Goal: Task Accomplishment & Management: Manage account settings

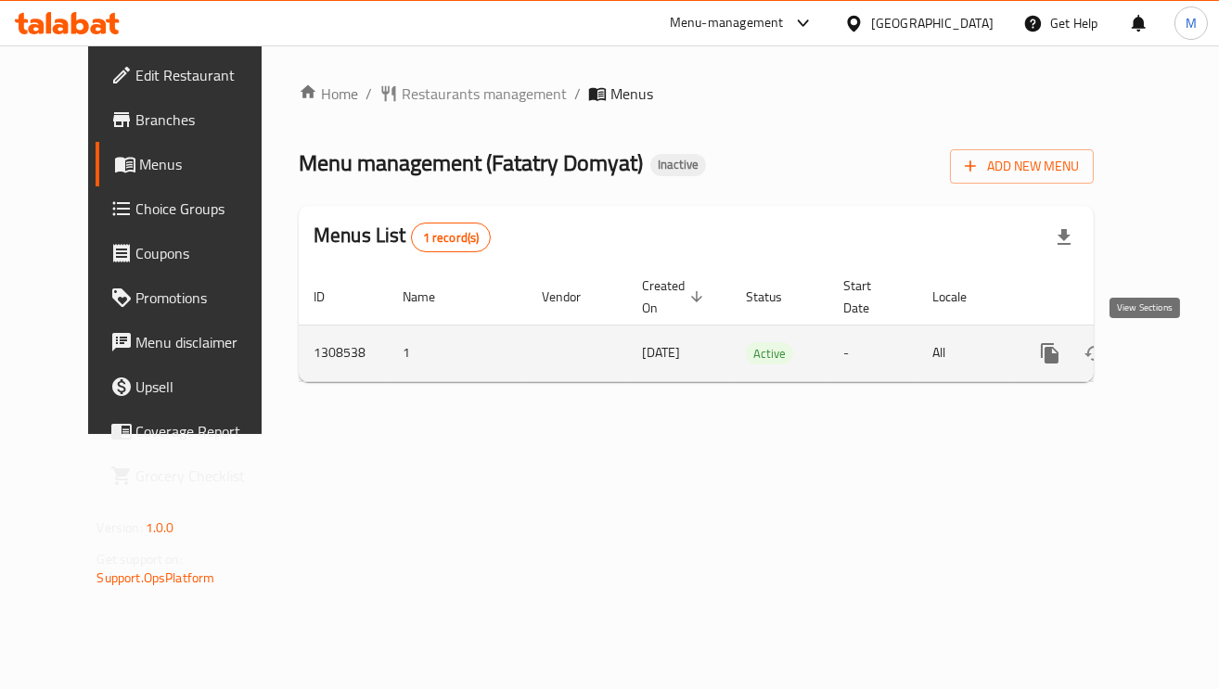
click at [1173, 363] on icon "enhanced table" at bounding box center [1184, 353] width 22 height 22
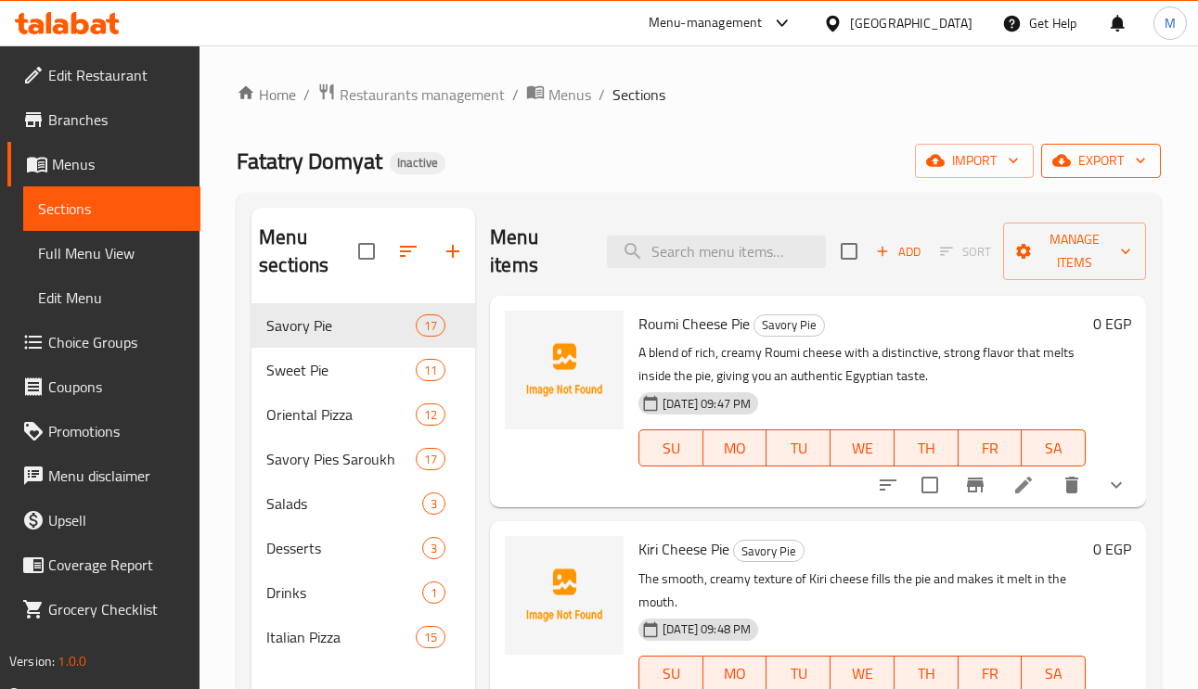
click at [1128, 152] on span "export" at bounding box center [1101, 160] width 90 height 23
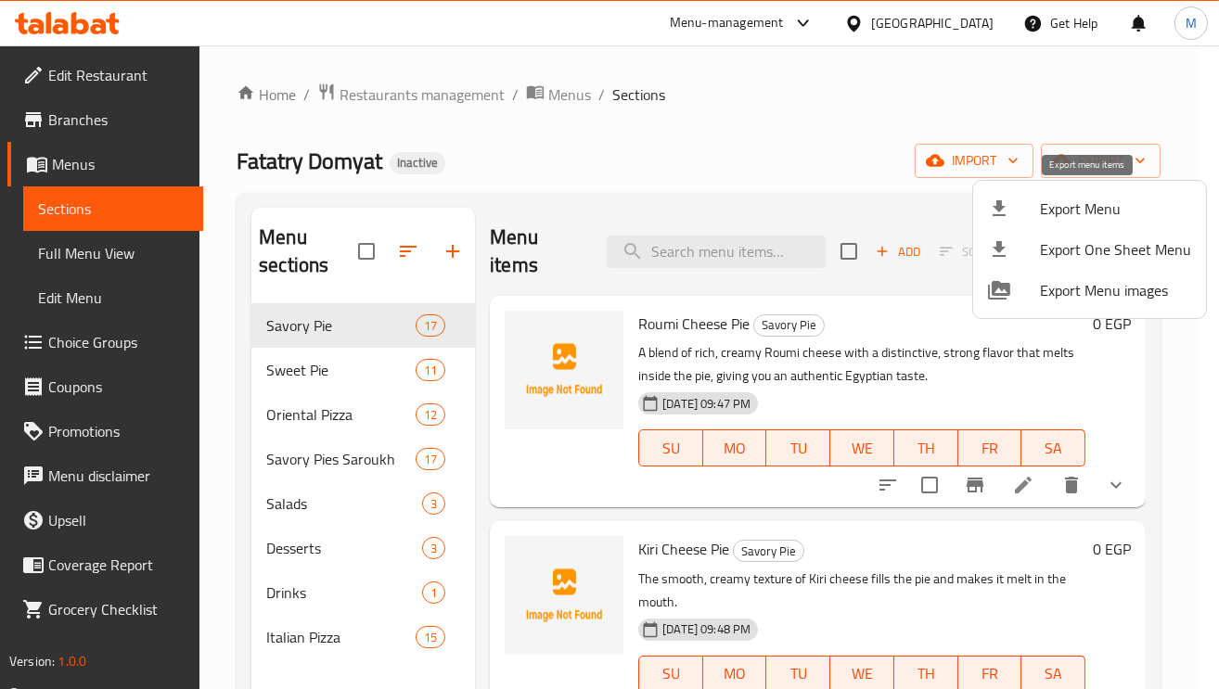
click at [1057, 208] on span "Export Menu" at bounding box center [1115, 209] width 151 height 22
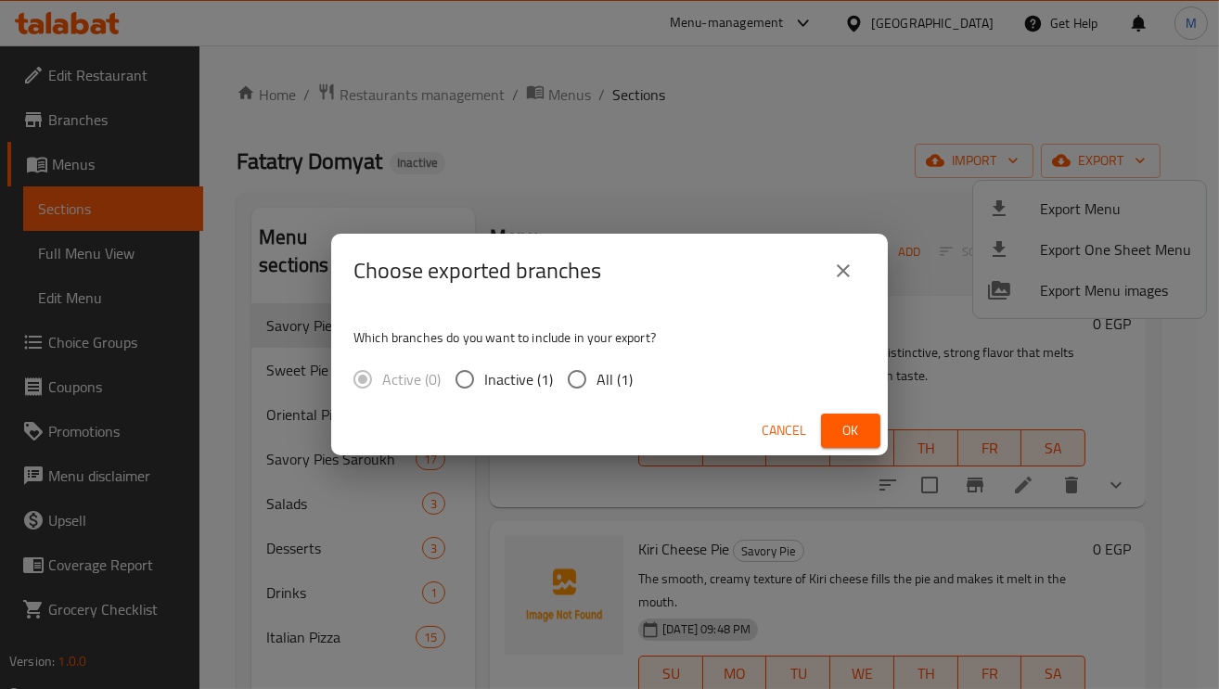
drag, startPoint x: 571, startPoint y: 380, endPoint x: 804, endPoint y: 366, distance: 233.3
click at [576, 379] on input "All (1)" at bounding box center [577, 379] width 39 height 39
radio input "true"
click at [871, 417] on button "Ok" at bounding box center [850, 431] width 59 height 34
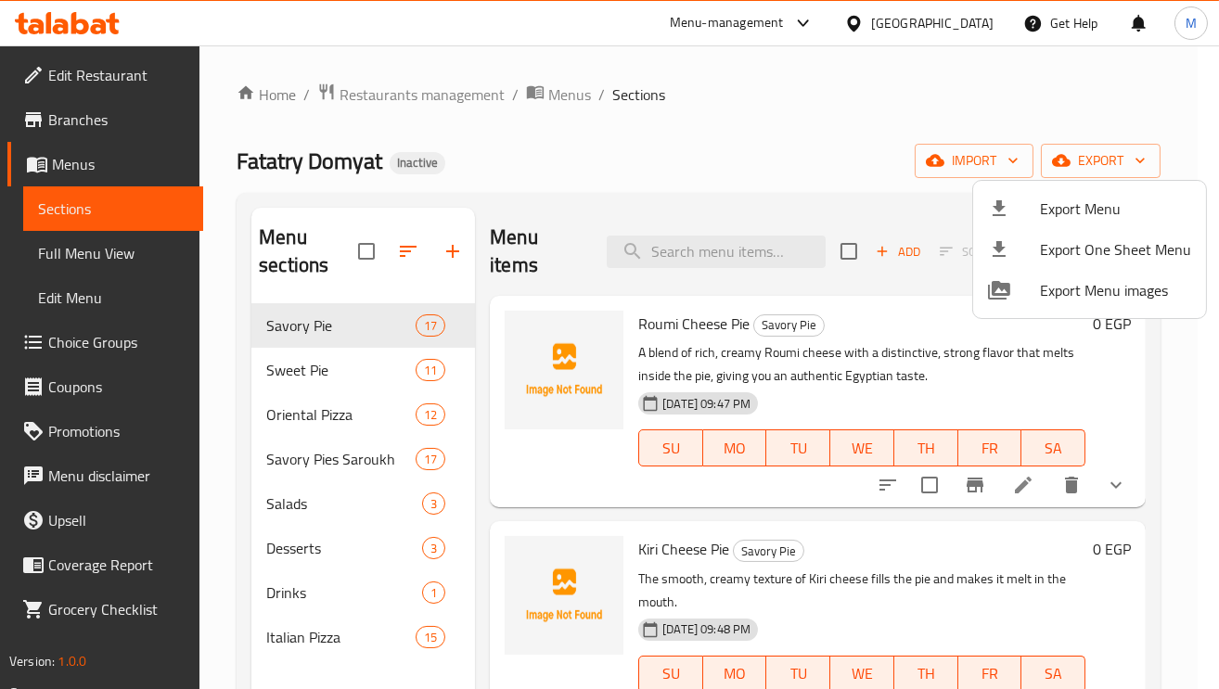
click at [99, 349] on div at bounding box center [609, 344] width 1219 height 689
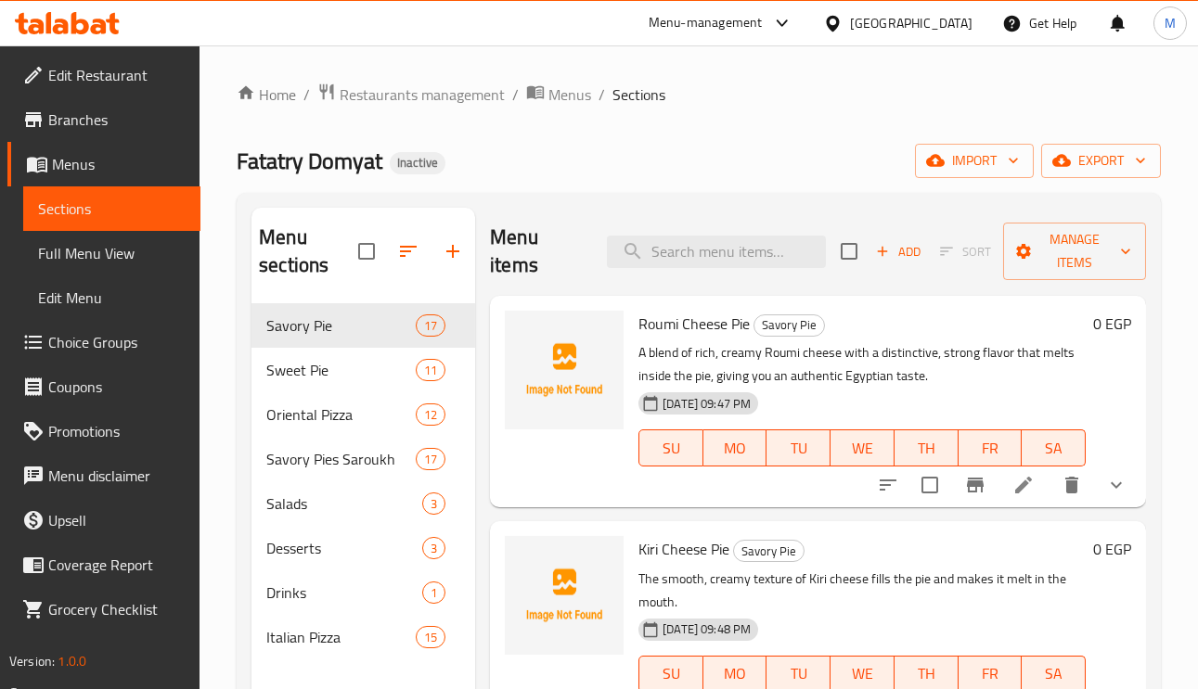
click at [95, 336] on span "Choice Groups" at bounding box center [116, 342] width 137 height 22
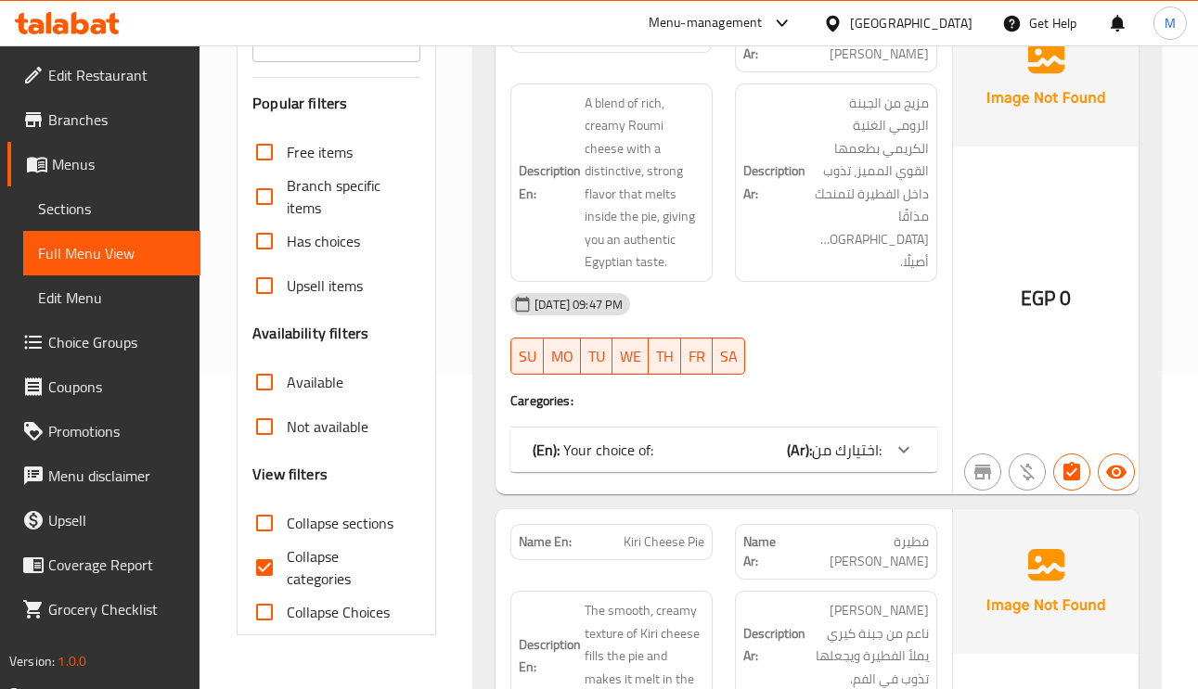
scroll to position [557, 0]
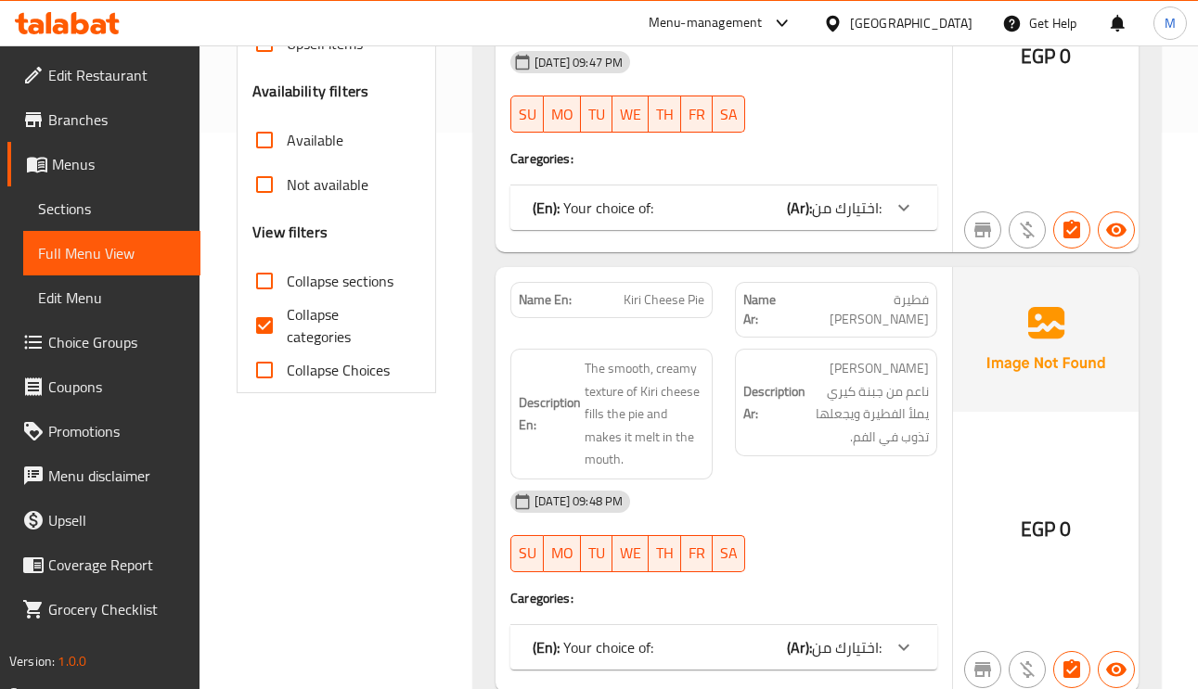
click at [271, 295] on input "Collapse sections" at bounding box center [264, 281] width 45 height 45
checkbox input "true"
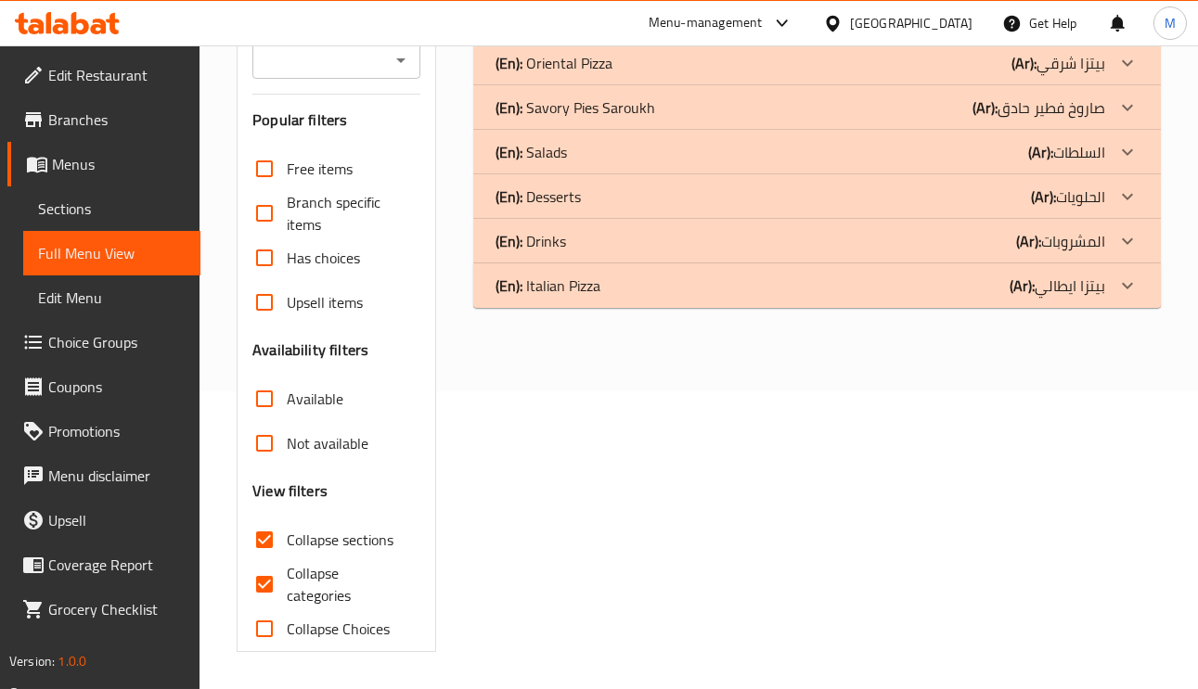
scroll to position [300, 0]
click at [1107, 298] on div "(En): Italian Pizza (Ar): بيتزا ايطالي" at bounding box center [816, 285] width 687 height 45
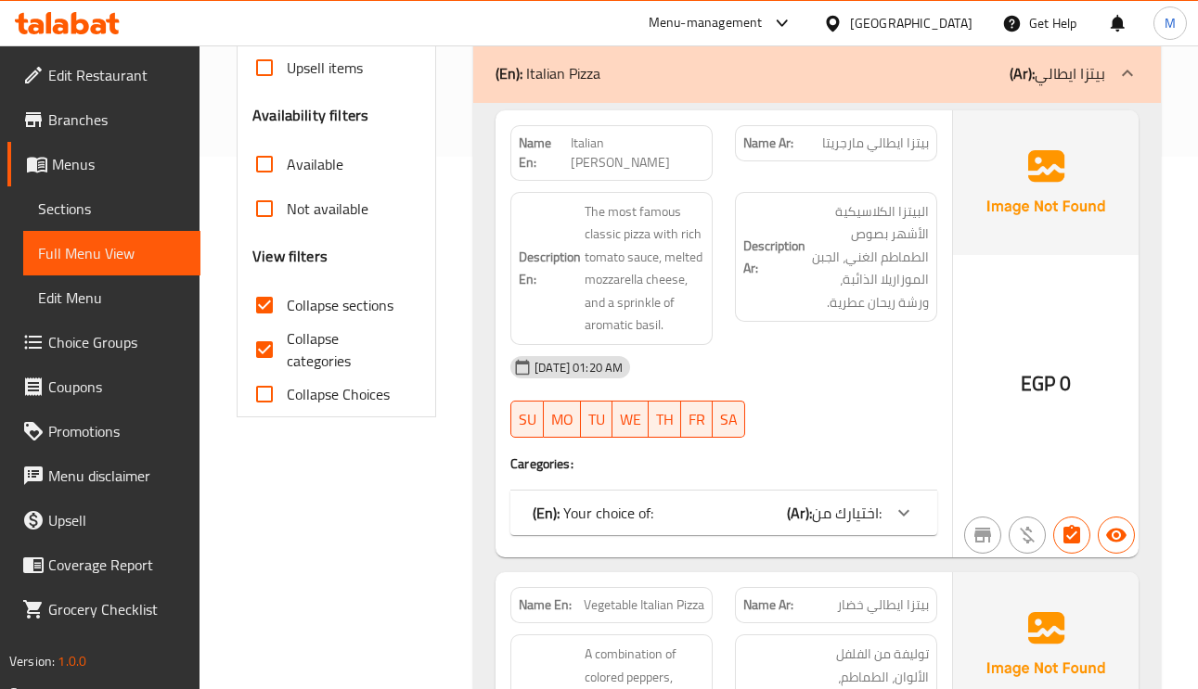
scroll to position [578, 0]
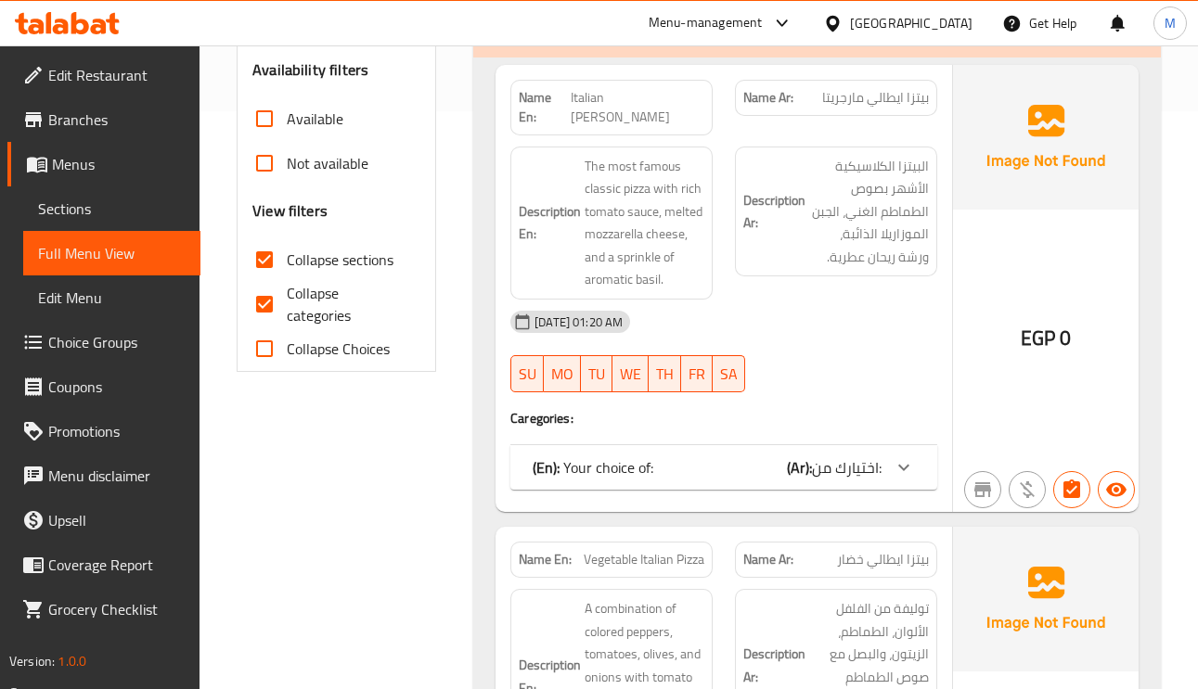
drag, startPoint x: 260, startPoint y: 309, endPoint x: 622, endPoint y: 368, distance: 366.6
click at [259, 308] on input "Collapse categories" at bounding box center [264, 304] width 45 height 45
checkbox input "false"
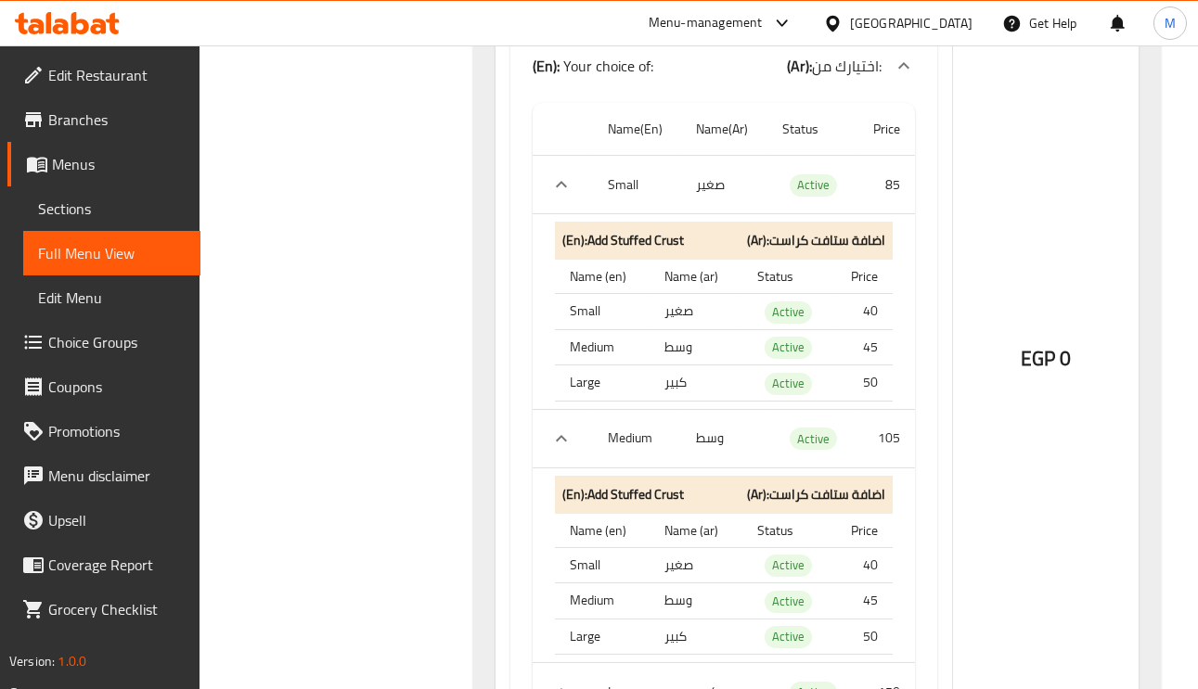
scroll to position [995, 0]
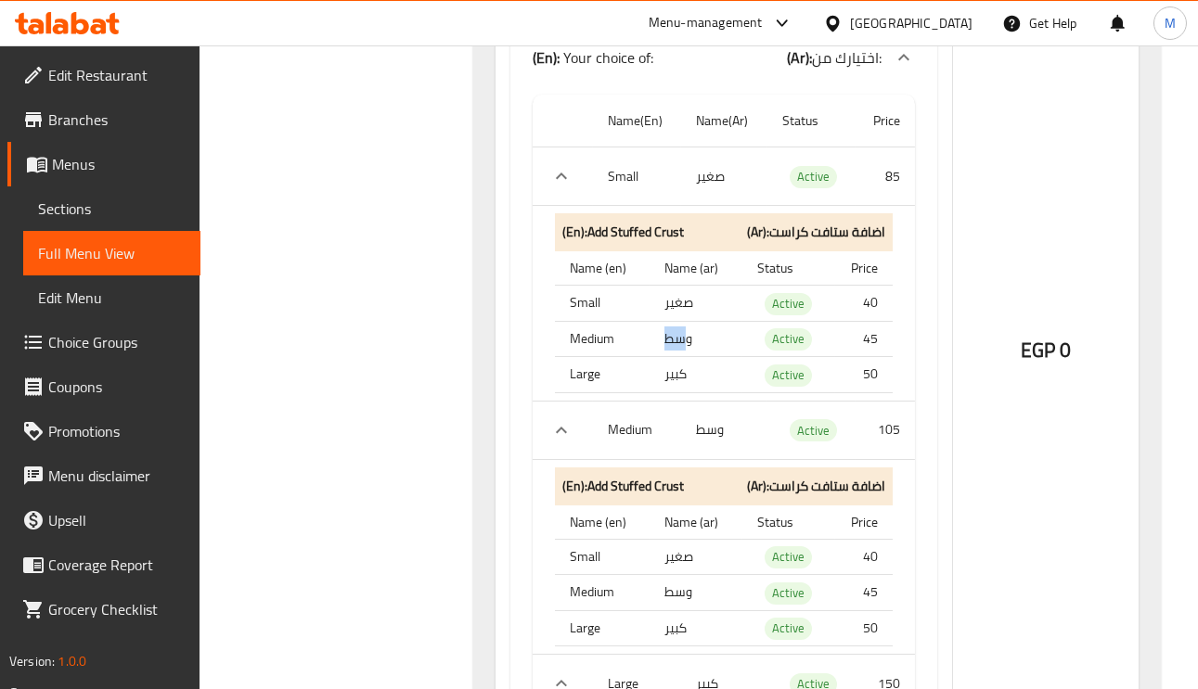
click at [687, 324] on td "وسط" at bounding box center [695, 339] width 92 height 36
drag, startPoint x: 667, startPoint y: 354, endPoint x: 687, endPoint y: 363, distance: 22.1
click at [667, 357] on td "كبير" at bounding box center [695, 375] width 92 height 36
click at [688, 362] on td "كبير" at bounding box center [695, 375] width 92 height 36
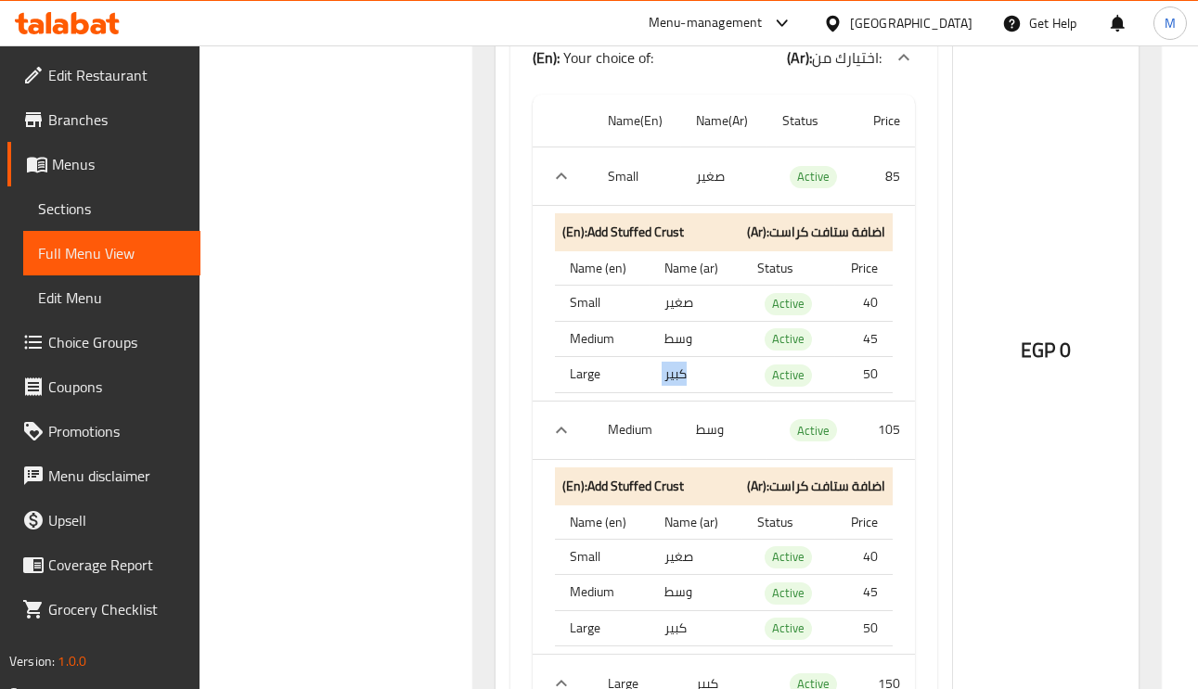
click at [688, 362] on td "كبير" at bounding box center [695, 375] width 92 height 36
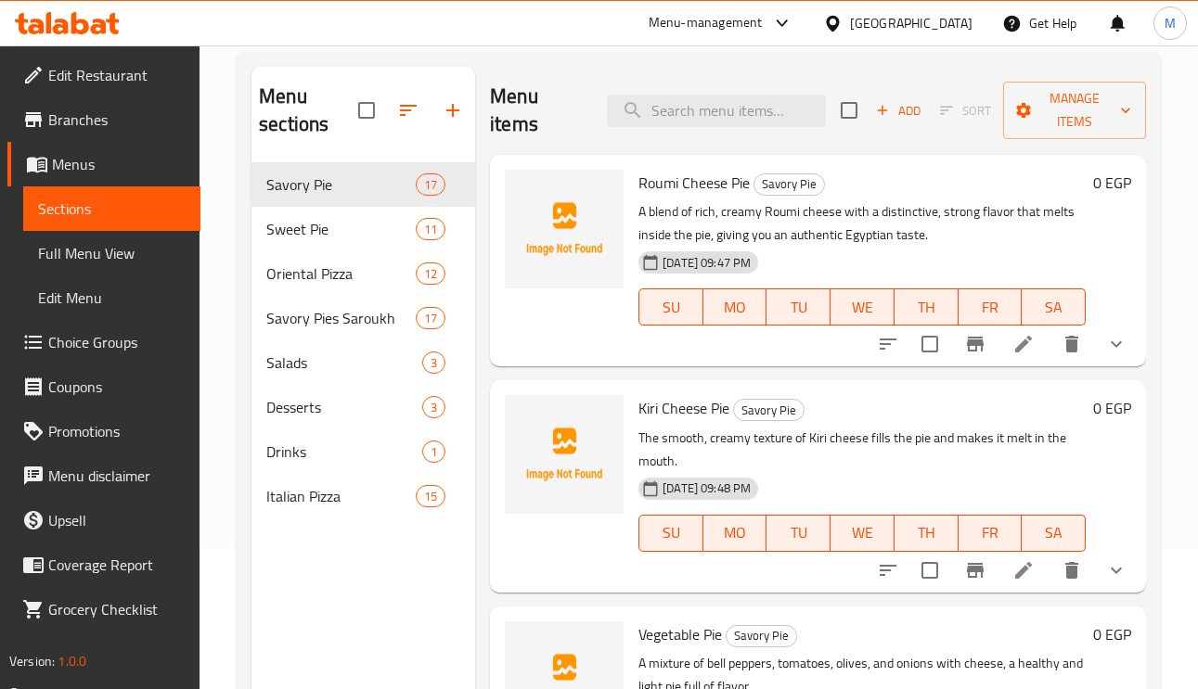
scroll to position [262, 0]
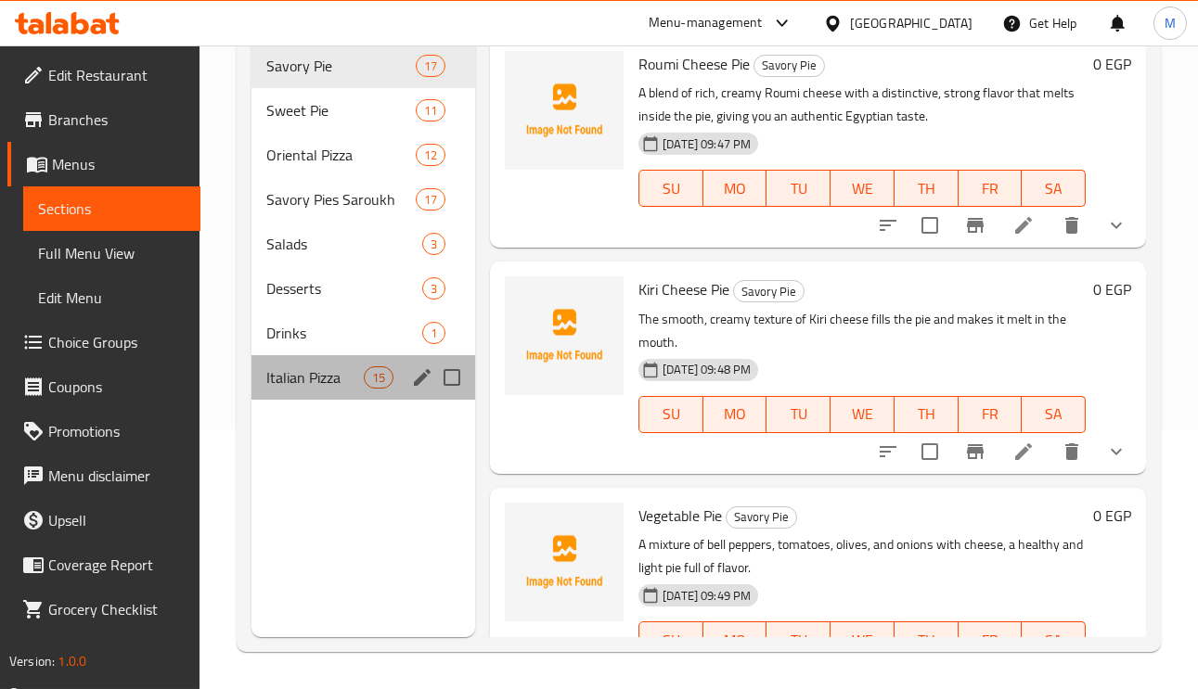
click at [291, 368] on span "Italian Pizza" at bounding box center [314, 377] width 97 height 22
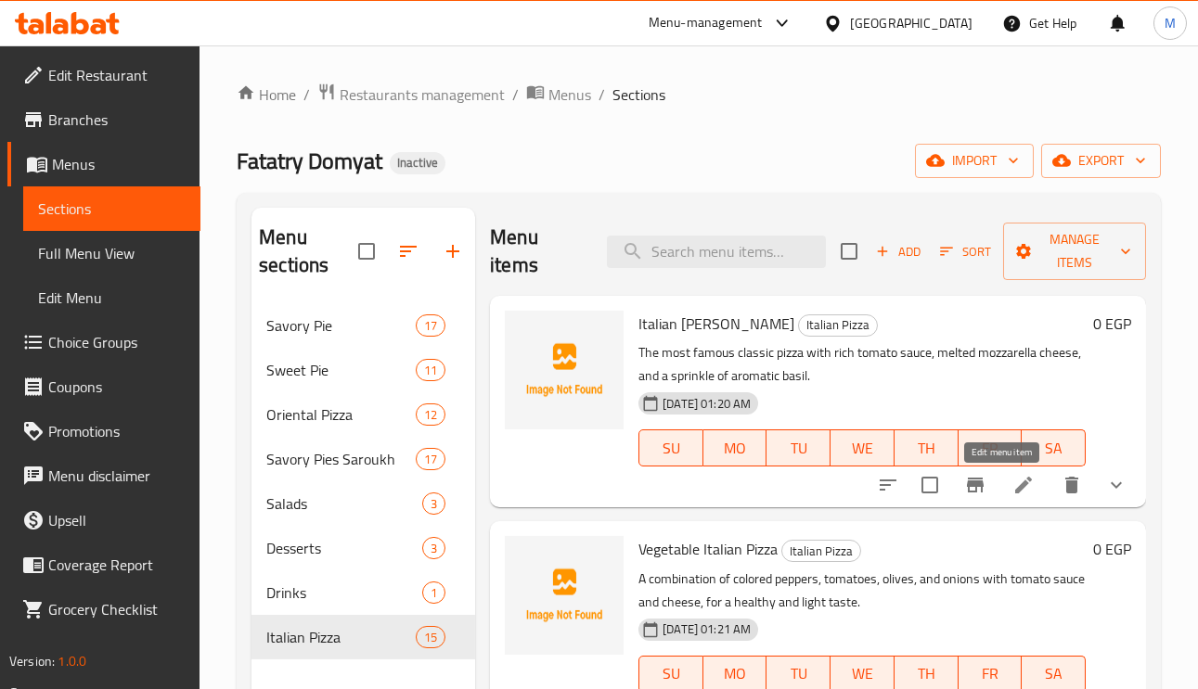
click at [1012, 480] on icon at bounding box center [1023, 485] width 22 height 22
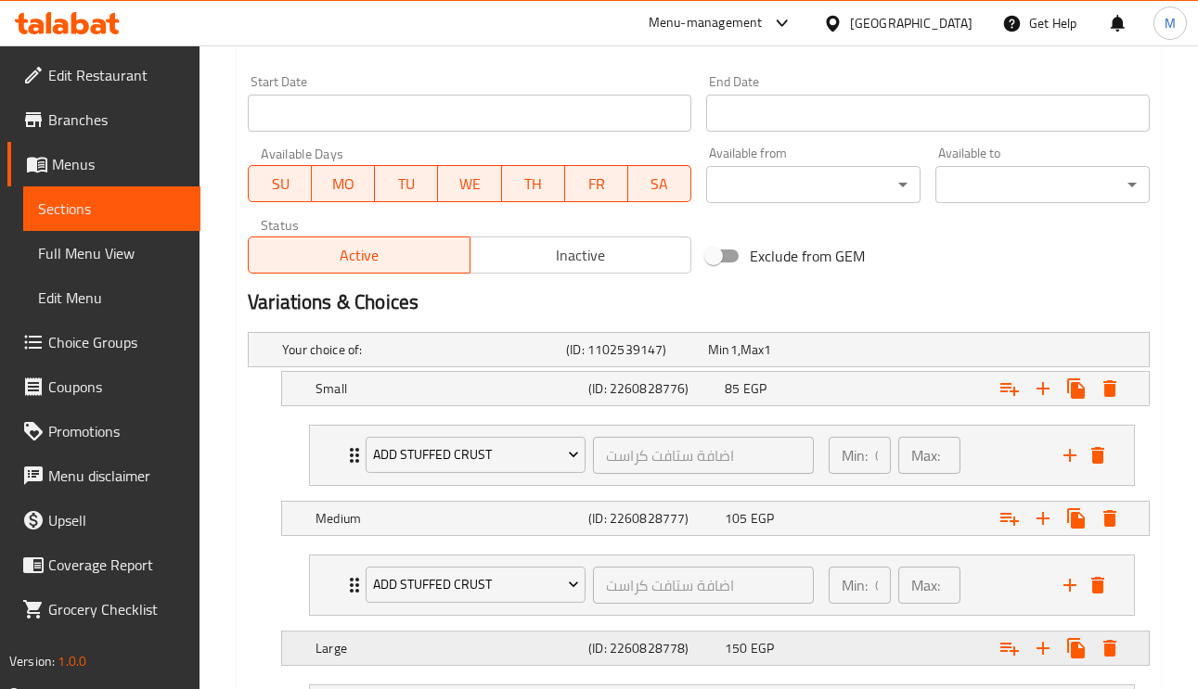
scroll to position [950, 0]
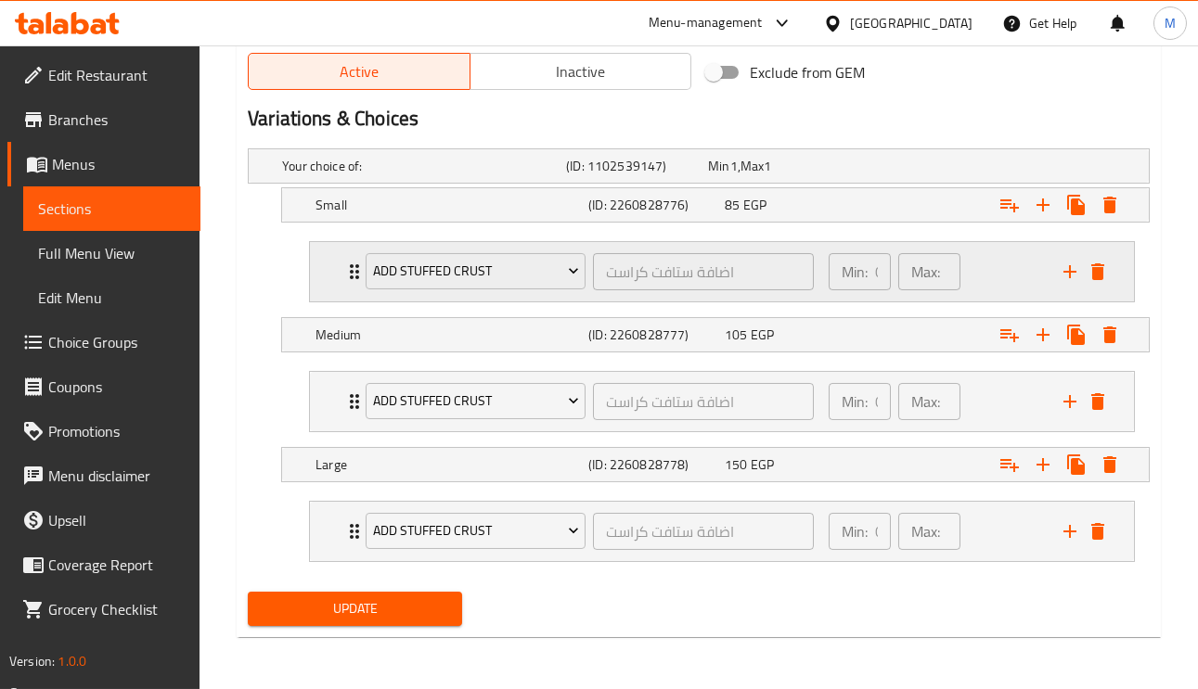
click at [339, 270] on div "Add Stuffed Crust اضافة ستافت كراست ​ Min: 0 ​ Max: 0 ​" at bounding box center [722, 271] width 824 height 59
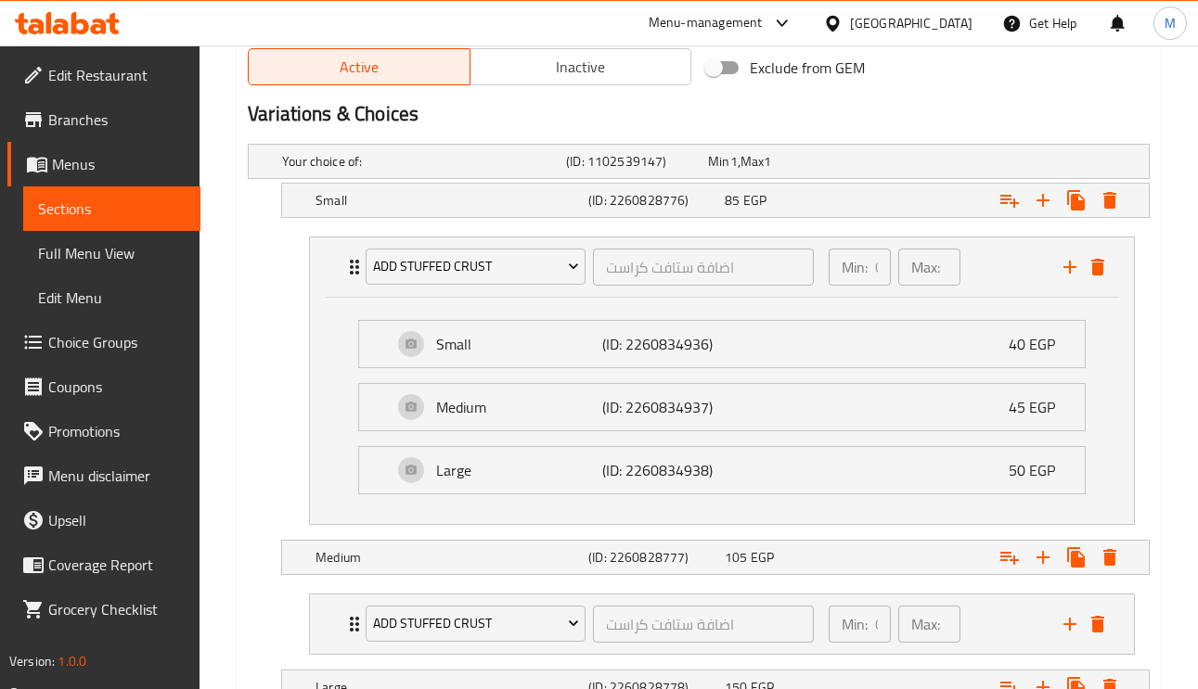
click at [108, 344] on span "Choice Groups" at bounding box center [116, 342] width 137 height 22
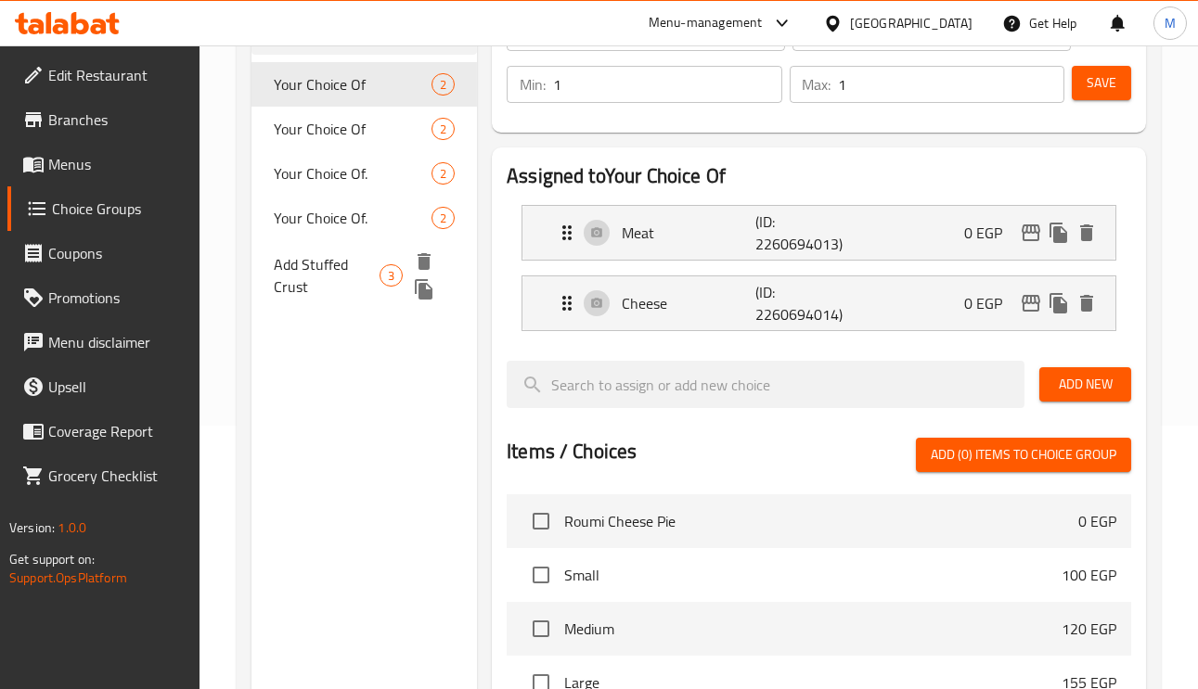
scroll to position [124, 0]
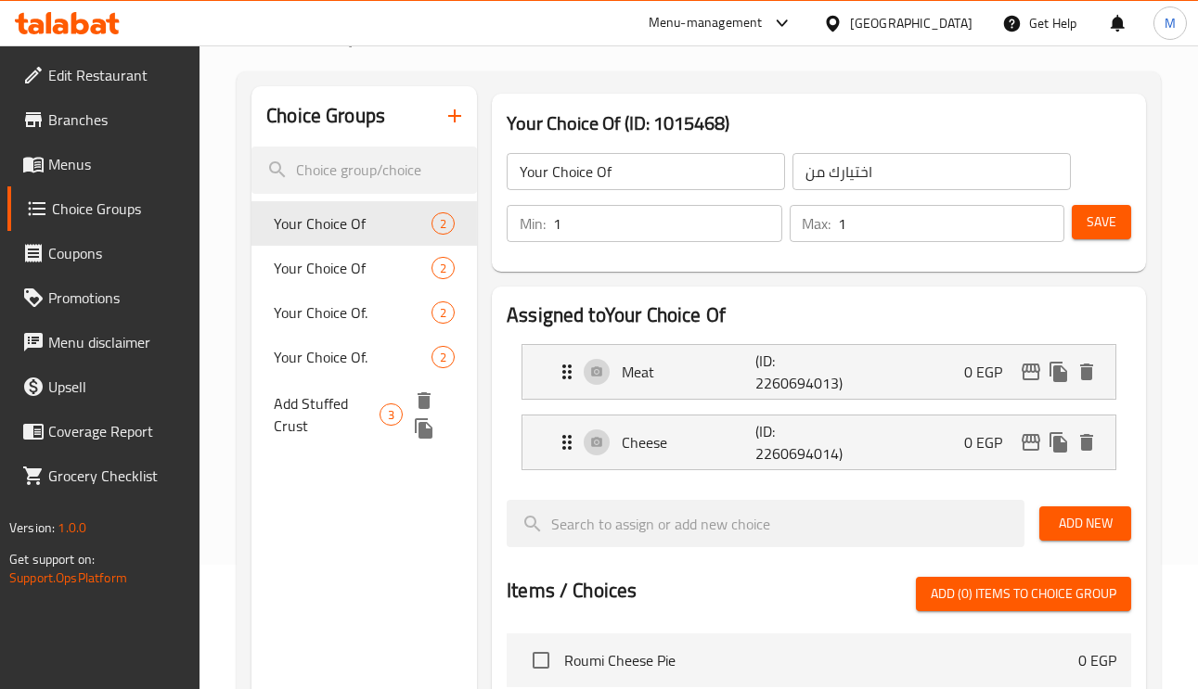
click at [329, 404] on span "Add Stuffed Crust" at bounding box center [327, 414] width 106 height 45
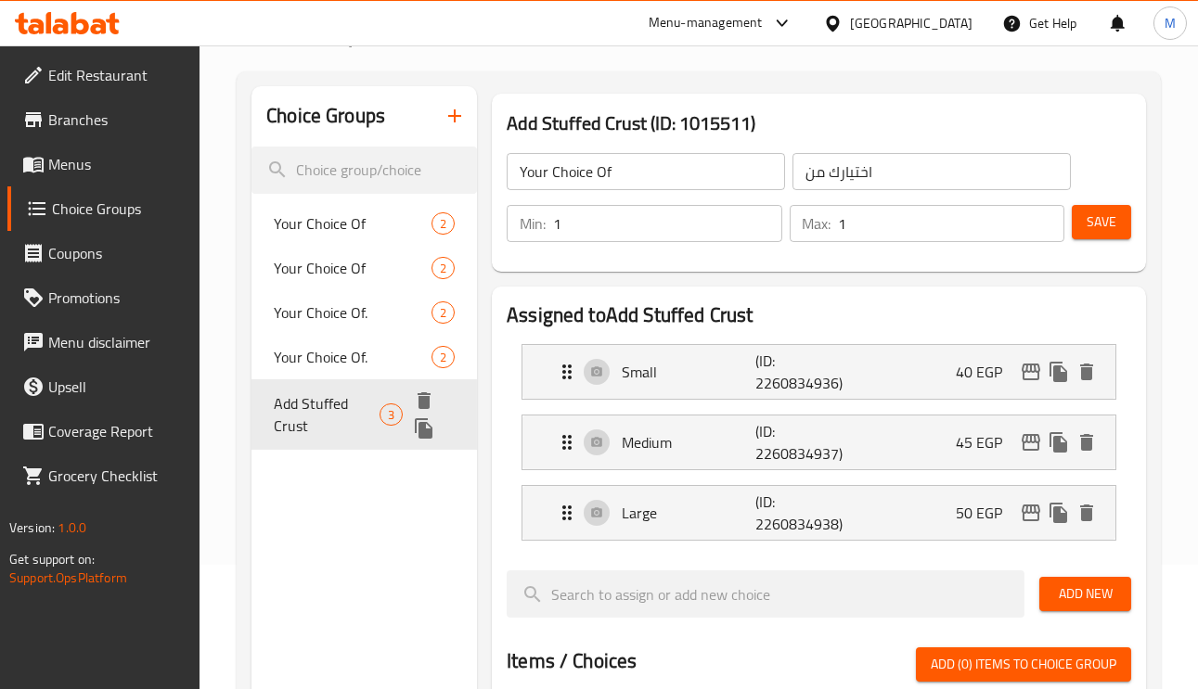
type input "Add Stuffed Crust"
type input "اضافة ستافت كراست"
type input "0"
click at [424, 391] on icon "delete" at bounding box center [424, 401] width 22 height 22
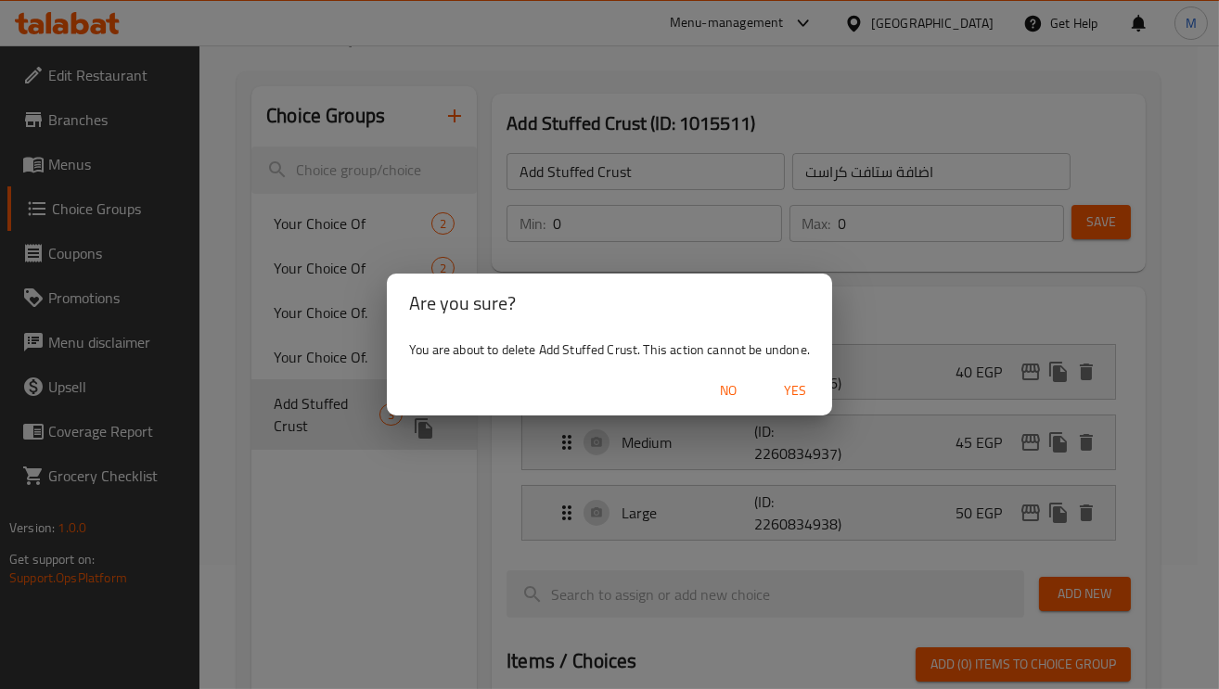
click at [281, 493] on div "Are you sure? You are about to delete Add Stuffed Crust. This action cannot be …" at bounding box center [609, 344] width 1219 height 689
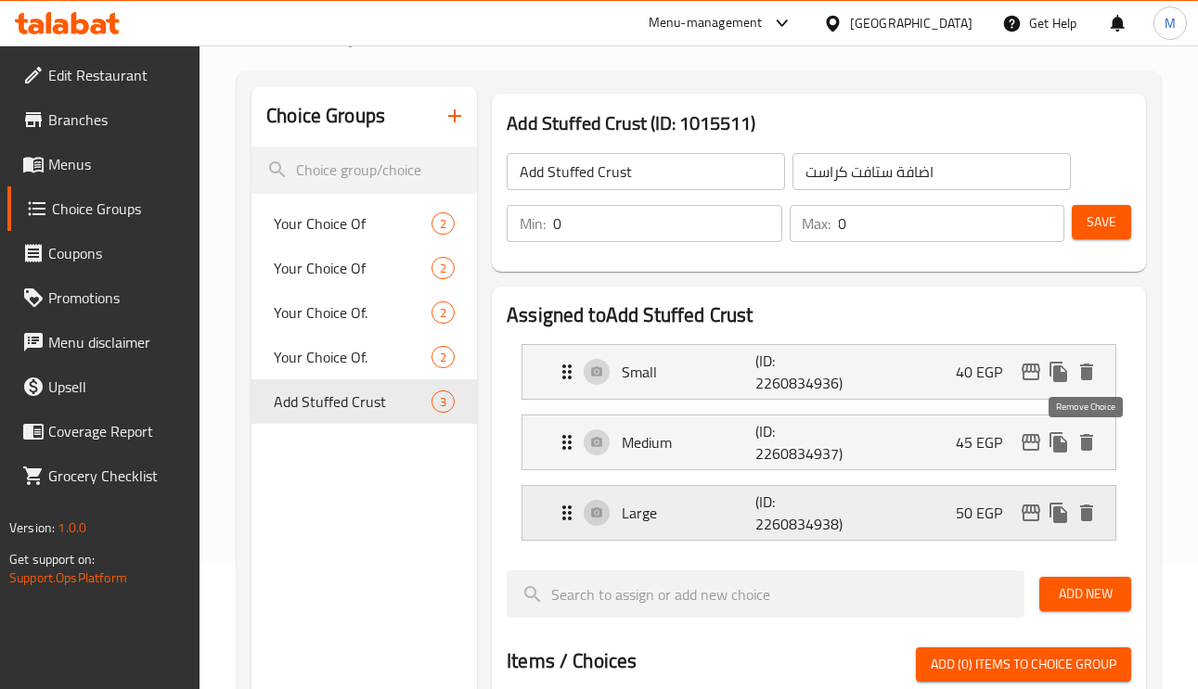
drag, startPoint x: 1091, startPoint y: 445, endPoint x: 1090, endPoint y: 458, distance: 13.0
click at [1090, 445] on icon "delete" at bounding box center [1086, 442] width 22 height 22
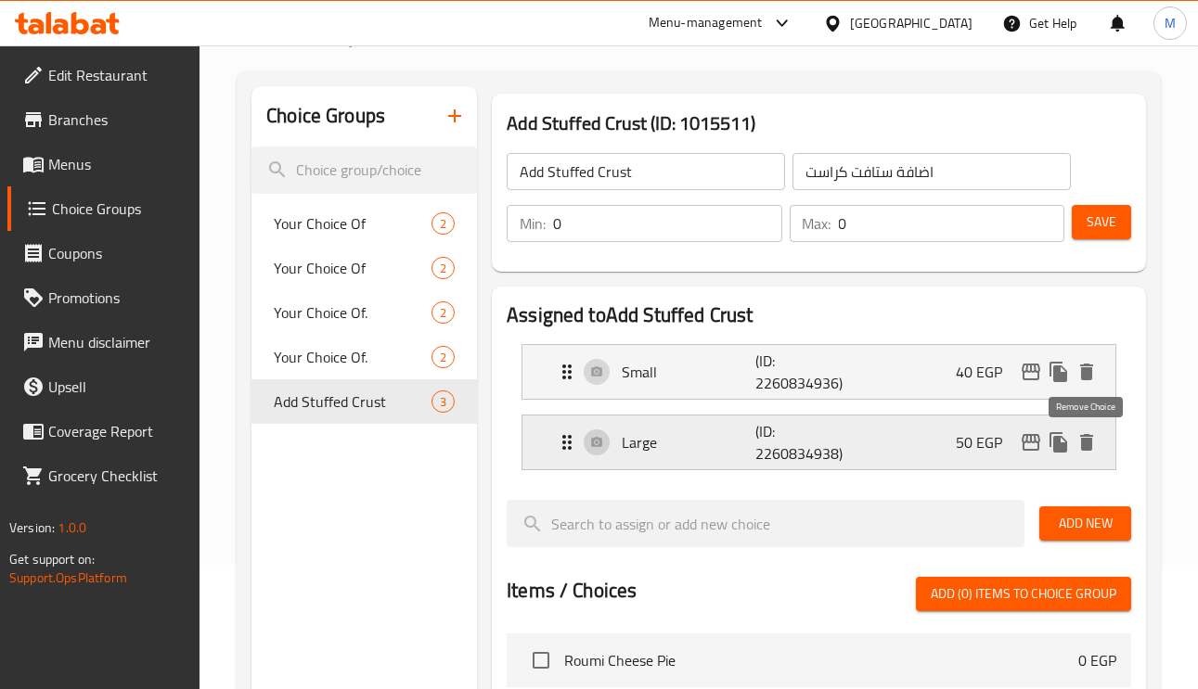
click at [1084, 433] on icon "delete" at bounding box center [1086, 442] width 22 height 22
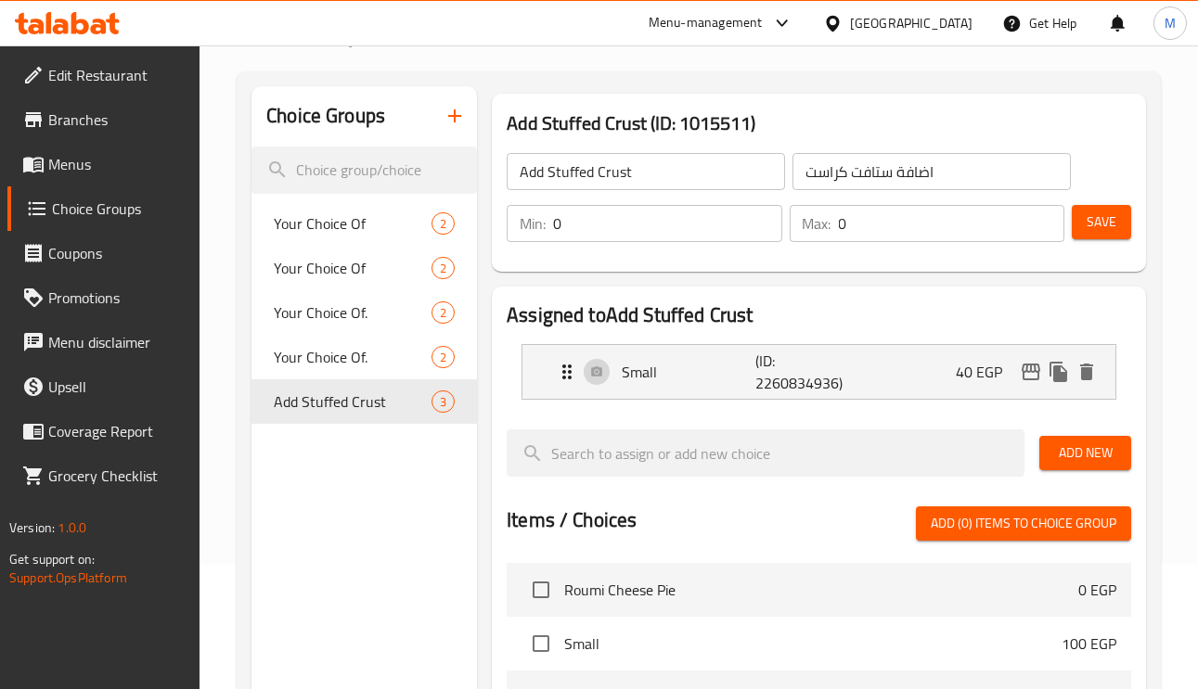
click at [1091, 227] on span "Save" at bounding box center [1101, 222] width 30 height 23
click at [428, 435] on icon "duplicate" at bounding box center [424, 428] width 18 height 20
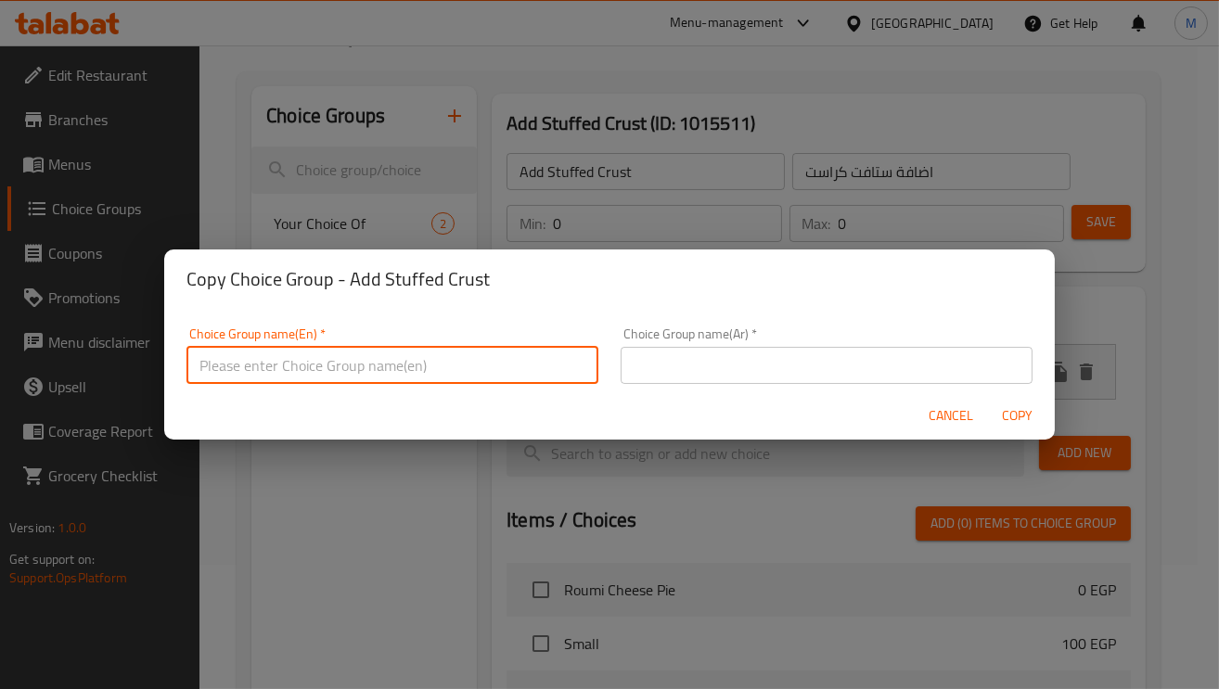
click at [301, 353] on input "text" at bounding box center [392, 365] width 412 height 37
type input "Add Ons:"
click at [949, 417] on span "Cancel" at bounding box center [951, 415] width 45 height 23
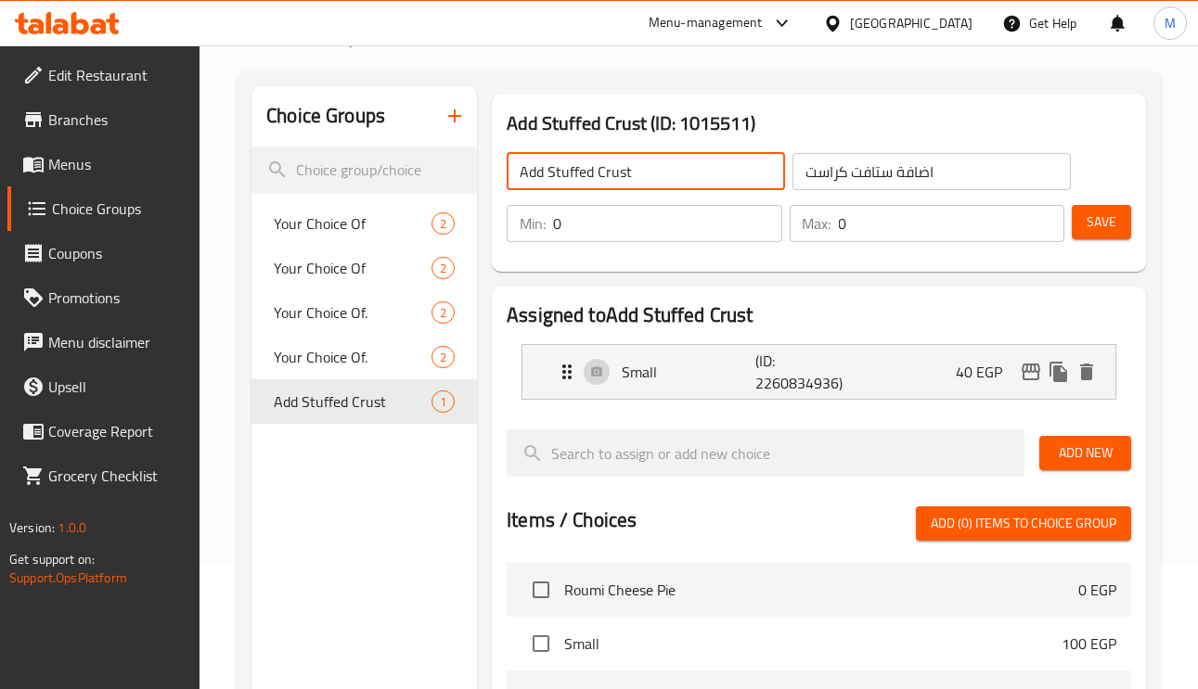
click at [693, 186] on input "Add Stuffed Crust" at bounding box center [646, 171] width 278 height 37
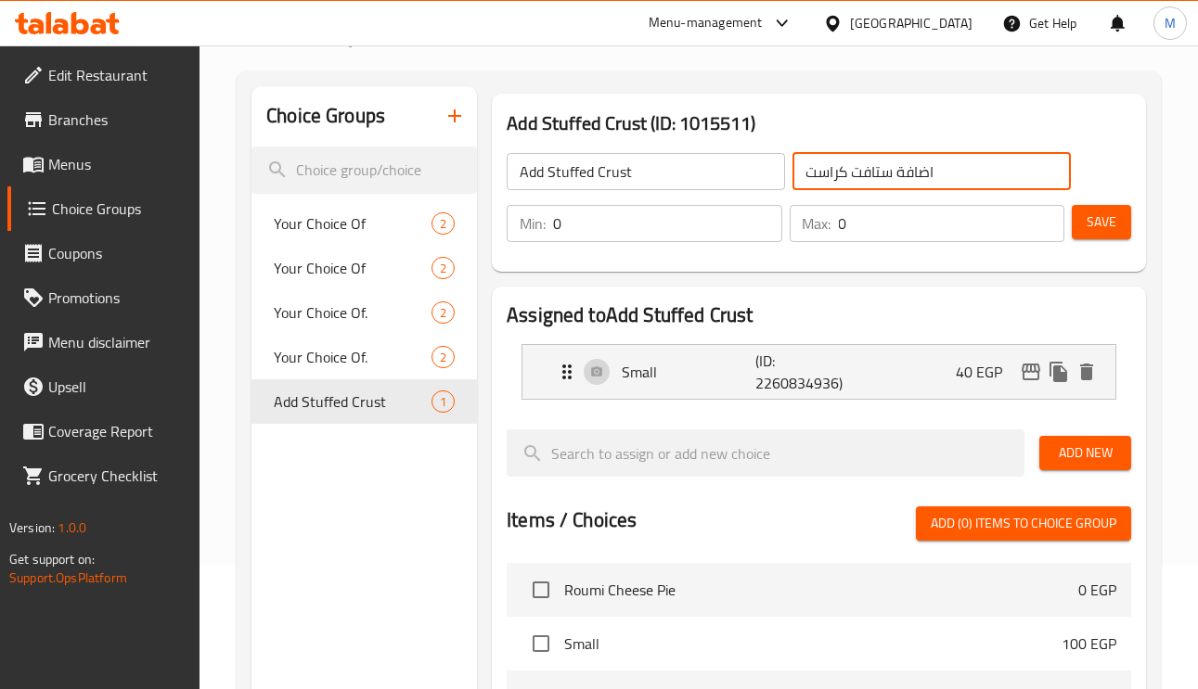
click at [870, 159] on input "اضافة ستافت كراست" at bounding box center [931, 171] width 278 height 37
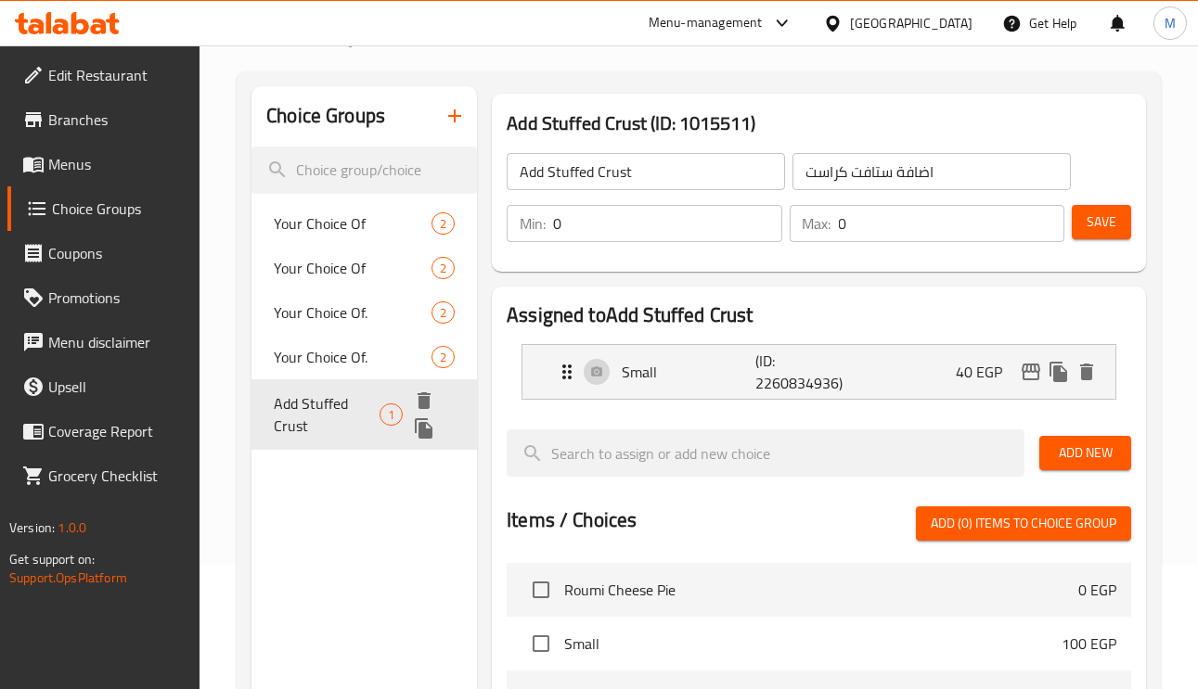
click at [425, 433] on icon "duplicate" at bounding box center [424, 428] width 18 height 20
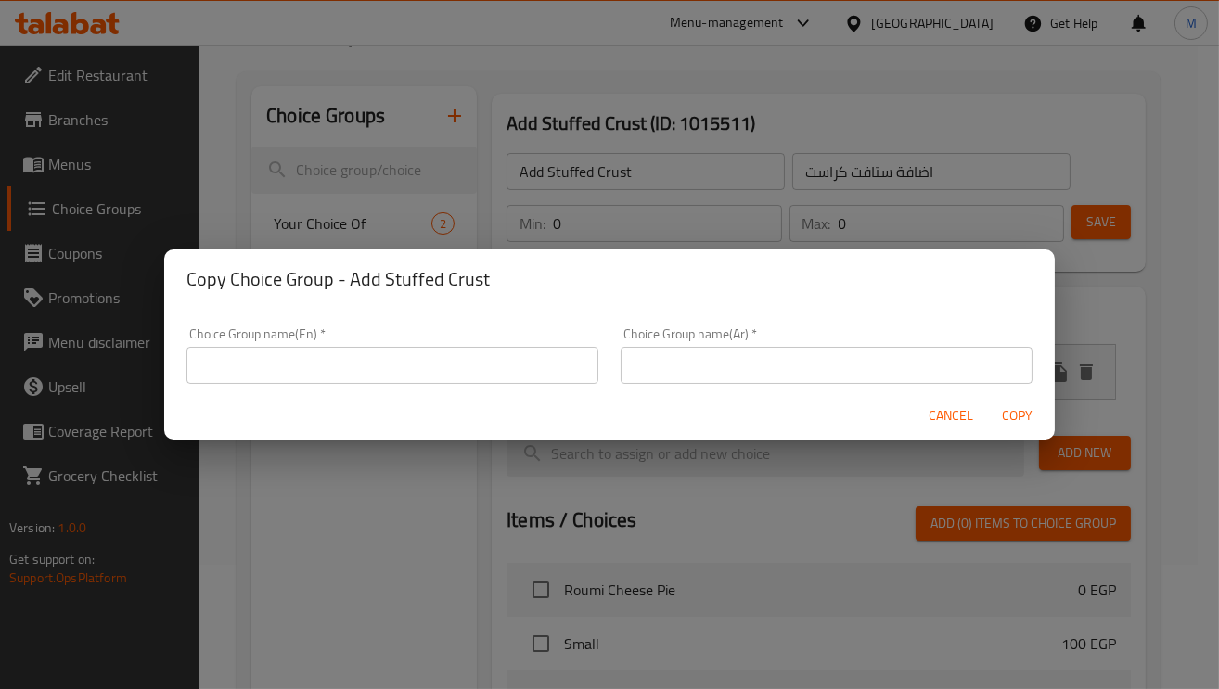
drag, startPoint x: 417, startPoint y: 339, endPoint x: 432, endPoint y: 366, distance: 31.5
click at [418, 340] on div "Choice Group name(En)   * Choice Group name(En) *" at bounding box center [392, 355] width 412 height 57
paste input "اضافة ستافت كراست"
click at [433, 370] on input "text" at bounding box center [392, 365] width 412 height 37
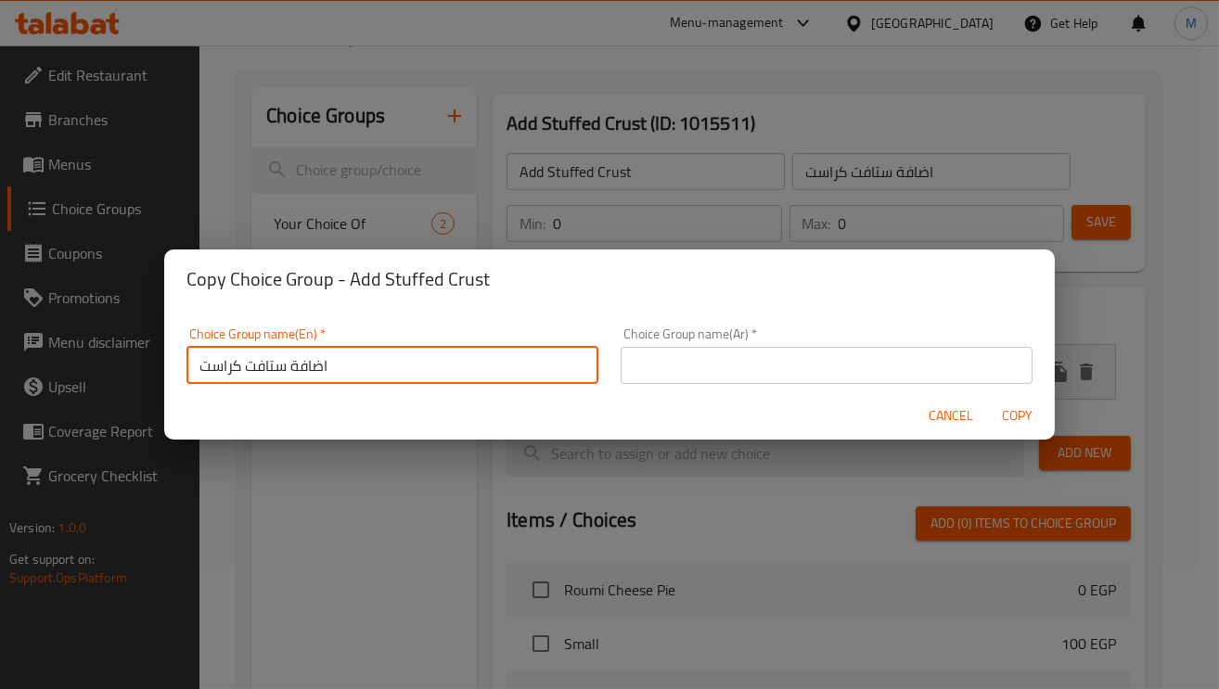
type input "اضافة ستافت كراست"
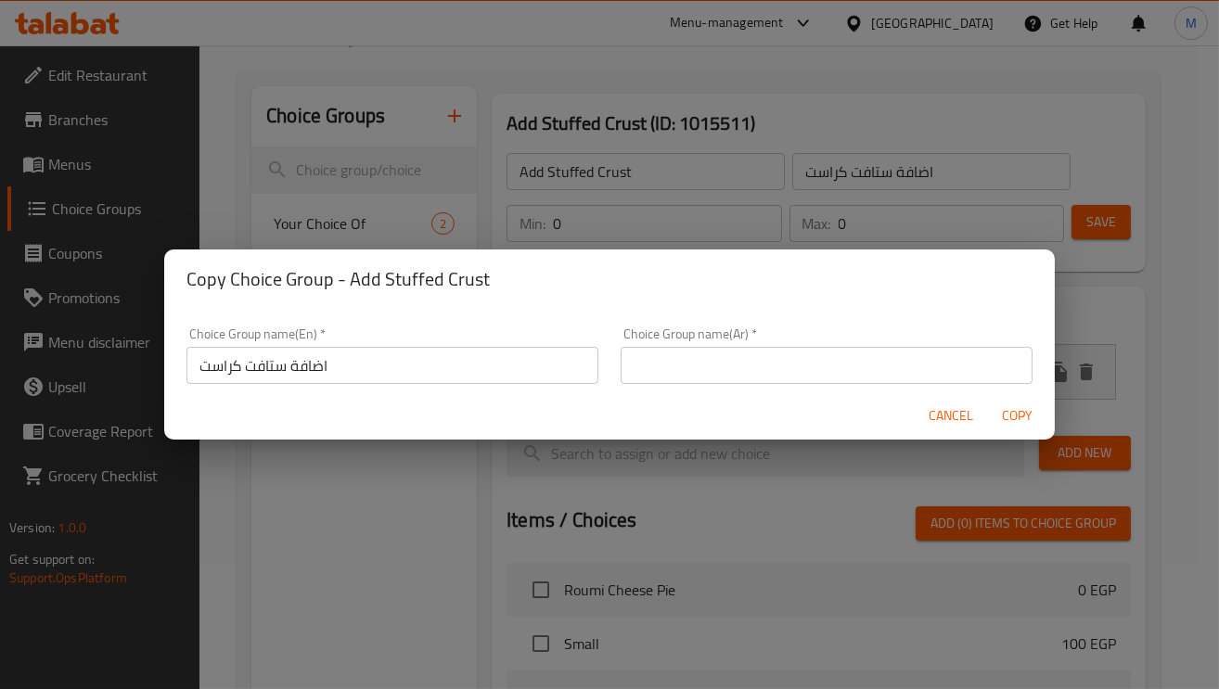
drag, startPoint x: 853, startPoint y: 396, endPoint x: 844, endPoint y: 384, distance: 15.2
click at [853, 396] on div "Cancel Copy" at bounding box center [609, 415] width 891 height 49
click at [840, 375] on input "text" at bounding box center [827, 365] width 412 height 37
paste input "اضافة ستافت كراست"
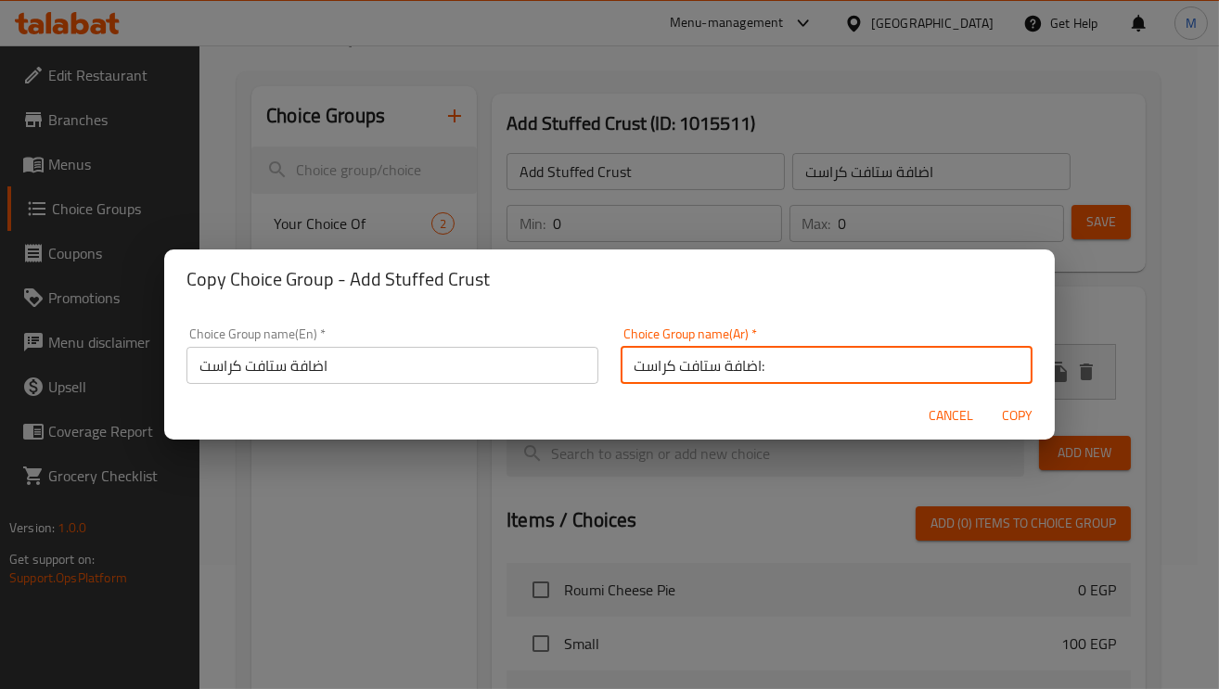
type input "اضافة ستافت كراست:"
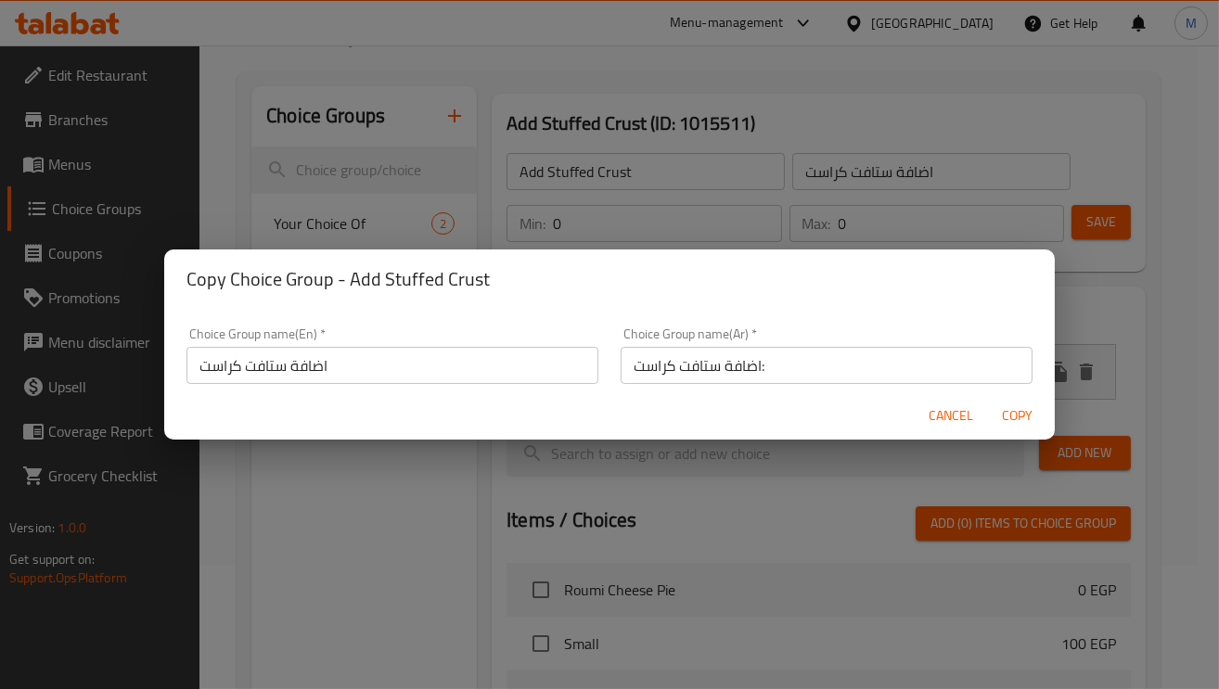
click at [422, 366] on input "اضافة ستافت كراست" at bounding box center [392, 365] width 412 height 37
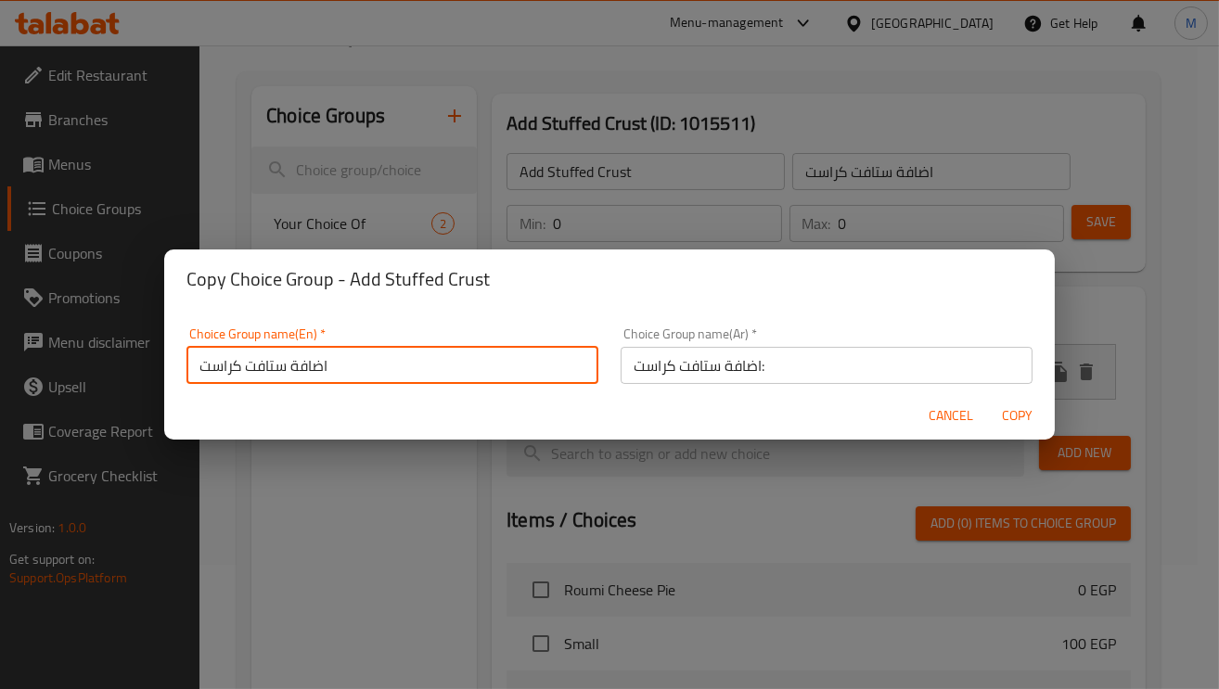
click at [422, 366] on input "اضافة ستافت كراست" at bounding box center [392, 365] width 412 height 37
paste input "Add Stuffed Crust"
type input "Add Stuffed Crust:"
click at [1021, 417] on span "Copy" at bounding box center [1017, 415] width 45 height 23
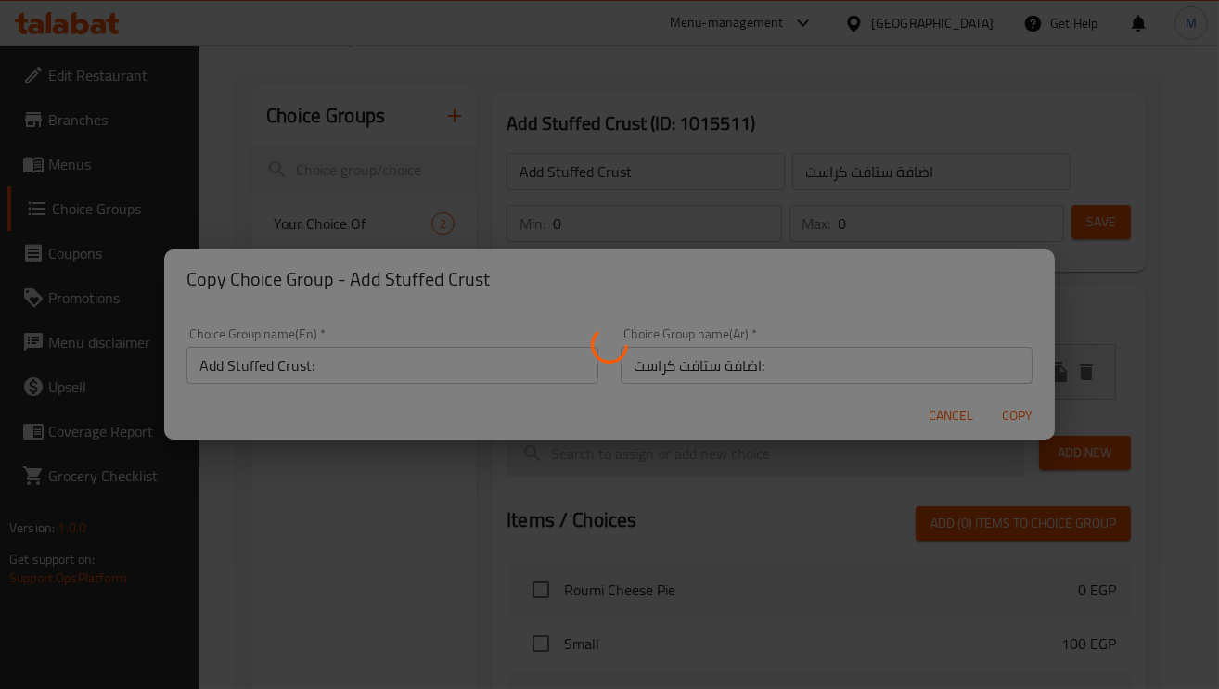
type input "Add Stuffed Crust:"
type input "اضافة ستافت كراست:"
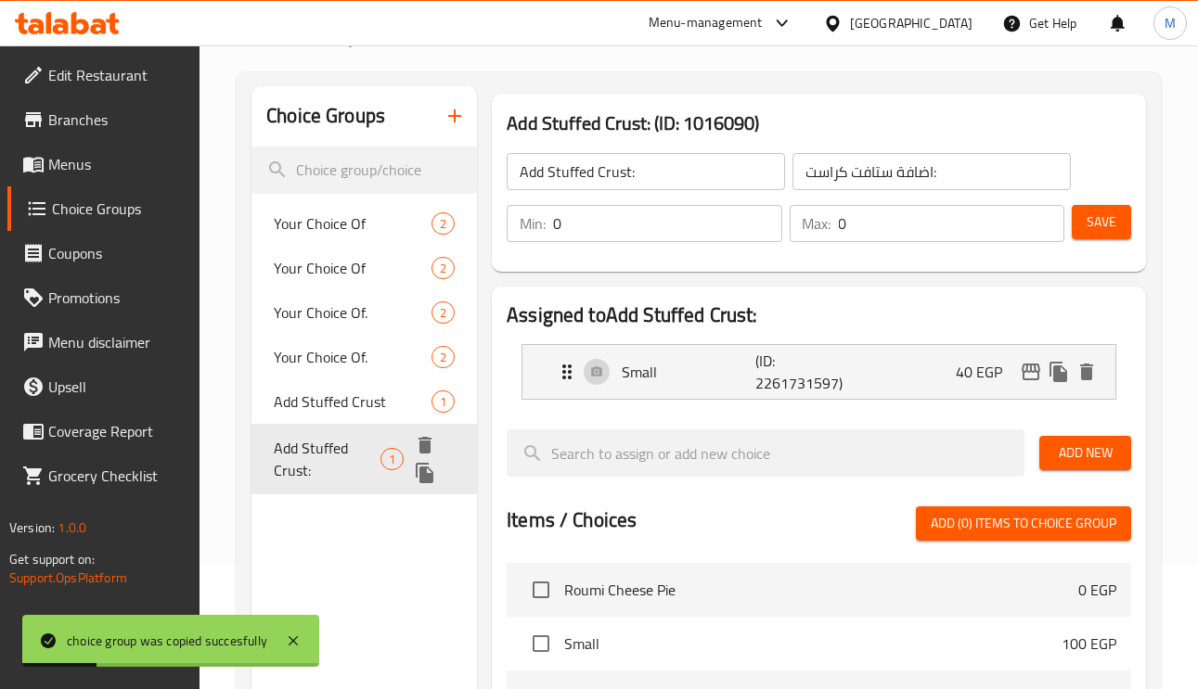
click at [340, 452] on span "Add Stuffed Crust:" at bounding box center [327, 459] width 106 height 45
click at [672, 368] on p "Small" at bounding box center [688, 372] width 133 height 22
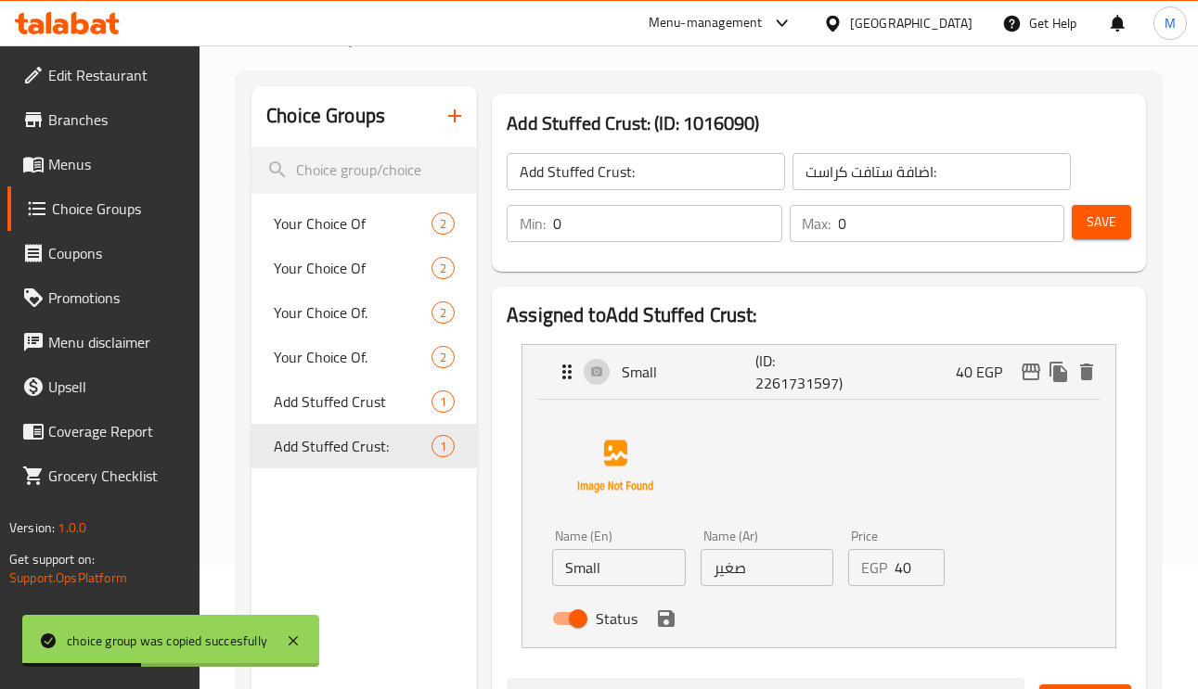
click at [629, 576] on input "Small" at bounding box center [619, 567] width 134 height 37
type input "ة"
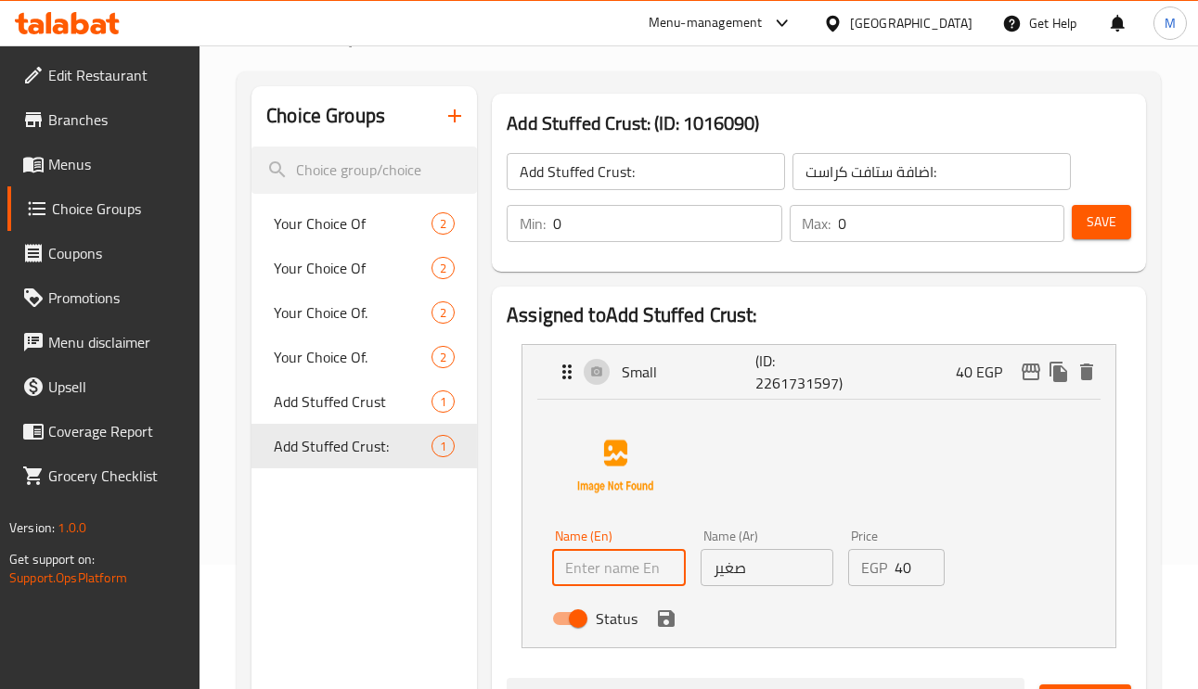
drag, startPoint x: 1048, startPoint y: 560, endPoint x: 896, endPoint y: 560, distance: 152.1
click at [1048, 558] on div "Name (En) Name (En) Name (Ar) صغير Name (Ar) Price EGP 40 Price Status" at bounding box center [818, 520] width 533 height 233
click at [774, 564] on input "صغير" at bounding box center [767, 567] width 134 height 37
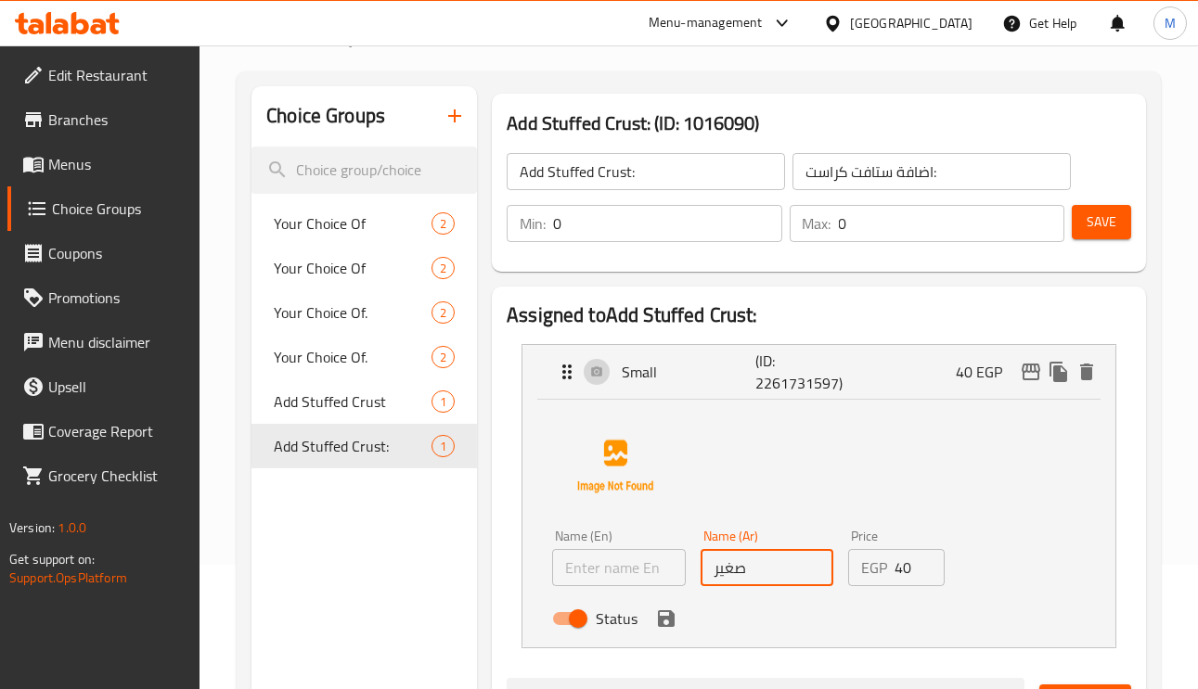
click at [774, 564] on input "صغير" at bounding box center [767, 567] width 134 height 37
type input "وسط"
click at [614, 571] on input "text" at bounding box center [619, 567] width 134 height 37
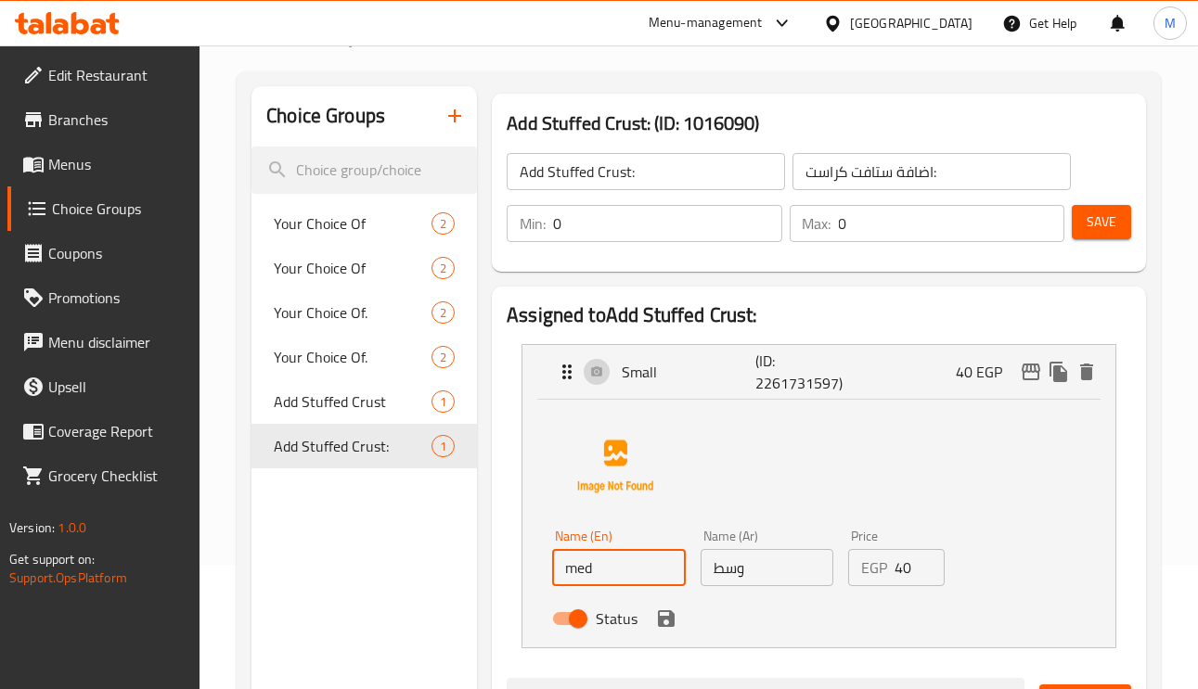
type input "Medium"
click at [901, 571] on input "40" at bounding box center [919, 567] width 50 height 37
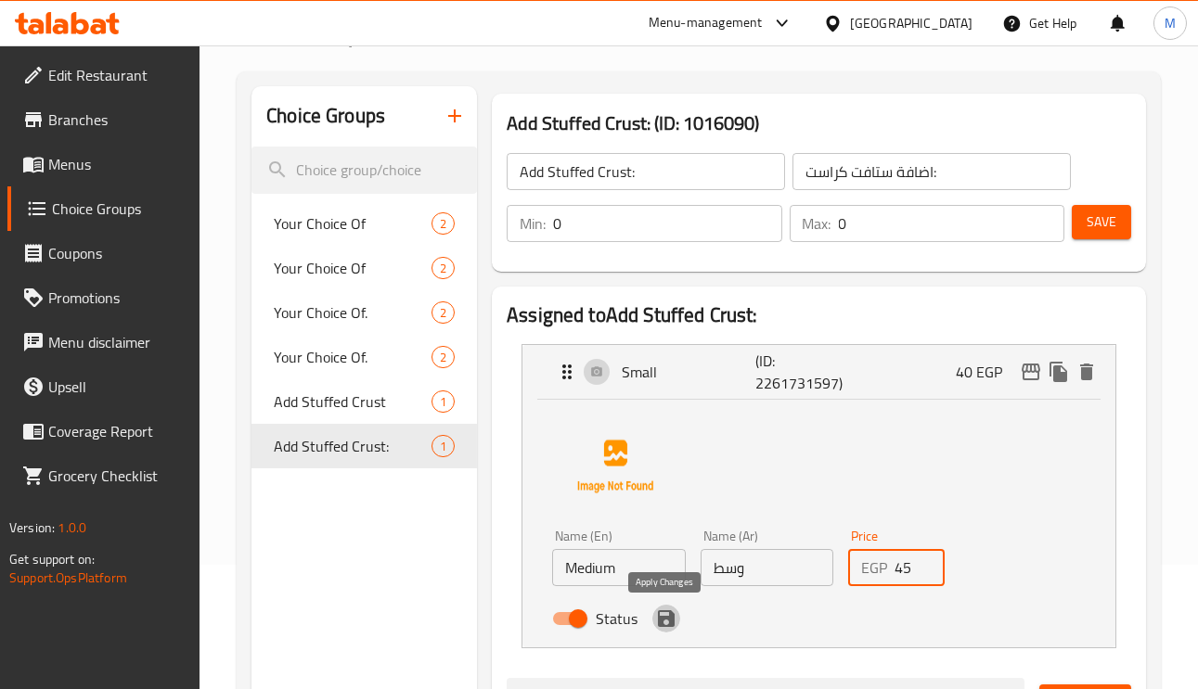
click at [672, 622] on icon "save" at bounding box center [666, 618] width 17 height 17
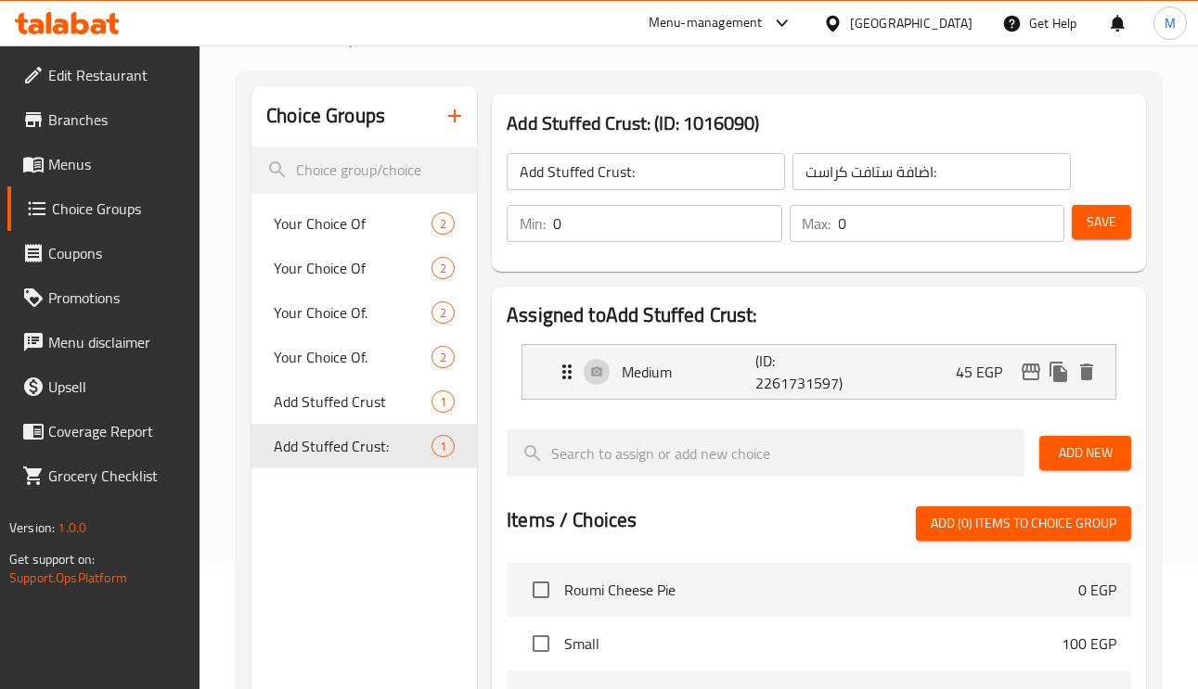
type input "45"
click at [1107, 220] on span "Save" at bounding box center [1101, 222] width 30 height 23
click at [1088, 228] on span "Save" at bounding box center [1101, 222] width 30 height 23
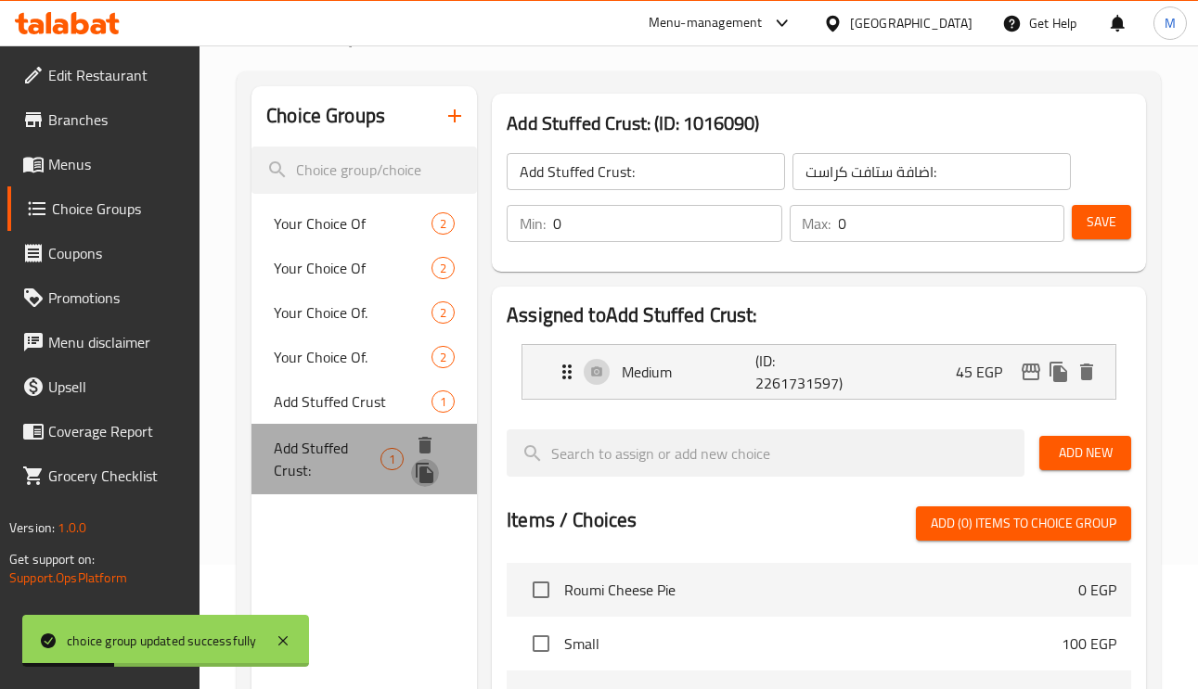
click at [418, 476] on icon "duplicate" at bounding box center [425, 473] width 22 height 22
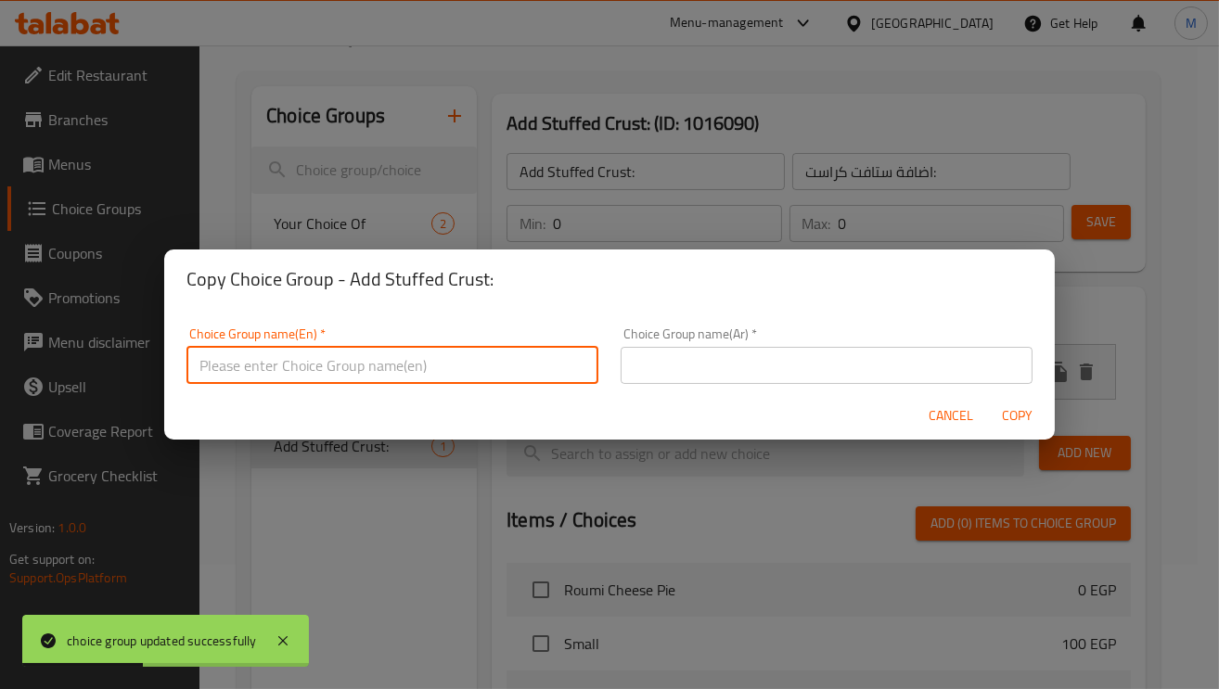
click at [376, 370] on input "text" at bounding box center [392, 365] width 412 height 37
click at [370, 364] on input "text" at bounding box center [392, 365] width 412 height 37
paste input "Add Stuffed Crust"
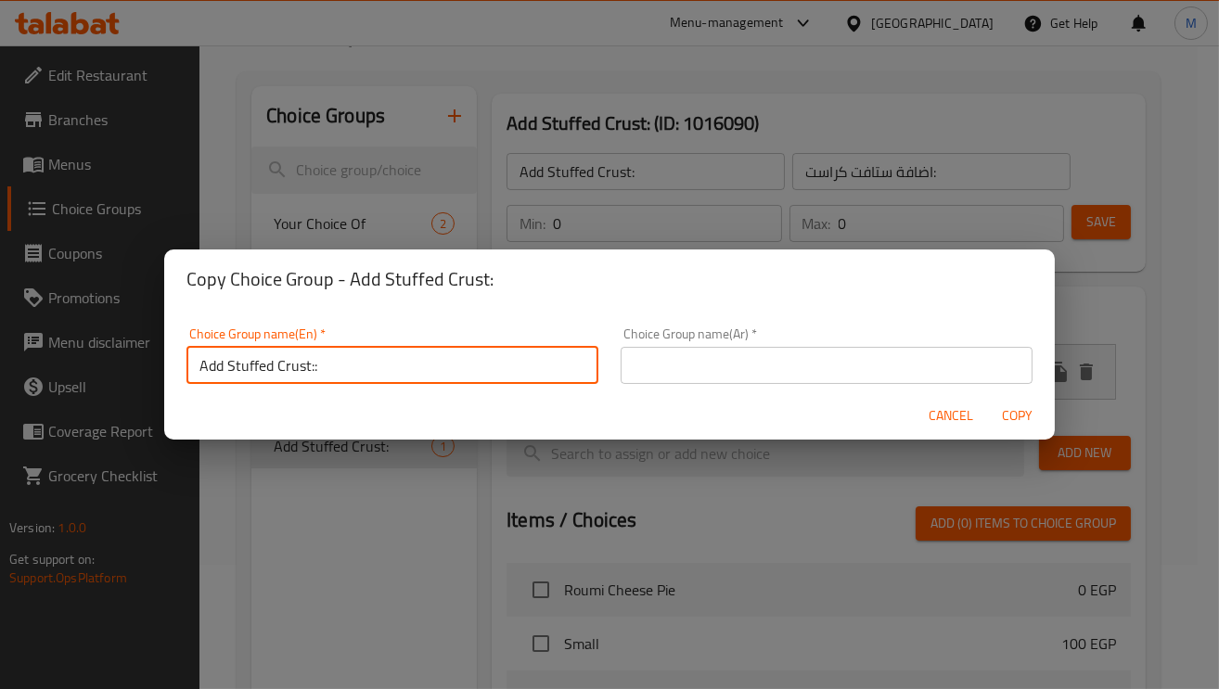
type input "Add Stuffed Crust::"
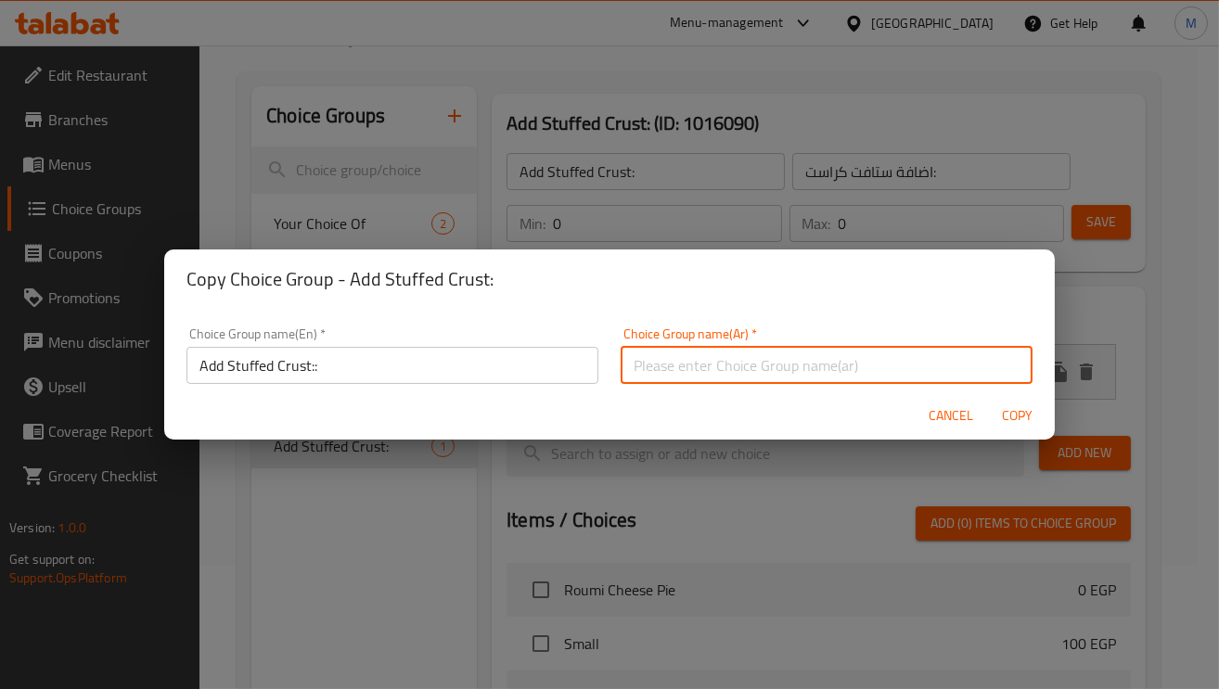
paste input "اضافة ستافت كراست"
click at [720, 351] on input "اضافة ستافت كراست" at bounding box center [827, 365] width 412 height 37
type input "اضافة ستافت كراست"
click at [1019, 421] on span "Copy" at bounding box center [1017, 415] width 45 height 23
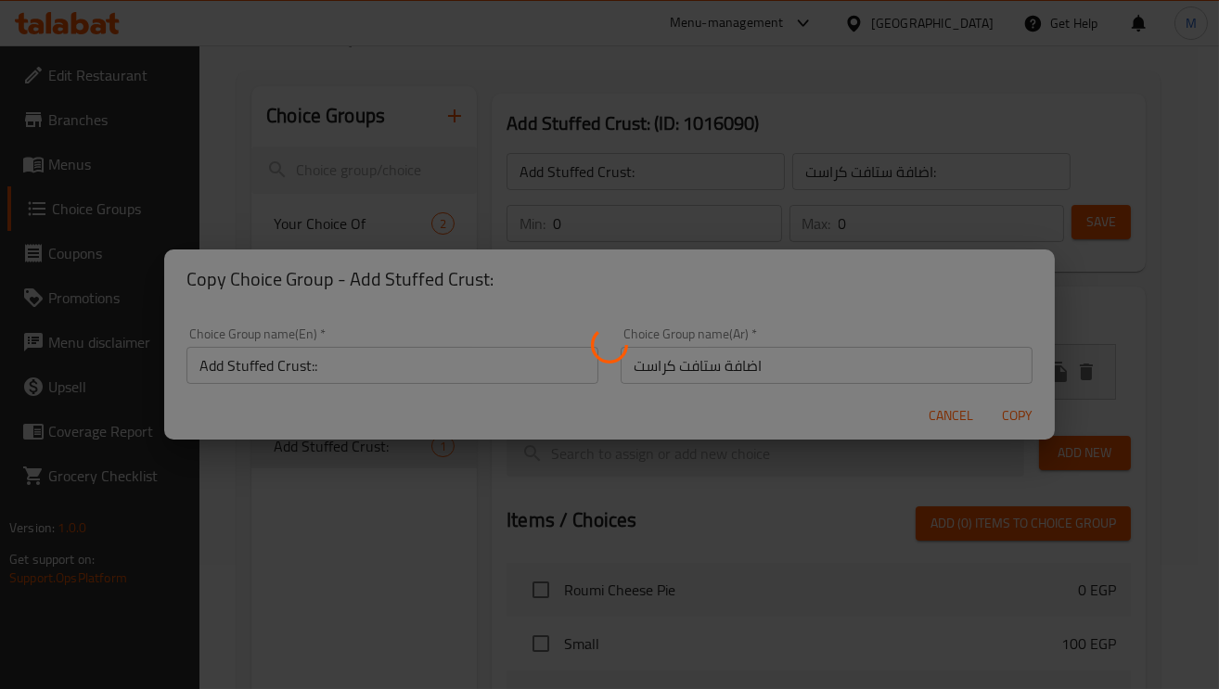
type input "Add Stuffed Crust::"
type input "اضافة ستافت كراست"
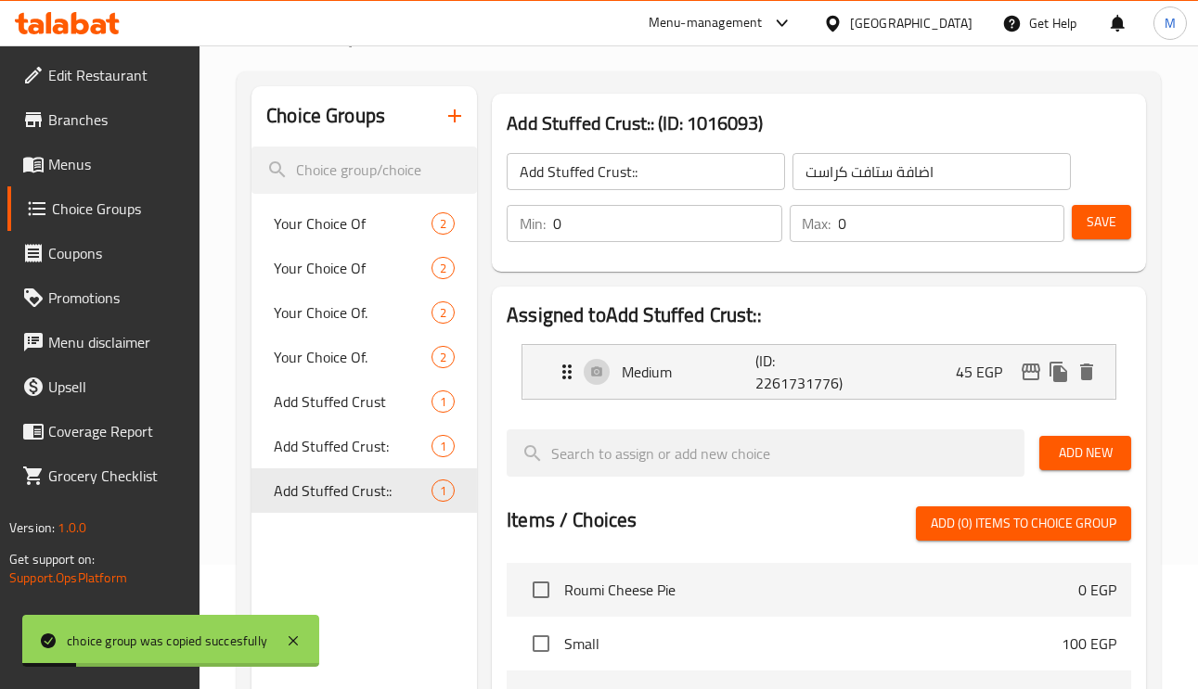
click at [641, 231] on input "0" at bounding box center [667, 223] width 228 height 37
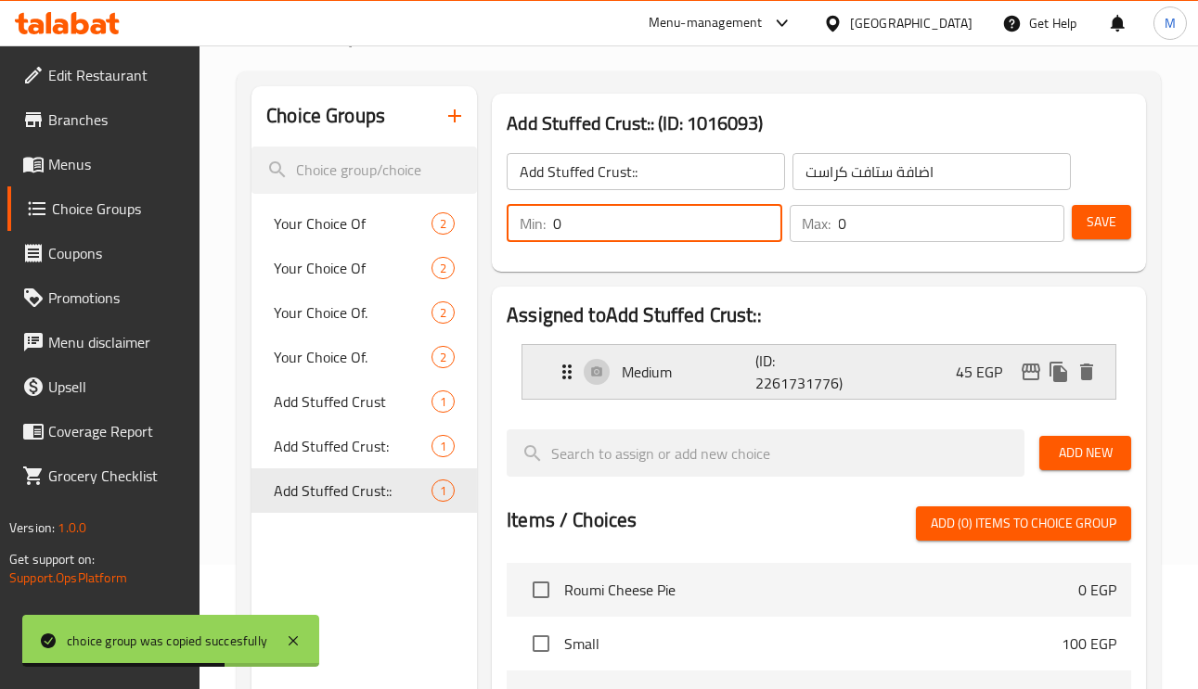
click at [730, 371] on p "Medium" at bounding box center [688, 372] width 133 height 22
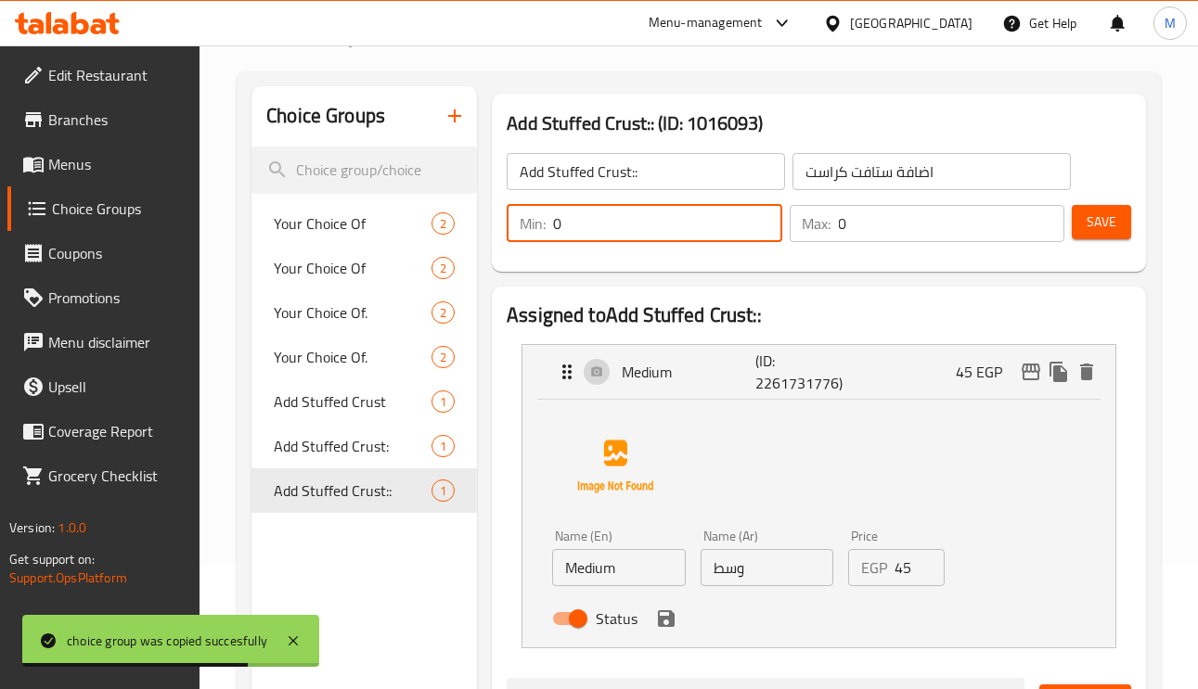
click at [624, 581] on input "Medium" at bounding box center [619, 567] width 134 height 37
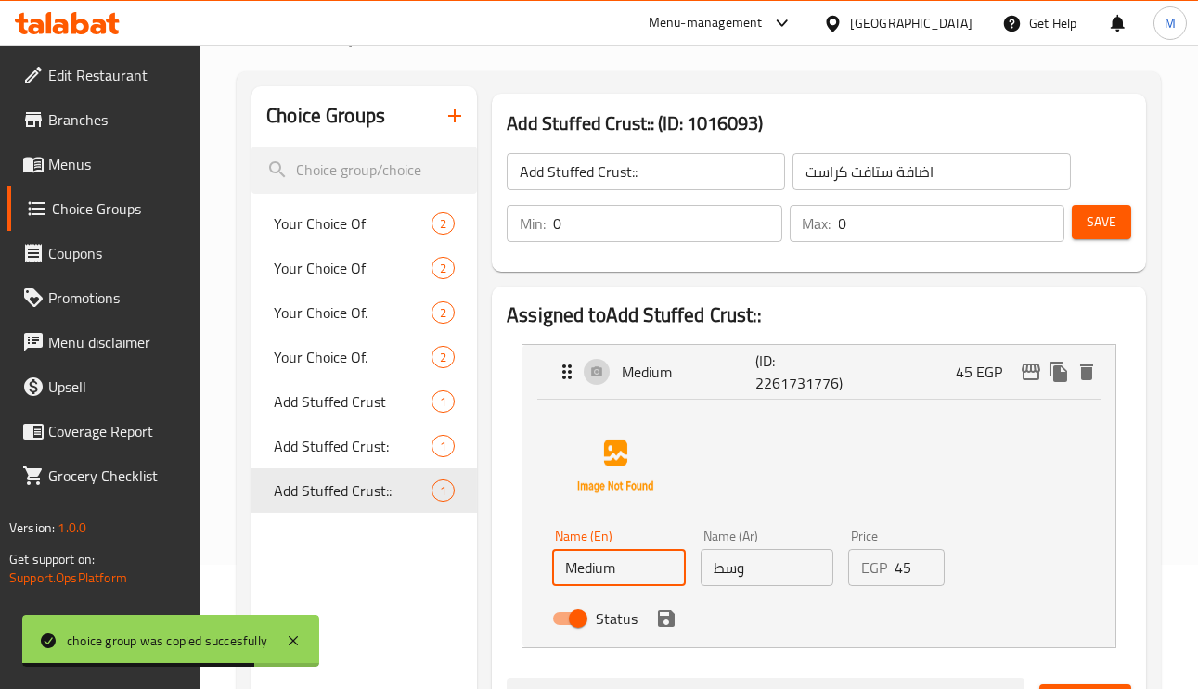
click at [624, 581] on input "Medium" at bounding box center [619, 567] width 134 height 37
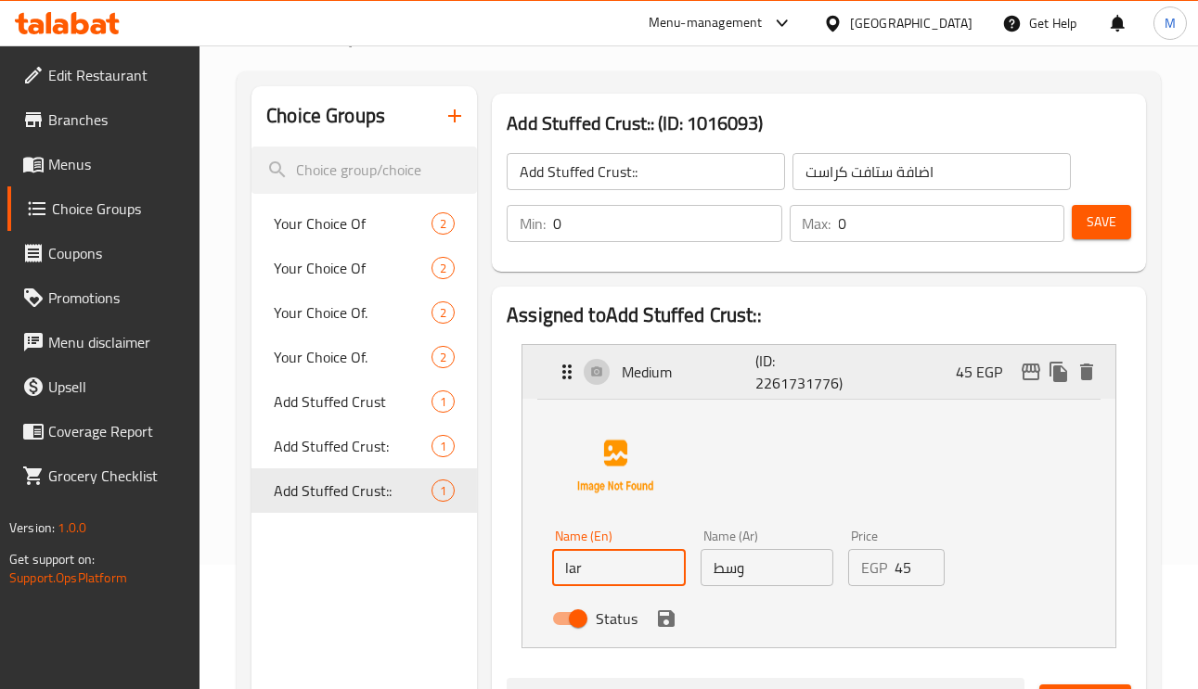
type input "Large"
click at [745, 569] on input "وسط" at bounding box center [767, 567] width 134 height 37
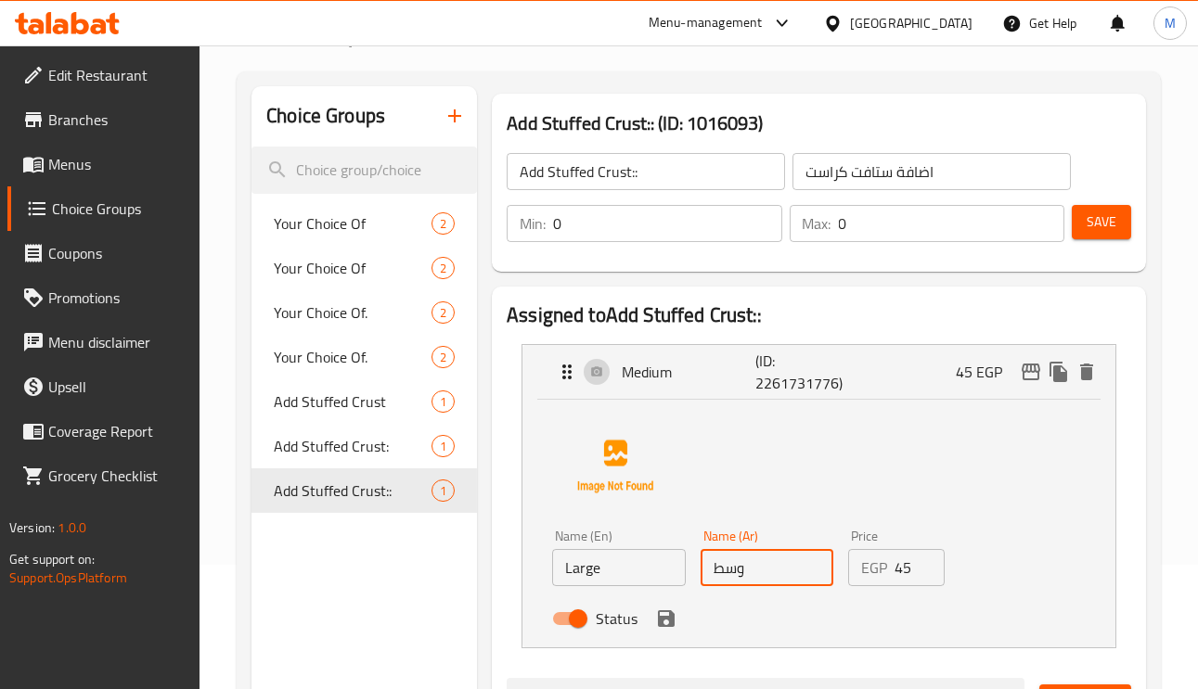
click at [745, 569] on input "وسط" at bounding box center [767, 567] width 134 height 37
type input "كبير"
click at [901, 565] on input "45" at bounding box center [919, 567] width 50 height 37
click at [667, 628] on icon "save" at bounding box center [666, 619] width 22 height 22
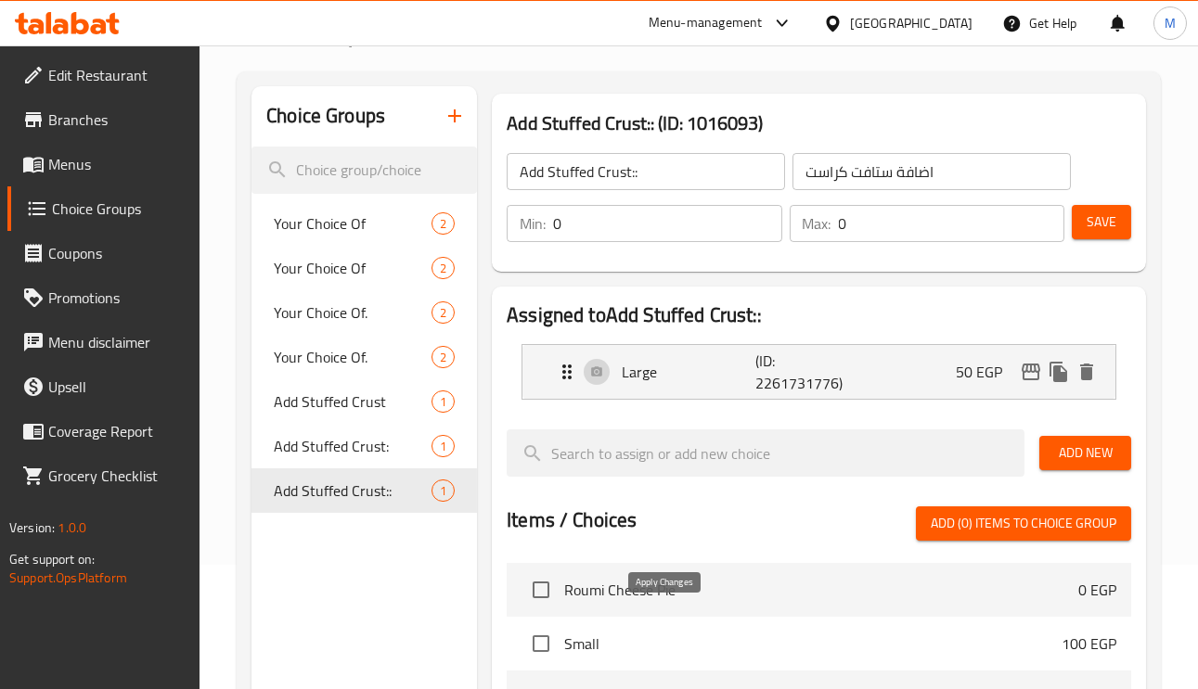
type input "50"
click at [1108, 239] on button "Save" at bounding box center [1101, 222] width 59 height 34
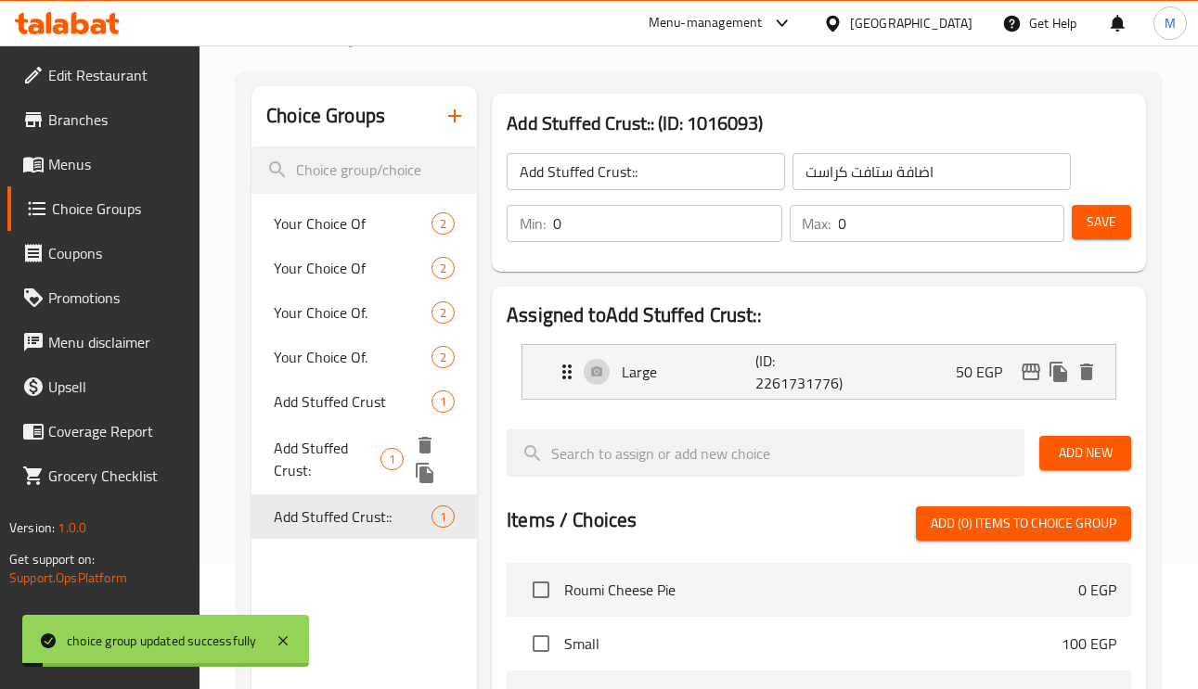
click at [326, 460] on span "Add Stuffed Crust:" at bounding box center [327, 459] width 106 height 45
type input "Add Stuffed Crust:"
type input "اضافة ستافت كراست:"
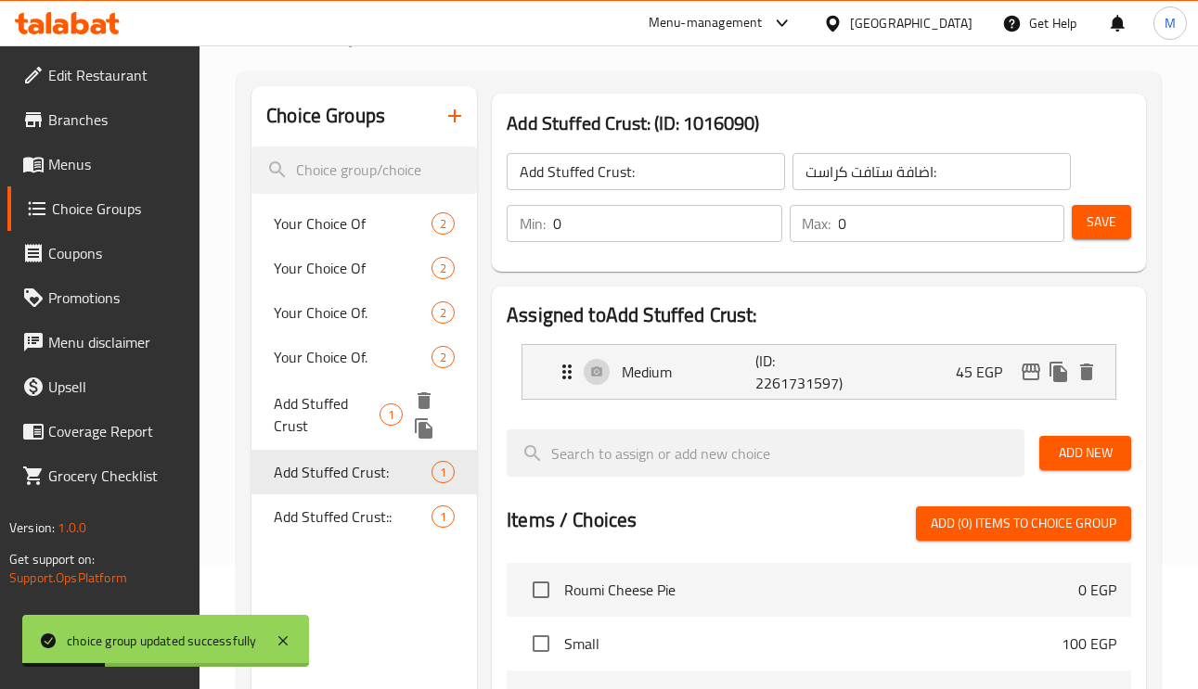
click at [326, 392] on span "Add Stuffed Crust" at bounding box center [327, 414] width 106 height 45
type input "Add Stuffed Crust"
type input "اضافة ستافت كراست"
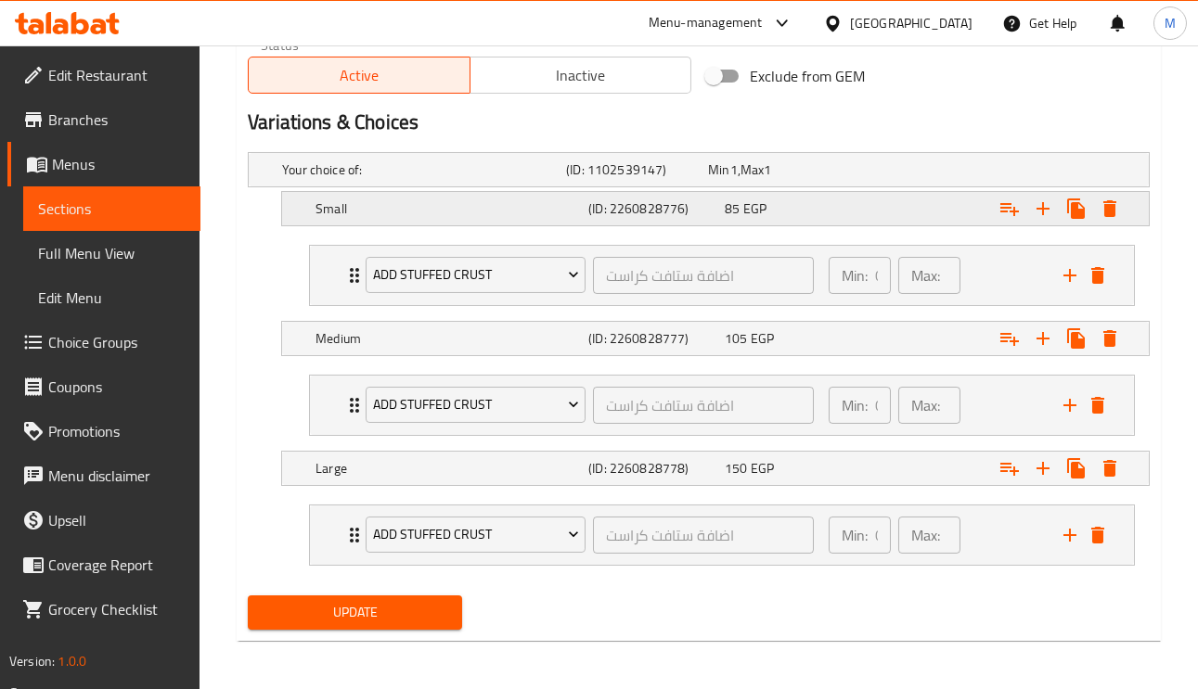
scroll to position [950, 0]
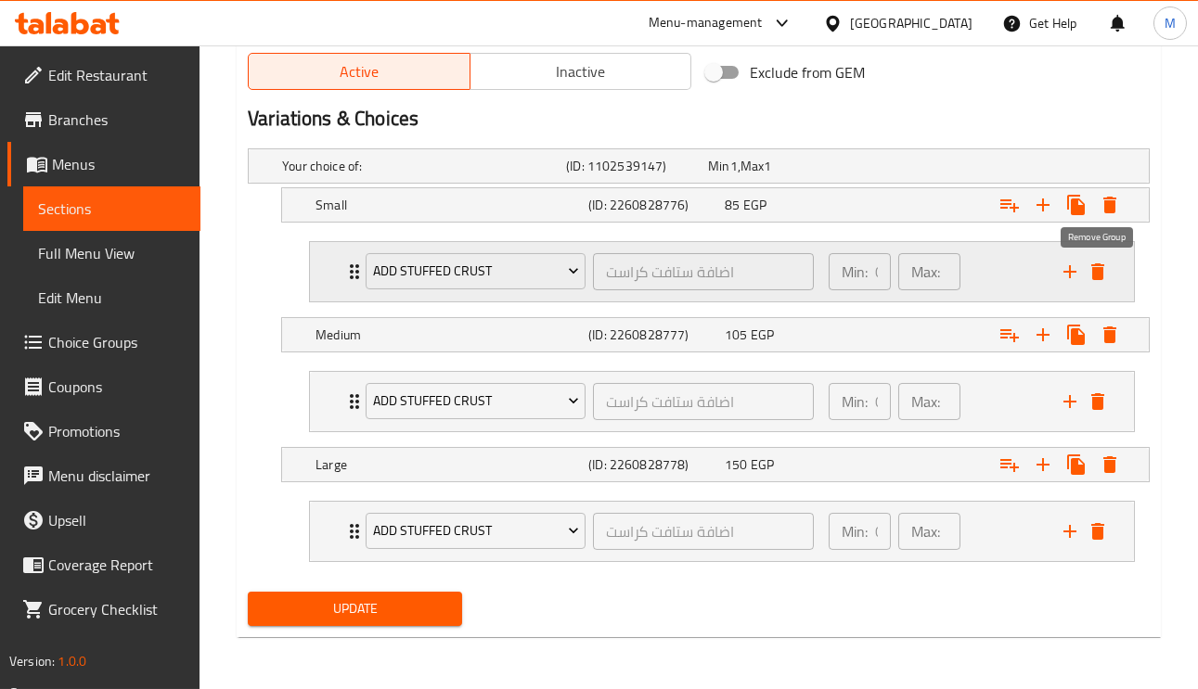
click at [1099, 269] on icon "delete" at bounding box center [1097, 271] width 13 height 17
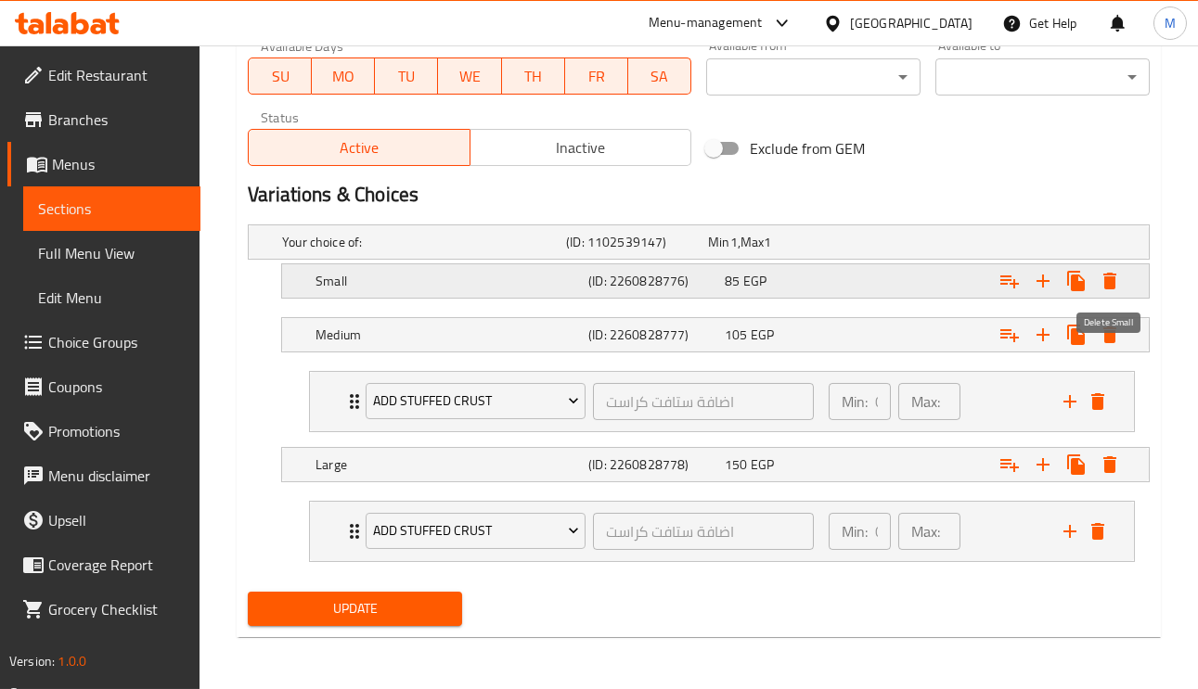
scroll to position [873, 0]
click at [1006, 276] on icon "Expand" at bounding box center [1009, 282] width 19 height 13
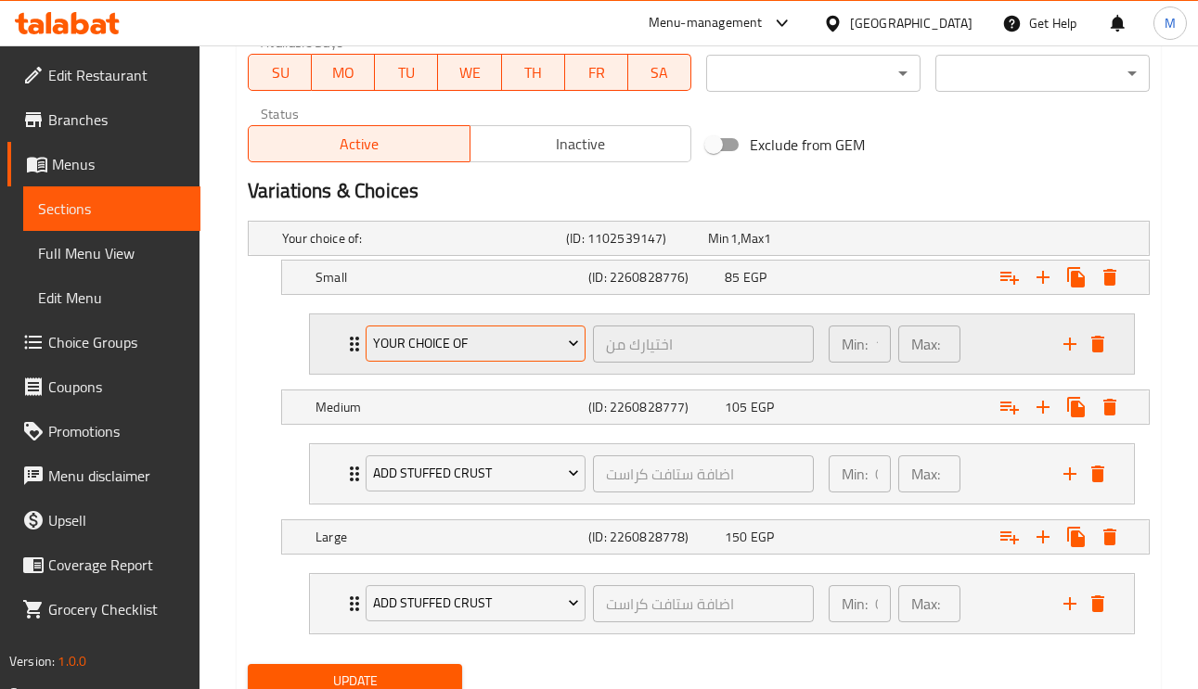
click at [435, 344] on span "Your Choice Of" at bounding box center [476, 343] width 206 height 23
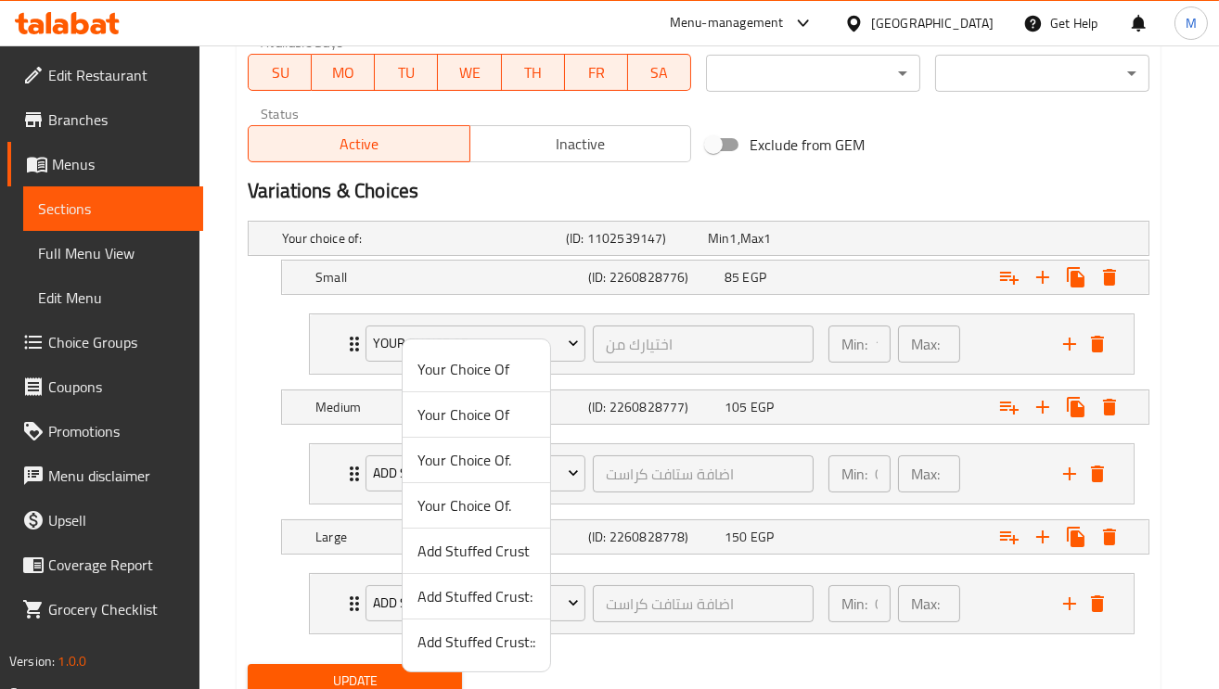
click at [491, 549] on span "Add Stuffed Crust" at bounding box center [476, 551] width 118 height 22
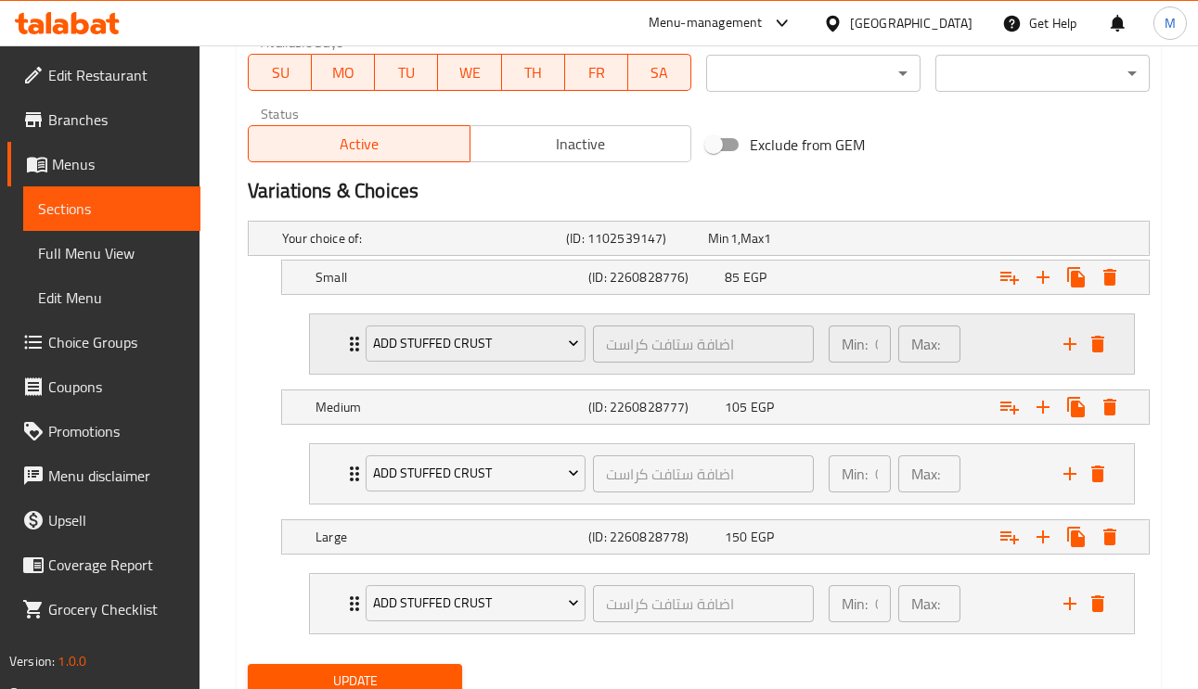
click at [359, 347] on div "Add Stuffed Crust اضافة ستافت كراست ​" at bounding box center [589, 343] width 470 height 59
click at [335, 339] on div "Add Stuffed Crust اضافة ستافت كراست ​ Min: 0 ​ Max: 0 ​" at bounding box center [722, 343] width 824 height 59
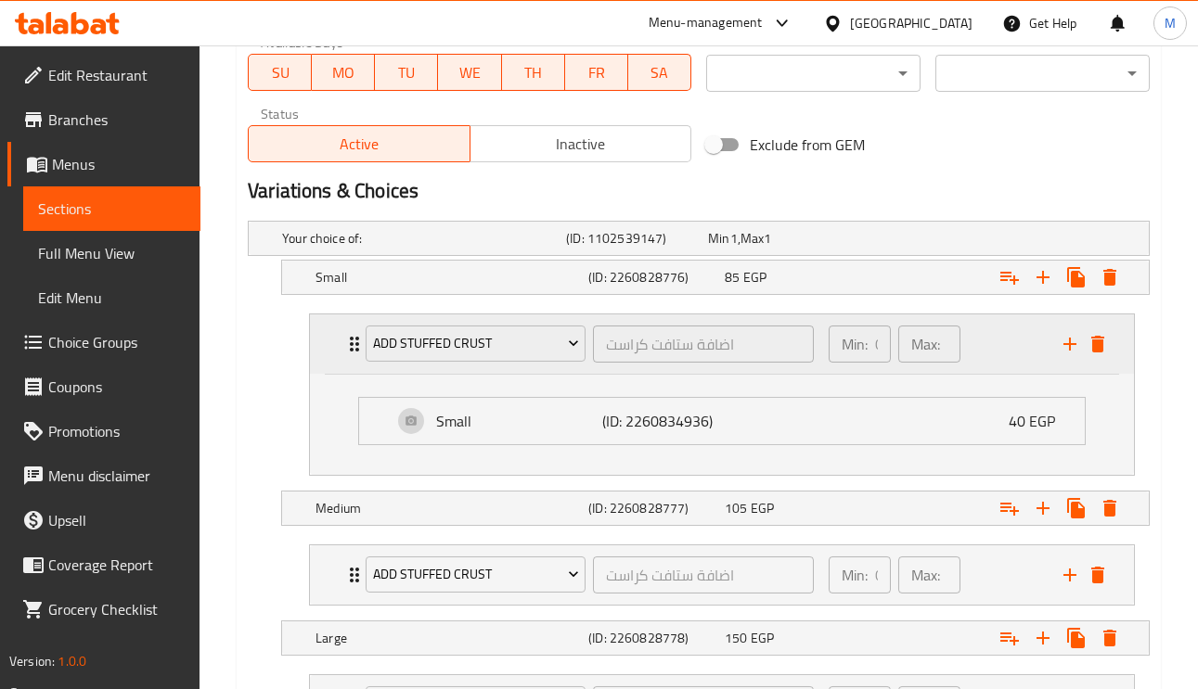
click at [336, 339] on div "Add Stuffed Crust اضافة ستافت كراست ​ Min: 0 ​ Max: 0 ​" at bounding box center [722, 343] width 824 height 59
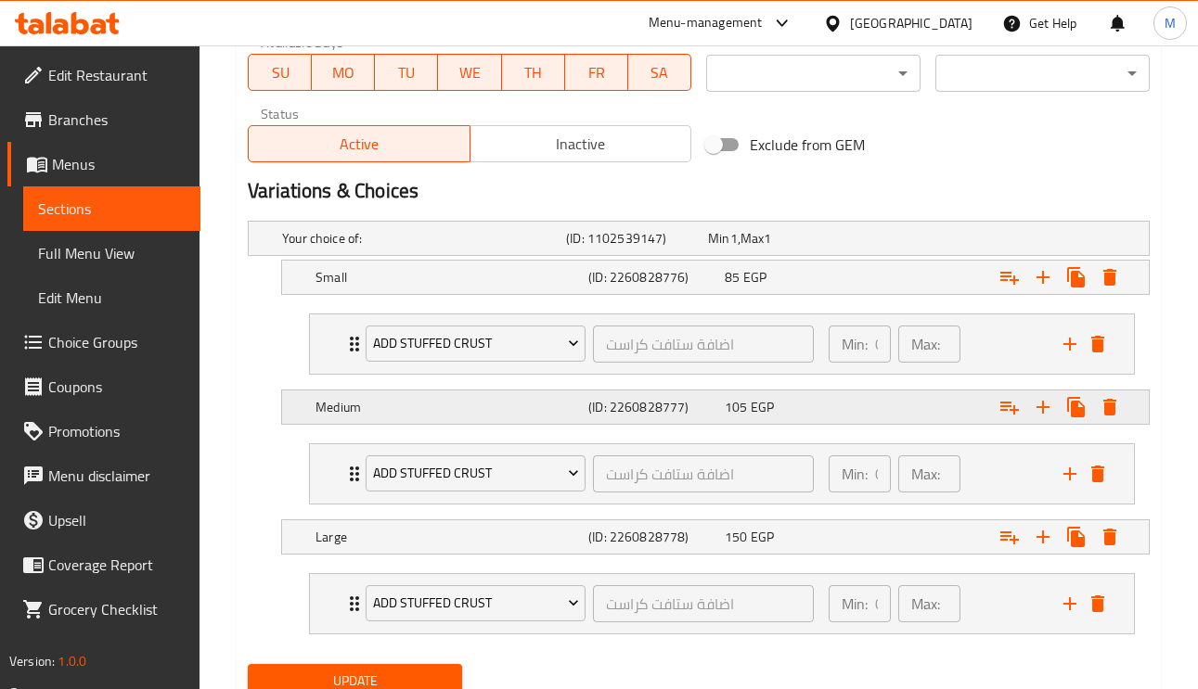
click at [443, 407] on h5 "Medium" at bounding box center [447, 407] width 265 height 19
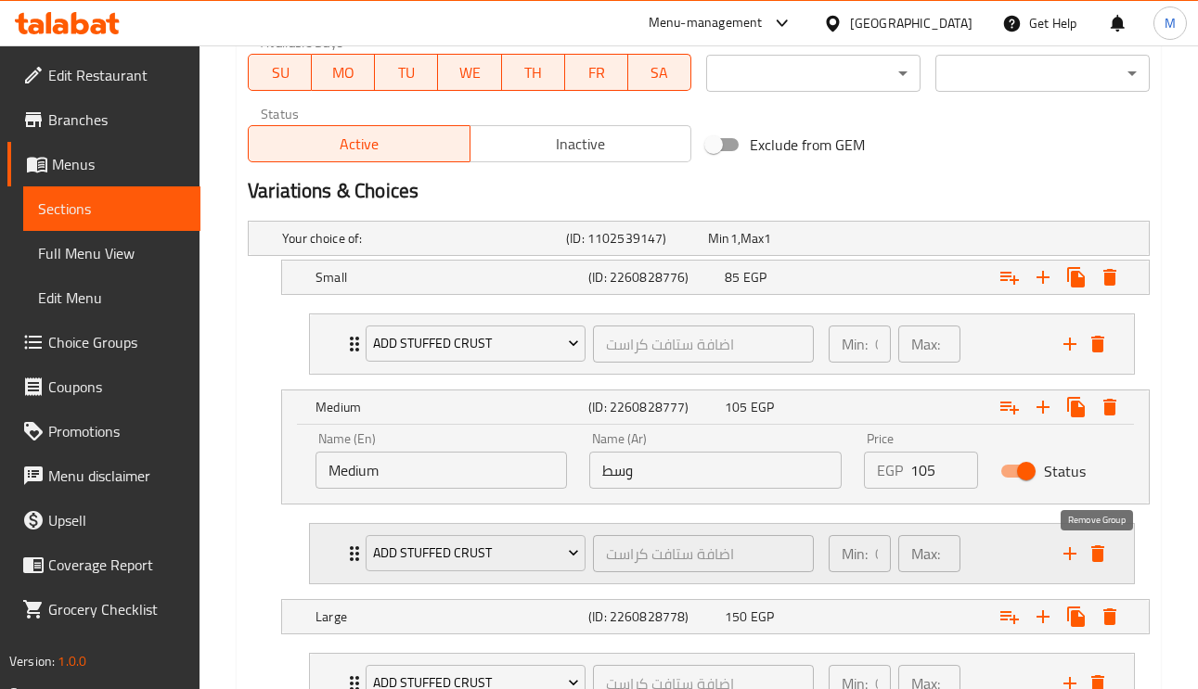
click at [1108, 560] on button "delete" at bounding box center [1098, 554] width 28 height 28
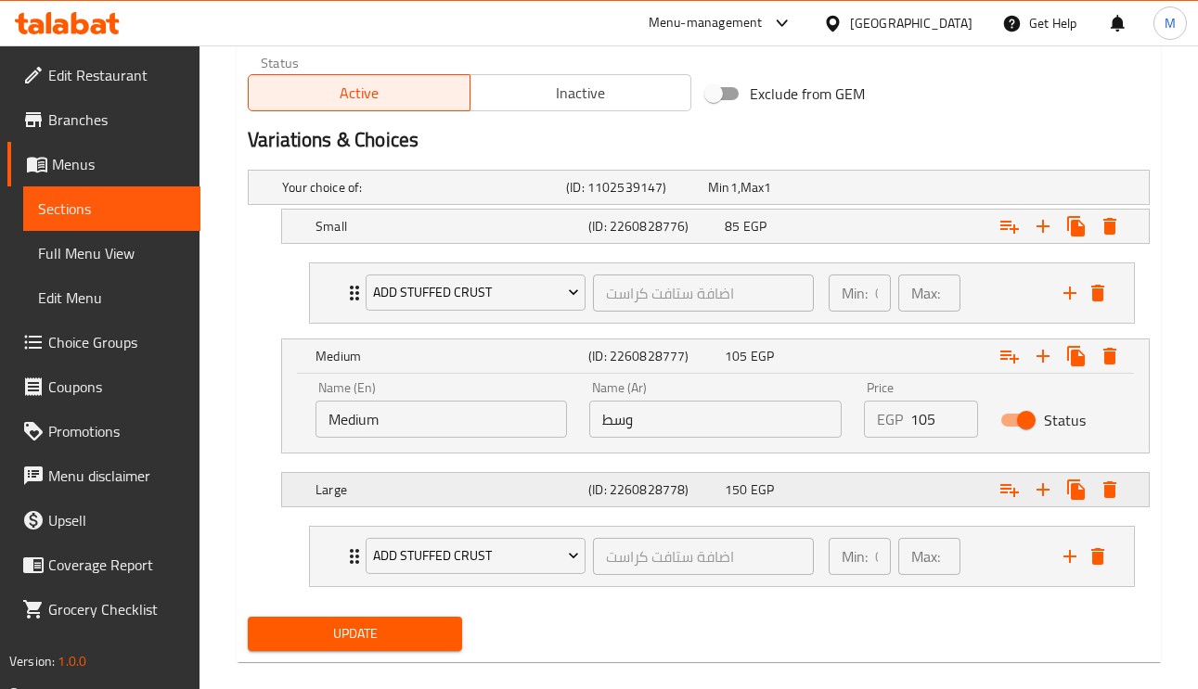
scroll to position [952, 0]
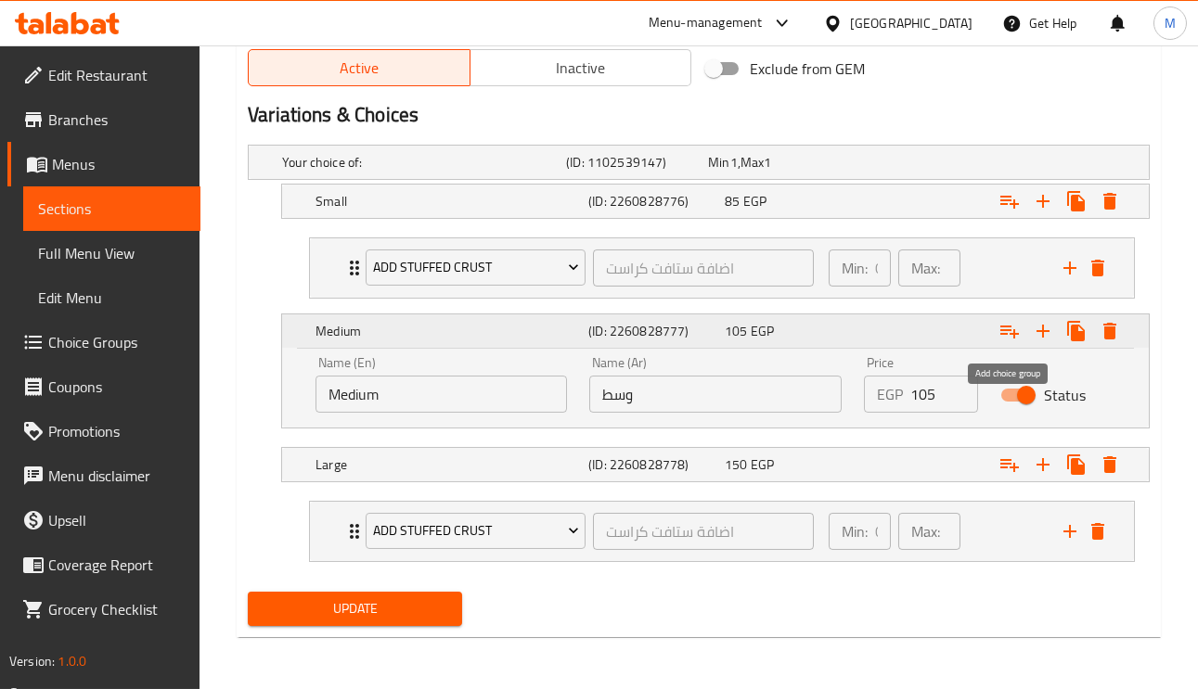
click at [998, 333] on icon "Expand" at bounding box center [1009, 331] width 22 height 22
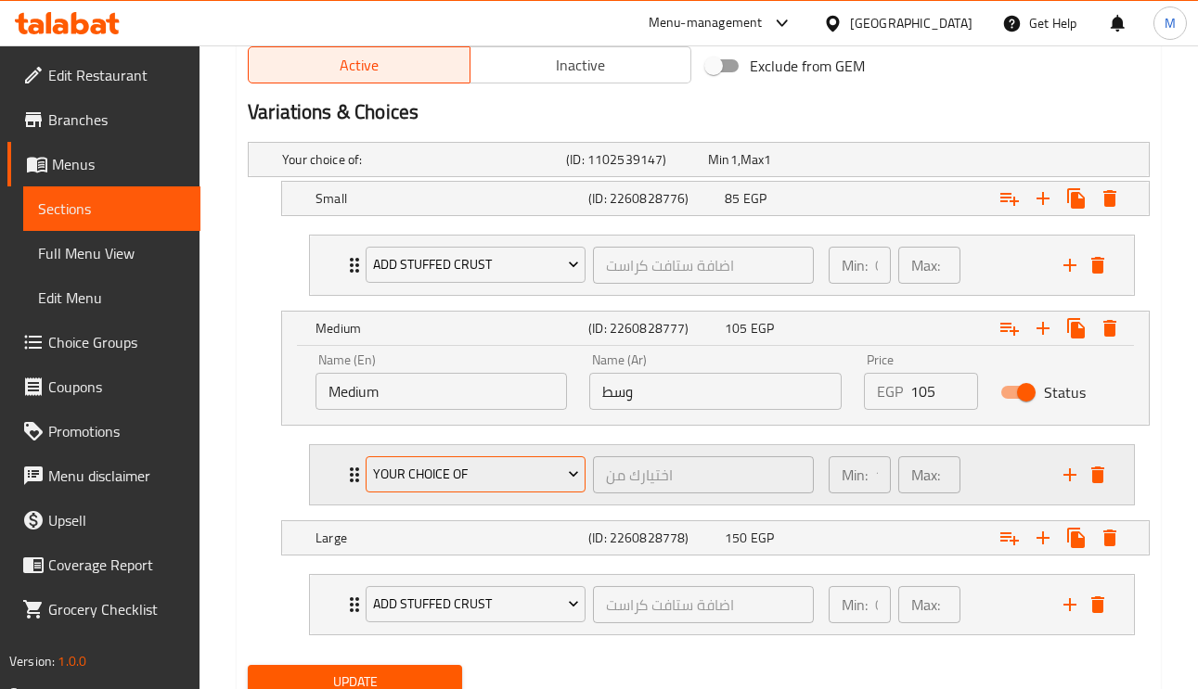
click at [401, 475] on span "Your Choice Of" at bounding box center [476, 474] width 206 height 23
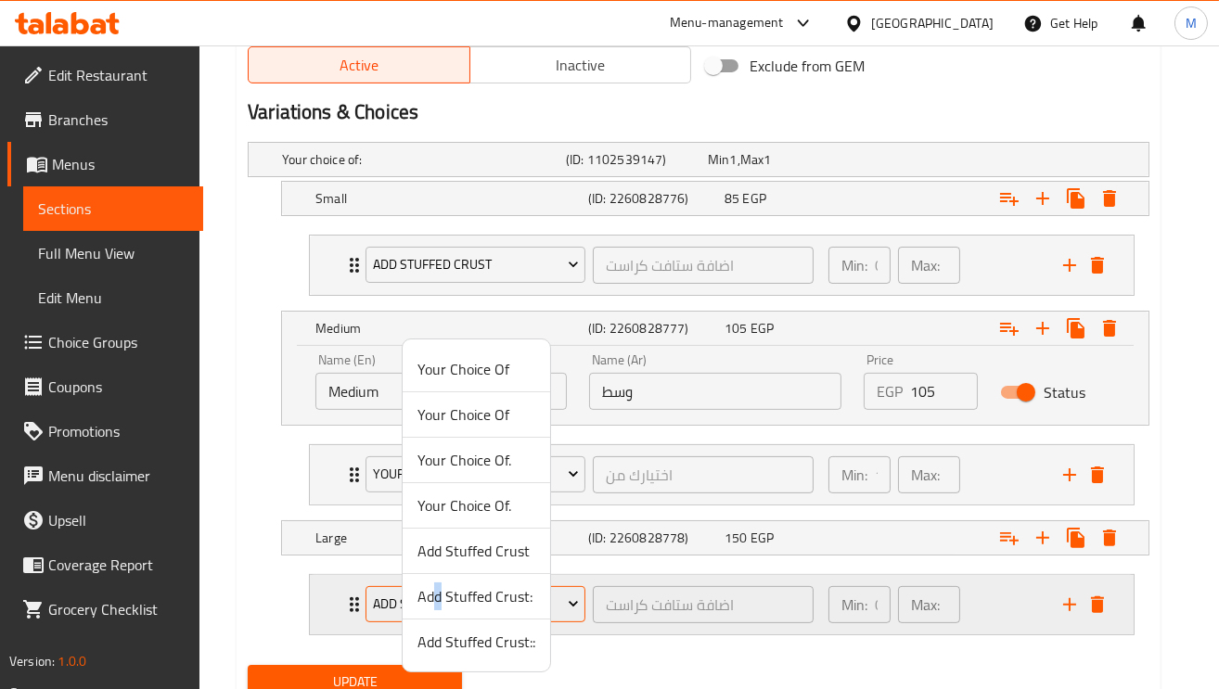
drag, startPoint x: 491, startPoint y: 600, endPoint x: 439, endPoint y: 603, distance: 52.0
click at [439, 603] on span "Add Stuffed Crust:" at bounding box center [476, 596] width 118 height 22
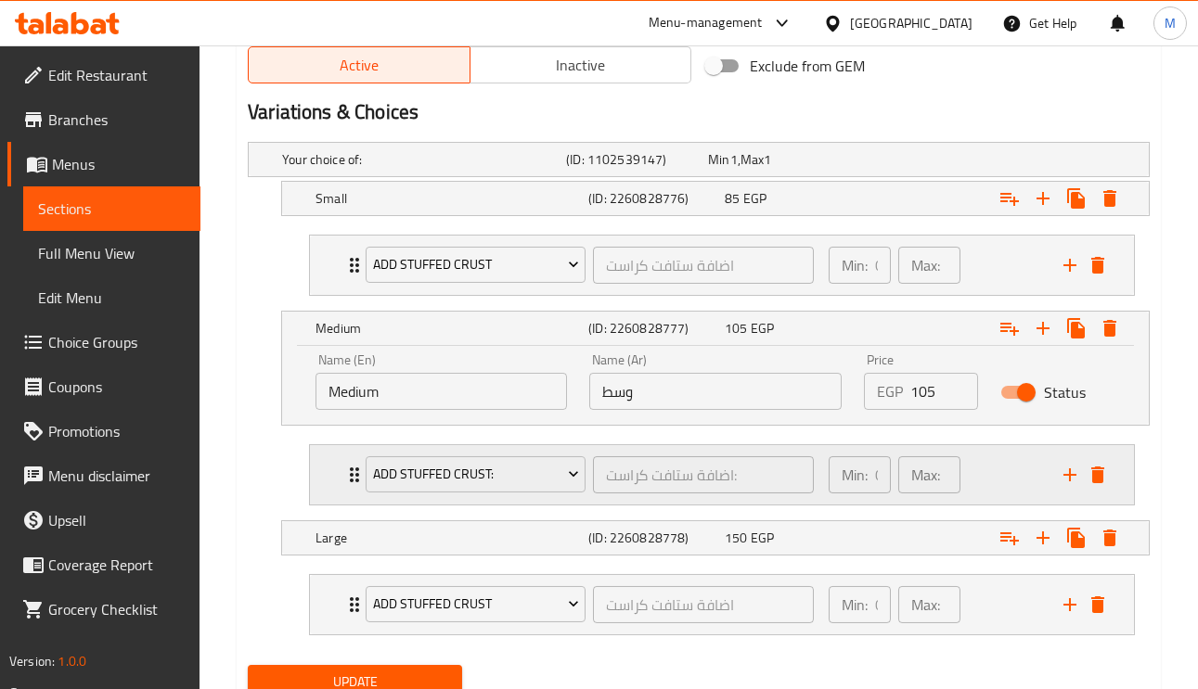
click at [334, 473] on div "Add Stuffed Crust: اضافة ستافت كراست: ​ Min: 0 ​ Max: 0 ​" at bounding box center [722, 474] width 824 height 59
click at [334, 472] on div "Add Stuffed Crust: اضافة ستافت كراست: ​ Min: 0 ​ Max: 0 ​" at bounding box center [722, 474] width 824 height 59
click at [351, 471] on icon "Expand" at bounding box center [354, 475] width 9 height 15
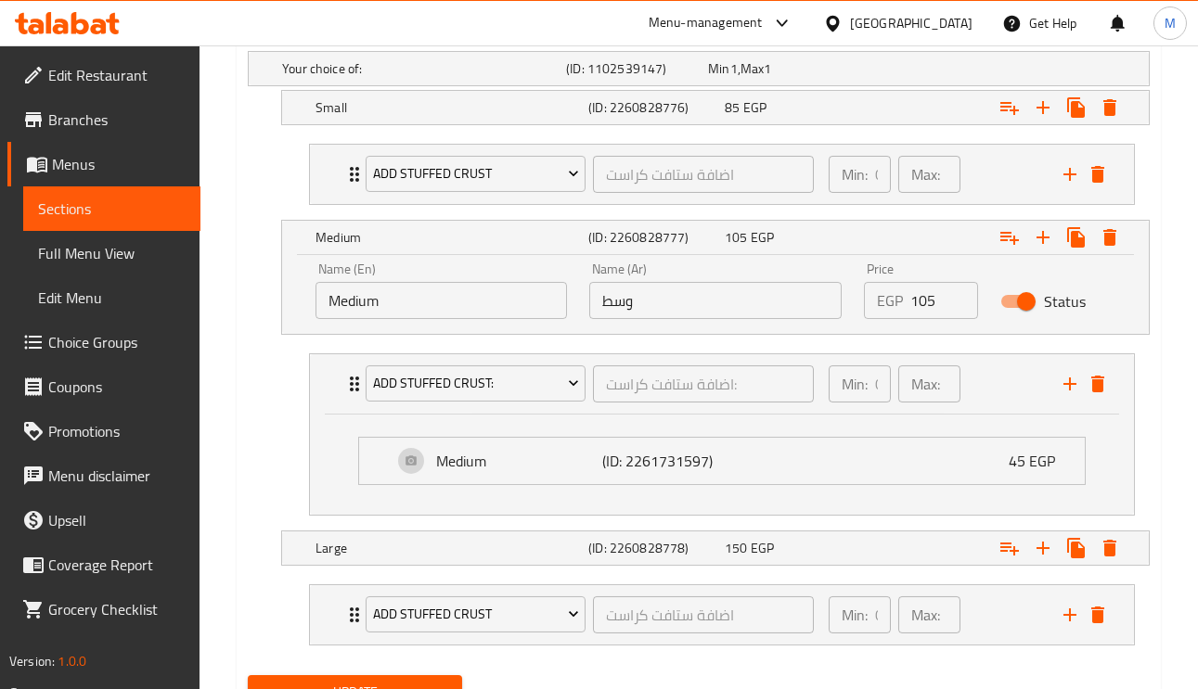
scroll to position [1091, 0]
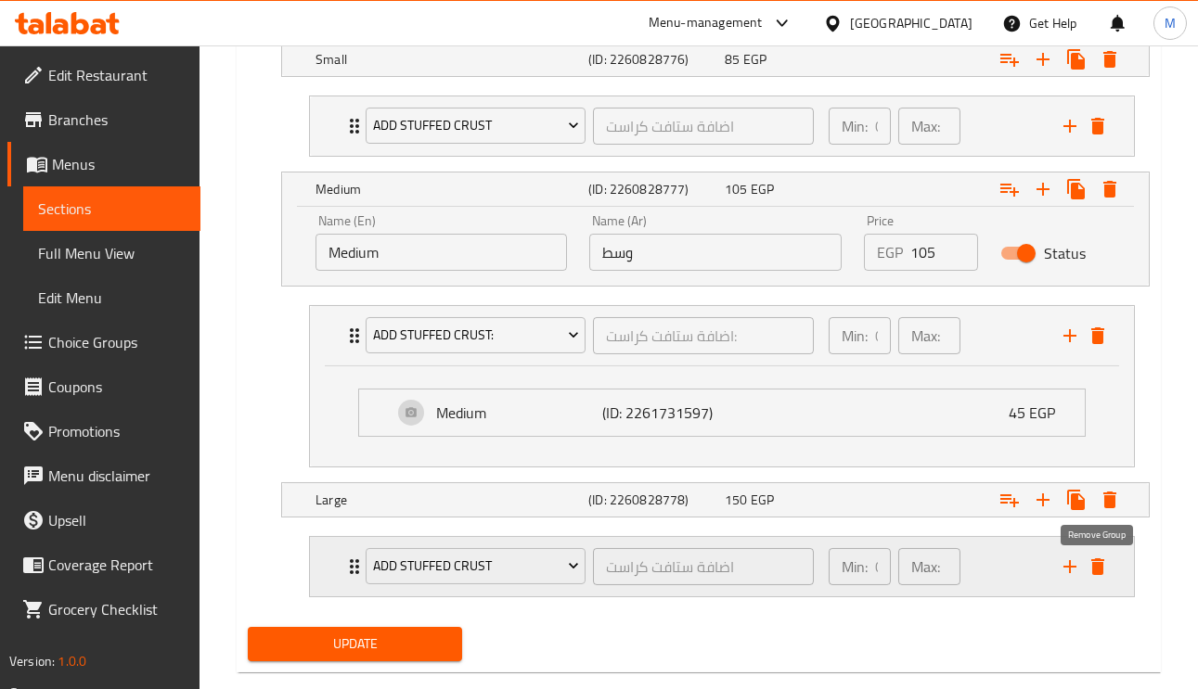
click at [1099, 564] on icon "delete" at bounding box center [1097, 566] width 13 height 17
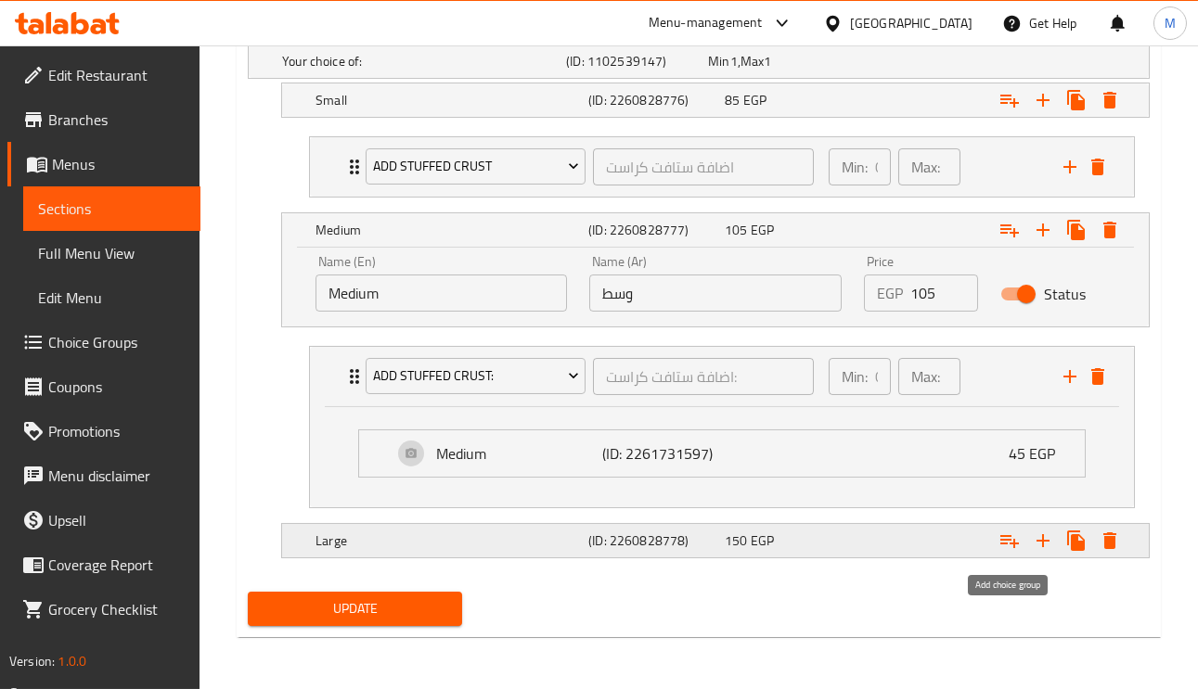
click at [1015, 541] on icon "Expand" at bounding box center [1009, 541] width 22 height 22
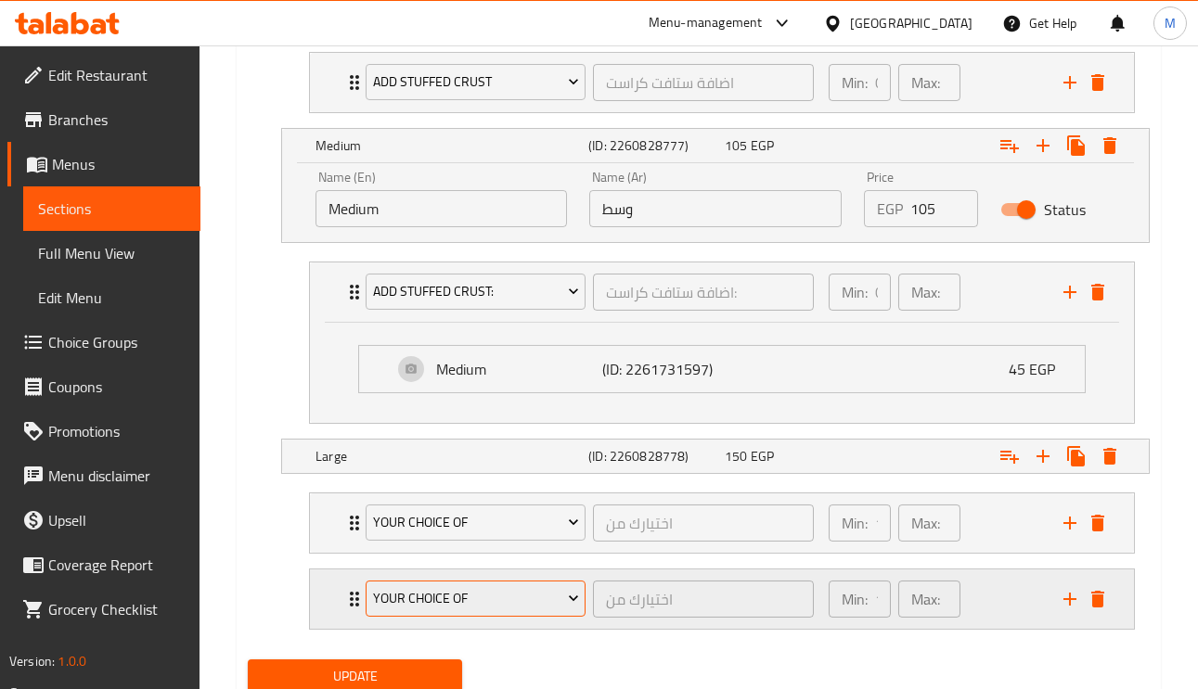
scroll to position [1208, 0]
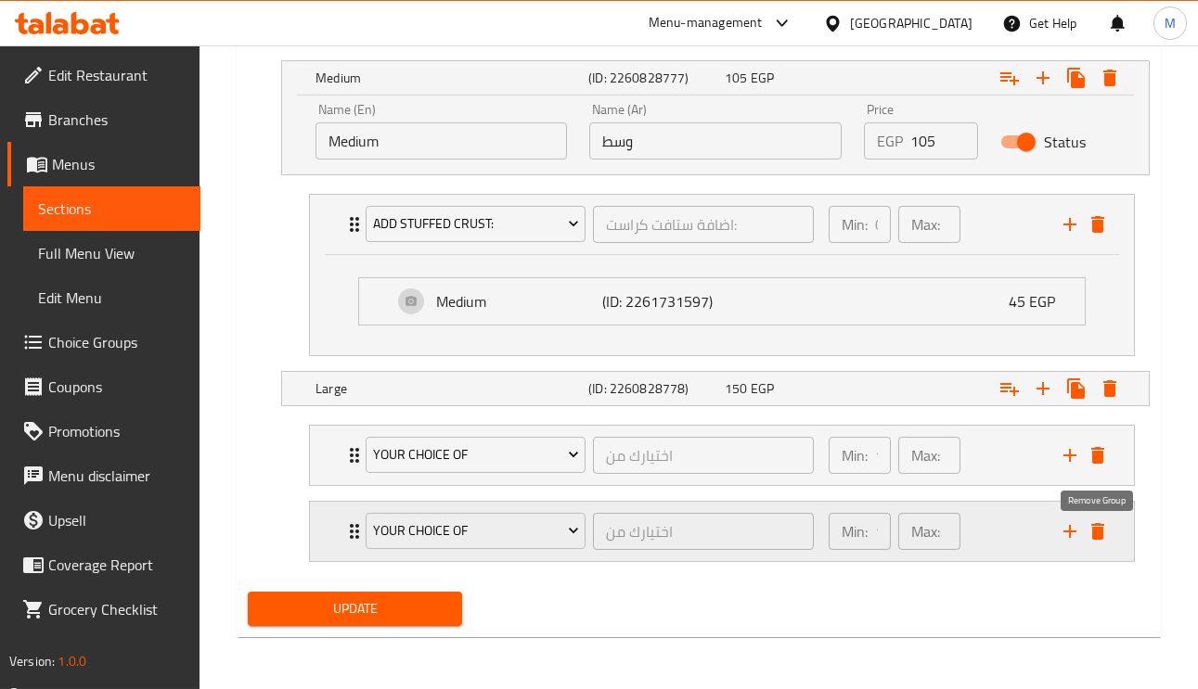
click at [1105, 522] on icon "delete" at bounding box center [1097, 531] width 22 height 22
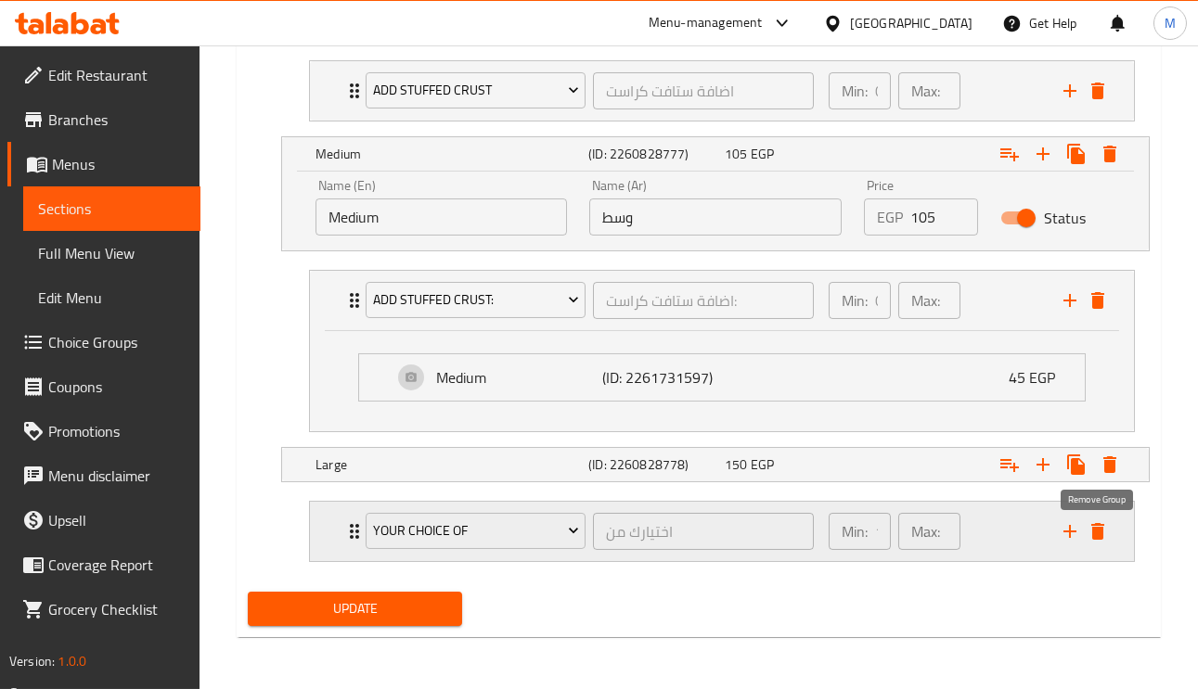
click at [1090, 528] on icon "delete" at bounding box center [1097, 531] width 22 height 22
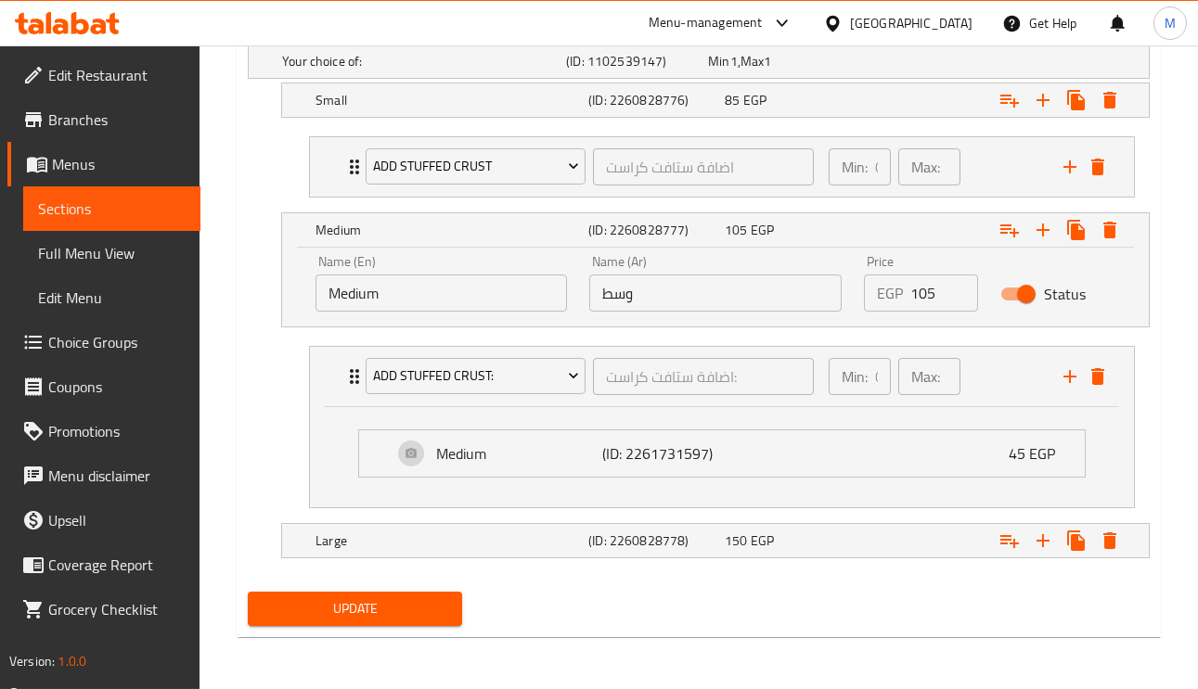
scroll to position [1055, 0]
click at [500, 534] on h5 "Large" at bounding box center [447, 541] width 265 height 19
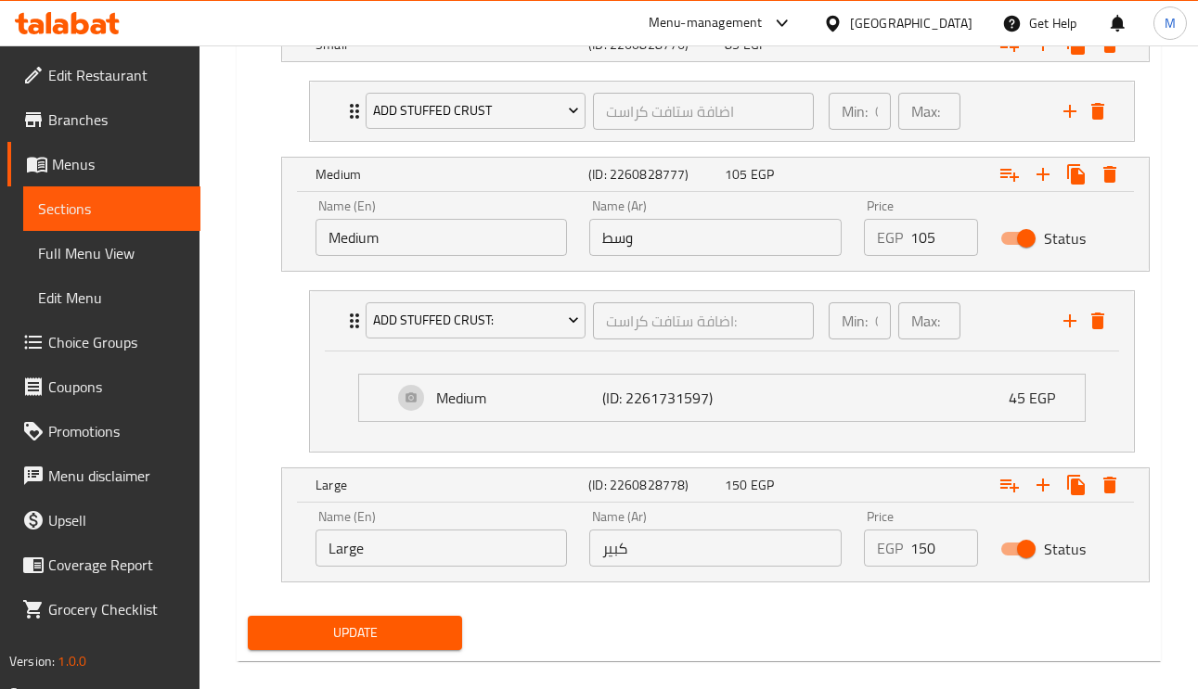
scroll to position [1135, 0]
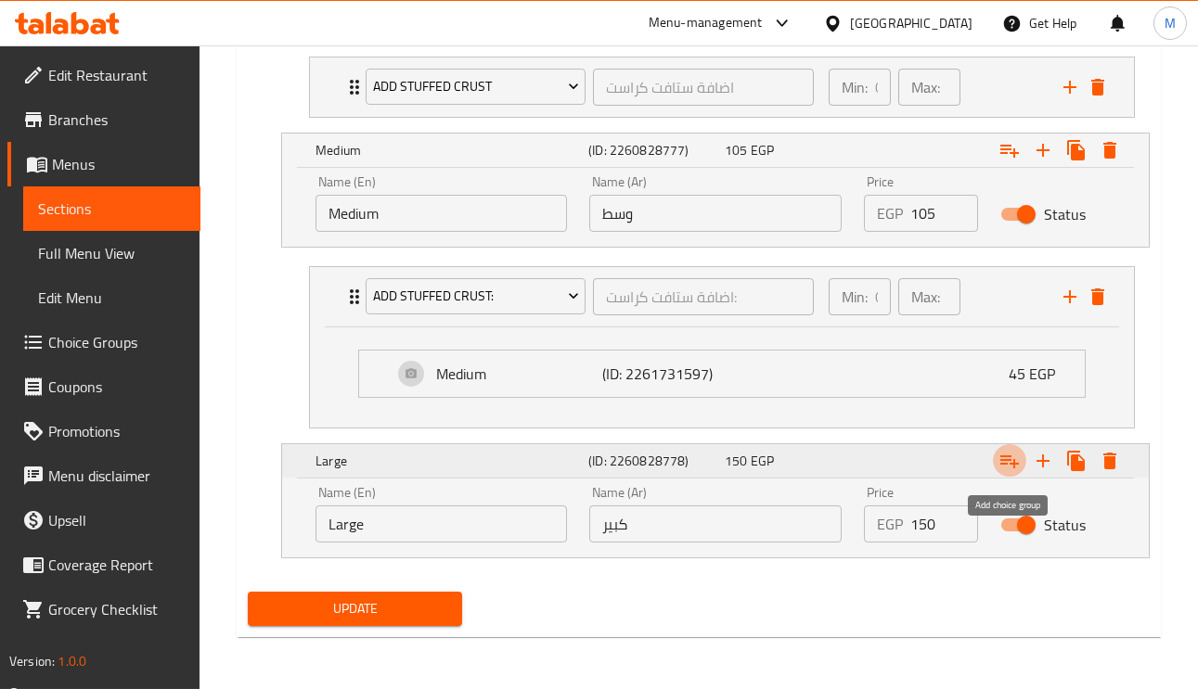
click at [1007, 461] on icon "Expand" at bounding box center [1009, 461] width 22 height 22
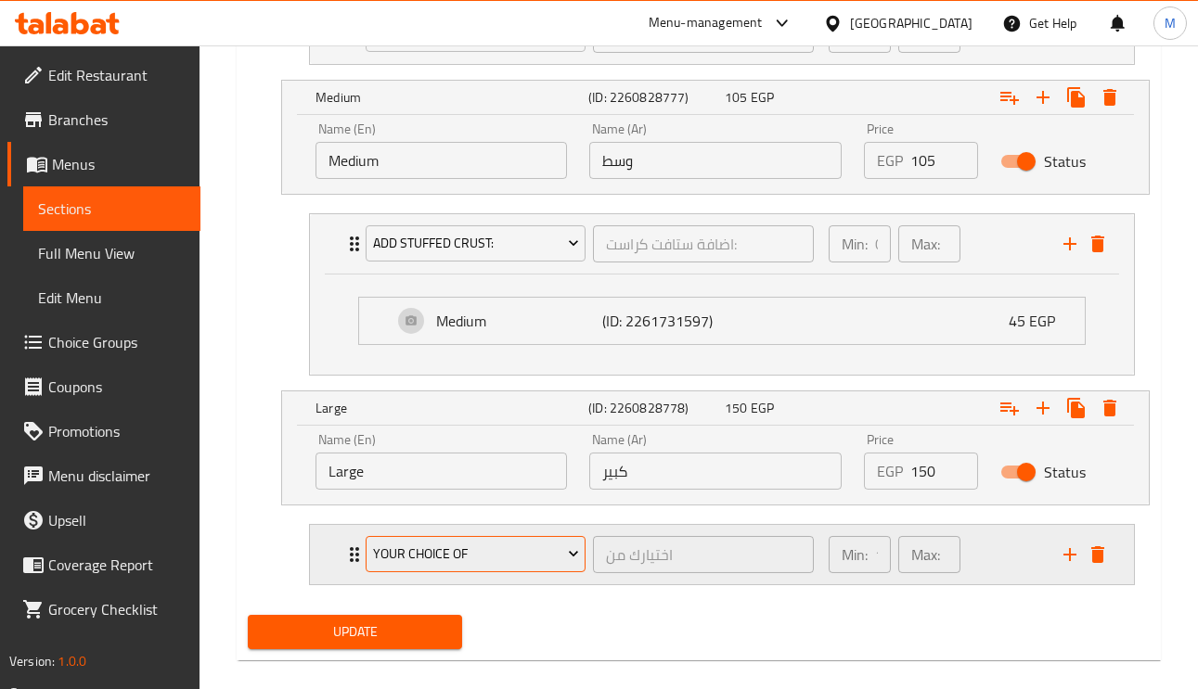
scroll to position [1211, 0]
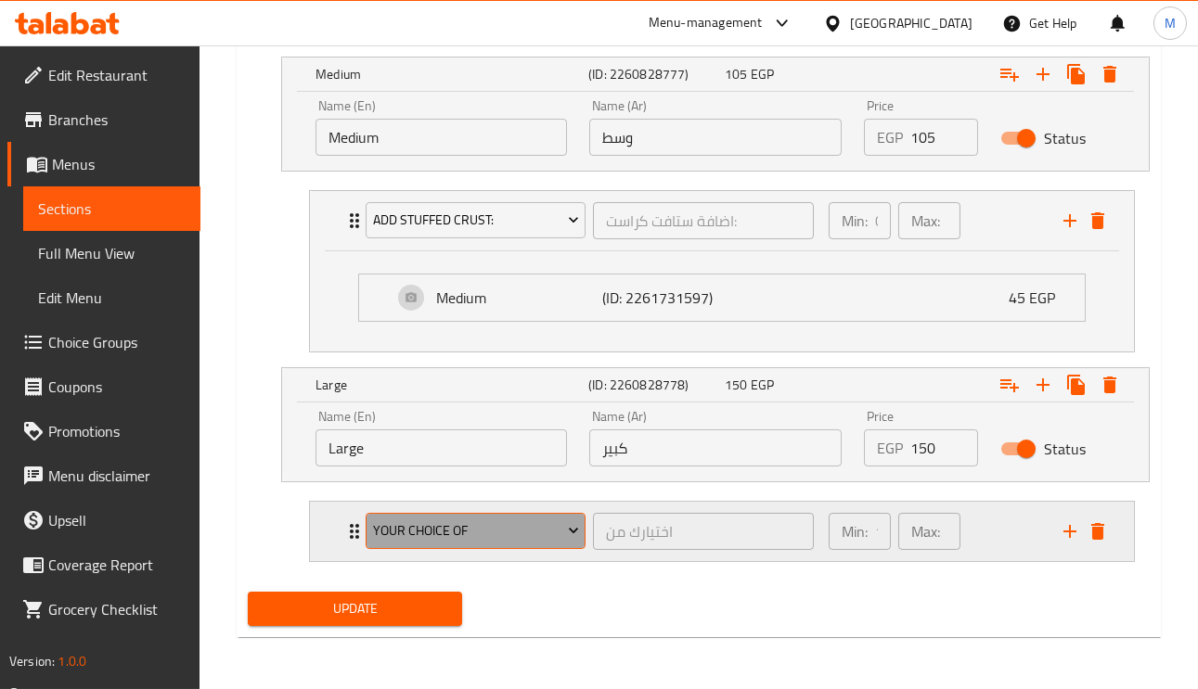
click at [431, 520] on span "Your Choice Of" at bounding box center [476, 531] width 206 height 23
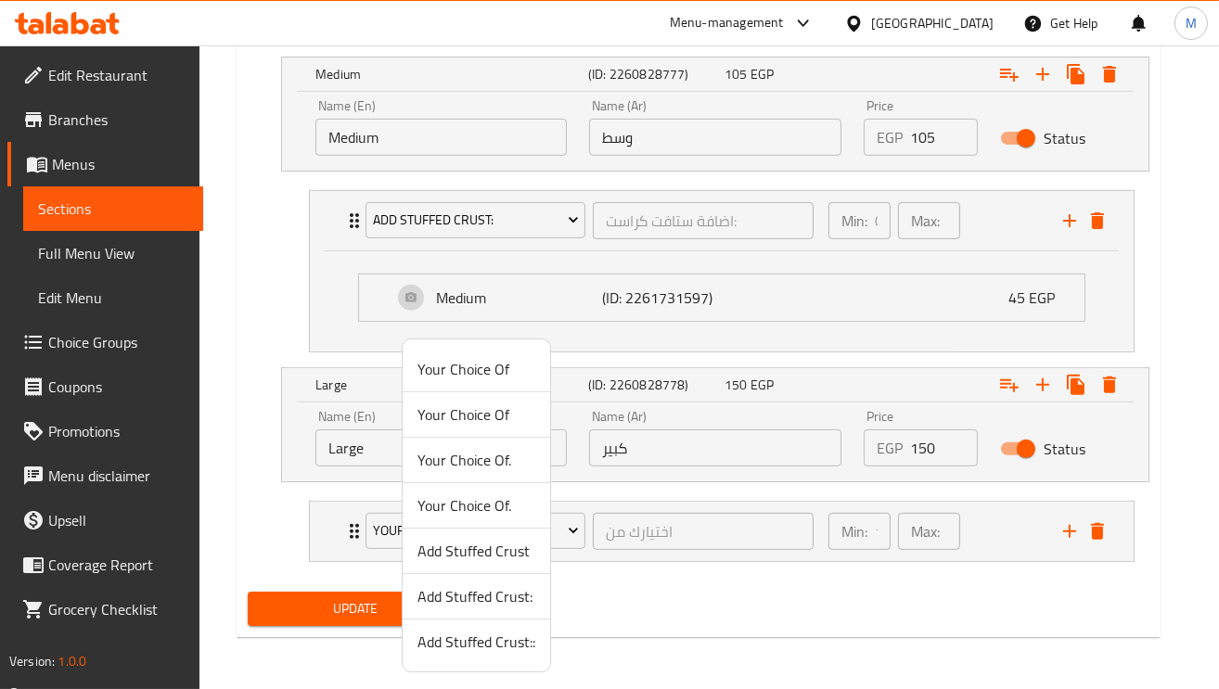
click at [499, 644] on span "Add Stuffed Crust::" at bounding box center [476, 642] width 118 height 22
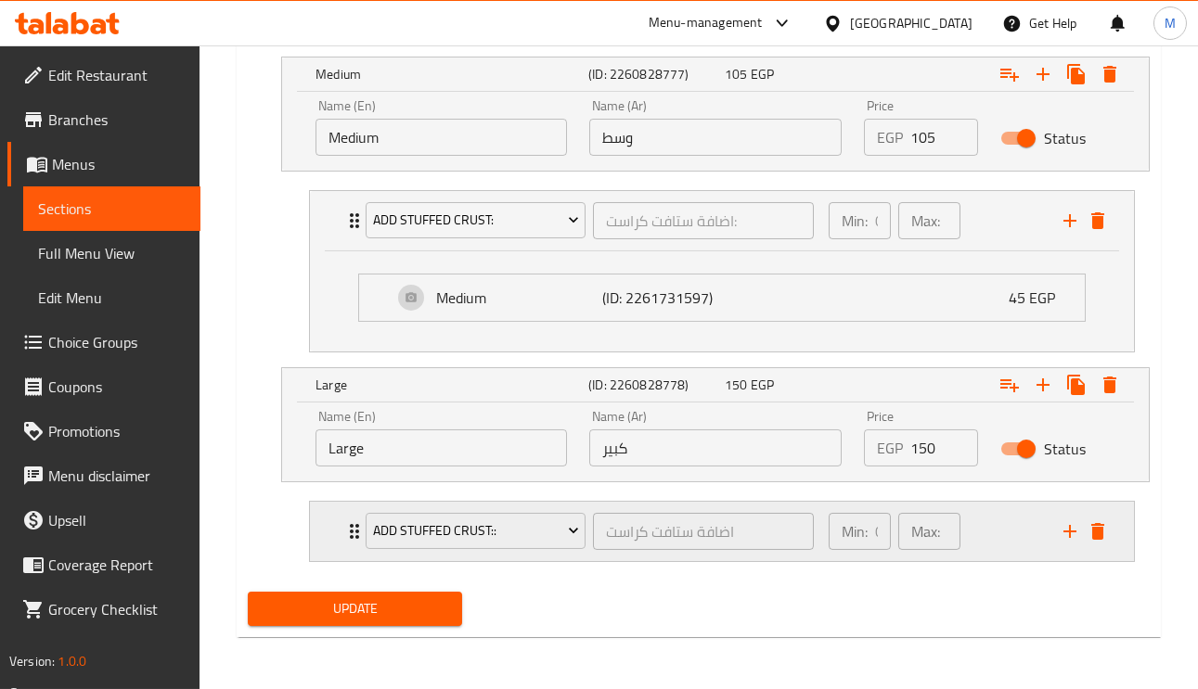
click at [322, 532] on div "Add Stuffed Crust:: اضافة ستافت كراست ​ Min: 0 ​ Max: 0 ​" at bounding box center [722, 531] width 824 height 59
click at [346, 533] on icon "Expand" at bounding box center [354, 531] width 22 height 22
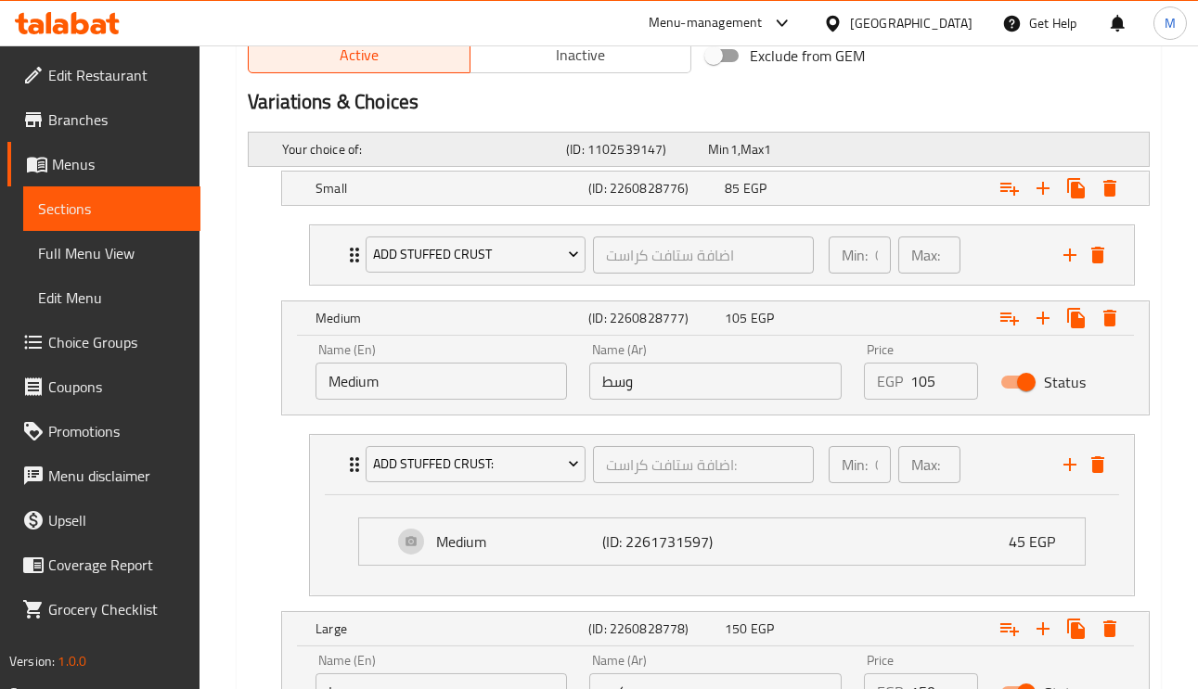
scroll to position [895, 0]
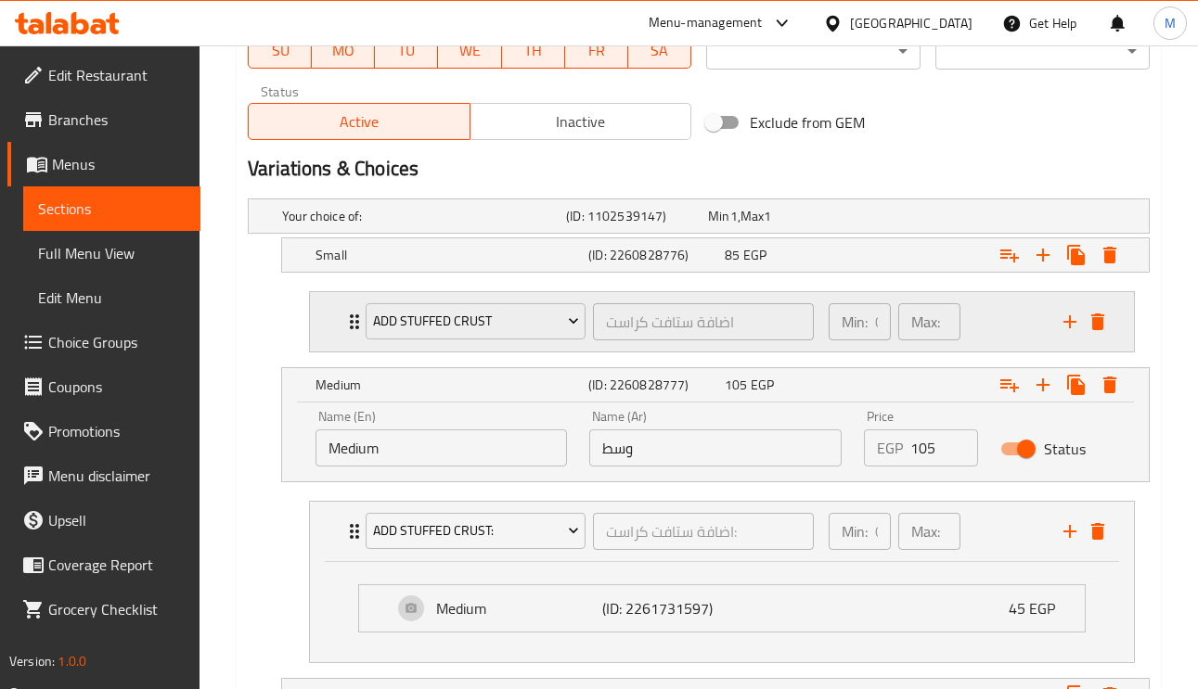
click at [354, 308] on div "Add Stuffed Crust اضافة ستافت كراست ​" at bounding box center [589, 321] width 470 height 59
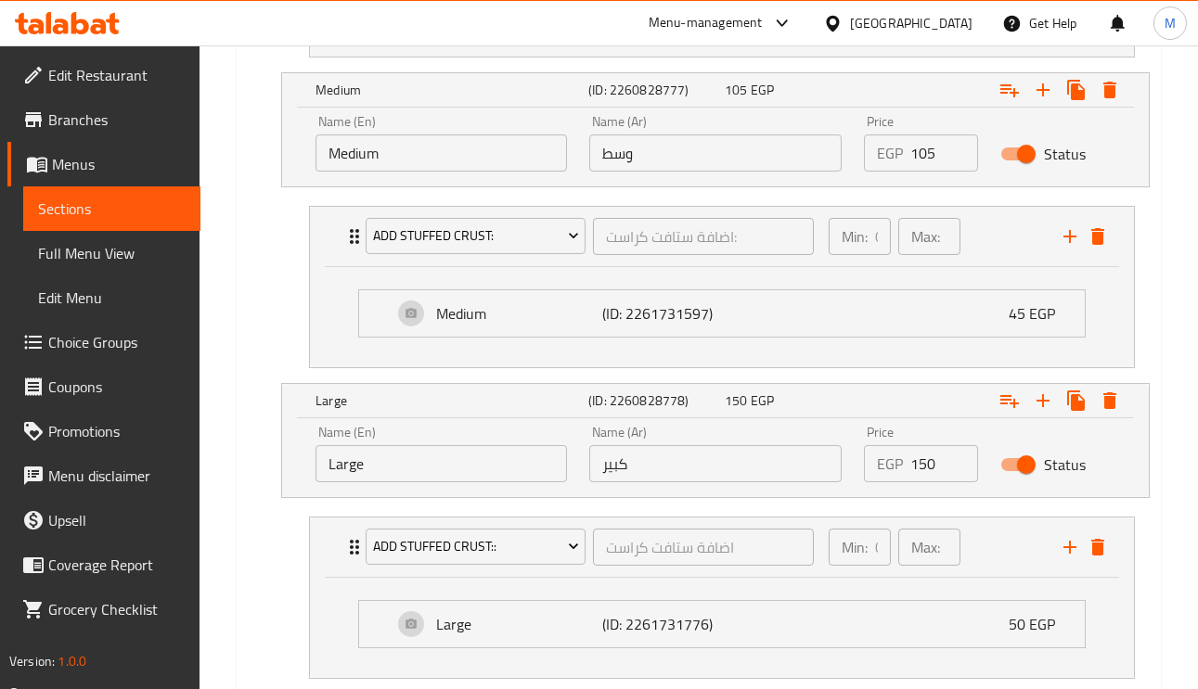
scroll to position [1414, 0]
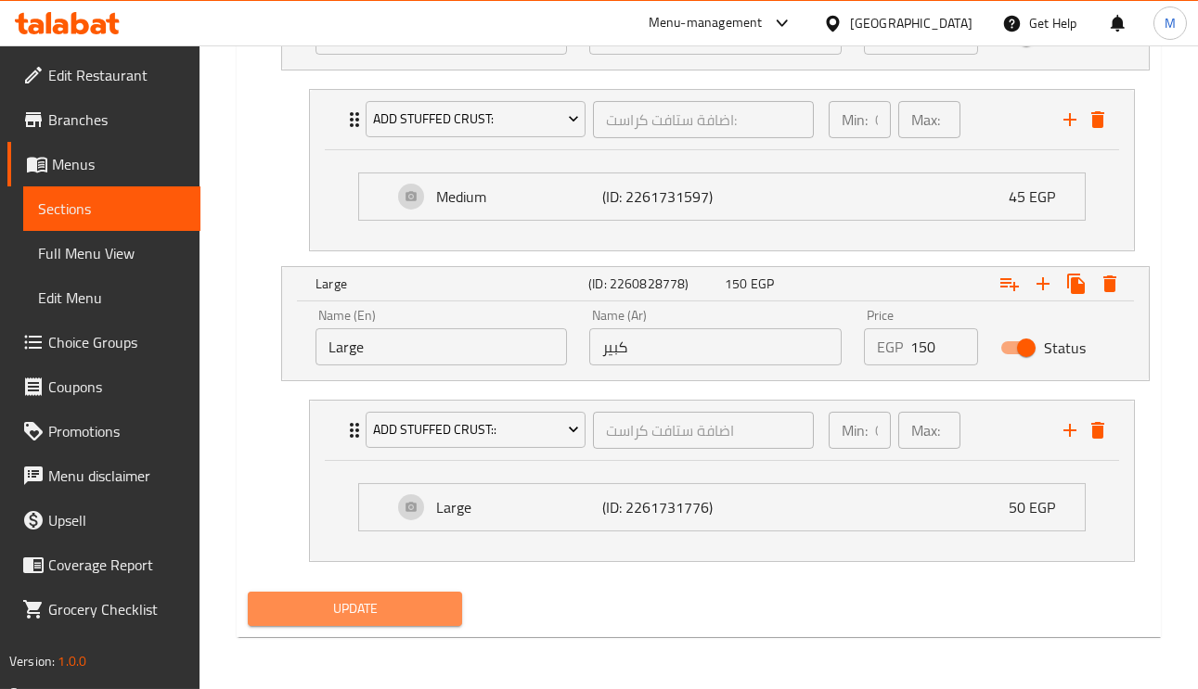
click at [401, 602] on span "Update" at bounding box center [355, 608] width 185 height 23
click at [401, 602] on div at bounding box center [599, 344] width 1198 height 689
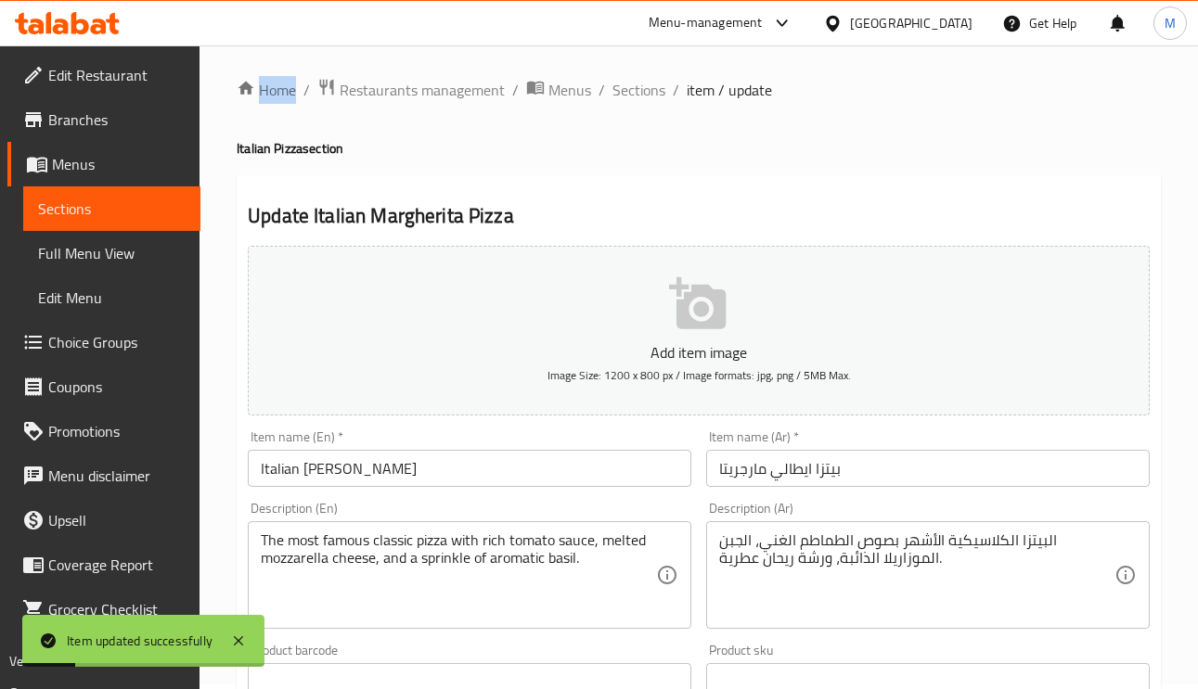
scroll to position [0, 0]
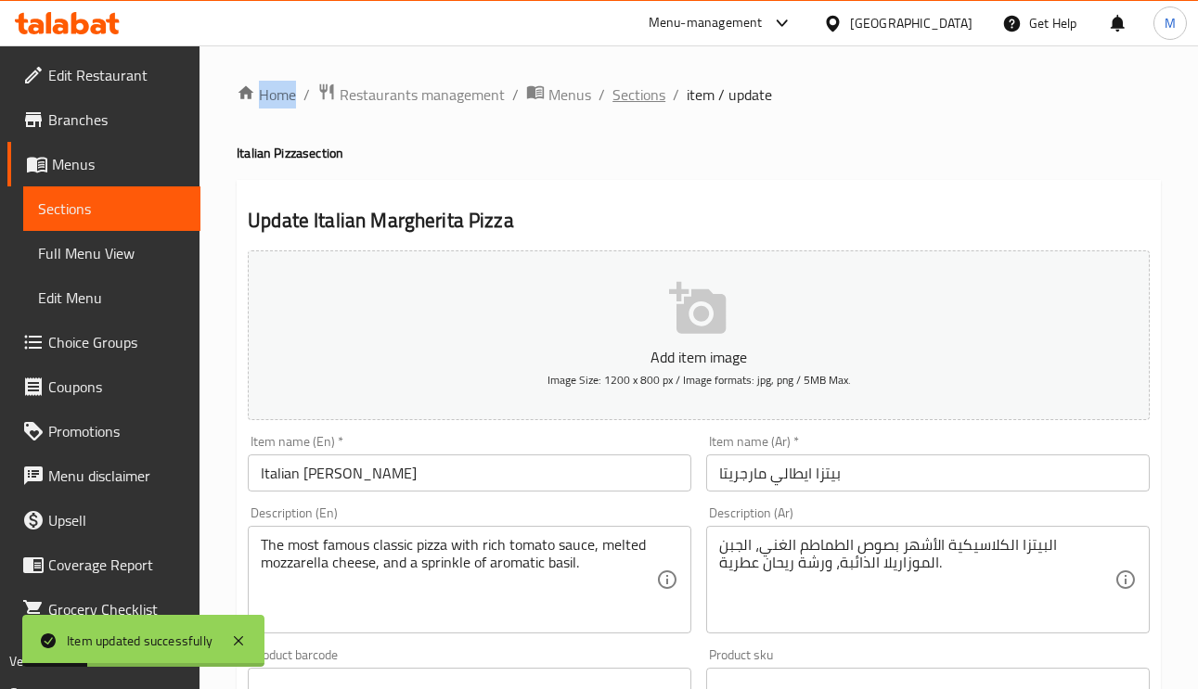
click at [617, 89] on span "Sections" at bounding box center [638, 94] width 53 height 22
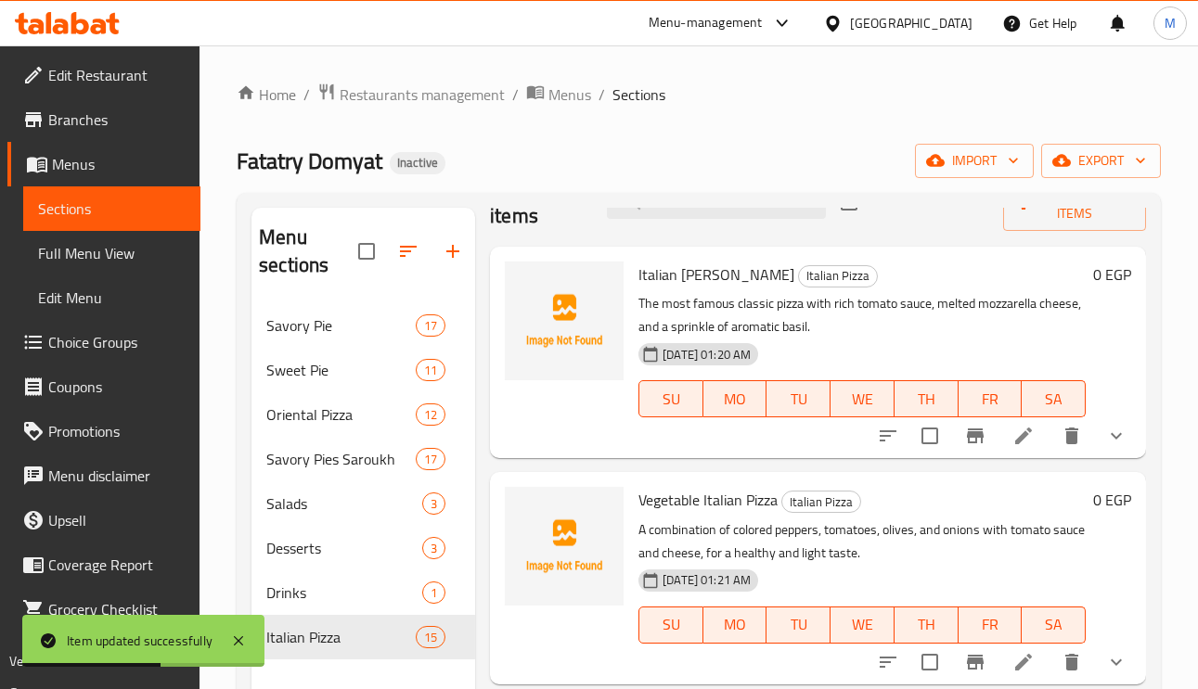
scroll to position [139, 0]
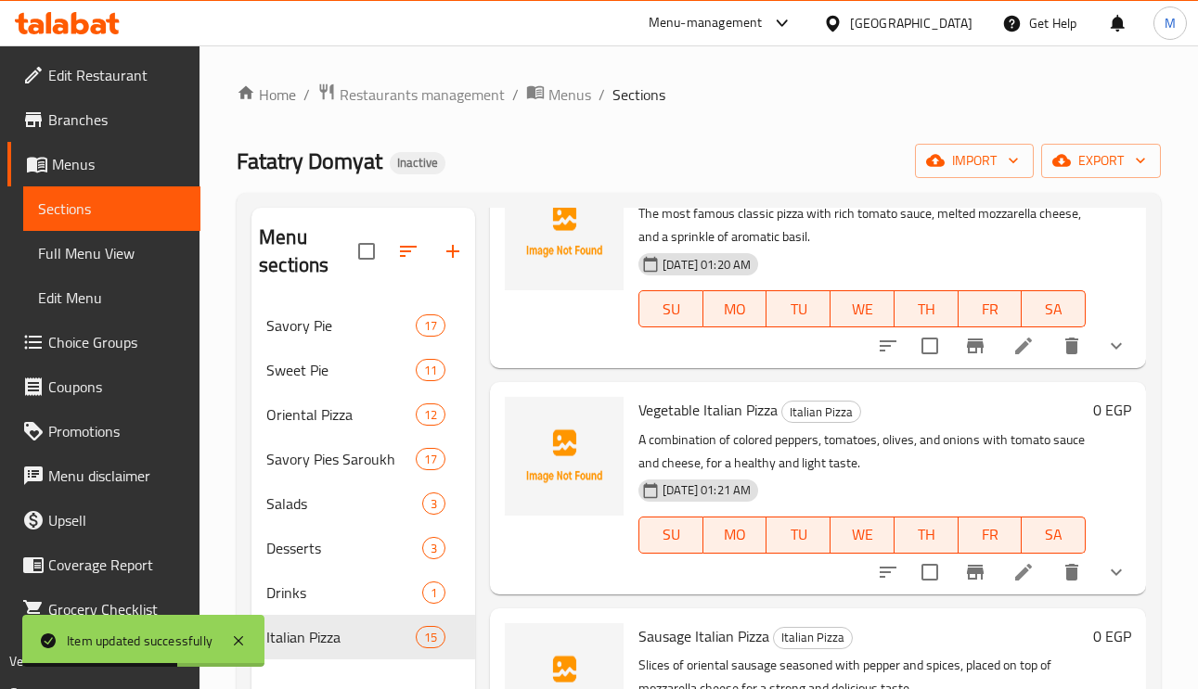
click at [1015, 574] on icon at bounding box center [1023, 572] width 17 height 17
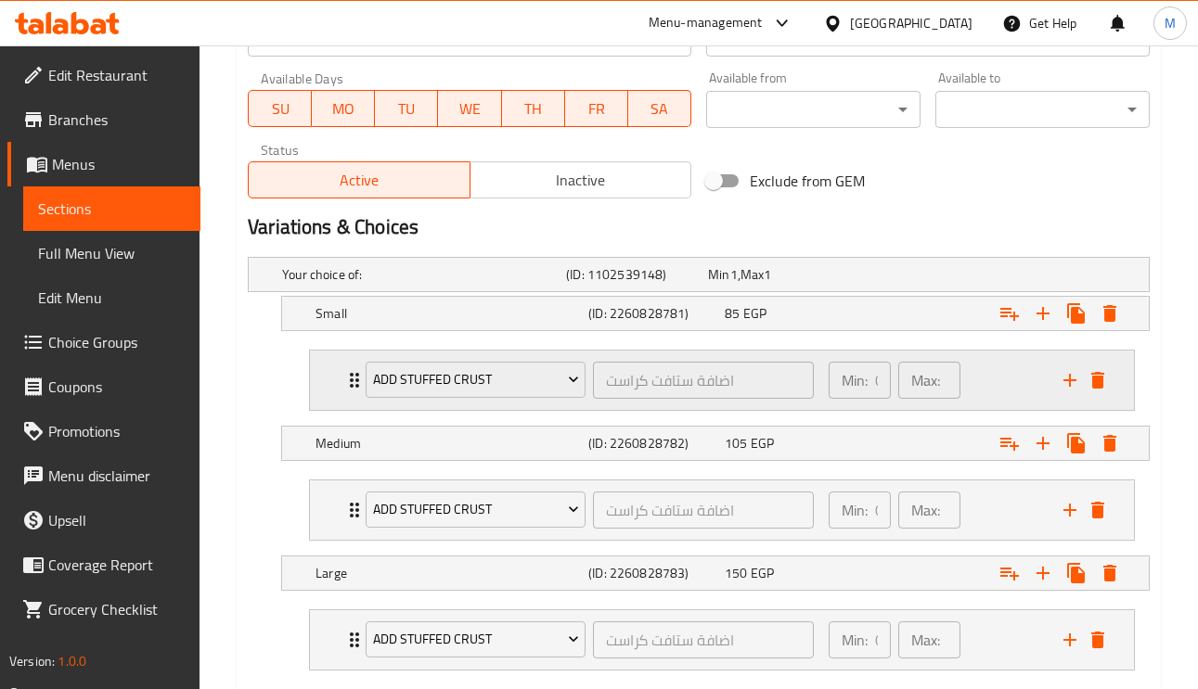
scroll to position [950, 0]
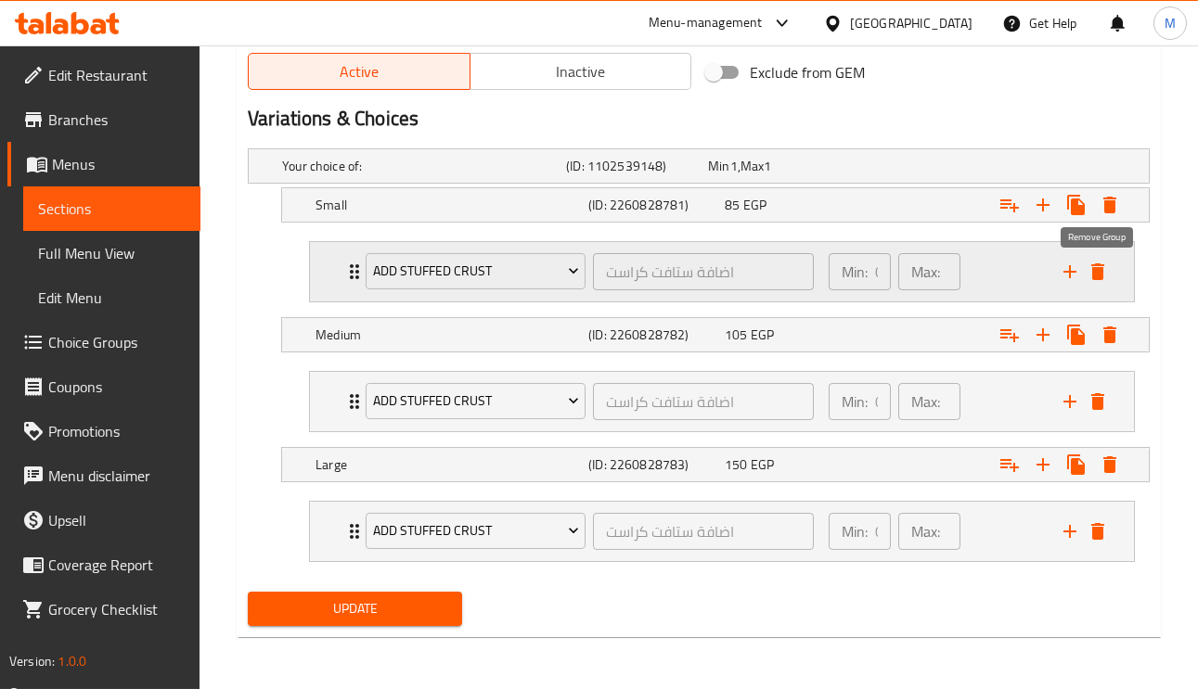
click at [1086, 275] on icon "delete" at bounding box center [1097, 272] width 22 height 22
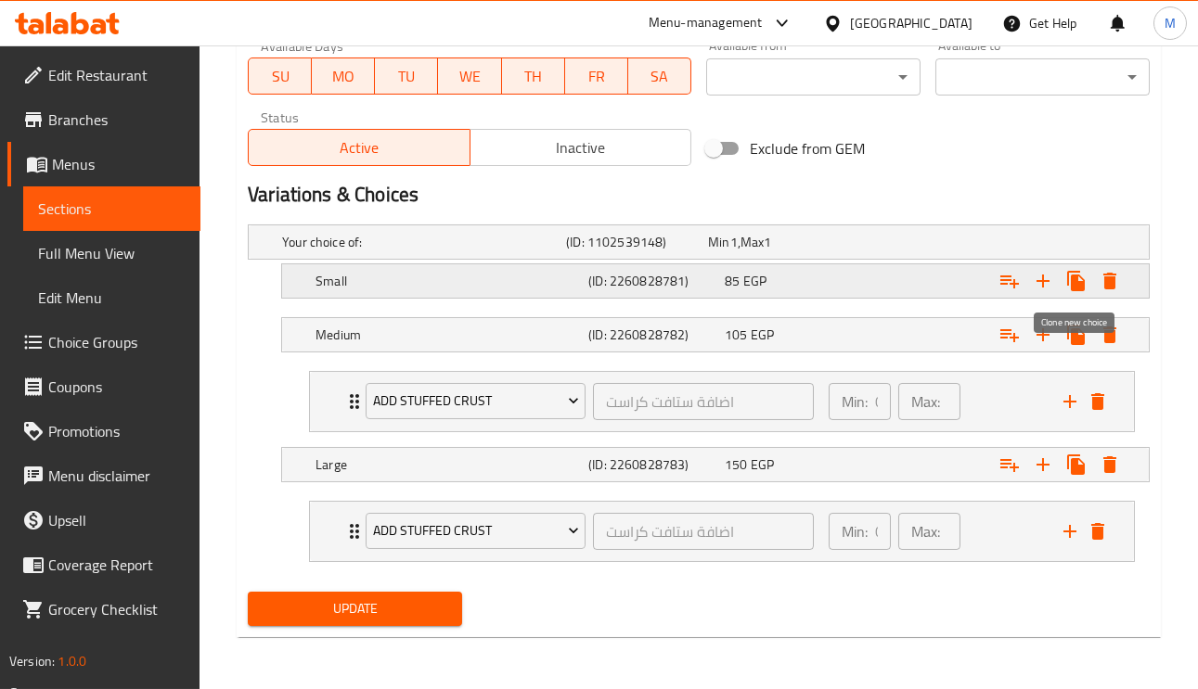
scroll to position [873, 0]
click at [1107, 404] on icon "delete" at bounding box center [1097, 402] width 22 height 22
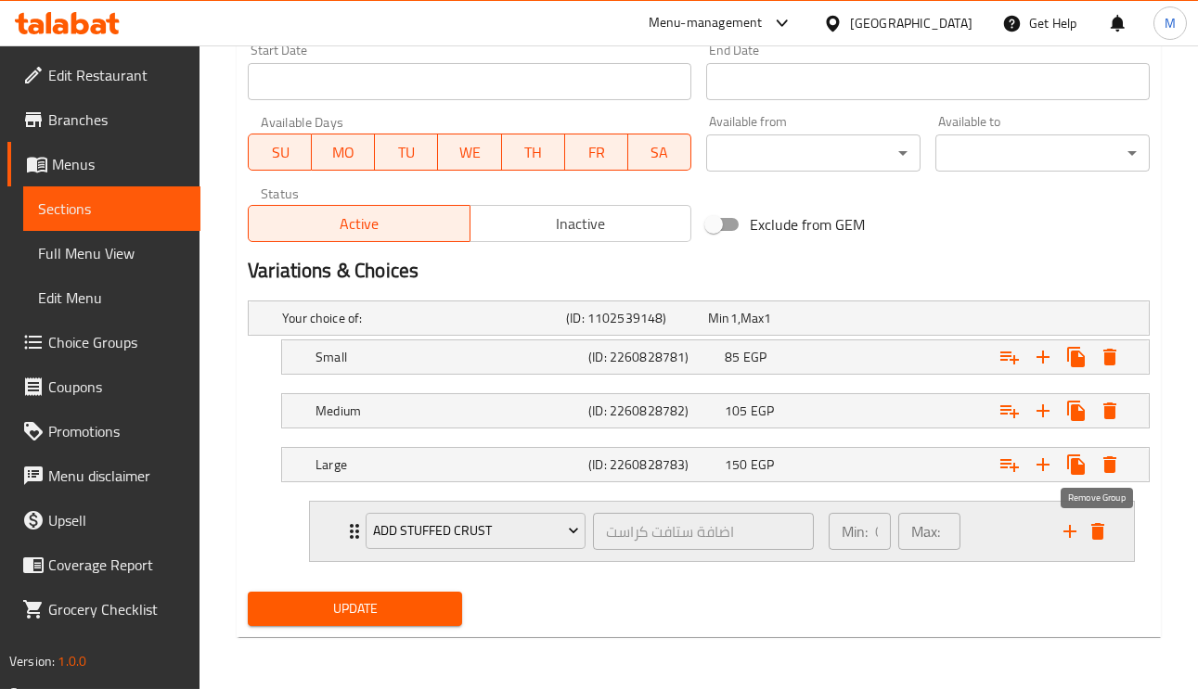
click at [1090, 528] on icon "delete" at bounding box center [1097, 531] width 22 height 22
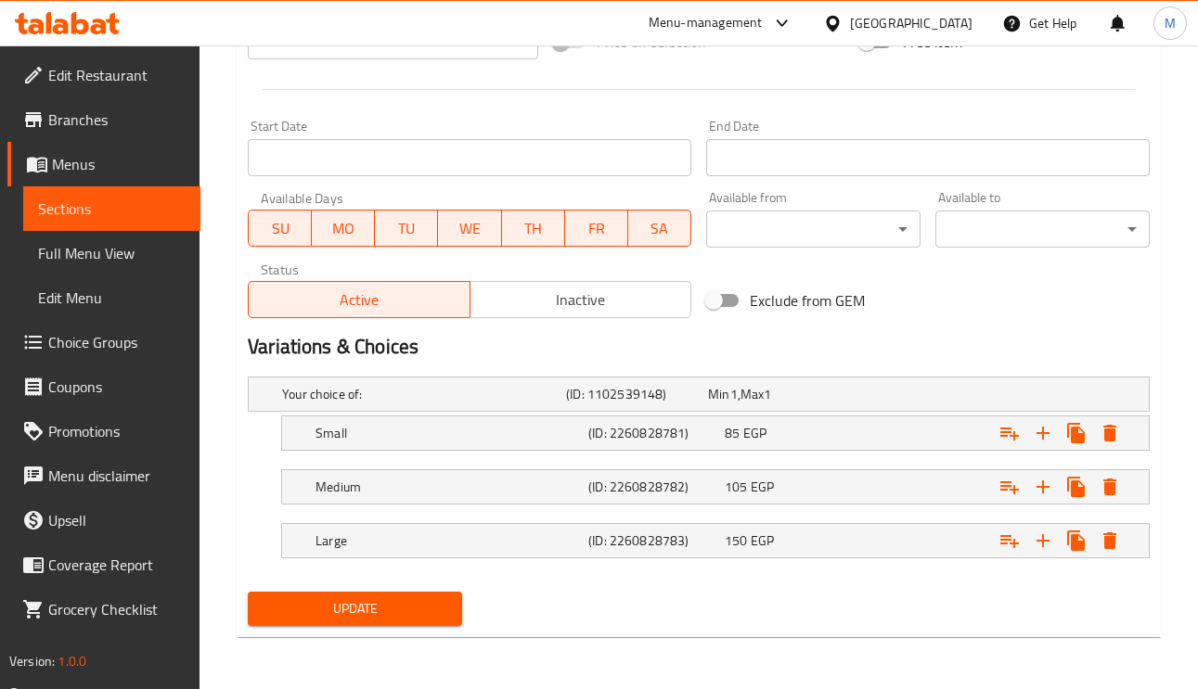
scroll to position [719, 0]
click at [1002, 435] on icon "Expand" at bounding box center [1009, 434] width 19 height 13
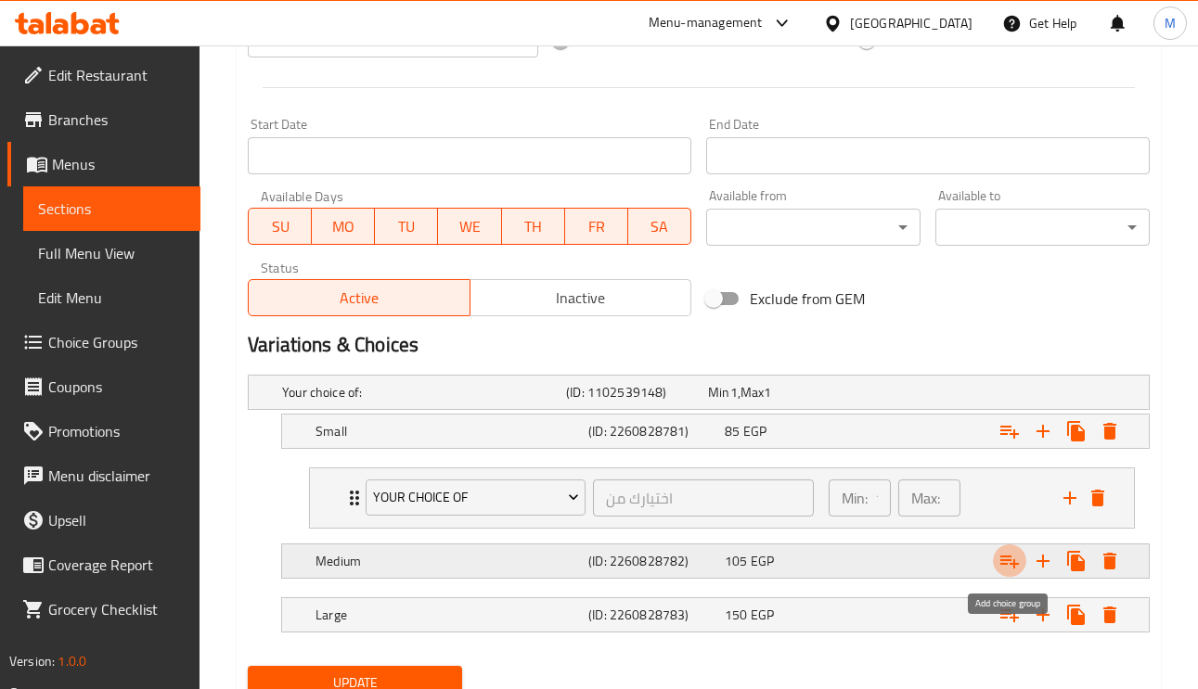
click at [1005, 565] on icon "Expand" at bounding box center [1009, 561] width 22 height 22
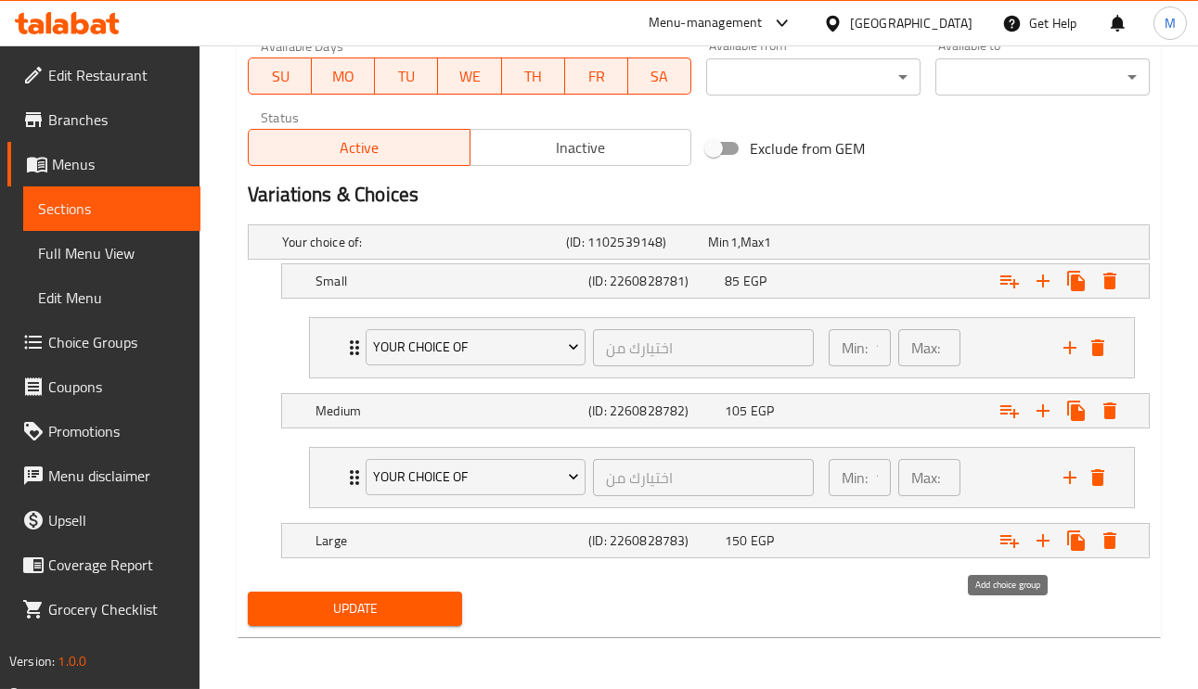
scroll to position [873, 0]
click at [1010, 546] on icon "Expand" at bounding box center [1009, 541] width 22 height 22
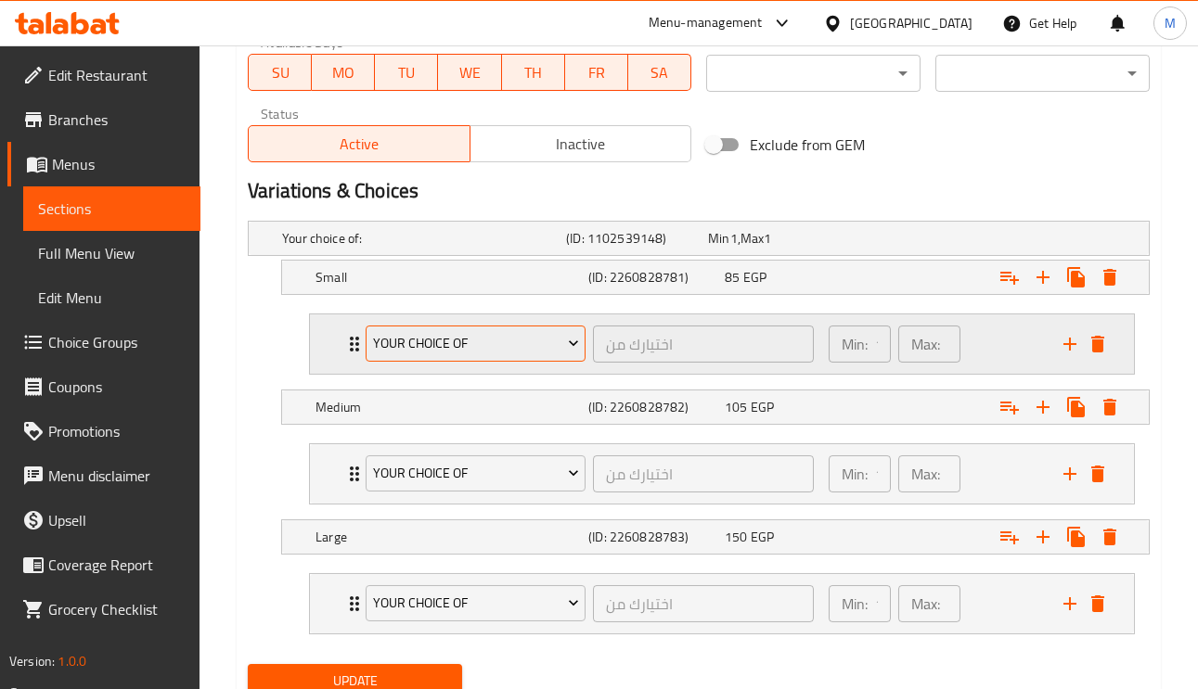
click at [502, 353] on span "Your Choice Of" at bounding box center [476, 343] width 206 height 23
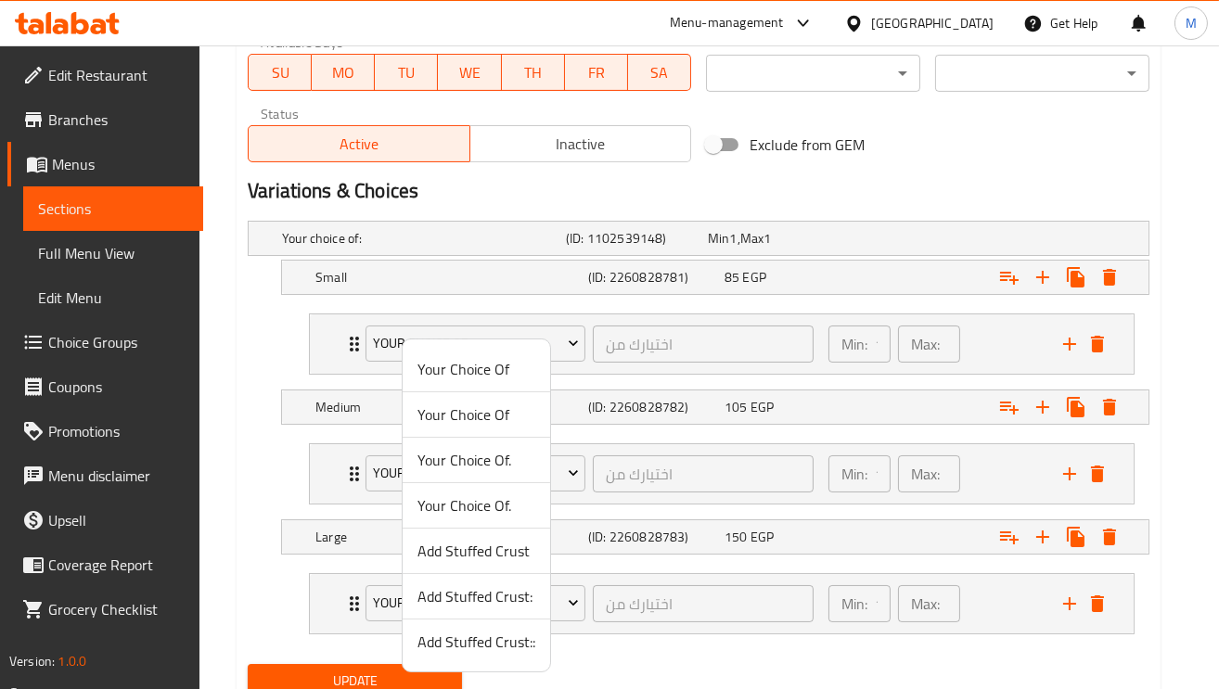
click at [499, 559] on span "Add Stuffed Crust" at bounding box center [476, 551] width 118 height 22
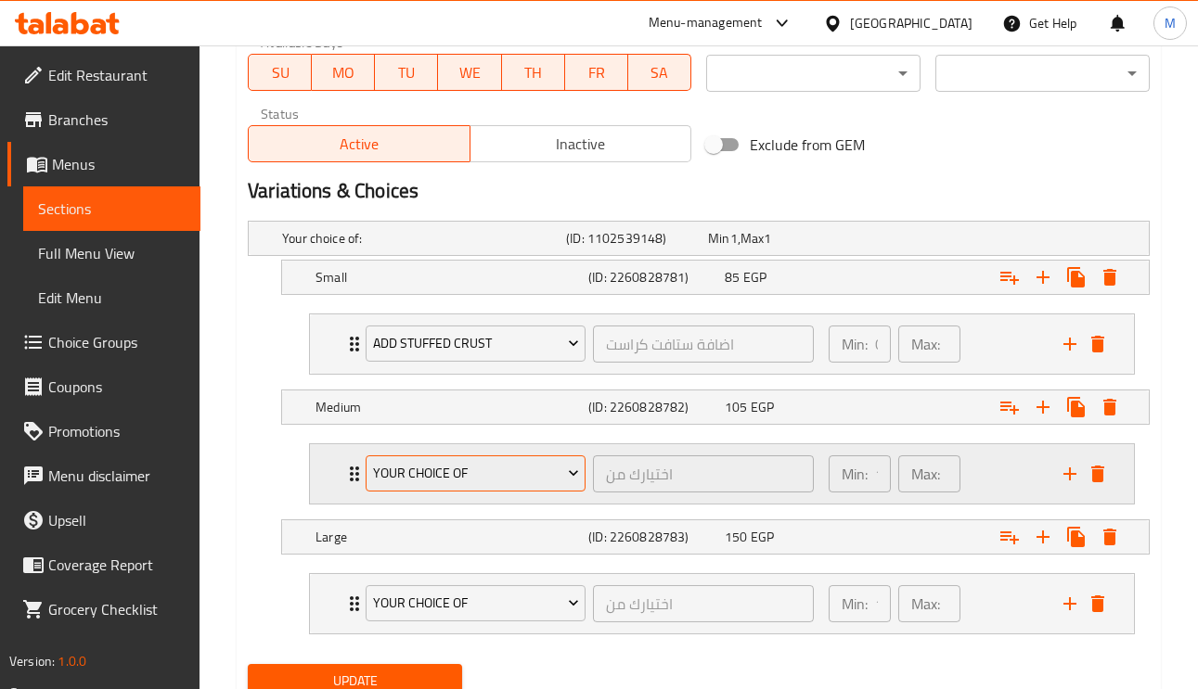
click at [477, 484] on span "Your Choice Of" at bounding box center [476, 473] width 206 height 23
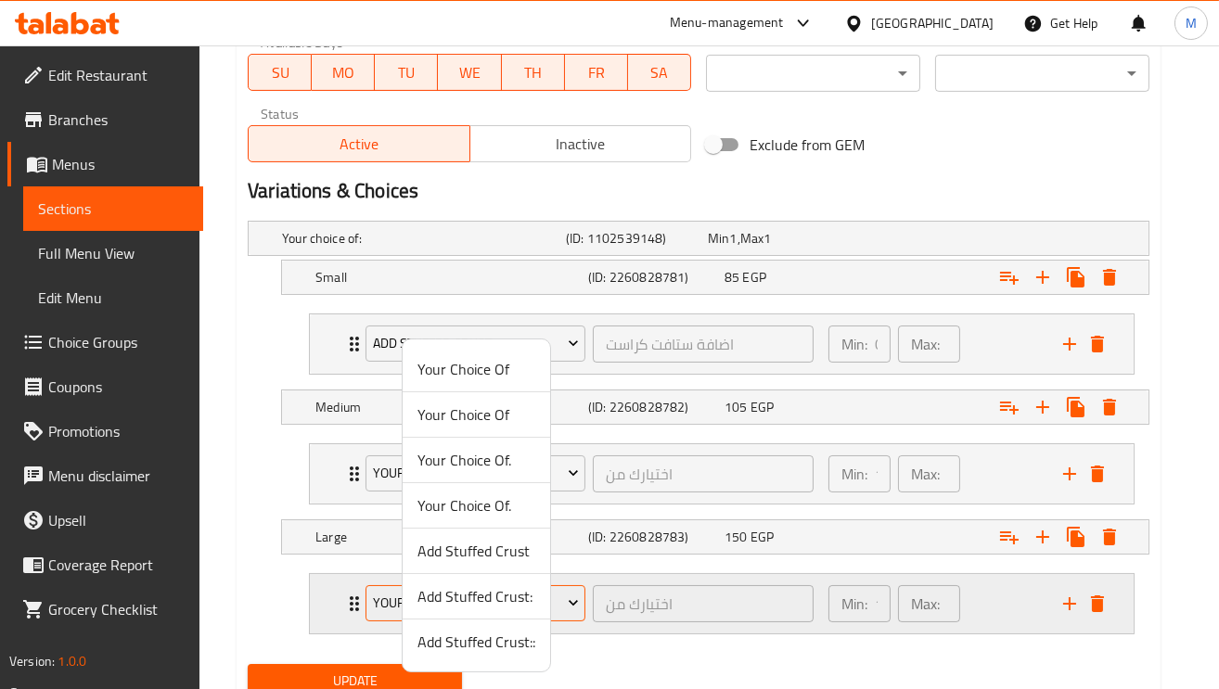
click at [486, 590] on span "Add Stuffed Crust:" at bounding box center [476, 596] width 118 height 22
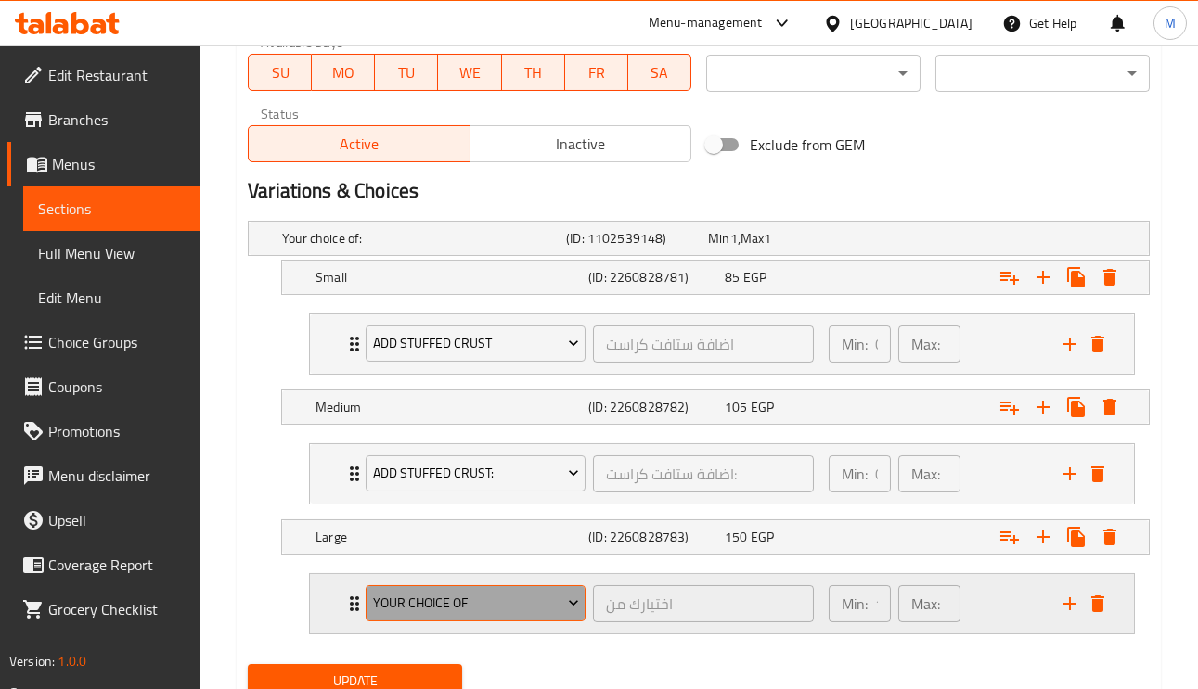
click at [449, 600] on span "Your Choice Of" at bounding box center [476, 603] width 206 height 23
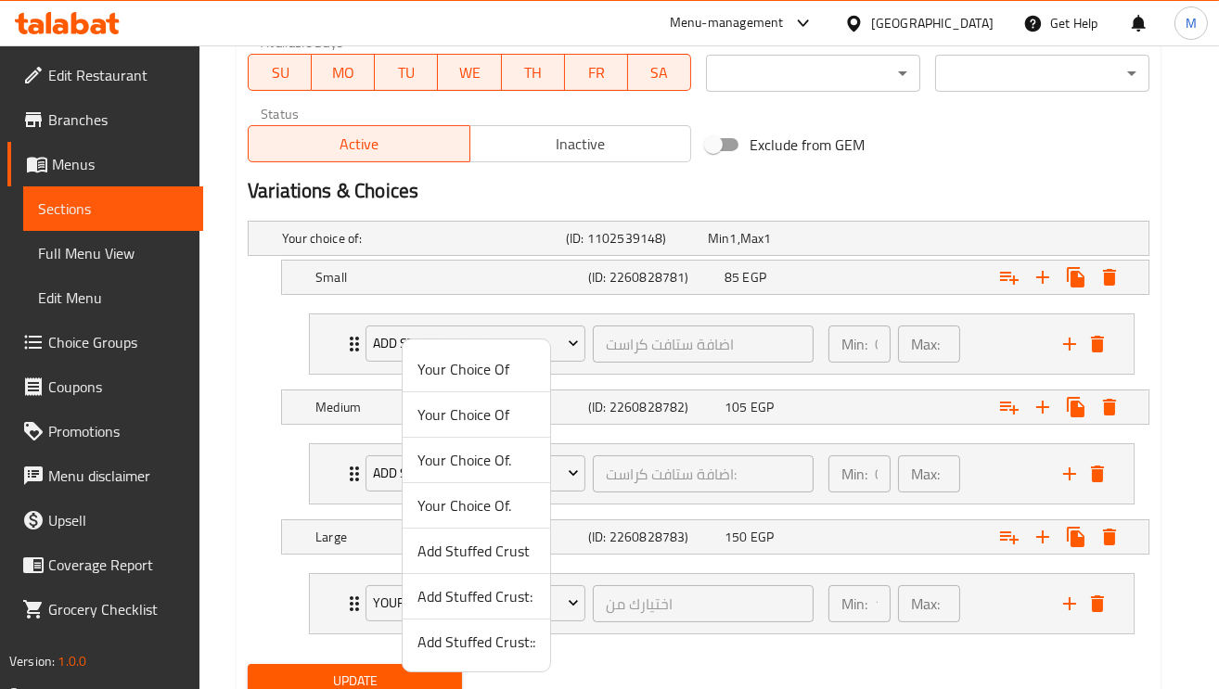
click at [456, 641] on span "Add Stuffed Crust::" at bounding box center [476, 642] width 118 height 22
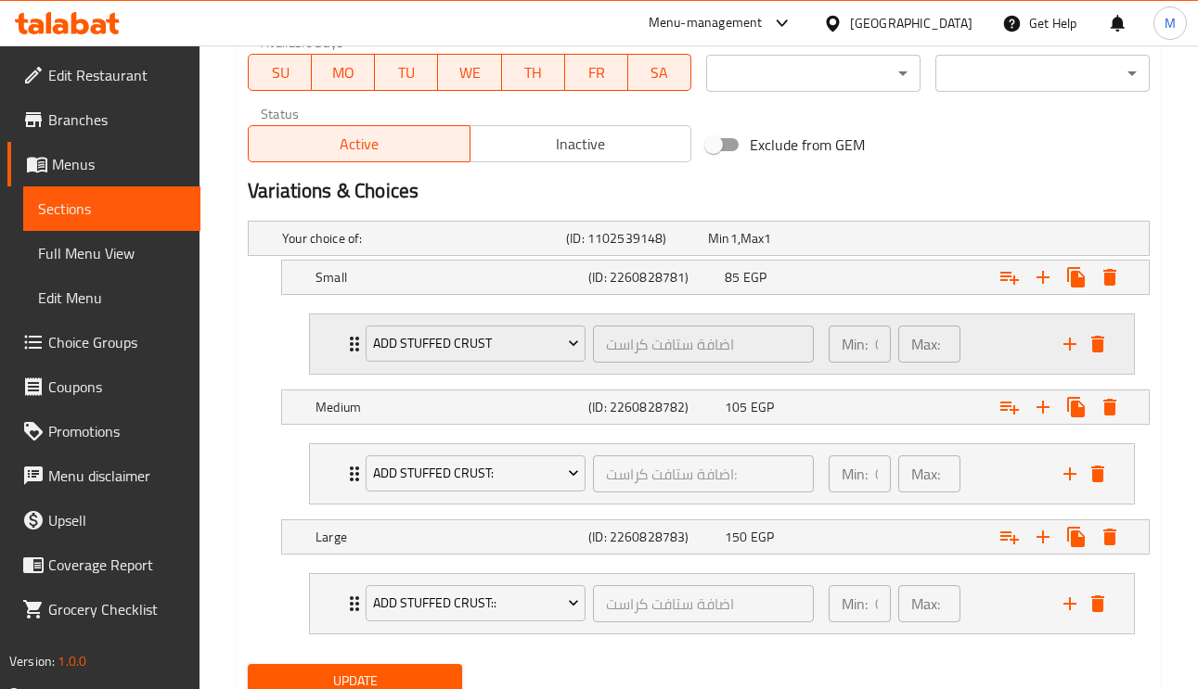
click at [343, 355] on icon "Expand" at bounding box center [354, 344] width 22 height 22
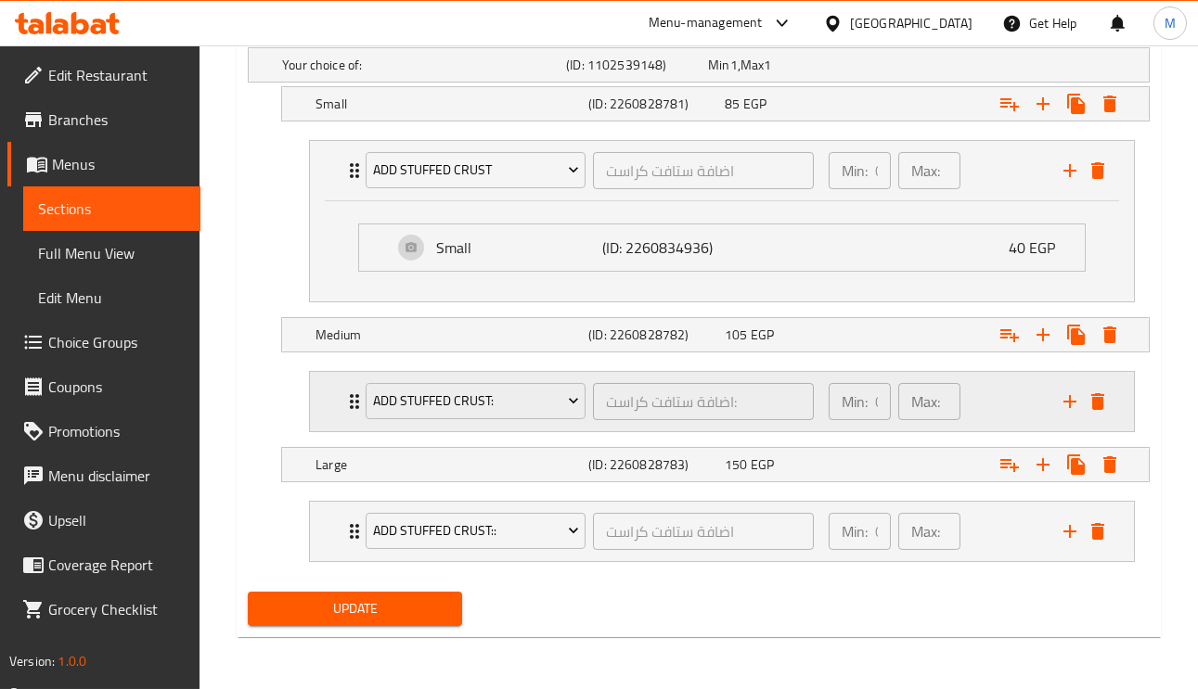
click at [346, 400] on icon "Expand" at bounding box center [354, 402] width 22 height 22
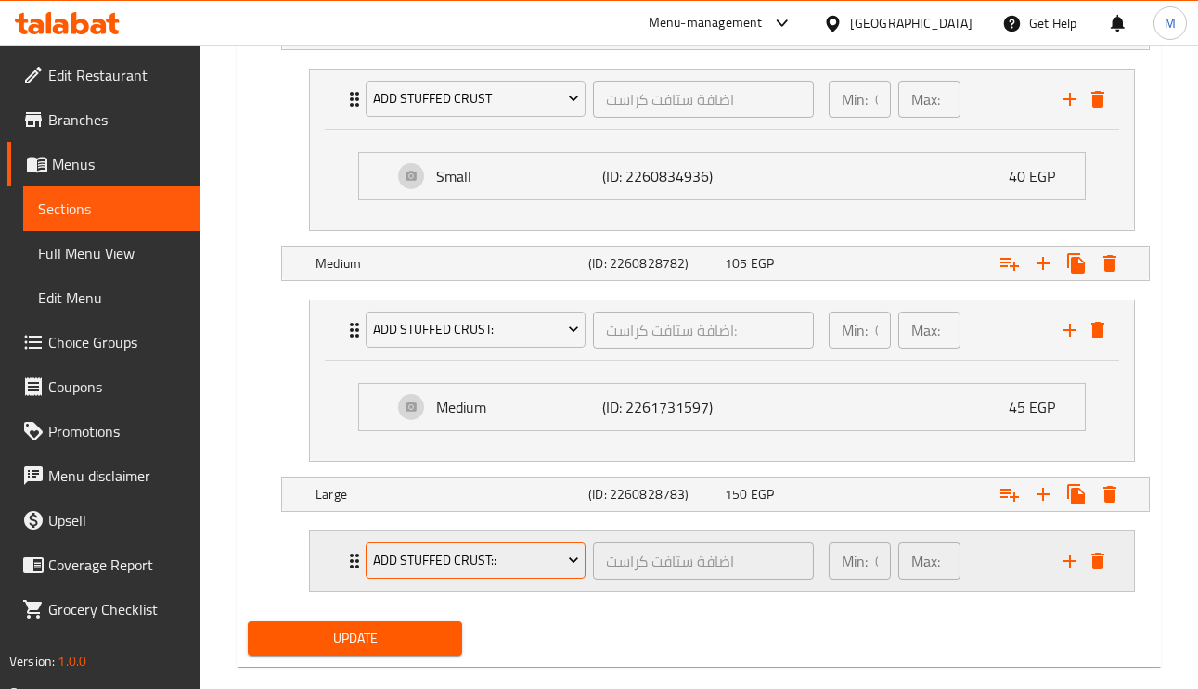
scroll to position [1153, 0]
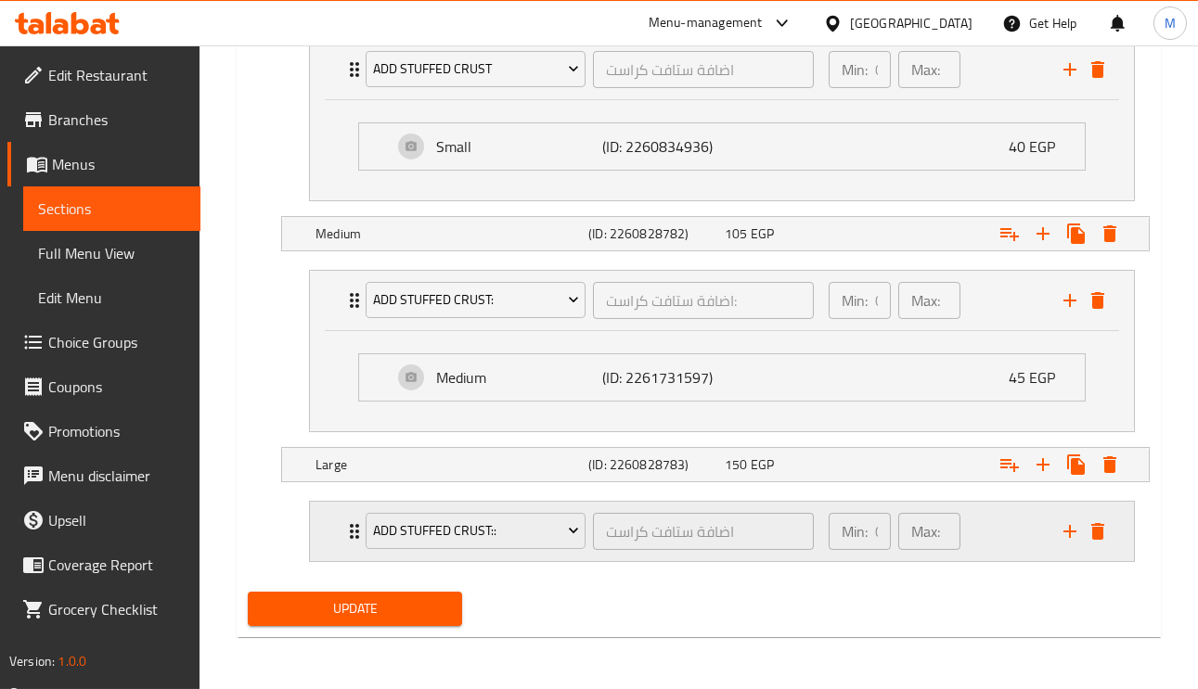
click at [351, 514] on div "Add Stuffed Crust:: اضافة ستافت كراست ​ Min: 0 ​ Max: 0 ​" at bounding box center [727, 531] width 768 height 59
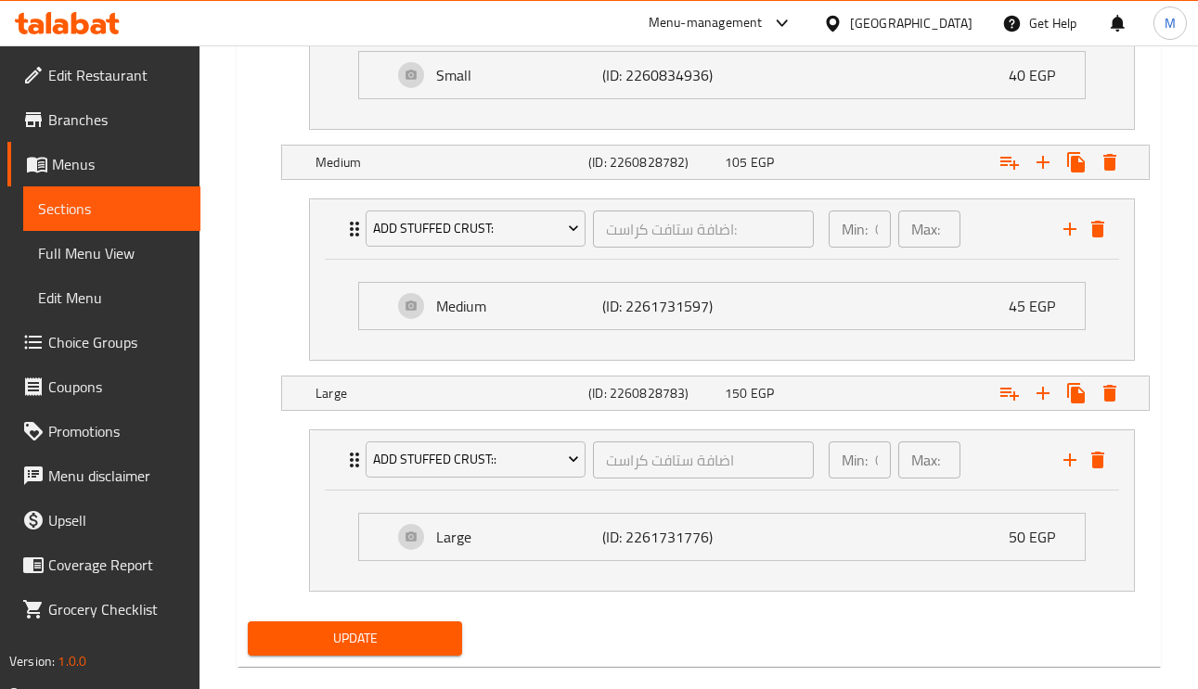
scroll to position [1254, 0]
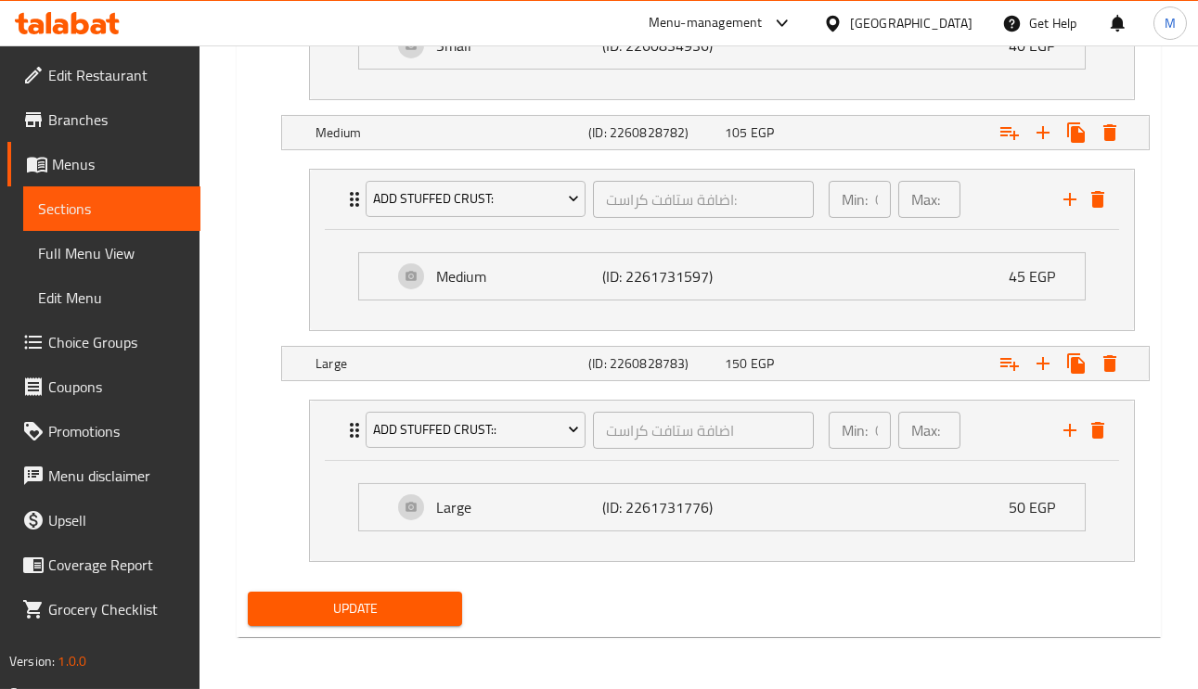
click at [410, 611] on span "Update" at bounding box center [355, 608] width 185 height 23
click at [353, 600] on span "Update" at bounding box center [355, 608] width 185 height 23
click at [427, 604] on span "Update" at bounding box center [355, 608] width 185 height 23
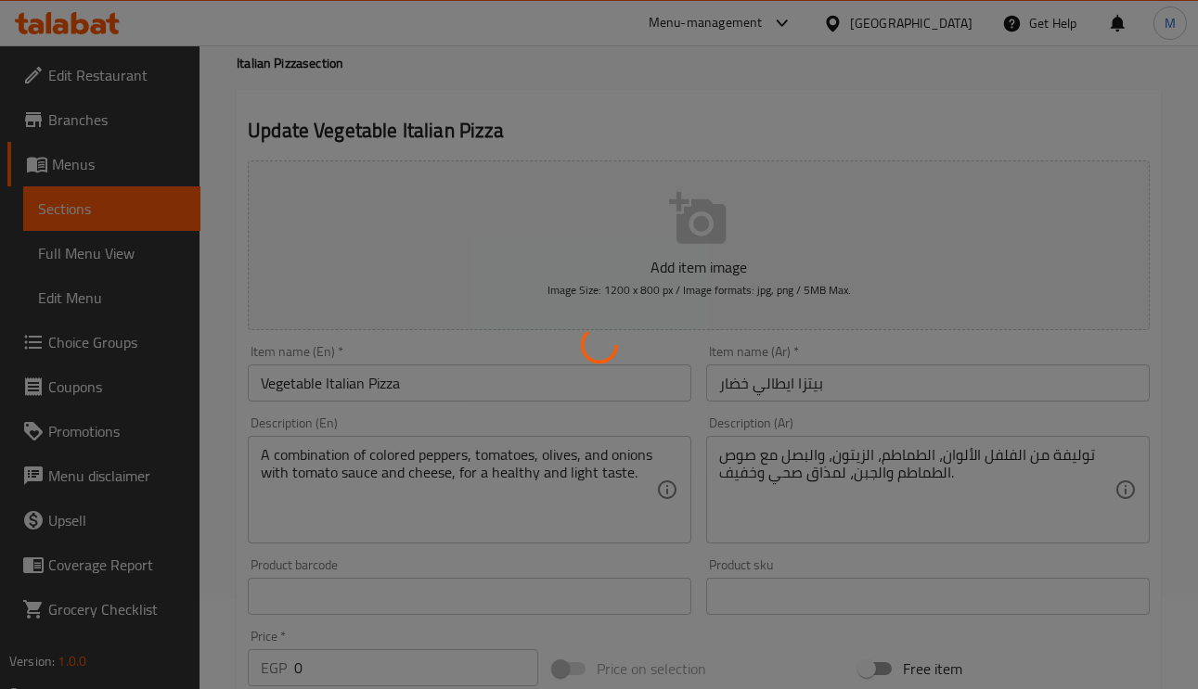
scroll to position [139, 0]
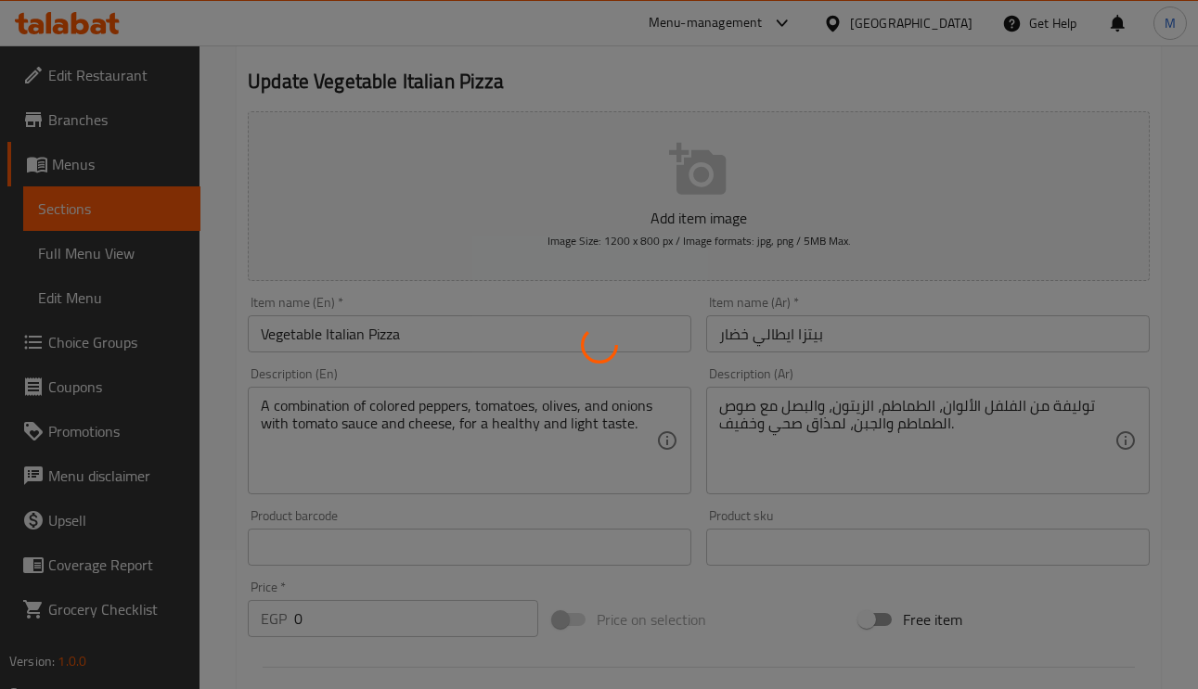
click at [448, 342] on div at bounding box center [599, 344] width 1198 height 689
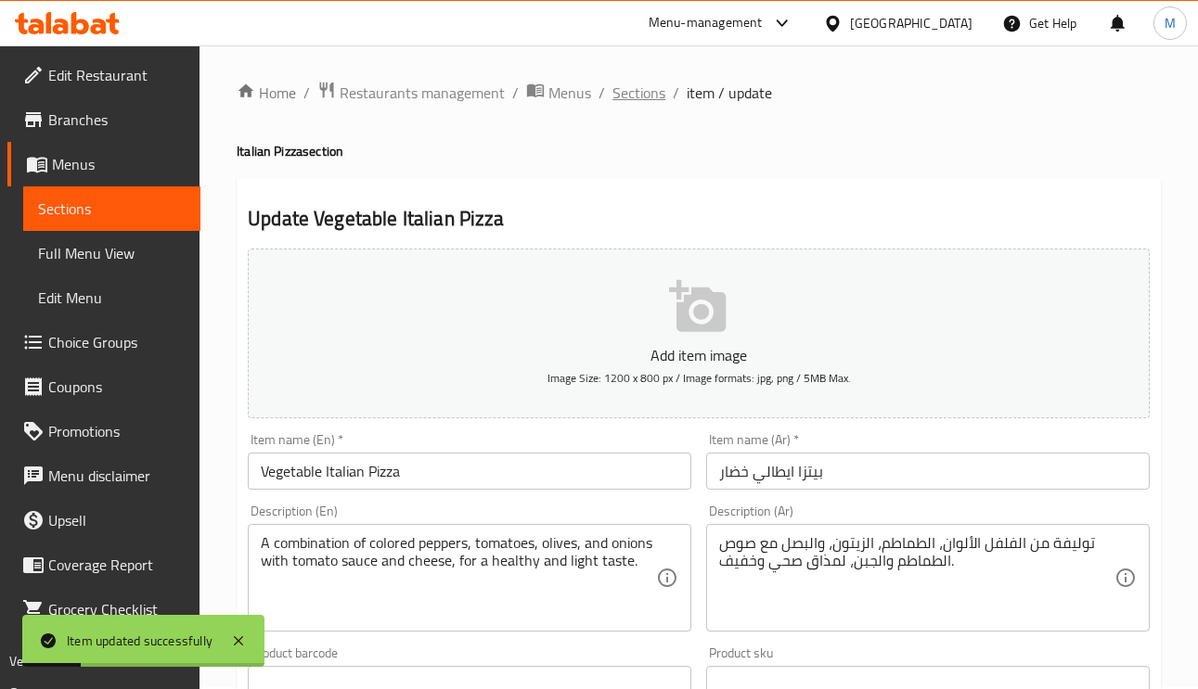
scroll to position [0, 0]
click at [639, 104] on span "Sections" at bounding box center [638, 94] width 53 height 22
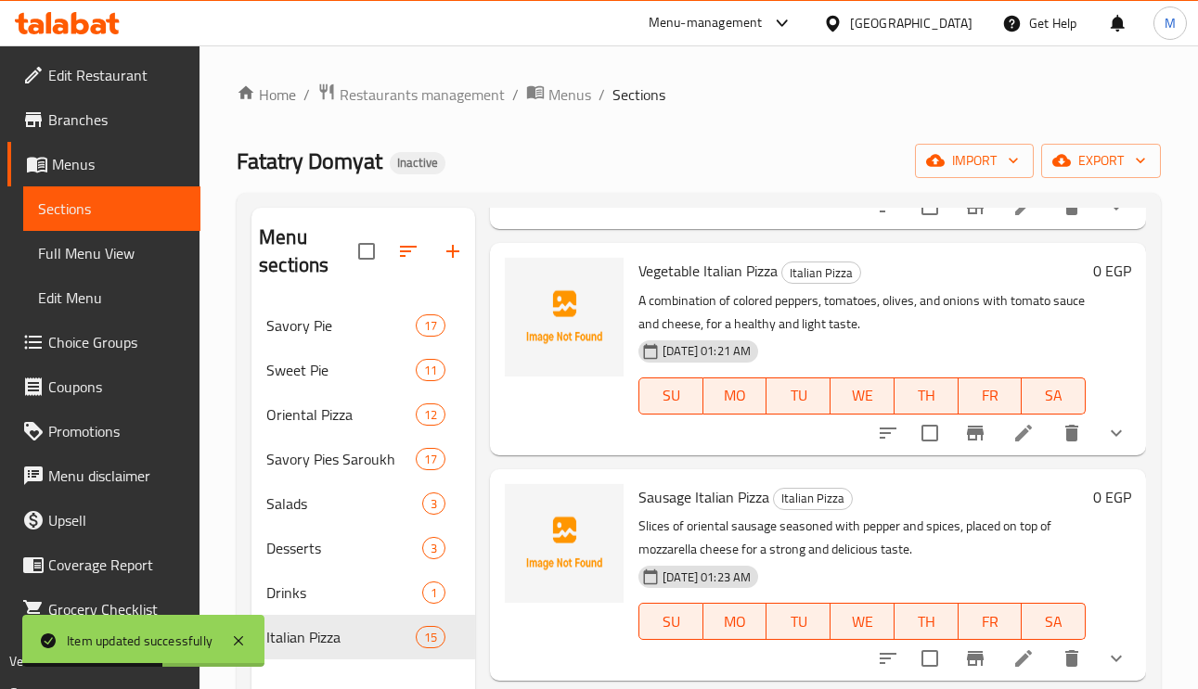
scroll to position [557, 0]
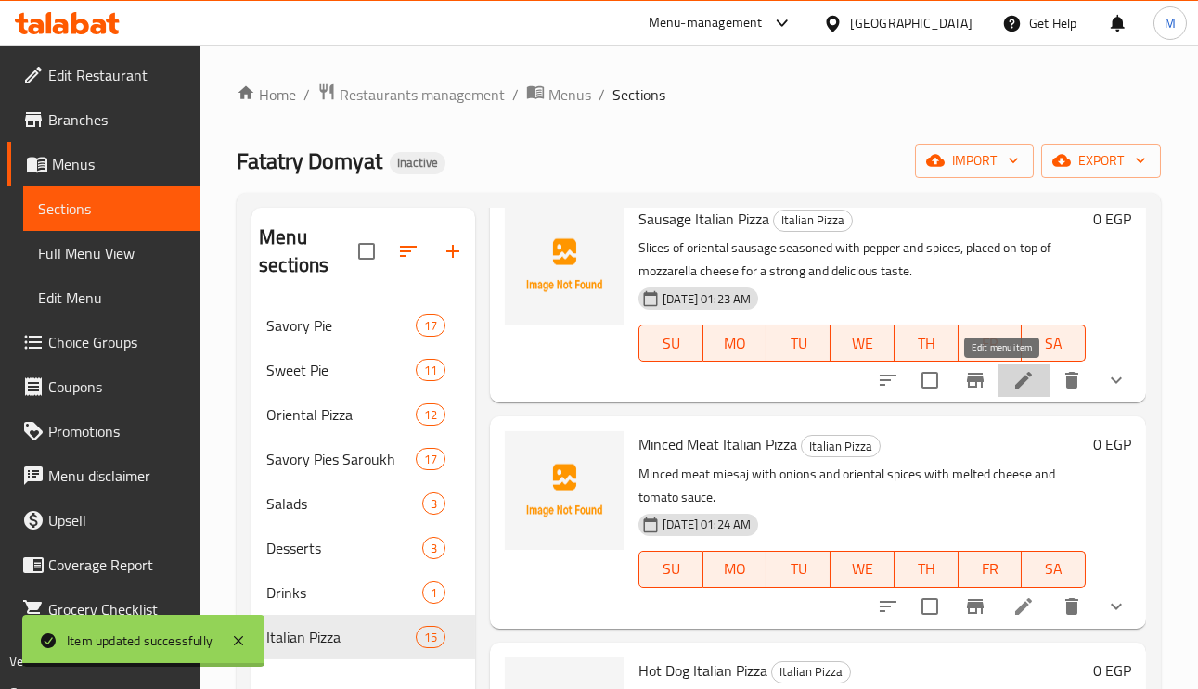
click at [1012, 385] on icon at bounding box center [1023, 380] width 22 height 22
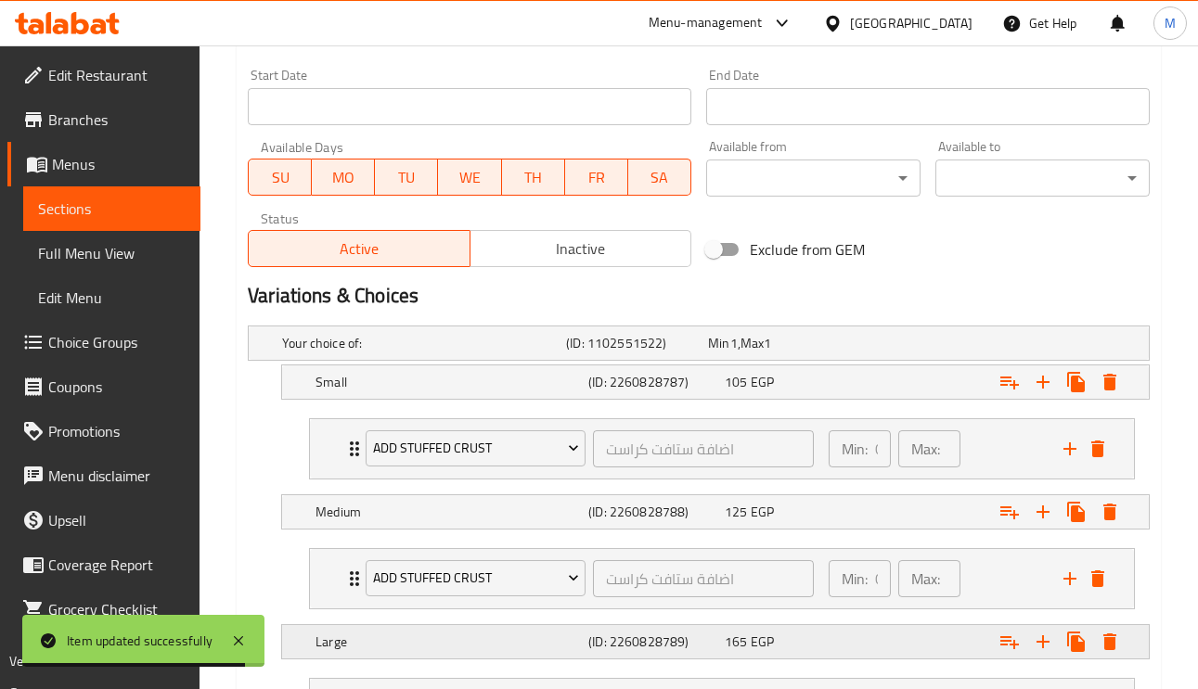
scroll to position [950, 0]
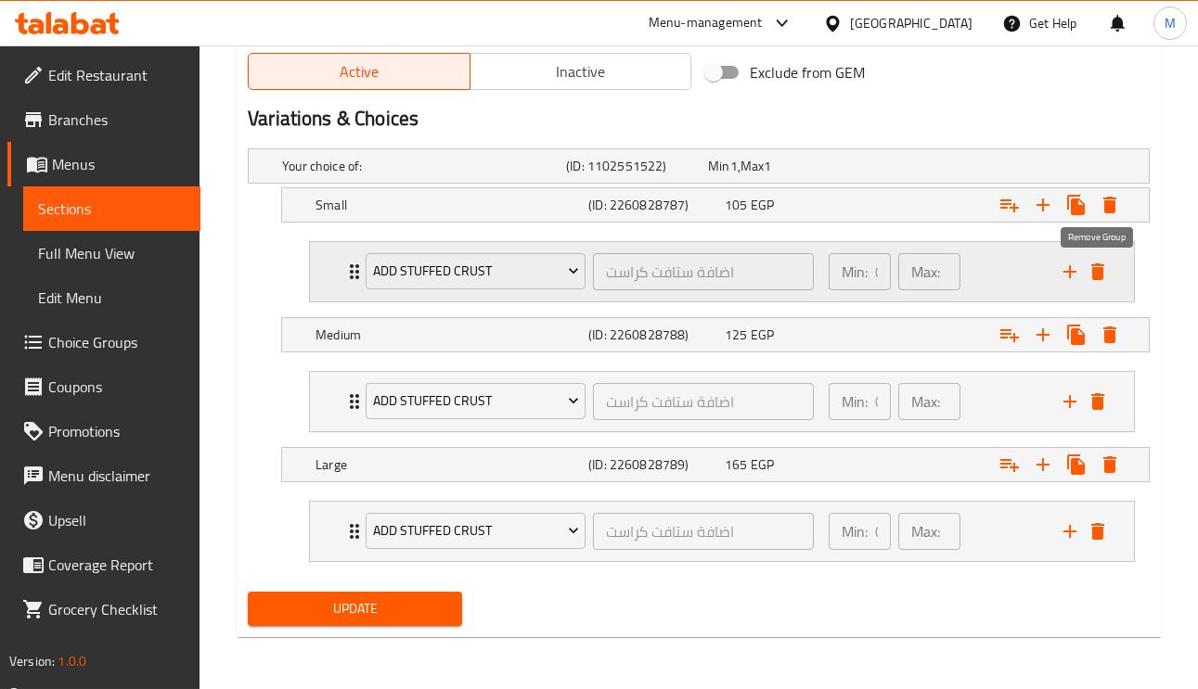
click at [1099, 268] on icon "delete" at bounding box center [1097, 271] width 13 height 17
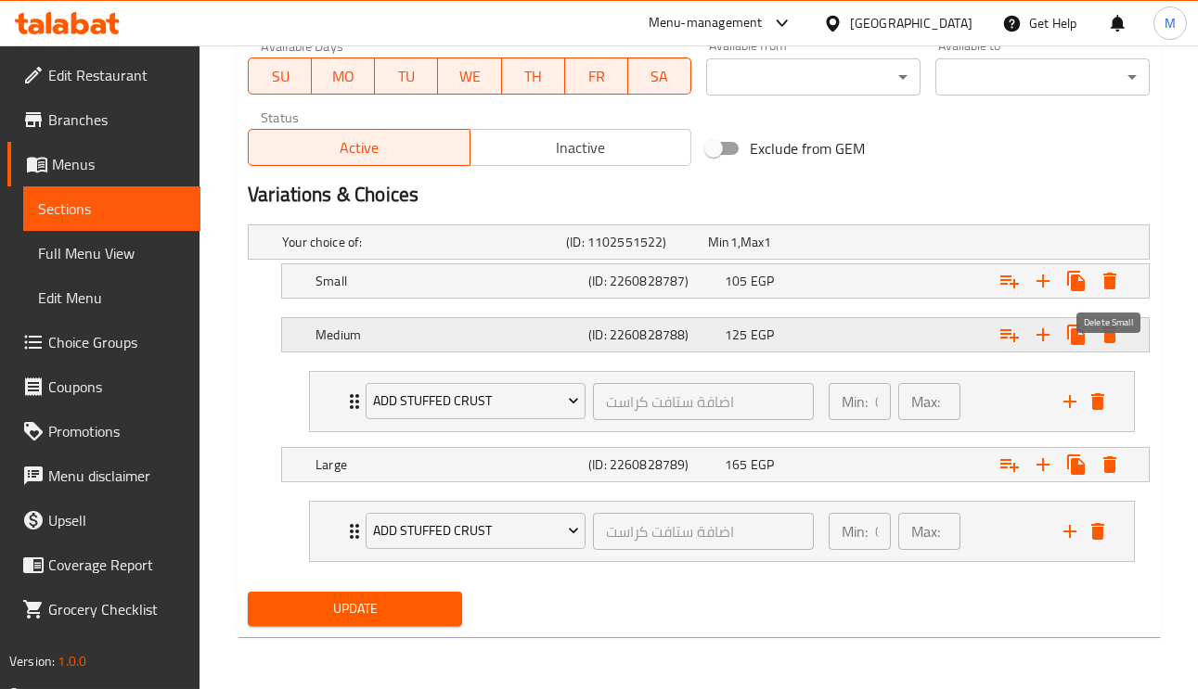
scroll to position [873, 0]
click at [1108, 395] on button "delete" at bounding box center [1098, 402] width 28 height 28
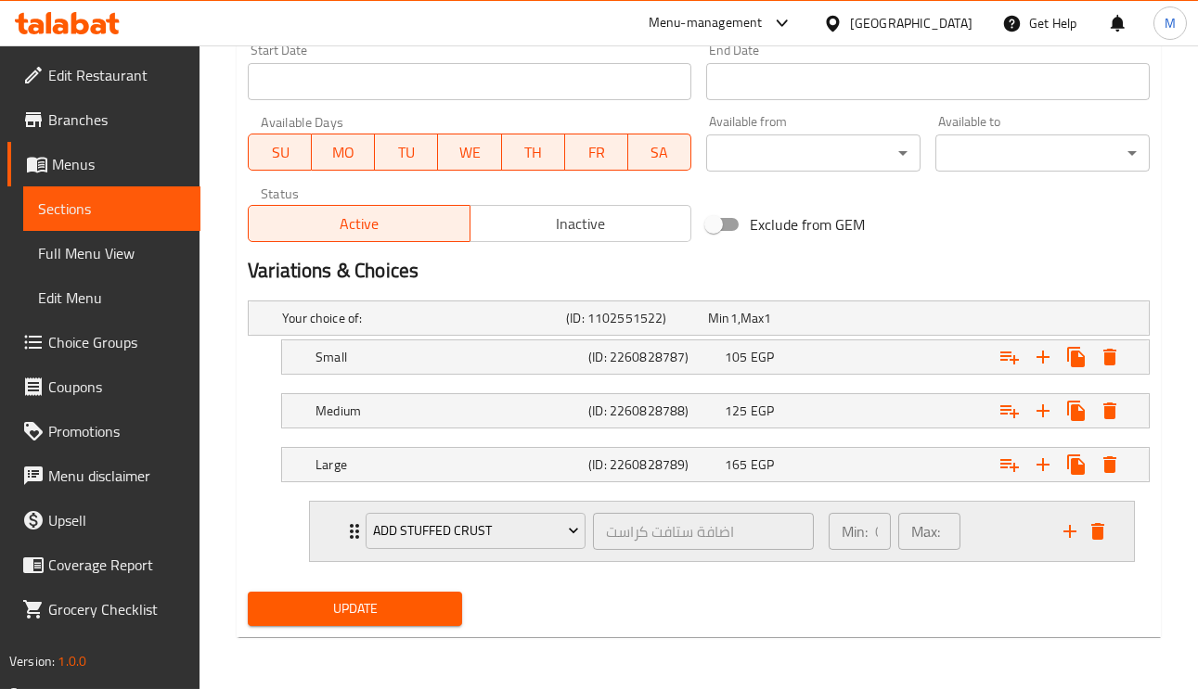
click at [1101, 545] on div "Expand" at bounding box center [1084, 532] width 56 height 28
click at [1102, 544] on div "Expand" at bounding box center [1084, 532] width 56 height 28
click at [1094, 538] on icon "delete" at bounding box center [1097, 531] width 13 height 17
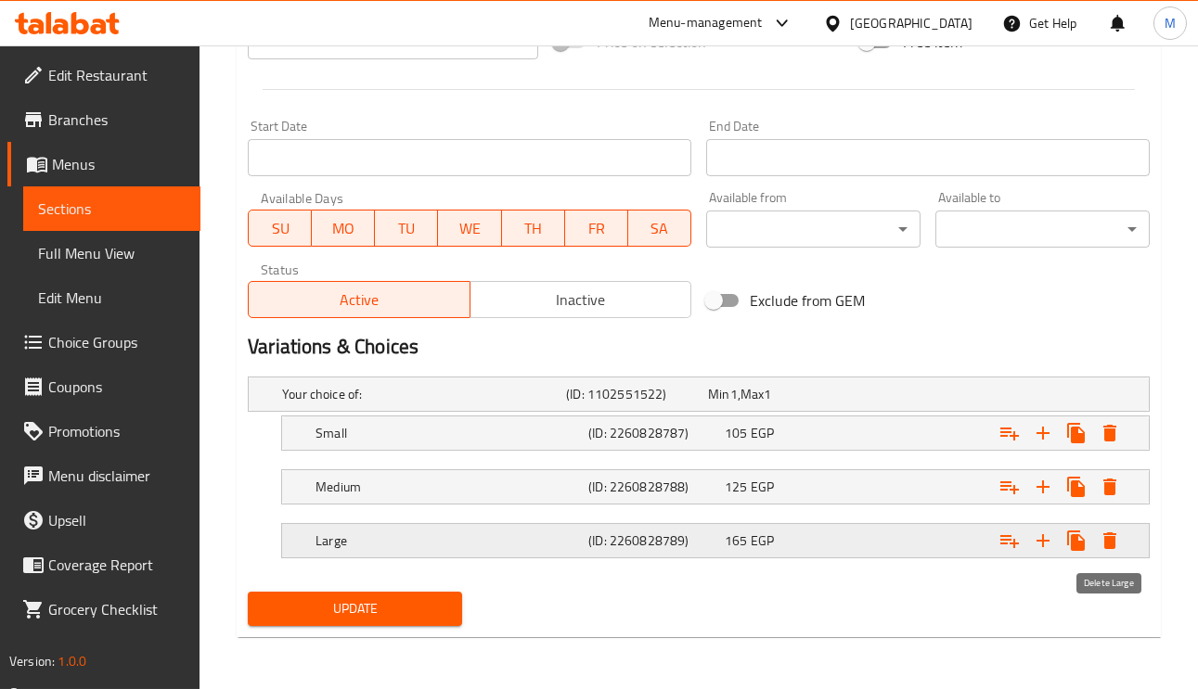
scroll to position [719, 0]
click at [1017, 450] on div "Expand" at bounding box center [993, 433] width 273 height 41
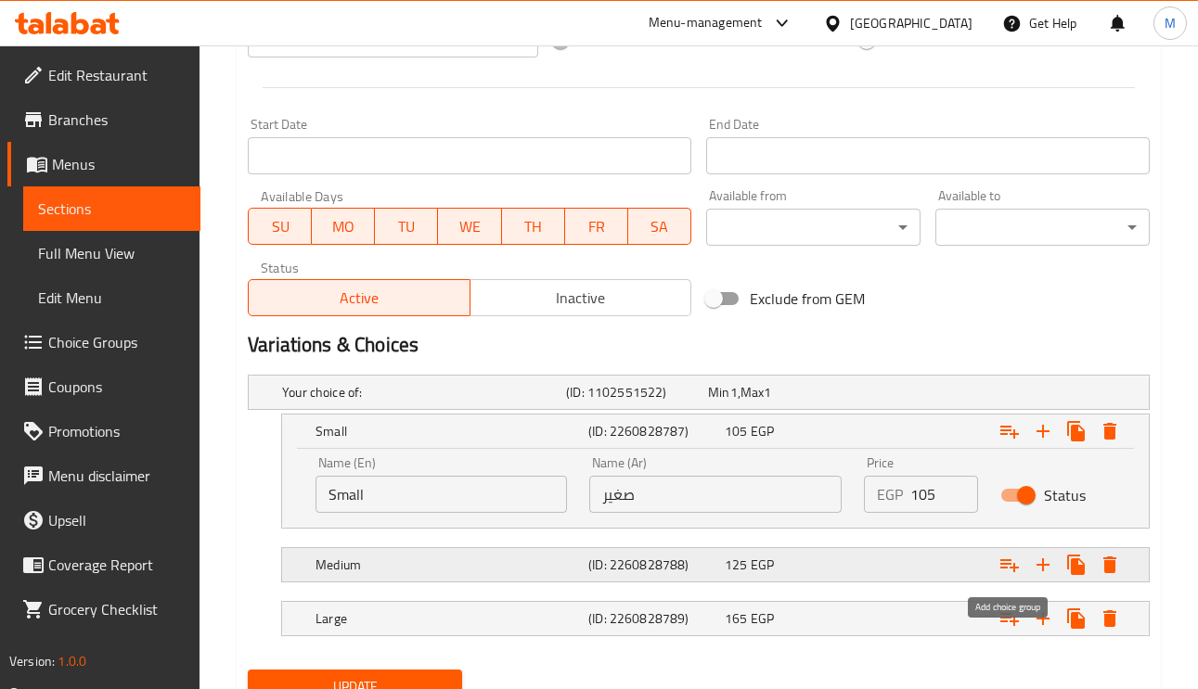
click at [1019, 579] on button "Expand" at bounding box center [1009, 564] width 33 height 33
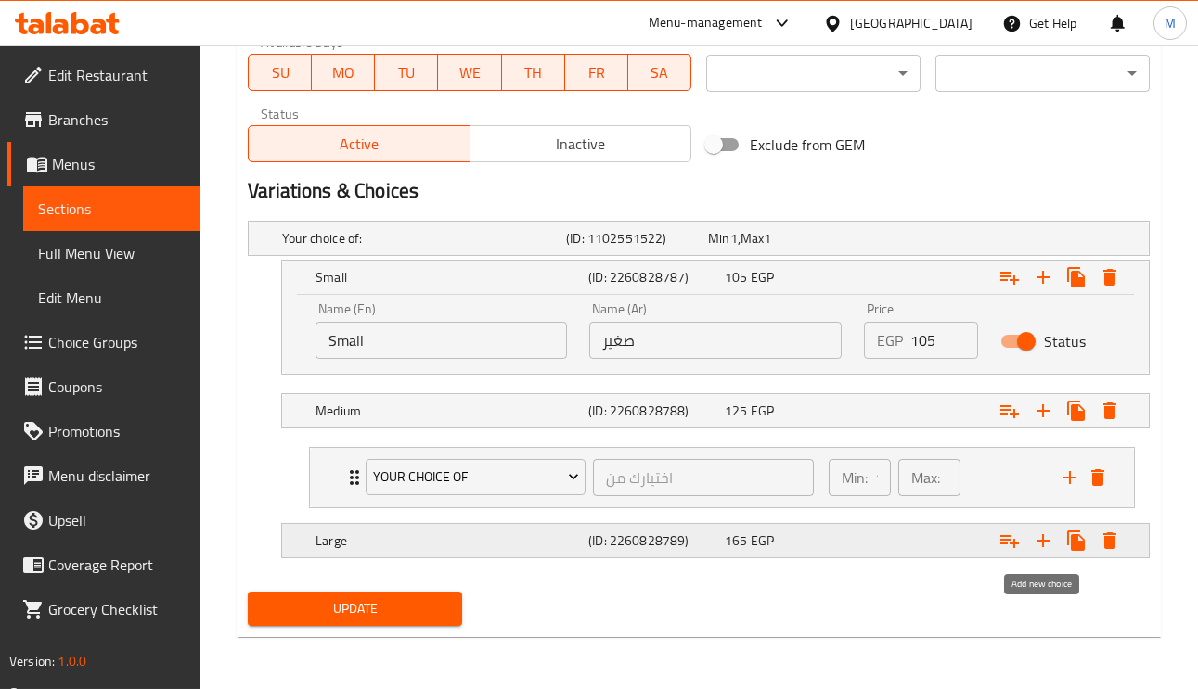
scroll to position [876, 0]
click at [1006, 551] on icon "Expand" at bounding box center [1009, 541] width 22 height 22
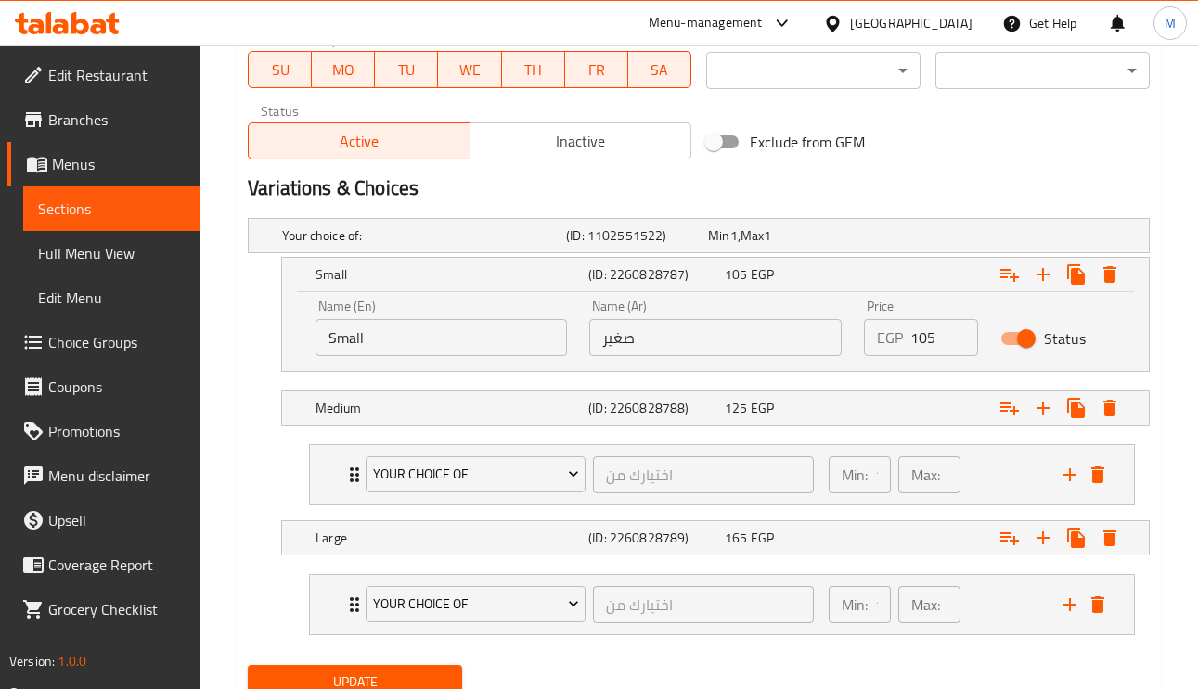
click at [432, 342] on input "Small" at bounding box center [440, 337] width 251 height 37
drag, startPoint x: 346, startPoint y: 237, endPoint x: 288, endPoint y: 244, distance: 58.8
click at [288, 244] on h5 "Your choice of:" at bounding box center [420, 235] width 276 height 19
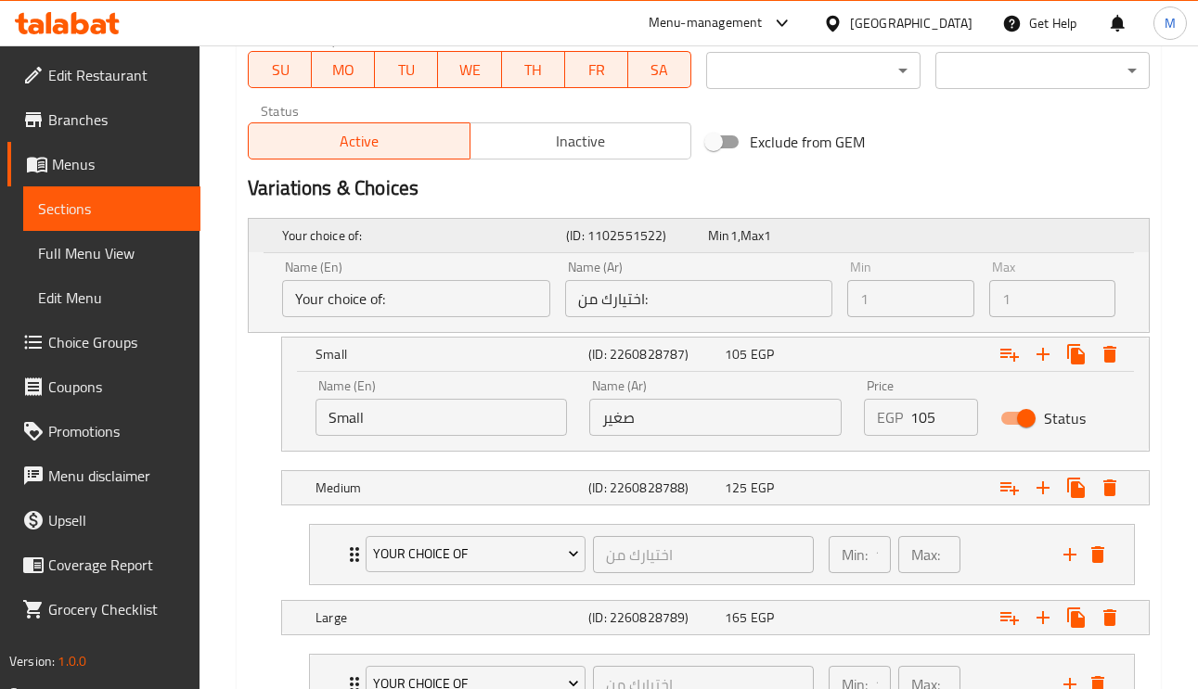
click at [280, 241] on div "Your choice of:" at bounding box center [420, 236] width 284 height 26
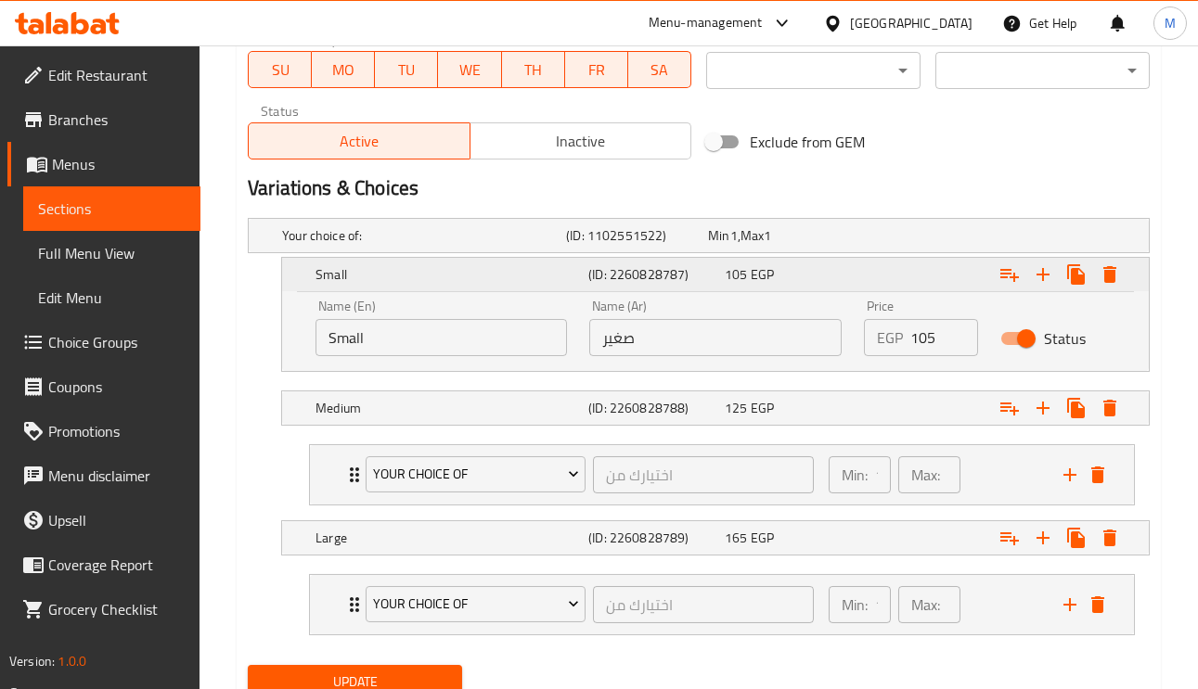
drag, startPoint x: 340, startPoint y: 279, endPoint x: 289, endPoint y: 278, distance: 50.1
drag, startPoint x: 289, startPoint y: 278, endPoint x: 207, endPoint y: 303, distance: 86.3
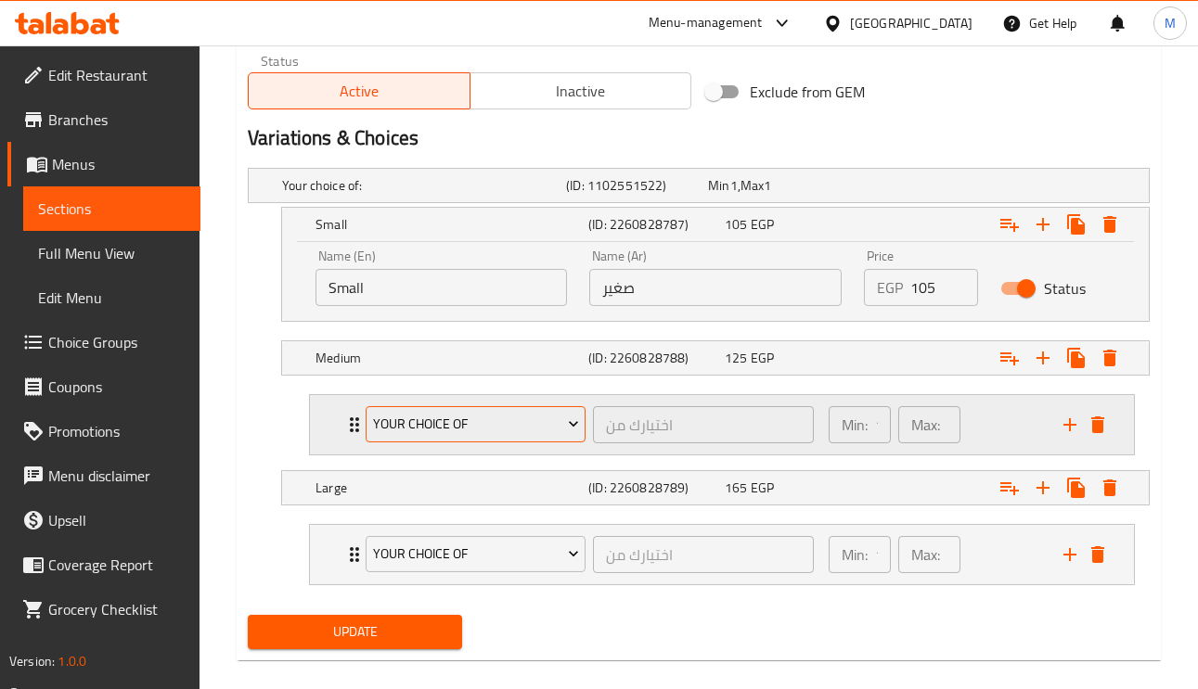
scroll to position [952, 0]
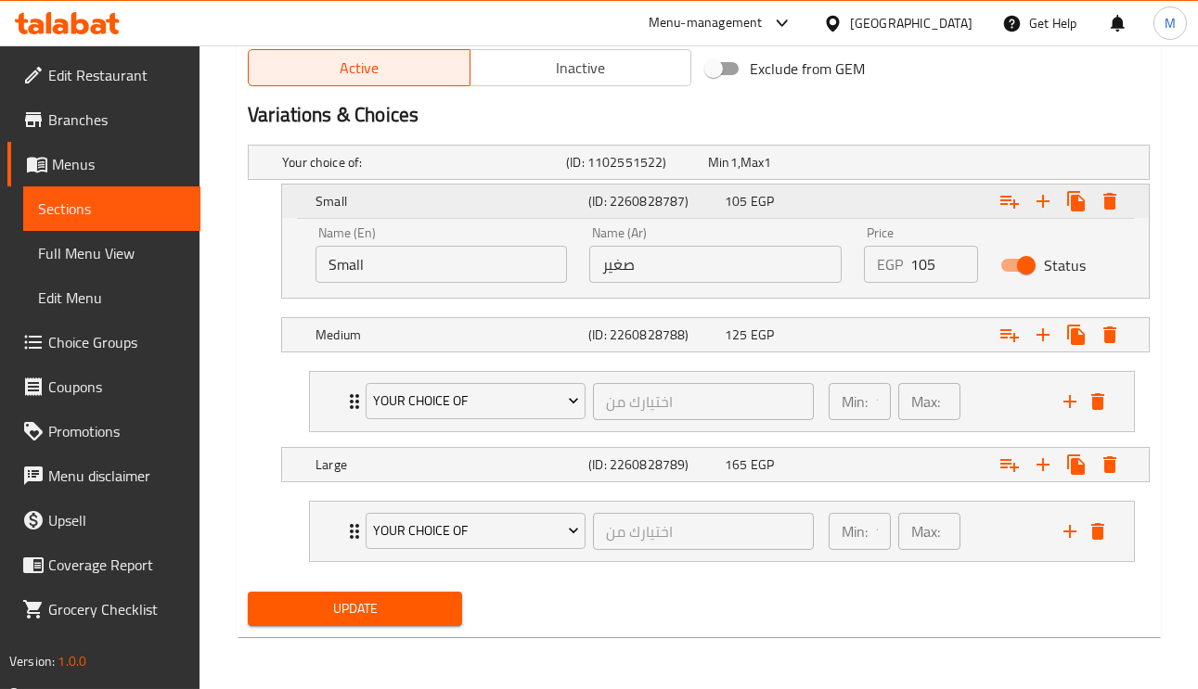
click at [1009, 201] on icon "Expand" at bounding box center [1009, 202] width 19 height 13
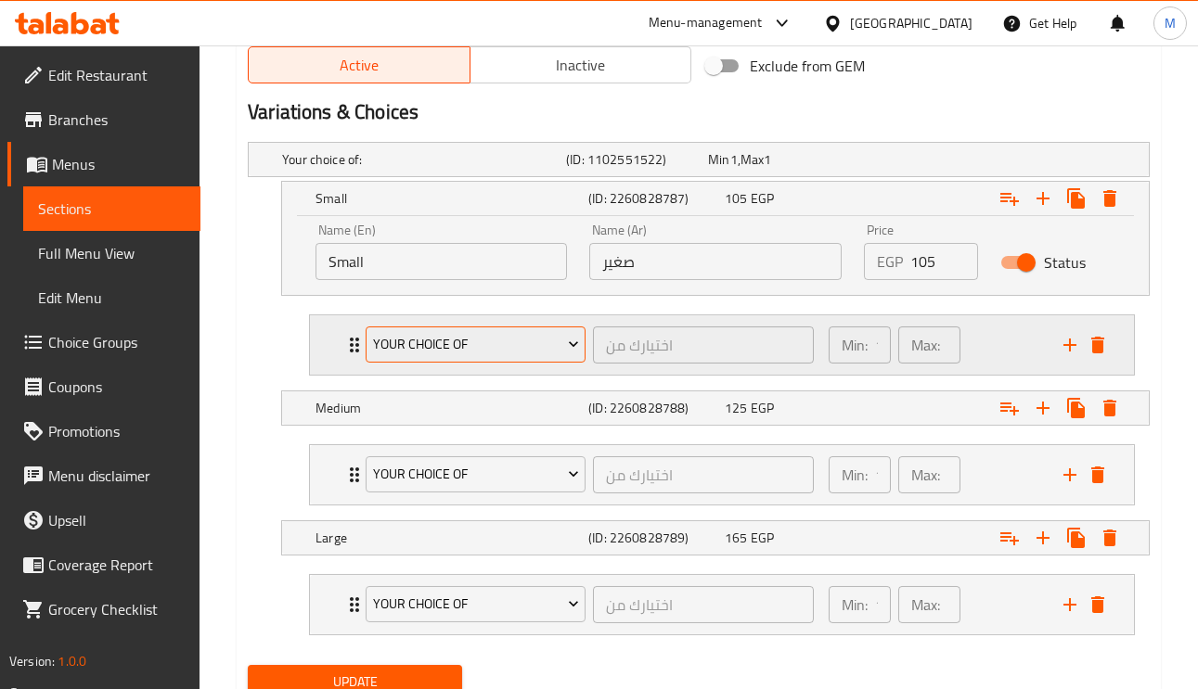
click at [515, 345] on span "Your Choice Of" at bounding box center [476, 344] width 206 height 23
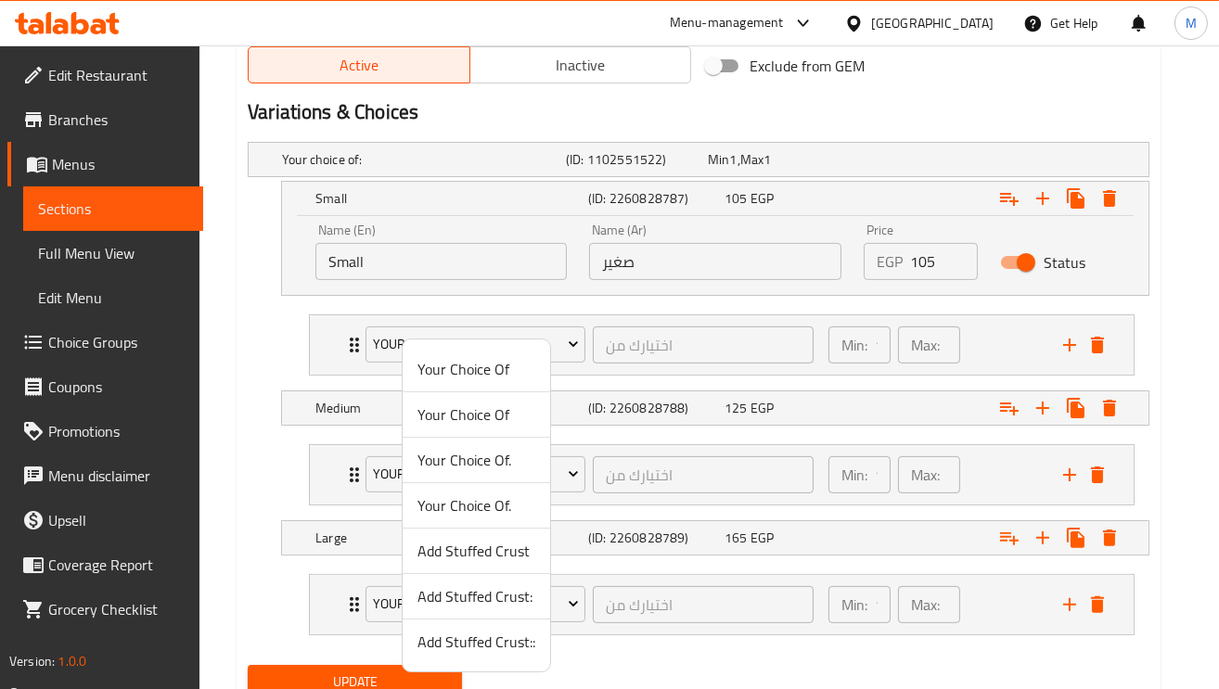
click at [494, 553] on span "Add Stuffed Crust" at bounding box center [476, 551] width 118 height 22
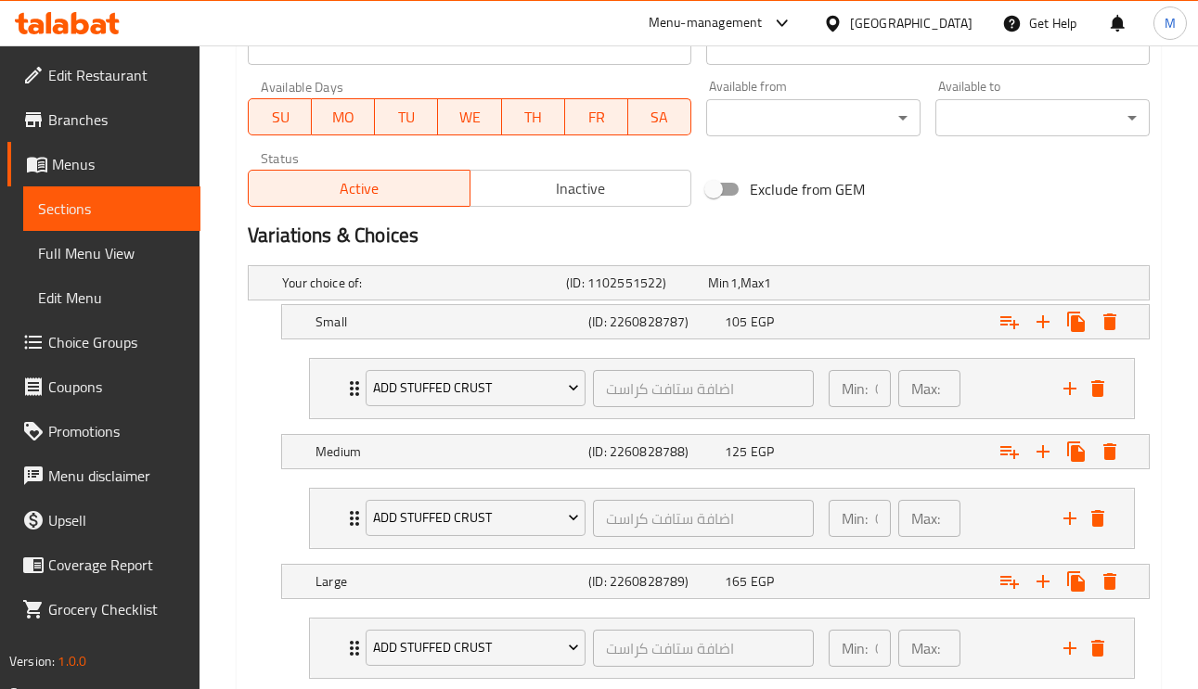
scroll to position [950, 0]
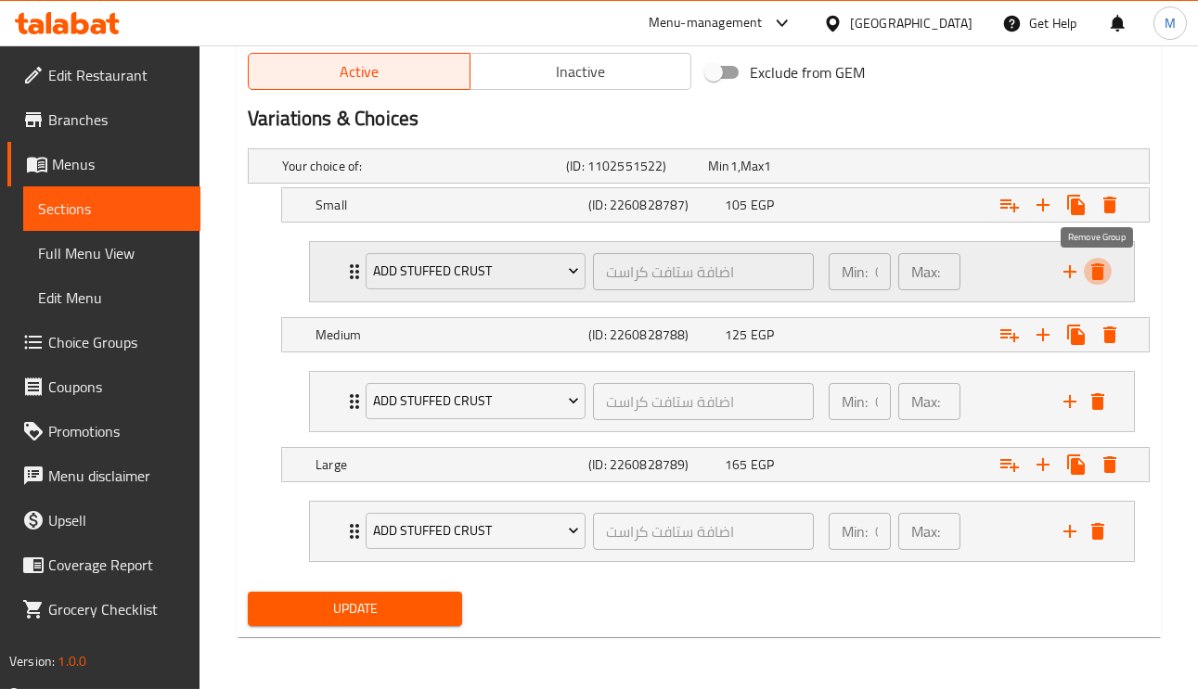
click at [1106, 266] on icon "delete" at bounding box center [1097, 272] width 22 height 22
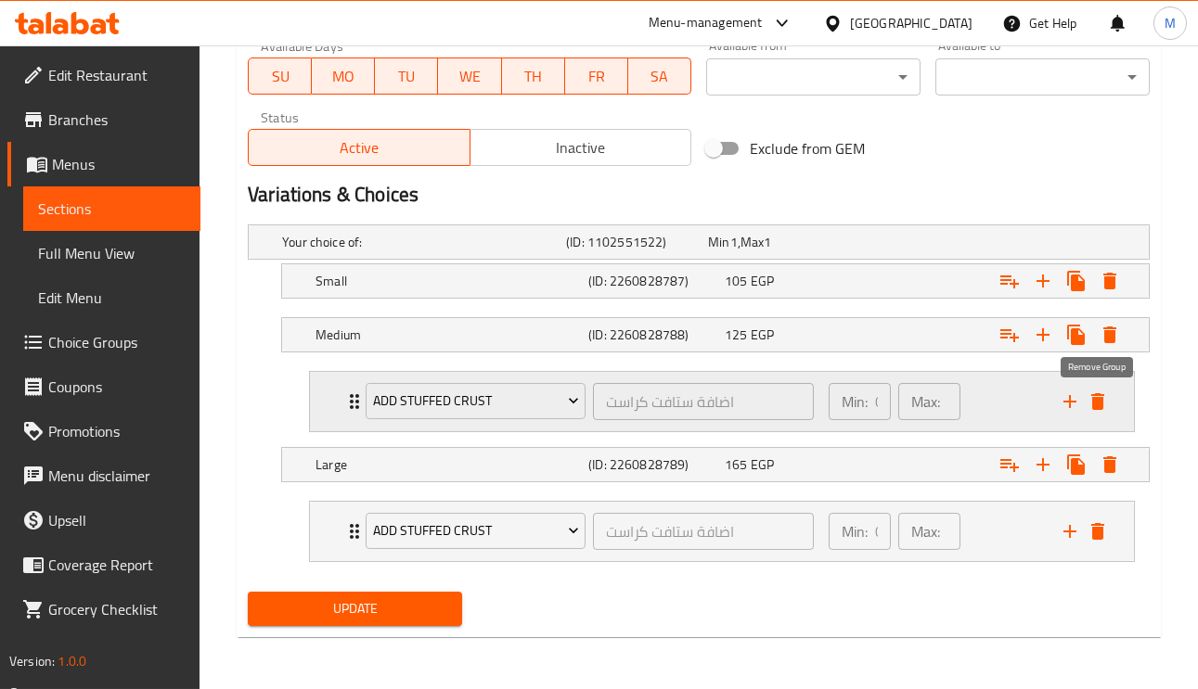
click at [1086, 400] on icon "delete" at bounding box center [1097, 402] width 22 height 22
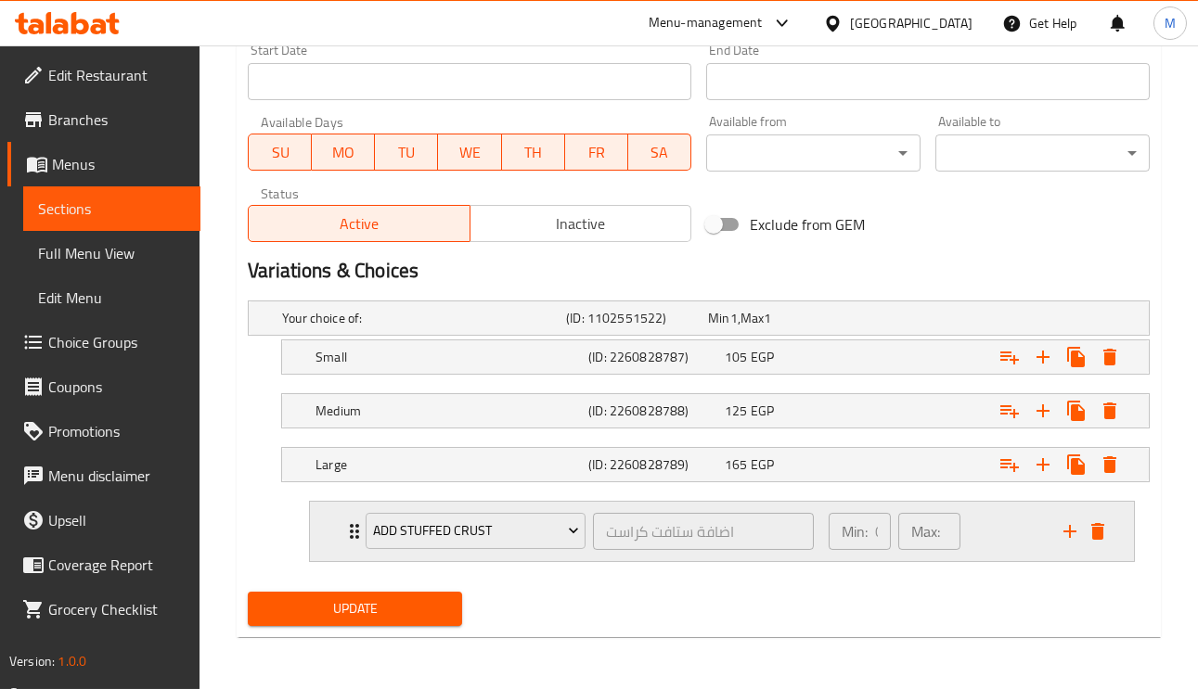
click at [1093, 547] on div "Add Stuffed Crust اضافة ستافت كراست ​ Min: 0 ​ Max: 0 ​" at bounding box center [727, 531] width 768 height 59
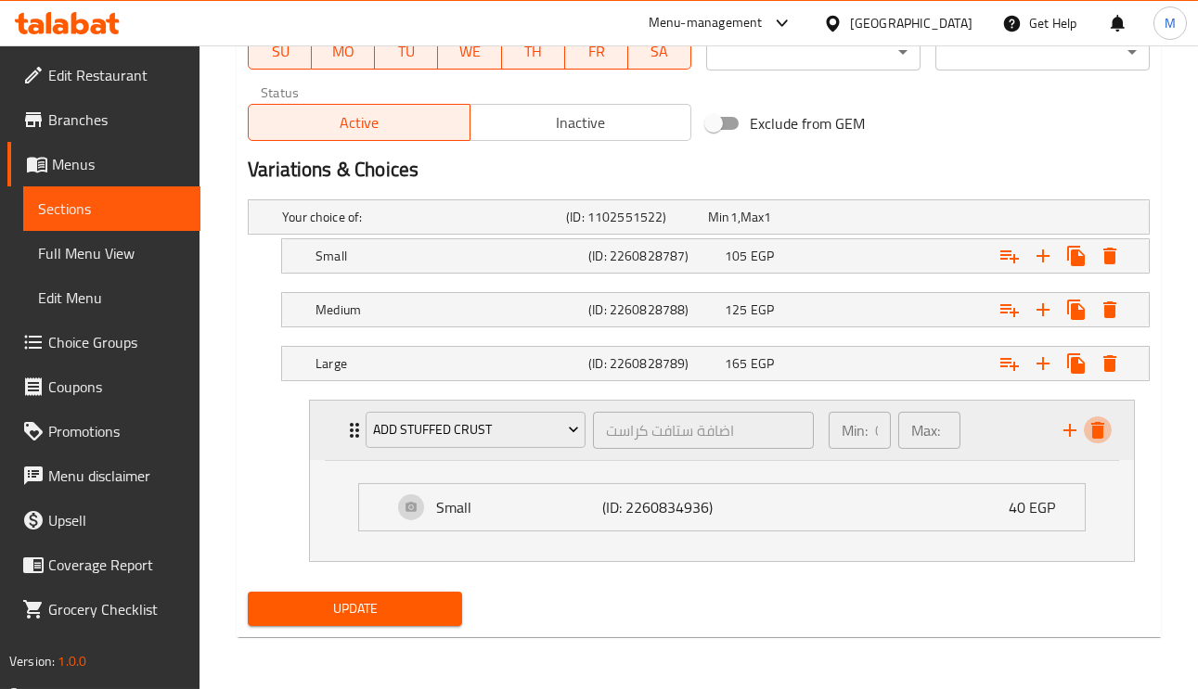
click at [1110, 429] on button "delete" at bounding box center [1098, 431] width 28 height 28
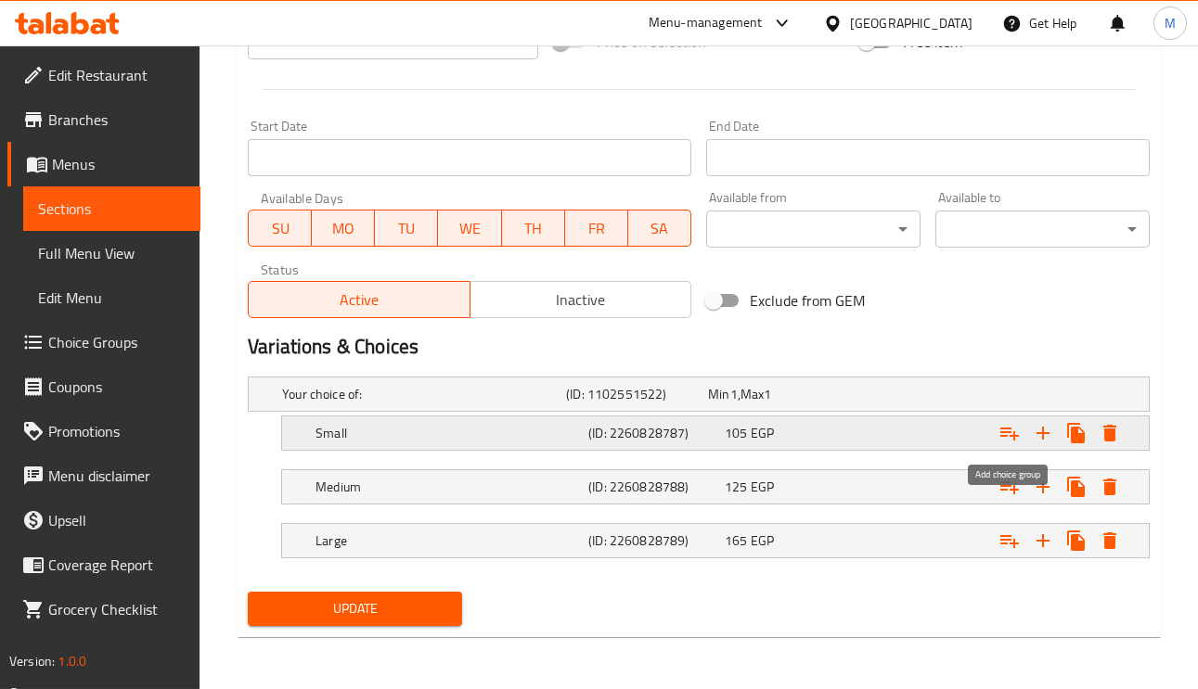
click at [1009, 430] on icon "Expand" at bounding box center [1009, 433] width 22 height 22
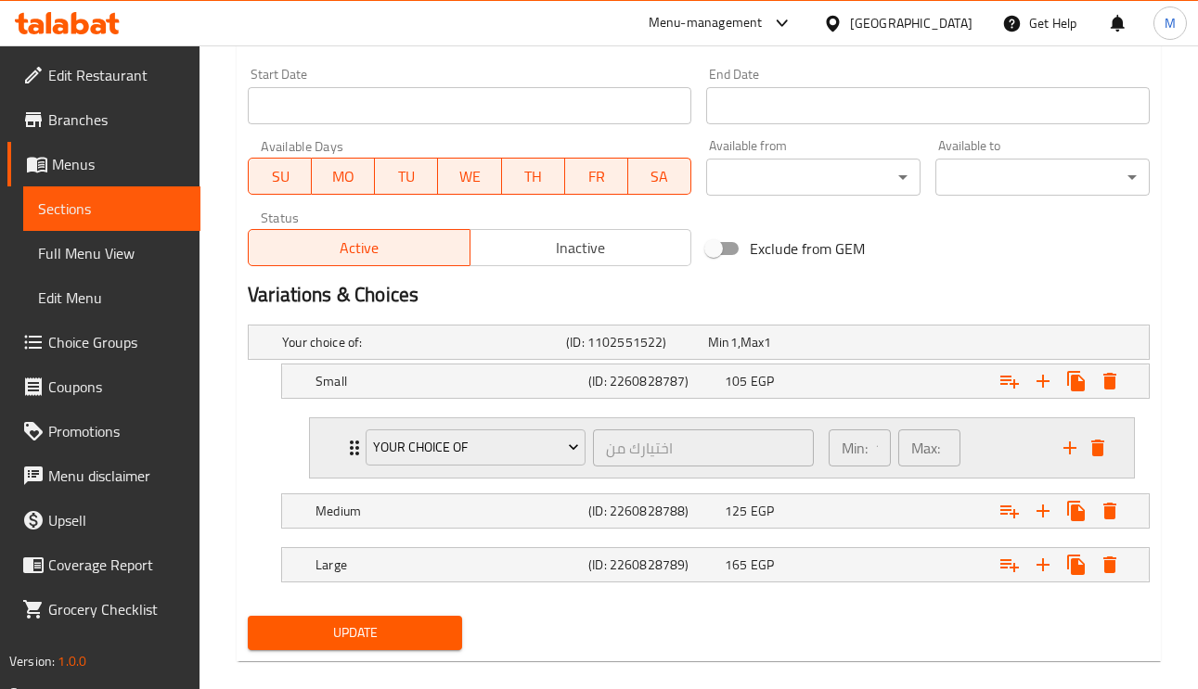
scroll to position [796, 0]
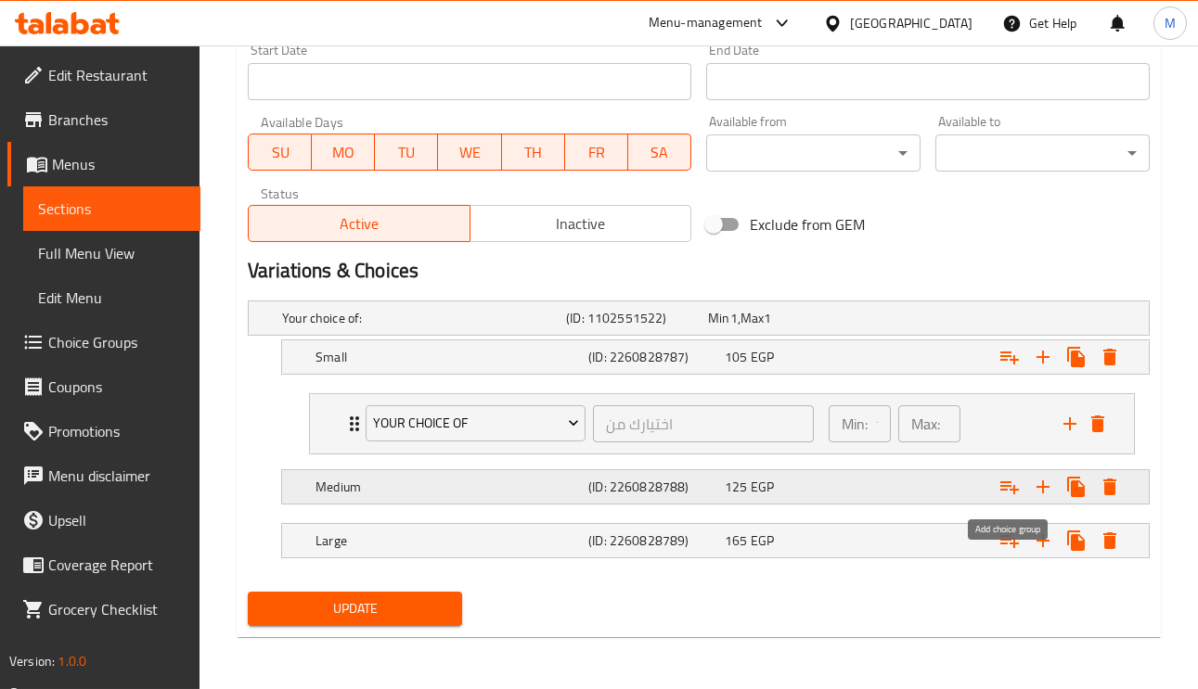
click at [1009, 484] on icon "Expand" at bounding box center [1009, 487] width 22 height 22
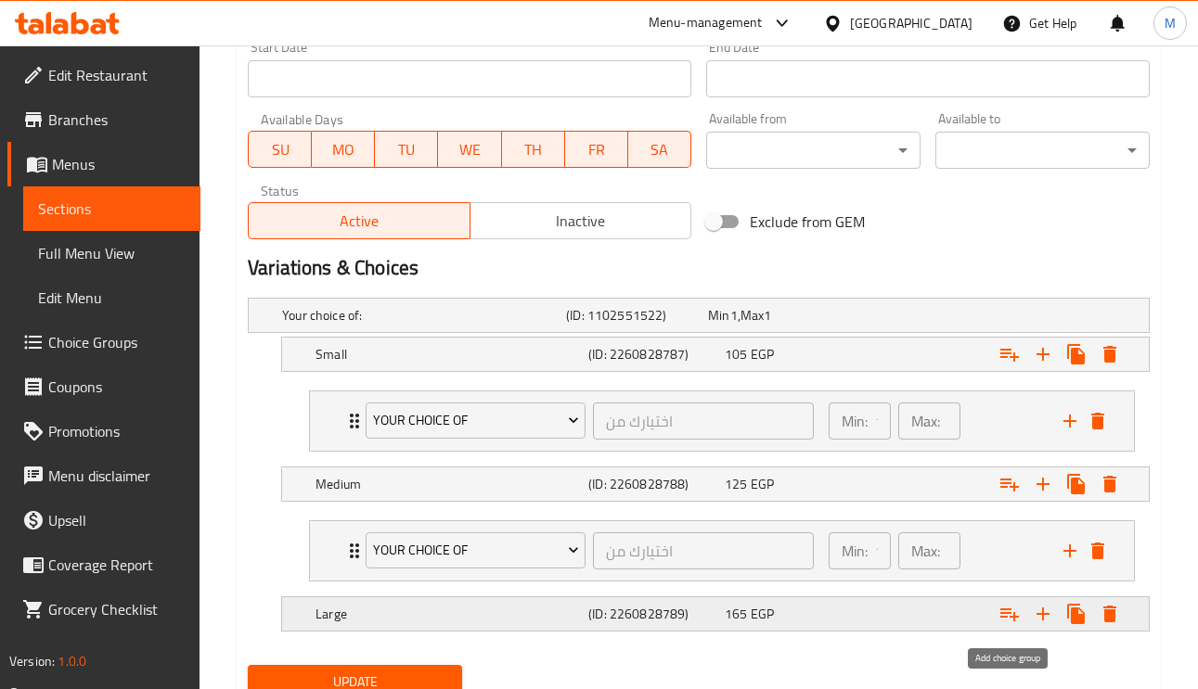
click at [1014, 614] on icon "Expand" at bounding box center [1009, 614] width 22 height 22
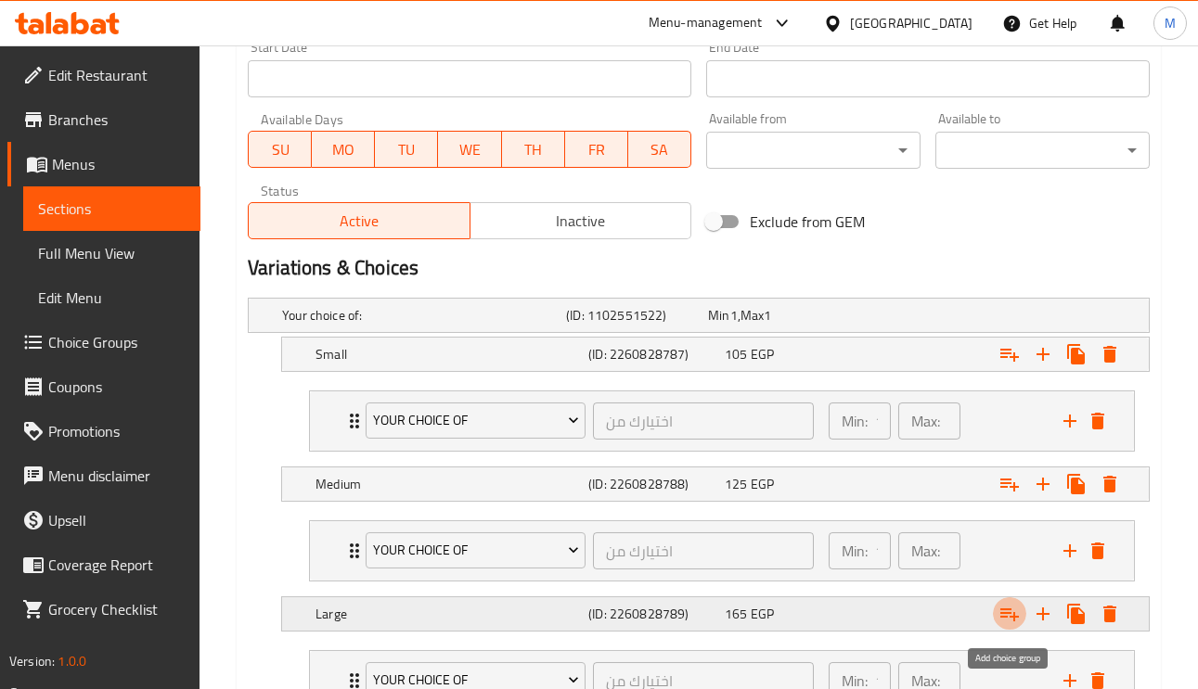
click at [1014, 614] on icon "Expand" at bounding box center [1009, 614] width 22 height 22
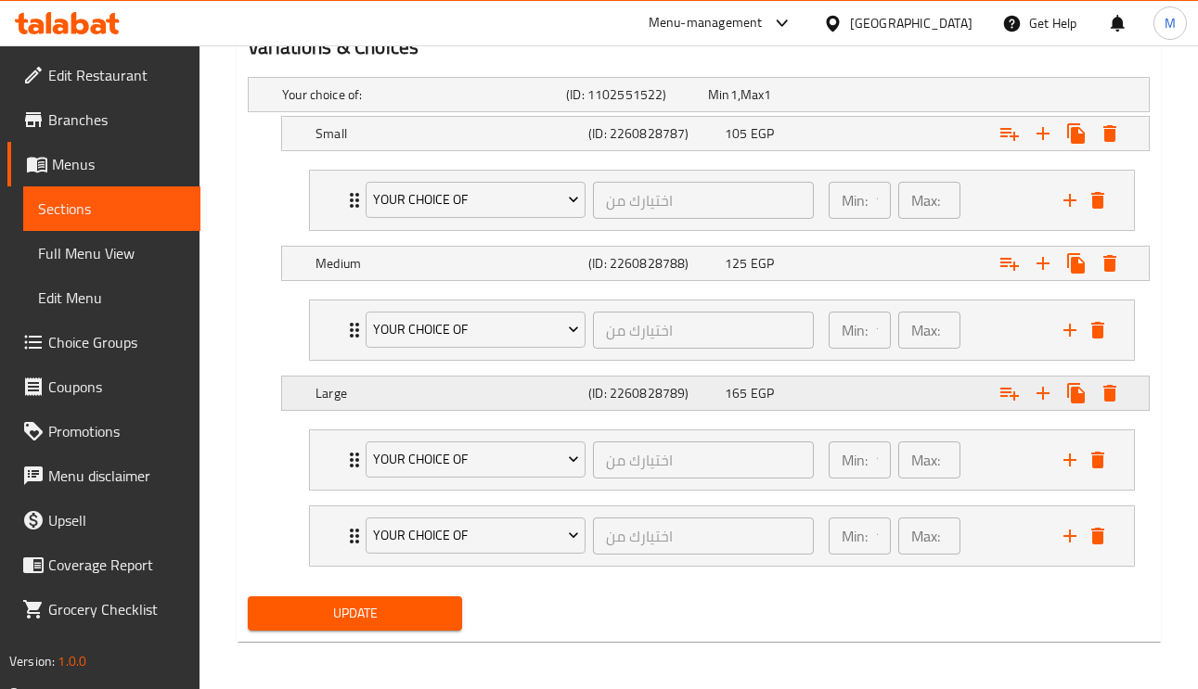
scroll to position [1027, 0]
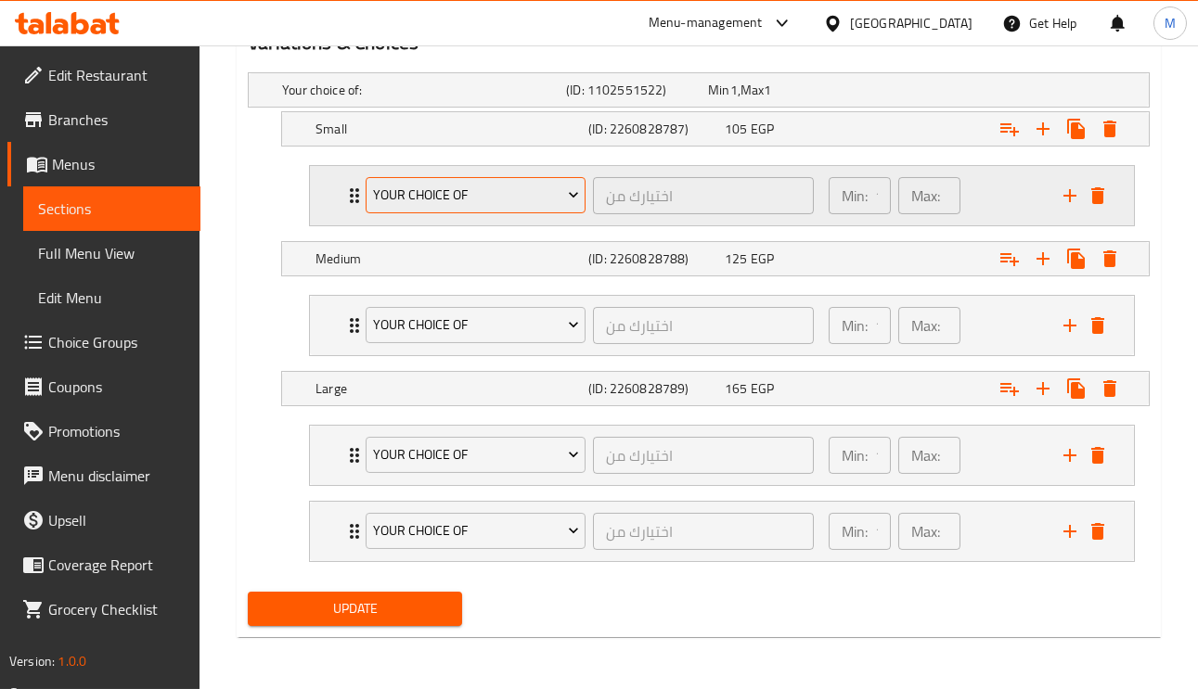
click at [416, 186] on span "Your Choice Of" at bounding box center [476, 195] width 206 height 23
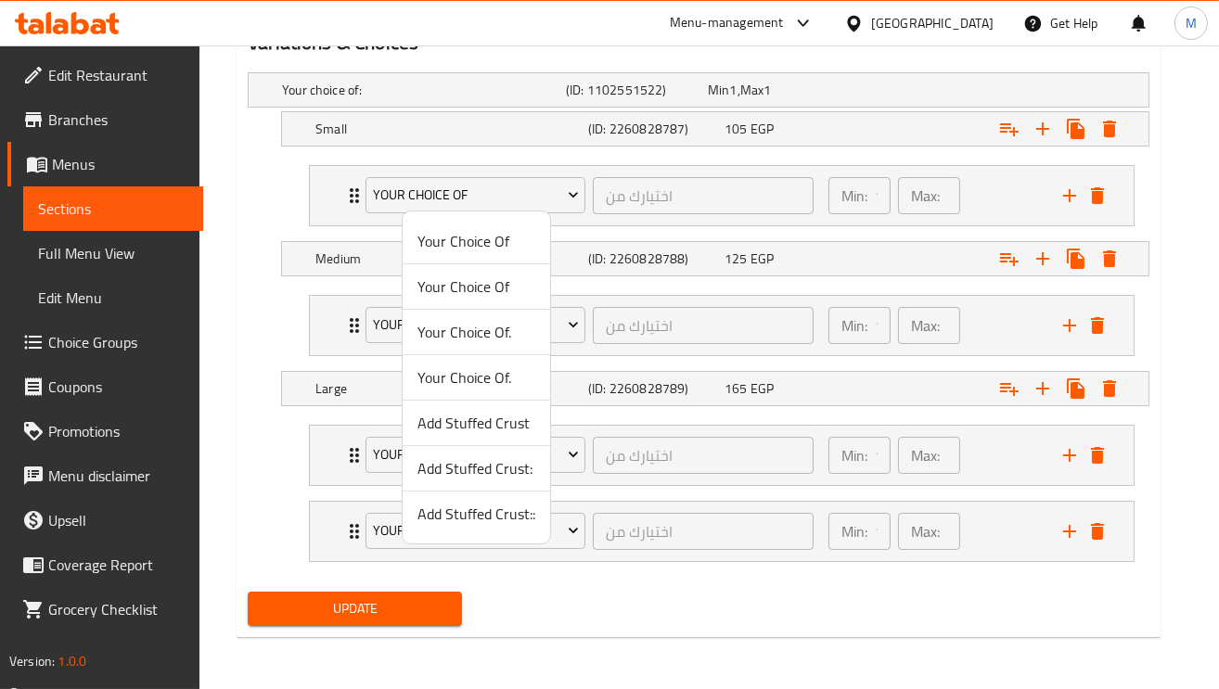
click at [473, 421] on span "Add Stuffed Crust" at bounding box center [476, 423] width 118 height 22
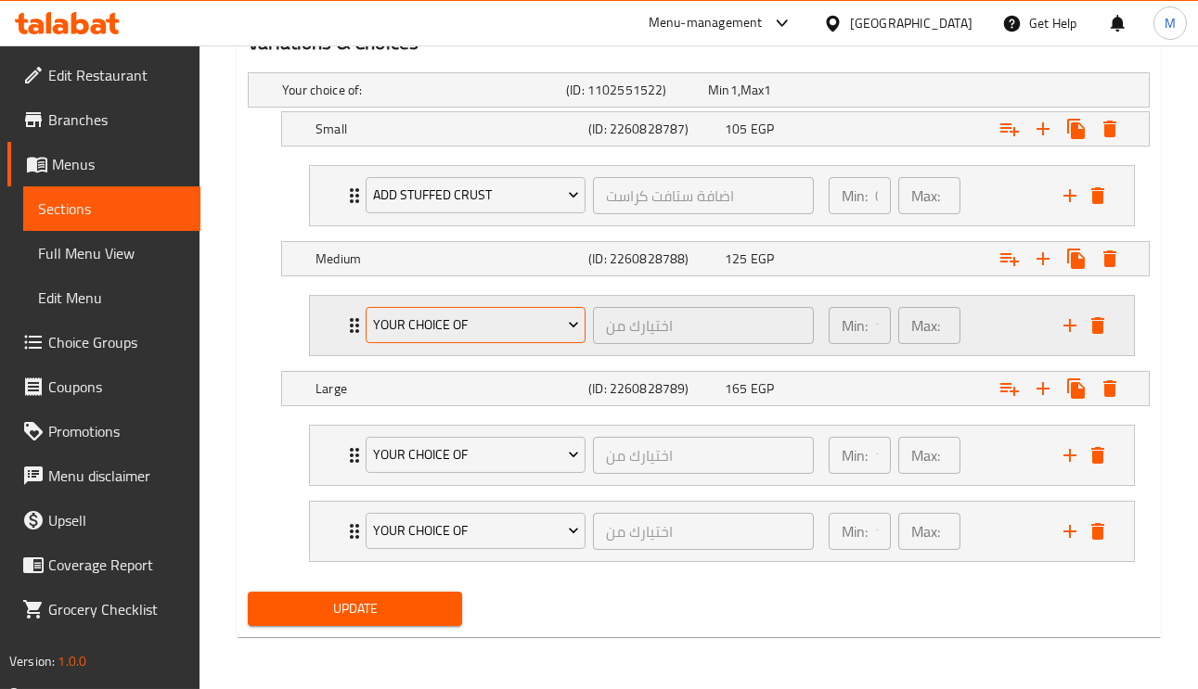
click at [419, 332] on span "Your Choice Of" at bounding box center [476, 325] width 206 height 23
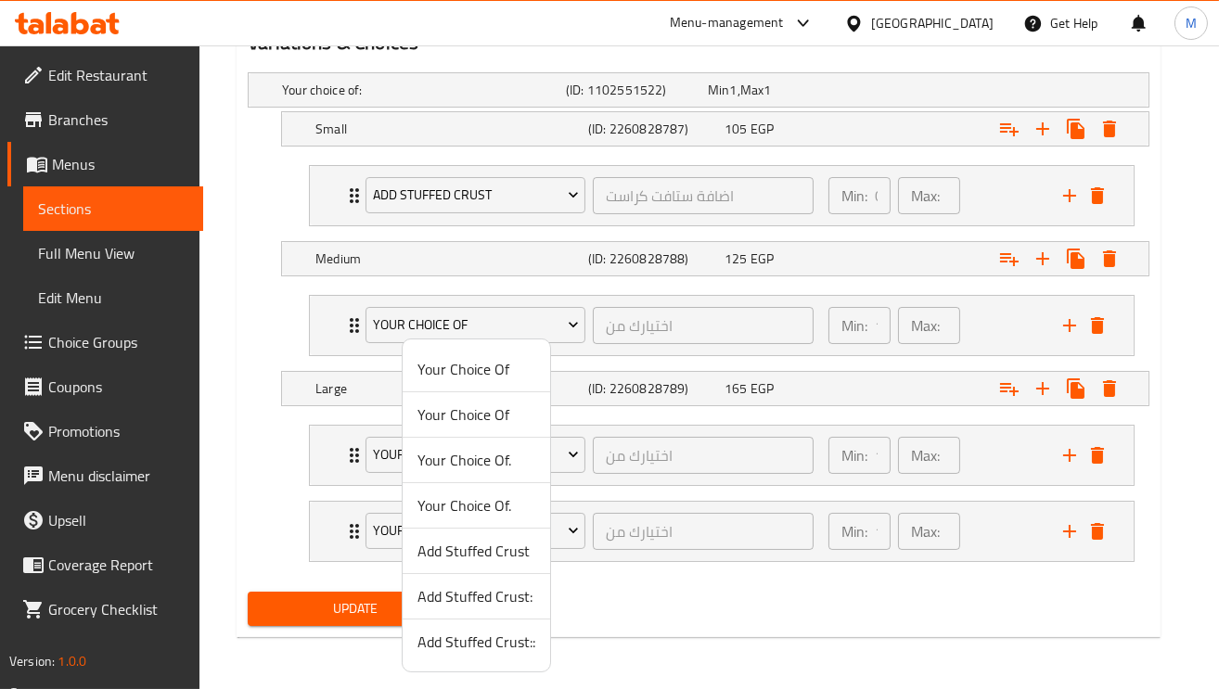
click at [477, 596] on span "Add Stuffed Crust:" at bounding box center [476, 596] width 118 height 22
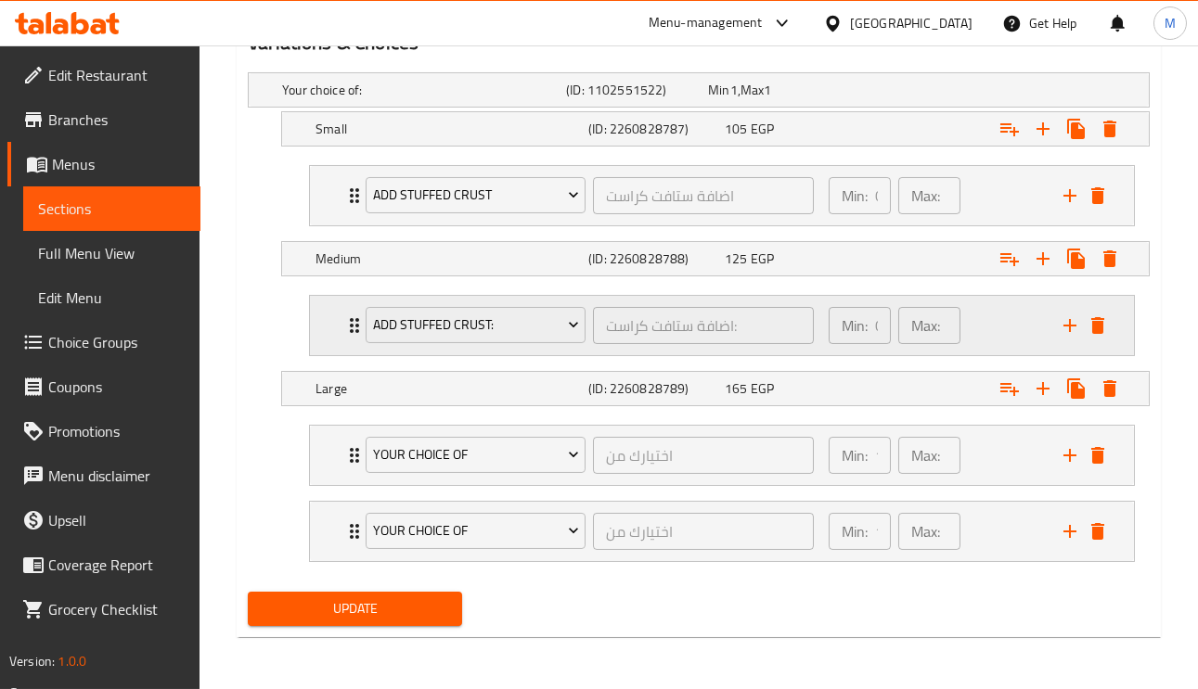
click at [355, 307] on div "Add Stuffed Crust: اضافة ستافت كراست: ​" at bounding box center [589, 325] width 470 height 59
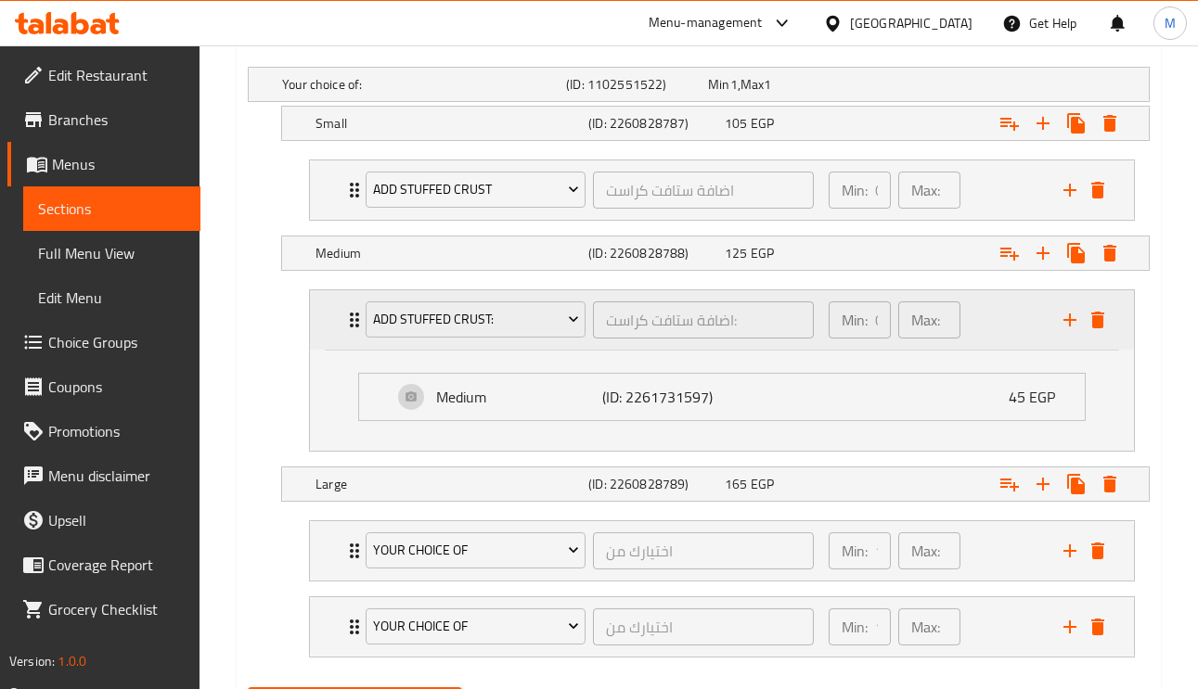
click at [355, 307] on div "Add Stuffed Crust: اضافة ستافت كراست: ​" at bounding box center [589, 319] width 470 height 59
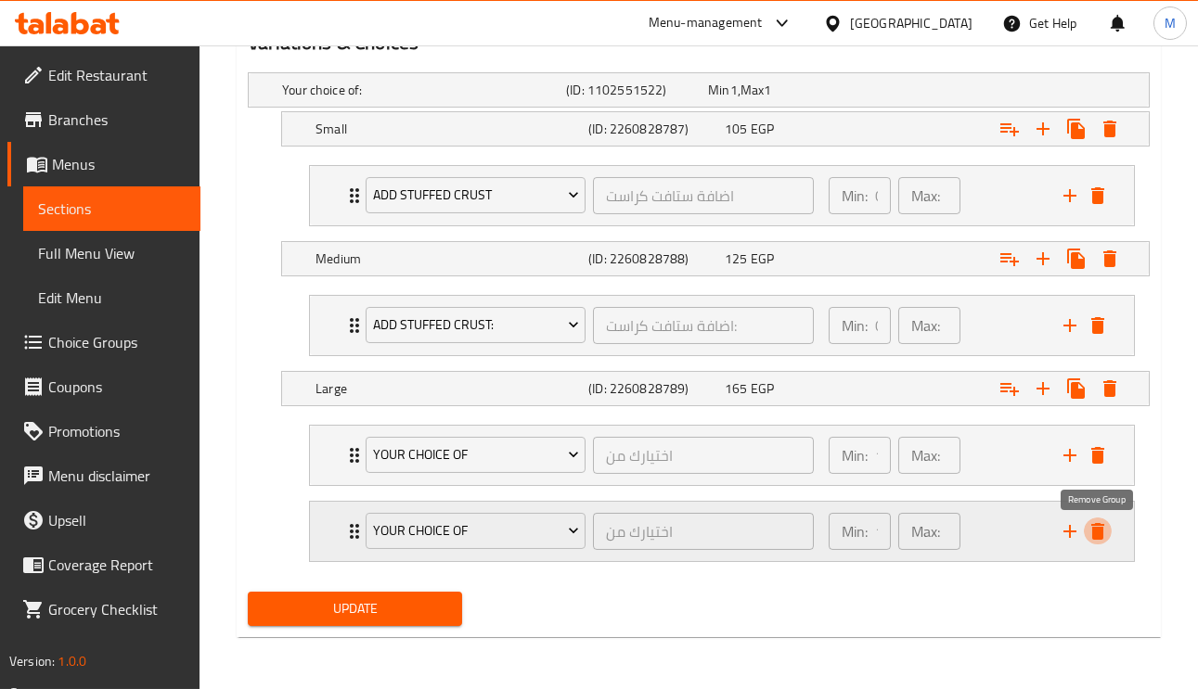
click at [1089, 518] on button "delete" at bounding box center [1098, 532] width 28 height 28
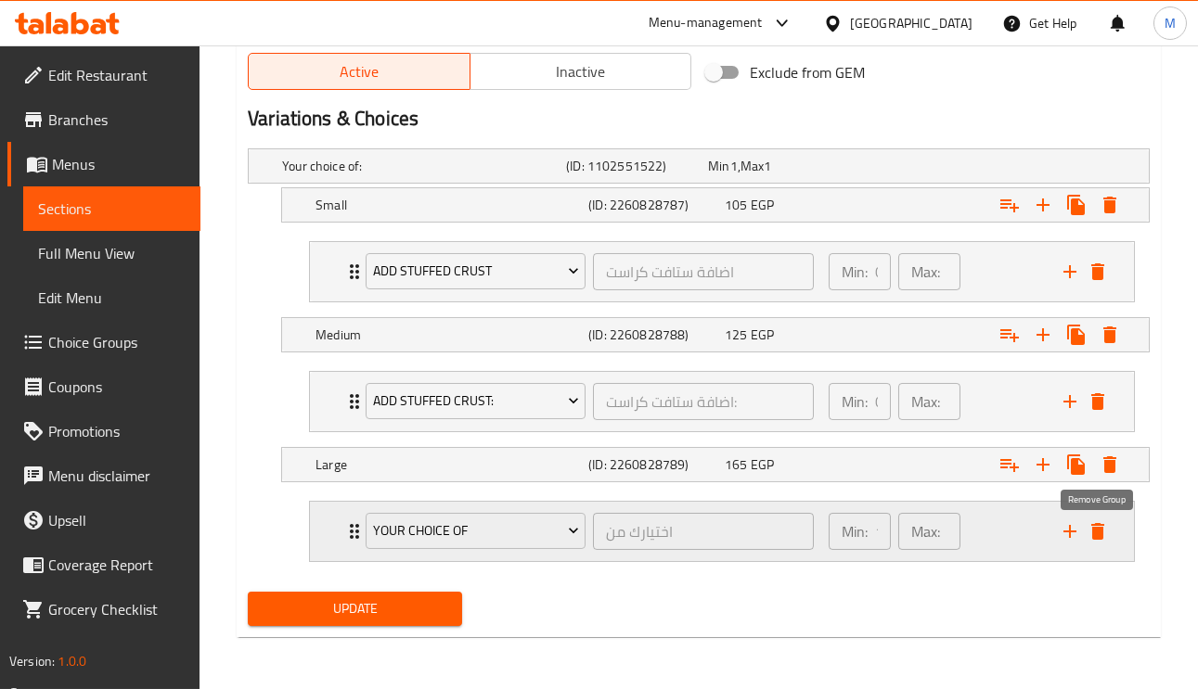
click at [1106, 531] on icon "delete" at bounding box center [1097, 531] width 22 height 22
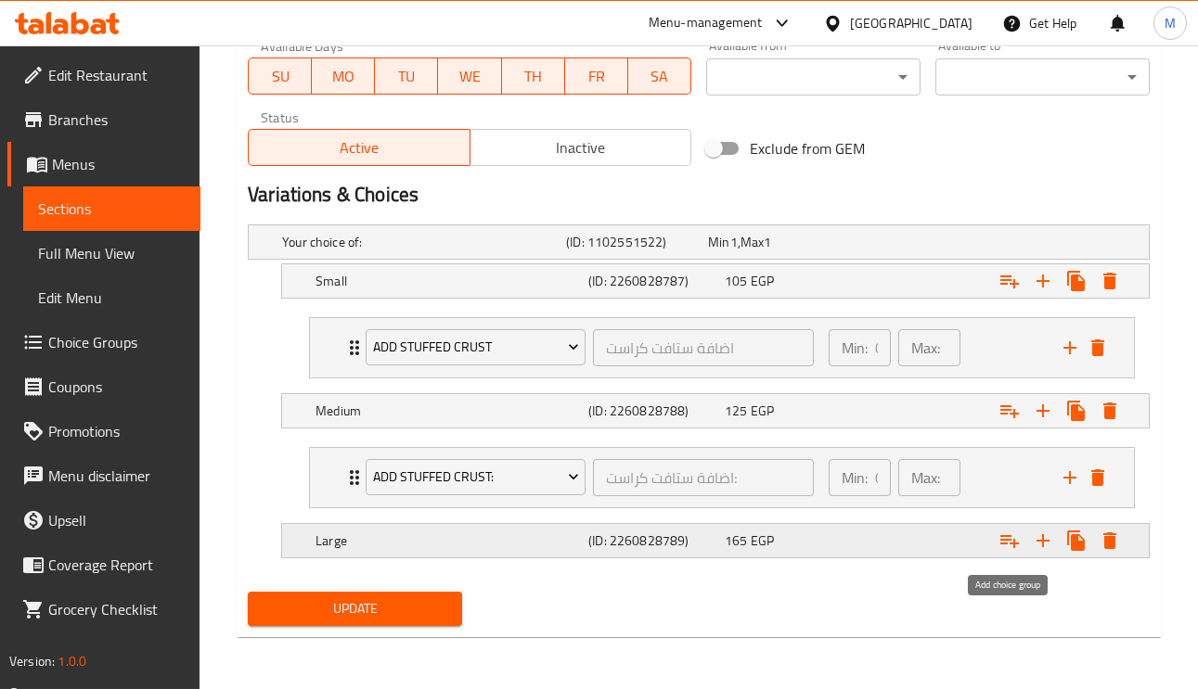
click at [1013, 541] on icon "Expand" at bounding box center [1009, 541] width 19 height 13
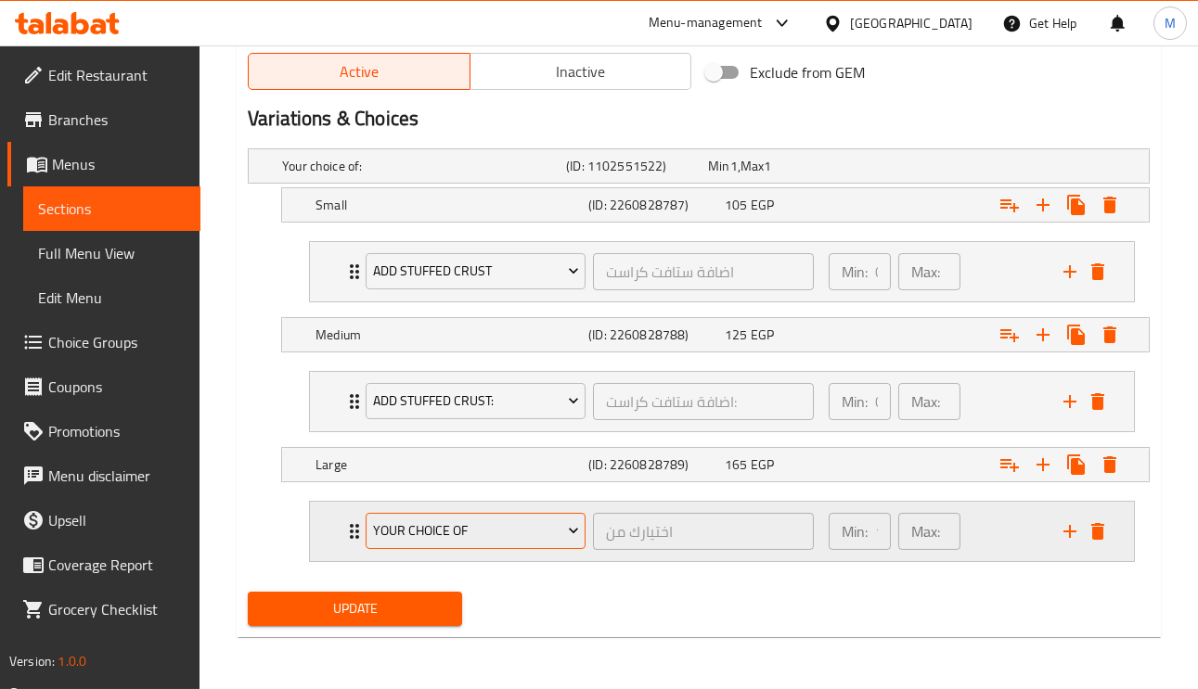
scroll to position [950, 0]
click at [445, 527] on span "Your Choice Of" at bounding box center [476, 531] width 206 height 23
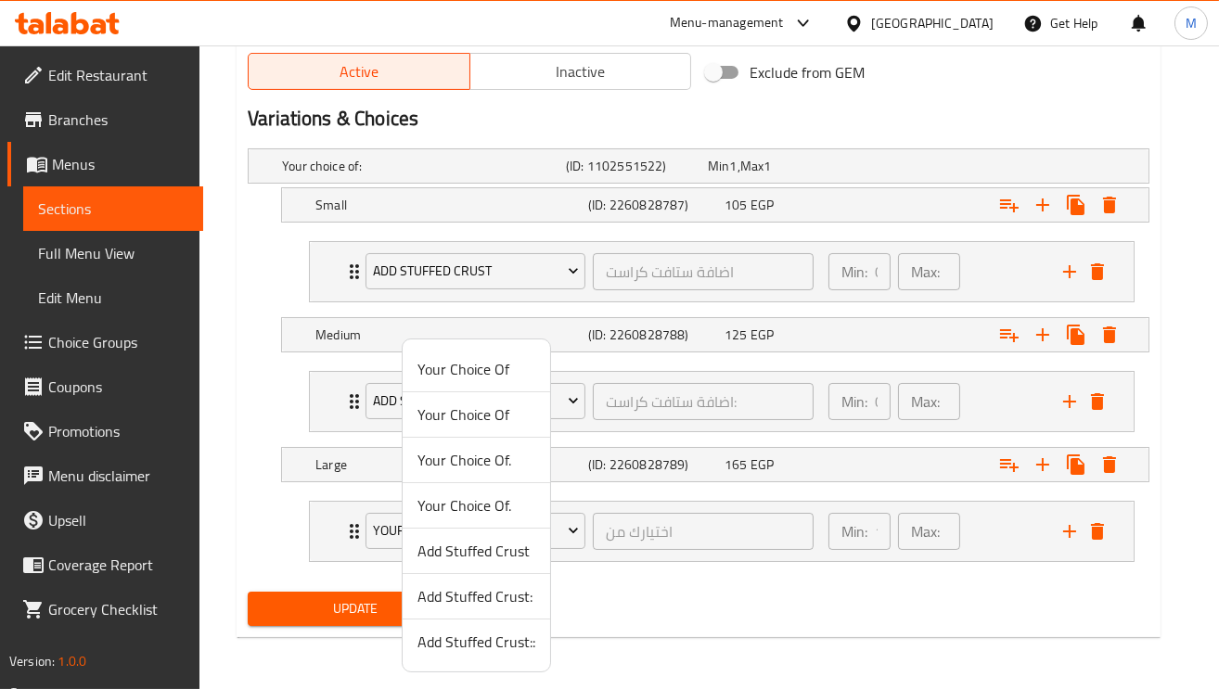
click at [475, 646] on span "Add Stuffed Crust::" at bounding box center [476, 642] width 118 height 22
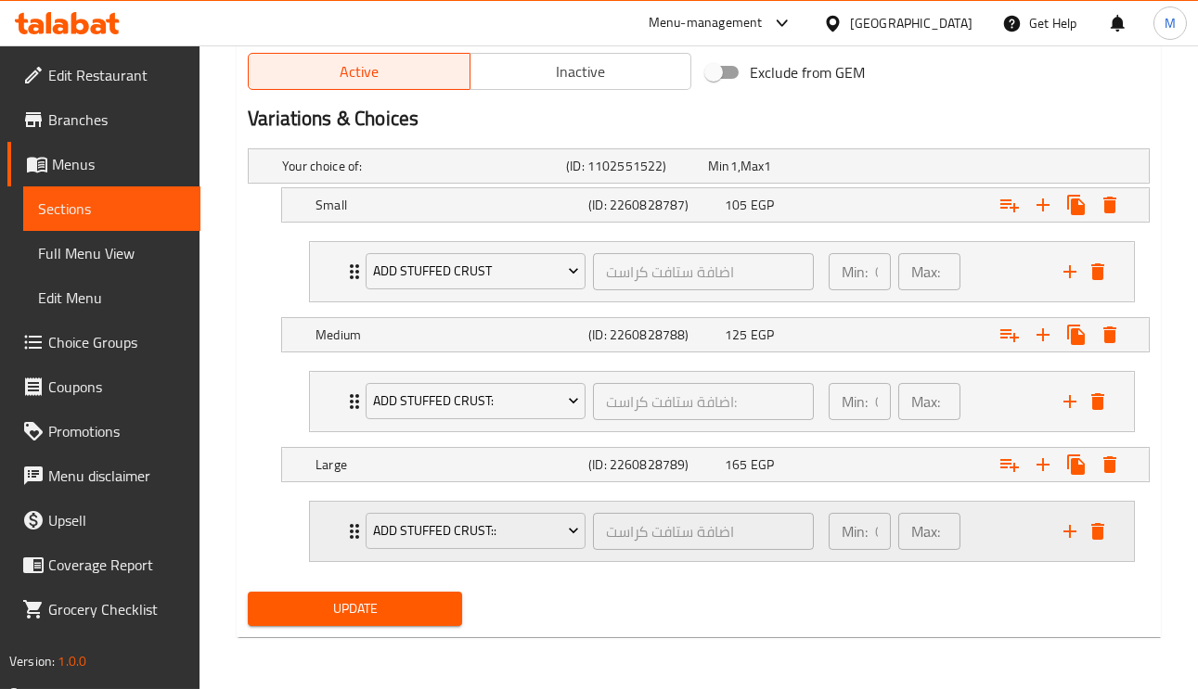
click at [334, 539] on div "Add Stuffed Crust:: اضافة ستافت كراست ​ Min: 0 ​ Max: 0 ​" at bounding box center [722, 531] width 824 height 59
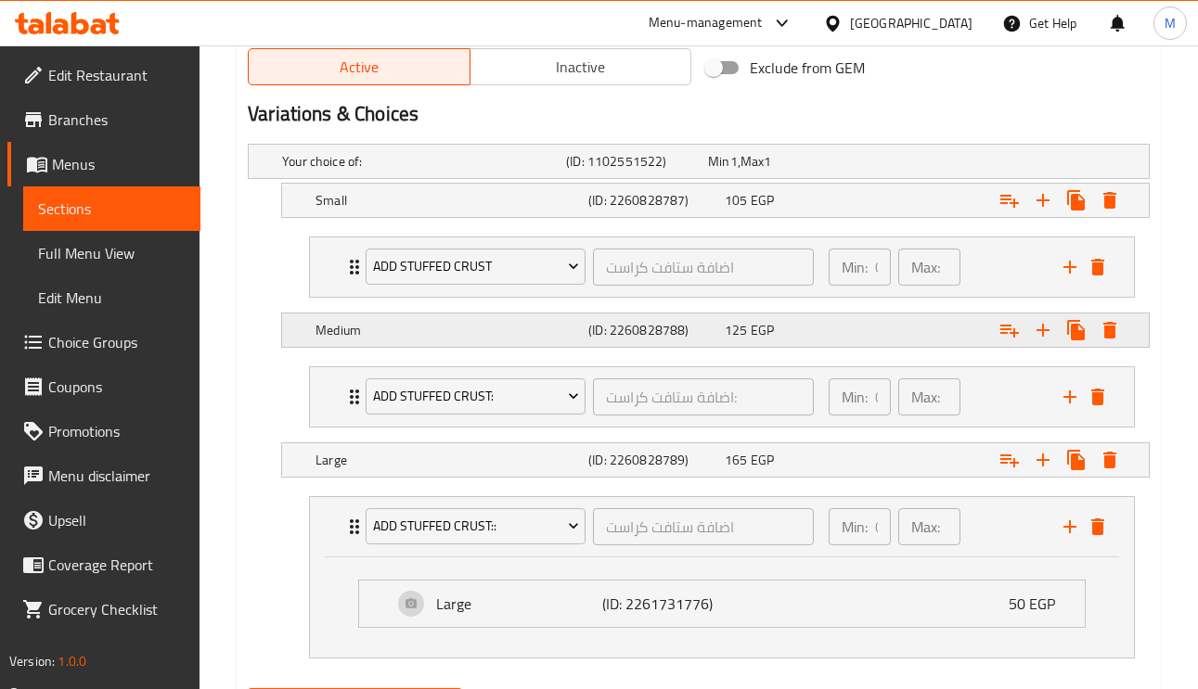
drag, startPoint x: 355, startPoint y: 401, endPoint x: 338, endPoint y: 339, distance: 64.6
click at [355, 399] on div "Add Stuffed Crust: اضافة ستافت كراست: ​" at bounding box center [589, 396] width 470 height 59
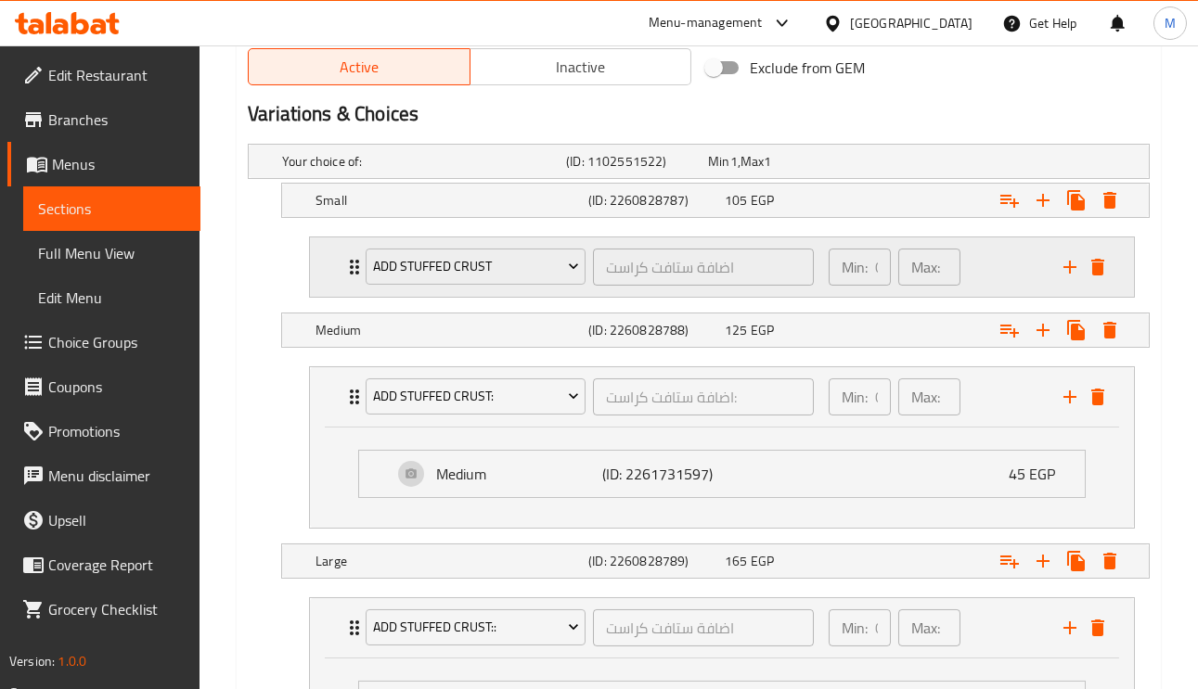
click at [353, 264] on icon "Expand" at bounding box center [354, 267] width 9 height 15
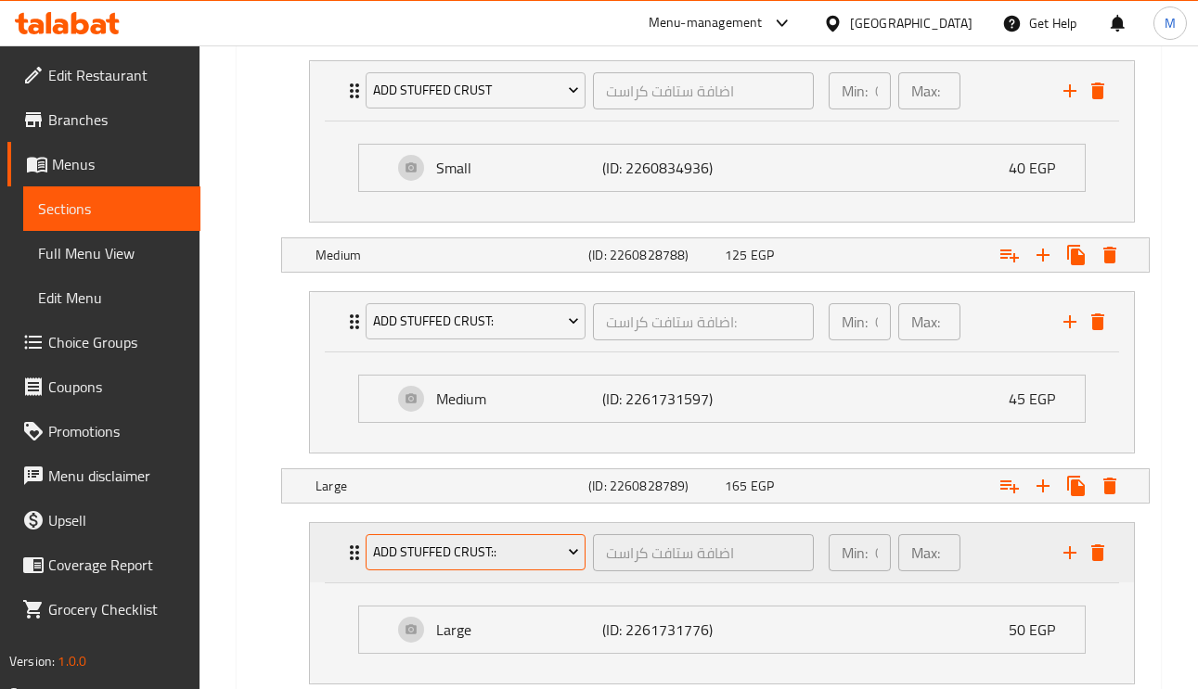
scroll to position [1254, 0]
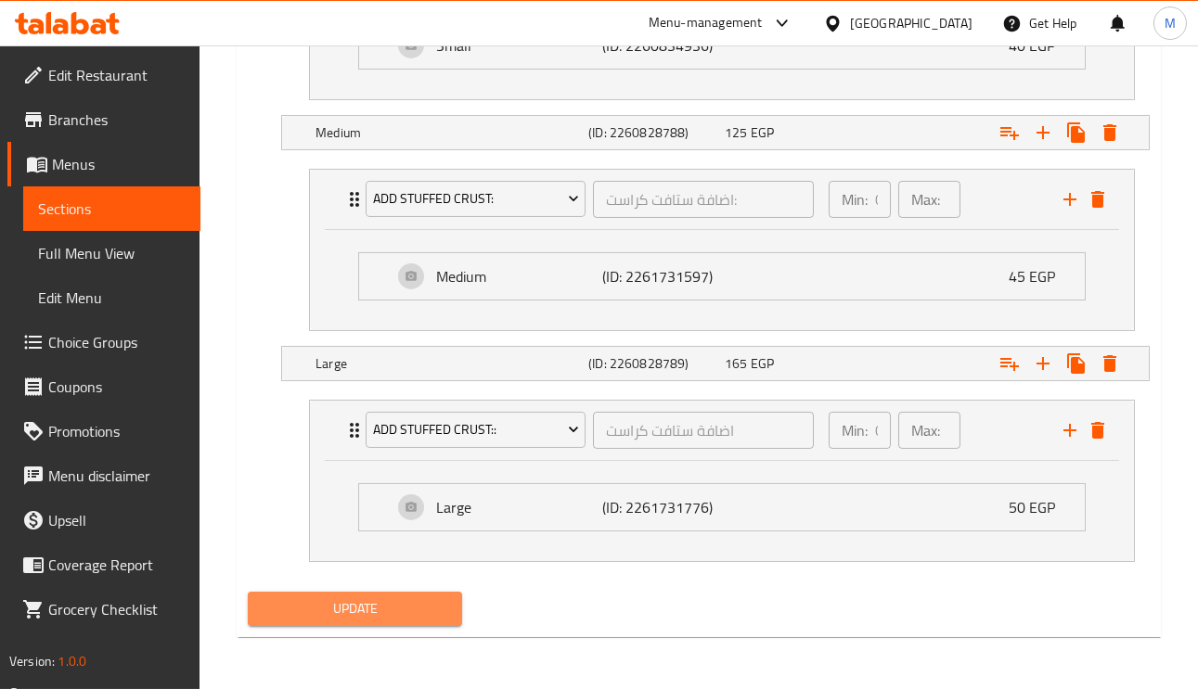
click at [443, 621] on button "Update" at bounding box center [355, 609] width 214 height 34
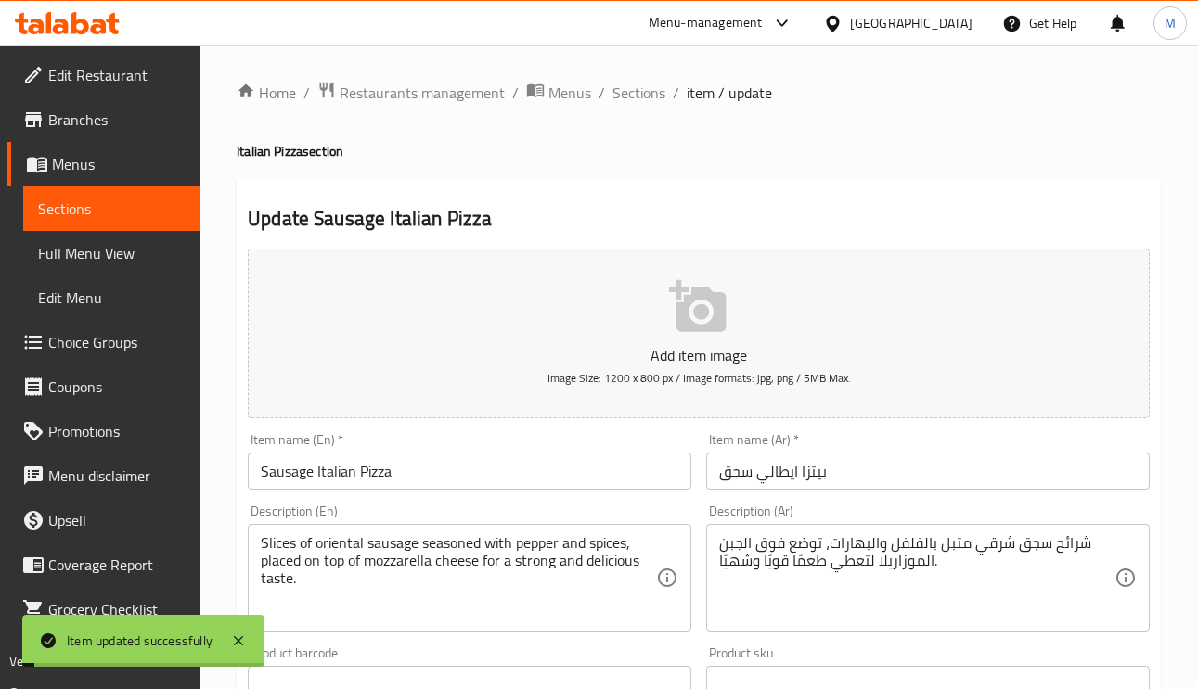
scroll to position [0, 0]
click at [629, 96] on span "Sections" at bounding box center [638, 94] width 53 height 22
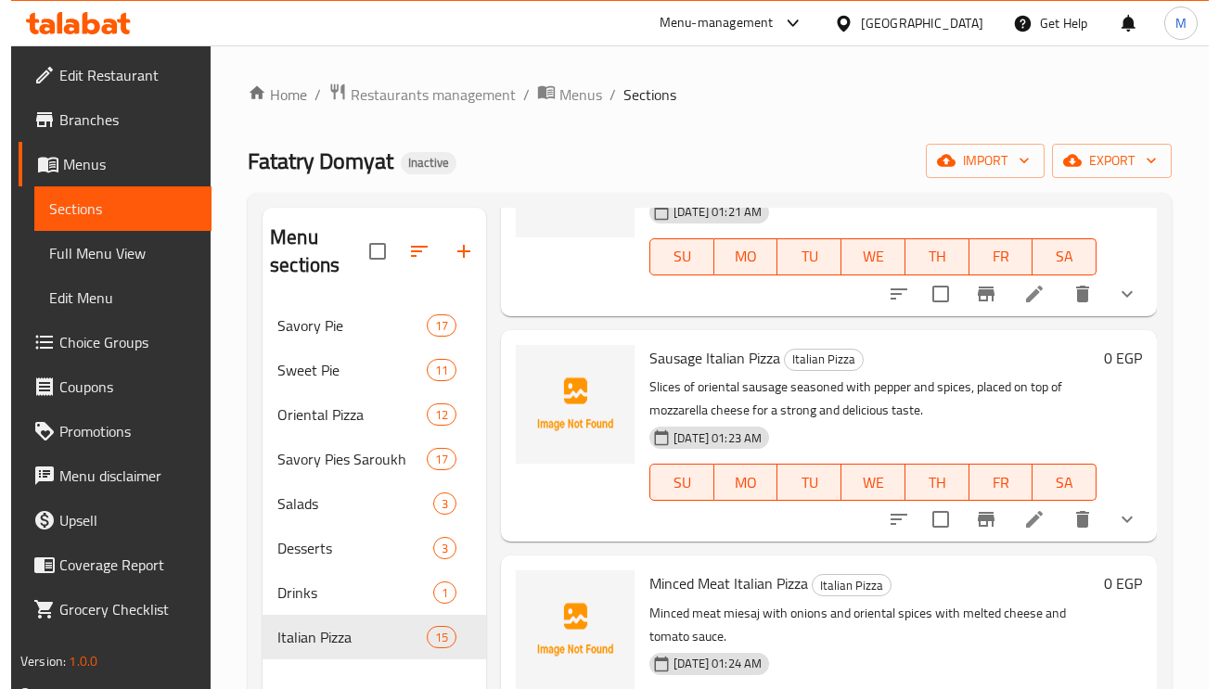
scroll to position [557, 0]
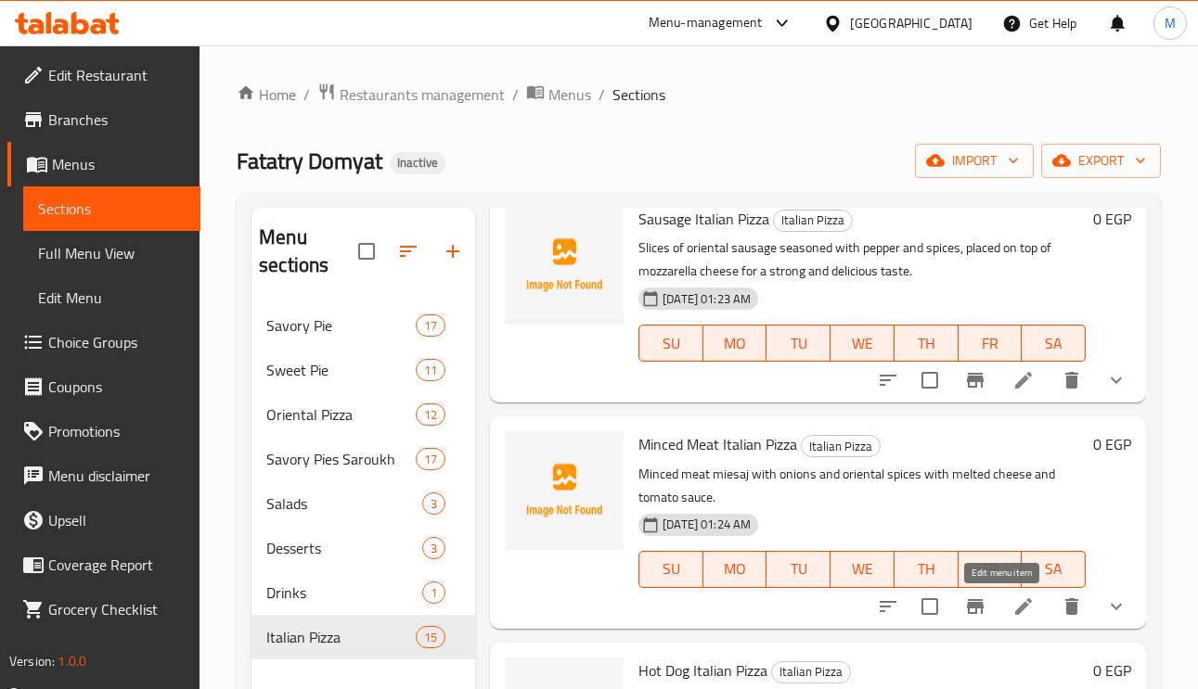
click at [1015, 604] on icon at bounding box center [1023, 606] width 17 height 17
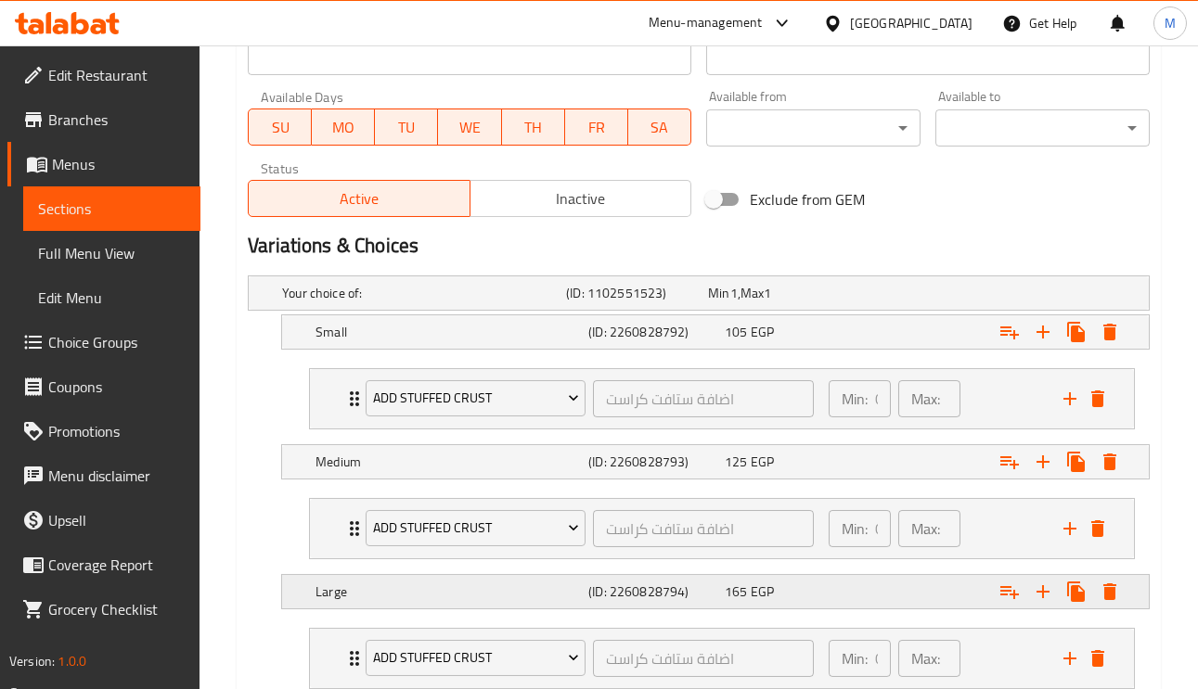
scroll to position [950, 0]
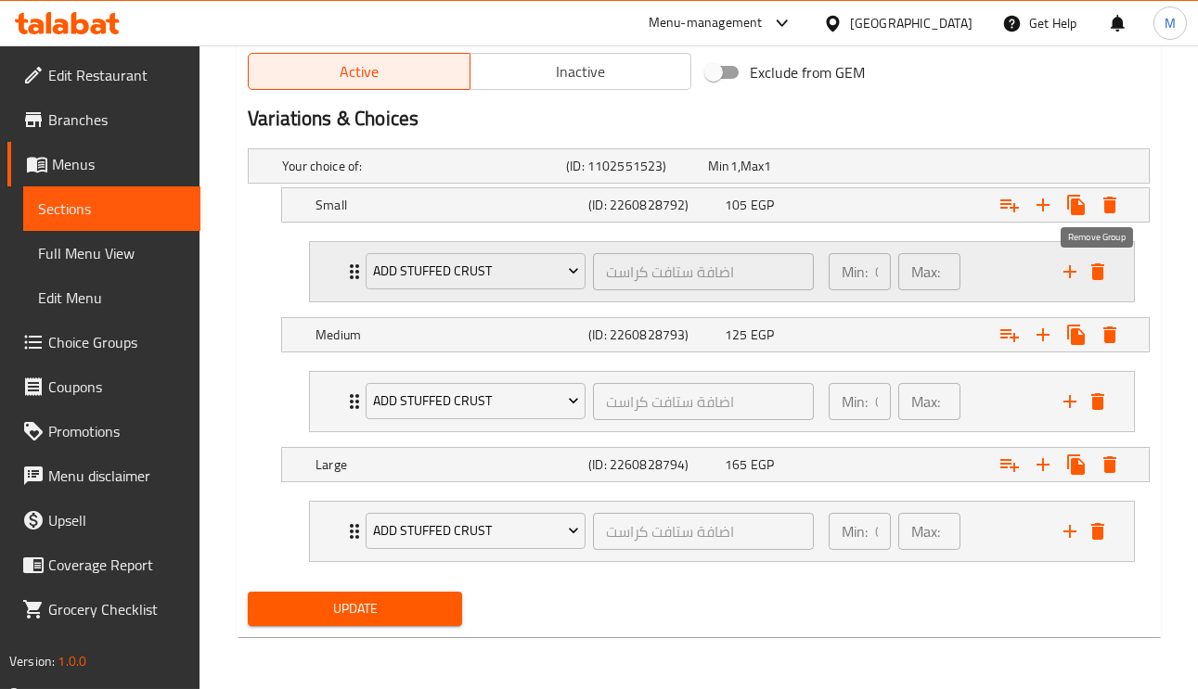
click at [1089, 261] on icon "delete" at bounding box center [1097, 272] width 22 height 22
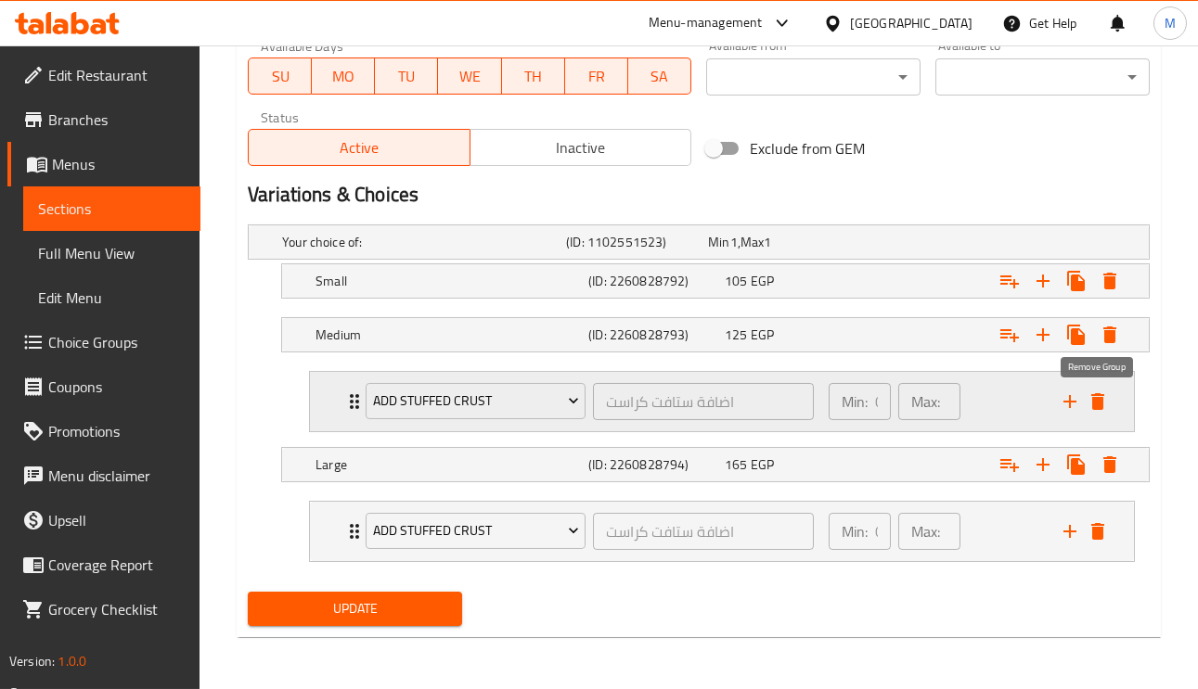
click at [1101, 401] on icon "delete" at bounding box center [1097, 401] width 13 height 17
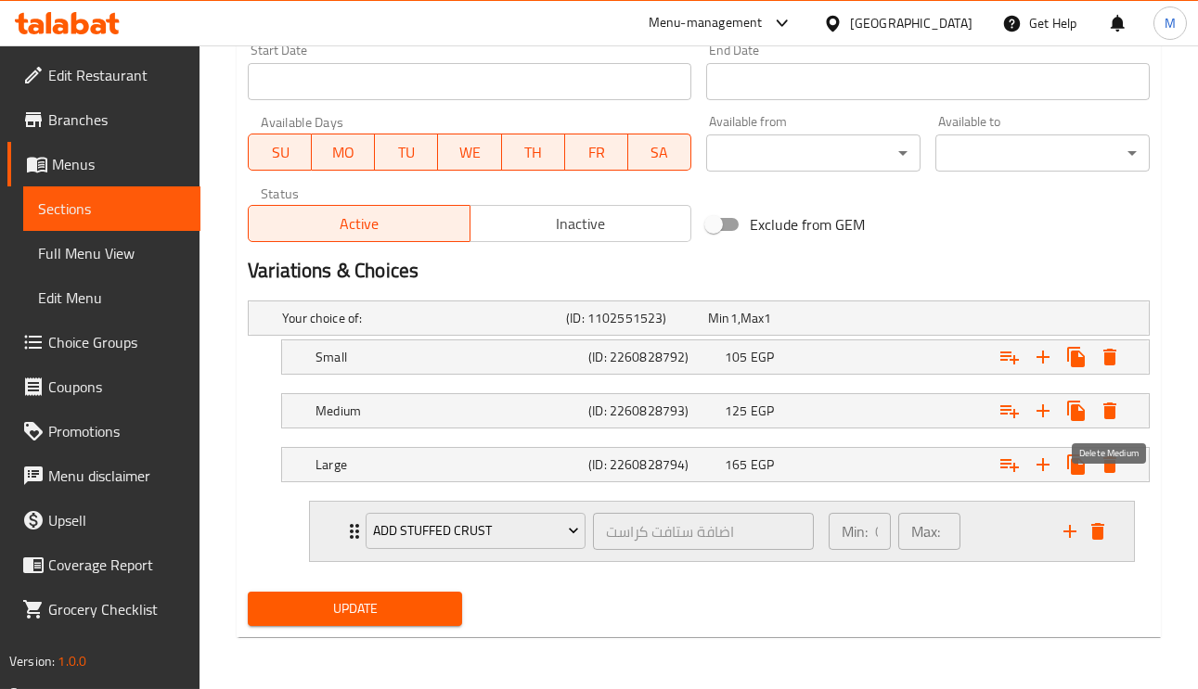
scroll to position [796, 0]
click at [1106, 543] on div "Expand" at bounding box center [1084, 532] width 56 height 28
click at [1107, 534] on icon "delete" at bounding box center [1097, 531] width 22 height 22
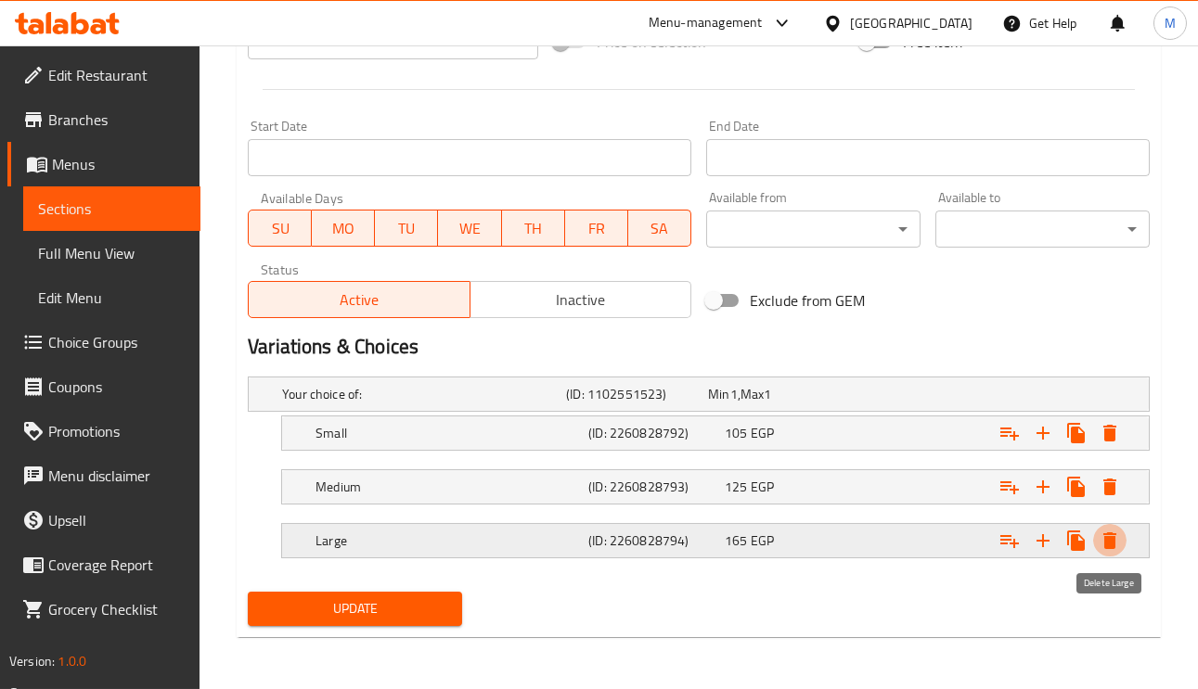
scroll to position [719, 0]
click at [1107, 534] on icon "Expand" at bounding box center [1109, 541] width 13 height 17
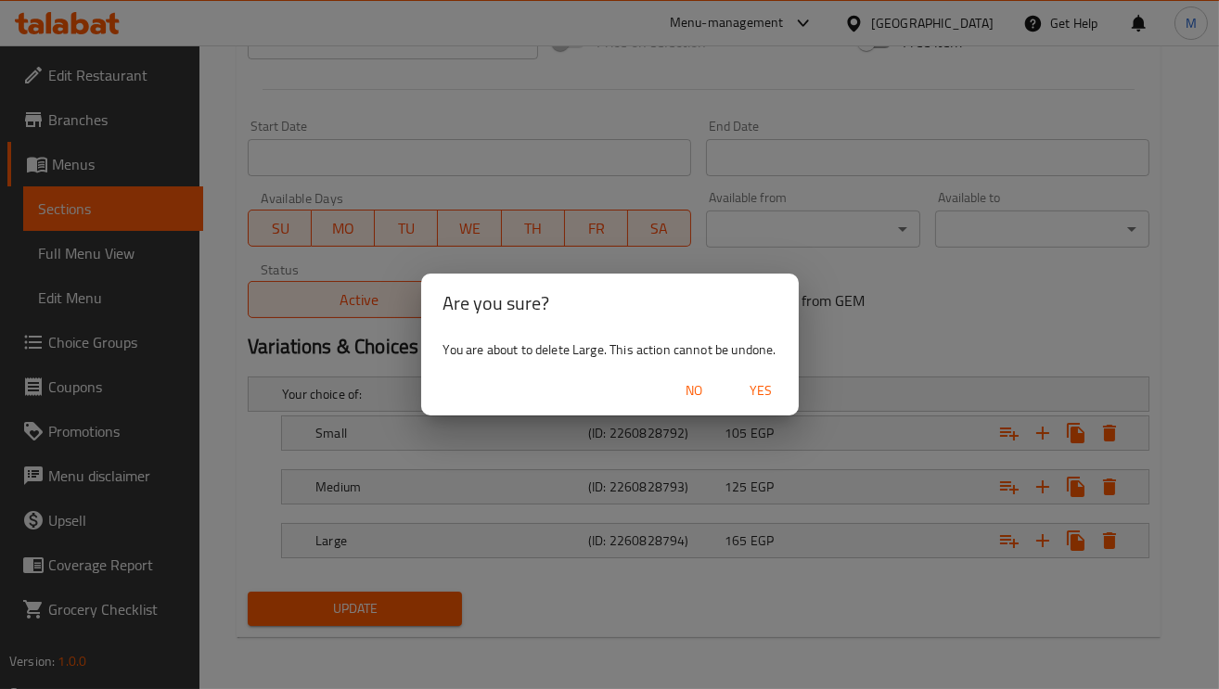
click at [677, 391] on span "No" at bounding box center [695, 390] width 45 height 23
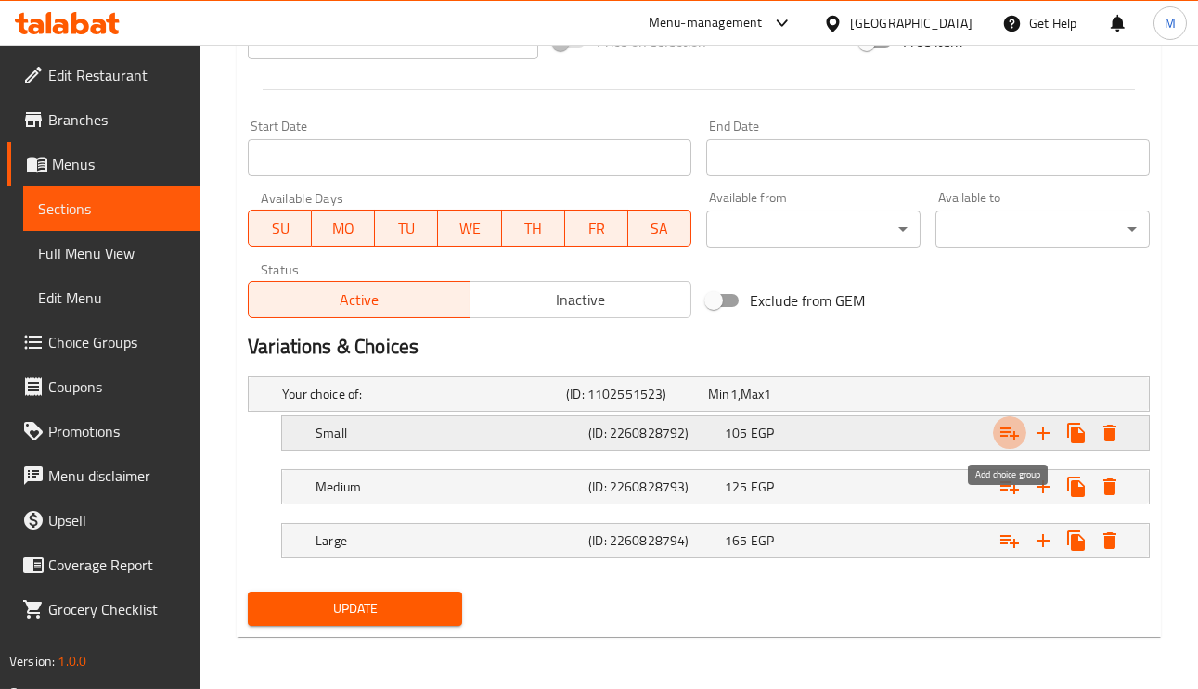
click at [1014, 435] on icon "Expand" at bounding box center [1009, 434] width 19 height 13
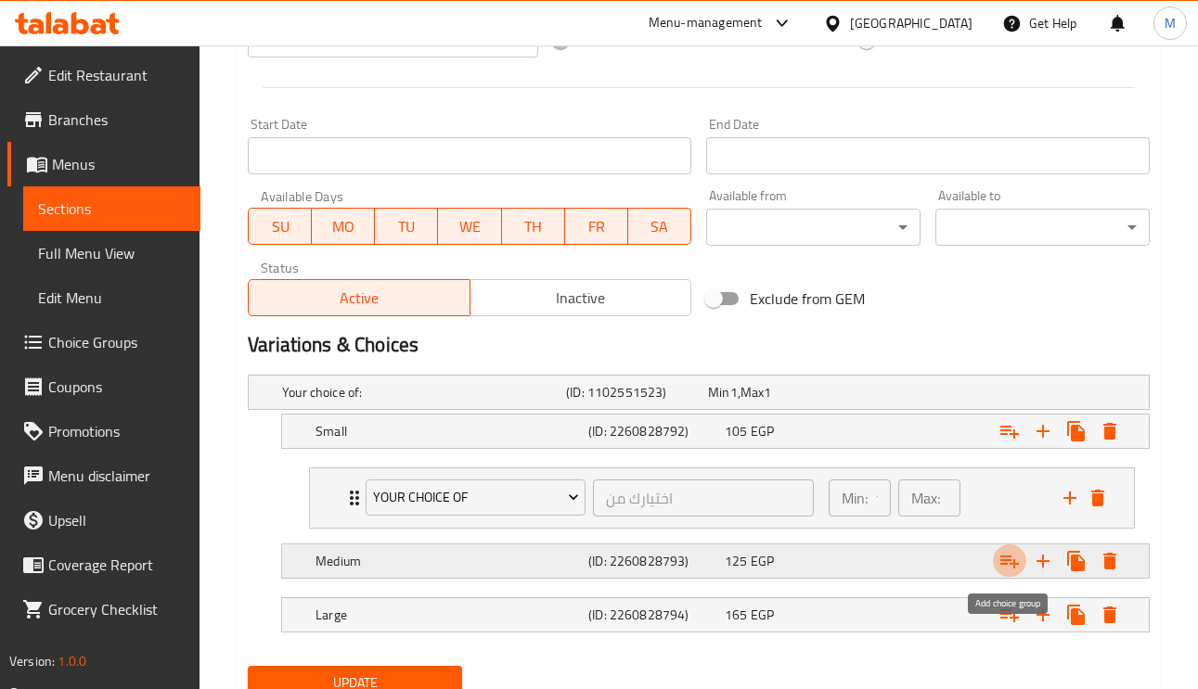
click at [1006, 566] on icon "Expand" at bounding box center [1009, 562] width 19 height 13
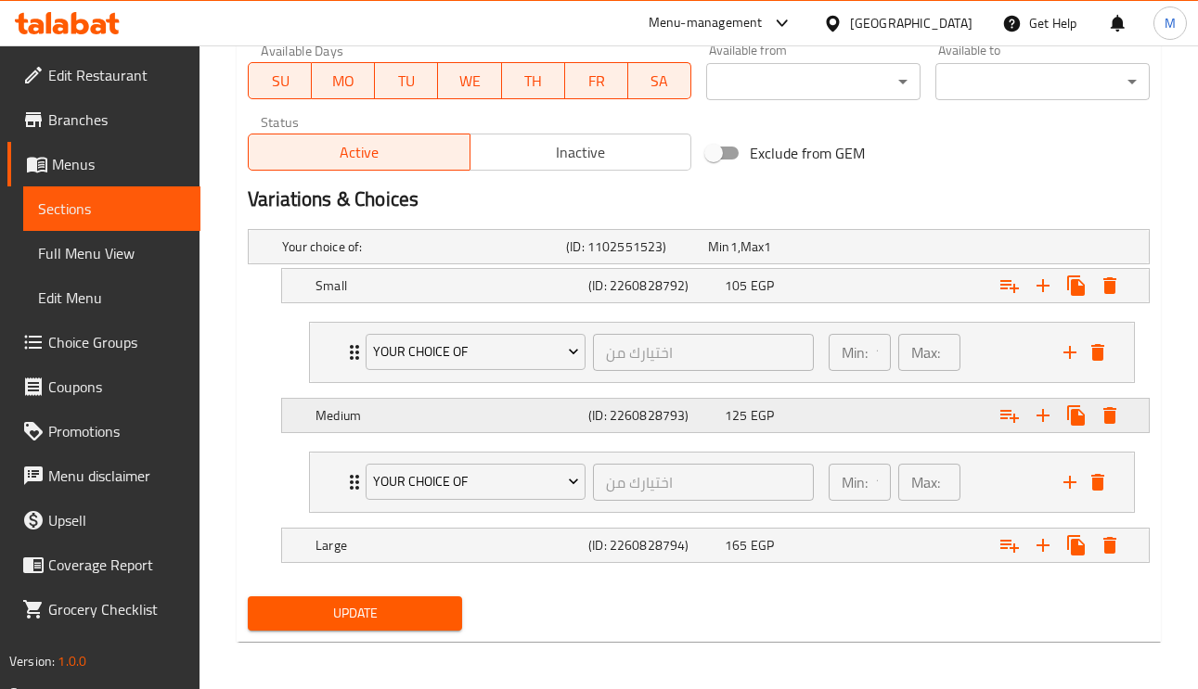
scroll to position [873, 0]
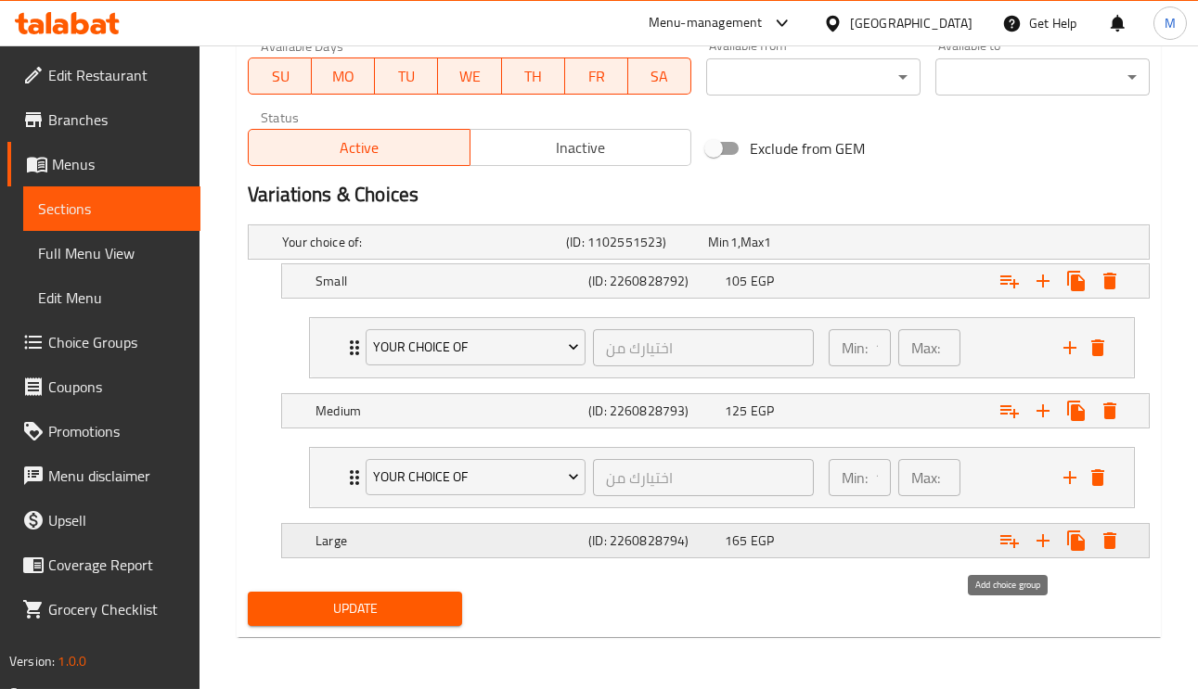
click at [998, 543] on icon "Expand" at bounding box center [1009, 541] width 22 height 22
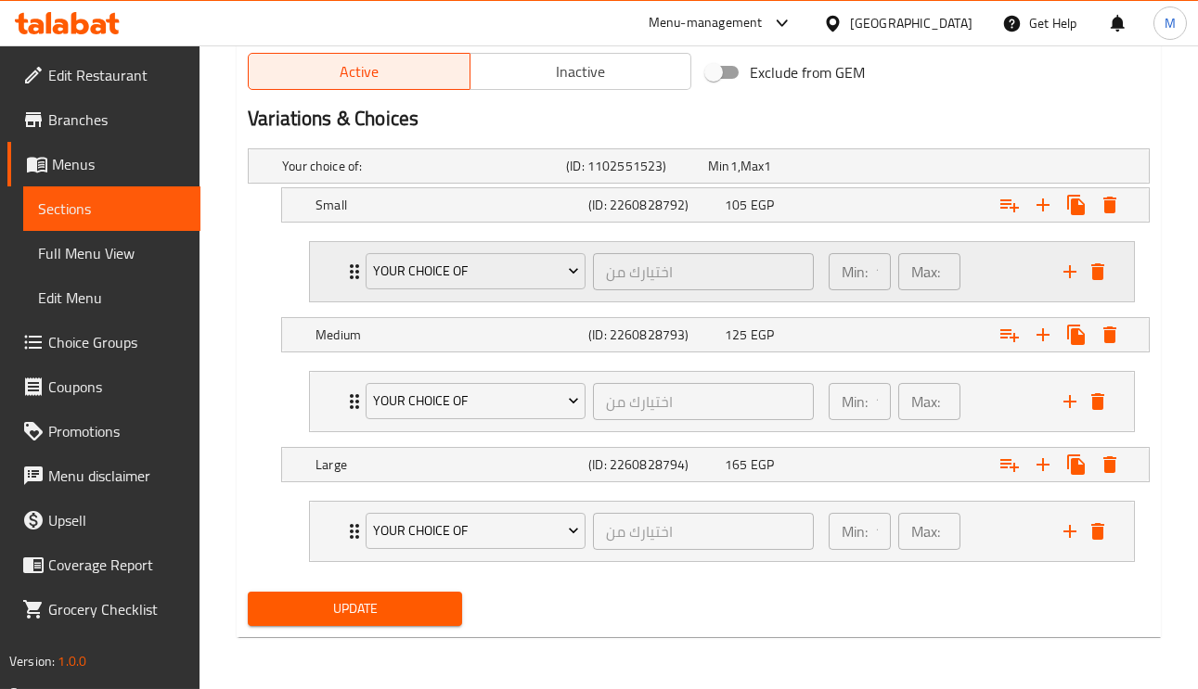
scroll to position [950, 0]
click at [442, 281] on button "Your Choice Of" at bounding box center [476, 271] width 220 height 37
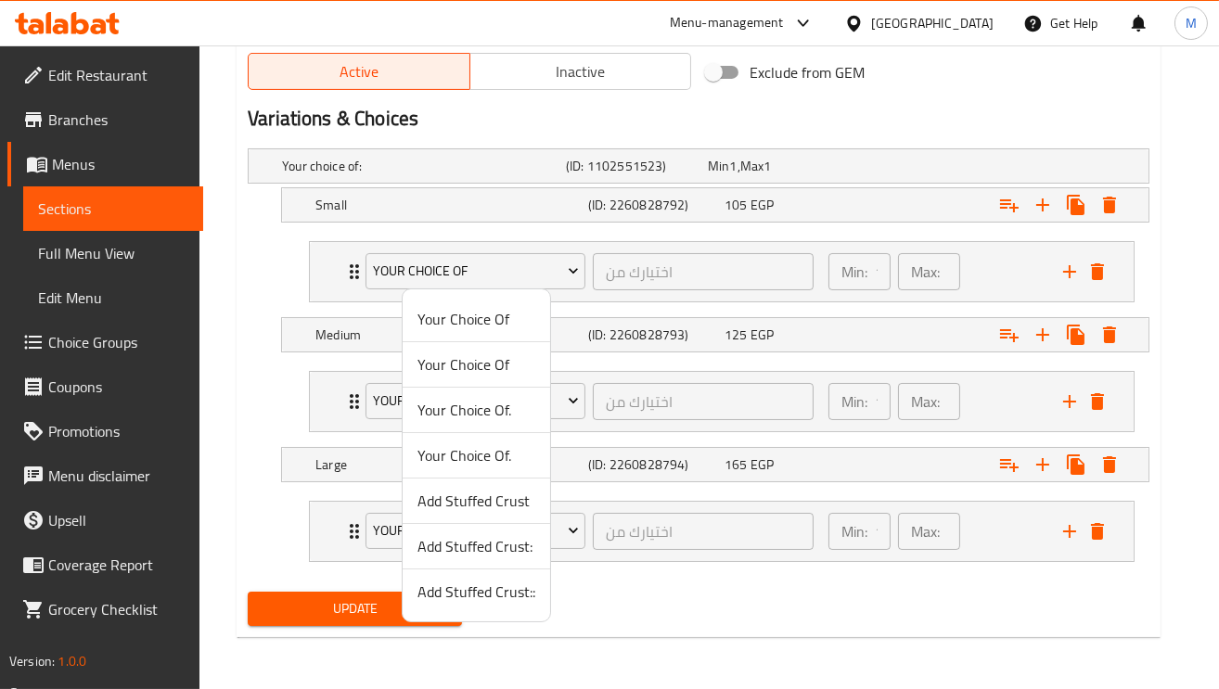
click at [486, 509] on span "Add Stuffed Crust" at bounding box center [476, 501] width 118 height 22
click at [486, 509] on div "Your Choice Of" at bounding box center [475, 531] width 227 height 45
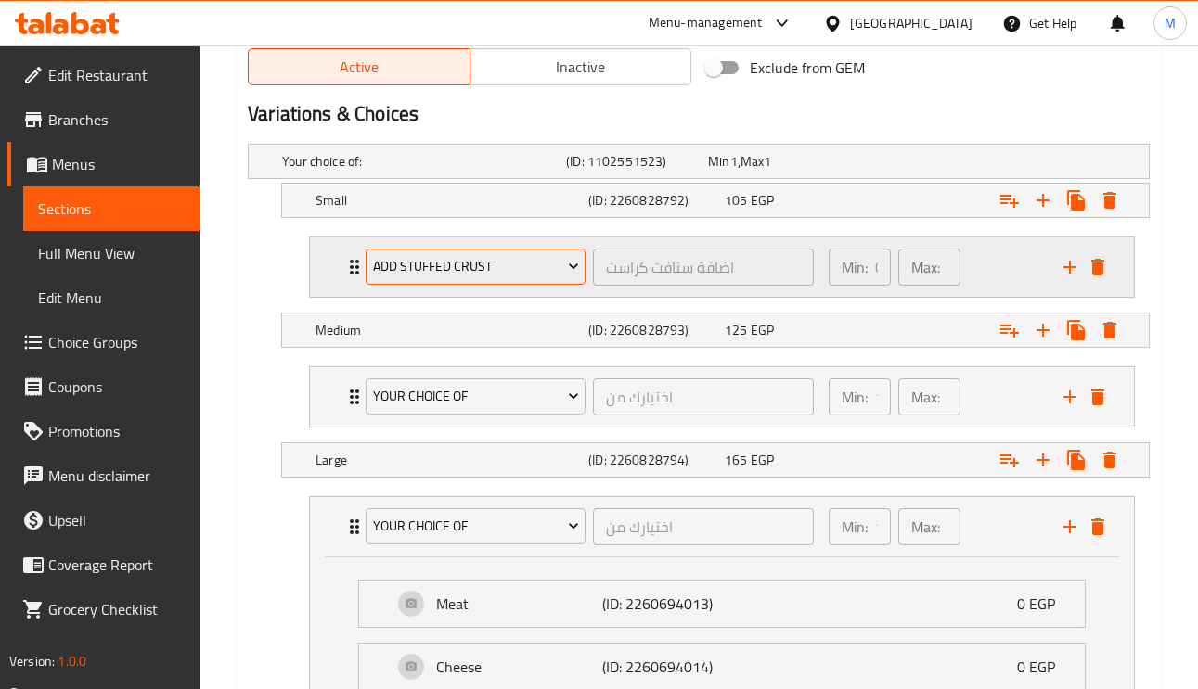
click at [471, 270] on span "Add Stuffed Crust" at bounding box center [476, 266] width 206 height 23
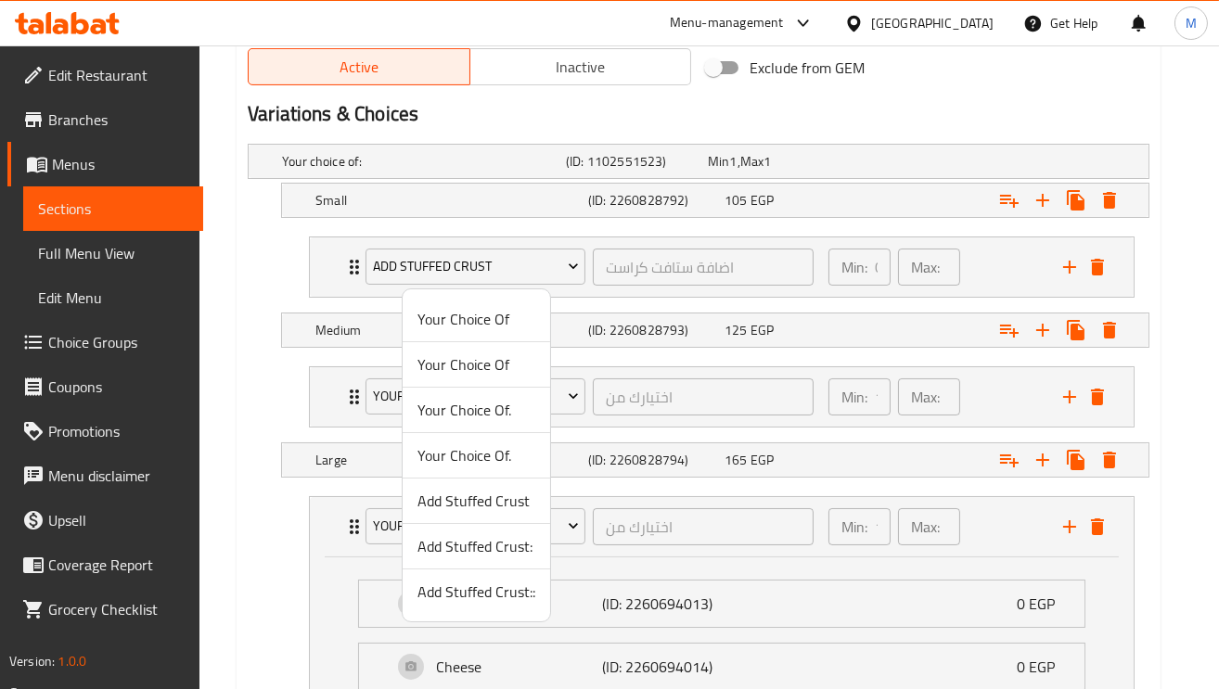
drag, startPoint x: 321, startPoint y: 270, endPoint x: 346, endPoint y: 264, distance: 25.7
click at [322, 270] on div at bounding box center [609, 344] width 1219 height 689
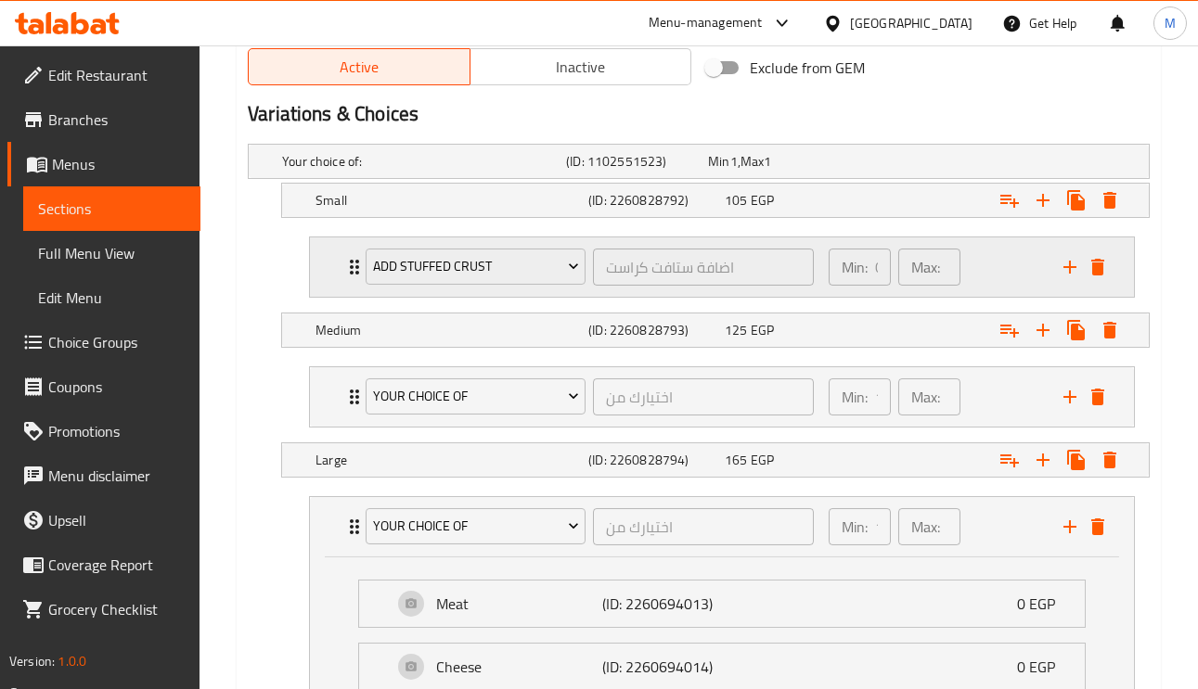
click at [347, 263] on icon "Expand" at bounding box center [354, 267] width 22 height 22
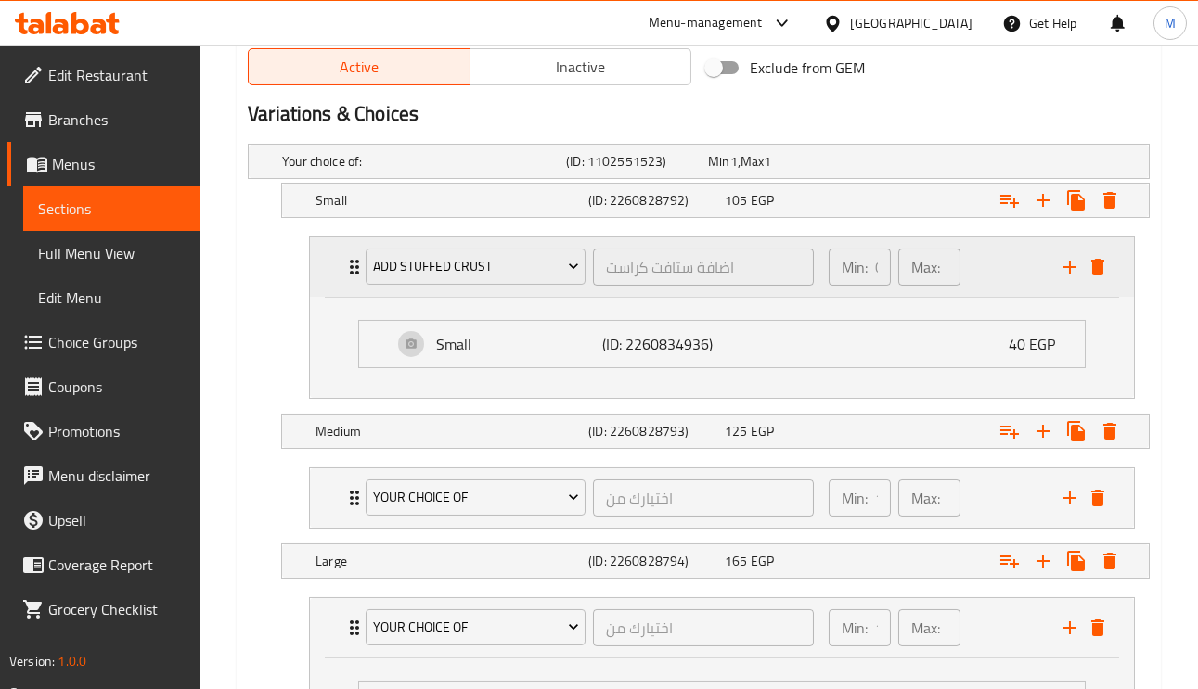
click at [347, 263] on icon "Expand" at bounding box center [354, 267] width 22 height 22
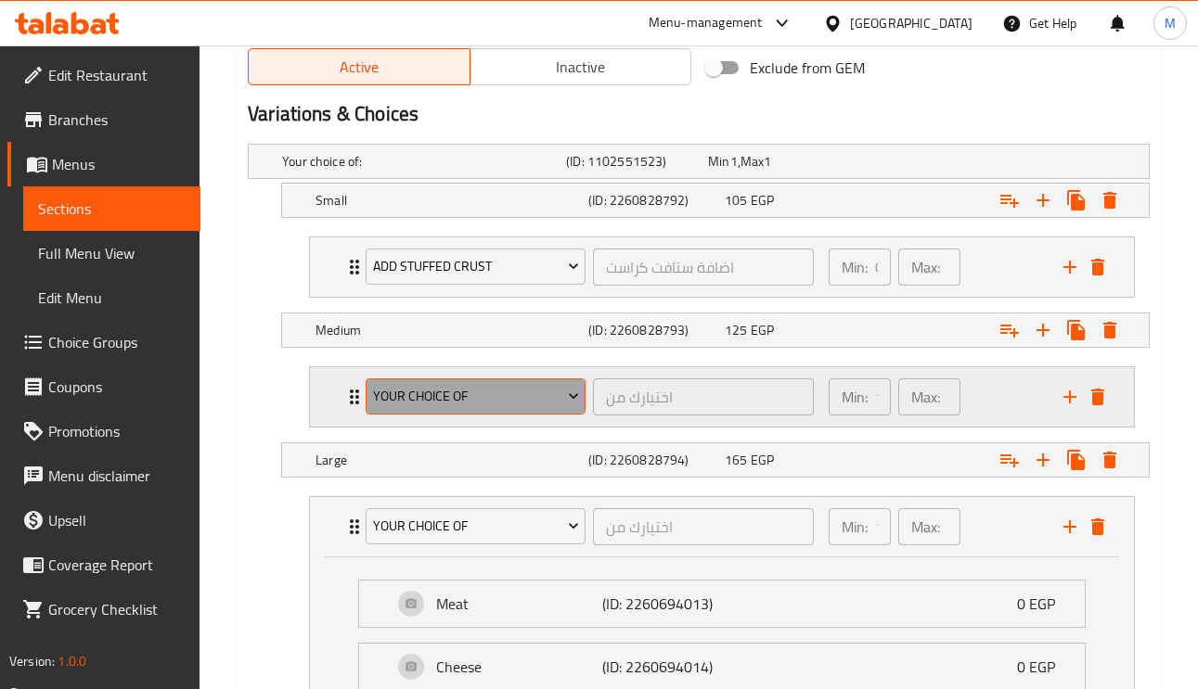
click at [508, 395] on span "Your Choice Of" at bounding box center [476, 396] width 206 height 23
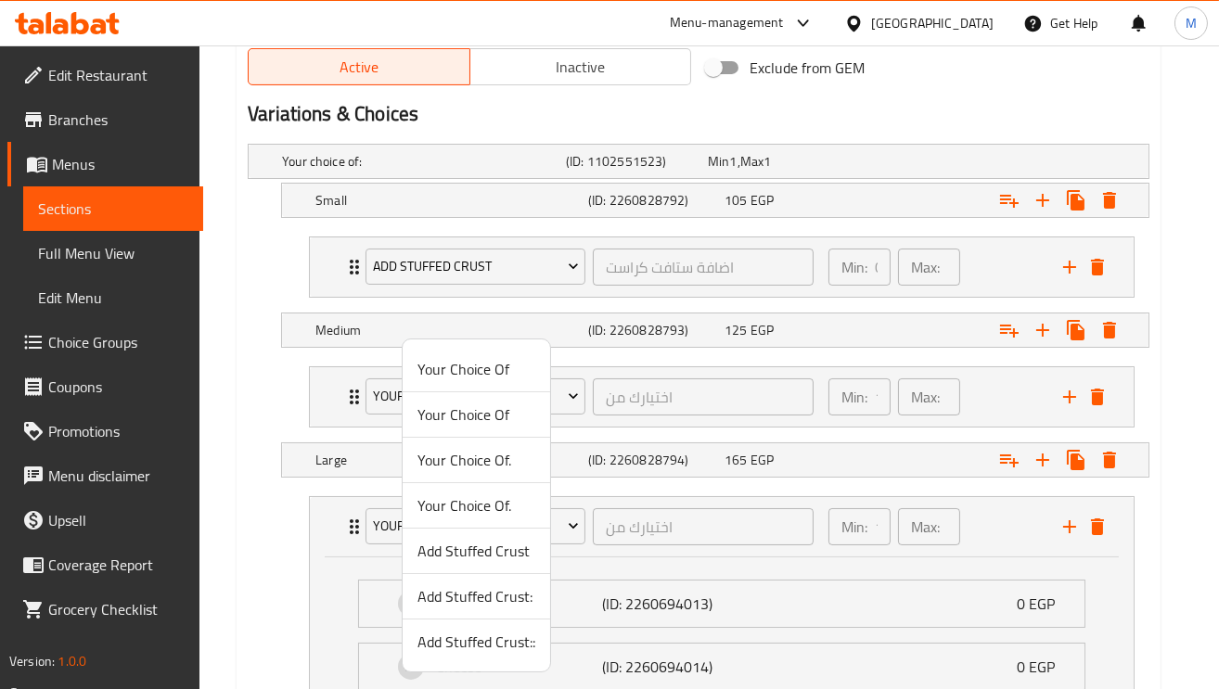
click at [508, 597] on span "Add Stuffed Crust:" at bounding box center [476, 596] width 118 height 22
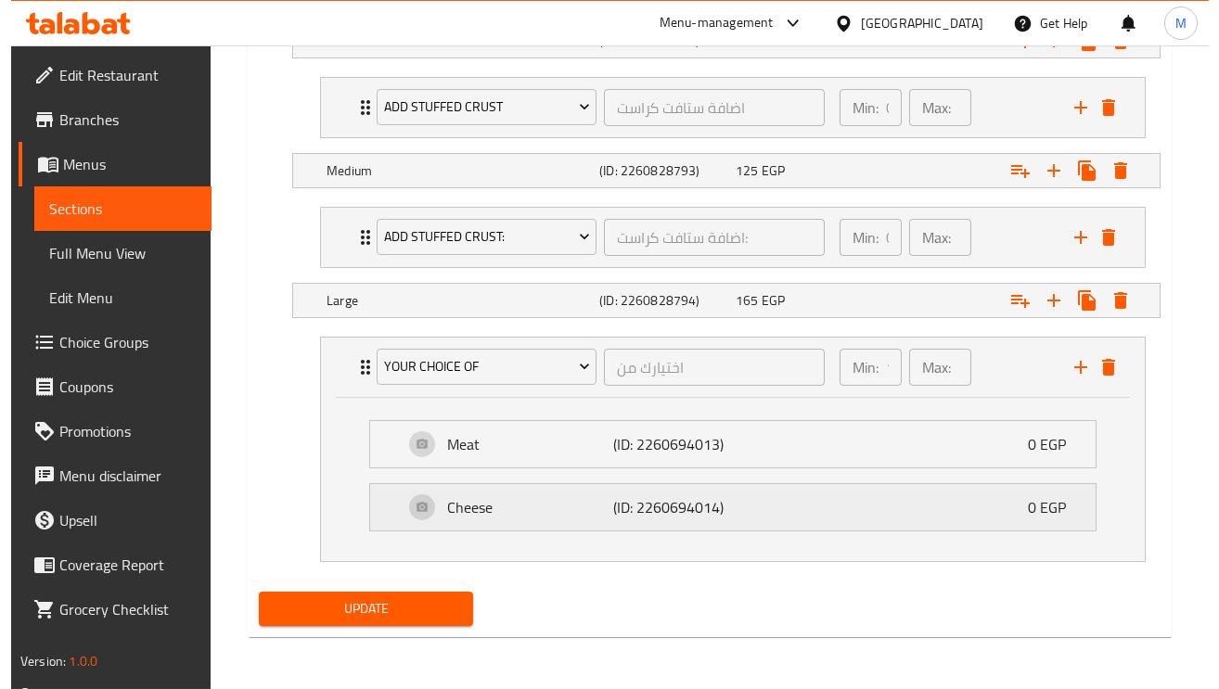
scroll to position [1115, 0]
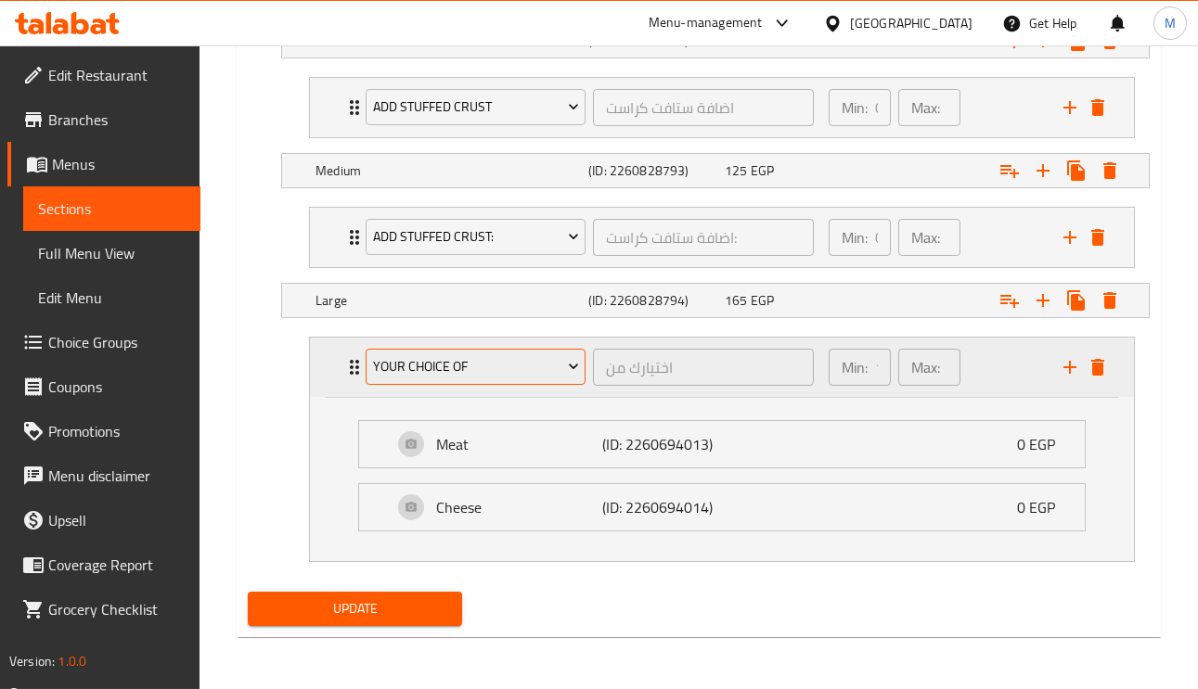
click at [445, 366] on span "Your Choice Of" at bounding box center [476, 366] width 206 height 23
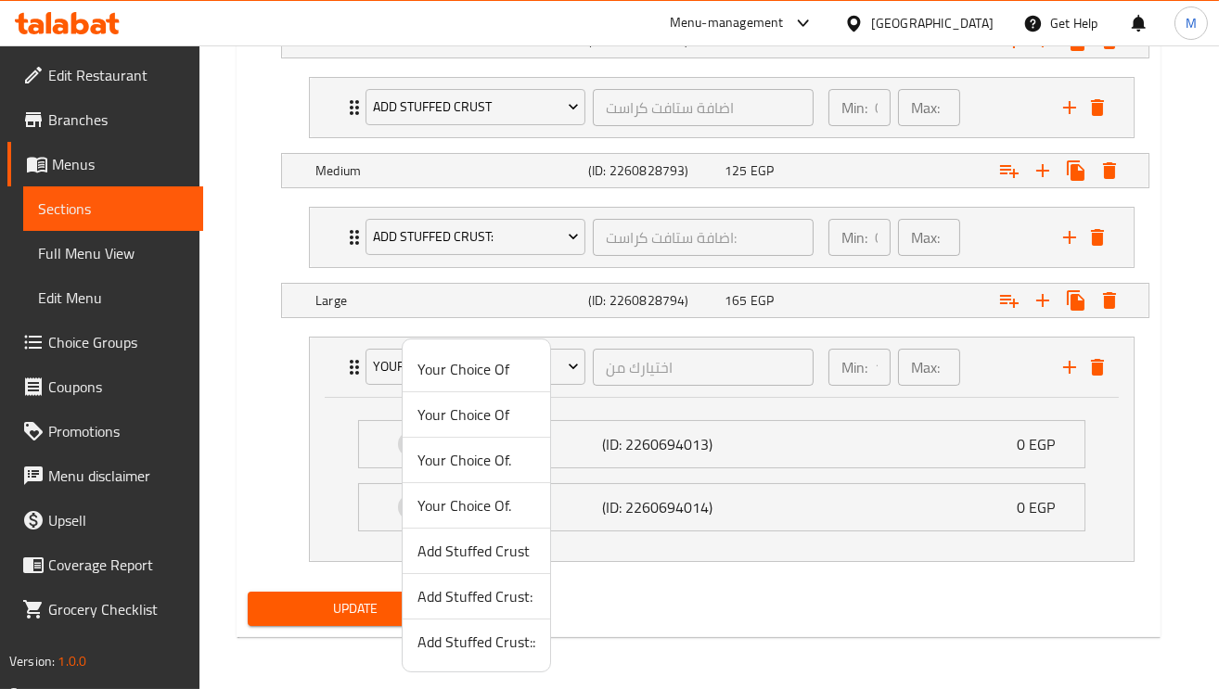
click at [491, 646] on span "Add Stuffed Crust::" at bounding box center [476, 642] width 118 height 22
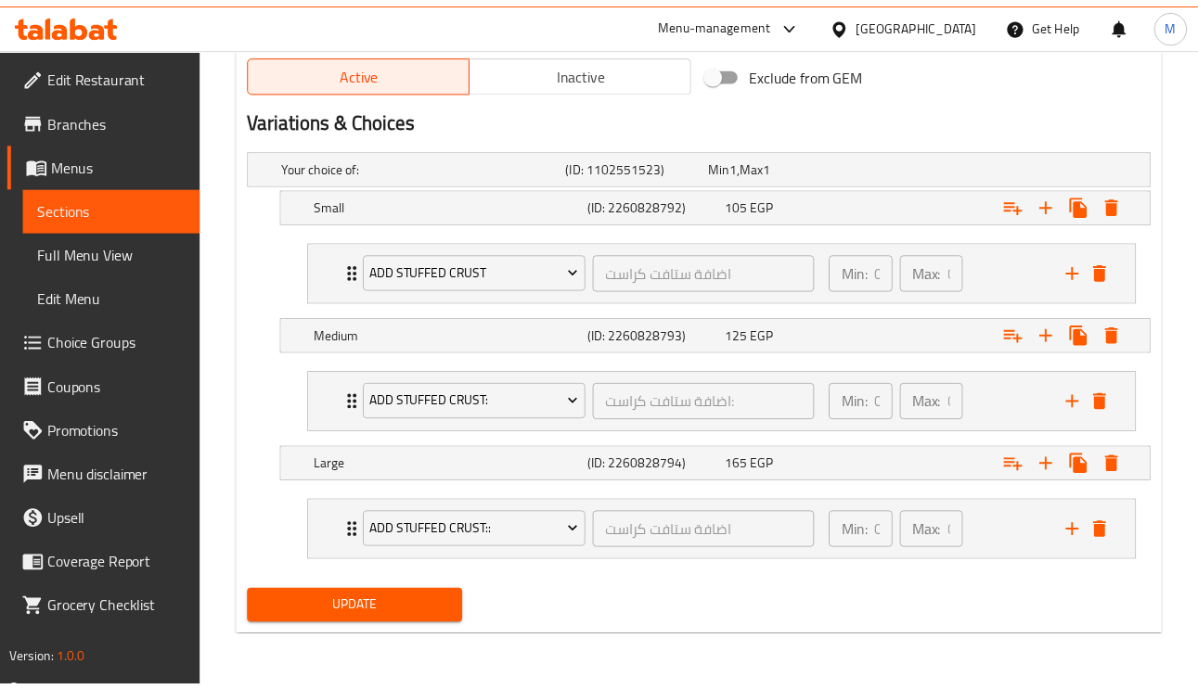
scroll to position [950, 0]
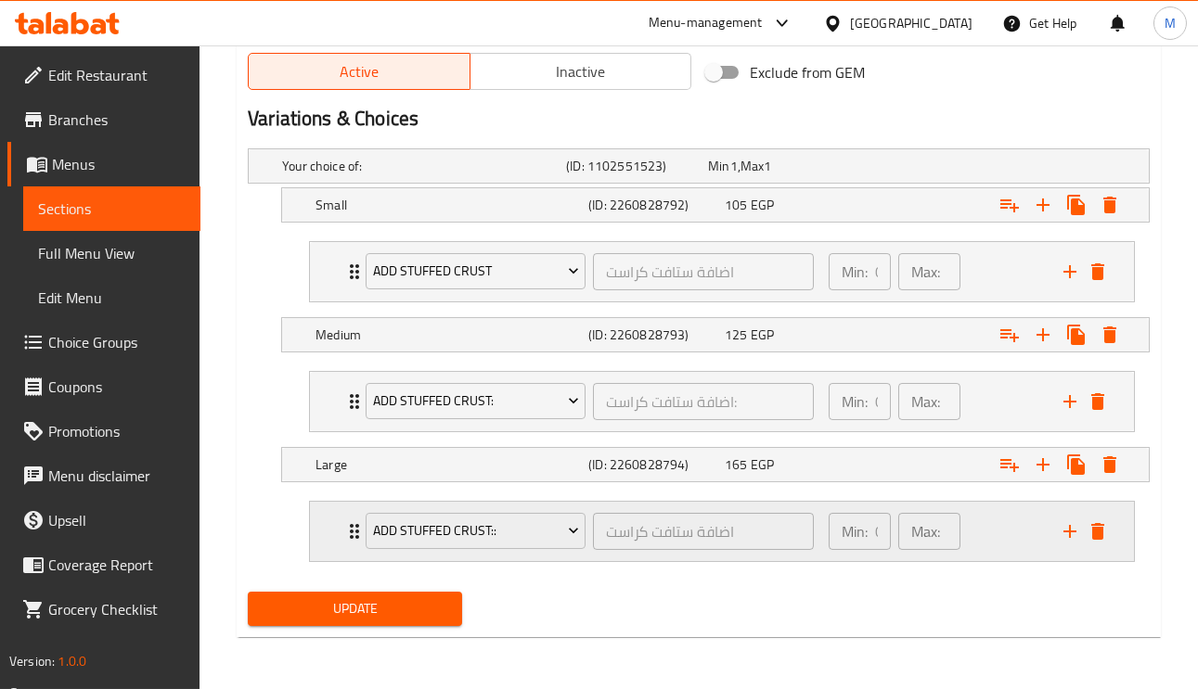
click at [346, 527] on icon "Expand" at bounding box center [354, 531] width 22 height 22
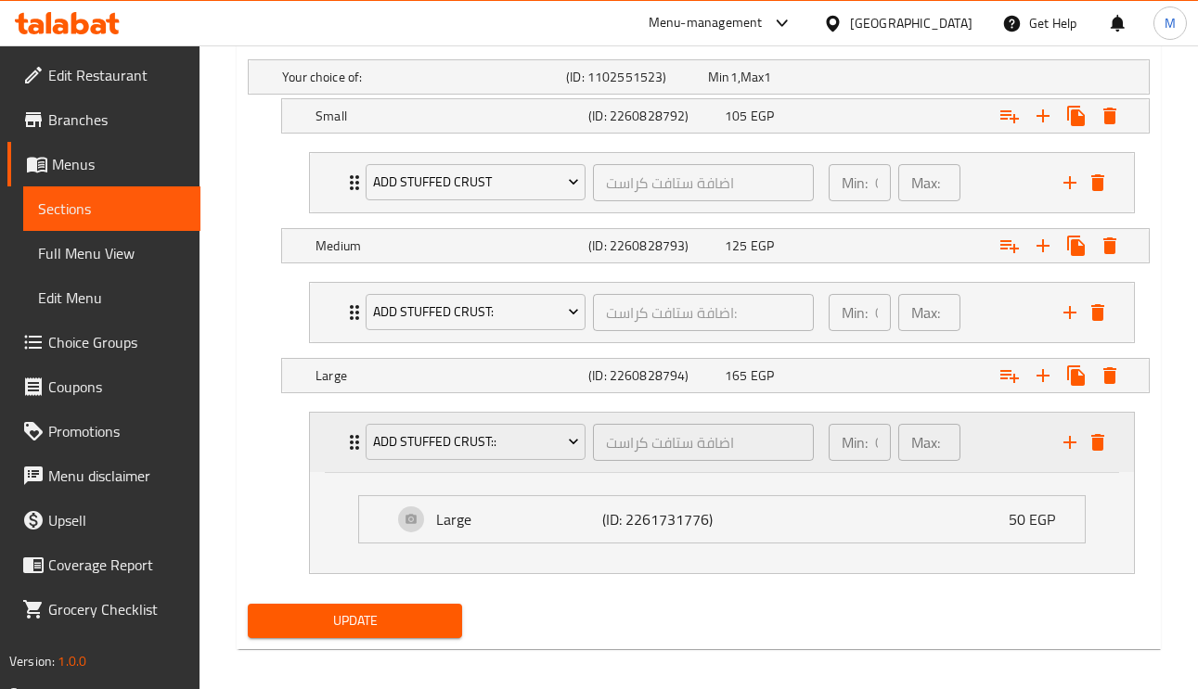
scroll to position [1051, 0]
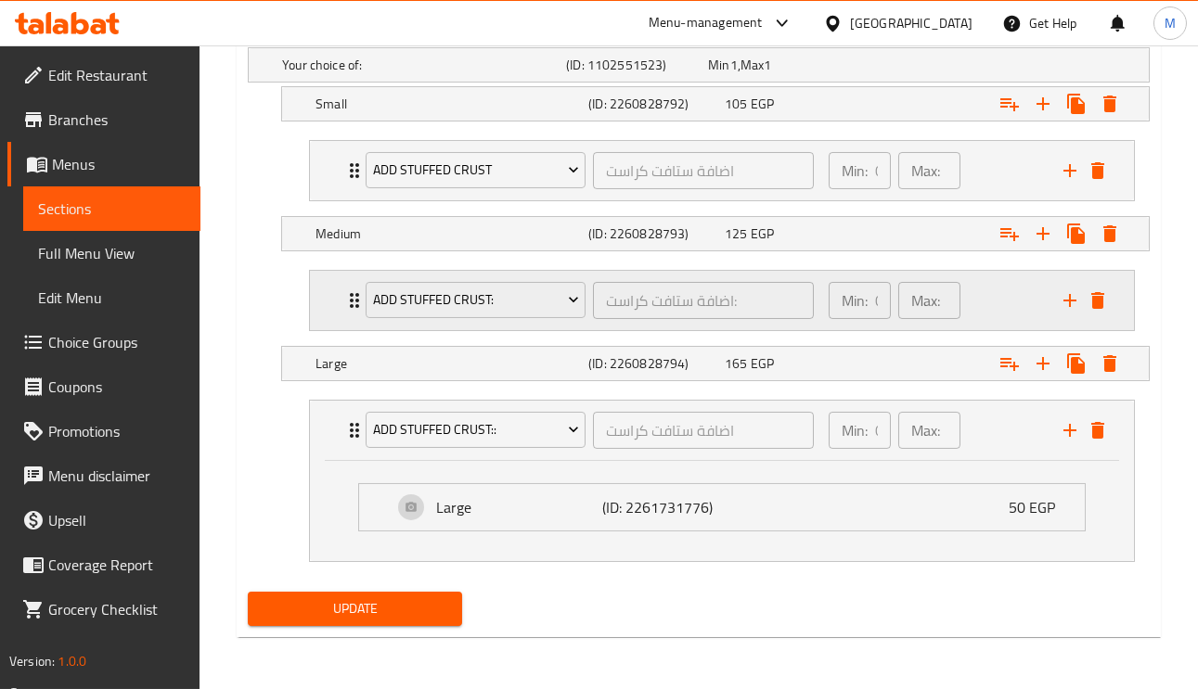
click at [355, 287] on div "Add Stuffed Crust: اضافة ستافت كراست: ​" at bounding box center [589, 300] width 470 height 59
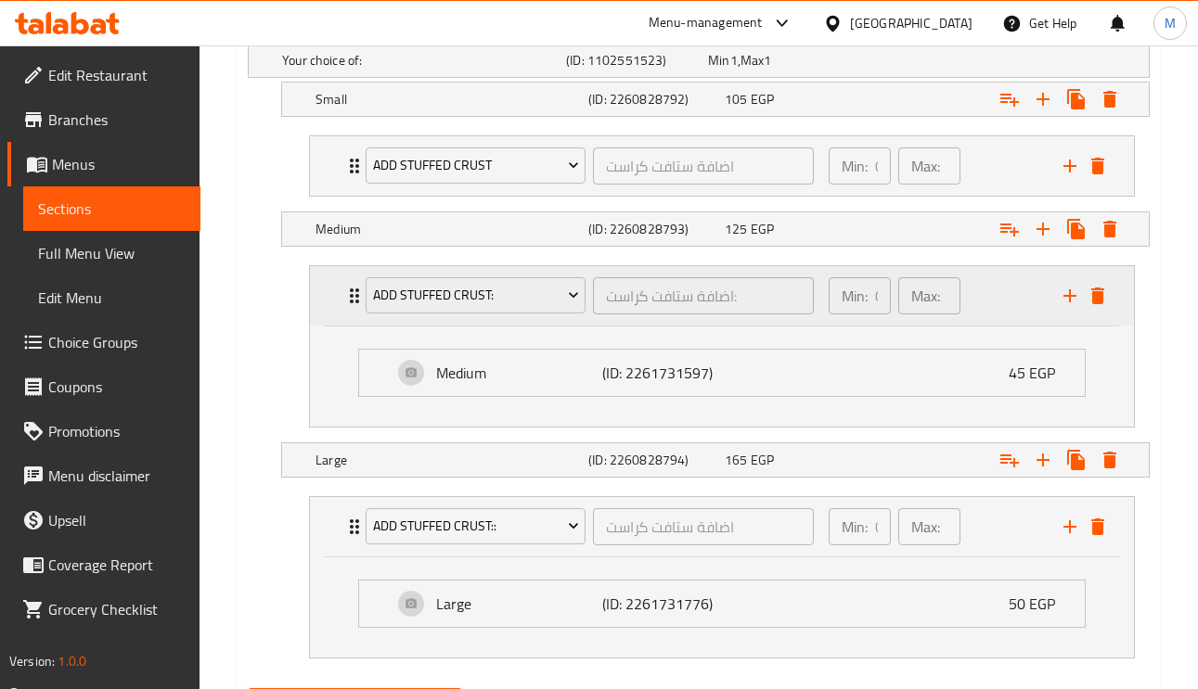
scroll to position [1115, 0]
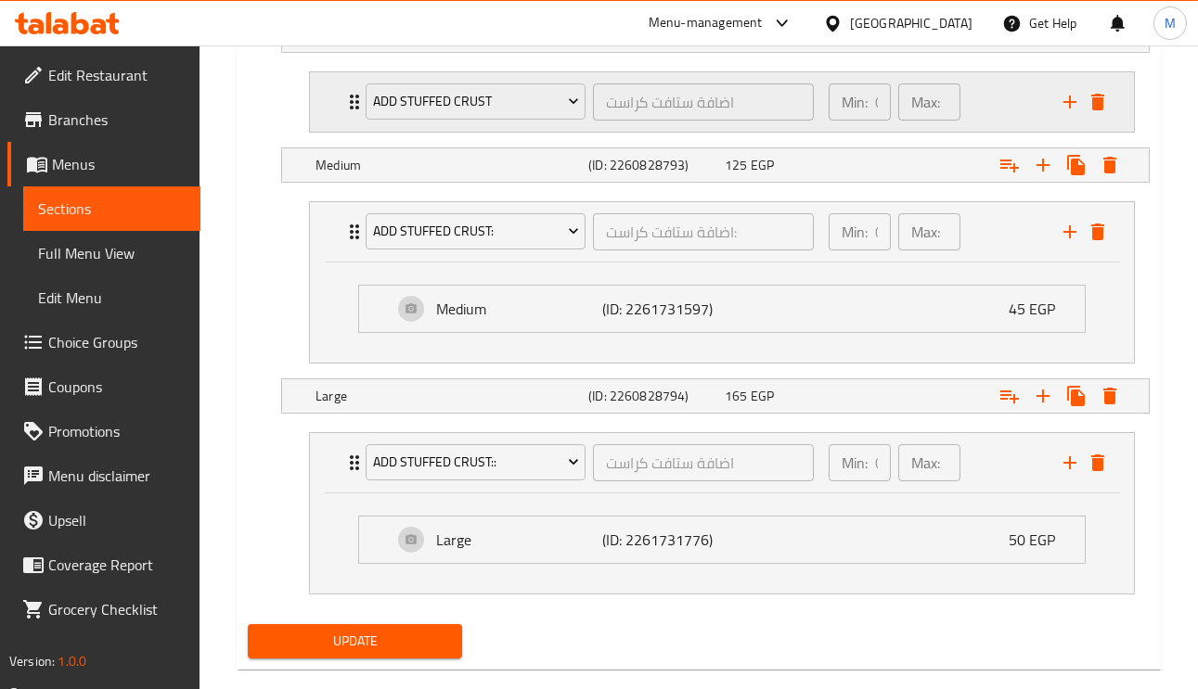
click at [340, 107] on div "Add Stuffed Crust اضافة ستافت كراست ​ Min: 0 ​ Max: 0 ​" at bounding box center [722, 101] width 824 height 59
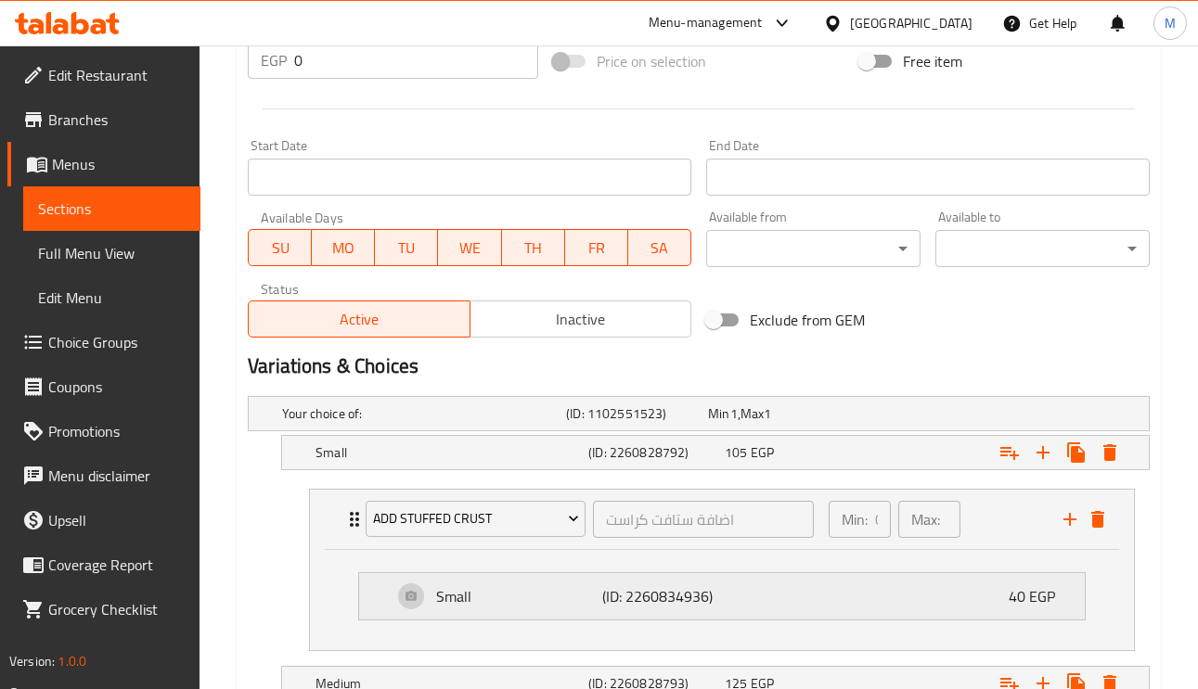
scroll to position [1254, 0]
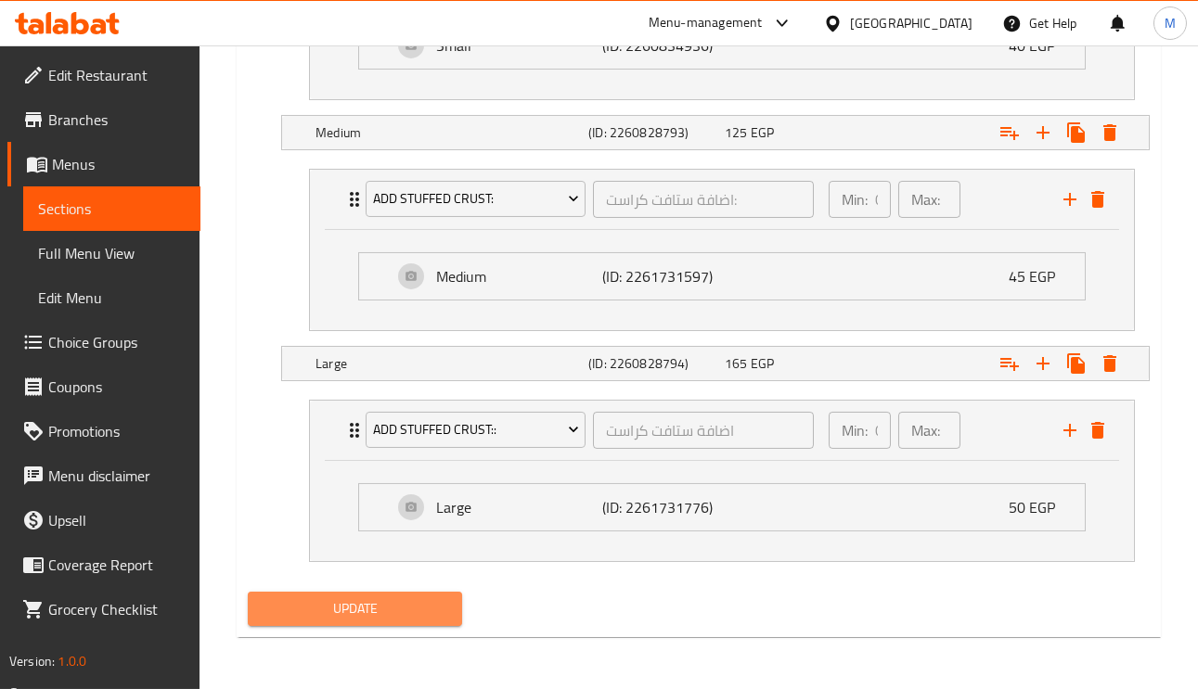
click at [457, 608] on button "Update" at bounding box center [355, 609] width 214 height 34
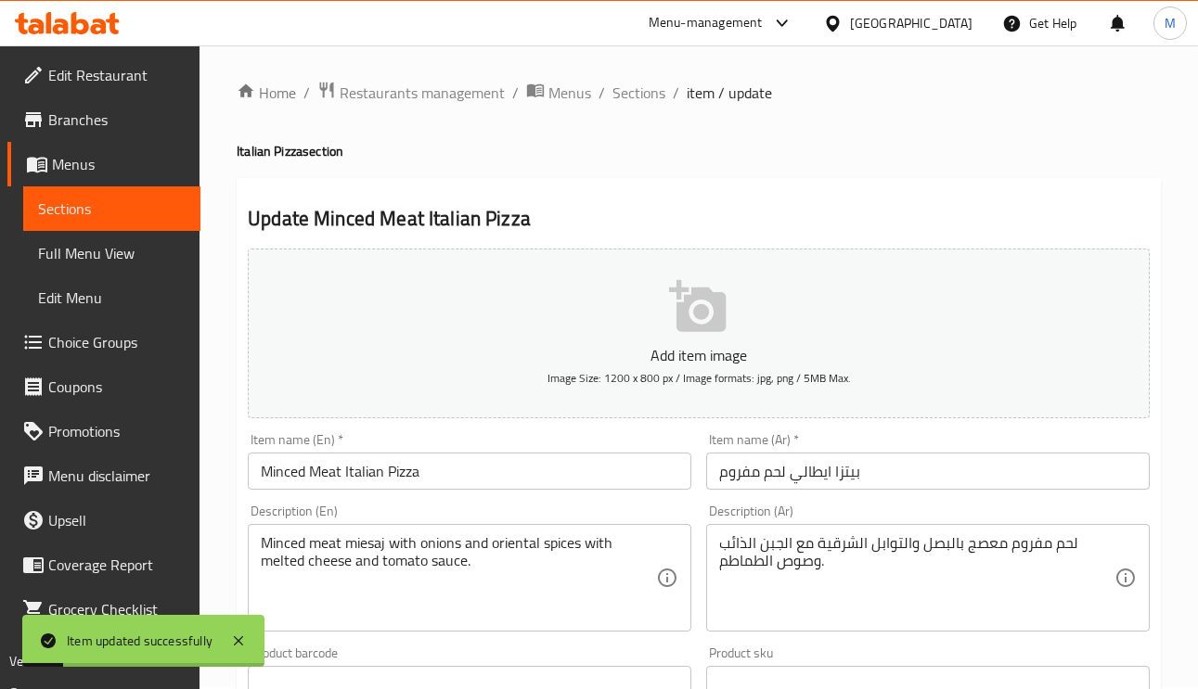
scroll to position [0, 0]
click at [639, 96] on span "Sections" at bounding box center [638, 94] width 53 height 22
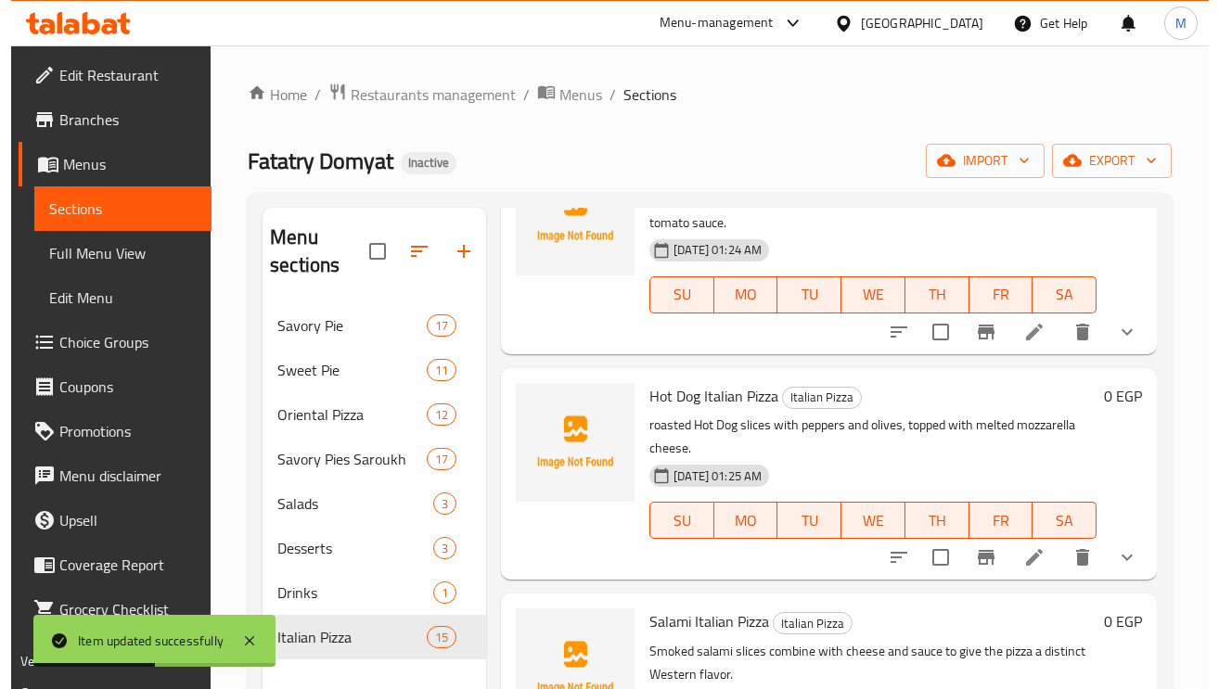
scroll to position [835, 0]
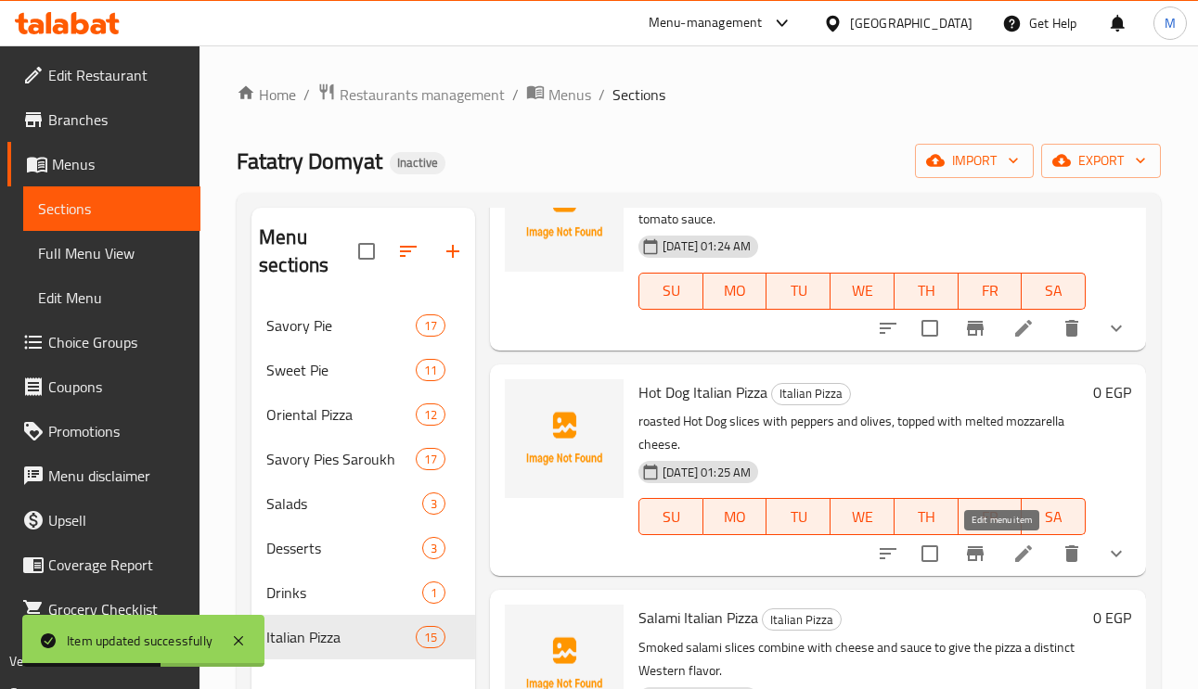
click at [1015, 551] on icon at bounding box center [1023, 553] width 17 height 17
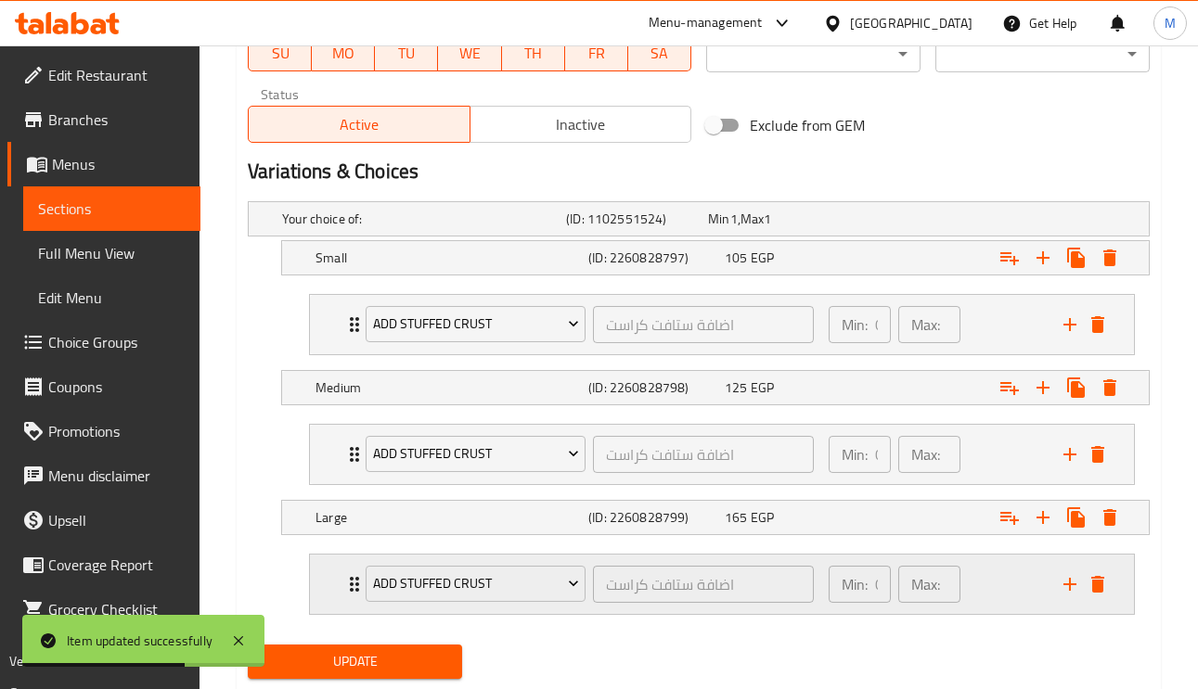
scroll to position [950, 0]
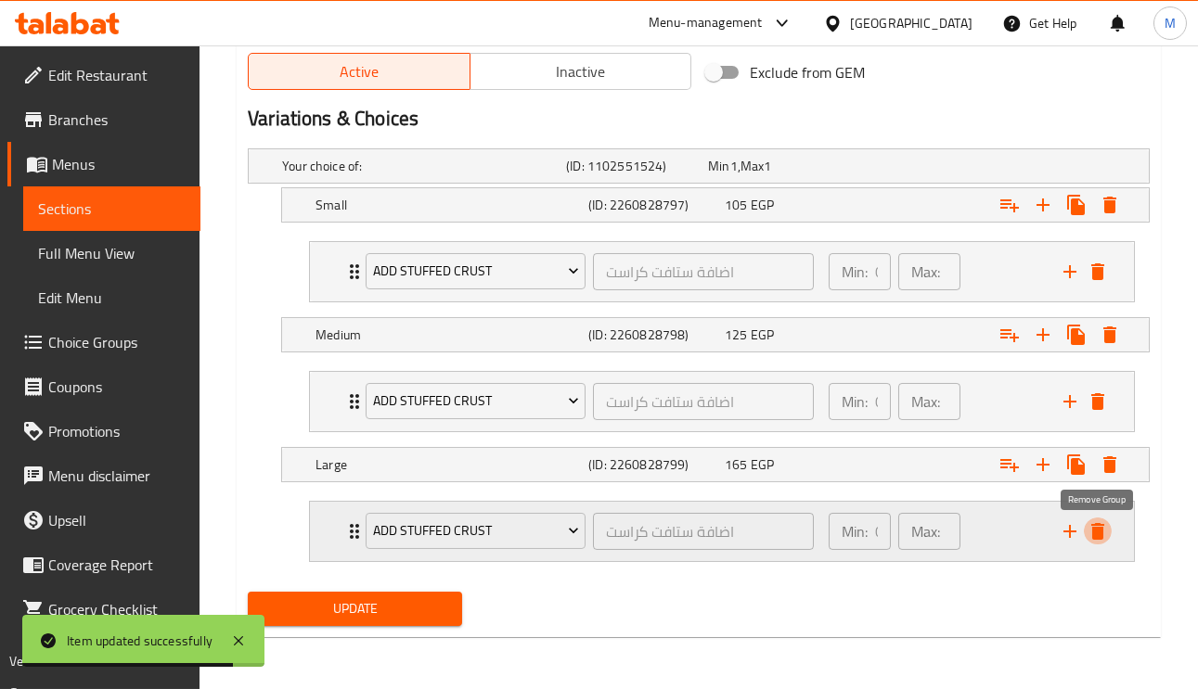
click at [1099, 538] on icon "delete" at bounding box center [1097, 531] width 13 height 17
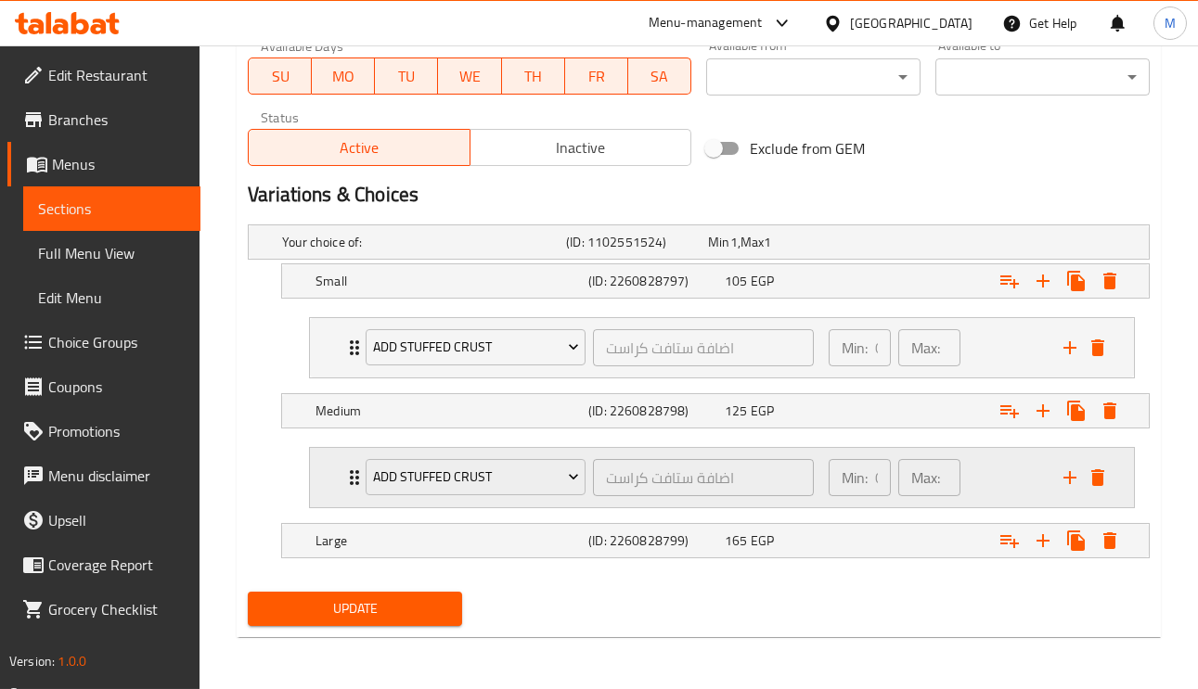
click at [1106, 461] on div "Add Stuffed Crust اضافة ستافت كراست ​ Min: 0 ​ Max: 0 ​" at bounding box center [727, 477] width 768 height 59
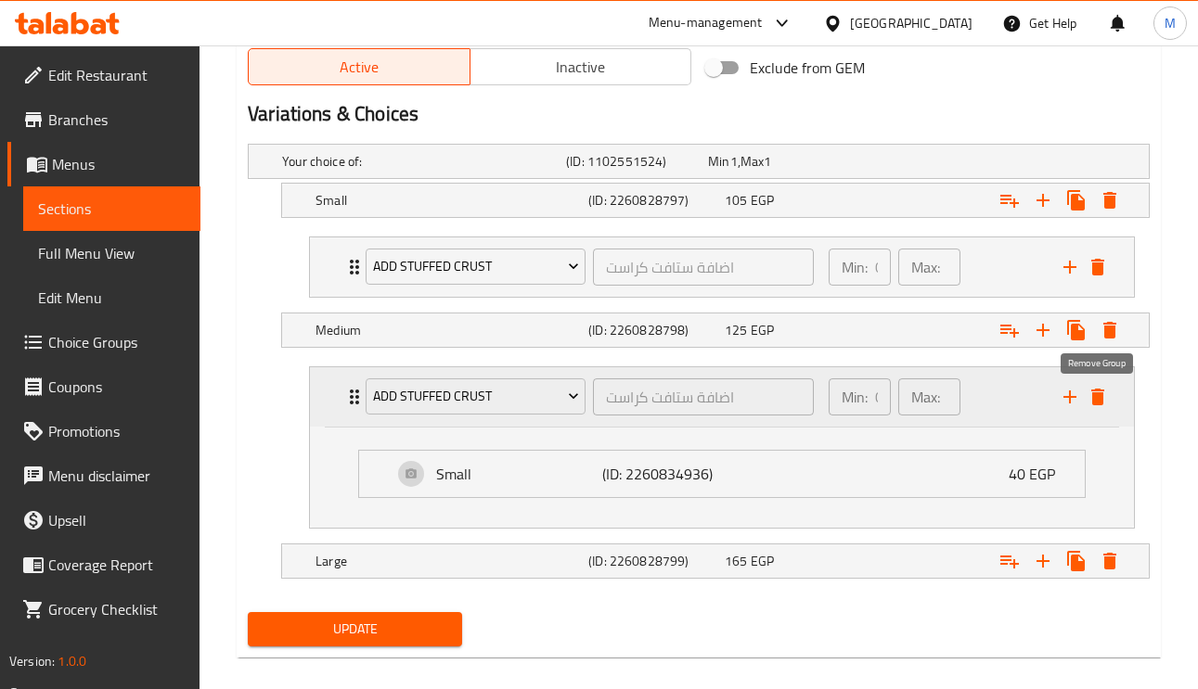
click at [1097, 400] on icon "delete" at bounding box center [1097, 397] width 13 height 17
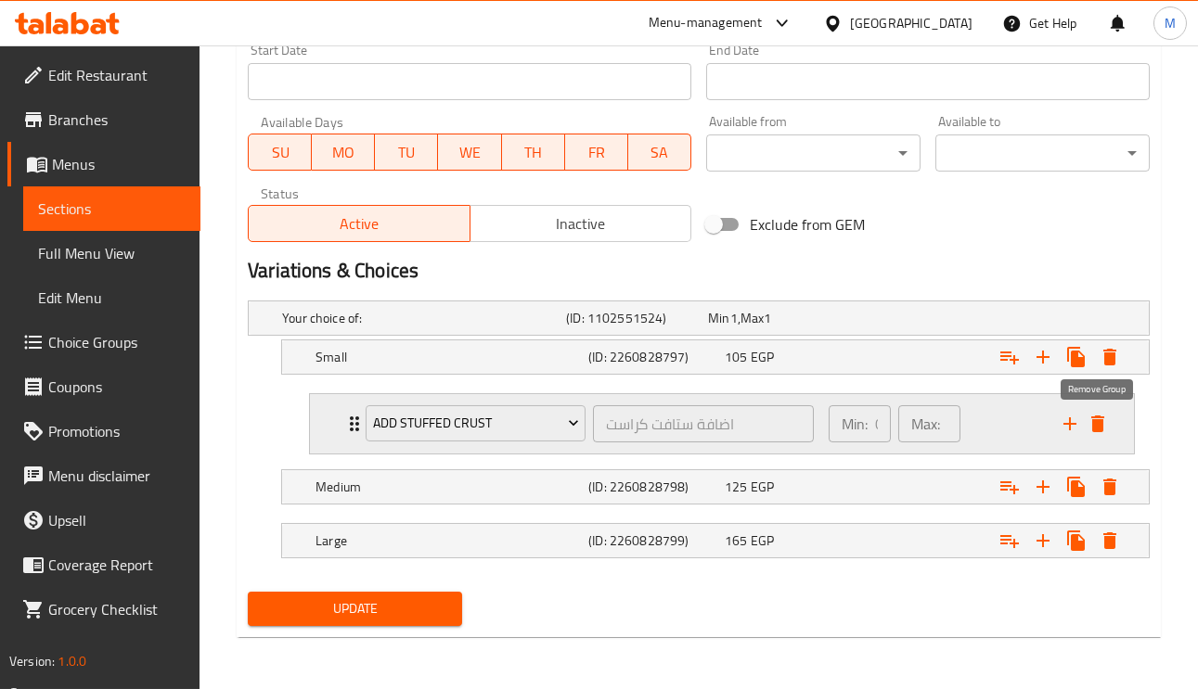
click at [1102, 423] on icon "delete" at bounding box center [1097, 424] width 13 height 17
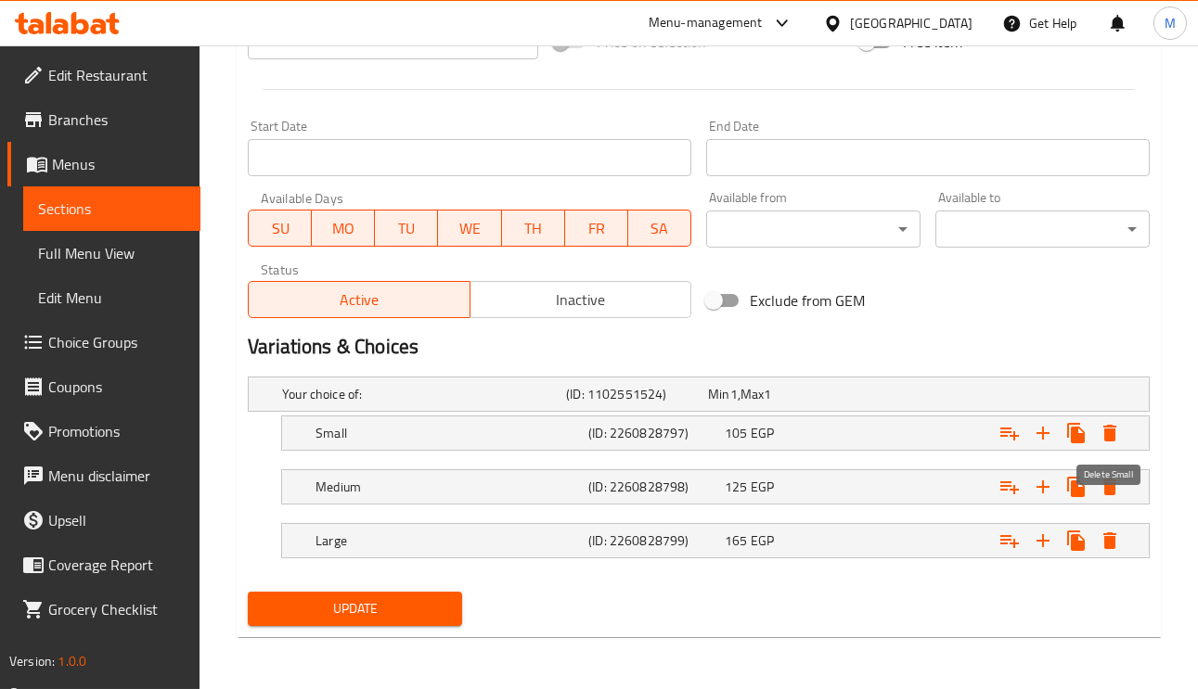
scroll to position [719, 0]
click at [1006, 426] on icon "Expand" at bounding box center [1009, 433] width 22 height 22
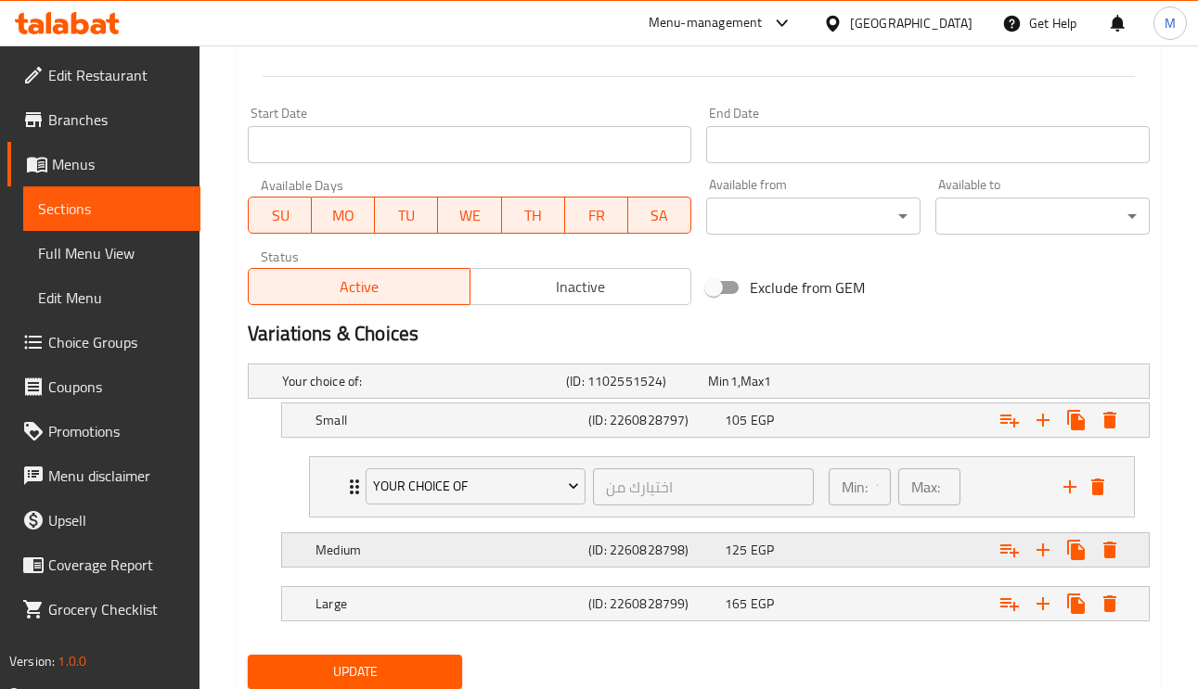
scroll to position [796, 0]
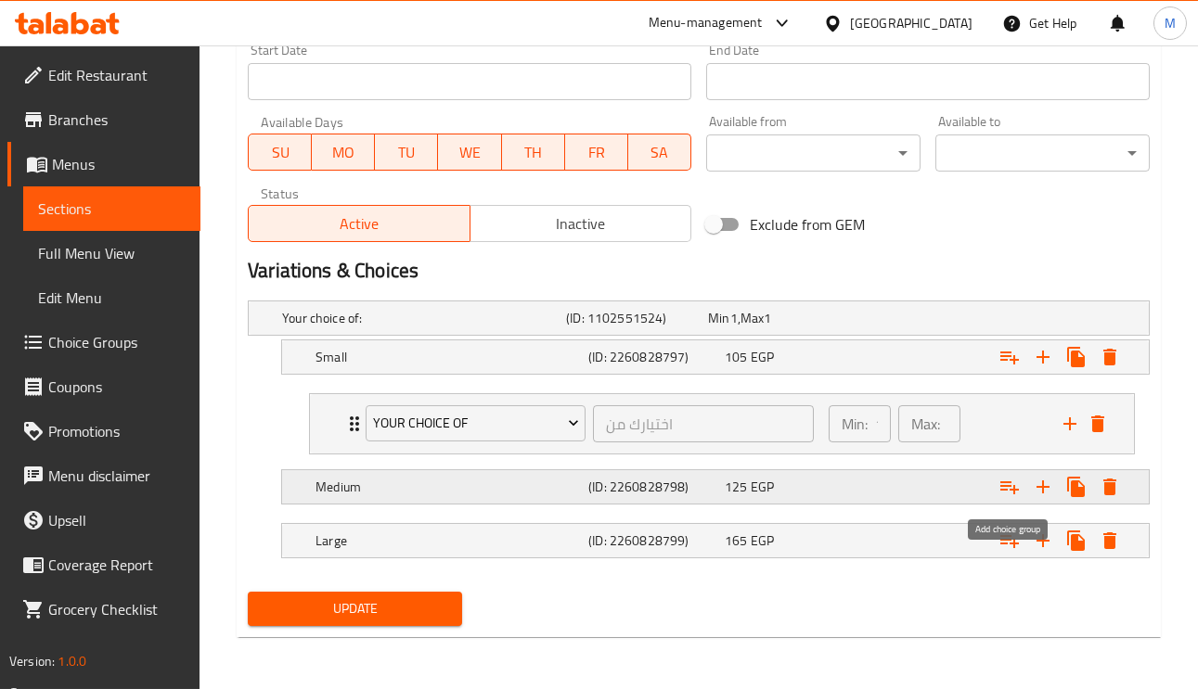
click at [1008, 489] on icon "Expand" at bounding box center [1009, 487] width 22 height 22
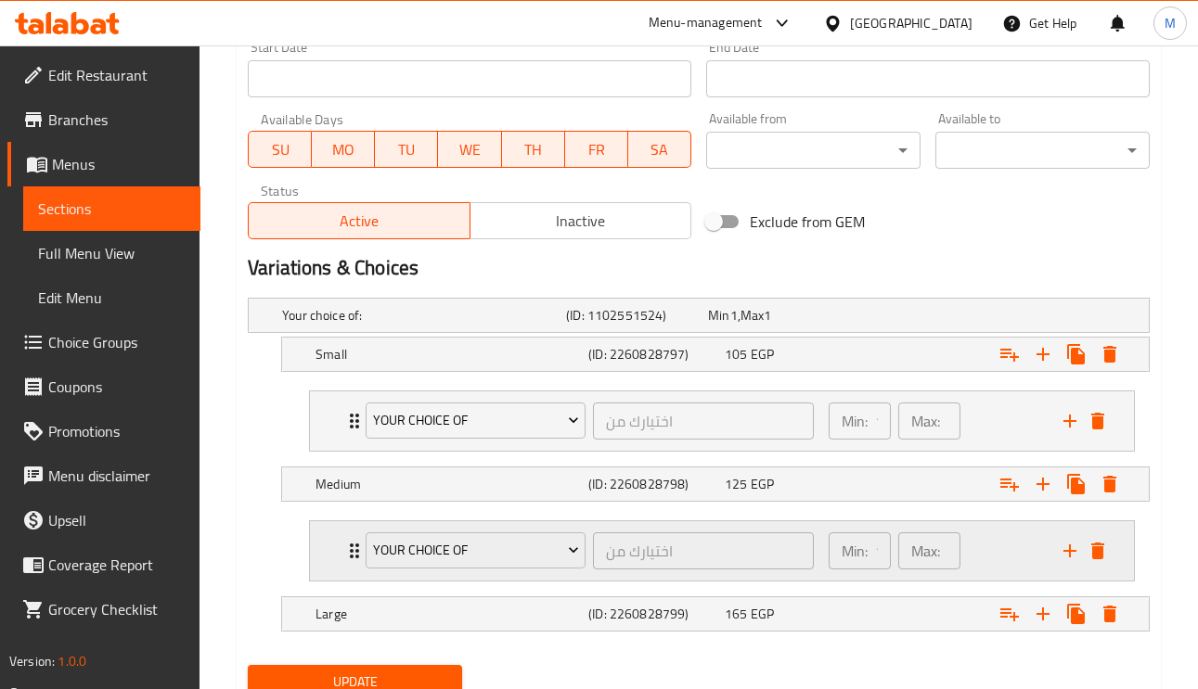
scroll to position [873, 0]
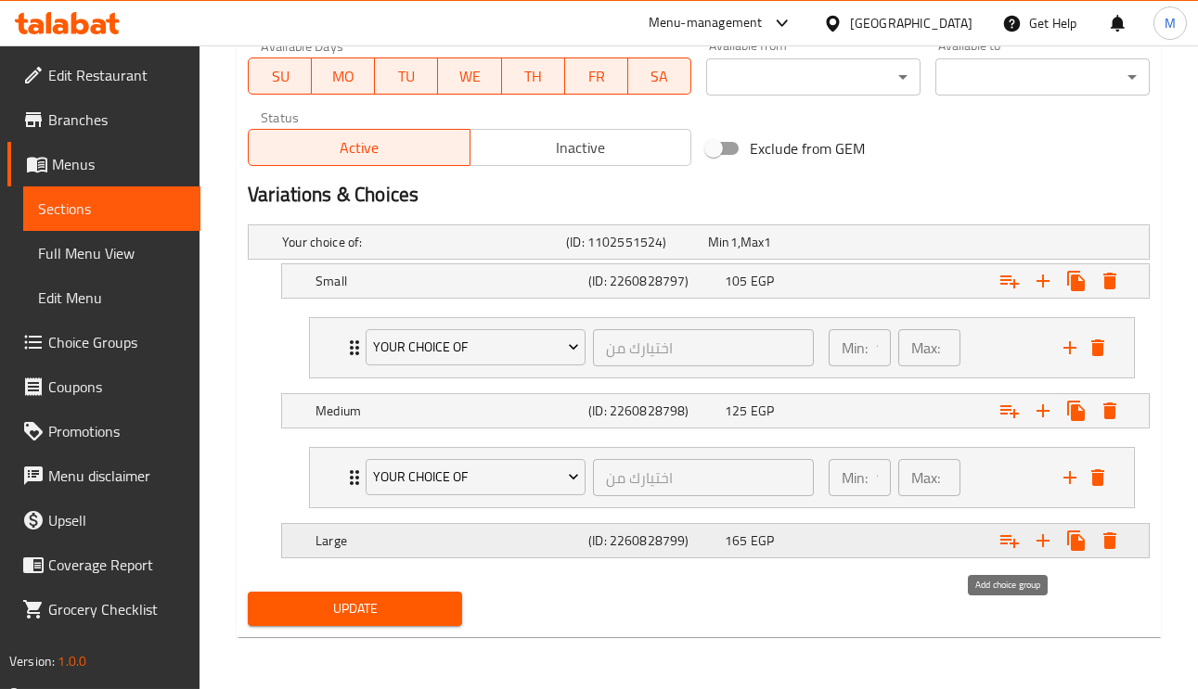
click at [1010, 533] on icon "Expand" at bounding box center [1009, 541] width 22 height 22
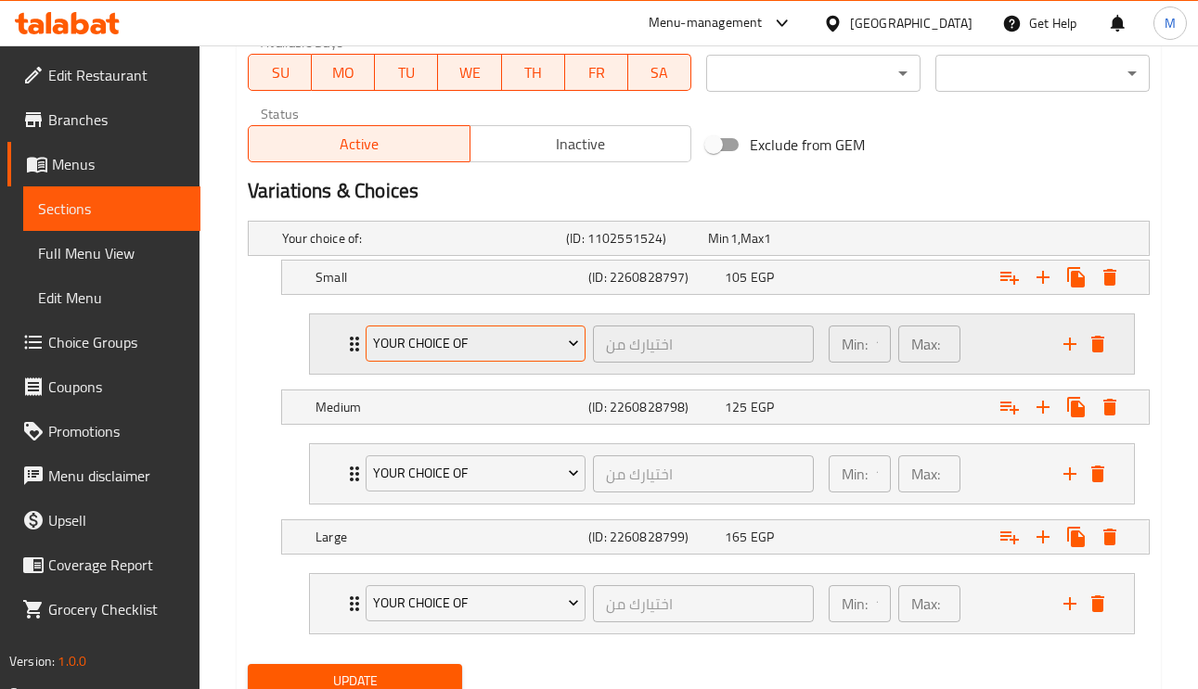
click at [534, 341] on span "Your Choice Of" at bounding box center [476, 343] width 206 height 23
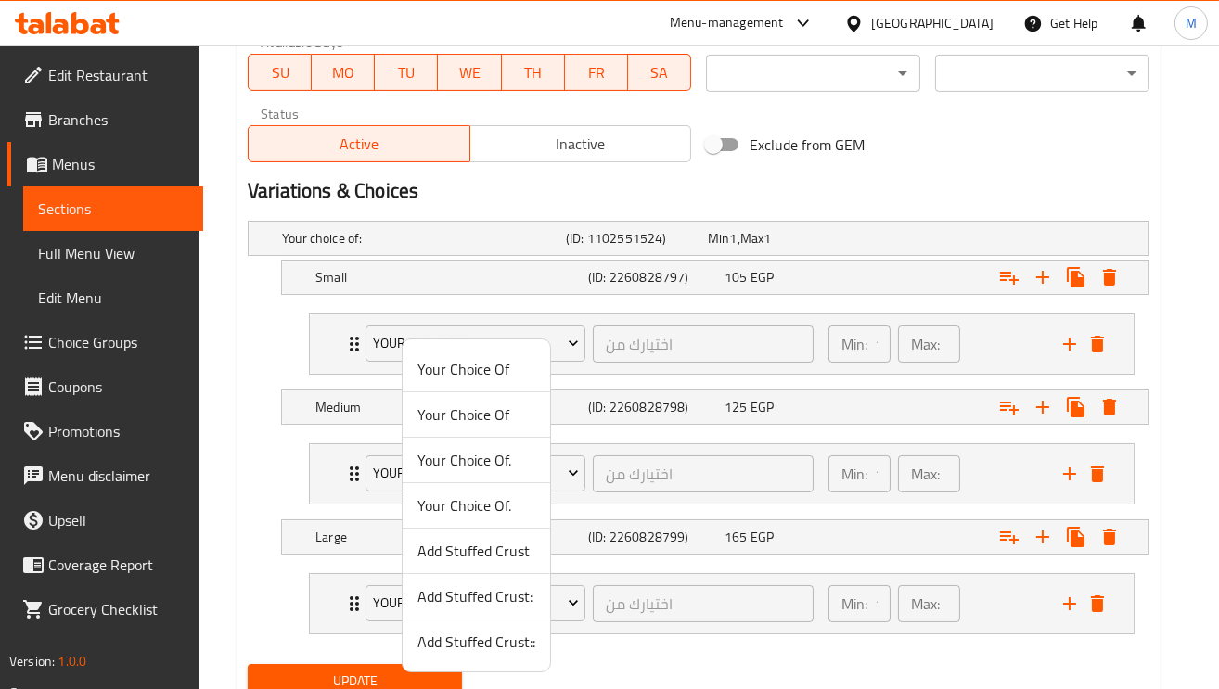
click at [504, 553] on span "Add Stuffed Crust" at bounding box center [476, 551] width 118 height 22
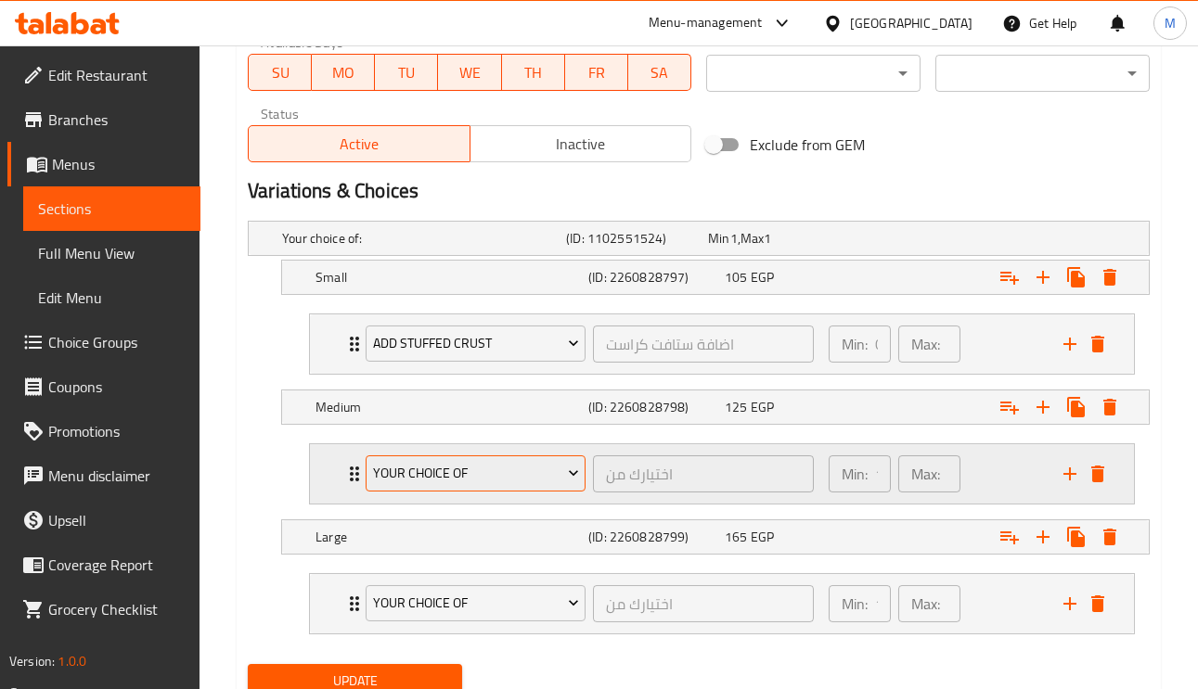
click at [494, 478] on span "Your Choice Of" at bounding box center [476, 473] width 206 height 23
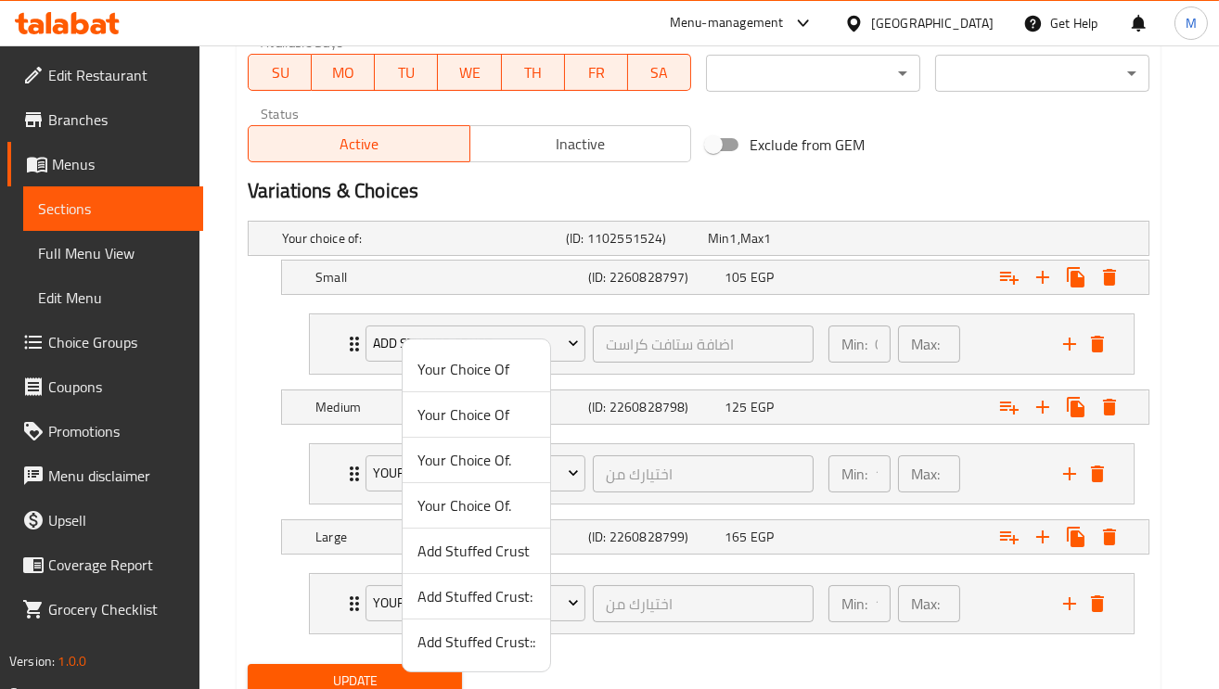
click at [483, 599] on span "Add Stuffed Crust:" at bounding box center [476, 596] width 118 height 22
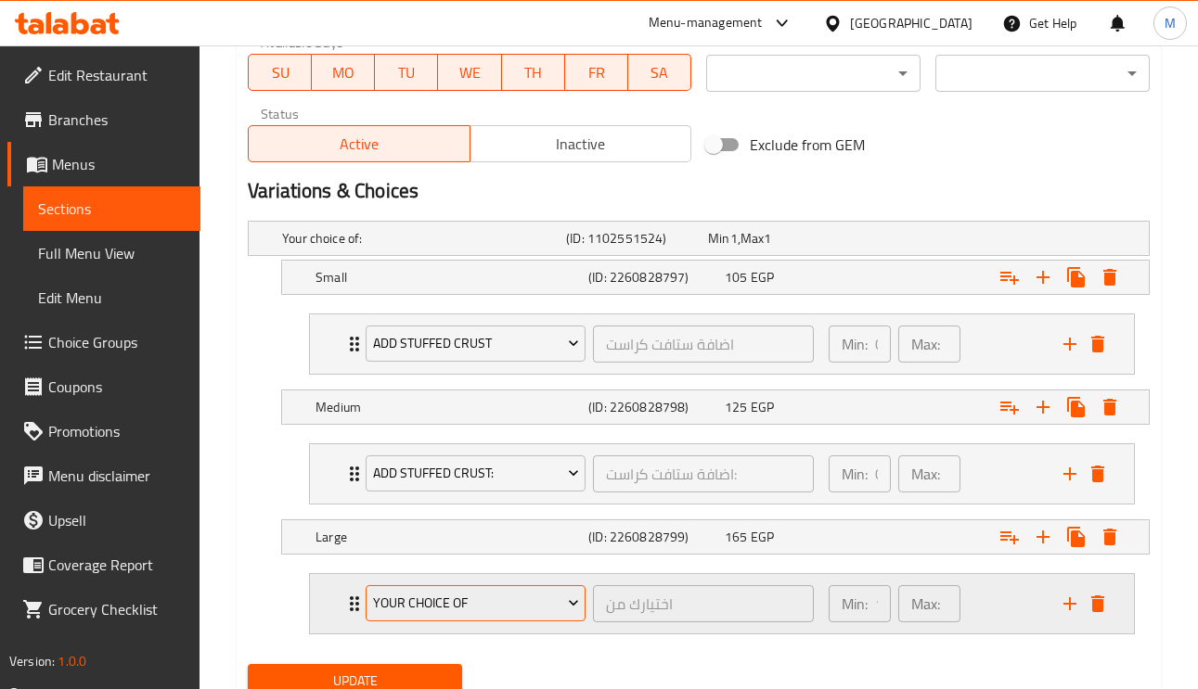
click at [483, 607] on span "Your Choice Of" at bounding box center [476, 603] width 206 height 23
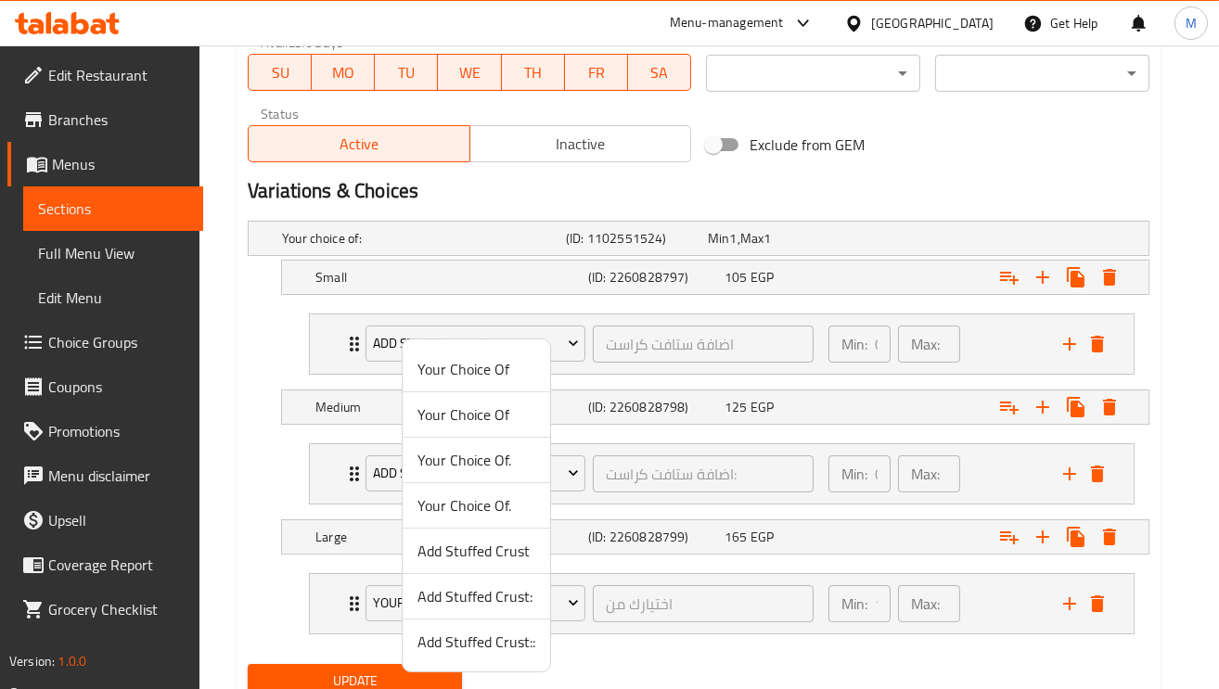
click at [483, 646] on span "Add Stuffed Crust::" at bounding box center [476, 642] width 118 height 22
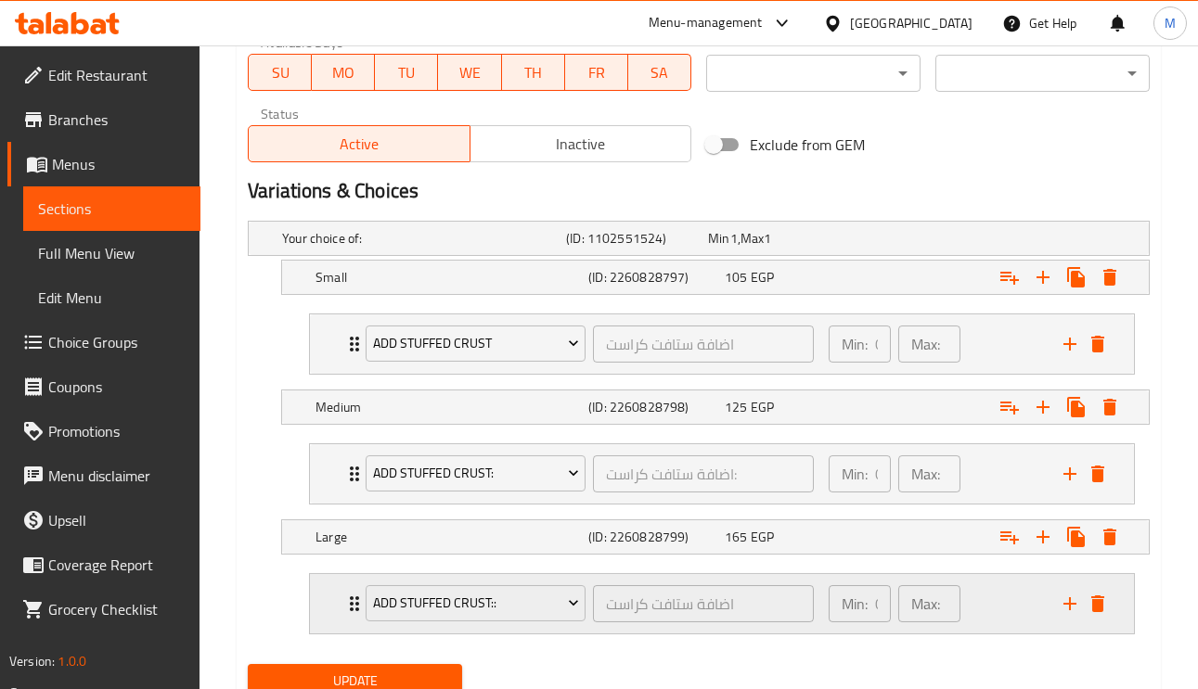
click at [353, 608] on icon "Expand" at bounding box center [354, 604] width 9 height 15
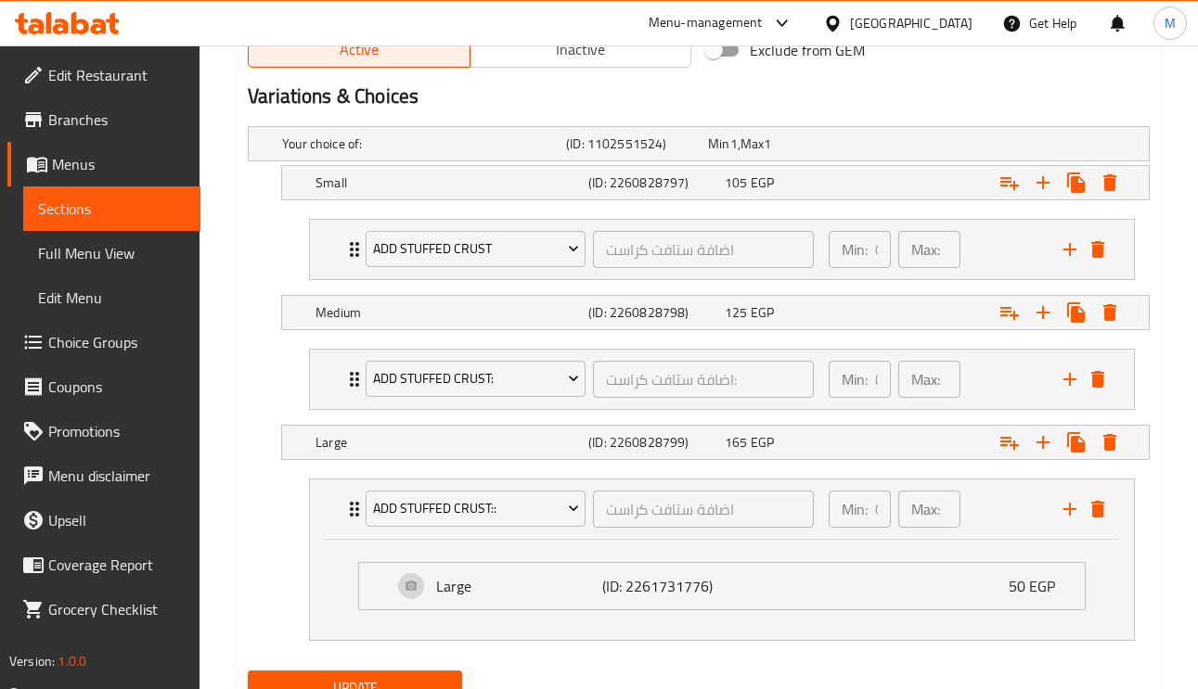
scroll to position [1051, 0]
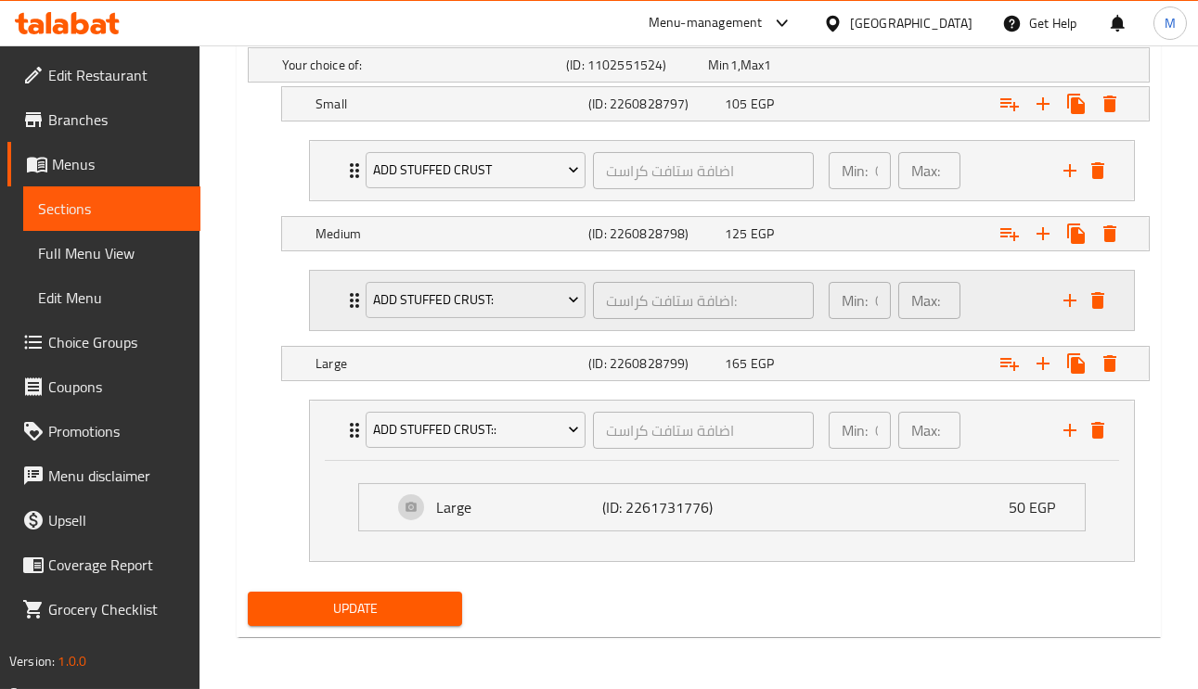
click at [342, 295] on div "Add Stuffed Crust: اضافة ستافت كراست: ​ Min: 0 ​ Max: 0 ​" at bounding box center [722, 300] width 824 height 59
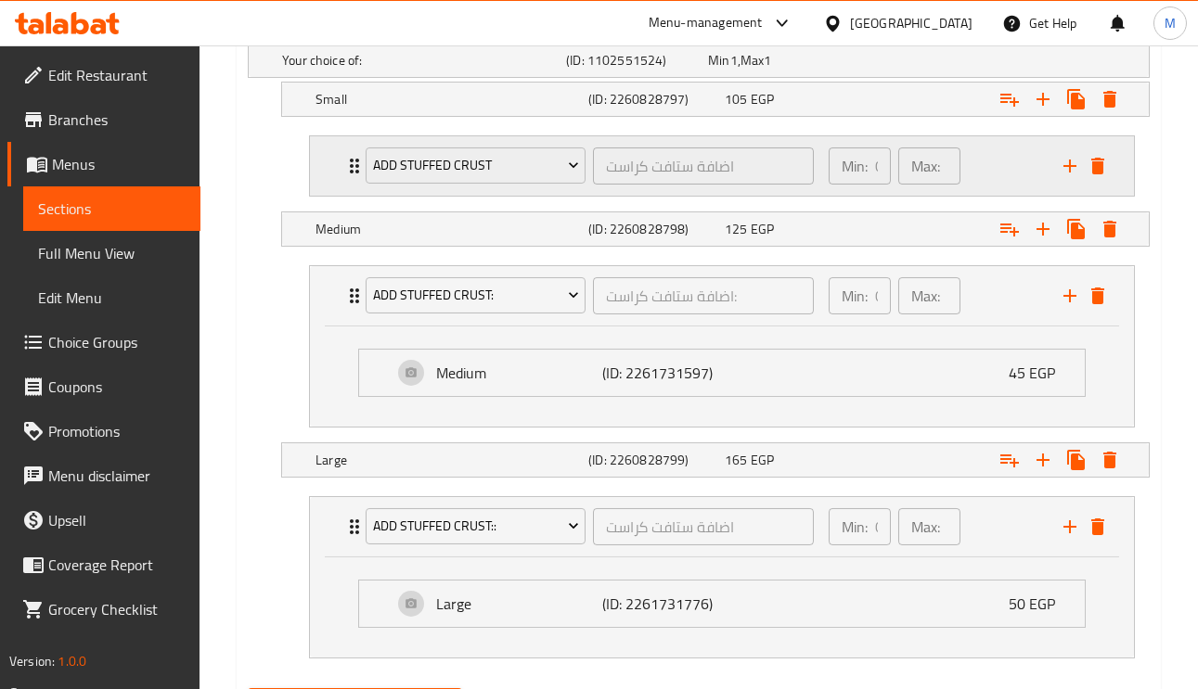
click at [332, 159] on div "Add Stuffed Crust اضافة ستافت كراست ​ Min: 0 ​ Max: 0 ​" at bounding box center [722, 165] width 824 height 59
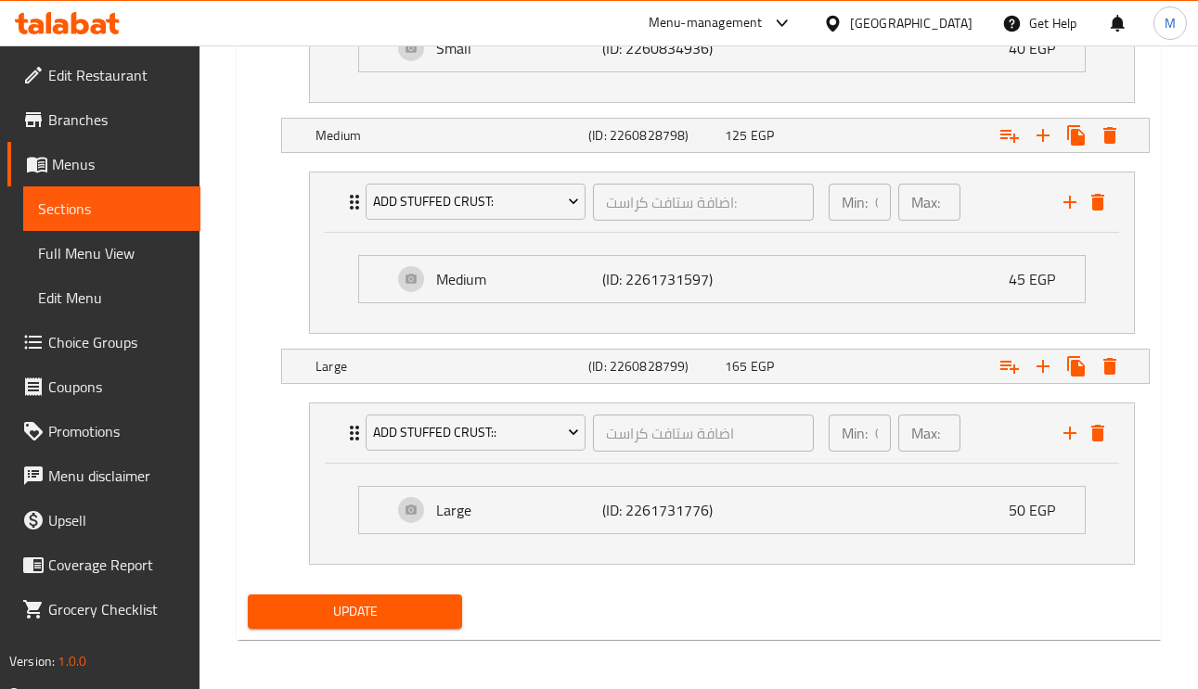
scroll to position [1254, 0]
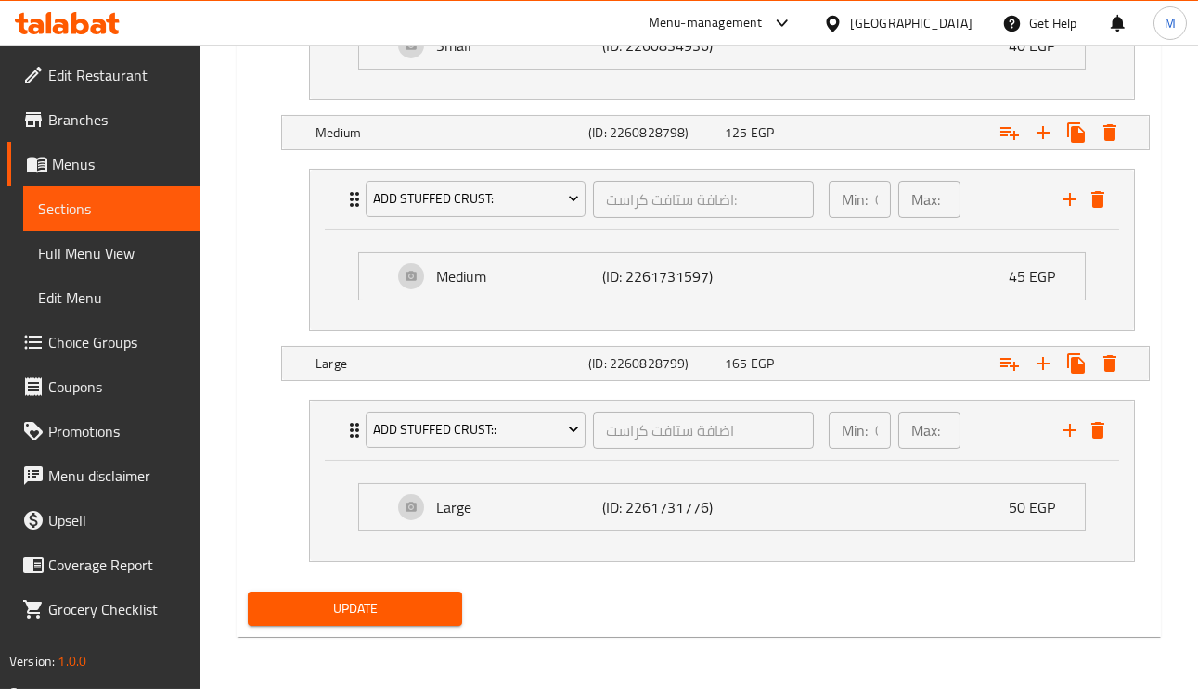
click at [431, 627] on div "Update" at bounding box center [354, 608] width 229 height 49
click at [440, 609] on span "Update" at bounding box center [355, 608] width 185 height 23
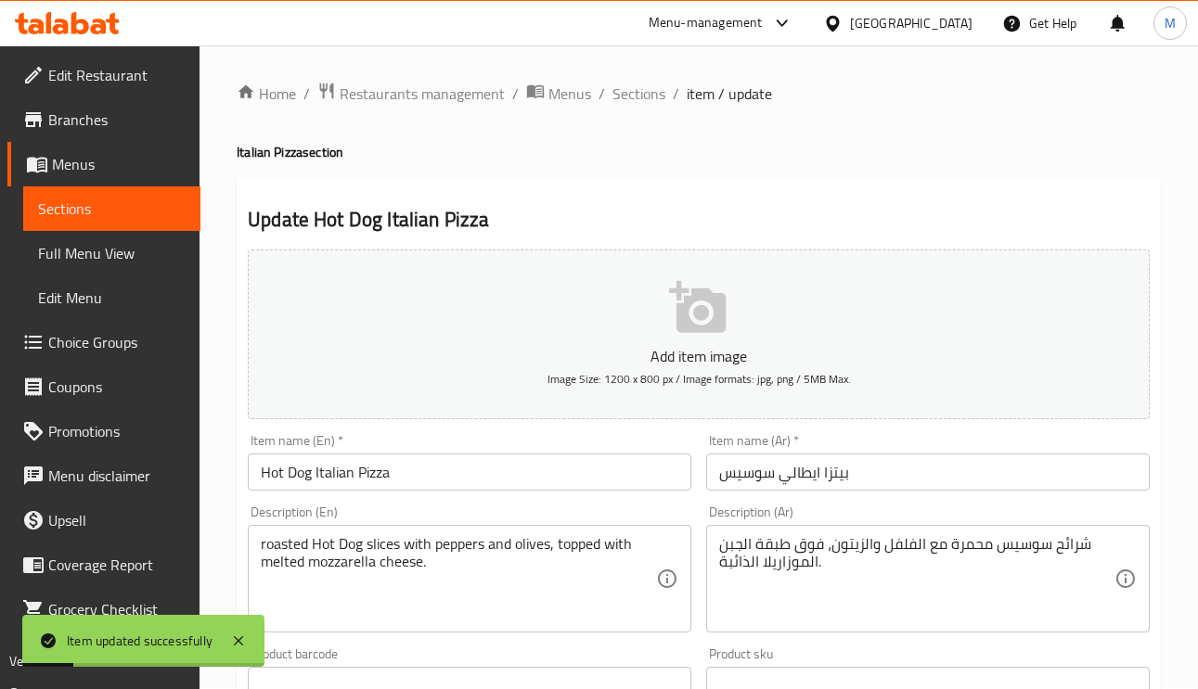
scroll to position [0, 0]
click at [639, 102] on span "Sections" at bounding box center [638, 94] width 53 height 22
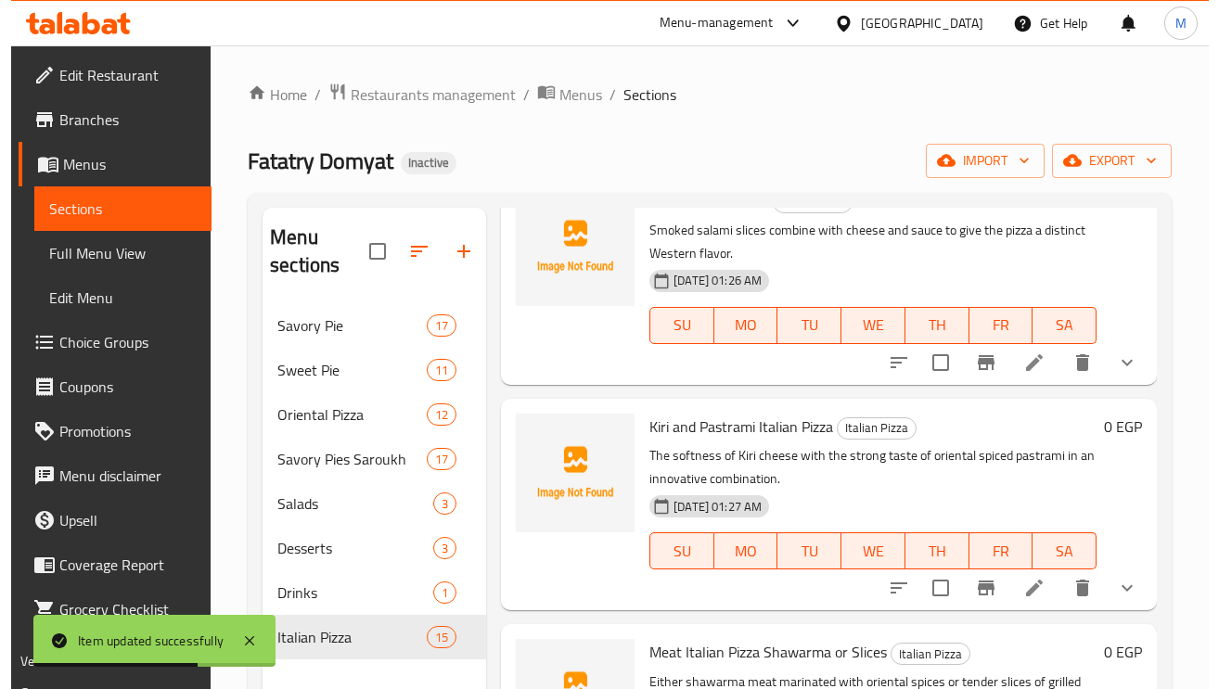
scroll to position [1113, 0]
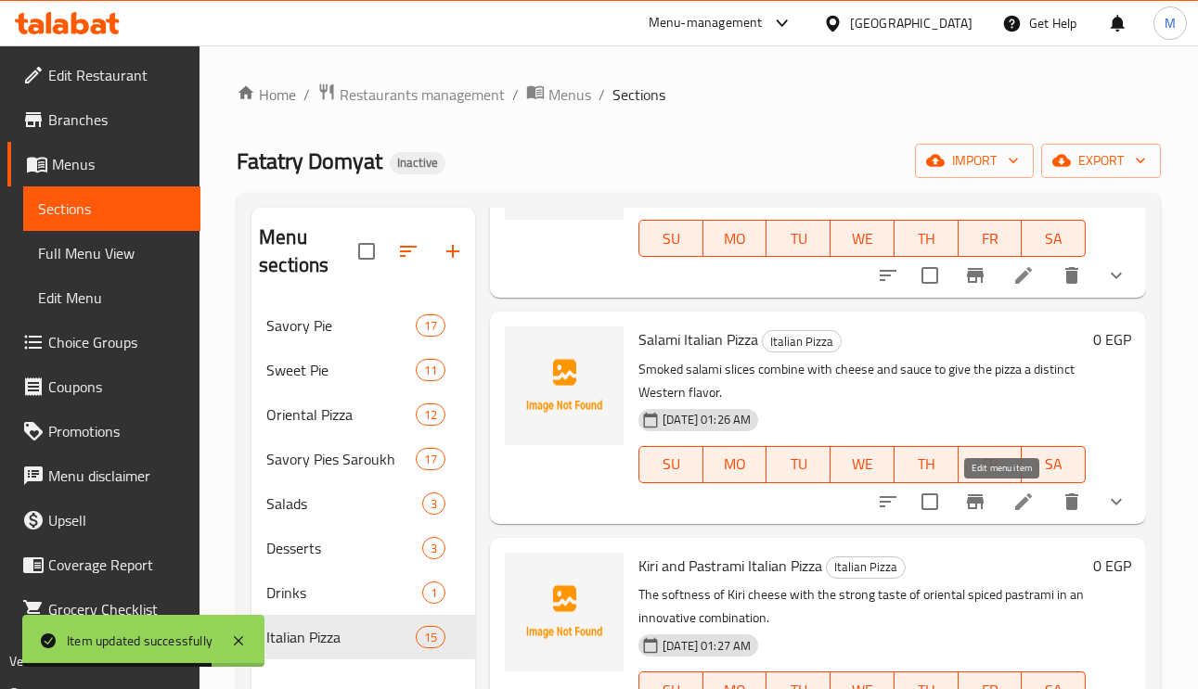
click at [1012, 502] on icon at bounding box center [1023, 502] width 22 height 22
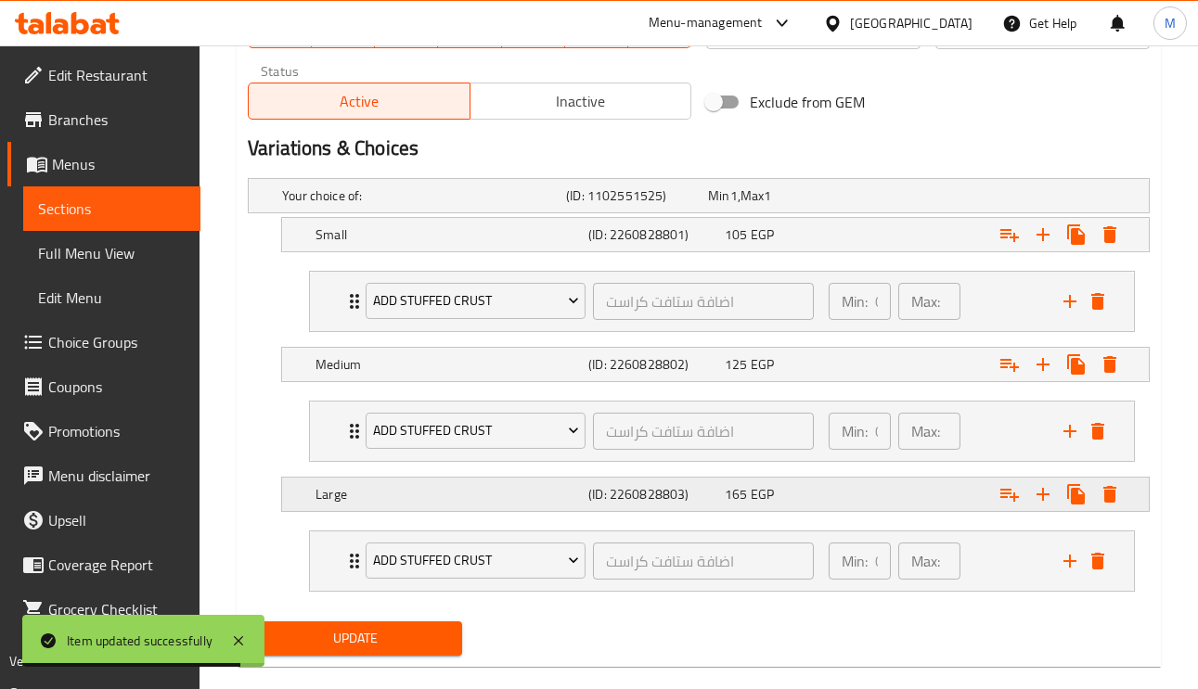
scroll to position [950, 0]
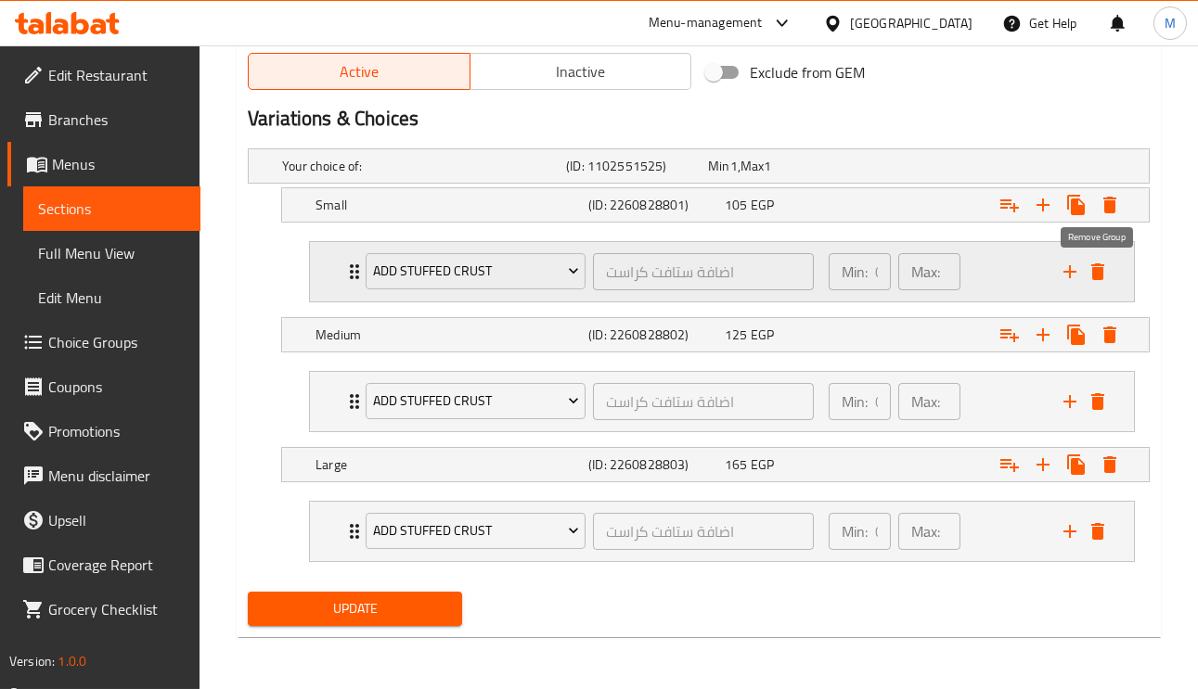
click at [1105, 274] on icon "delete" at bounding box center [1097, 272] width 22 height 22
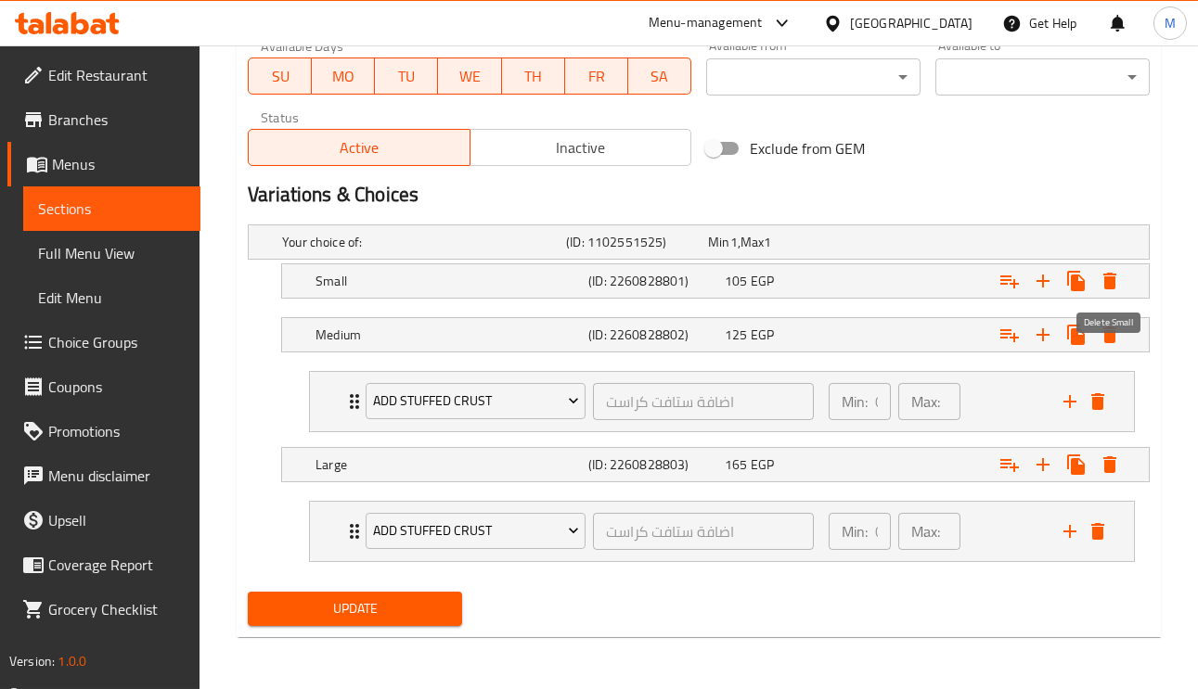
scroll to position [873, 0]
click at [1101, 402] on icon "delete" at bounding box center [1097, 401] width 13 height 17
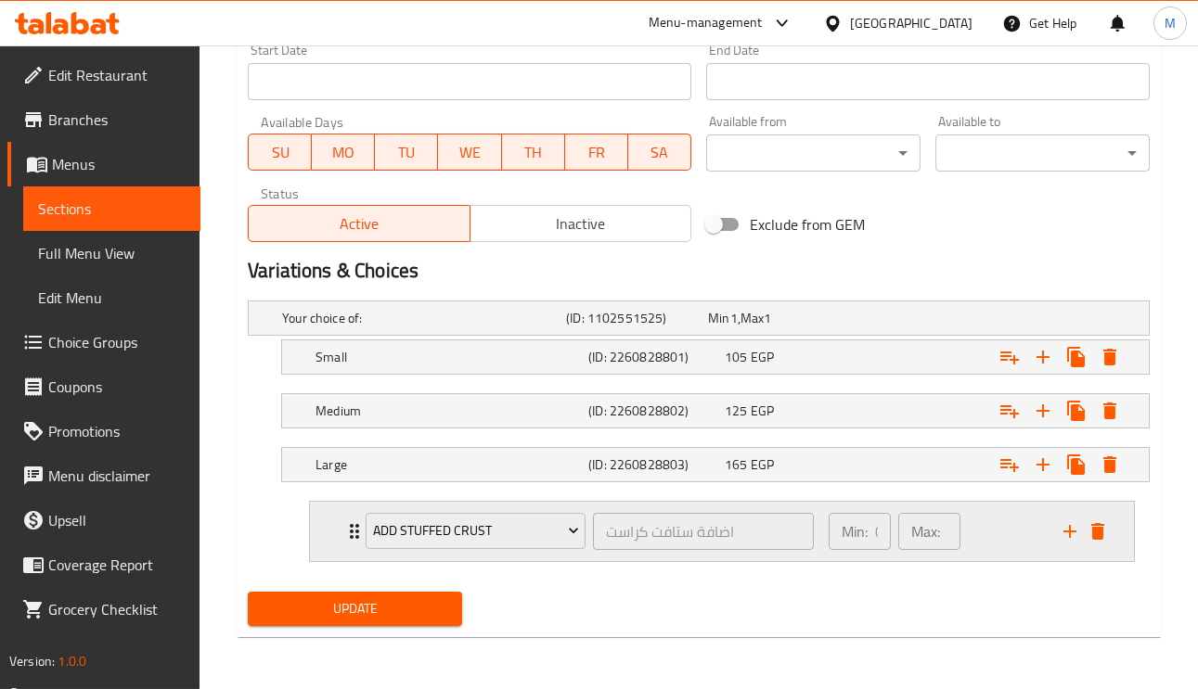
click at [1107, 545] on div "Add Stuffed Crust اضافة ستافت كراست ​ Min: 0 ​ Max: 0 ​" at bounding box center [727, 531] width 768 height 59
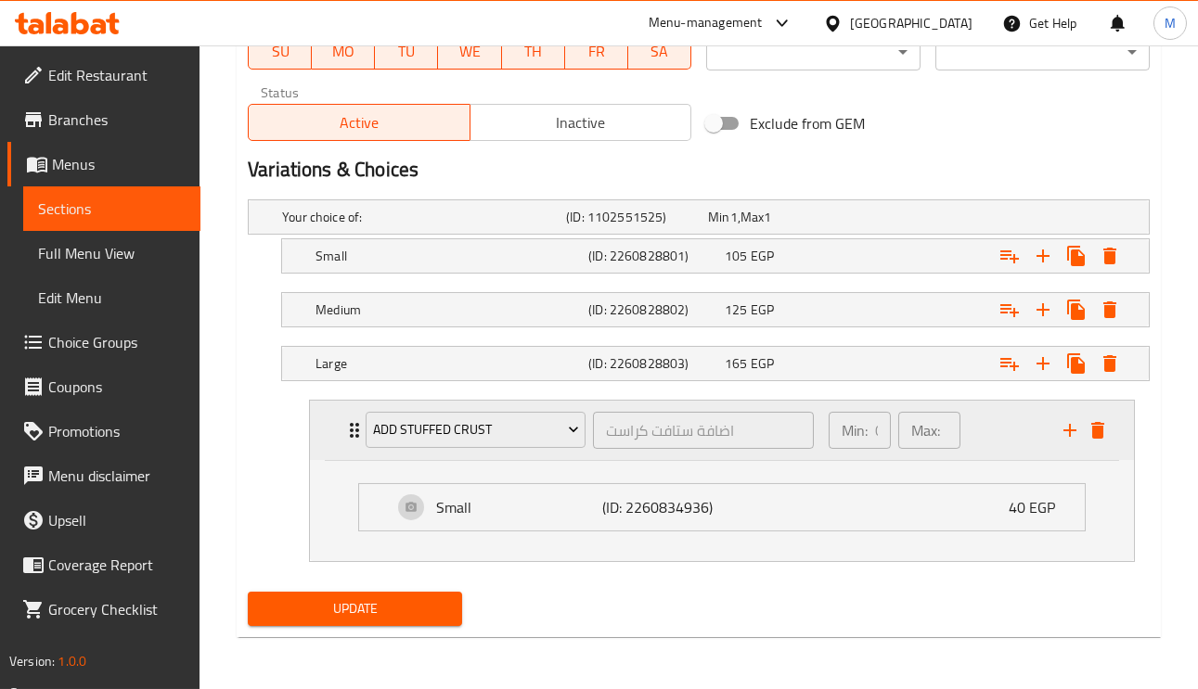
click at [1095, 433] on icon "delete" at bounding box center [1097, 430] width 13 height 17
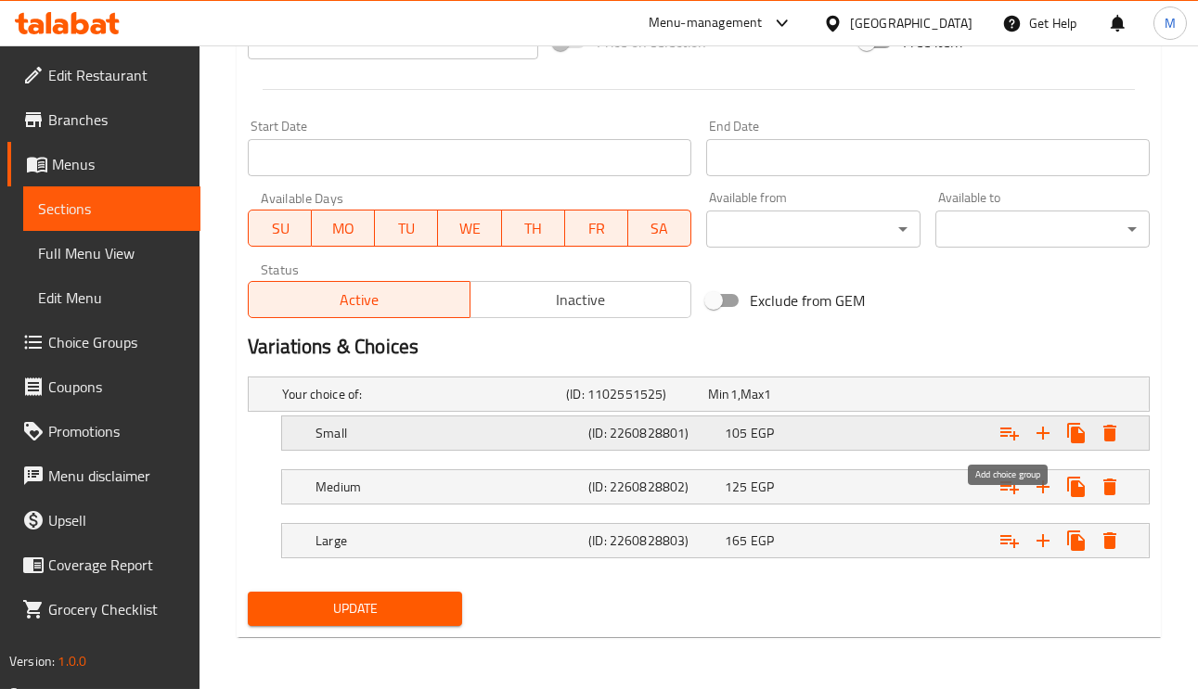
click at [1014, 431] on icon "Expand" at bounding box center [1009, 434] width 19 height 13
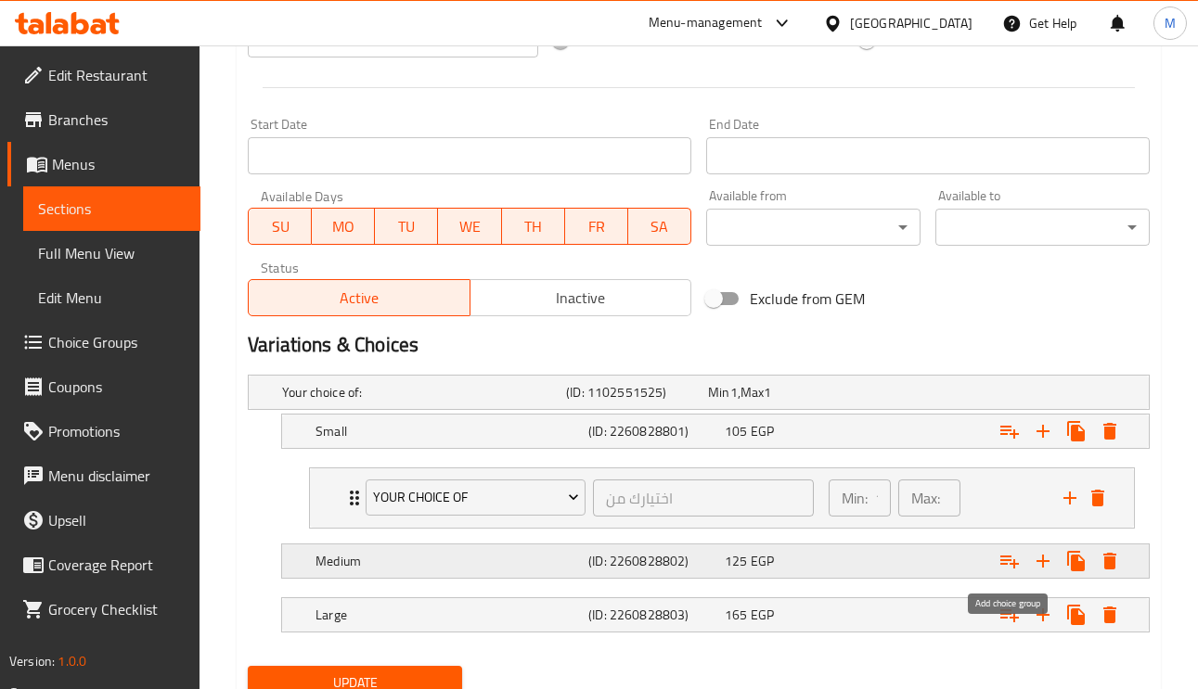
click at [1008, 570] on icon "Expand" at bounding box center [1009, 561] width 22 height 22
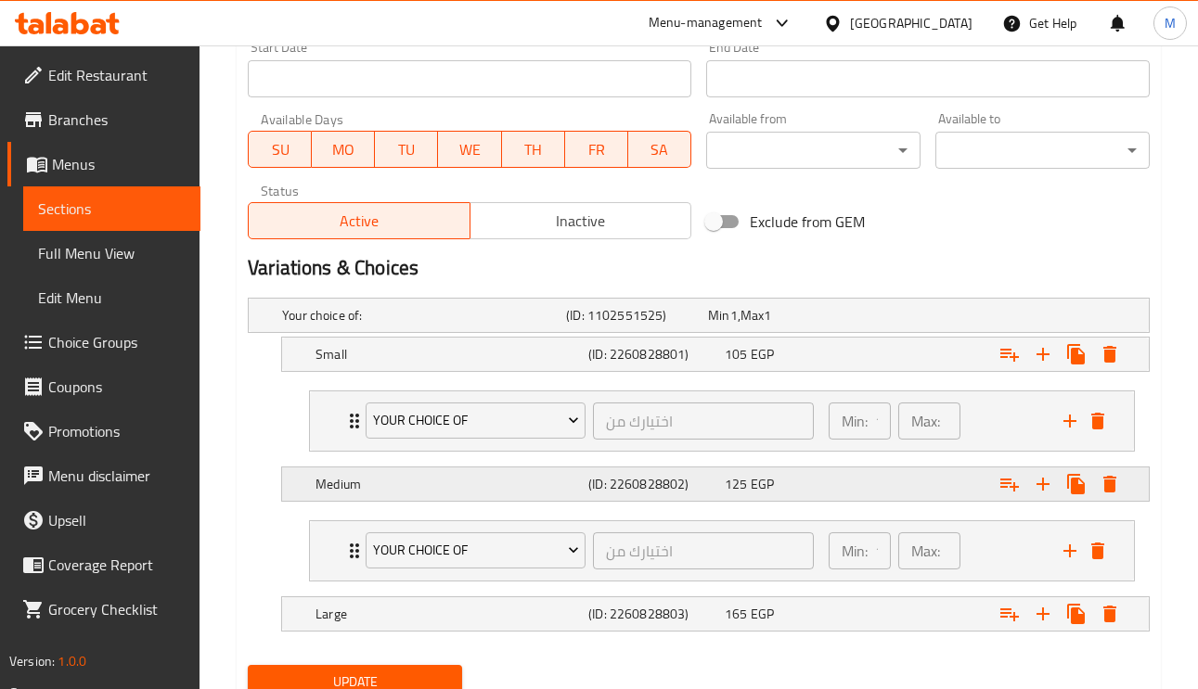
scroll to position [873, 0]
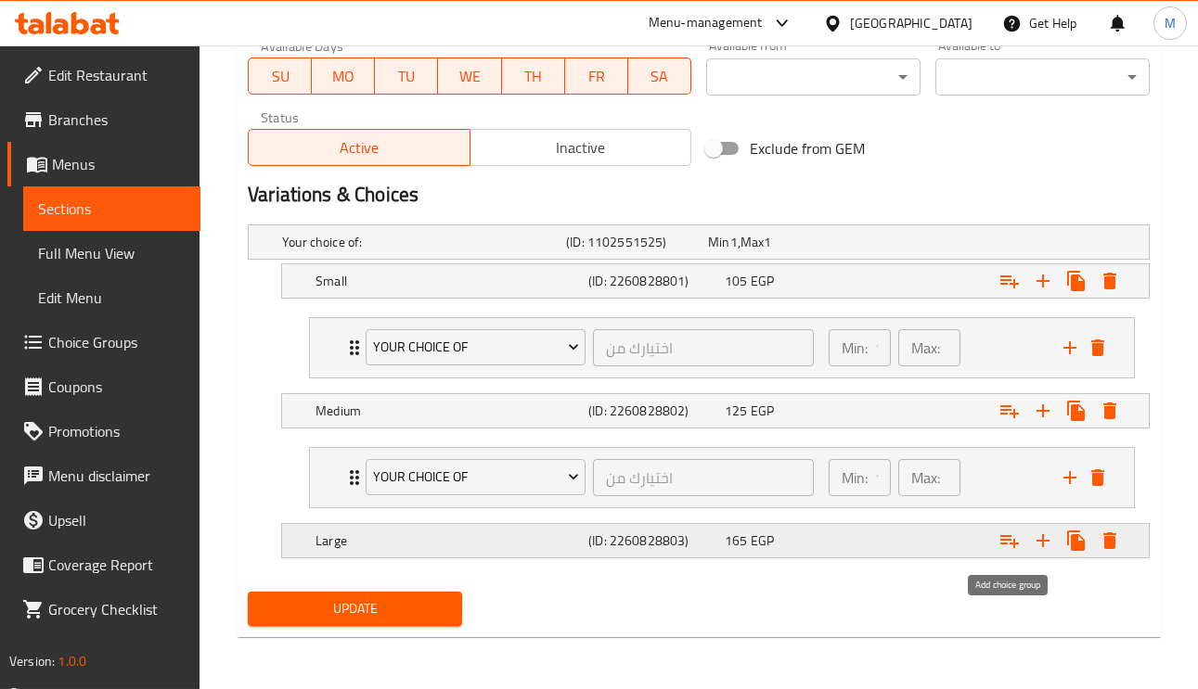
click at [1017, 546] on icon "Expand" at bounding box center [1009, 541] width 22 height 22
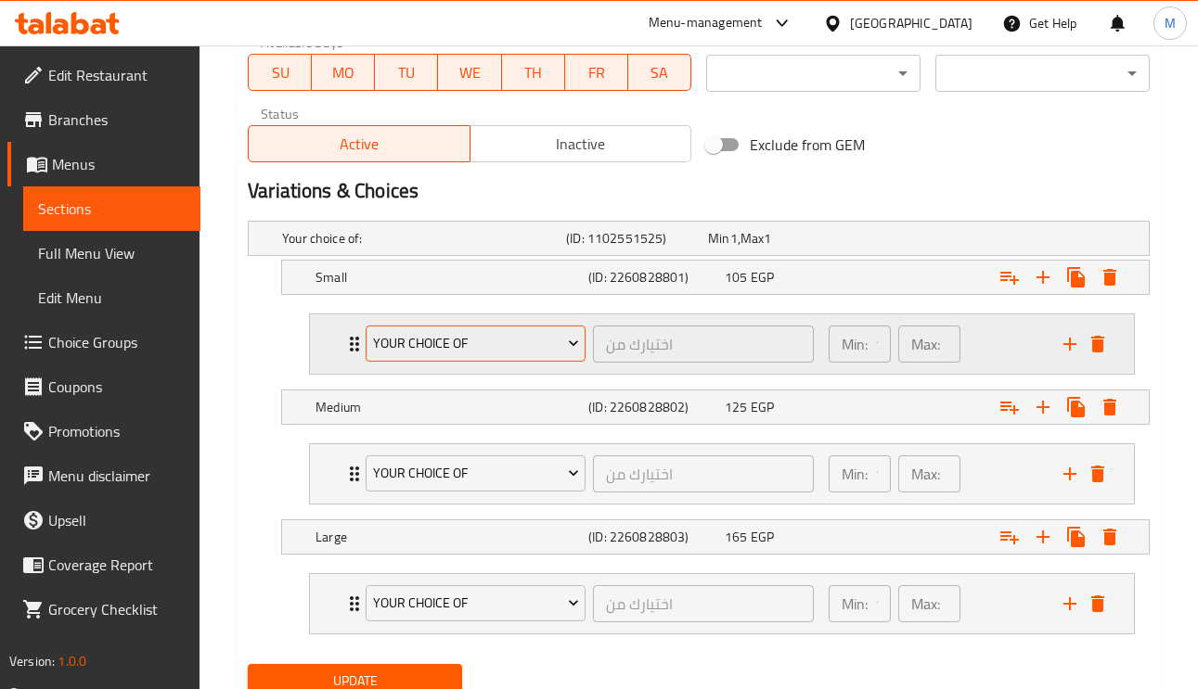
click at [483, 341] on span "Your Choice Of" at bounding box center [476, 343] width 206 height 23
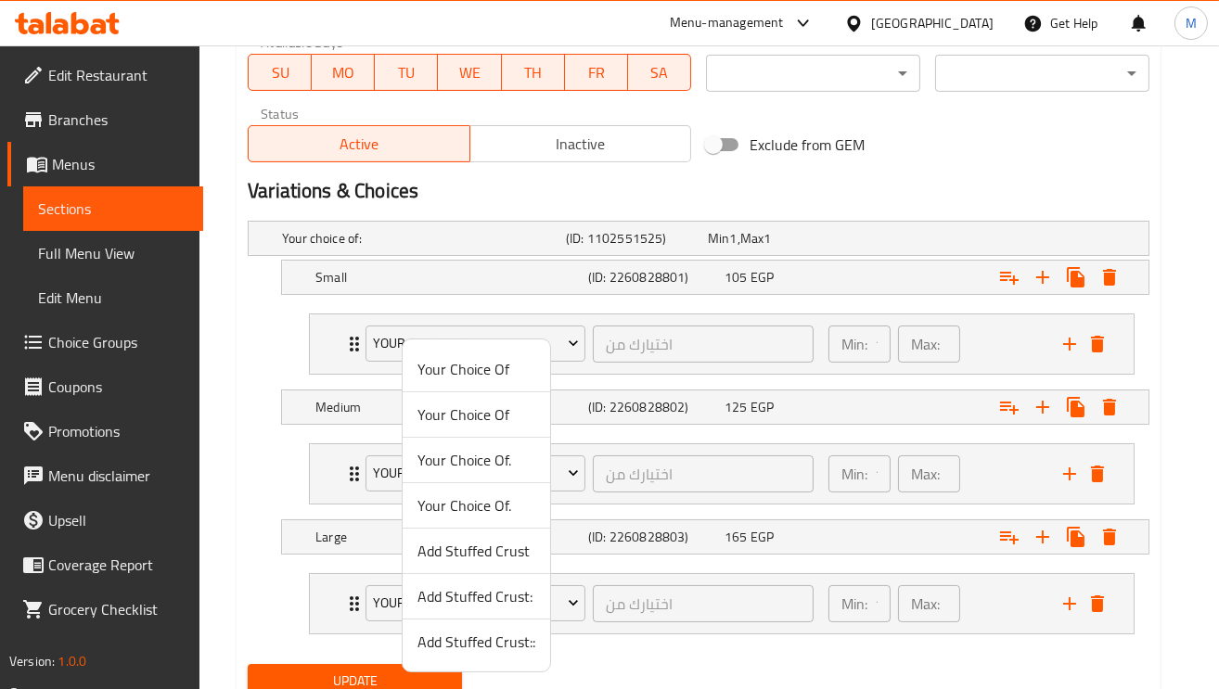
click at [507, 559] on span "Add Stuffed Crust" at bounding box center [476, 551] width 118 height 22
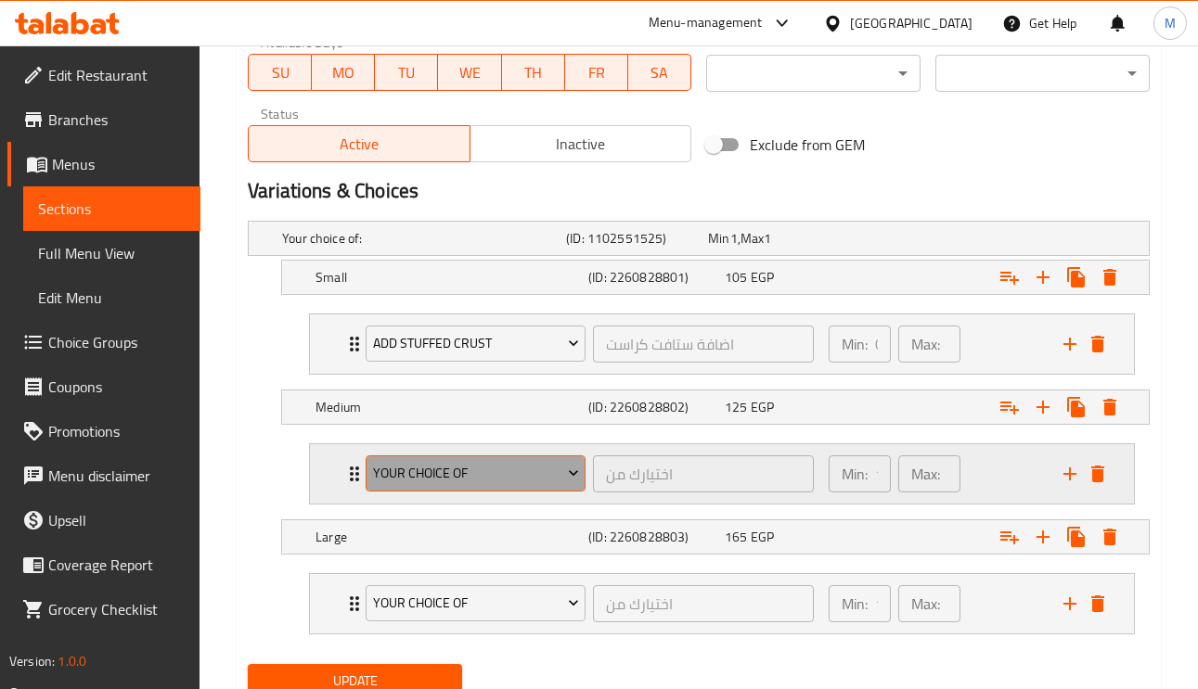
click at [456, 468] on span "Your Choice Of" at bounding box center [476, 473] width 206 height 23
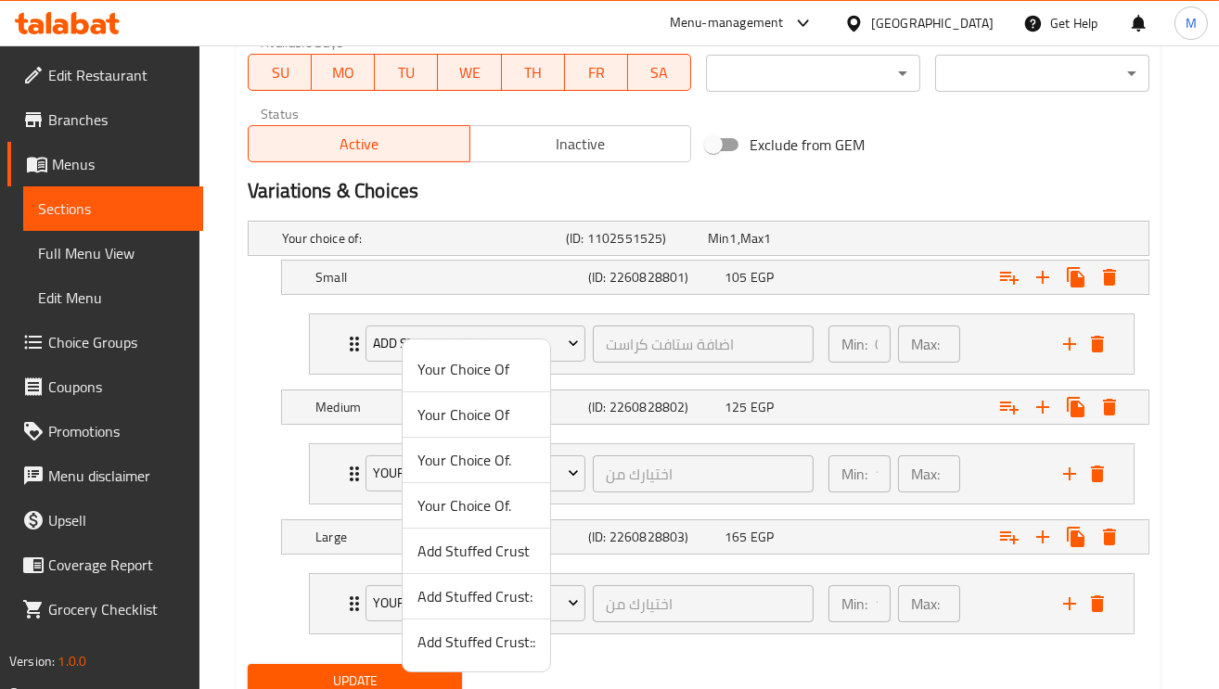
click at [491, 595] on span "Add Stuffed Crust:" at bounding box center [476, 596] width 118 height 22
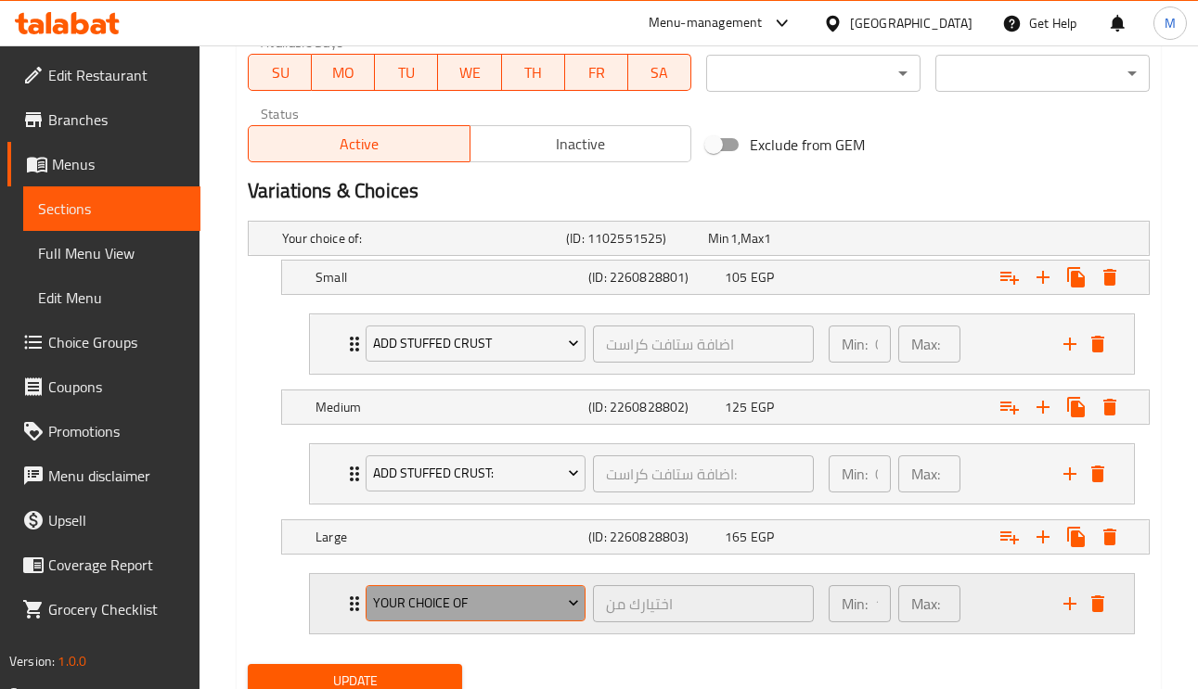
click at [482, 615] on span "Your Choice Of" at bounding box center [476, 603] width 206 height 23
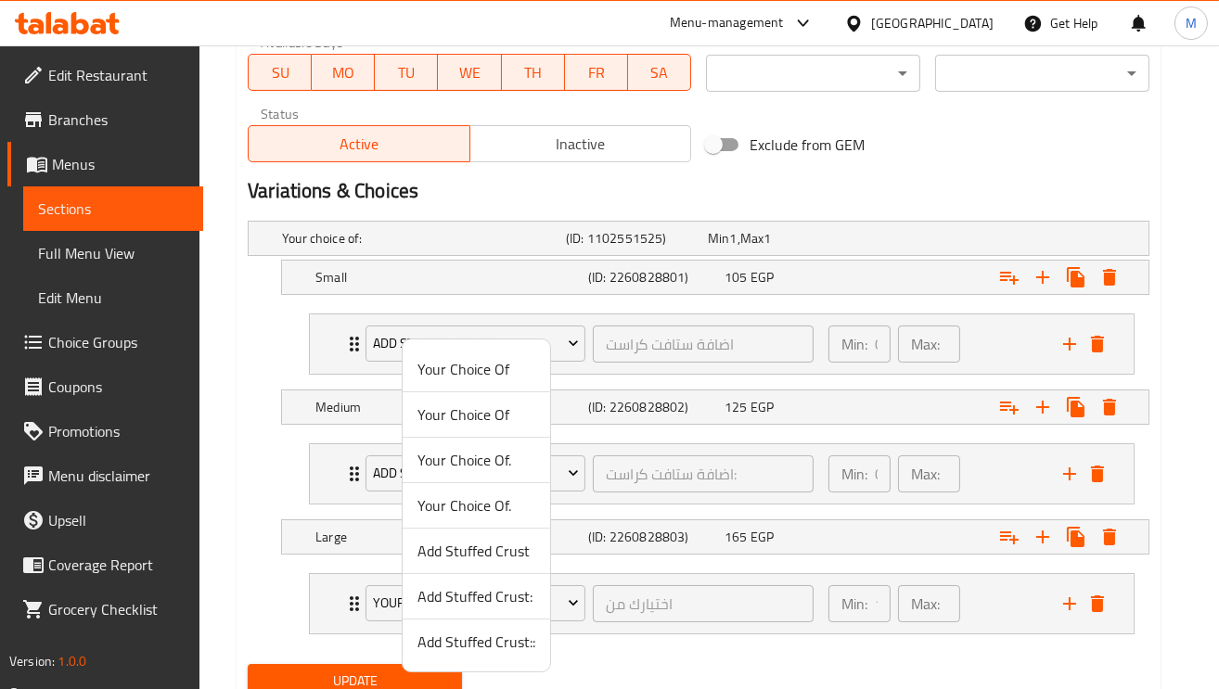
click at [492, 646] on span "Add Stuffed Crust::" at bounding box center [476, 642] width 118 height 22
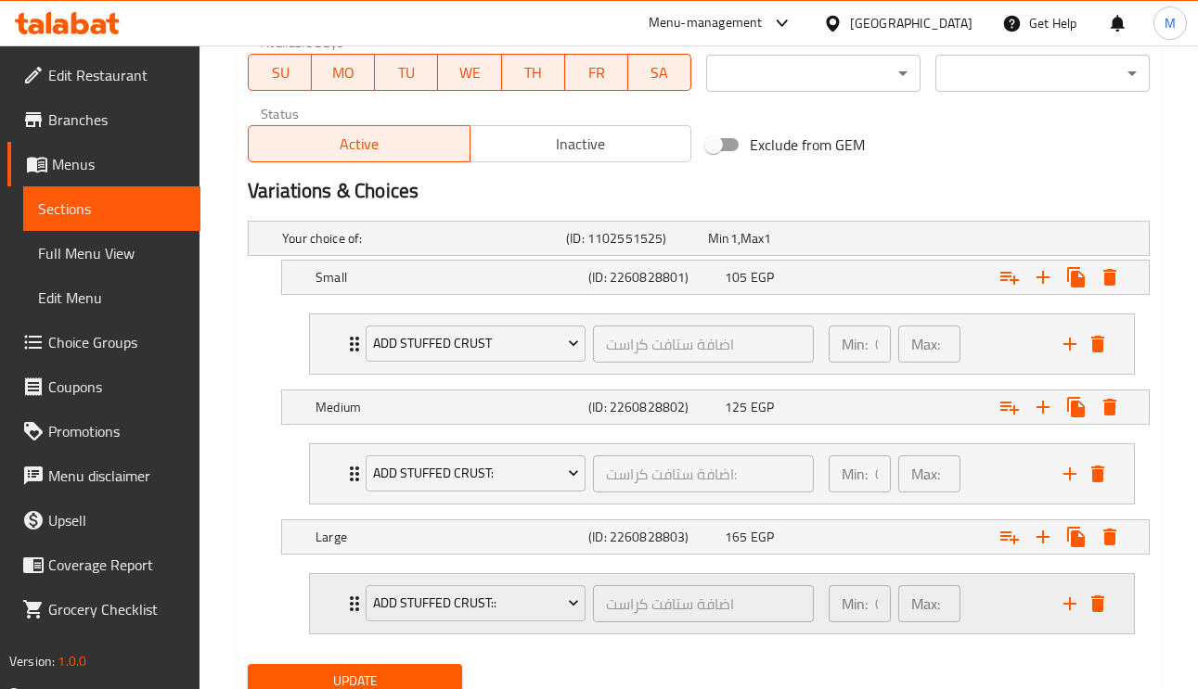
click at [344, 595] on div "Add Stuffed Crust:: اضافة ستافت كراست ​ Min: 0 ​ Max: 0 ​" at bounding box center [727, 603] width 768 height 59
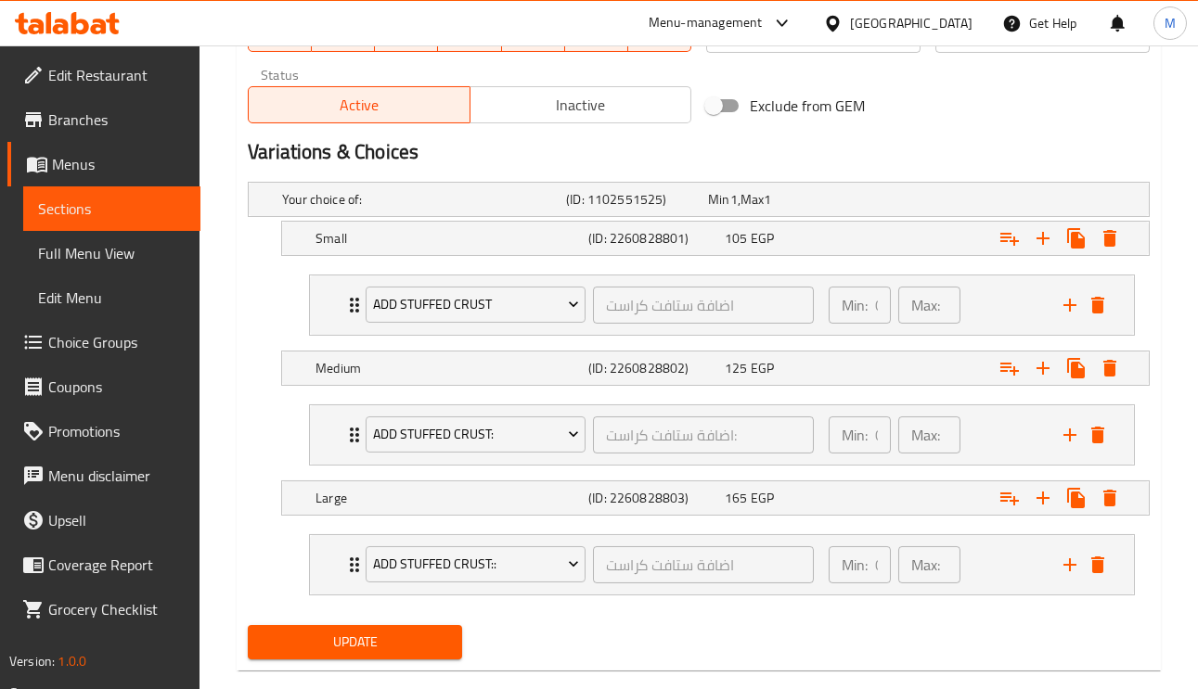
scroll to position [950, 0]
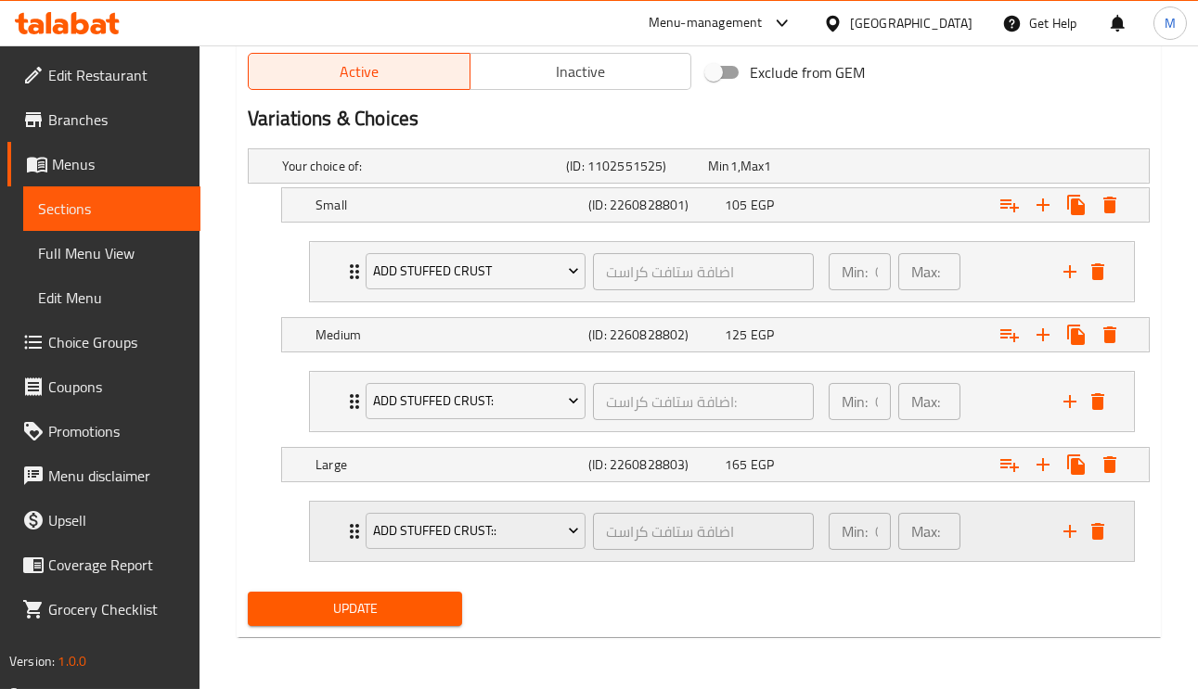
click at [346, 520] on icon "Expand" at bounding box center [354, 531] width 22 height 22
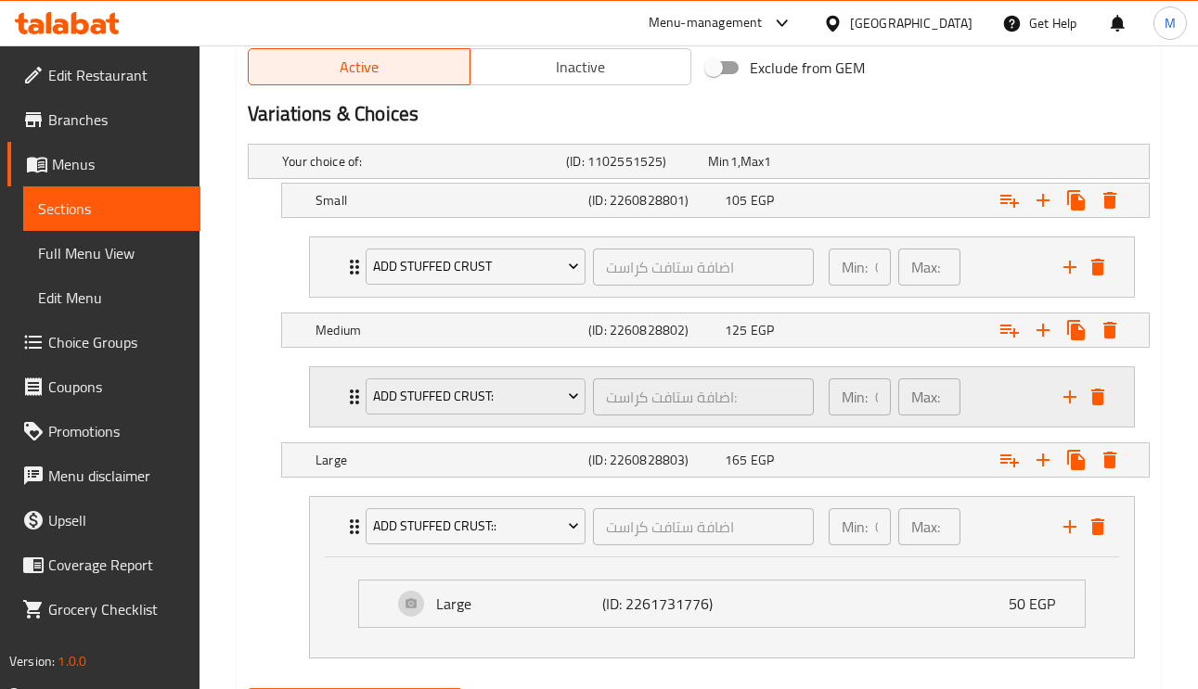
click at [343, 395] on icon "Expand" at bounding box center [354, 397] width 22 height 22
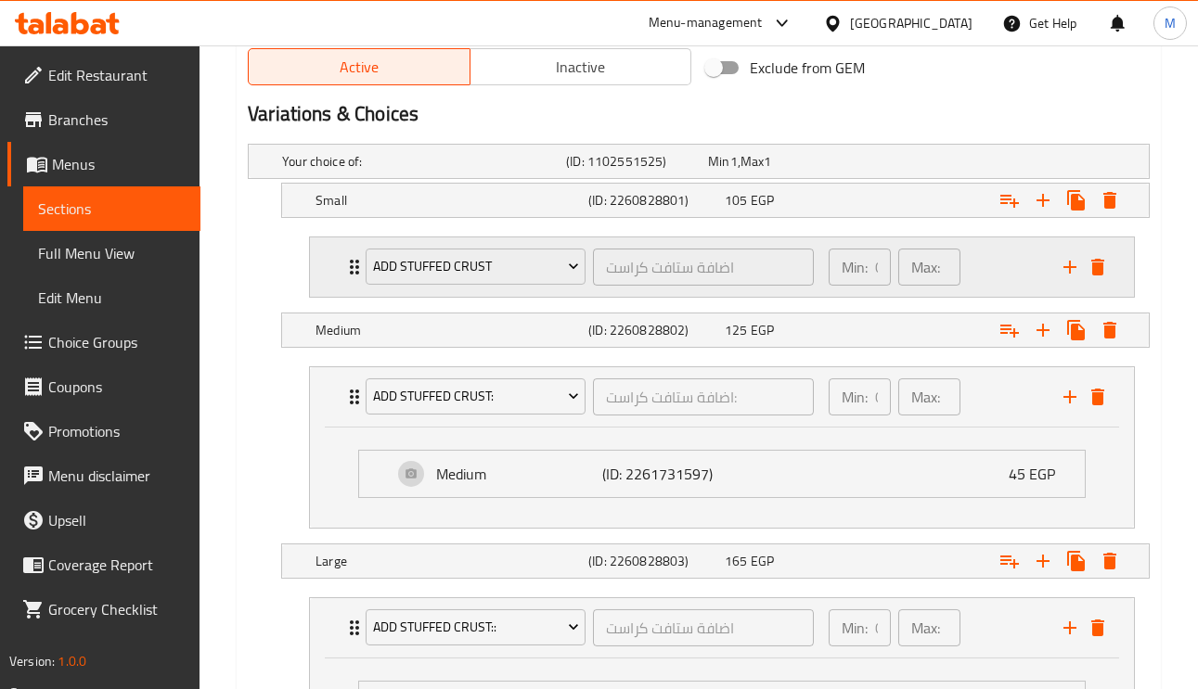
click at [344, 268] on icon "Expand" at bounding box center [354, 267] width 22 height 22
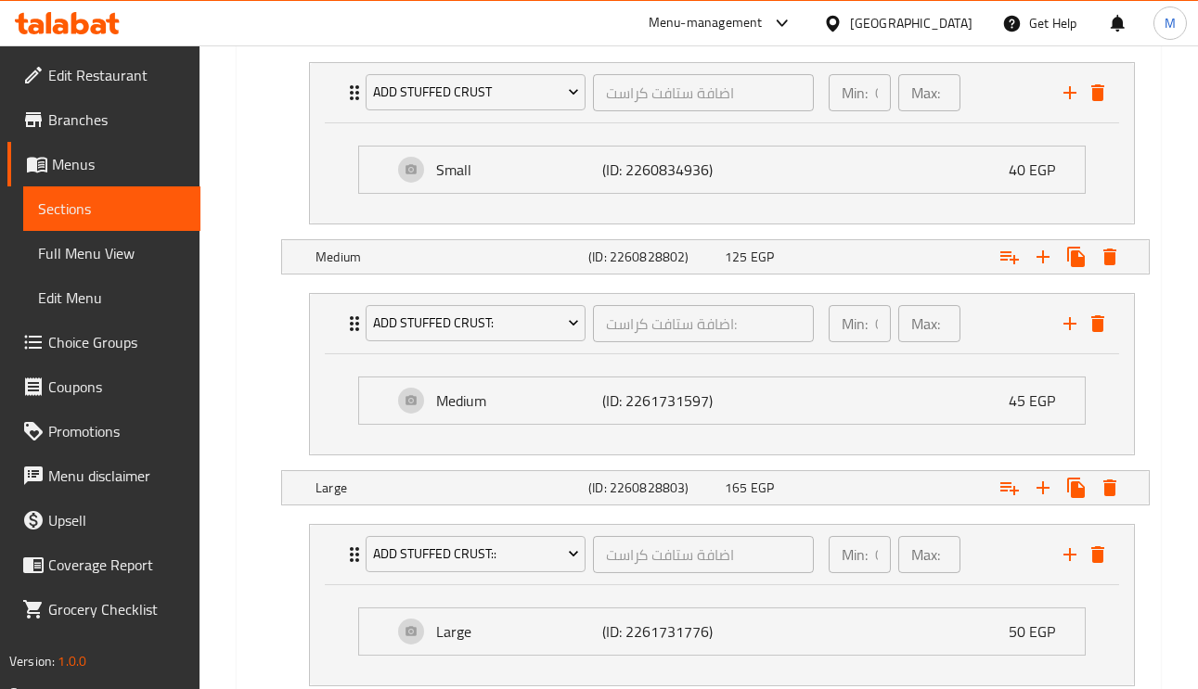
scroll to position [1254, 0]
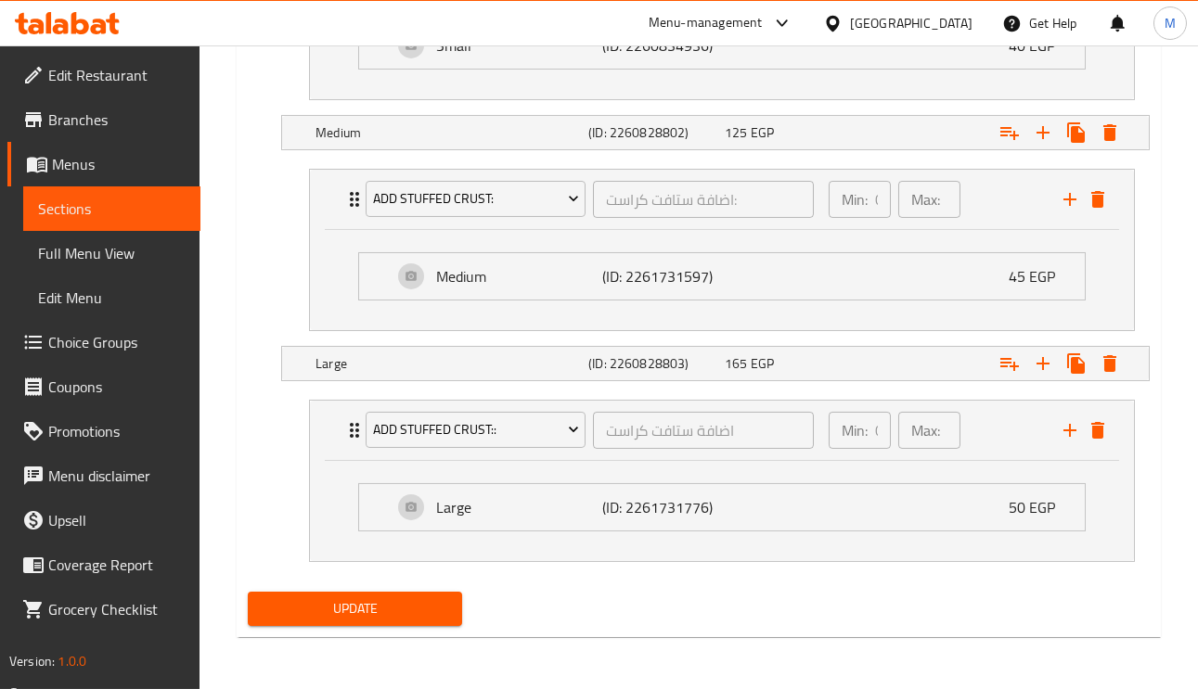
click at [430, 600] on span "Update" at bounding box center [355, 608] width 185 height 23
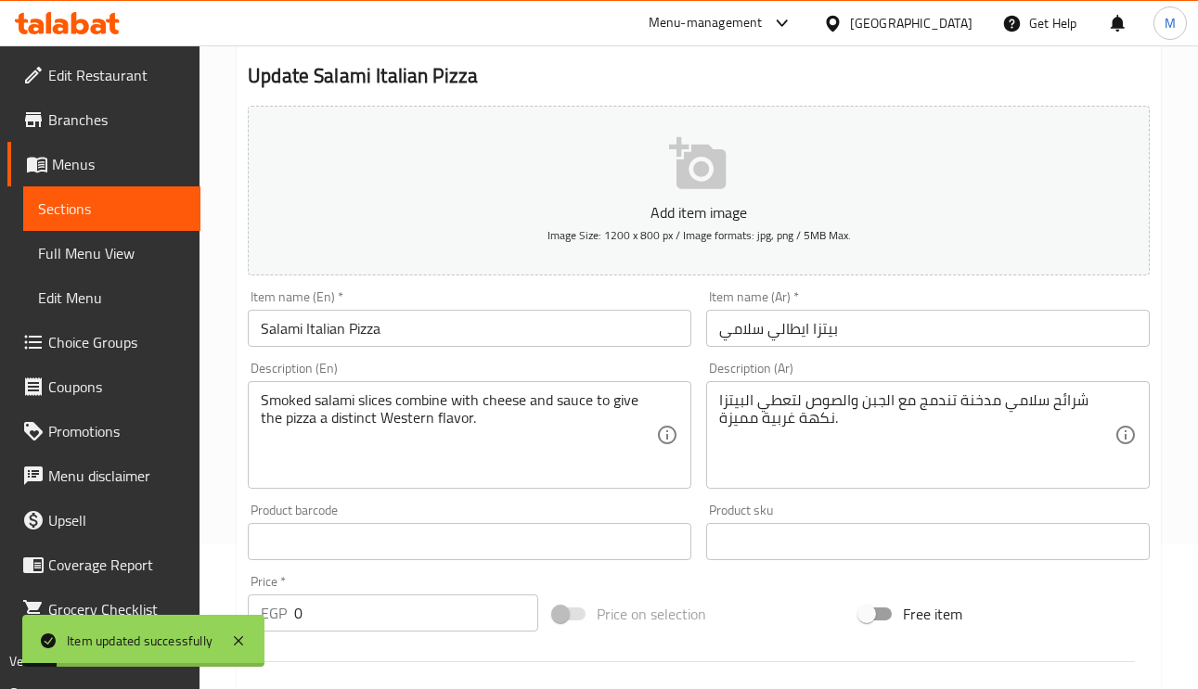
scroll to position [0, 0]
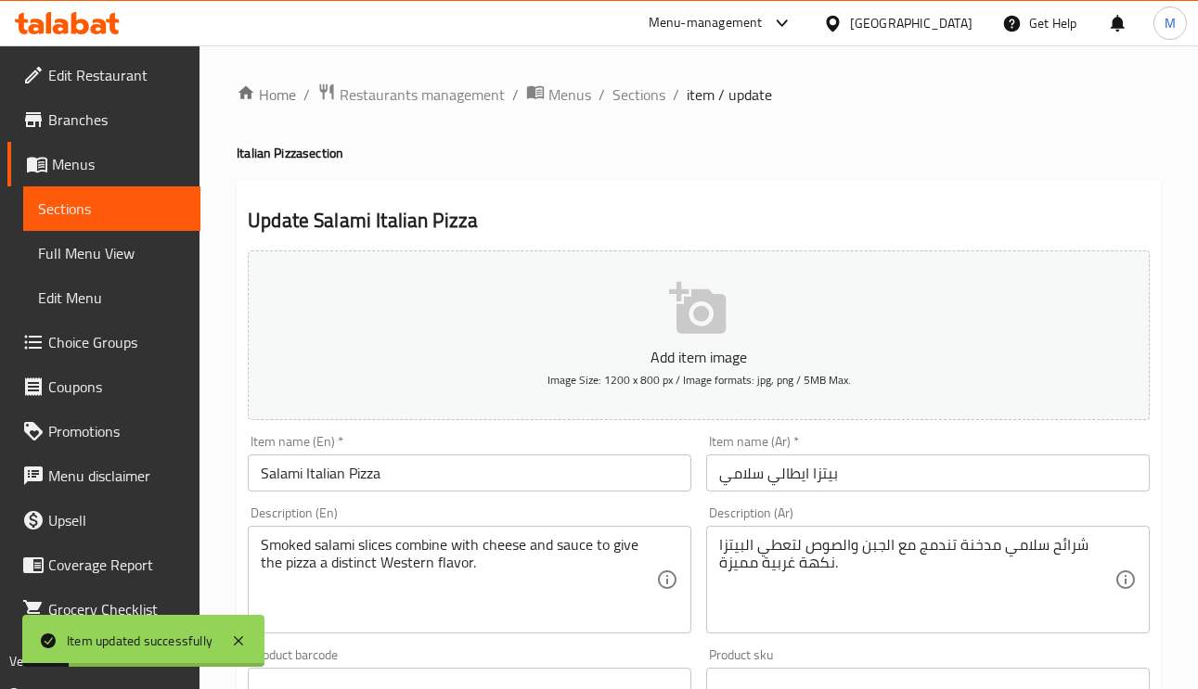
drag, startPoint x: 633, startPoint y: 94, endPoint x: 631, endPoint y: 114, distance: 20.5
click at [633, 94] on span "Sections" at bounding box center [638, 94] width 53 height 22
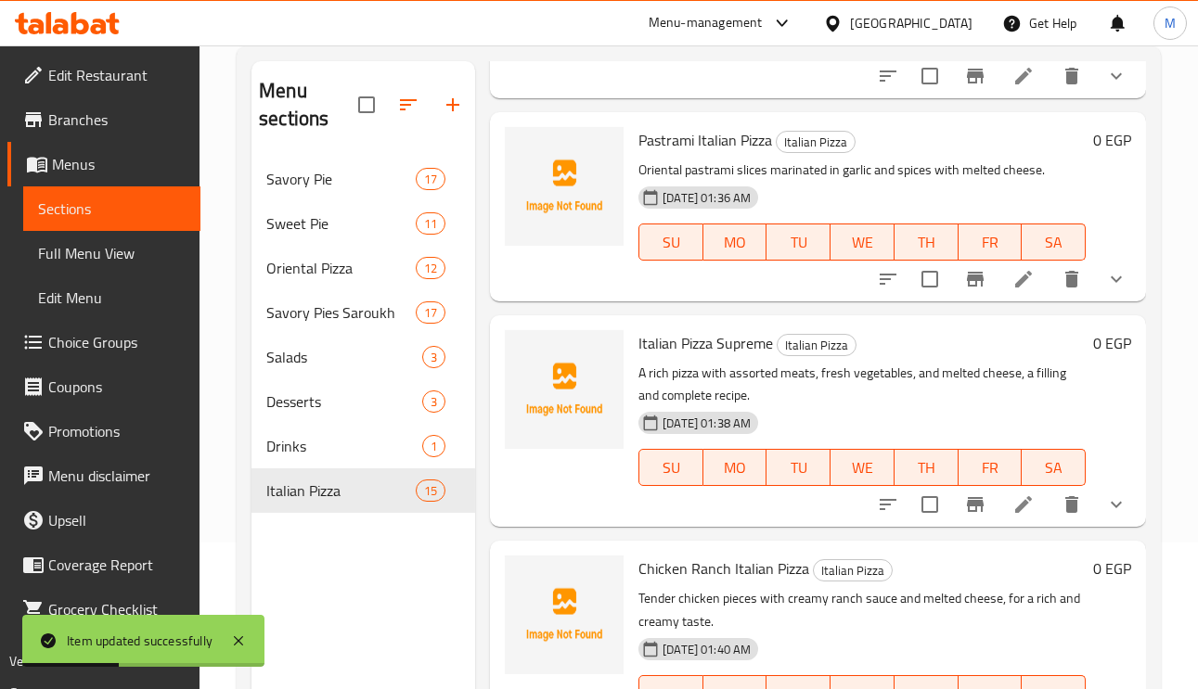
scroll to position [262, 0]
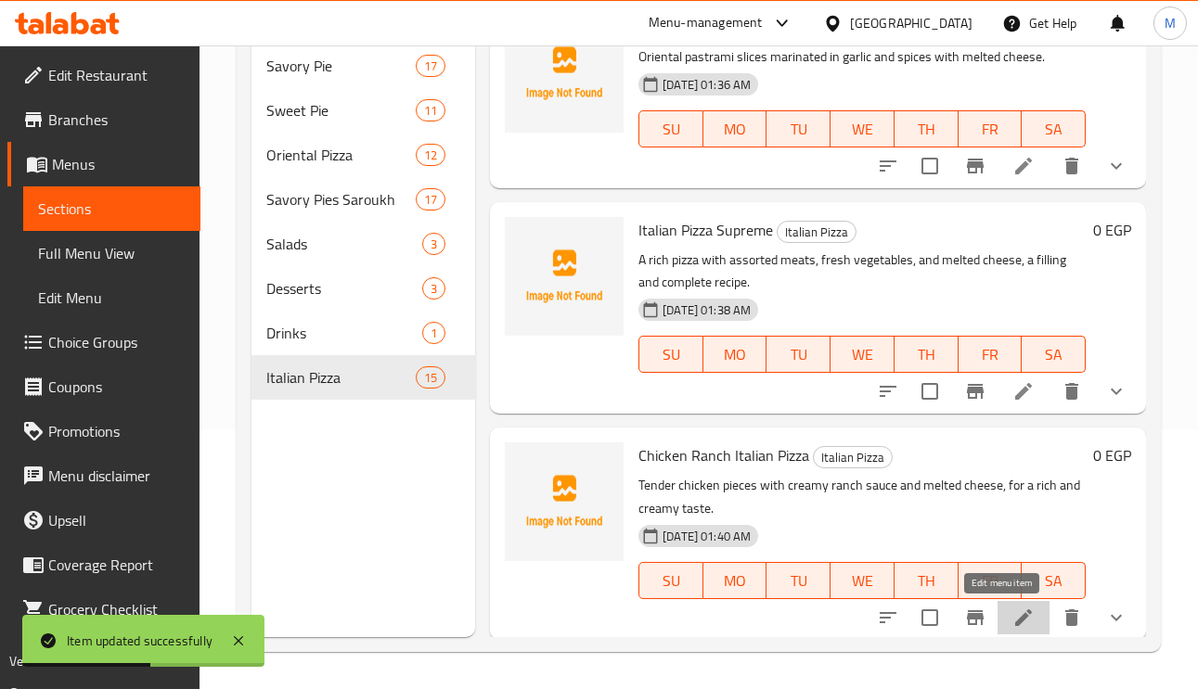
click at [1012, 624] on icon at bounding box center [1023, 618] width 22 height 22
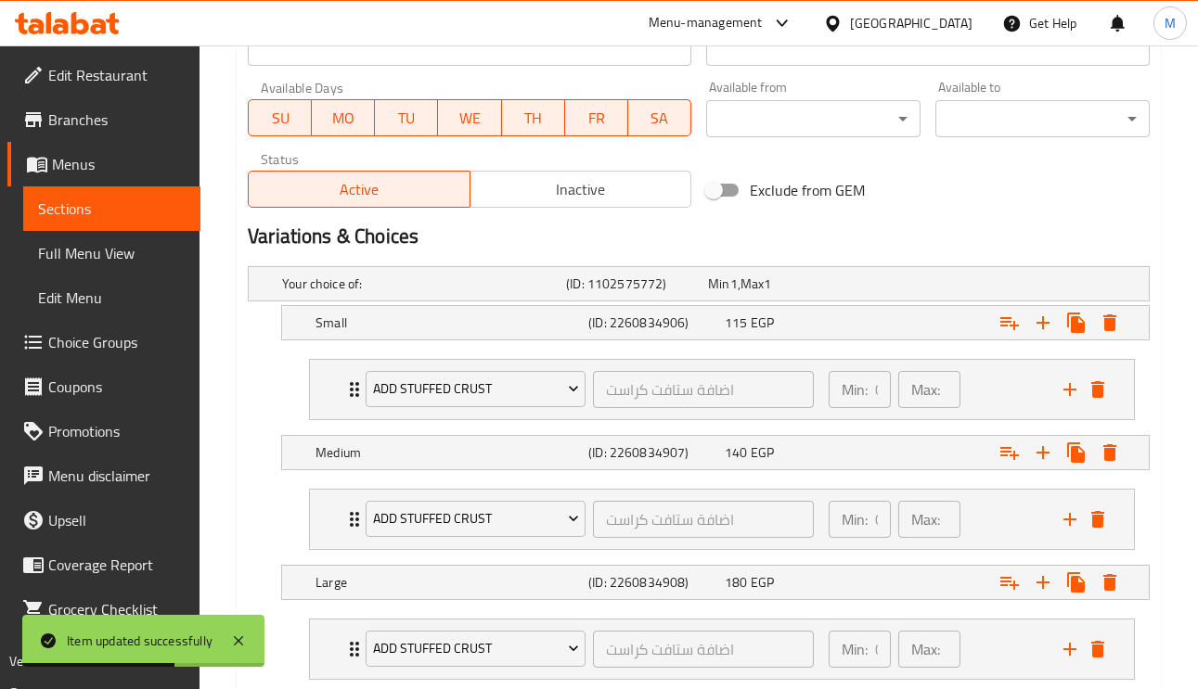
scroll to position [950, 0]
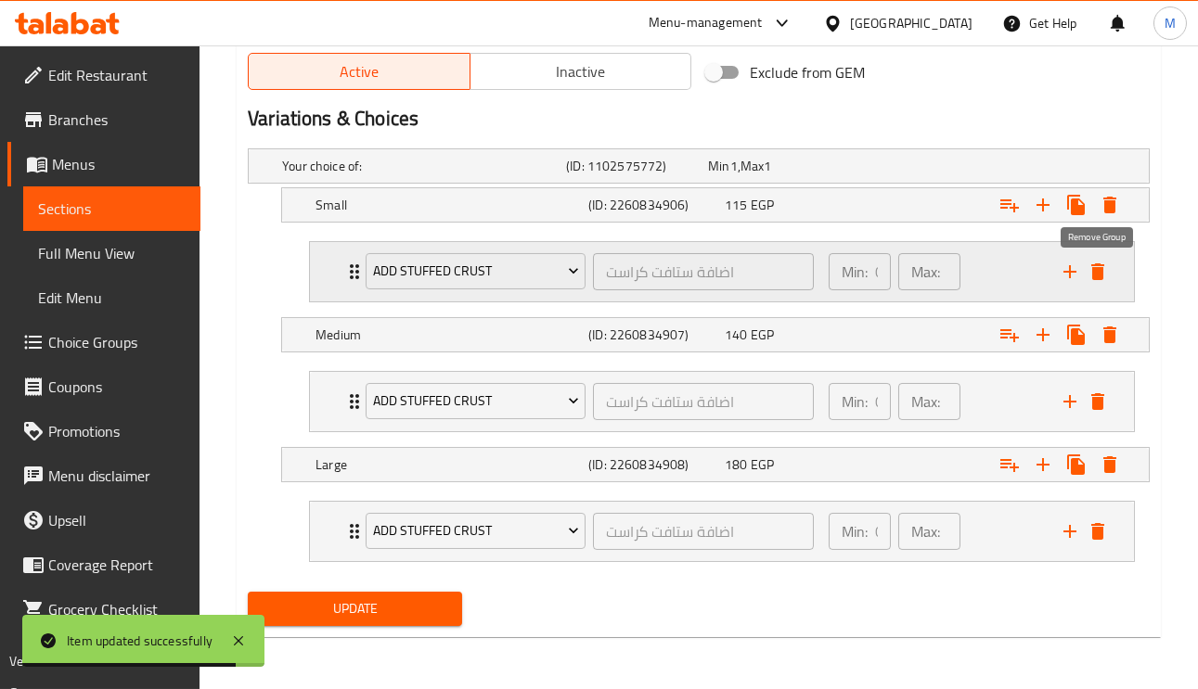
click at [1103, 270] on icon "delete" at bounding box center [1097, 272] width 22 height 22
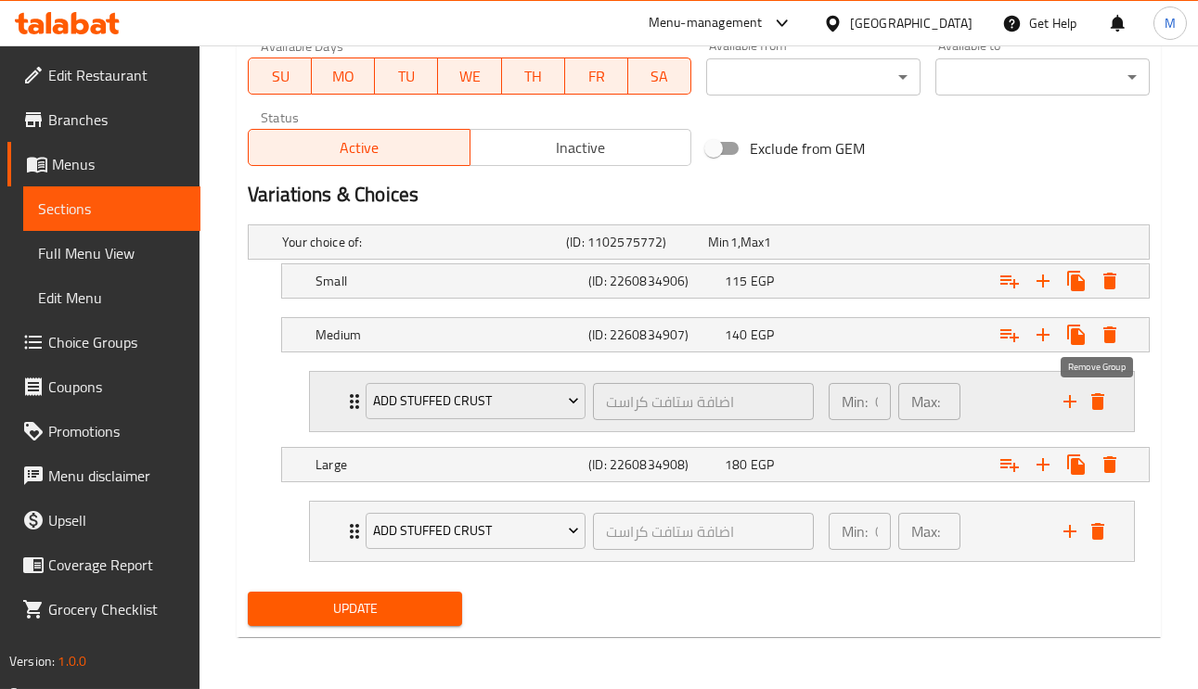
click at [1093, 402] on icon "delete" at bounding box center [1097, 401] width 13 height 17
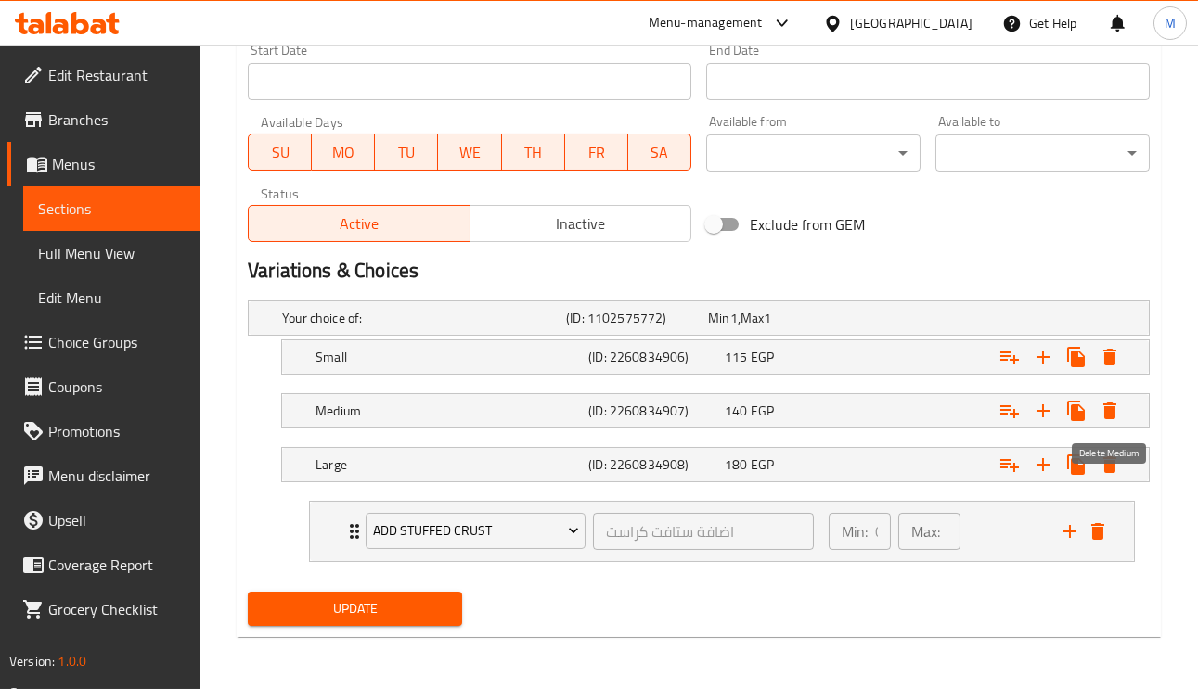
scroll to position [796, 0]
click at [1097, 544] on button "delete" at bounding box center [1098, 532] width 28 height 28
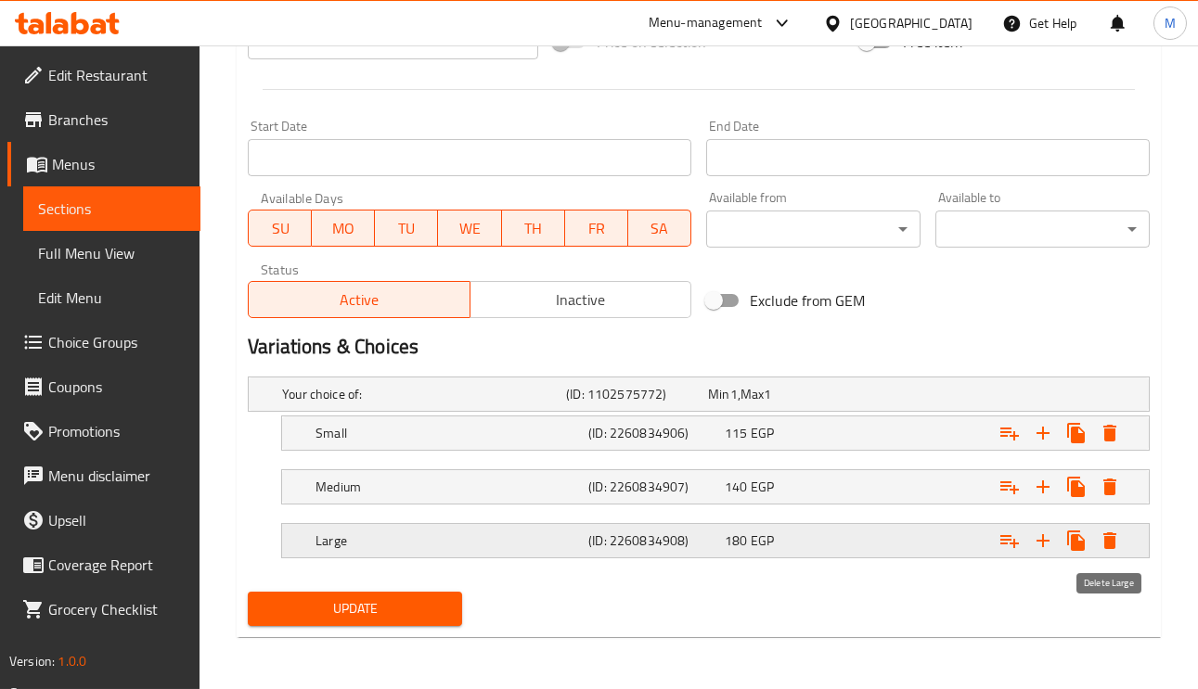
scroll to position [719, 0]
click at [1015, 433] on icon "Expand" at bounding box center [1009, 433] width 22 height 22
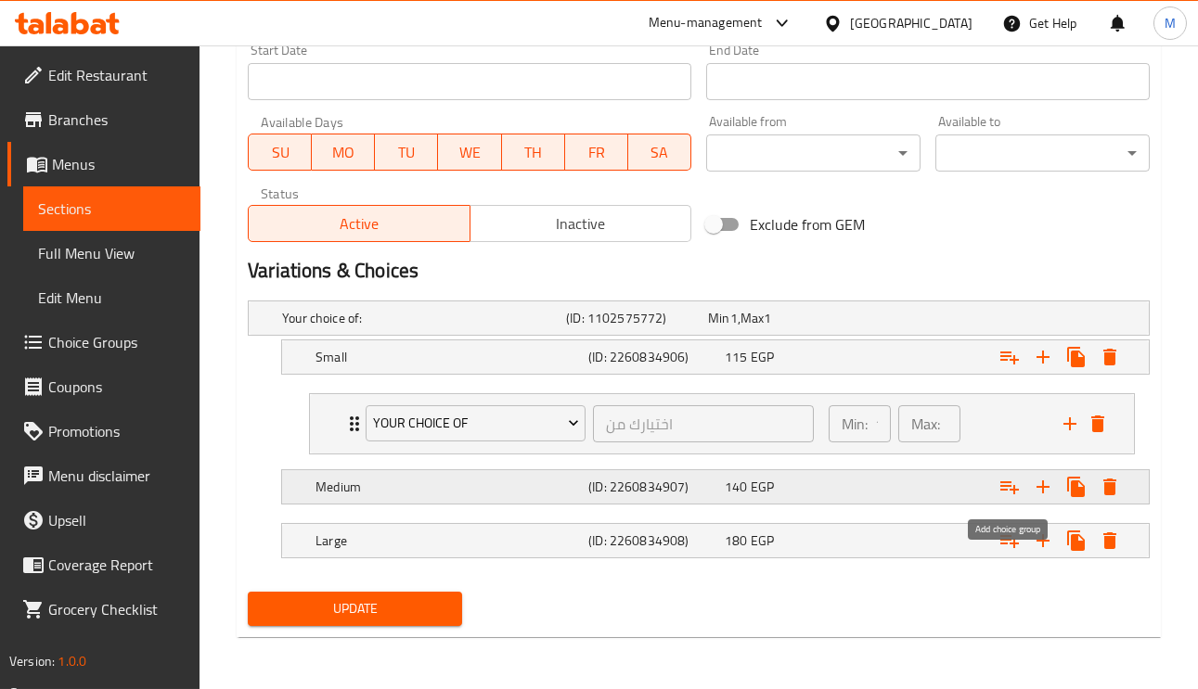
click at [1012, 484] on icon "Expand" at bounding box center [1009, 487] width 22 height 22
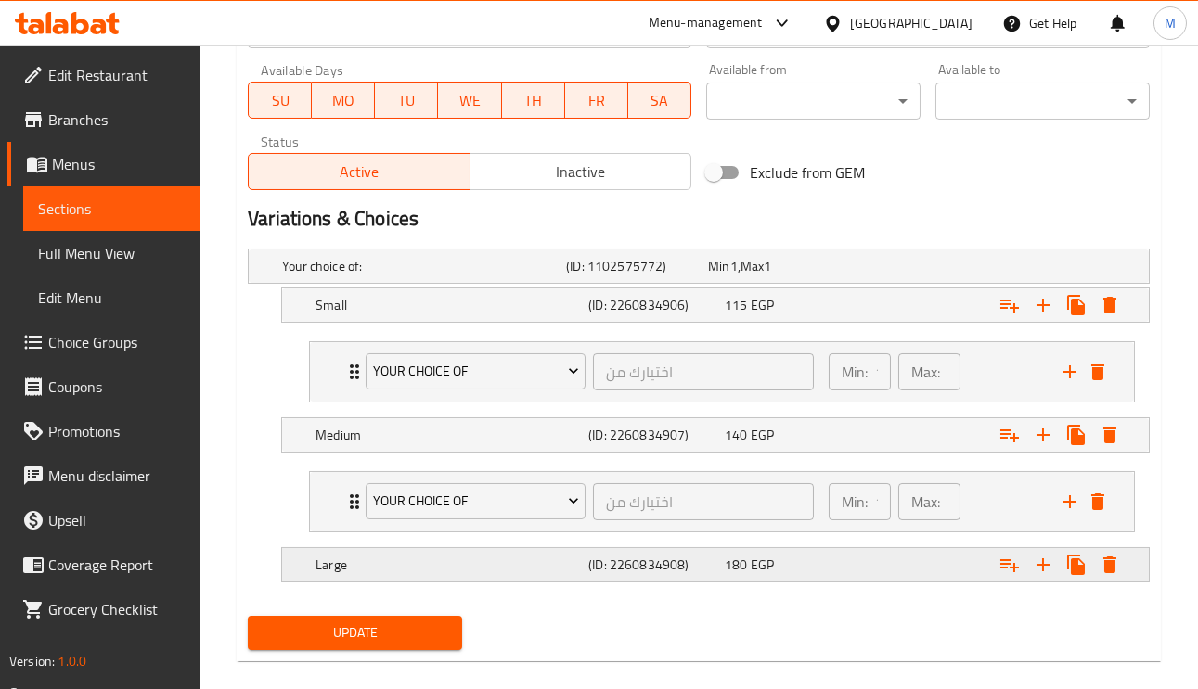
scroll to position [873, 0]
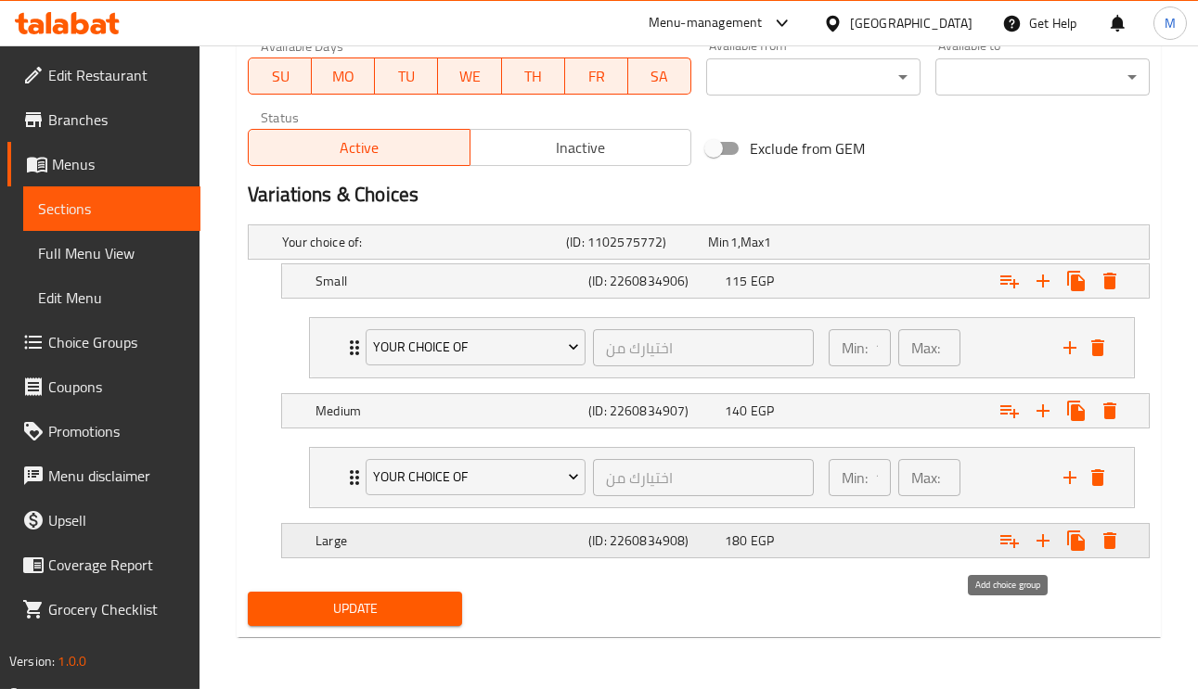
click at [1012, 539] on icon "Expand" at bounding box center [1009, 541] width 22 height 22
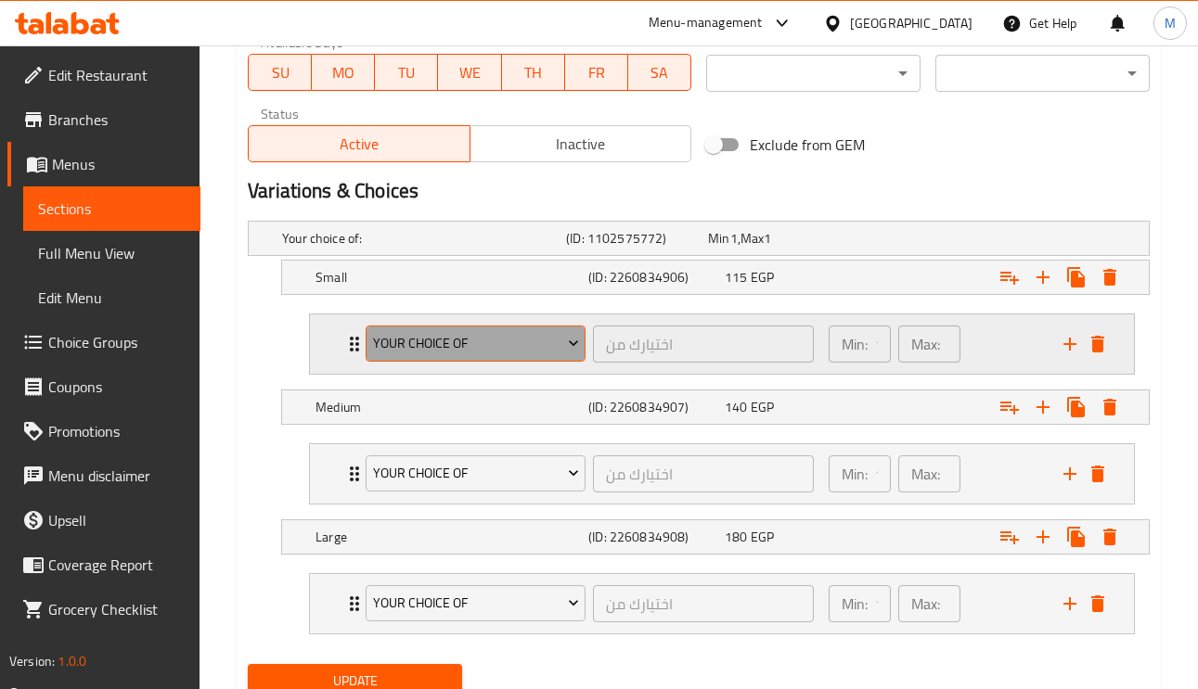
click at [418, 347] on span "Your Choice Of" at bounding box center [476, 343] width 206 height 23
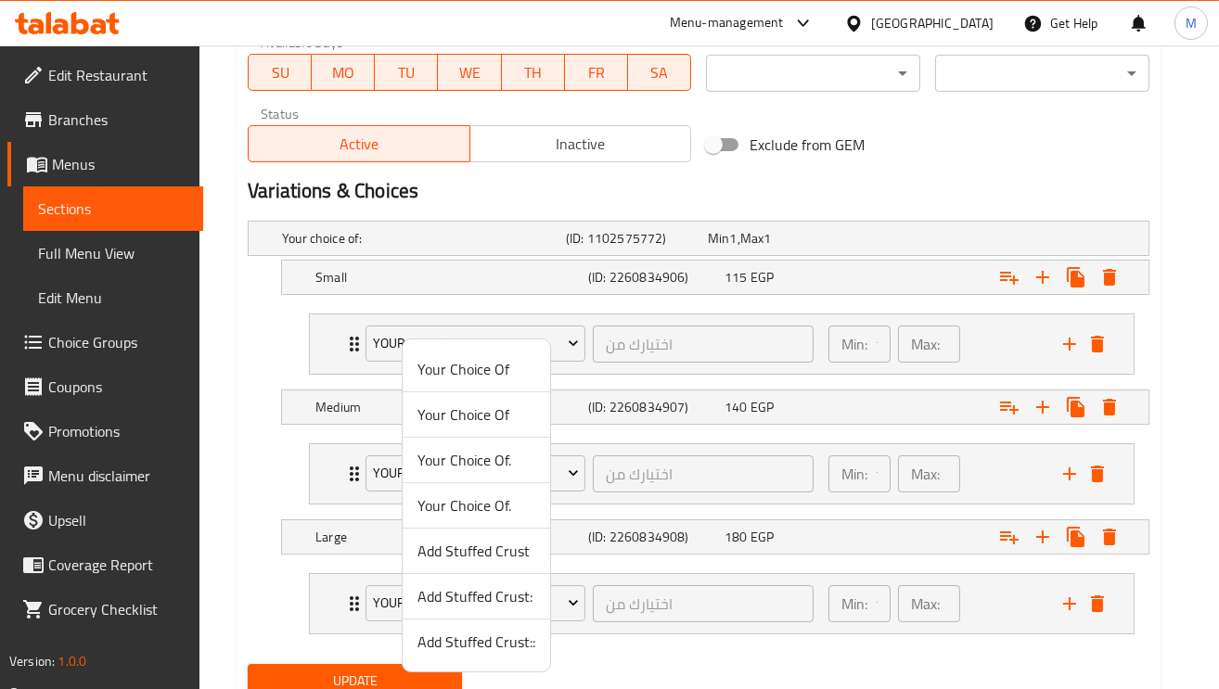
click at [466, 559] on span "Add Stuffed Crust" at bounding box center [476, 551] width 118 height 22
click at [466, 558] on div "Large (ID: 2260834908) 180 EGP" at bounding box center [721, 537] width 818 height 41
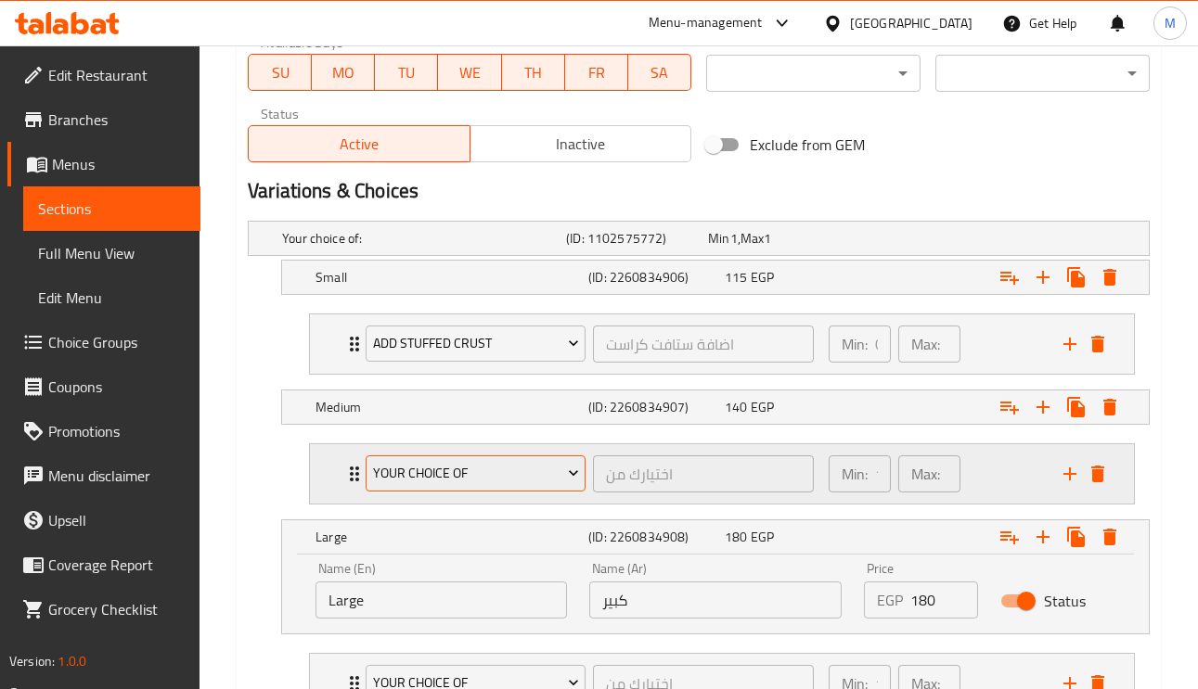
click at [407, 478] on span "Your Choice Of" at bounding box center [476, 473] width 206 height 23
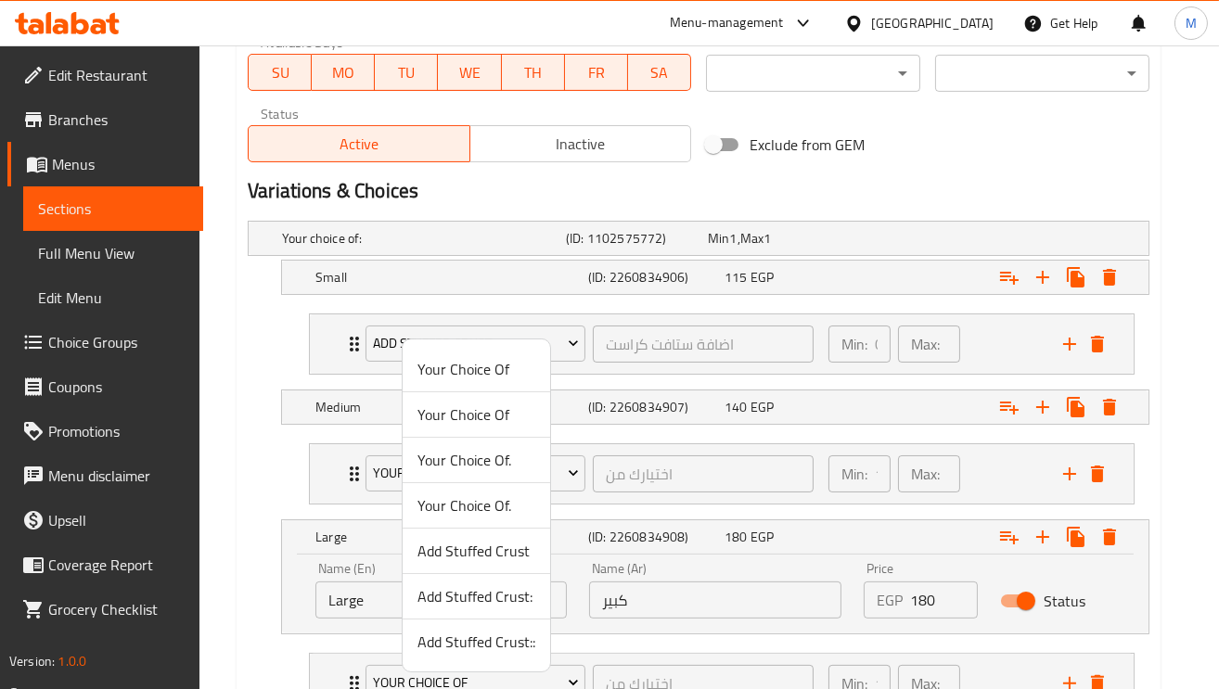
click at [477, 594] on span "Add Stuffed Crust:" at bounding box center [476, 596] width 118 height 22
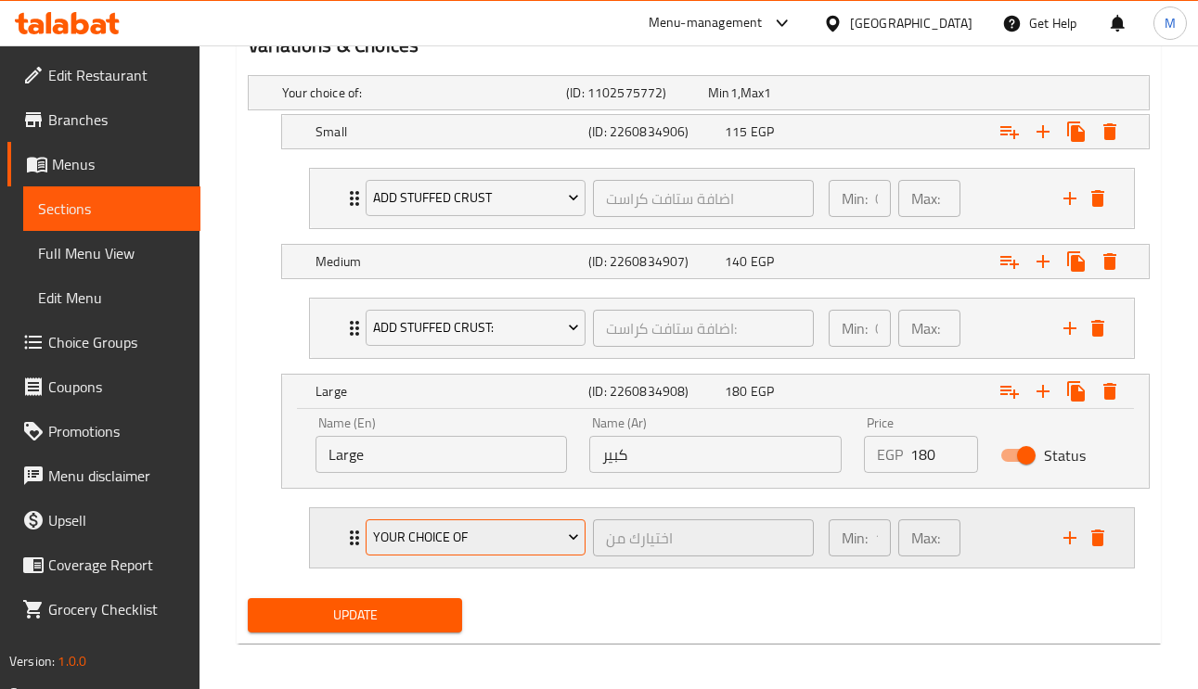
scroll to position [1030, 0]
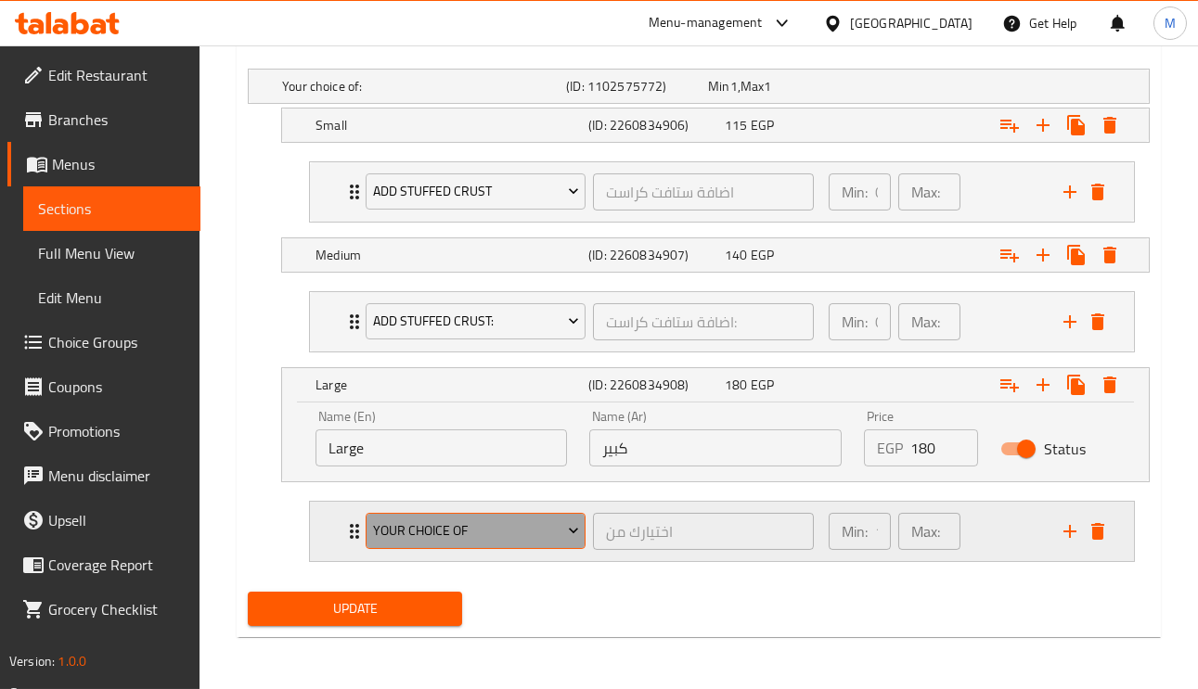
click at [433, 532] on span "Your Choice Of" at bounding box center [476, 531] width 206 height 23
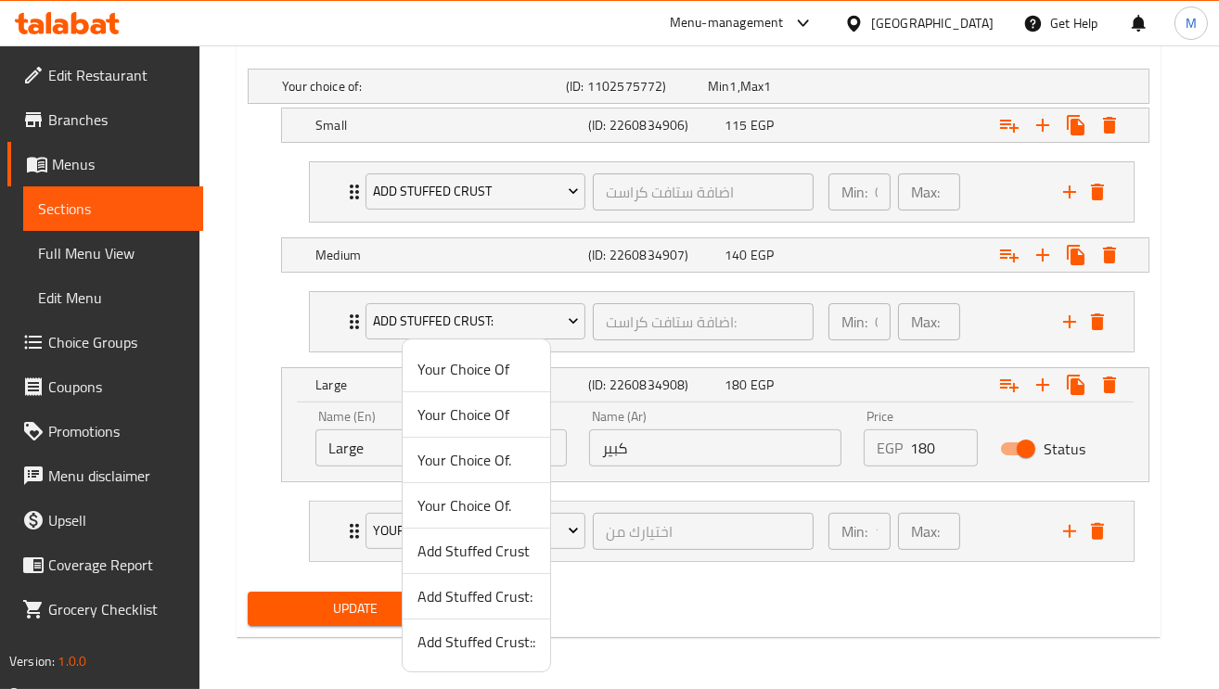
click at [486, 645] on span "Add Stuffed Crust::" at bounding box center [476, 642] width 118 height 22
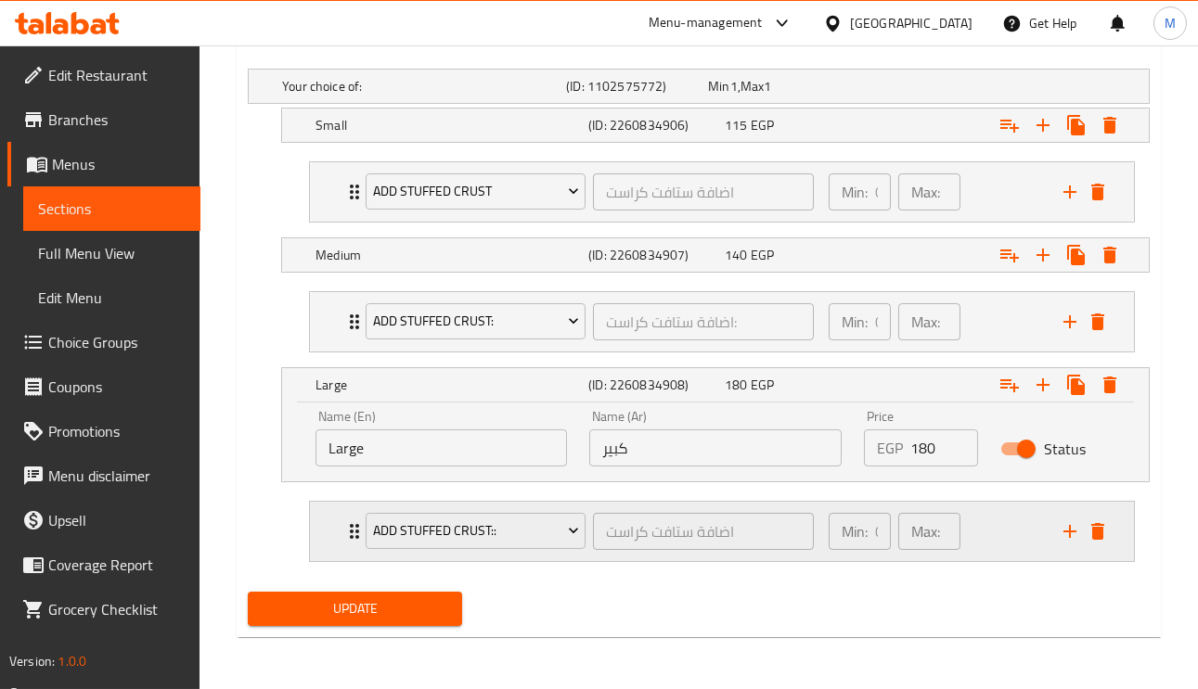
click at [346, 539] on icon "Expand" at bounding box center [354, 531] width 22 height 22
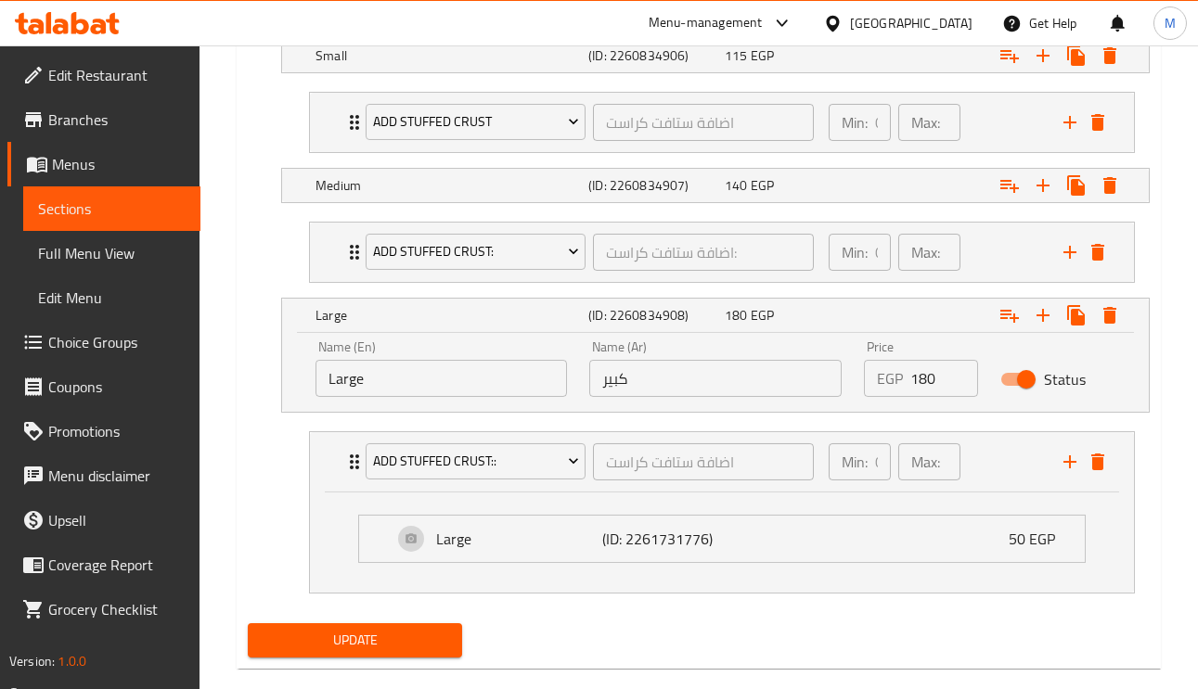
scroll to position [1131, 0]
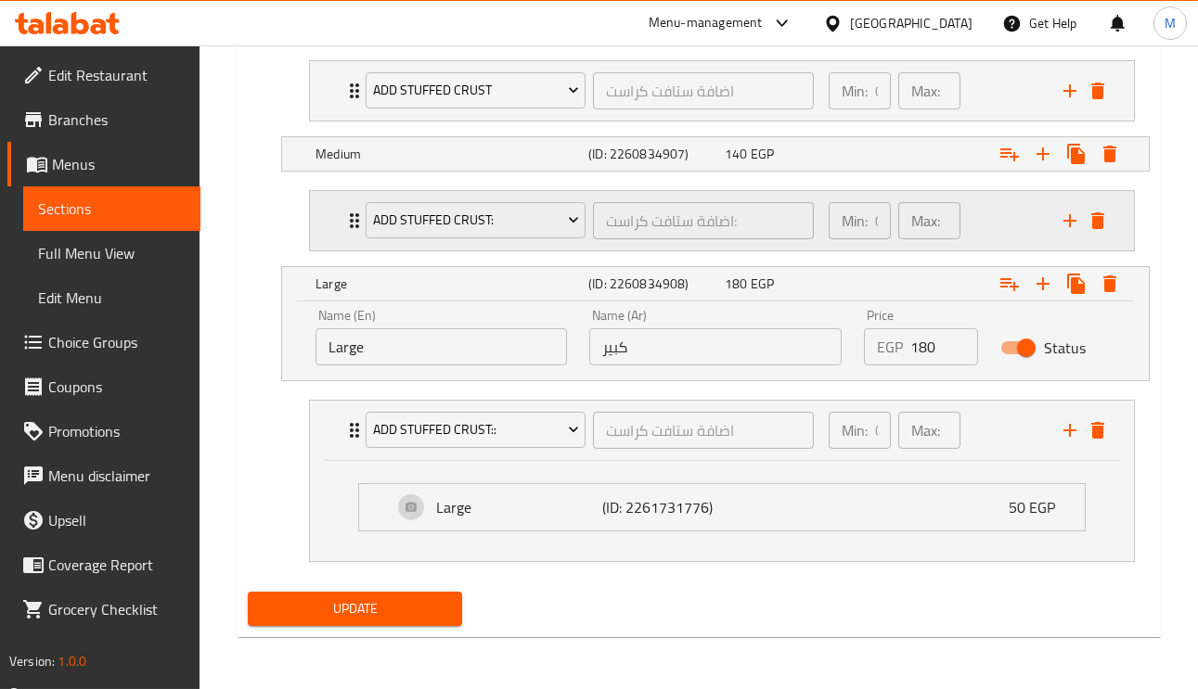
click at [346, 224] on icon "Expand" at bounding box center [354, 221] width 22 height 22
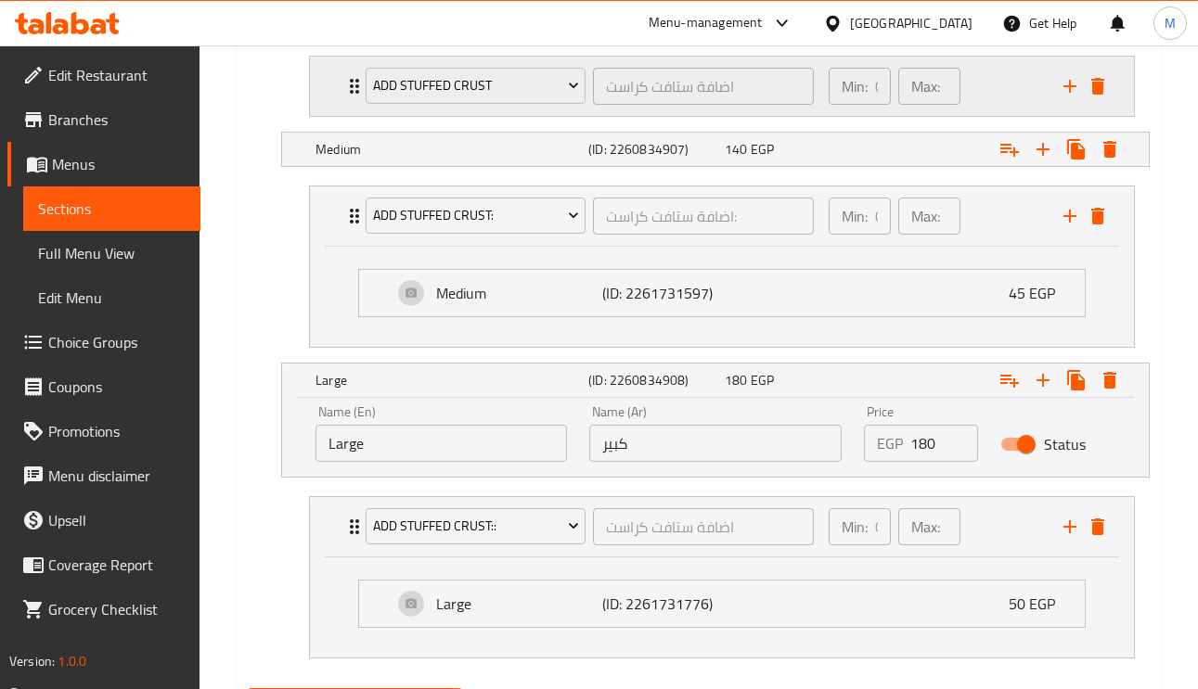
click at [352, 94] on icon "Expand" at bounding box center [354, 86] width 9 height 15
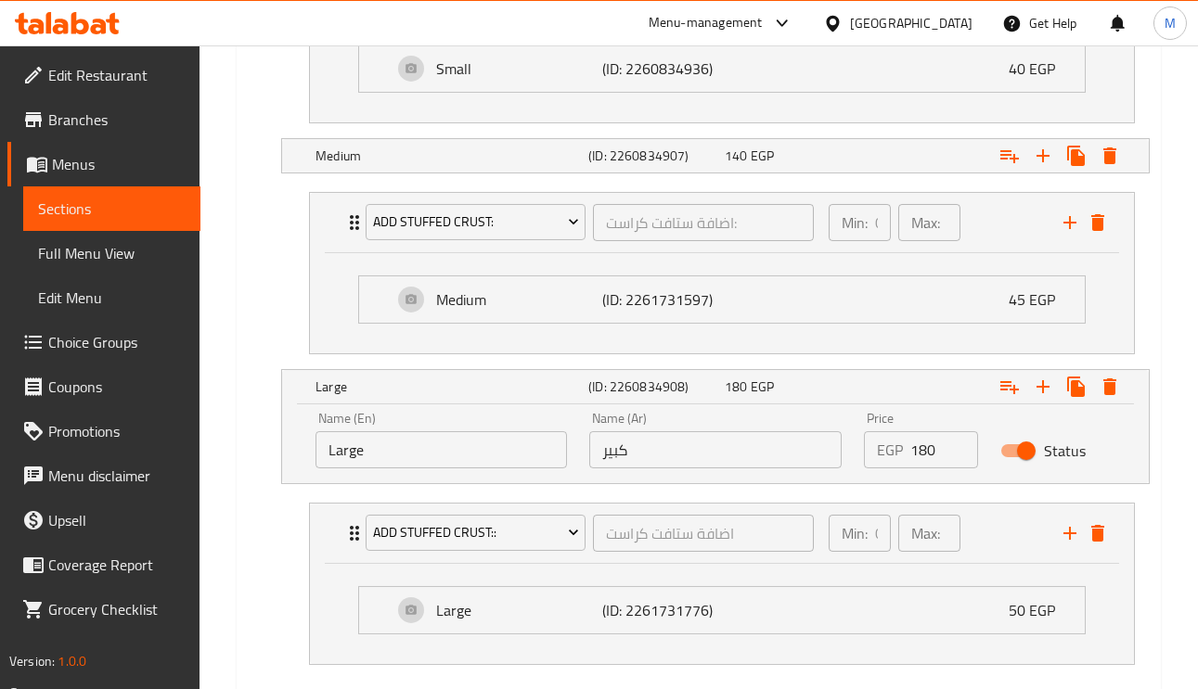
scroll to position [1334, 0]
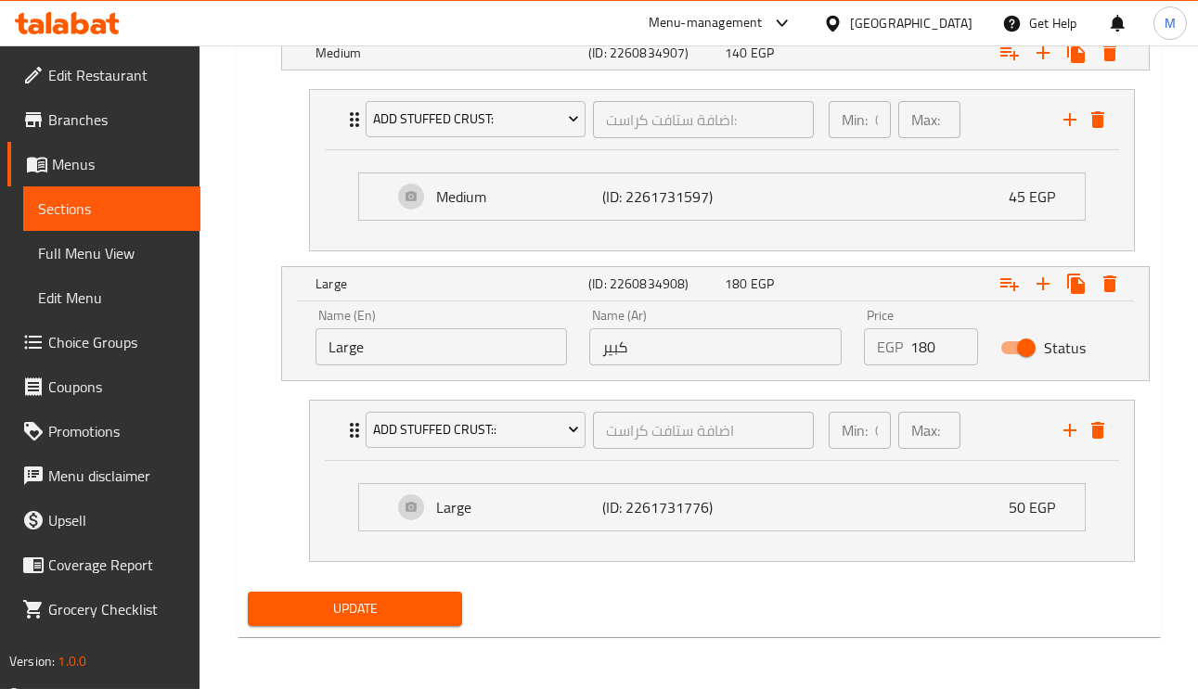
click at [428, 611] on span "Update" at bounding box center [355, 608] width 185 height 23
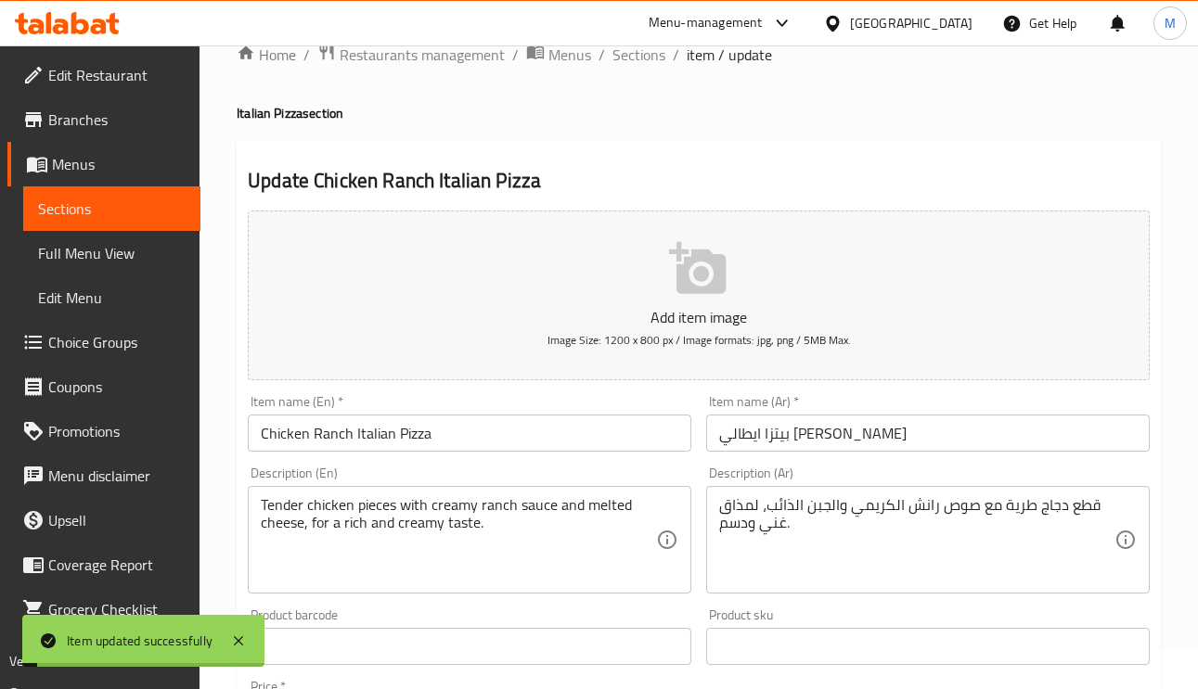
scroll to position [0, 0]
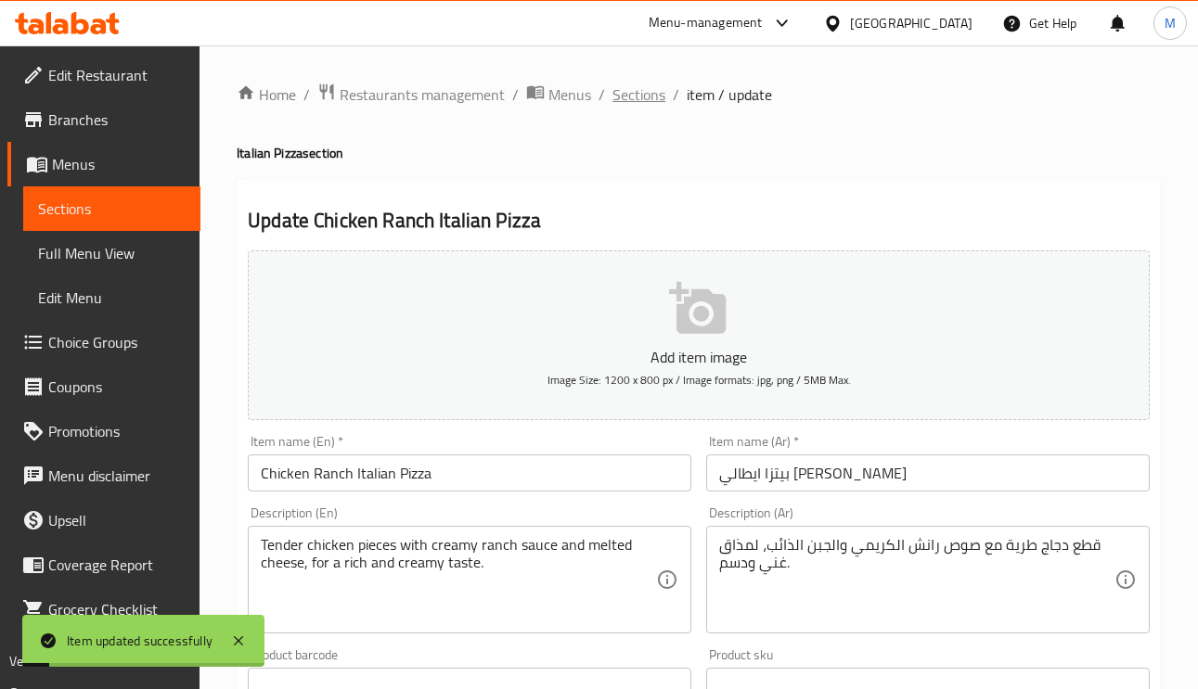
click at [629, 97] on span "Sections" at bounding box center [638, 94] width 53 height 22
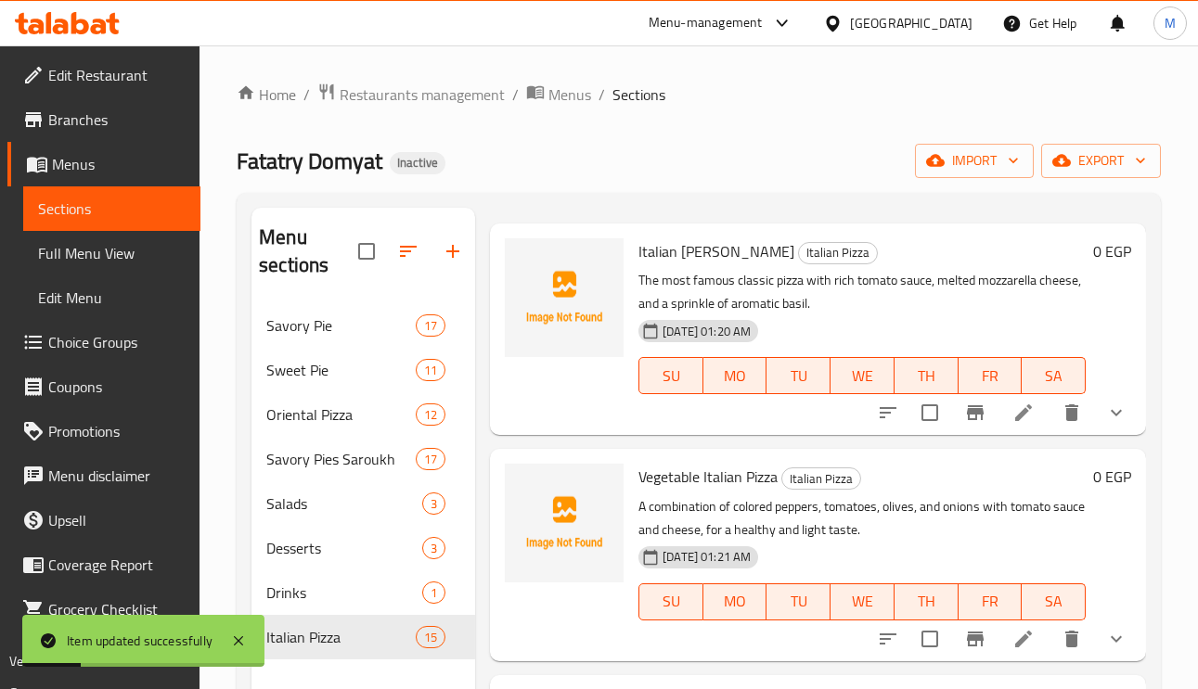
scroll to position [139, 0]
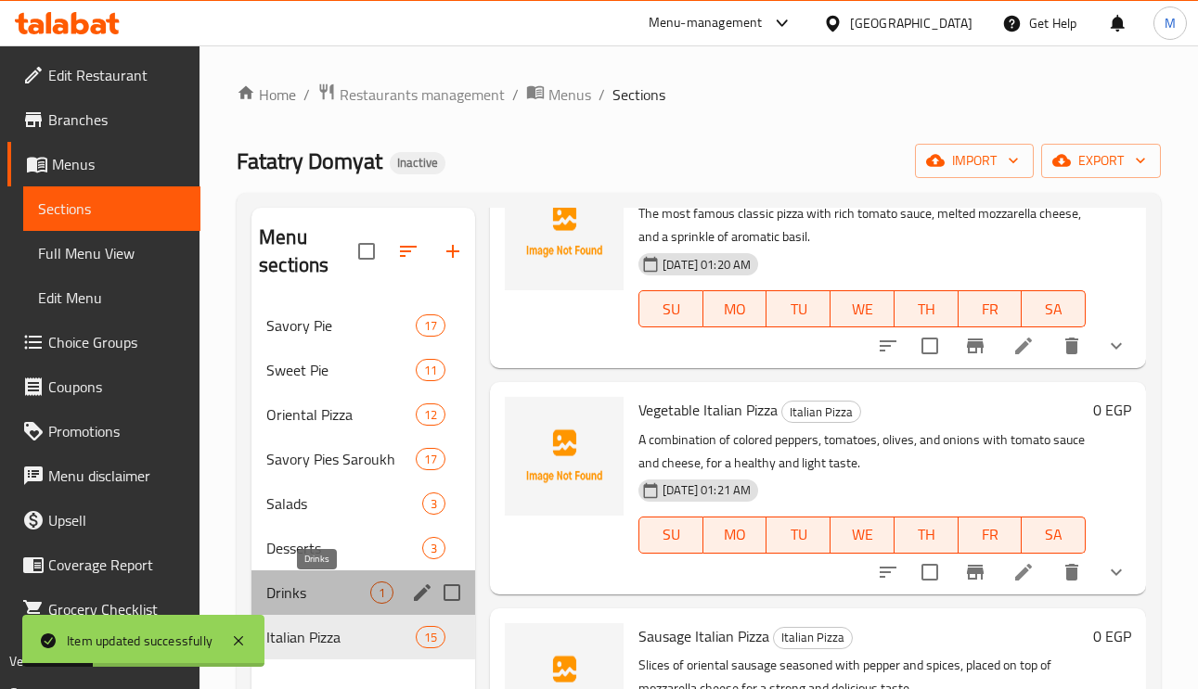
click at [314, 595] on span "Drinks" at bounding box center [318, 593] width 104 height 22
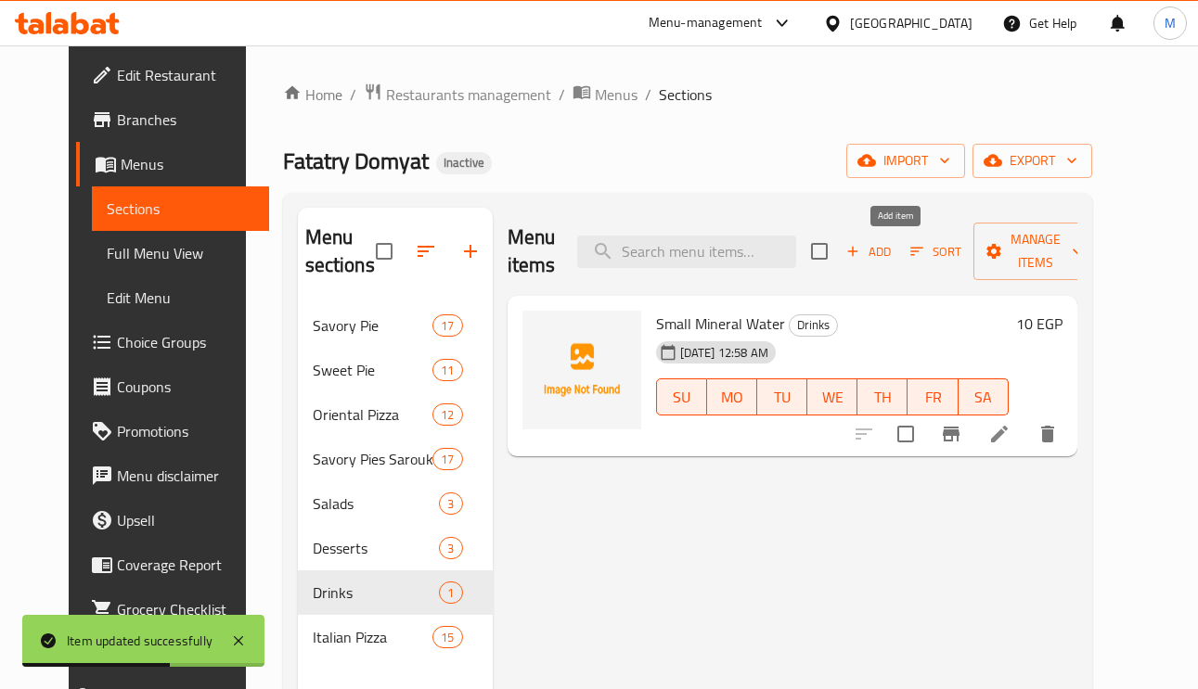
click at [861, 246] on icon "button" at bounding box center [852, 251] width 17 height 17
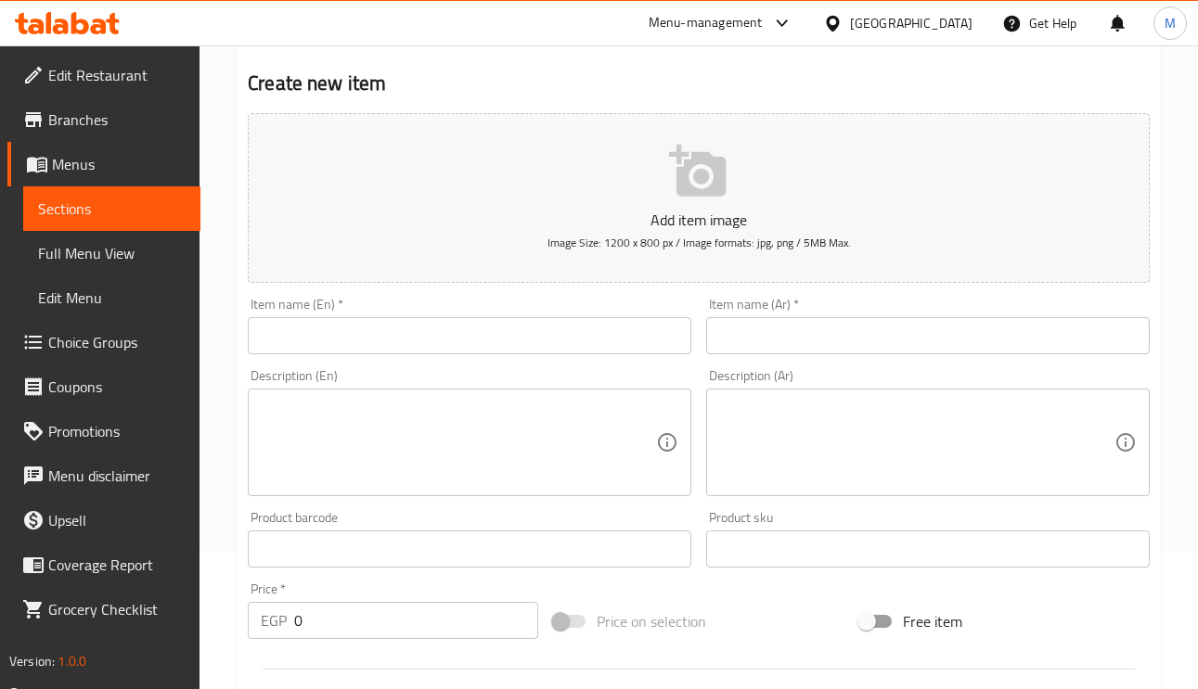
scroll to position [139, 0]
click at [94, 350] on span "Choice Groups" at bounding box center [116, 342] width 137 height 22
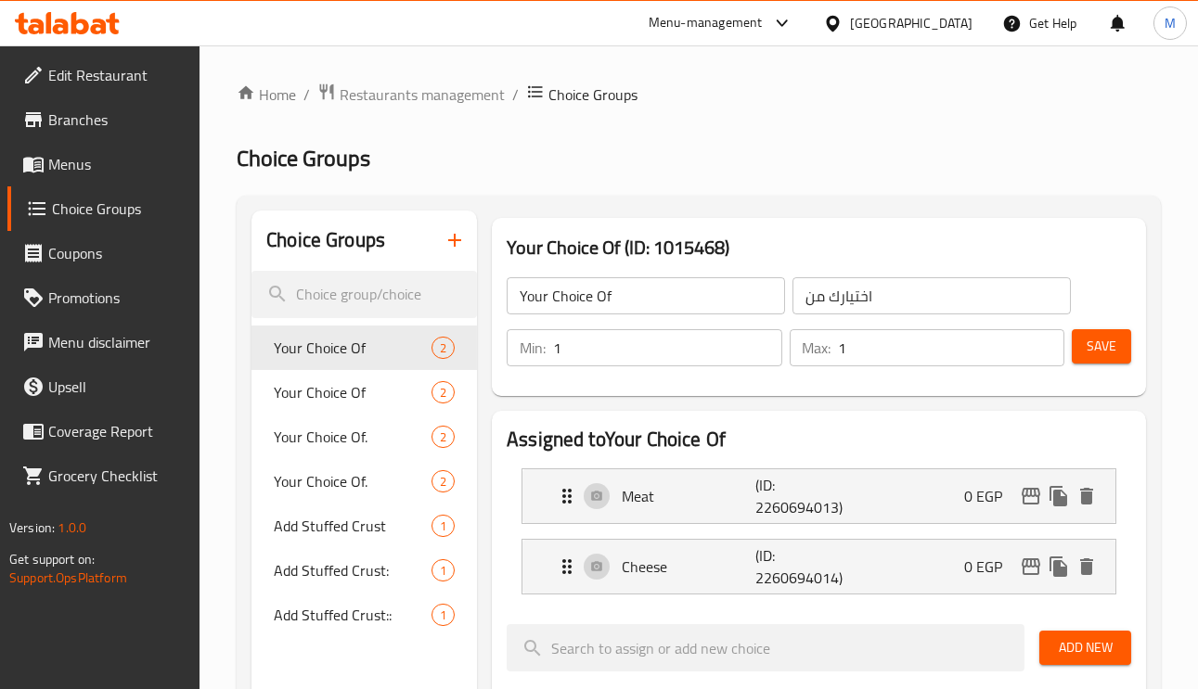
click at [449, 256] on button "button" at bounding box center [454, 240] width 45 height 45
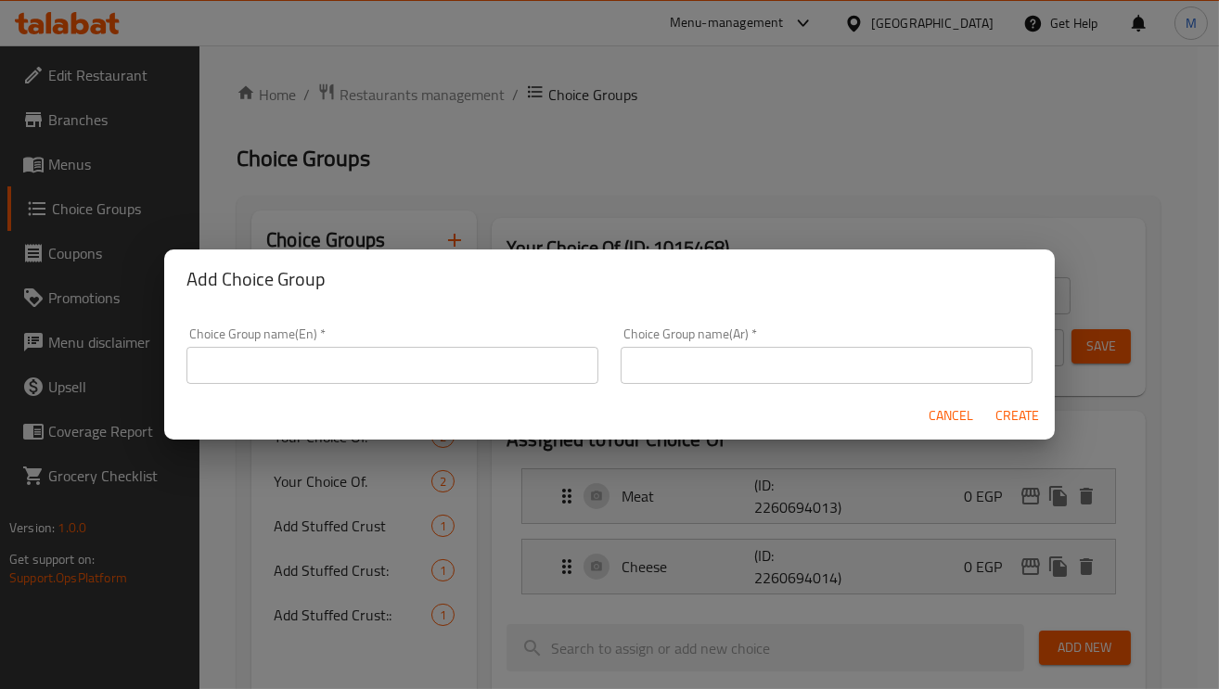
drag, startPoint x: 412, startPoint y: 351, endPoint x: 414, endPoint y: 374, distance: 23.3
click at [412, 351] on input "text" at bounding box center [392, 365] width 412 height 37
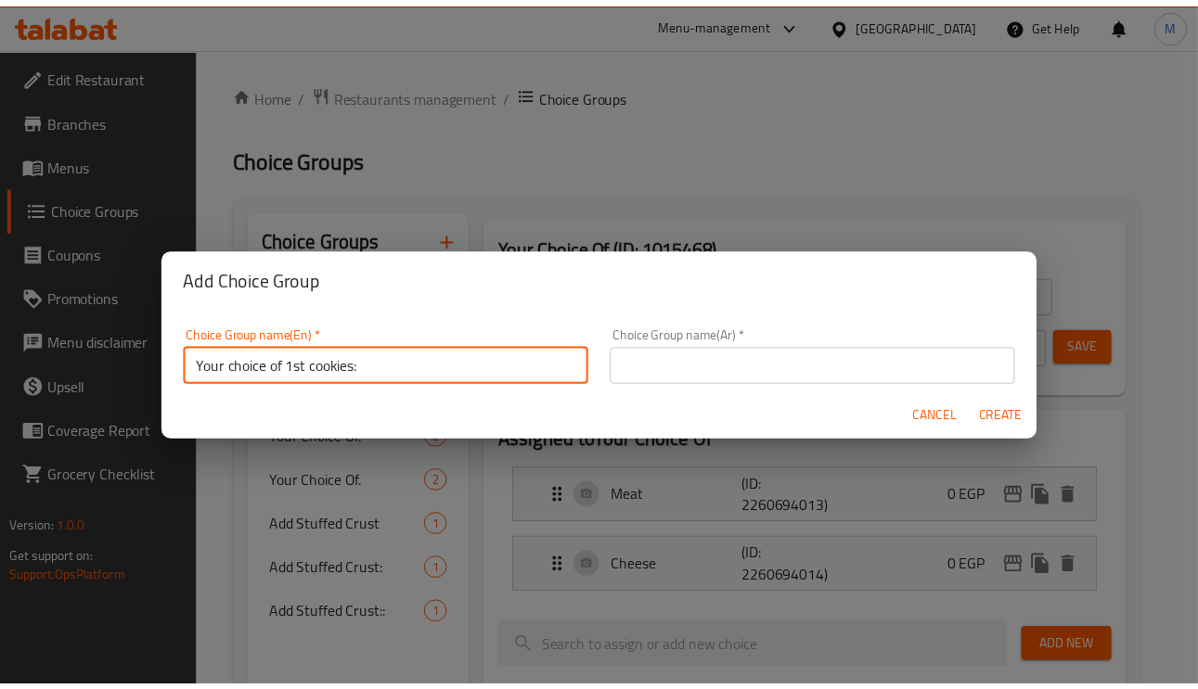
scroll to position [5, 0]
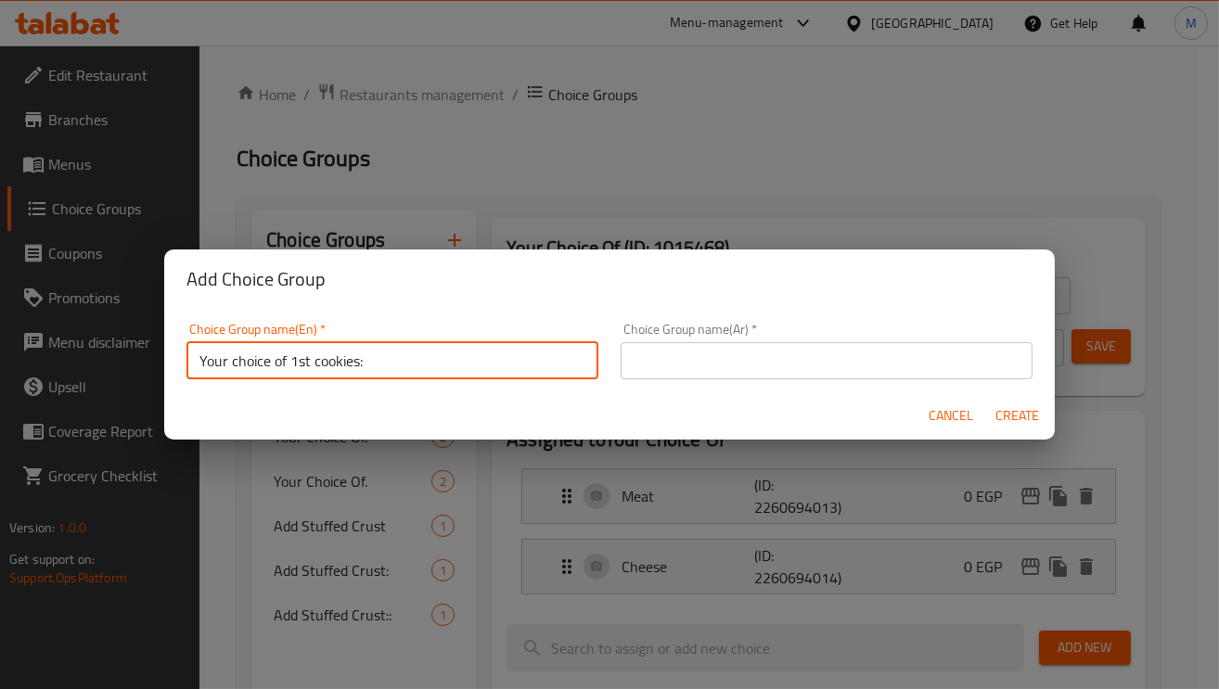
drag, startPoint x: 329, startPoint y: 370, endPoint x: 291, endPoint y: 370, distance: 38.0
click at [291, 370] on input "Your choice of 1st cookies:" at bounding box center [392, 360] width 412 height 37
click at [346, 358] on input "Your choice of 1st cookies:" at bounding box center [392, 360] width 412 height 37
drag, startPoint x: 359, startPoint y: 358, endPoint x: 285, endPoint y: 364, distance: 74.4
click at [285, 364] on input "Your choice of 1st cookies:" at bounding box center [392, 360] width 412 height 37
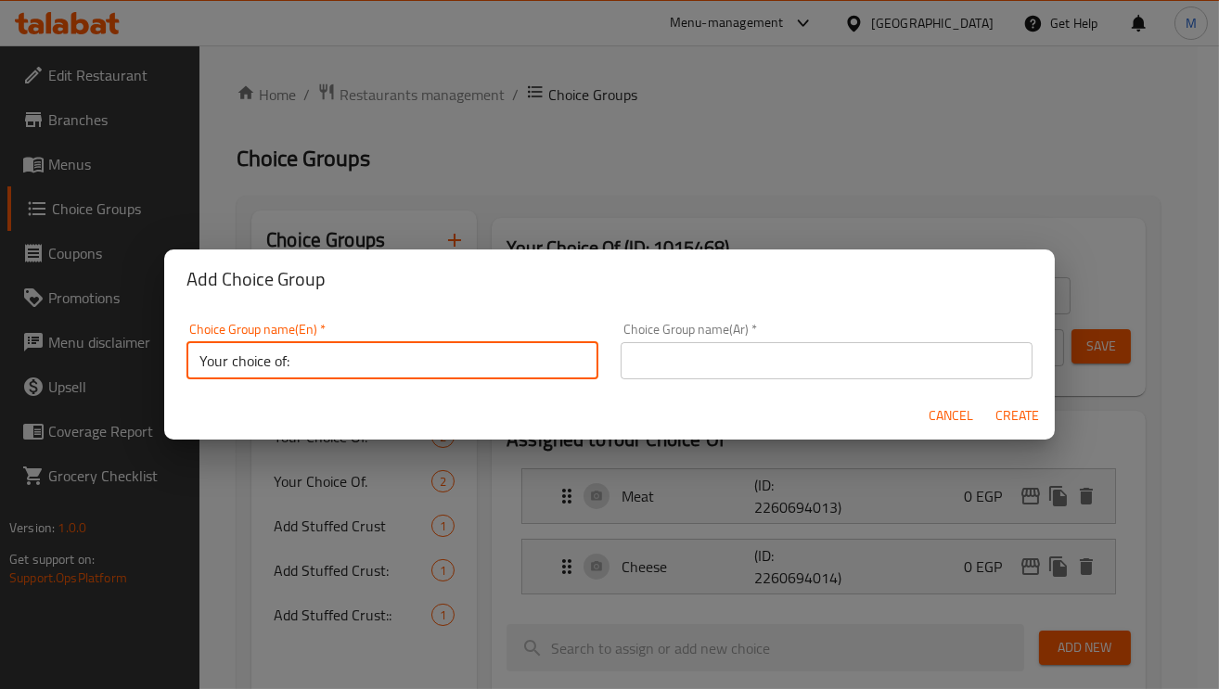
type input "Your choice of:"
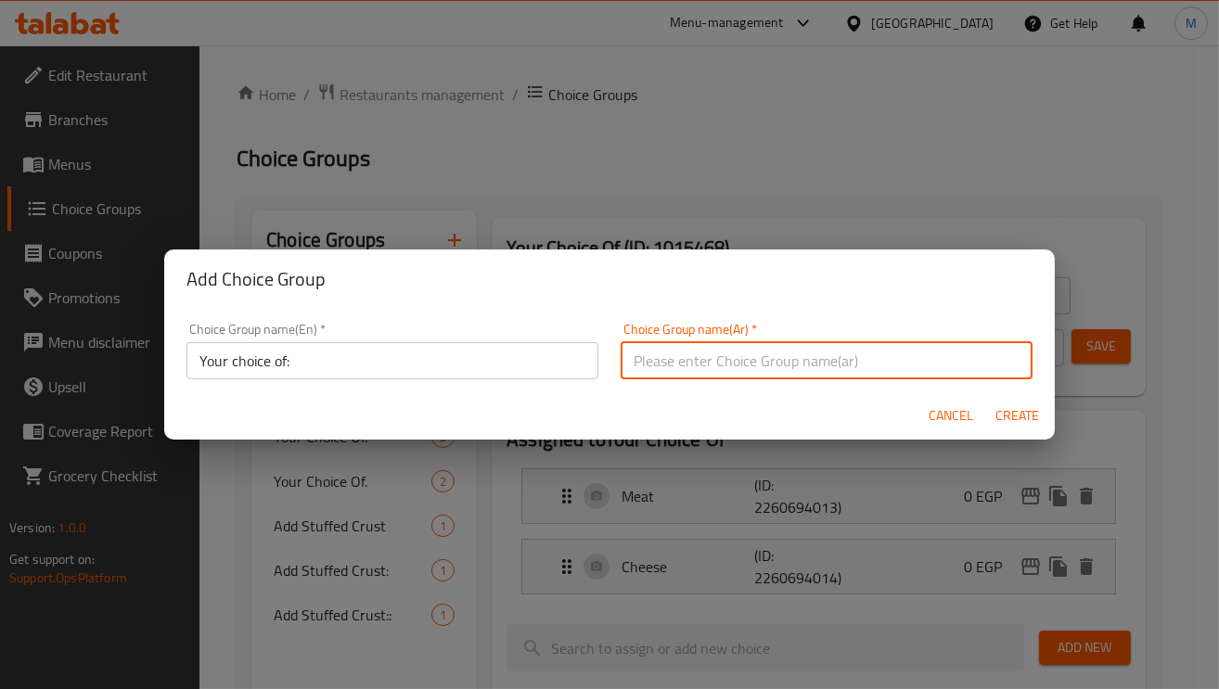
click at [719, 367] on input "text" at bounding box center [827, 360] width 412 height 37
click at [710, 362] on input "إختيارك من الكوكيز الأولي:" at bounding box center [827, 360] width 412 height 37
drag, startPoint x: 634, startPoint y: 363, endPoint x: 625, endPoint y: 368, distance: 10.0
click at [621, 366] on input "إختيارك من الكوكيز الأولي:" at bounding box center [827, 360] width 412 height 37
drag, startPoint x: 668, startPoint y: 363, endPoint x: 599, endPoint y: 366, distance: 68.8
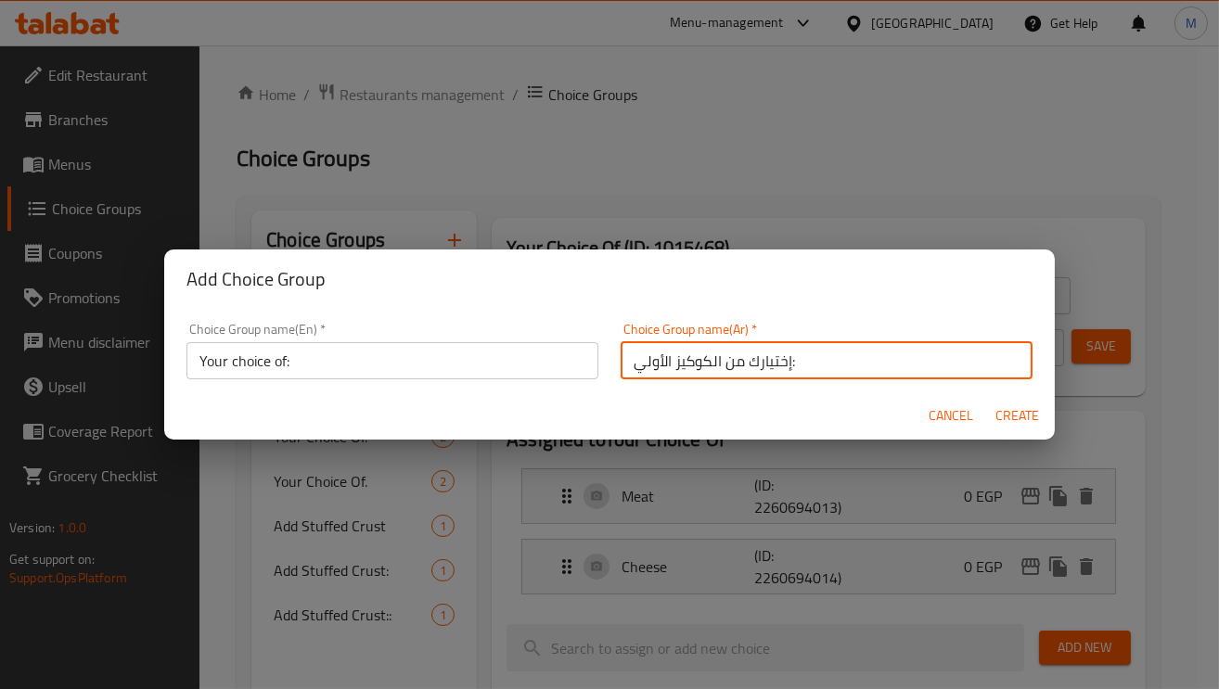
click at [610, 366] on div "Choice Group name(Ar)   * إختيارك من الكوكيز الأولي: Choice Group name(Ar) *" at bounding box center [827, 351] width 434 height 79
drag, startPoint x: 710, startPoint y: 366, endPoint x: 610, endPoint y: 359, distance: 100.5
click at [621, 359] on input "إختيارك من الكوكيز الأولي:" at bounding box center [827, 360] width 412 height 37
drag, startPoint x: 711, startPoint y: 357, endPoint x: 625, endPoint y: 362, distance: 85.5
click at [624, 362] on input "إختيارك من الكوكيز الأولي:" at bounding box center [827, 360] width 412 height 37
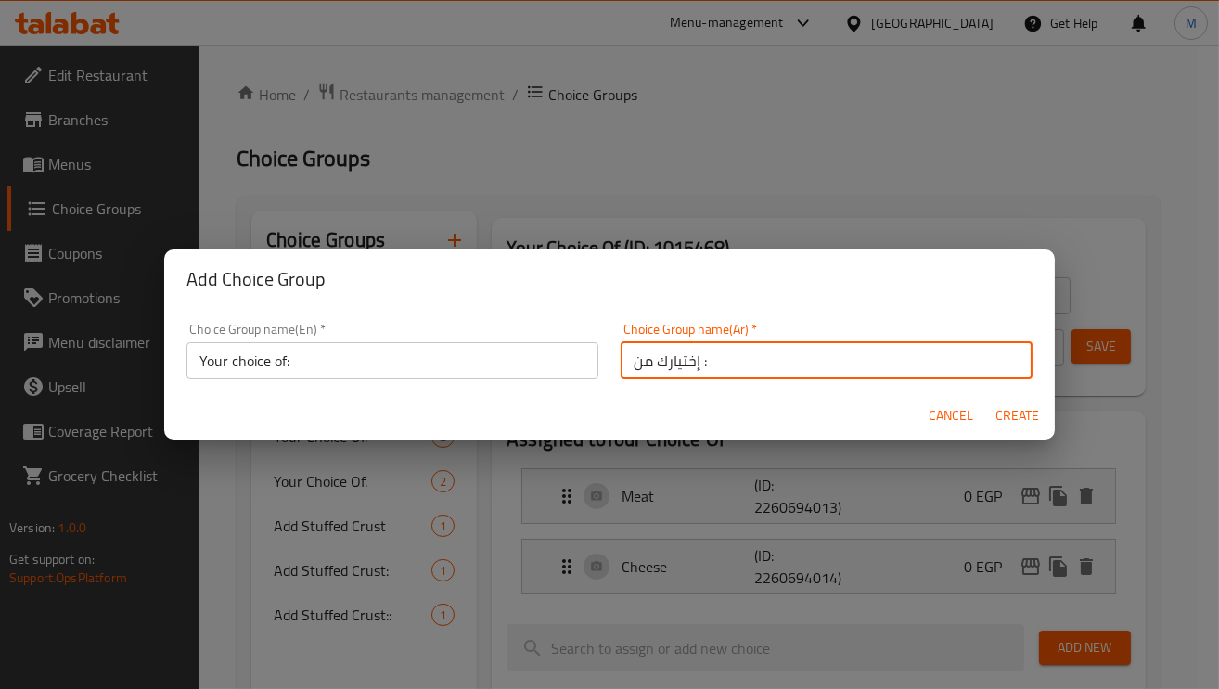
type input "إختيارك من :"
click at [1008, 417] on span "Create" at bounding box center [1017, 415] width 45 height 23
type input "Your choice of:"
type input "إختيارك من :"
type input "0"
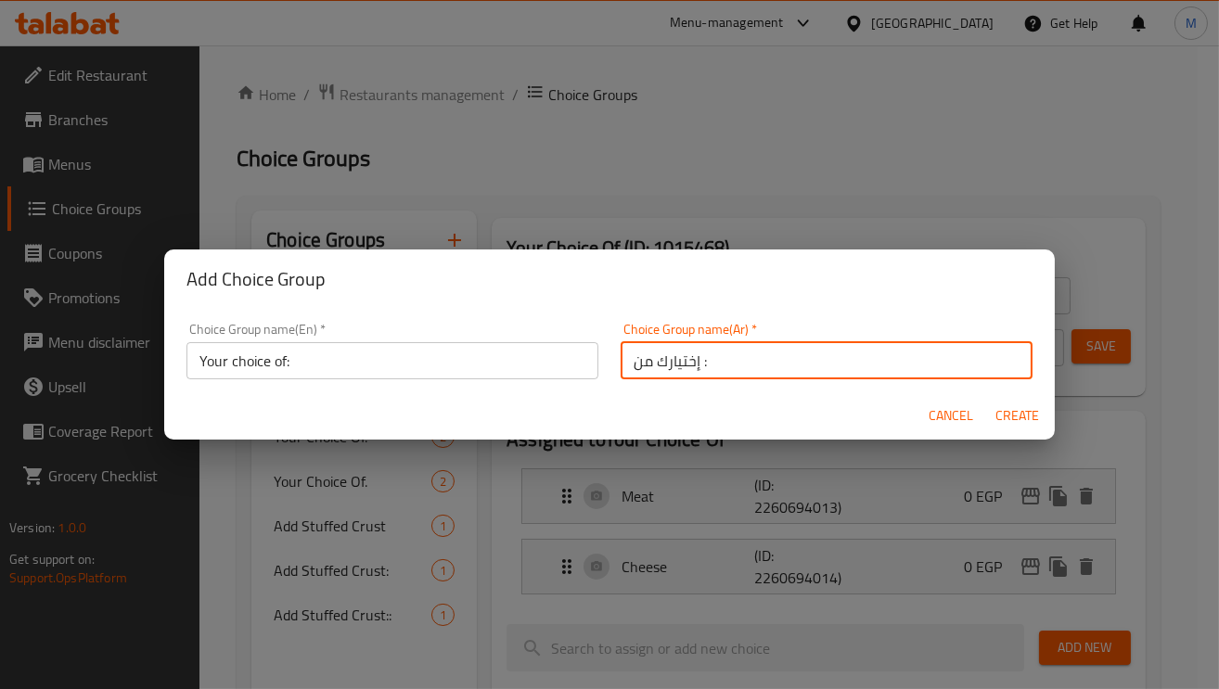
type input "0"
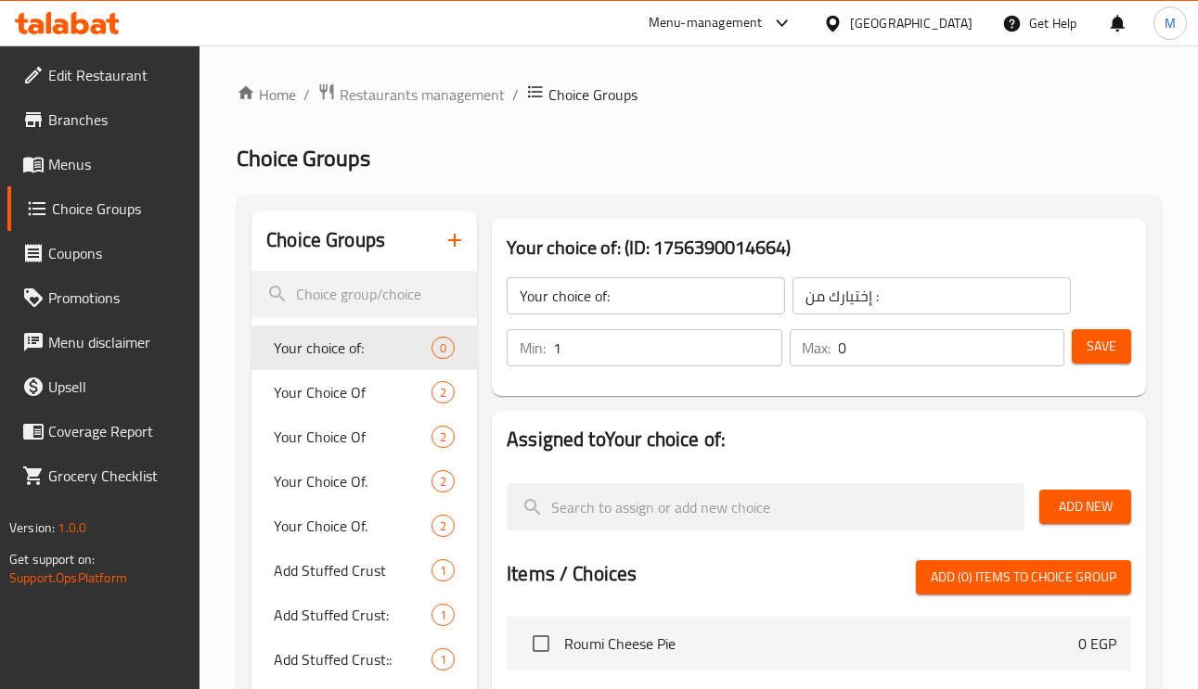
click at [758, 341] on input "1" at bounding box center [667, 347] width 228 height 37
click at [758, 341] on input "2" at bounding box center [667, 347] width 228 height 37
type input "1"
click at [764, 361] on input "1" at bounding box center [667, 347] width 228 height 37
type input "1"
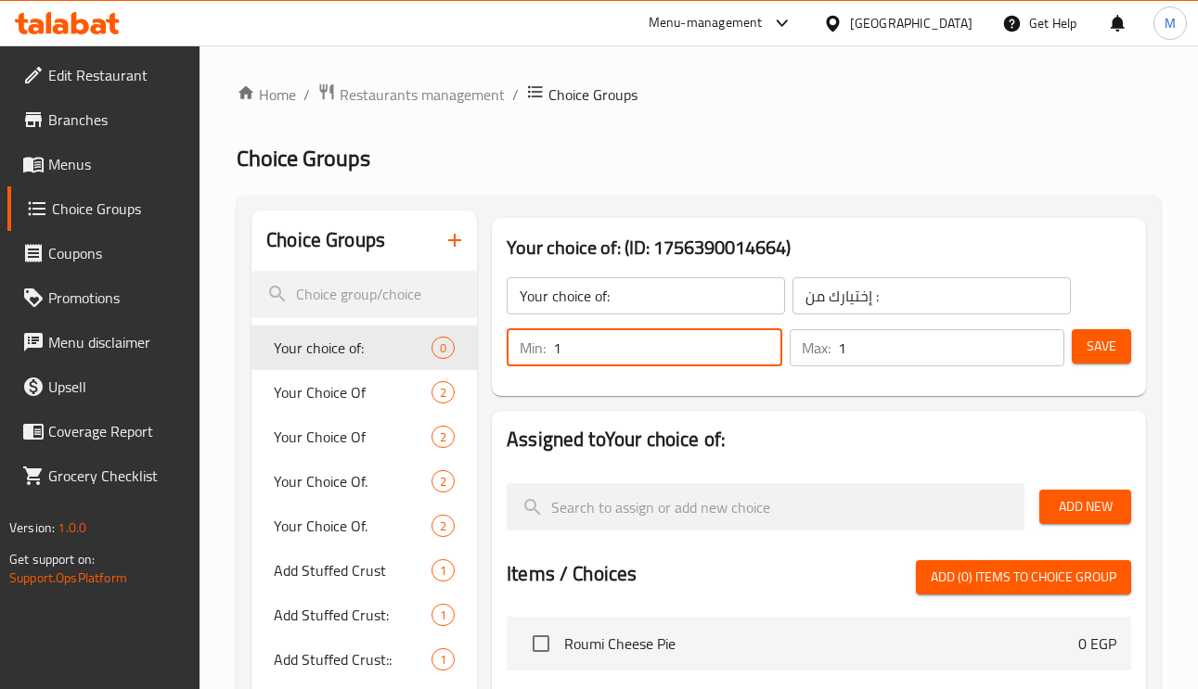
click at [1044, 341] on input "1" at bounding box center [951, 347] width 225 height 37
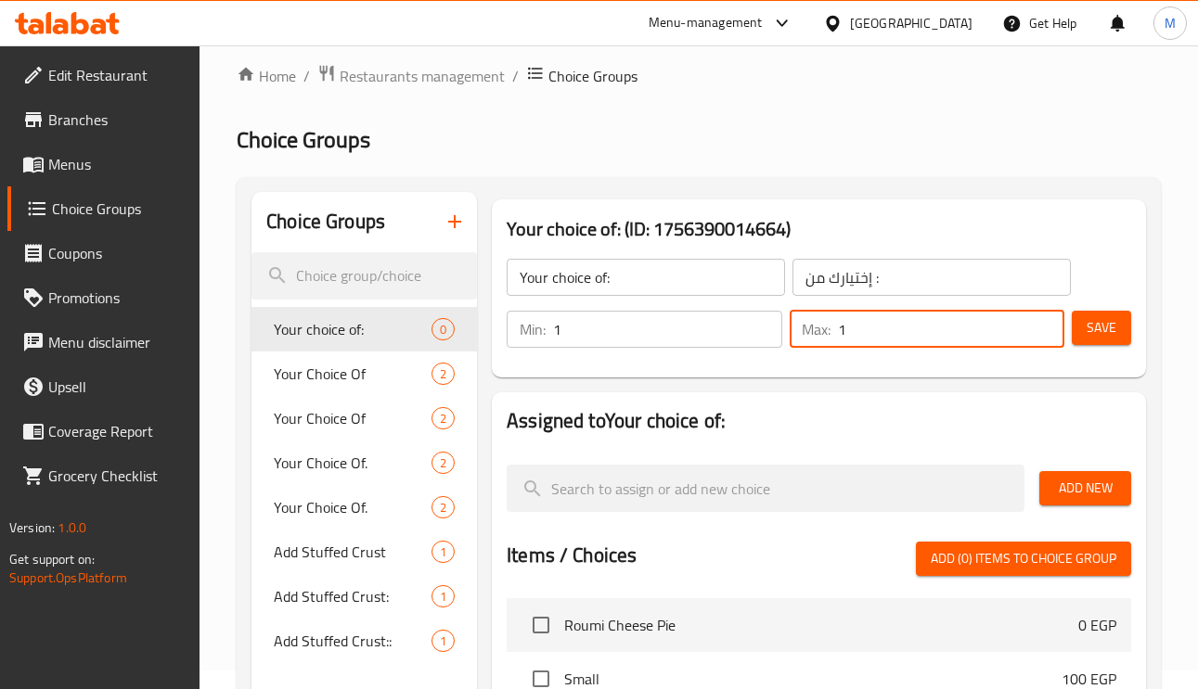
scroll to position [139, 0]
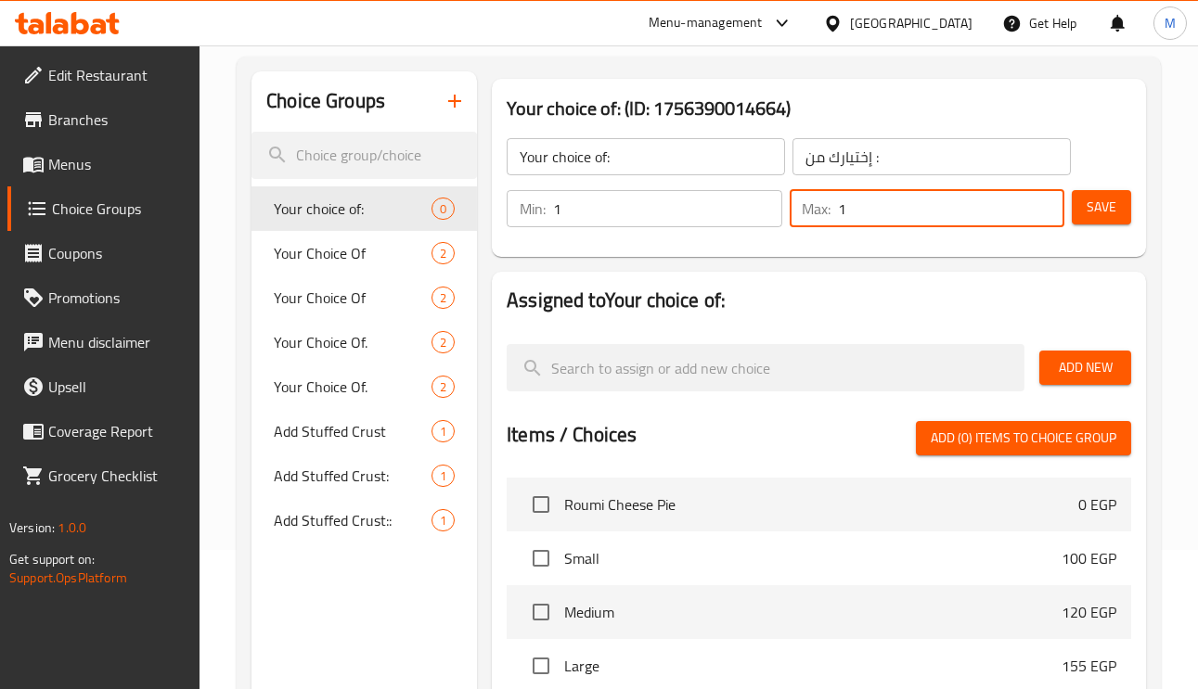
click at [1081, 379] on span "Add New" at bounding box center [1085, 367] width 62 height 23
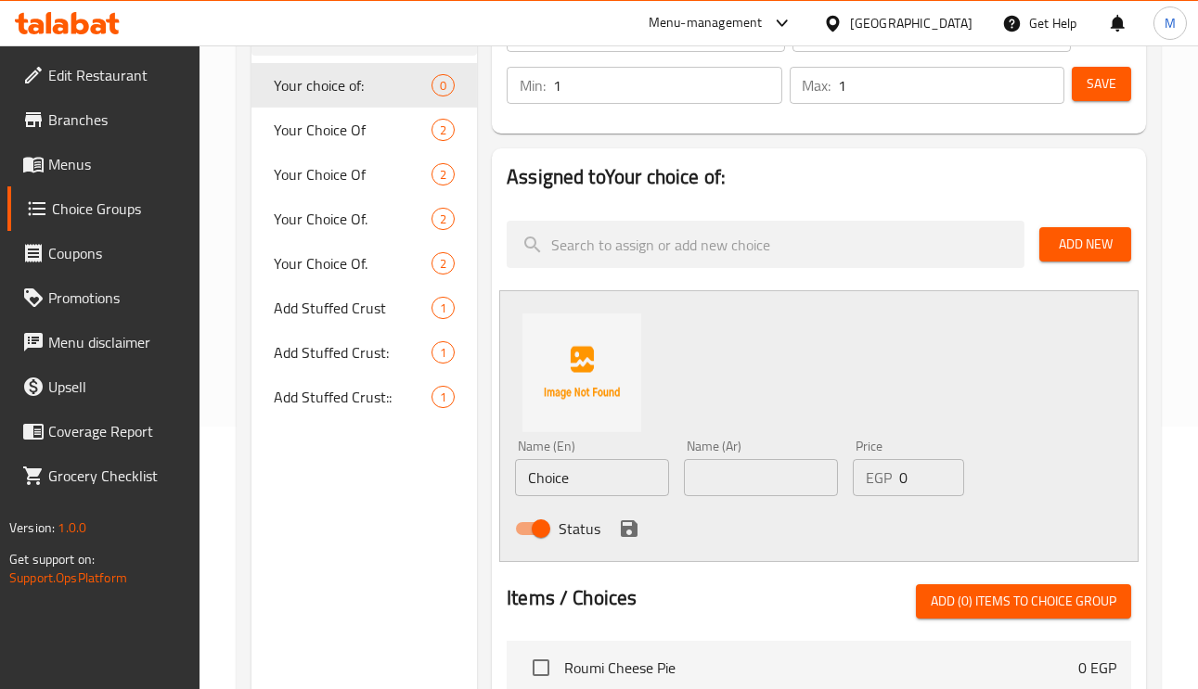
scroll to position [417, 0]
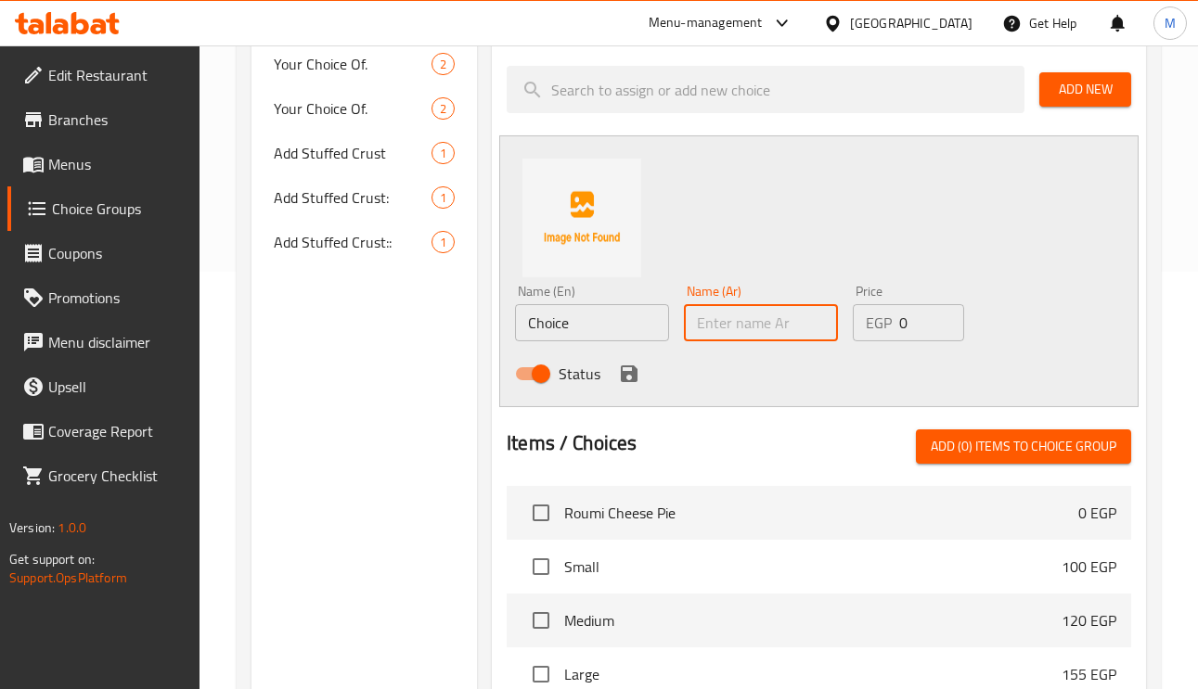
click at [749, 328] on input "text" at bounding box center [761, 322] width 154 height 37
type input "كولا"
click at [567, 315] on input "Choice" at bounding box center [592, 322] width 154 height 37
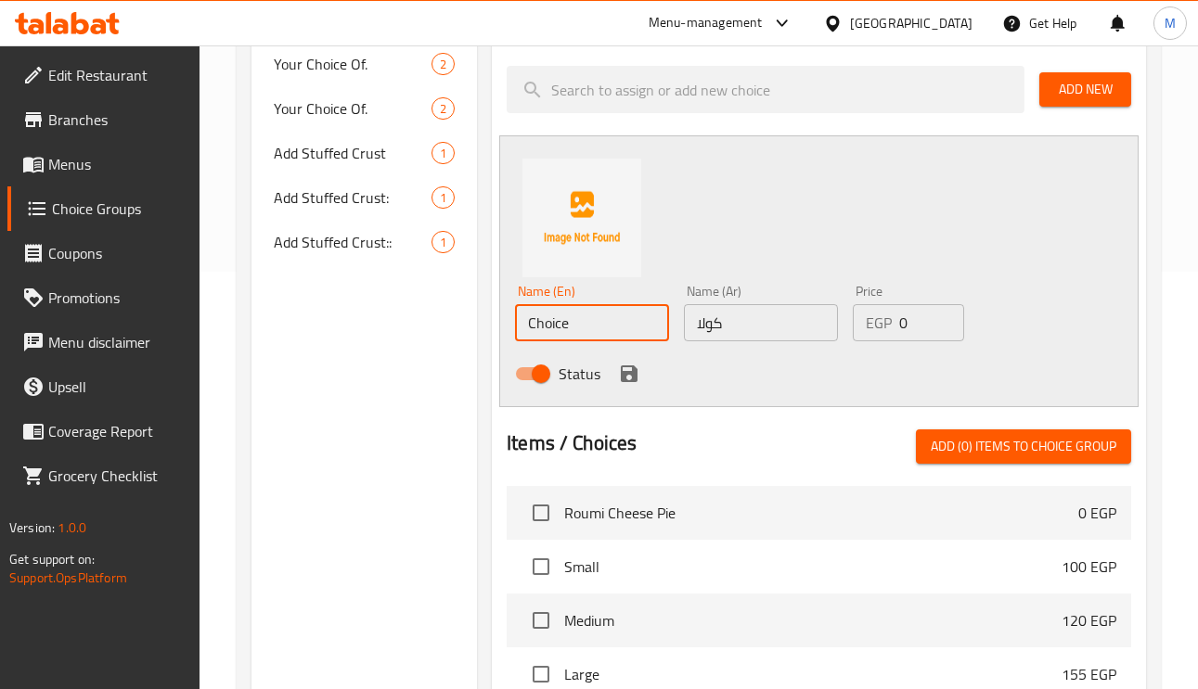
click at [567, 315] on input "Choice" at bounding box center [592, 322] width 154 height 37
click at [578, 336] on input "Choice" at bounding box center [592, 322] width 154 height 37
click at [579, 334] on input "Choice" at bounding box center [592, 322] width 154 height 37
click at [579, 321] on input "Choice" at bounding box center [592, 322] width 154 height 37
click at [540, 315] on input "Choice" at bounding box center [592, 322] width 154 height 37
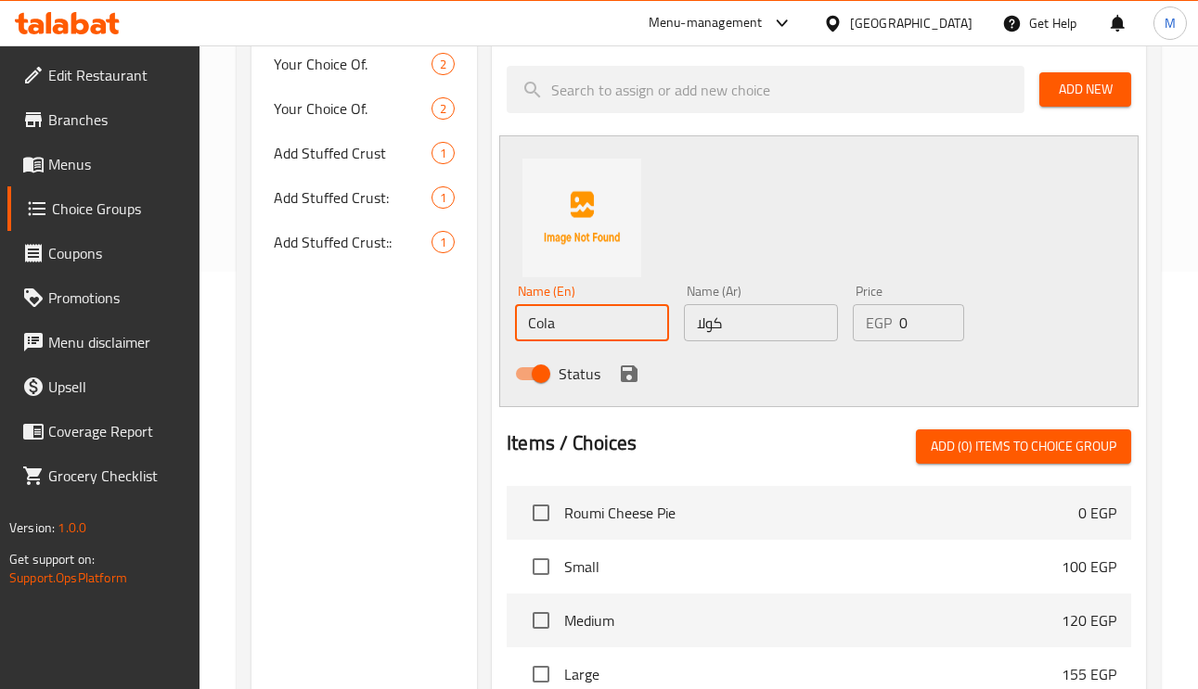
type input "Cola"
click at [813, 223] on div "Name (En) Cola Name (En) Name (Ar) كولا Name (Ar) Price EGP 0 Price Status" at bounding box center [818, 271] width 639 height 272
click at [627, 368] on icon "save" at bounding box center [629, 374] width 22 height 22
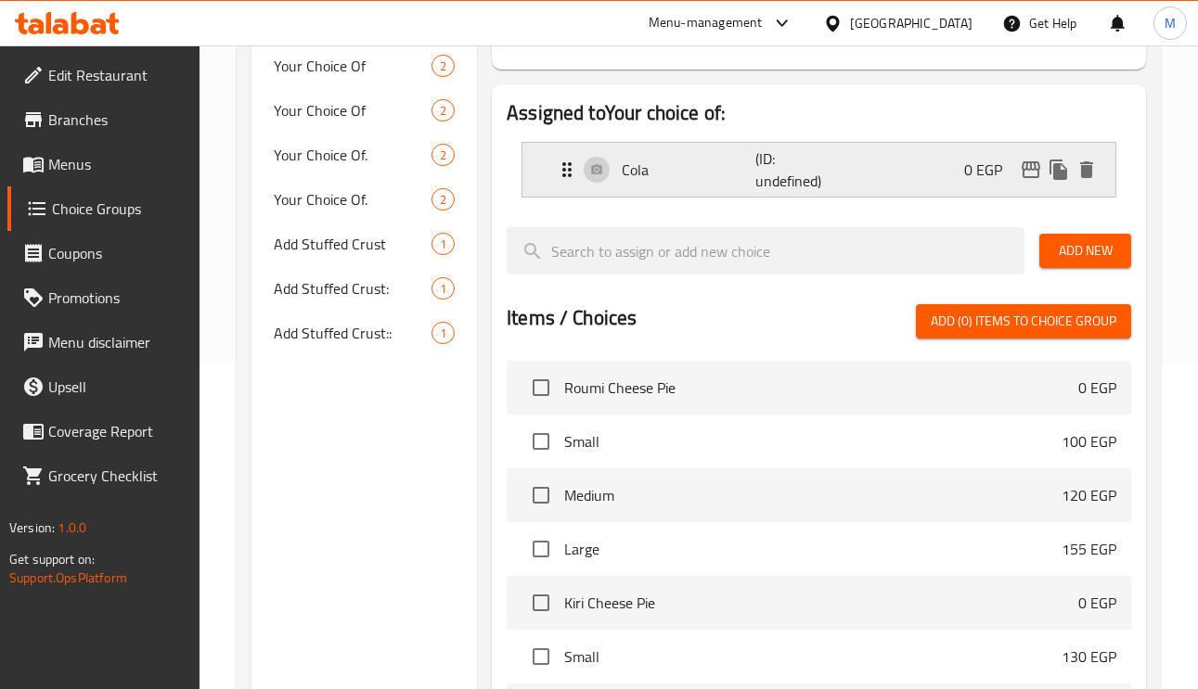
scroll to position [278, 0]
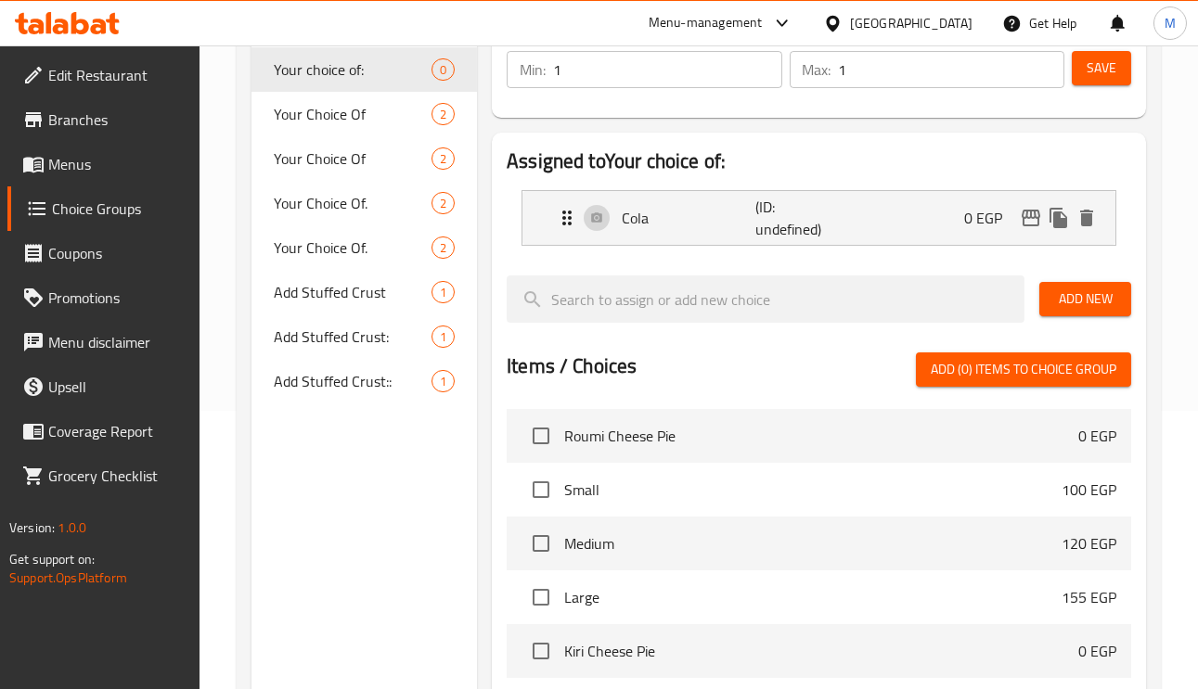
click at [1110, 307] on span "Add New" at bounding box center [1085, 299] width 62 height 23
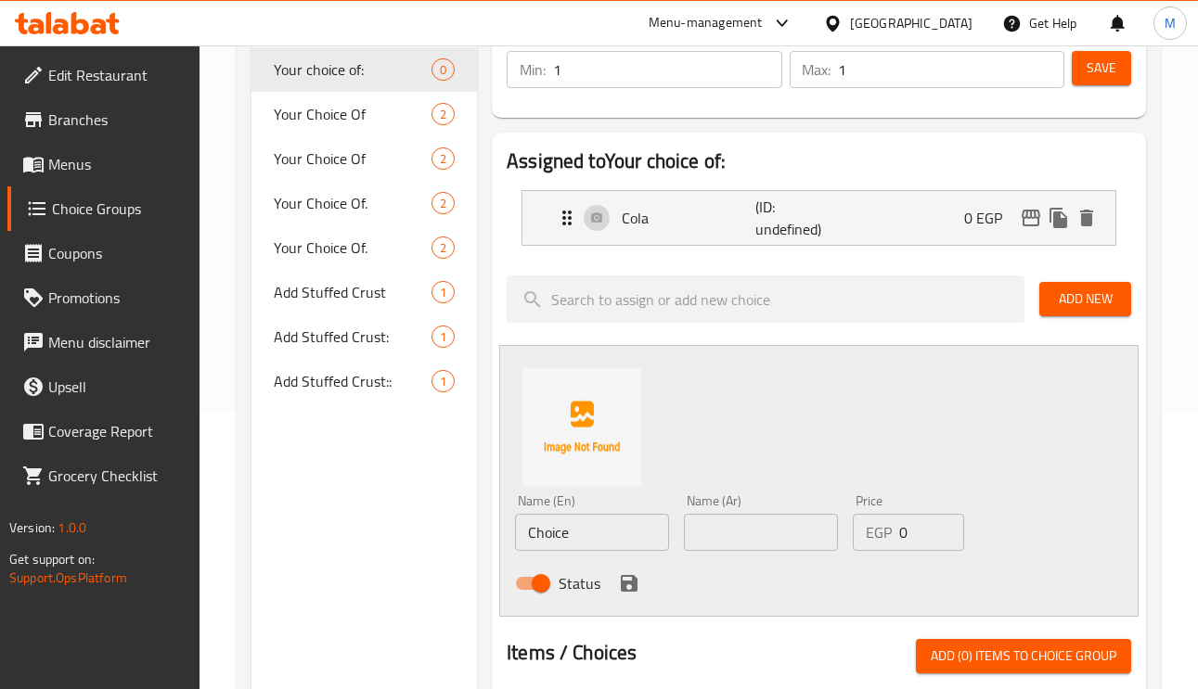
click at [786, 534] on input "text" at bounding box center [761, 532] width 154 height 37
type input "s"
type input "سبرايت"
click at [634, 530] on input "Choice" at bounding box center [592, 532] width 154 height 37
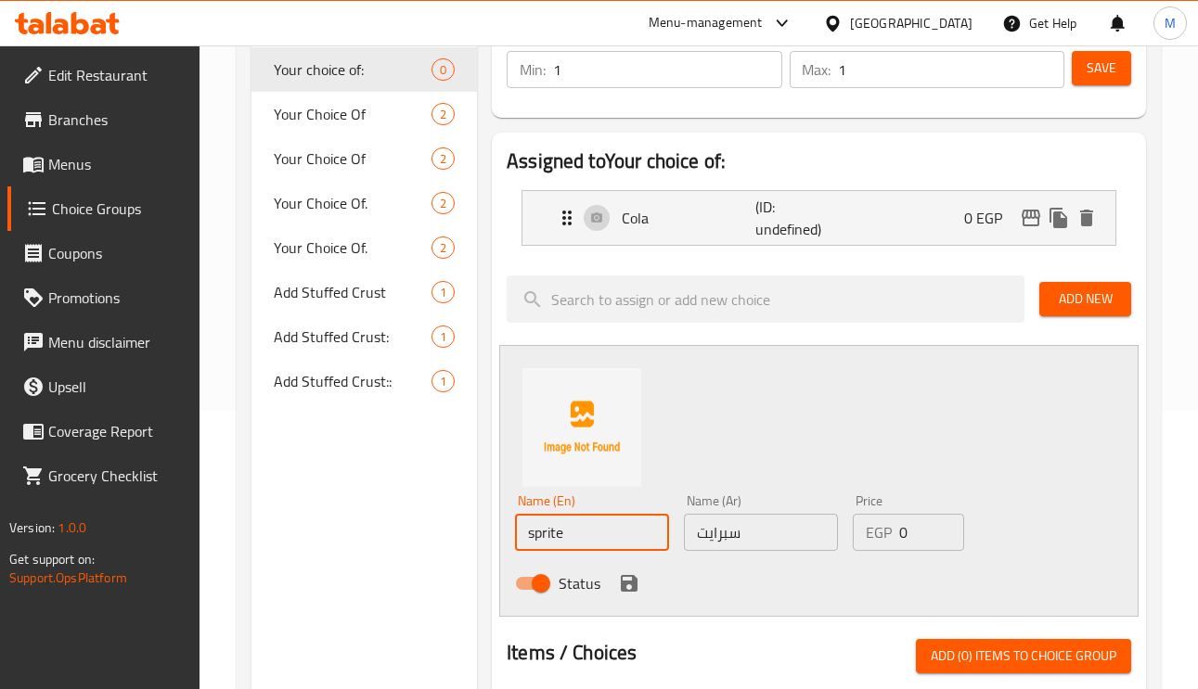
type input "sprite"
click at [707, 460] on div "Name (En) sprite Name (En) Name (Ar) سبرايت Name (Ar) Price EGP 0 Price Status" at bounding box center [818, 481] width 639 height 272
click at [639, 586] on button "save" at bounding box center [629, 584] width 28 height 28
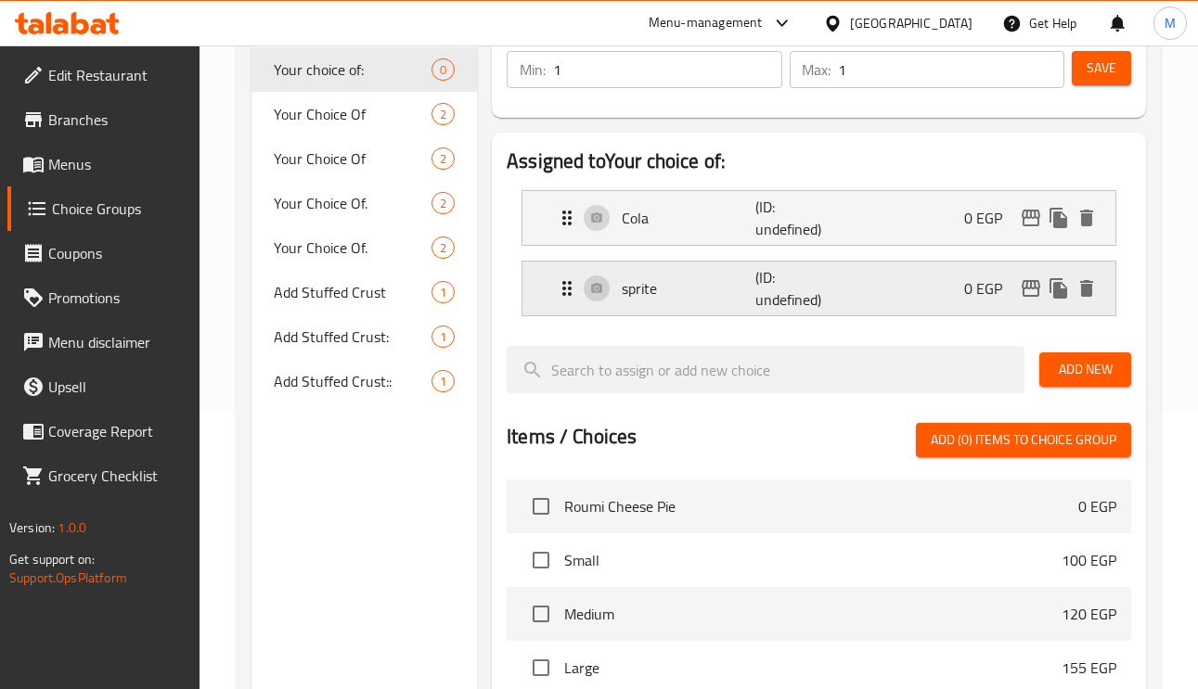
click at [870, 307] on div "sprite (ID: undefined) 0 EGP" at bounding box center [824, 289] width 537 height 54
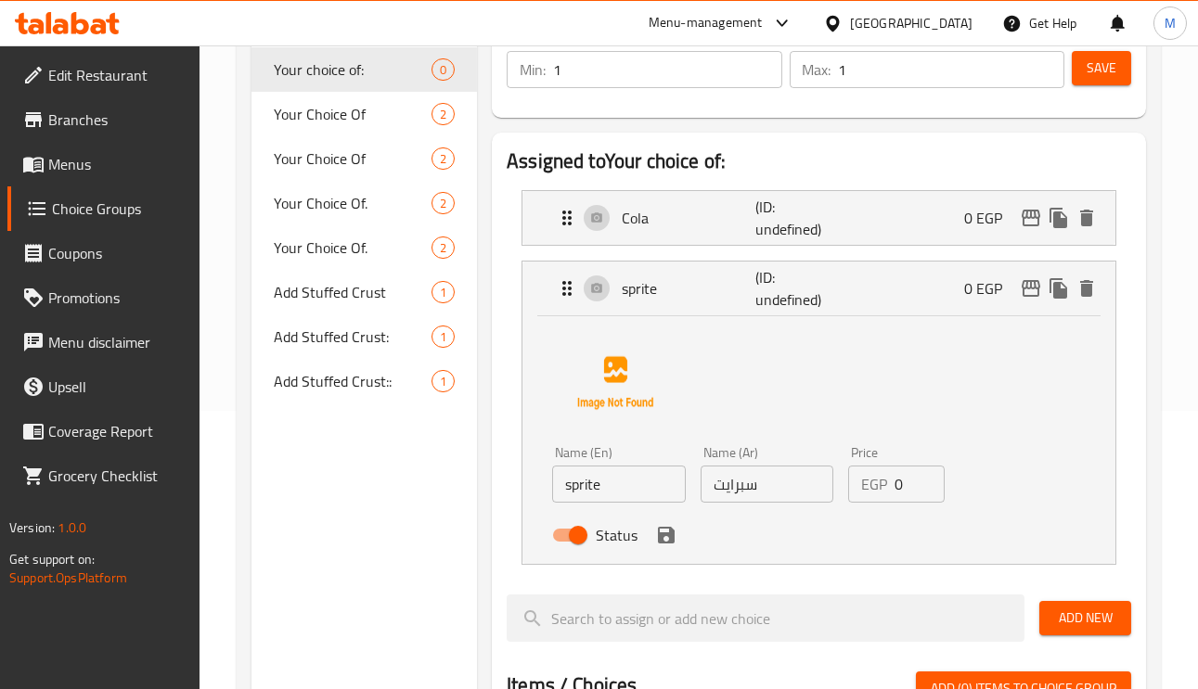
click at [638, 490] on input "sprite" at bounding box center [619, 484] width 134 height 37
drag, startPoint x: 665, startPoint y: 530, endPoint x: 673, endPoint y: 539, distance: 11.9
click at [665, 530] on icon "save" at bounding box center [666, 535] width 17 height 17
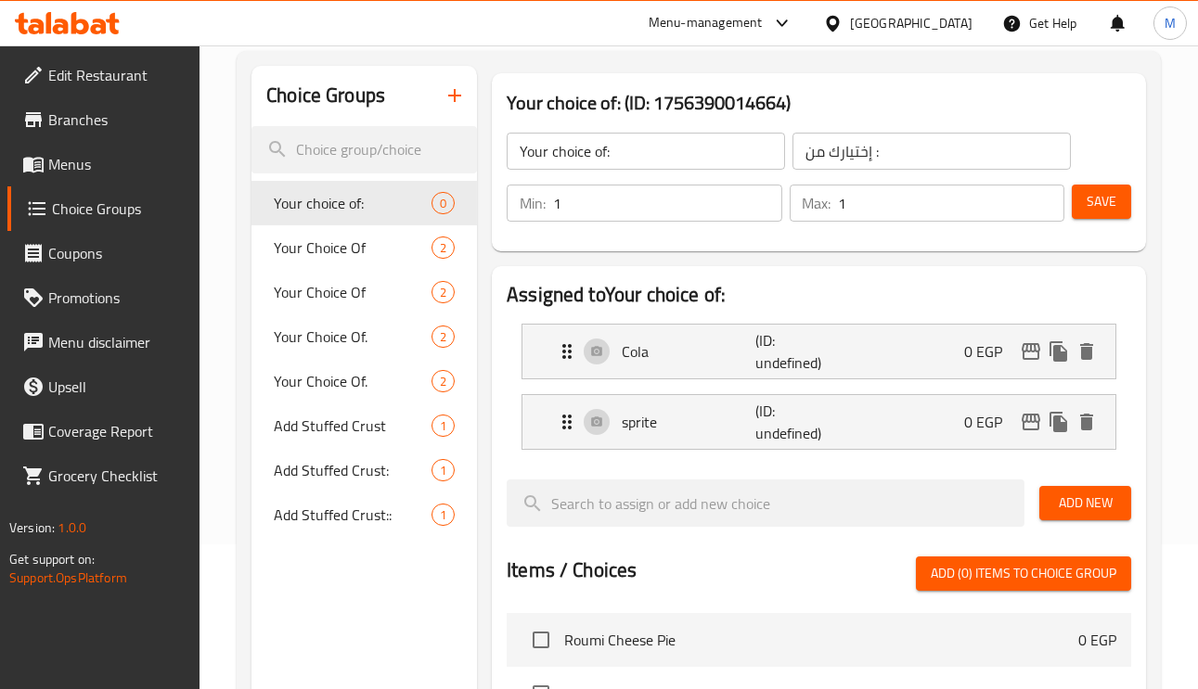
scroll to position [0, 0]
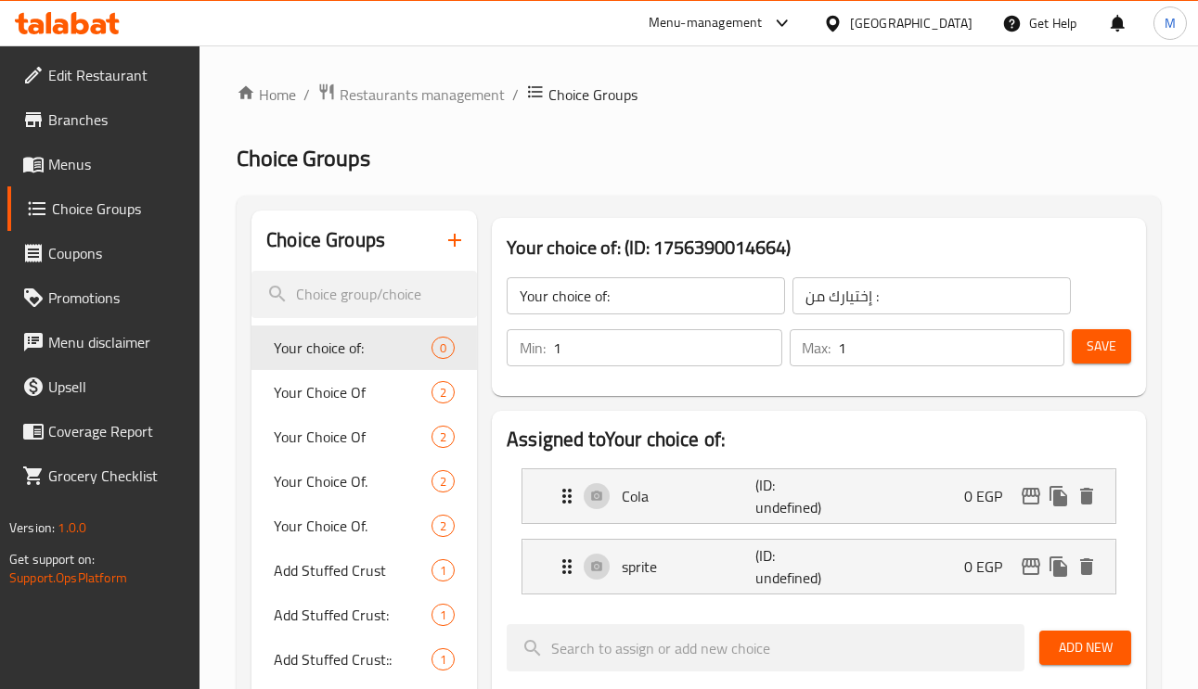
click at [1110, 649] on span "Add New" at bounding box center [1085, 647] width 62 height 23
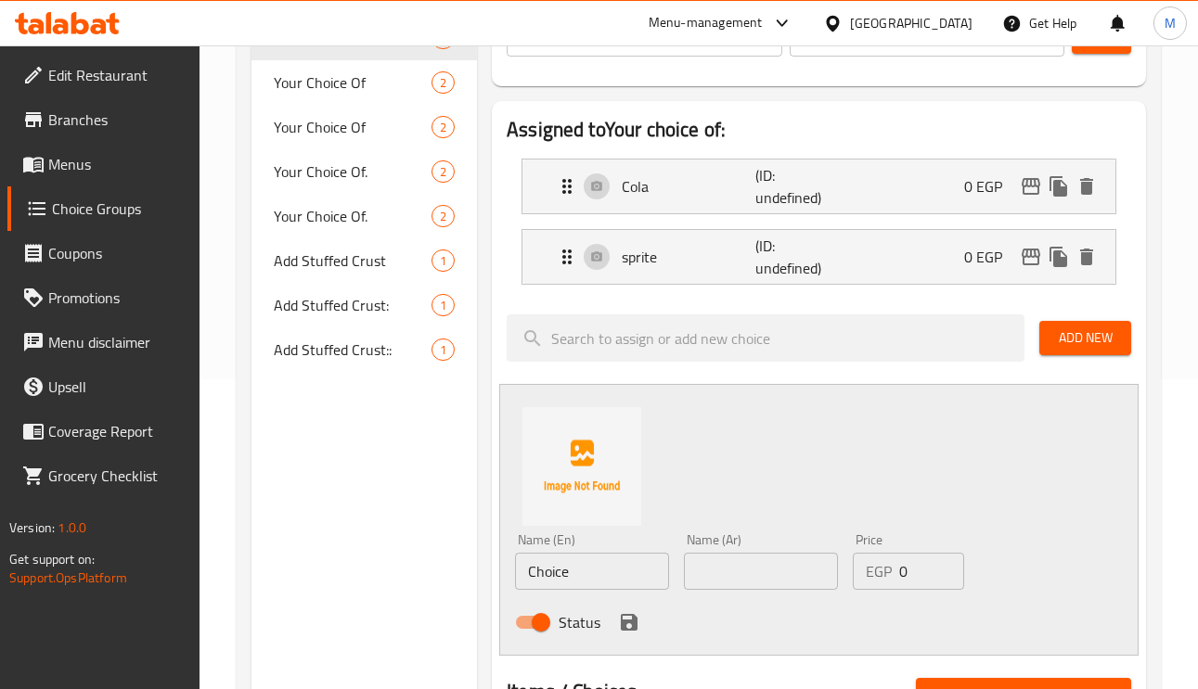
scroll to position [417, 0]
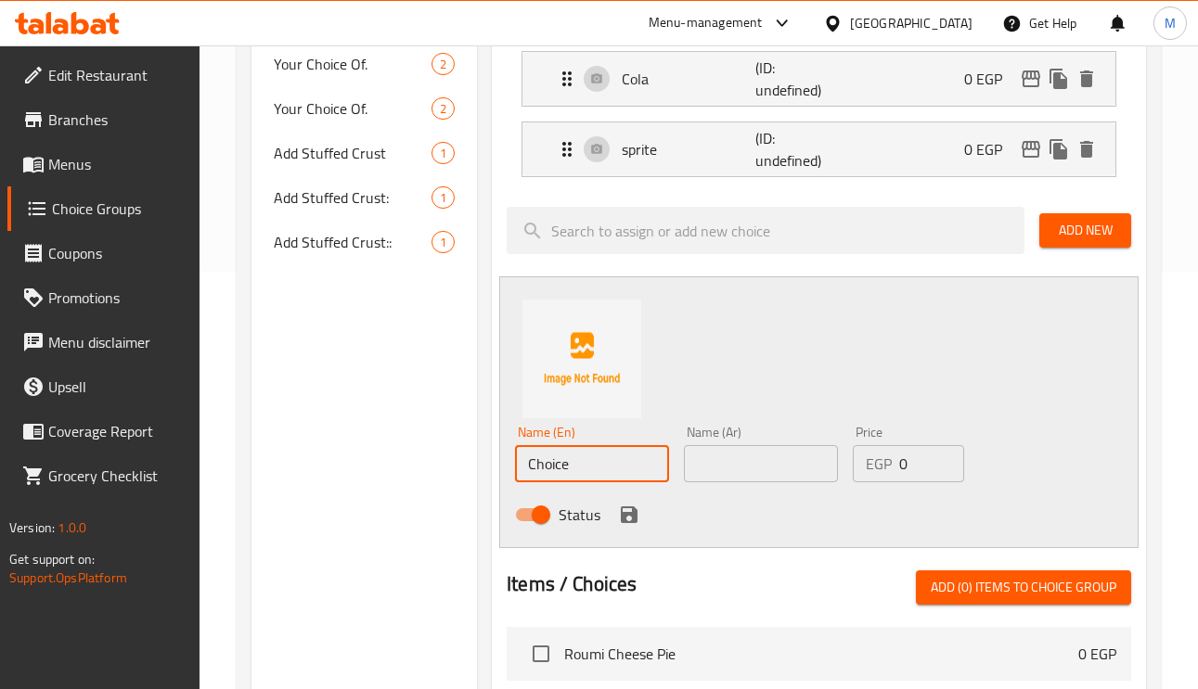
click at [545, 464] on input "Choice" at bounding box center [592, 463] width 154 height 37
type input "Pepsi"
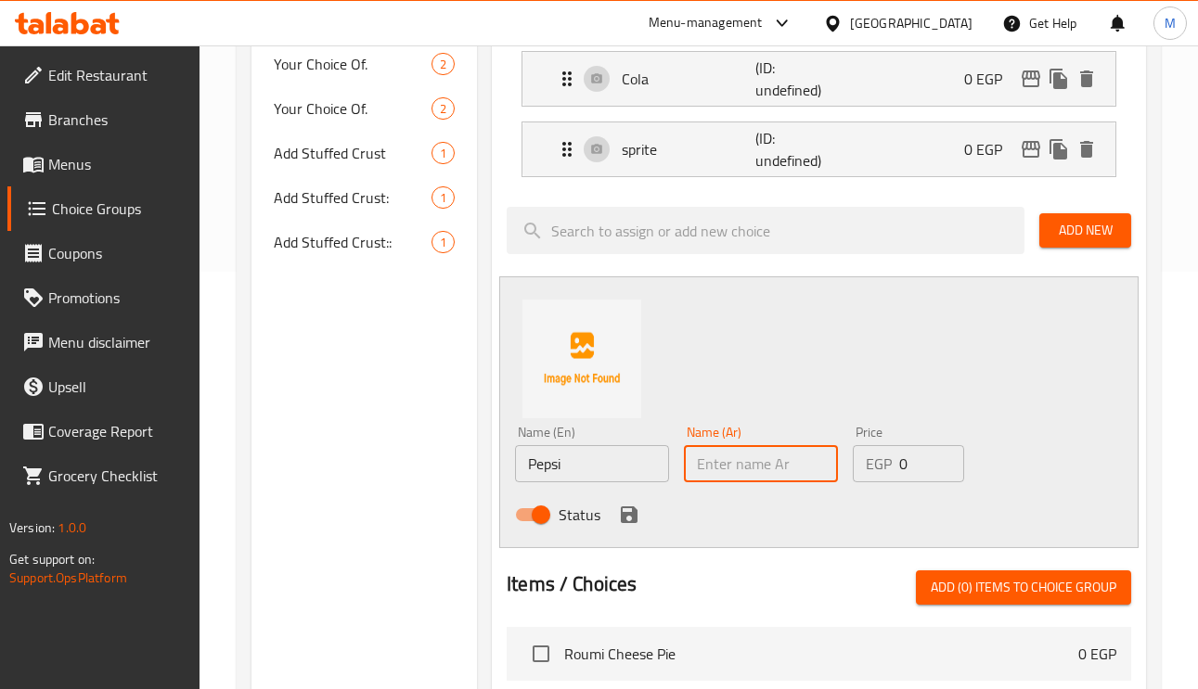
click at [744, 458] on input "text" at bounding box center [761, 463] width 154 height 37
type input "f"
type input "بيبسي"
click at [634, 509] on icon "save" at bounding box center [629, 515] width 22 height 22
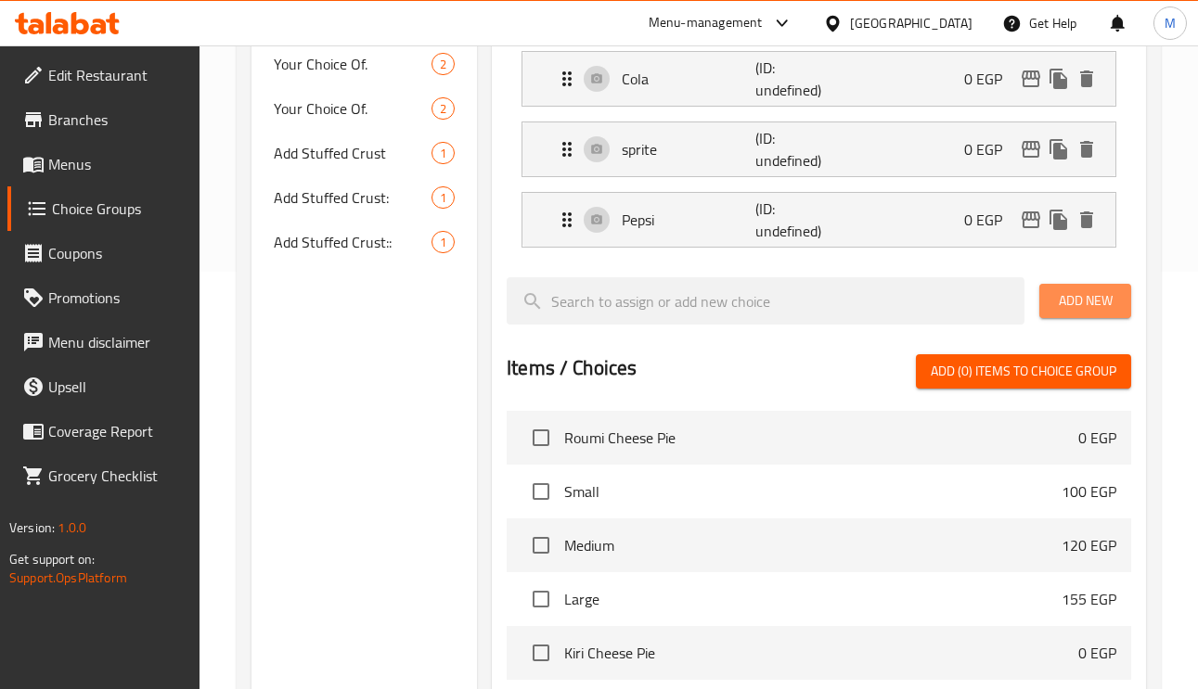
click at [1067, 301] on span "Add New" at bounding box center [1085, 300] width 62 height 23
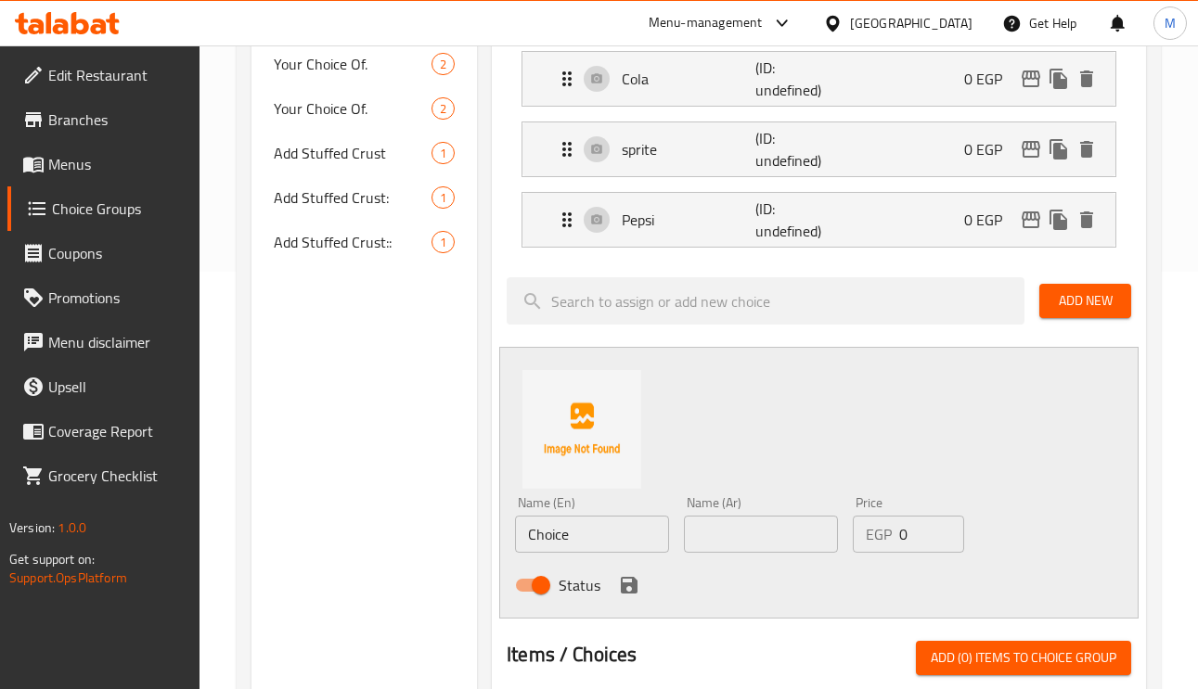
click at [760, 540] on input "text" at bounding box center [761, 534] width 154 height 37
type input "دايت"
click at [601, 551] on input "Choice" at bounding box center [592, 534] width 154 height 37
type input "Diet"
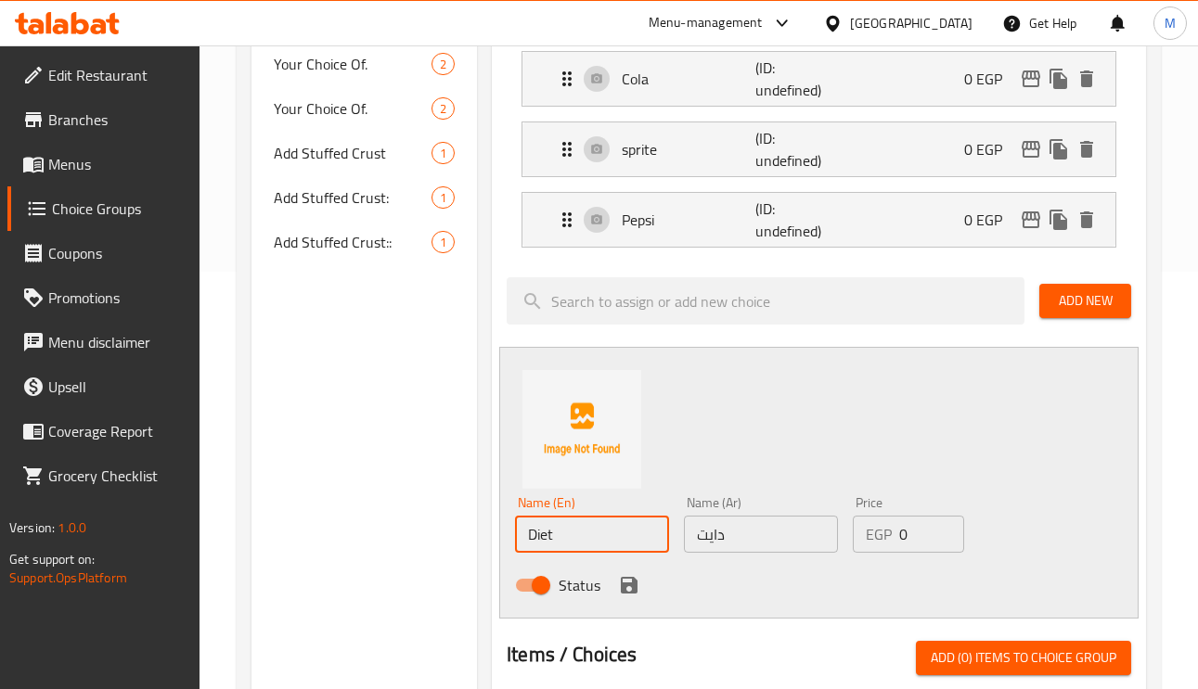
click at [738, 451] on div "Name (En) Diet Name (En) Name (Ar) دايت Name (Ar) Price EGP 0 Price Status" at bounding box center [818, 483] width 639 height 272
click at [630, 597] on icon "save" at bounding box center [629, 585] width 22 height 22
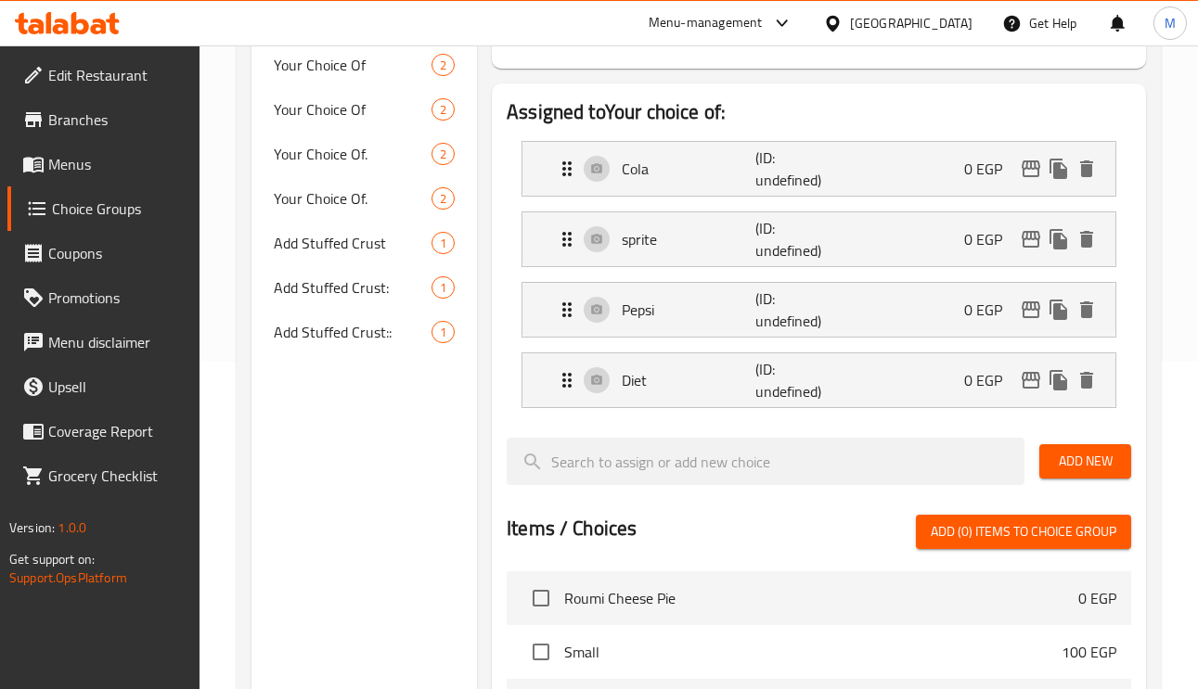
scroll to position [139, 0]
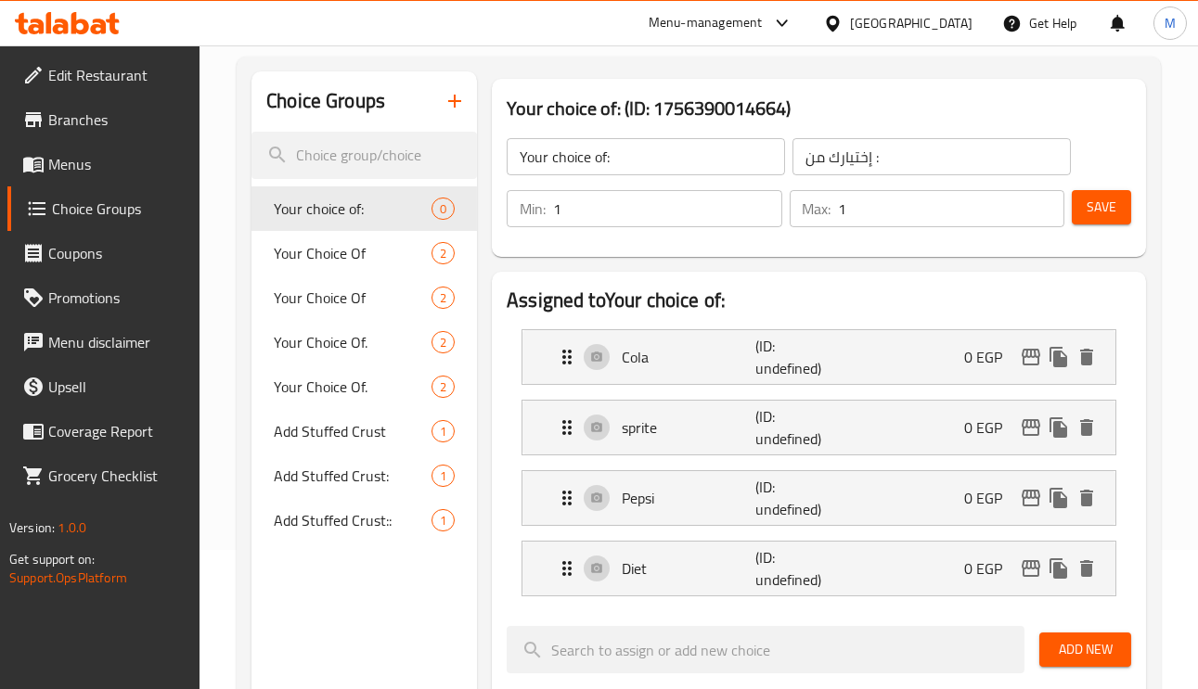
click at [1118, 212] on button "Save" at bounding box center [1101, 207] width 59 height 34
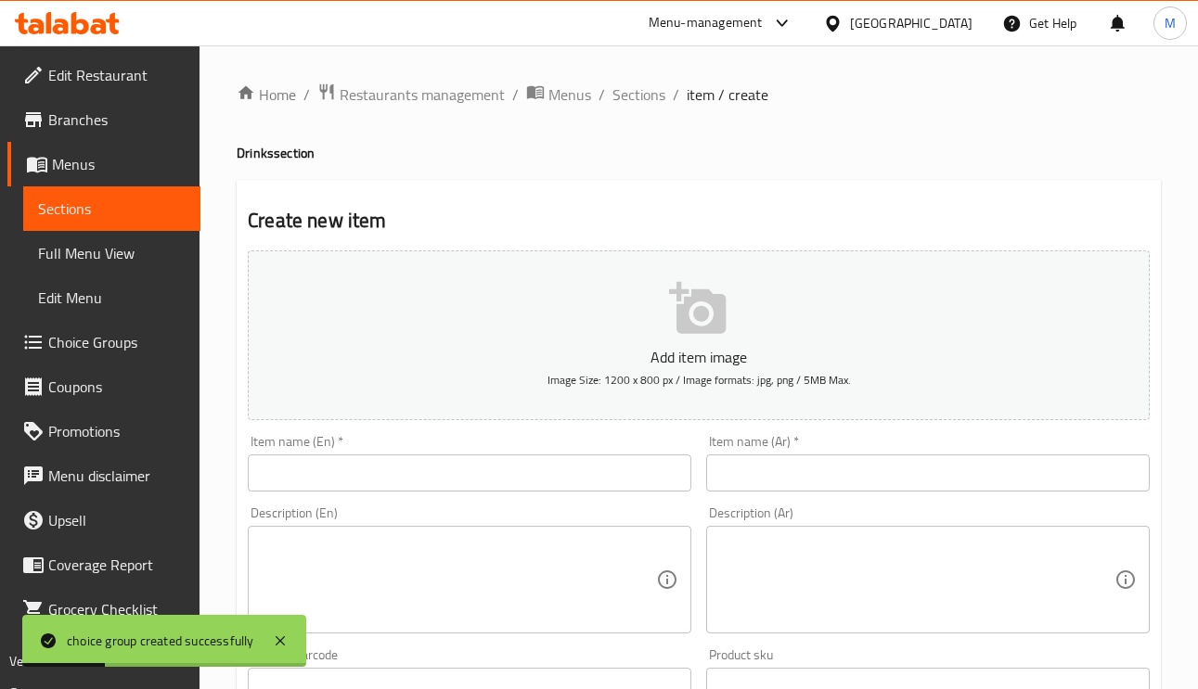
scroll to position [139, 0]
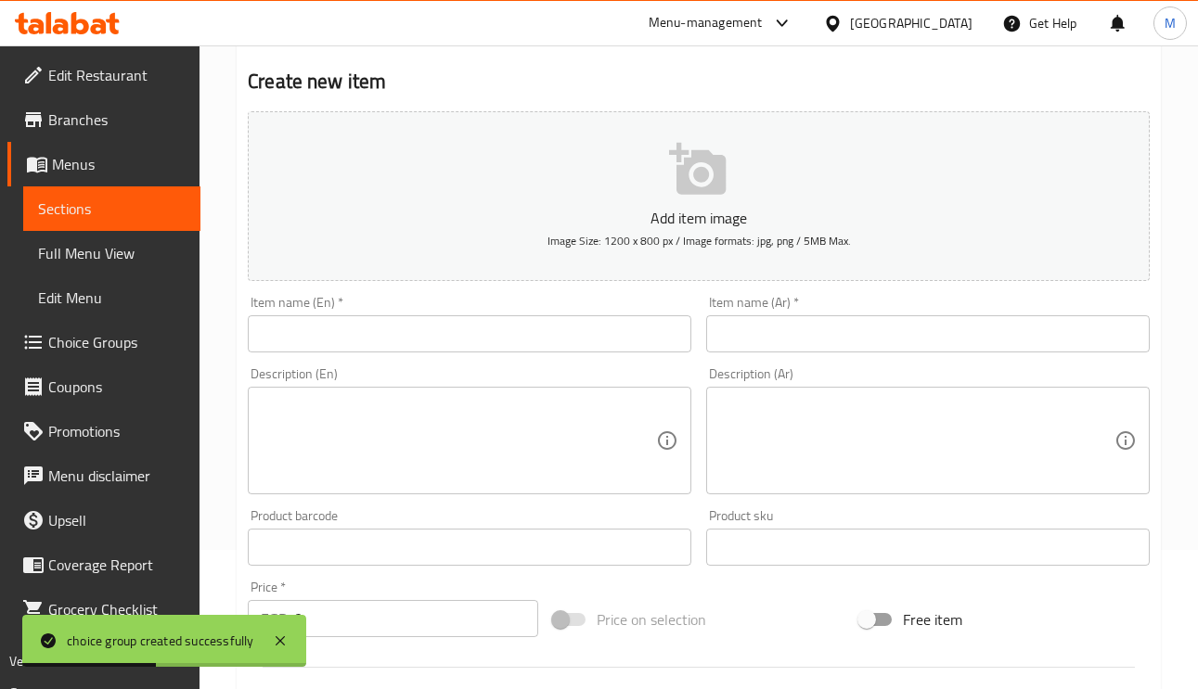
click at [760, 357] on div "Item name (Ar)   * Item name (Ar) *" at bounding box center [928, 324] width 458 height 71
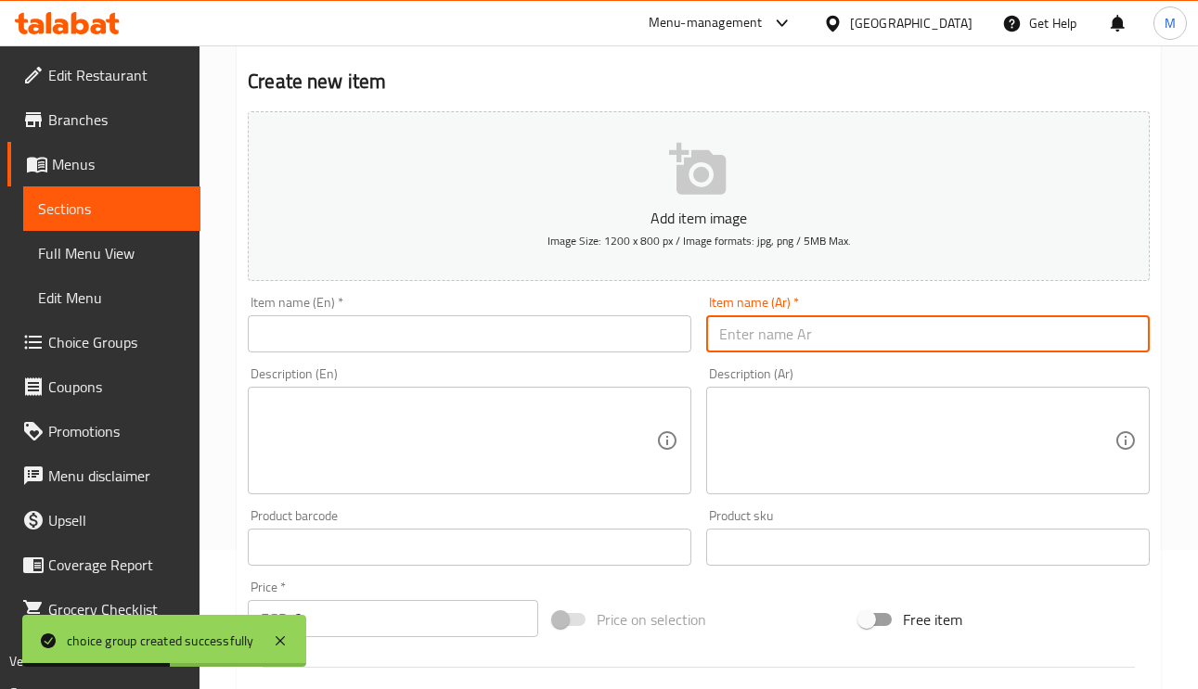
click at [761, 336] on input "text" at bounding box center [927, 333] width 443 height 37
type input "l"
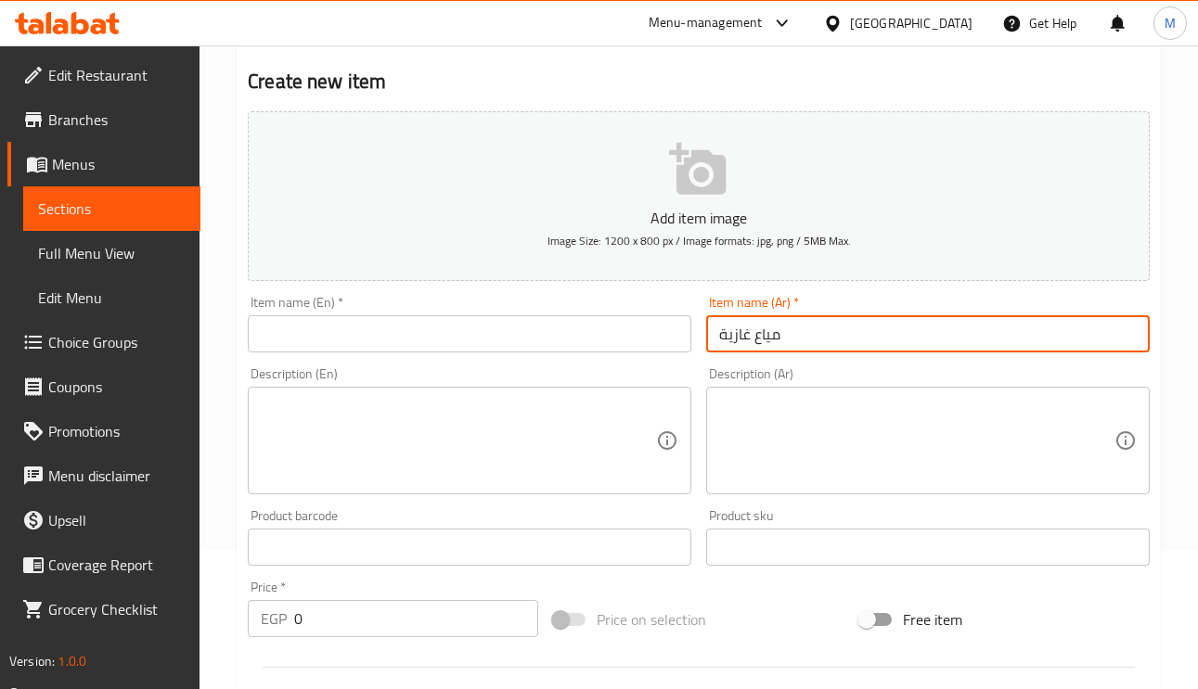
click at [757, 350] on input "مياع غازية" at bounding box center [927, 333] width 443 height 37
click at [787, 334] on input "مياه غازية" at bounding box center [927, 333] width 443 height 37
type input "مياه غازية"
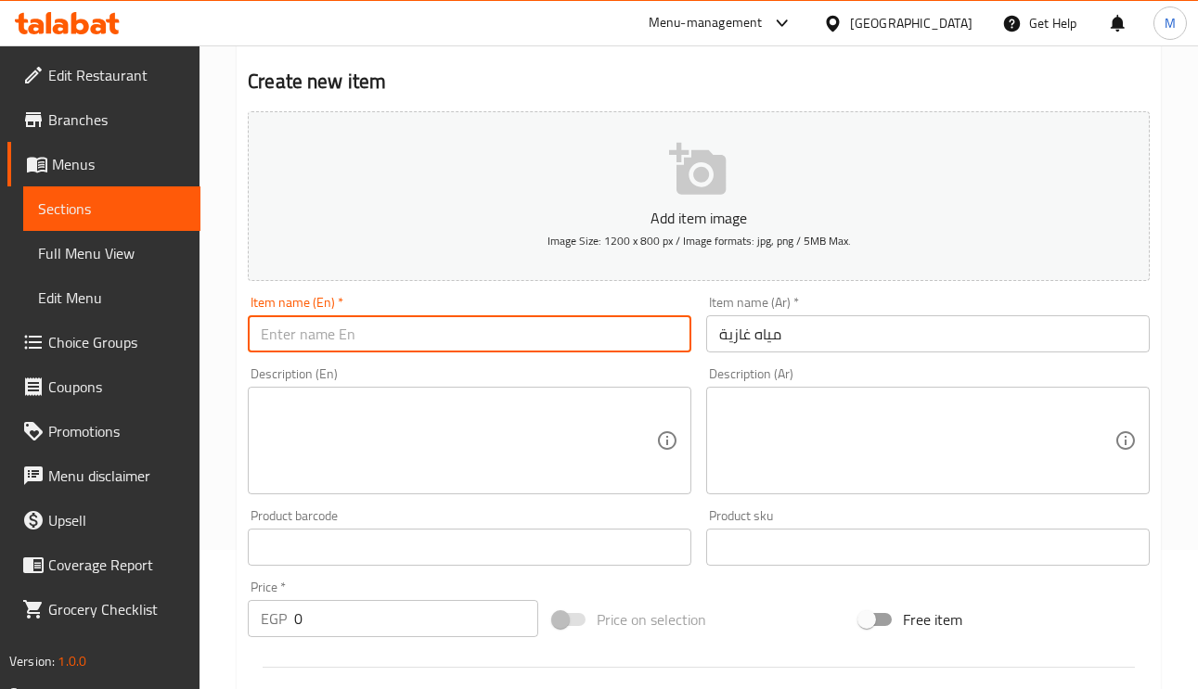
click at [491, 338] on input "text" at bounding box center [469, 333] width 443 height 37
paste input "Seltzer Water"
type input "Seltzer Water"
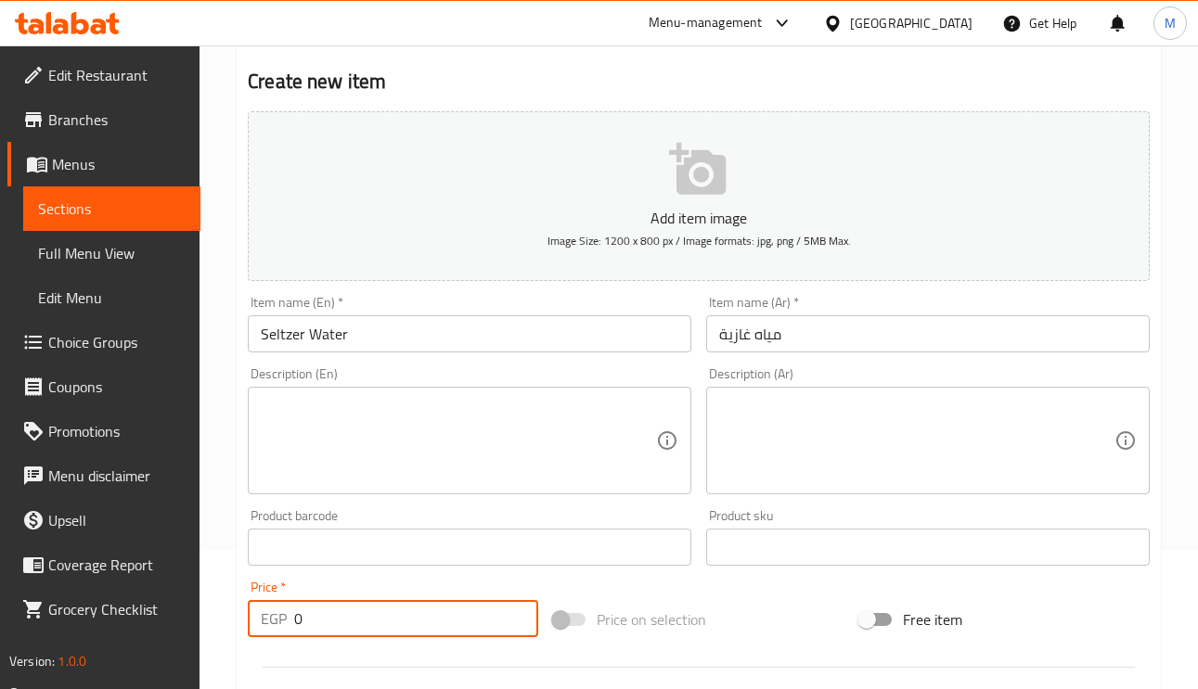
drag, startPoint x: 305, startPoint y: 625, endPoint x: 263, endPoint y: 625, distance: 41.7
click at [263, 625] on div "EGP 0 Price *" at bounding box center [393, 618] width 290 height 37
type input "20"
click at [466, 346] on input "Seltzer Water" at bounding box center [469, 333] width 443 height 37
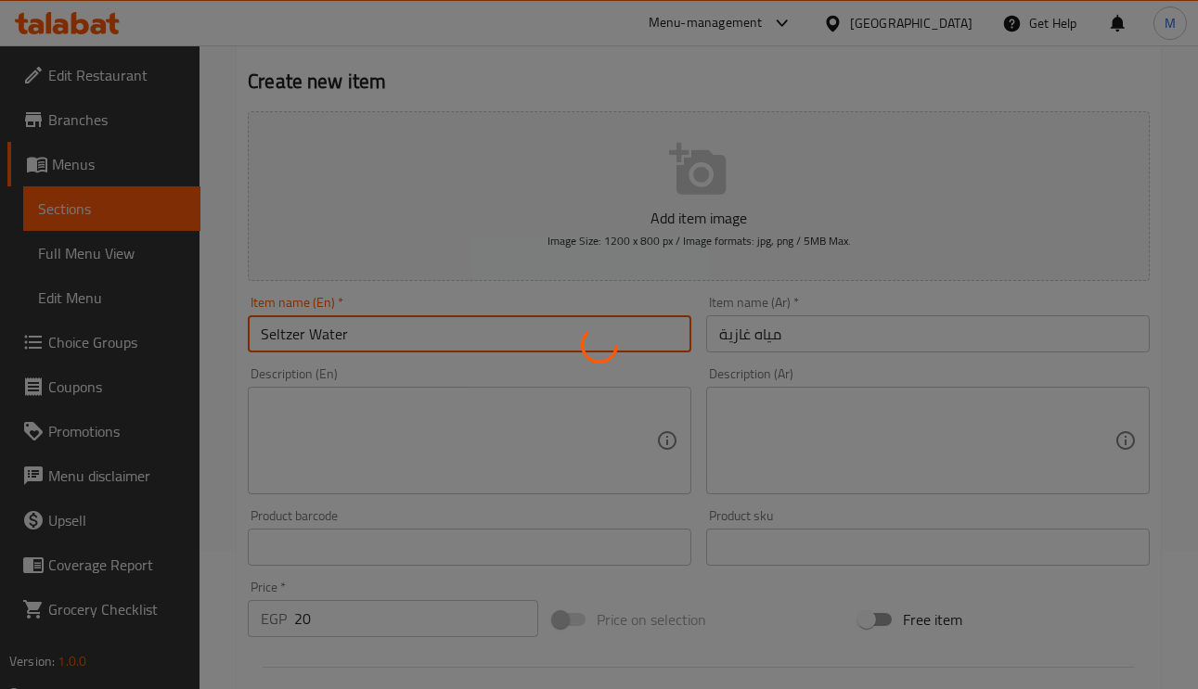
type input "0"
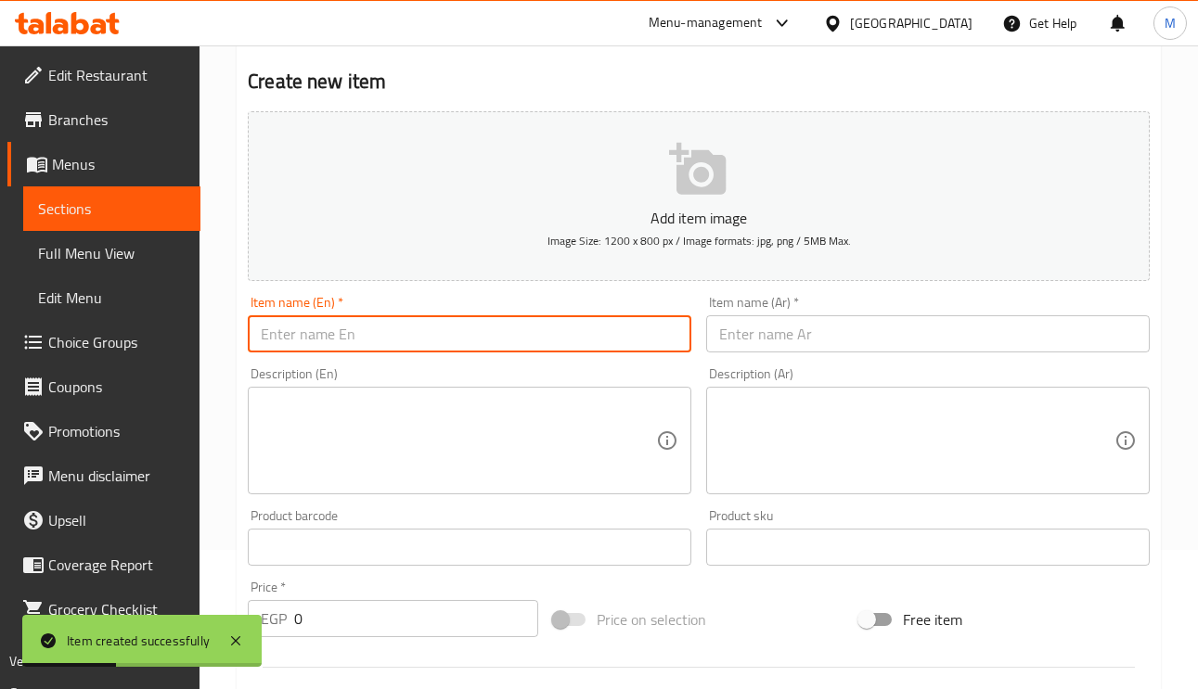
click at [458, 324] on input "text" at bounding box center [469, 333] width 443 height 37
type input "ؤ"
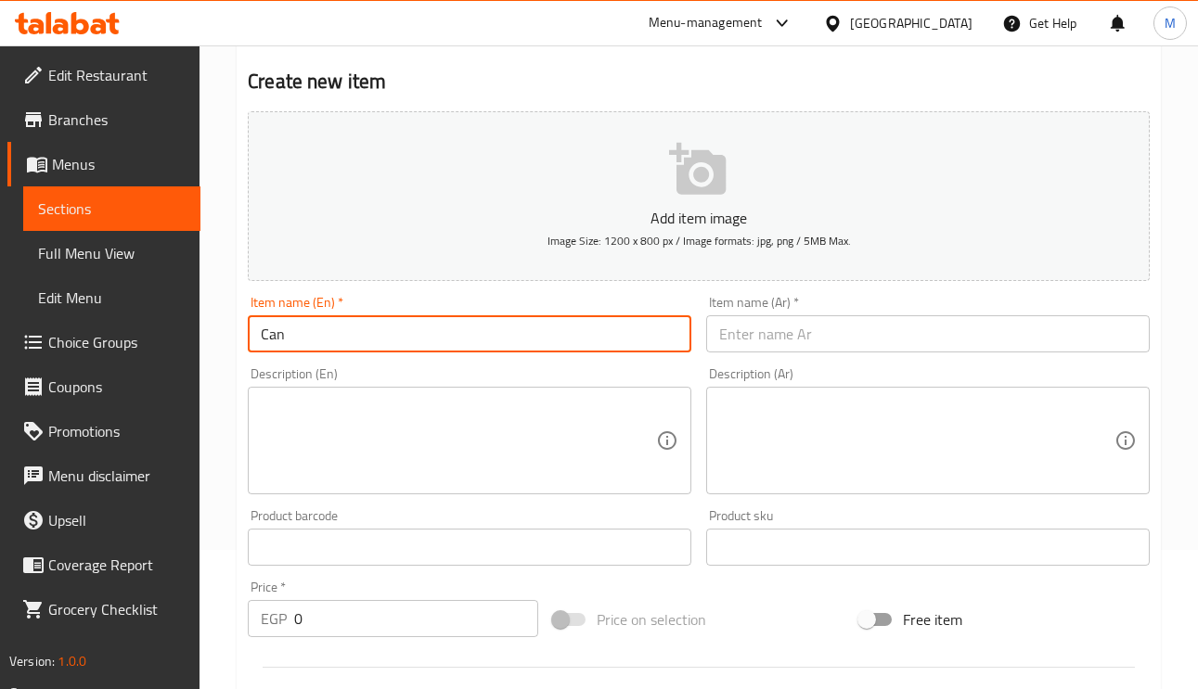
type input "Can"
click at [1015, 342] on input "text" at bounding box center [927, 333] width 443 height 37
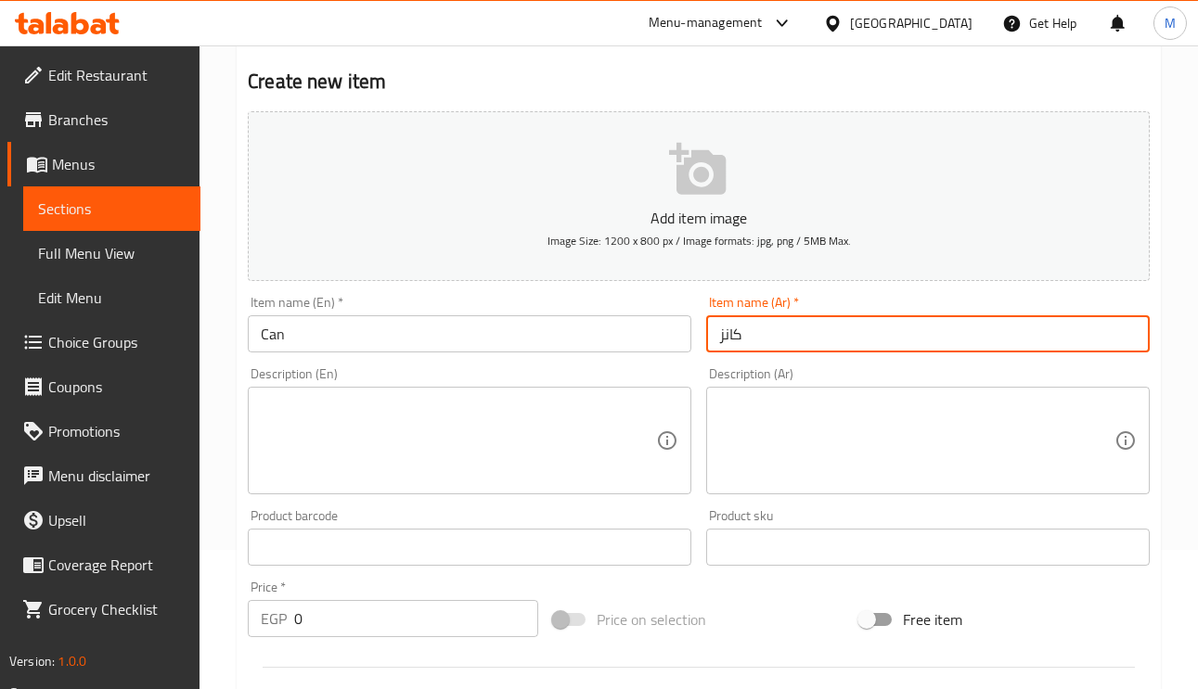
type input "كانز"
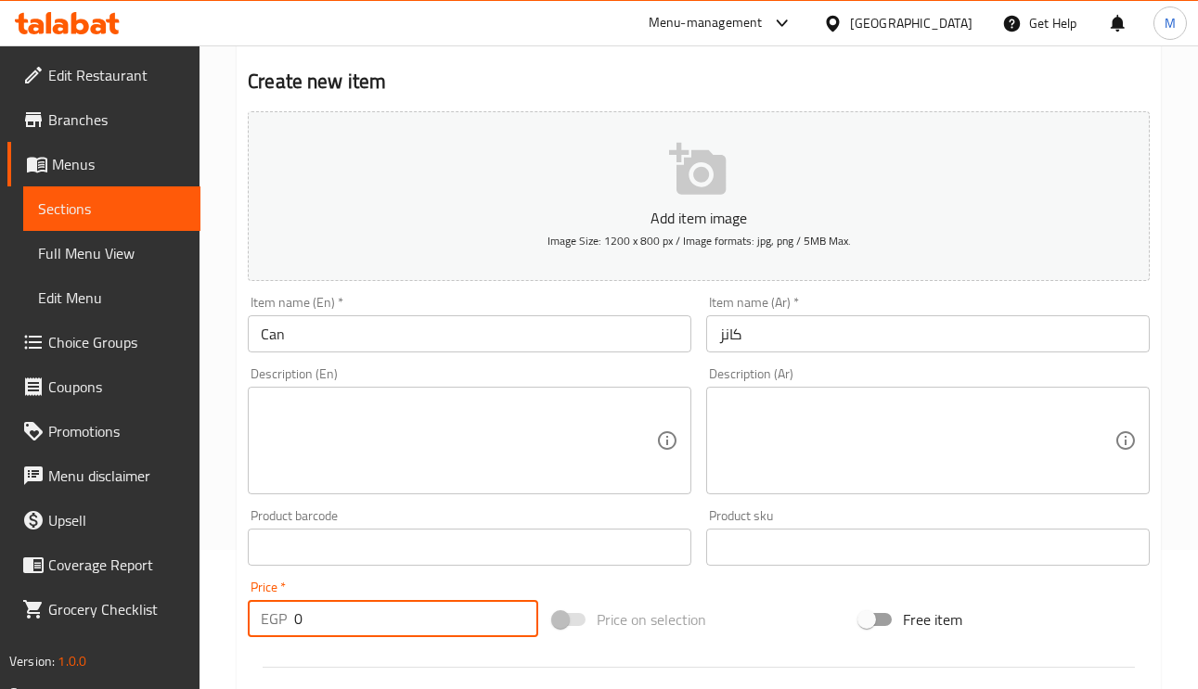
drag, startPoint x: 327, startPoint y: 627, endPoint x: 268, endPoint y: 625, distance: 59.4
click at [268, 625] on div "EGP 0 Price *" at bounding box center [393, 618] width 290 height 37
type input "20"
click at [425, 322] on input "Can" at bounding box center [469, 333] width 443 height 37
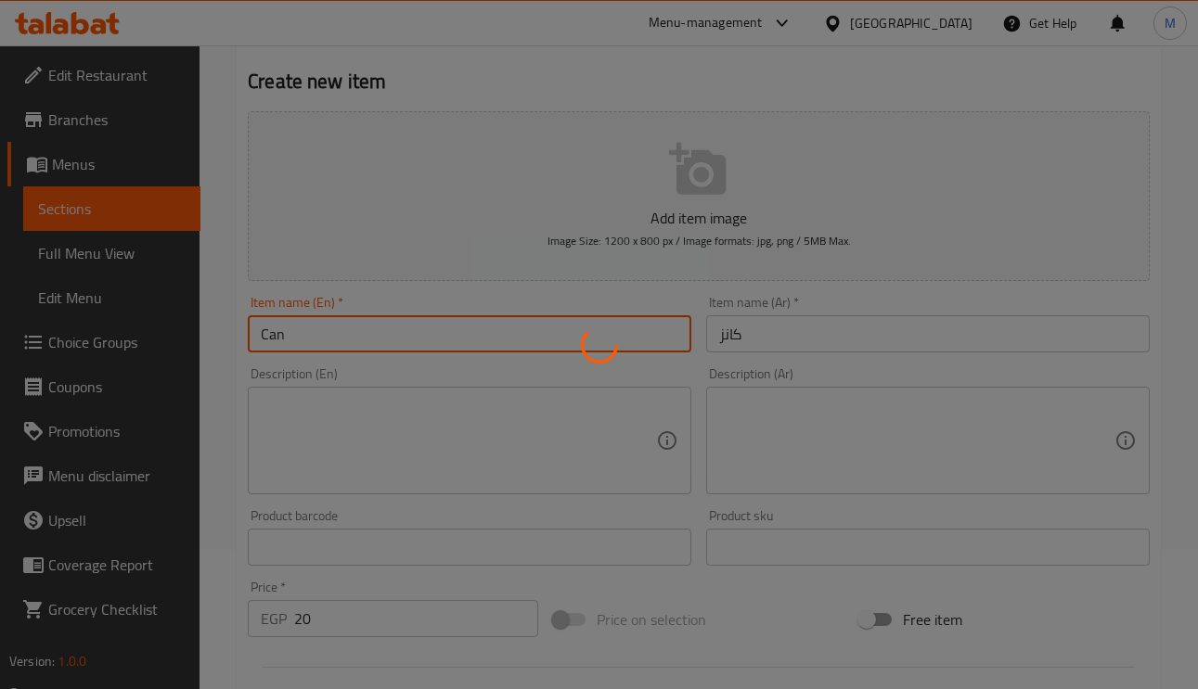
type input "0"
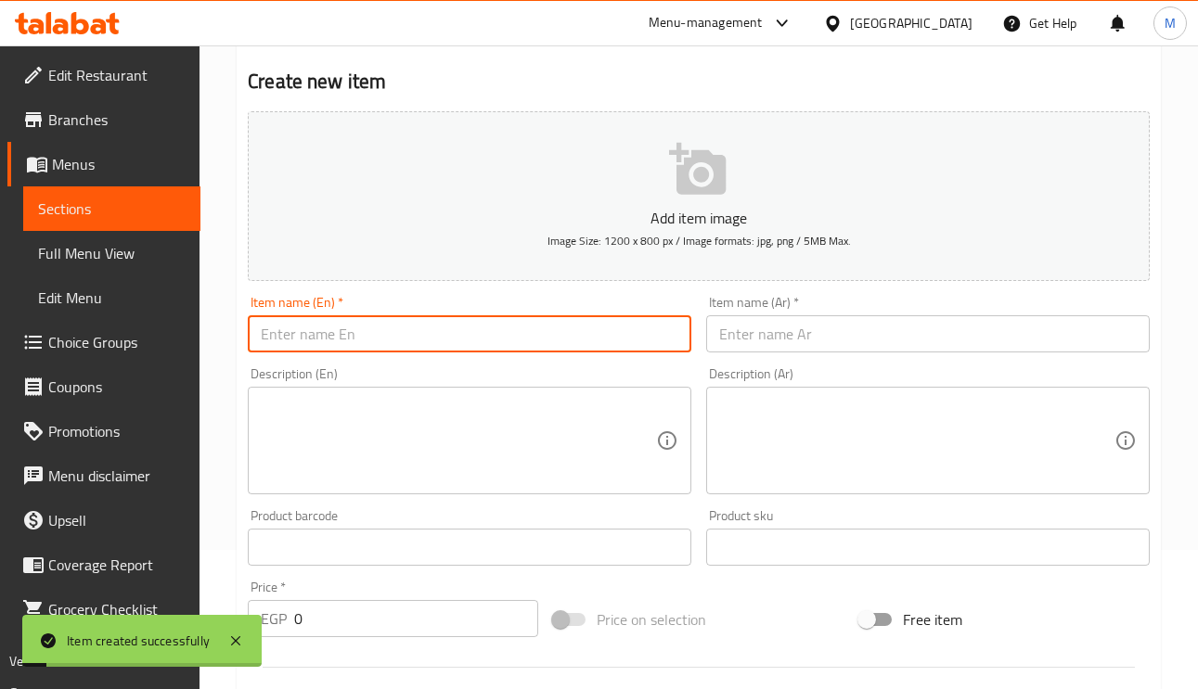
scroll to position [0, 0]
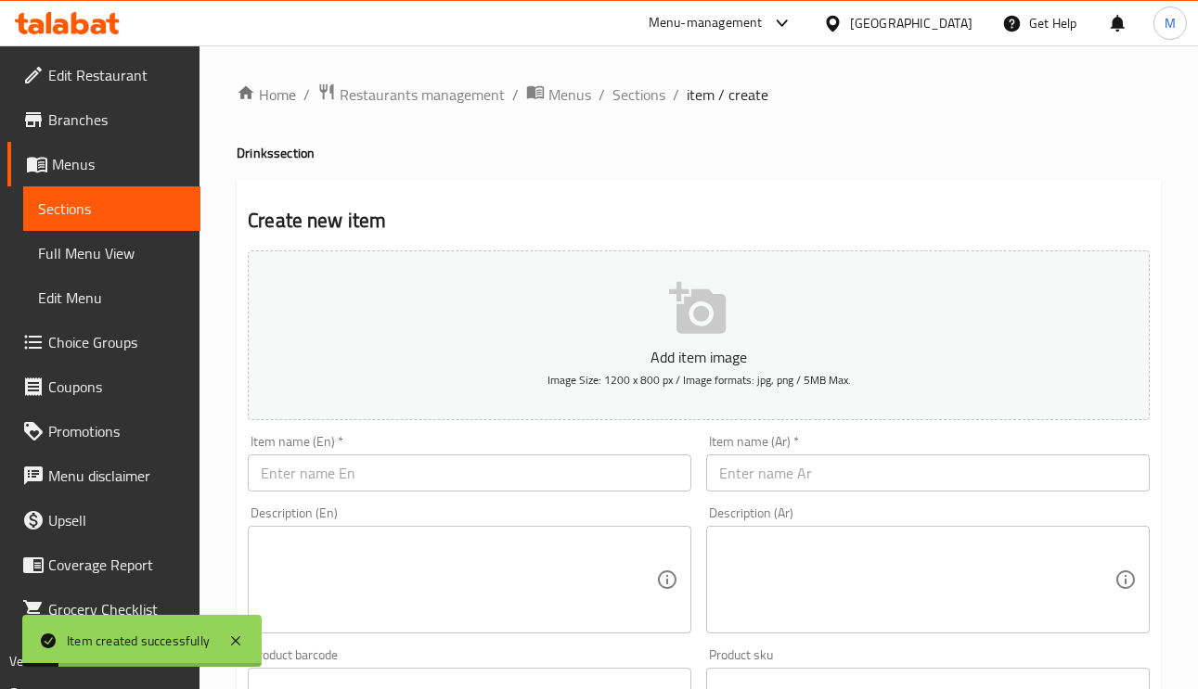
click at [635, 112] on div "Home / Restaurants management / Menus / Sections / item / create Drinks section…" at bounding box center [699, 678] width 924 height 1191
click at [650, 83] on span "Sections" at bounding box center [638, 94] width 53 height 22
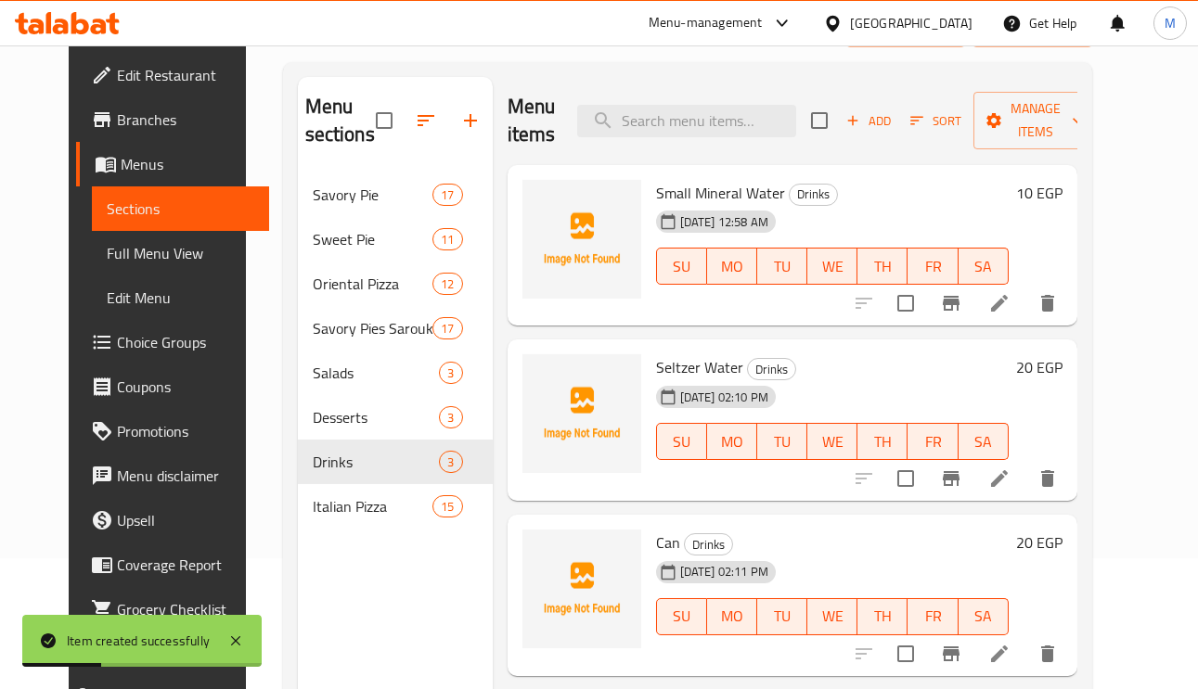
scroll to position [262, 0]
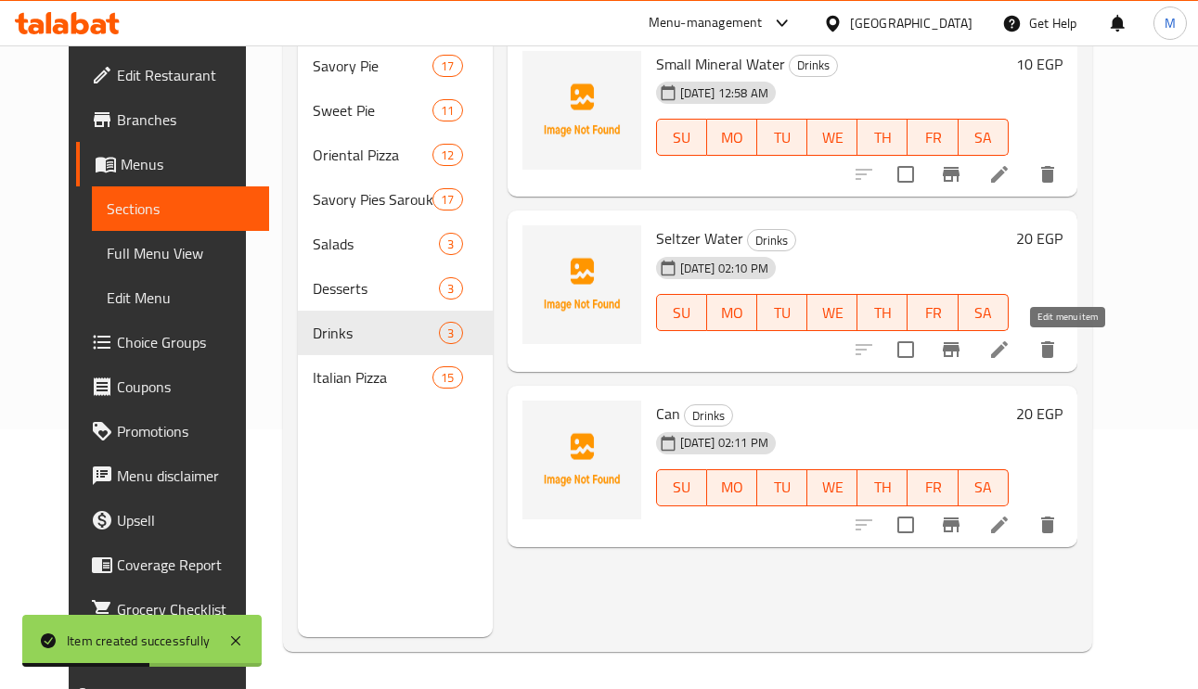
click at [1007, 355] on icon at bounding box center [999, 349] width 17 height 17
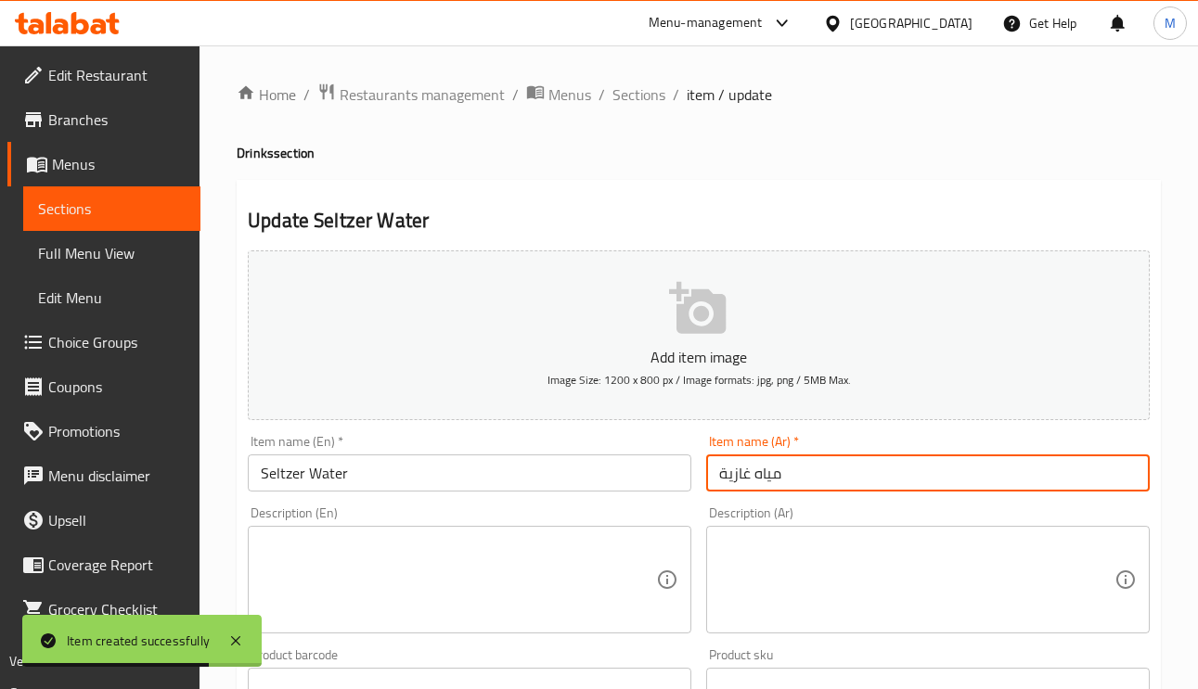
click at [820, 473] on input "مياه غازية" at bounding box center [927, 473] width 443 height 37
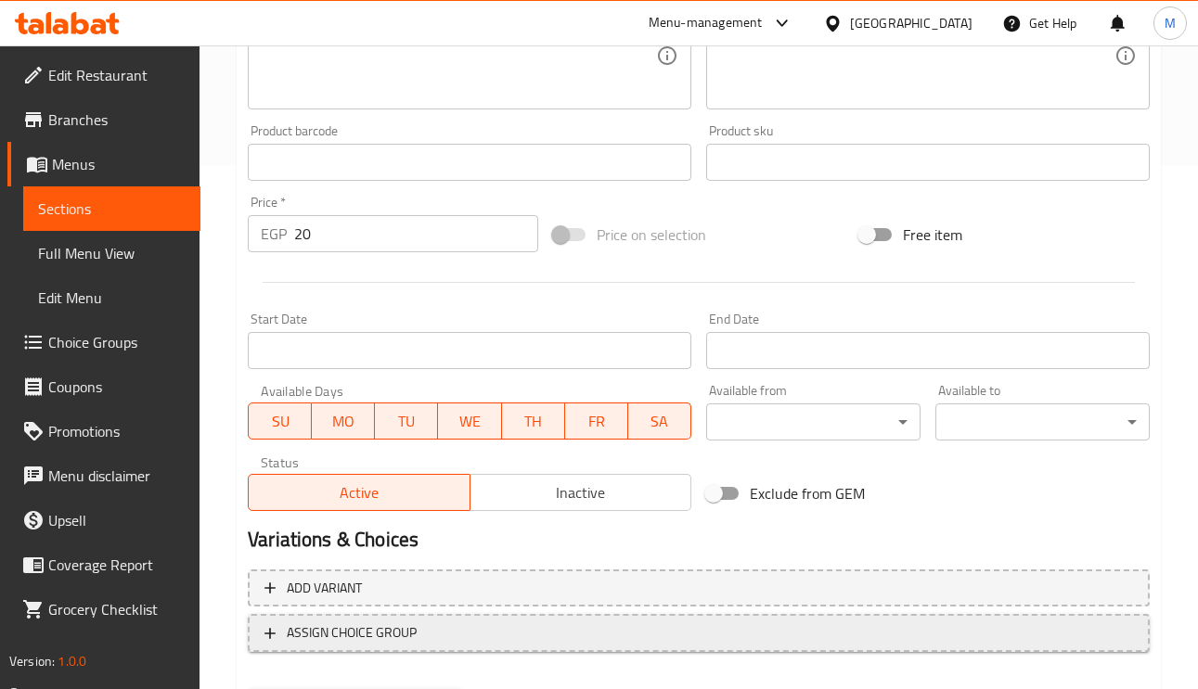
scroll to position [621, 0]
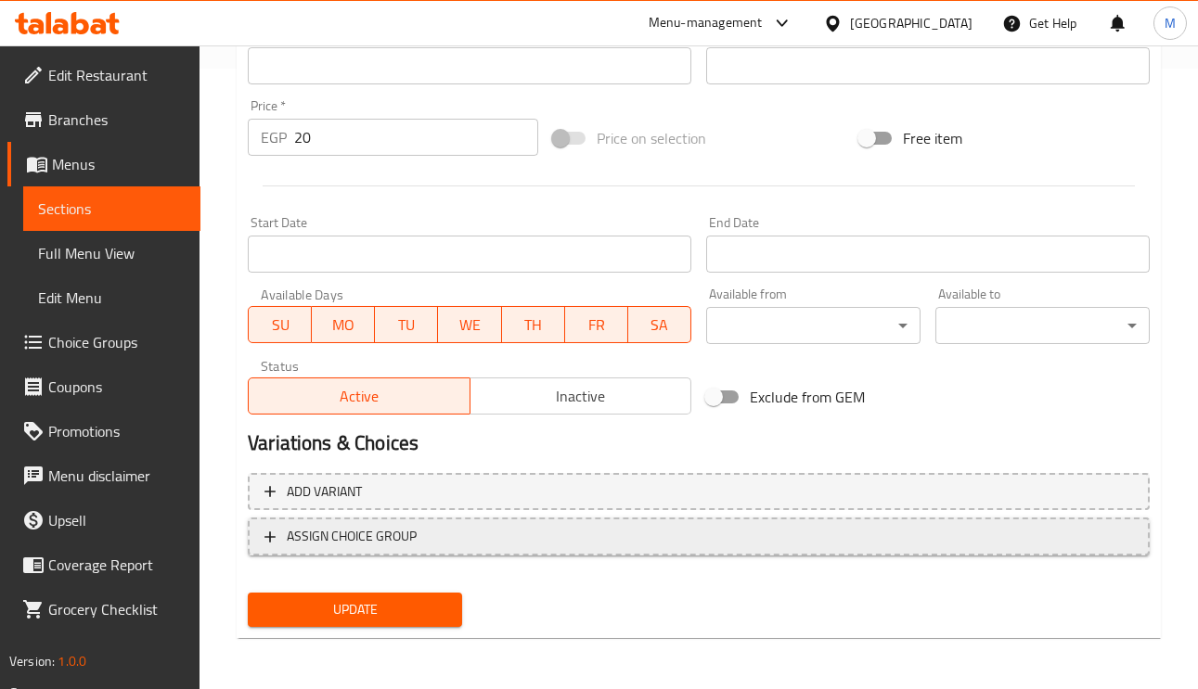
click at [420, 539] on span "ASSIGN CHOICE GROUP" at bounding box center [698, 536] width 868 height 23
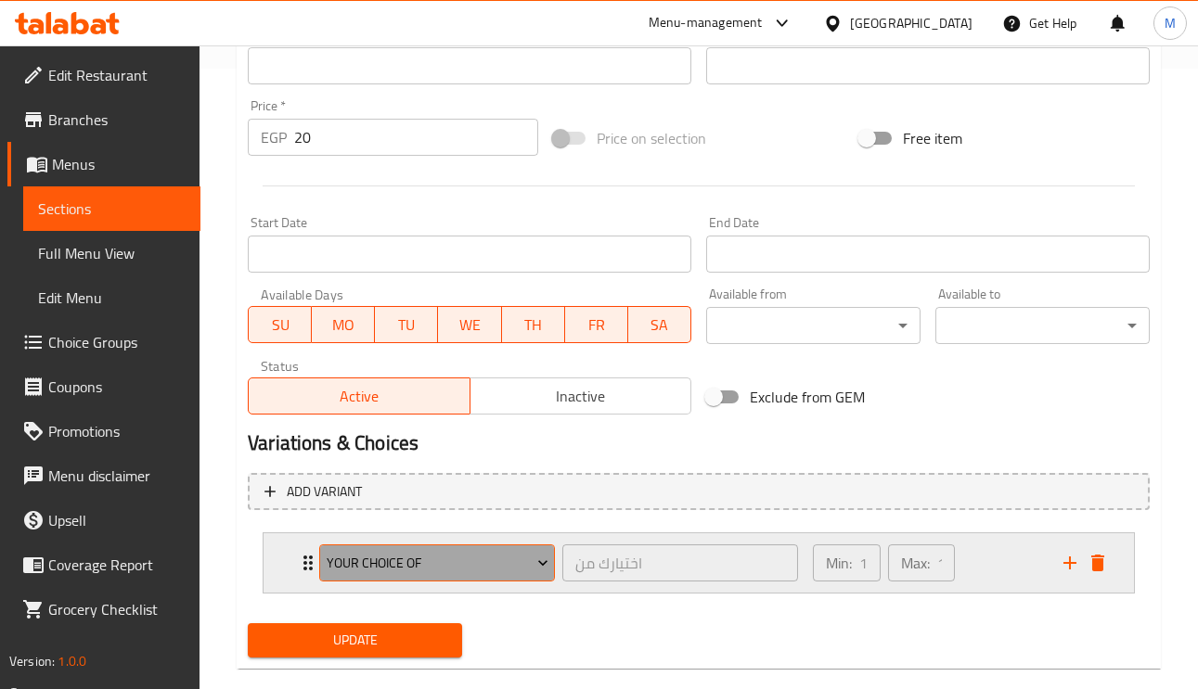
click at [422, 554] on span "Your Choice Of" at bounding box center [438, 563] width 222 height 23
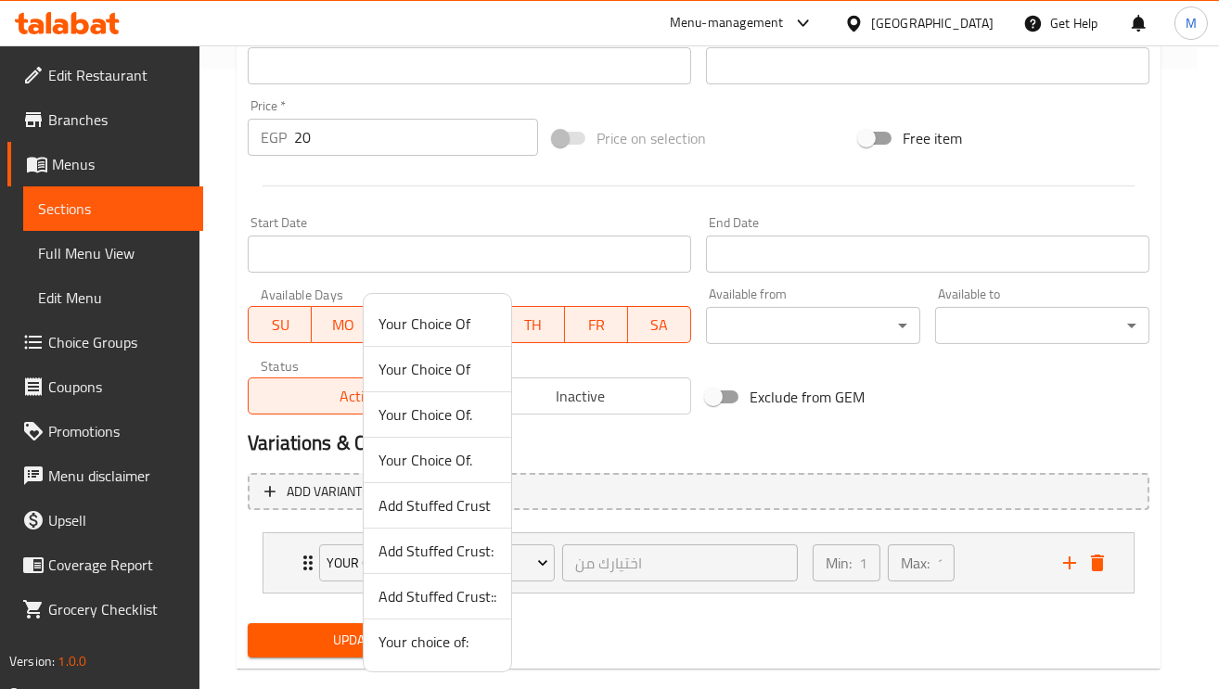
click at [465, 647] on span "Your choice of:" at bounding box center [438, 642] width 118 height 22
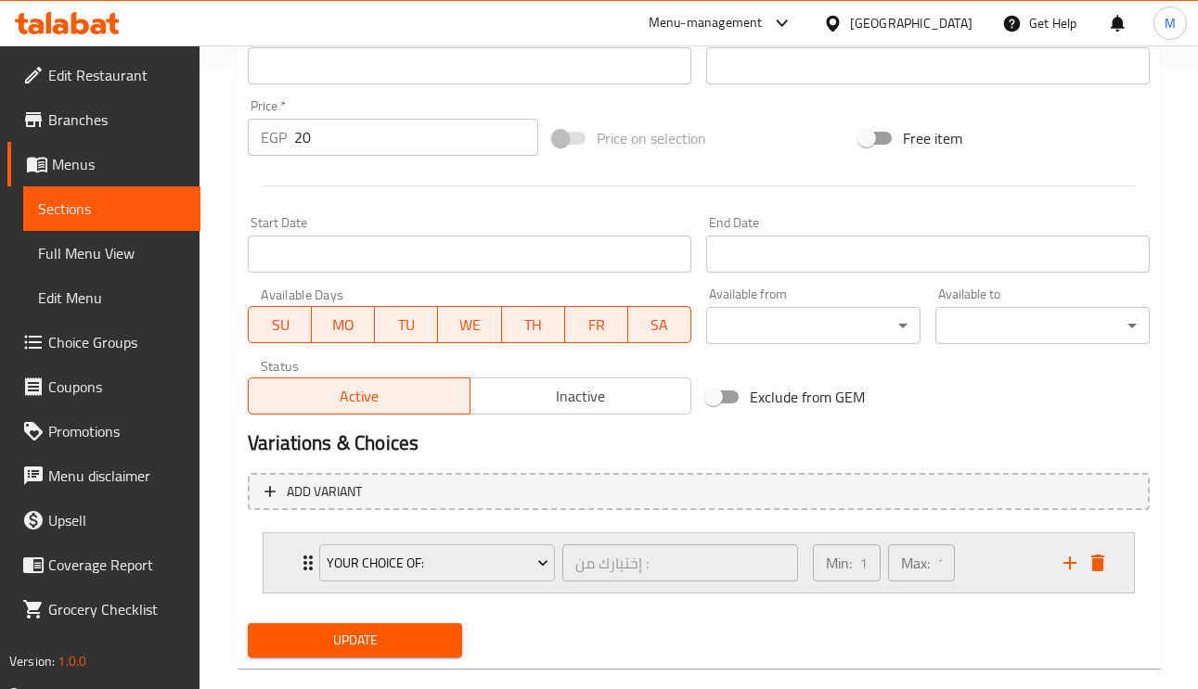
click at [291, 562] on div "Your choice of: إختيارك من : ​ Min: 1 ​ Max: 1 ​" at bounding box center [698, 562] width 870 height 59
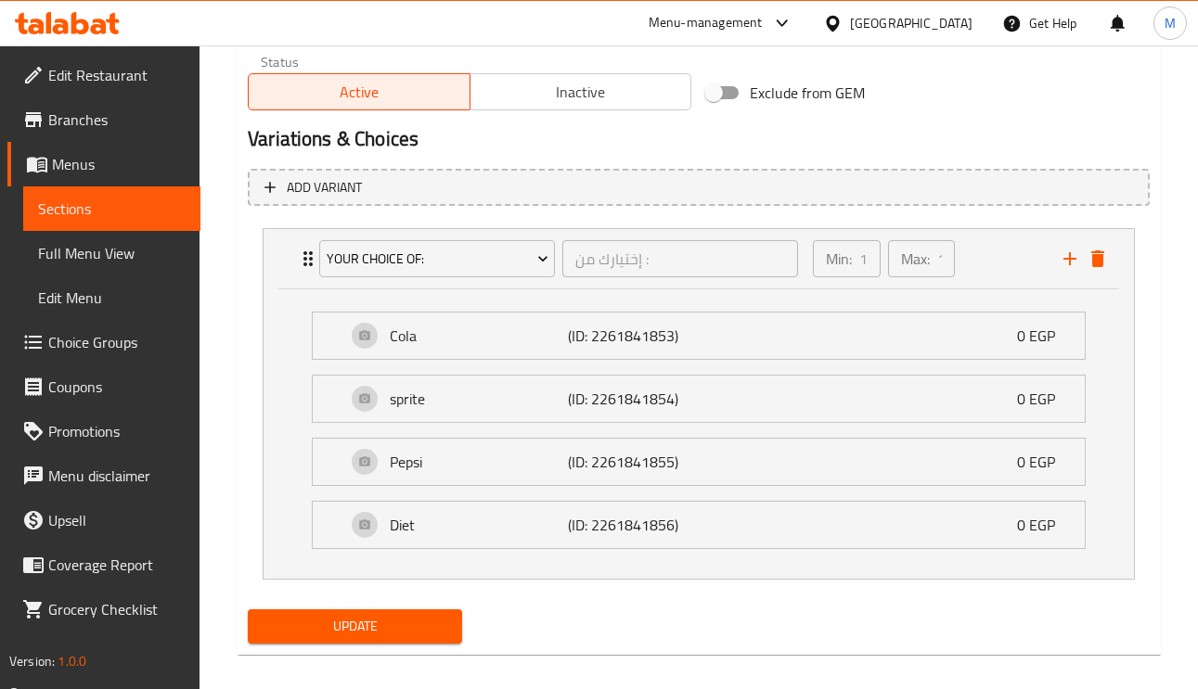
scroll to position [941, 0]
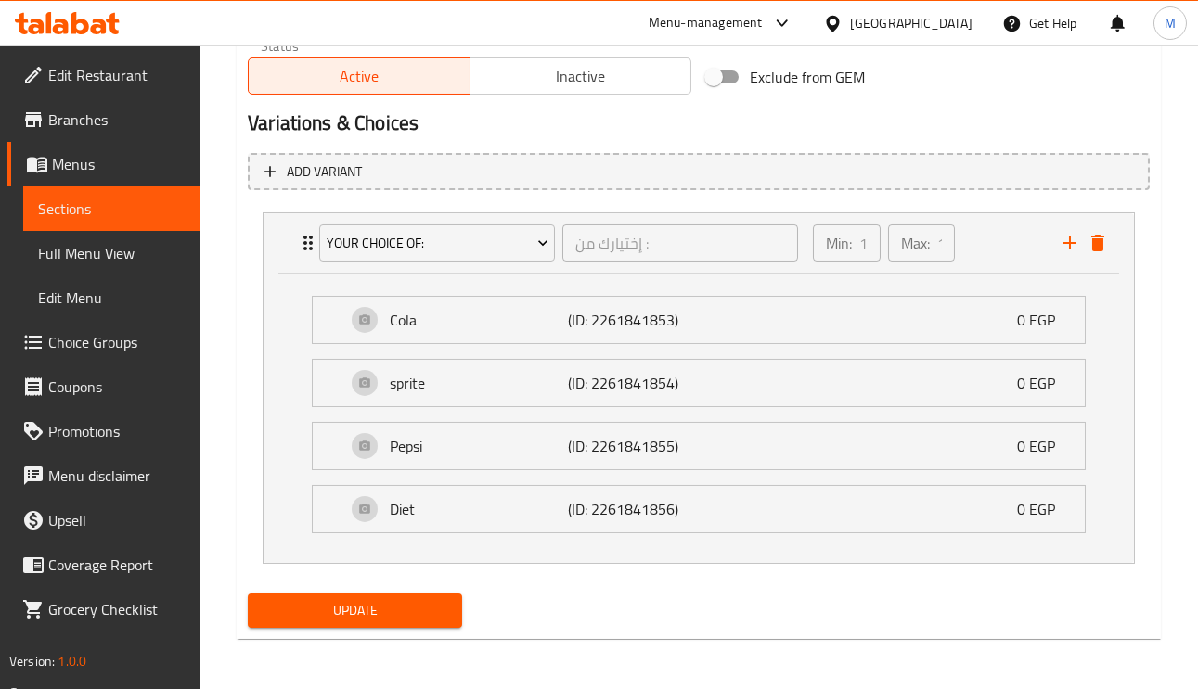
click at [381, 610] on span "Update" at bounding box center [355, 610] width 185 height 23
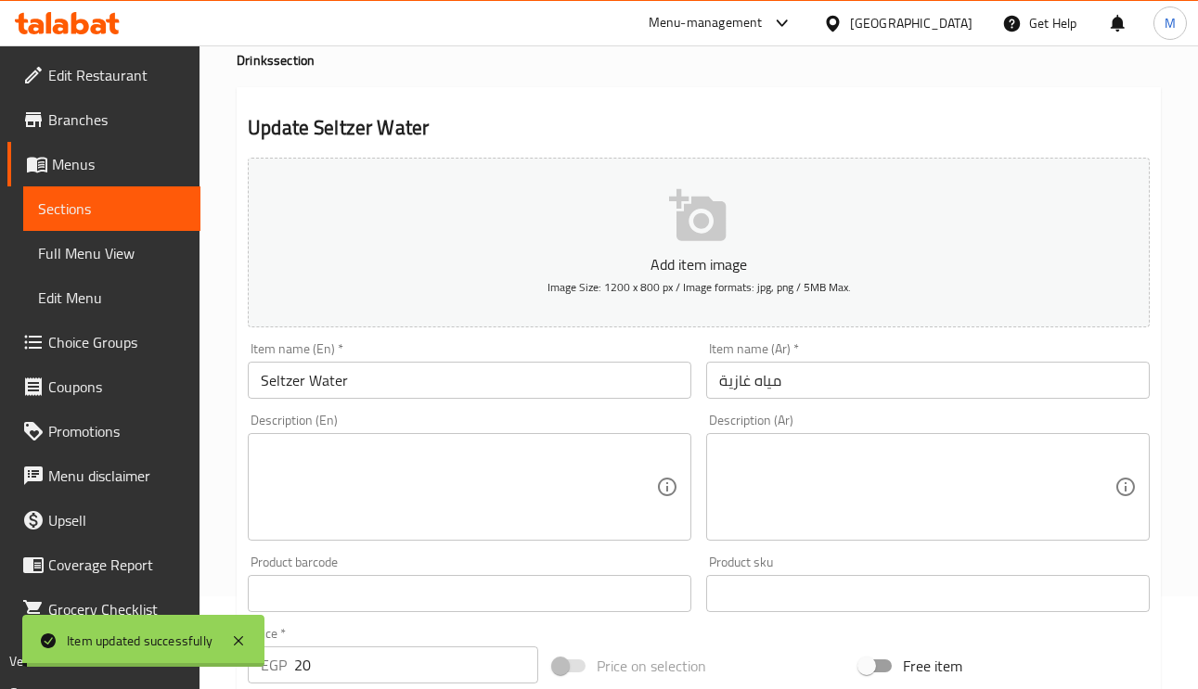
scroll to position [0, 0]
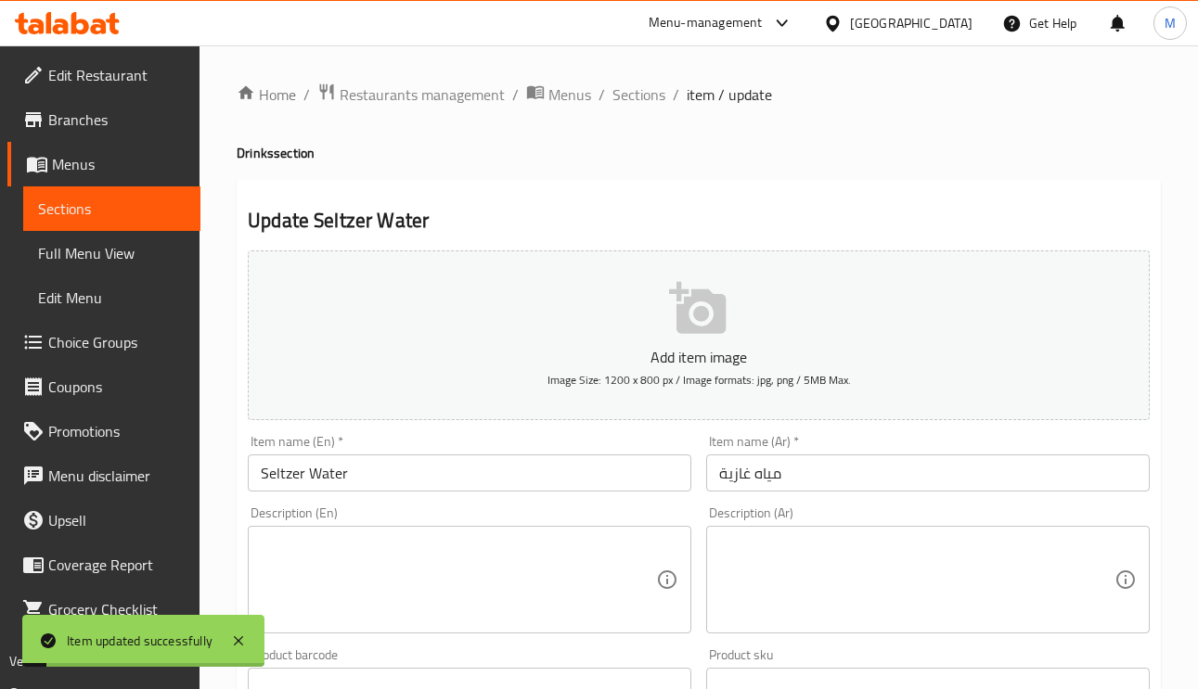
drag, startPoint x: 627, startPoint y: 98, endPoint x: 648, endPoint y: 118, distance: 28.2
click at [627, 98] on span "Sections" at bounding box center [638, 94] width 53 height 22
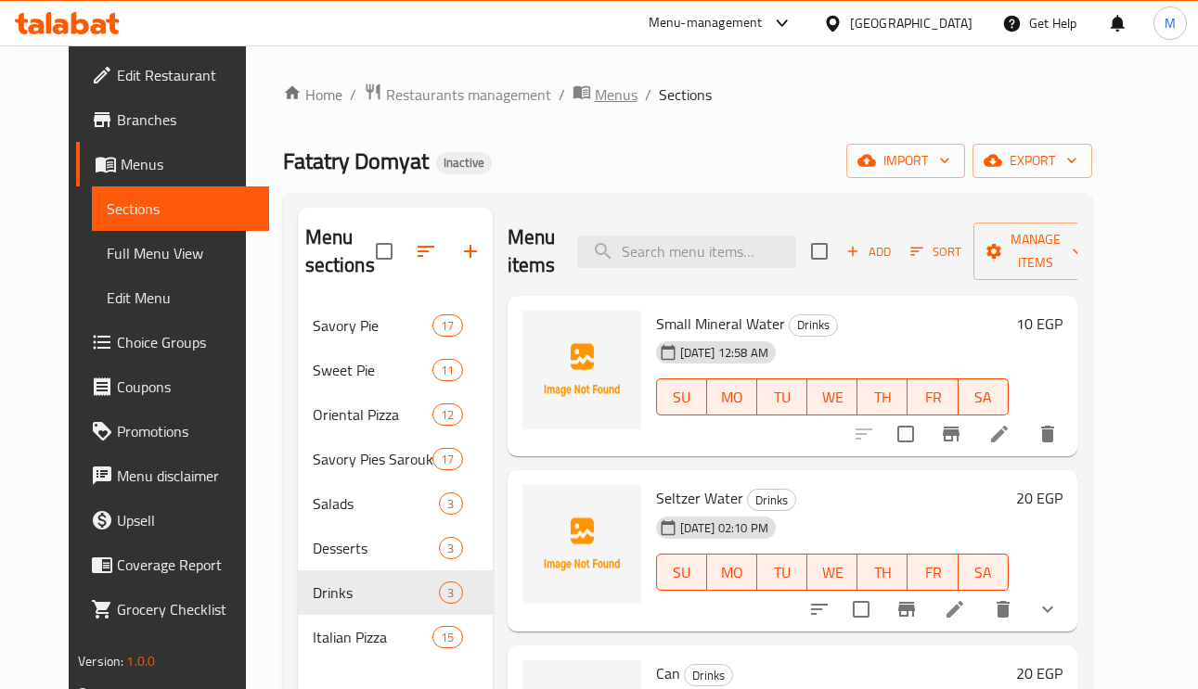
click at [595, 96] on span "Menus" at bounding box center [616, 94] width 43 height 22
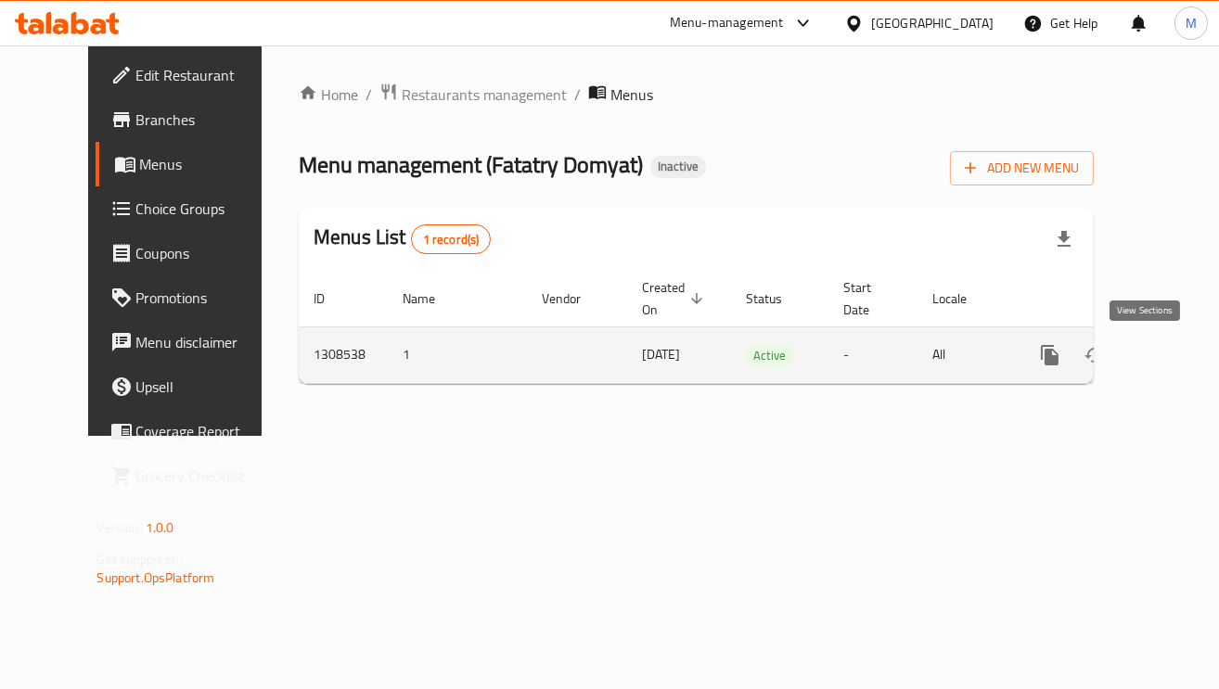
click at [1165, 355] on link "enhanced table" at bounding box center [1183, 355] width 45 height 45
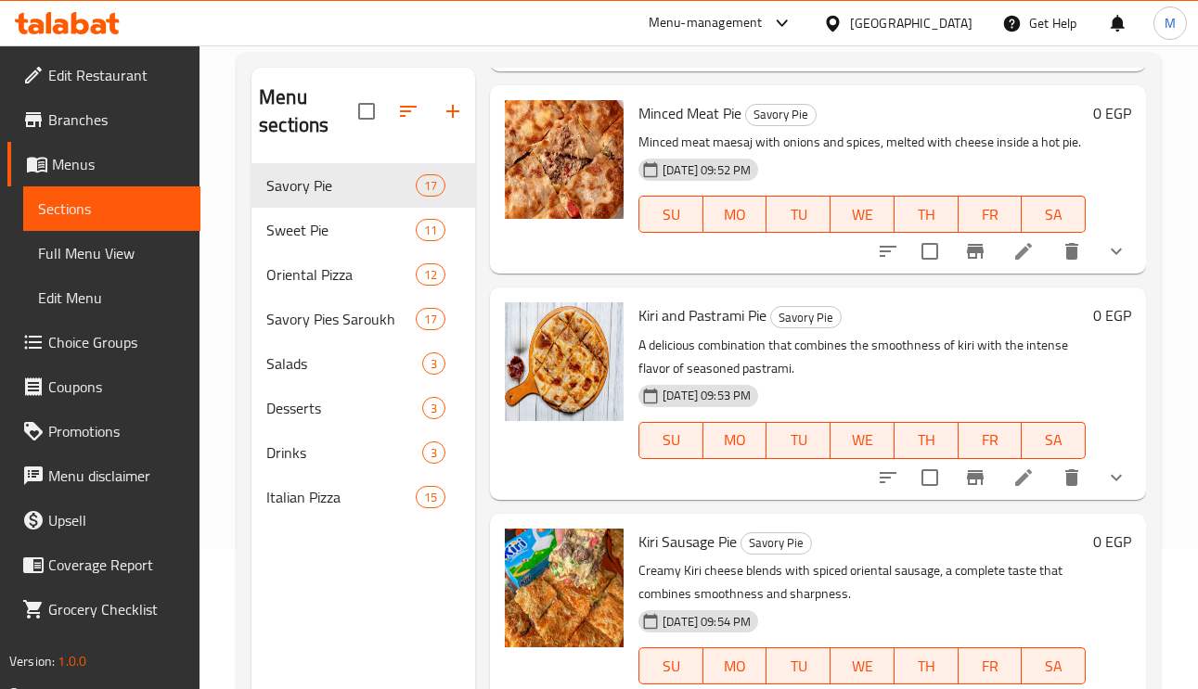
scroll to position [262, 0]
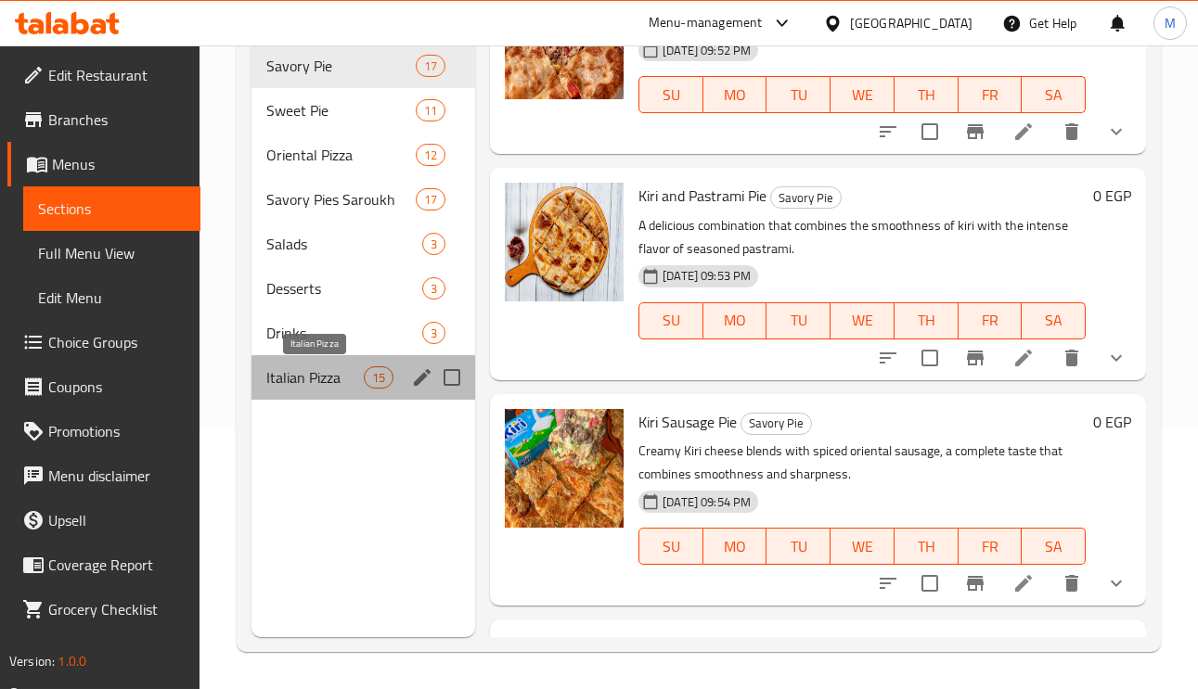
click at [324, 382] on span "Italian Pizza" at bounding box center [314, 377] width 97 height 22
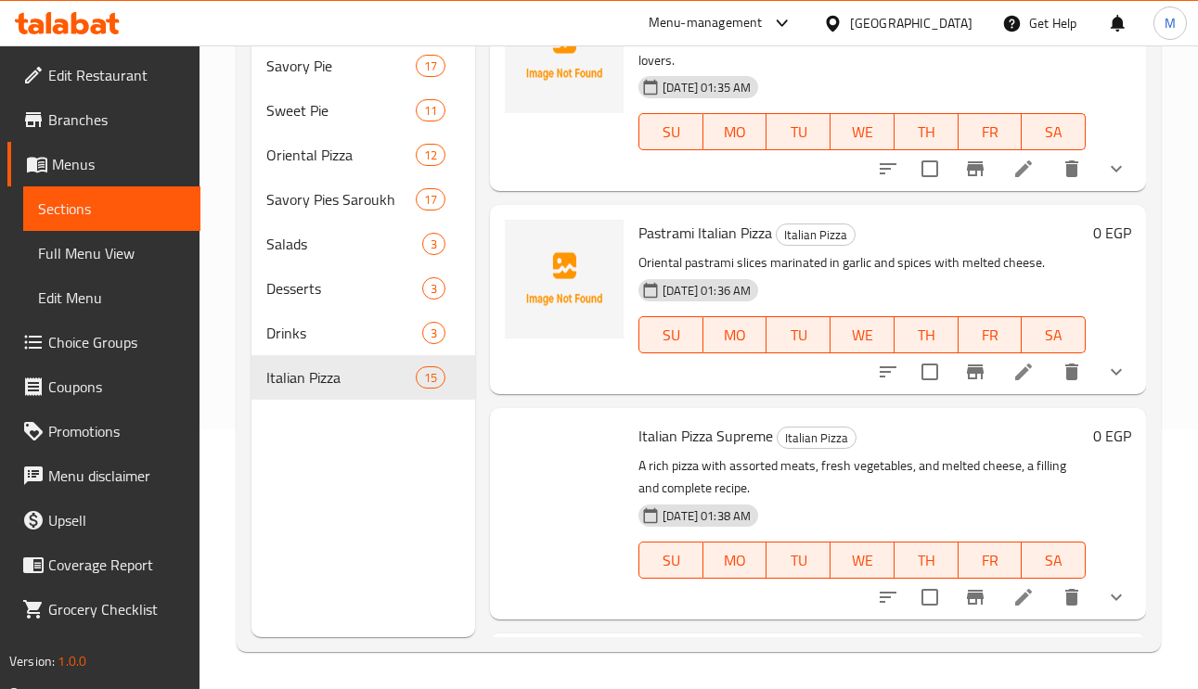
scroll to position [2696, 0]
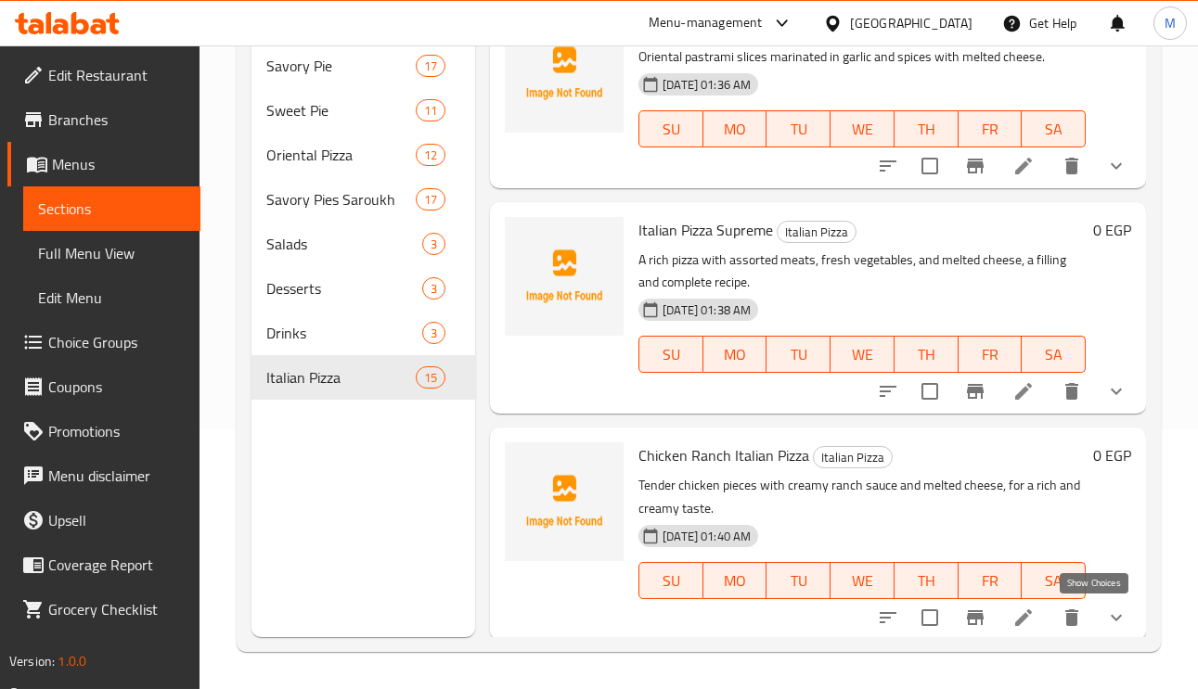
click at [1105, 612] on icon "show more" at bounding box center [1116, 618] width 22 height 22
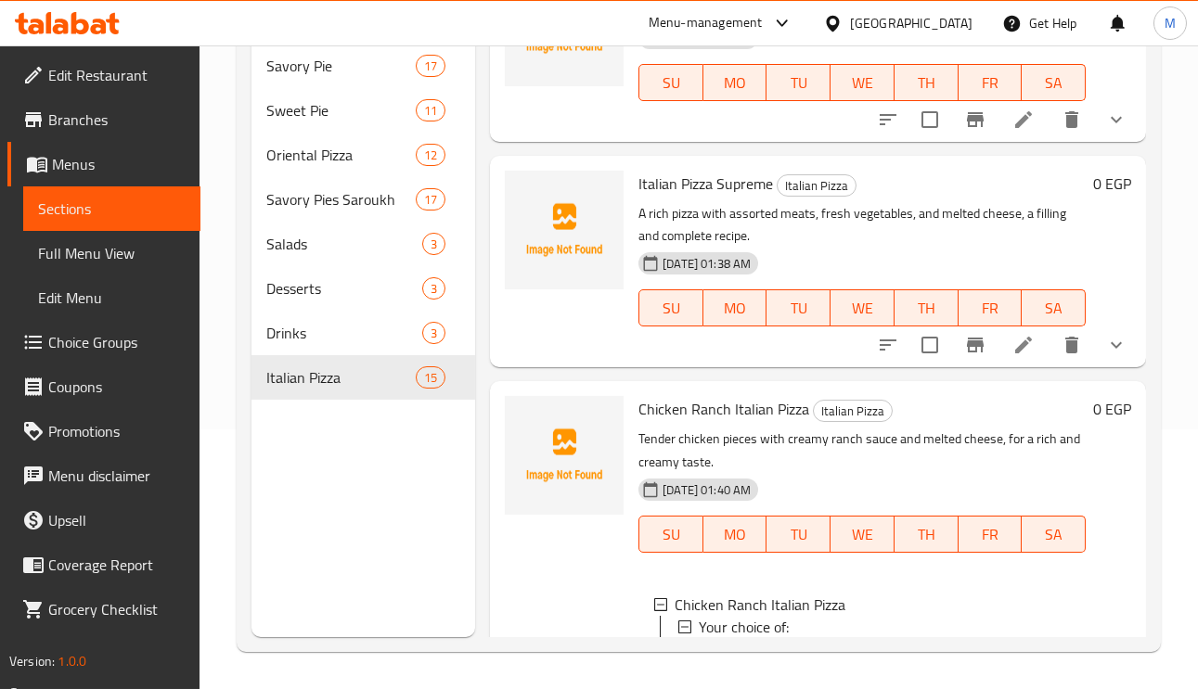
scroll to position [2737, 0]
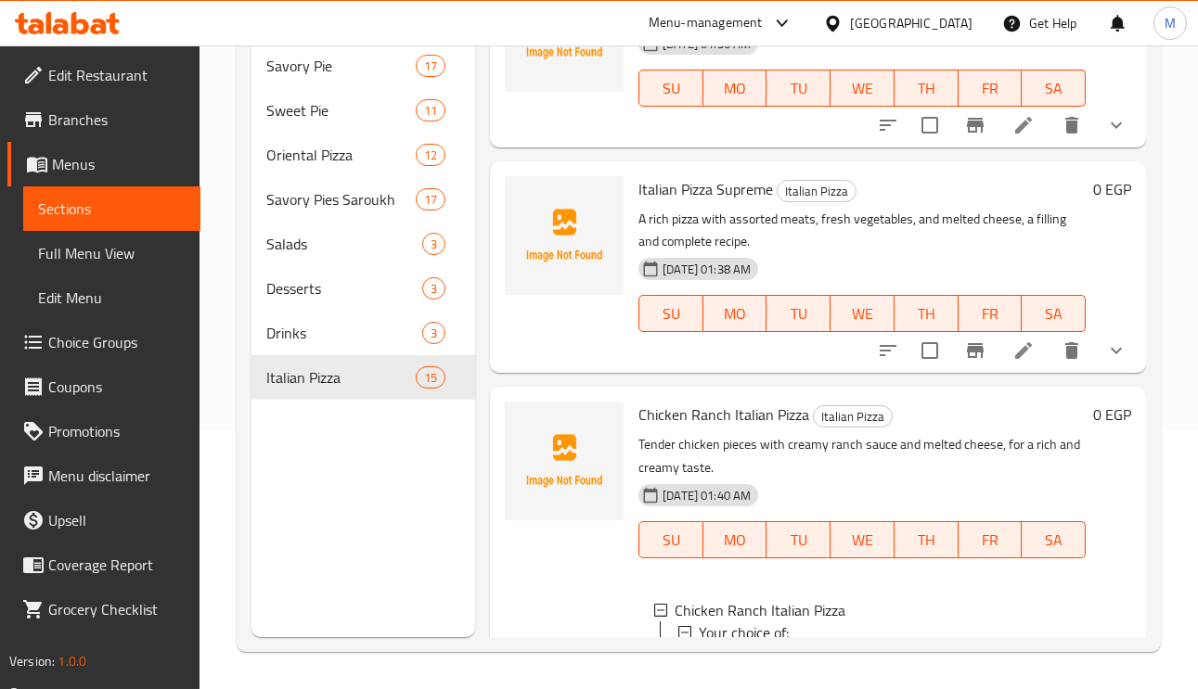
click at [997, 354] on li at bounding box center [1023, 350] width 52 height 33
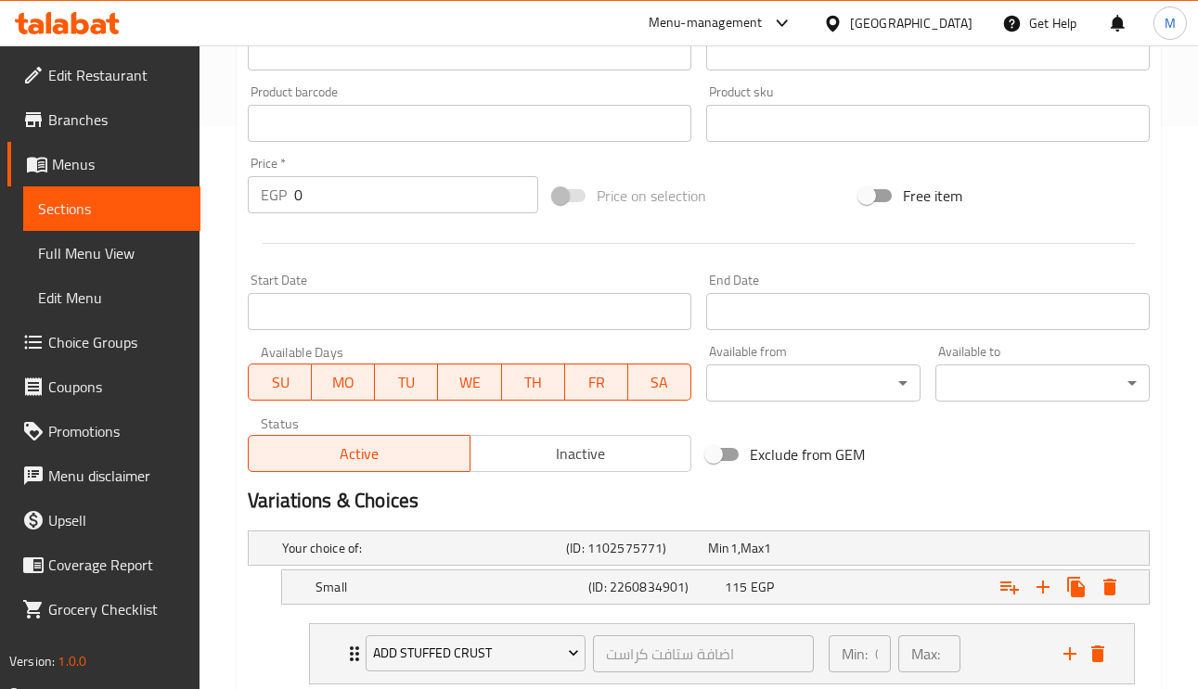
scroll to position [950, 0]
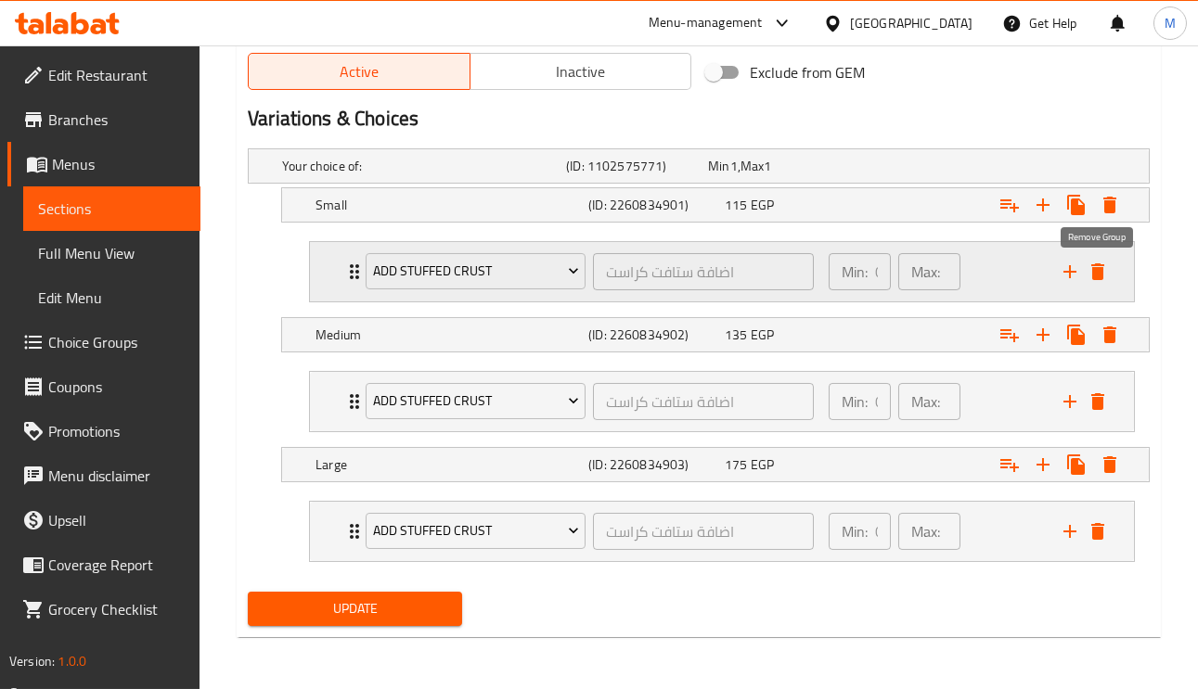
click at [1097, 266] on icon "delete" at bounding box center [1097, 271] width 13 height 17
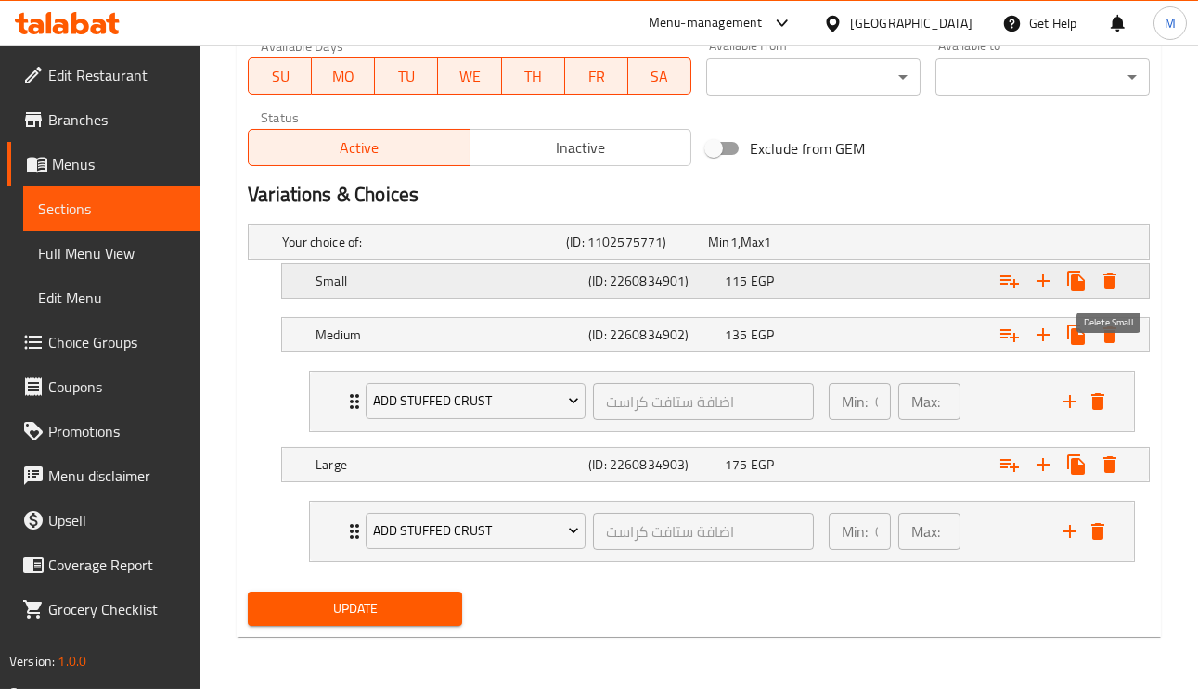
scroll to position [873, 0]
click at [1105, 397] on icon "delete" at bounding box center [1097, 402] width 22 height 22
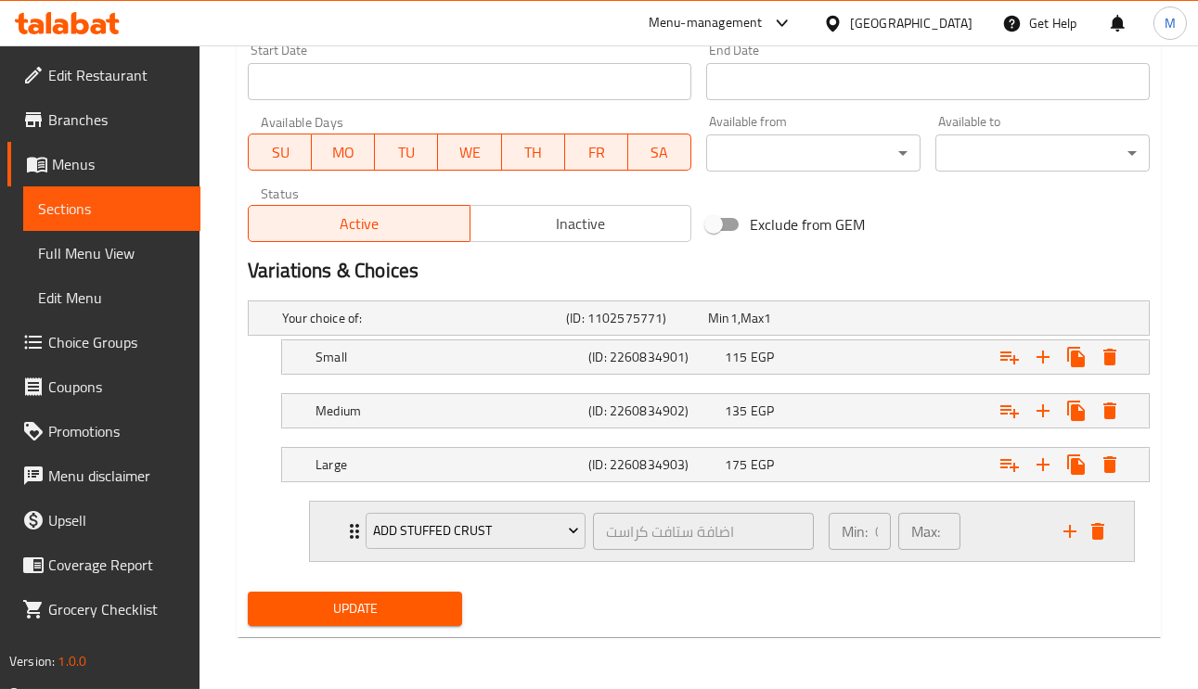
click at [1095, 546] on div "Add Stuffed Crust اضافة ستافت كراست ​ Min: 0 ​ Max: 0 ​" at bounding box center [727, 531] width 768 height 59
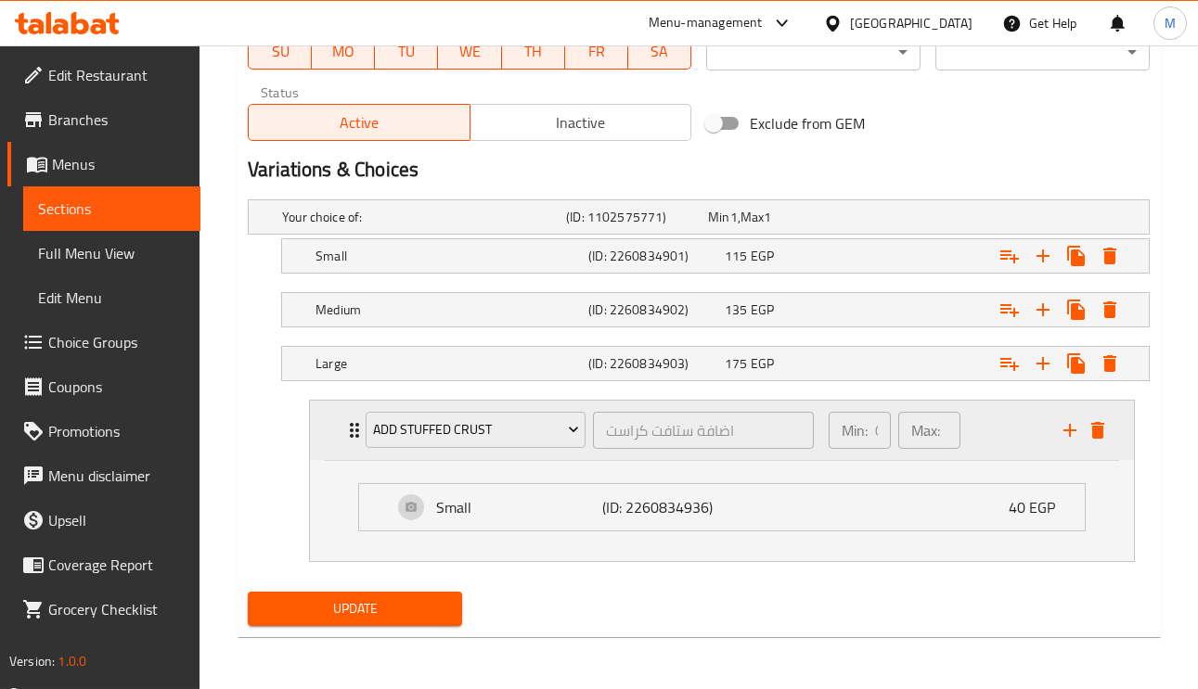
click at [1102, 433] on icon "delete" at bounding box center [1097, 430] width 13 height 17
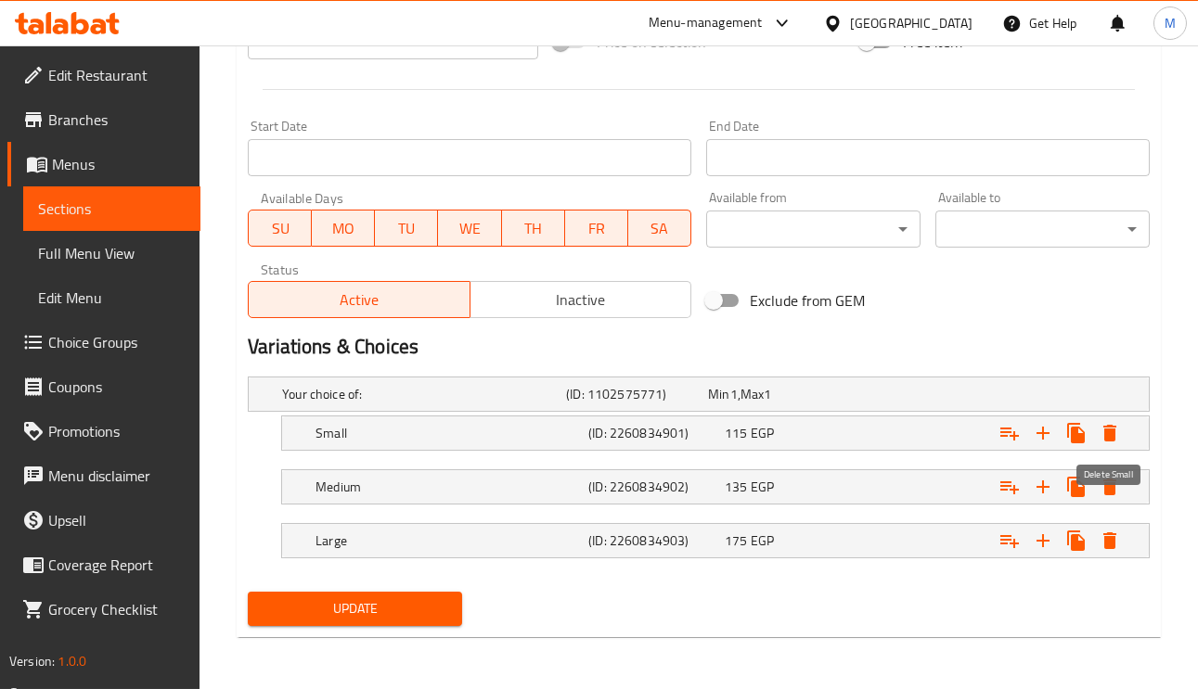
scroll to position [719, 0]
drag, startPoint x: 1005, startPoint y: 429, endPoint x: 1009, endPoint y: 442, distance: 13.8
click at [1005, 428] on icon "Expand" at bounding box center [1009, 434] width 19 height 13
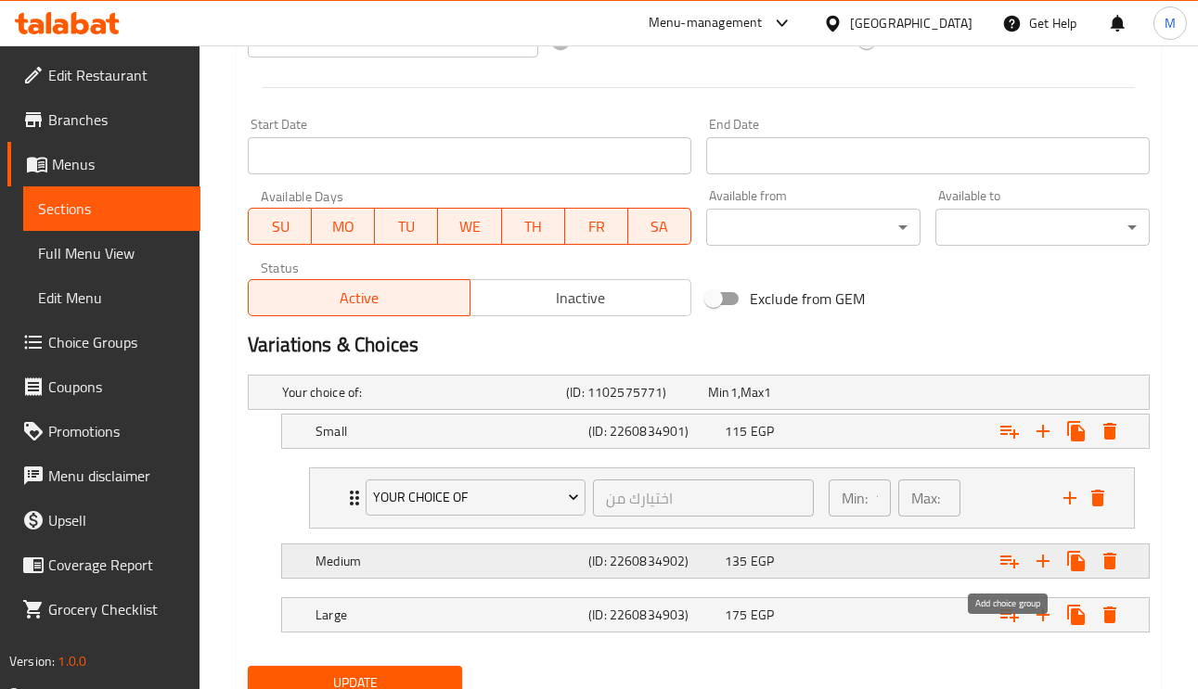
click at [1007, 572] on icon "Expand" at bounding box center [1009, 561] width 22 height 22
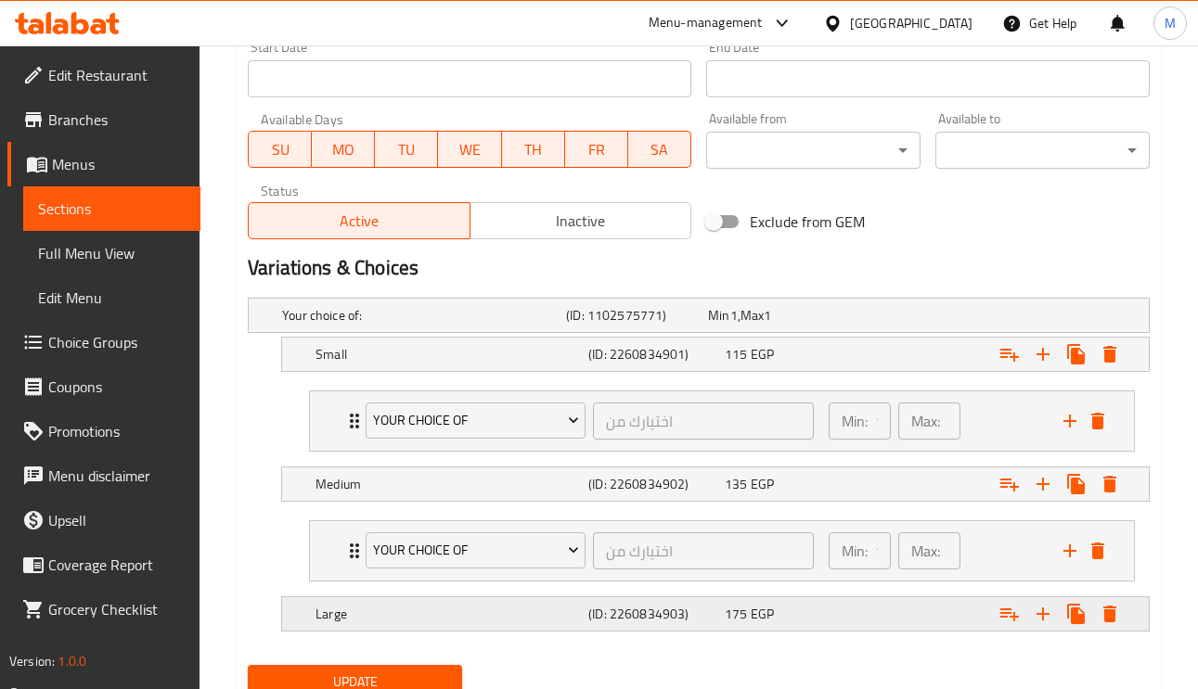
scroll to position [873, 0]
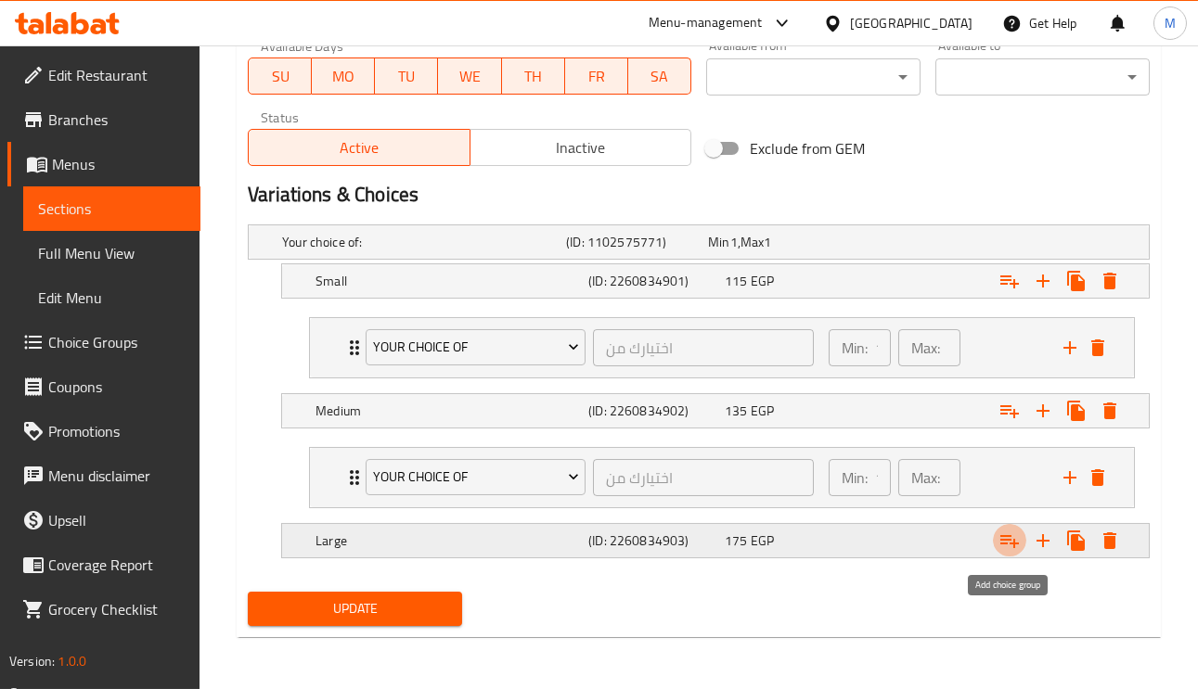
click at [1010, 552] on icon "Expand" at bounding box center [1009, 541] width 22 height 22
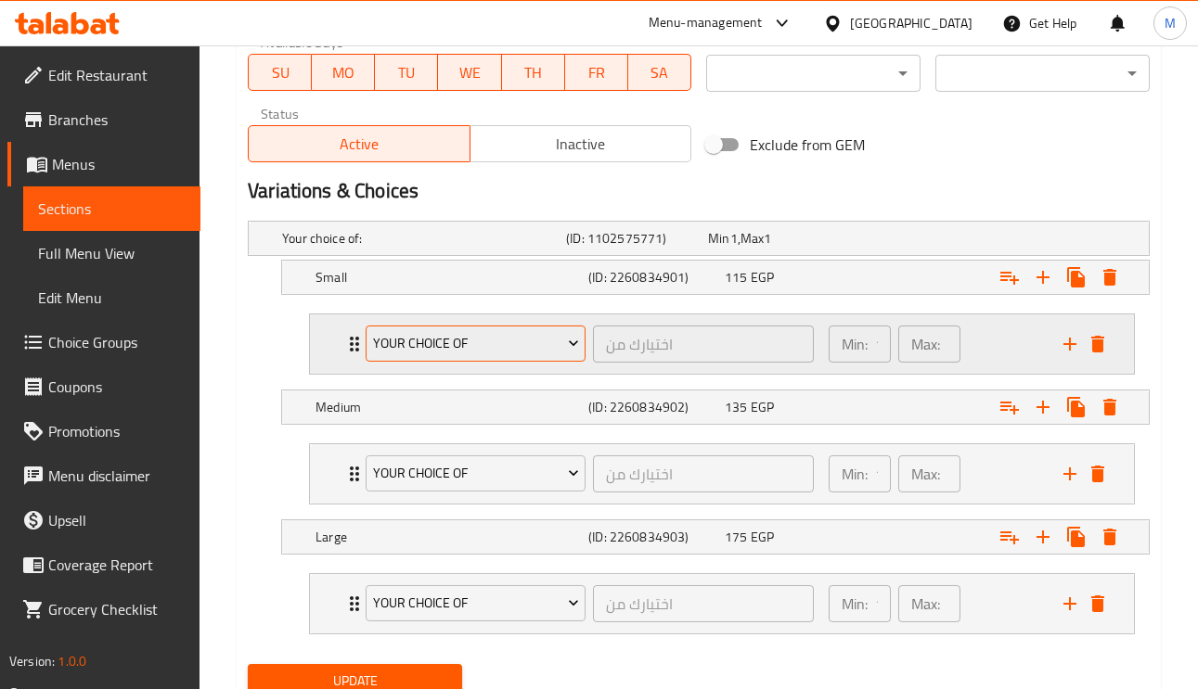
click at [407, 340] on span "Your Choice Of" at bounding box center [476, 343] width 206 height 23
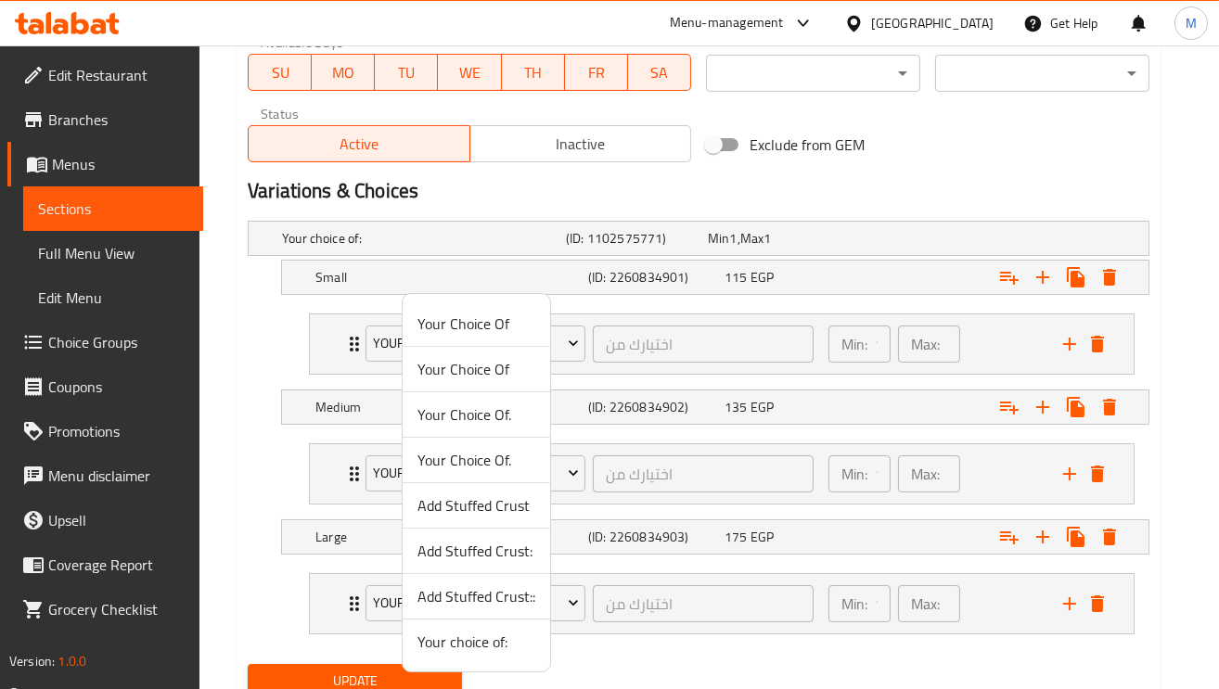
click at [490, 509] on span "Add Stuffed Crust" at bounding box center [476, 505] width 118 height 22
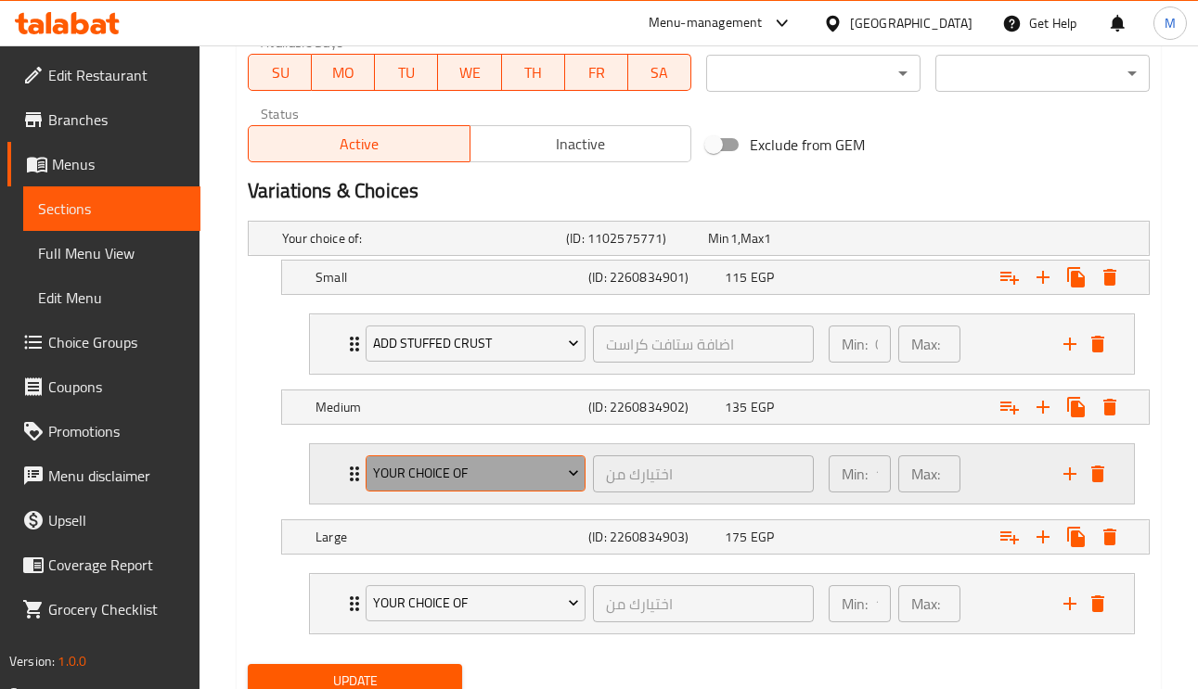
click at [494, 475] on span "Your Choice Of" at bounding box center [476, 473] width 206 height 23
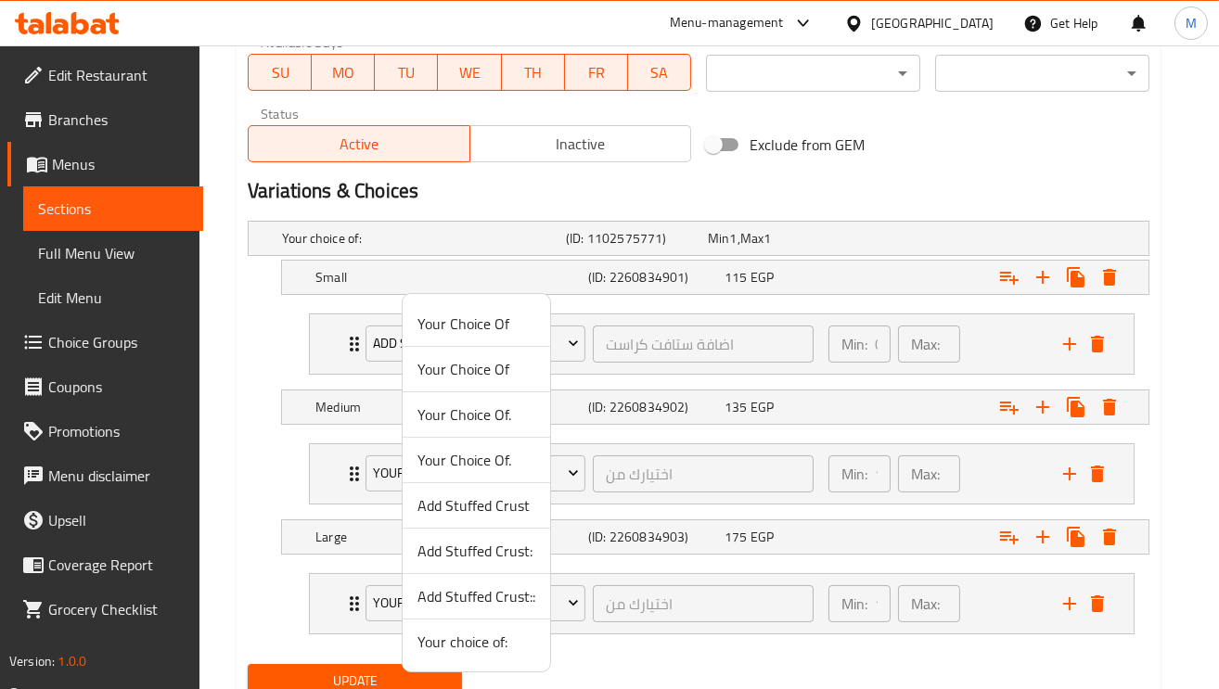
click at [505, 551] on span "Add Stuffed Crust:" at bounding box center [476, 551] width 118 height 22
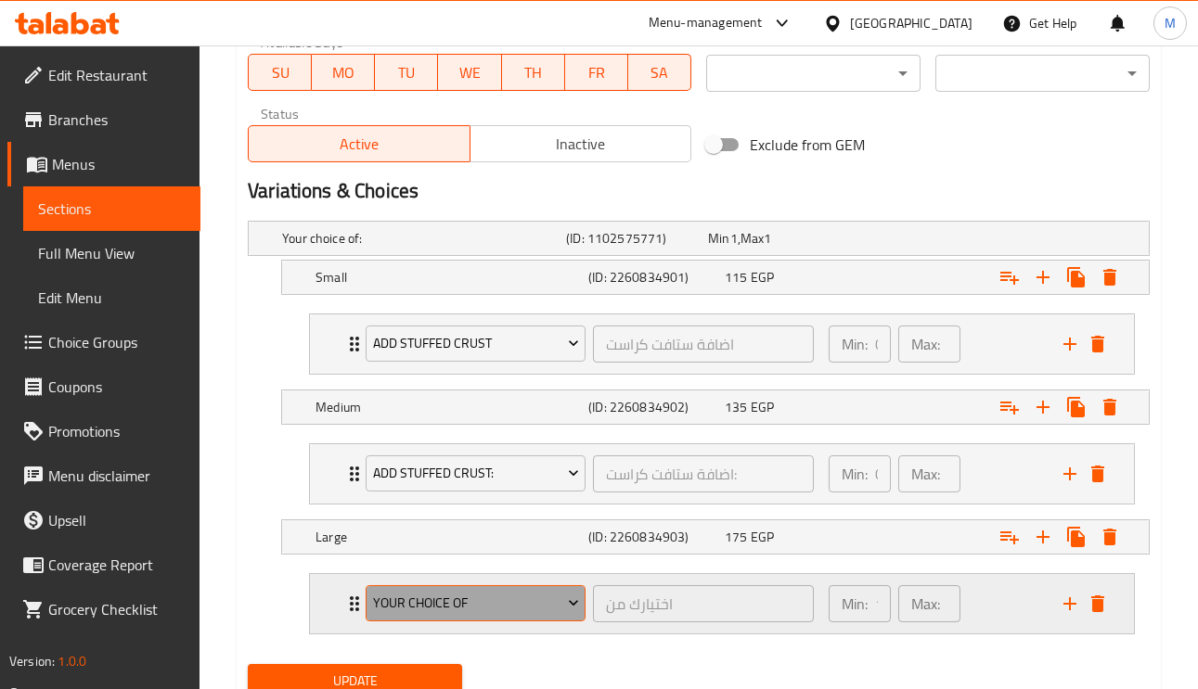
click at [453, 604] on span "Your Choice Of" at bounding box center [476, 603] width 206 height 23
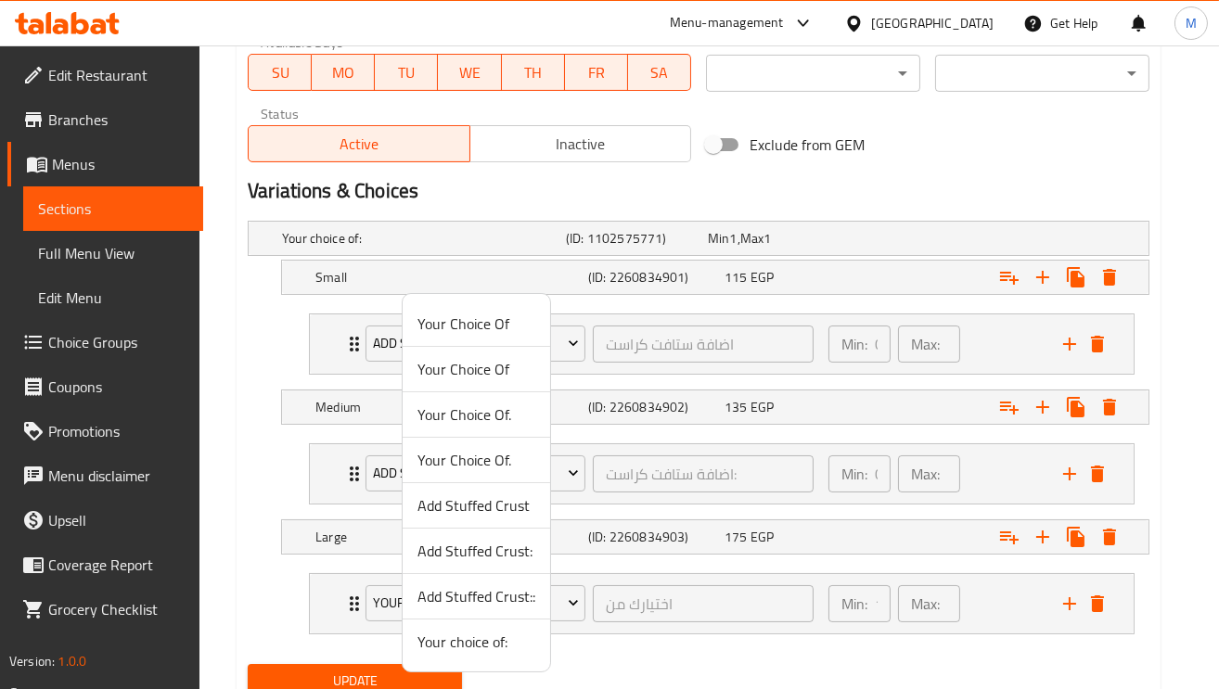
click at [492, 602] on span "Add Stuffed Crust::" at bounding box center [476, 596] width 118 height 22
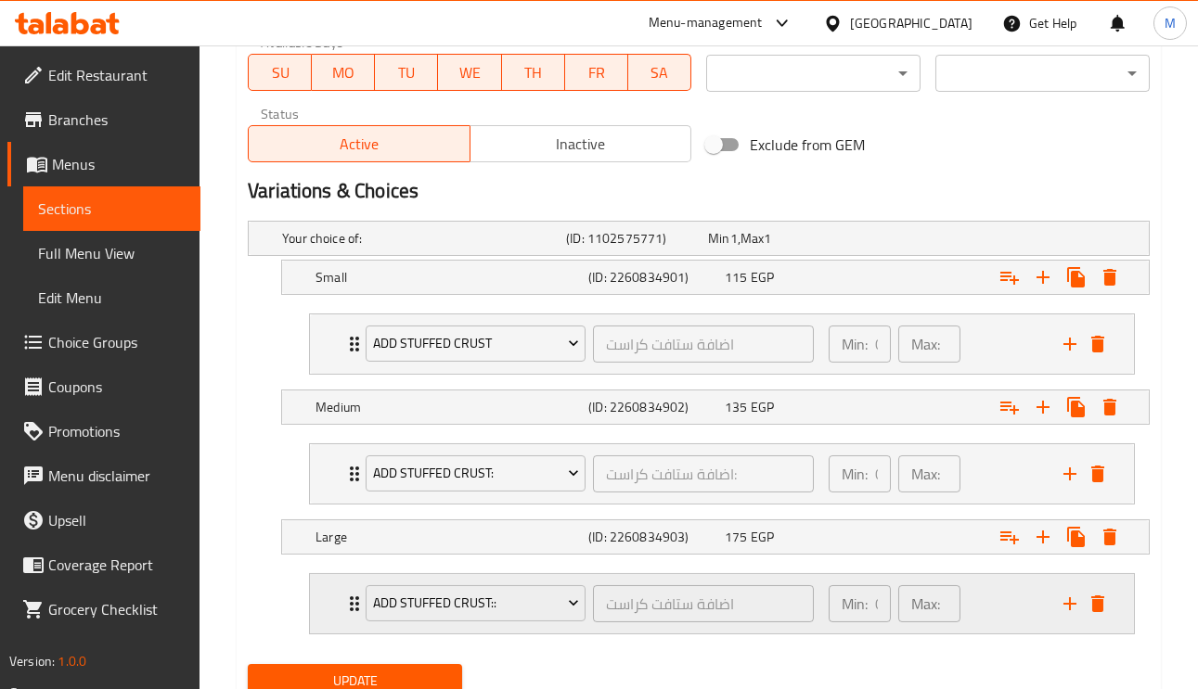
click at [352, 602] on icon "Expand" at bounding box center [354, 604] width 9 height 15
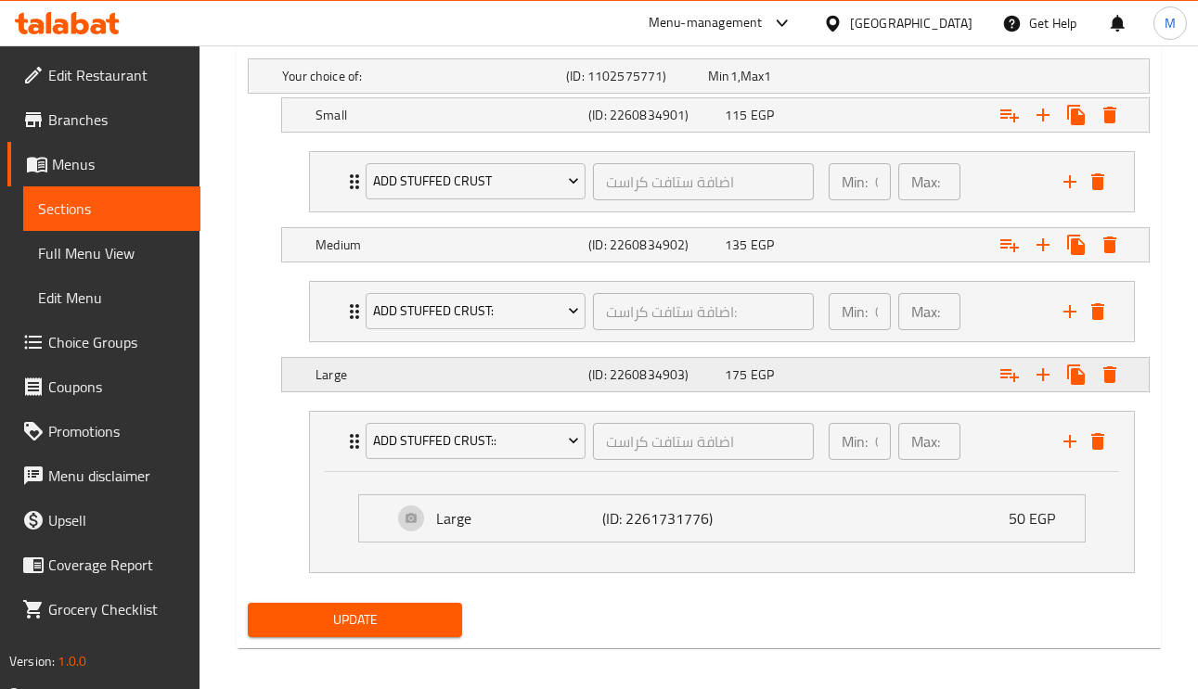
scroll to position [1051, 0]
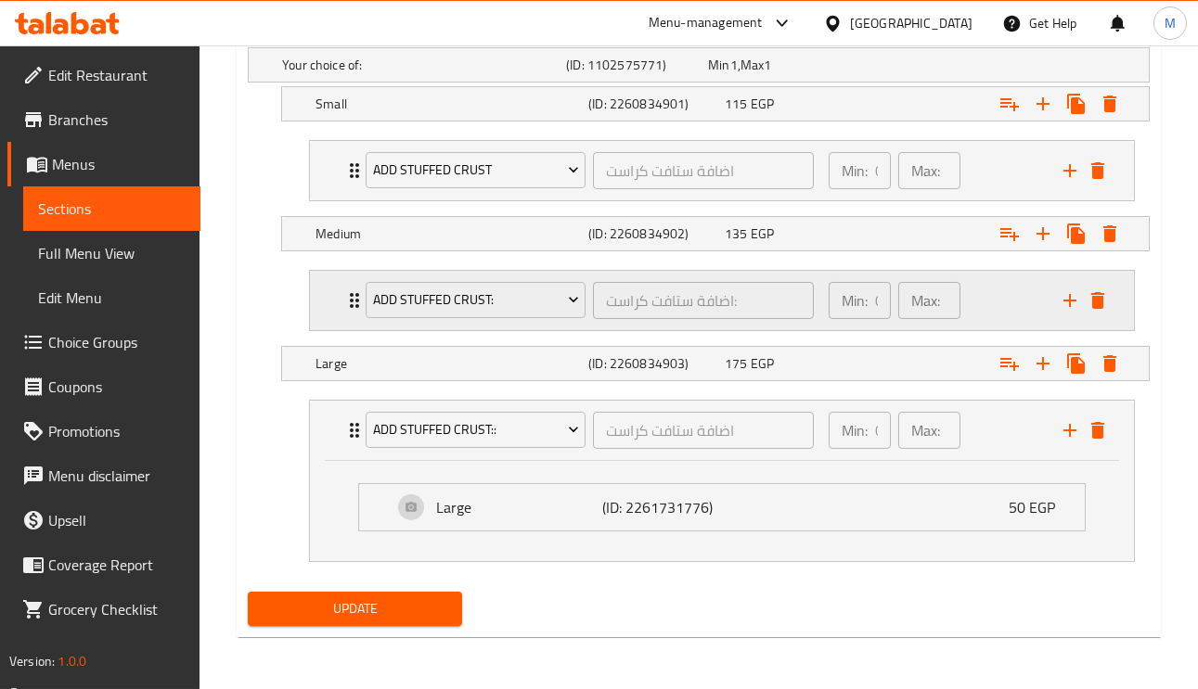
click at [324, 291] on div "Add Stuffed Crust: اضافة ستافت كراست: ​ Min: 0 ​ Max: 0 ​" at bounding box center [722, 300] width 824 height 59
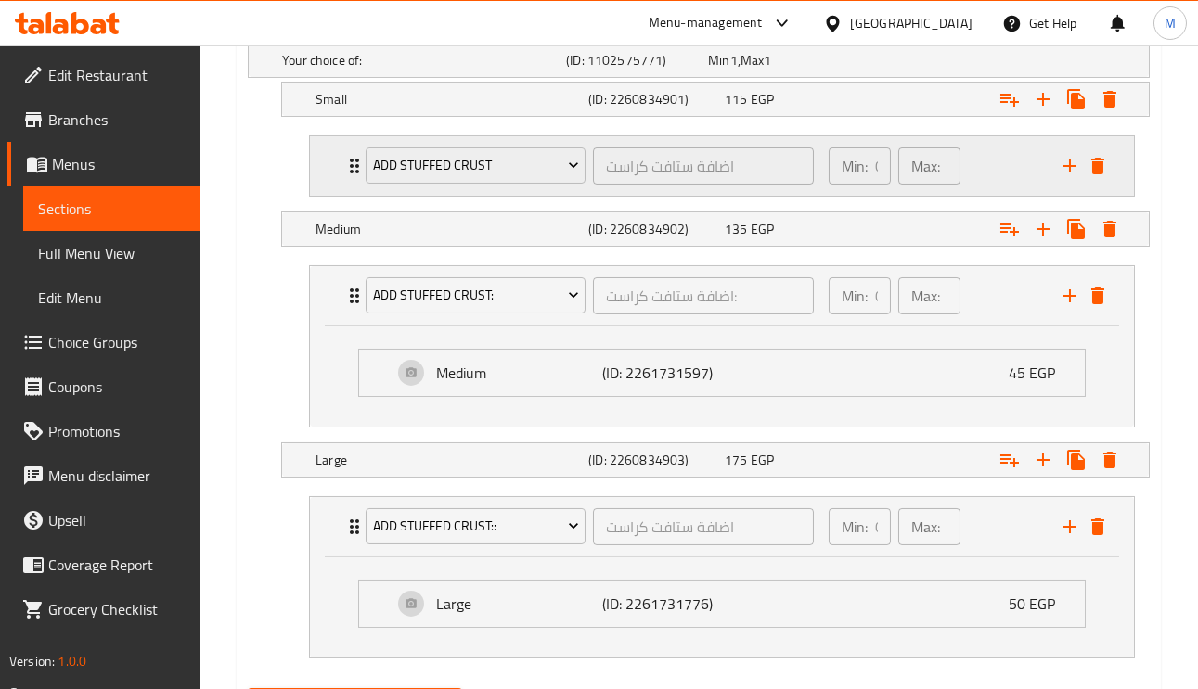
click at [336, 145] on div "Add Stuffed Crust اضافة ستافت كراست ​ Min: 0 ​ Max: 0 ​" at bounding box center [722, 165] width 824 height 59
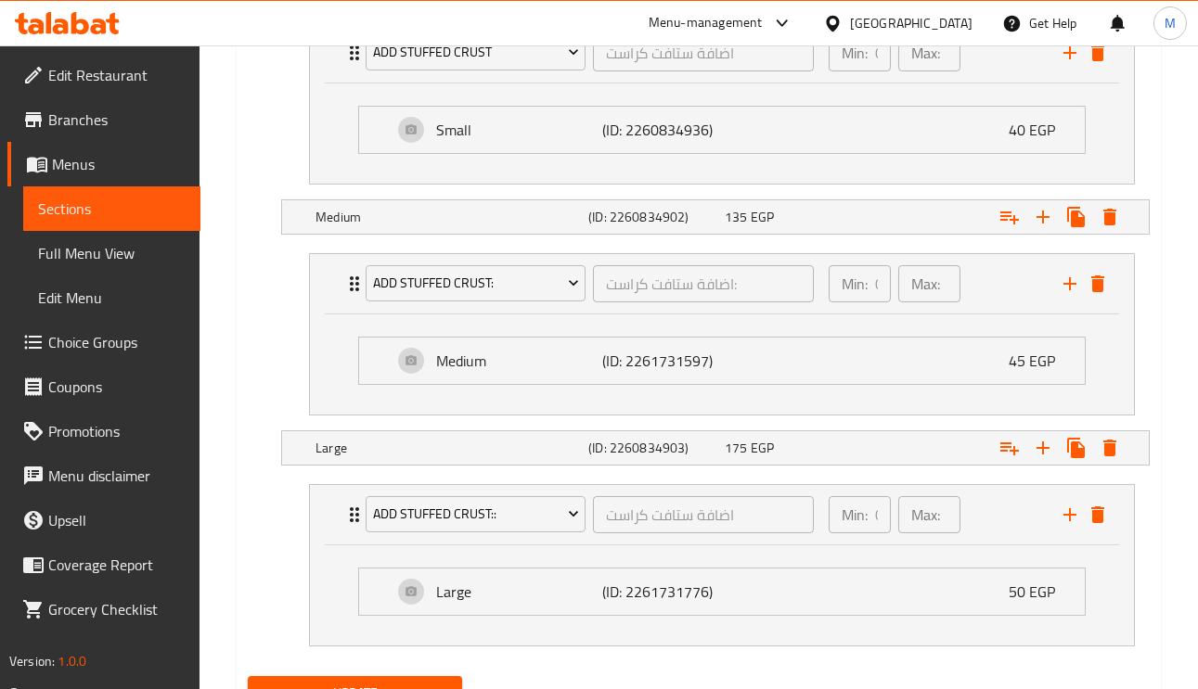
scroll to position [1254, 0]
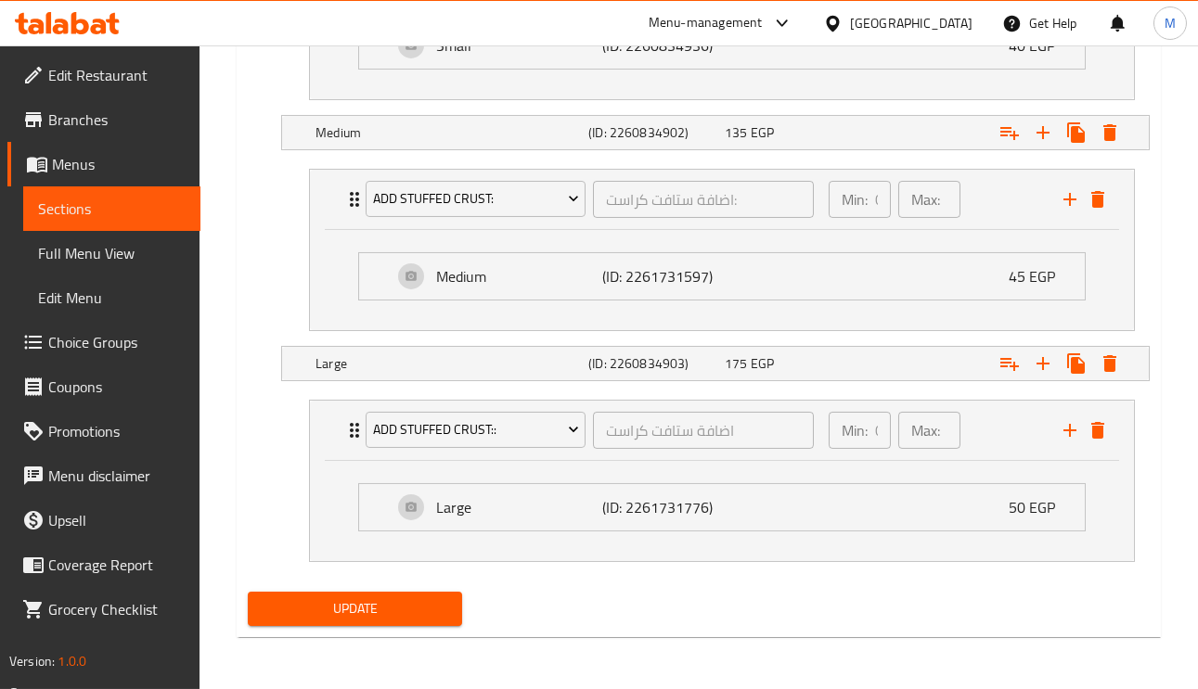
click at [418, 607] on span "Update" at bounding box center [355, 608] width 185 height 23
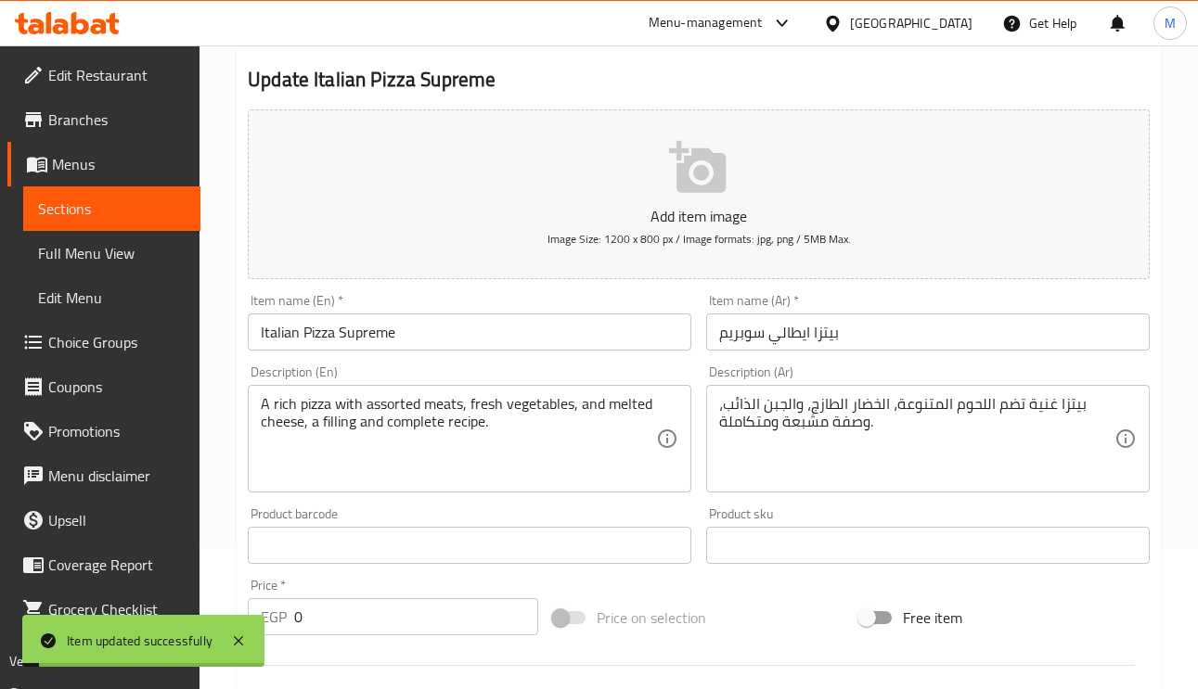
scroll to position [2, 0]
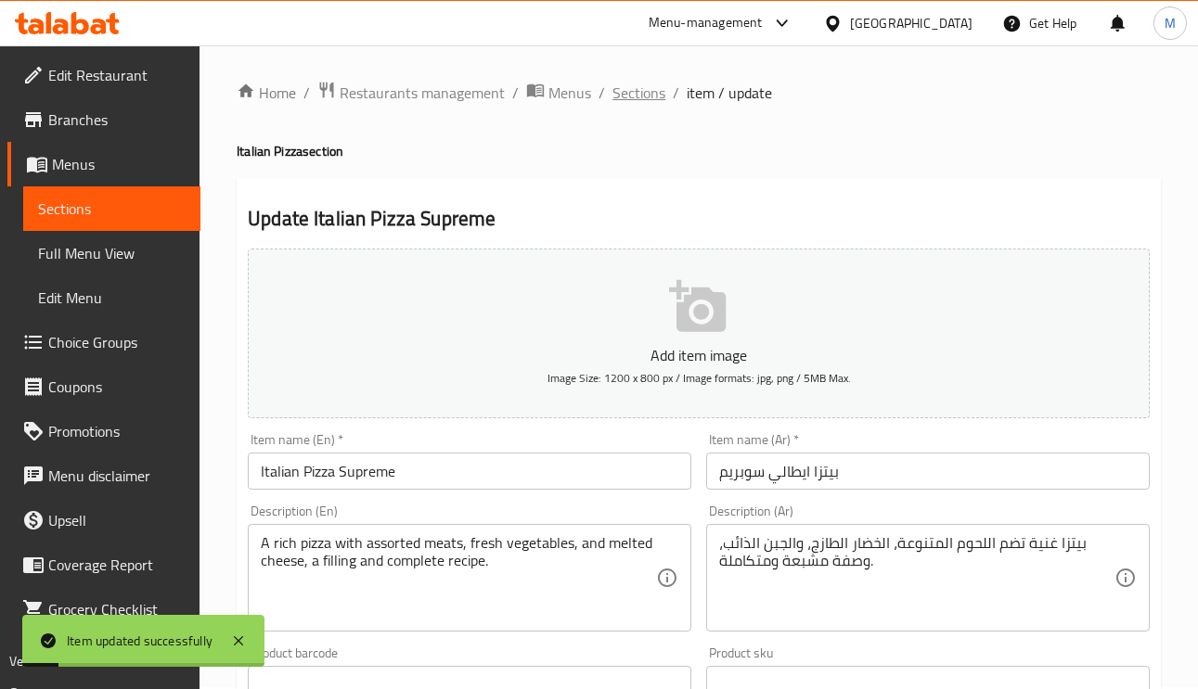
click at [635, 87] on span "Sections" at bounding box center [638, 93] width 53 height 22
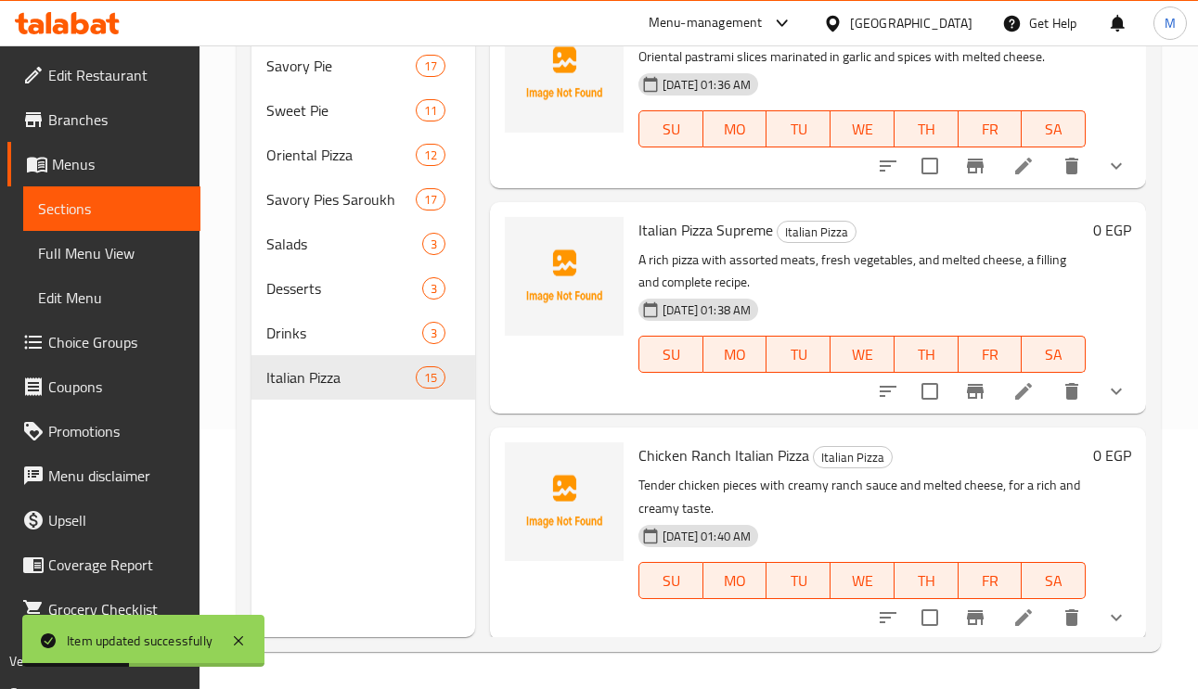
scroll to position [2557, 0]
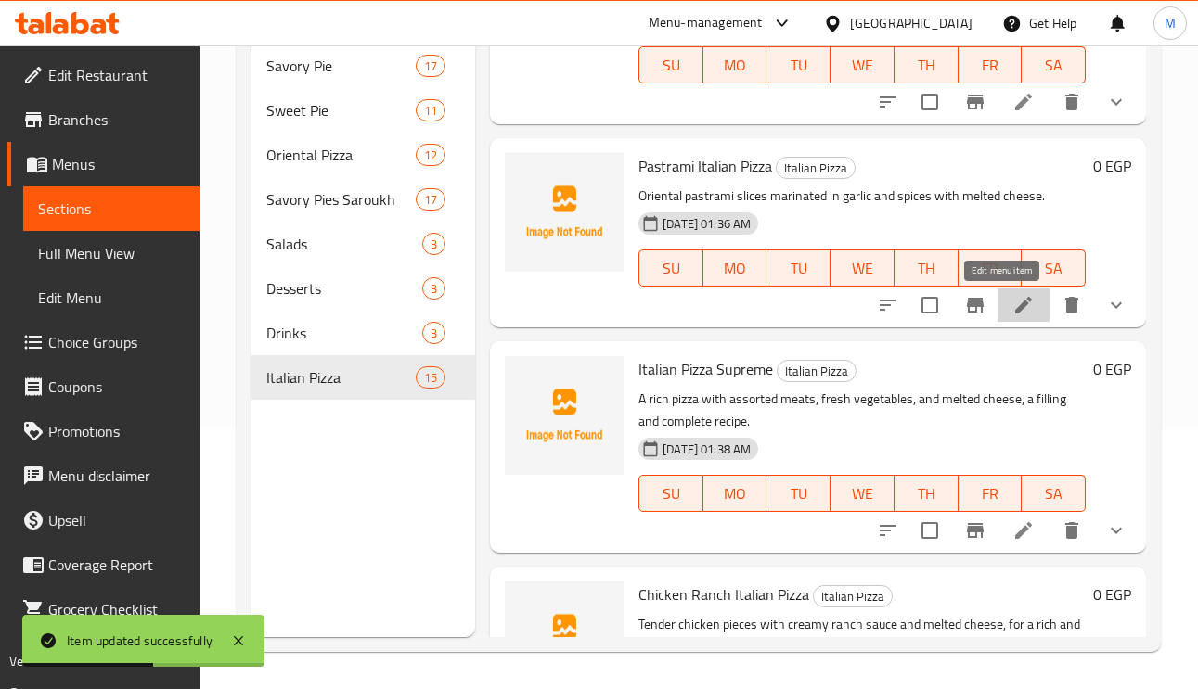
click at [1012, 307] on icon at bounding box center [1023, 305] width 22 height 22
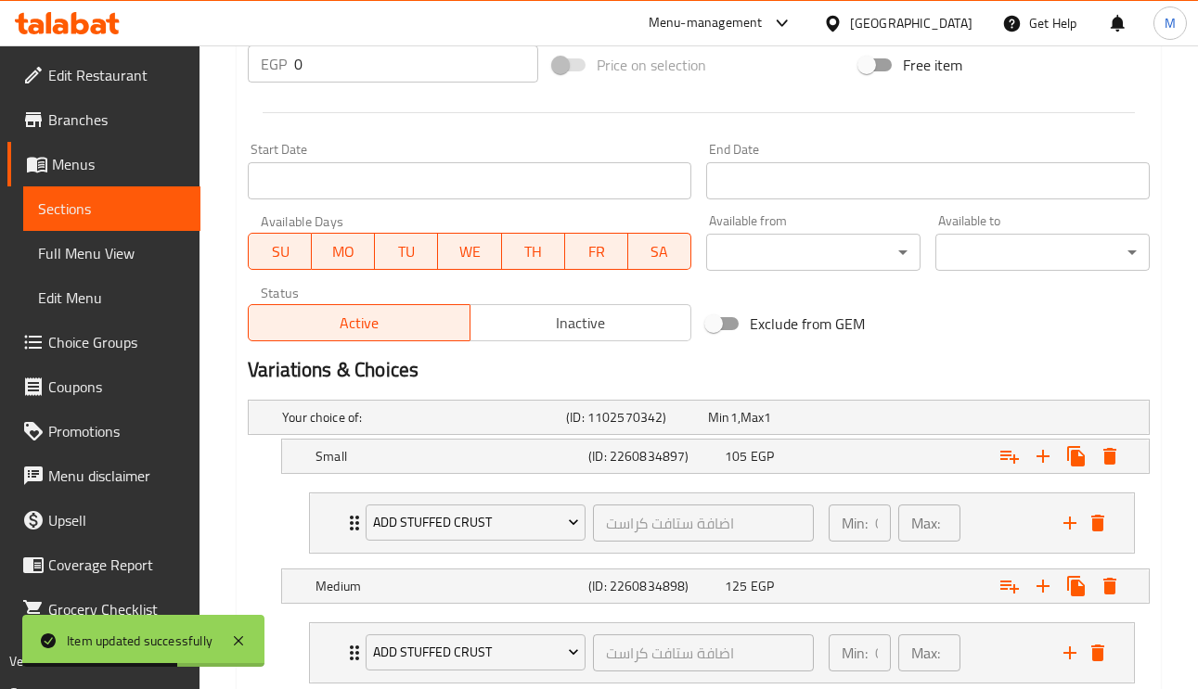
scroll to position [835, 0]
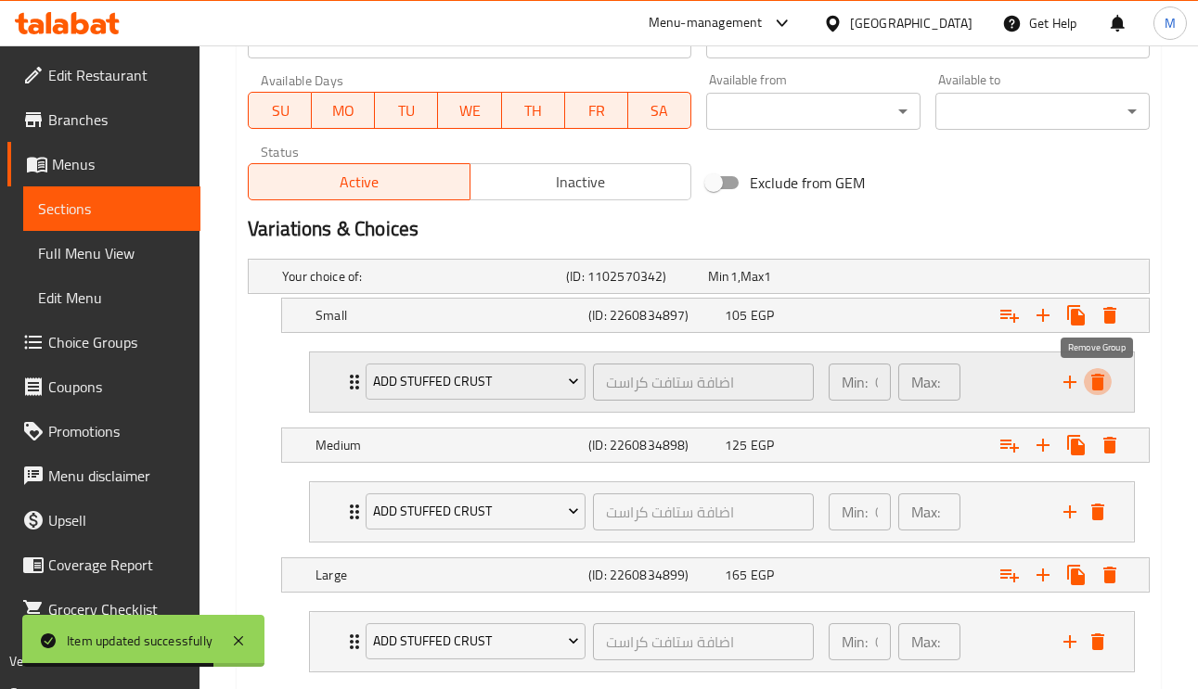
click at [1103, 380] on icon "delete" at bounding box center [1097, 382] width 22 height 22
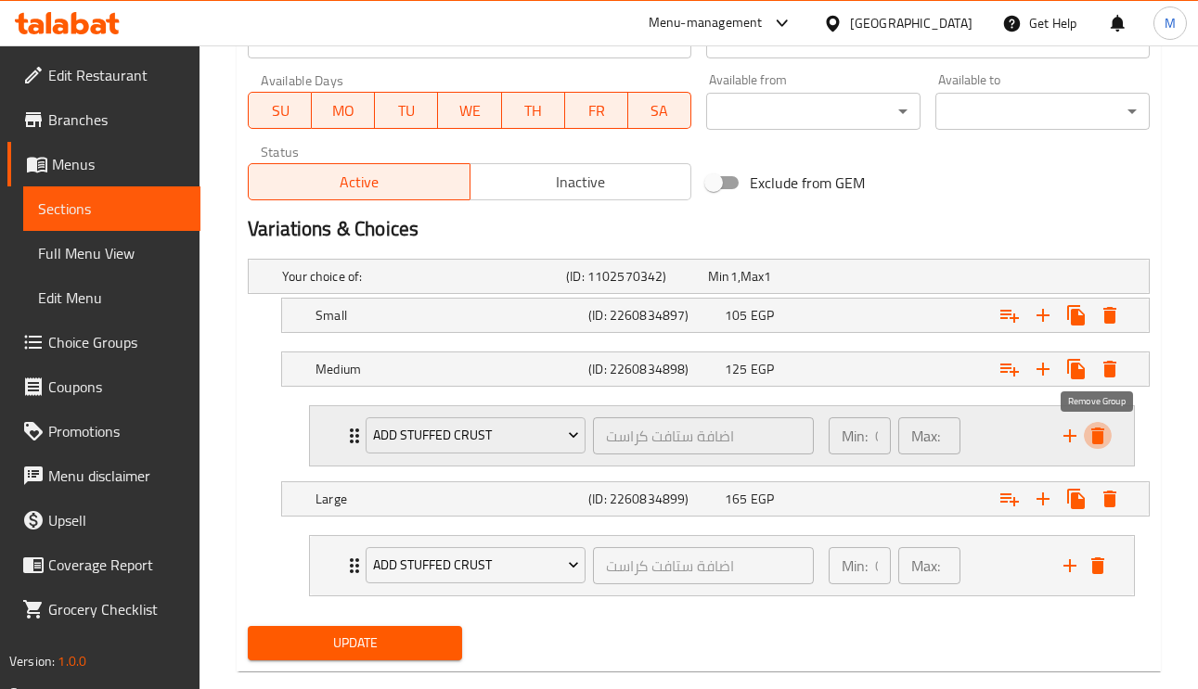
click at [1099, 430] on icon "delete" at bounding box center [1097, 436] width 22 height 22
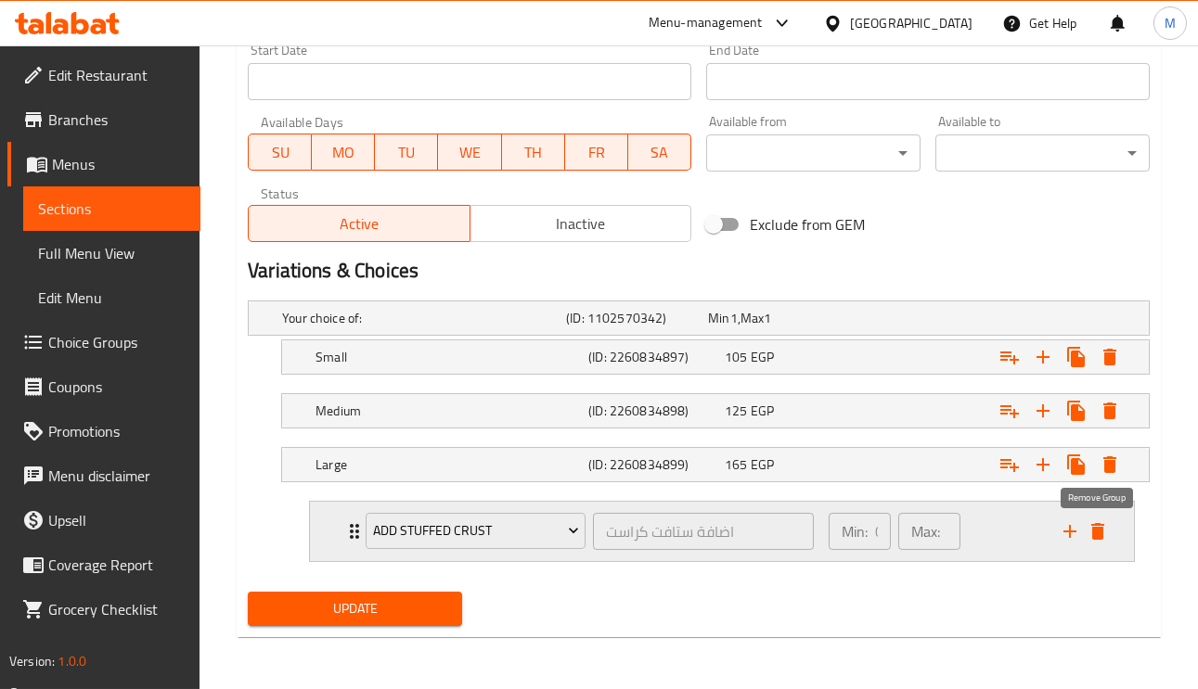
click at [1099, 543] on button "delete" at bounding box center [1098, 532] width 28 height 28
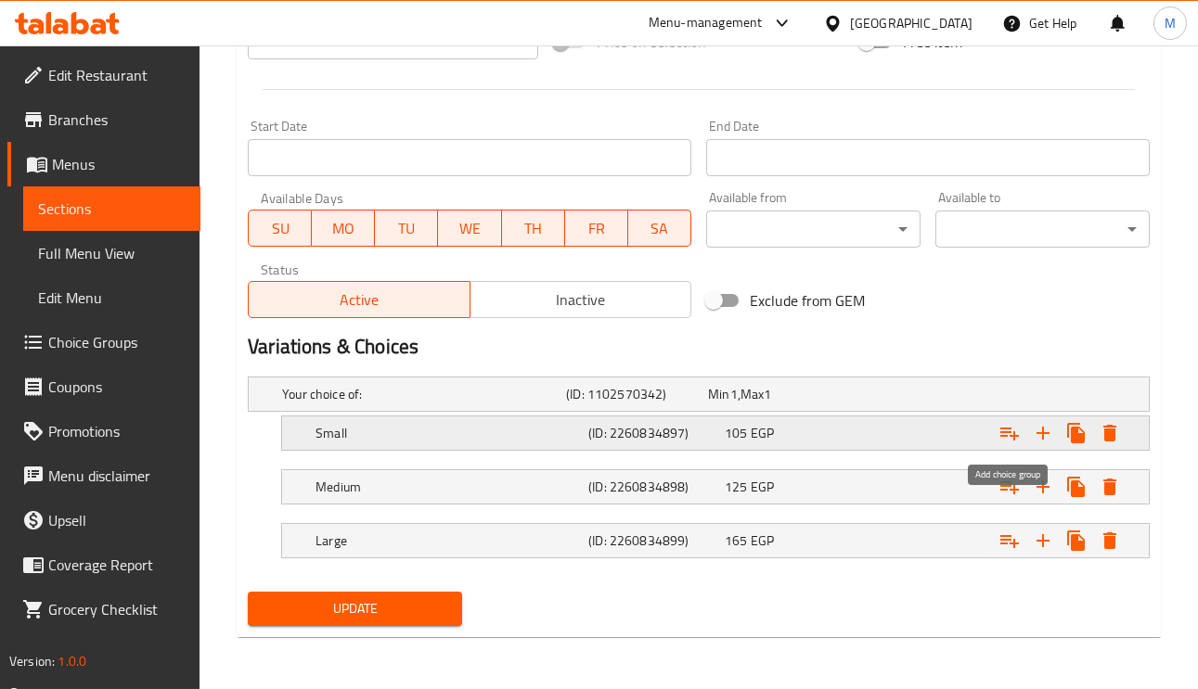
click at [1000, 422] on icon "Expand" at bounding box center [1009, 433] width 22 height 22
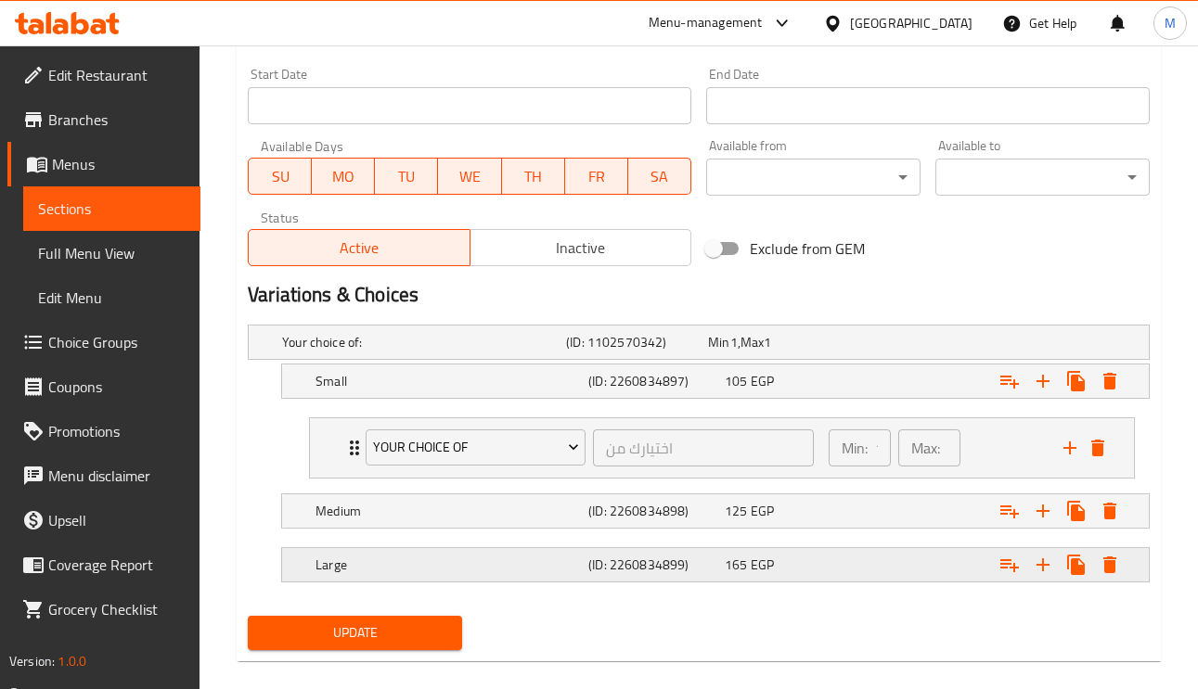
scroll to position [796, 0]
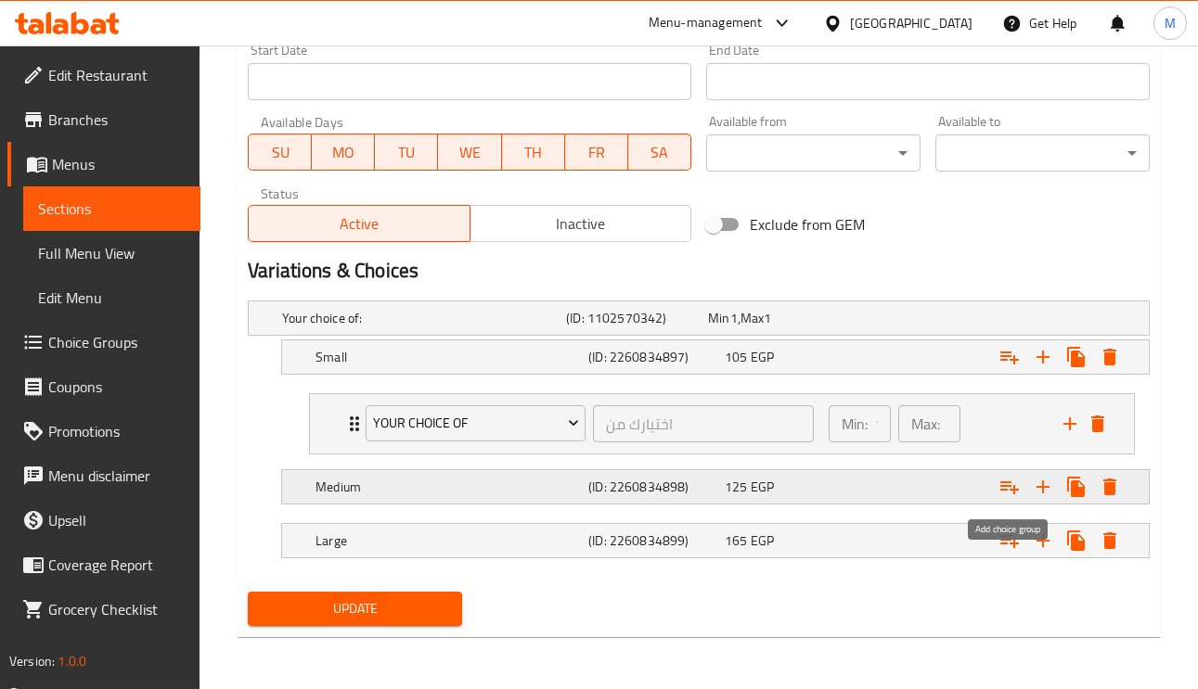
click at [1007, 490] on icon "Expand" at bounding box center [1009, 487] width 22 height 22
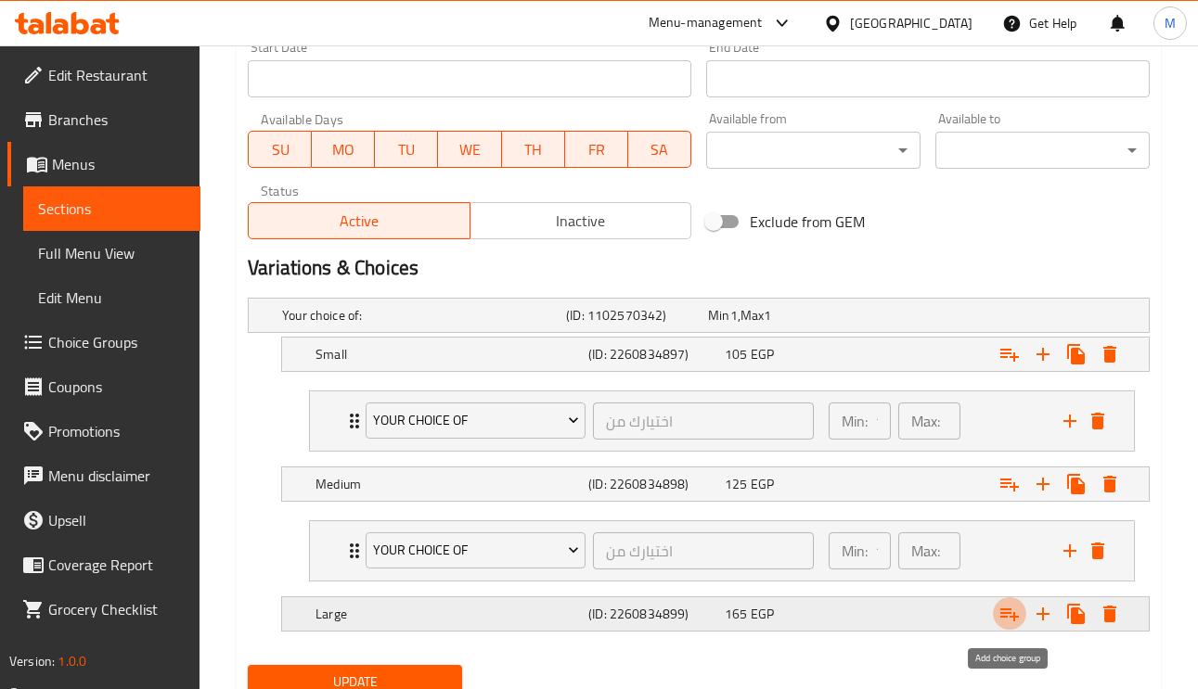
click at [1008, 629] on button "Expand" at bounding box center [1009, 613] width 33 height 33
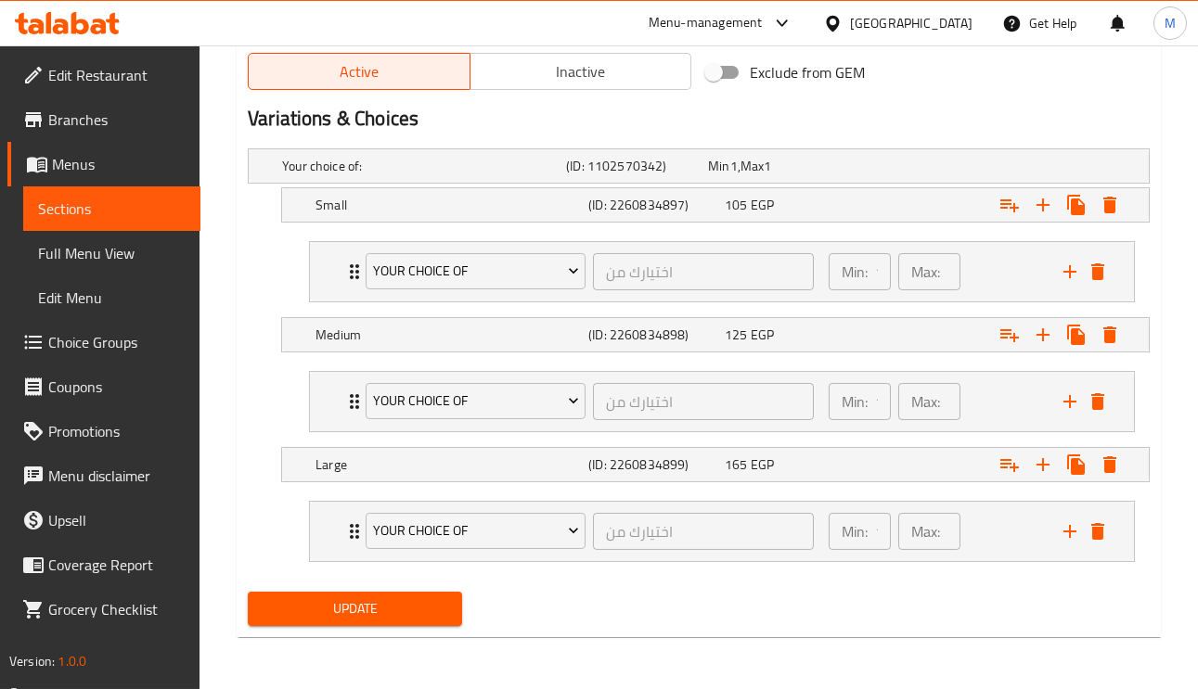
scroll to position [950, 0]
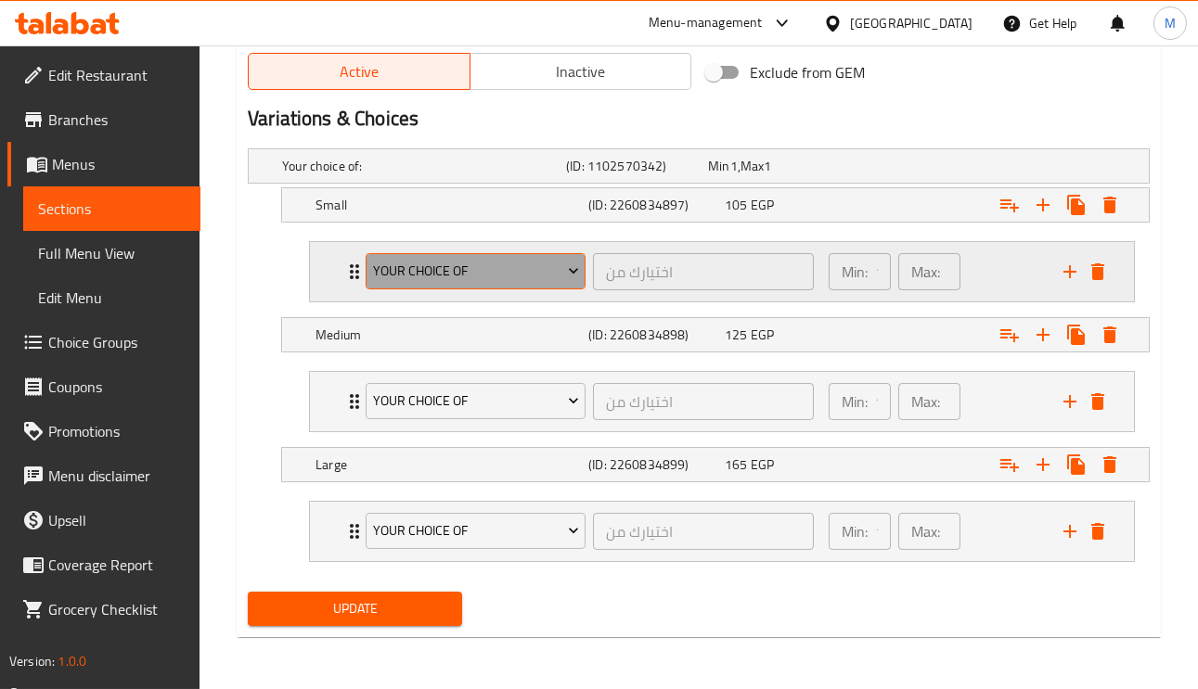
click at [475, 268] on span "Your Choice Of" at bounding box center [476, 271] width 206 height 23
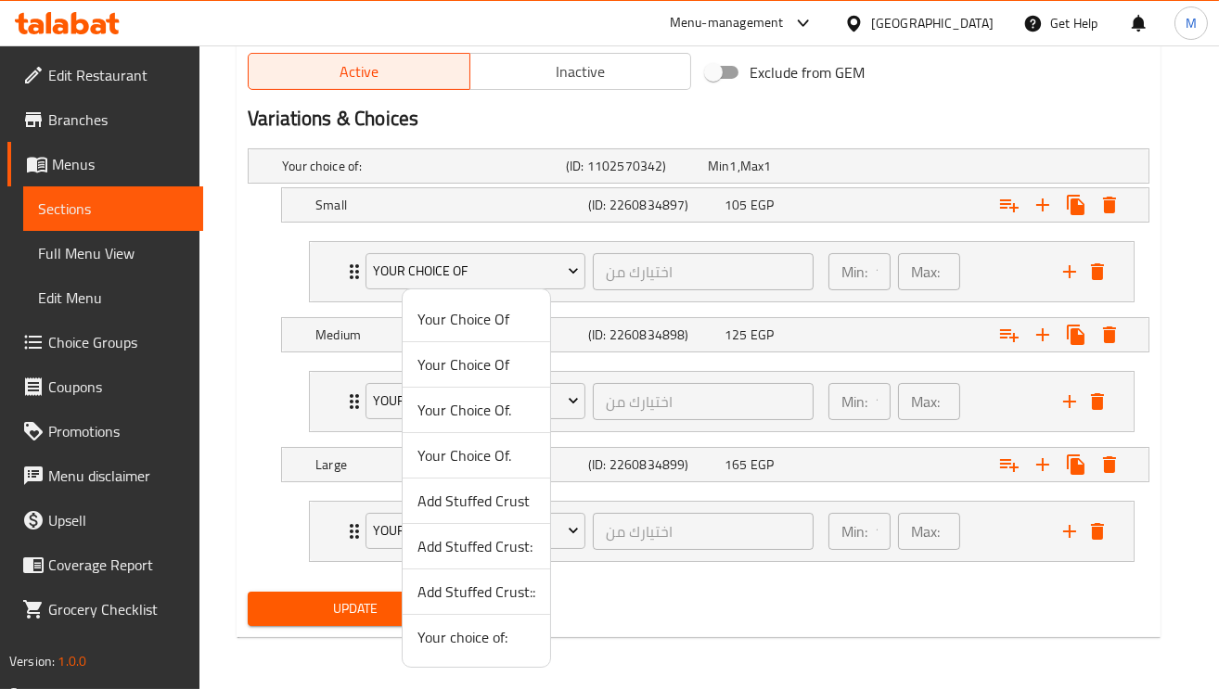
click at [496, 507] on span "Add Stuffed Crust" at bounding box center [476, 501] width 118 height 22
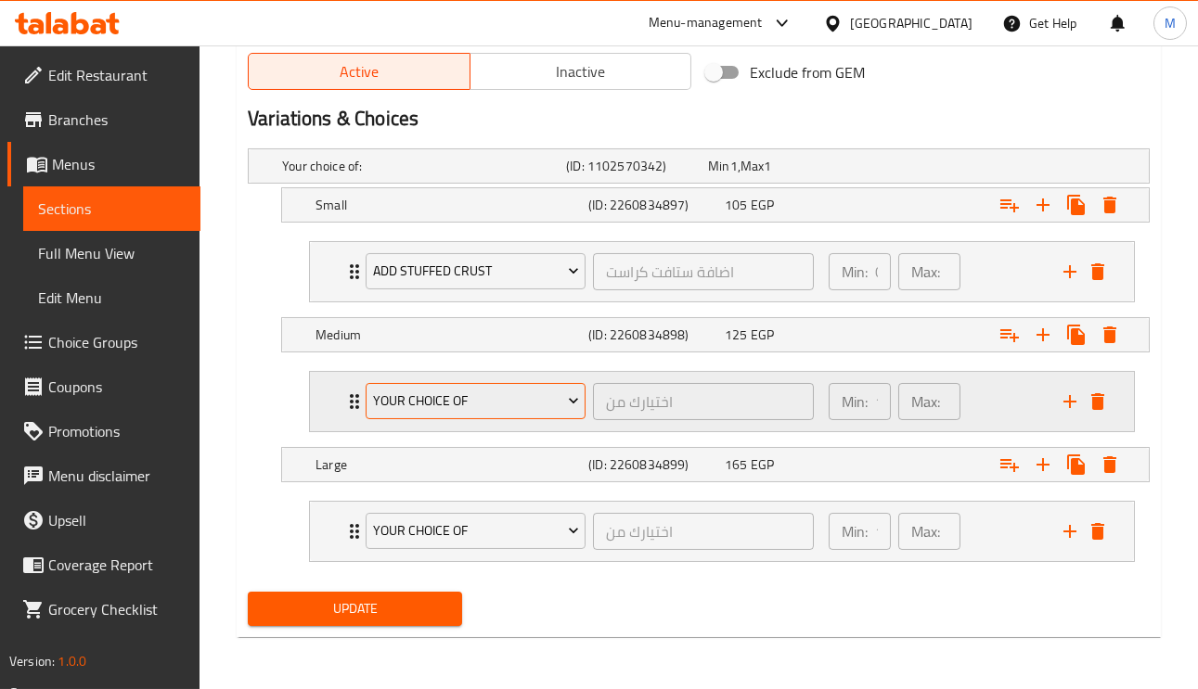
click at [456, 408] on span "Your Choice Of" at bounding box center [476, 401] width 206 height 23
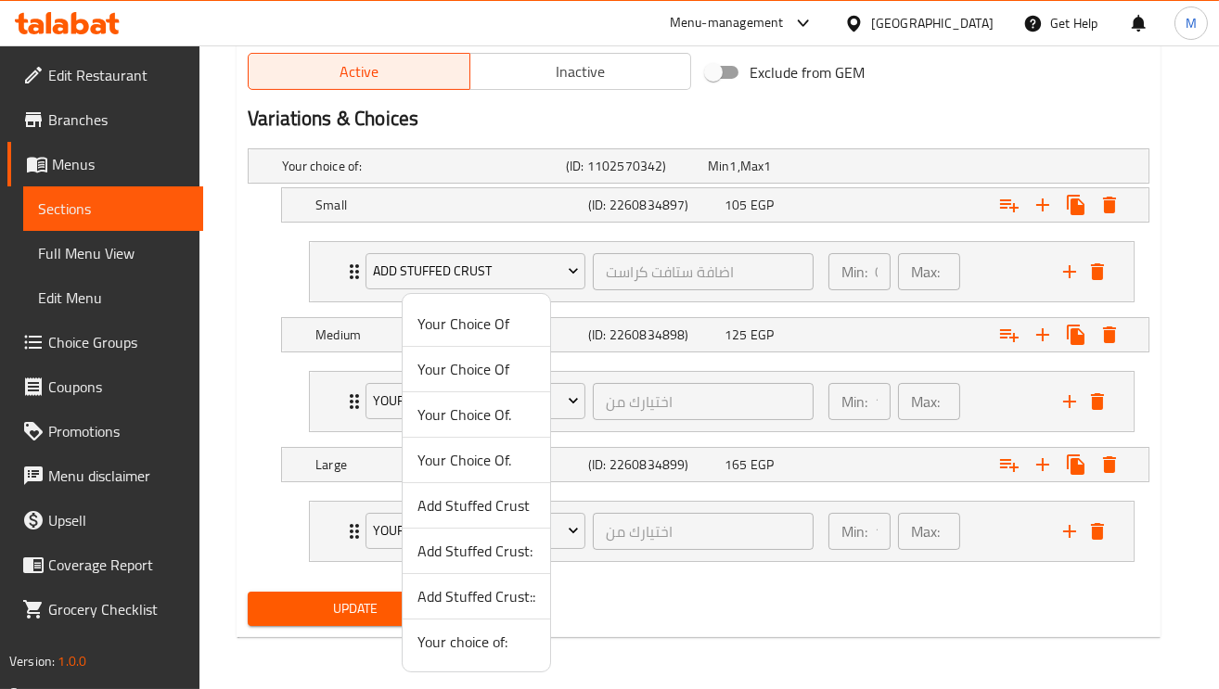
click at [492, 541] on span "Add Stuffed Crust:" at bounding box center [476, 551] width 118 height 22
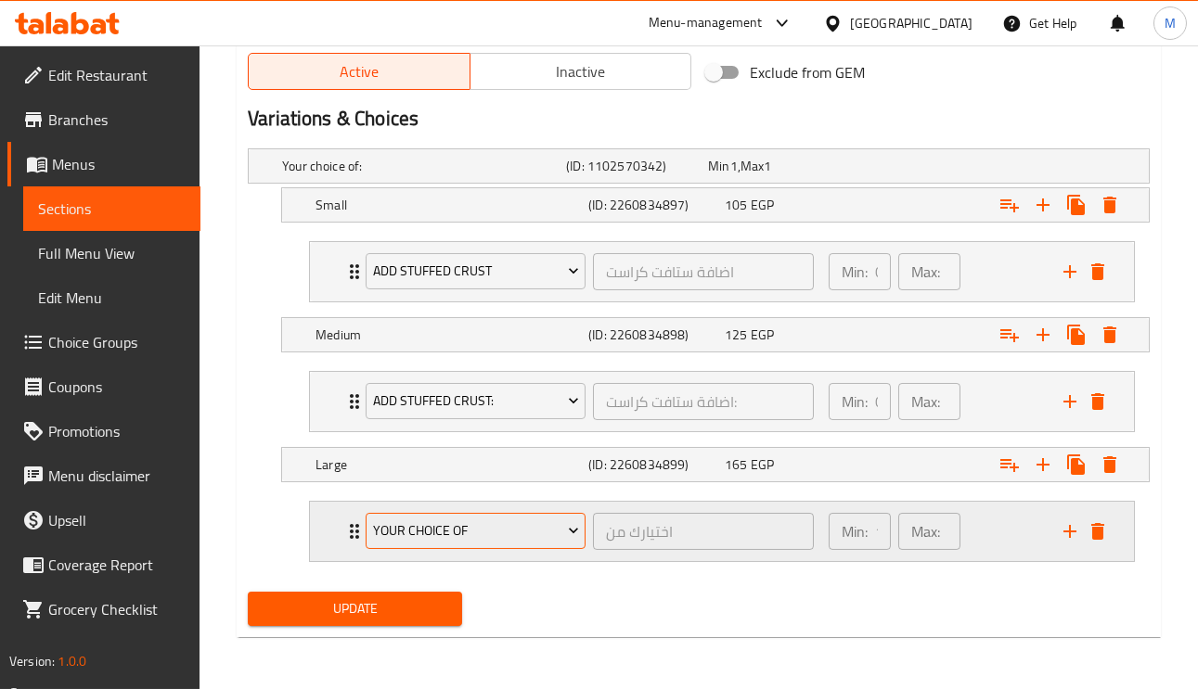
click at [488, 539] on span "Your Choice Of" at bounding box center [476, 531] width 206 height 23
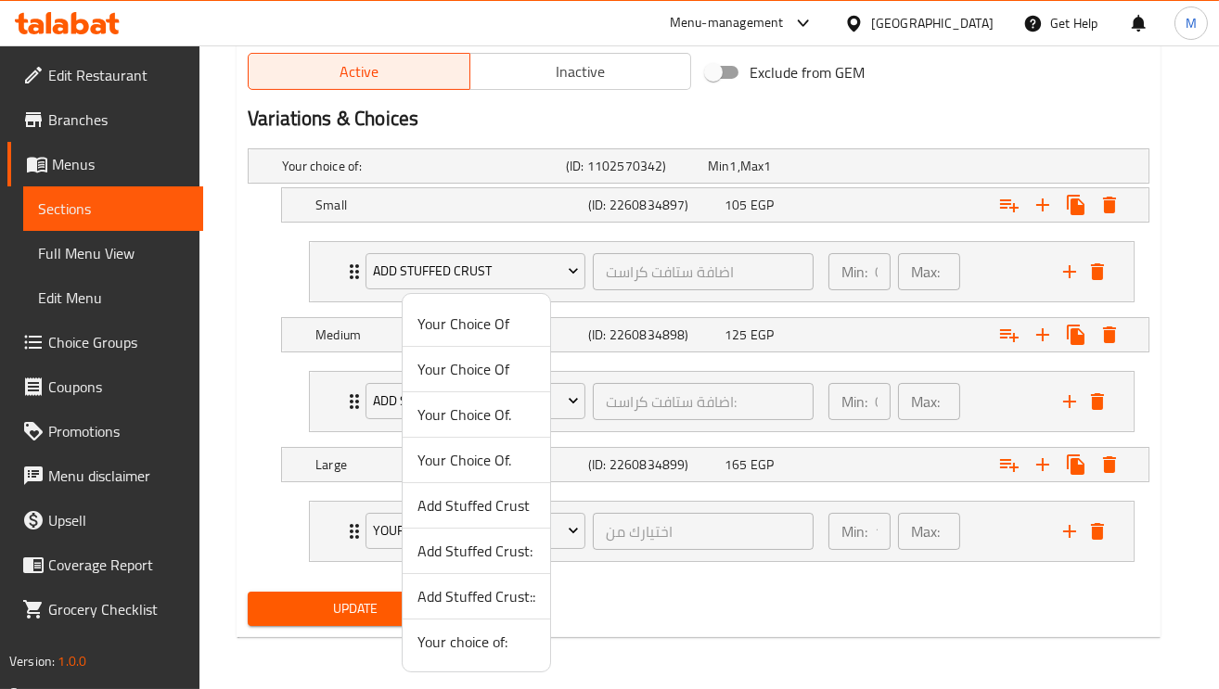
click at [483, 594] on span "Add Stuffed Crust::" at bounding box center [476, 596] width 118 height 22
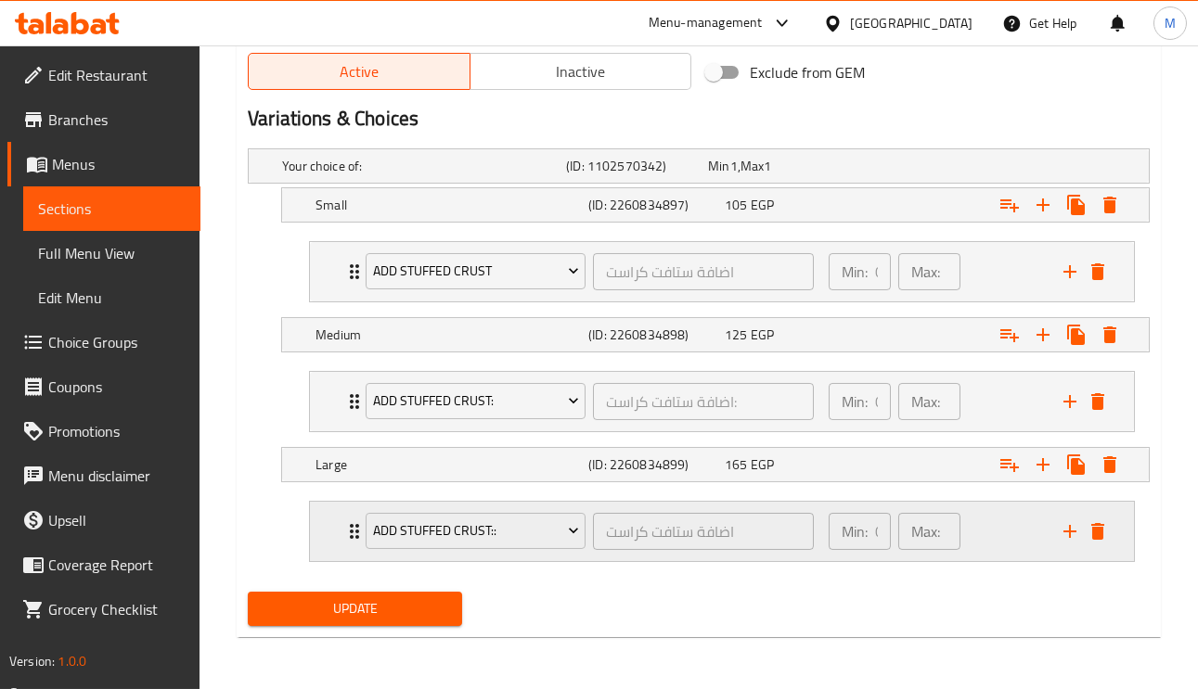
click at [348, 541] on icon "Expand" at bounding box center [354, 531] width 22 height 22
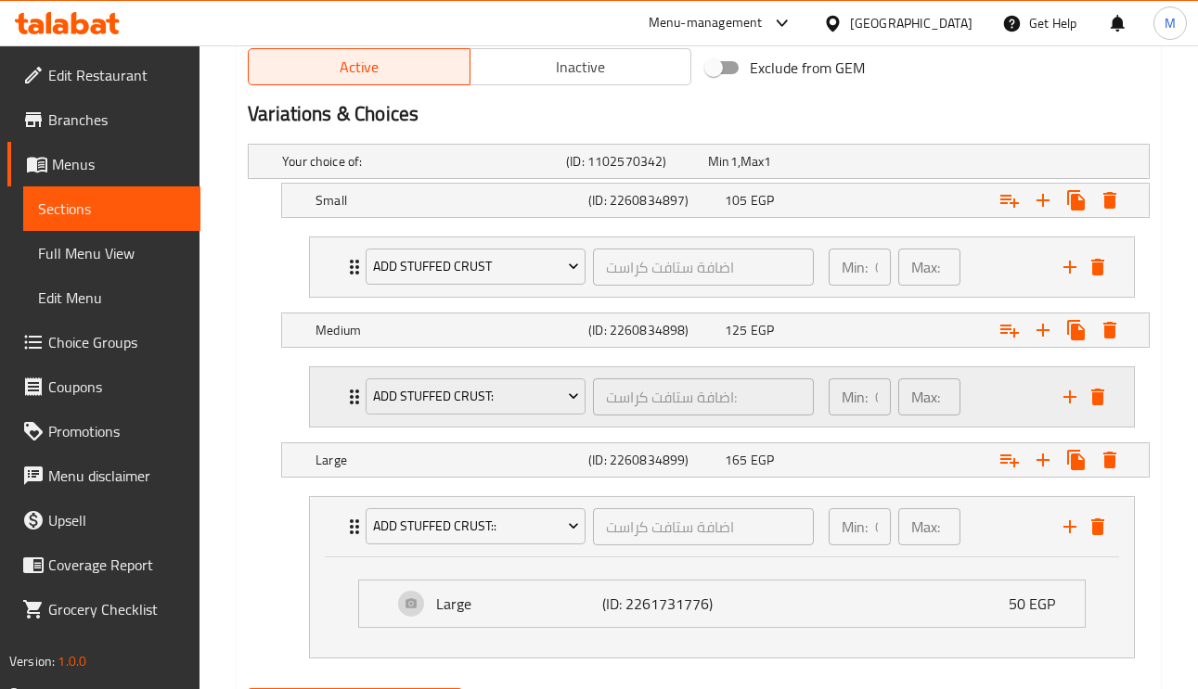
click at [340, 404] on div "Add Stuffed Crust: اضافة ستافت كراست: ​ Min: 0 ​ Max: 0 ​" at bounding box center [722, 396] width 824 height 59
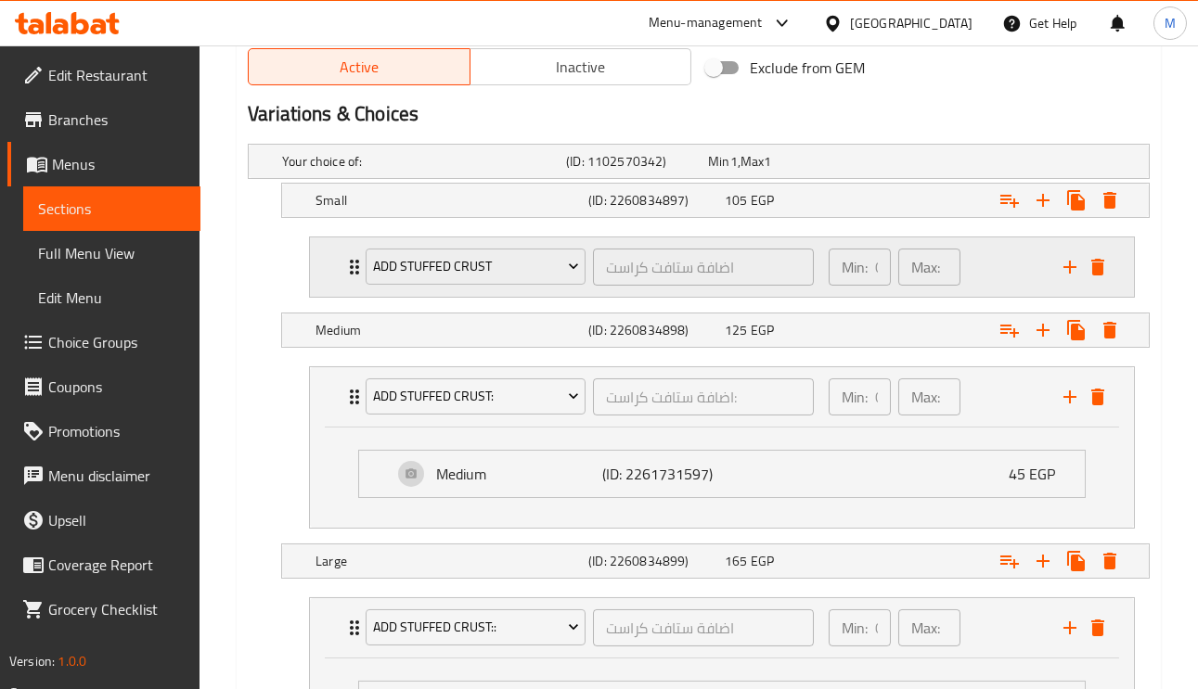
click at [339, 274] on div "Add Stuffed Crust اضافة ستافت كراست ​ Min: 0 ​ Max: 0 ​" at bounding box center [722, 266] width 824 height 59
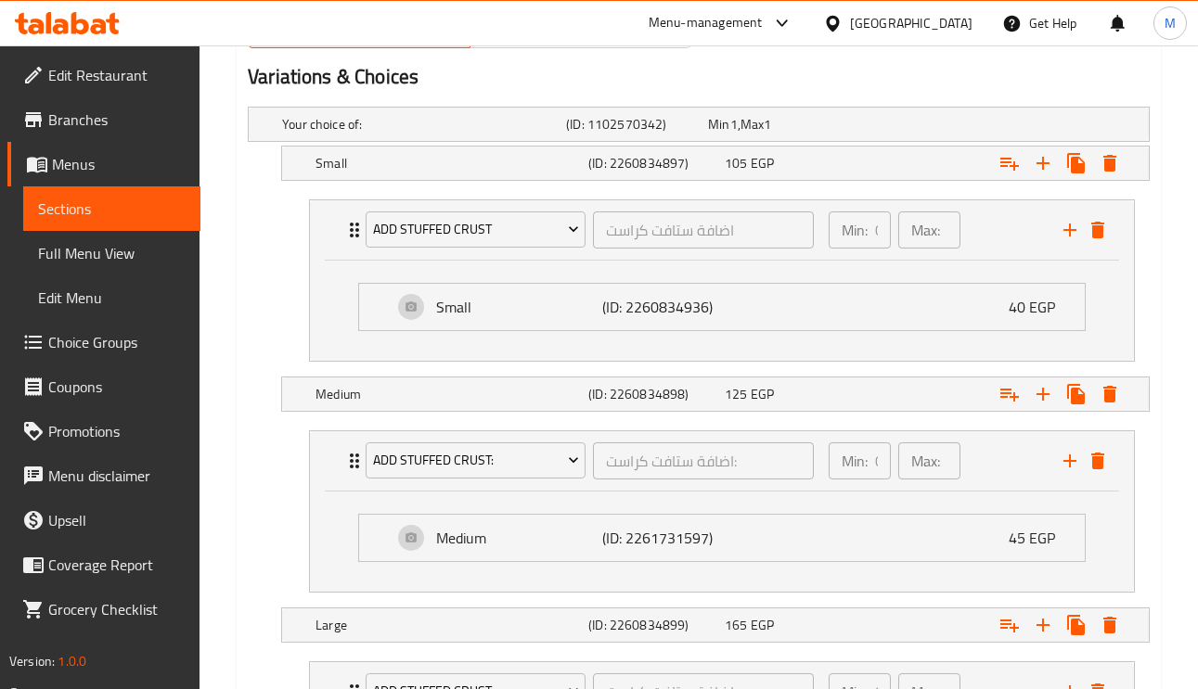
scroll to position [1254, 0]
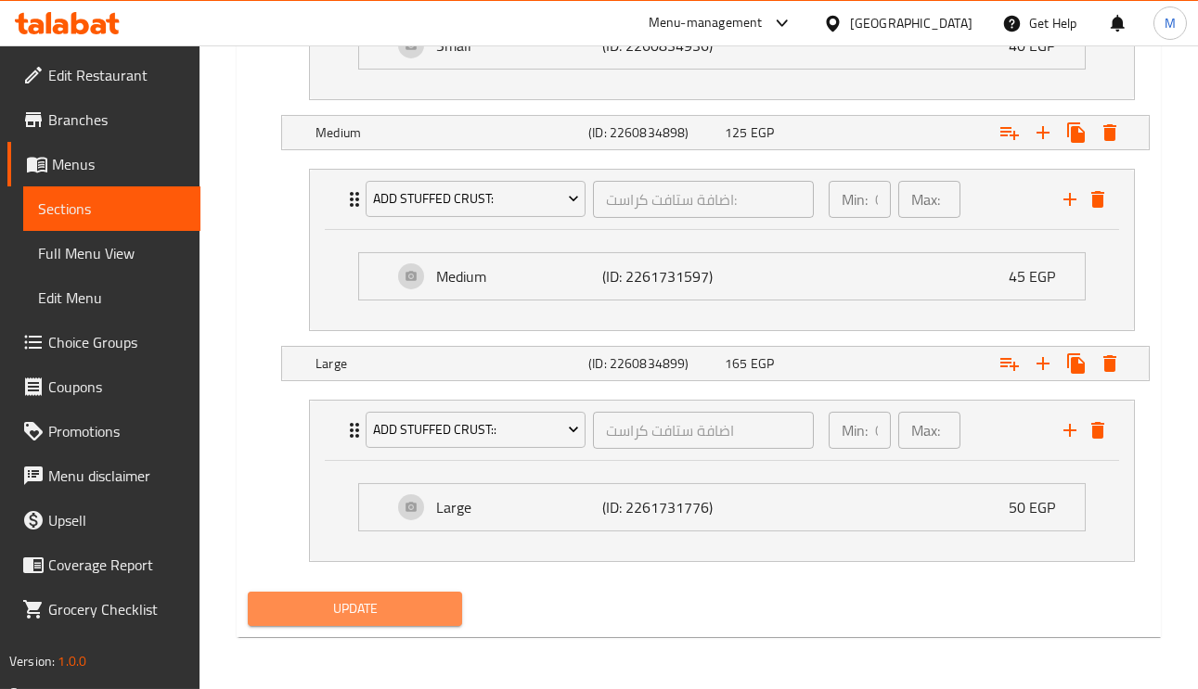
click at [458, 623] on button "Update" at bounding box center [355, 609] width 214 height 34
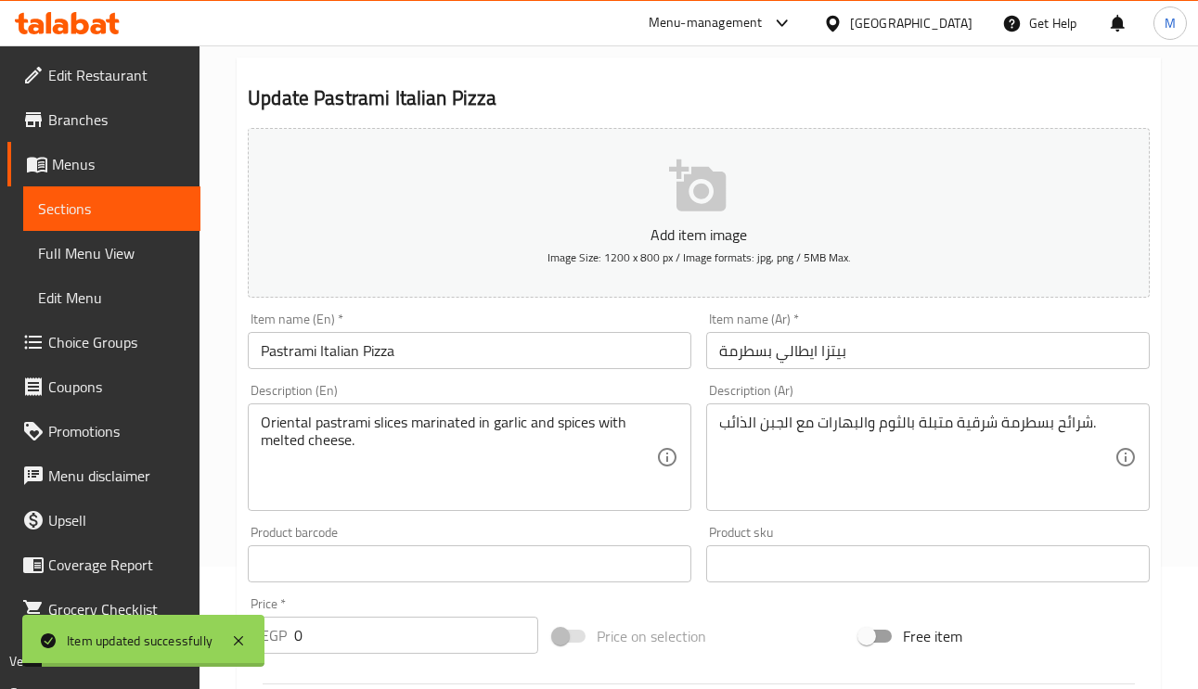
scroll to position [0, 0]
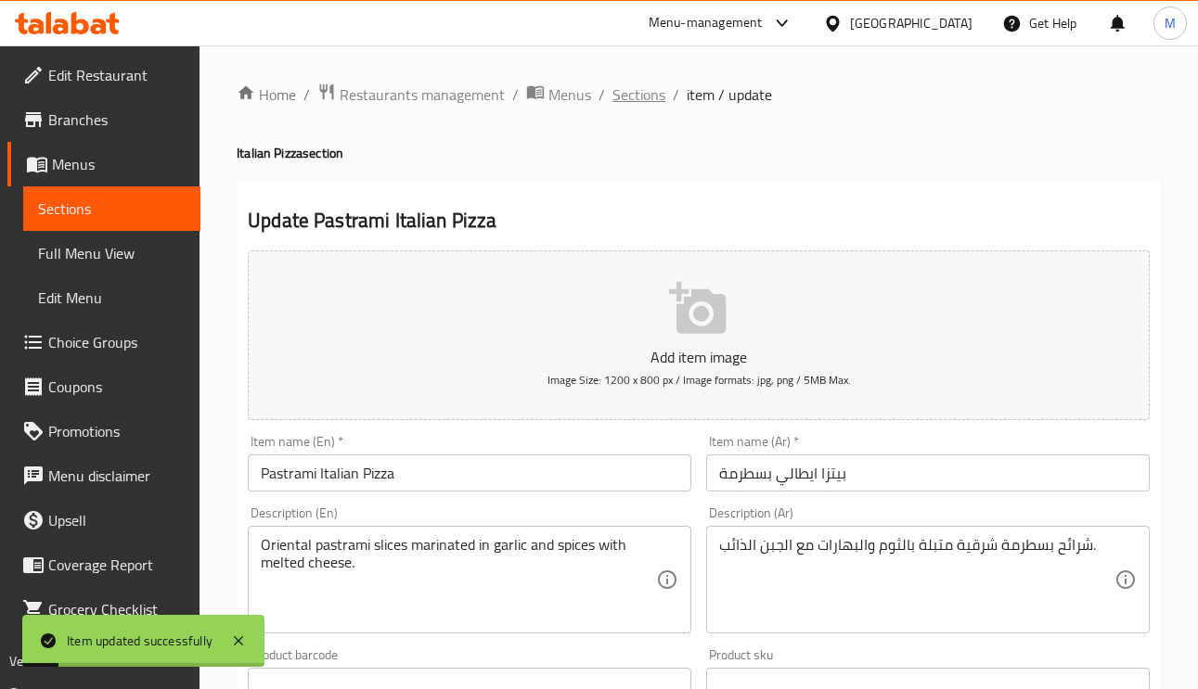
click at [647, 100] on span "Sections" at bounding box center [638, 94] width 53 height 22
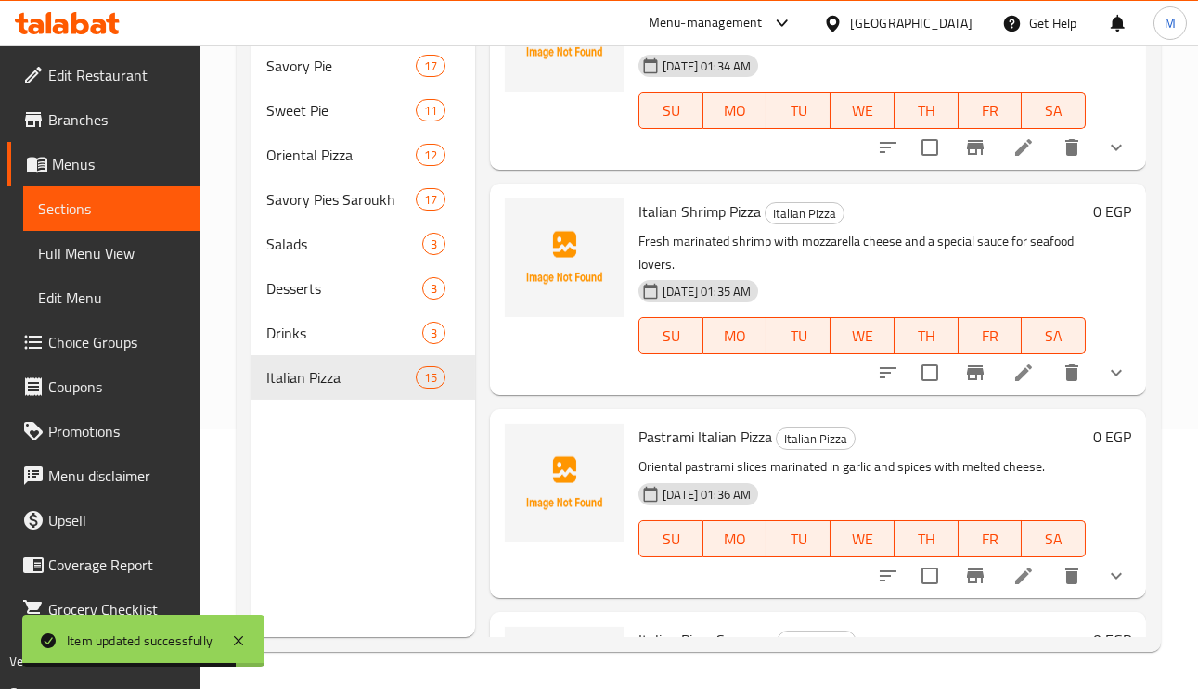
scroll to position [2278, 0]
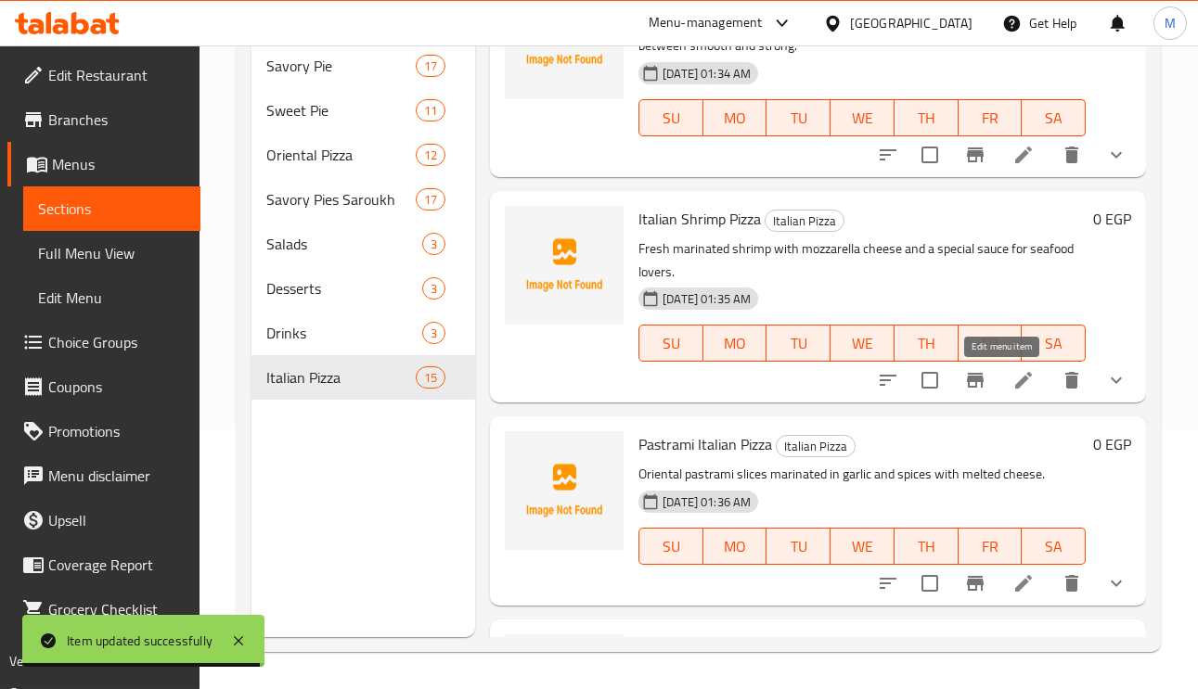
click at [1012, 383] on icon at bounding box center [1023, 380] width 22 height 22
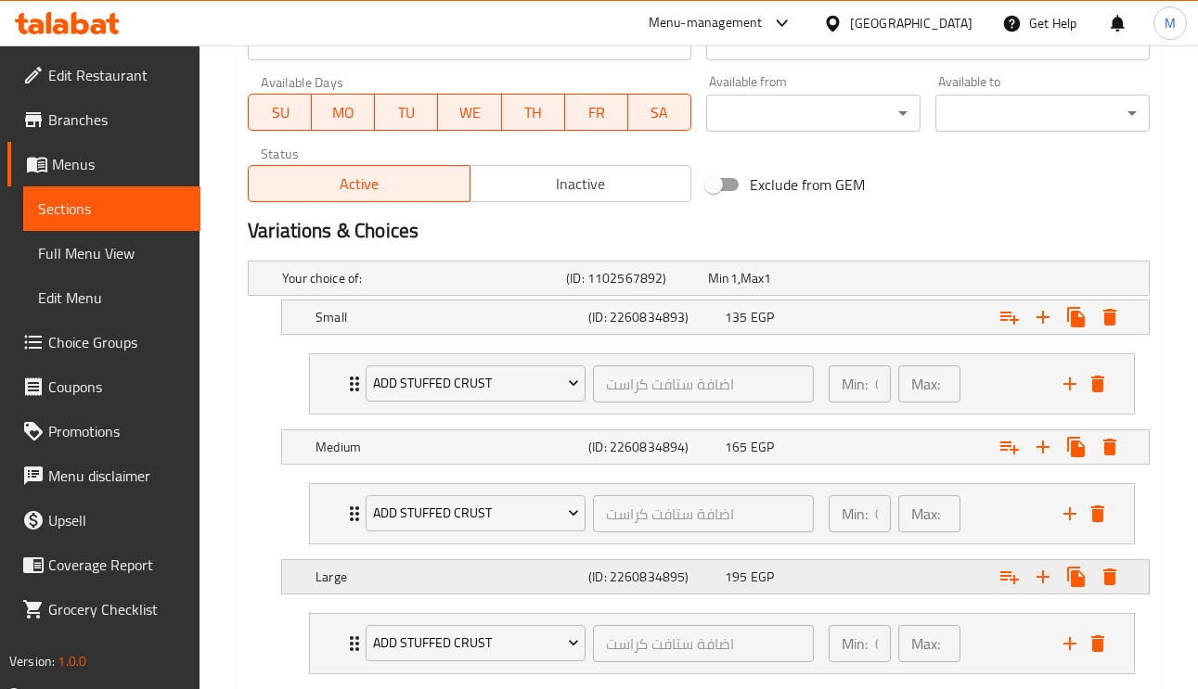
scroll to position [950, 0]
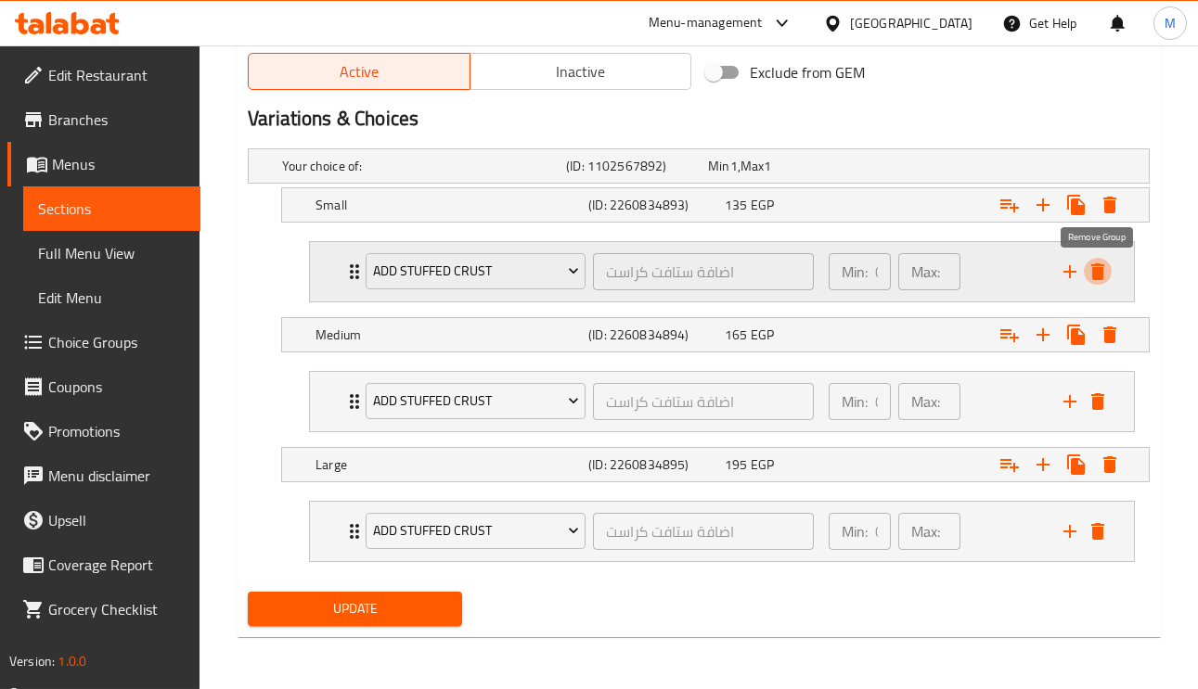
click at [1097, 273] on icon "delete" at bounding box center [1097, 271] width 13 height 17
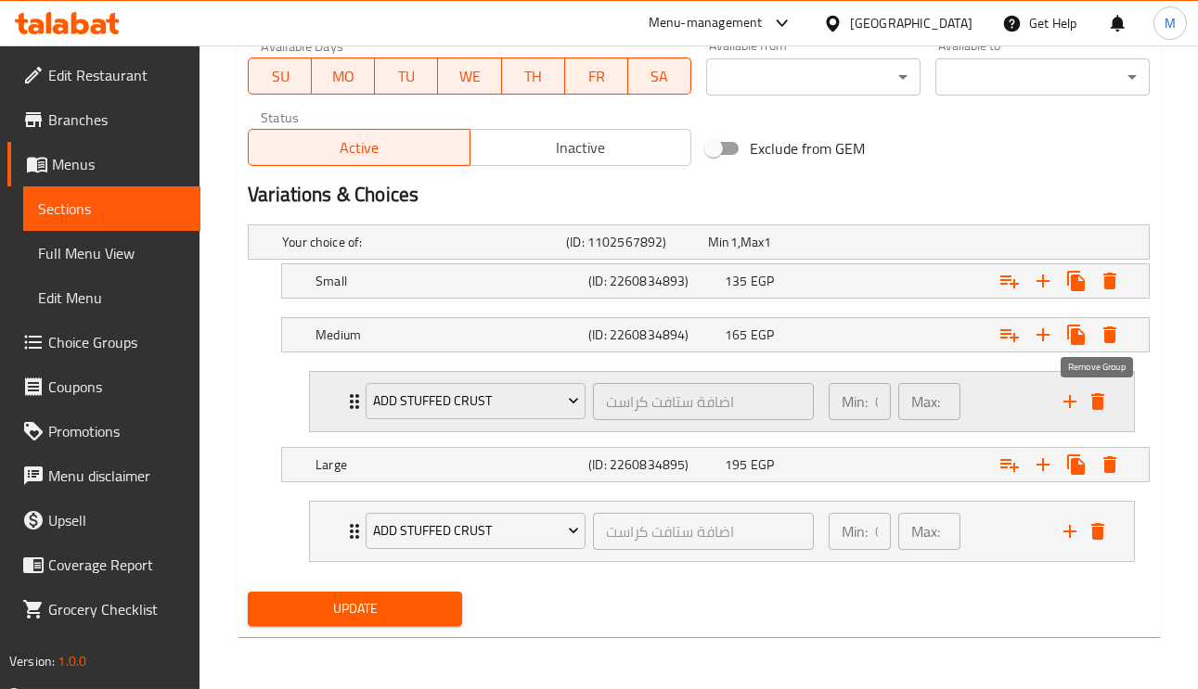
click at [1090, 405] on icon "delete" at bounding box center [1097, 402] width 22 height 22
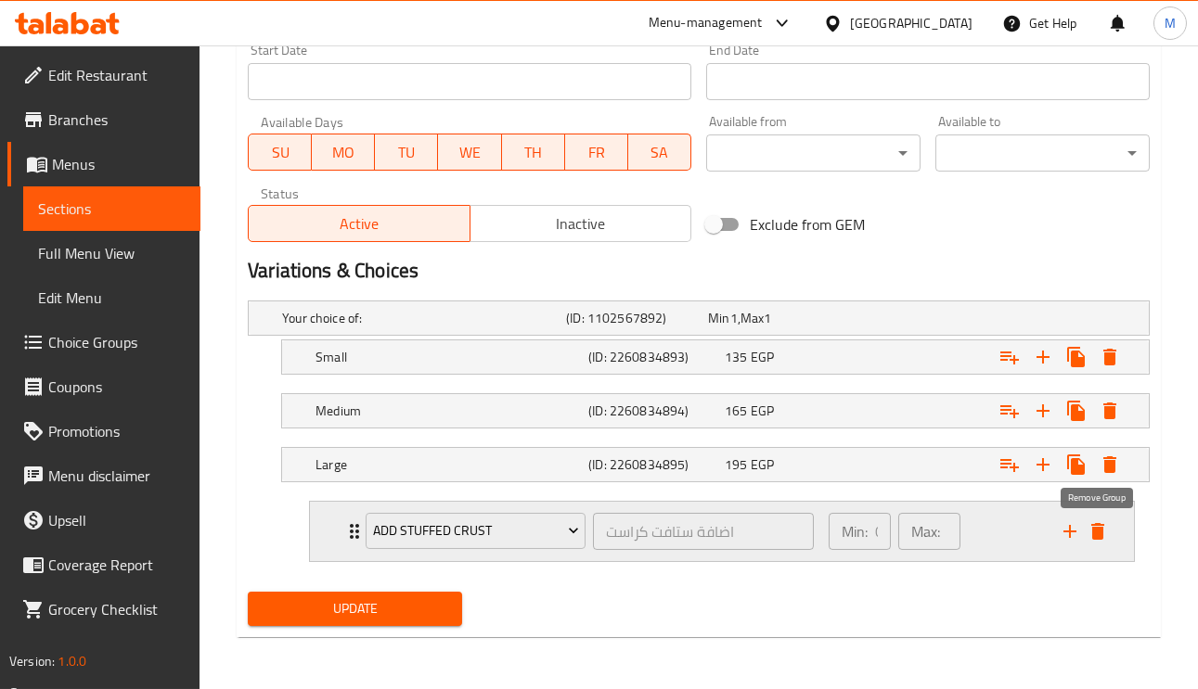
click at [1097, 534] on icon "delete" at bounding box center [1097, 531] width 13 height 17
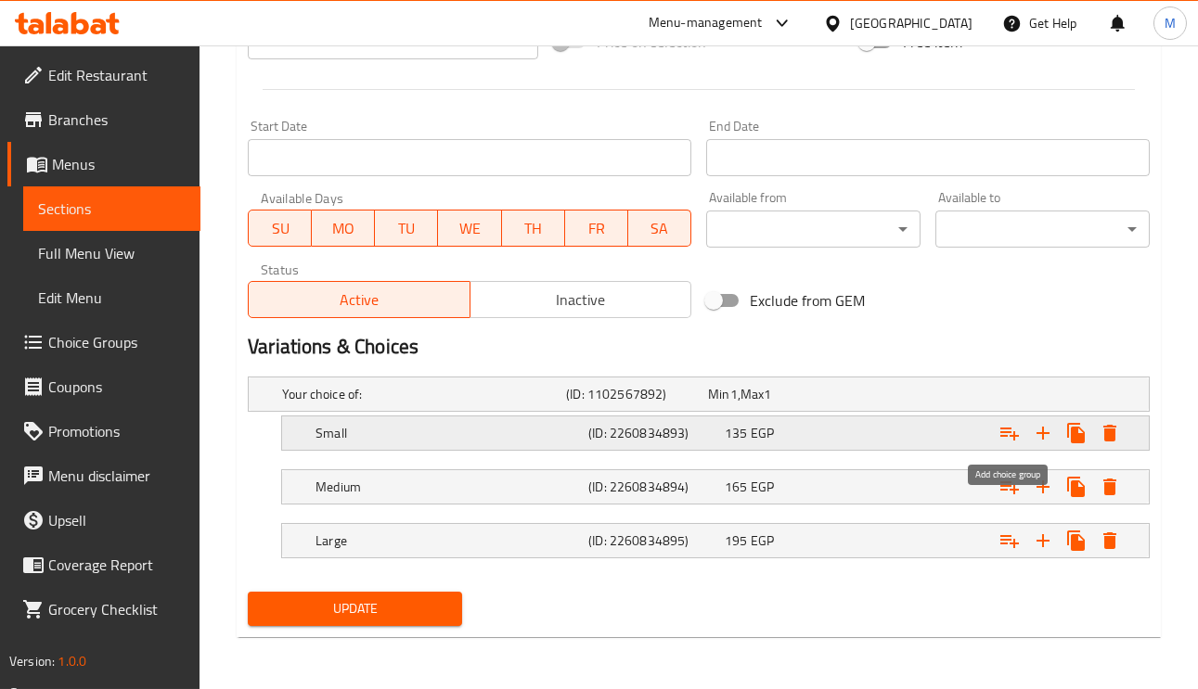
click at [1005, 430] on icon "Expand" at bounding box center [1009, 434] width 19 height 13
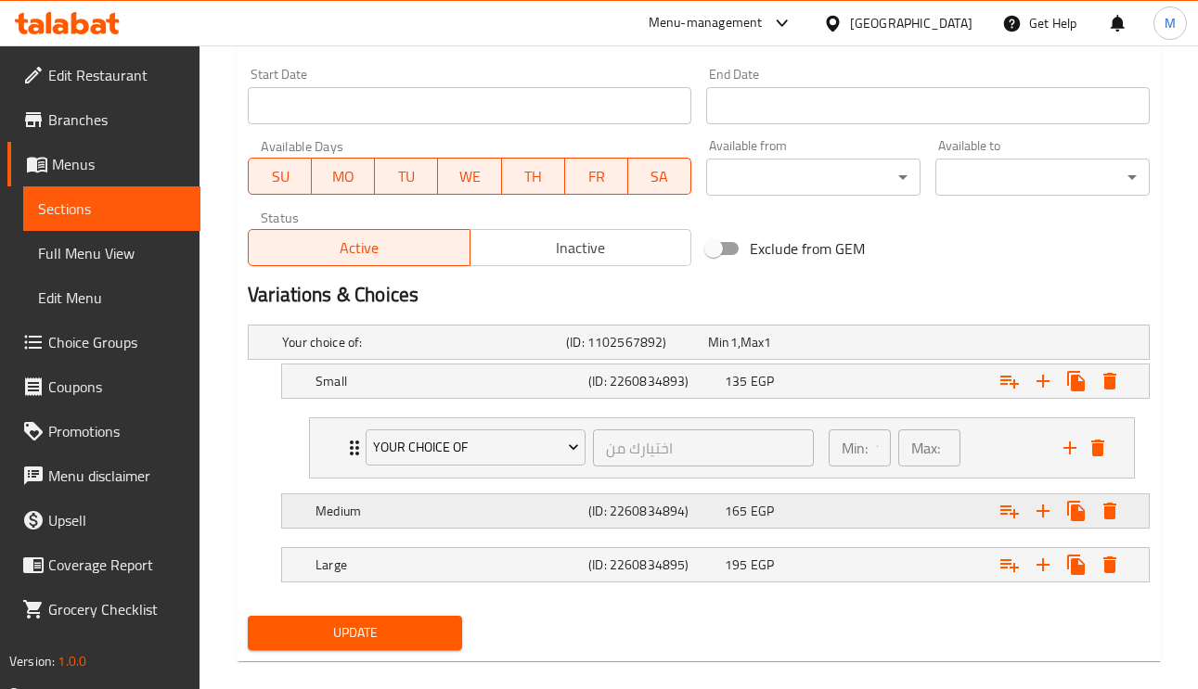
scroll to position [796, 0]
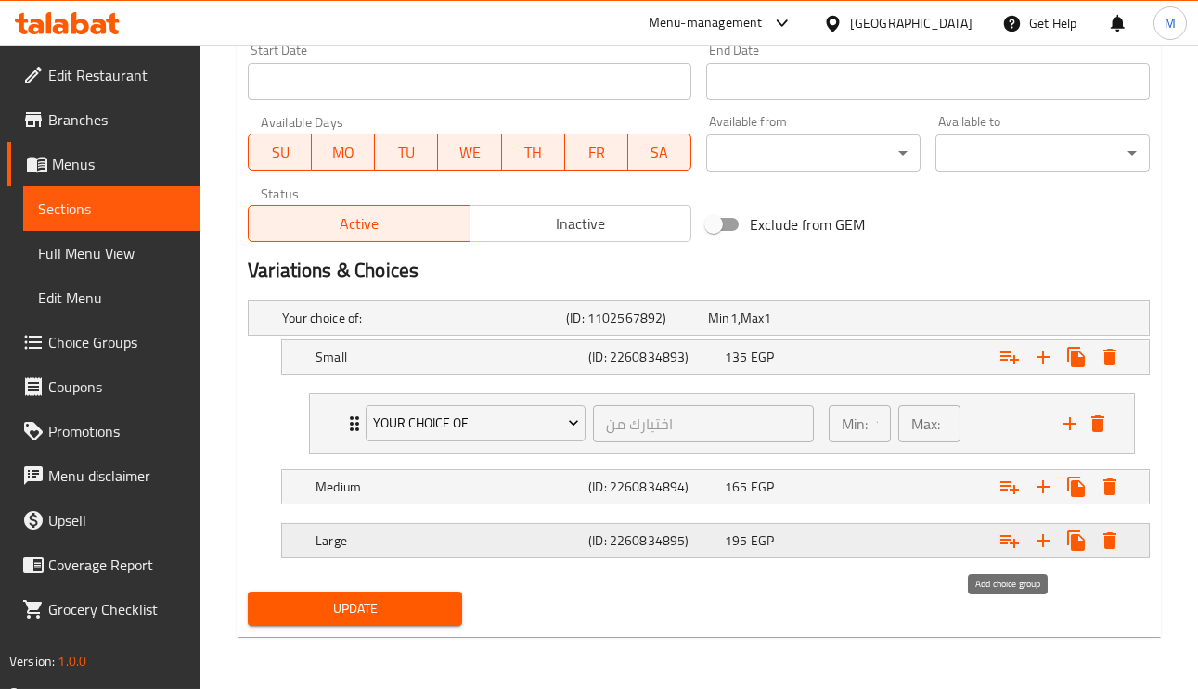
click at [1013, 543] on icon "Expand" at bounding box center [1009, 541] width 19 height 13
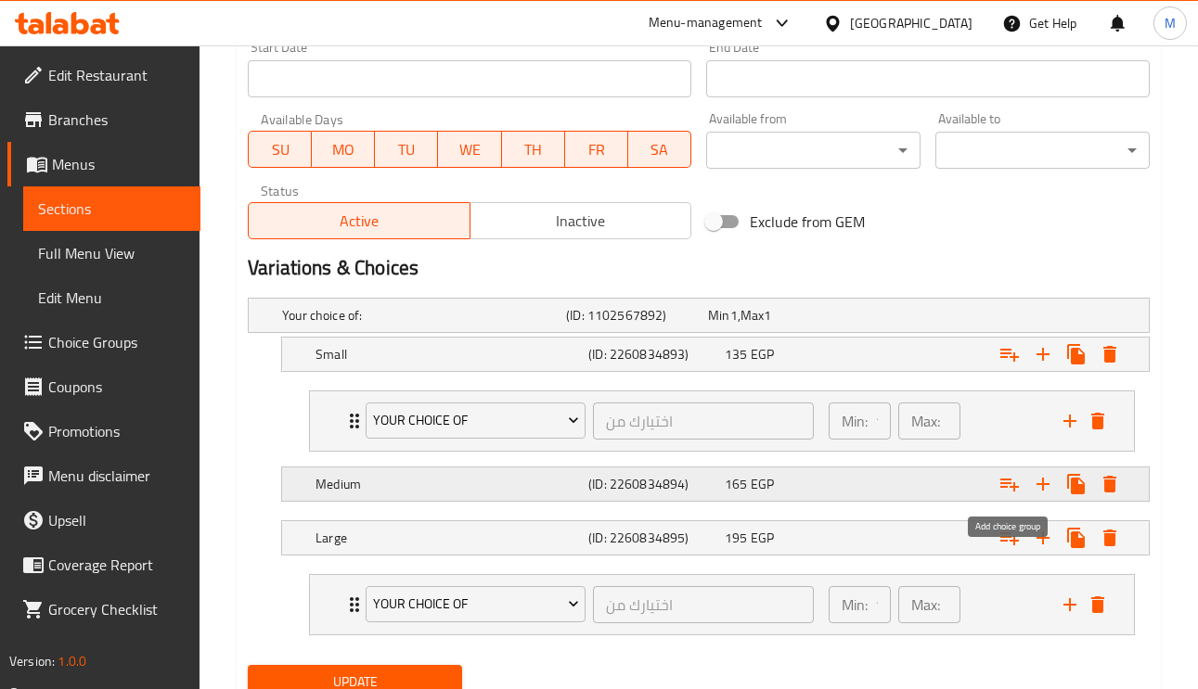
click at [1010, 481] on icon "Expand" at bounding box center [1009, 485] width 19 height 13
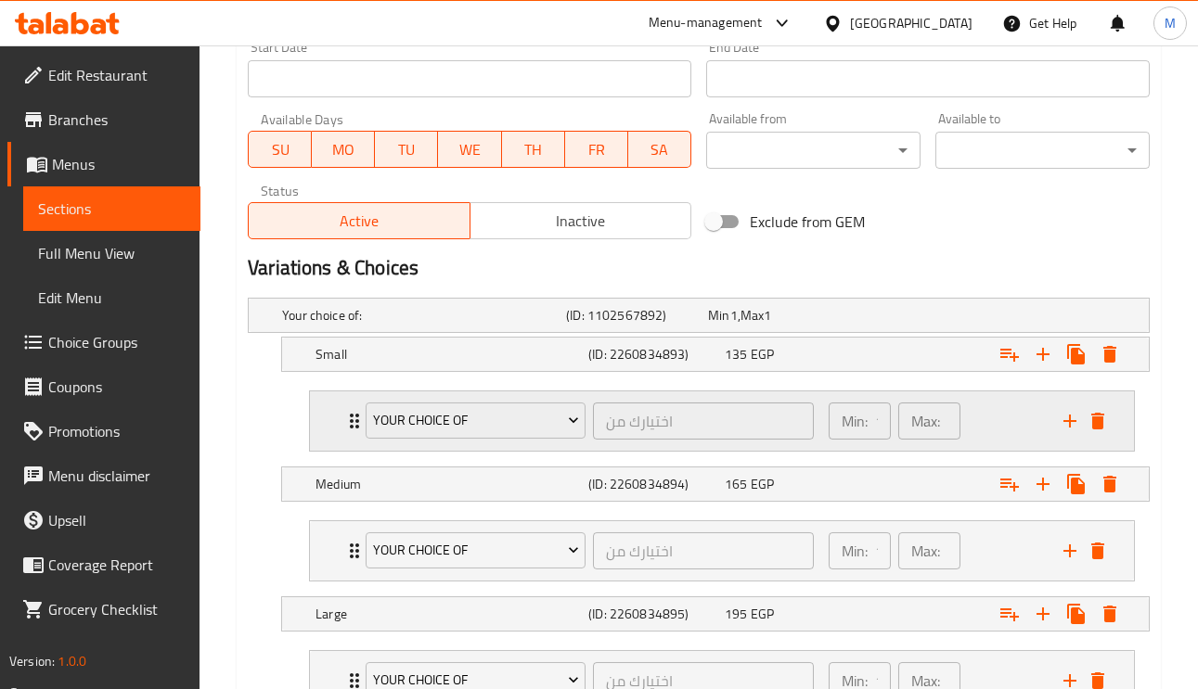
drag, startPoint x: 453, startPoint y: 451, endPoint x: 468, endPoint y: 445, distance: 16.7
click at [454, 451] on div "Your Choice Of اختيارك من ​" at bounding box center [589, 420] width 470 height 59
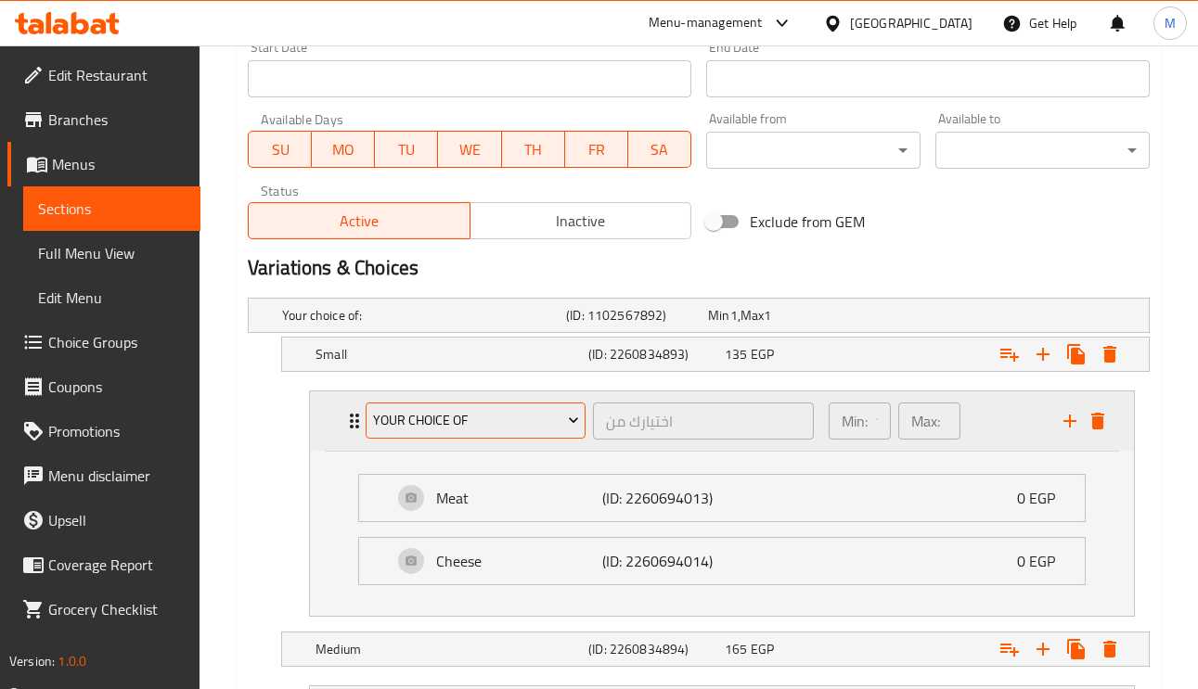
click at [471, 435] on button "Your Choice Of" at bounding box center [476, 421] width 220 height 37
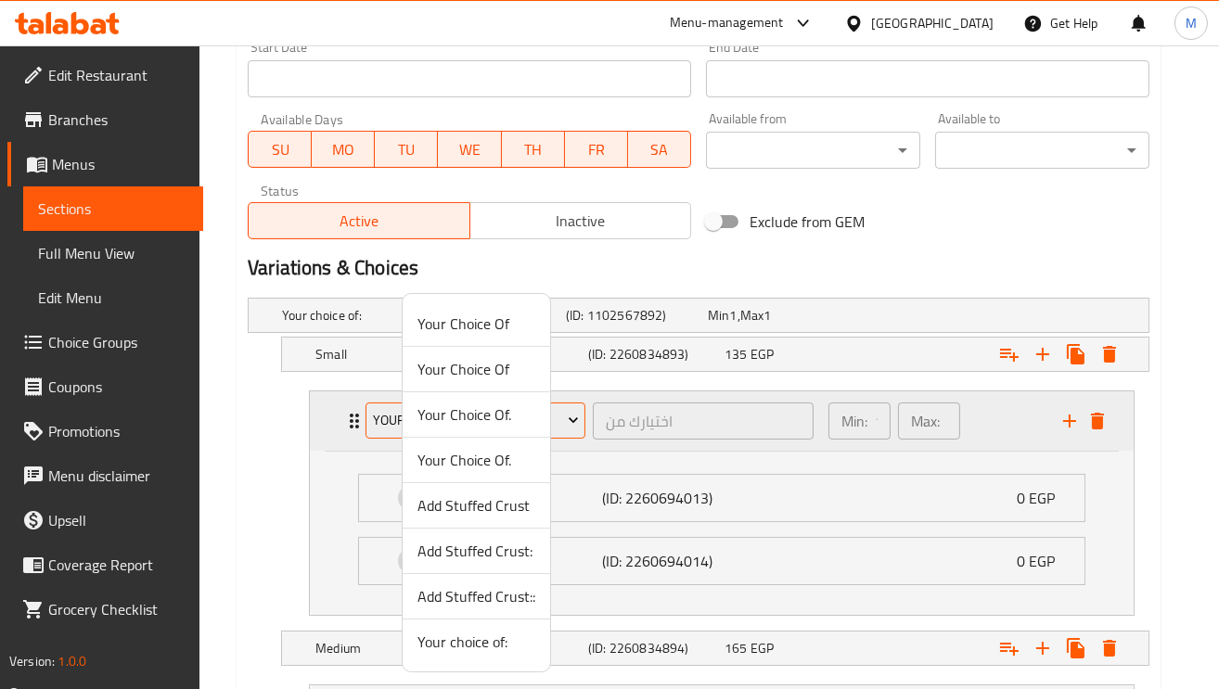
click at [471, 435] on li "Your Choice Of." at bounding box center [477, 414] width 148 height 45
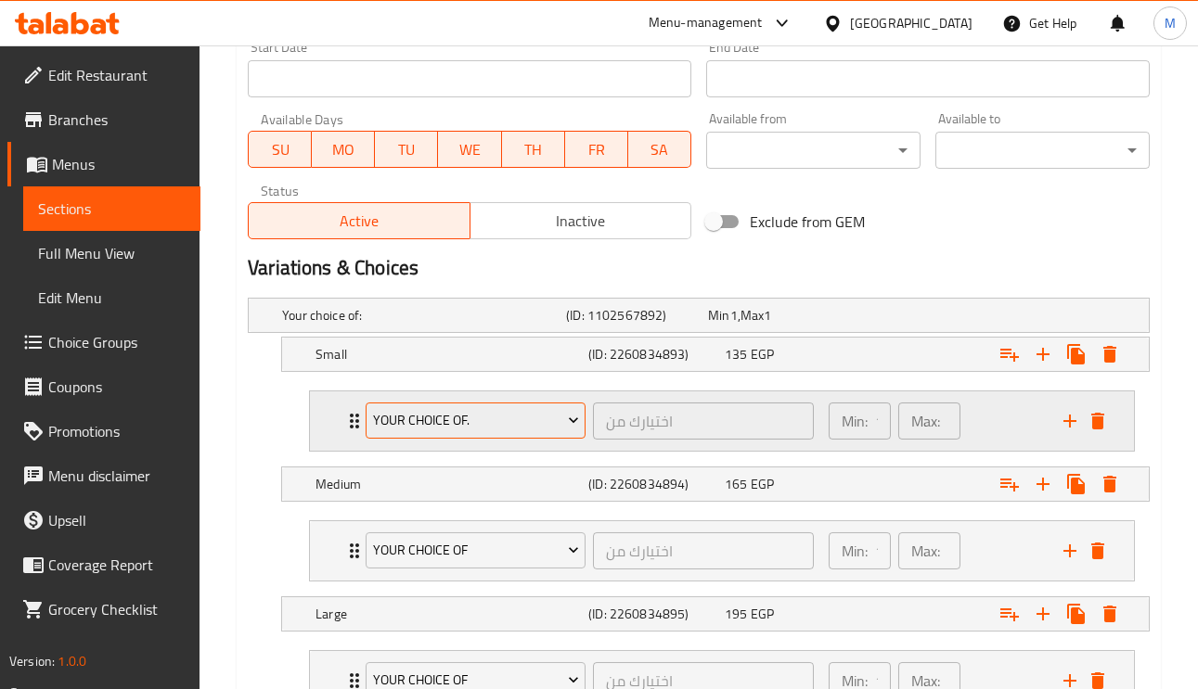
click at [471, 427] on span "Your Choice Of." at bounding box center [476, 420] width 206 height 23
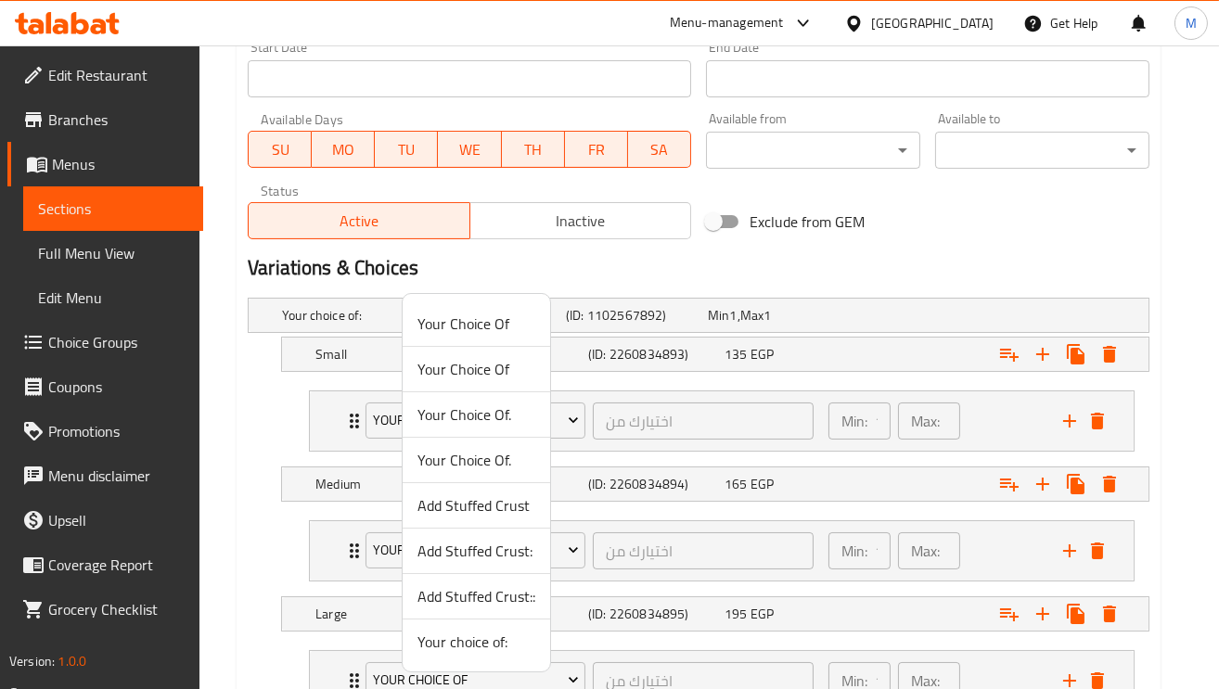
click at [503, 509] on span "Add Stuffed Crust" at bounding box center [476, 505] width 118 height 22
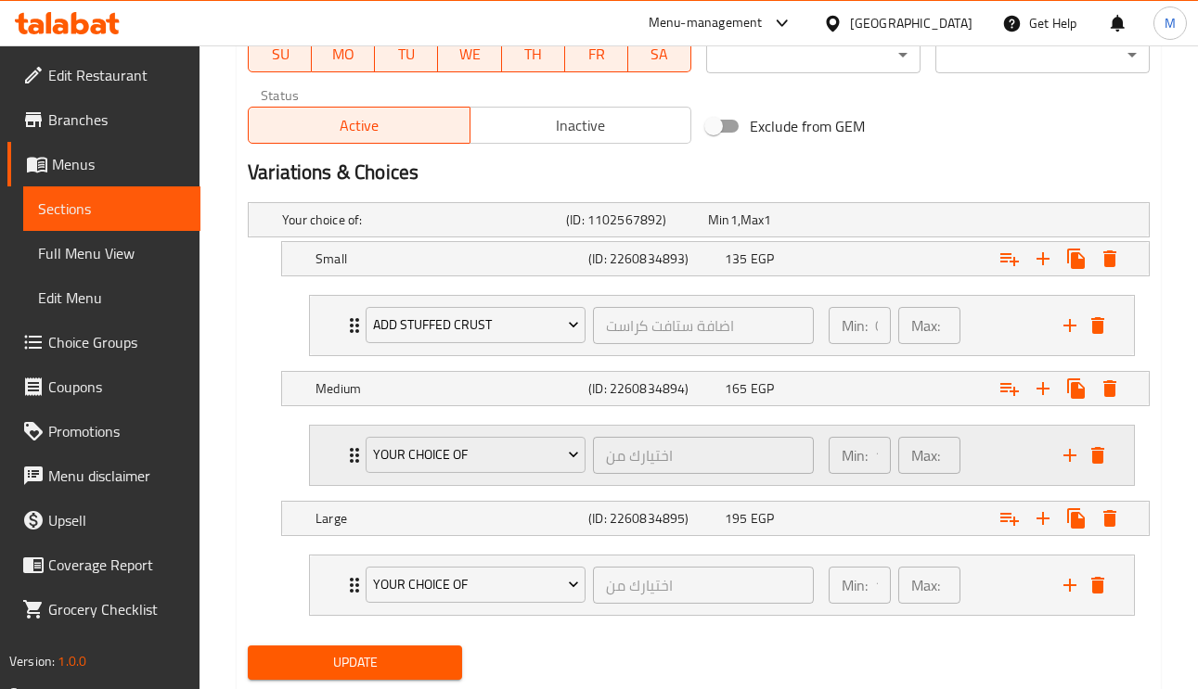
scroll to position [950, 0]
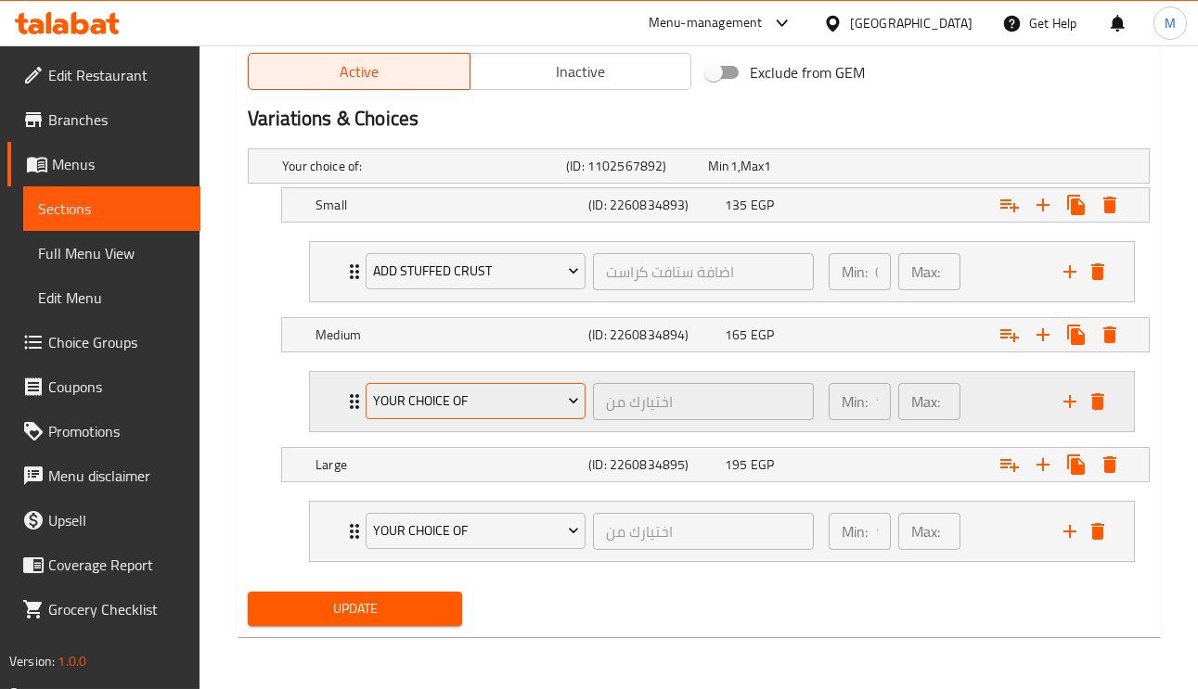
click at [441, 396] on span "Your Choice Of" at bounding box center [476, 401] width 206 height 23
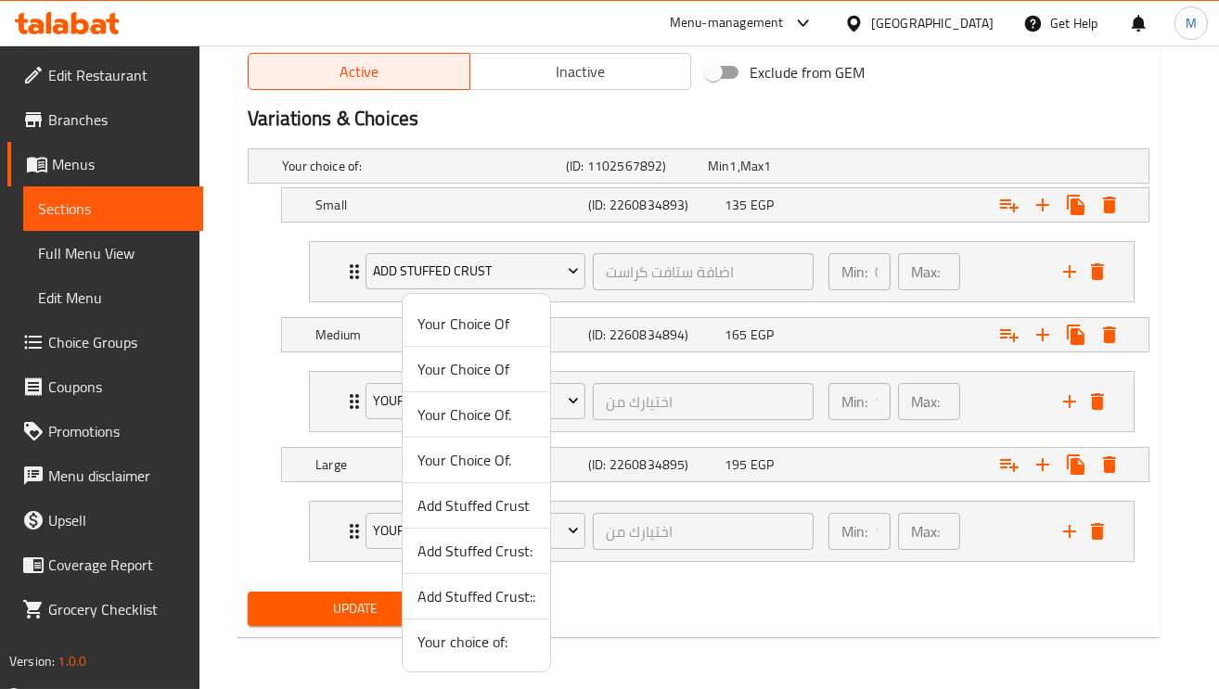
click at [491, 547] on span "Add Stuffed Crust:" at bounding box center [476, 551] width 118 height 22
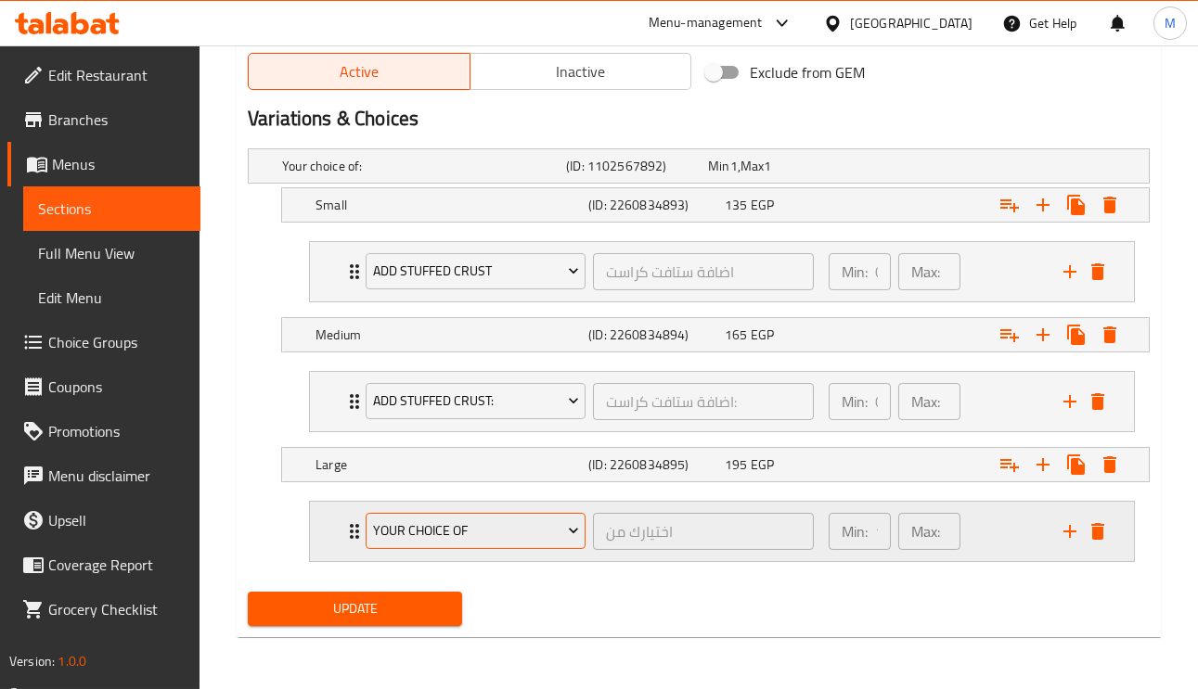
click at [474, 536] on span "Your Choice Of" at bounding box center [476, 531] width 206 height 23
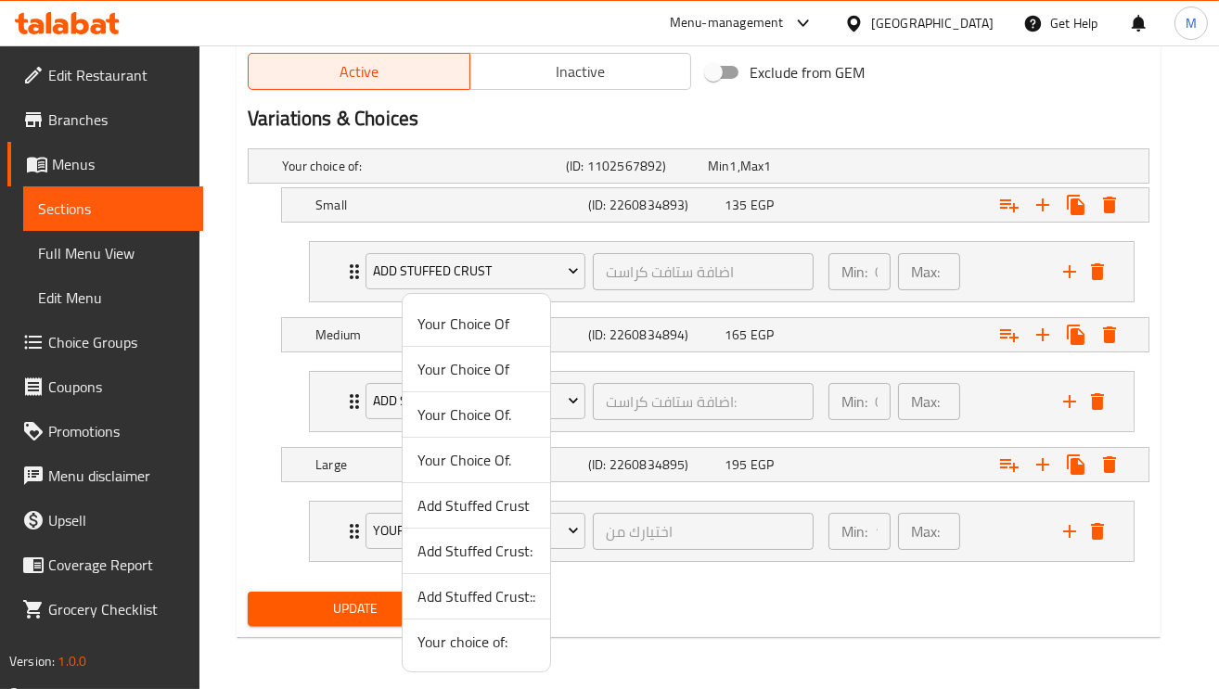
click at [465, 610] on li "Add Stuffed Crust::" at bounding box center [477, 596] width 148 height 45
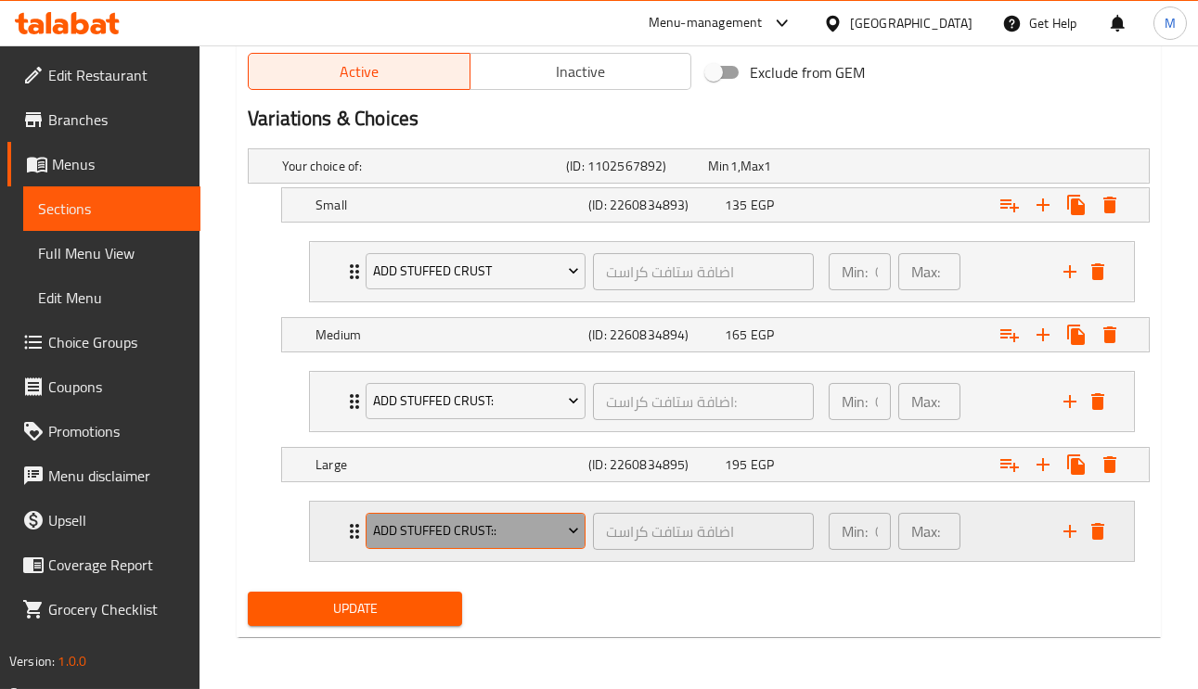
click at [449, 533] on span "Add Stuffed Crust::" at bounding box center [476, 531] width 206 height 23
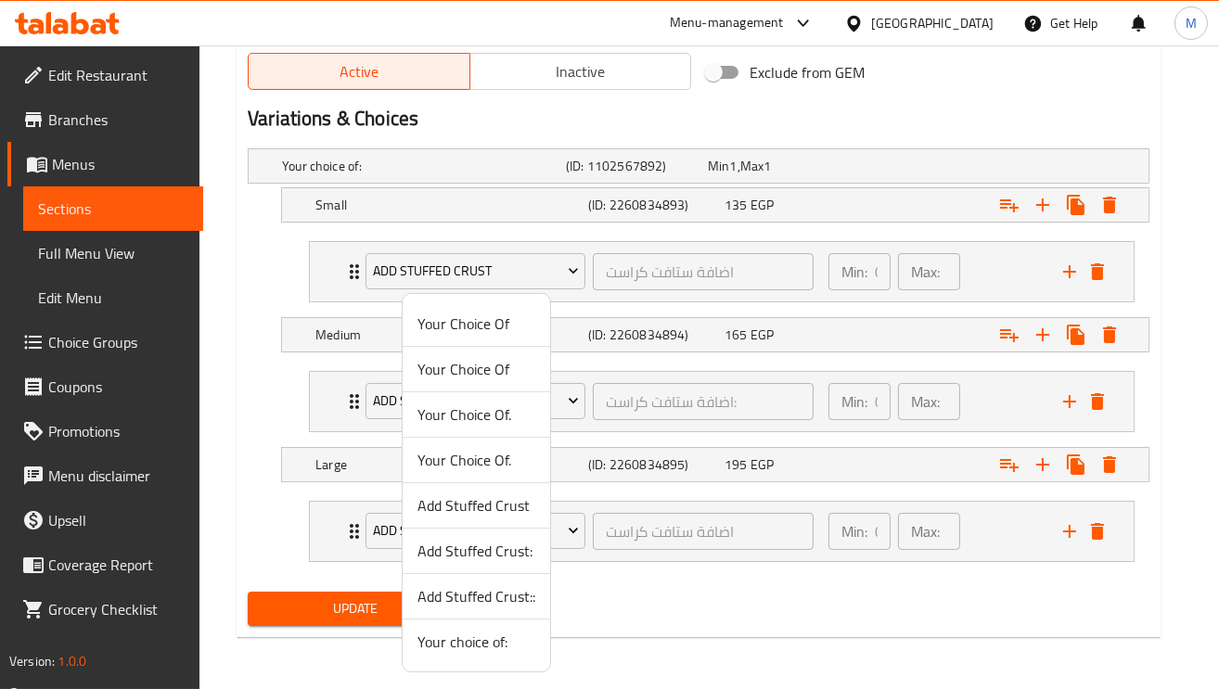
click at [492, 598] on span "Add Stuffed Crust::" at bounding box center [476, 596] width 118 height 22
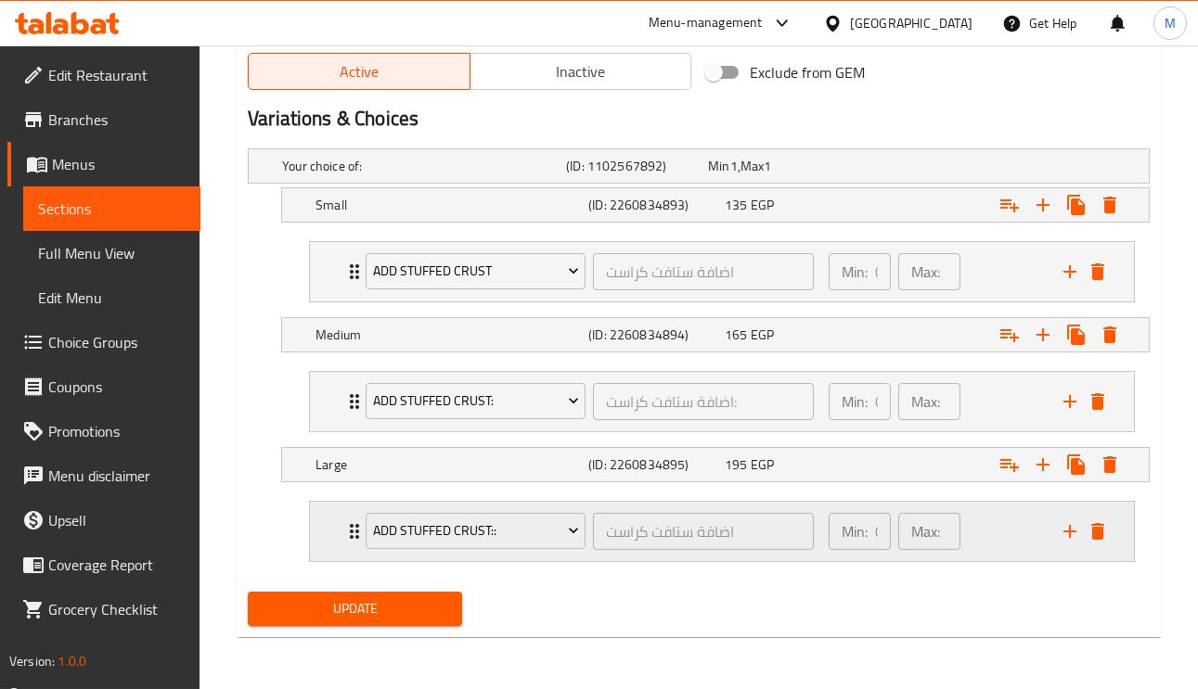
click at [336, 519] on div "Add Stuffed Crust:: اضافة ستافت كراست ​ Min: 0 ​ Max: 0 ​" at bounding box center [722, 531] width 824 height 59
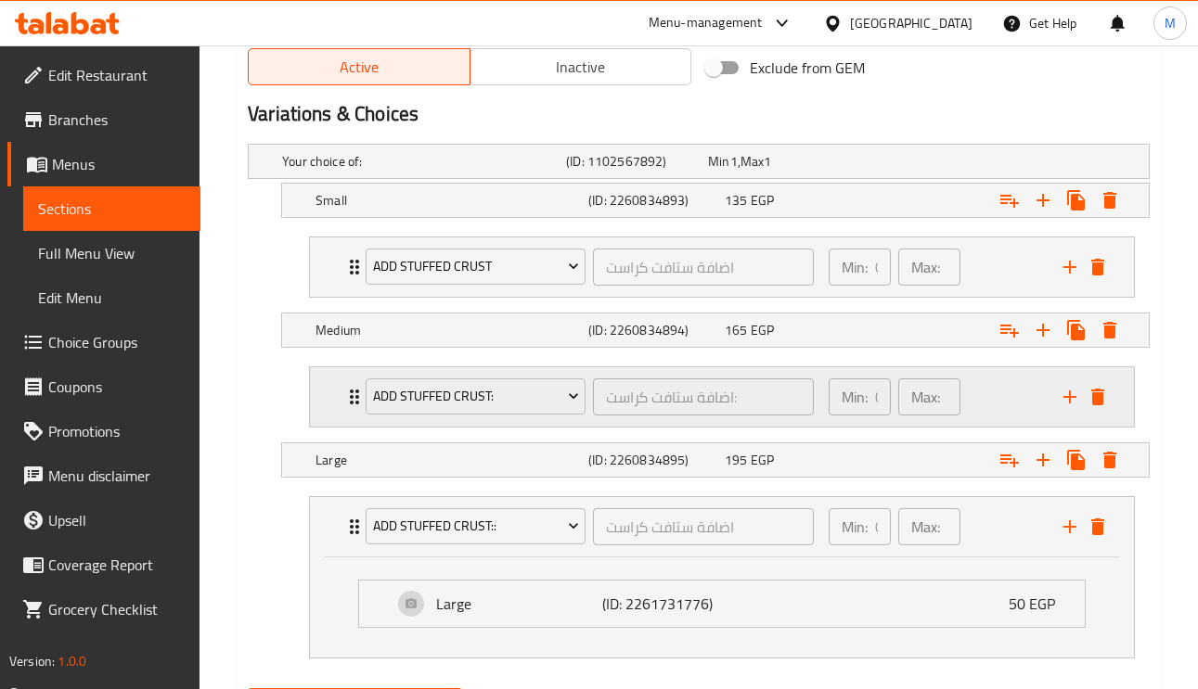
click at [348, 399] on icon "Expand" at bounding box center [354, 397] width 22 height 22
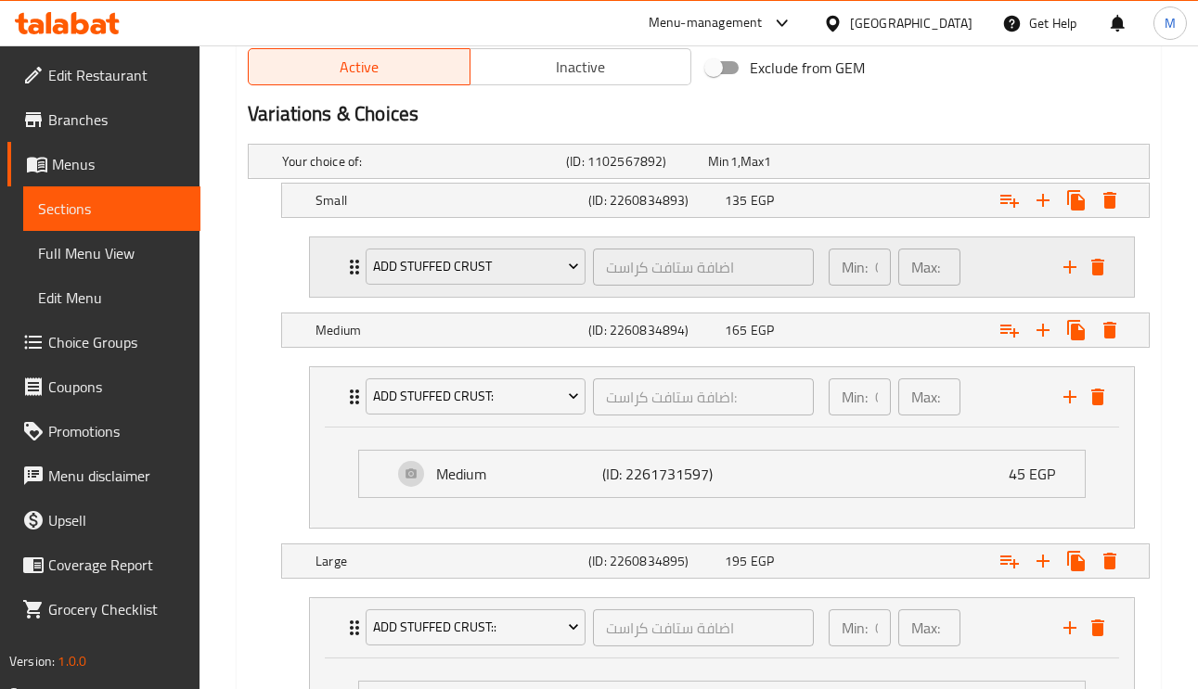
click at [340, 273] on div "Add Stuffed Crust اضافة ستافت كراست ​ Min: 0 ​ Max: 0 ​" at bounding box center [722, 266] width 824 height 59
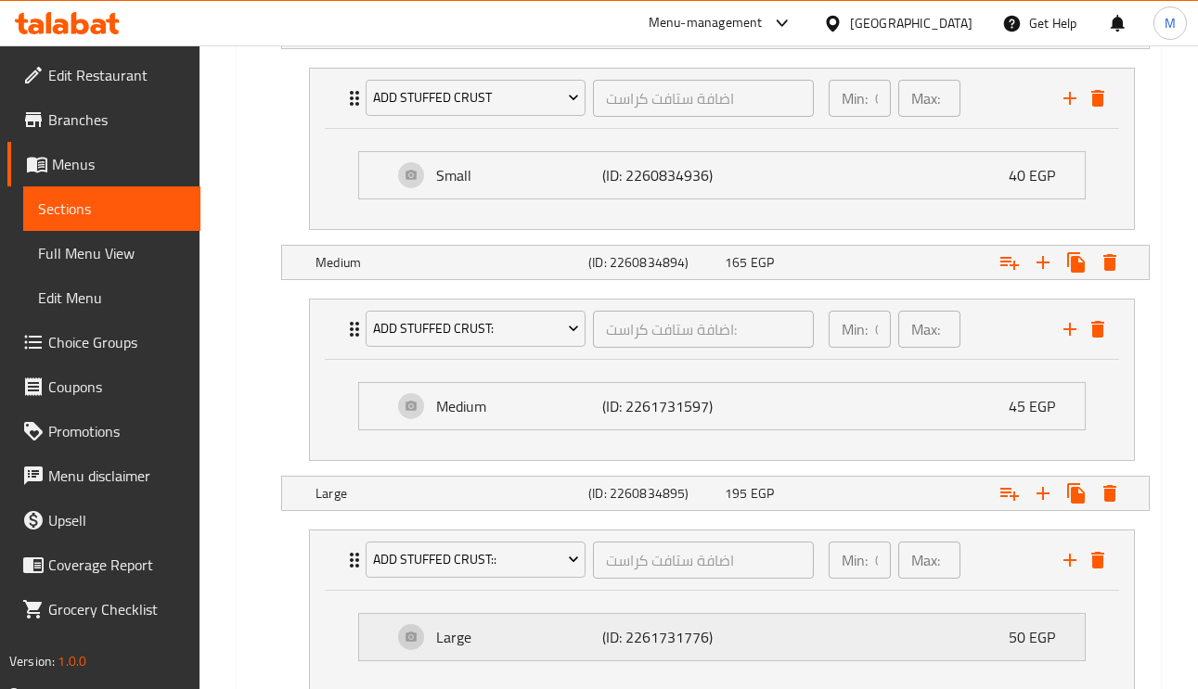
scroll to position [1254, 0]
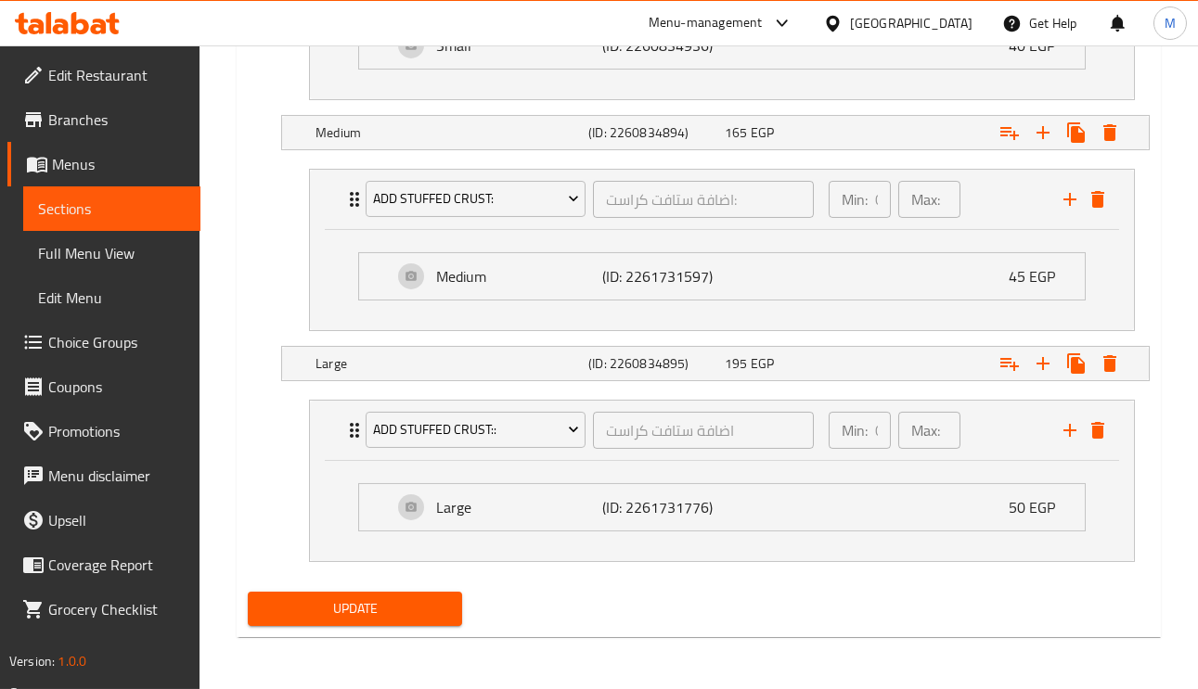
click at [427, 582] on div "Your choice of: (ID: 1102567892) Min 1 , Max 1 Name (En) Your choice of: Name (…" at bounding box center [698, 211] width 917 height 747
click at [425, 590] on div "Update" at bounding box center [354, 608] width 229 height 49
click at [423, 609] on span "Update" at bounding box center [355, 608] width 185 height 23
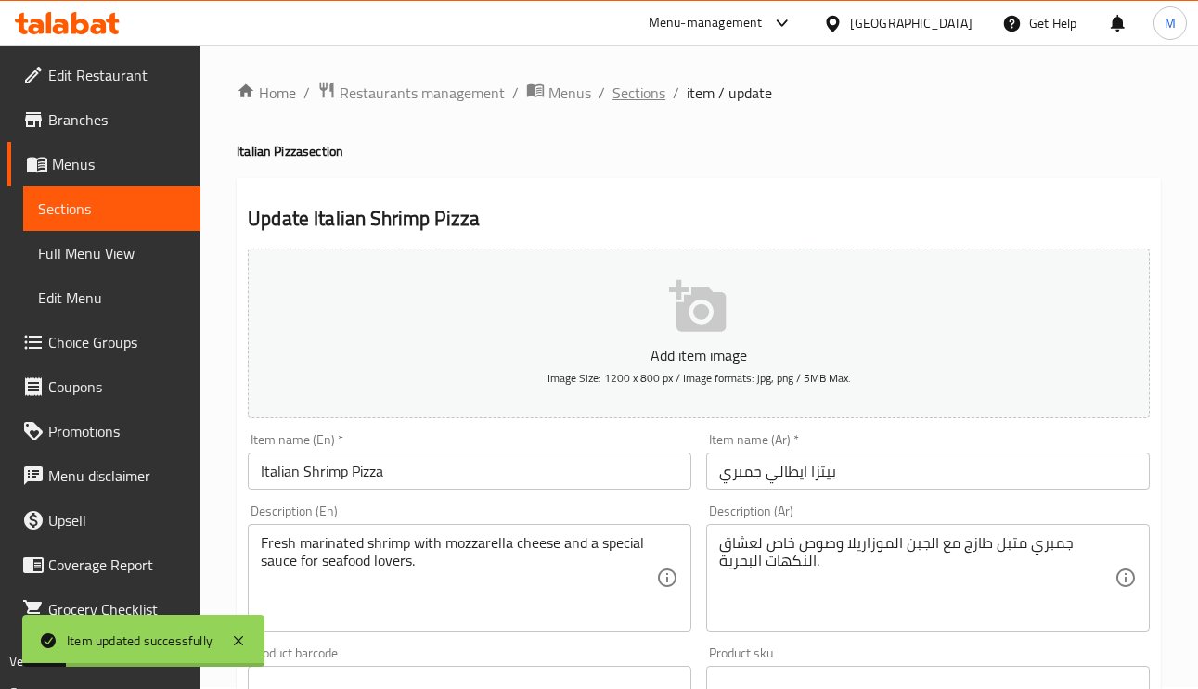
scroll to position [0, 0]
click at [644, 101] on span "Sections" at bounding box center [638, 94] width 53 height 22
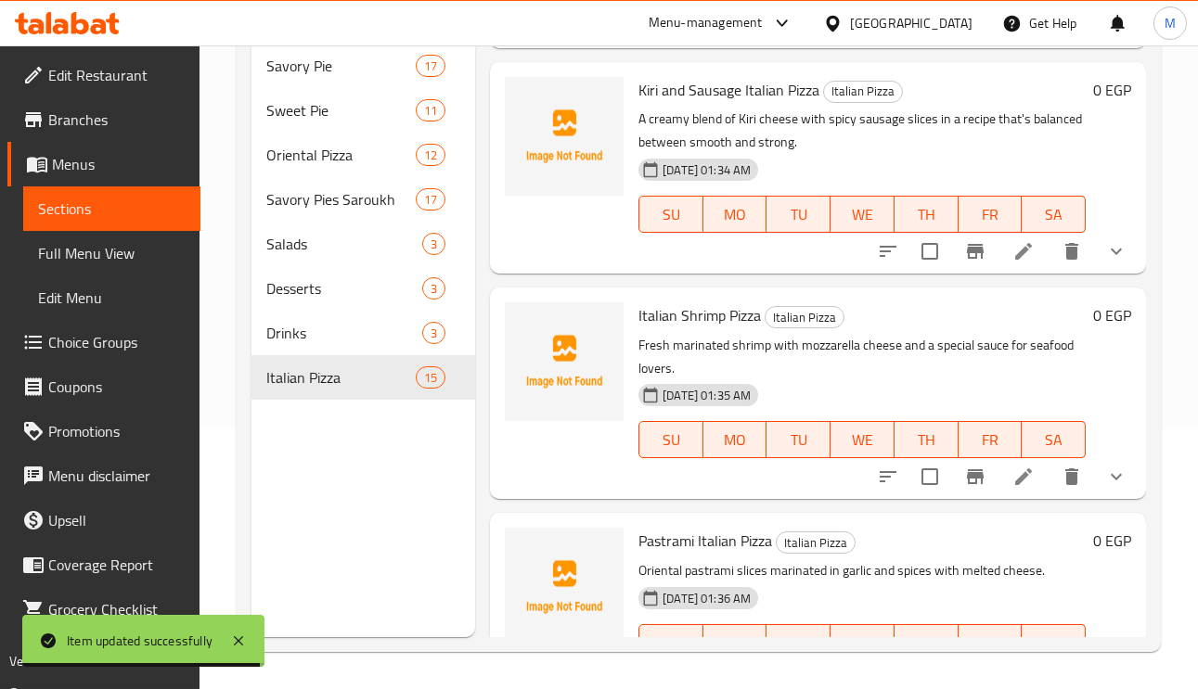
scroll to position [2139, 0]
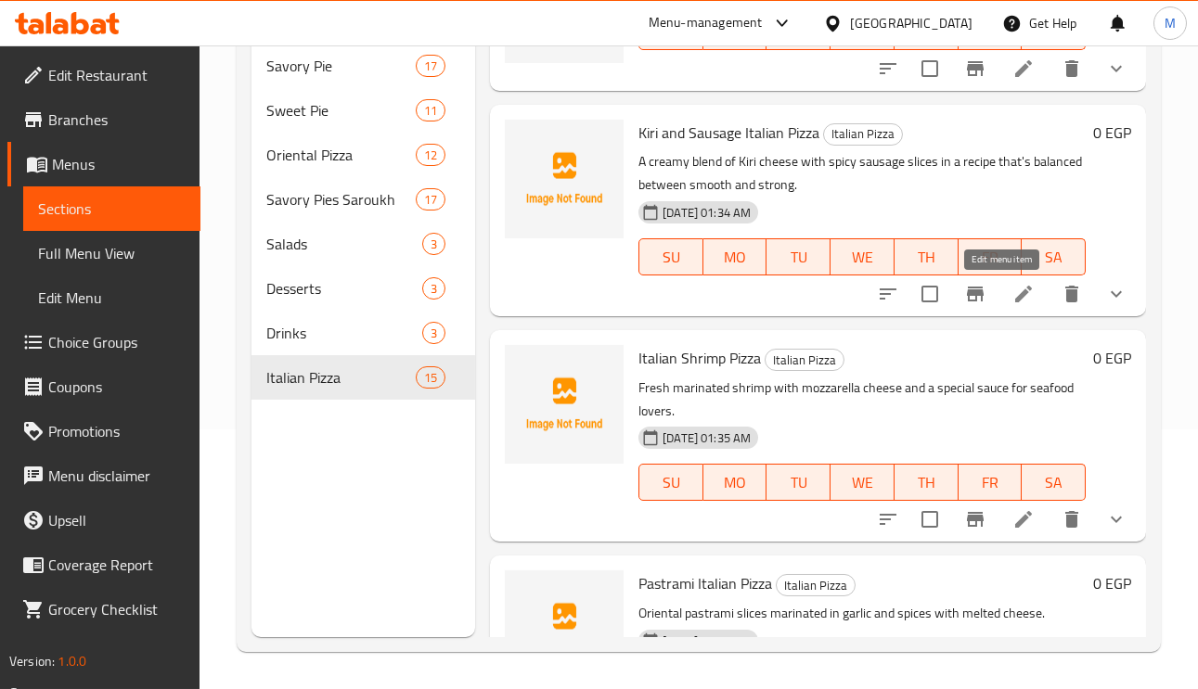
click at [1015, 291] on icon at bounding box center [1023, 294] width 17 height 17
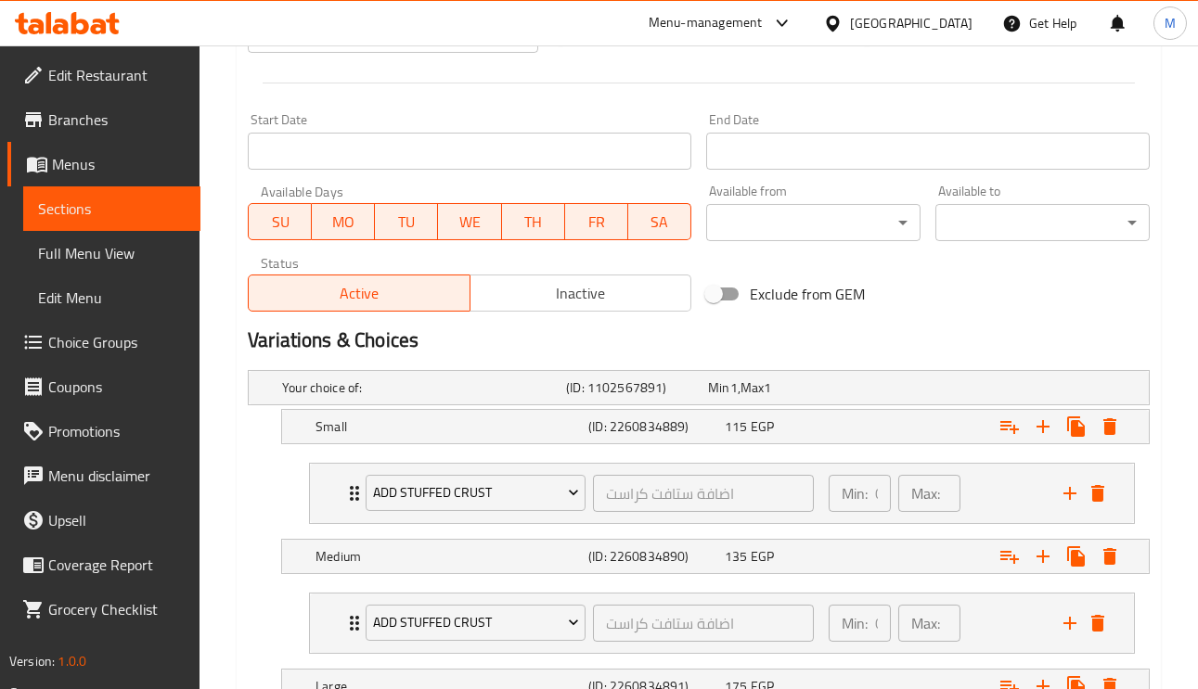
scroll to position [950, 0]
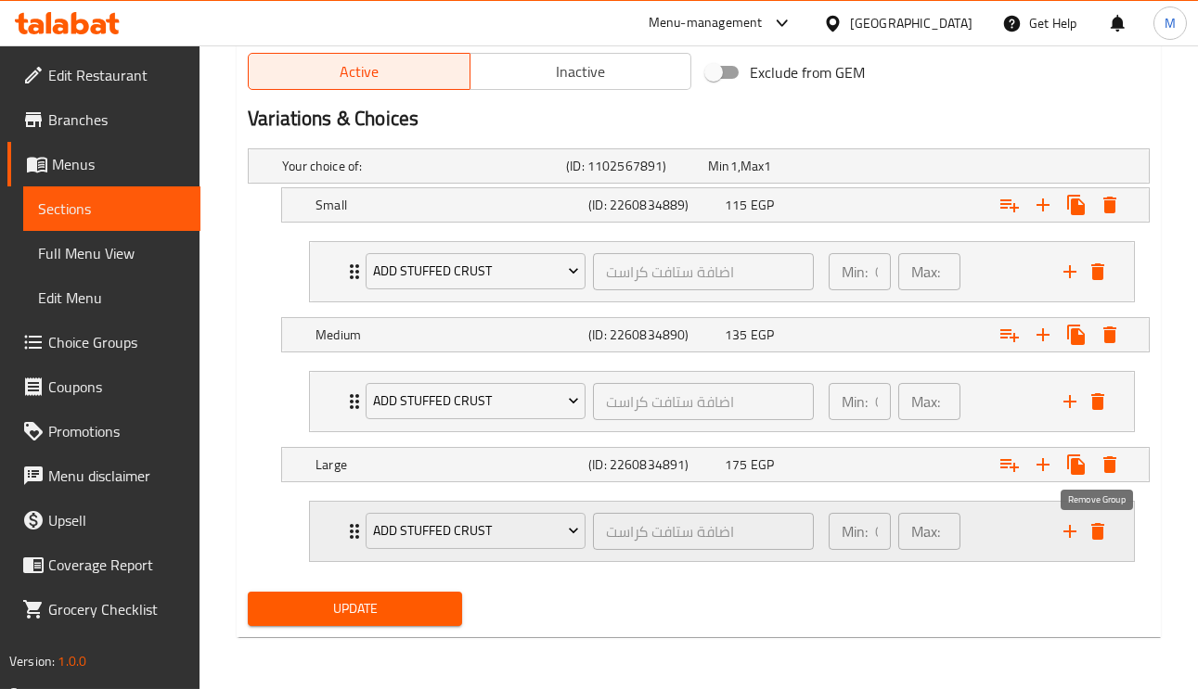
click at [1097, 535] on icon "delete" at bounding box center [1097, 531] width 13 height 17
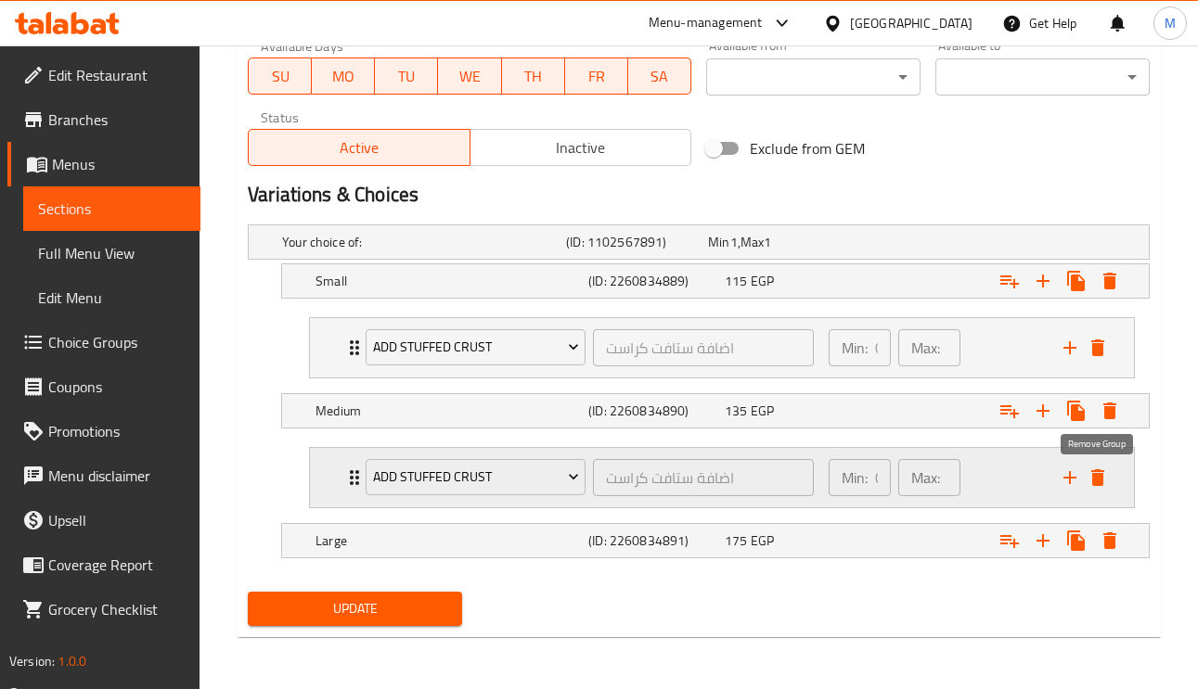
click at [1097, 471] on icon "delete" at bounding box center [1097, 477] width 13 height 17
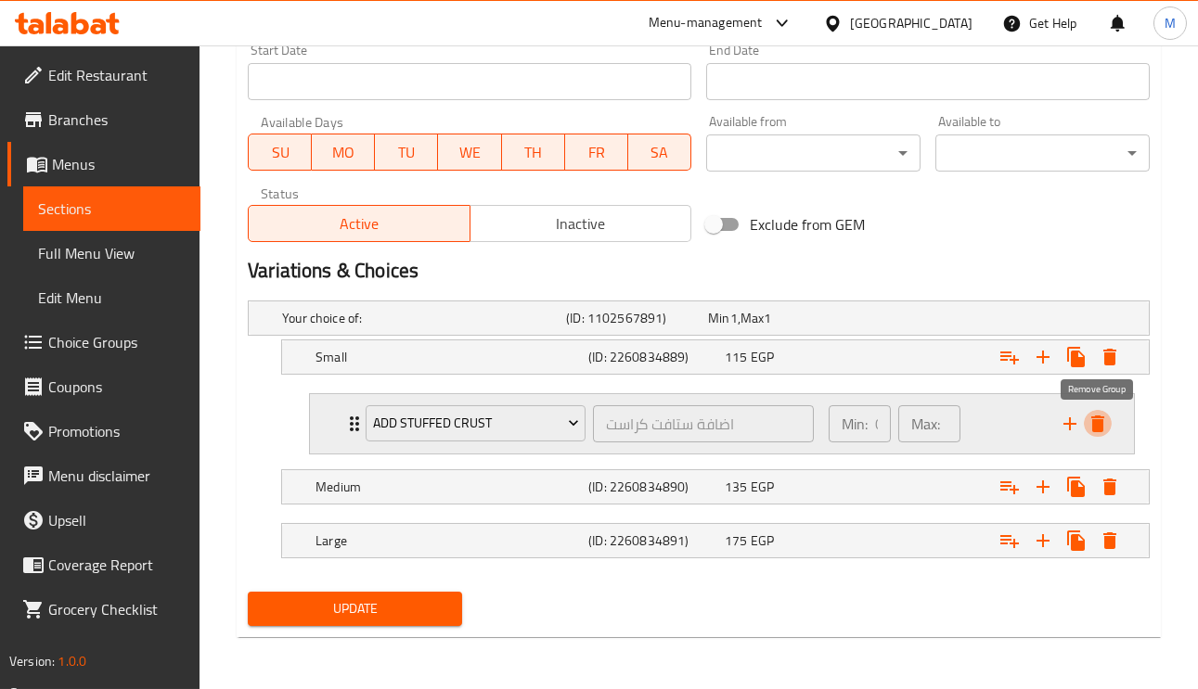
click at [1102, 418] on icon "delete" at bounding box center [1097, 424] width 13 height 17
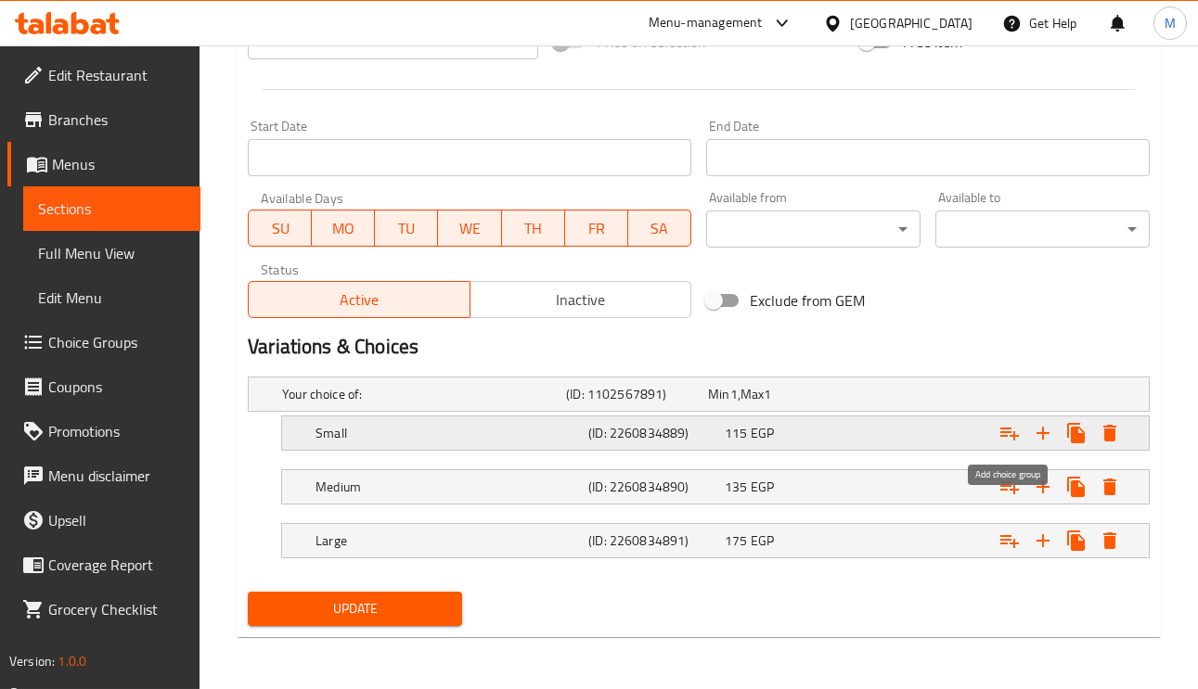
click at [1013, 431] on icon "Expand" at bounding box center [1009, 434] width 19 height 13
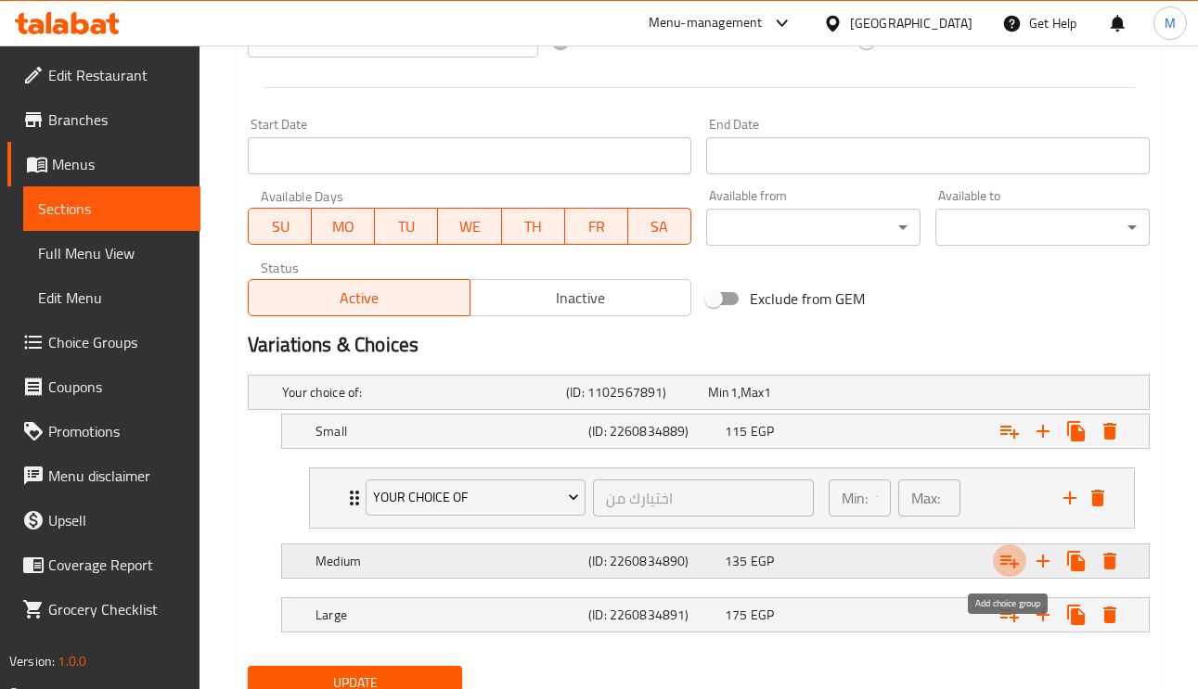
click at [1005, 572] on icon "Expand" at bounding box center [1009, 561] width 22 height 22
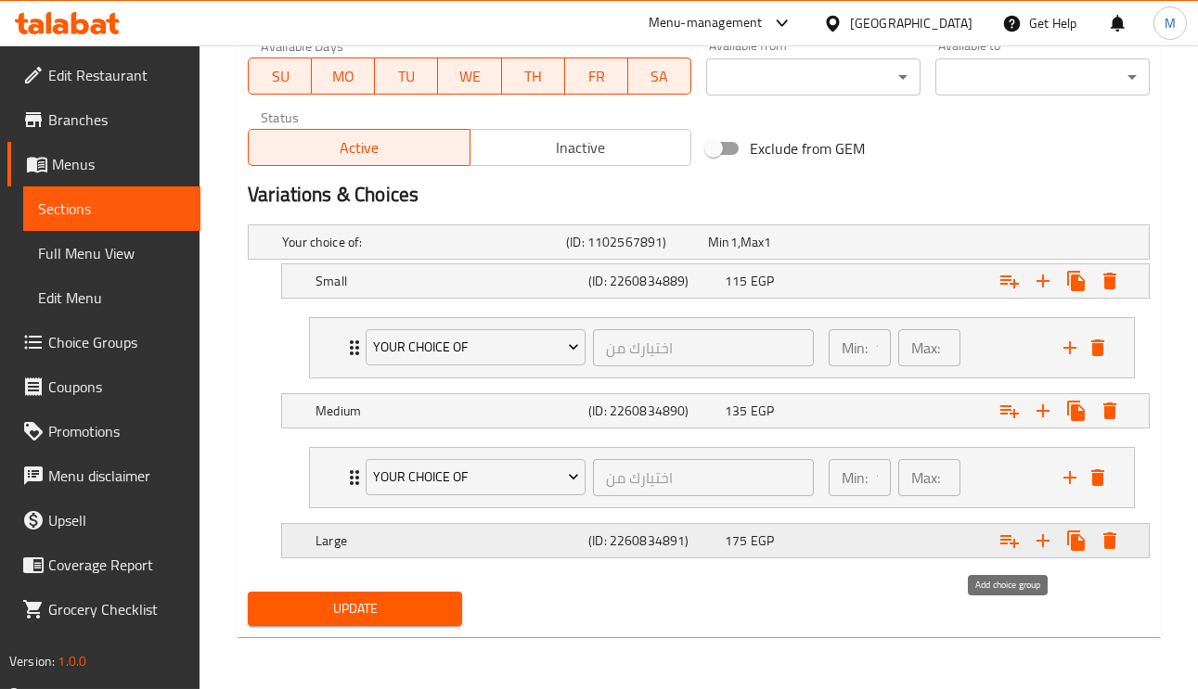
scroll to position [873, 0]
click at [1018, 539] on icon "Expand" at bounding box center [1009, 541] width 22 height 22
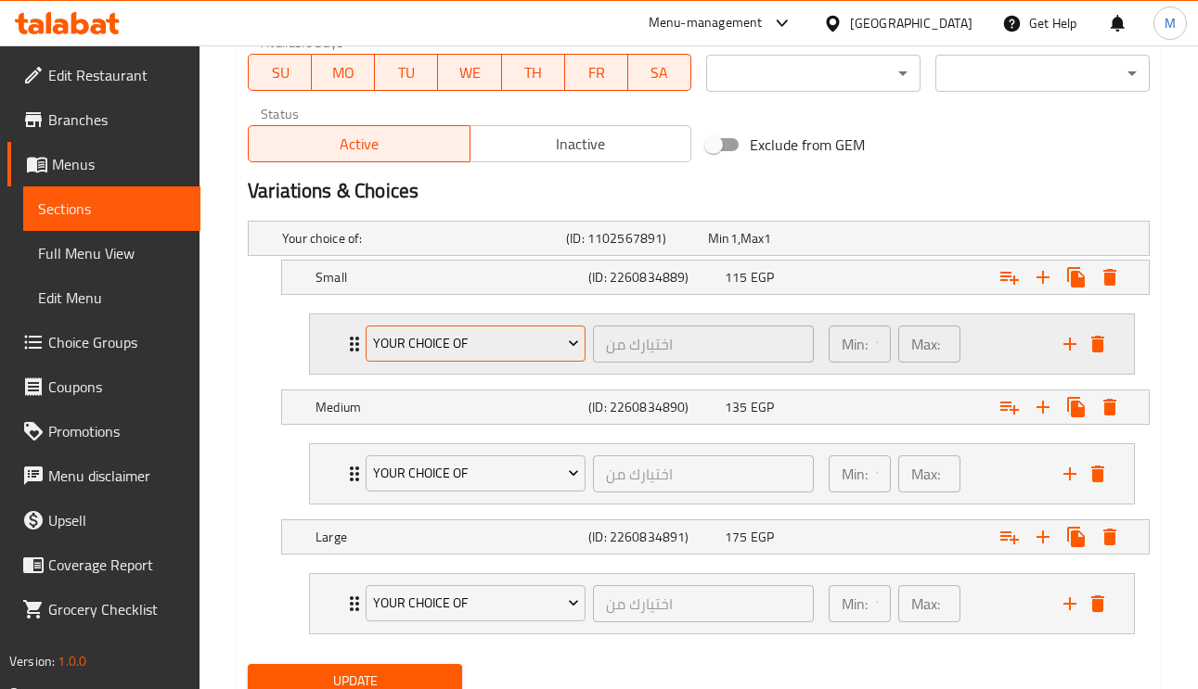
click at [405, 338] on span "Your Choice Of" at bounding box center [476, 343] width 206 height 23
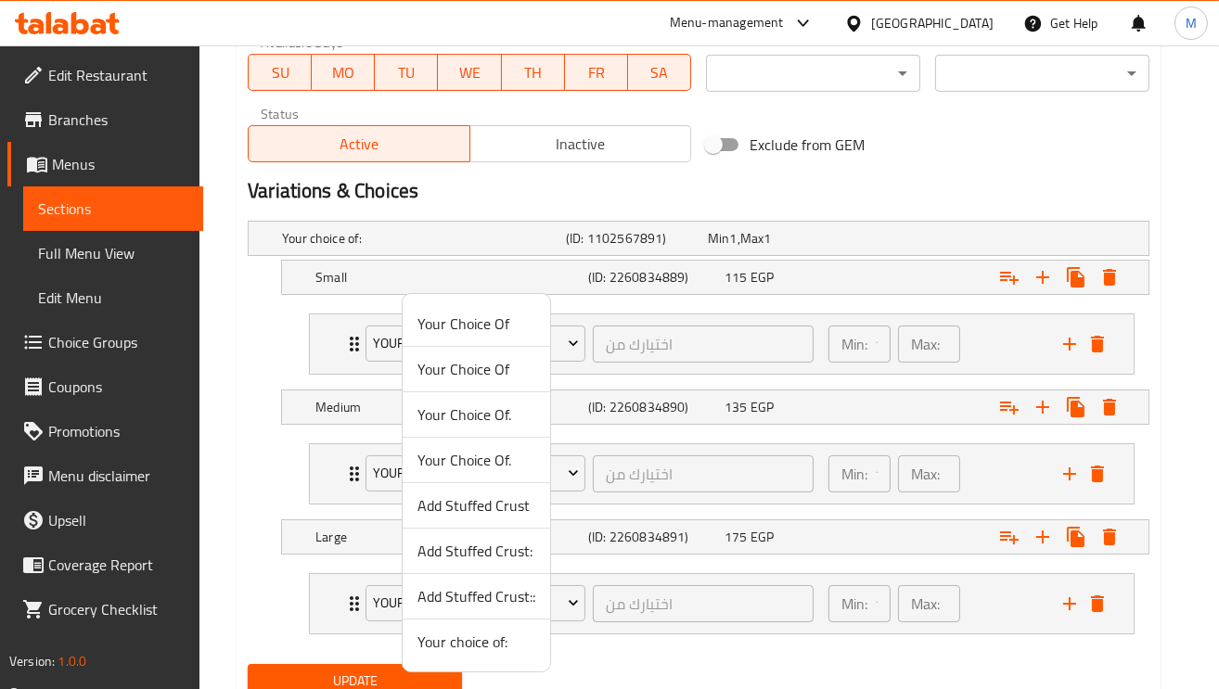
click at [492, 507] on span "Add Stuffed Crust" at bounding box center [476, 505] width 118 height 22
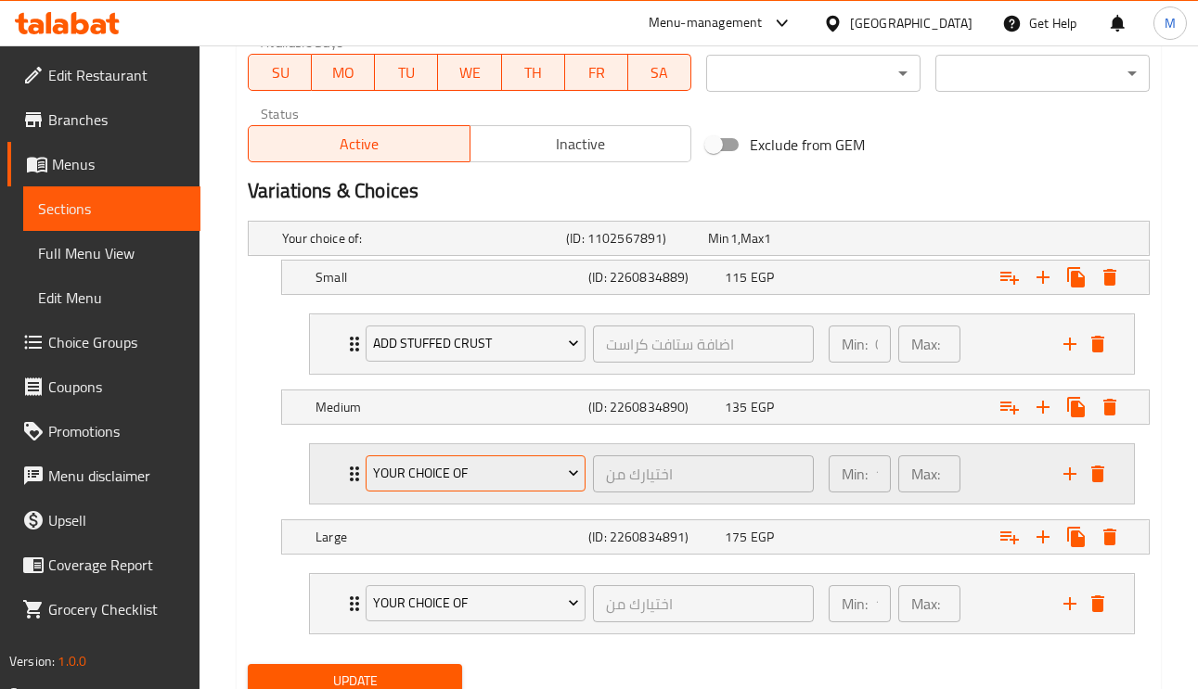
click at [447, 478] on span "Your Choice Of" at bounding box center [476, 473] width 206 height 23
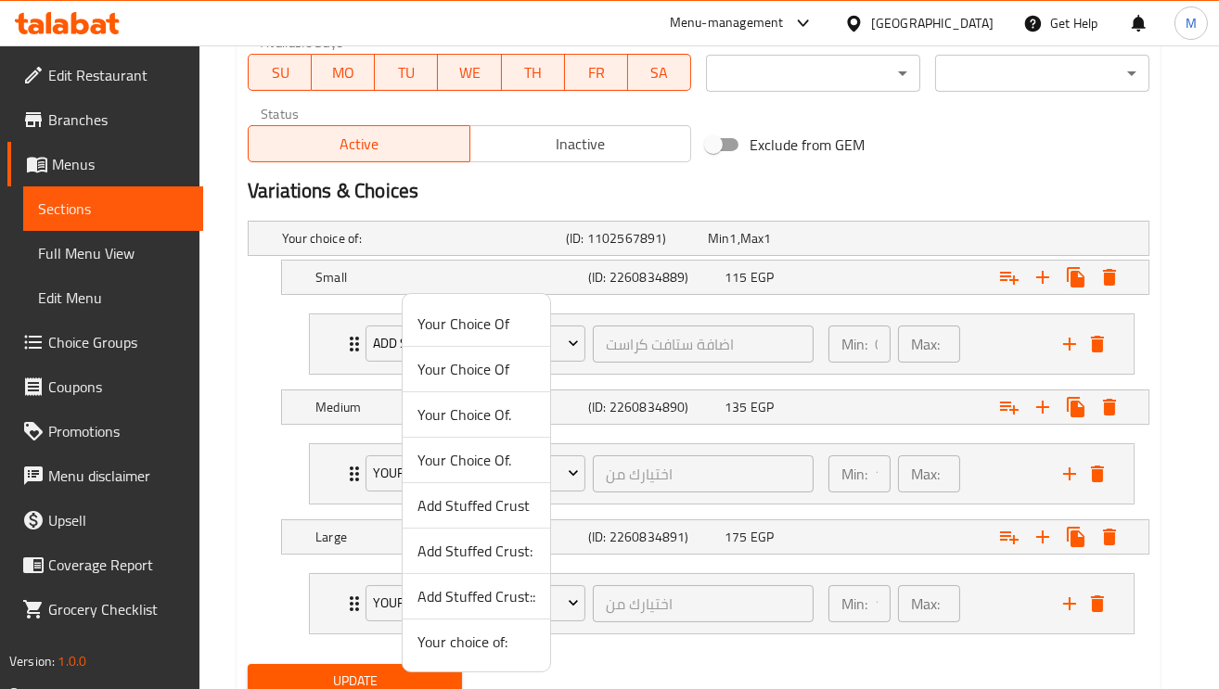
click at [469, 552] on span "Add Stuffed Crust:" at bounding box center [476, 551] width 118 height 22
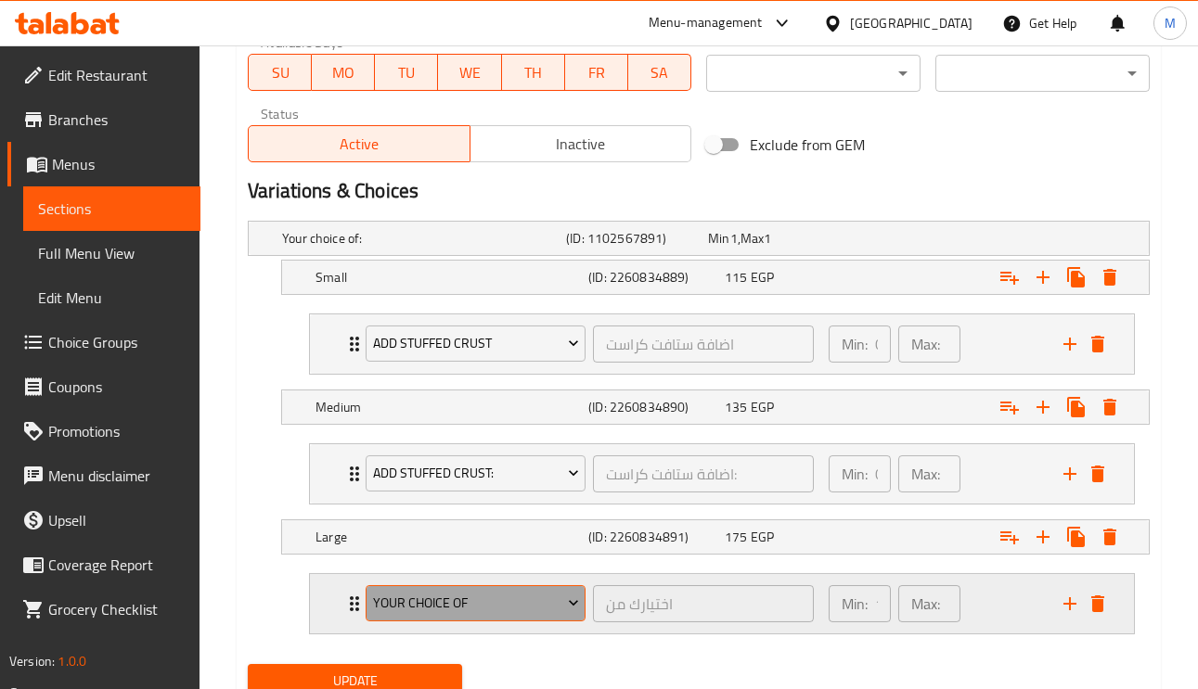
click at [443, 615] on span "Your Choice Of" at bounding box center [476, 603] width 206 height 23
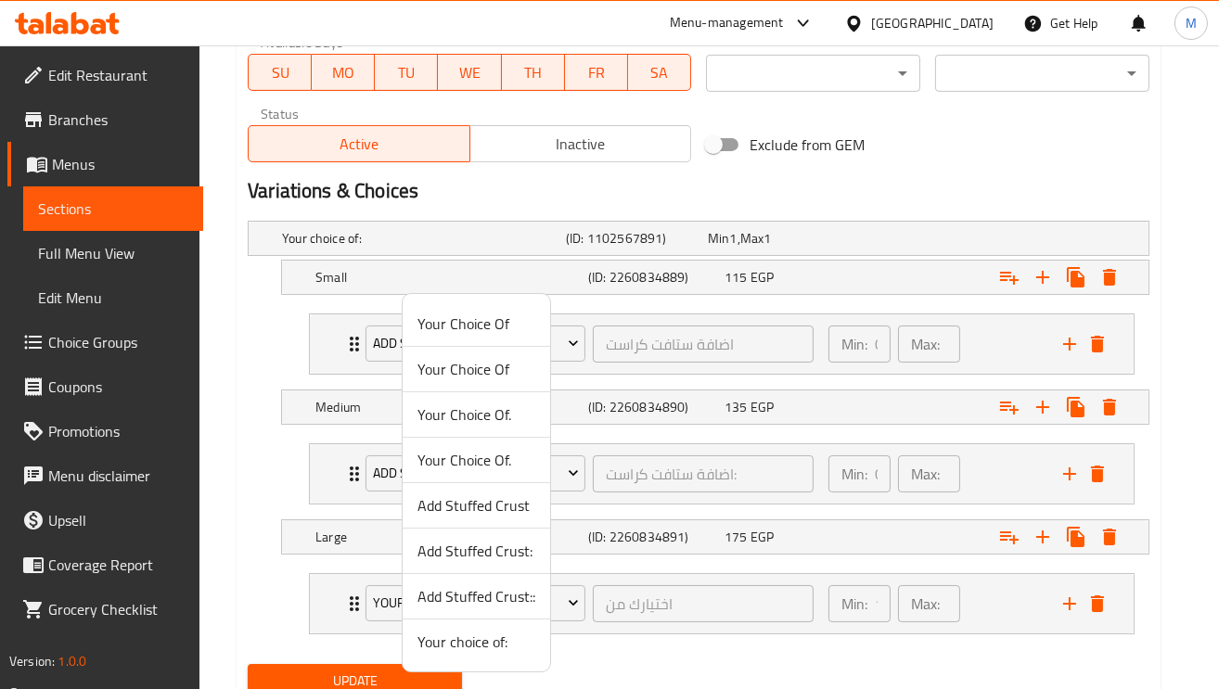
click at [470, 607] on span "Add Stuffed Crust::" at bounding box center [476, 596] width 118 height 22
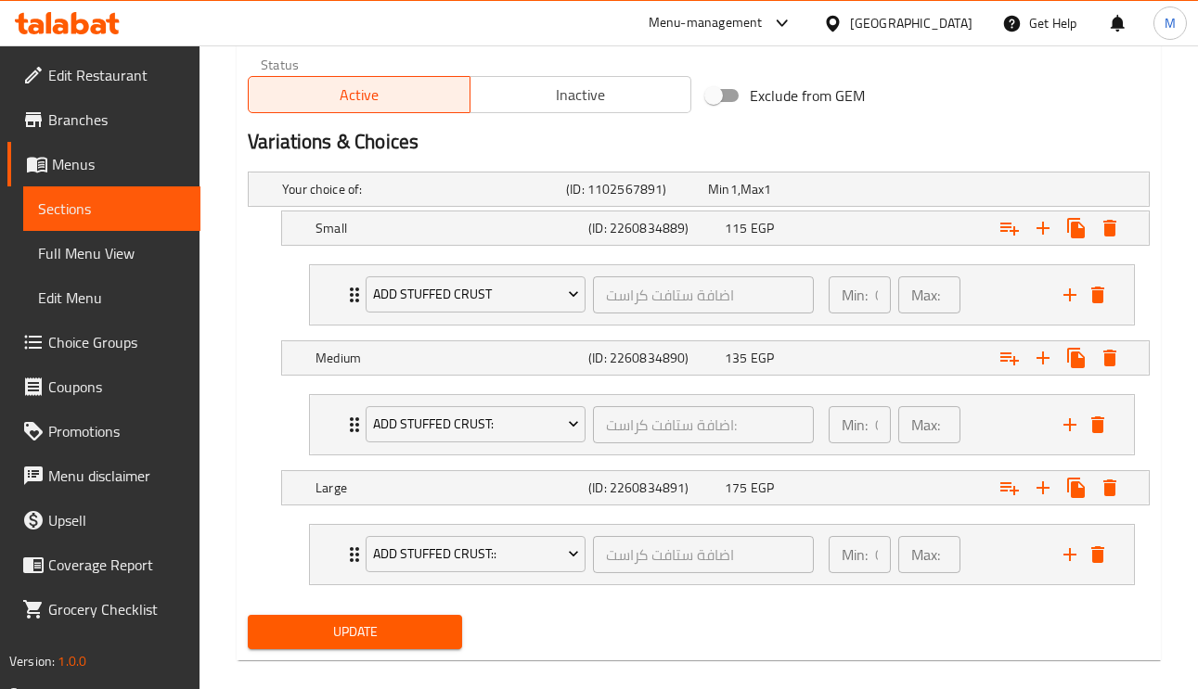
scroll to position [950, 0]
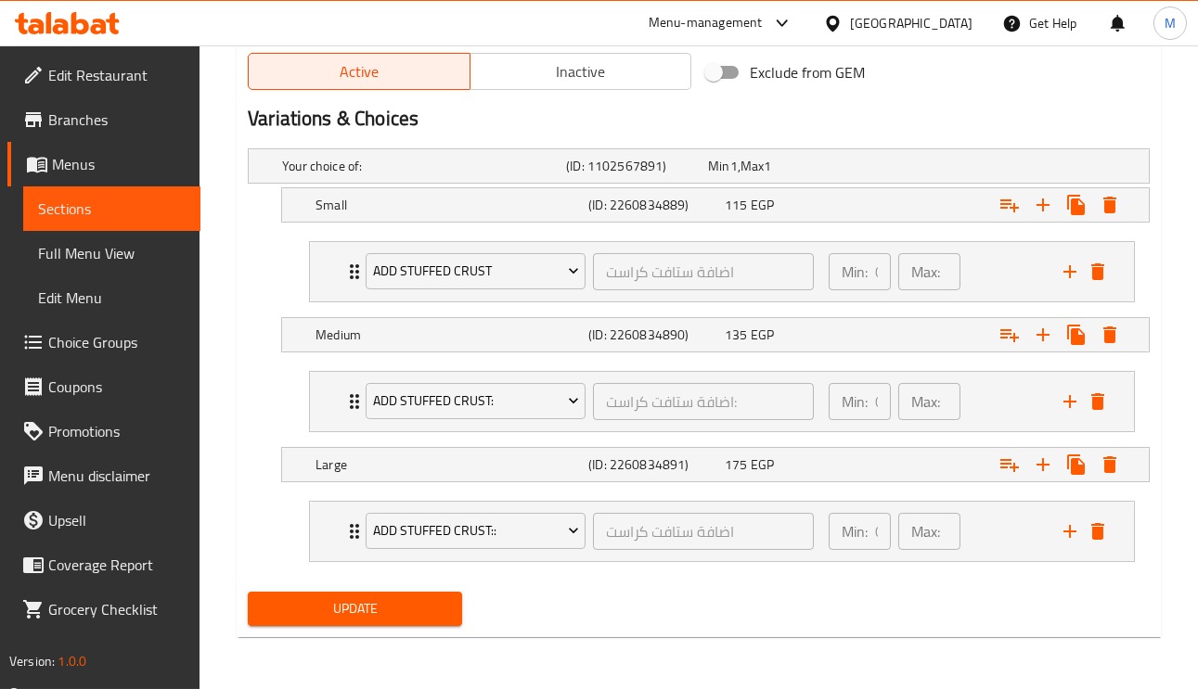
click at [405, 628] on div "Update" at bounding box center [354, 608] width 229 height 49
click at [407, 607] on span "Update" at bounding box center [355, 608] width 185 height 23
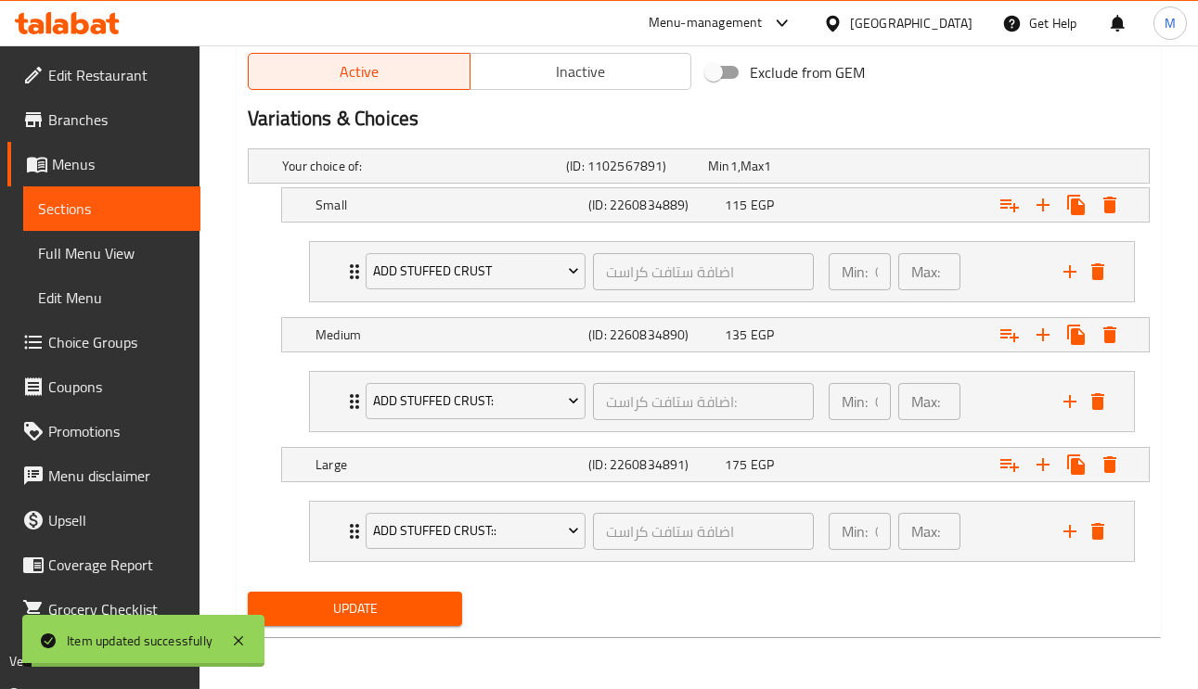
click at [347, 539] on icon "Expand" at bounding box center [354, 531] width 22 height 22
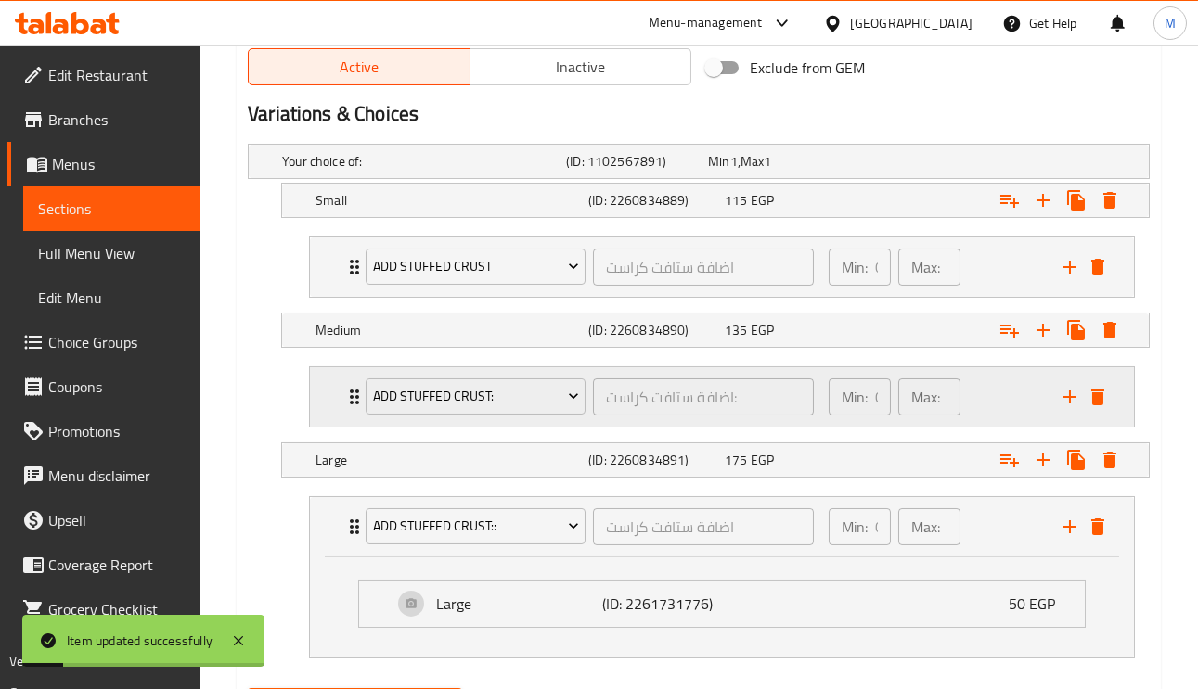
click at [340, 413] on div "Add Stuffed Crust: اضافة ستافت كراست: ​ Min: 0 ​ Max: 0 ​" at bounding box center [722, 396] width 824 height 59
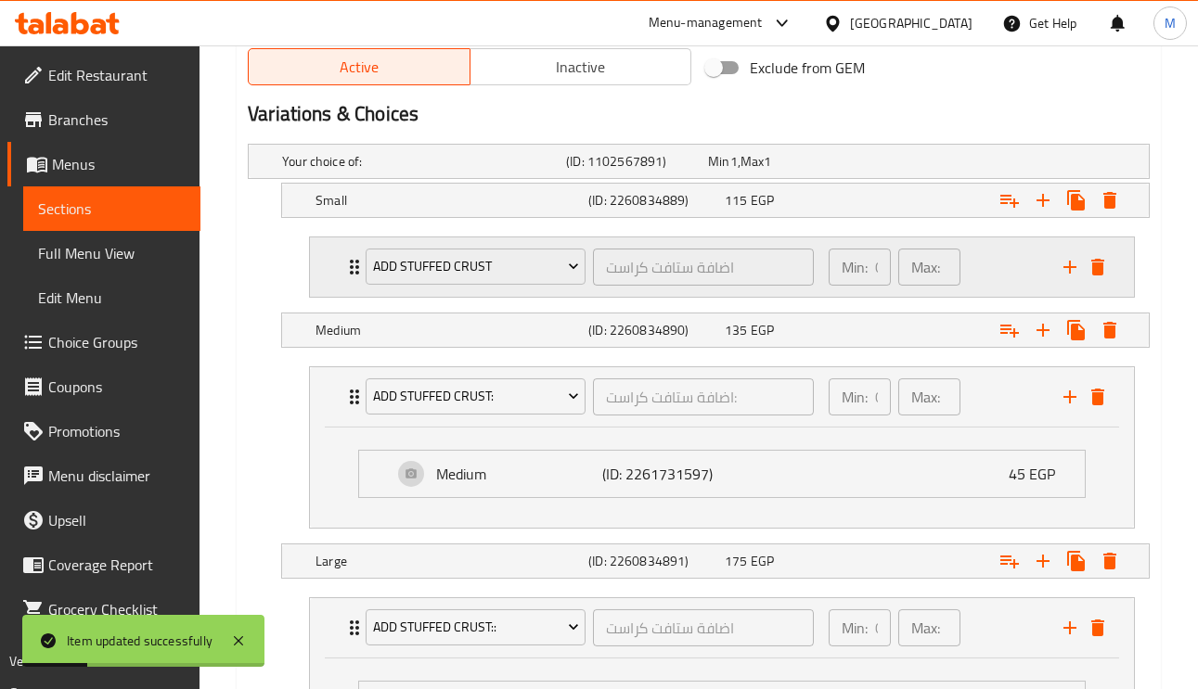
click at [347, 277] on icon "Expand" at bounding box center [354, 267] width 22 height 22
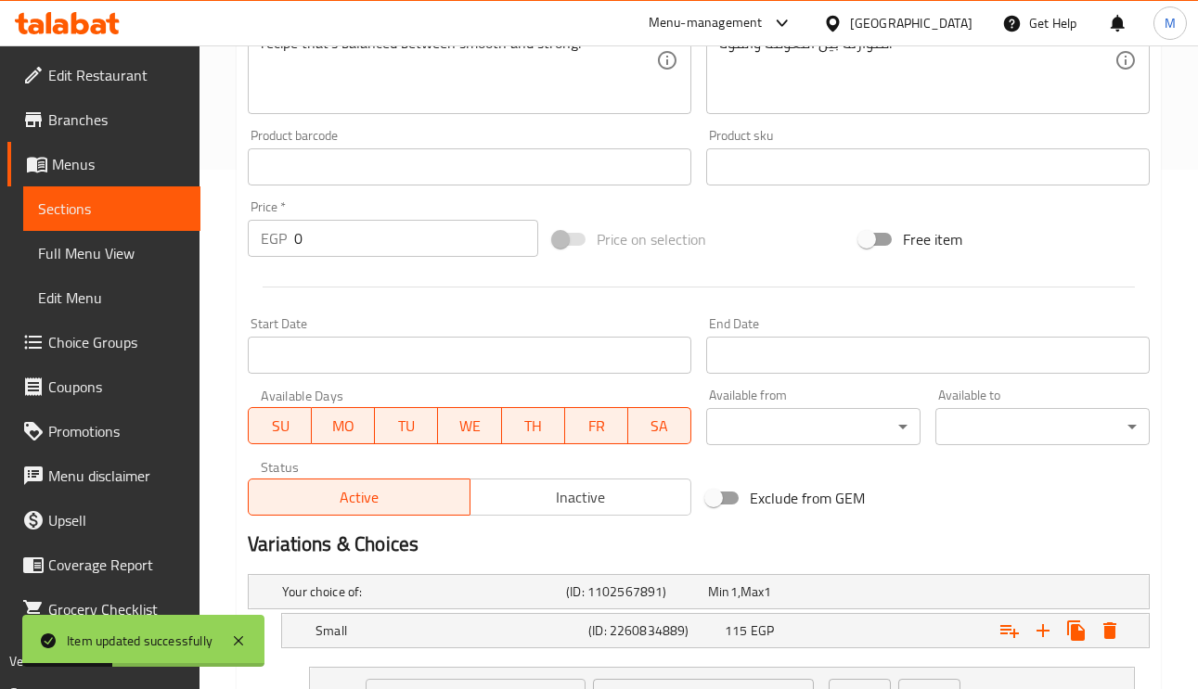
scroll to position [0, 0]
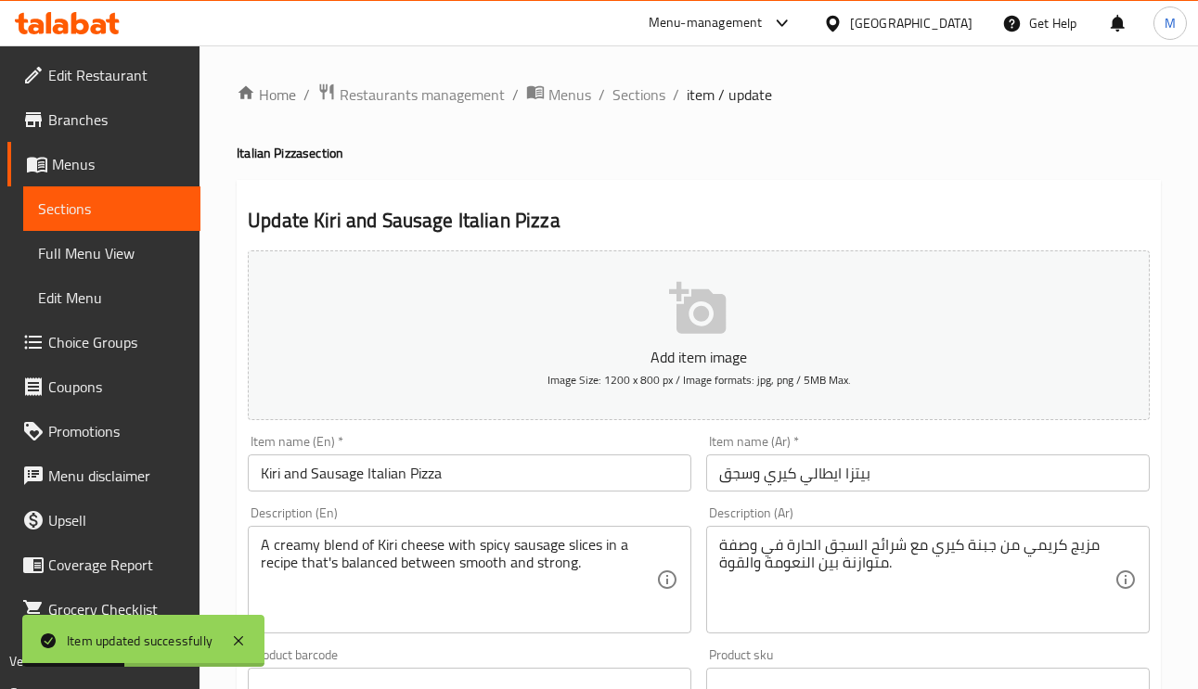
click at [648, 102] on span "Sections" at bounding box center [638, 94] width 53 height 22
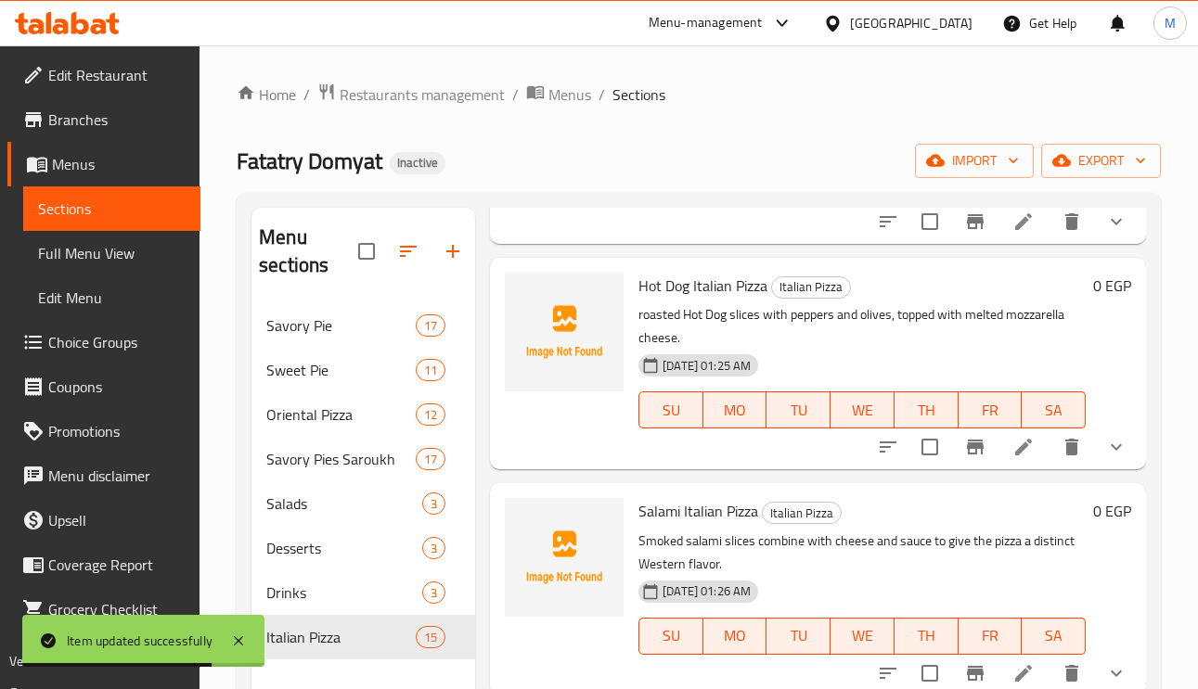
scroll to position [974, 0]
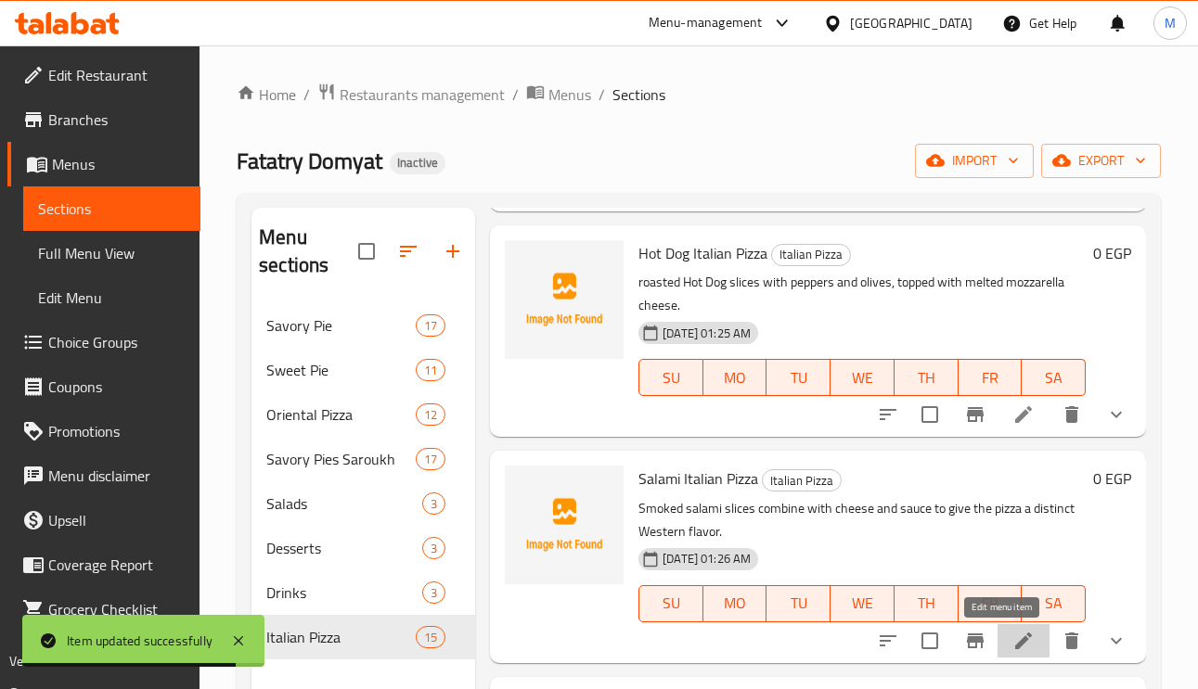
click at [1012, 640] on icon at bounding box center [1023, 641] width 22 height 22
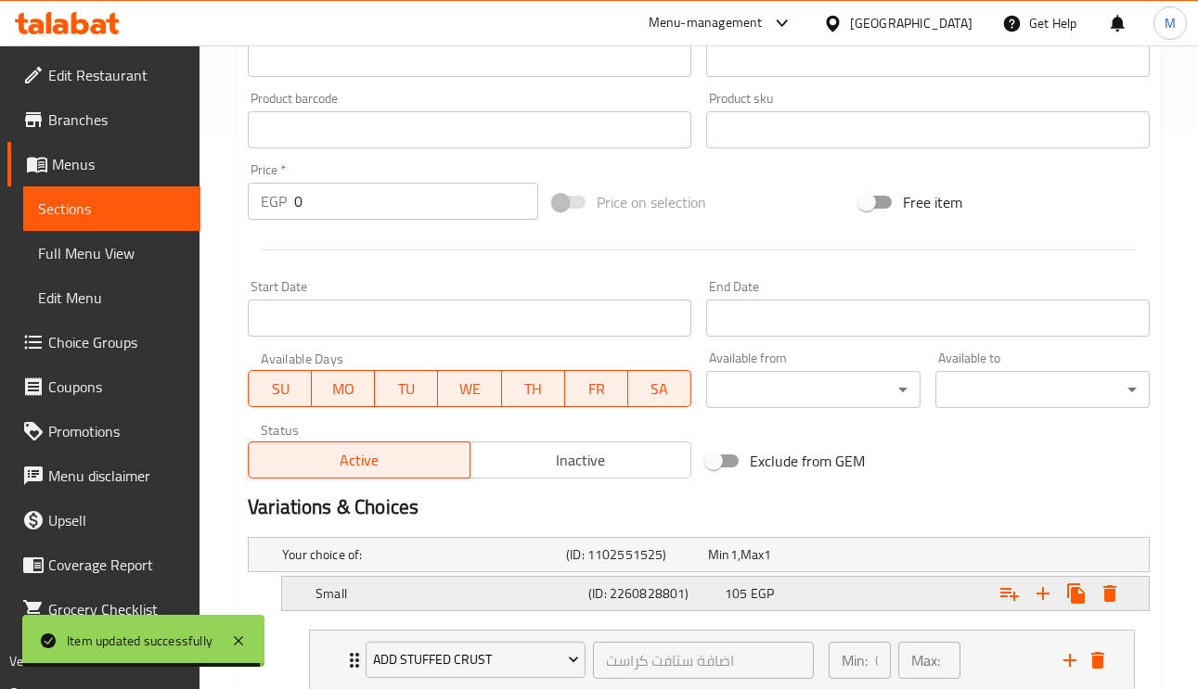
scroll to position [950, 0]
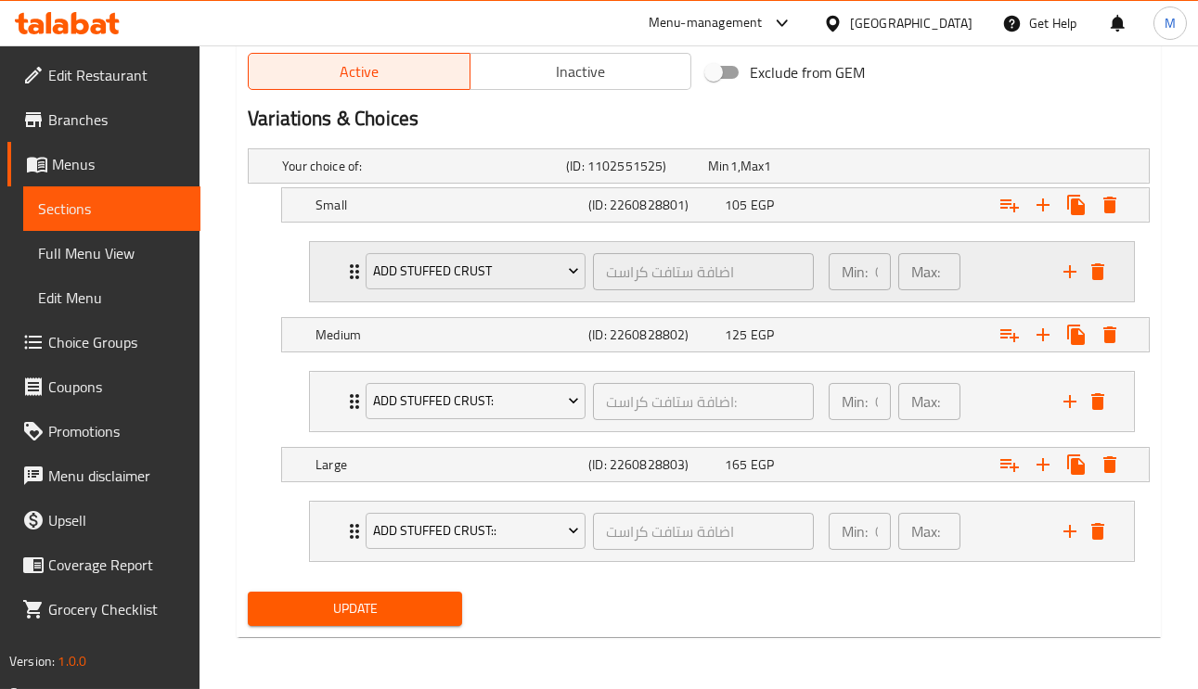
click at [359, 261] on div "Add Stuffed Crust اضافة ستافت كراست ​" at bounding box center [589, 271] width 470 height 59
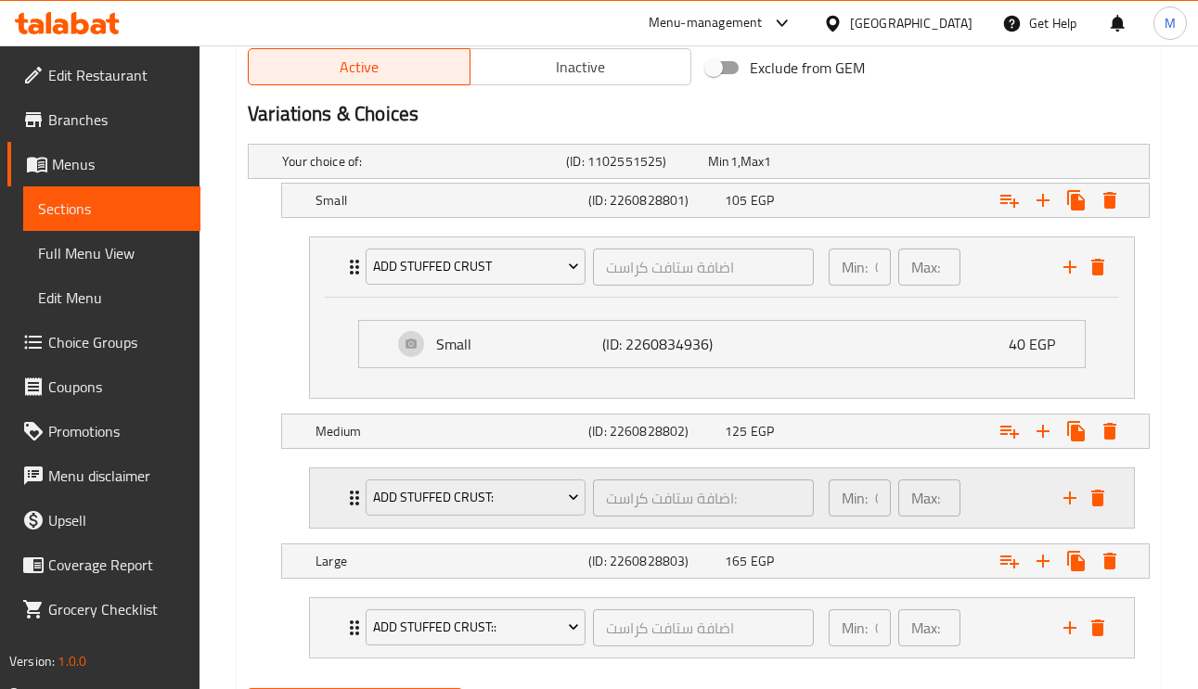
click at [349, 501] on icon "Expand" at bounding box center [354, 498] width 22 height 22
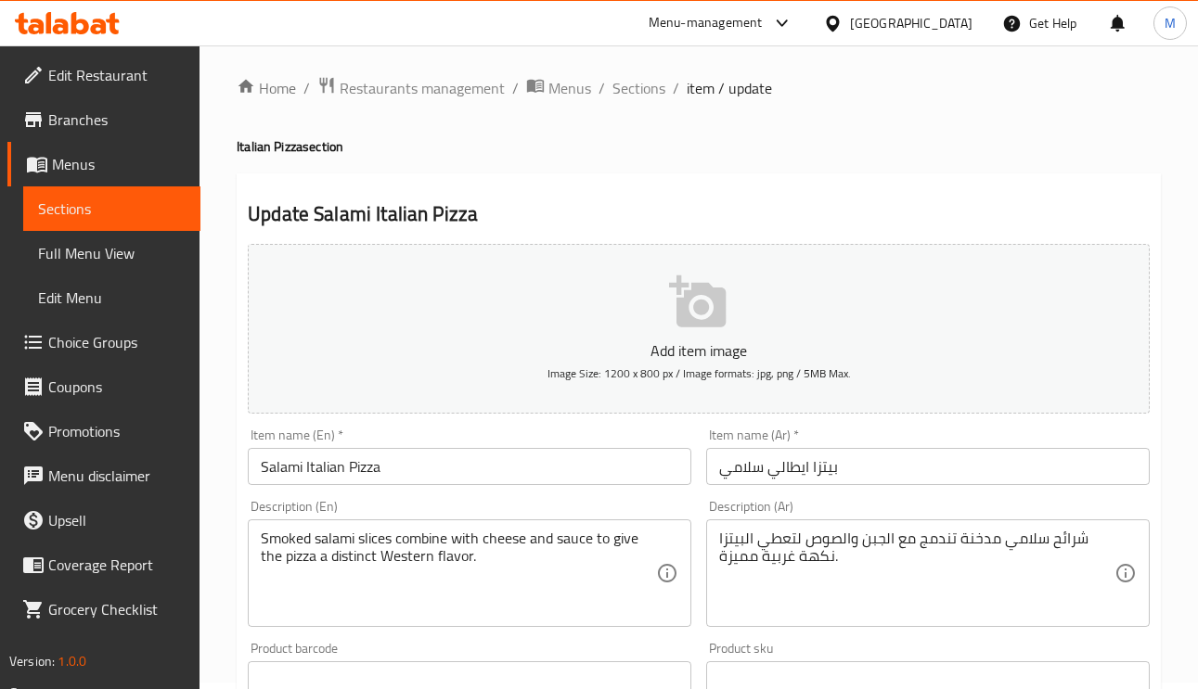
scroll to position [0, 0]
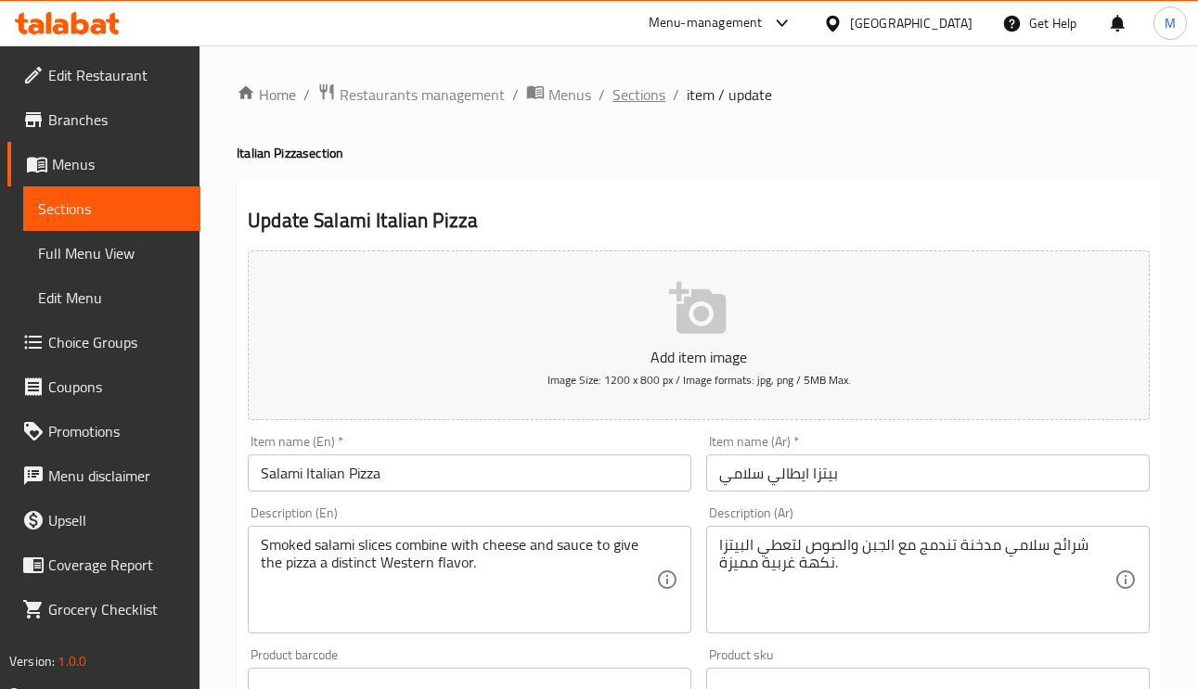
click at [635, 85] on span "Sections" at bounding box center [638, 94] width 53 height 22
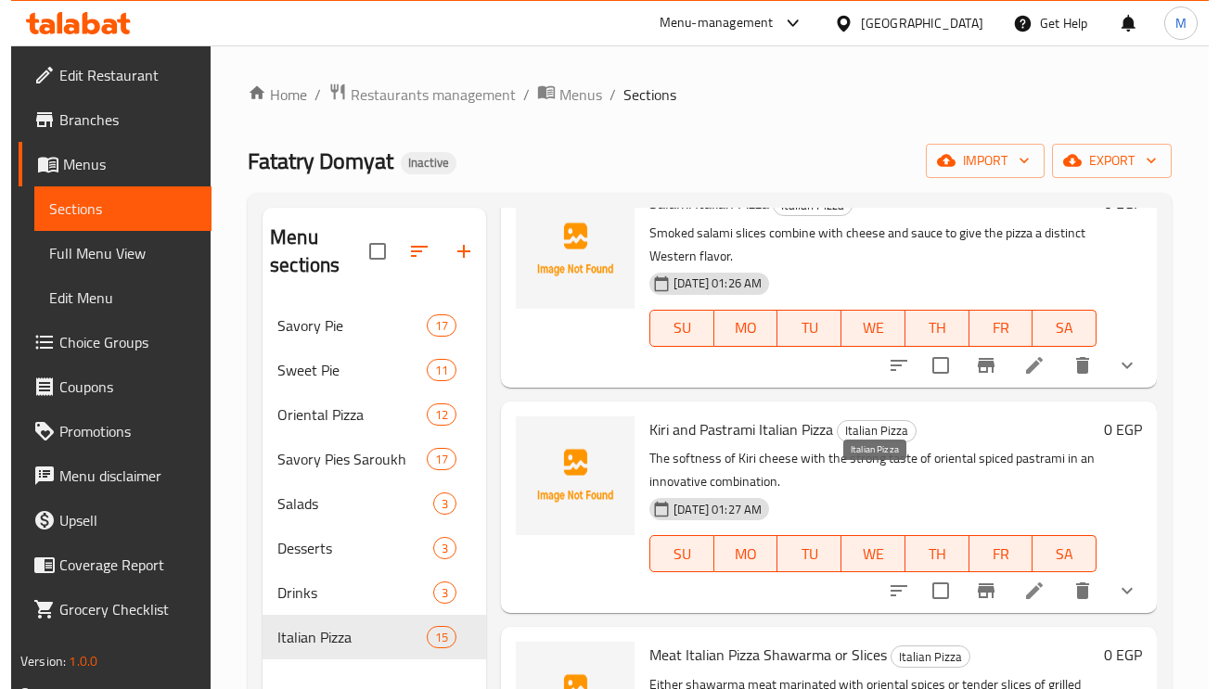
scroll to position [1252, 0]
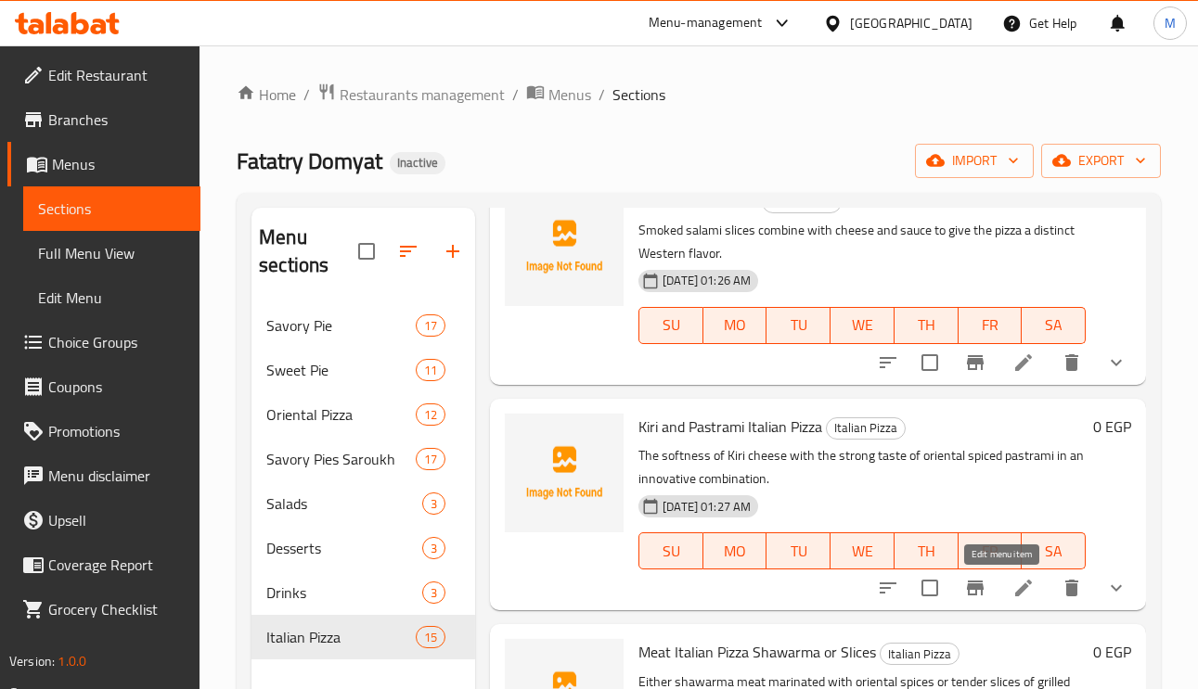
click at [1015, 593] on icon at bounding box center [1023, 588] width 17 height 17
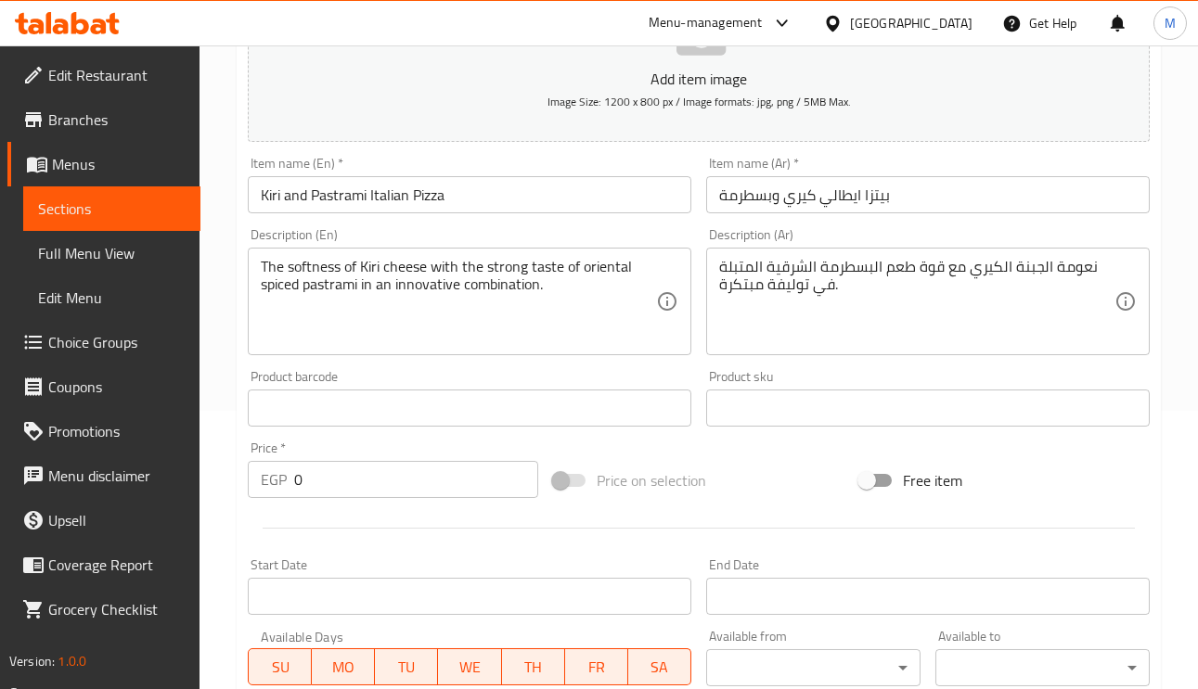
scroll to position [835, 0]
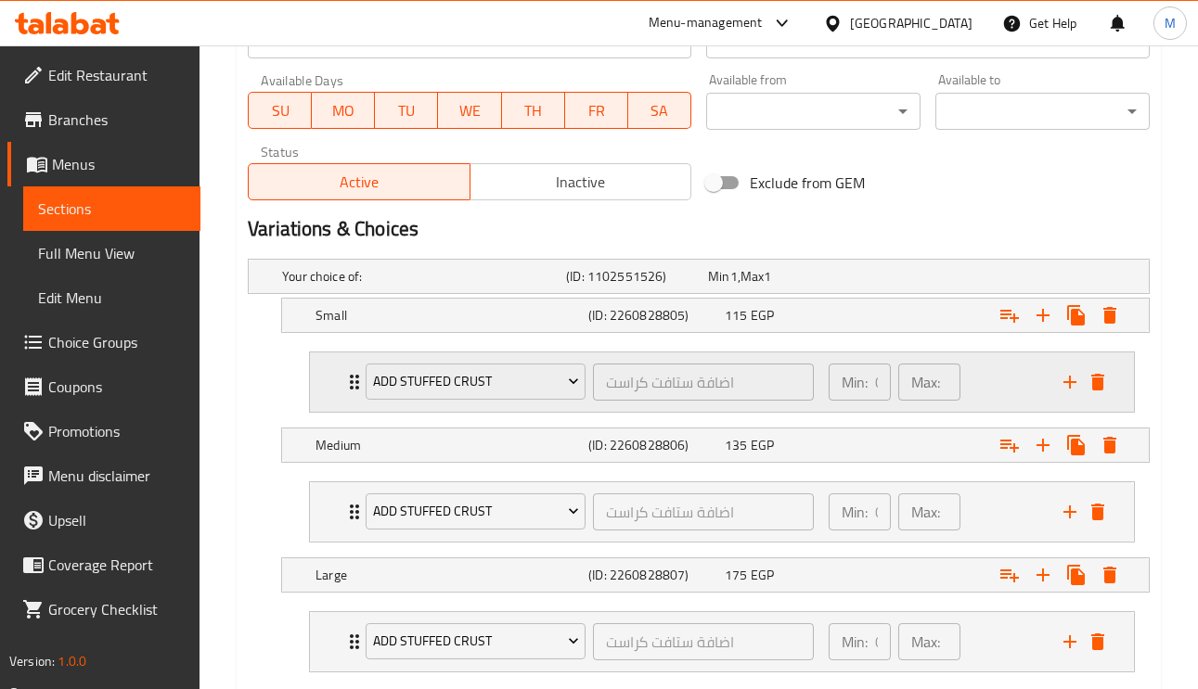
click at [344, 372] on icon "Expand" at bounding box center [354, 382] width 22 height 22
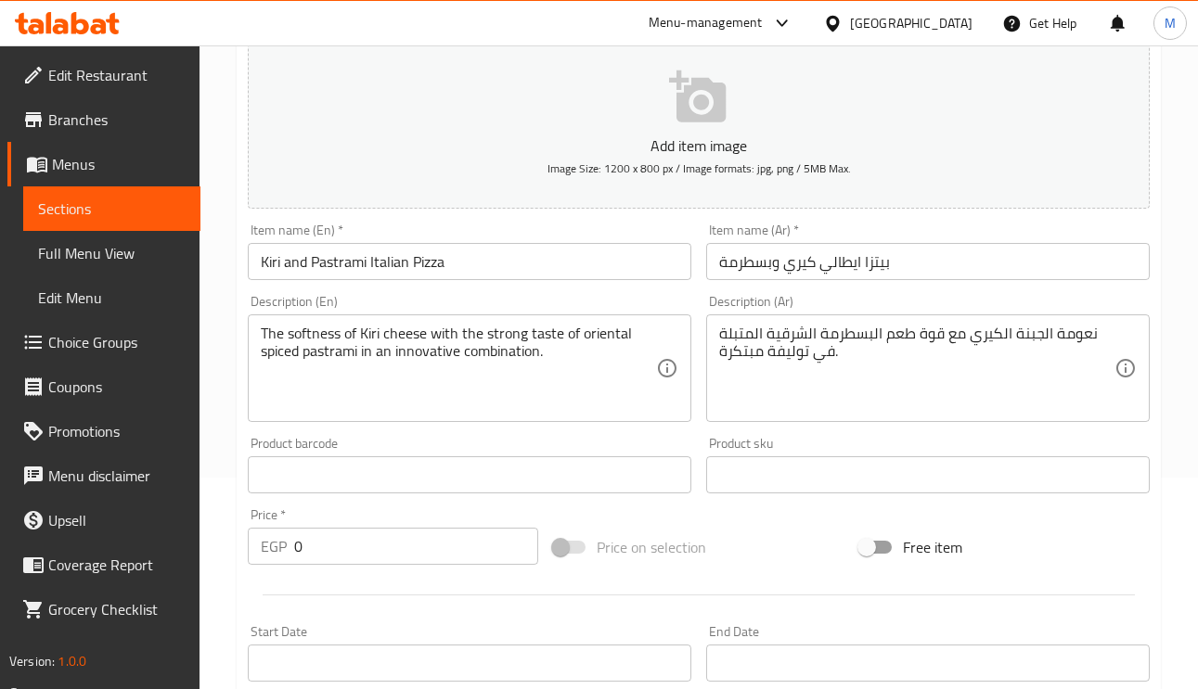
scroll to position [0, 0]
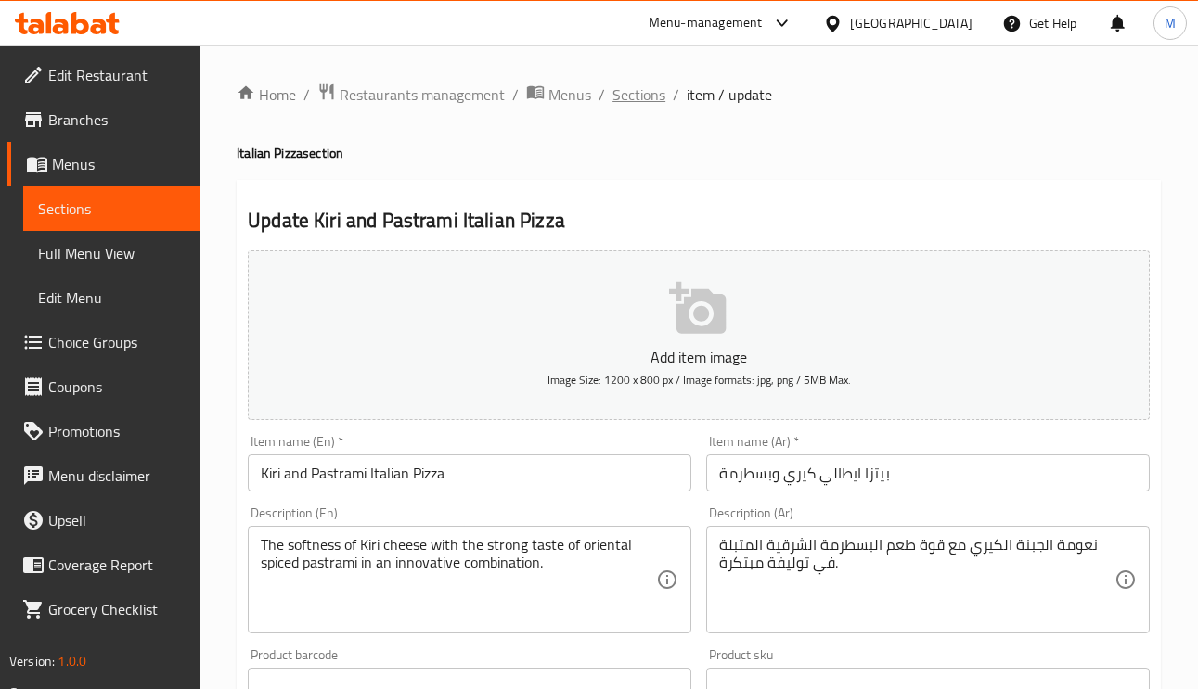
click at [639, 90] on span "Sections" at bounding box center [638, 94] width 53 height 22
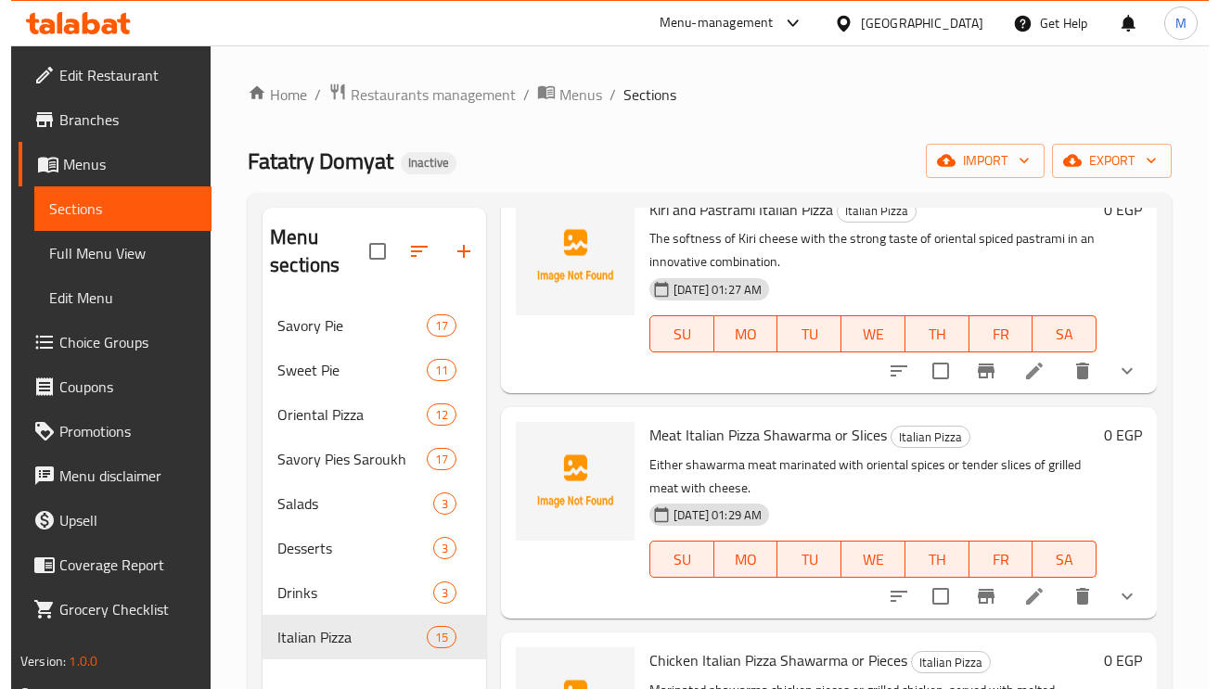
scroll to position [1531, 0]
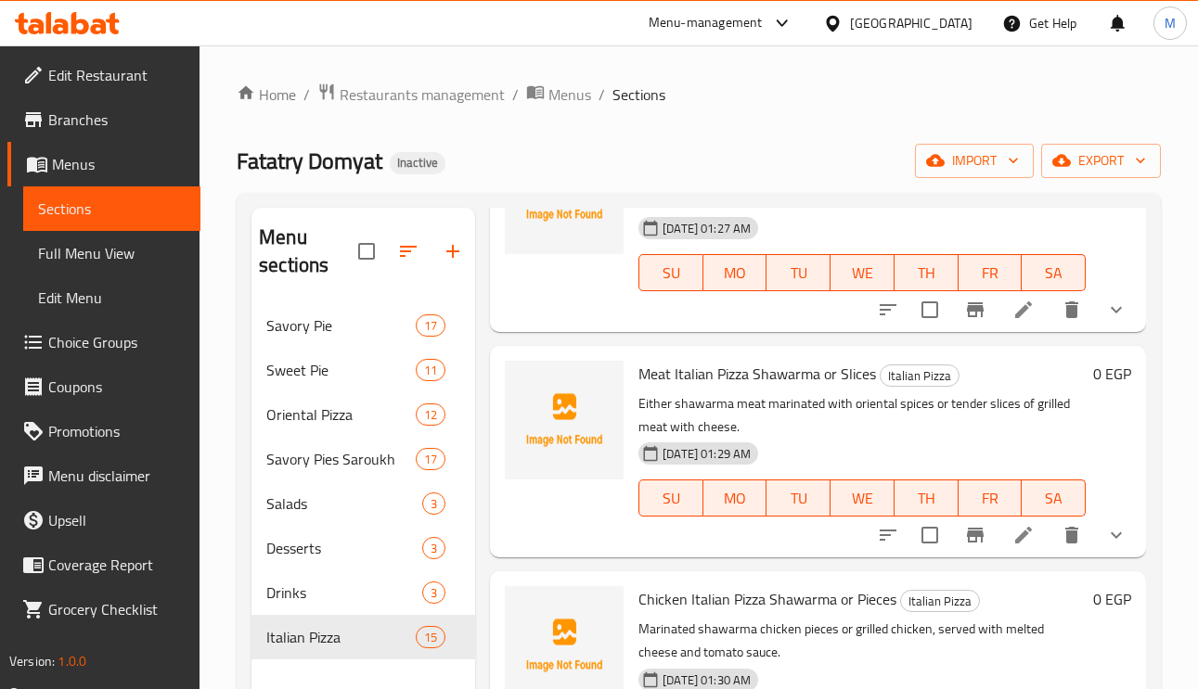
click at [1012, 535] on icon at bounding box center [1023, 535] width 22 height 22
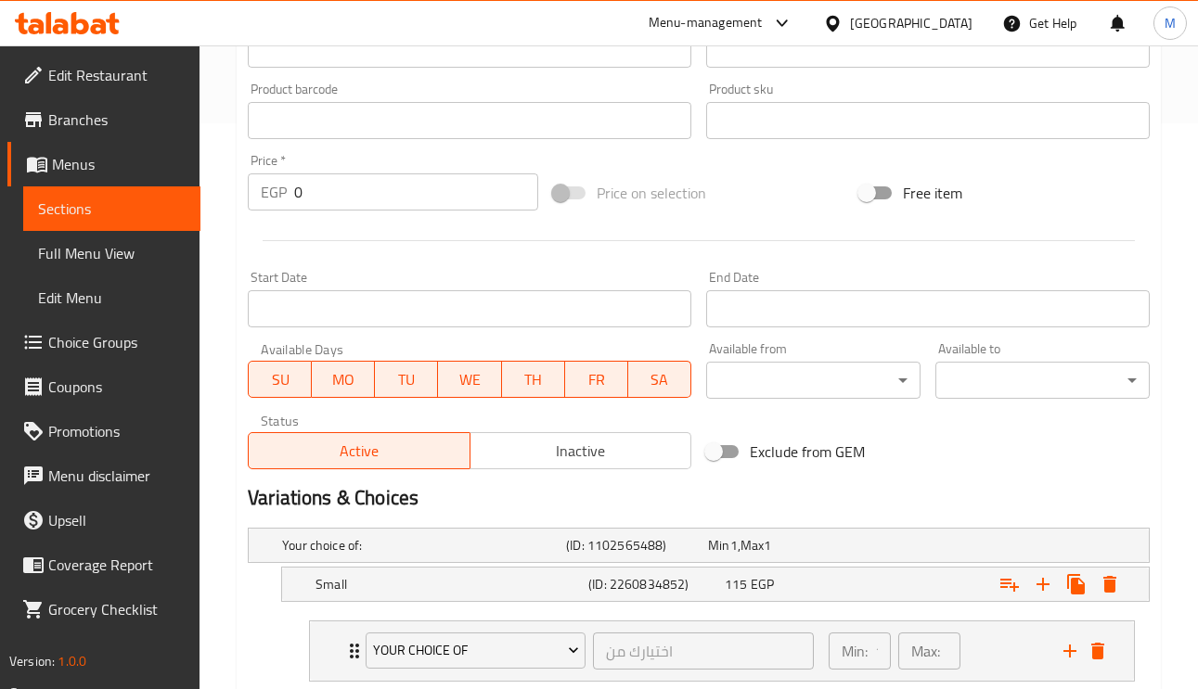
scroll to position [974, 0]
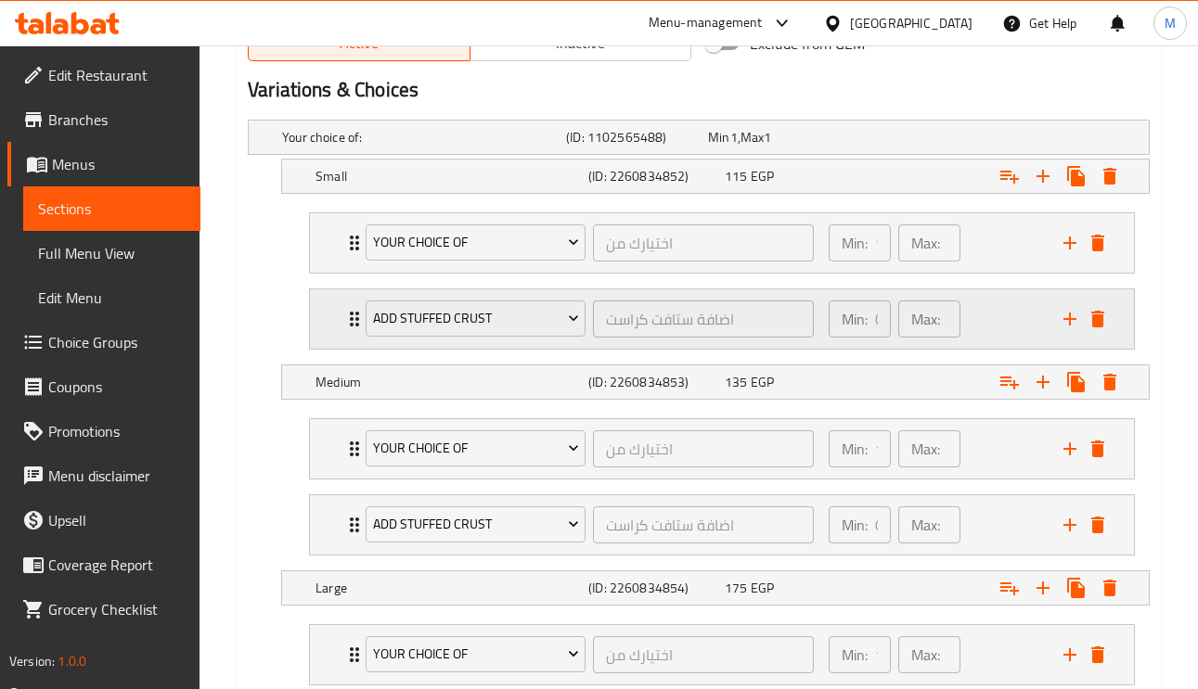
click at [334, 313] on div "Add Stuffed Crust اضافة ستافت كراست ​ Min: 0 ​ Max: 0 ​" at bounding box center [722, 318] width 824 height 59
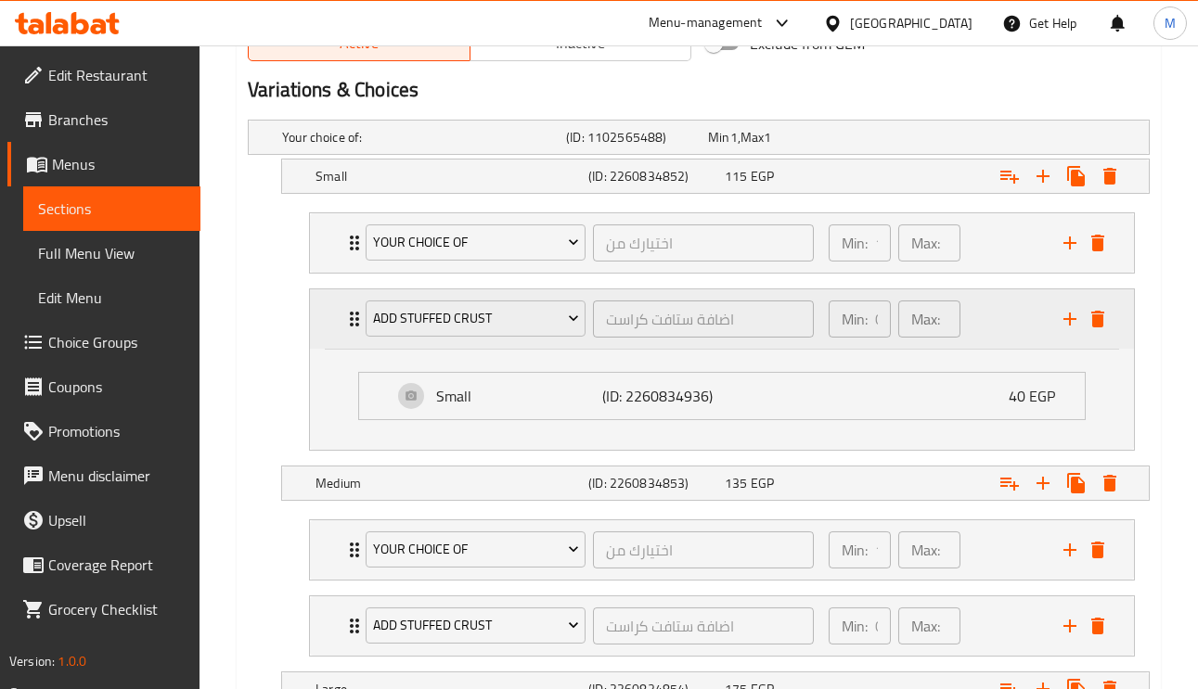
click at [334, 313] on div "Add Stuffed Crust اضافة ستافت كراست ​ Min: 0 ​ Max: 0 ​" at bounding box center [722, 318] width 824 height 59
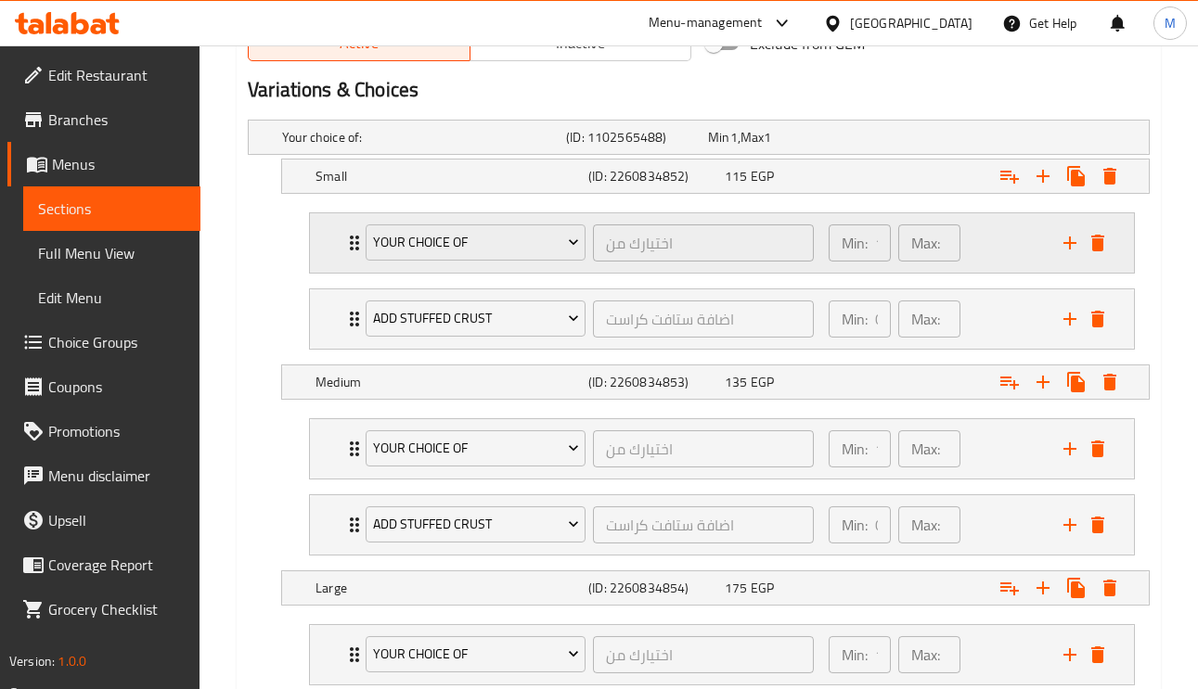
click at [343, 244] on icon "Expand" at bounding box center [354, 243] width 22 height 22
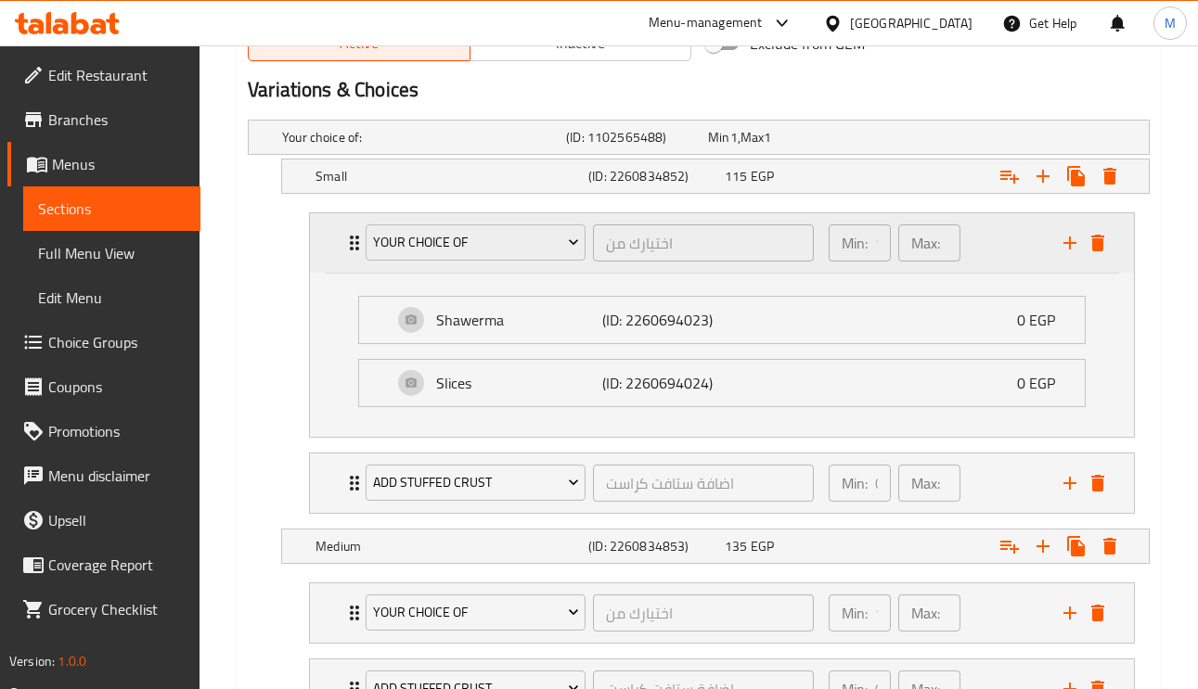
click at [343, 244] on icon "Expand" at bounding box center [354, 243] width 22 height 22
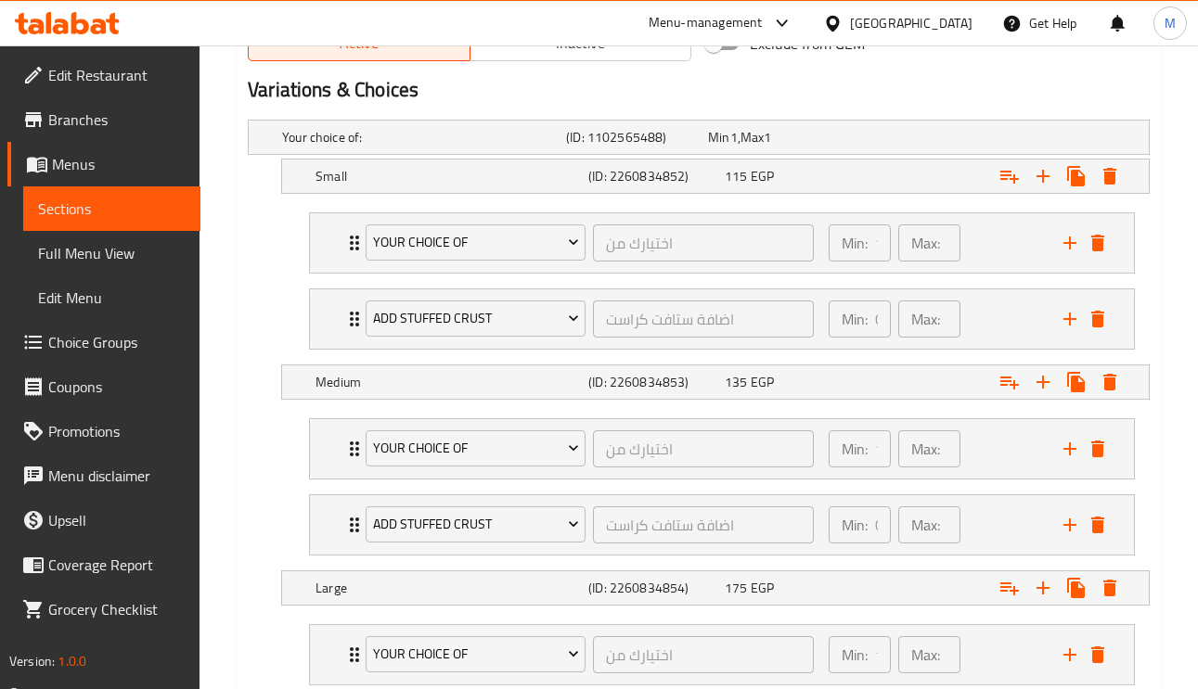
drag, startPoint x: 344, startPoint y: 244, endPoint x: 256, endPoint y: 286, distance: 97.5
click at [250, 271] on nav "Your Choice Of اختيارك من ​ Min: 1 ​ Max: 1 ​ Shawerma (ID: 2260694023) 0 EGP N…" at bounding box center [699, 281] width 902 height 167
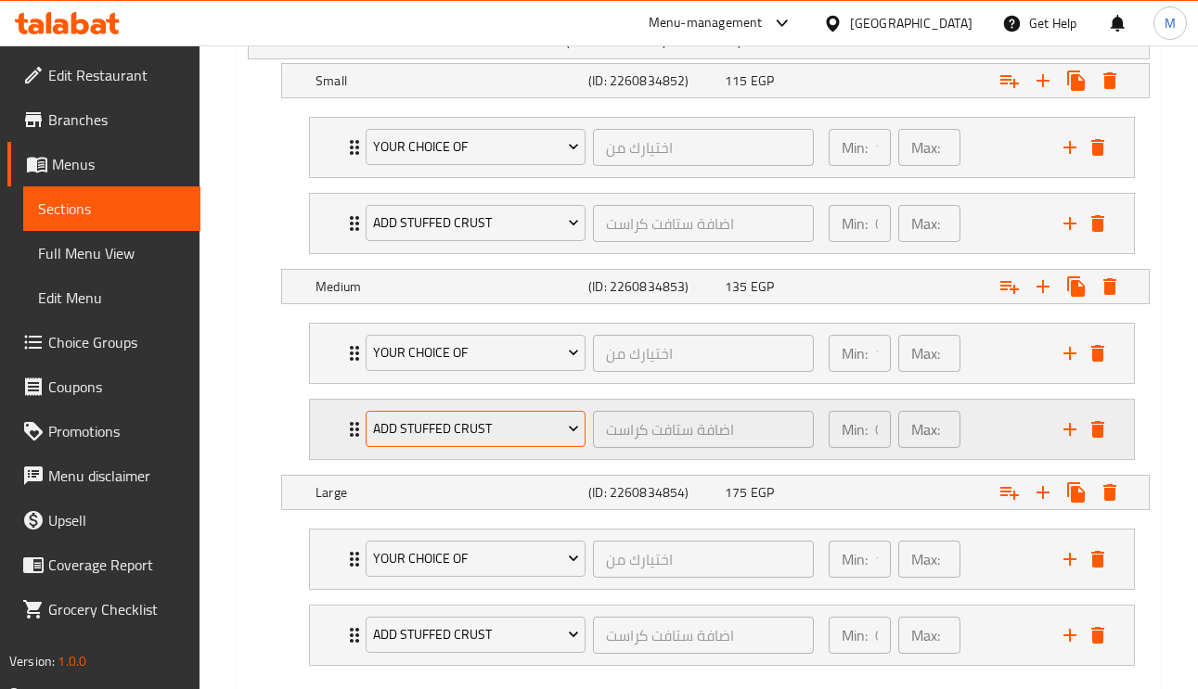
scroll to position [1181, 0]
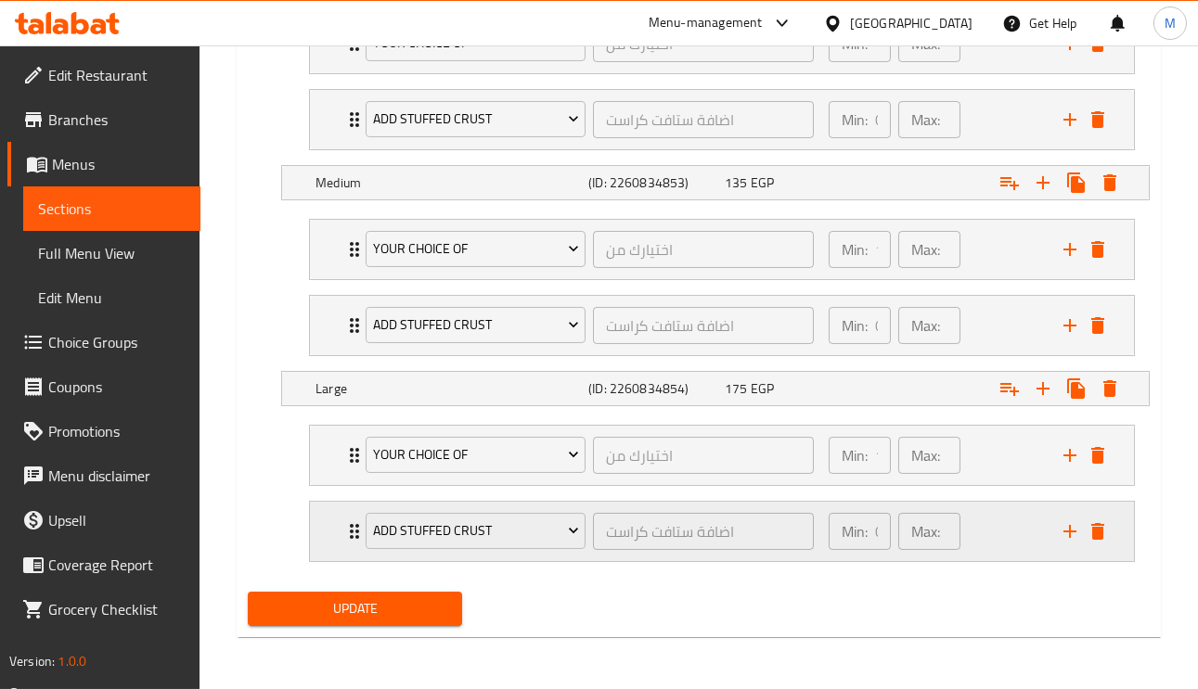
click at [340, 527] on div "Add Stuffed Crust اضافة ستافت كراست ​ Min: 0 ​ Max: 0 ​" at bounding box center [722, 531] width 824 height 59
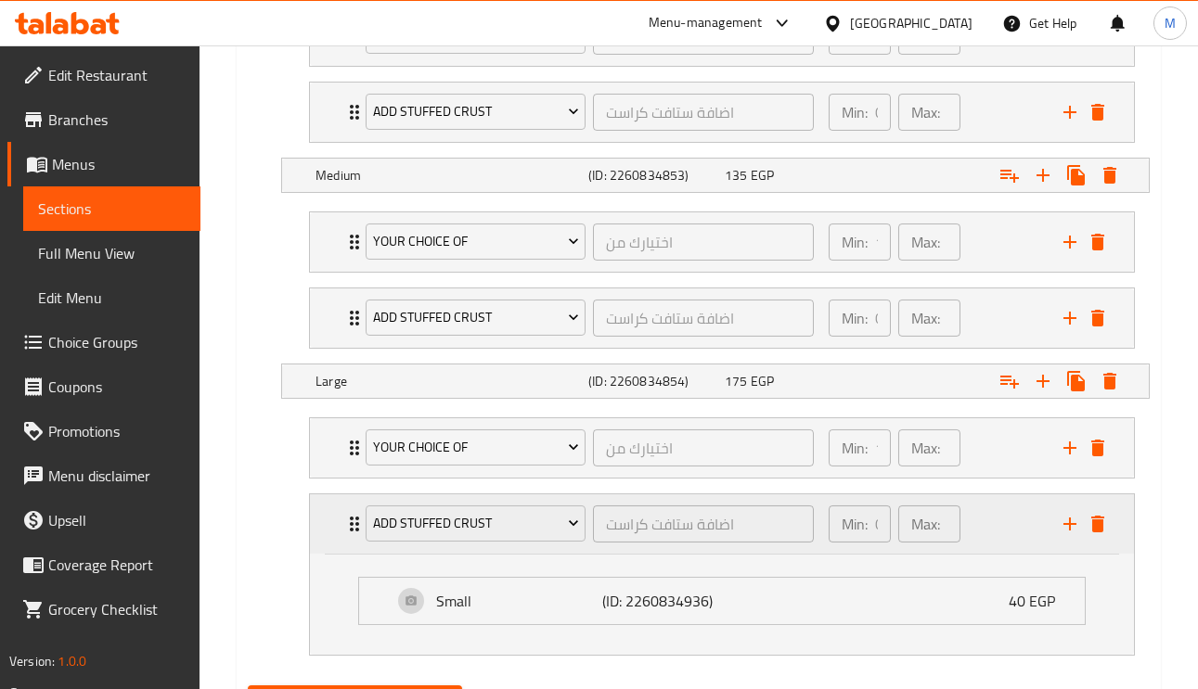
click at [340, 527] on div "Add Stuffed Crust اضافة ستافت كراست ​ Min: 0 ​ Max: 0 ​" at bounding box center [722, 523] width 824 height 59
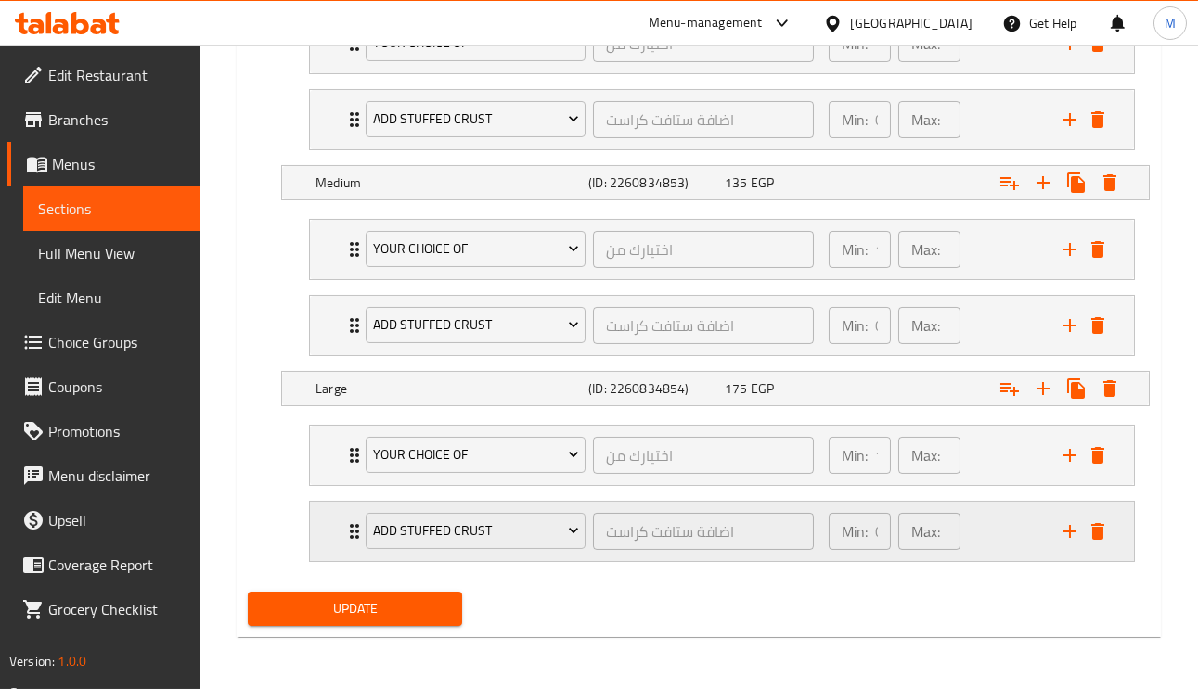
click at [343, 528] on icon "Expand" at bounding box center [354, 531] width 22 height 22
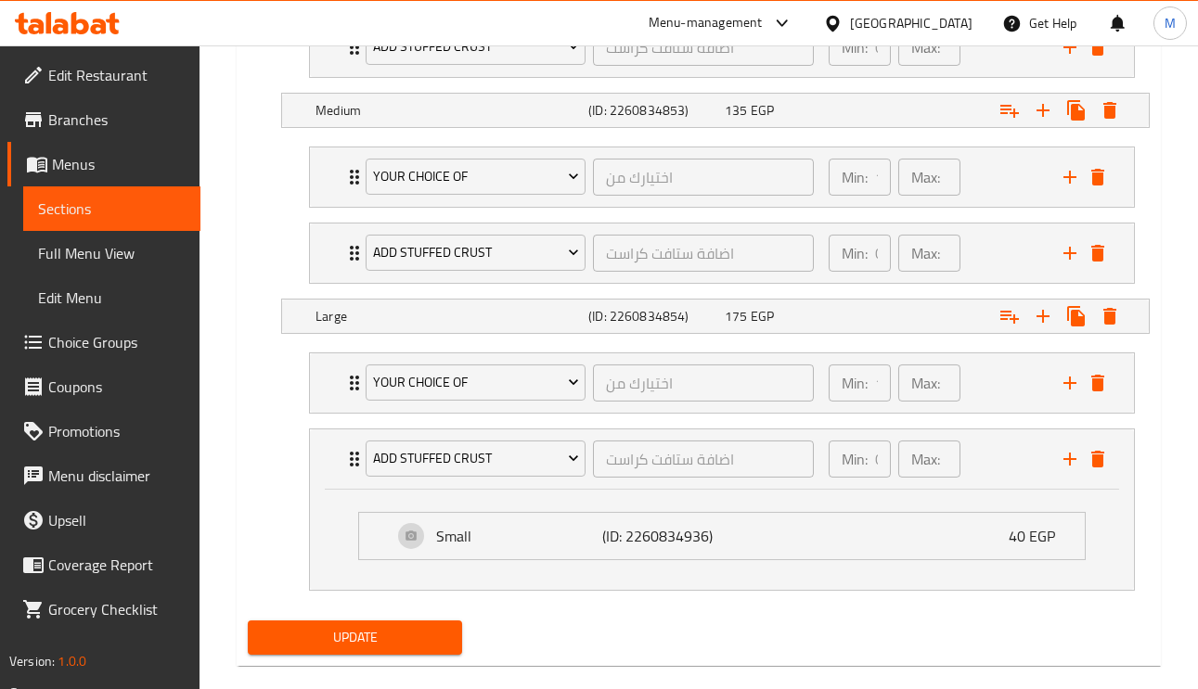
scroll to position [1282, 0]
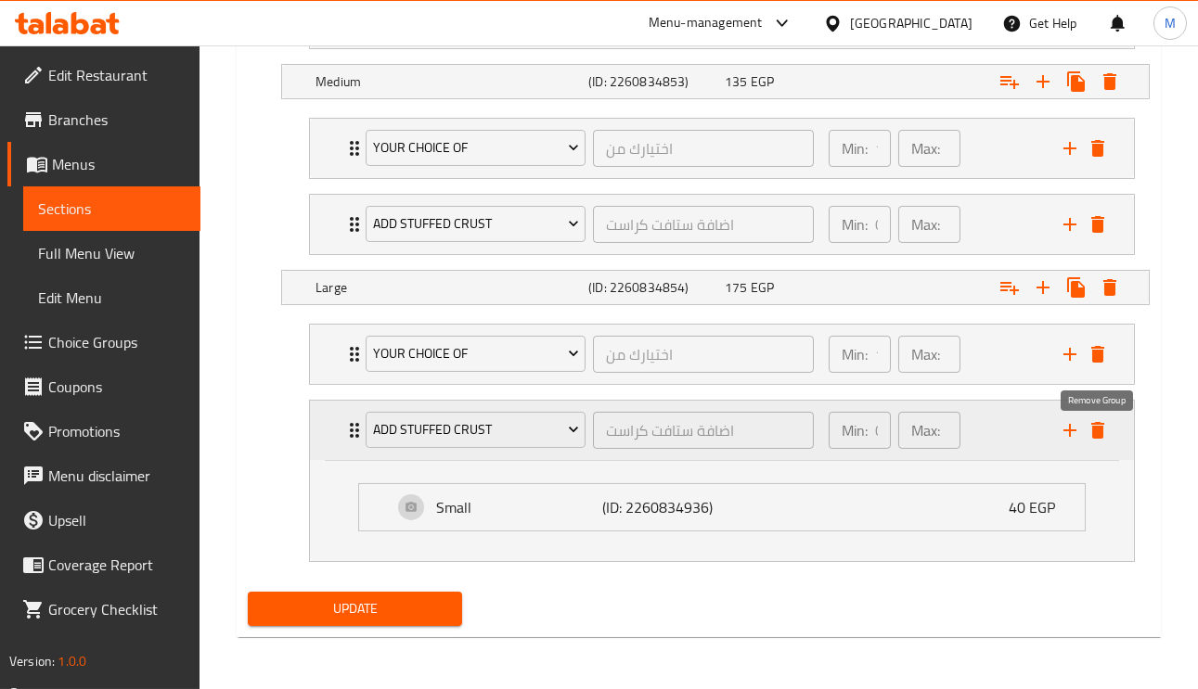
click at [1097, 435] on icon "delete" at bounding box center [1097, 430] width 13 height 17
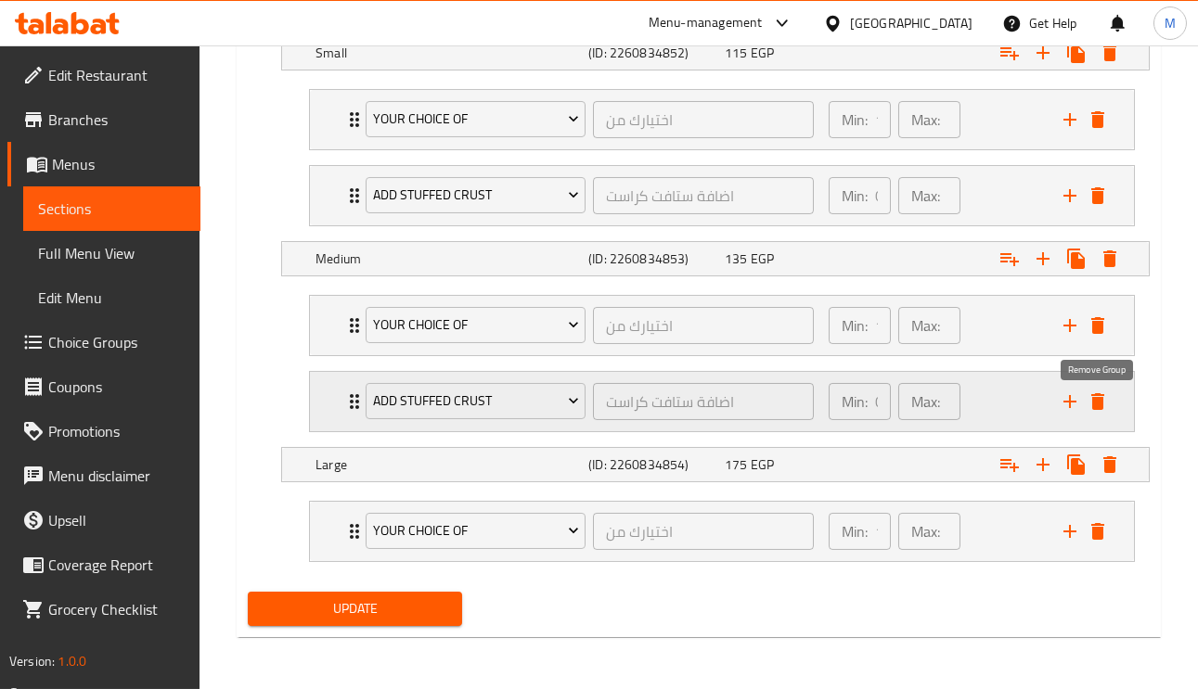
click at [1095, 399] on icon "delete" at bounding box center [1097, 401] width 13 height 17
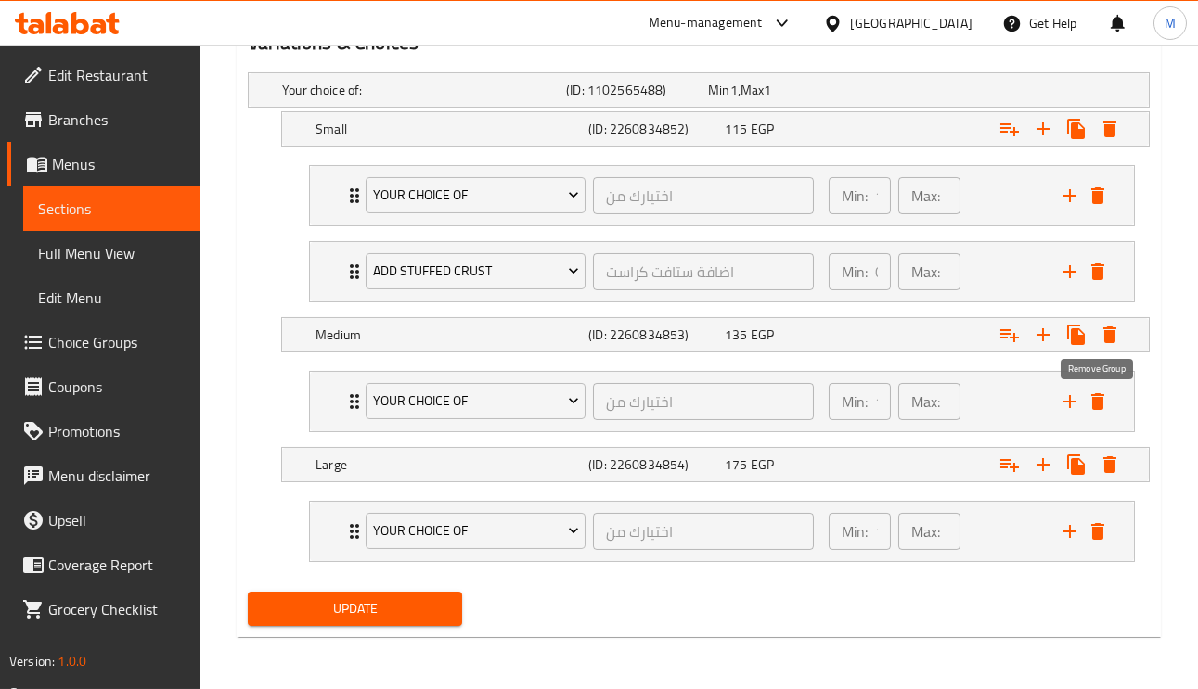
scroll to position [1027, 0]
click at [1097, 265] on icon "delete" at bounding box center [1097, 271] width 13 height 17
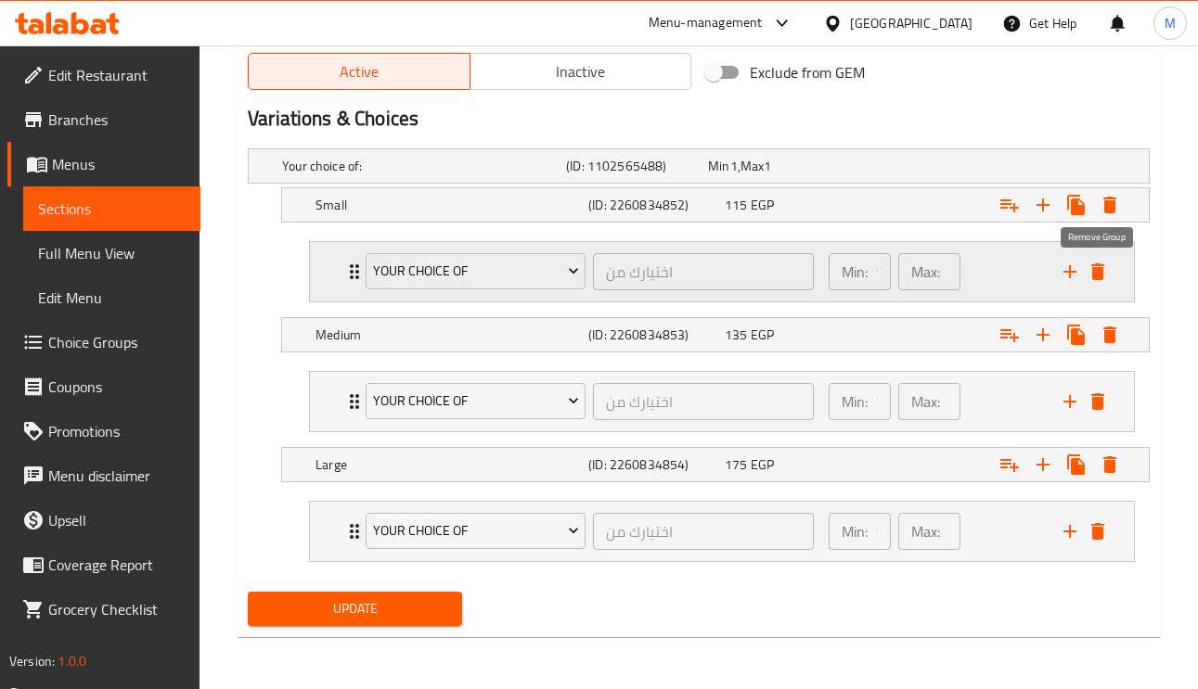
scroll to position [950, 0]
click at [1010, 201] on icon "Expand" at bounding box center [1009, 205] width 19 height 13
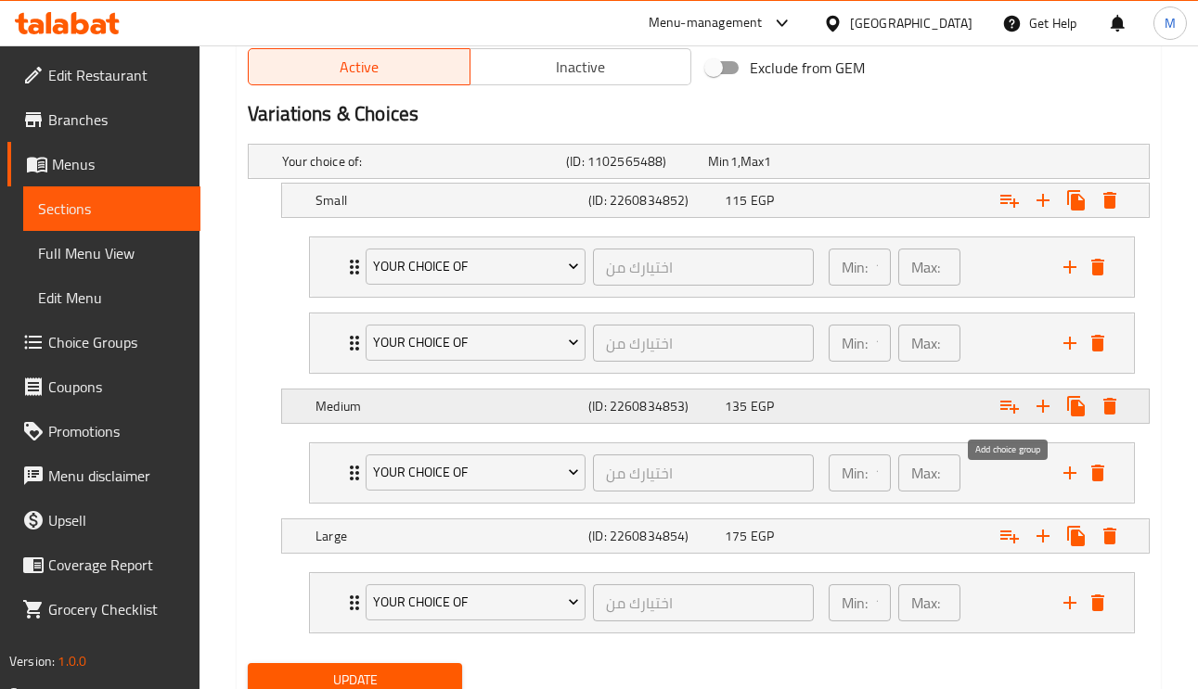
click at [1009, 414] on icon "Expand" at bounding box center [1009, 406] width 22 height 22
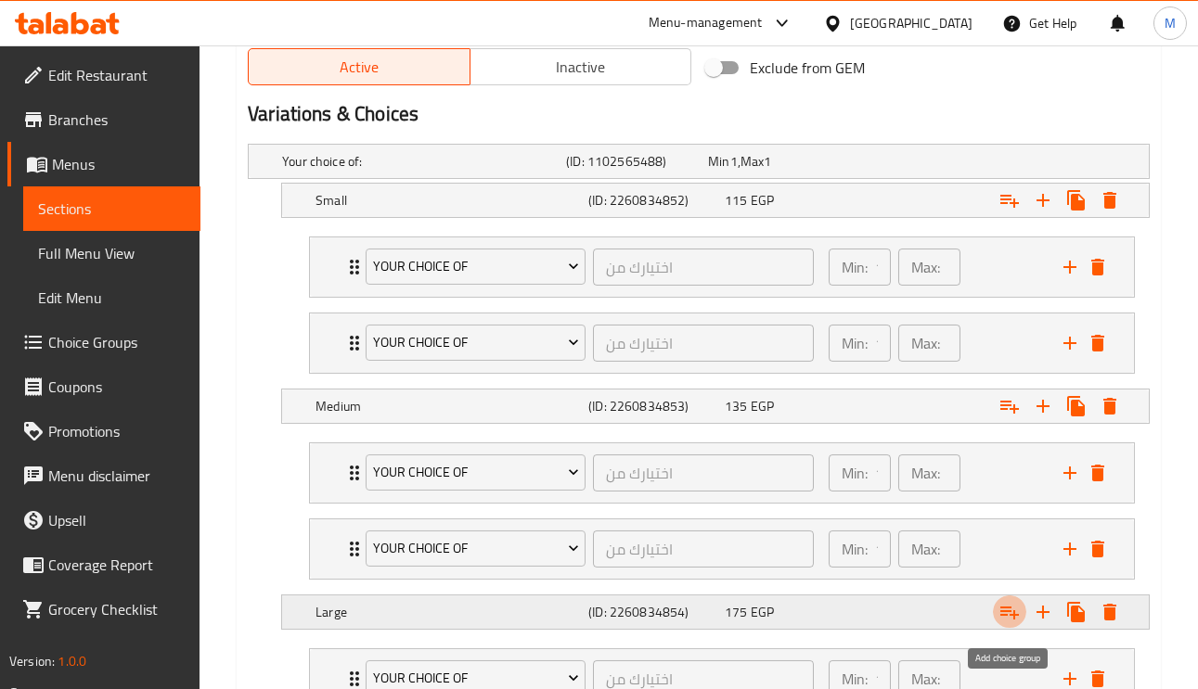
click at [1018, 612] on icon "Expand" at bounding box center [1009, 612] width 22 height 22
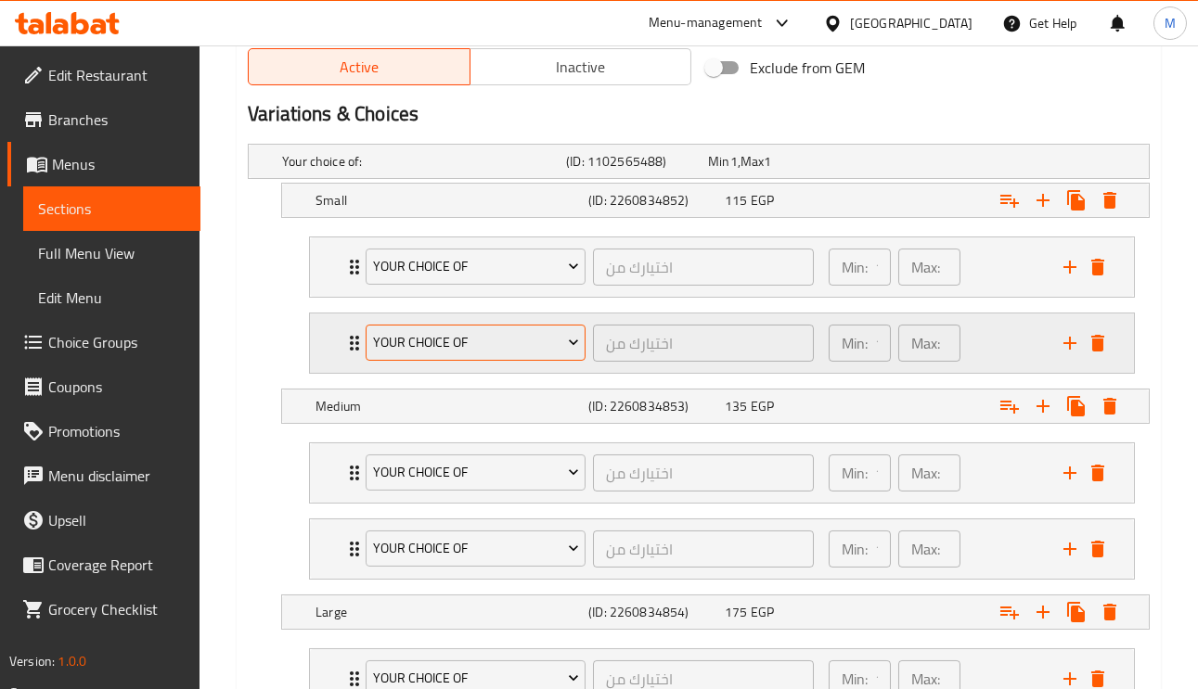
click at [457, 353] on span "Your Choice Of" at bounding box center [476, 342] width 206 height 23
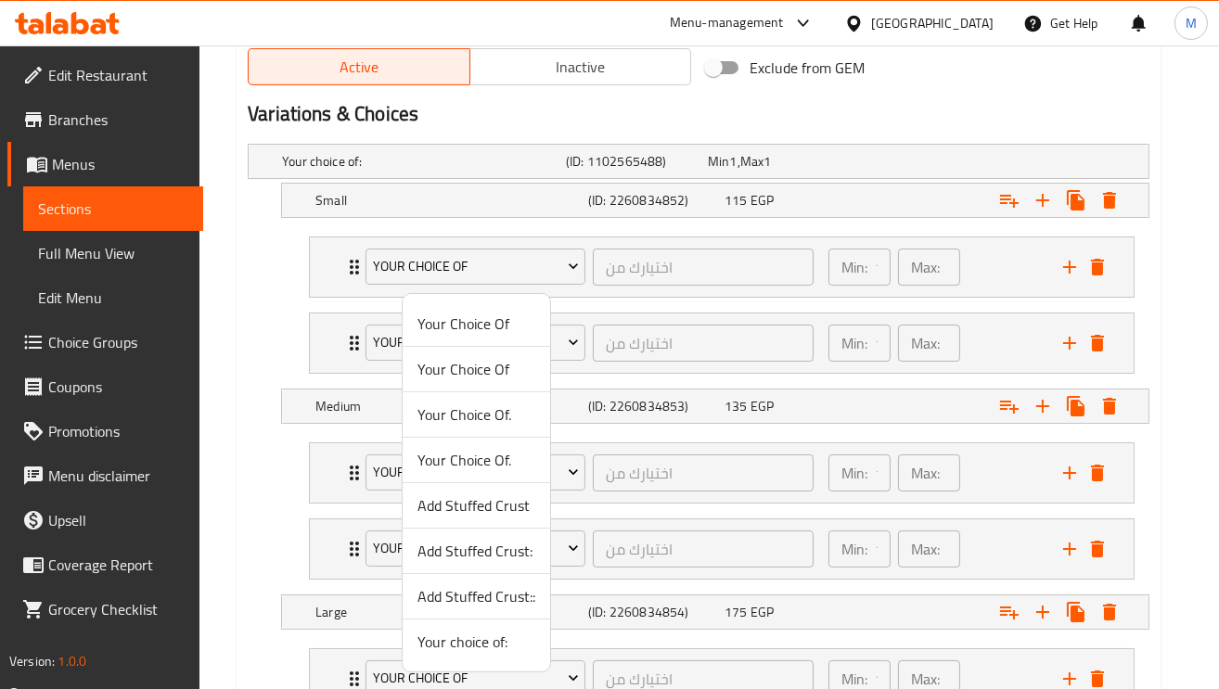
click at [464, 509] on span "Add Stuffed Crust" at bounding box center [476, 505] width 118 height 22
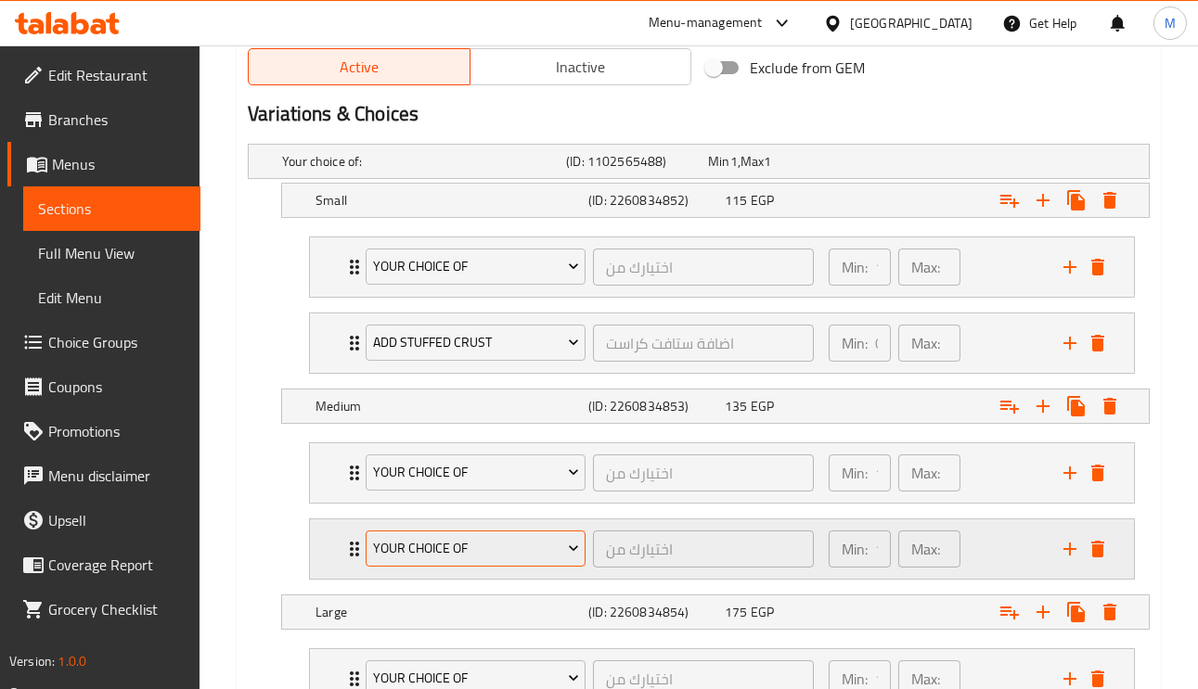
click at [437, 554] on span "Your Choice Of" at bounding box center [476, 548] width 206 height 23
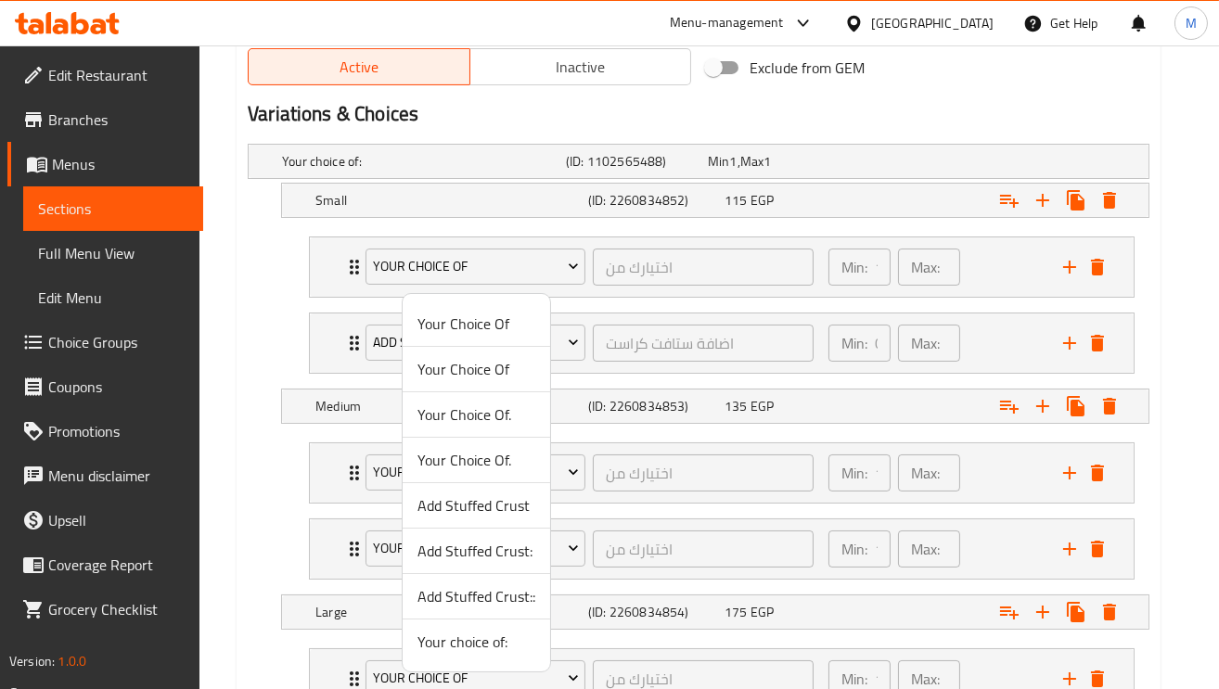
click at [507, 548] on span "Add Stuffed Crust:" at bounding box center [476, 551] width 118 height 22
click at [237, 513] on div at bounding box center [609, 344] width 1219 height 689
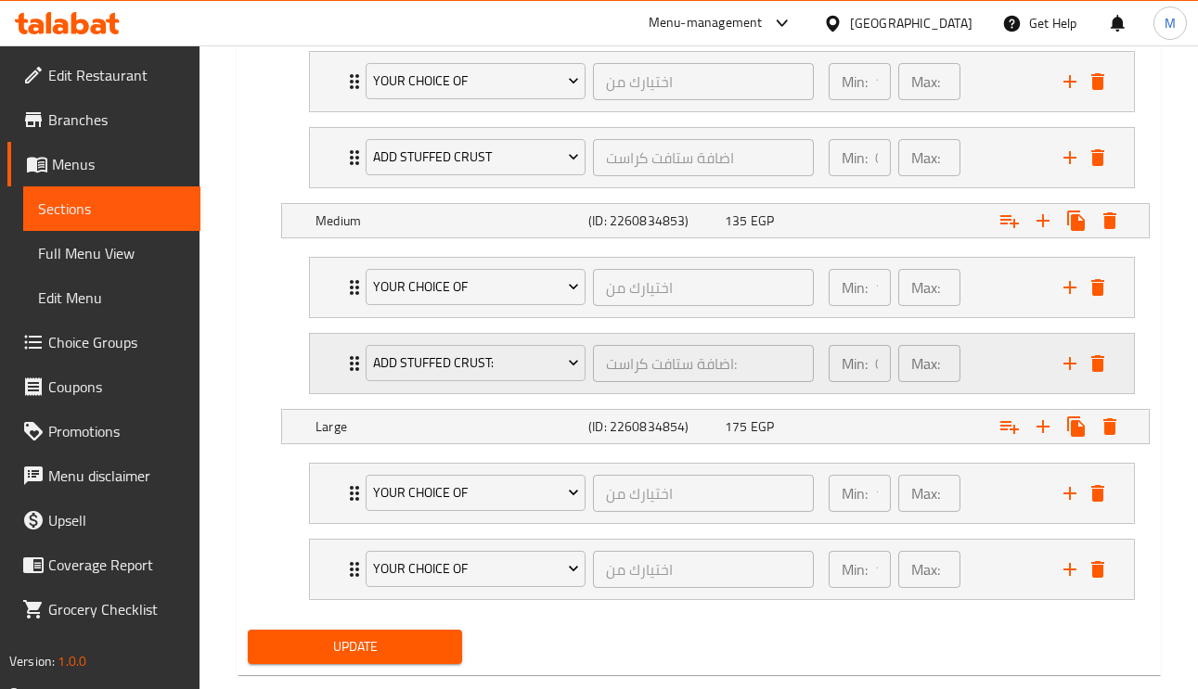
scroll to position [1181, 0]
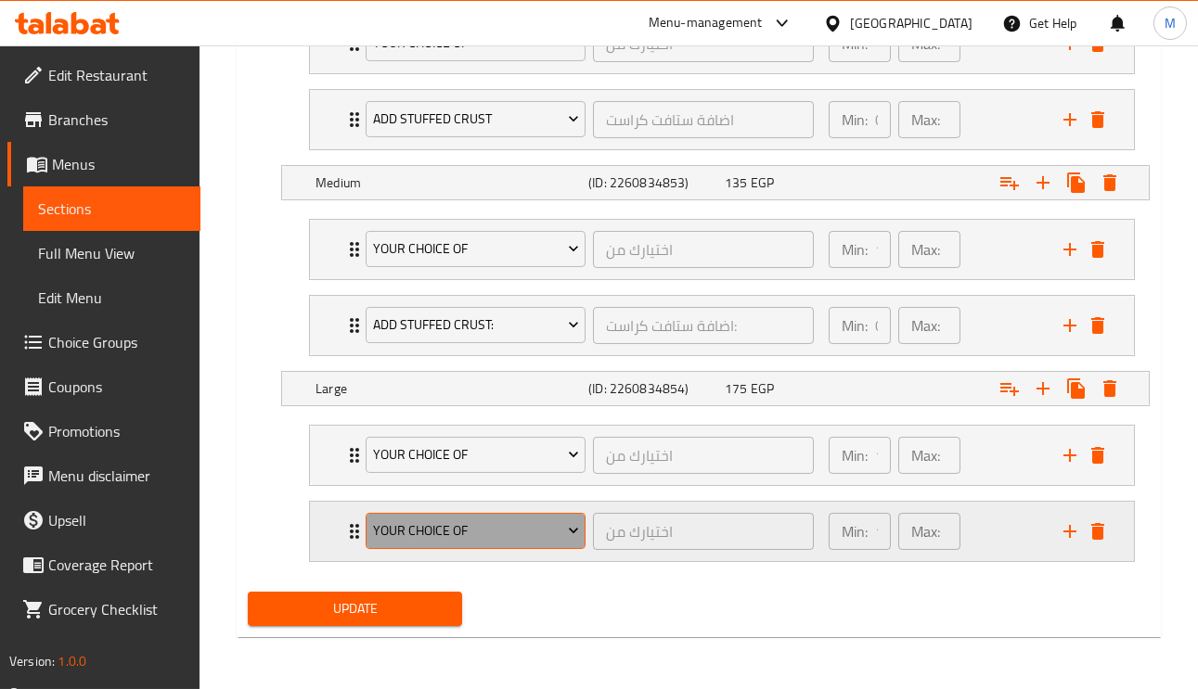
click at [485, 527] on span "Your Choice Of" at bounding box center [476, 531] width 206 height 23
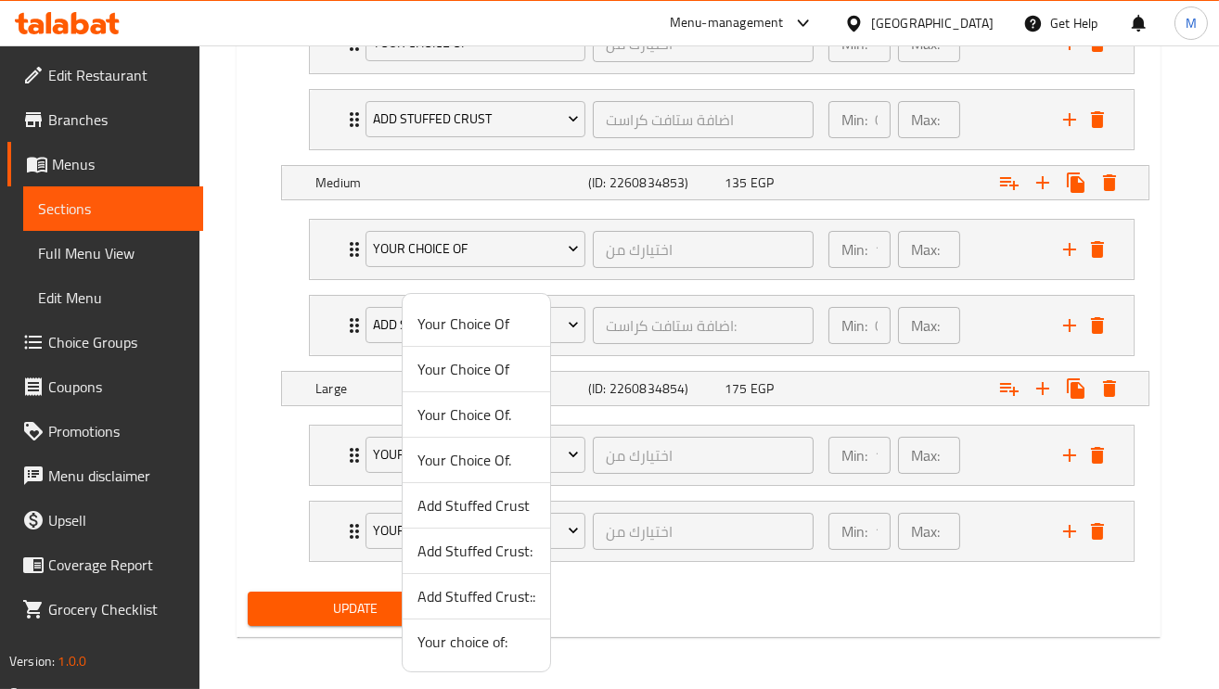
click at [502, 593] on span "Add Stuffed Crust::" at bounding box center [476, 596] width 118 height 22
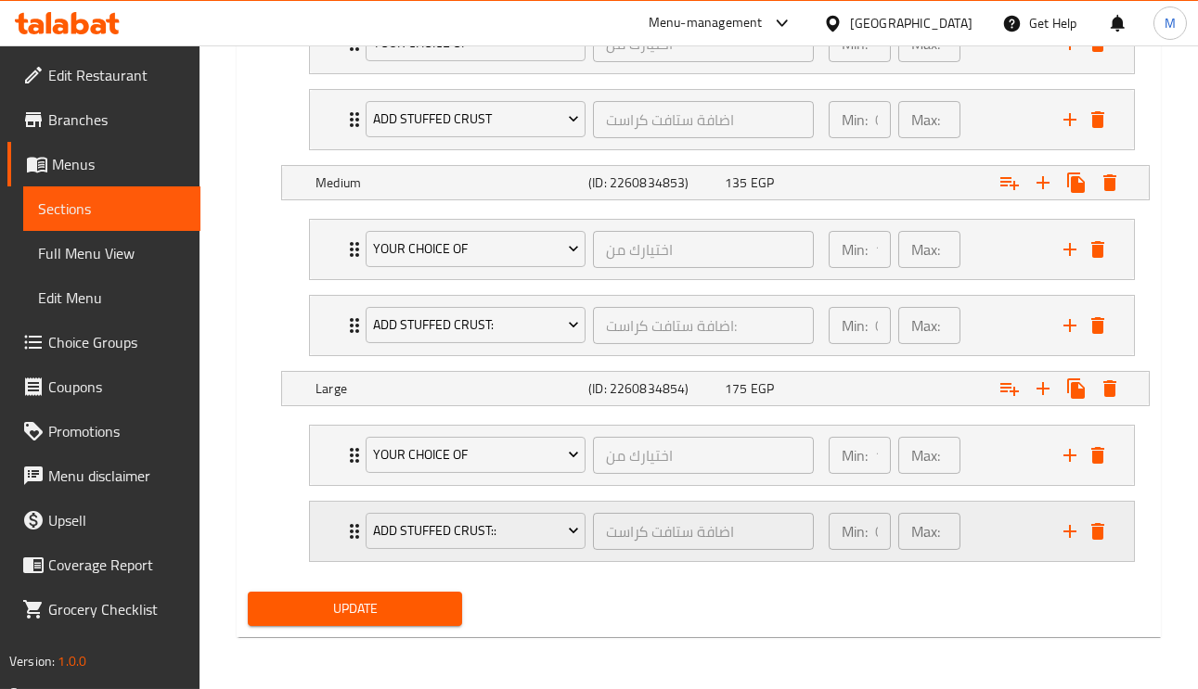
click at [331, 532] on div "Add Stuffed Crust:: اضافة ستافت كراست ​ Min: 0 ​ Max: 0 ​" at bounding box center [722, 531] width 824 height 59
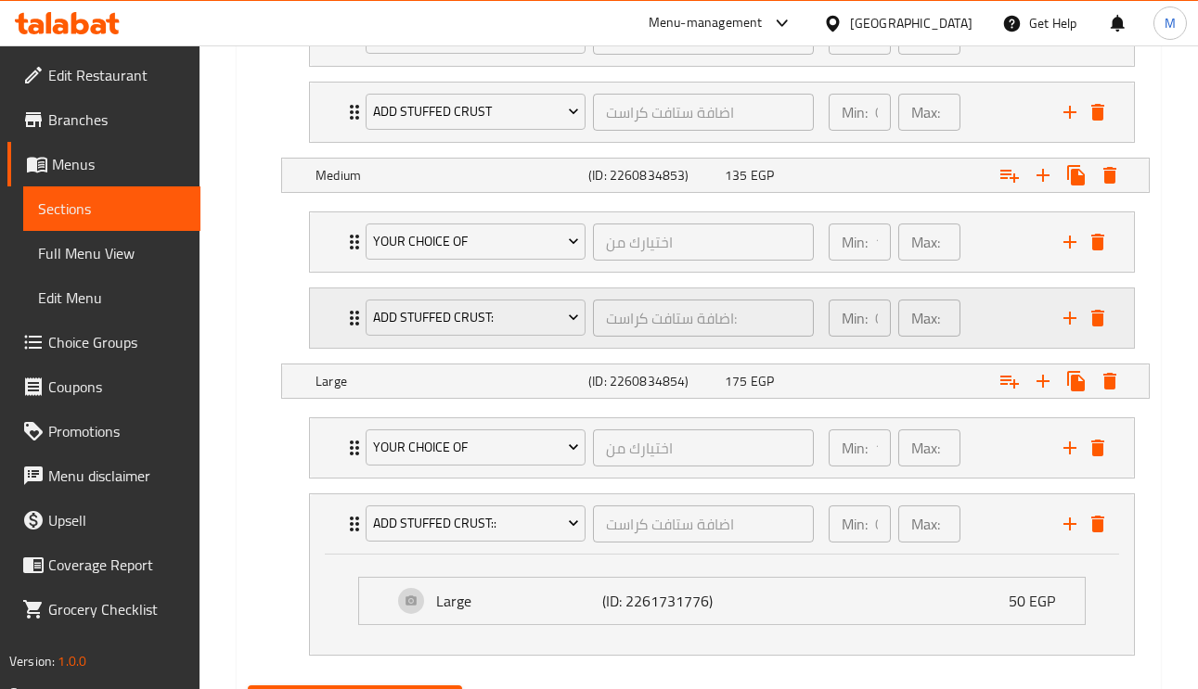
click at [334, 313] on div "Add Stuffed Crust: اضافة ستافت كراست: ​ Min: 0 ​ Max: 0 ​" at bounding box center [722, 318] width 824 height 59
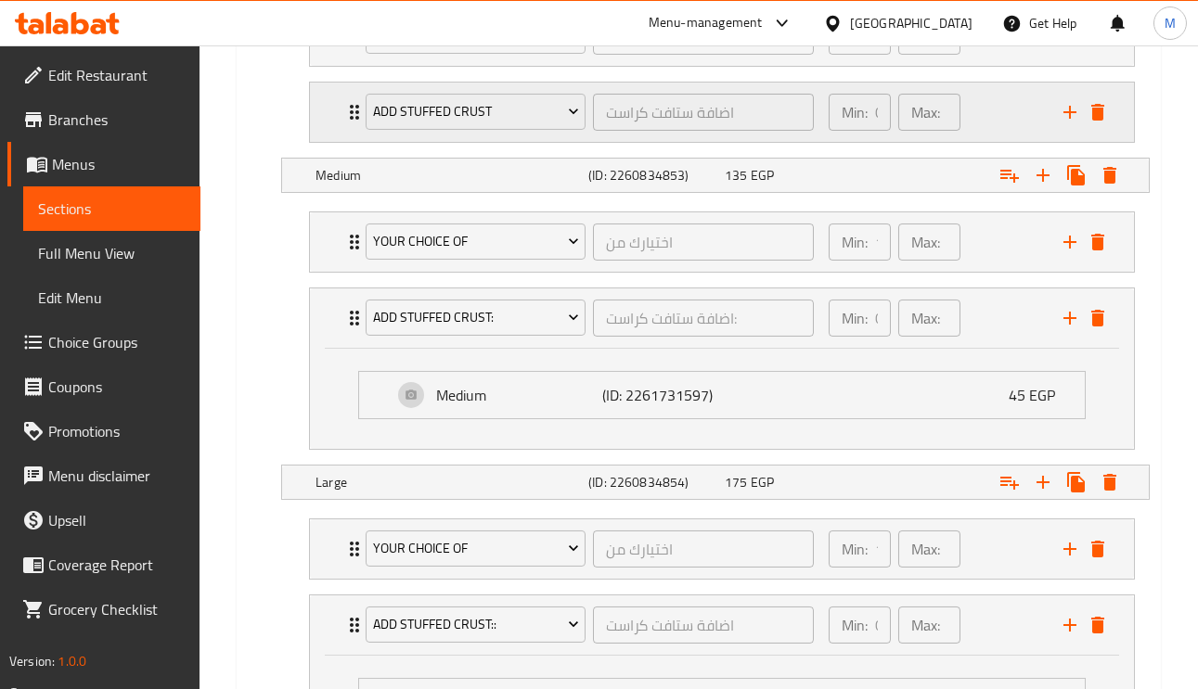
click at [340, 115] on div "Add Stuffed Crust اضافة ستافت كراست ​ Min: 0 ​ Max: 0 ​" at bounding box center [722, 112] width 824 height 59
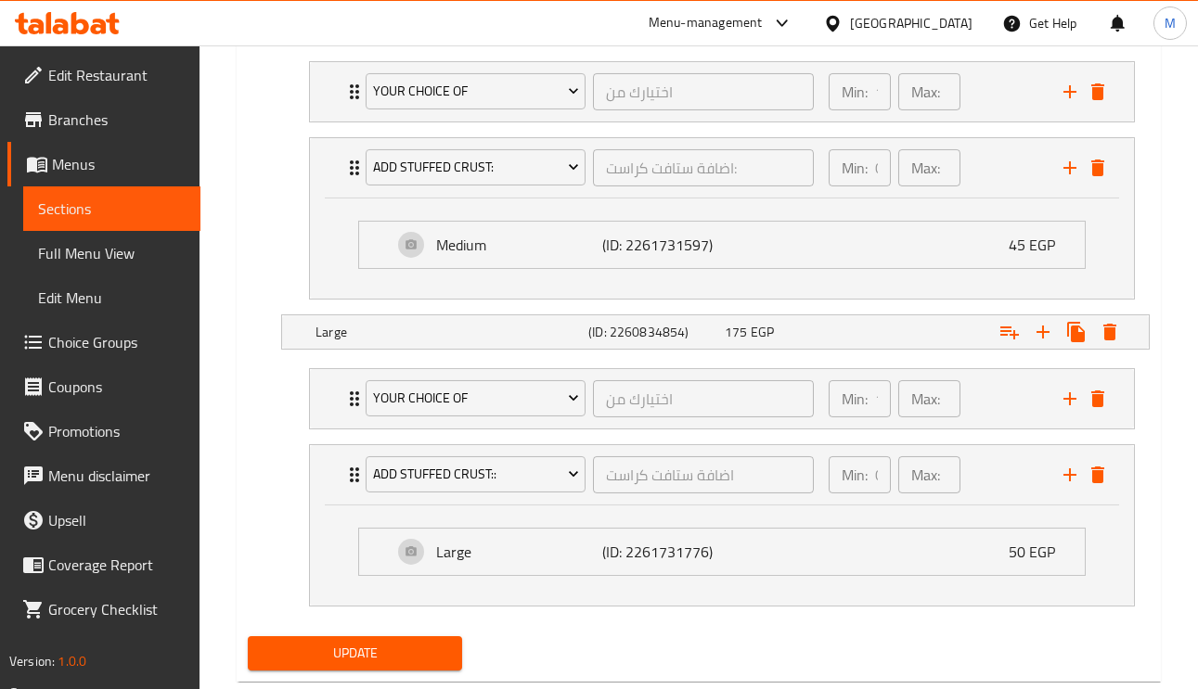
scroll to position [1459, 0]
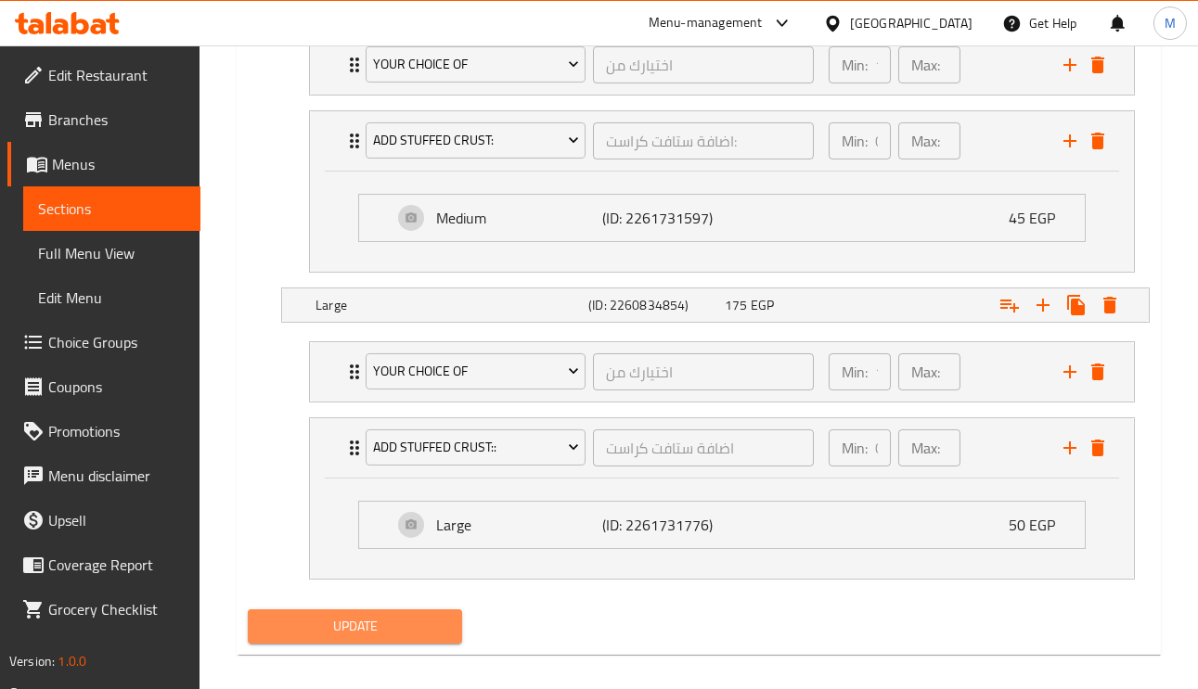
click at [405, 638] on span "Update" at bounding box center [355, 626] width 185 height 23
click at [354, 443] on div "Add Stuffed Crust:: اضافة ستافت كراست ​" at bounding box center [589, 447] width 470 height 59
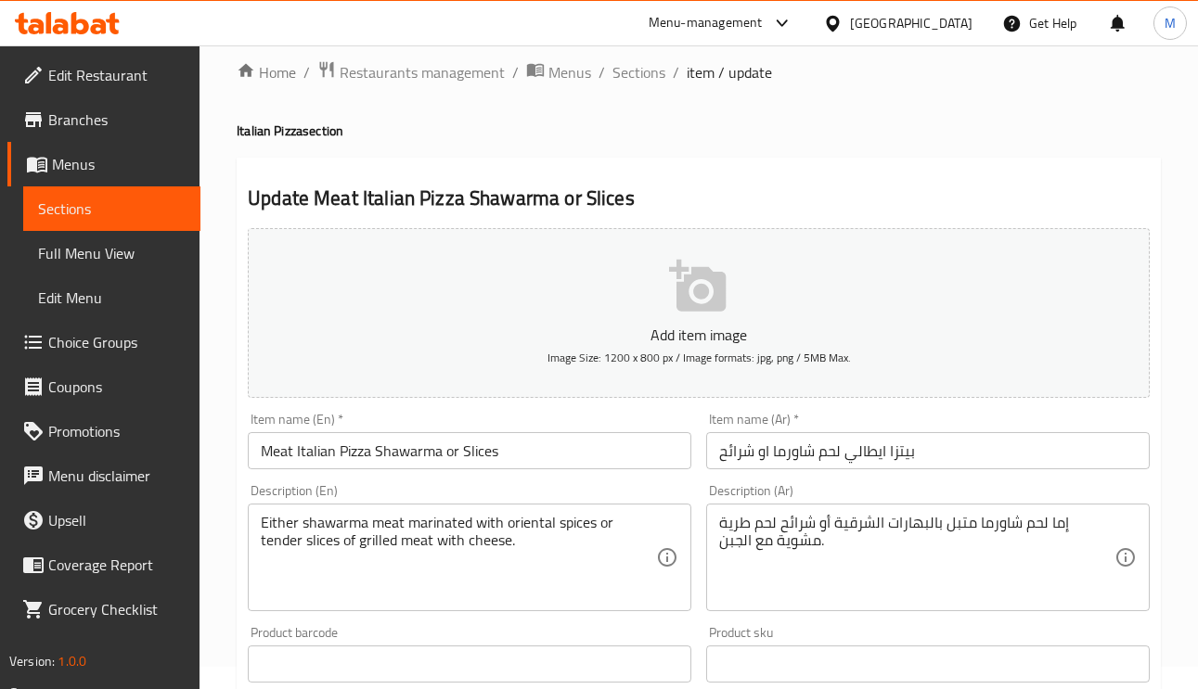
scroll to position [0, 0]
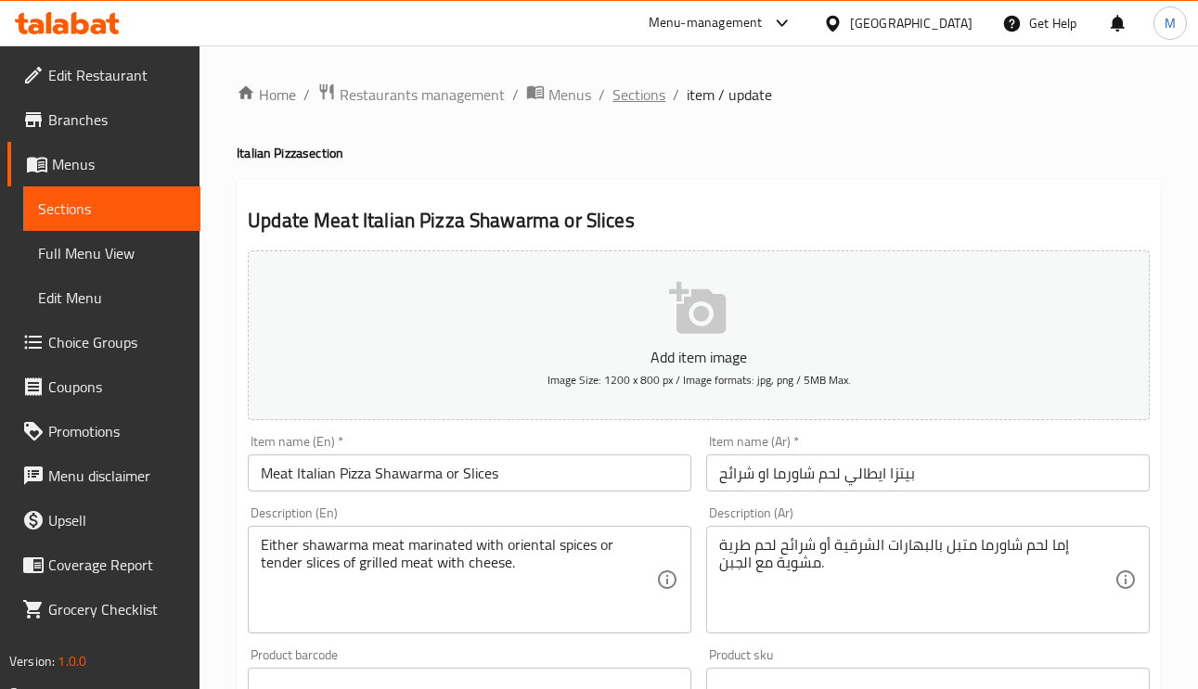
click at [622, 93] on span "Sections" at bounding box center [638, 94] width 53 height 22
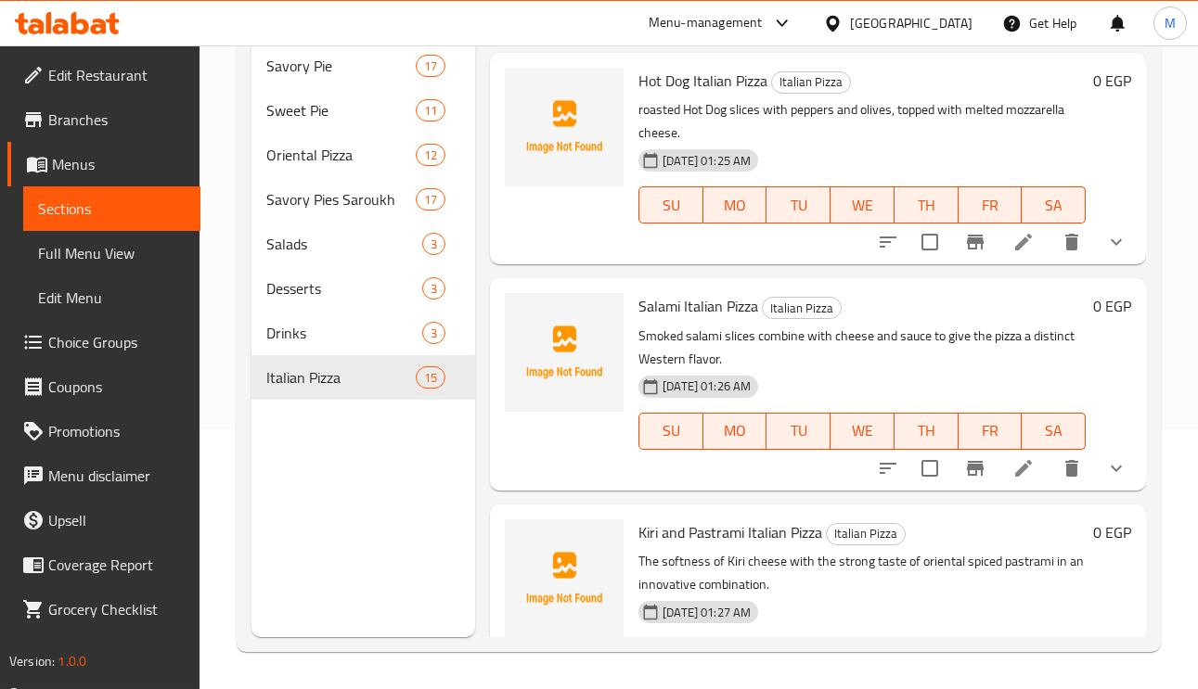
scroll to position [1165, 0]
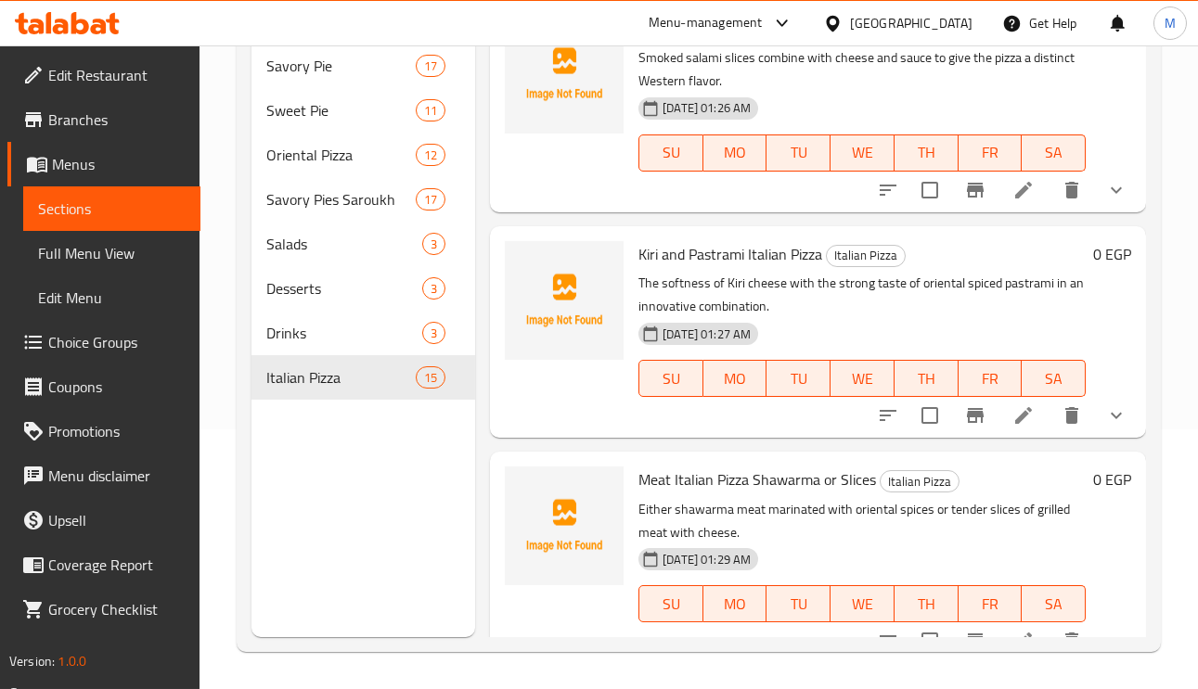
click at [1012, 404] on icon at bounding box center [1023, 415] width 22 height 22
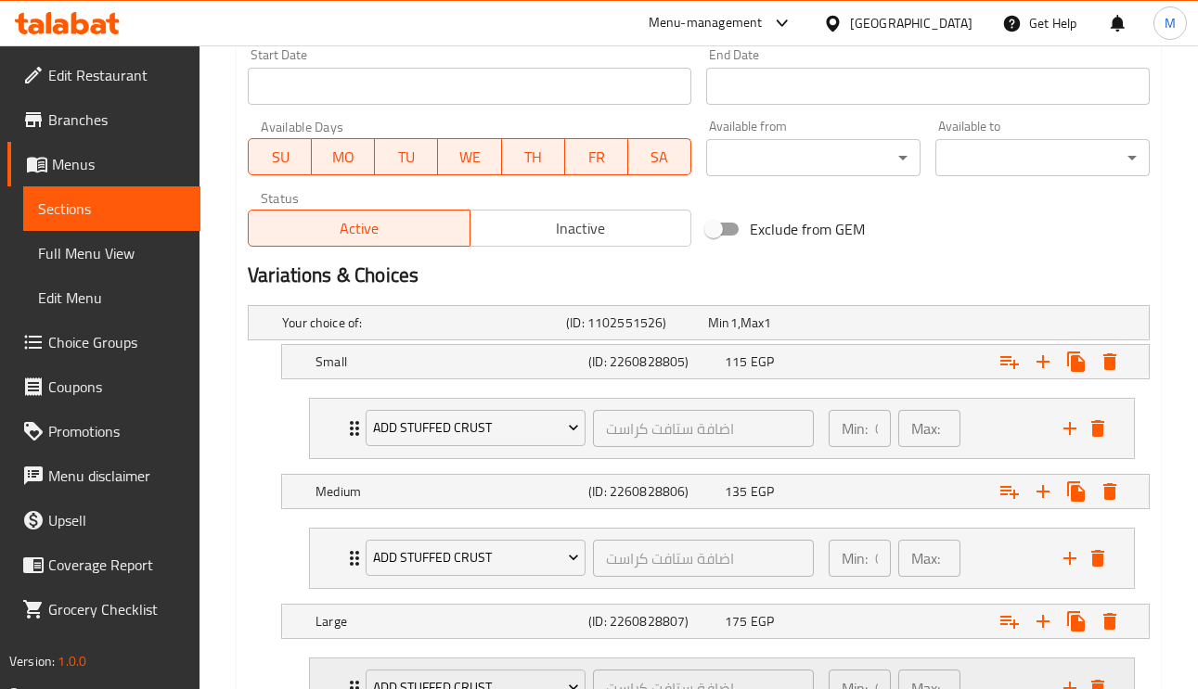
scroll to position [950, 0]
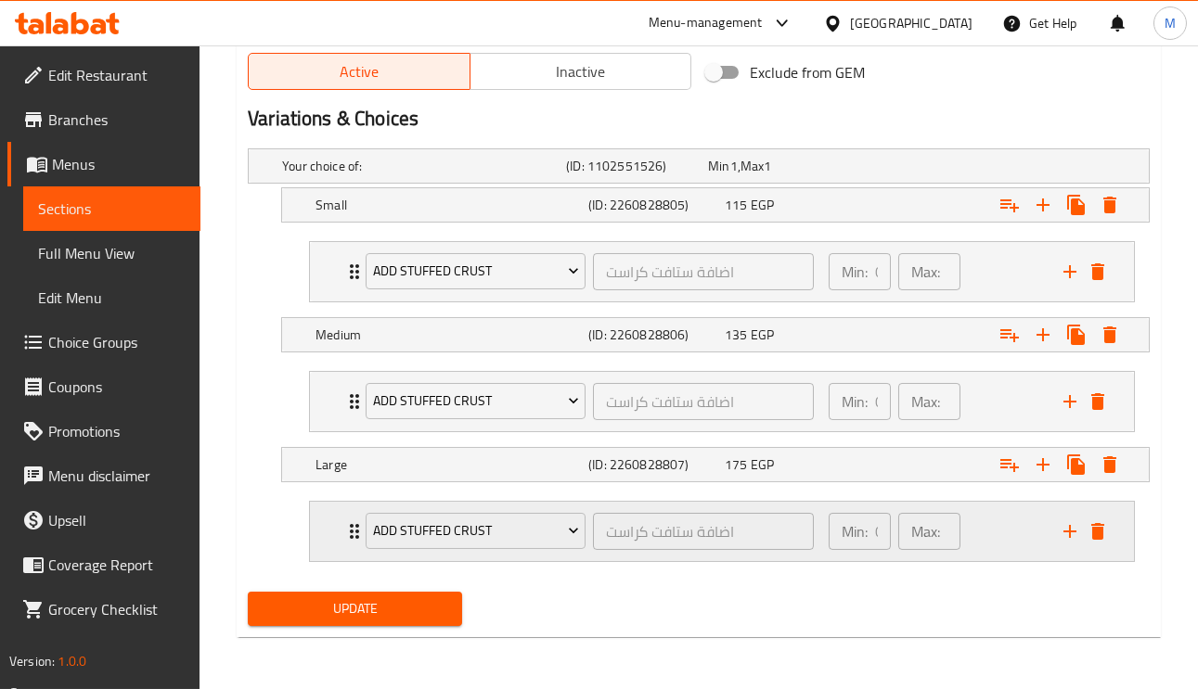
click at [347, 530] on icon "Expand" at bounding box center [354, 531] width 22 height 22
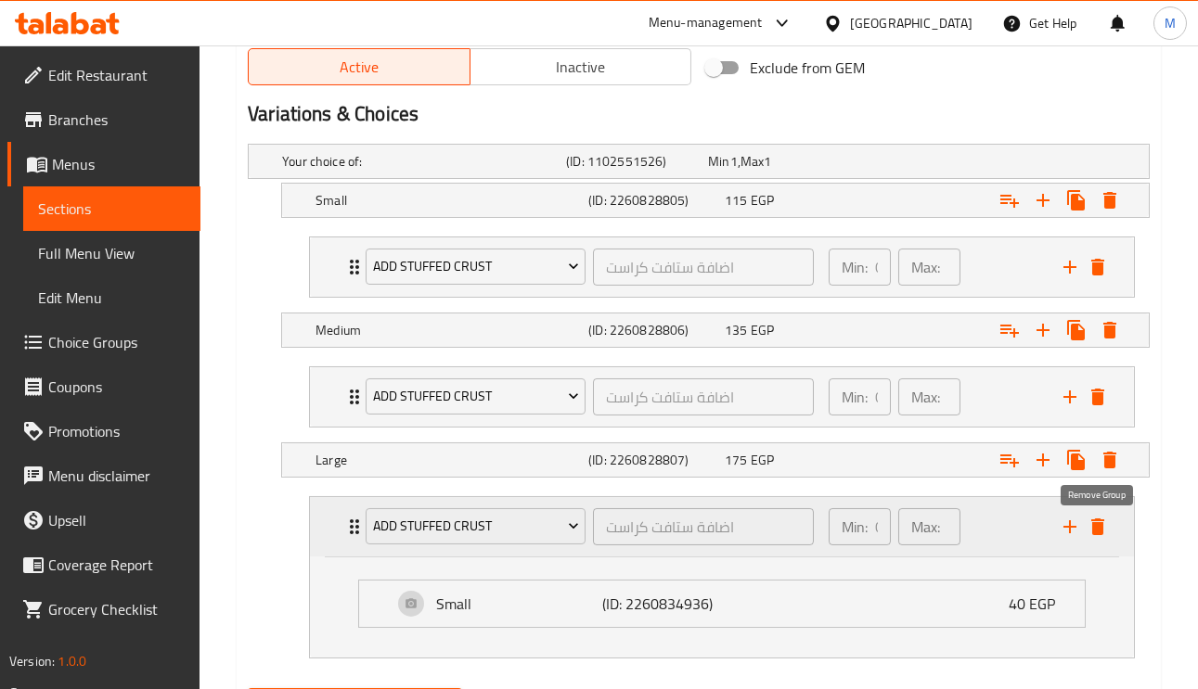
click at [1102, 533] on icon "delete" at bounding box center [1097, 527] width 13 height 17
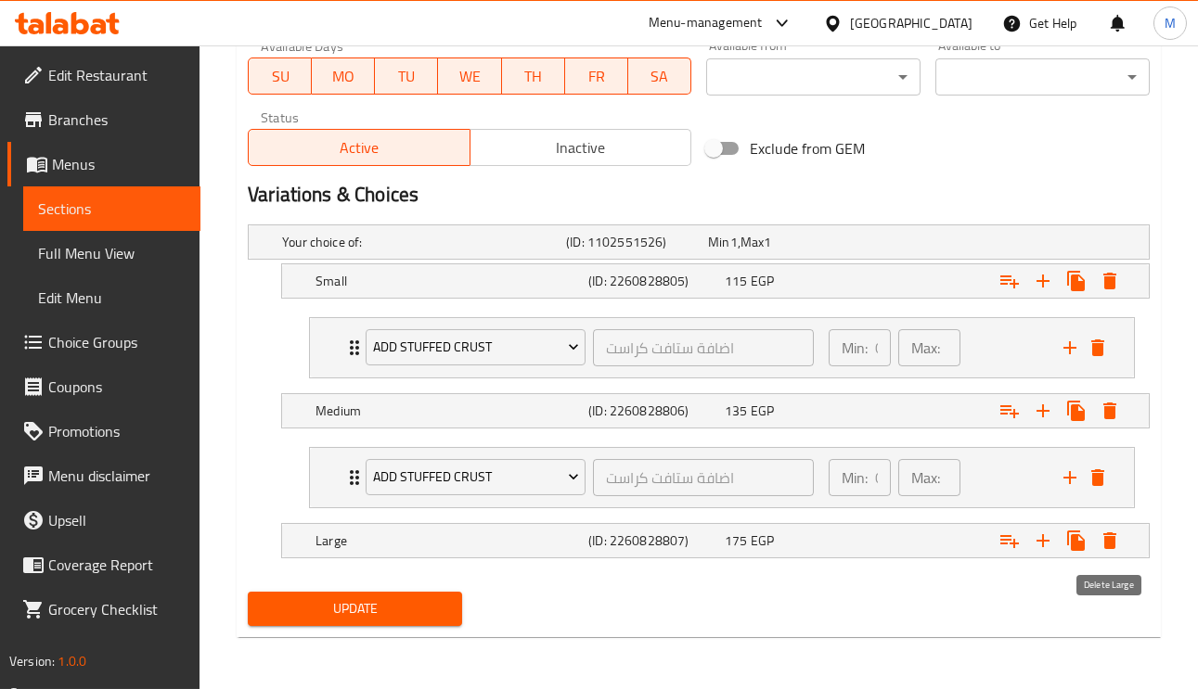
scroll to position [873, 0]
click at [1105, 471] on icon "delete" at bounding box center [1097, 478] width 22 height 22
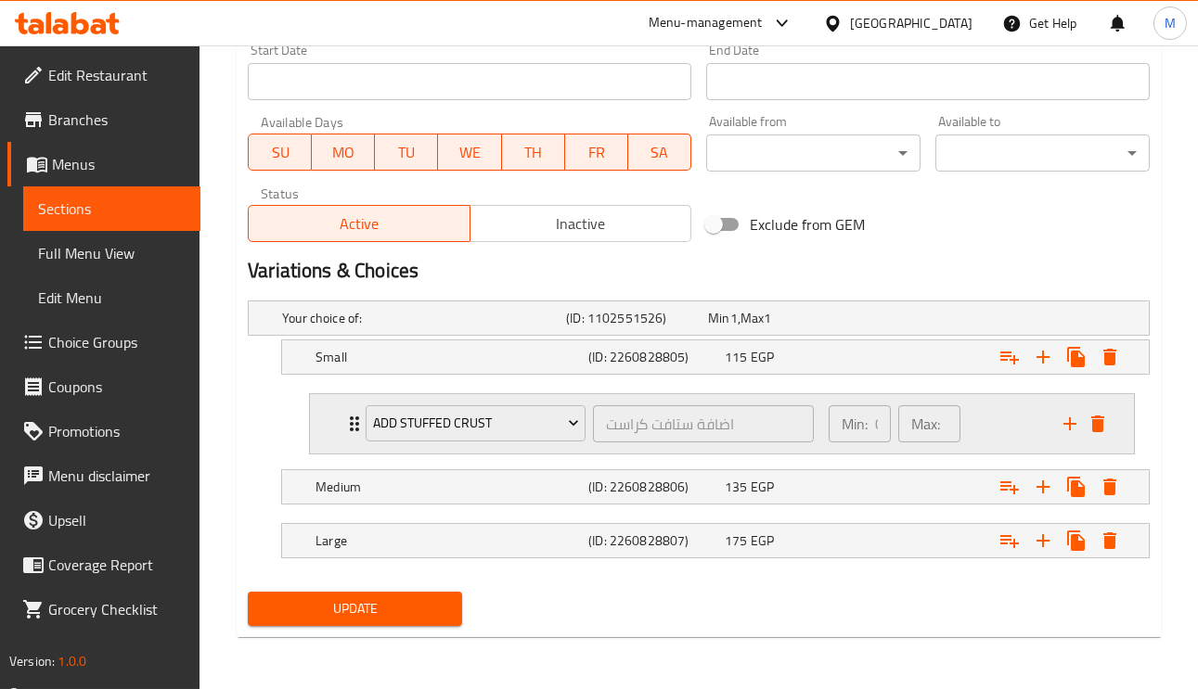
click at [348, 408] on div "Add Stuffed Crust اضافة ستافت كراست ​ Min: 0 ​ Max: 0 ​" at bounding box center [727, 423] width 768 height 59
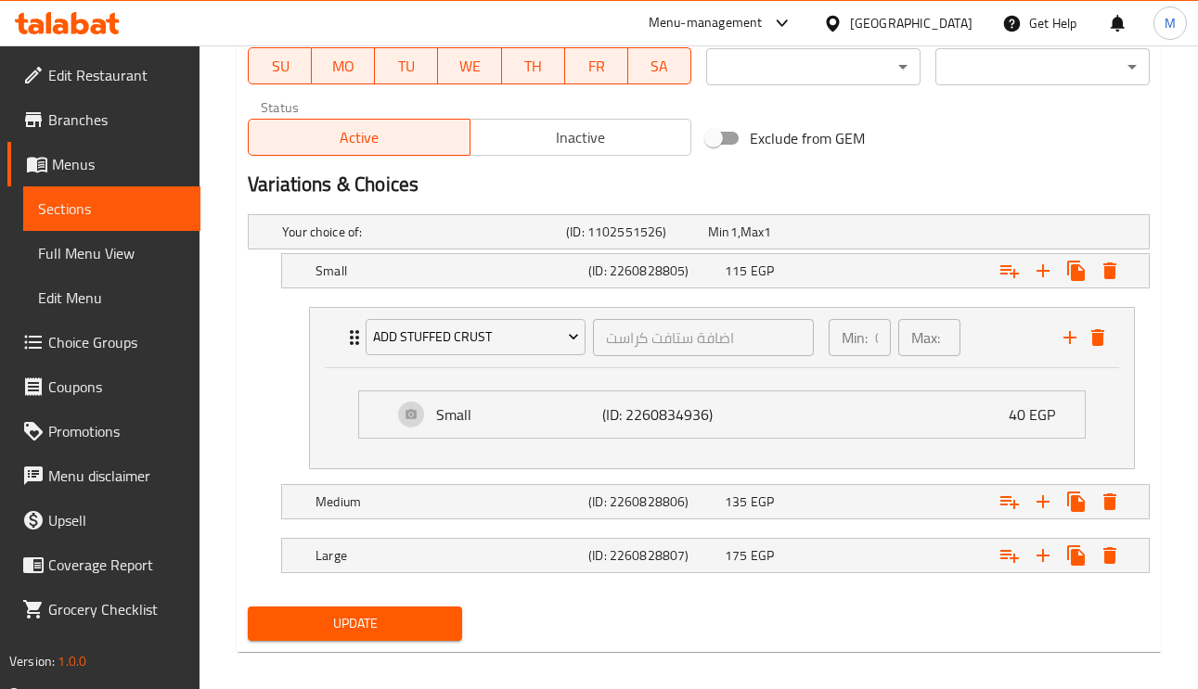
scroll to position [897, 0]
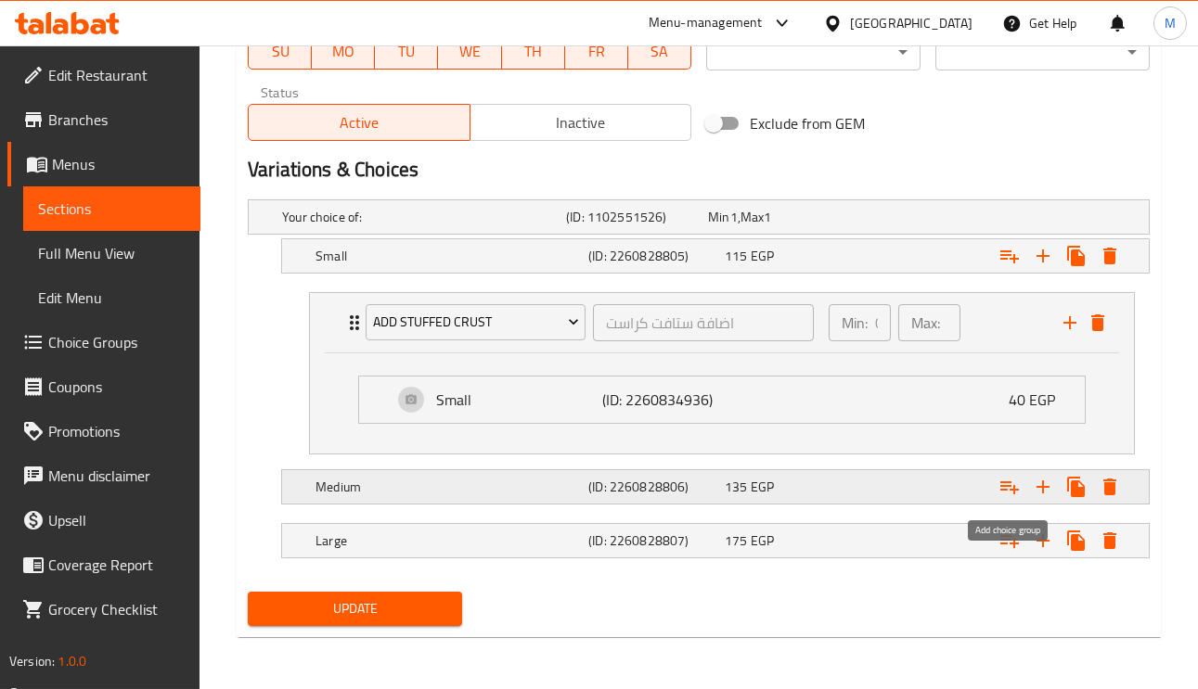
click at [1017, 493] on icon "Expand" at bounding box center [1009, 487] width 22 height 22
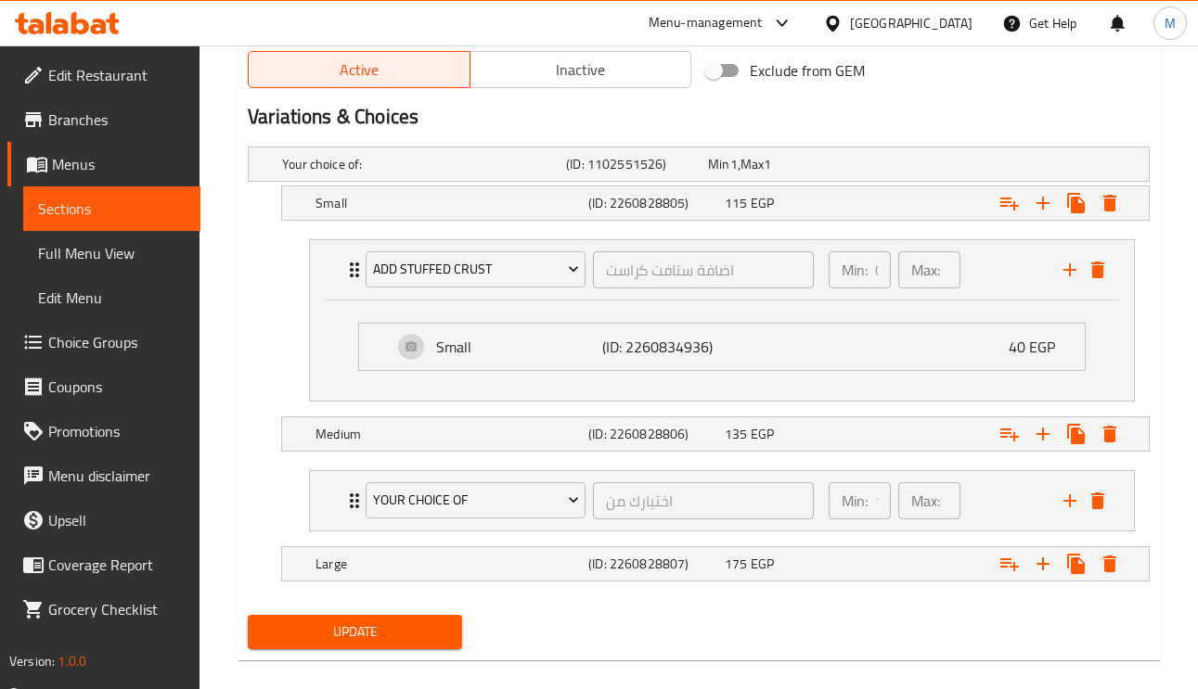
scroll to position [975, 0]
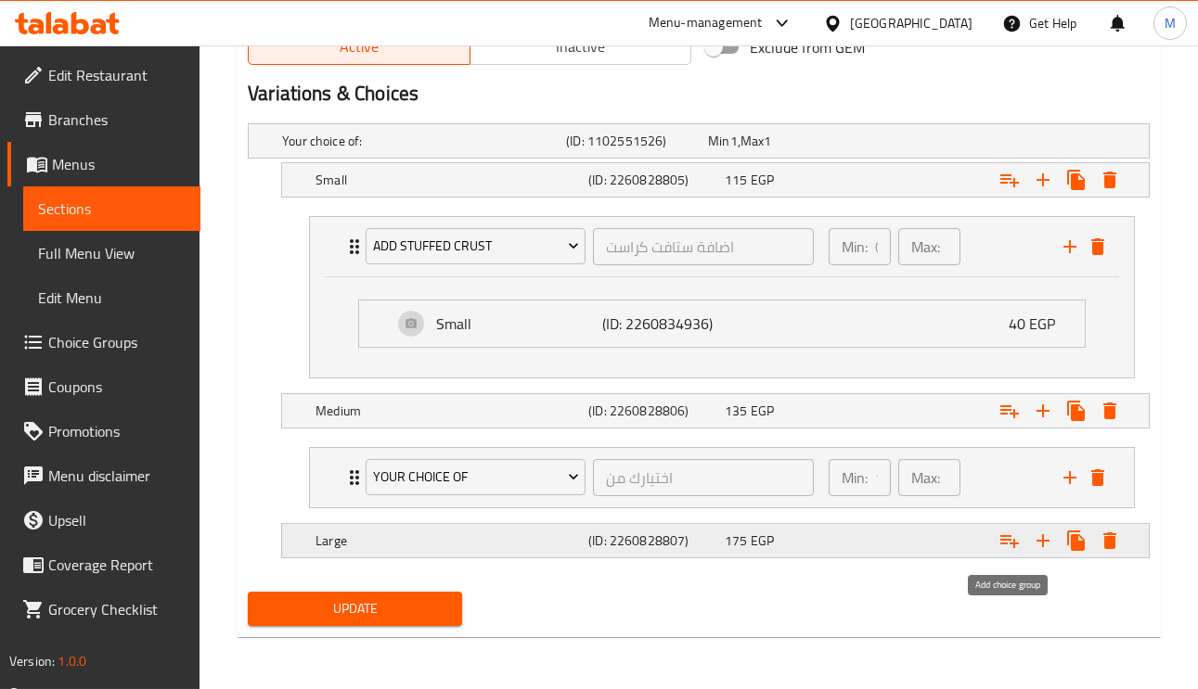
click at [1012, 532] on icon "Expand" at bounding box center [1009, 541] width 22 height 22
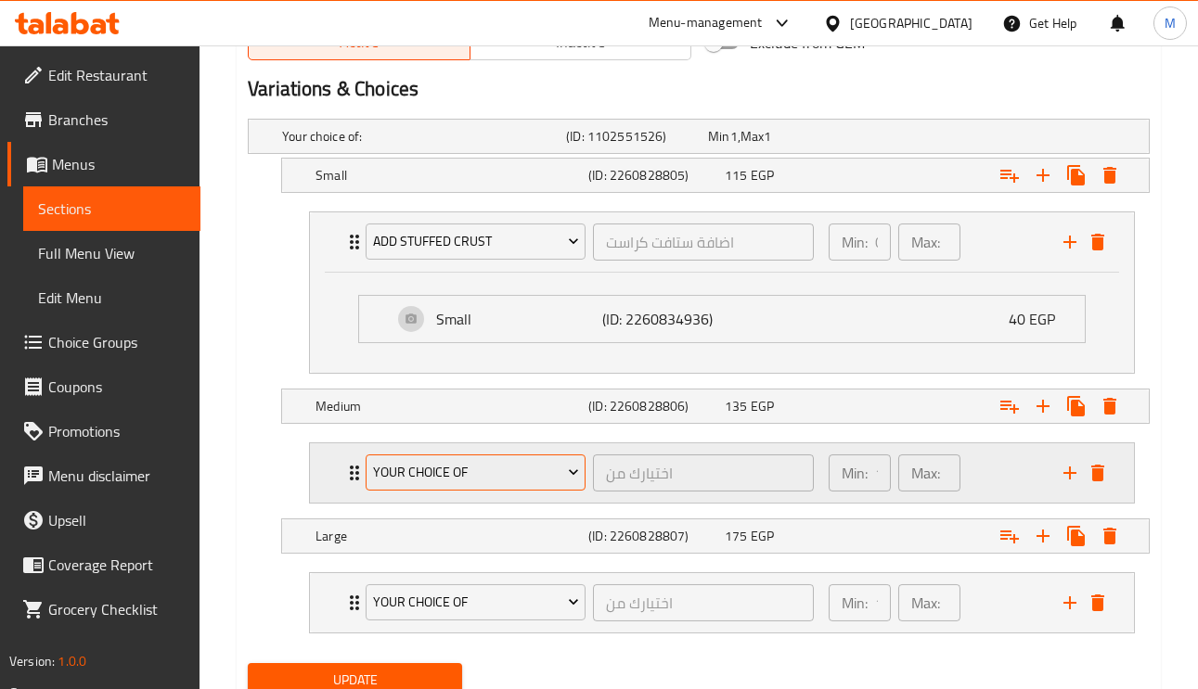
click at [444, 471] on span "Your Choice Of" at bounding box center [476, 472] width 206 height 23
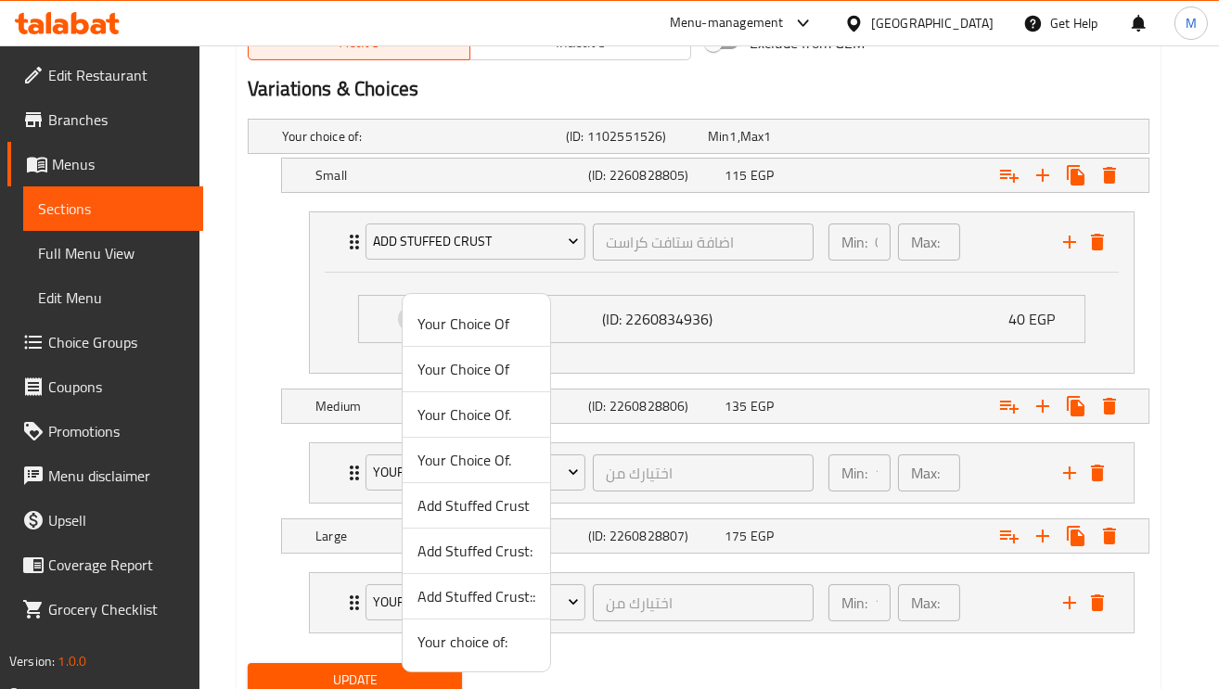
click at [492, 545] on span "Add Stuffed Crust:" at bounding box center [476, 551] width 118 height 22
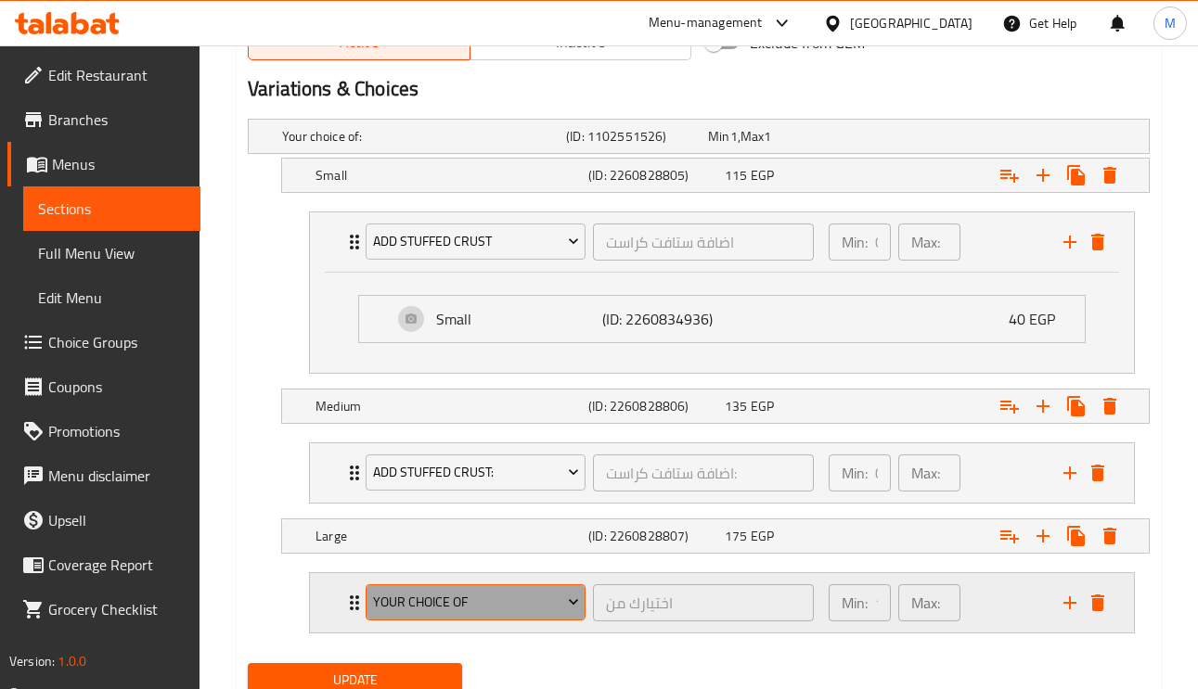
click at [436, 606] on span "Your Choice Of" at bounding box center [476, 602] width 206 height 23
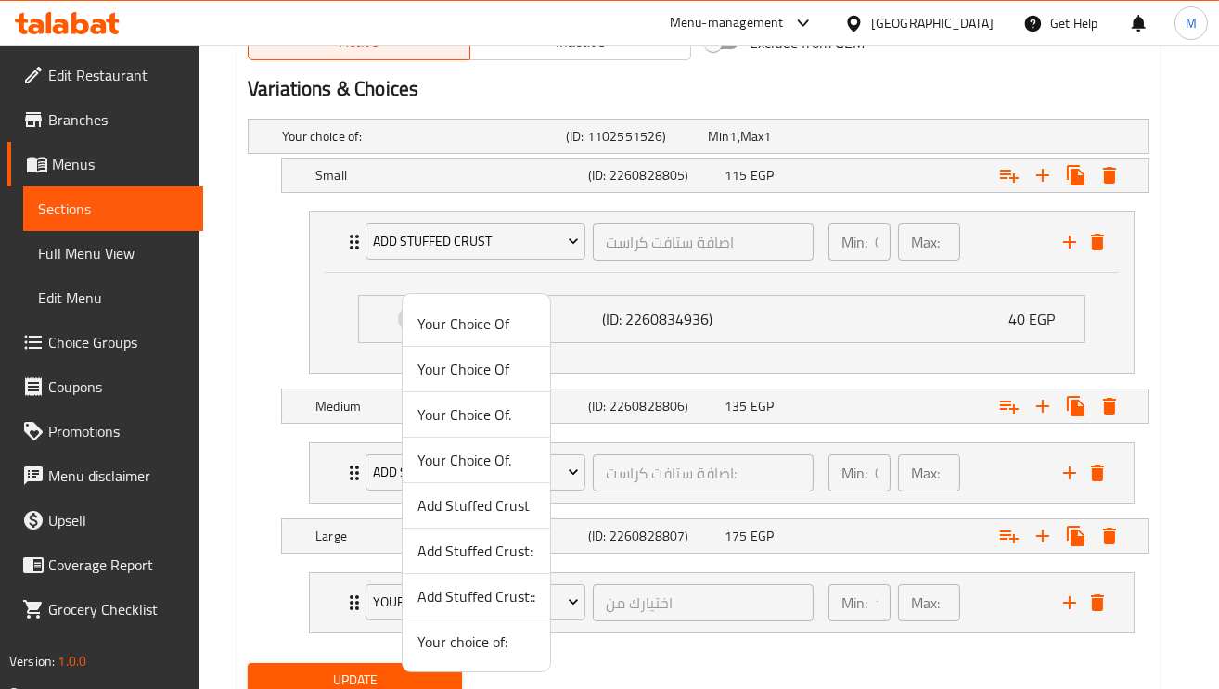
click at [468, 594] on span "Add Stuffed Crust::" at bounding box center [476, 596] width 118 height 22
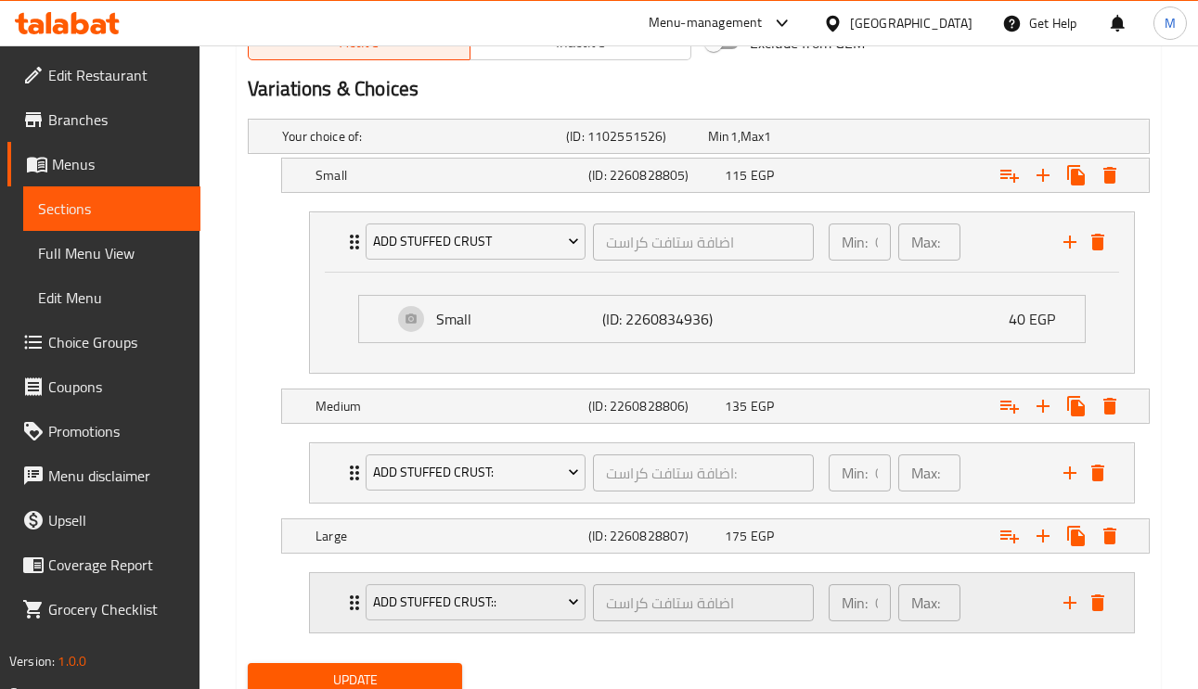
drag, startPoint x: 335, startPoint y: 620, endPoint x: 355, endPoint y: 609, distance: 23.2
click at [338, 620] on div "Add Stuffed Crust:: اضافة ستافت كراست ​ Min: 0 ​ Max: 0 ​" at bounding box center [722, 602] width 824 height 59
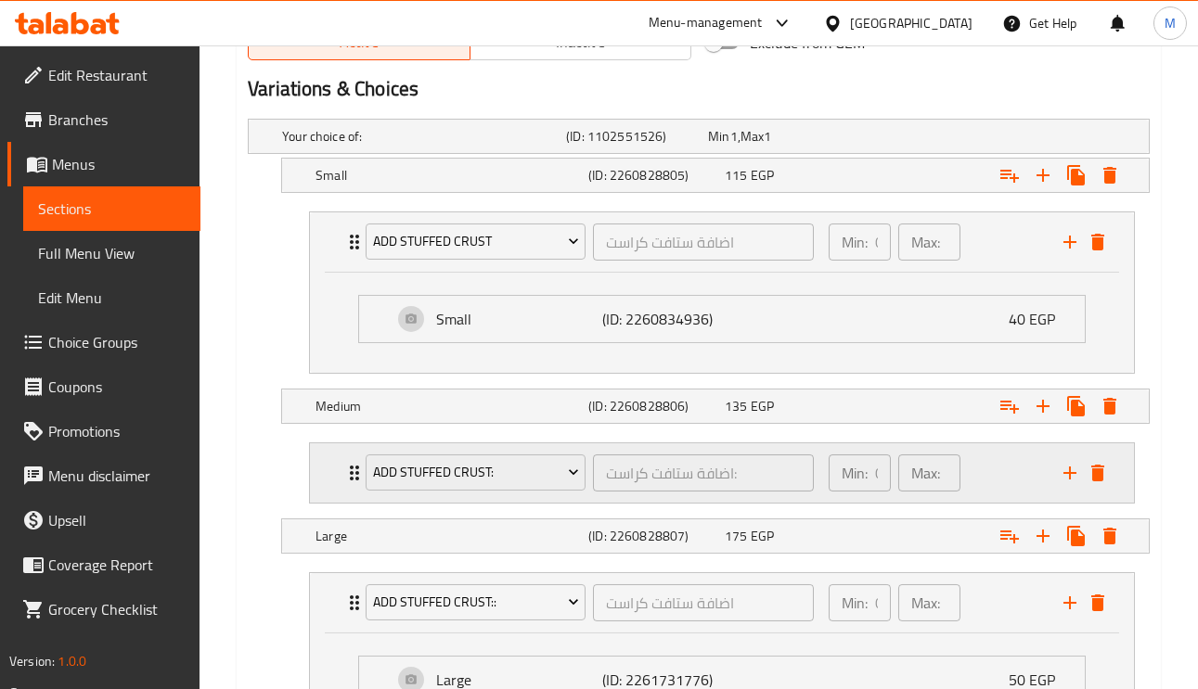
click at [344, 477] on icon "Expand" at bounding box center [354, 473] width 22 height 22
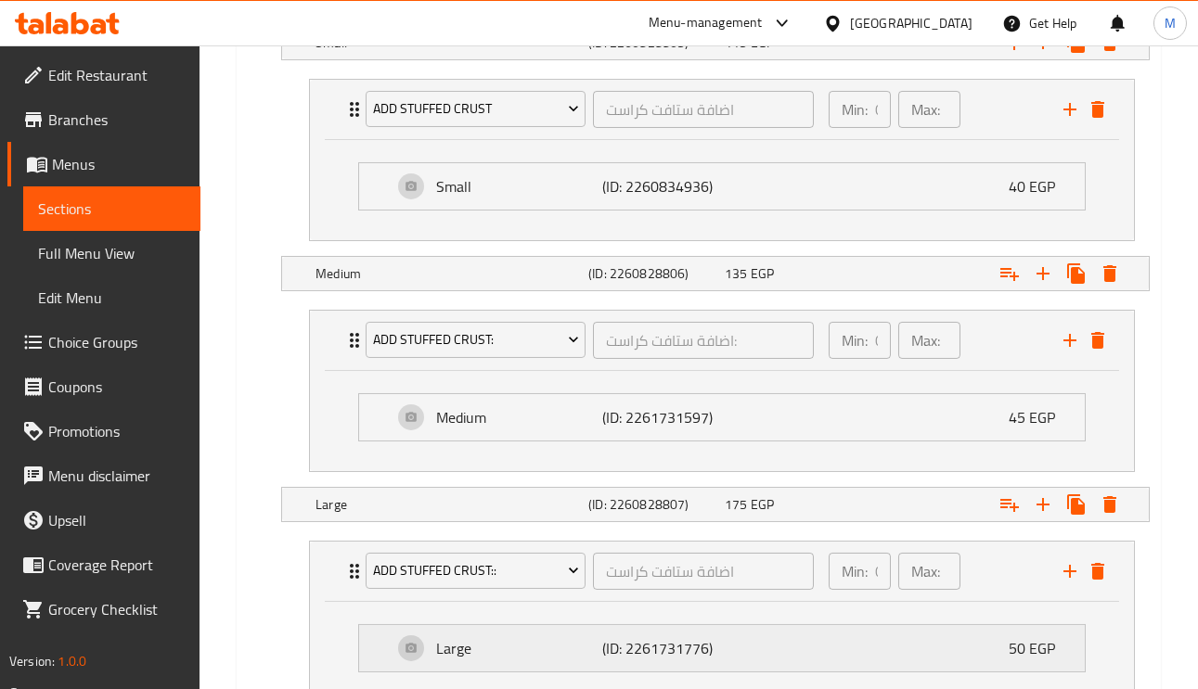
scroll to position [1254, 0]
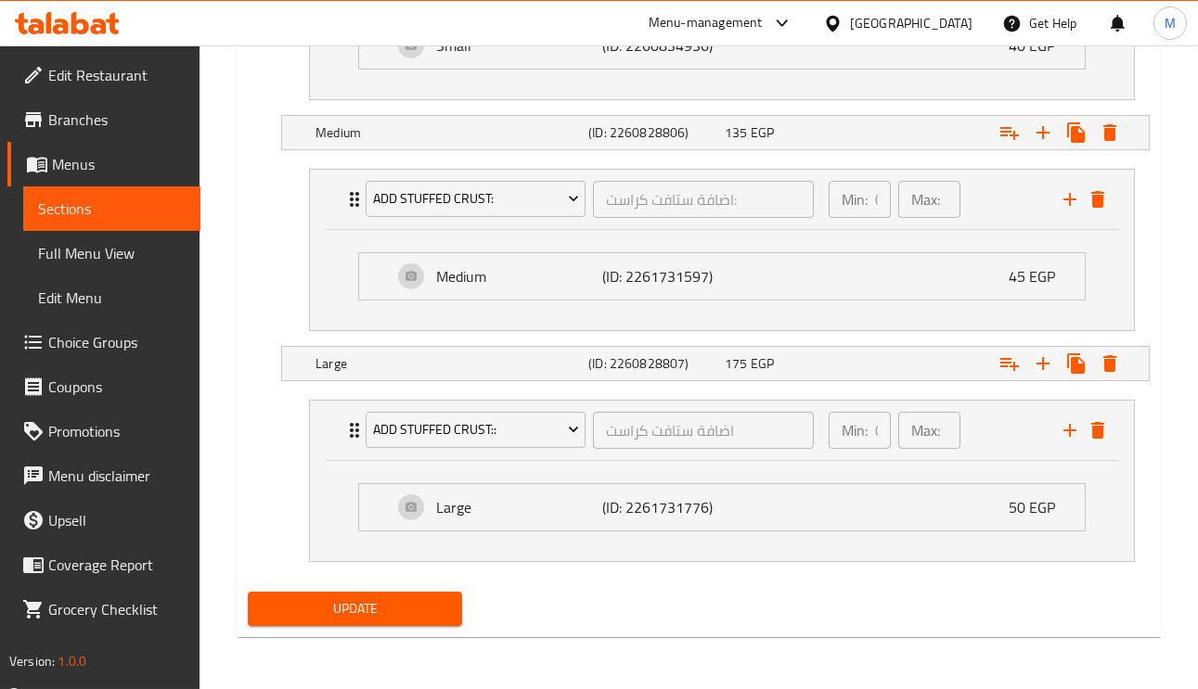
click at [424, 598] on span "Update" at bounding box center [355, 608] width 185 height 23
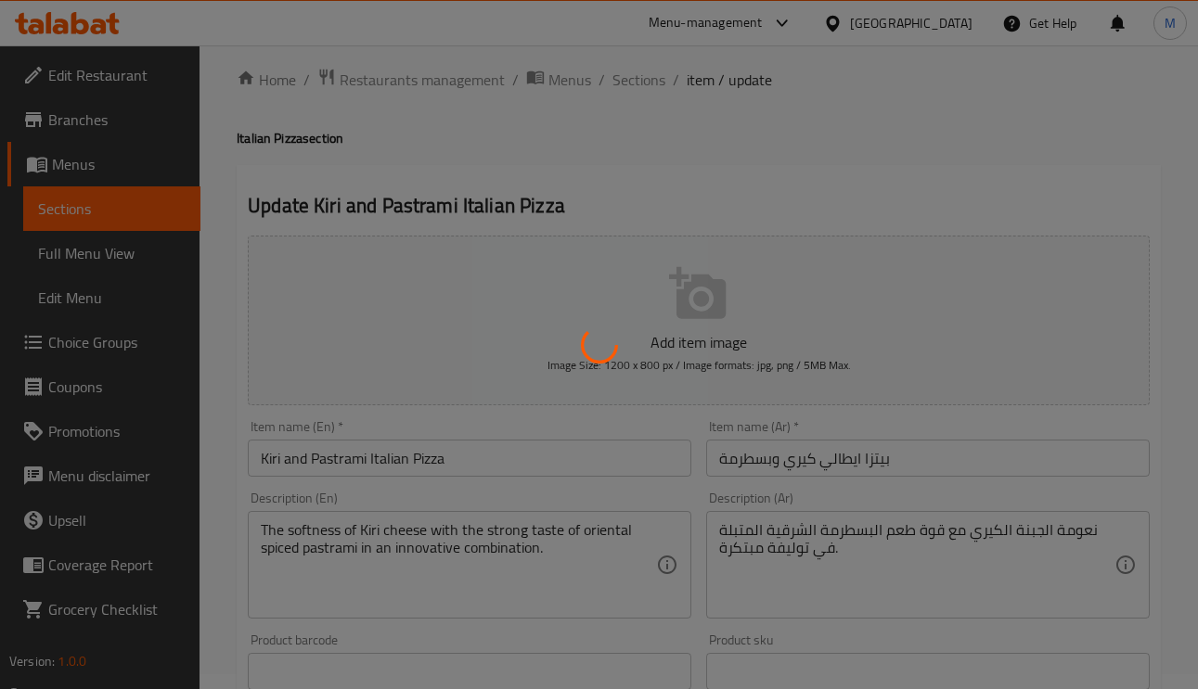
scroll to position [0, 0]
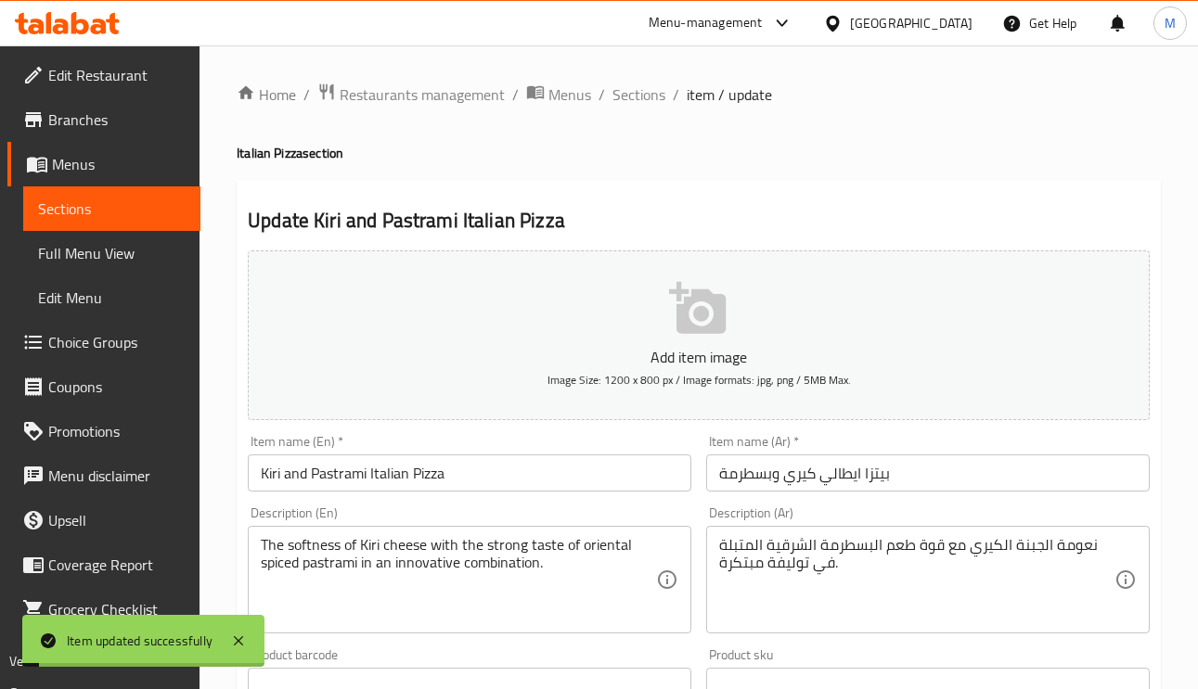
drag, startPoint x: 644, startPoint y: 87, endPoint x: 661, endPoint y: 122, distance: 38.2
click at [644, 87] on span "Sections" at bounding box center [638, 94] width 53 height 22
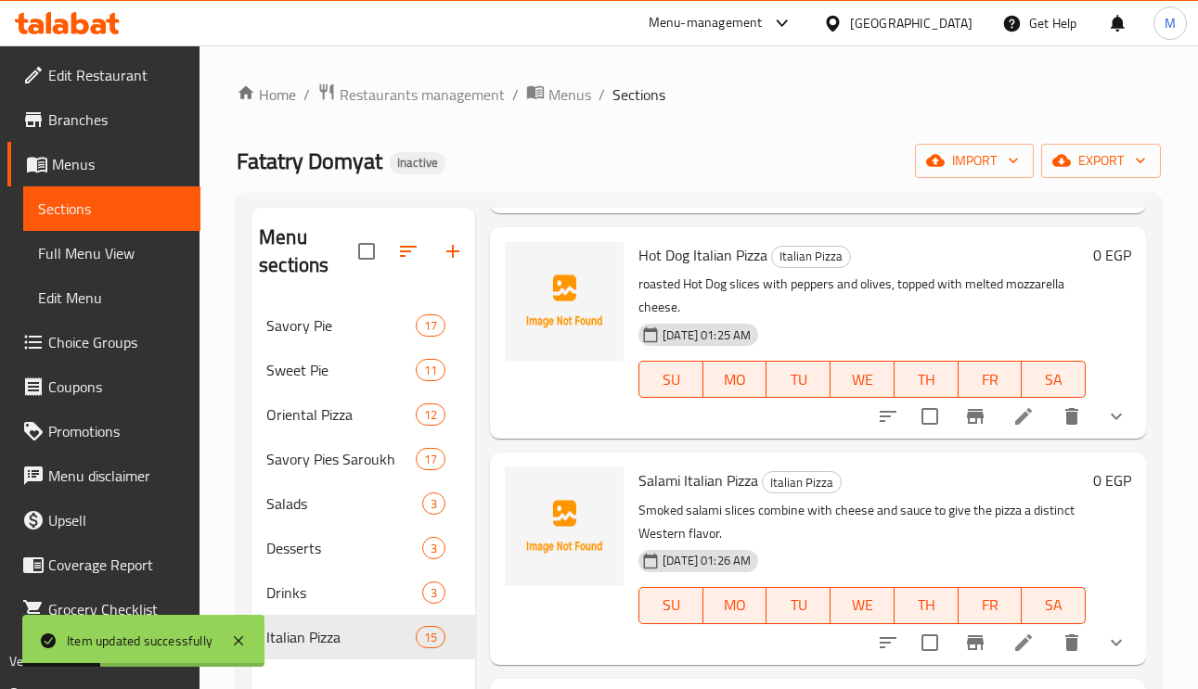
scroll to position [974, 0]
drag, startPoint x: 1014, startPoint y: 647, endPoint x: 1005, endPoint y: 661, distance: 17.5
click at [1005, 661] on div at bounding box center [1002, 641] width 273 height 45
click at [1012, 653] on li at bounding box center [1023, 640] width 52 height 33
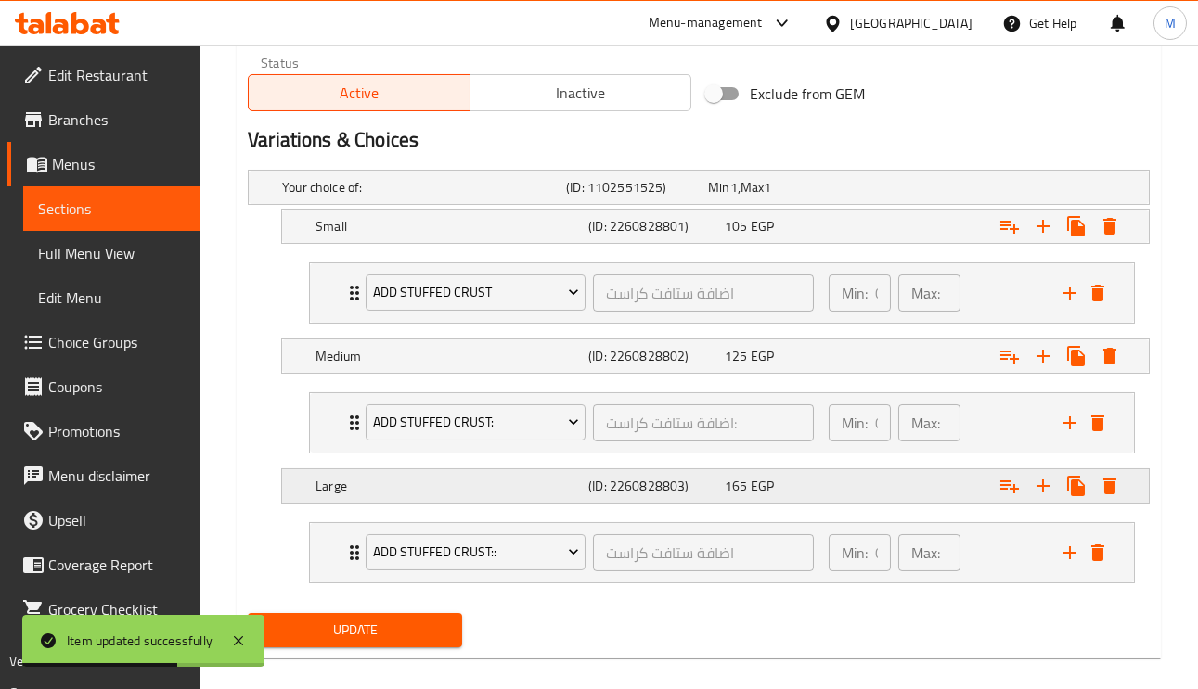
scroll to position [950, 0]
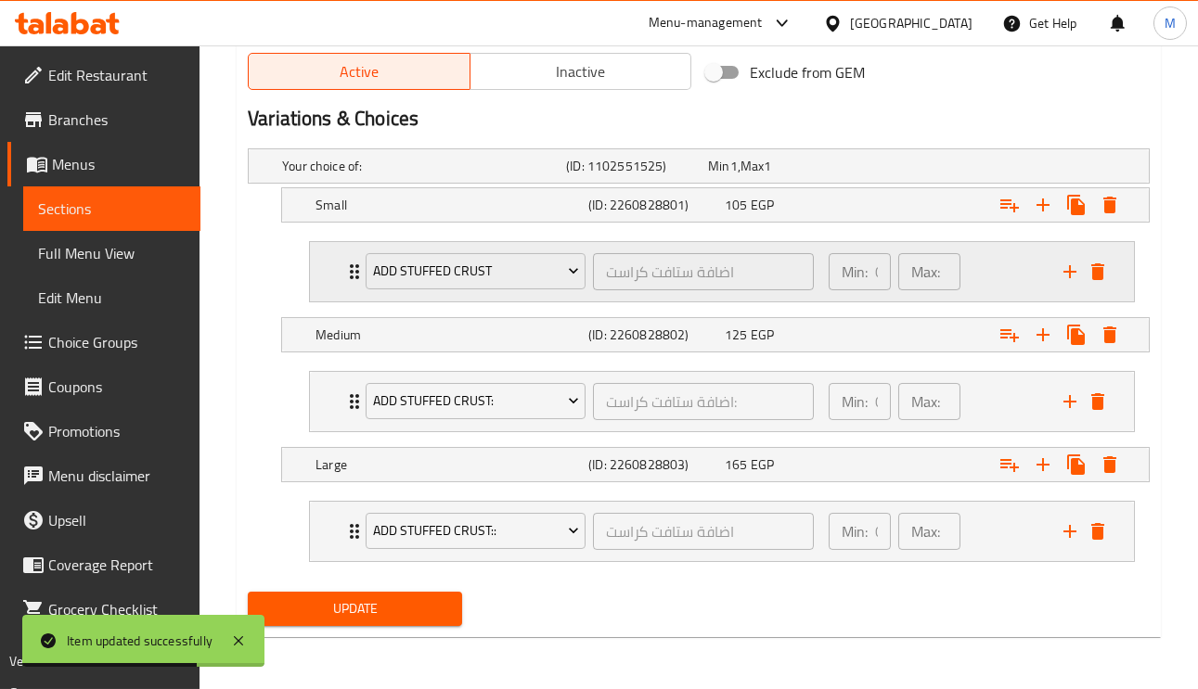
click at [343, 277] on icon "Expand" at bounding box center [354, 272] width 22 height 22
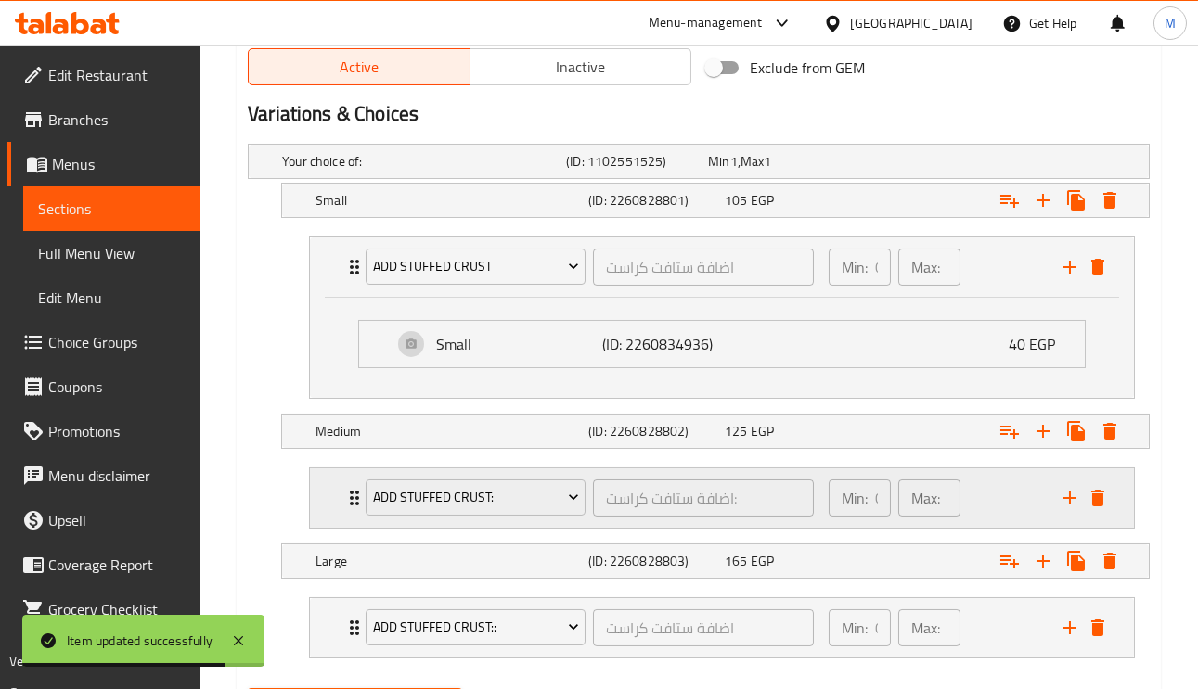
click at [354, 503] on div "Add Stuffed Crust: اضافة ستافت كراست: ​" at bounding box center [589, 497] width 470 height 59
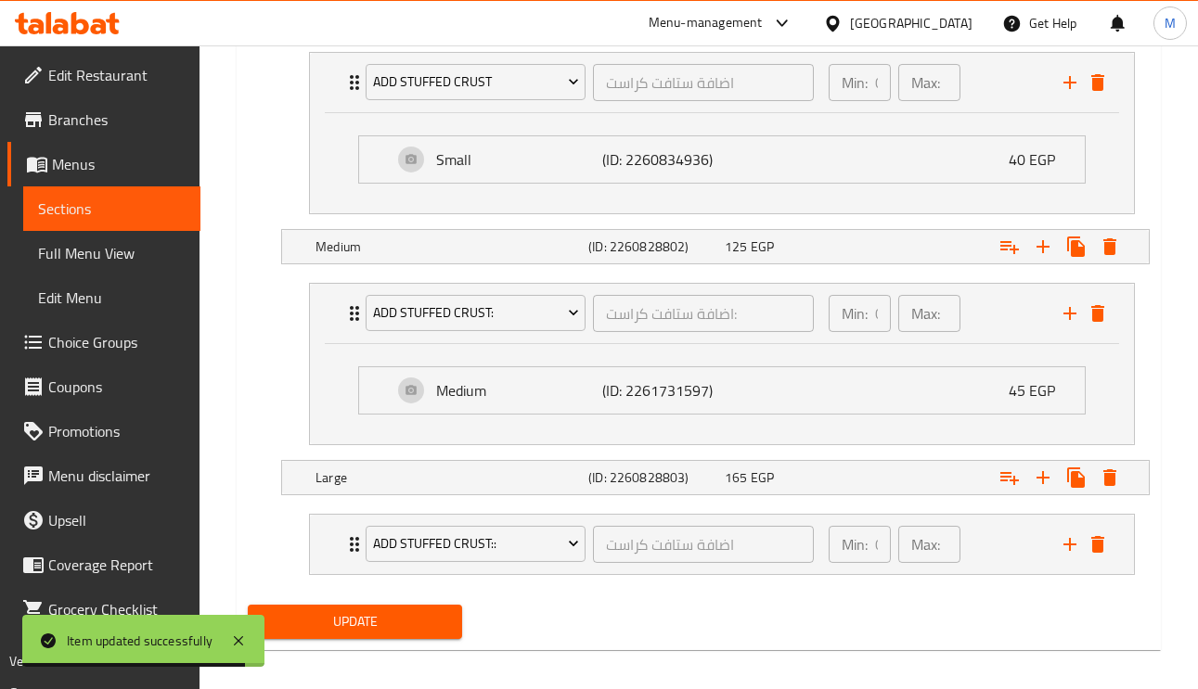
scroll to position [1153, 0]
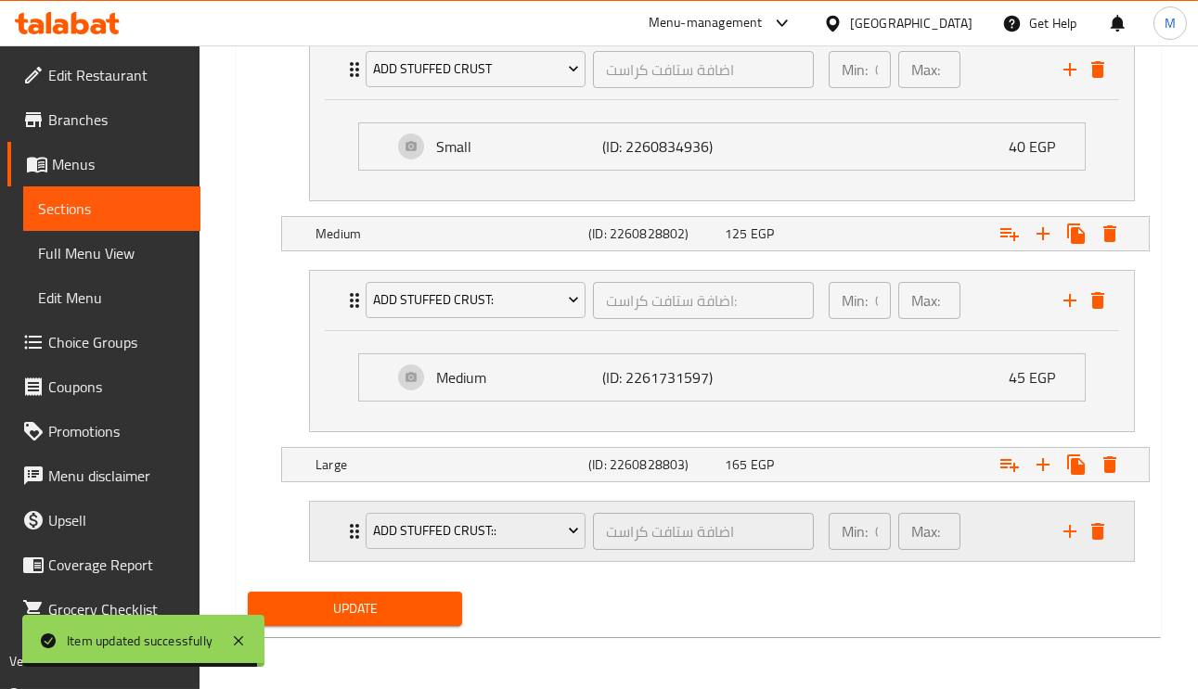
click at [347, 527] on icon "Expand" at bounding box center [354, 531] width 22 height 22
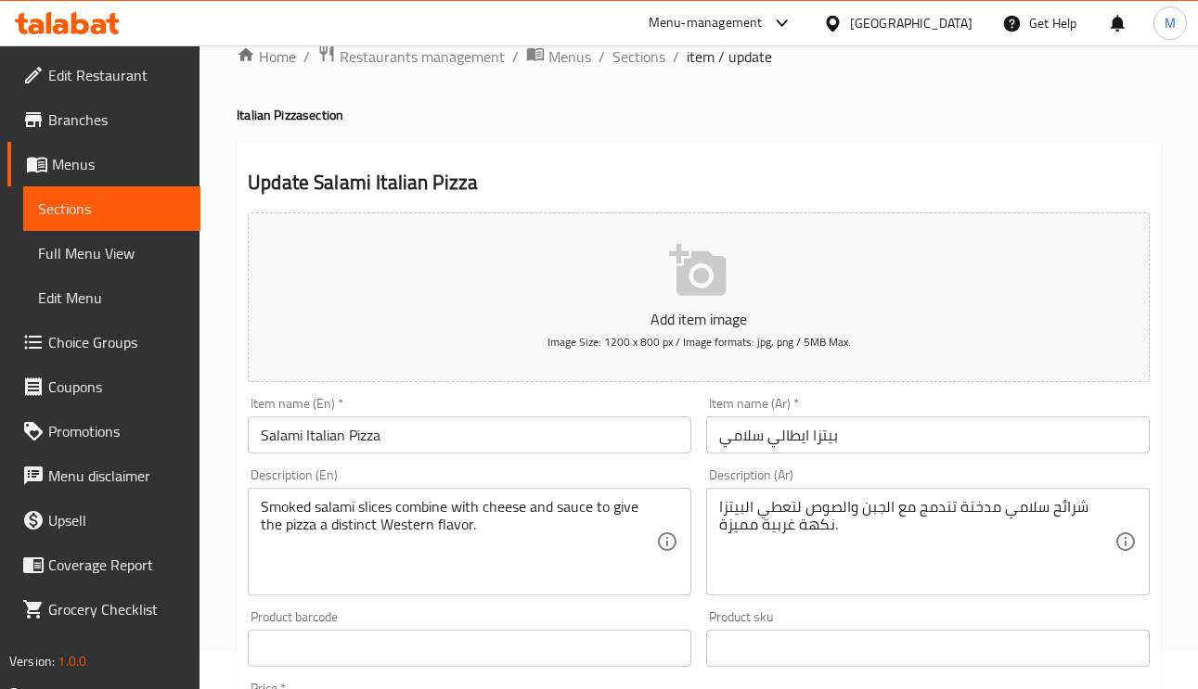
scroll to position [0, 0]
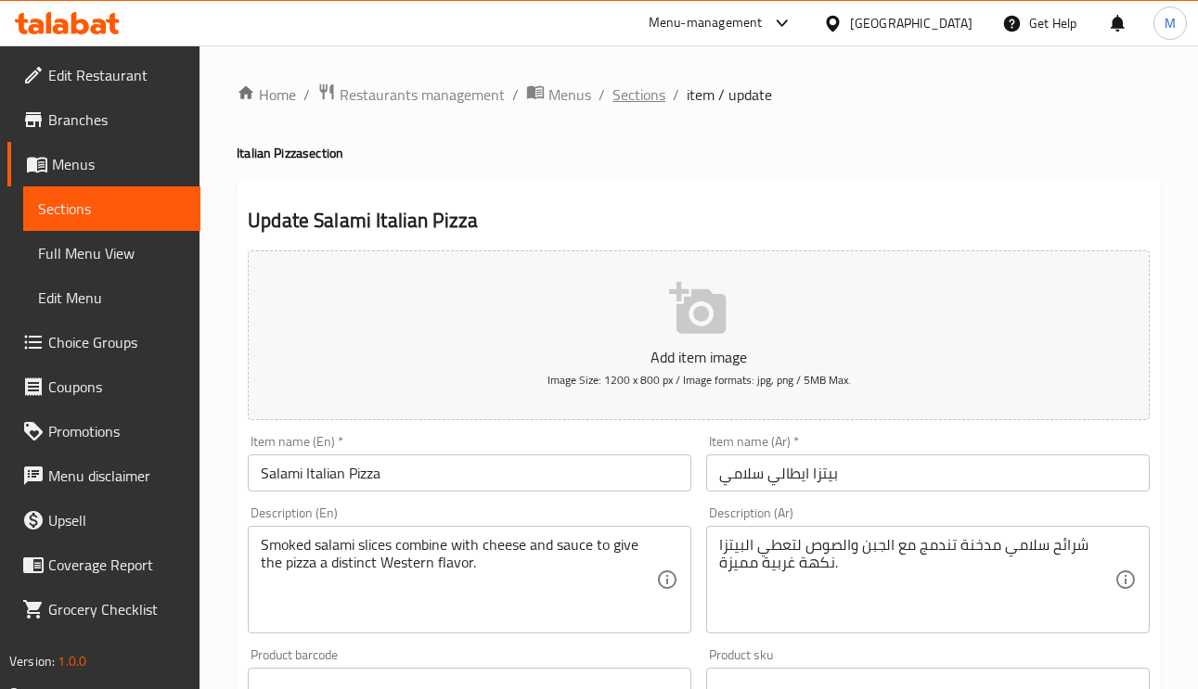
click at [644, 83] on span "Sections" at bounding box center [638, 94] width 53 height 22
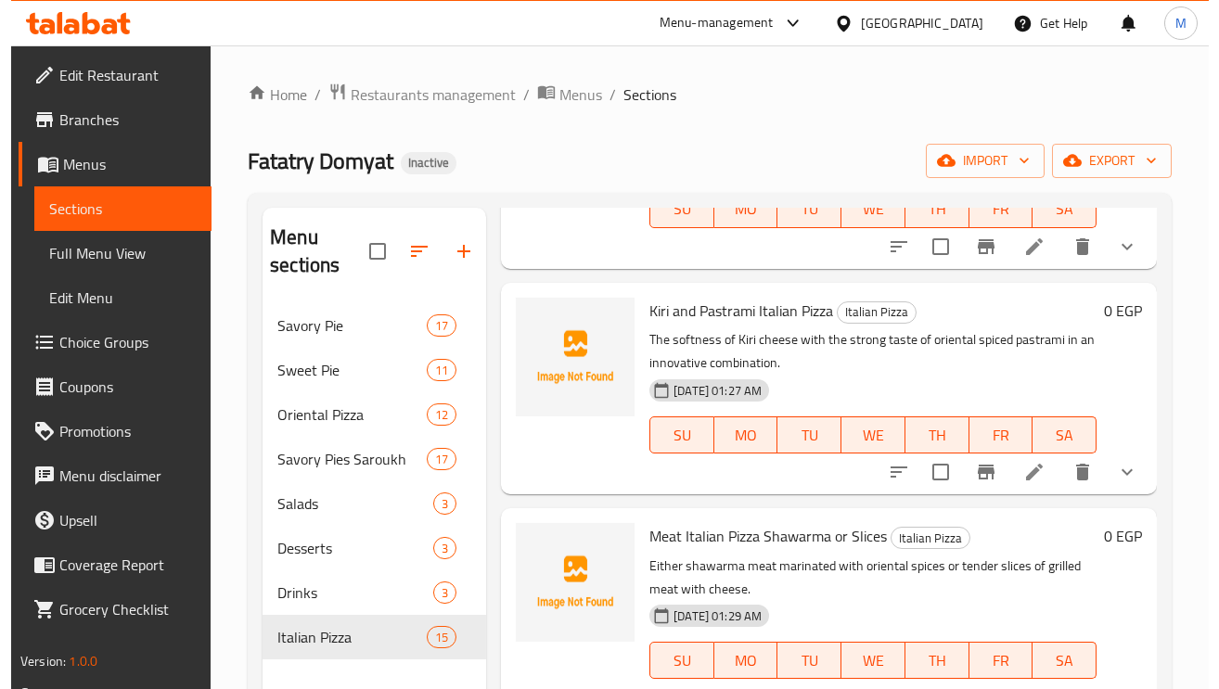
scroll to position [1531, 0]
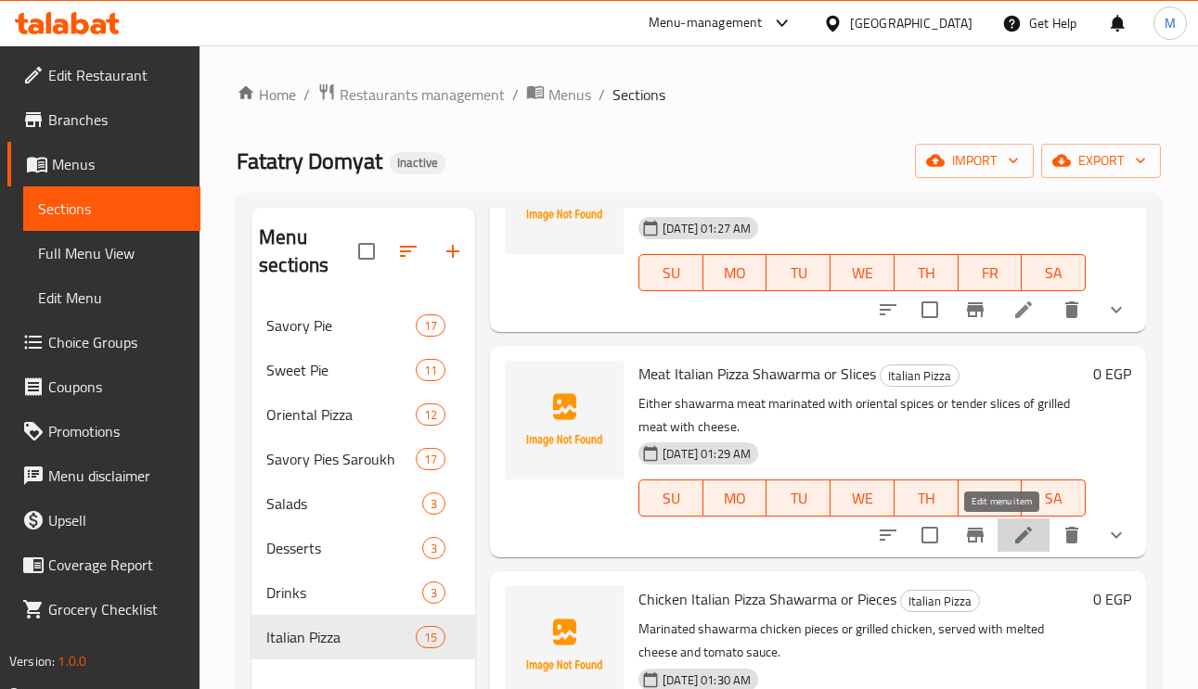
click at [1012, 541] on icon at bounding box center [1023, 535] width 22 height 22
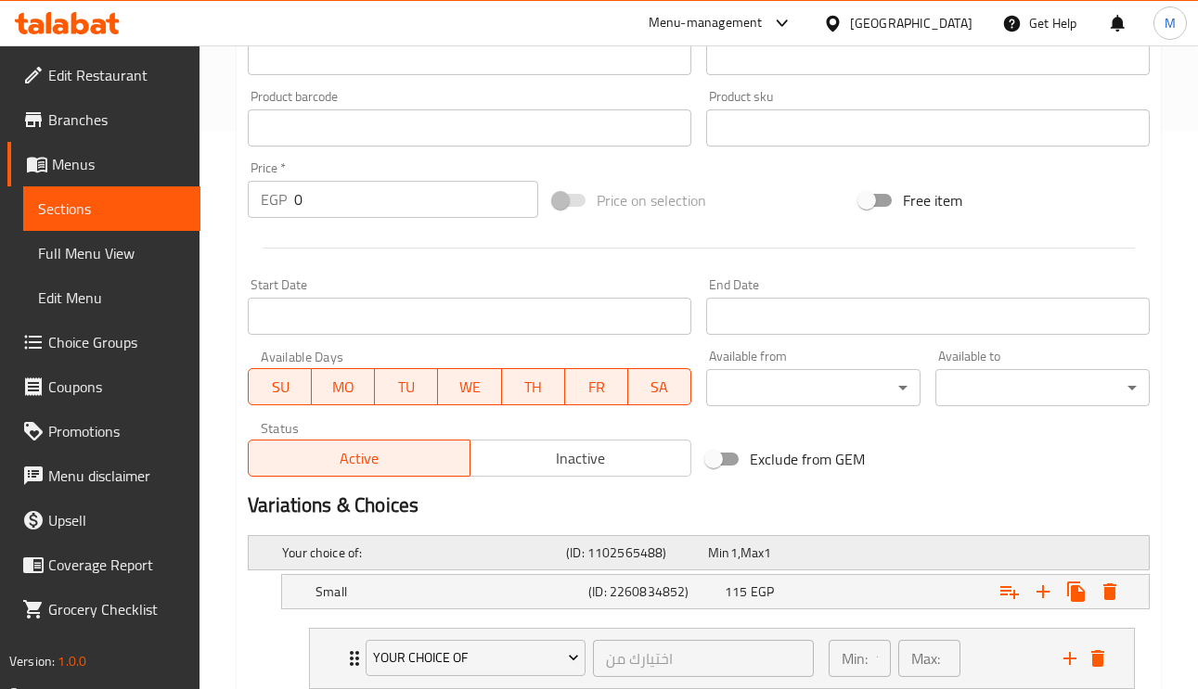
scroll to position [974, 0]
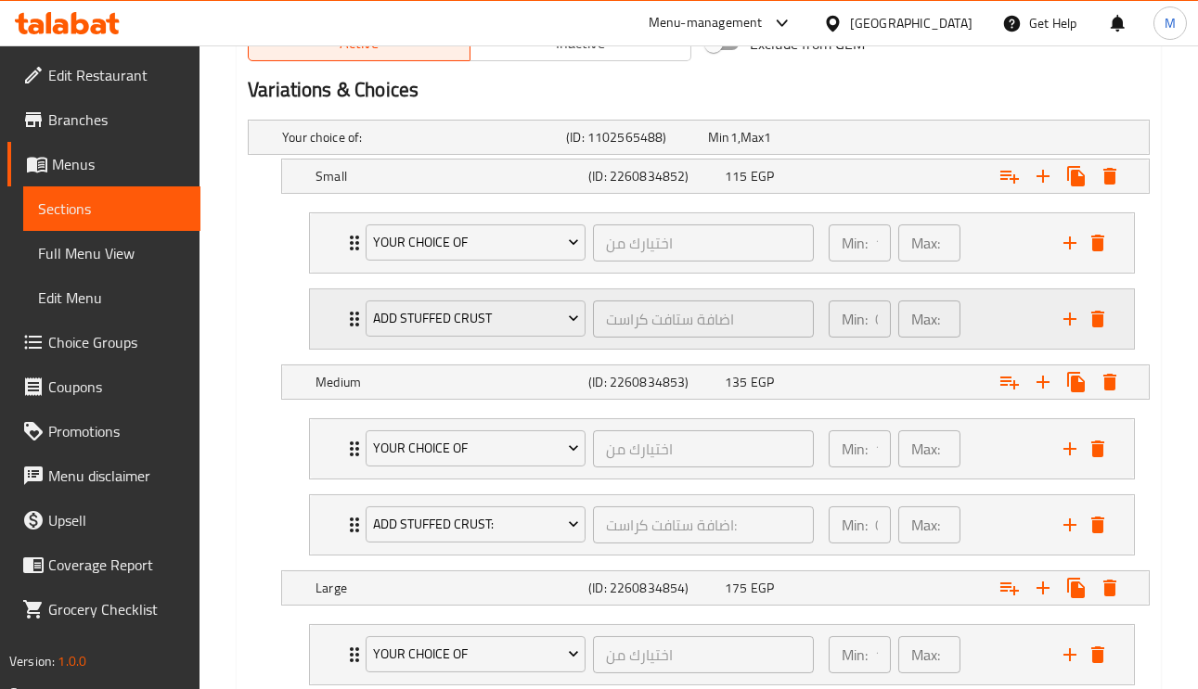
click at [317, 313] on div "Add Stuffed Crust اضافة ستافت كراست ​ Min: 0 ​ Max: 0 ​" at bounding box center [722, 318] width 824 height 59
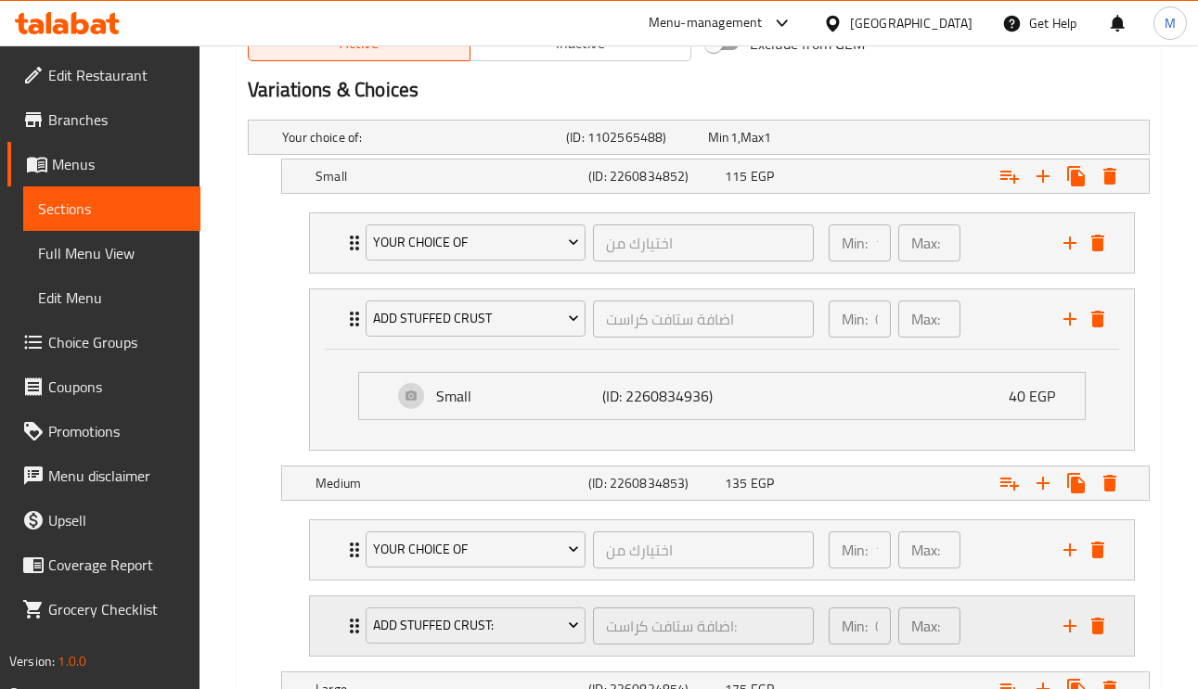
click at [343, 617] on div "Add Stuffed Crust: اضافة ستافت كراست: ​ Min: 0 ​ Max: 0 ​" at bounding box center [727, 626] width 768 height 59
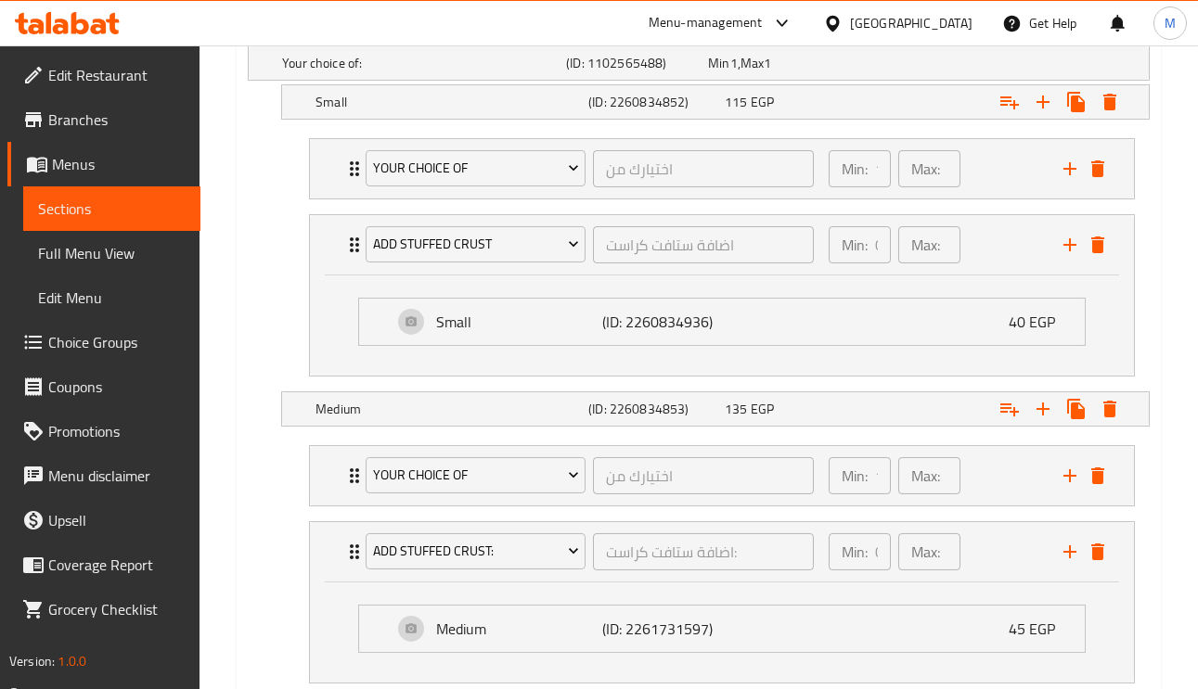
scroll to position [1113, 0]
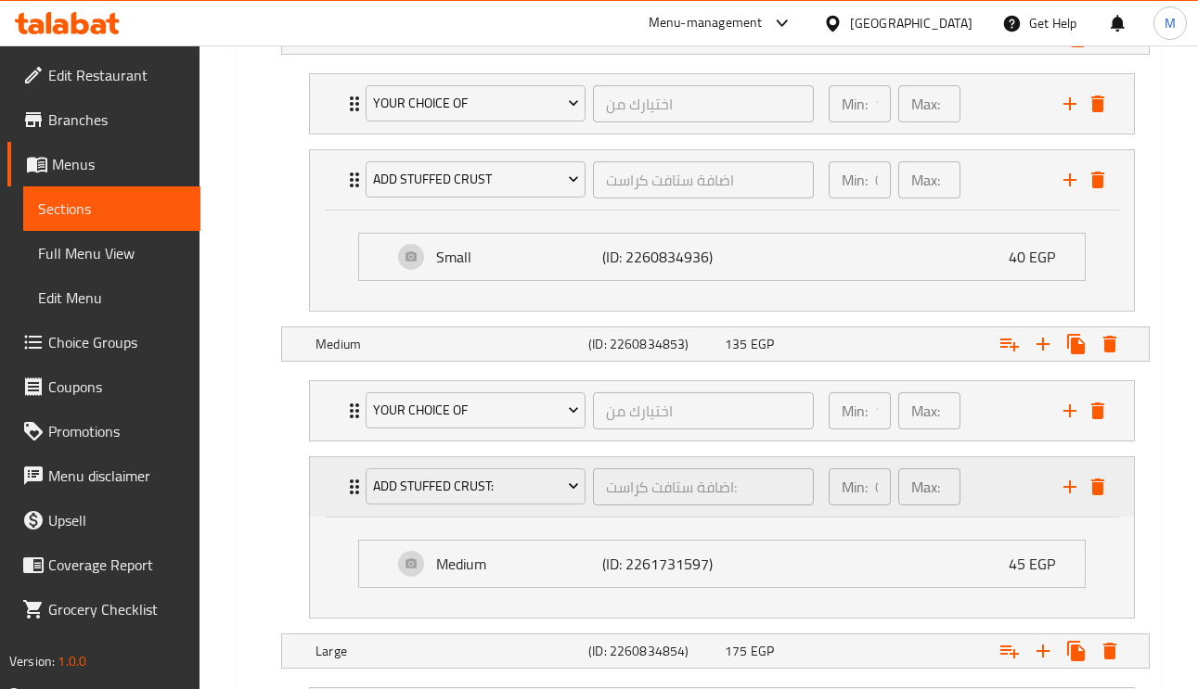
click at [356, 501] on div "Add Stuffed Crust: اضافة ستافت كراست: ​" at bounding box center [589, 486] width 470 height 59
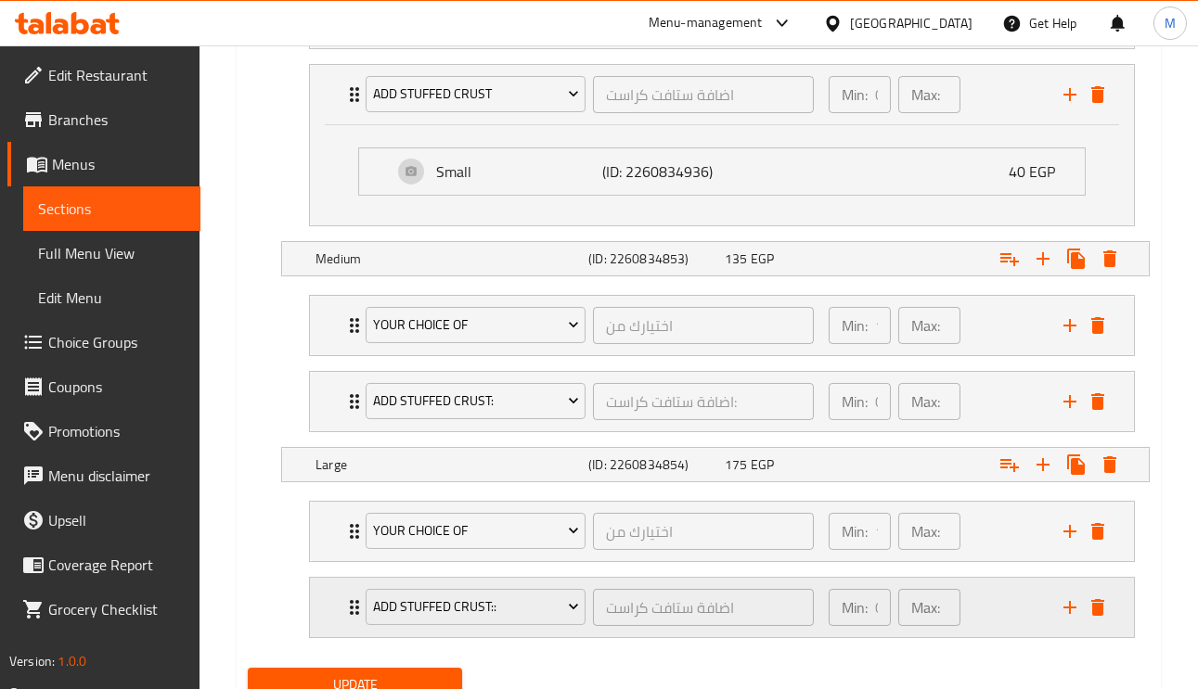
scroll to position [1282, 0]
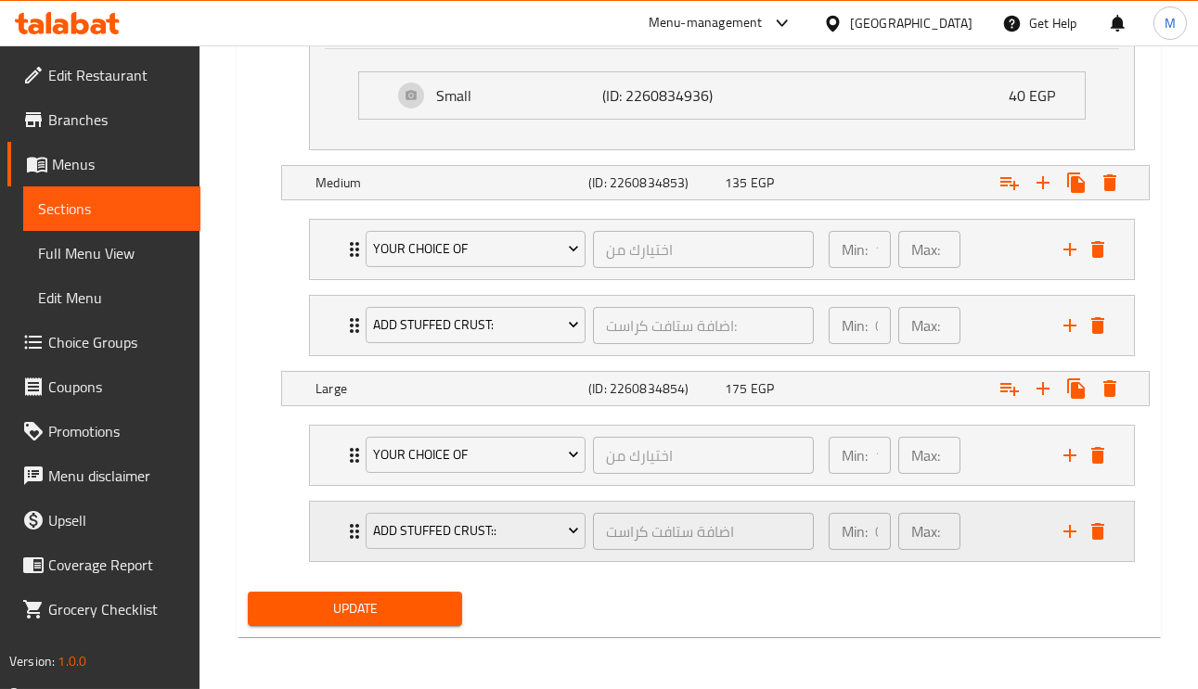
click at [354, 540] on div "Add Stuffed Crust:: اضافة ستافت كراست ​" at bounding box center [589, 531] width 470 height 59
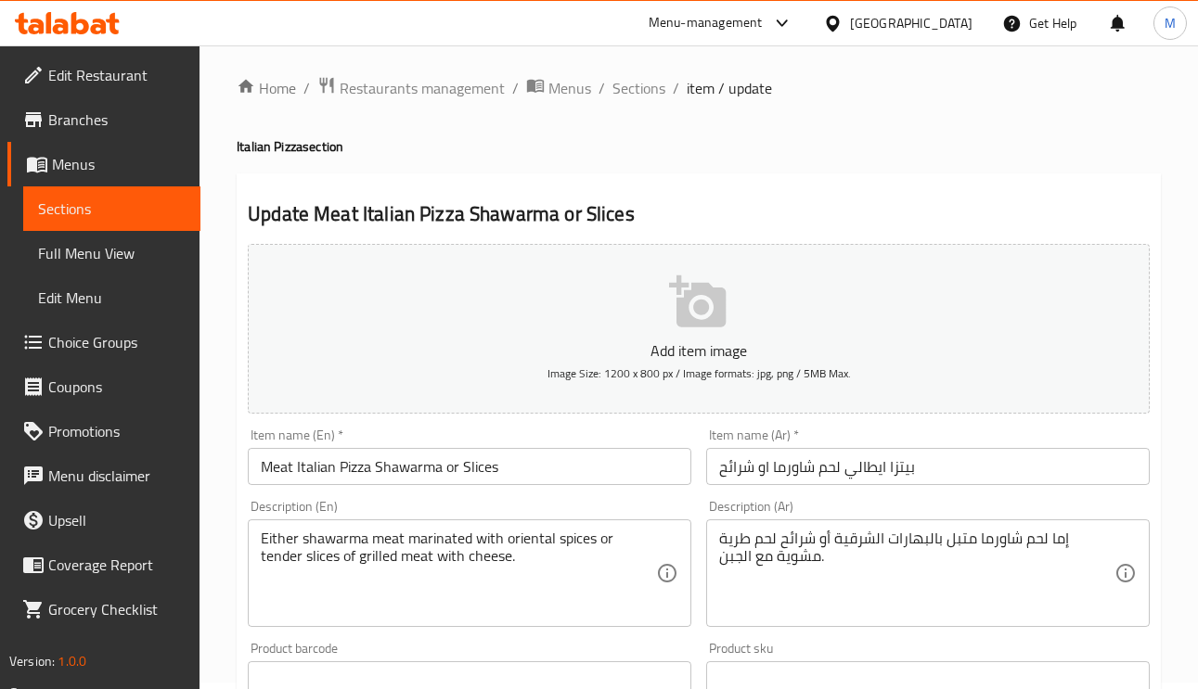
scroll to position [0, 0]
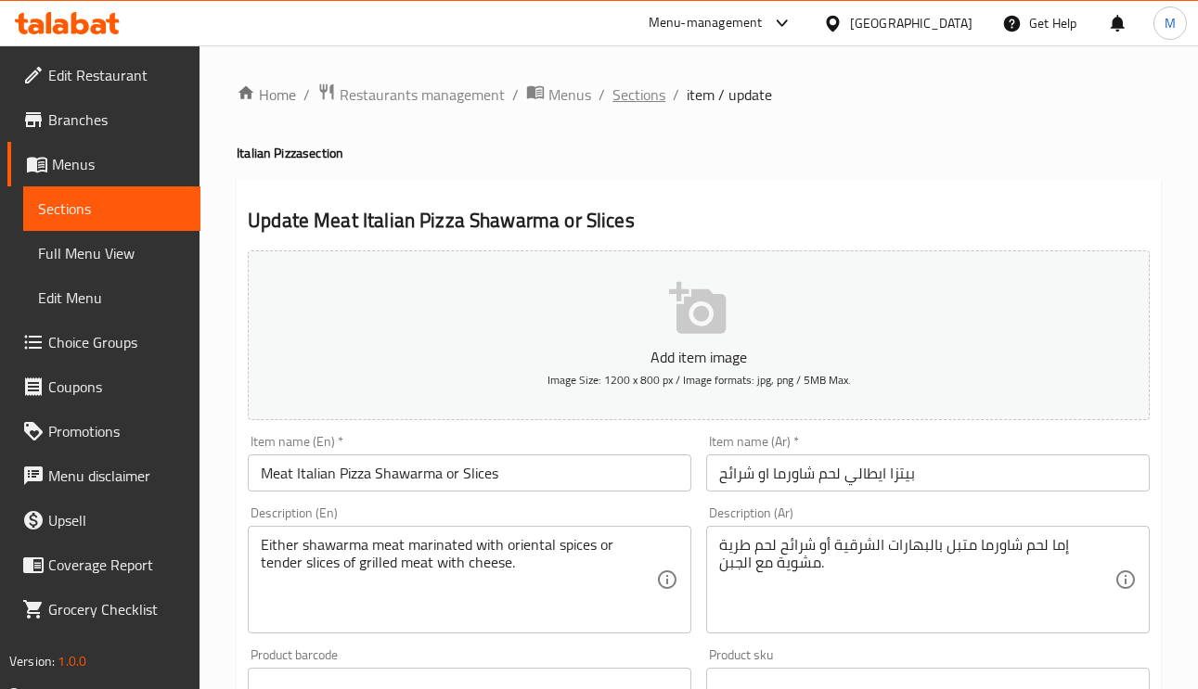
click at [638, 90] on span "Sections" at bounding box center [638, 94] width 53 height 22
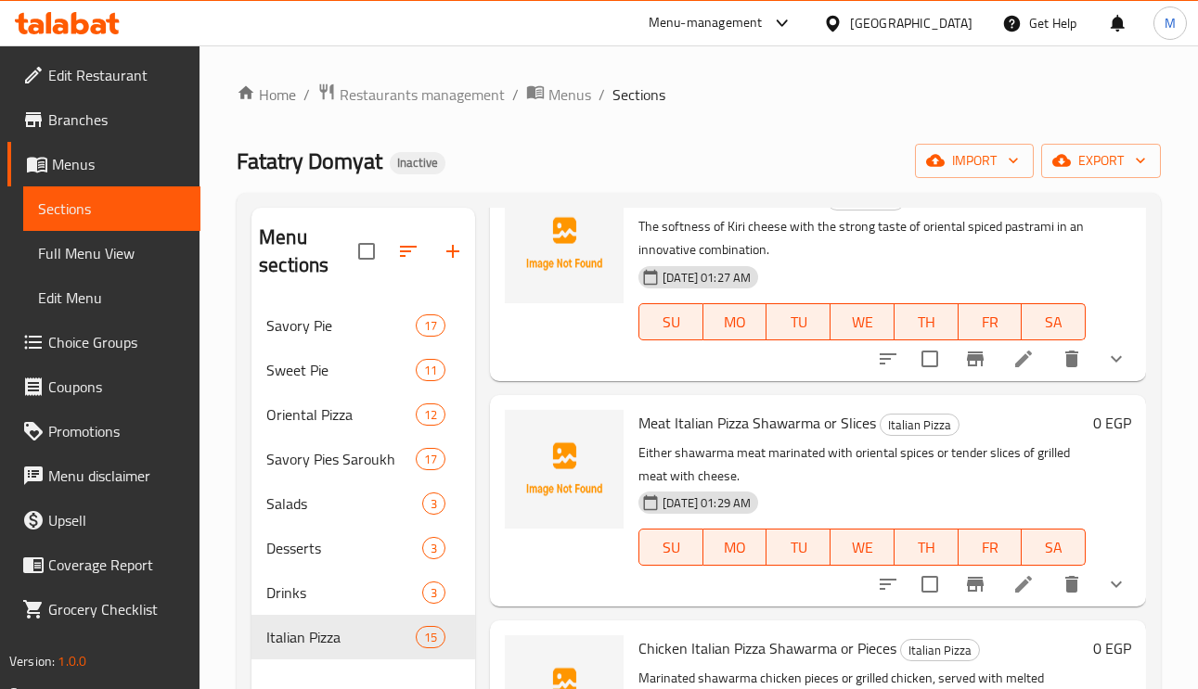
scroll to position [1531, 0]
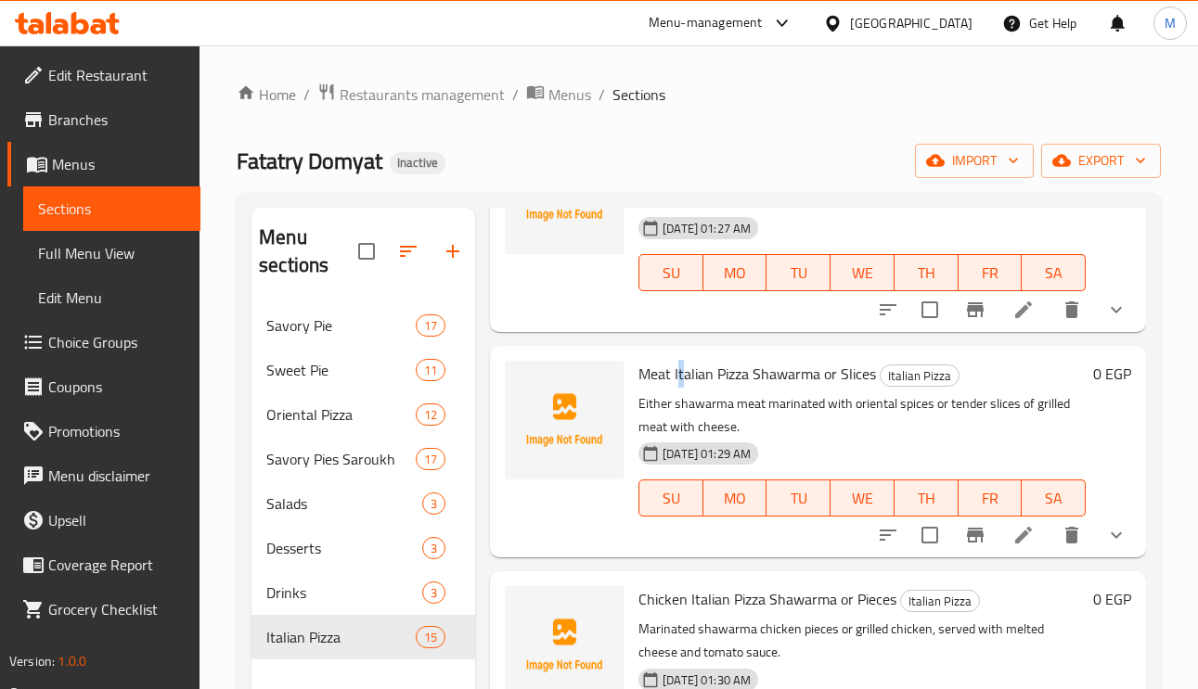
click at [682, 368] on span "Meat Italian Pizza Shawarma or Slices" at bounding box center [756, 374] width 237 height 28
click at [684, 367] on span "Meat Italian Pizza Shawarma or Slices" at bounding box center [756, 374] width 237 height 28
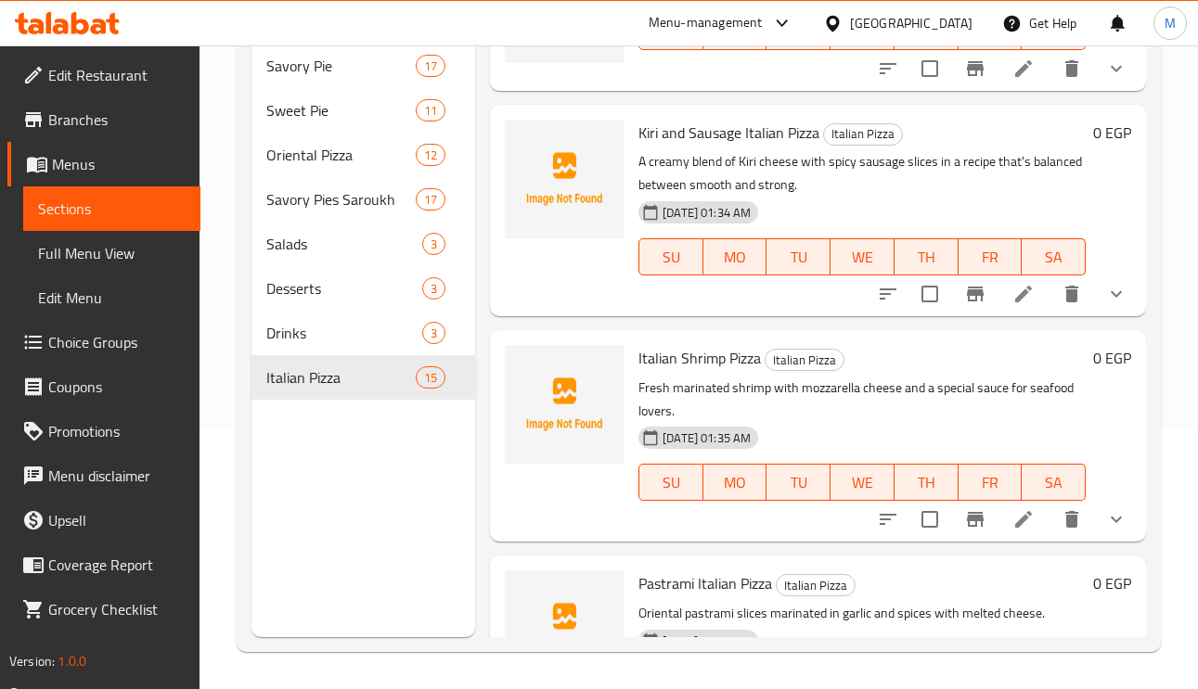
scroll to position [2000, 0]
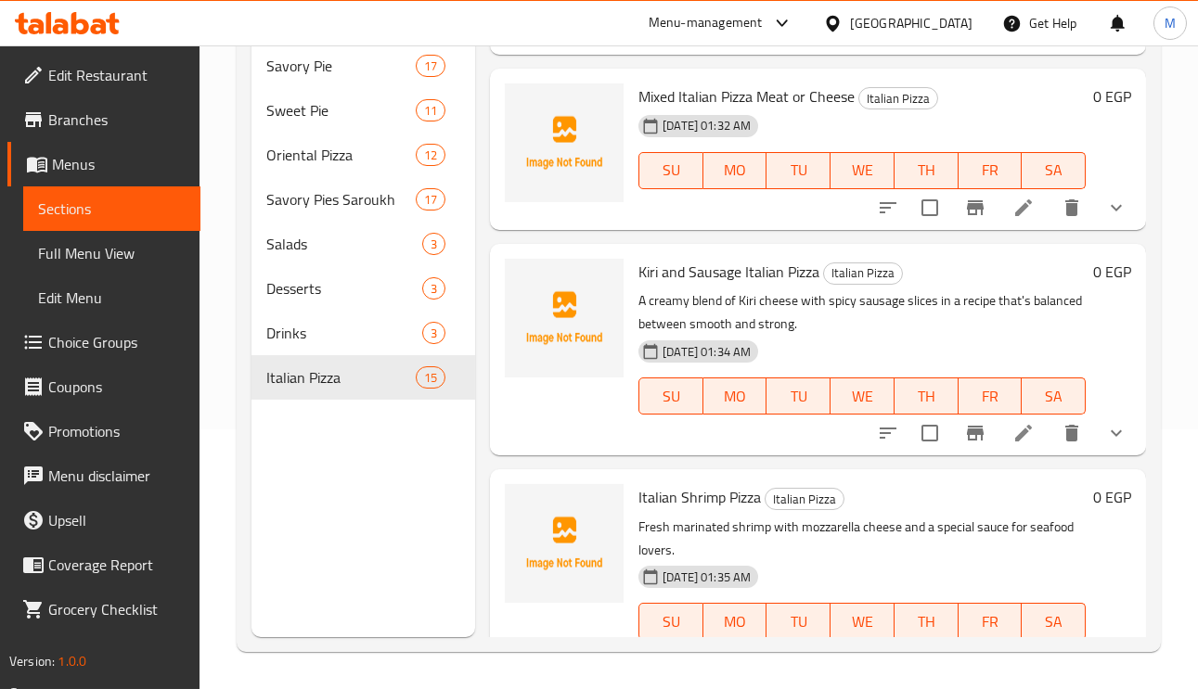
click at [1015, 433] on icon at bounding box center [1023, 433] width 17 height 17
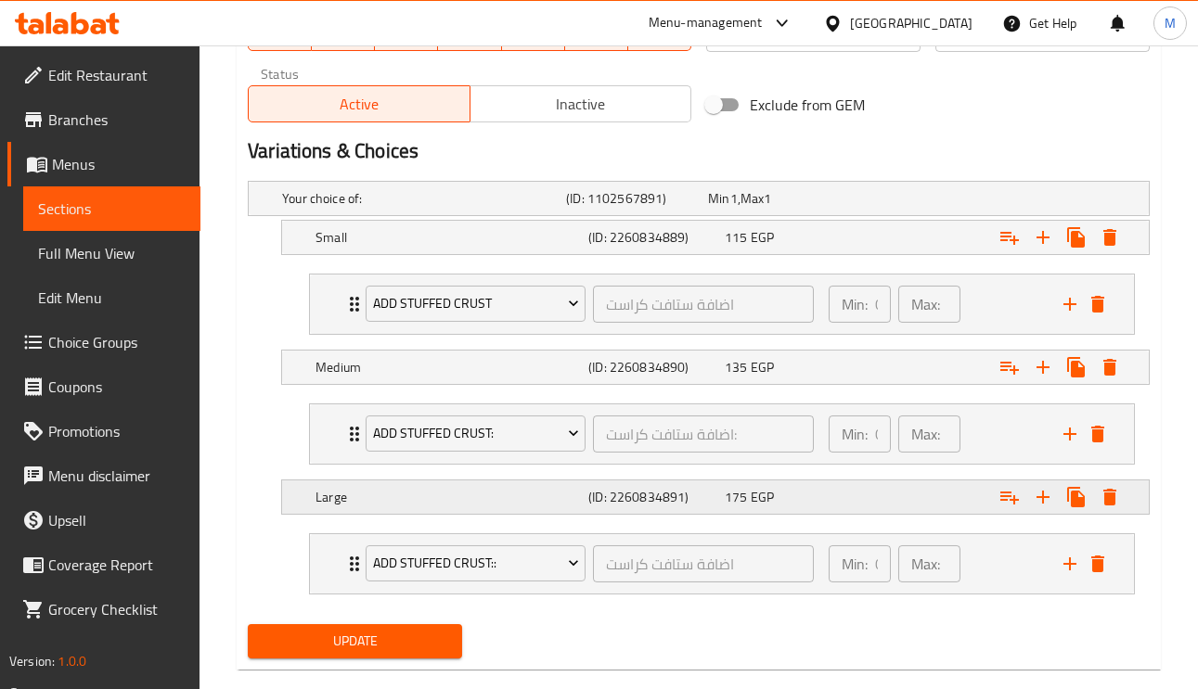
scroll to position [950, 0]
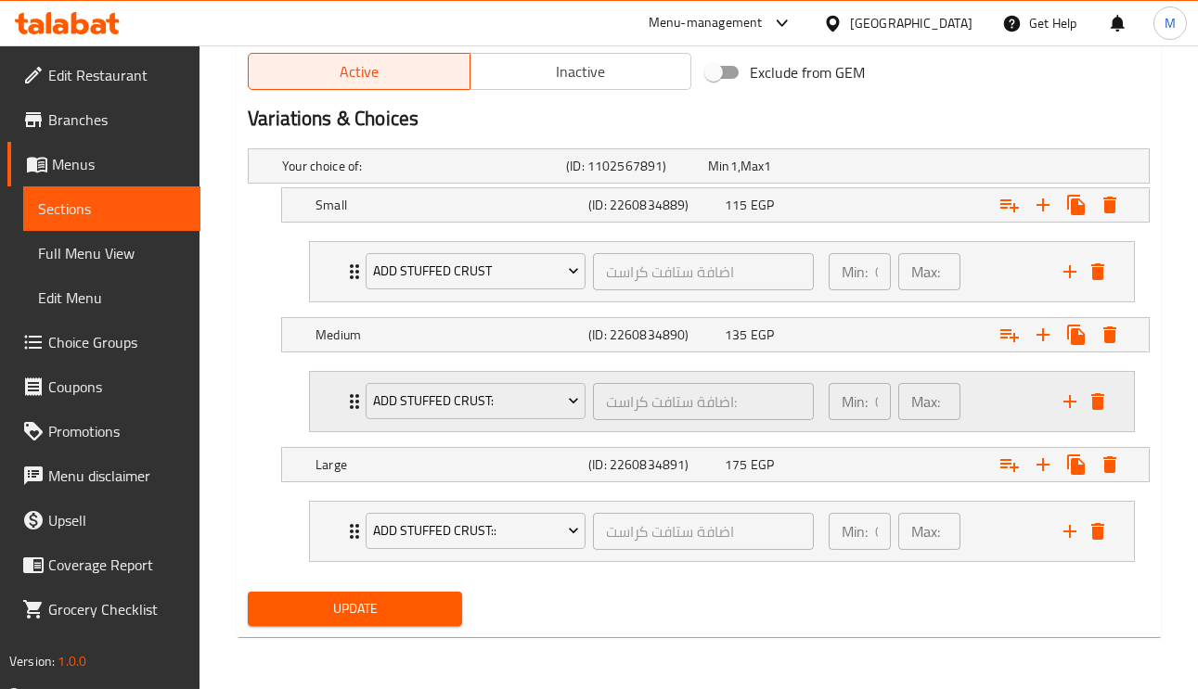
click at [344, 404] on icon "Expand" at bounding box center [354, 402] width 22 height 22
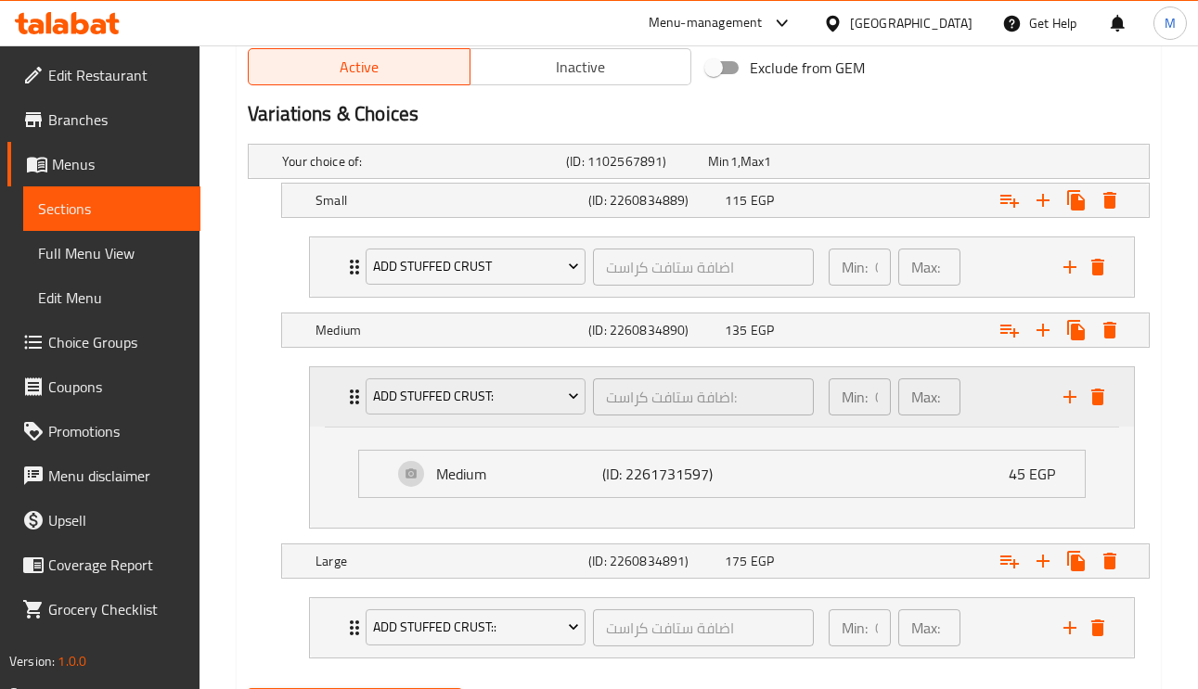
click at [344, 404] on icon "Expand" at bounding box center [354, 397] width 22 height 22
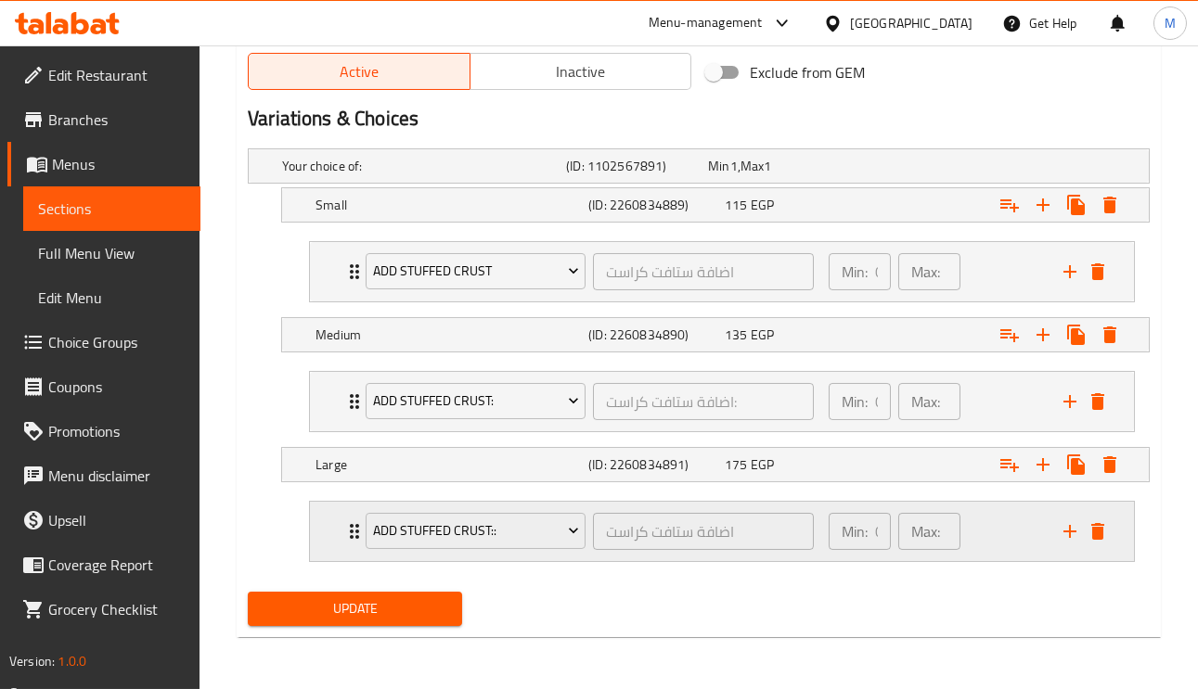
click at [338, 528] on div "Add Stuffed Crust:: اضافة ستافت كراست ​ Min: 0 ​ Max: 0 ​" at bounding box center [722, 531] width 824 height 59
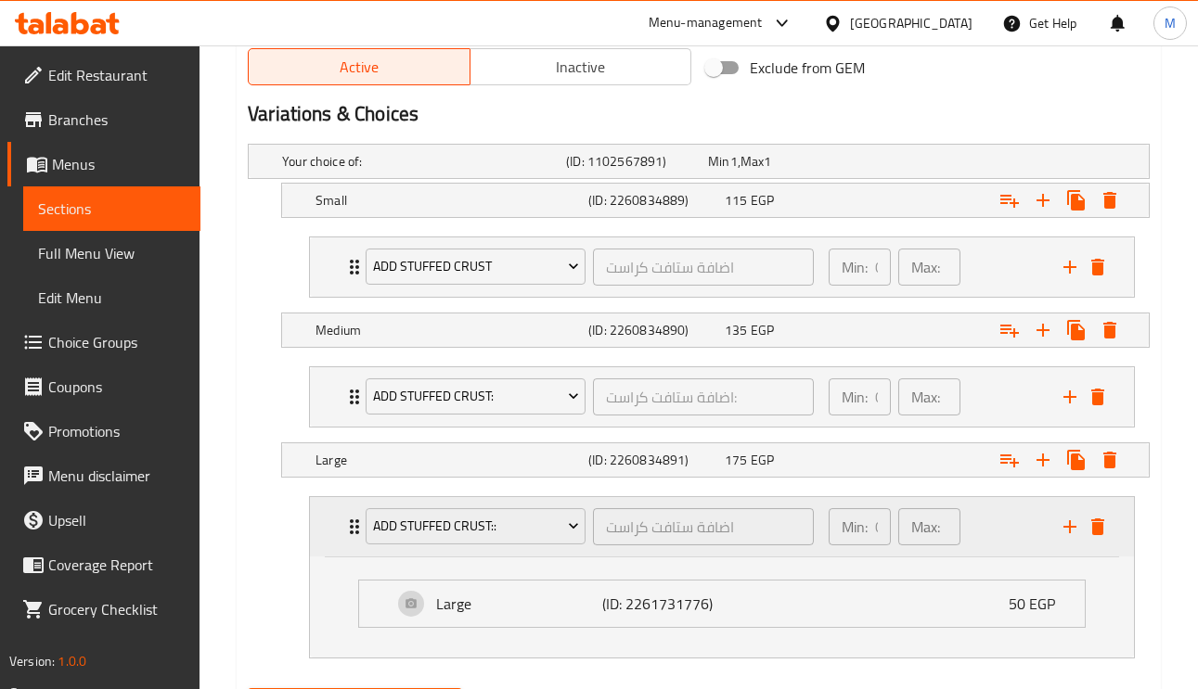
click at [338, 528] on div "Add Stuffed Crust:: اضافة ستافت كراست ​ Min: 0 ​ Max: 0 ​" at bounding box center [722, 526] width 824 height 59
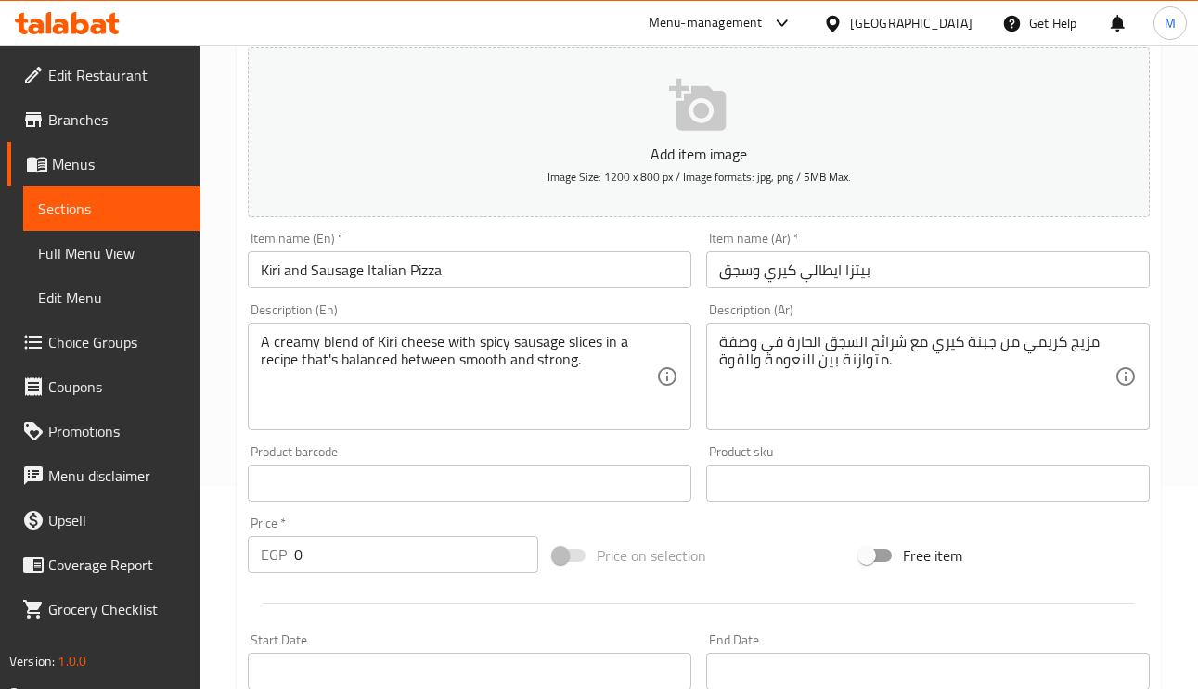
scroll to position [0, 0]
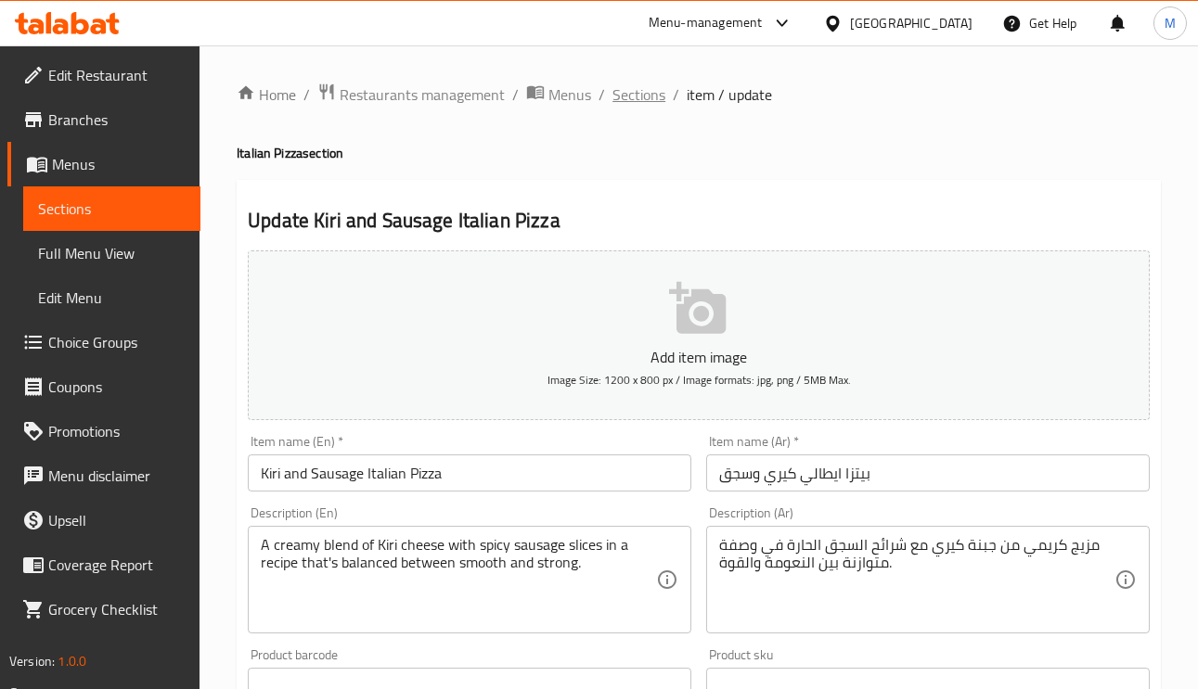
click at [631, 88] on span "Sections" at bounding box center [638, 94] width 53 height 22
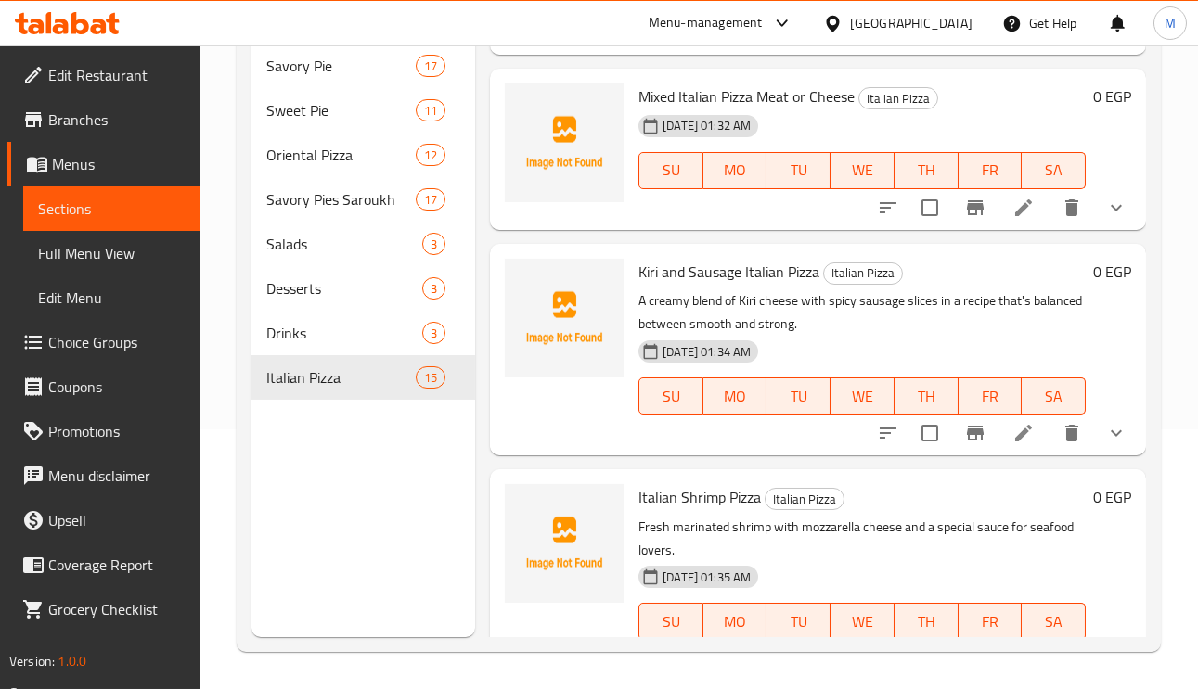
scroll to position [1861, 0]
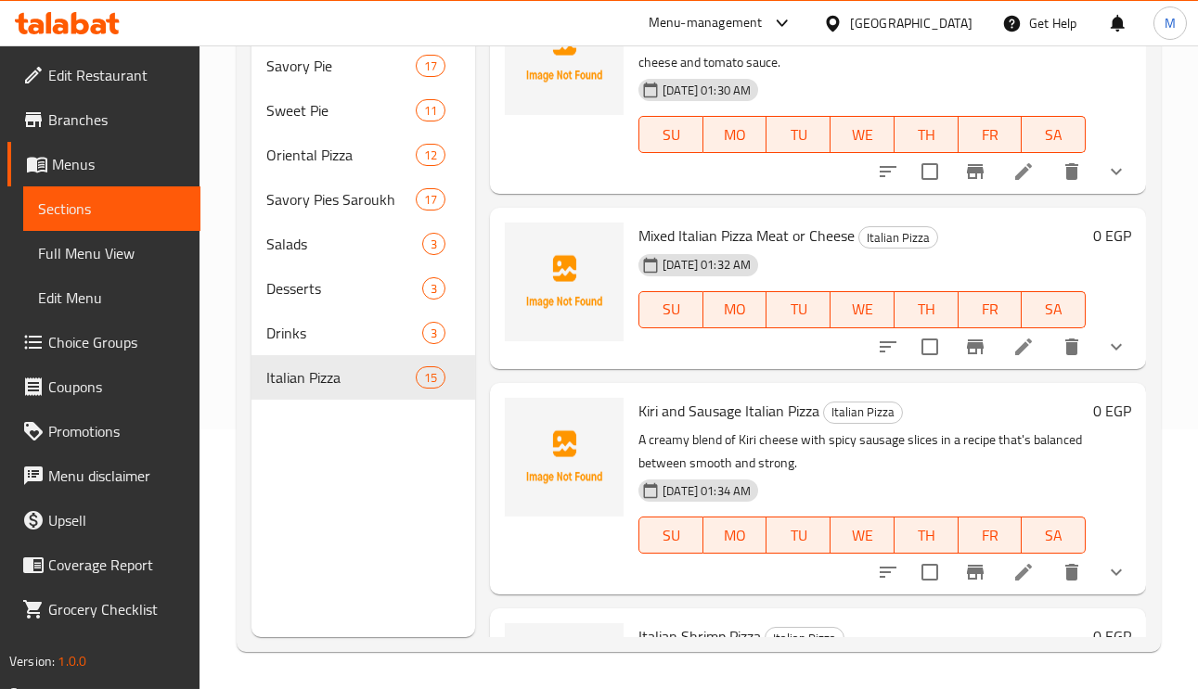
click at [1015, 344] on icon at bounding box center [1023, 347] width 17 height 17
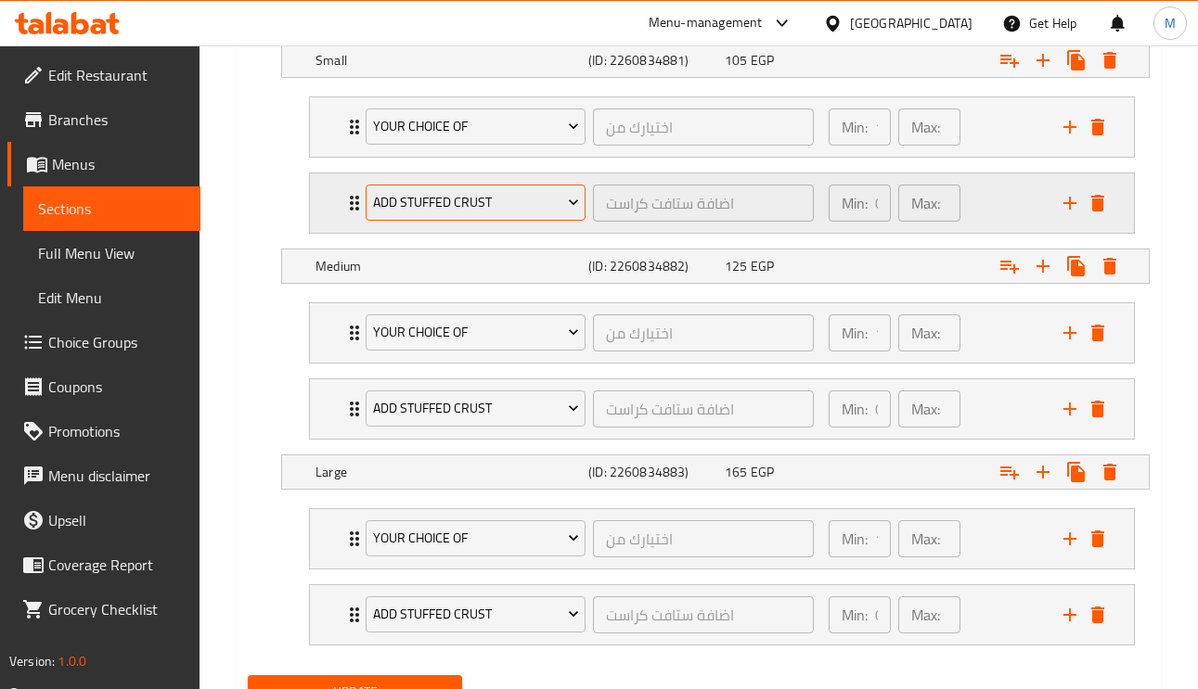
scroll to position [1042, 0]
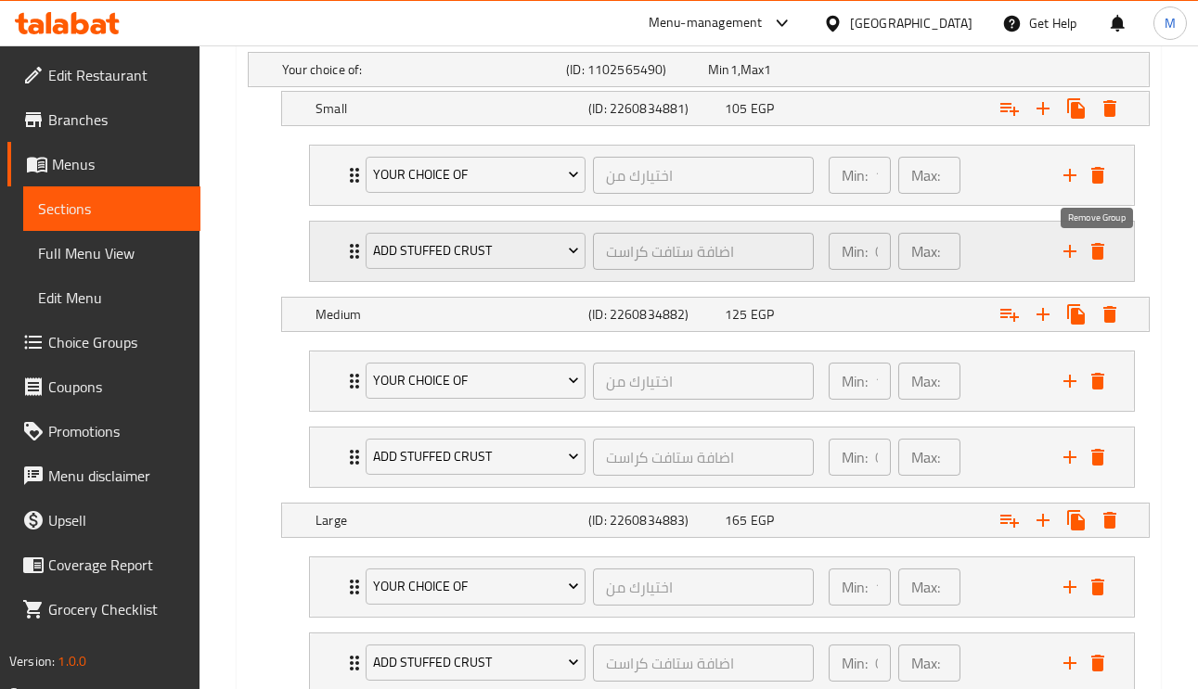
click at [1097, 254] on icon "delete" at bounding box center [1097, 251] width 13 height 17
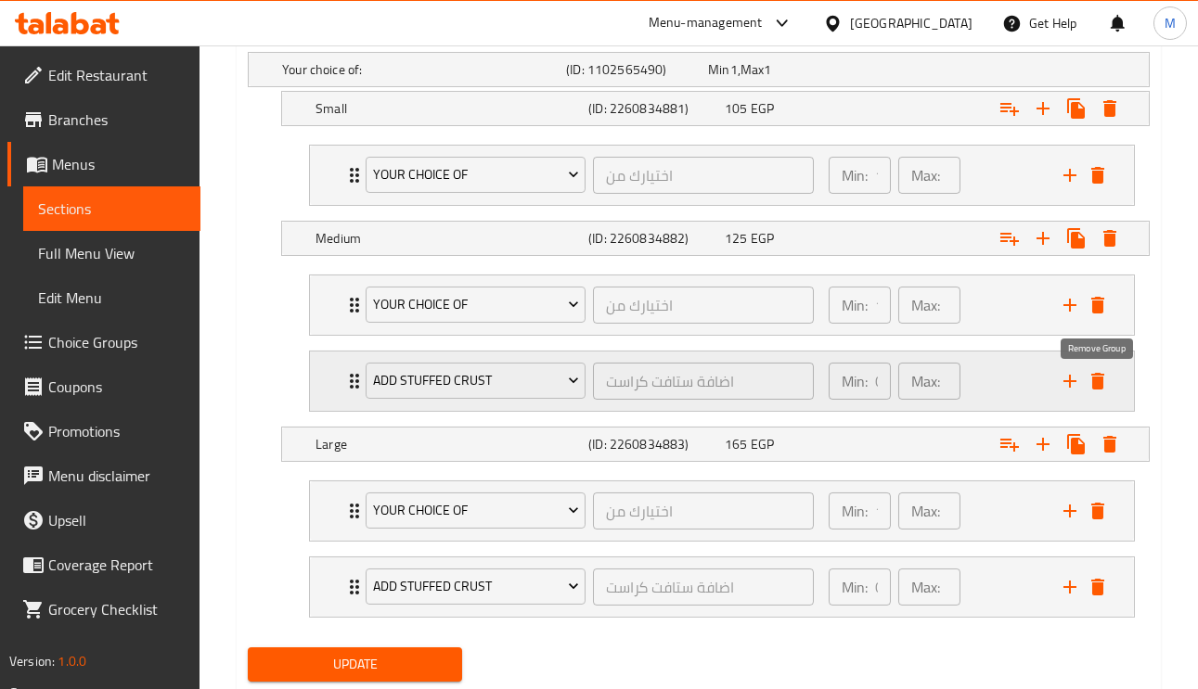
click at [1090, 383] on icon "delete" at bounding box center [1097, 381] width 22 height 22
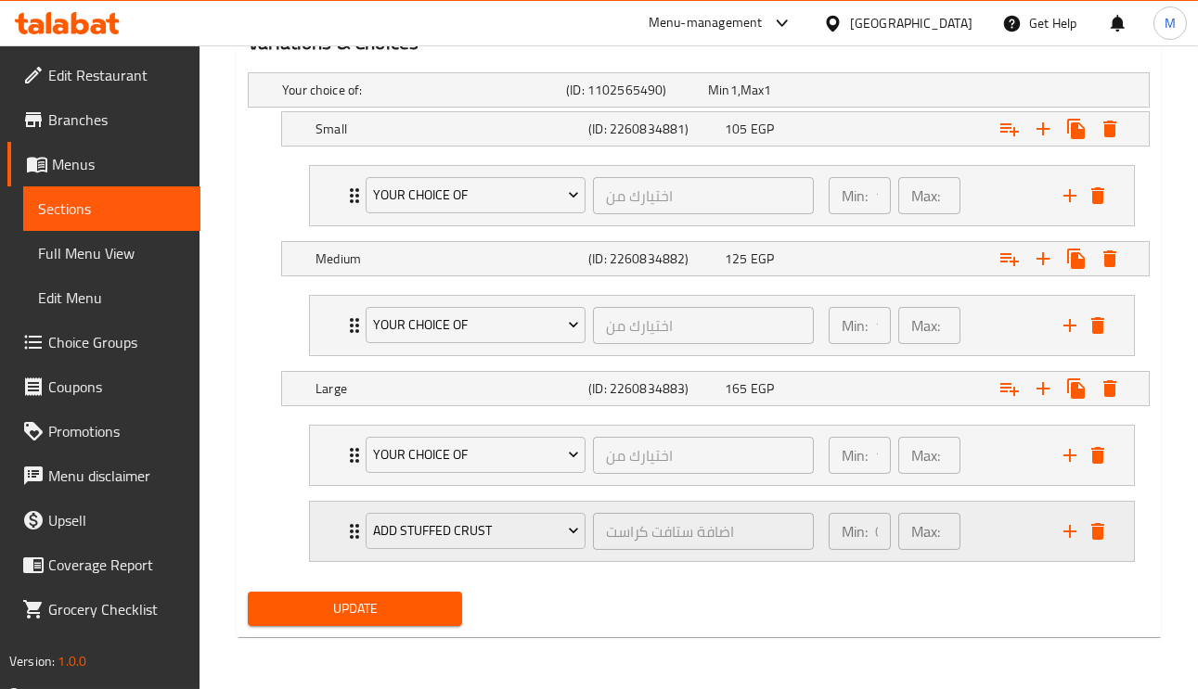
click at [340, 526] on div "Add Stuffed Crust اضافة ستافت كراست ​ Min: 0 ​ Max: 0 ​" at bounding box center [722, 531] width 824 height 59
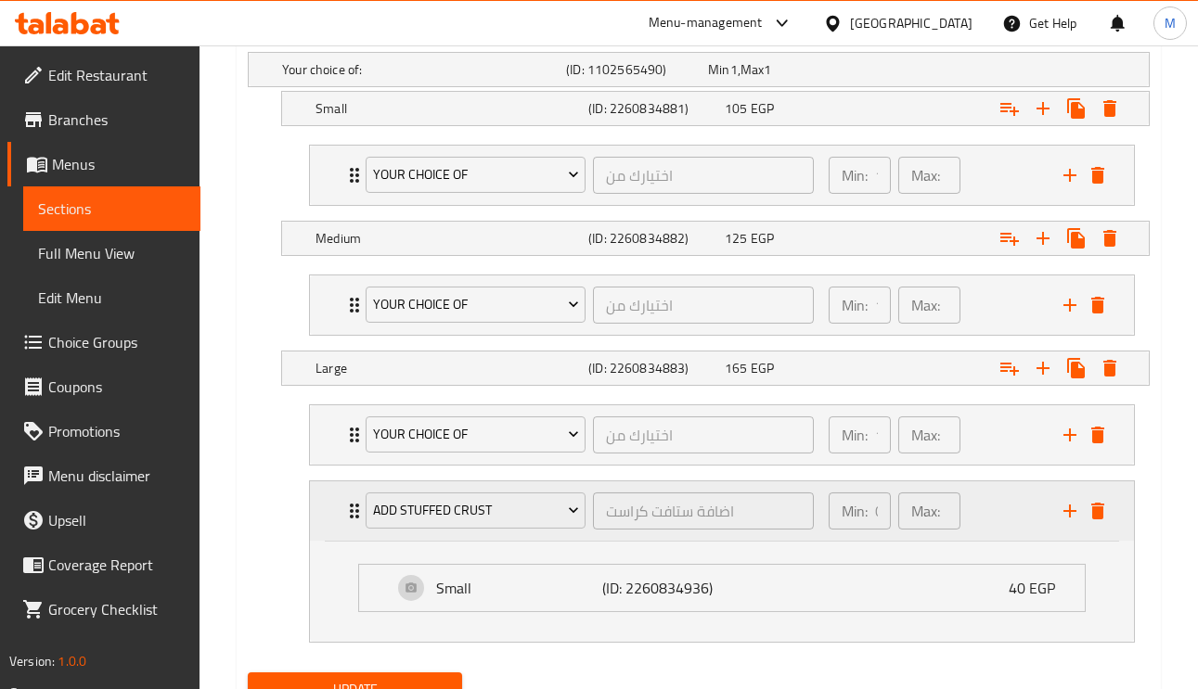
click at [342, 526] on div "Add Stuffed Crust اضافة ستافت كراست ​ Min: 0 ​ Max: 0 ​" at bounding box center [722, 510] width 824 height 59
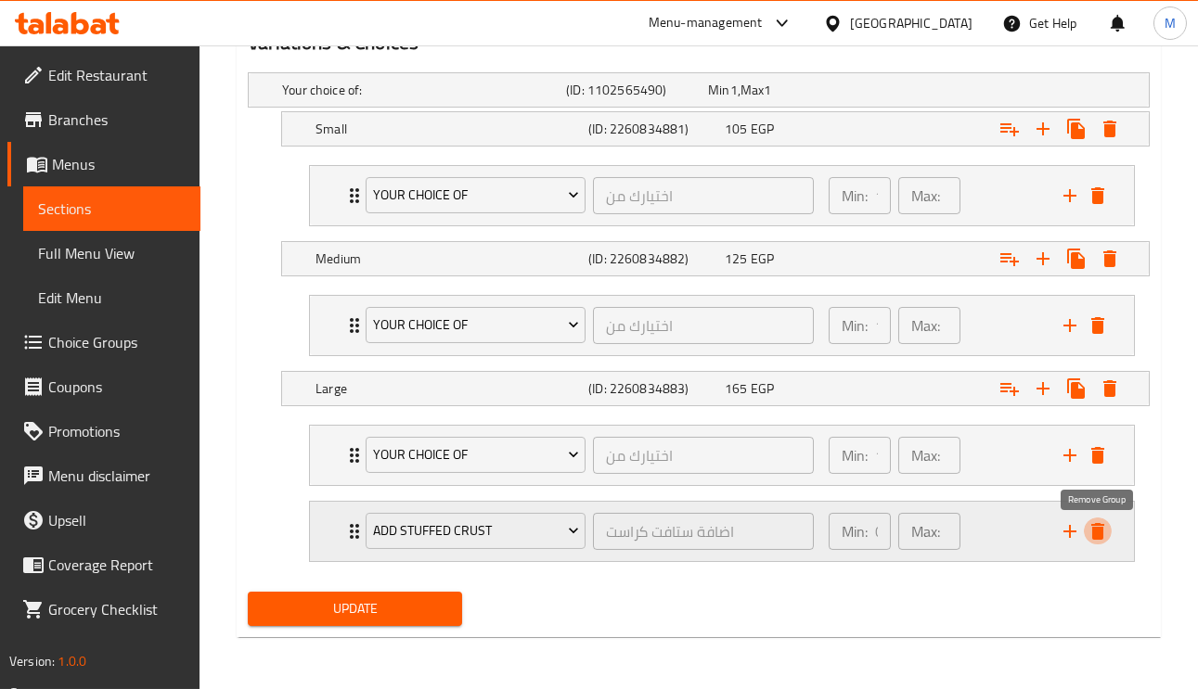
click at [1095, 532] on icon "delete" at bounding box center [1097, 531] width 13 height 17
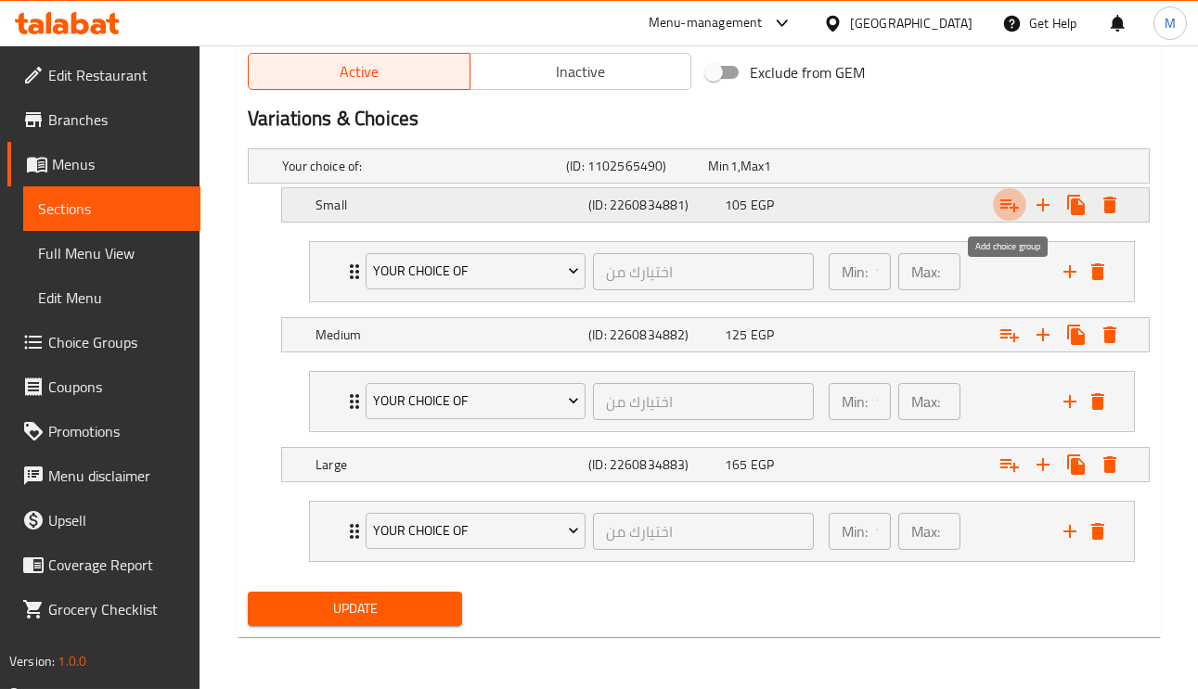
click at [1006, 211] on icon "Expand" at bounding box center [1009, 205] width 22 height 22
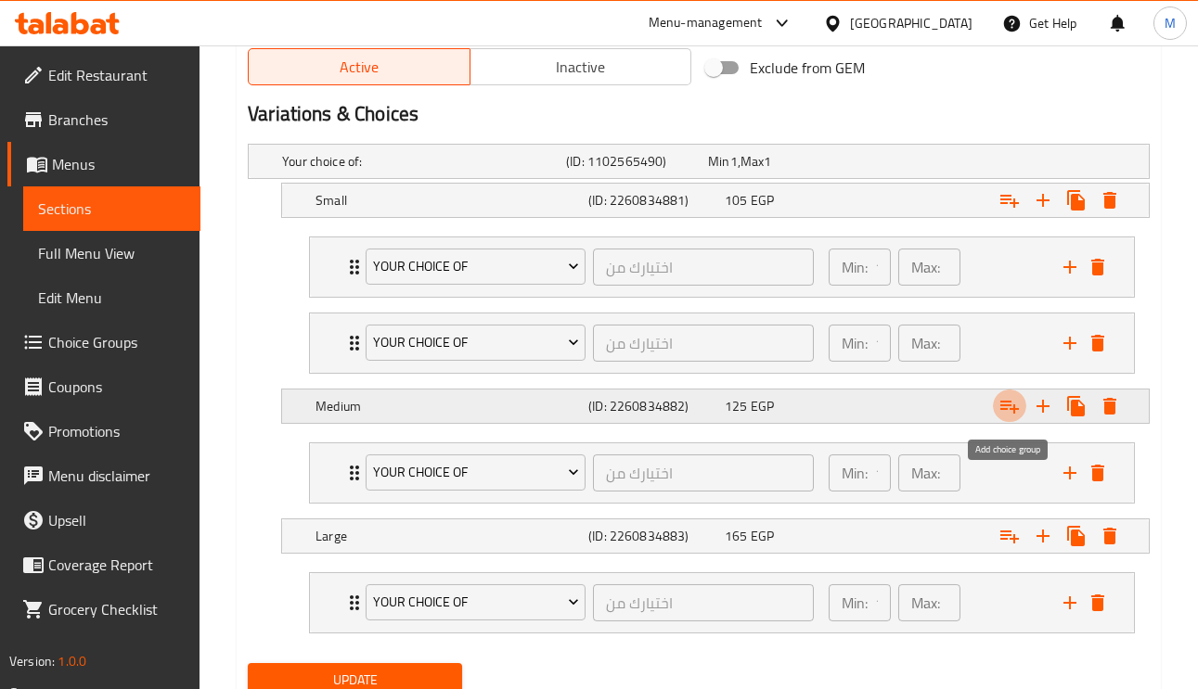
click at [998, 415] on icon "Expand" at bounding box center [1009, 406] width 22 height 22
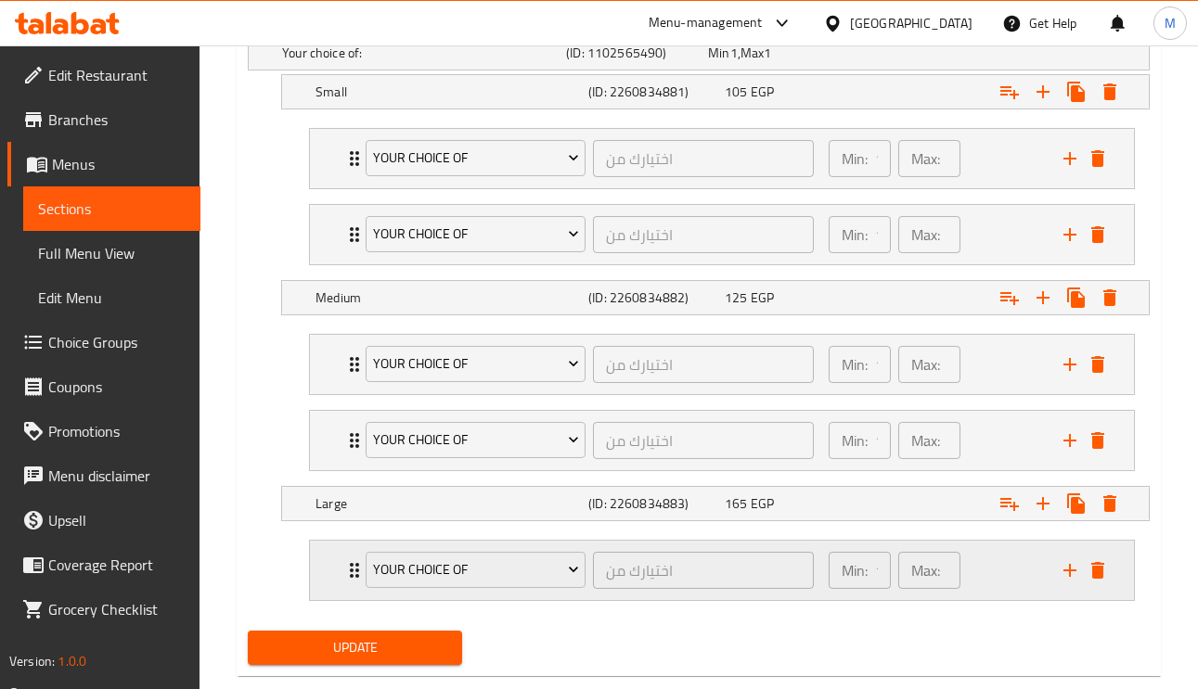
scroll to position [1089, 0]
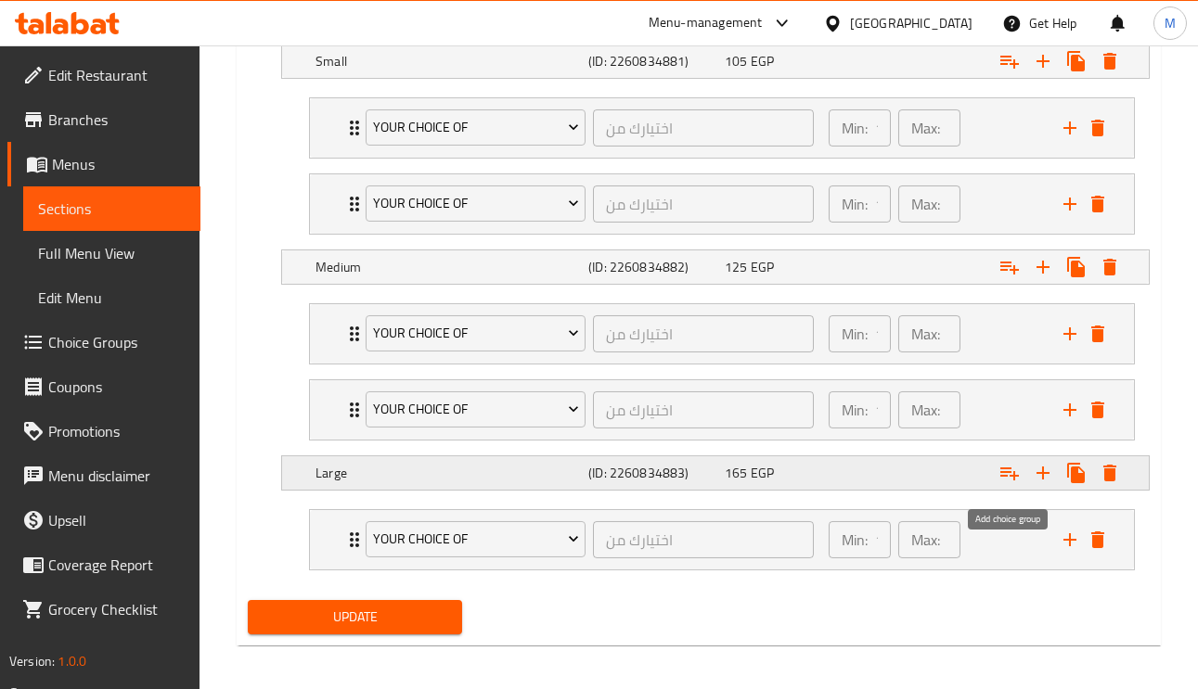
click at [1009, 477] on icon "Expand" at bounding box center [1009, 474] width 19 height 13
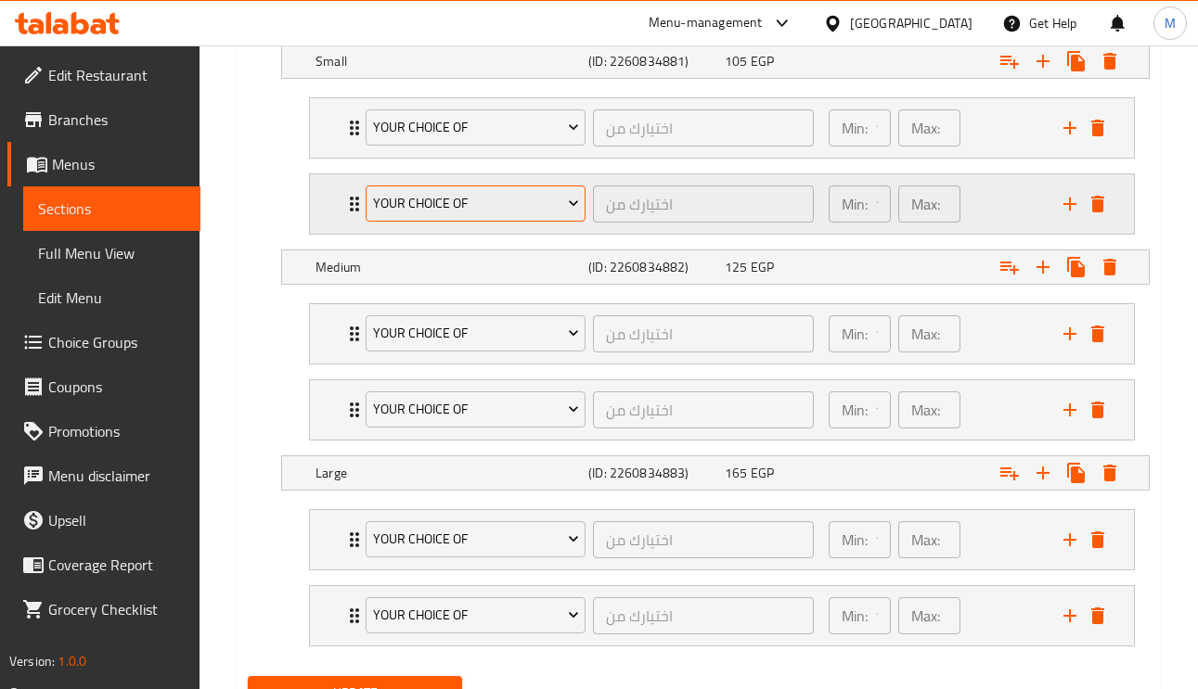
click at [457, 206] on span "Your Choice Of" at bounding box center [476, 203] width 206 height 23
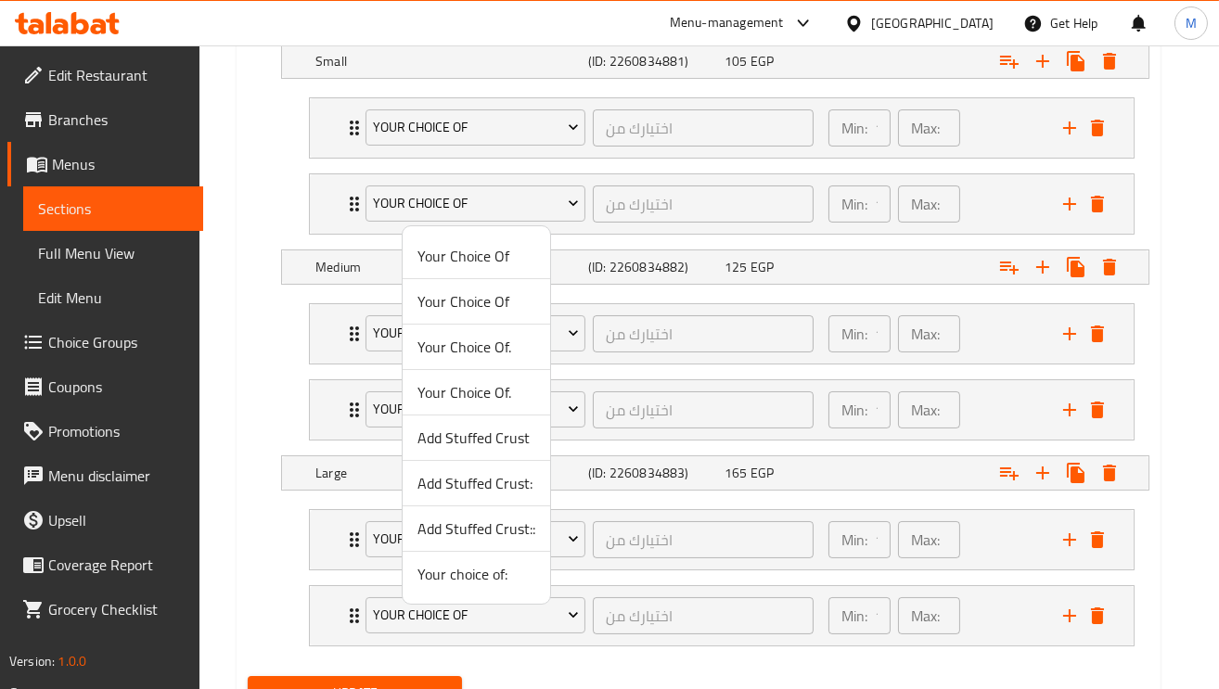
click at [503, 433] on span "Add Stuffed Crust" at bounding box center [476, 438] width 118 height 22
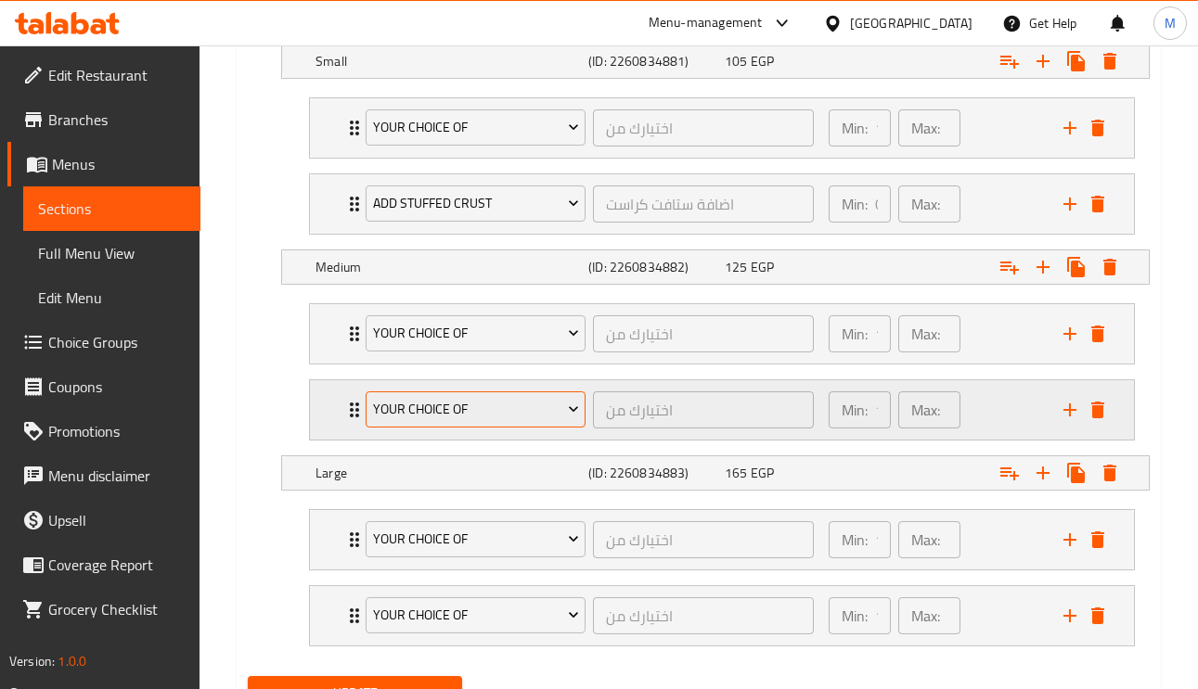
click at [471, 417] on span "Your Choice Of" at bounding box center [476, 409] width 206 height 23
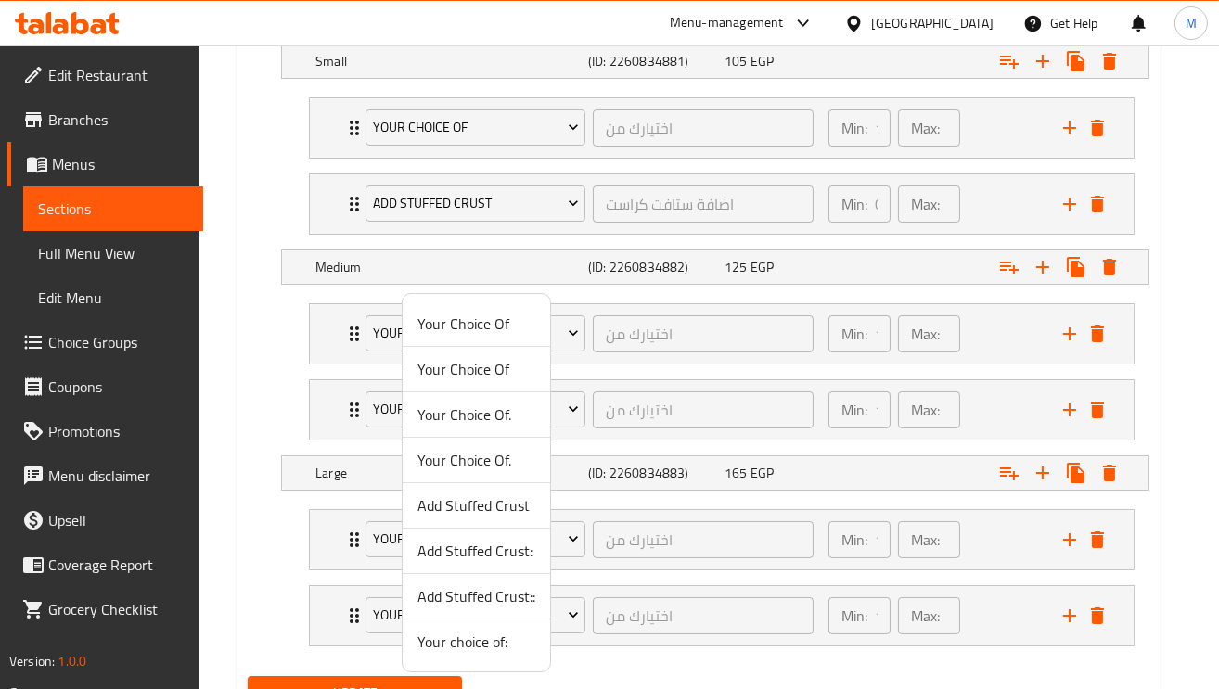
drag, startPoint x: 515, startPoint y: 553, endPoint x: 518, endPoint y: 562, distance: 9.7
click at [517, 553] on span "Add Stuffed Crust:" at bounding box center [476, 551] width 118 height 22
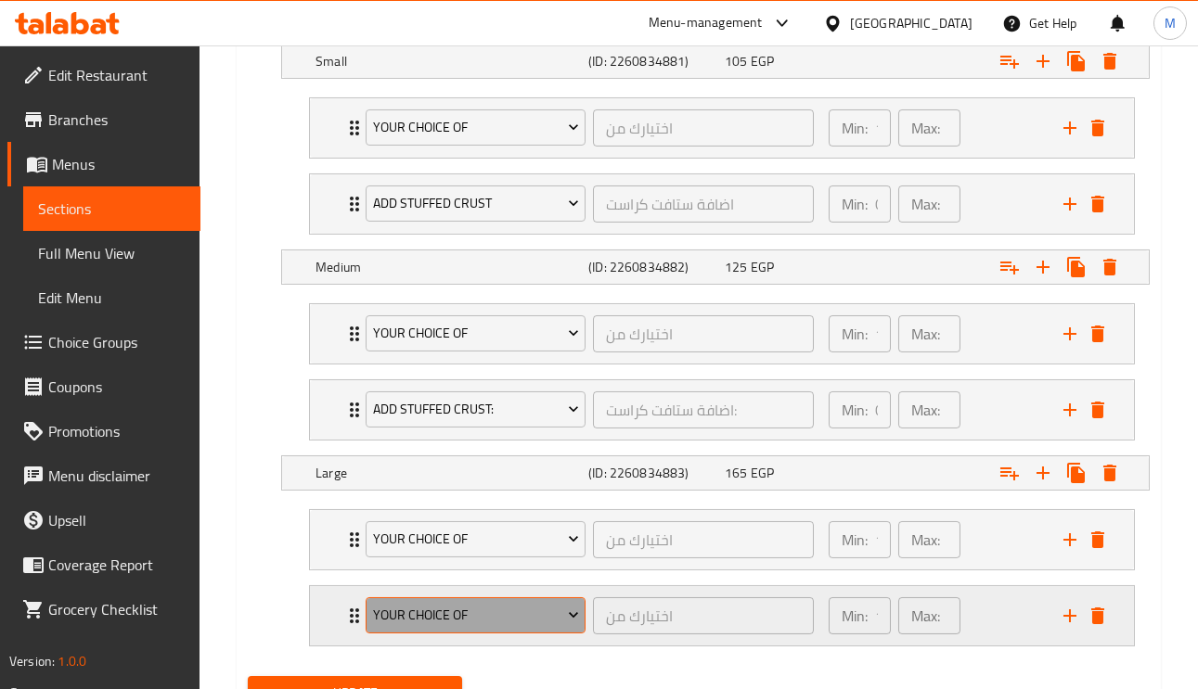
click at [431, 627] on span "Your Choice Of" at bounding box center [476, 615] width 206 height 23
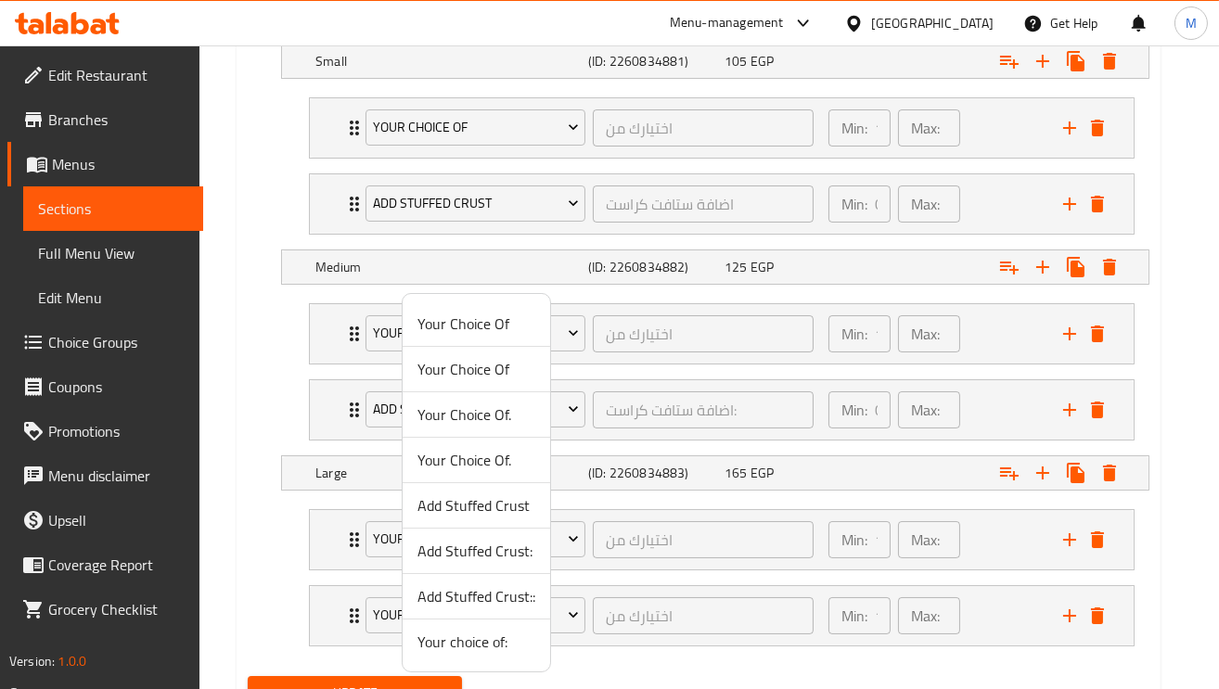
click at [464, 585] on span "Add Stuffed Crust::" at bounding box center [476, 596] width 118 height 22
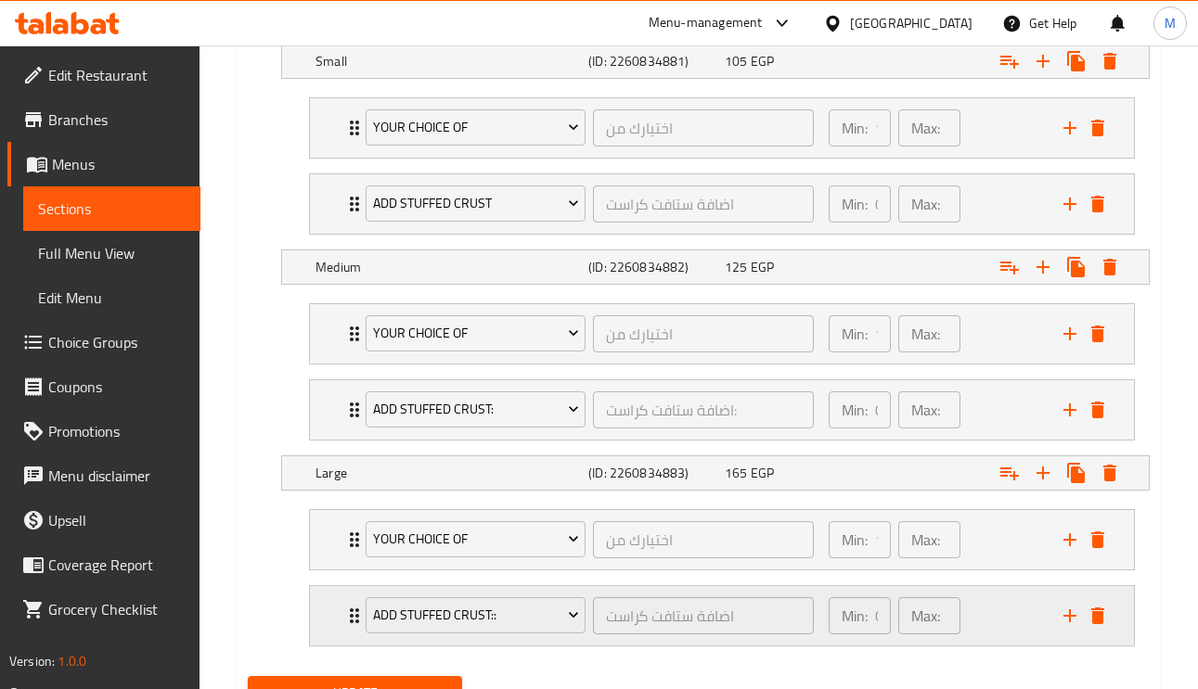
click at [469, 599] on div "Add Stuffed Crust::" at bounding box center [475, 616] width 227 height 45
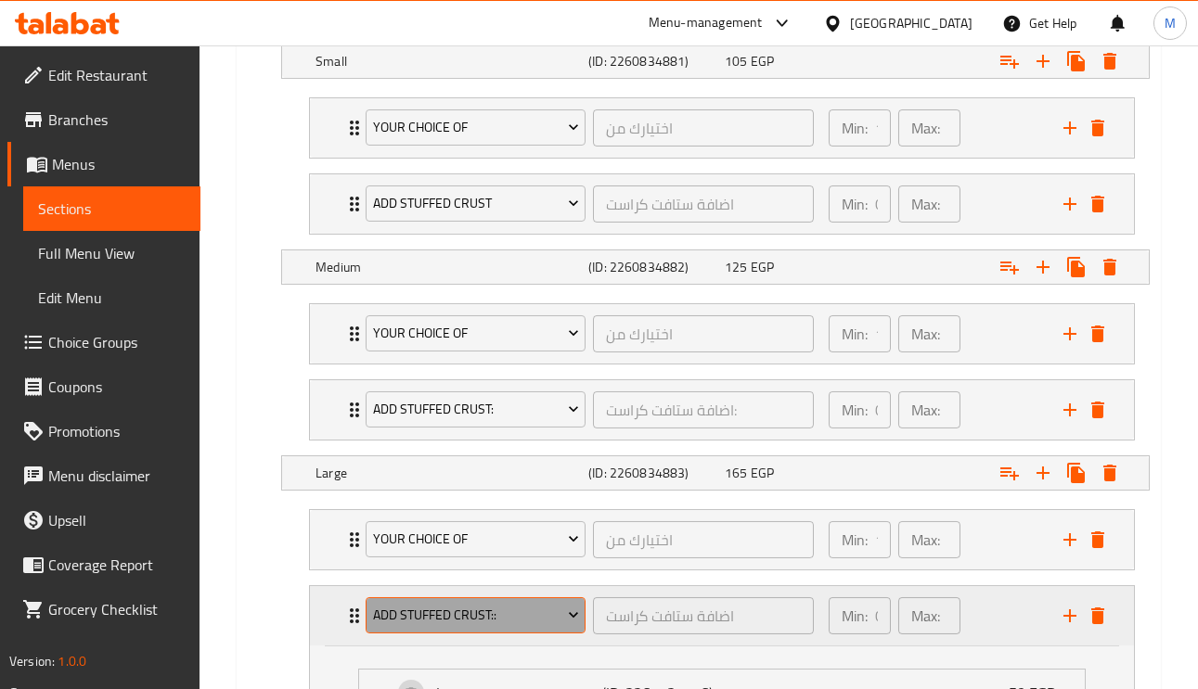
click at [481, 622] on span "Add Stuffed Crust::" at bounding box center [476, 615] width 206 height 23
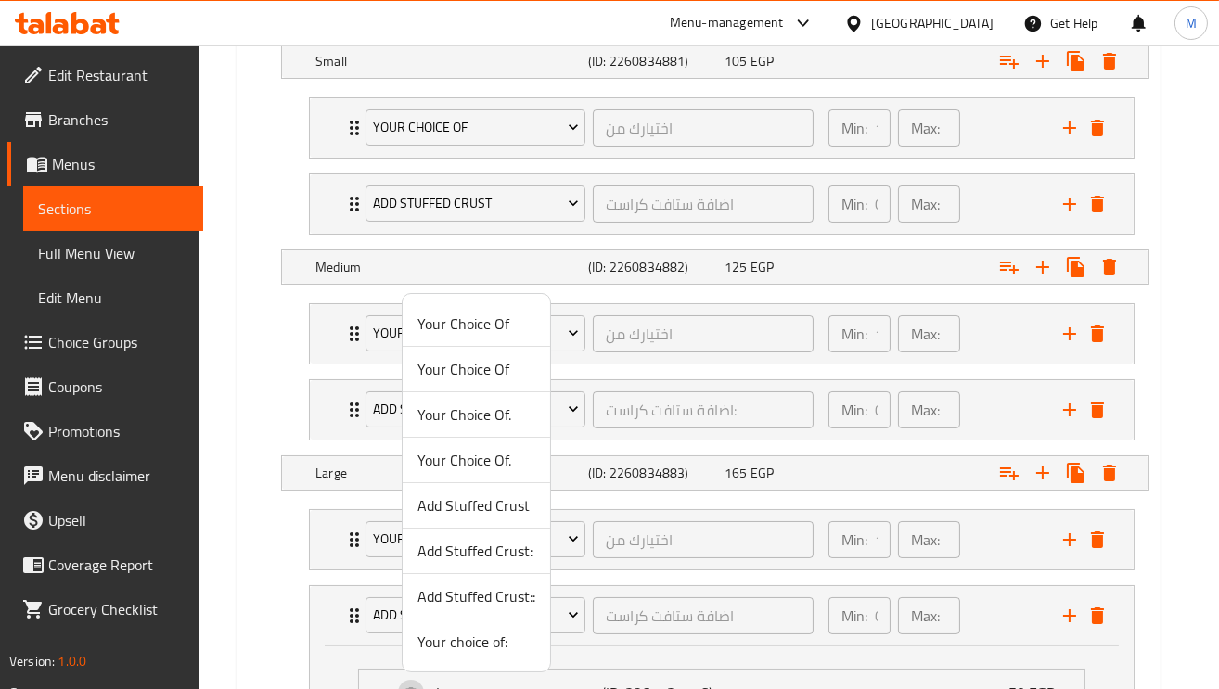
click at [494, 585] on span "Add Stuffed Crust::" at bounding box center [476, 596] width 118 height 22
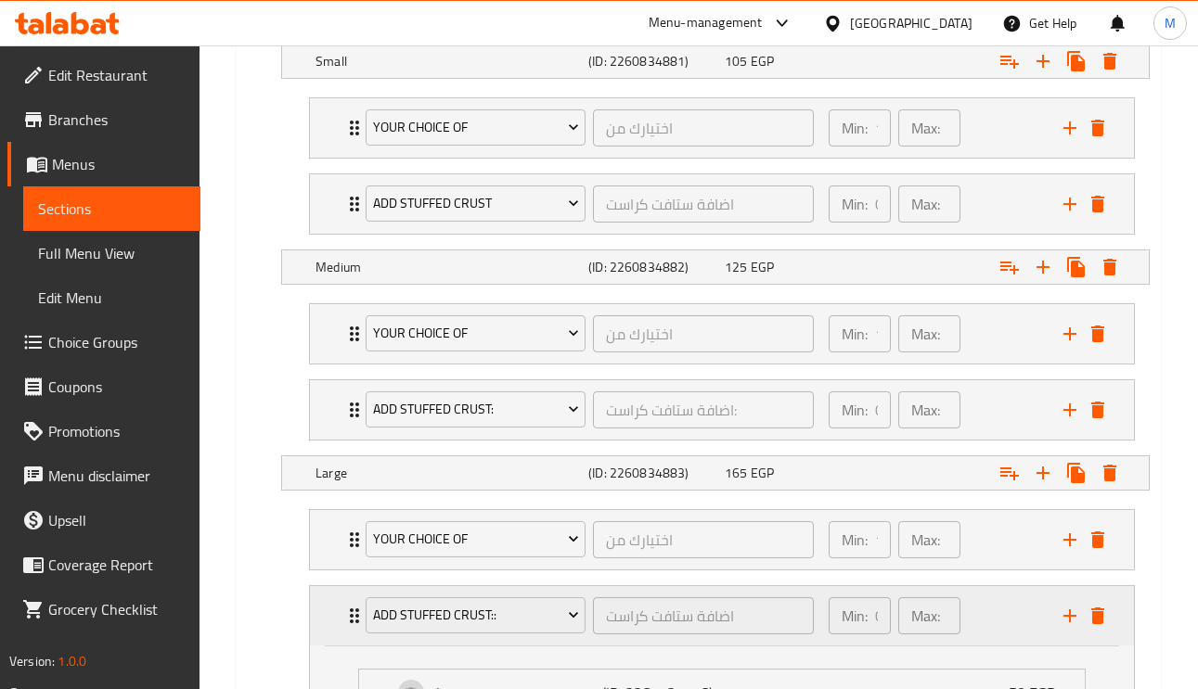
click at [347, 608] on div "Add Stuffed Crust:: اضافة ستافت كراست ​ Min: 0 ​ Max: 0 ​" at bounding box center [727, 615] width 768 height 59
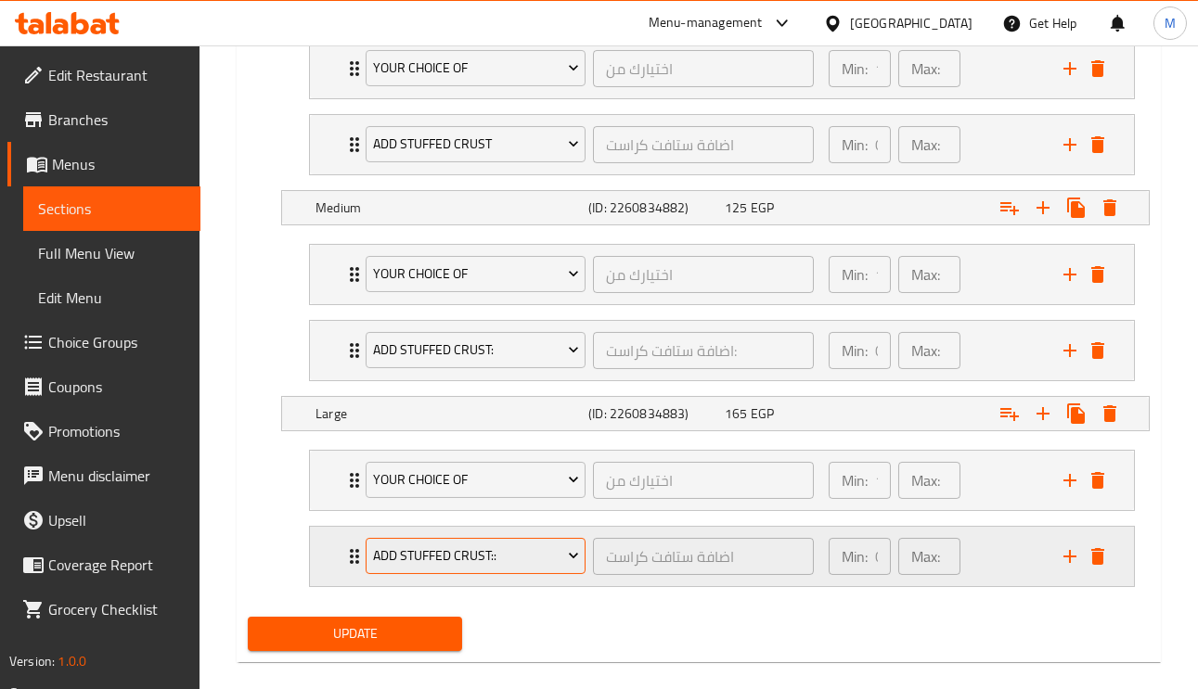
scroll to position [1181, 0]
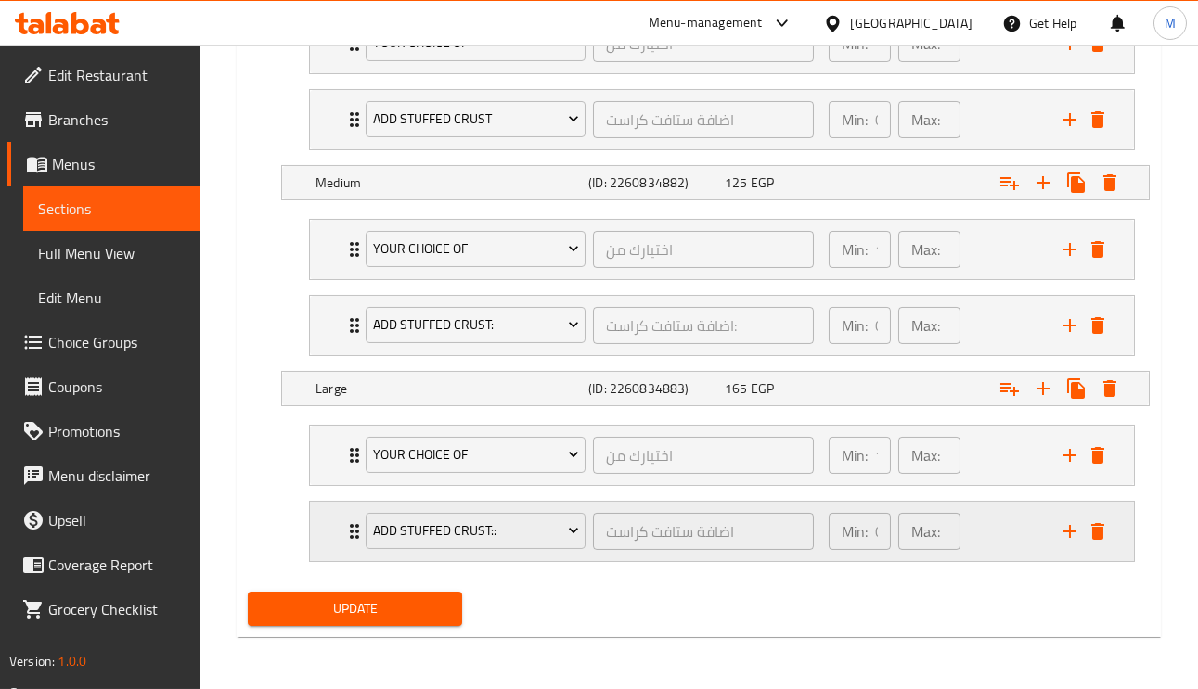
click at [357, 526] on div "Add Stuffed Crust:: اضافة ستافت كراست ​" at bounding box center [589, 531] width 470 height 59
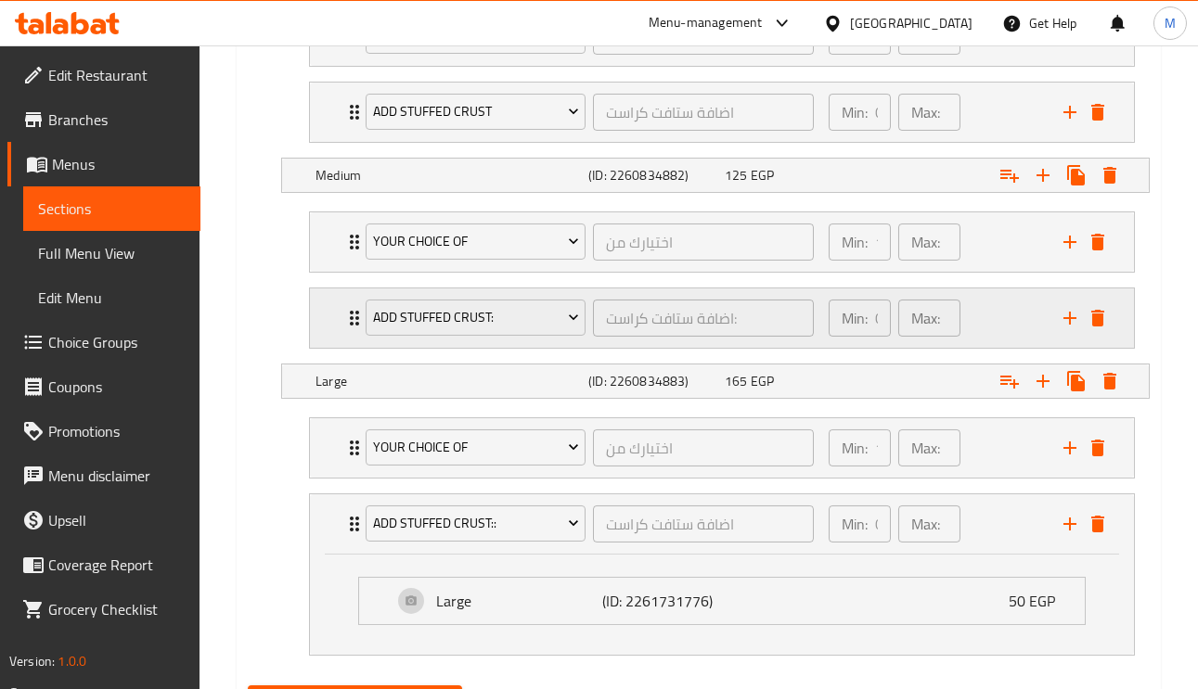
click at [346, 307] on div "Add Stuffed Crust: اضافة ستافت كراست: ​ Min: 0 ​ Max: 0 ​" at bounding box center [727, 318] width 768 height 59
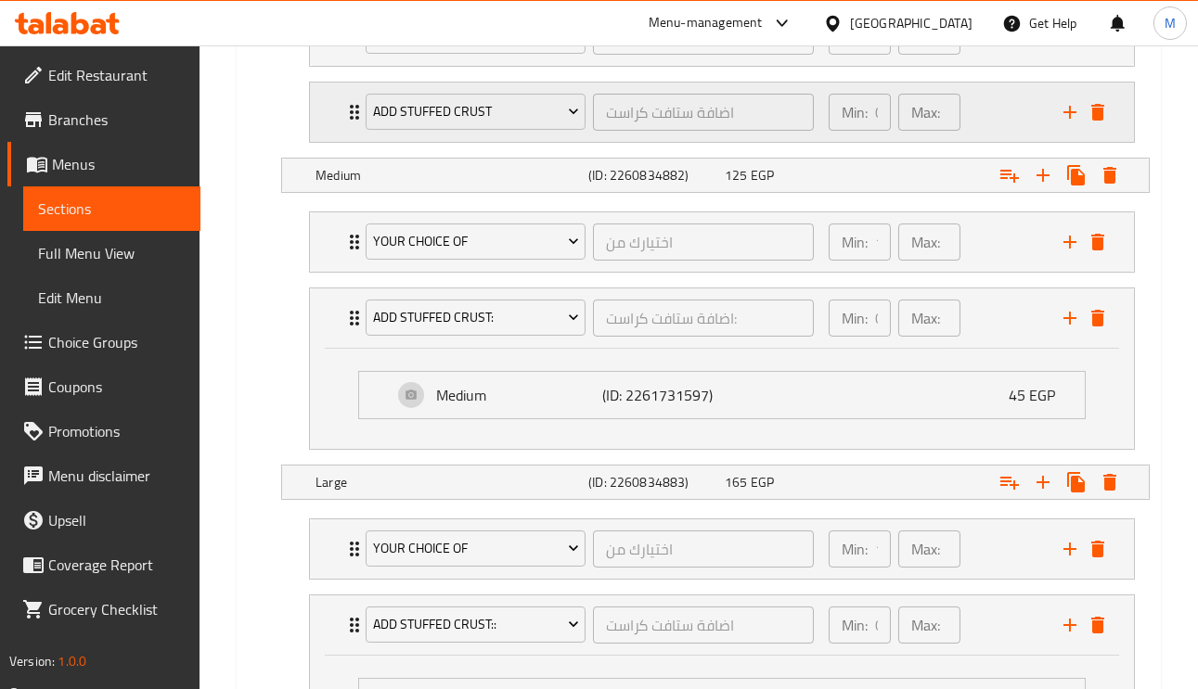
click at [357, 110] on div "Add Stuffed Crust اضافة ستافت كراست ​" at bounding box center [589, 112] width 470 height 59
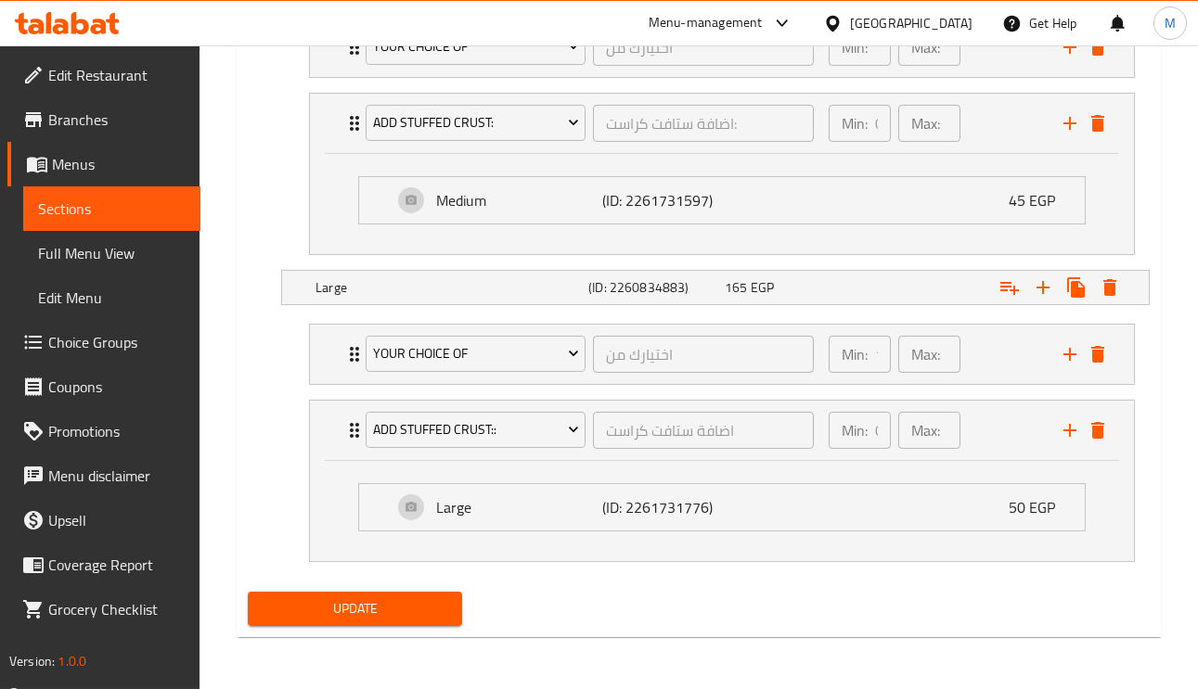
scroll to position [1485, 0]
click at [381, 611] on span "Update" at bounding box center [355, 608] width 185 height 23
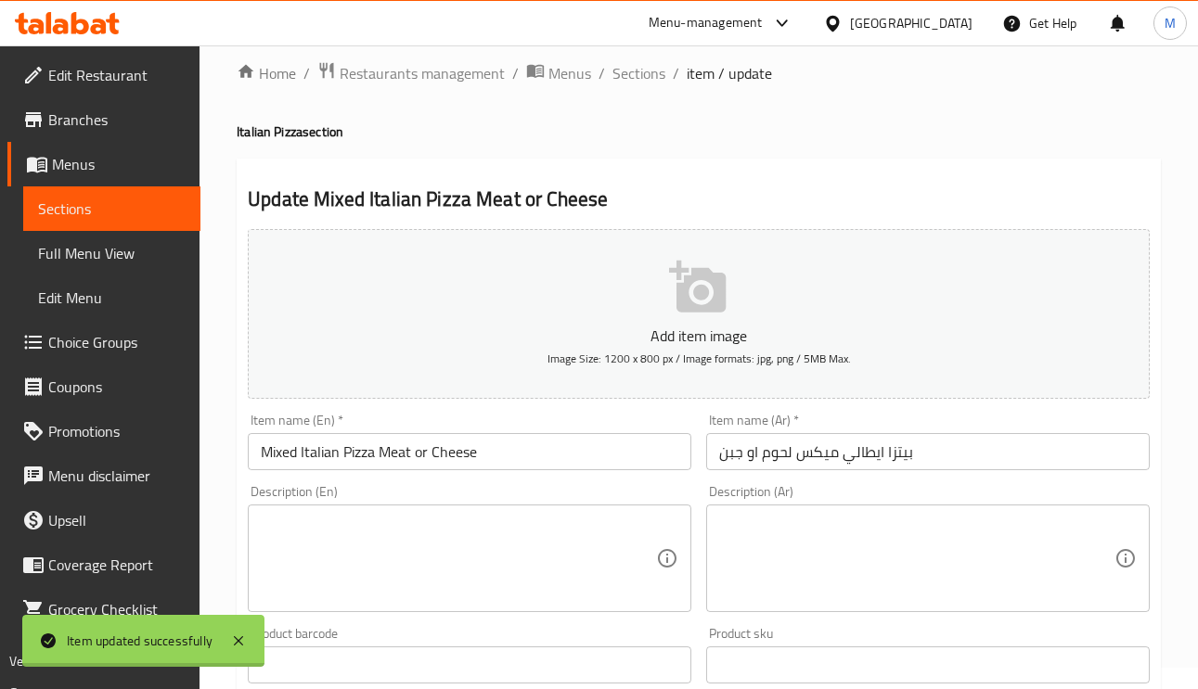
scroll to position [0, 0]
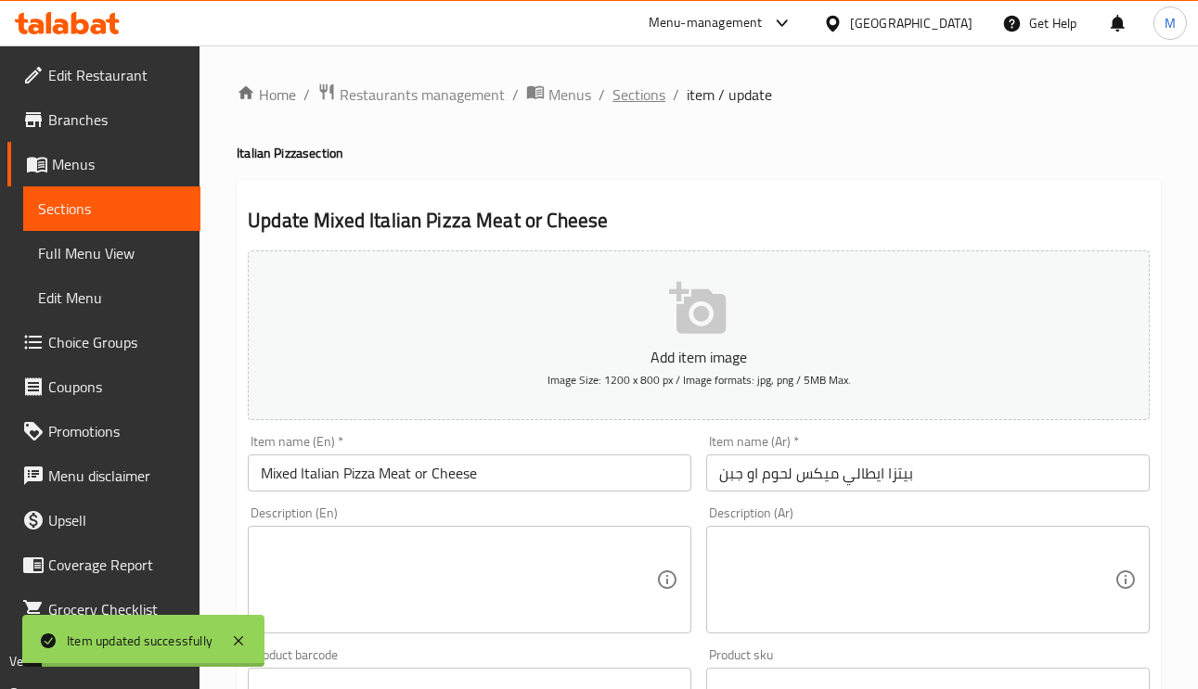
click at [638, 96] on span "Sections" at bounding box center [638, 94] width 53 height 22
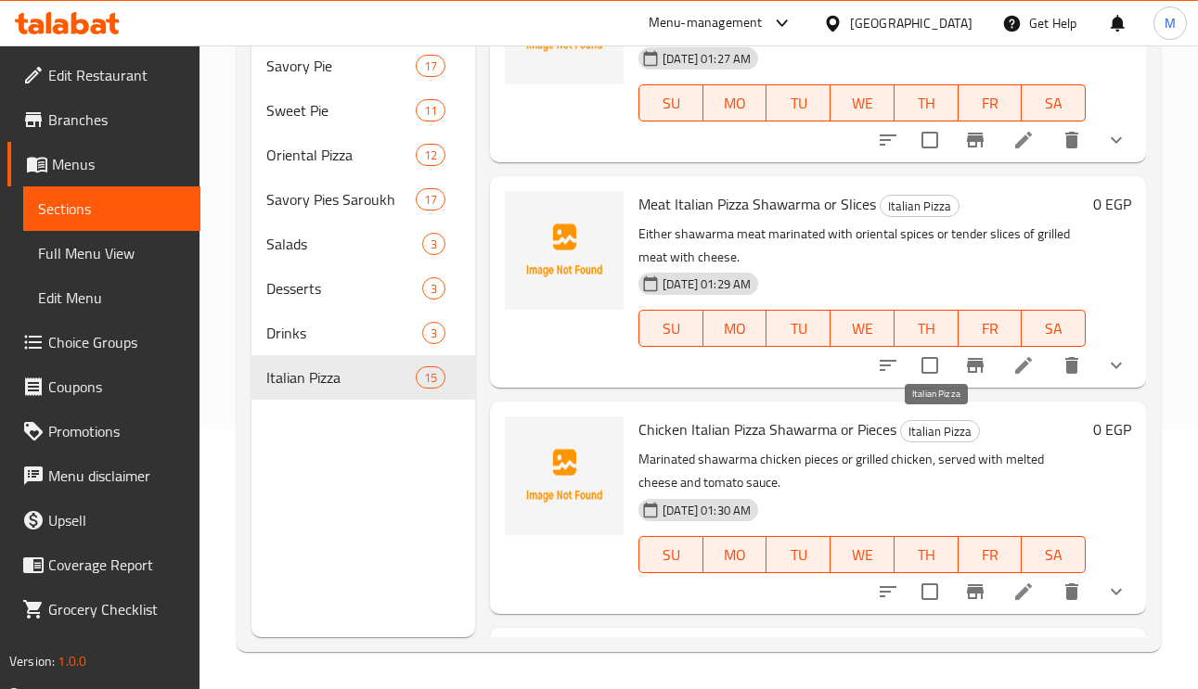
scroll to position [1444, 0]
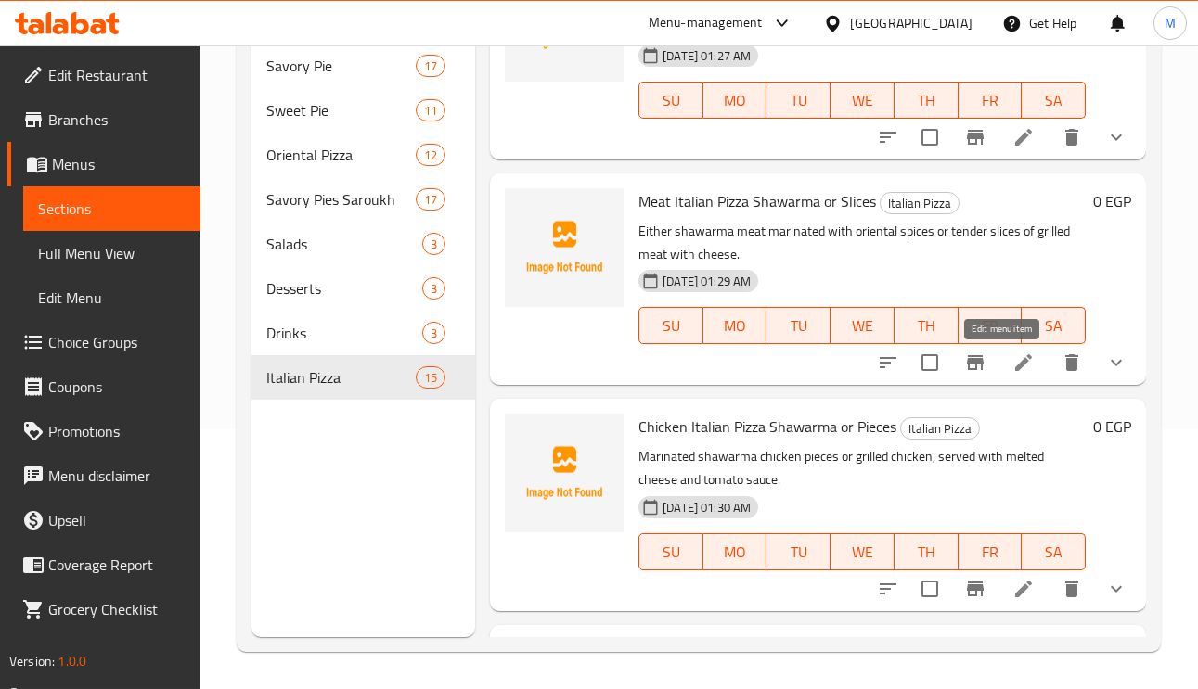
click at [1015, 359] on icon at bounding box center [1023, 362] width 17 height 17
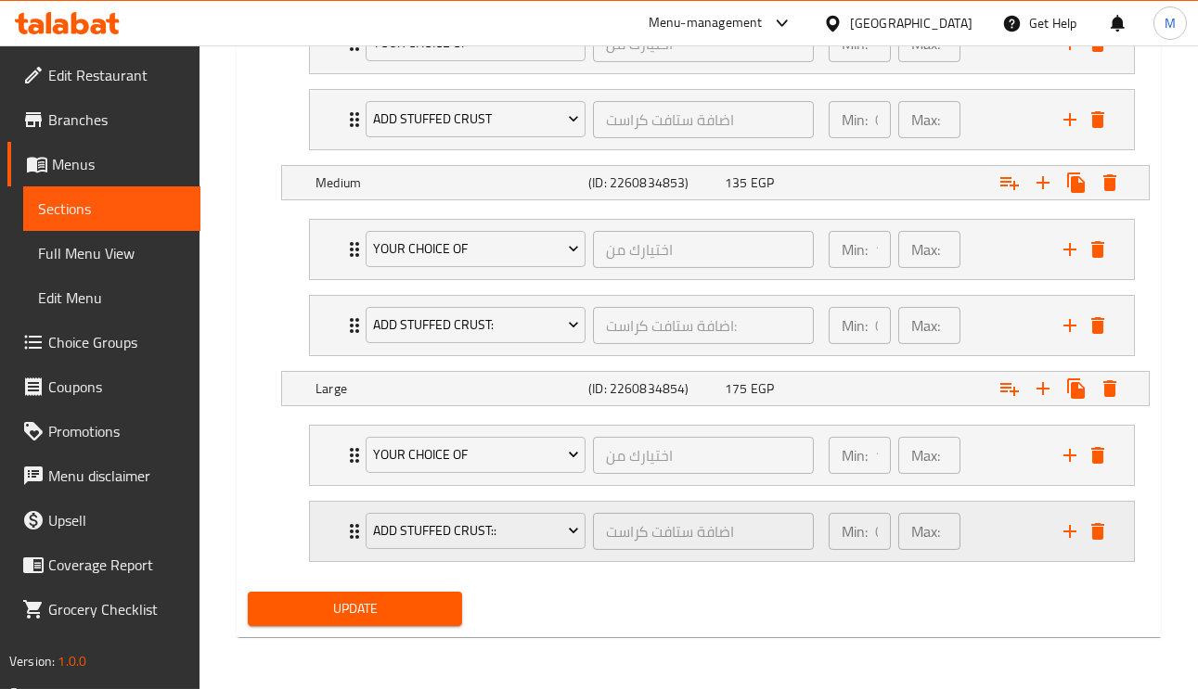
scroll to position [1207, 0]
click at [359, 538] on div "Add Stuffed Crust:: اضافة ستافت كراست ​" at bounding box center [589, 531] width 470 height 59
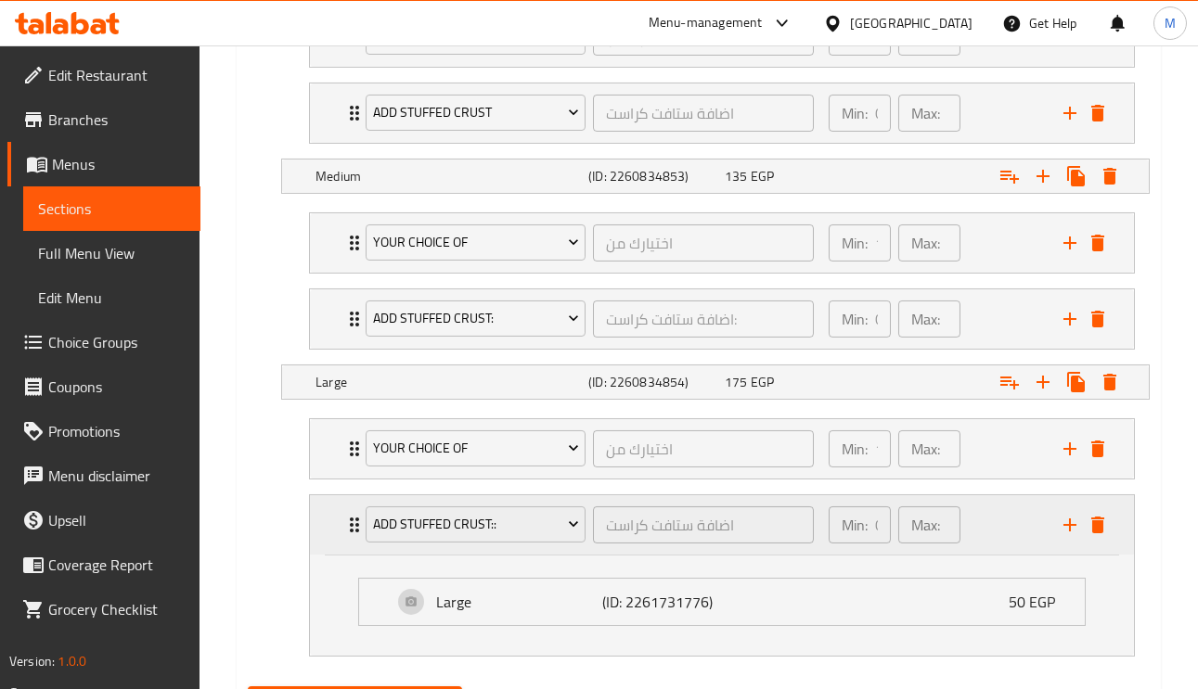
click at [359, 538] on div "Add Stuffed Crust:: اضافة ستافت كراست ​" at bounding box center [589, 524] width 470 height 59
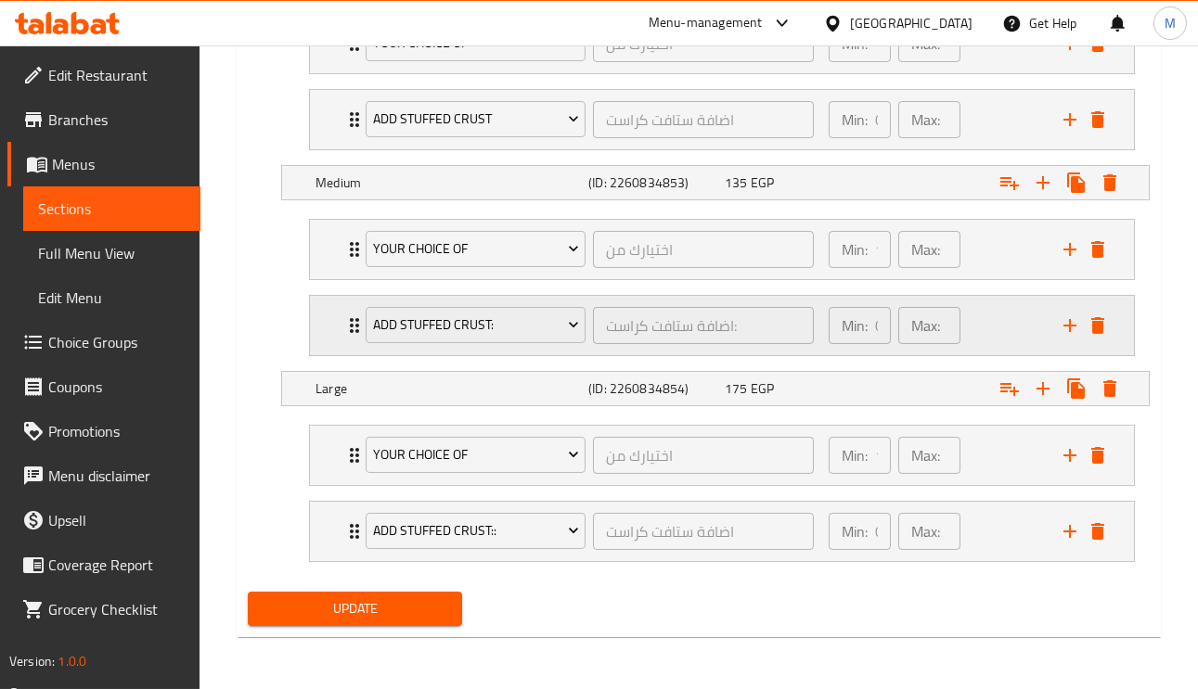
click at [336, 334] on div "Add Stuffed Crust: اضافة ستافت كراست: ​ Min: 0 ​ Max: 0 ​" at bounding box center [722, 325] width 824 height 59
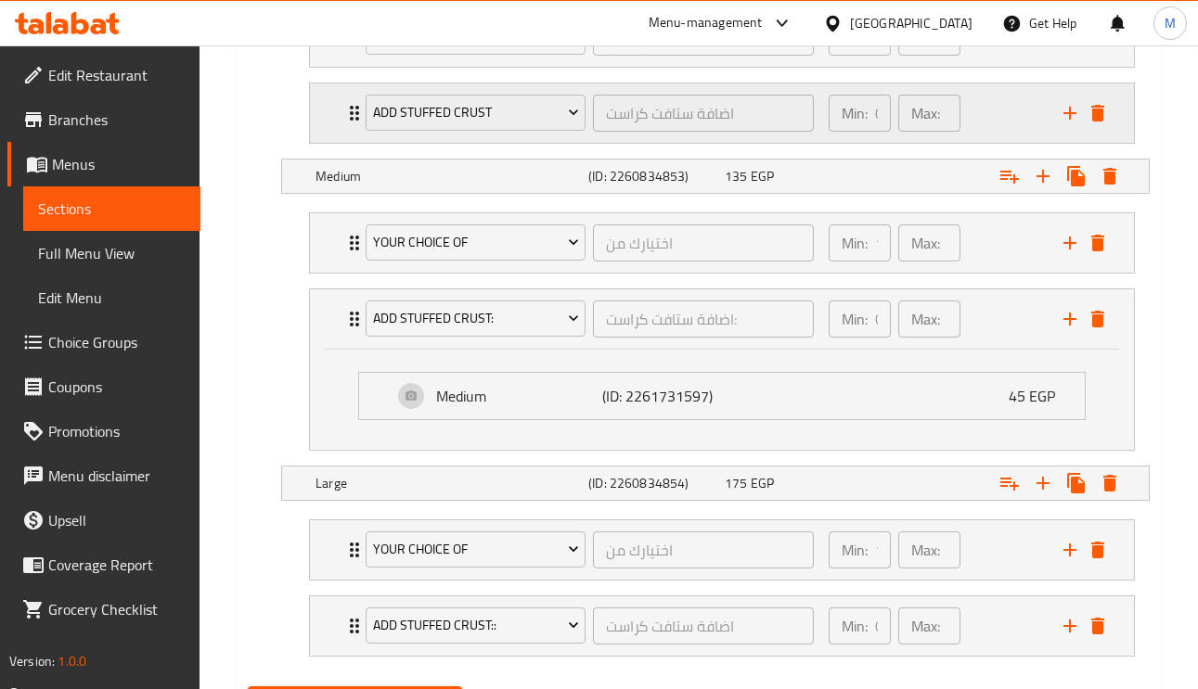
click at [331, 114] on div "Add Stuffed Crust اضافة ستافت كراست ​ Min: 0 ​ Max: 0 ​" at bounding box center [722, 112] width 824 height 59
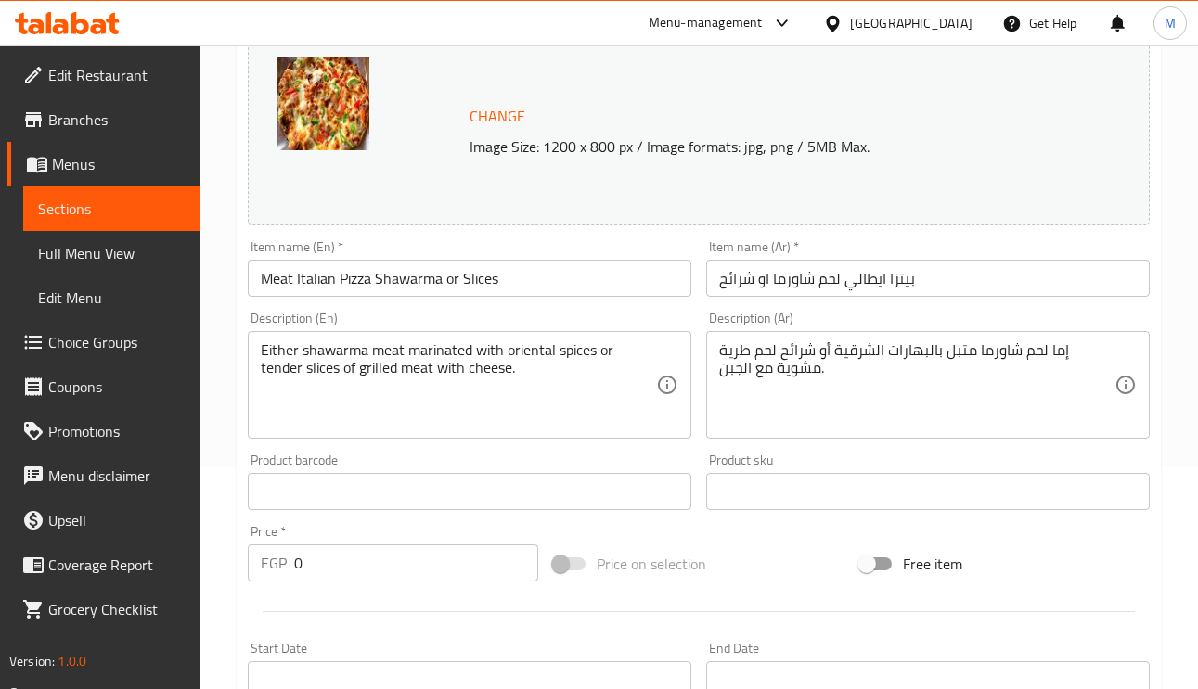
scroll to position [0, 0]
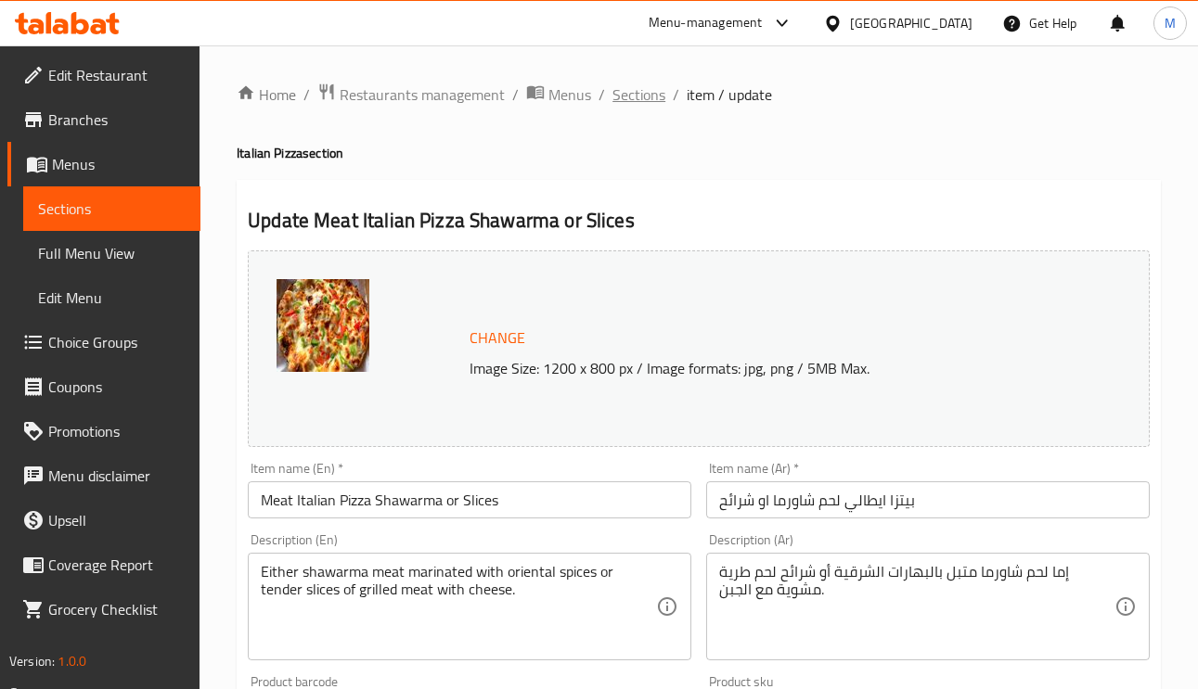
click at [642, 84] on span "Sections" at bounding box center [638, 94] width 53 height 22
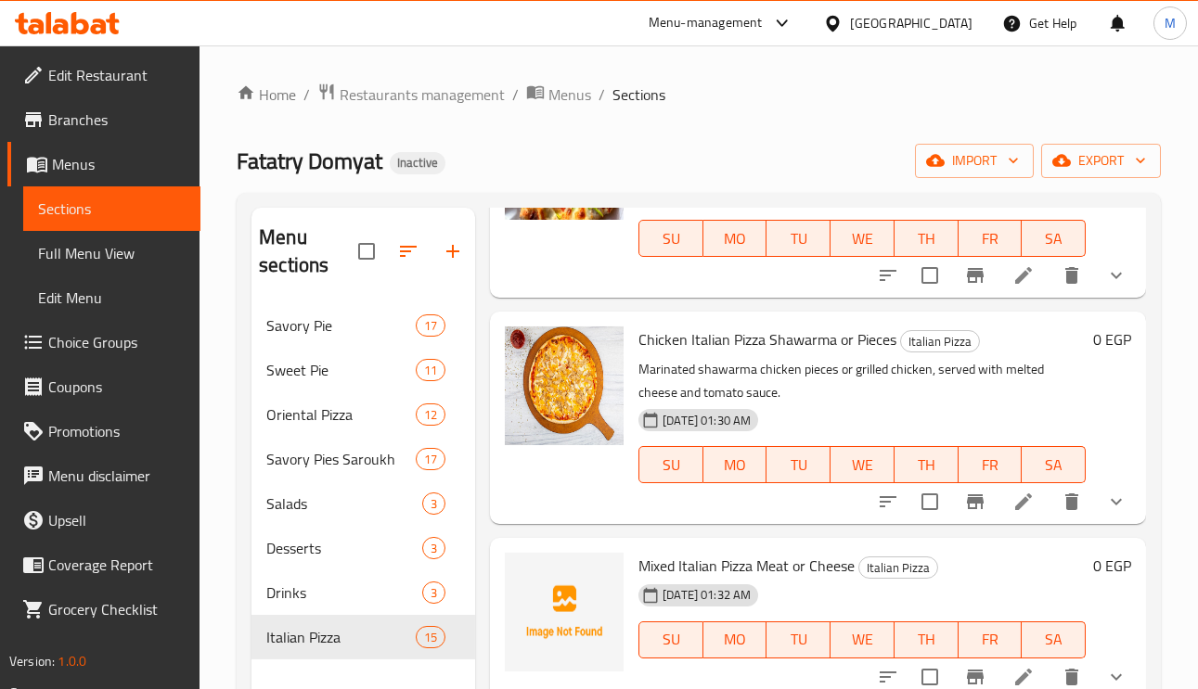
scroll to position [1809, 0]
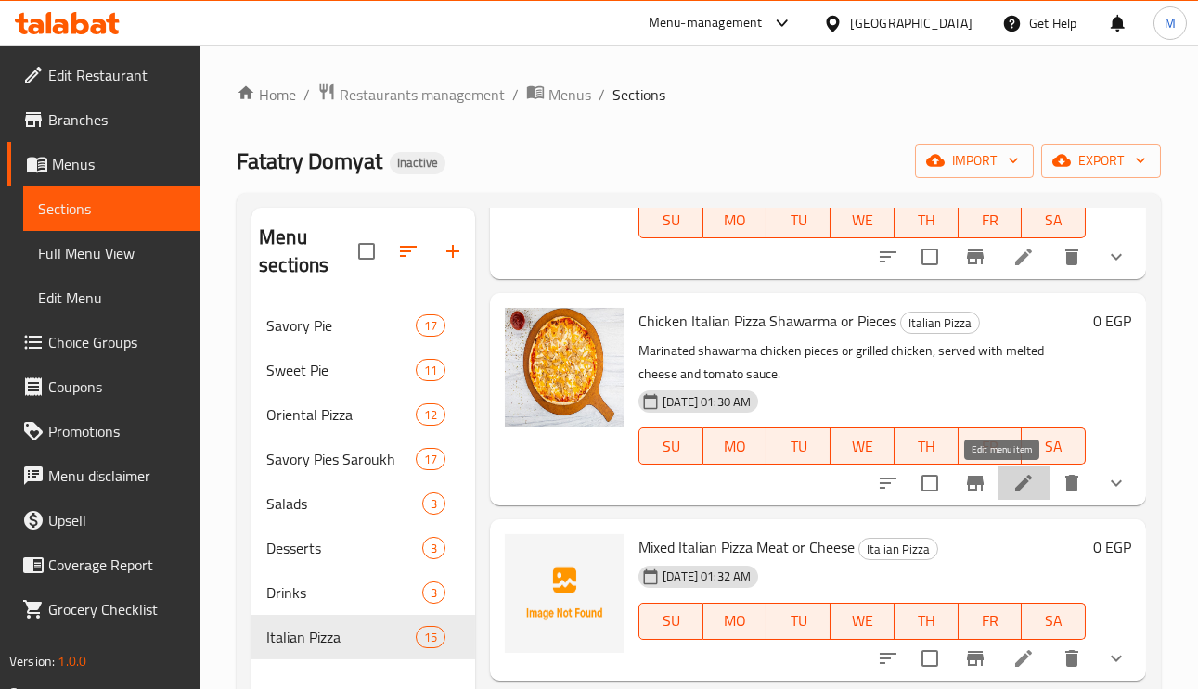
click at [1012, 477] on icon at bounding box center [1023, 483] width 22 height 22
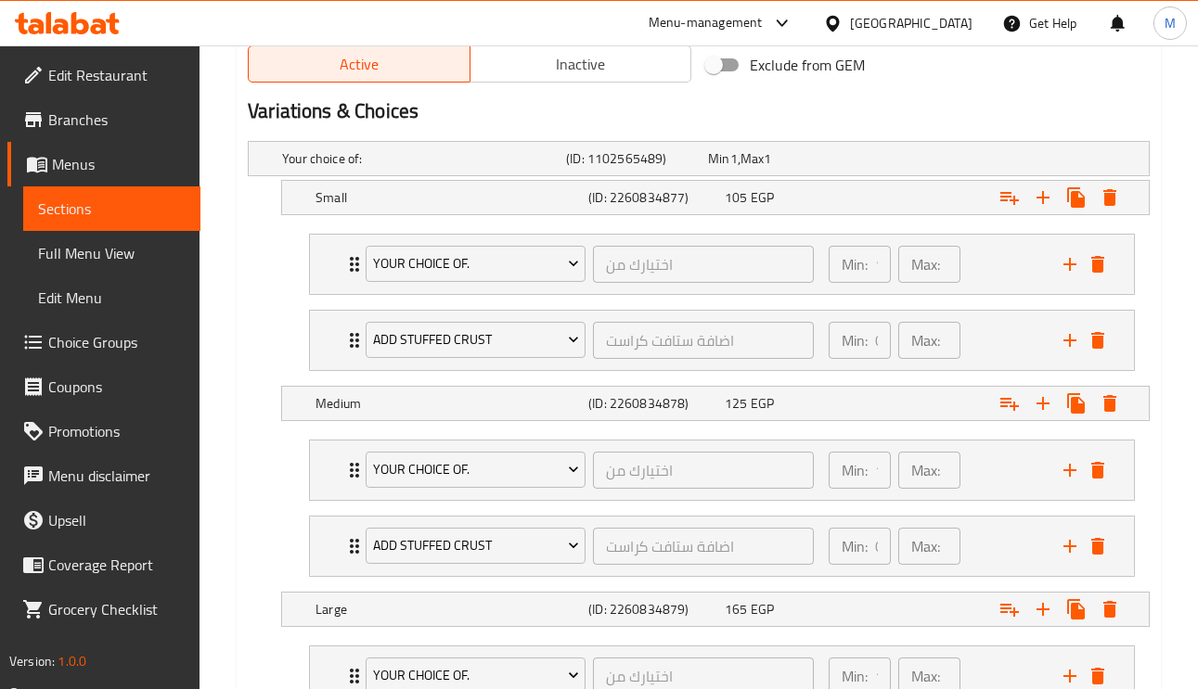
scroll to position [1207, 0]
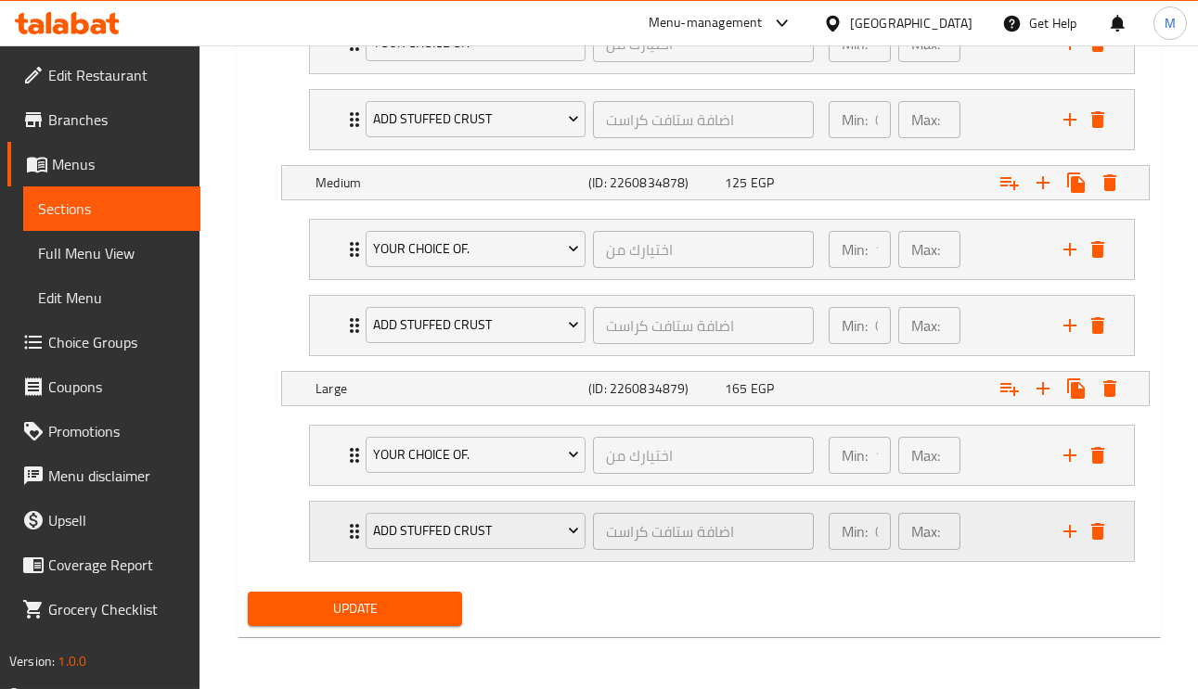
click at [348, 524] on icon "Expand" at bounding box center [354, 531] width 22 height 22
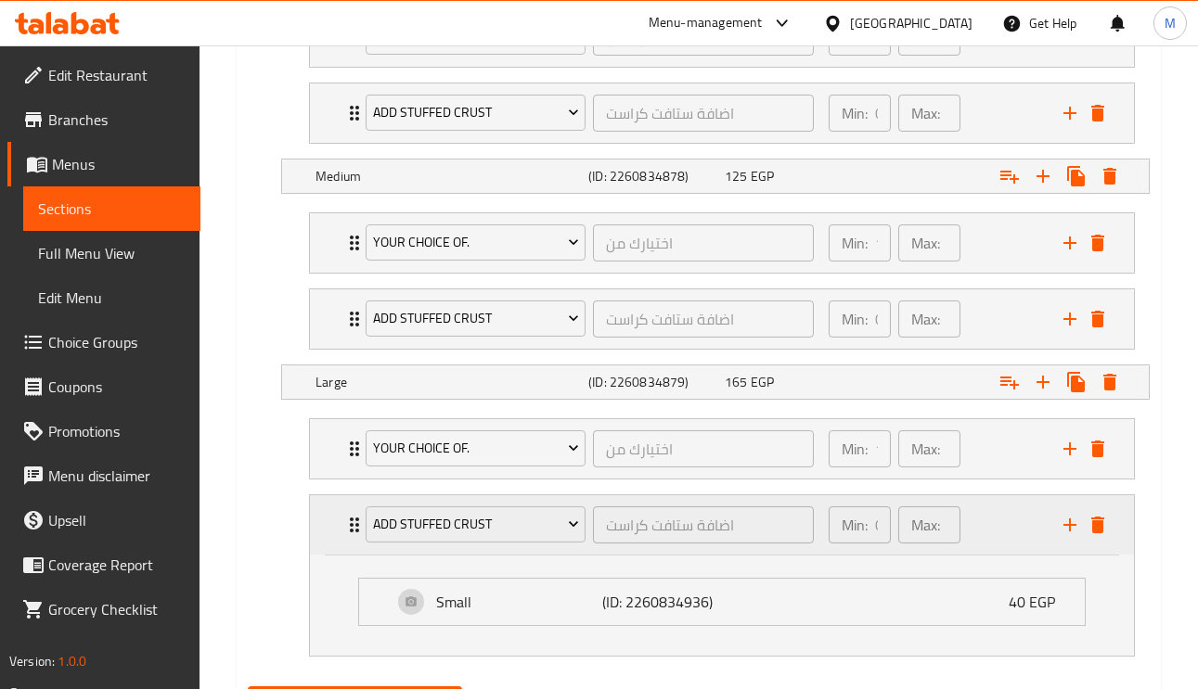
click at [347, 528] on icon "Expand" at bounding box center [354, 525] width 22 height 22
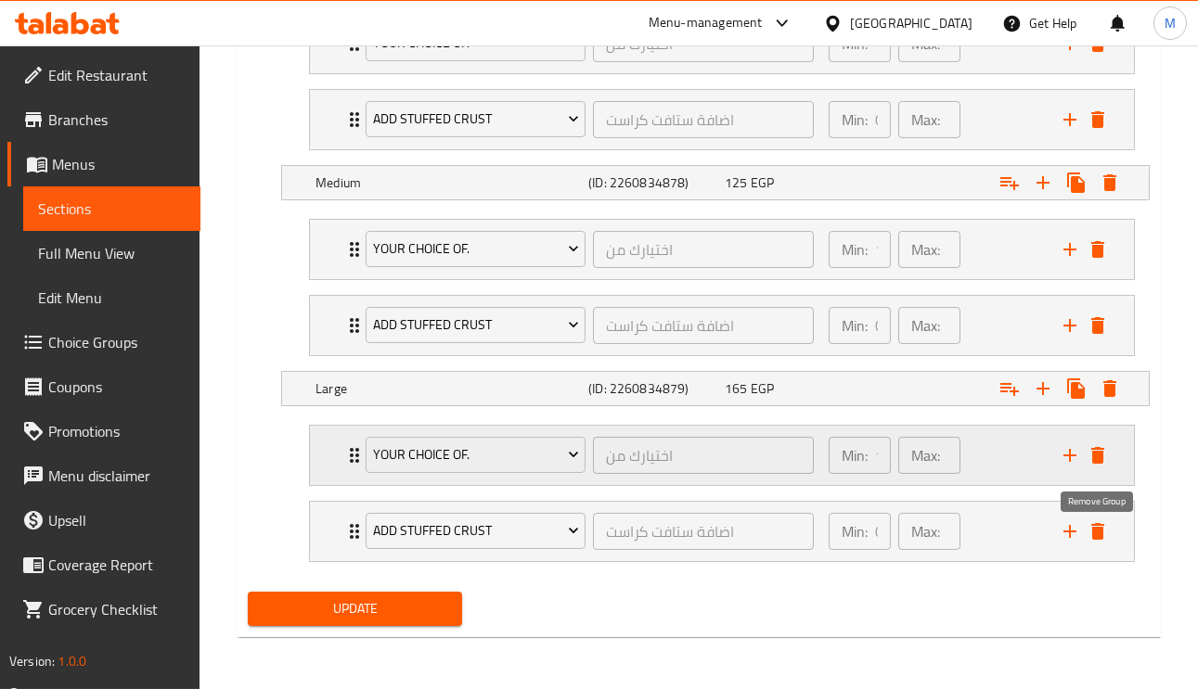
click at [1094, 540] on icon "delete" at bounding box center [1097, 531] width 22 height 22
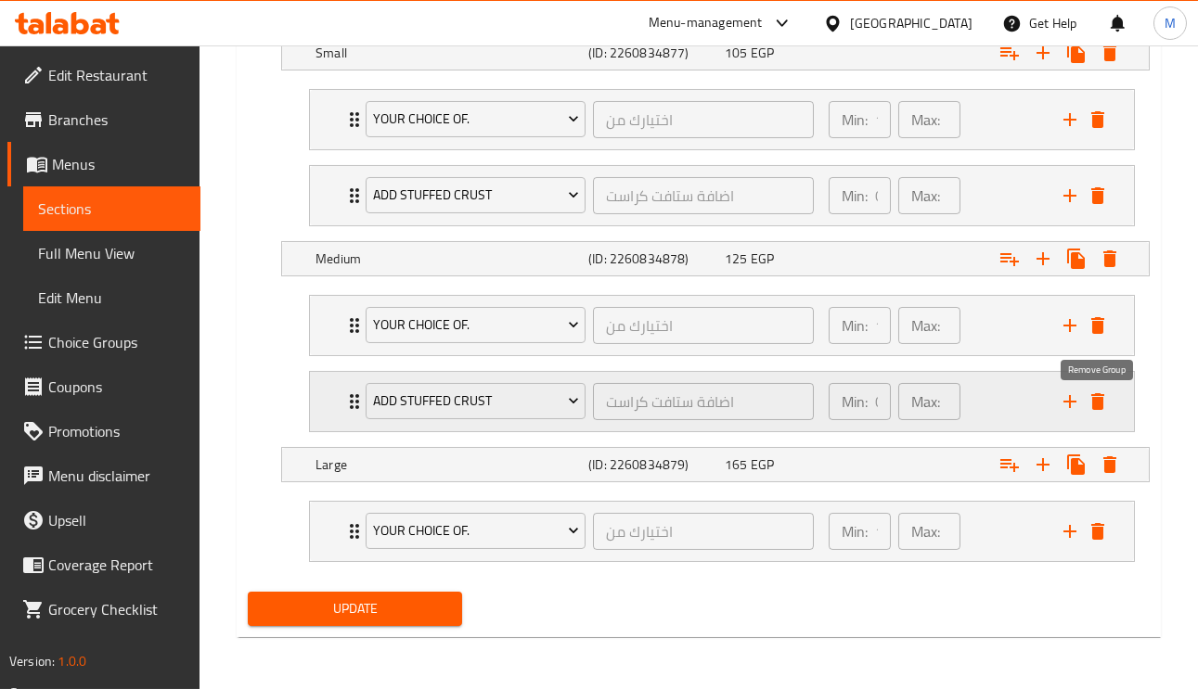
click at [1095, 401] on icon "delete" at bounding box center [1097, 401] width 13 height 17
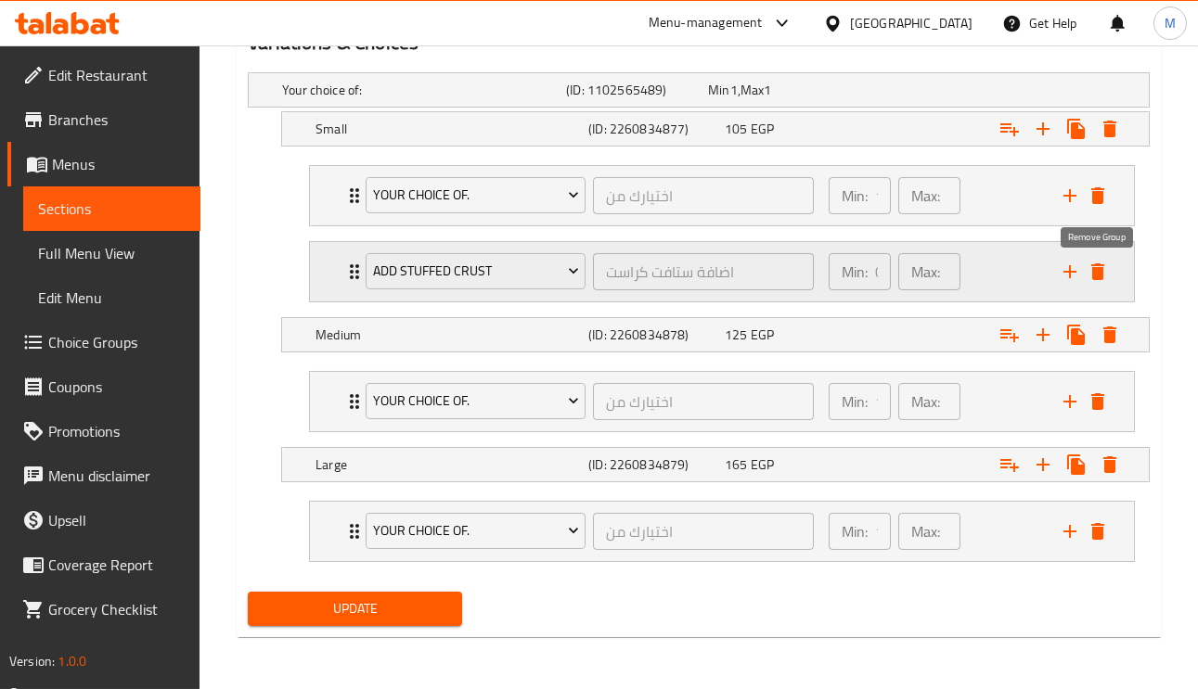
click at [1108, 263] on button "delete" at bounding box center [1098, 272] width 28 height 28
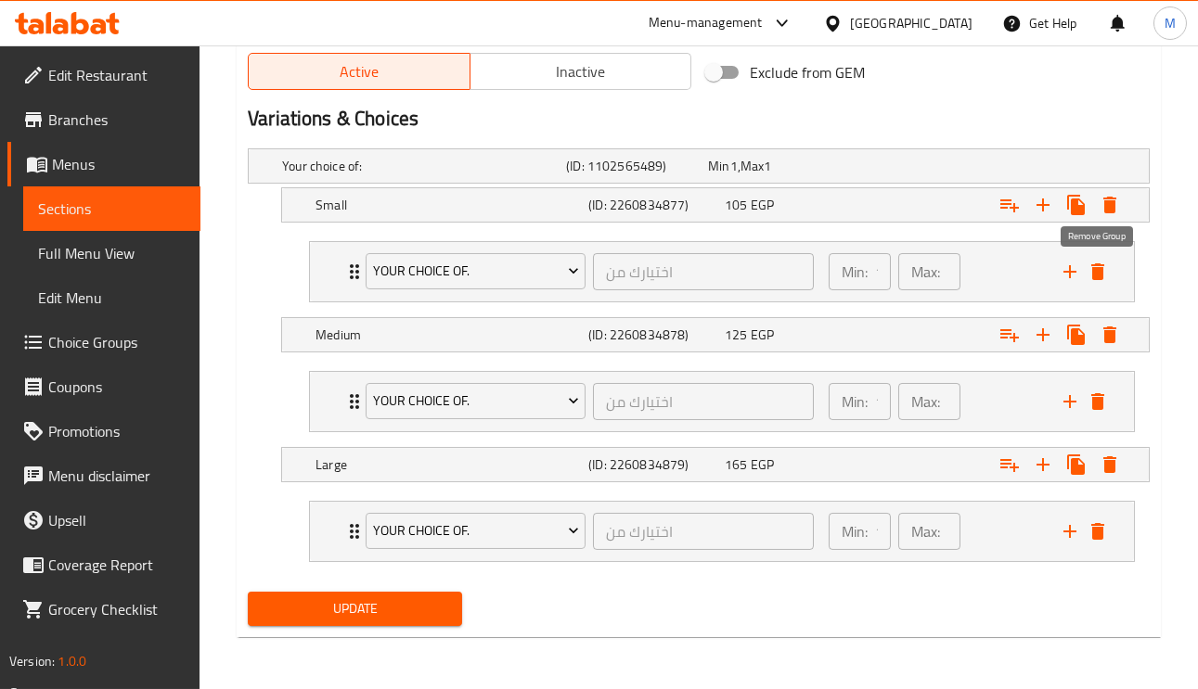
scroll to position [976, 0]
click at [1010, 211] on icon "Expand" at bounding box center [1009, 205] width 22 height 22
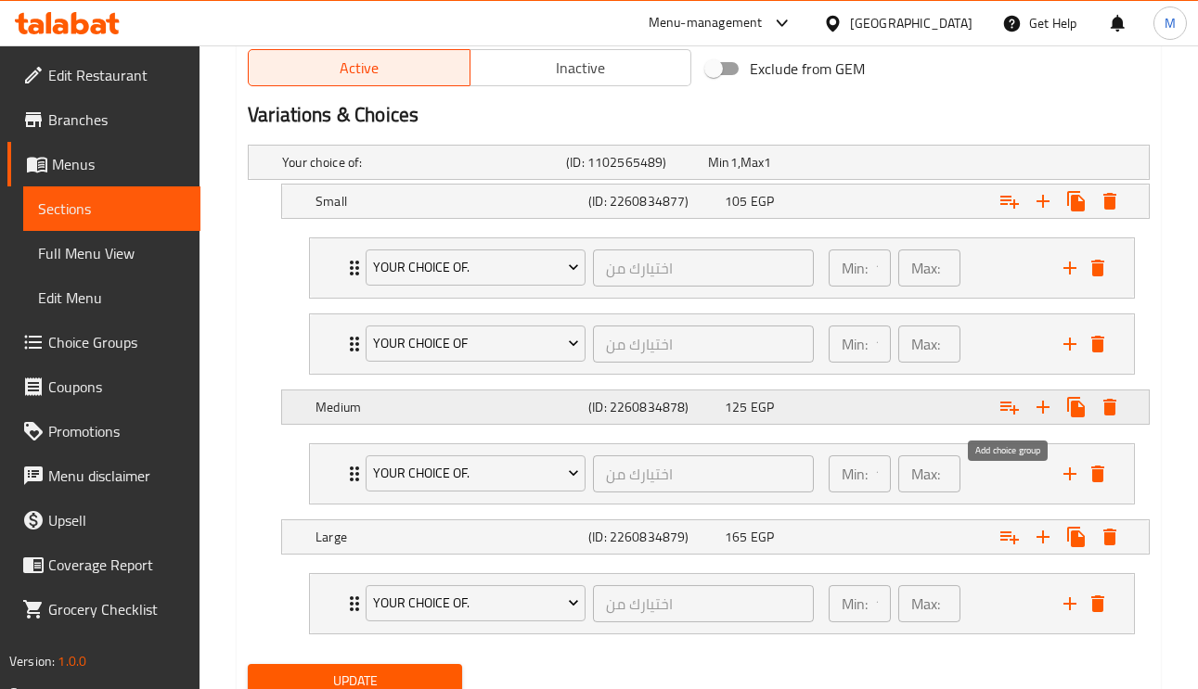
click at [1006, 418] on icon "Expand" at bounding box center [1009, 407] width 22 height 22
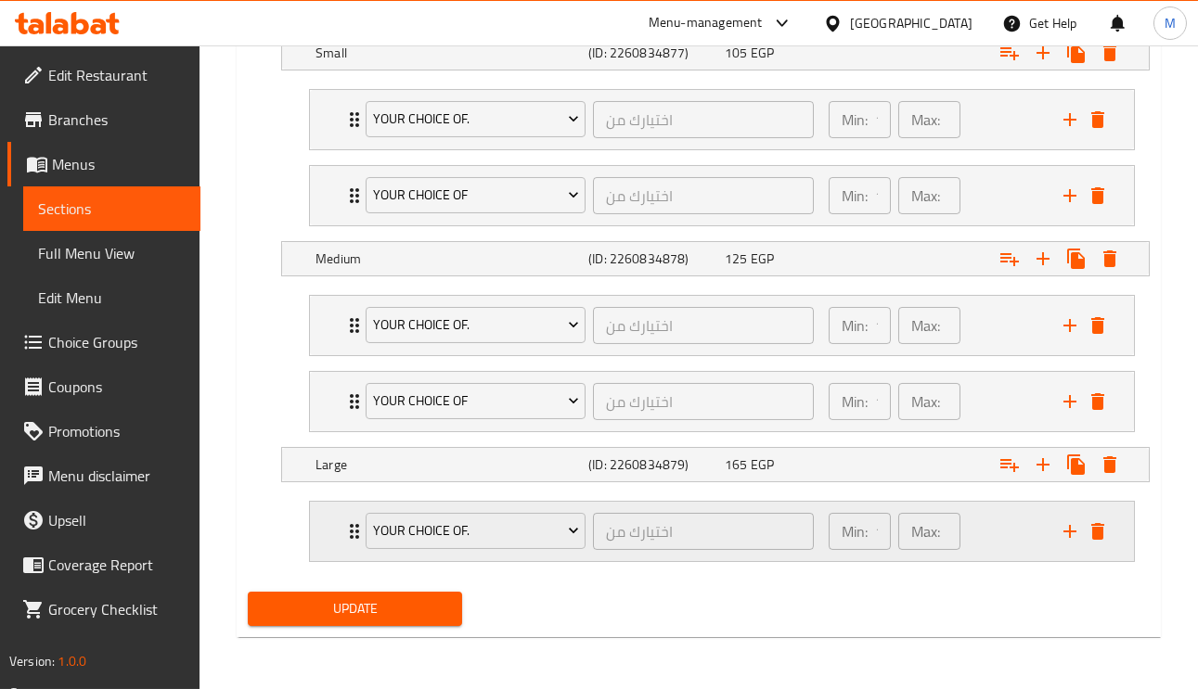
scroll to position [1131, 0]
click at [1010, 475] on button "Expand" at bounding box center [1009, 464] width 33 height 33
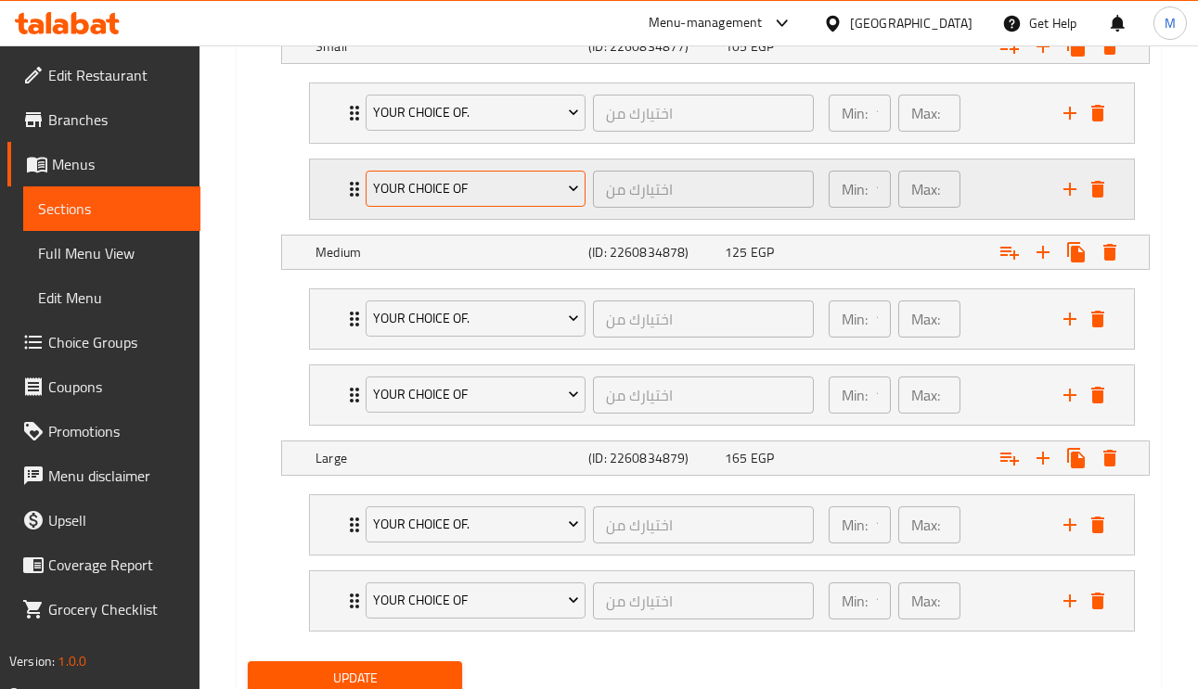
click at [437, 177] on button "Your Choice Of" at bounding box center [476, 189] width 220 height 37
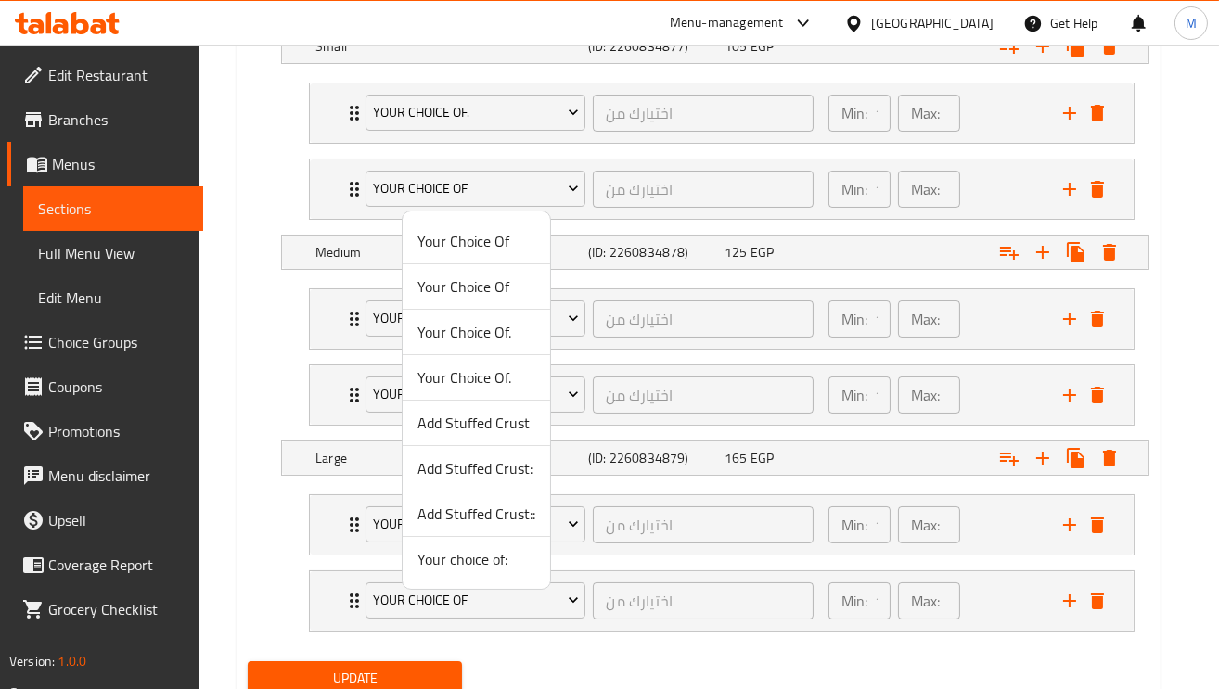
click at [494, 420] on span "Add Stuffed Crust" at bounding box center [476, 423] width 118 height 22
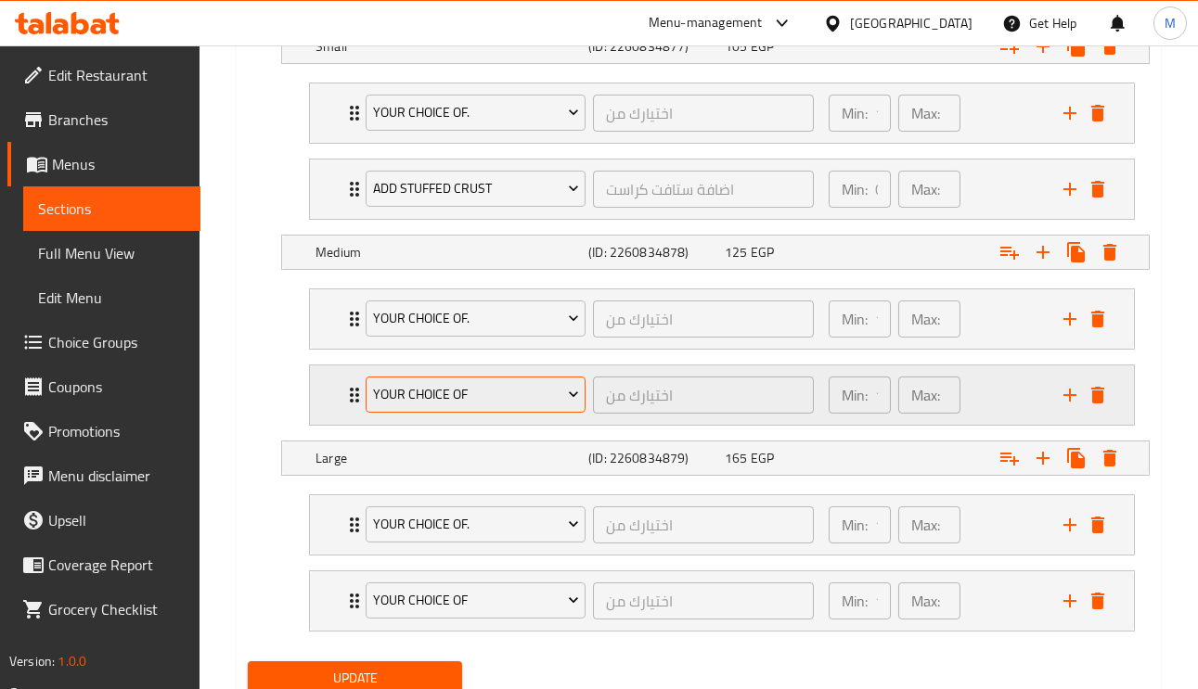
click at [457, 406] on span "Your Choice Of" at bounding box center [476, 394] width 206 height 23
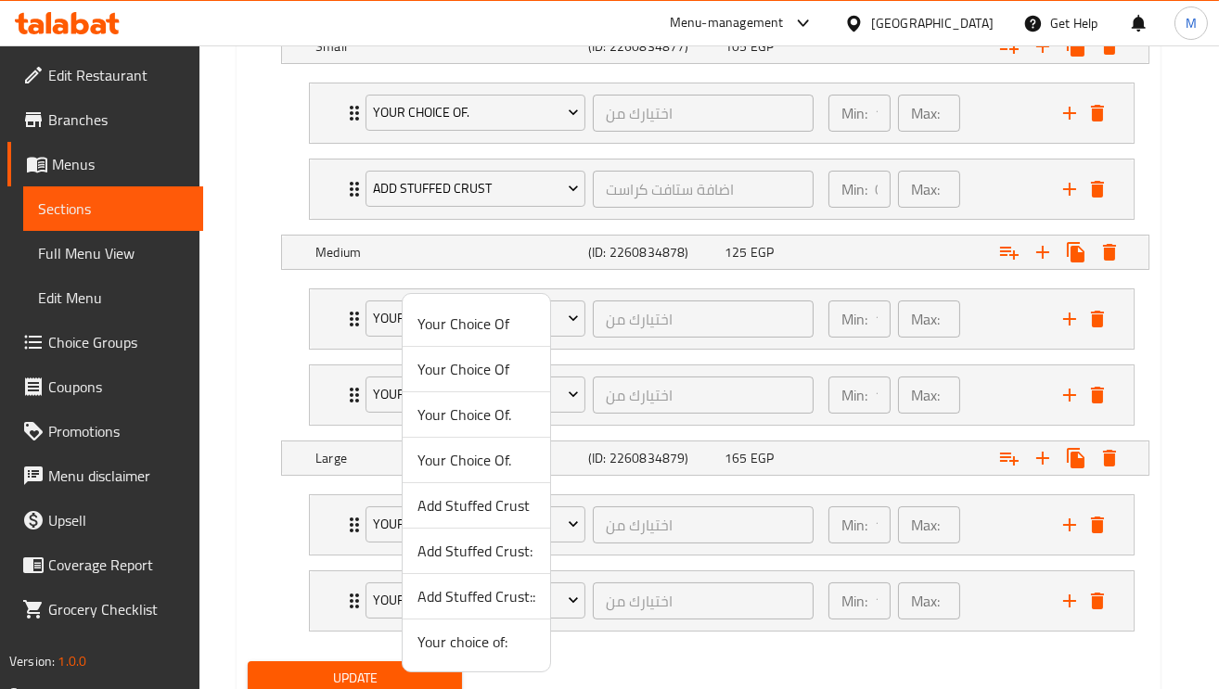
click at [486, 551] on span "Add Stuffed Crust:" at bounding box center [476, 551] width 118 height 22
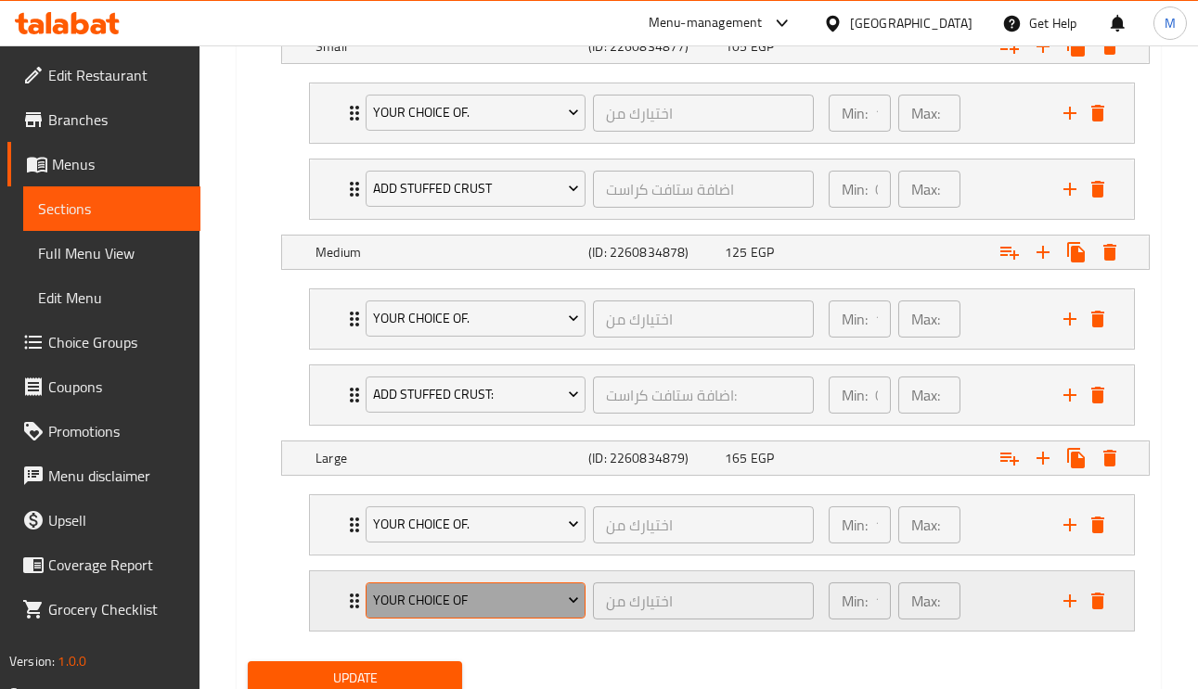
click at [466, 600] on span "Your Choice Of" at bounding box center [476, 600] width 206 height 23
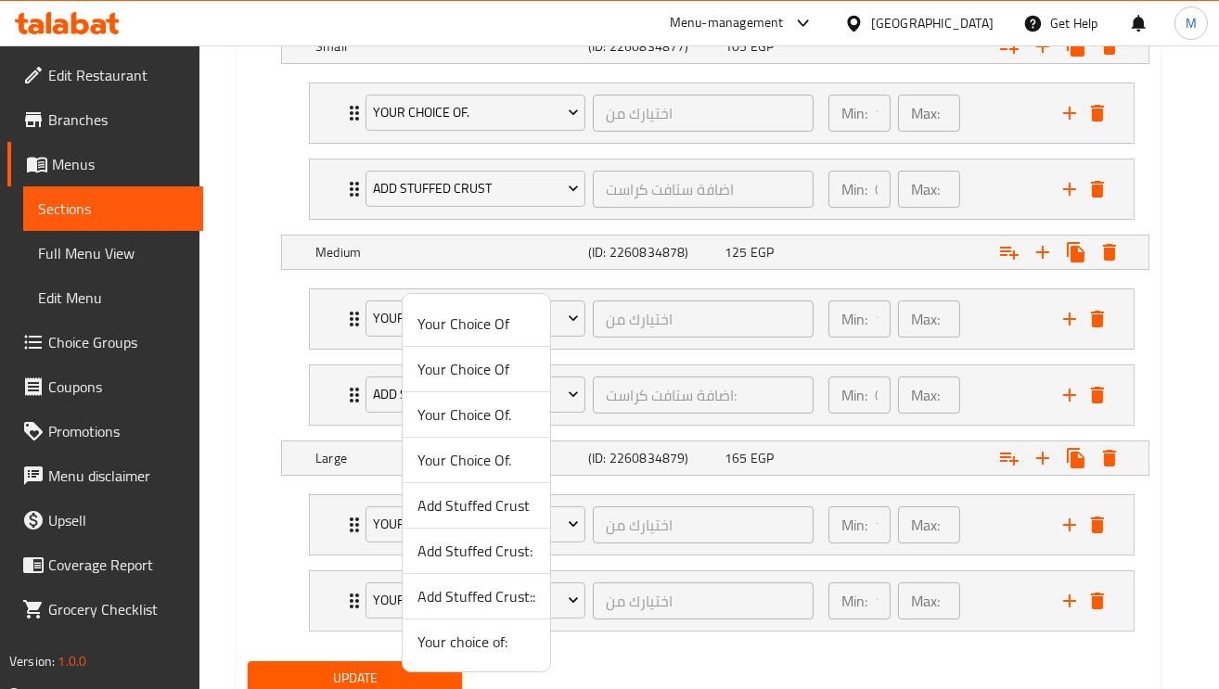
click at [481, 603] on span "Add Stuffed Crust::" at bounding box center [476, 596] width 118 height 22
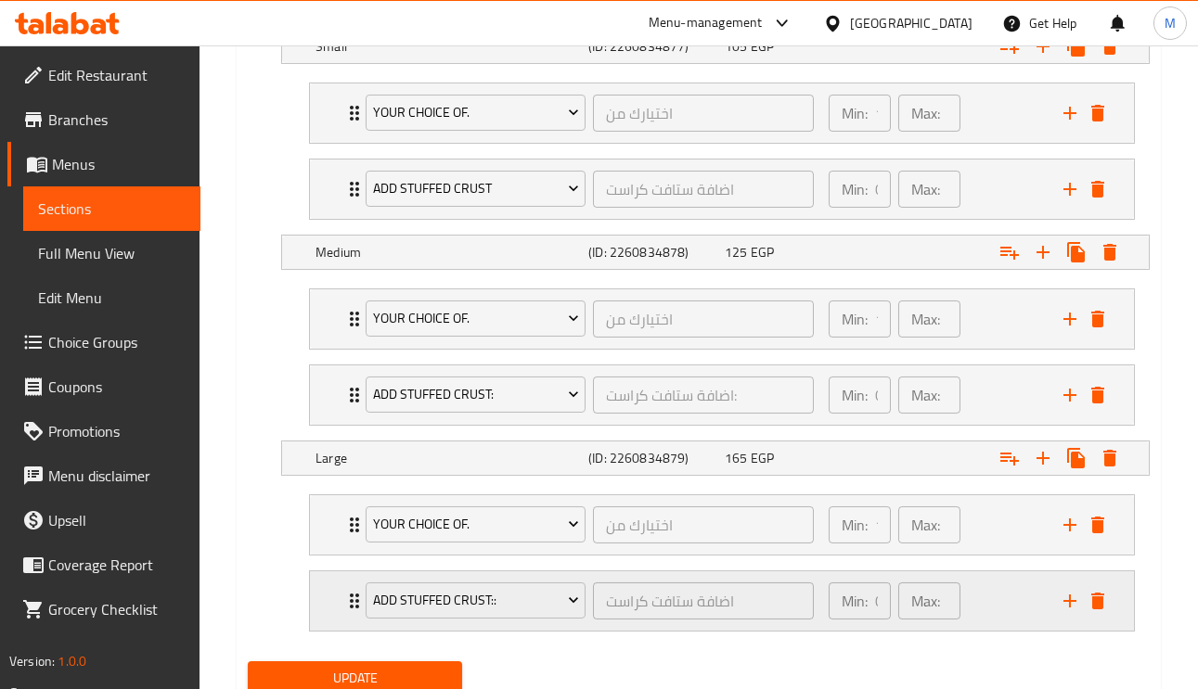
click at [355, 608] on div "Add Stuffed Crust:: اضافة ستافت كراست ​" at bounding box center [589, 600] width 470 height 59
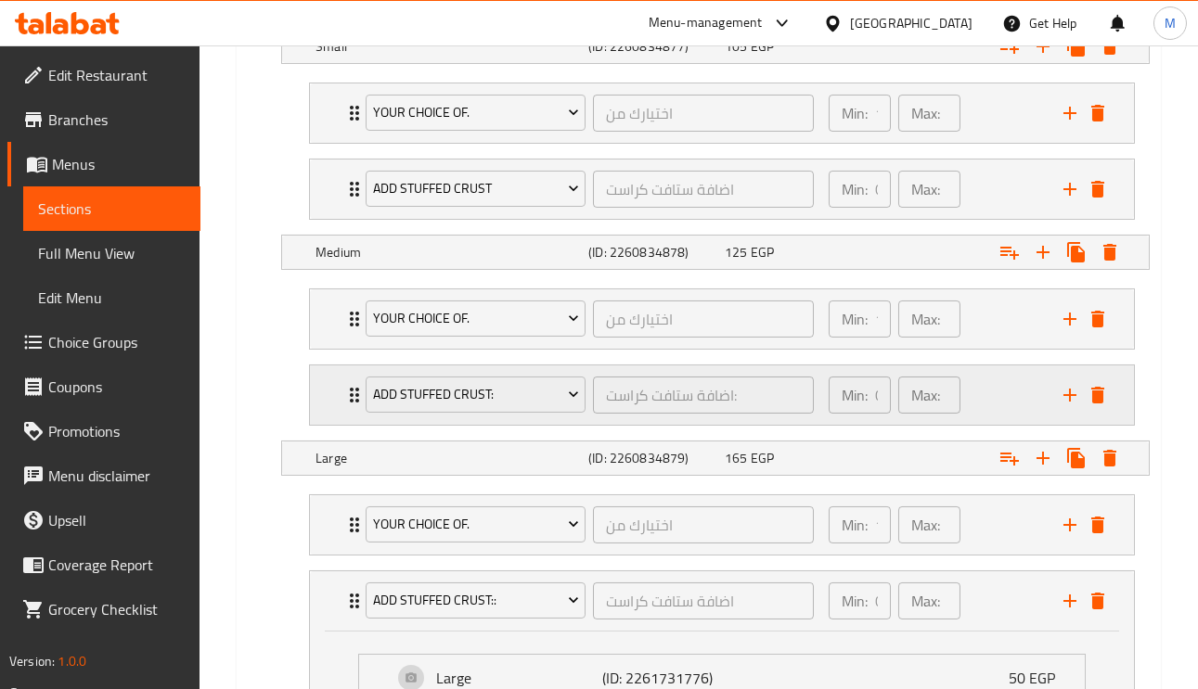
click at [346, 397] on icon "Expand" at bounding box center [354, 395] width 22 height 22
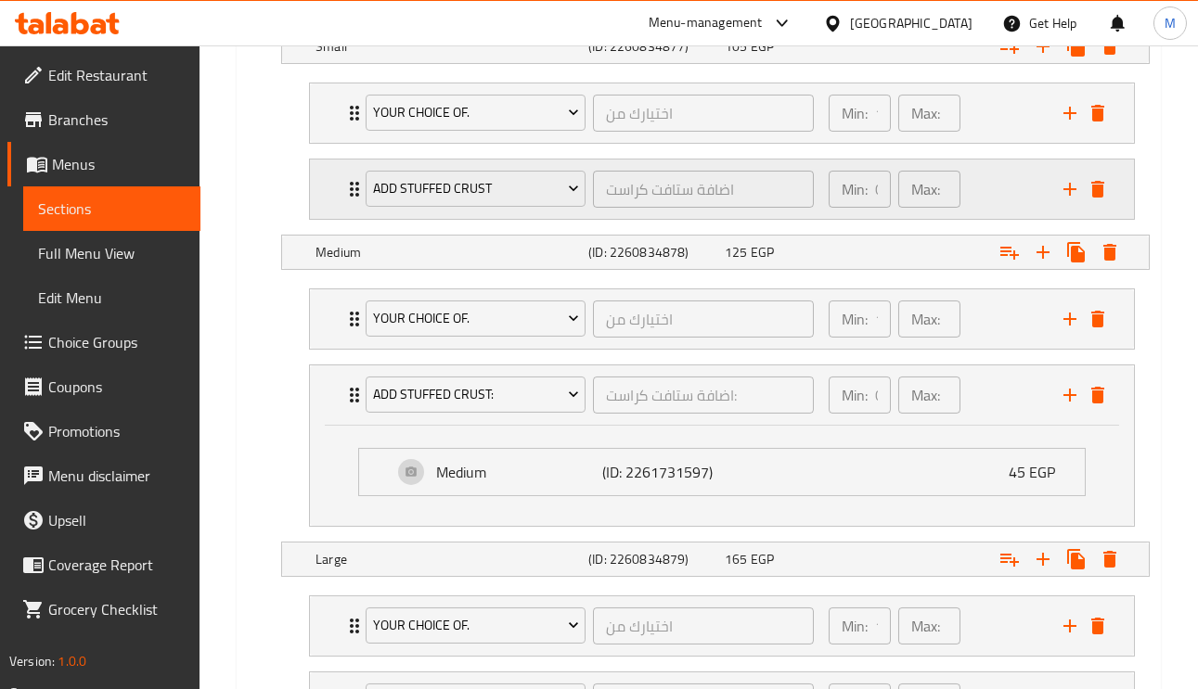
click at [347, 191] on icon "Expand" at bounding box center [354, 189] width 22 height 22
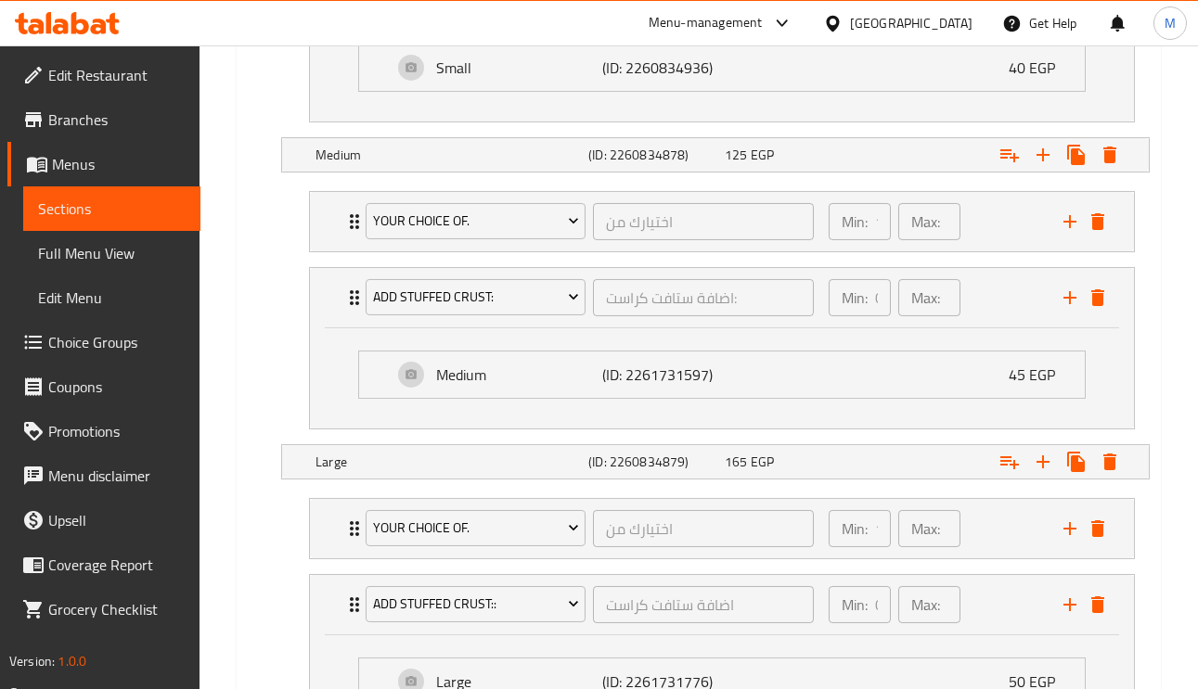
scroll to position [1511, 0]
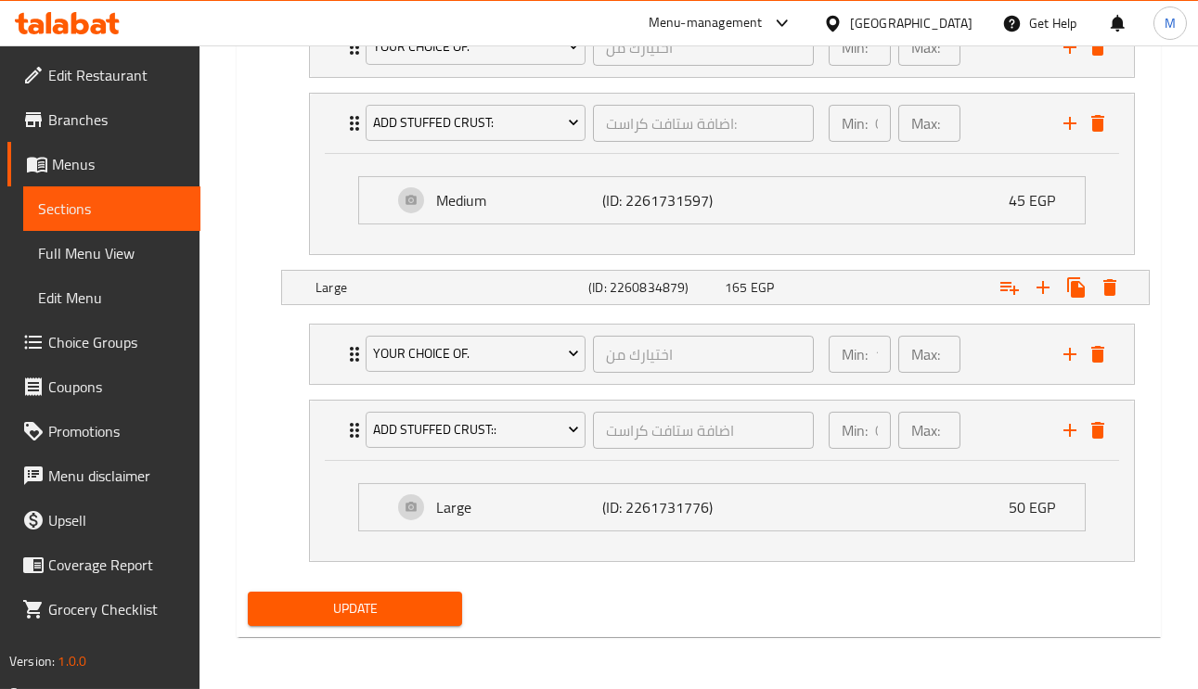
click at [424, 620] on span "Update" at bounding box center [355, 608] width 185 height 23
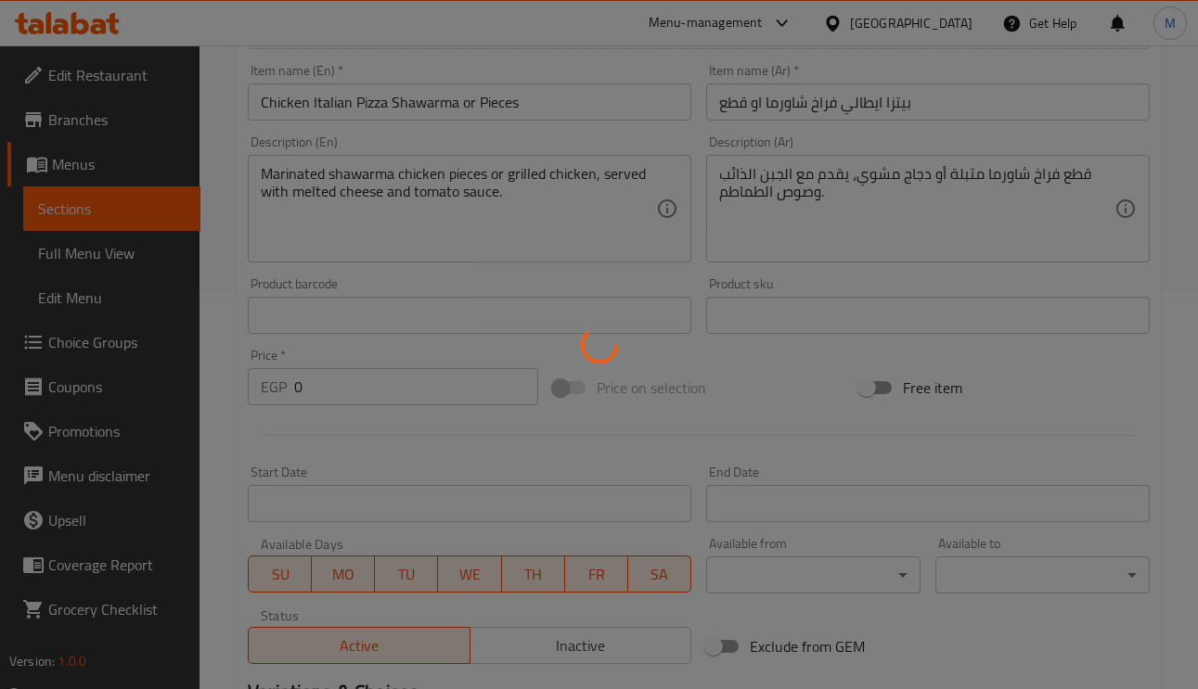
scroll to position [0, 0]
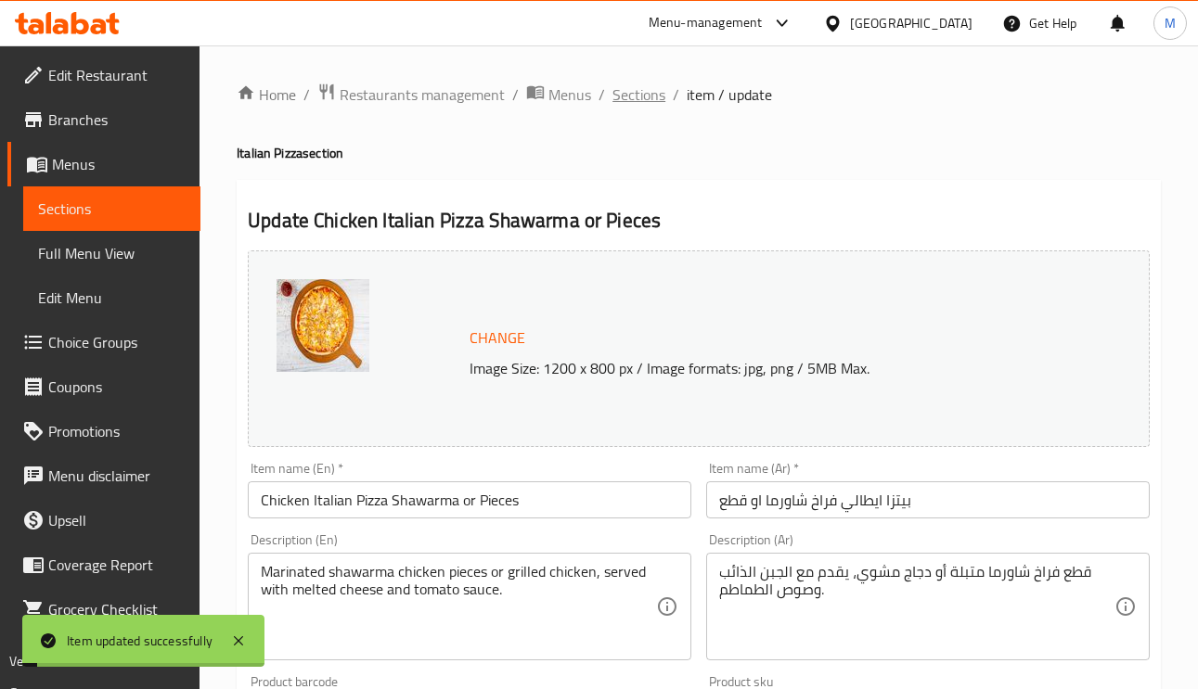
click at [633, 83] on span "Sections" at bounding box center [638, 94] width 53 height 22
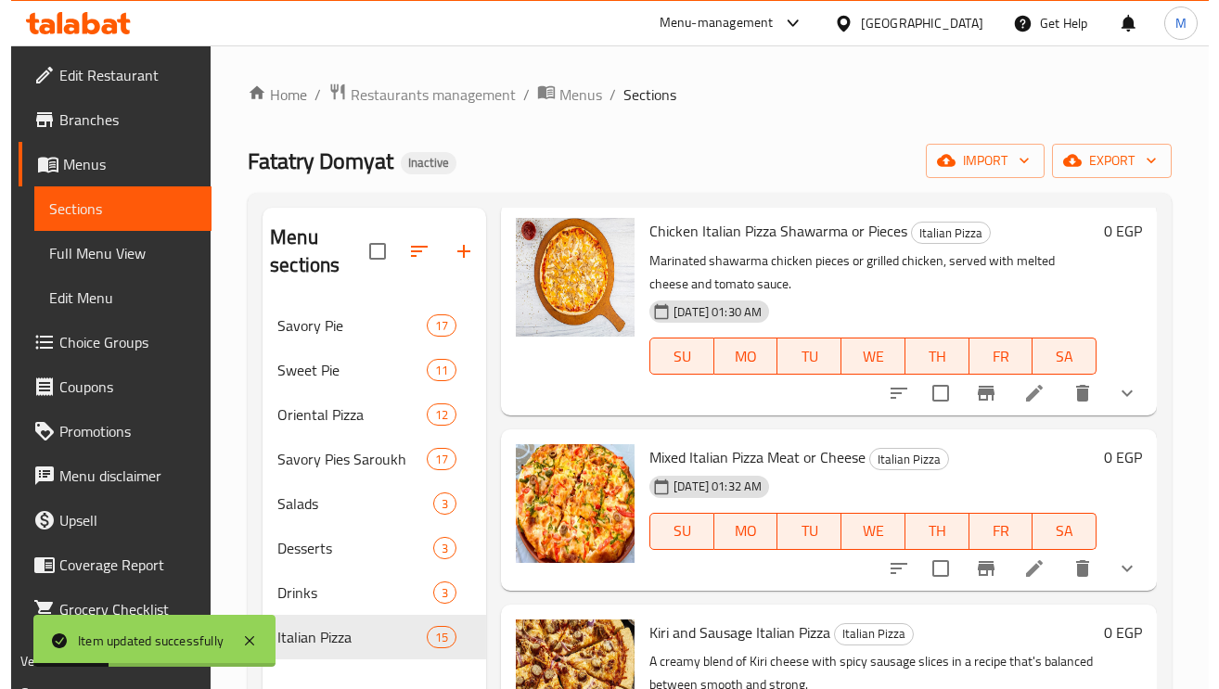
scroll to position [1948, 0]
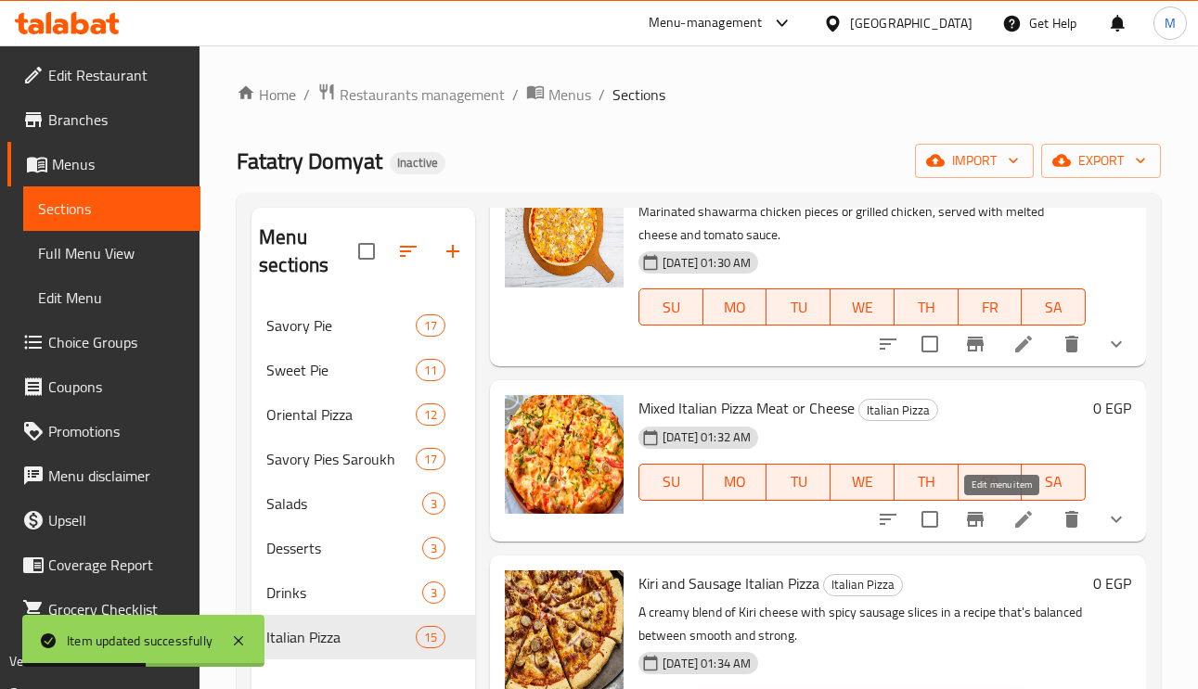
click at [1012, 519] on icon at bounding box center [1023, 519] width 22 height 22
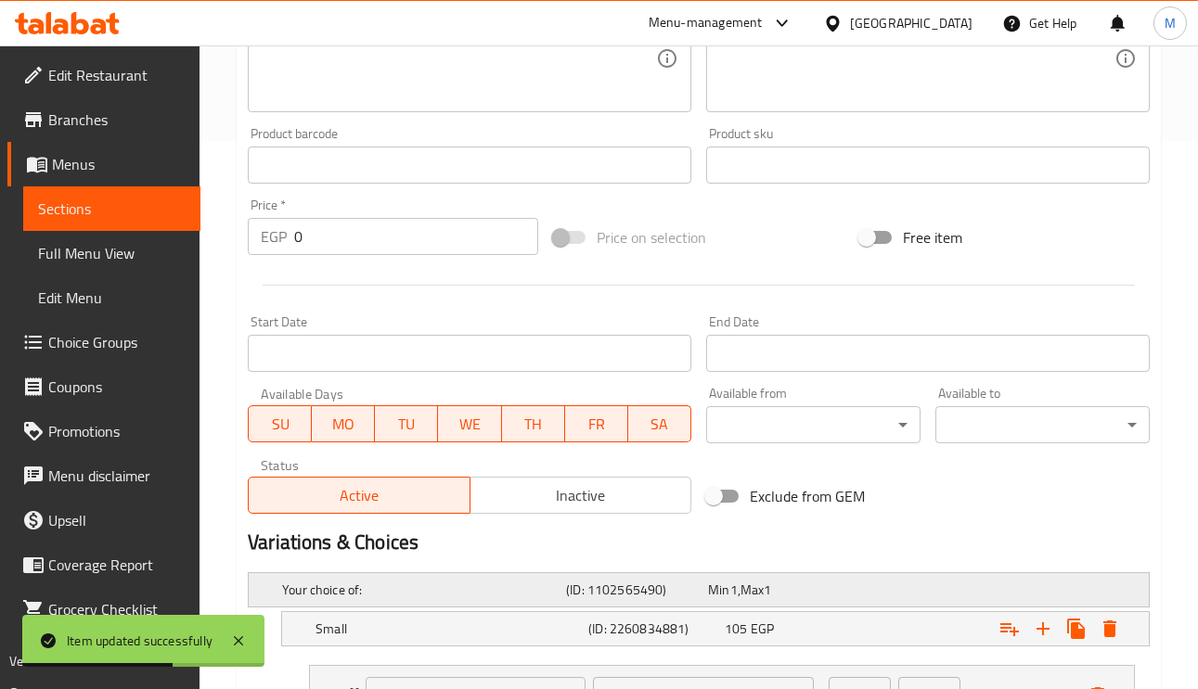
scroll to position [974, 0]
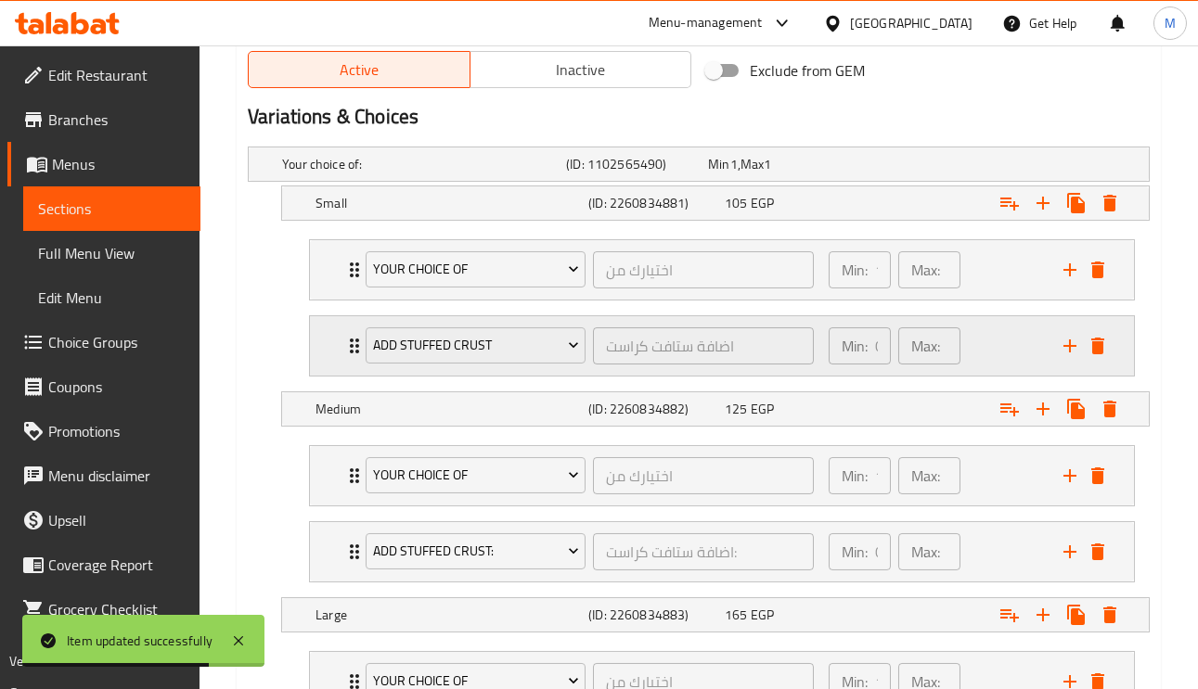
click at [363, 354] on div "Add Stuffed Crust" at bounding box center [475, 346] width 227 height 45
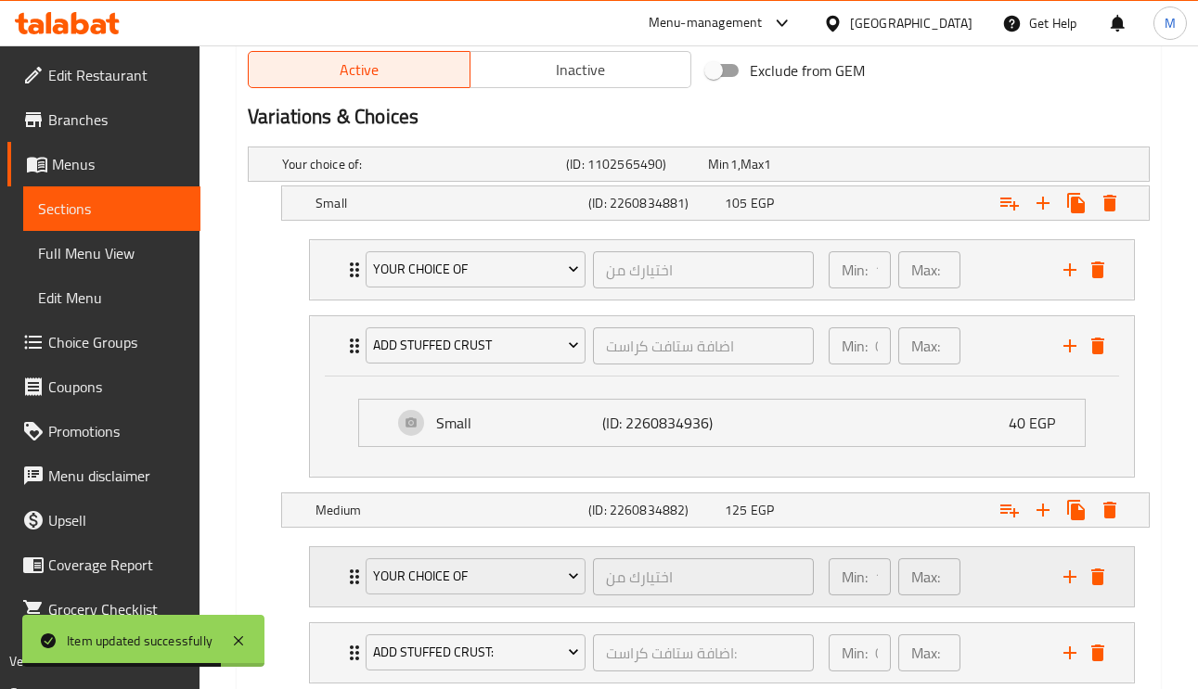
scroll to position [1252, 0]
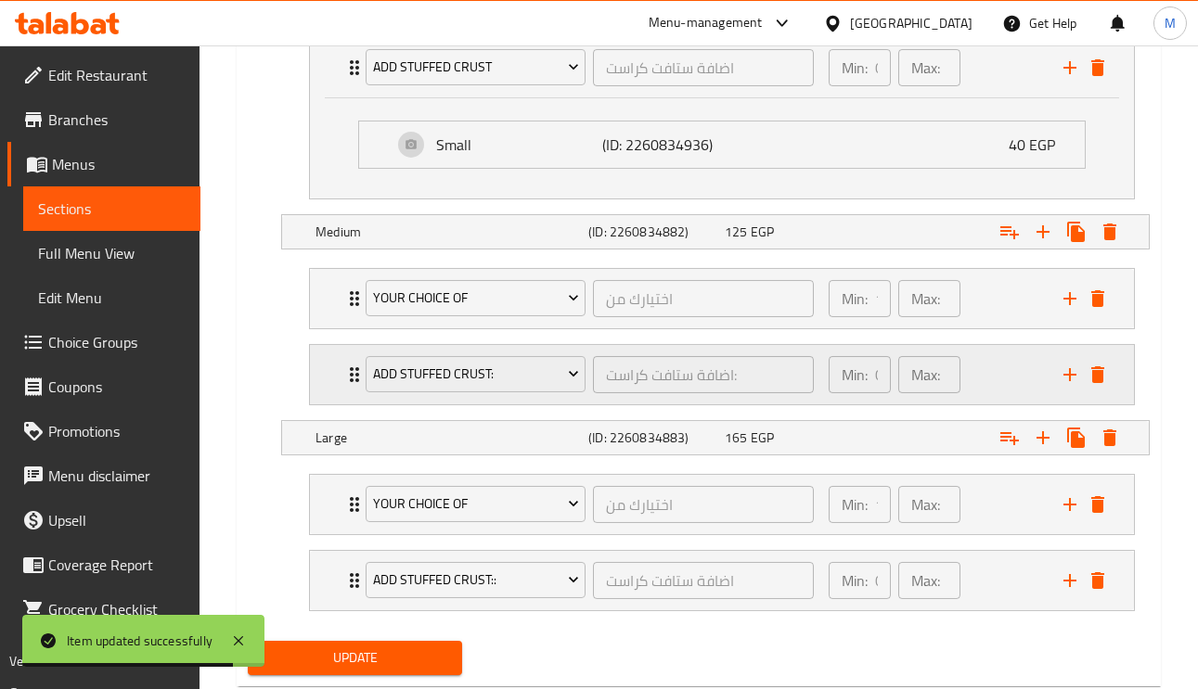
click at [359, 375] on div "Add Stuffed Crust: اضافة ستافت كراست: ​" at bounding box center [589, 374] width 470 height 59
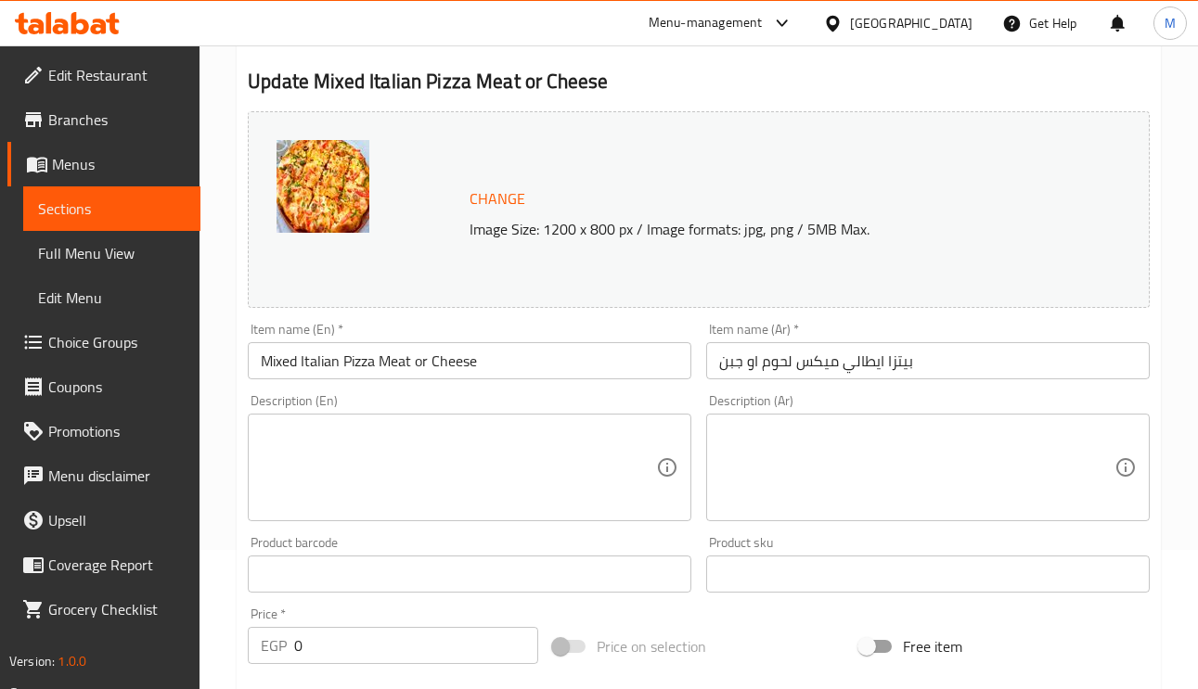
scroll to position [0, 0]
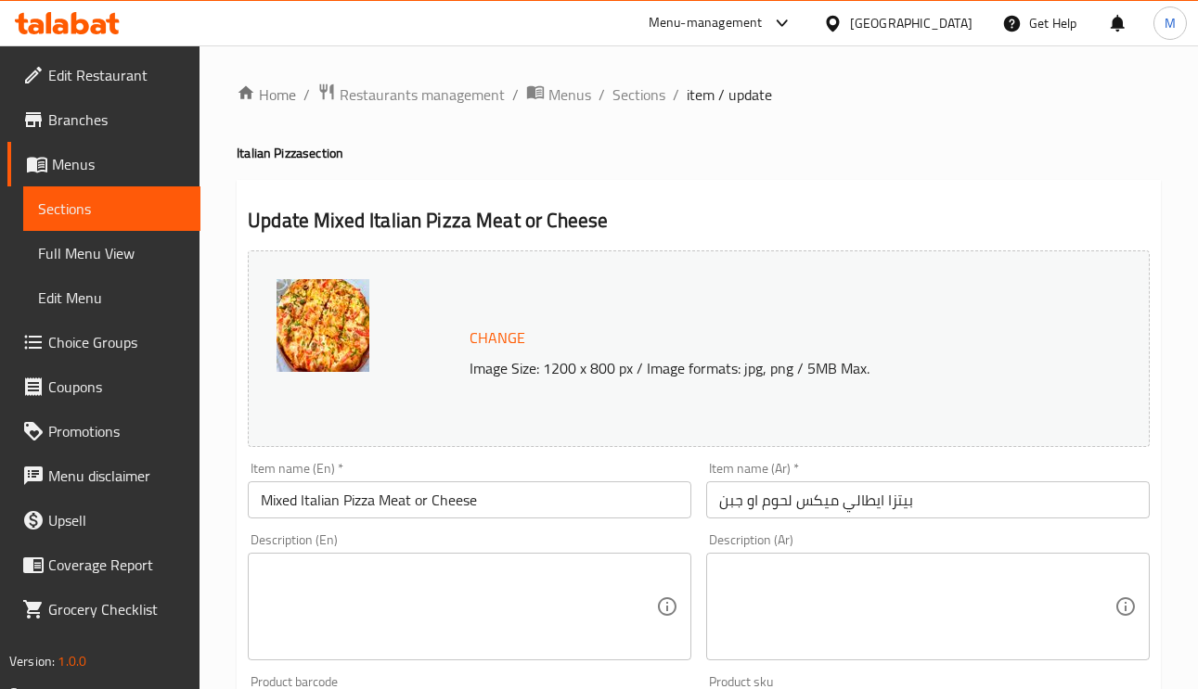
click at [663, 96] on ol "Home / Restaurants management / Menus / Sections / item / update" at bounding box center [699, 95] width 924 height 24
click at [650, 93] on span "Sections" at bounding box center [638, 94] width 53 height 22
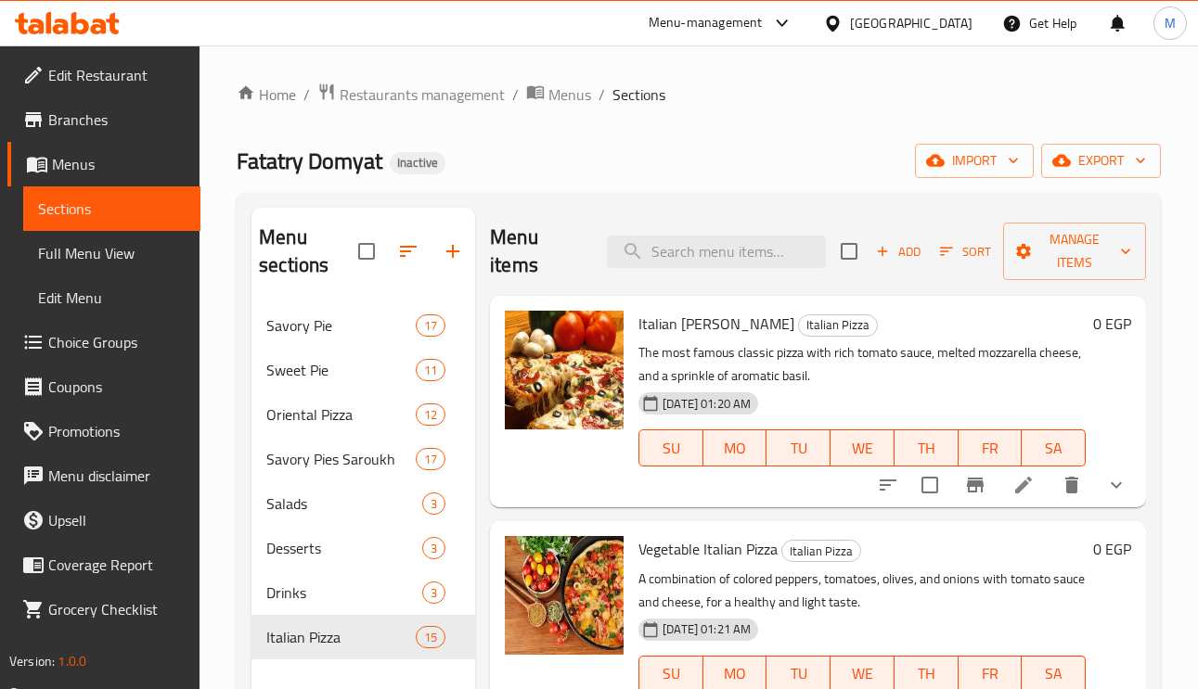
click at [102, 331] on span "Choice Groups" at bounding box center [116, 342] width 137 height 22
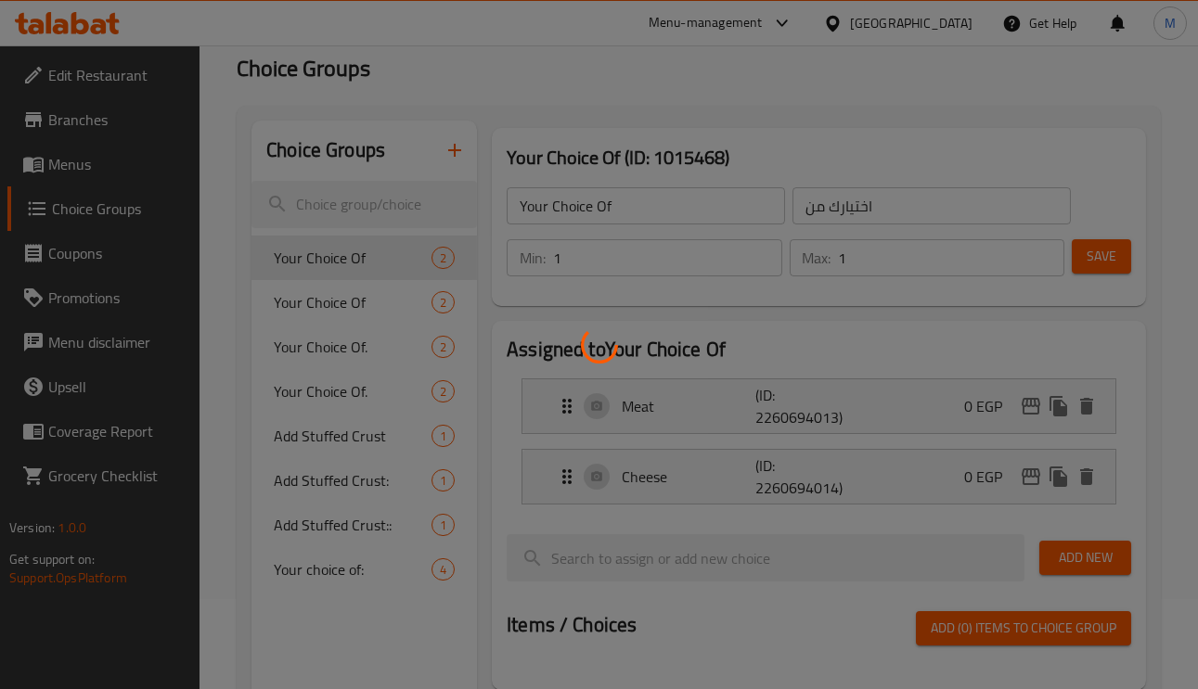
scroll to position [139, 0]
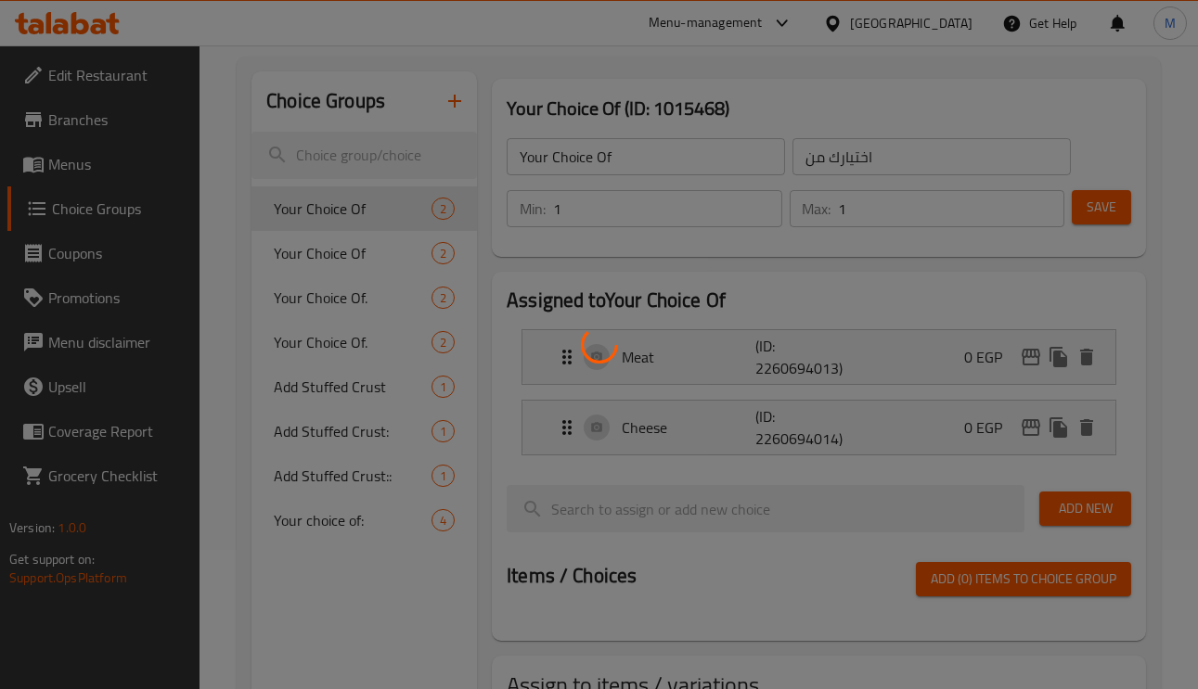
click at [346, 388] on div at bounding box center [599, 344] width 1198 height 689
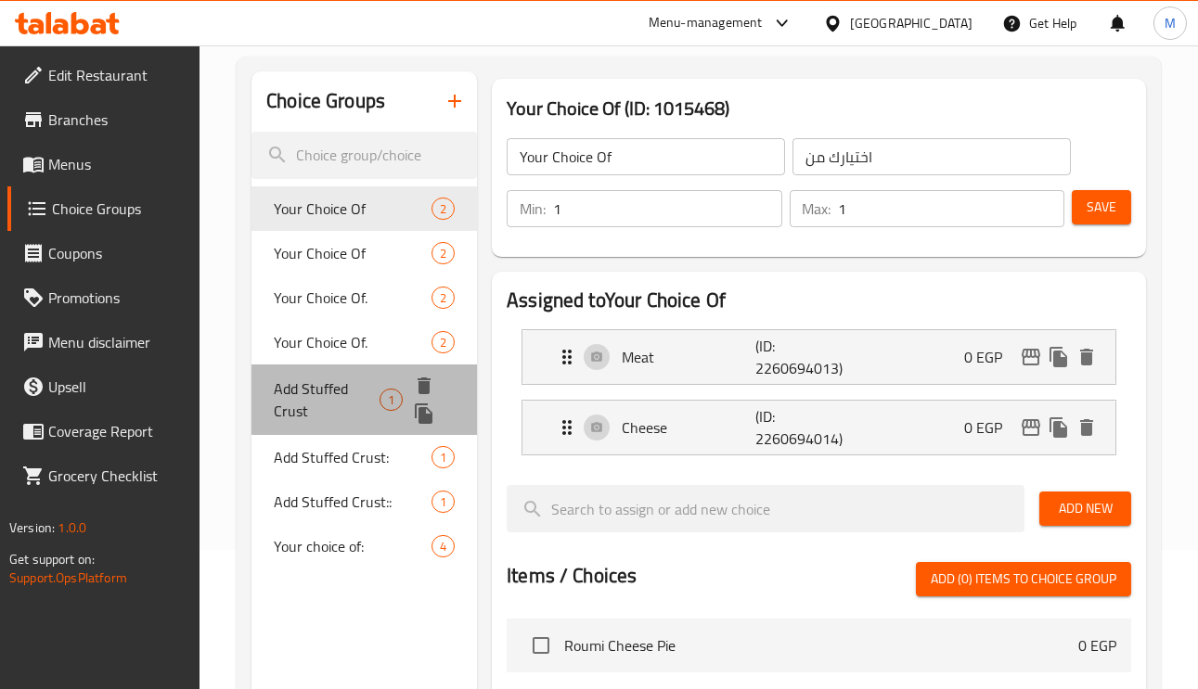
click at [317, 378] on span "Add Stuffed Crust" at bounding box center [327, 400] width 106 height 45
type input "Add Stuffed Crust"
type input "اضافة ستافت كراست"
type input "0"
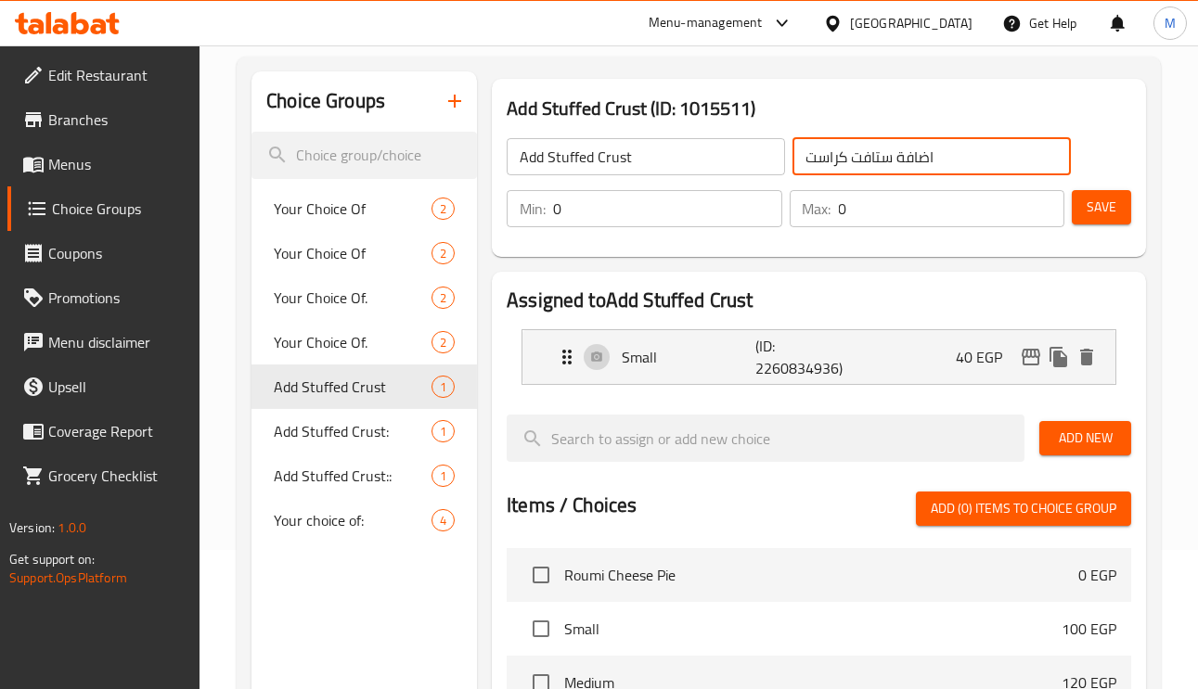
click at [859, 161] on input "اضافة ستافت كراست" at bounding box center [931, 156] width 278 height 37
type input "اضافة ستافد كراست"
click at [1102, 206] on span "Save" at bounding box center [1101, 207] width 30 height 23
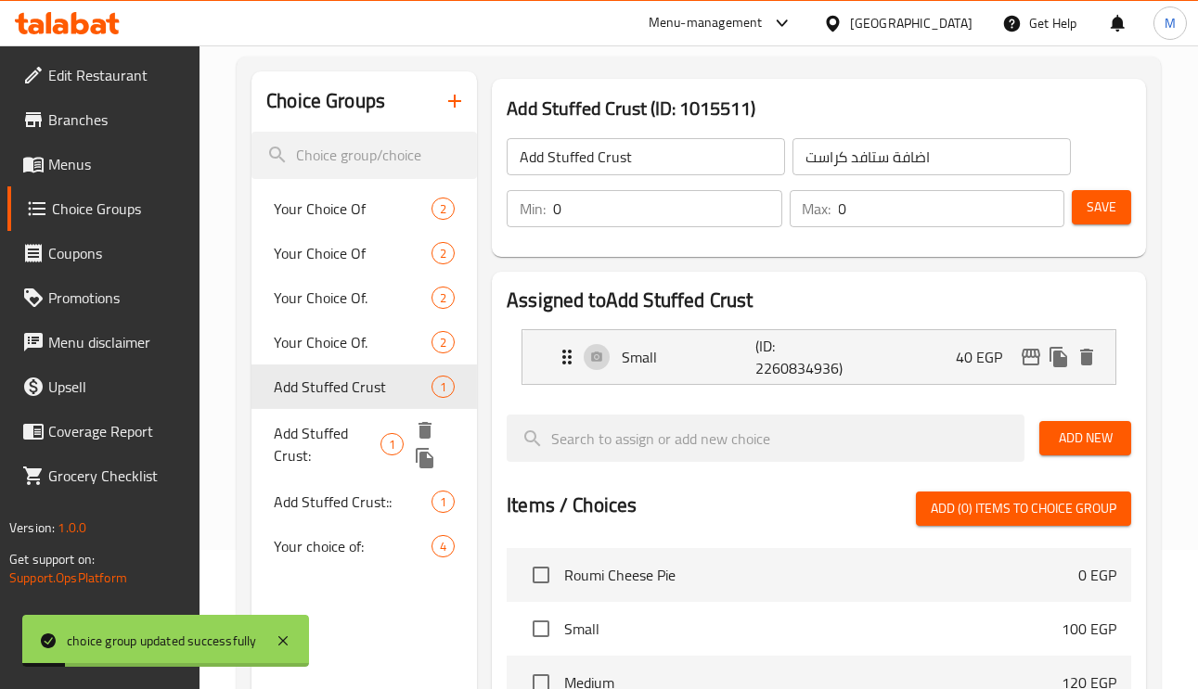
click at [332, 452] on span "Add Stuffed Crust:" at bounding box center [327, 444] width 106 height 45
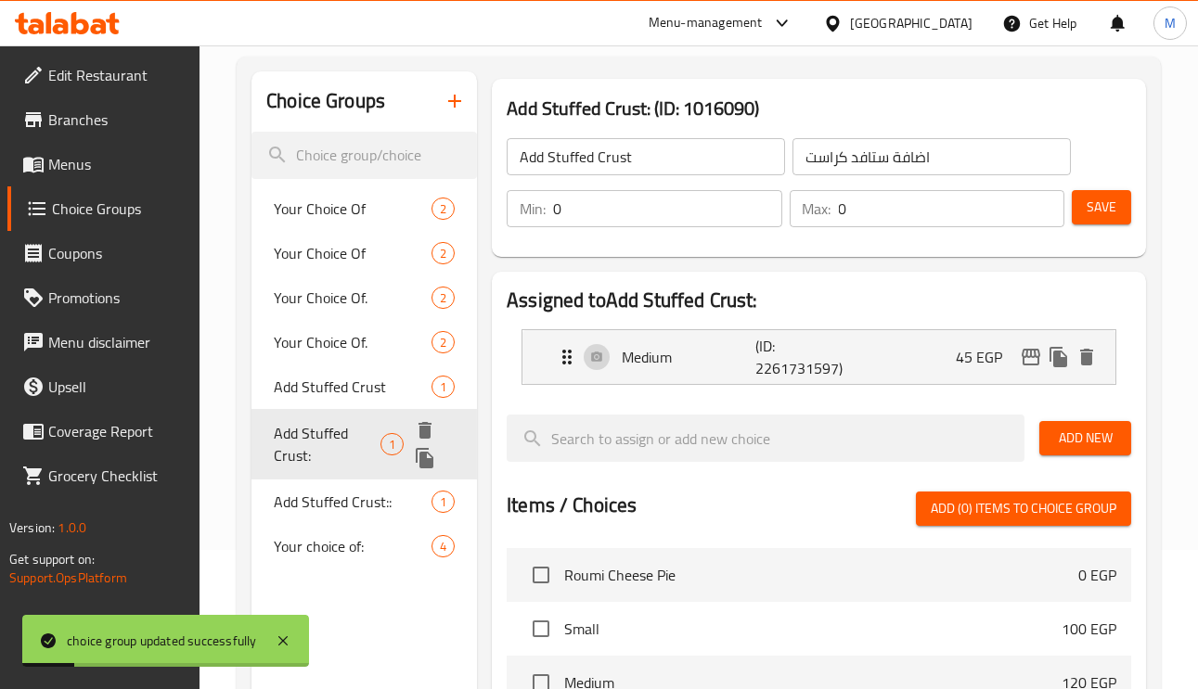
type input "Add Stuffed Crust:"
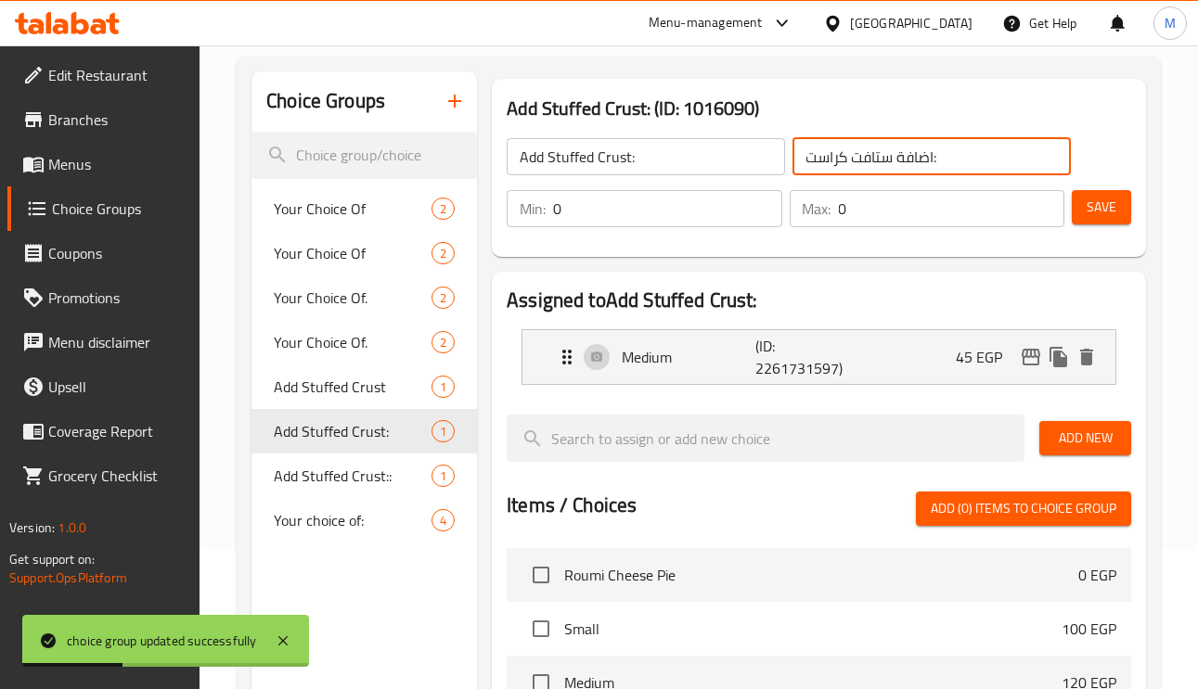
drag, startPoint x: 862, startPoint y: 168, endPoint x: 850, endPoint y: 164, distance: 12.6
click at [850, 164] on input "اضافة ستافت كراست:" at bounding box center [931, 156] width 278 height 37
type input "اضافة ستافد كراست:"
click at [1113, 197] on span "Save" at bounding box center [1101, 207] width 30 height 23
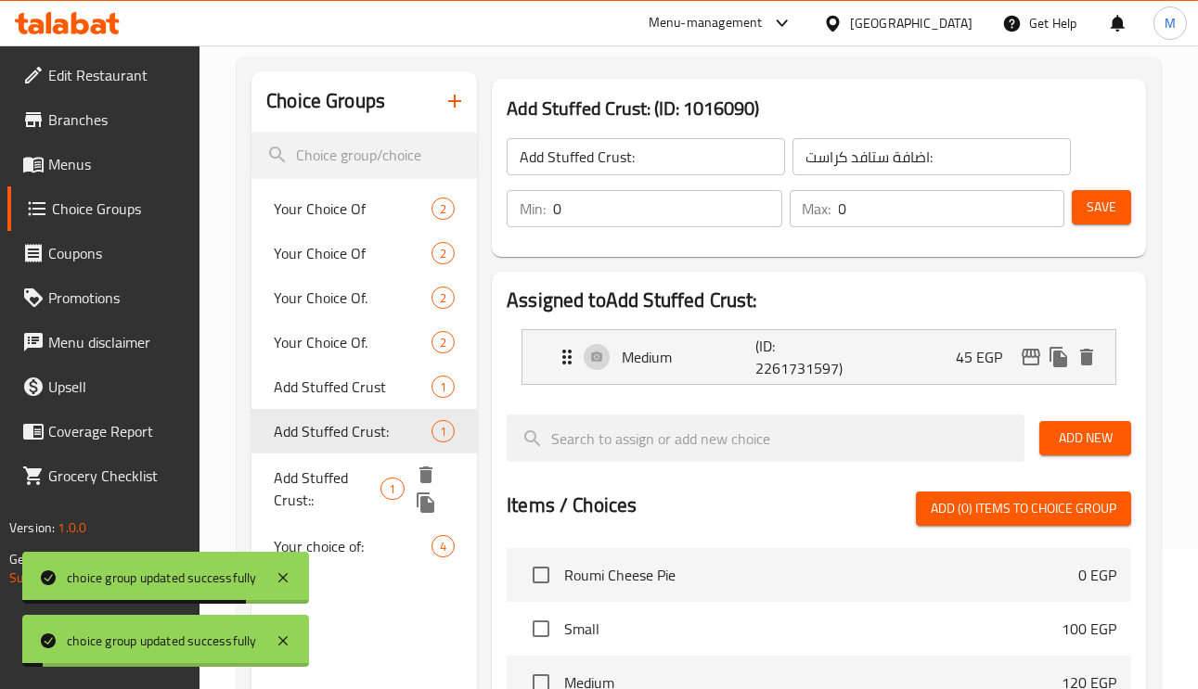
click at [289, 472] on span "Add Stuffed Crust::" at bounding box center [327, 489] width 107 height 45
type input "Add Stuffed Crust::"
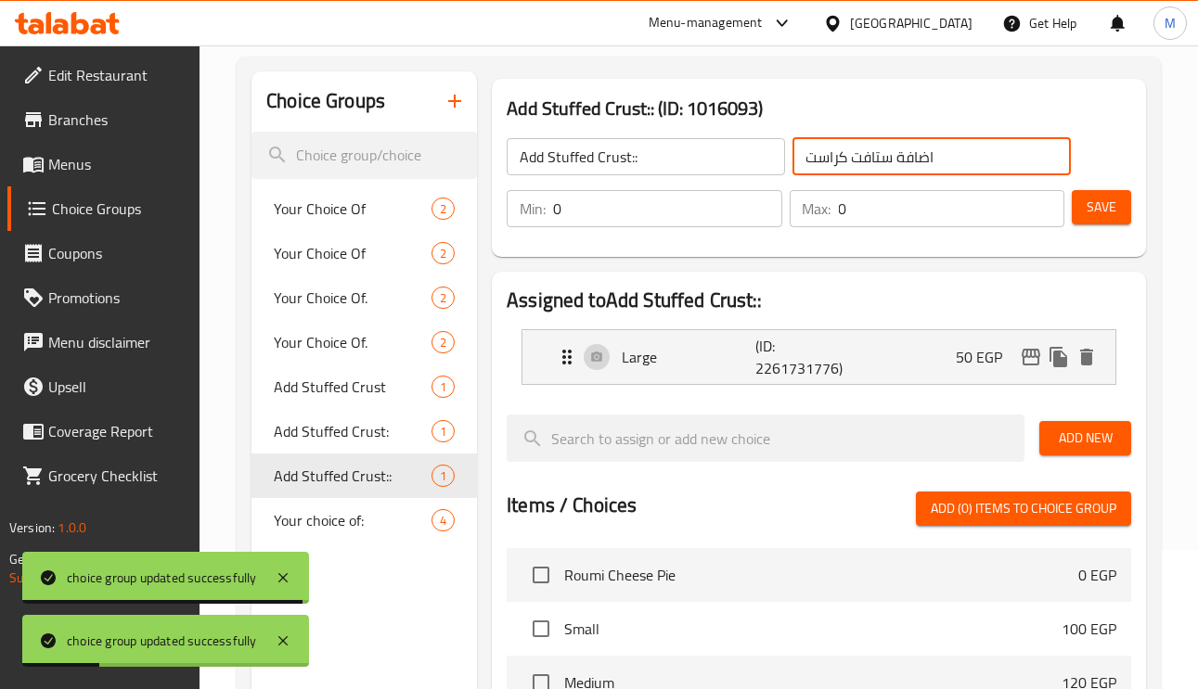
click at [851, 161] on input "اضافة ستافت كراست" at bounding box center [931, 156] width 278 height 37
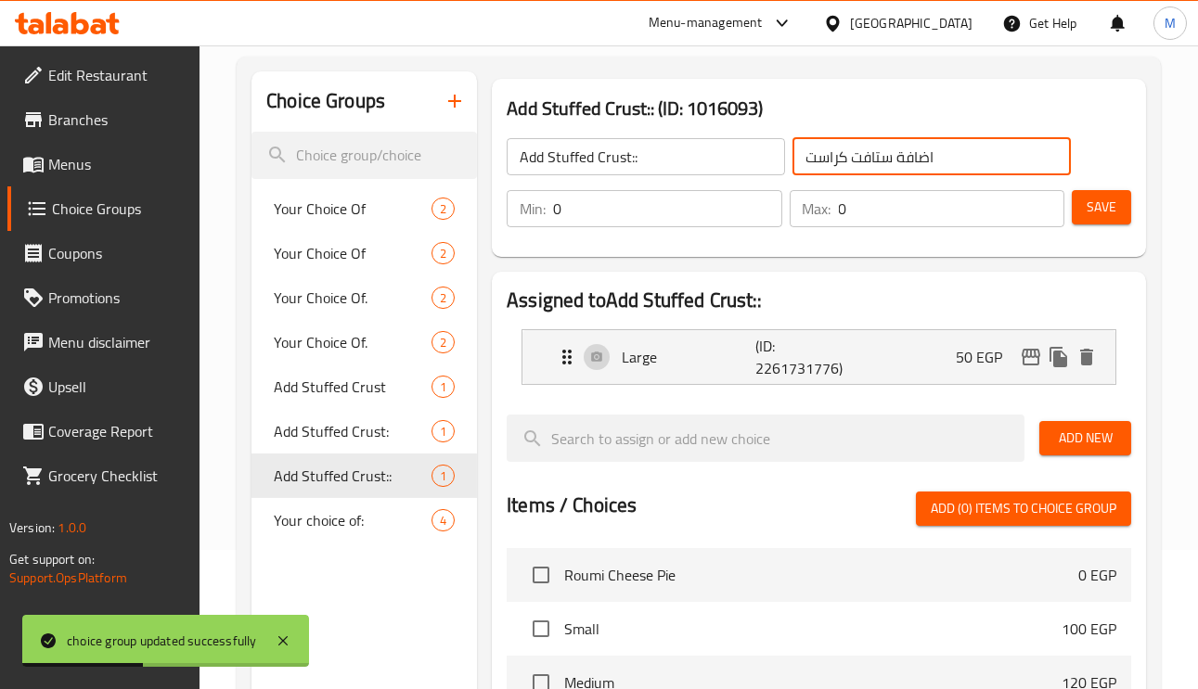
click at [862, 160] on input "اضافة ستافت كراست" at bounding box center [931, 156] width 278 height 37
type input "اضافة ستافد كراست"
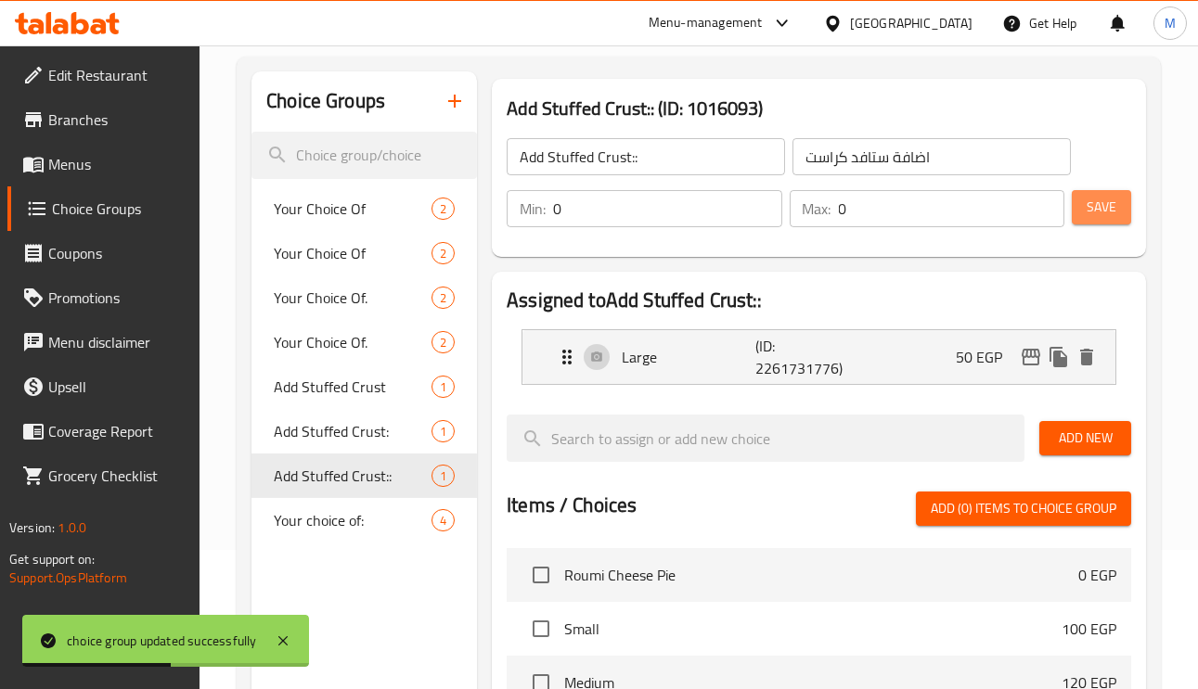
click at [1123, 199] on button "Save" at bounding box center [1101, 207] width 59 height 34
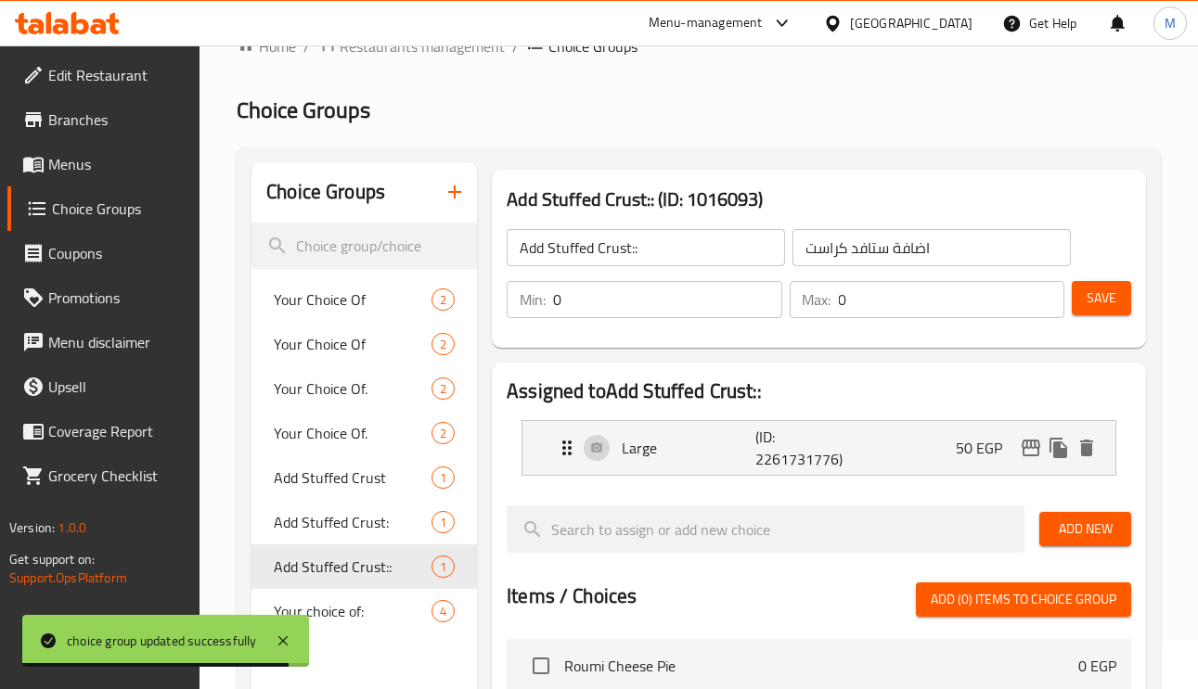
scroll to position [0, 0]
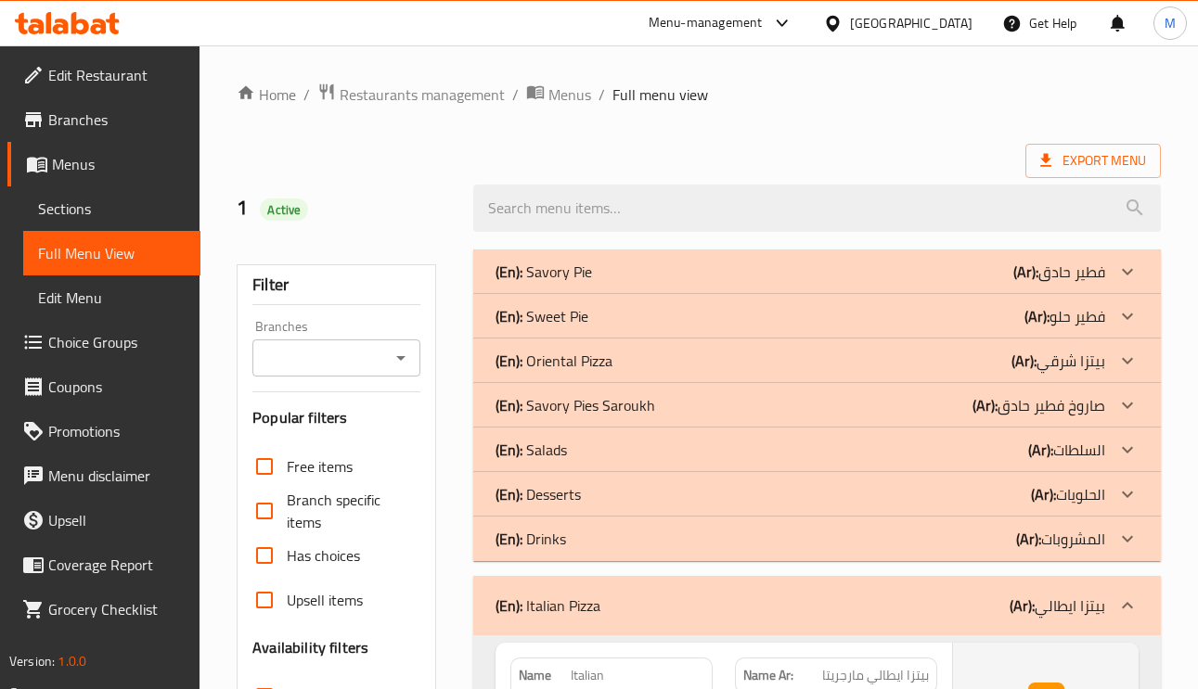
scroll to position [995, 0]
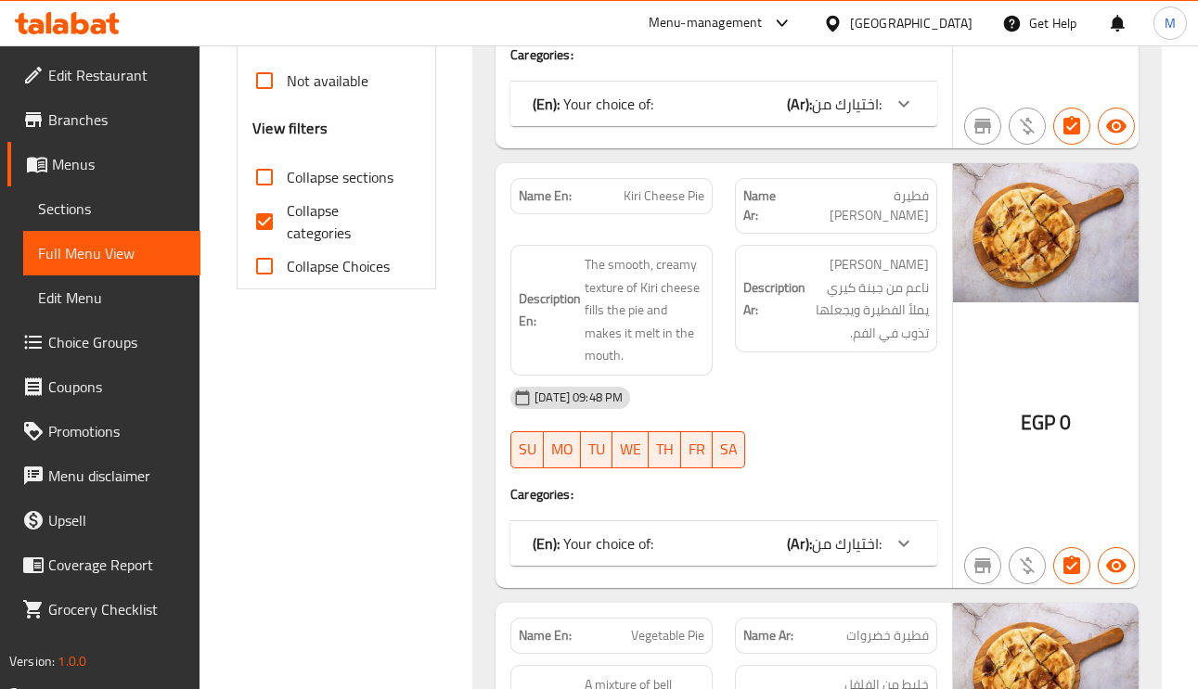
scroll to position [717, 0]
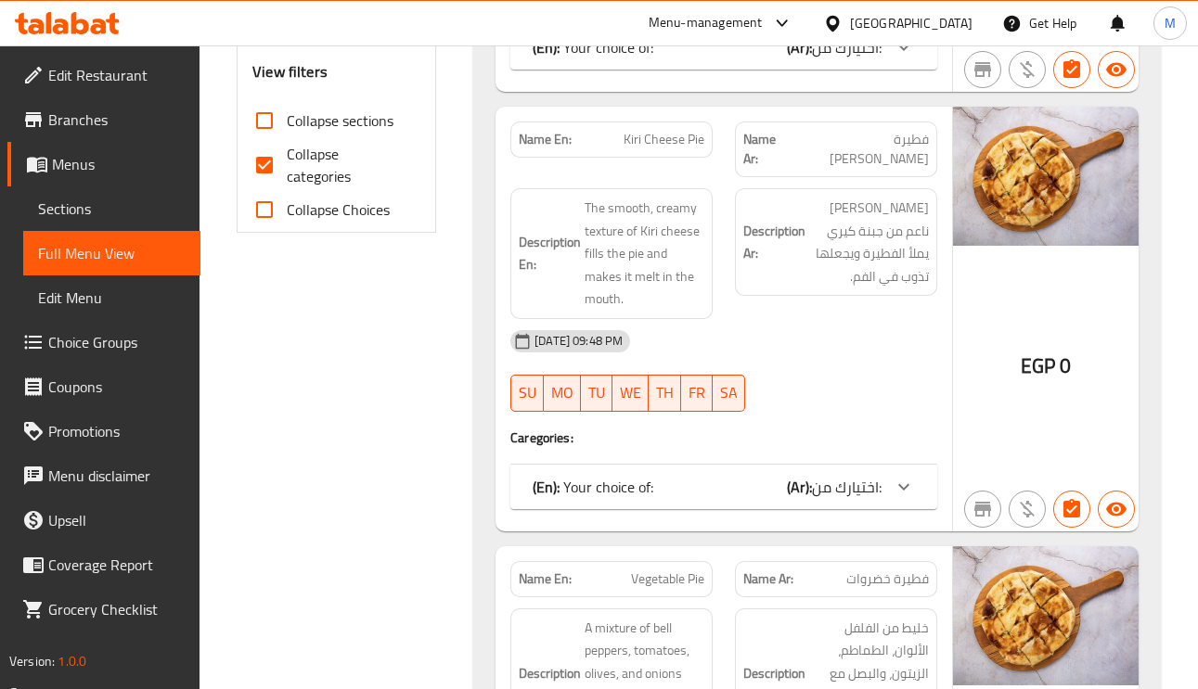
click at [270, 117] on input "Collapse sections" at bounding box center [264, 120] width 45 height 45
checkbox input "true"
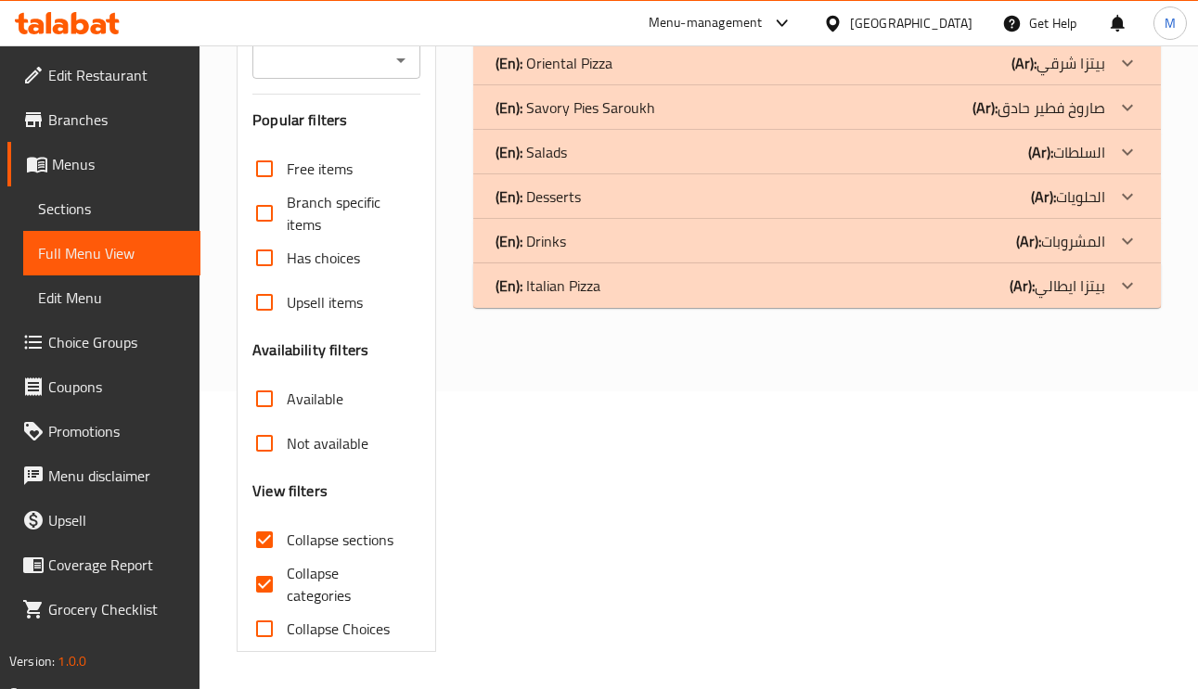
click at [259, 562] on input "Collapse categories" at bounding box center [264, 584] width 45 height 45
checkbox input "false"
click at [1098, 284] on p "(Ar): بيتزا ايطالي" at bounding box center [1057, 286] width 96 height 22
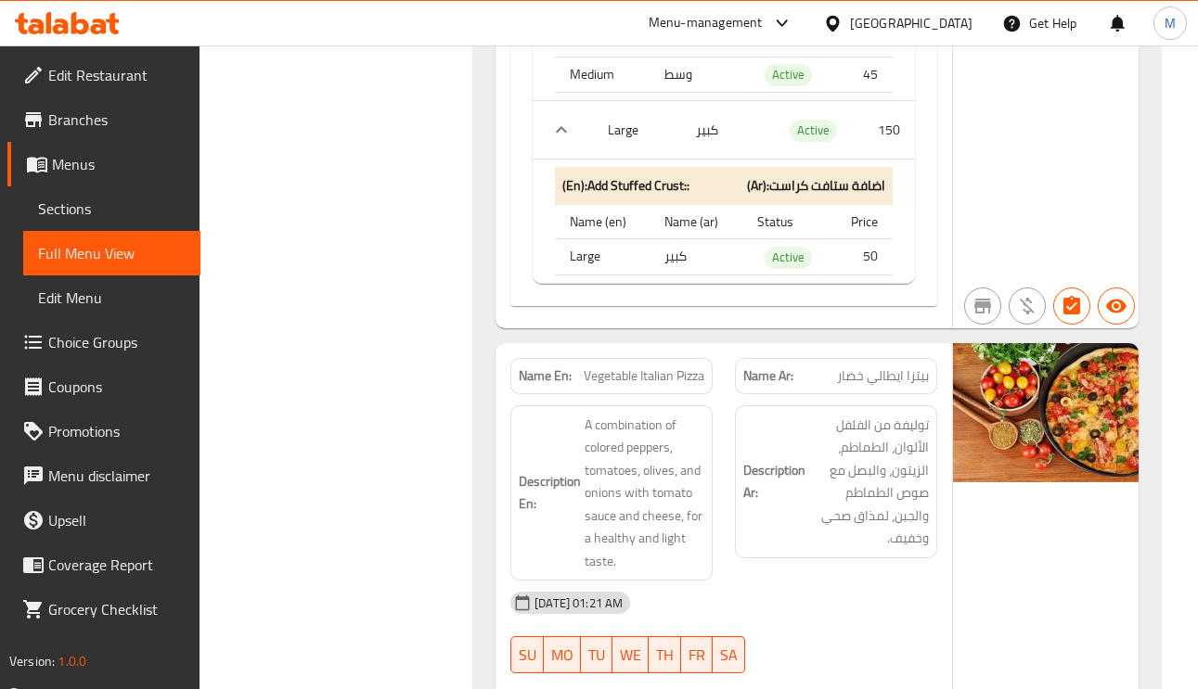
scroll to position [1413, 0]
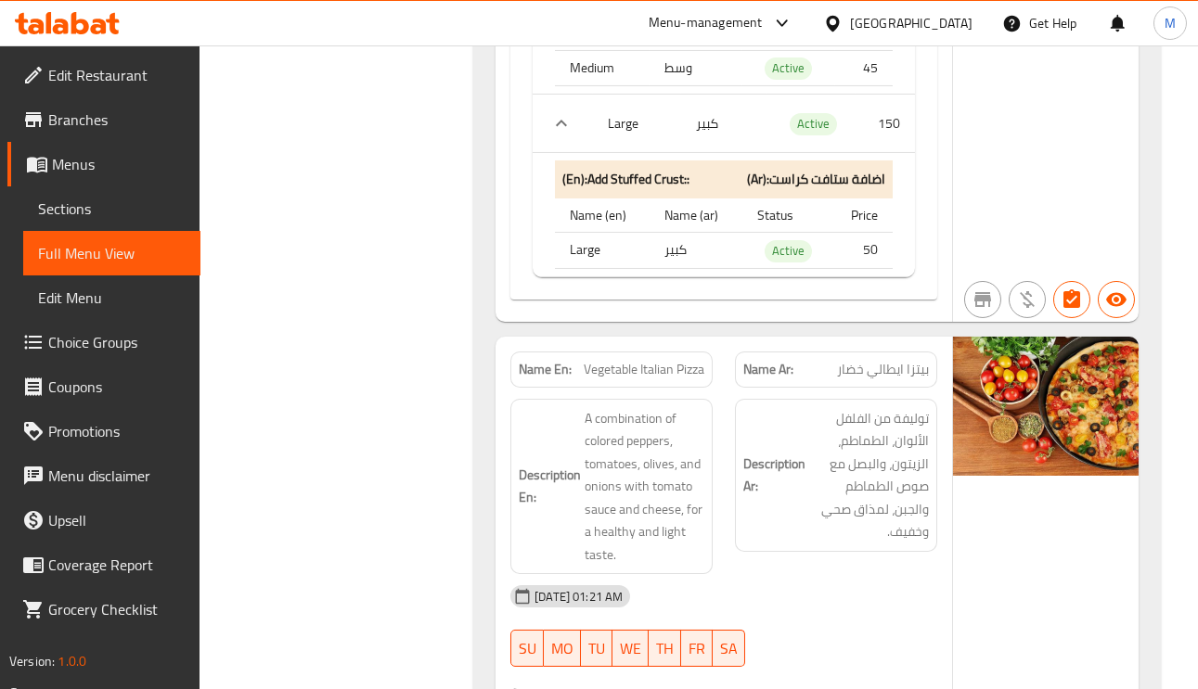
click at [925, 360] on span "بيتزا ايطالي خضار" at bounding box center [883, 369] width 92 height 19
click at [652, 360] on span "Vegetable Italian Pizza" at bounding box center [644, 369] width 121 height 19
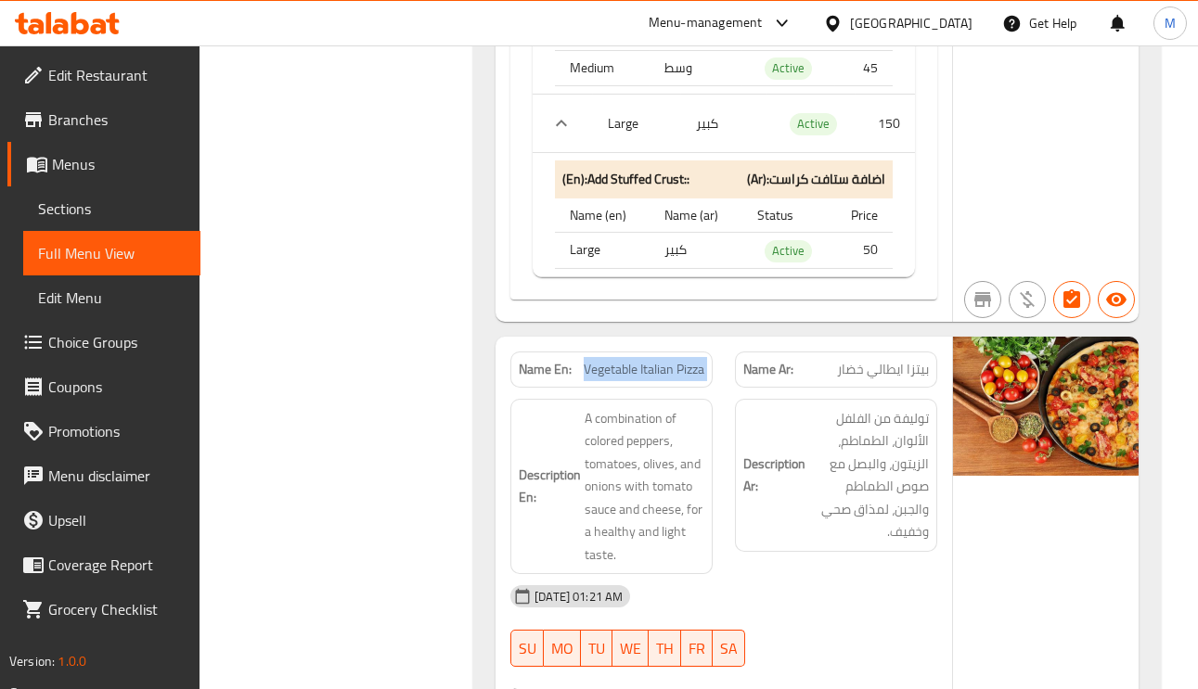
click at [652, 360] on span "Vegetable Italian Pizza" at bounding box center [644, 369] width 121 height 19
copy span "Vegetable Italian Pizza"
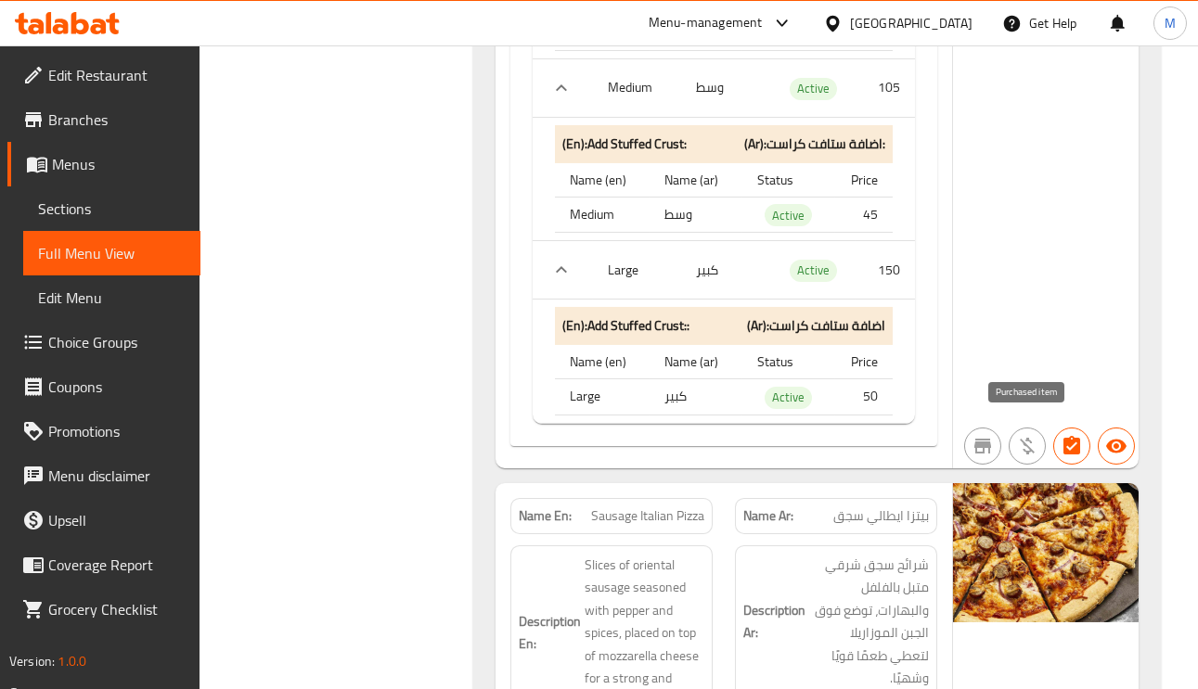
scroll to position [2526, 0]
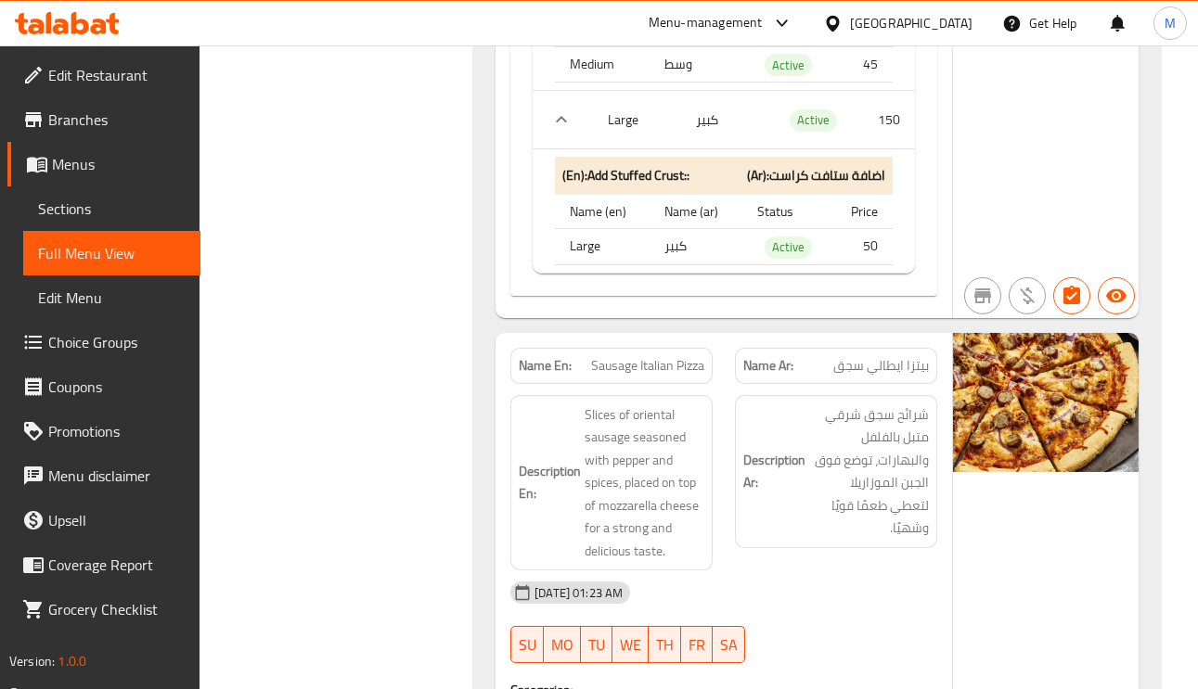
click at [652, 356] on span "Sausage Italian Pizza" at bounding box center [647, 365] width 113 height 19
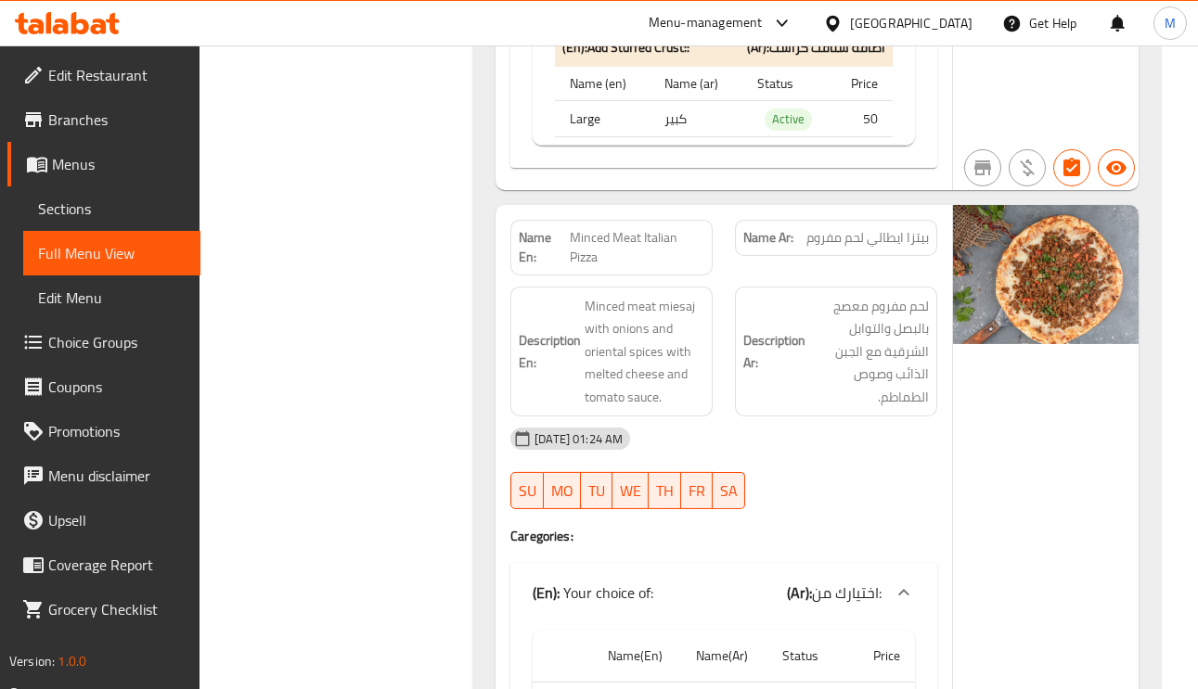
scroll to position [3779, 0]
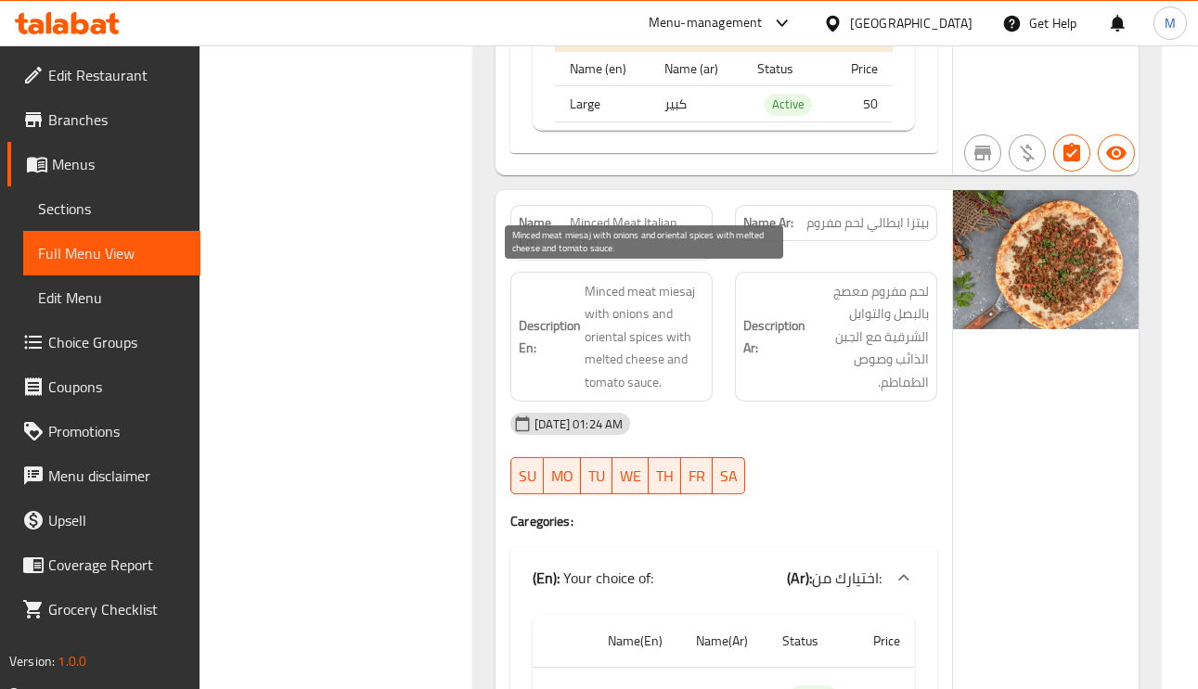
click at [604, 338] on span "Minced meat miesaj with onions and oriental spices with melted cheese and tomat…" at bounding box center [644, 337] width 120 height 114
click at [639, 330] on span "Minced meat miesaj with onions and oriental spices with melted cheese and tomat…" at bounding box center [644, 337] width 120 height 114
click at [595, 351] on span "Minced meat miesaj with onions and oriental spices with melted cheese and tomat…" at bounding box center [644, 337] width 120 height 114
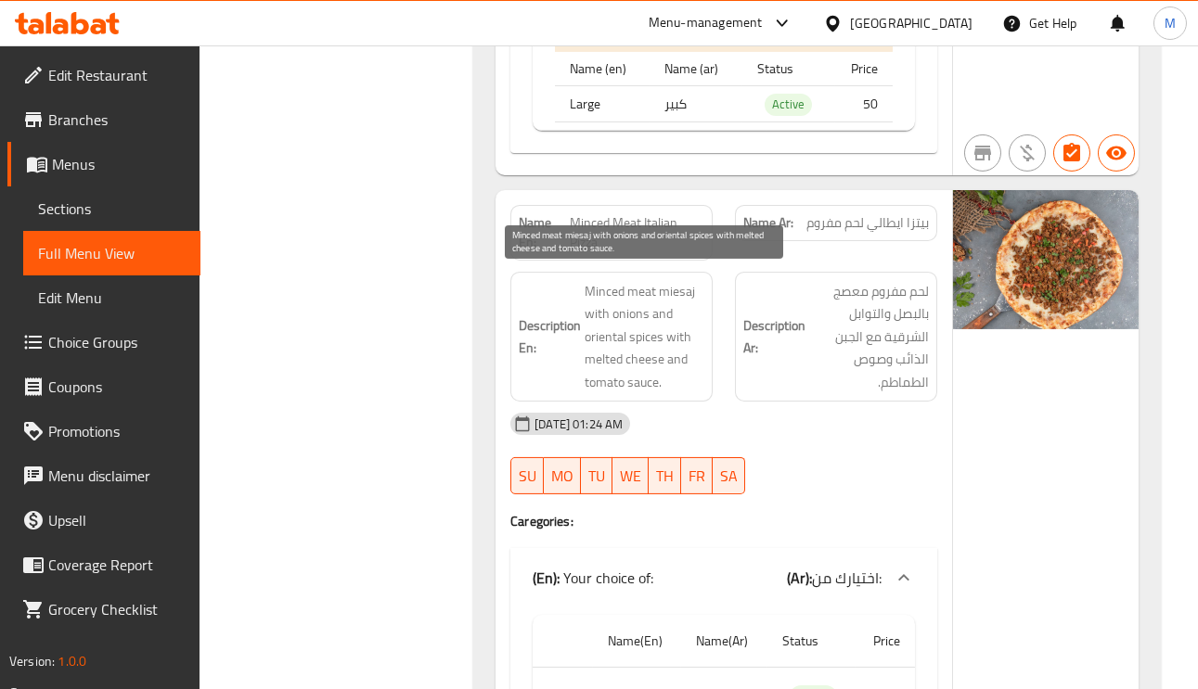
click at [599, 380] on span "Minced meat miesaj with onions and oriental spices with melted cheese and tomat…" at bounding box center [644, 337] width 120 height 114
click at [597, 380] on span "Minced meat miesaj with onions and oriental spices with melted cheese and tomat…" at bounding box center [644, 337] width 120 height 114
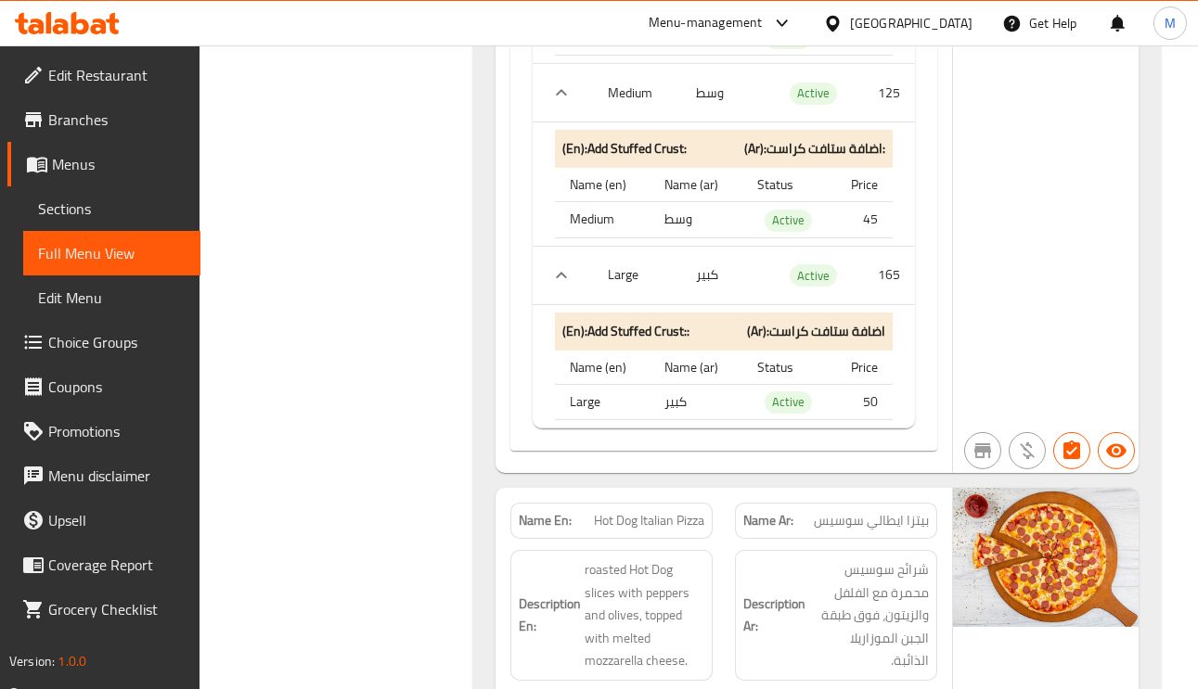
scroll to position [4614, 0]
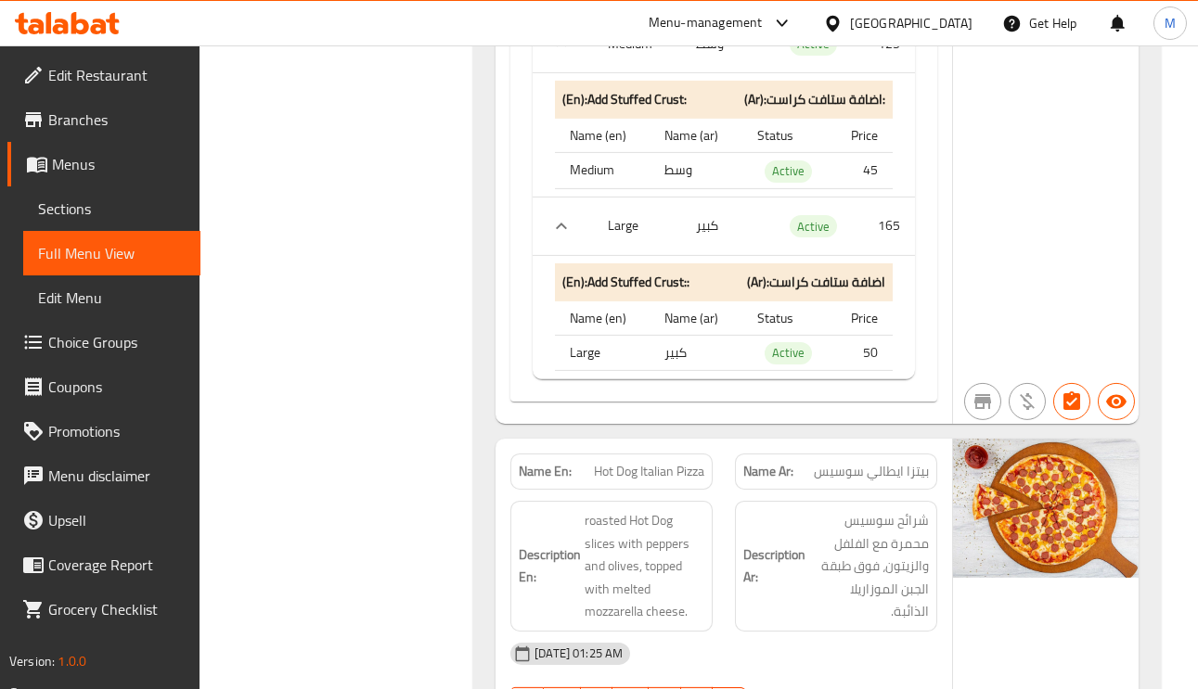
click at [849, 471] on span "بيتزا ايطالي سوسيس" at bounding box center [871, 471] width 115 height 19
click at [850, 469] on span "بيتزا ايطالي سوسيس" at bounding box center [871, 471] width 115 height 19
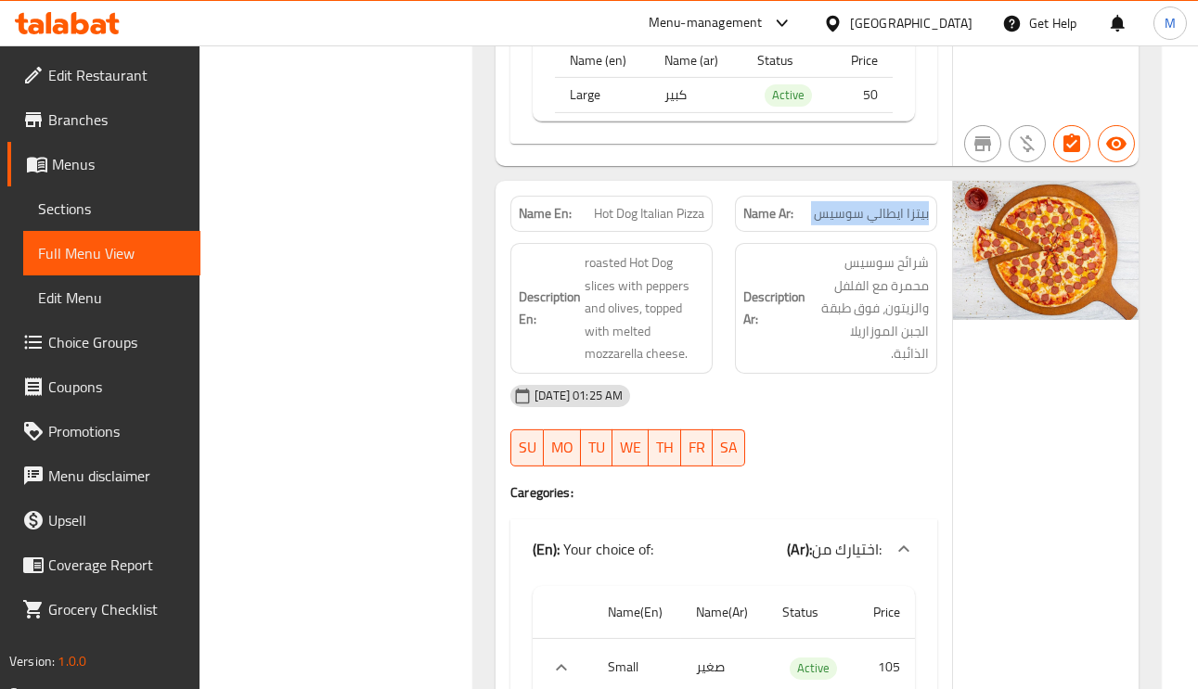
scroll to position [4892, 0]
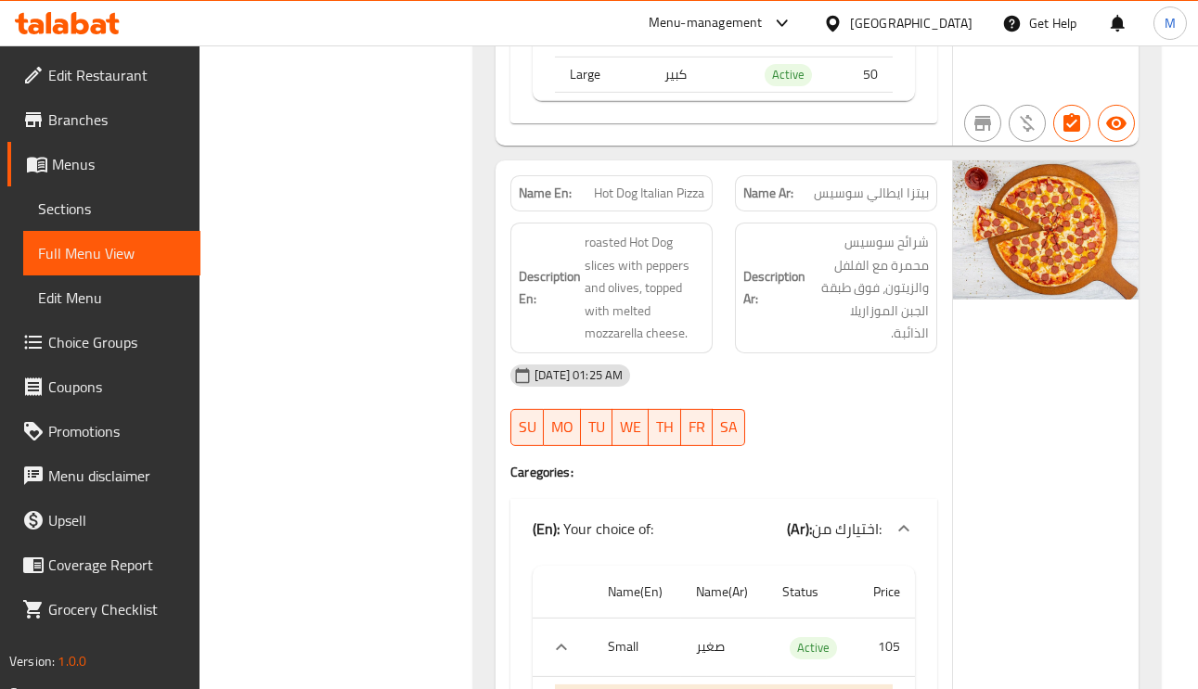
click at [673, 184] on span "Hot Dog Italian Pizza" at bounding box center [649, 193] width 110 height 19
copy span "Hot Dog Italian Pizza"
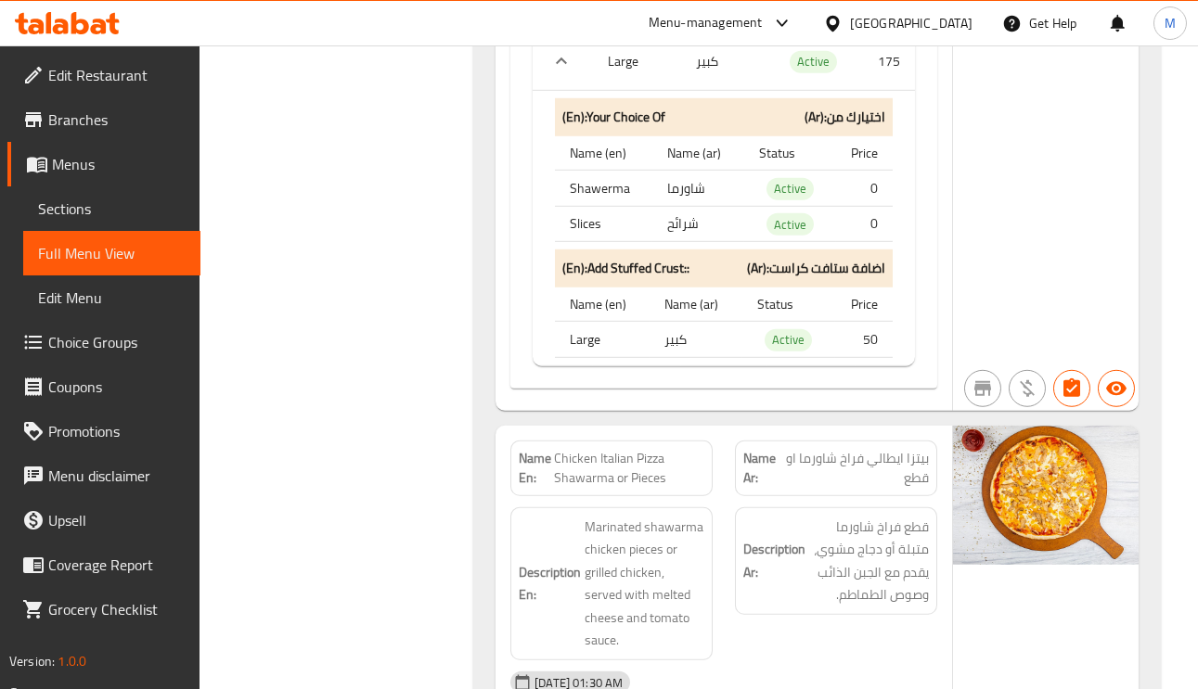
scroll to position [9484, 0]
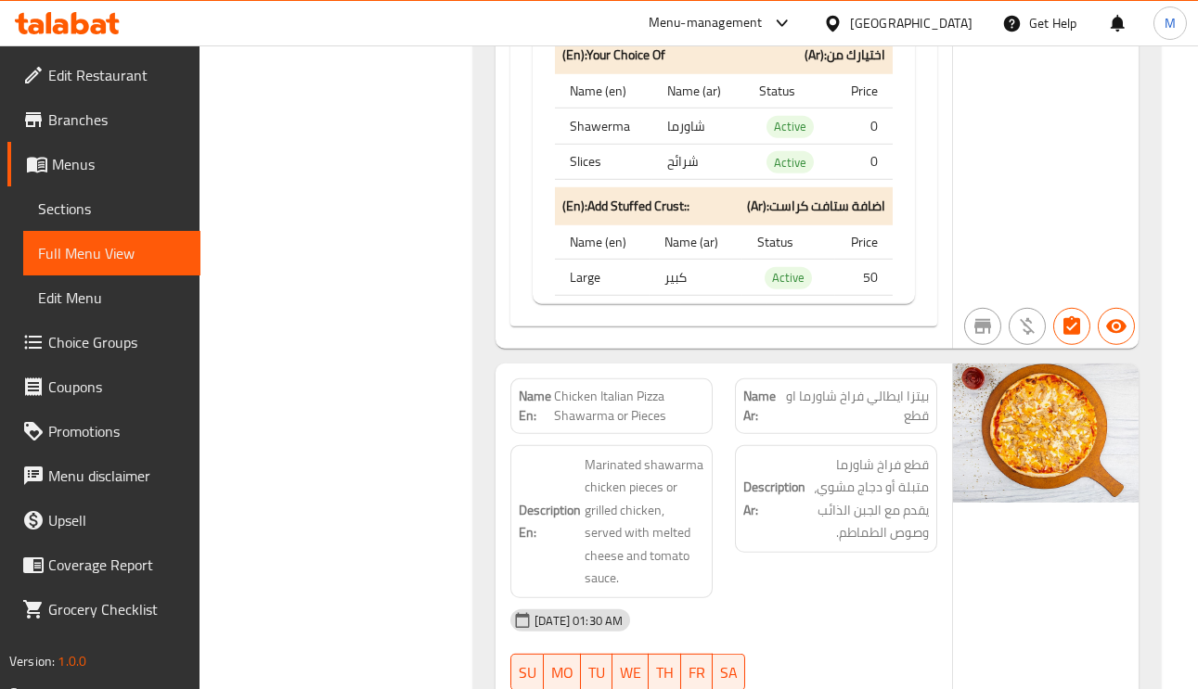
click at [904, 420] on span "بيتزا ايطالي فراخ شاورما او قطع" at bounding box center [857, 406] width 144 height 39
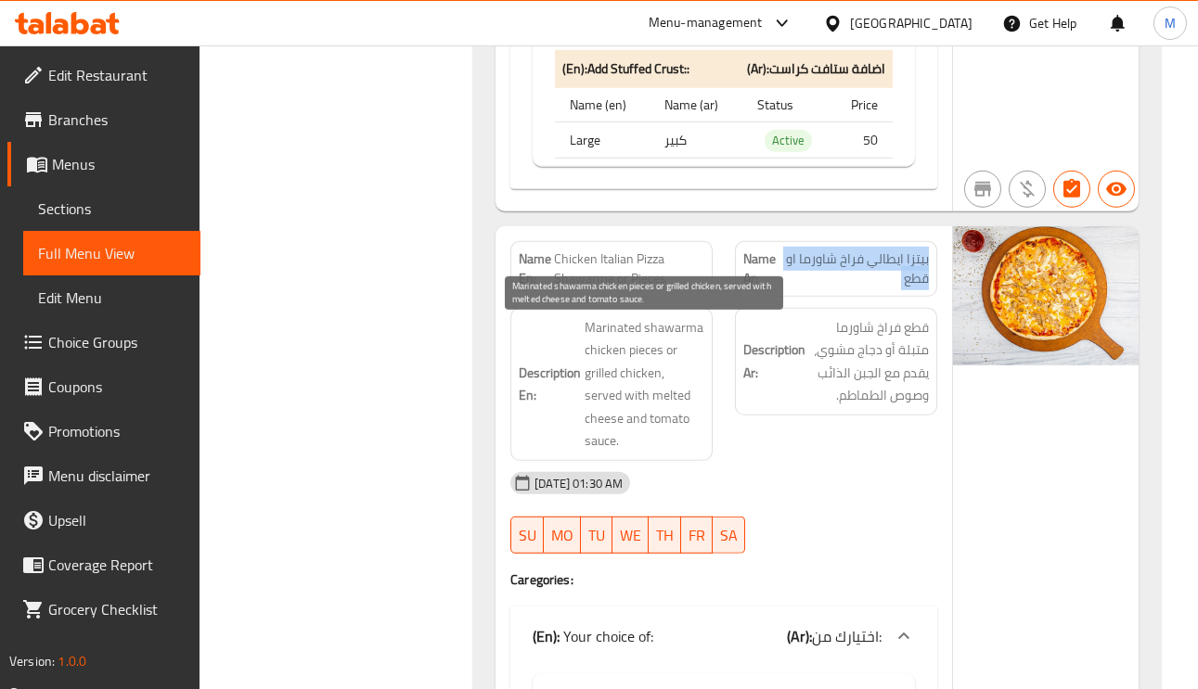
scroll to position [9623, 0]
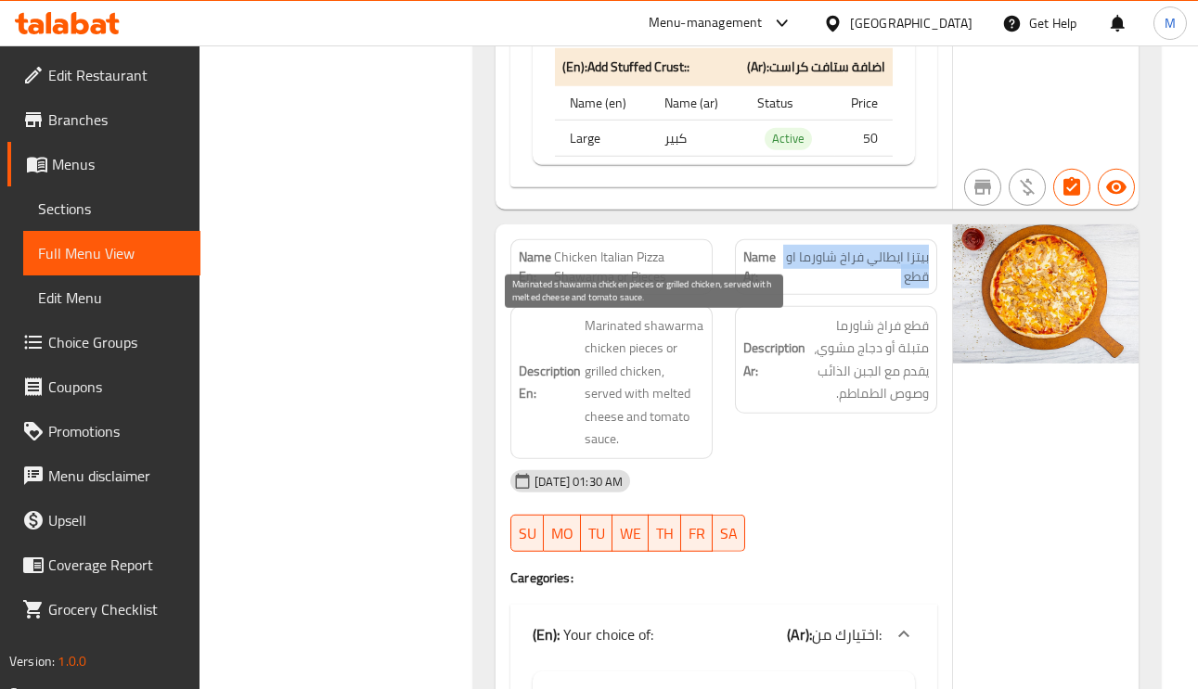
click at [625, 400] on span "Marinated shawarma chicken pieces or grilled chicken, served with melted cheese…" at bounding box center [644, 382] width 120 height 136
click at [624, 400] on span "Marinated shawarma chicken pieces or grilled chicken, served with melted cheese…" at bounding box center [644, 382] width 120 height 136
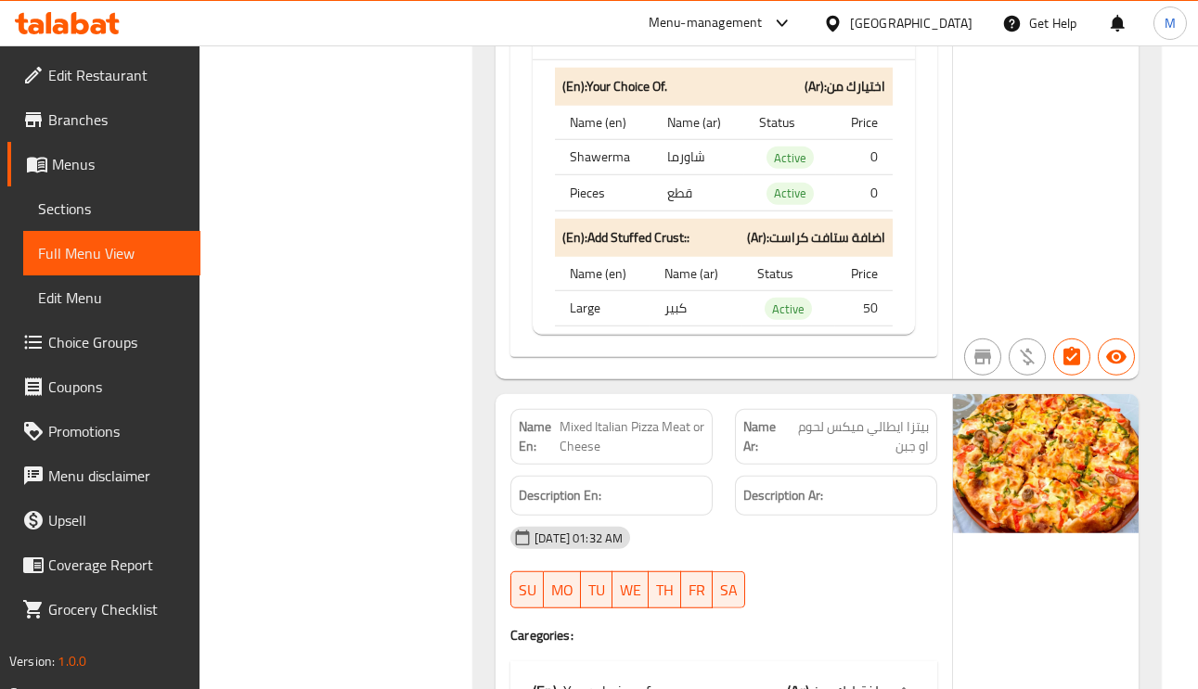
scroll to position [11015, 0]
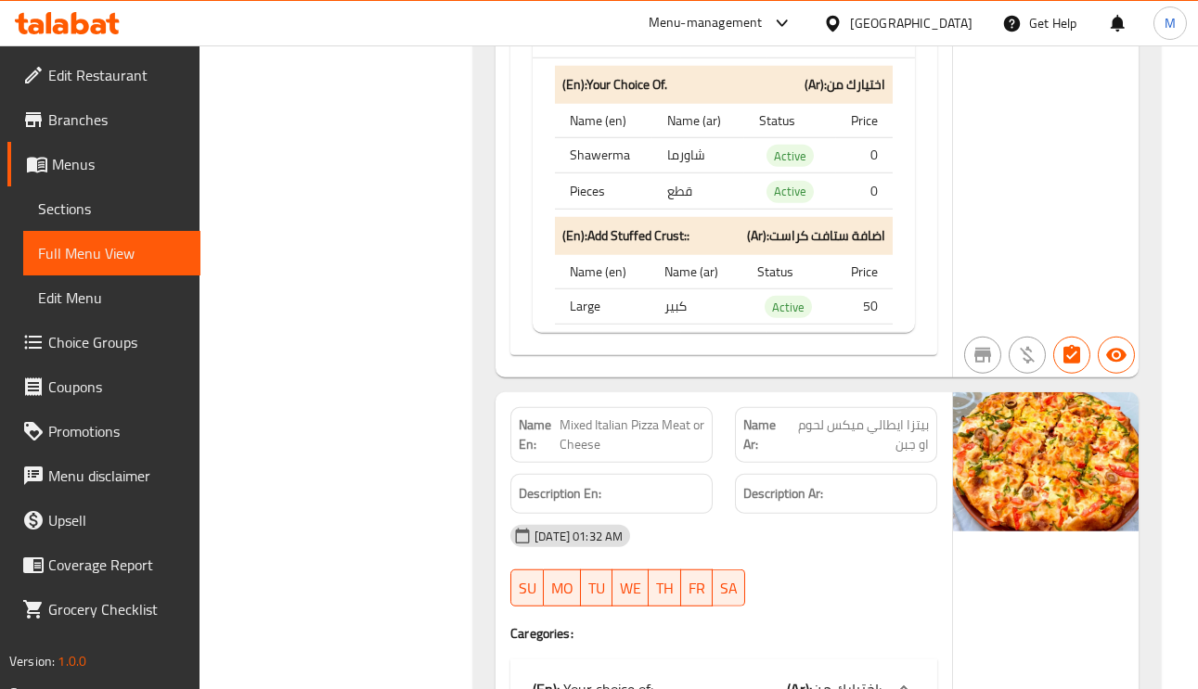
click at [913, 426] on span "بيتزا ايطالي ميكس لحوم او جبن" at bounding box center [857, 435] width 143 height 39
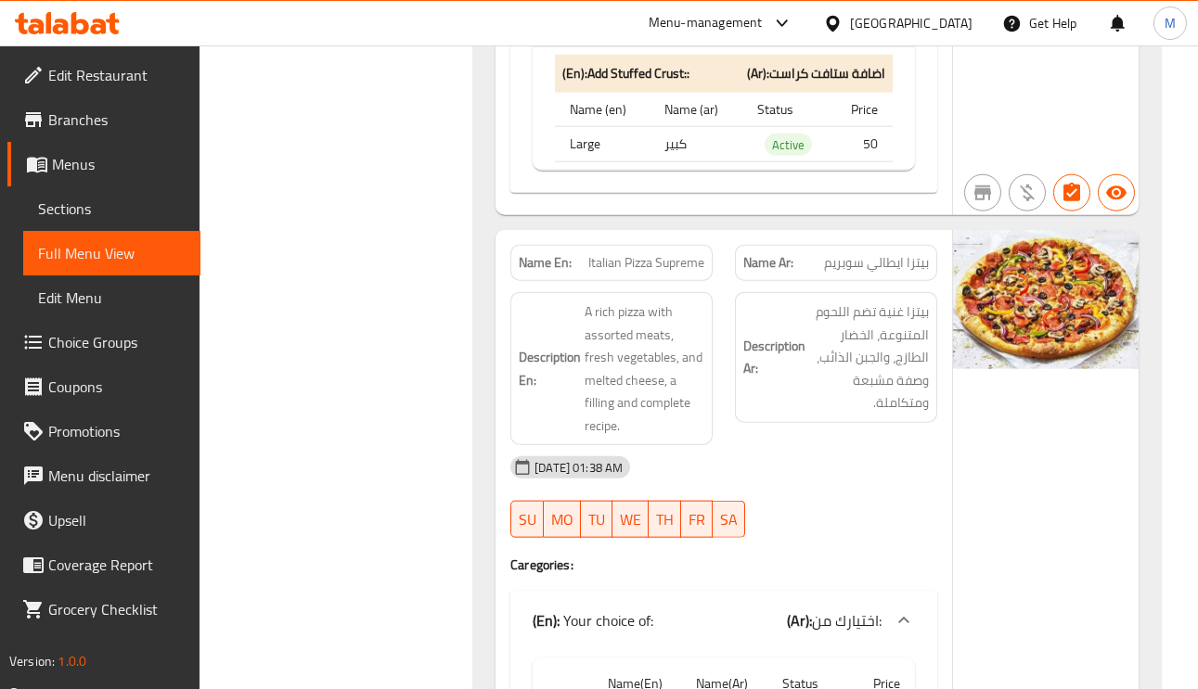
scroll to position [15885, 0]
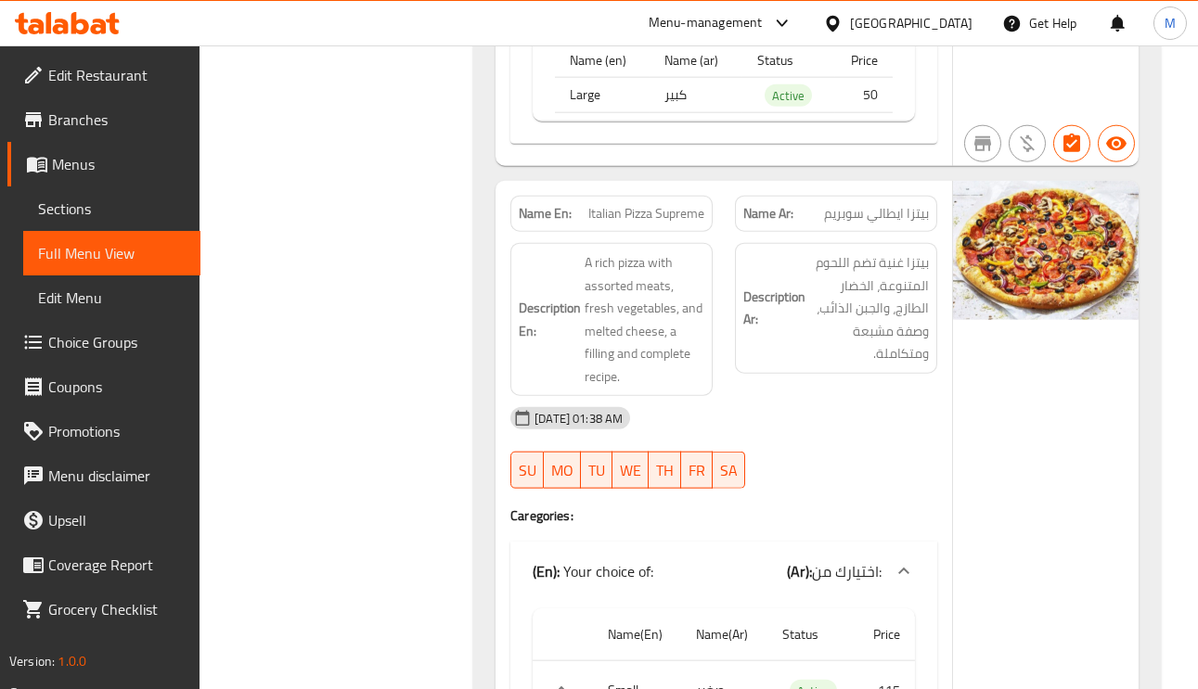
click at [591, 216] on span "Italian Pizza Supreme" at bounding box center [646, 213] width 116 height 19
copy span "Italian Pizza Supreme"
click at [621, 204] on span "Italian Pizza Supreme" at bounding box center [646, 213] width 116 height 19
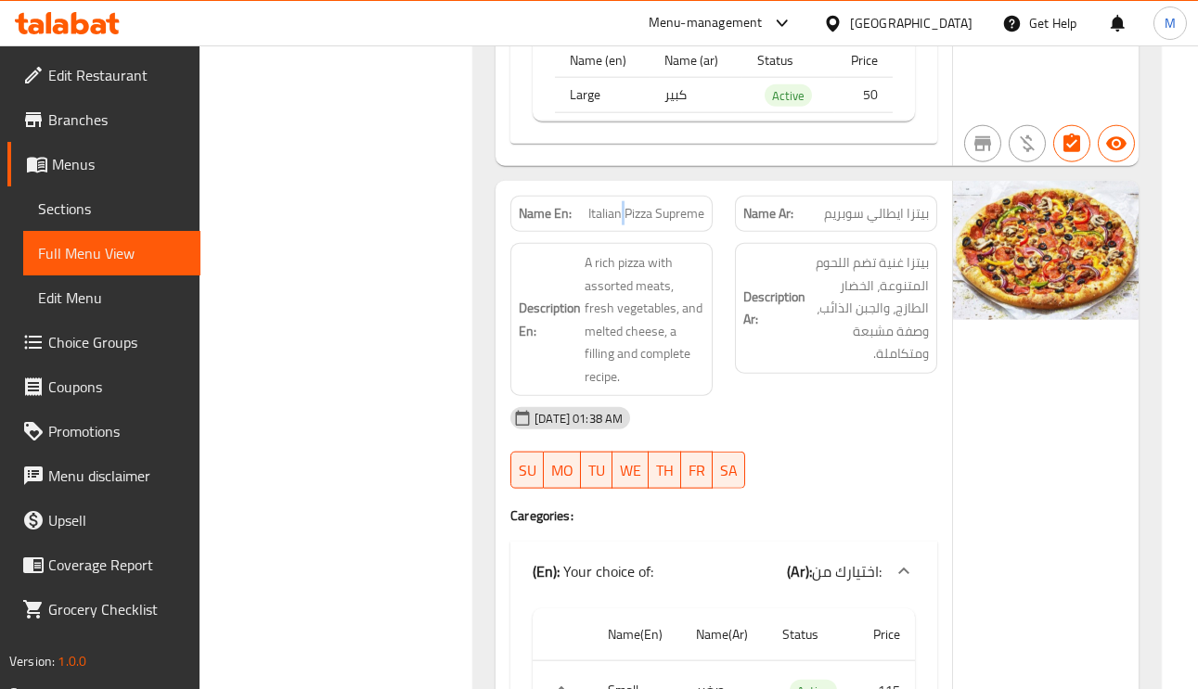
click at [621, 204] on span "Italian Pizza Supreme" at bounding box center [646, 213] width 116 height 19
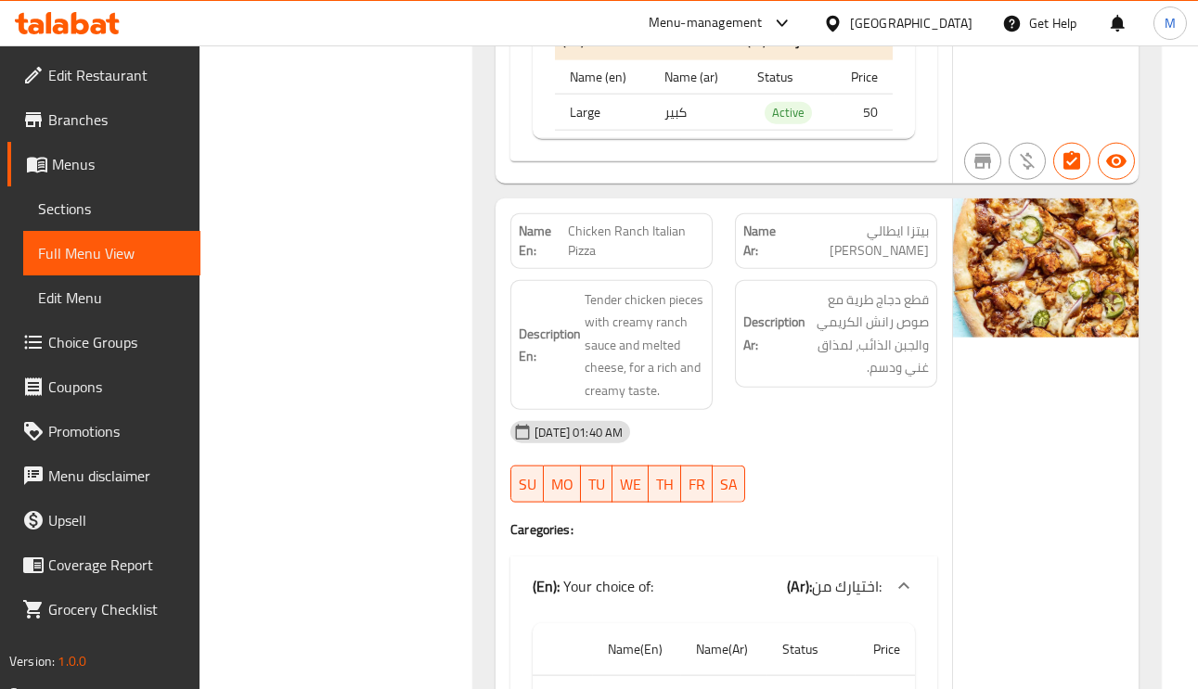
scroll to position [16999, 0]
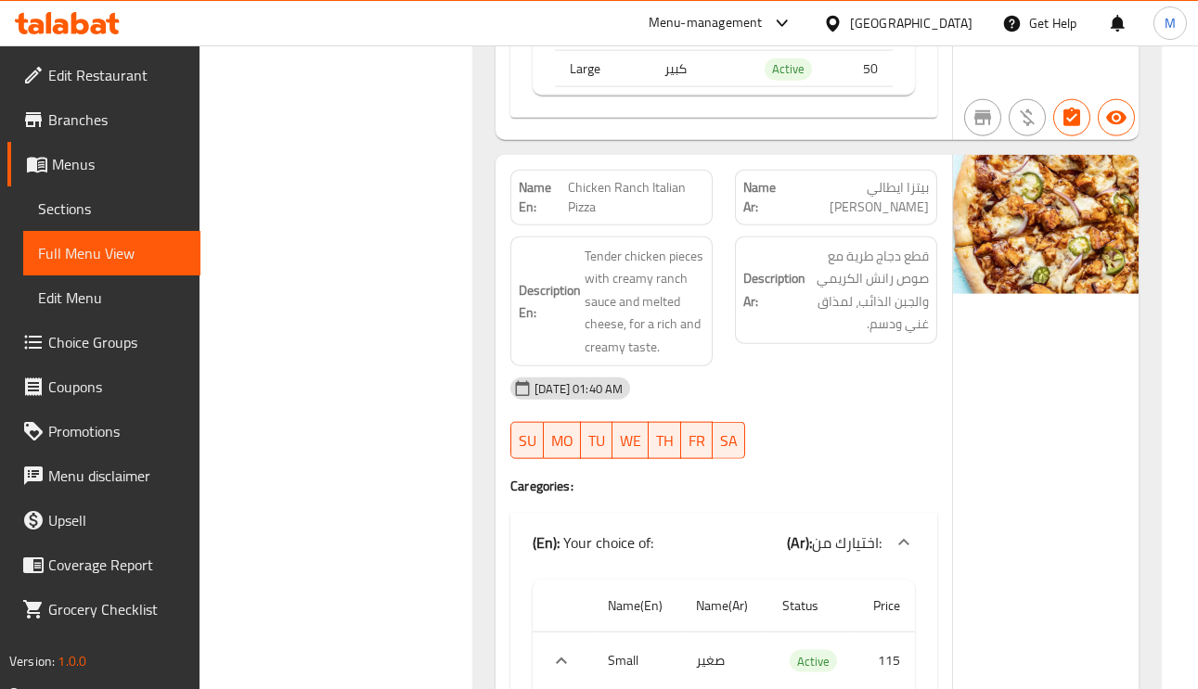
click at [651, 197] on span "Chicken Ranch Italian Pizza" at bounding box center [636, 197] width 136 height 39
copy span "Chicken Ranch Italian Pizza"
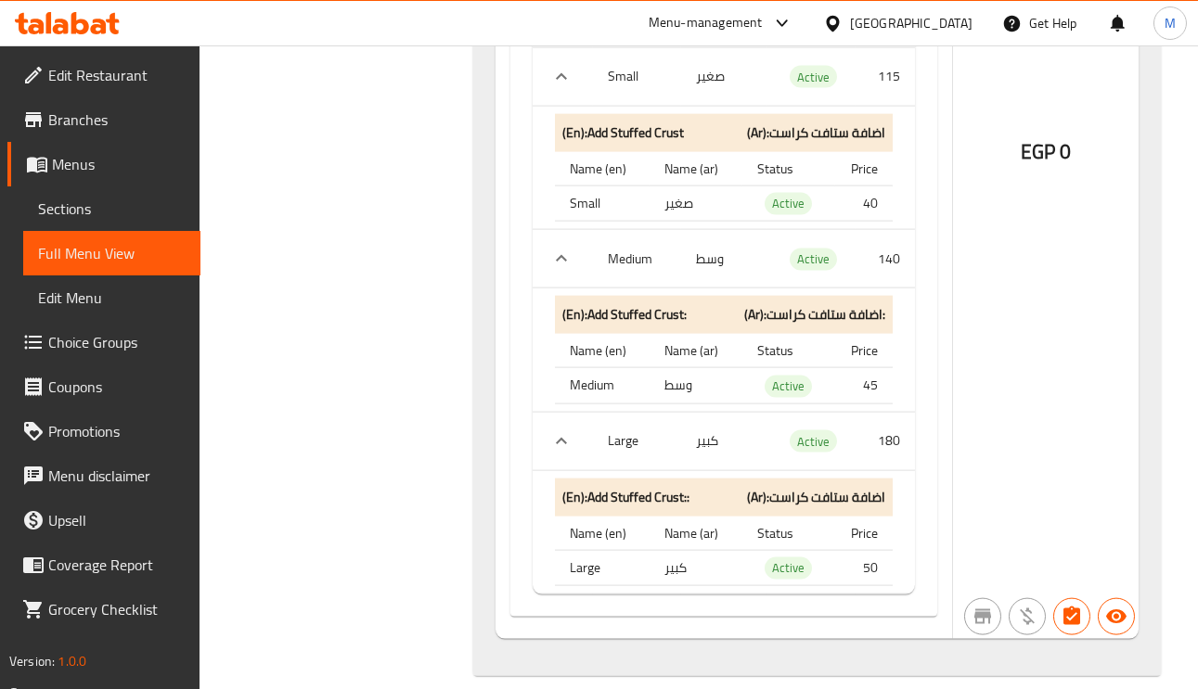
scroll to position [17611, 0]
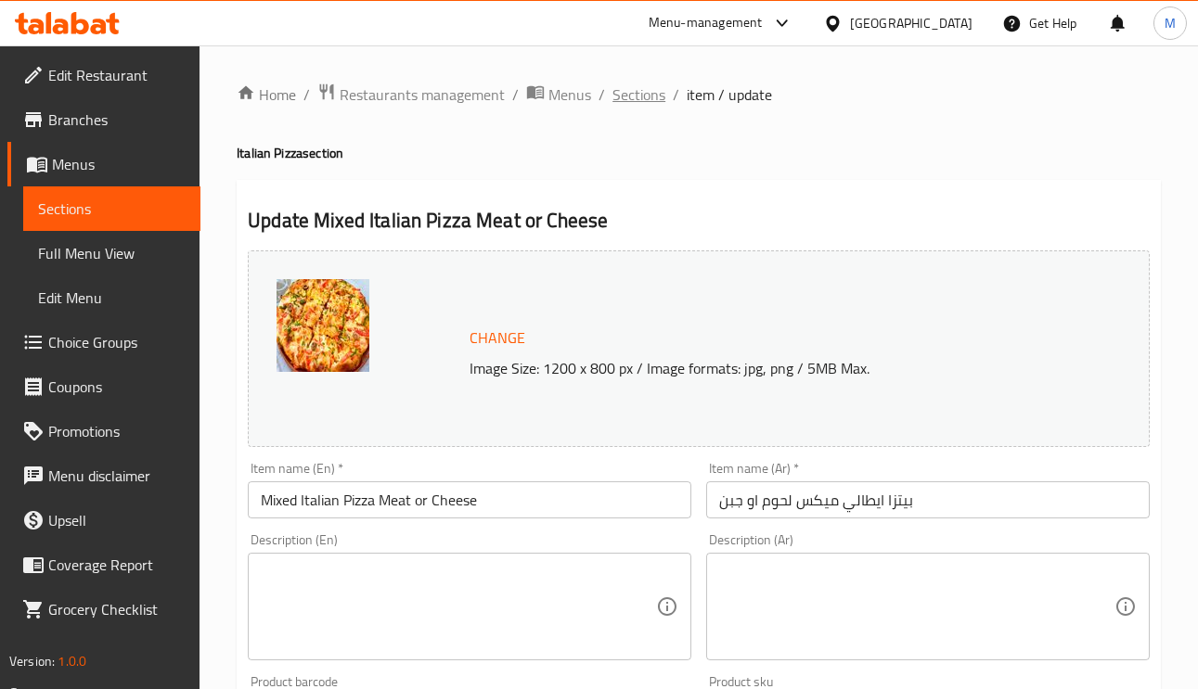
click at [642, 102] on span "Sections" at bounding box center [638, 94] width 53 height 22
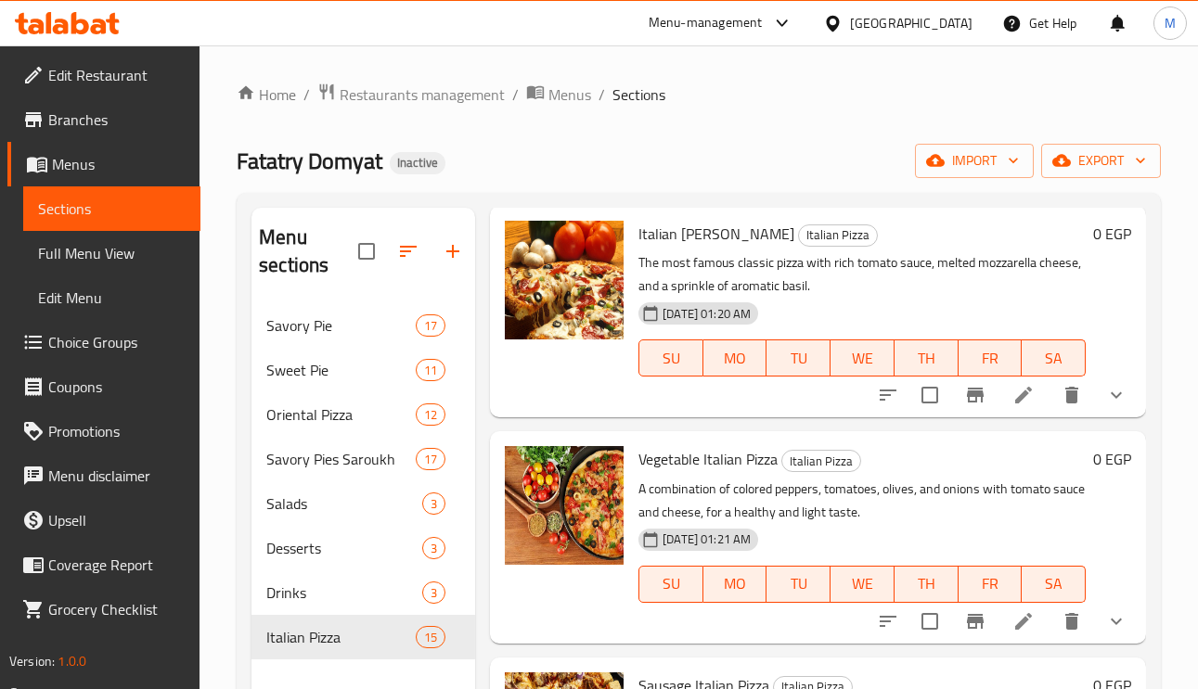
scroll to position [139, 0]
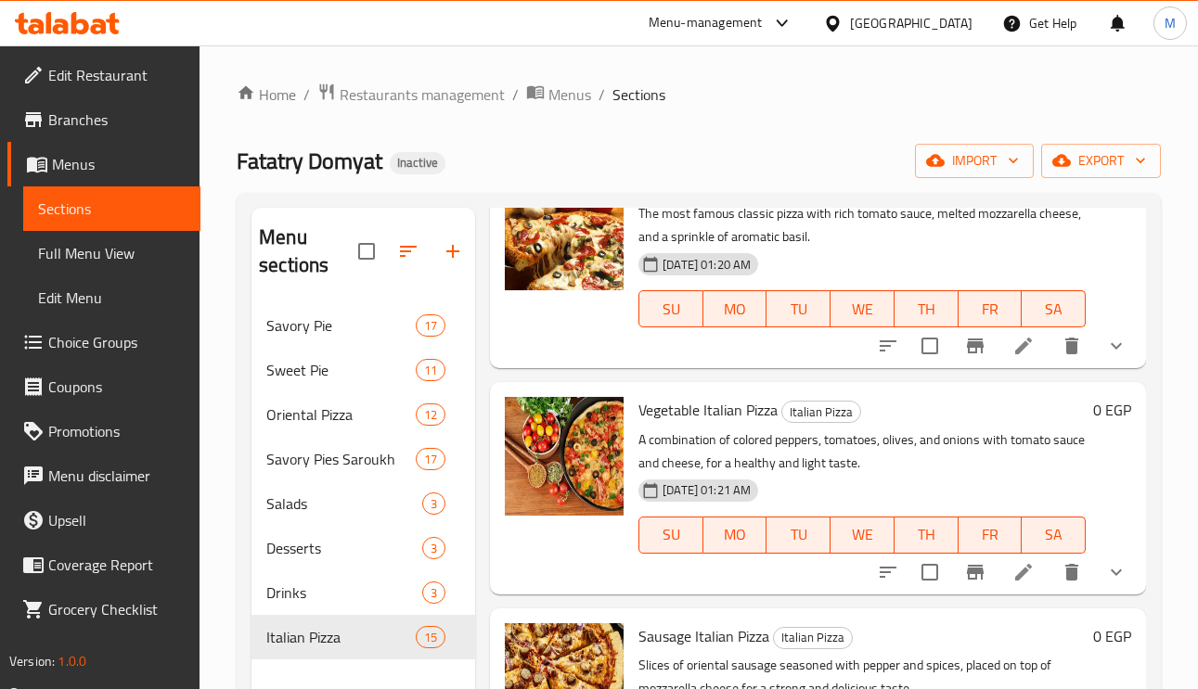
click at [1012, 582] on icon at bounding box center [1023, 572] width 22 height 22
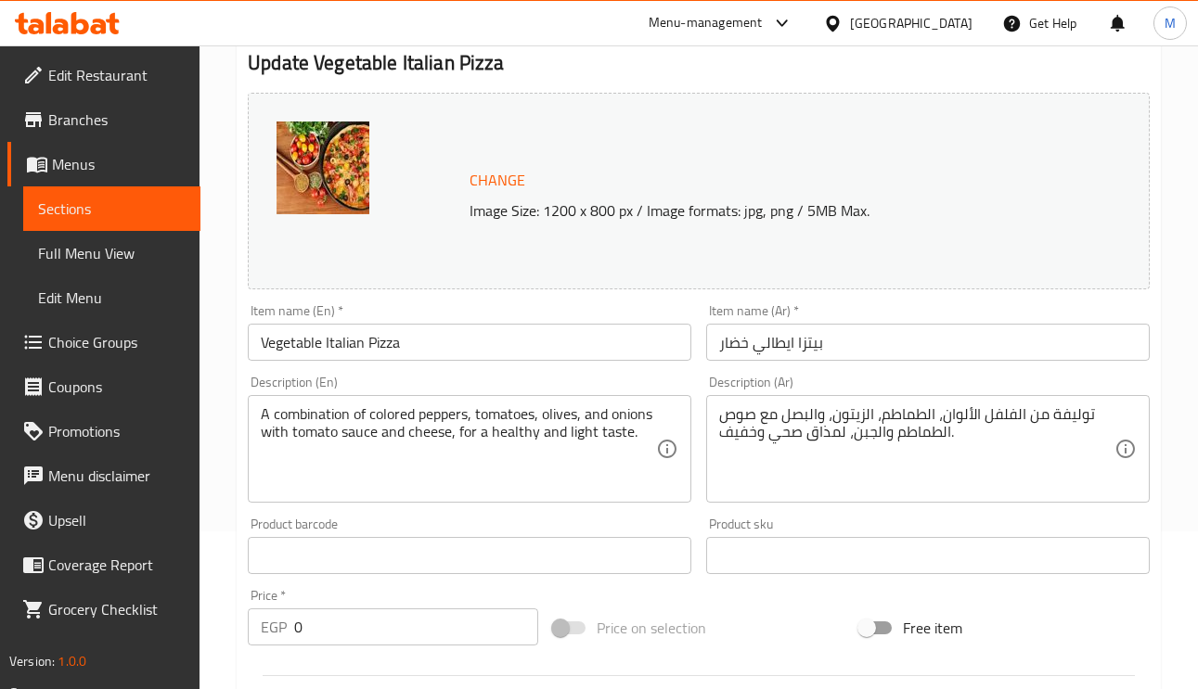
scroll to position [278, 0]
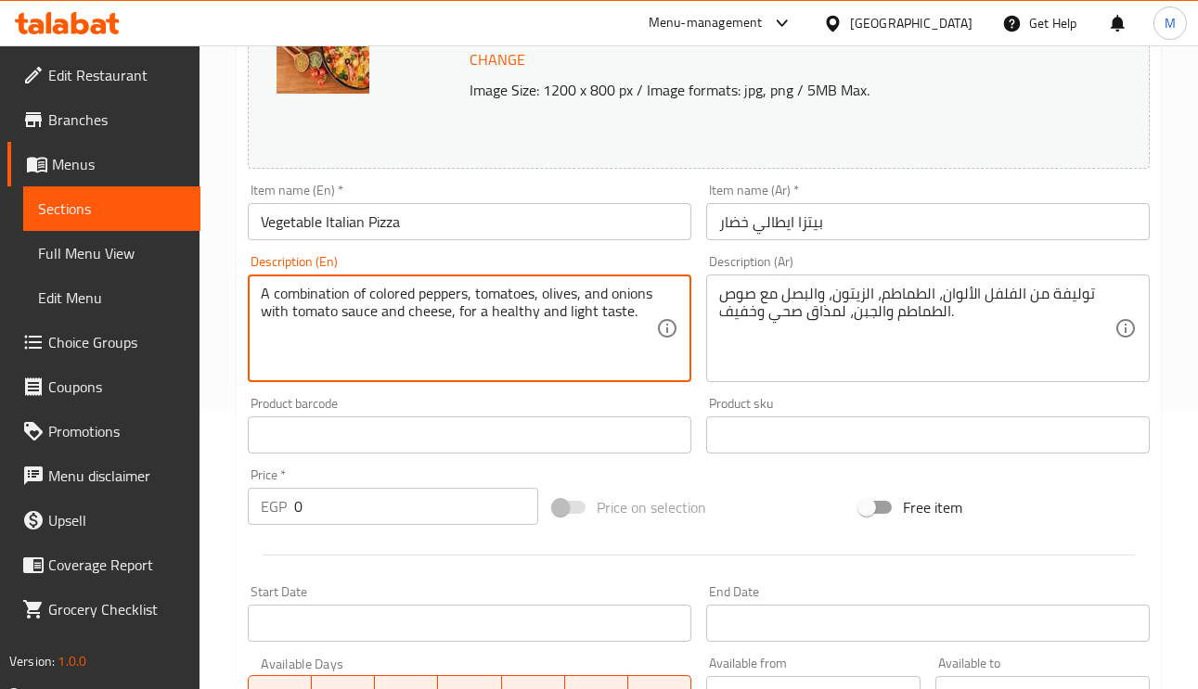
click at [391, 292] on textarea "A combination of colored peppers, tomatoes, olives, and onions with tomato sauc…" at bounding box center [458, 329] width 395 height 88
type textarea "A combination of bell peppers, tomatoes, olives, and onions with tomato sauce a…"
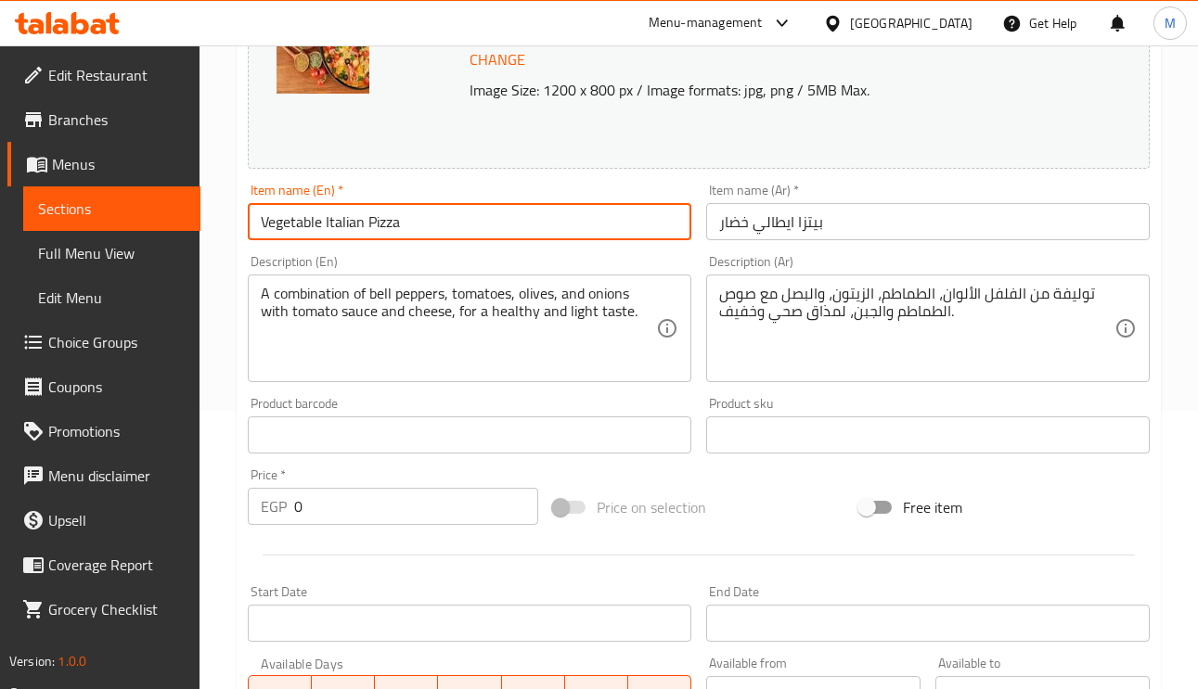
click at [452, 226] on input "Vegetable Italian Pizza" at bounding box center [469, 221] width 443 height 37
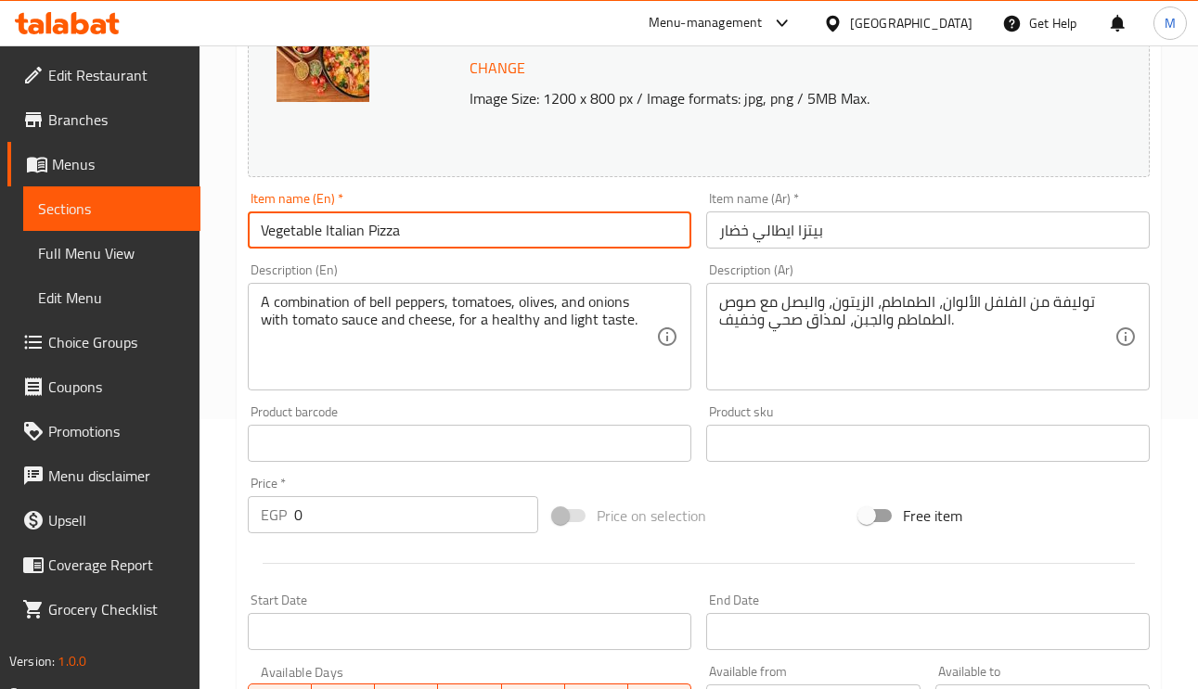
scroll to position [0, 0]
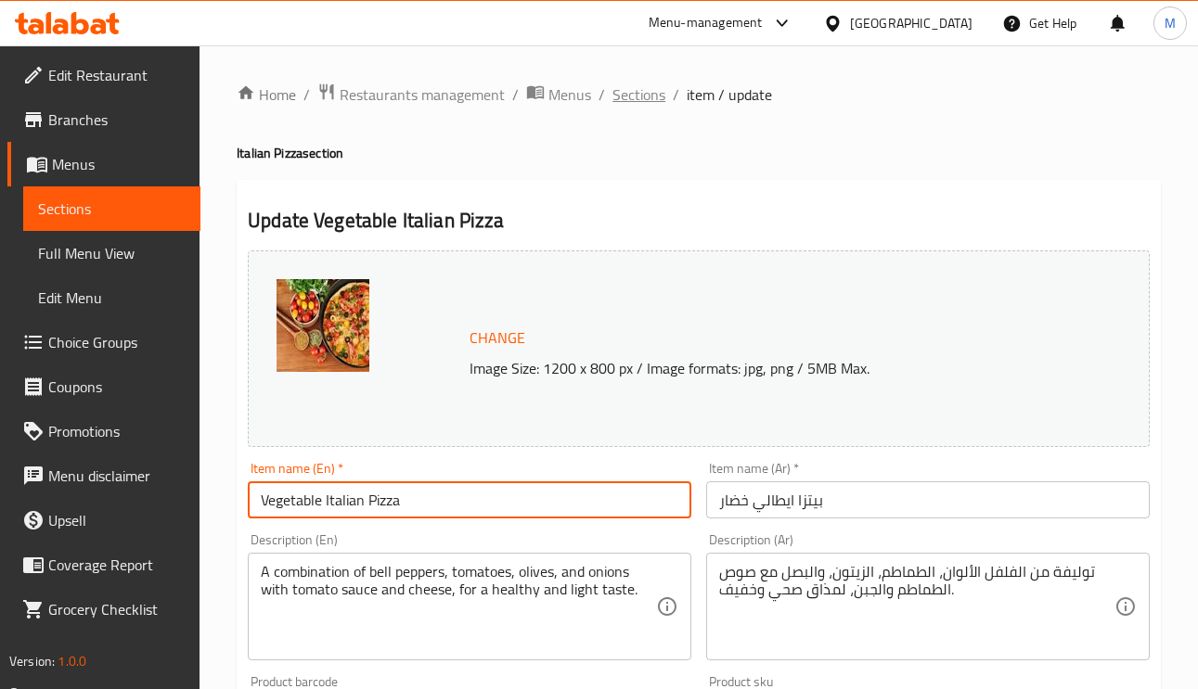
click at [652, 100] on span "Sections" at bounding box center [638, 94] width 53 height 22
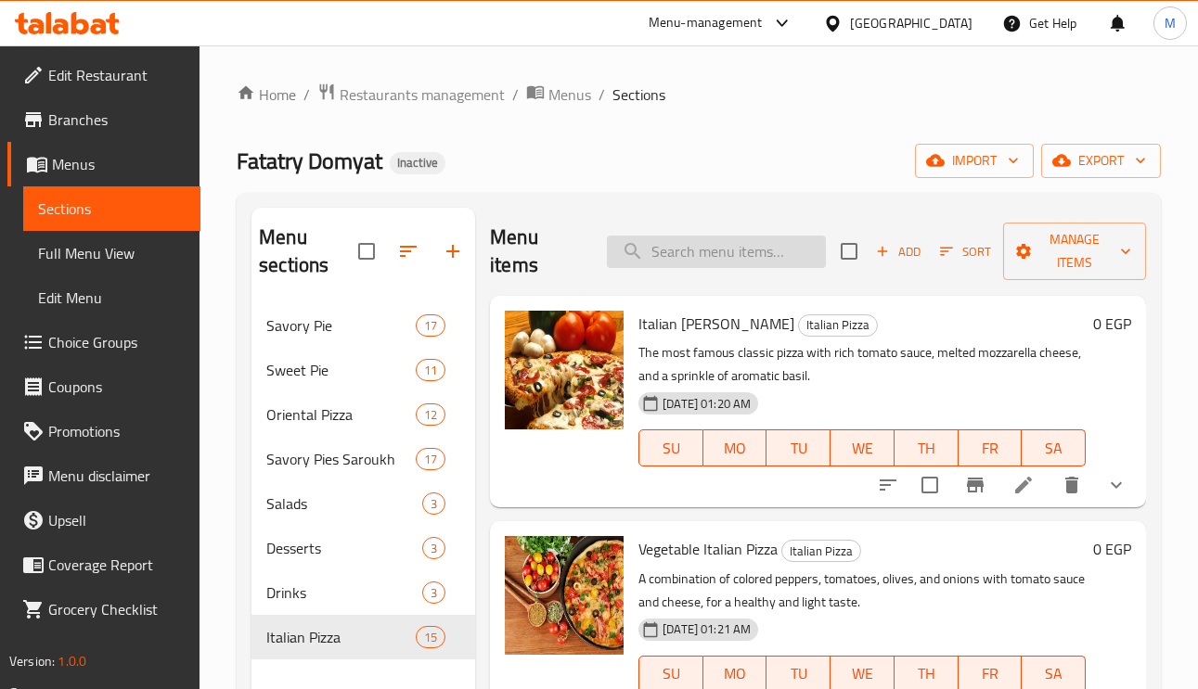
click at [778, 258] on input "search" at bounding box center [716, 252] width 219 height 32
paste input "Hot Dog Italian Pizza"
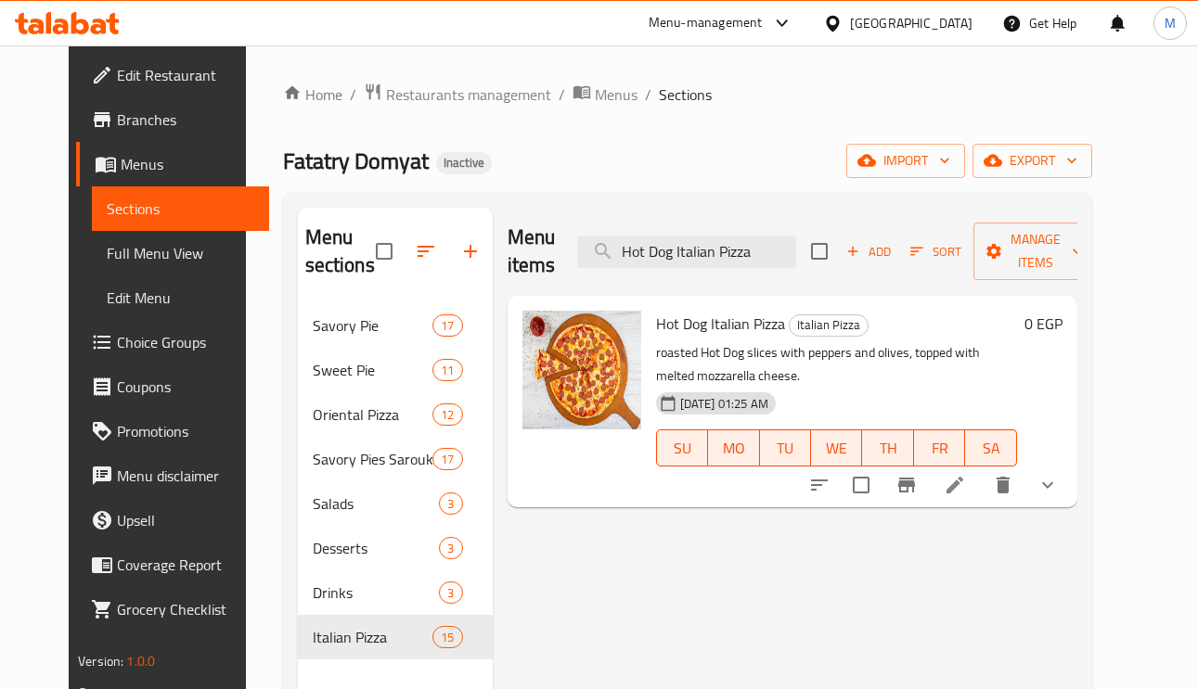
type input "Hot Dog Italian Pizza"
click at [981, 490] on li at bounding box center [955, 484] width 52 height 33
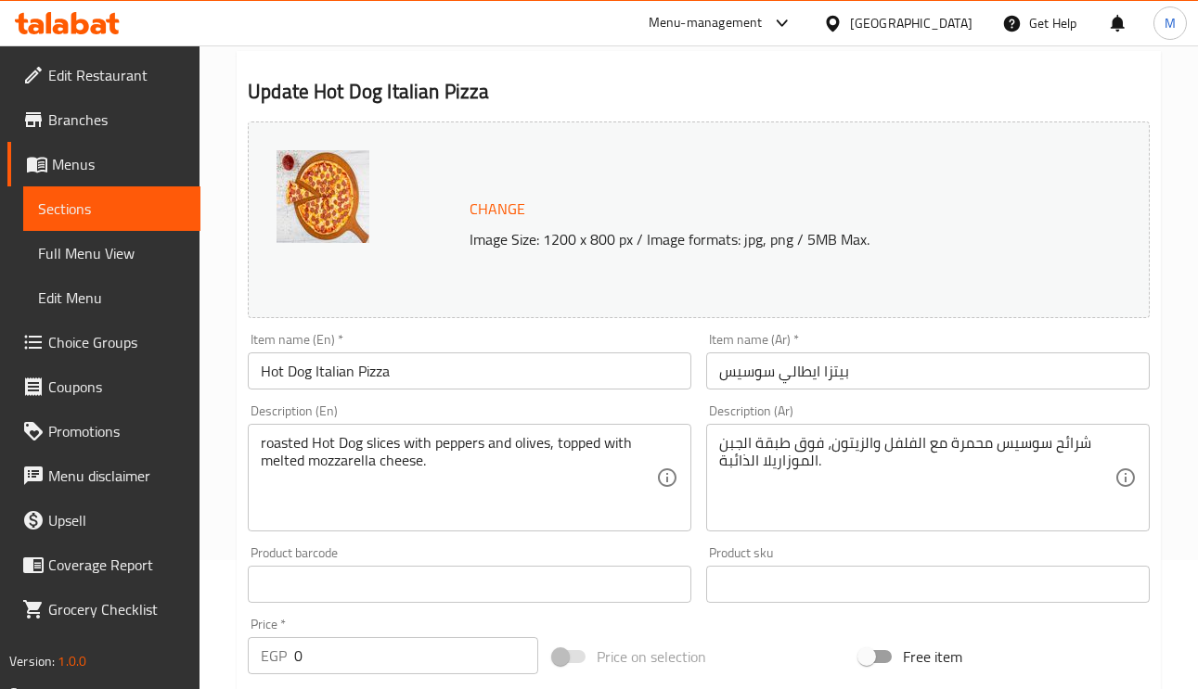
scroll to position [278, 0]
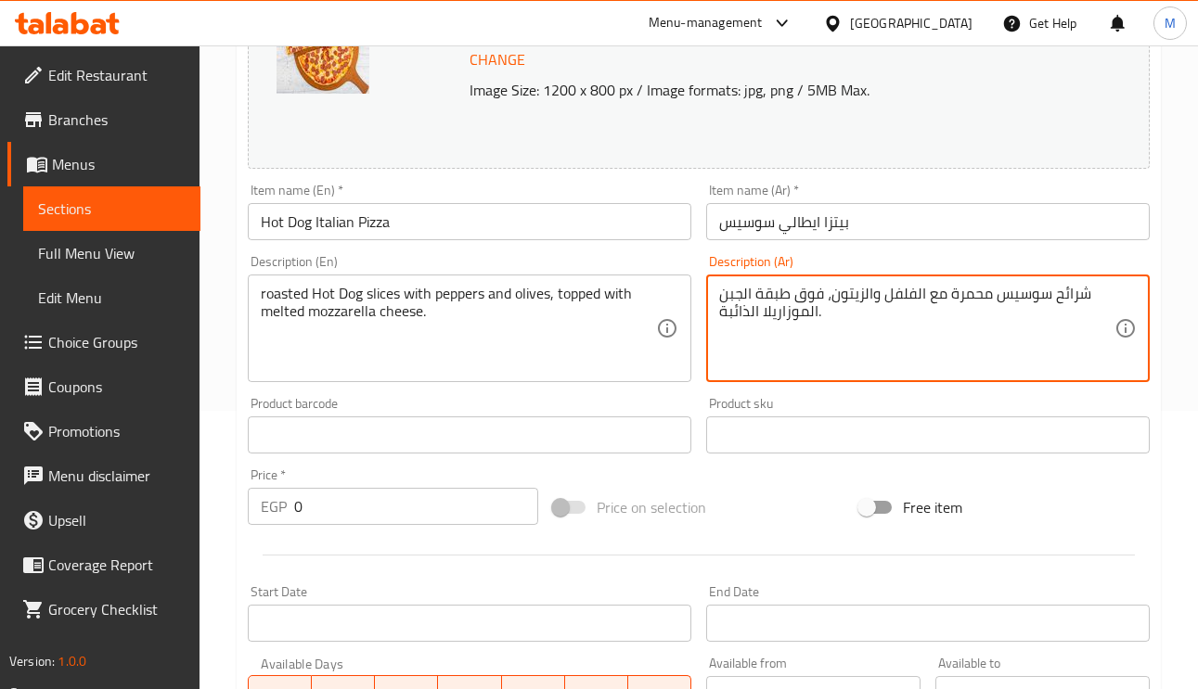
drag, startPoint x: 819, startPoint y: 292, endPoint x: 720, endPoint y: 284, distance: 99.6
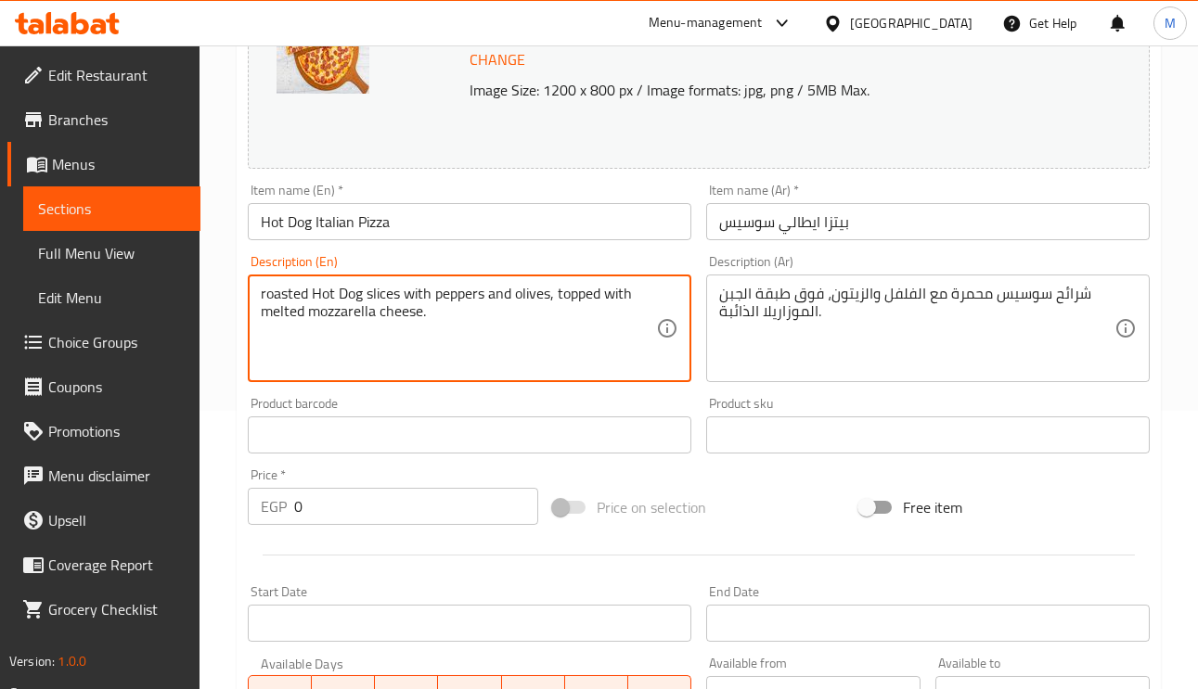
drag, startPoint x: 633, startPoint y: 290, endPoint x: 558, endPoint y: 295, distance: 75.3
click at [558, 295] on textarea "roasted Hot Dog slices with peppers and olives, topped with melted mozzarella c…" at bounding box center [458, 329] width 395 height 88
paste textarea "On top of the"
drag, startPoint x: 419, startPoint y: 315, endPoint x: 423, endPoint y: 337, distance: 21.7
click at [391, 333] on textarea "roasted Hot Dog slices with peppers and olives, On top of the melted mozzarella…" at bounding box center [458, 329] width 395 height 88
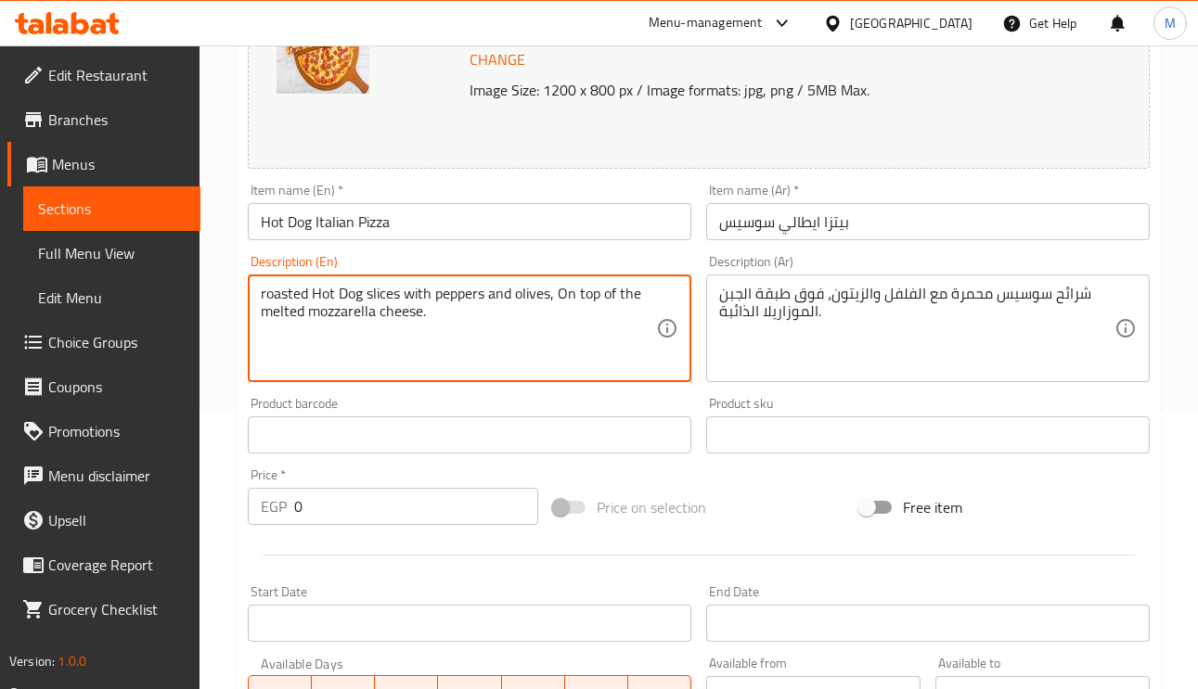
click at [424, 321] on textarea "roasted Hot Dog slices with peppers and olives, On top of the melted mozzarella…" at bounding box center [458, 329] width 395 height 88
click at [420, 313] on textarea "roasted Hot Dog slices with peppers and olives, On top of the melted mozzarella…" at bounding box center [458, 329] width 395 height 88
click at [418, 320] on textarea "roasted Hot Dog slices with peppers and olives, On top of the melted mozzarella…" at bounding box center [458, 329] width 395 height 88
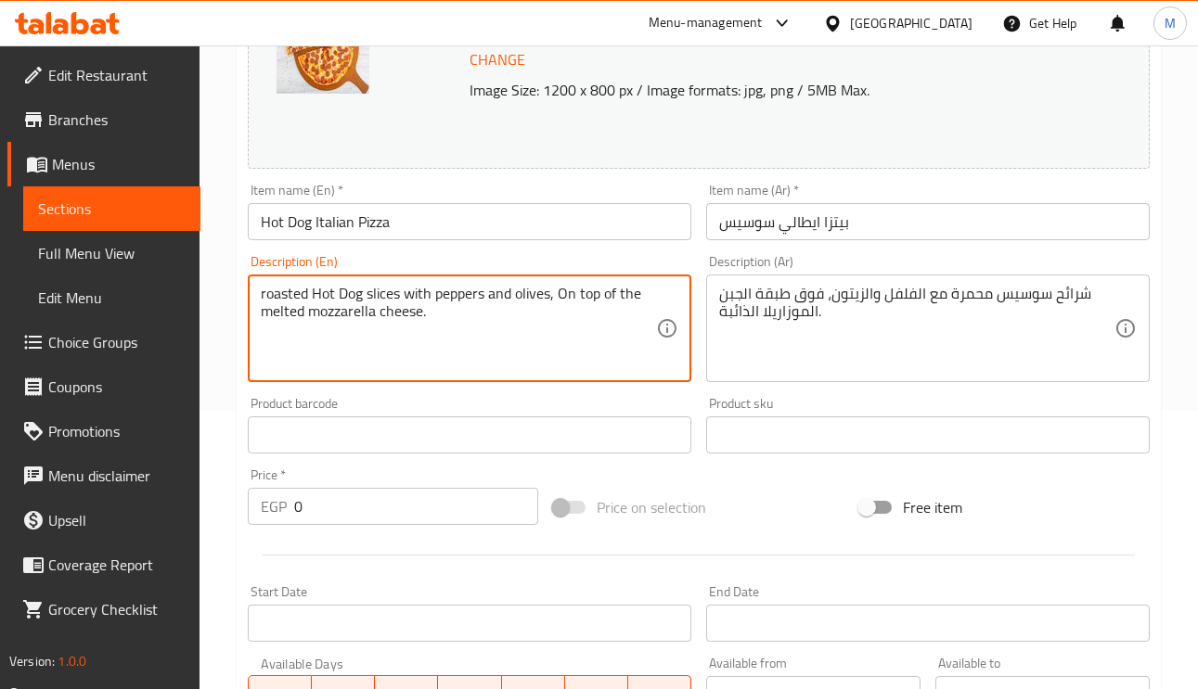
click at [417, 312] on textarea "roasted Hot Dog slices with peppers and olives, On top of the melted mozzarella…" at bounding box center [458, 329] width 395 height 88
click at [423, 314] on textarea "roasted Hot Dog slices with peppers and olives, On top of the melted mozzarella…" at bounding box center [458, 329] width 395 height 88
click at [420, 317] on textarea "roasted Hot Dog slices with peppers and olives, On top of the melted mozzarella…" at bounding box center [458, 329] width 395 height 88
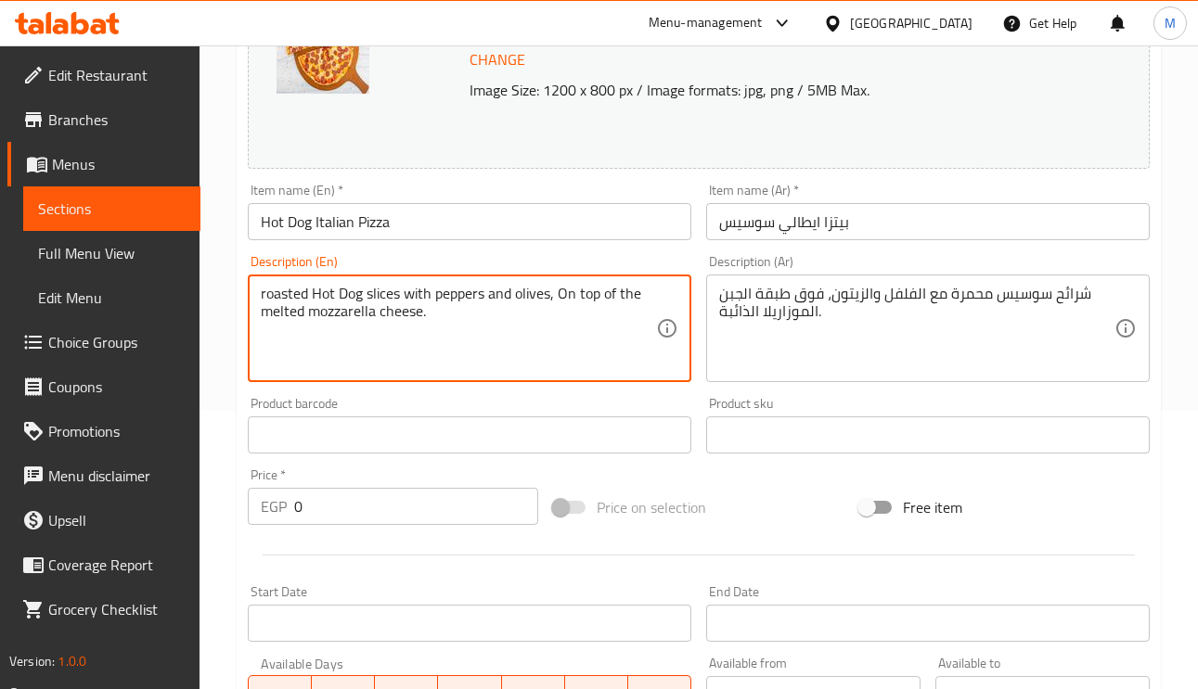
click at [424, 319] on textarea "roasted Hot Dog slices with peppers and olives, On top of the melted mozzarella…" at bounding box center [458, 329] width 395 height 88
click at [418, 314] on textarea "roasted Hot Dog slices with peppers and olives, On top of the melted mozzarella…" at bounding box center [458, 329] width 395 height 88
click at [419, 315] on textarea "roasted Hot Dog slices with peppers and olives, On top of the melted mozzarella…" at bounding box center [458, 329] width 395 height 88
paste textarea "layer"
type textarea "roasted Hot Dog slices with peppers and olives, On top of the melted mozzarella…"
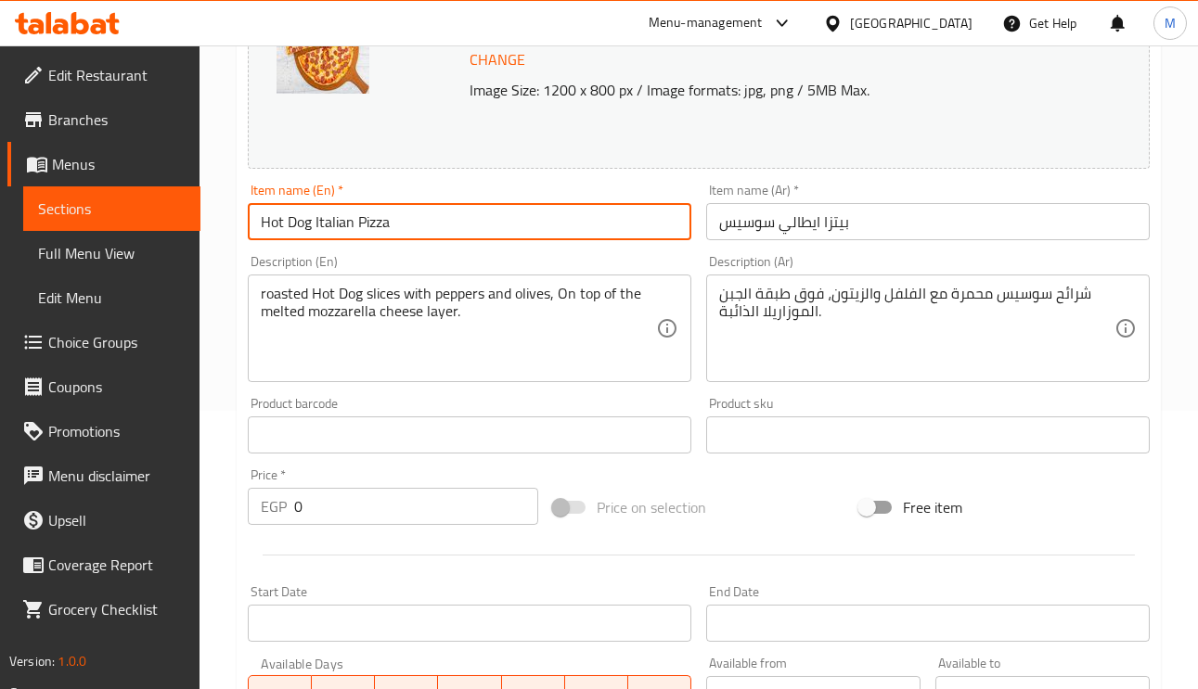
click at [491, 227] on input "Hot Dog Italian Pizza" at bounding box center [469, 221] width 443 height 37
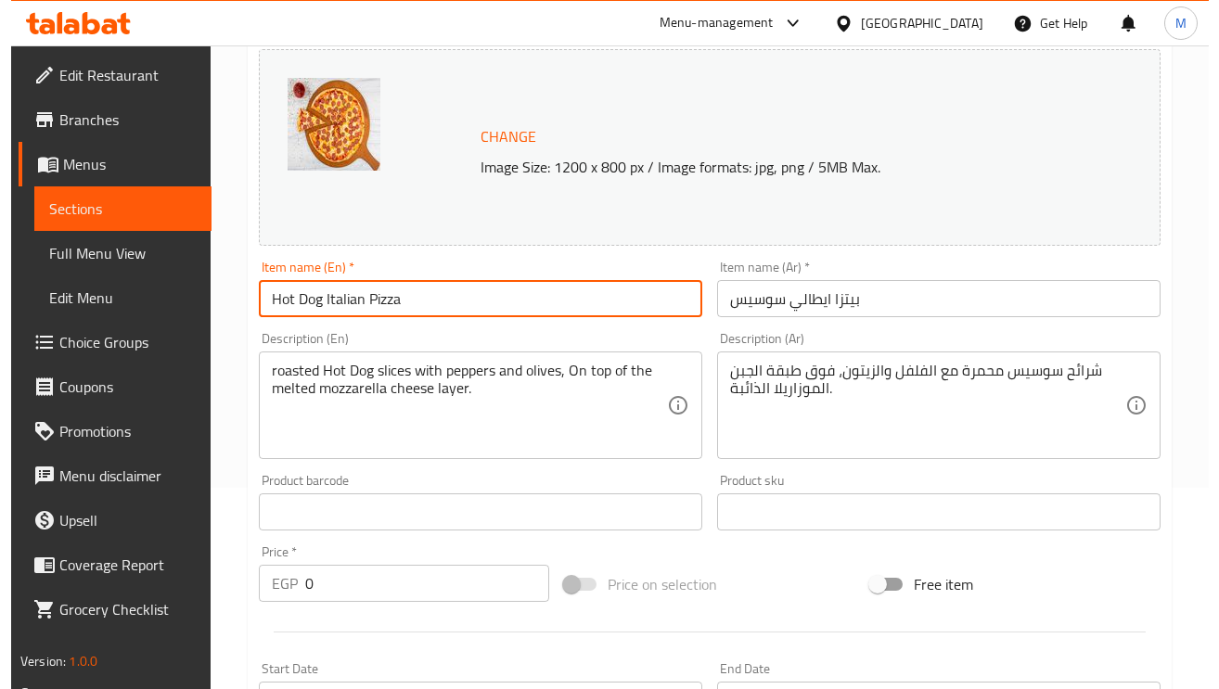
scroll to position [0, 0]
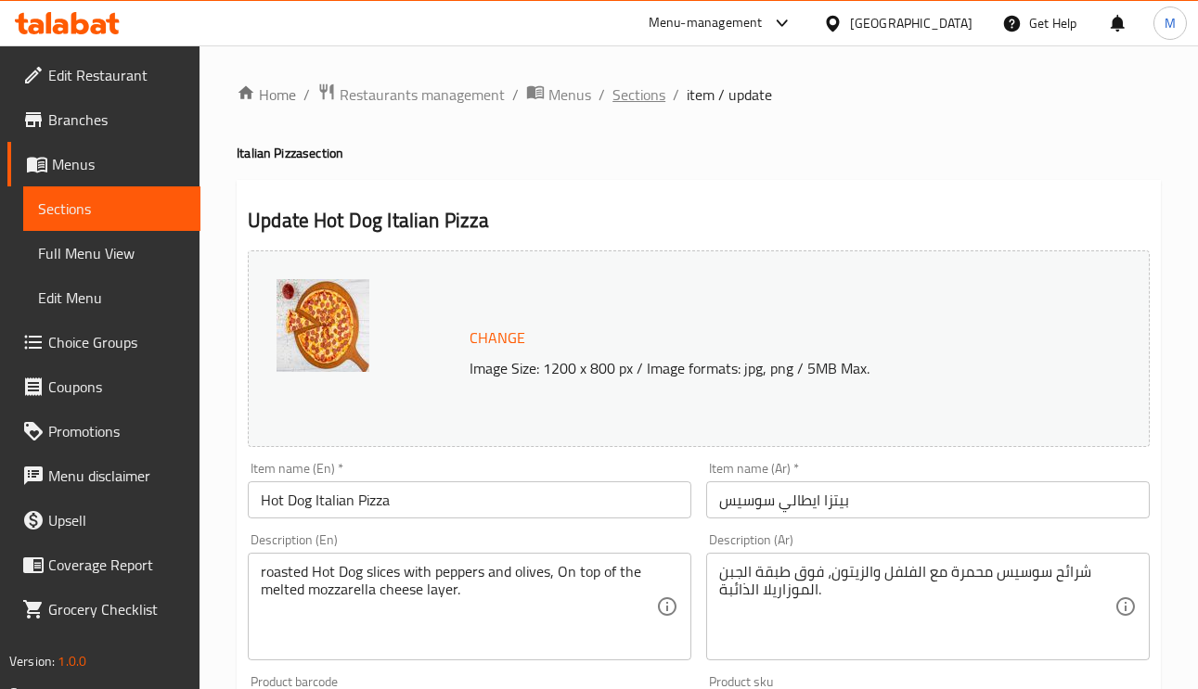
click at [635, 85] on span "Sections" at bounding box center [638, 94] width 53 height 22
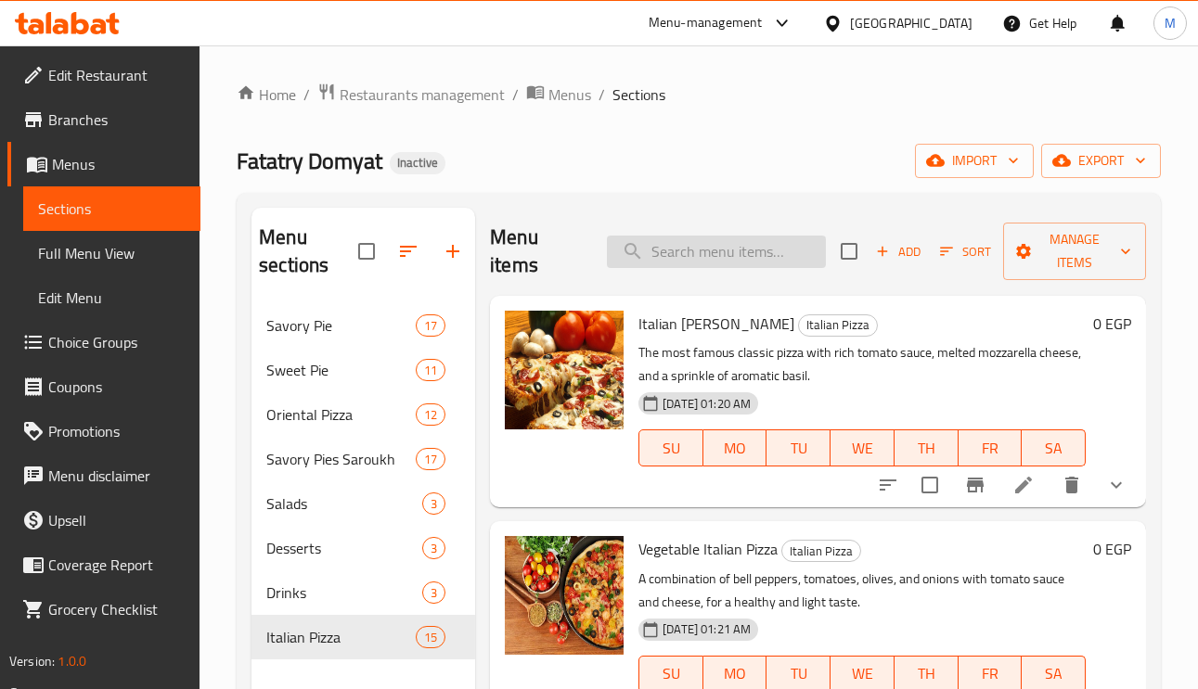
click at [723, 254] on input "search" at bounding box center [716, 252] width 219 height 32
paste input "Italian Pizza Supreme"
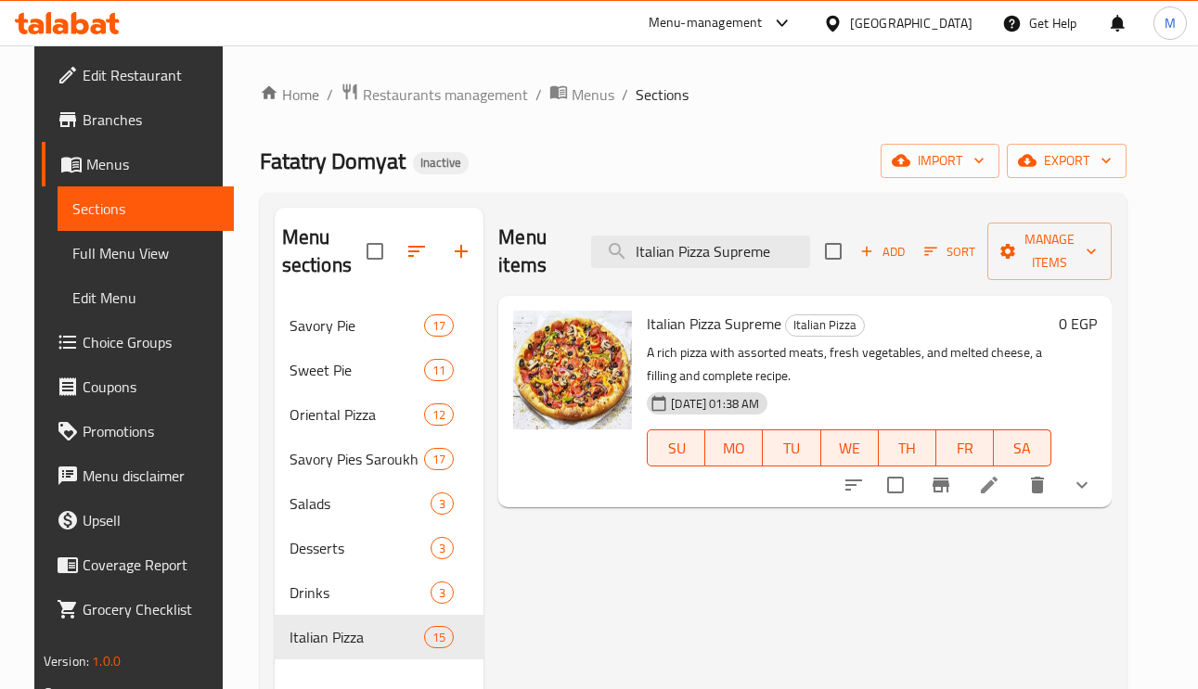
type input "Italian Pizza Supreme"
click at [1015, 498] on li at bounding box center [989, 484] width 52 height 33
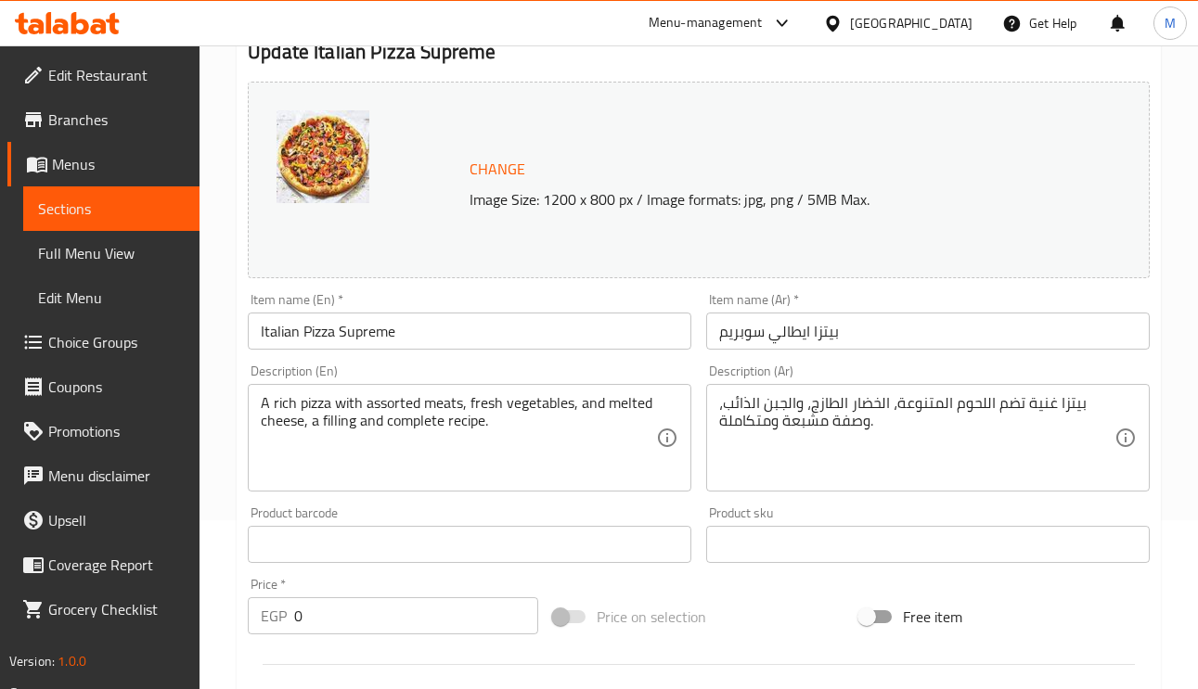
scroll to position [278, 0]
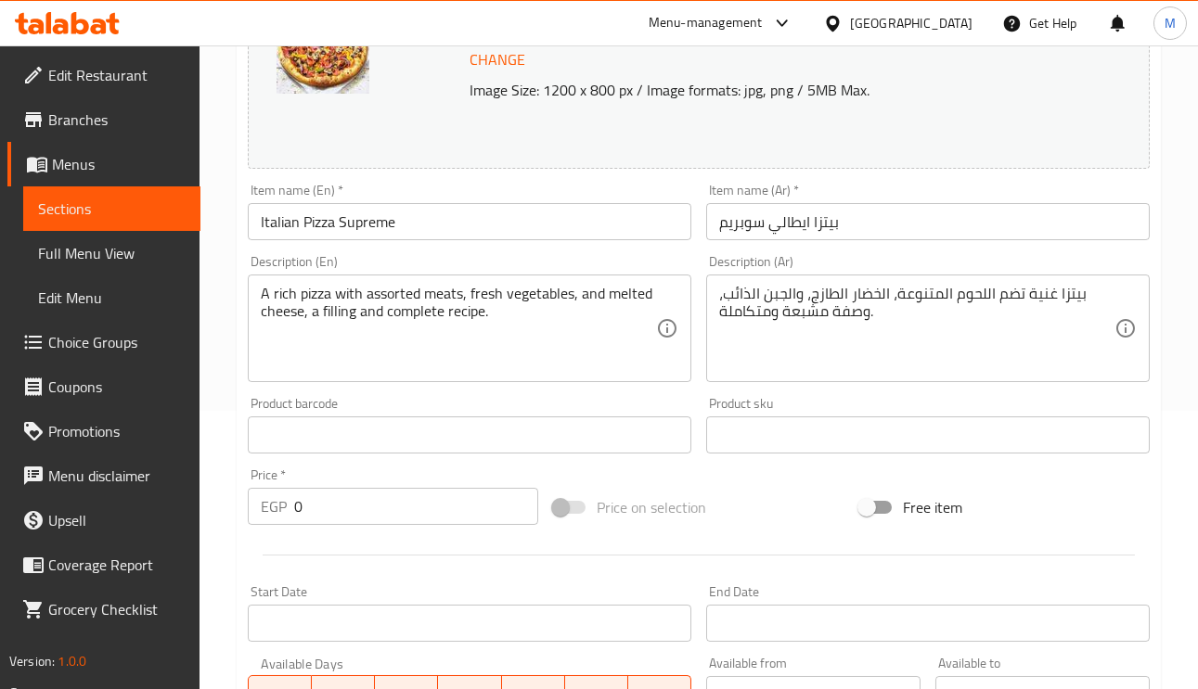
click at [339, 226] on input "Italian Pizza Supreme" at bounding box center [469, 221] width 443 height 37
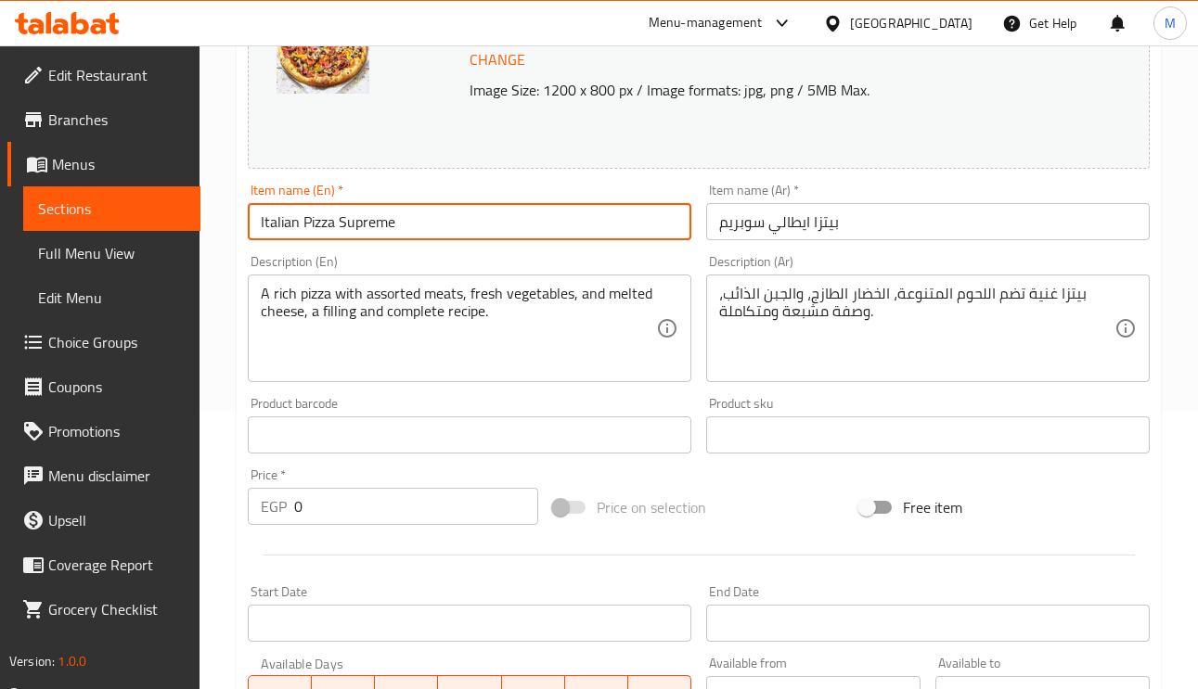
click at [334, 218] on input "Italian Pizza Supreme" at bounding box center [469, 221] width 443 height 37
click at [340, 222] on input "Italian Pizza Supreme" at bounding box center [469, 221] width 443 height 37
type input "Italian Pizza Super Supreme"
click at [761, 233] on input "بيتزا ايطالي سوبريم" at bounding box center [927, 221] width 443 height 37
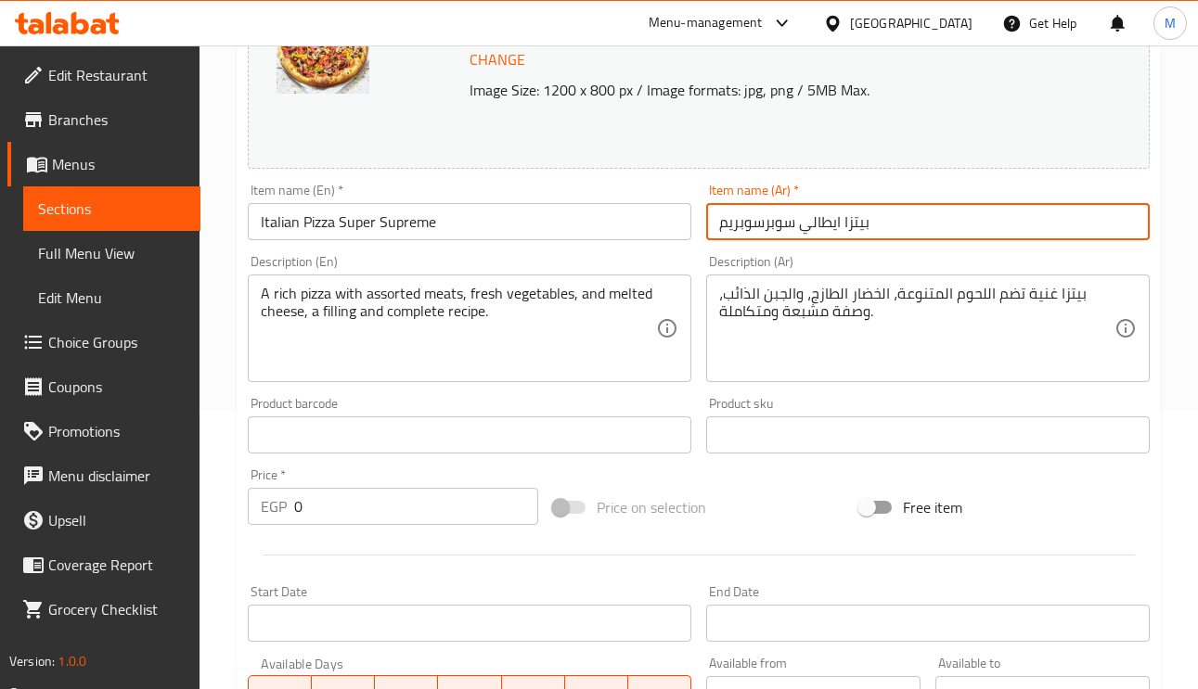
click at [917, 220] on input "بيتزا ايطالي سوبرسوبريم" at bounding box center [927, 221] width 443 height 37
type input "بيتزا ايطالي سوبرسوبريم"
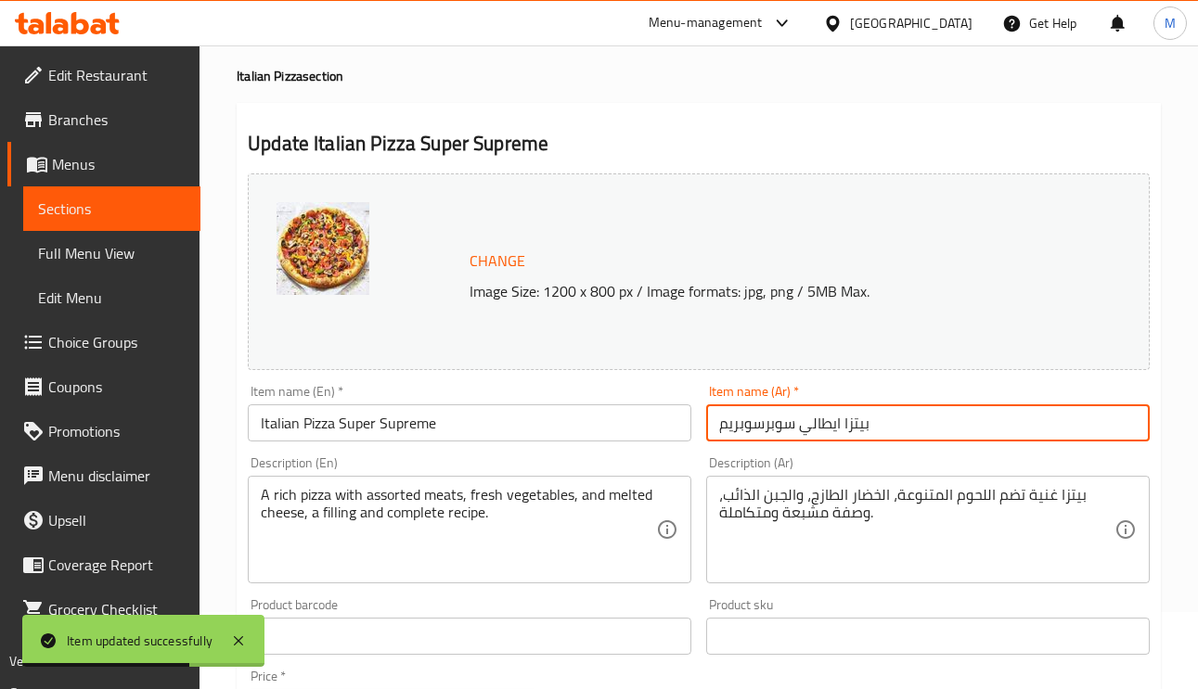
scroll to position [139, 0]
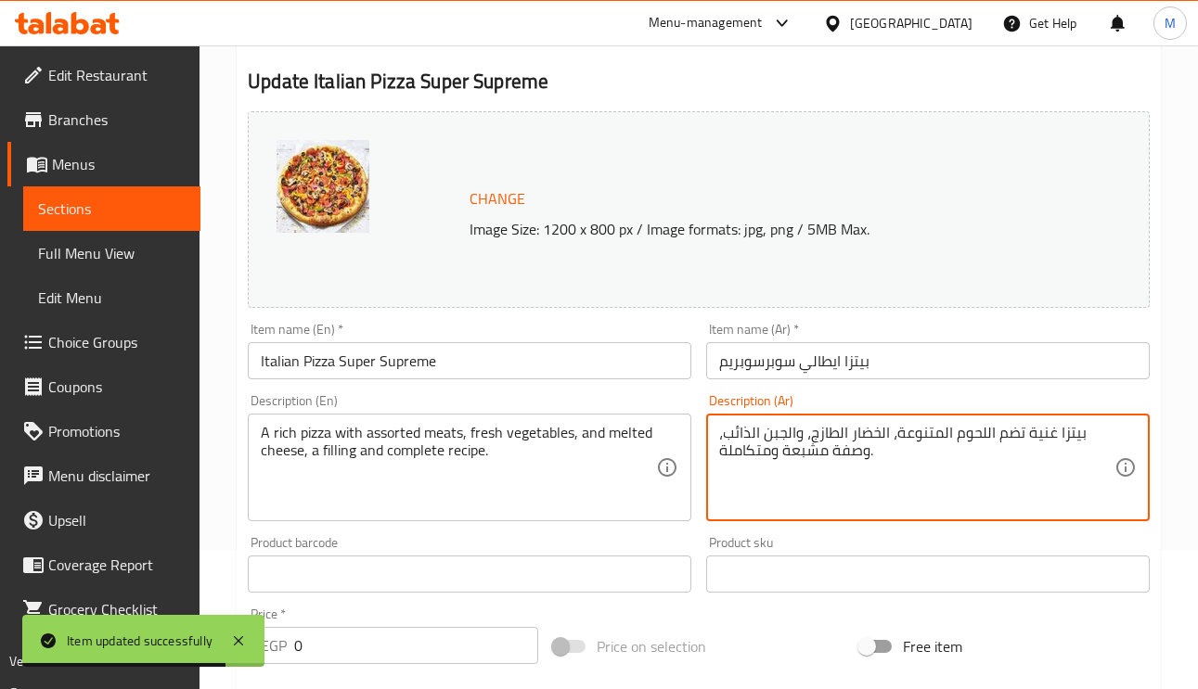
click at [1000, 435] on textarea "بيتزا غنية تضم اللحوم المتنوعة، الخضار الطازج، والجبن الذائب، وصفة مشبعة ومتكام…" at bounding box center [916, 468] width 395 height 88
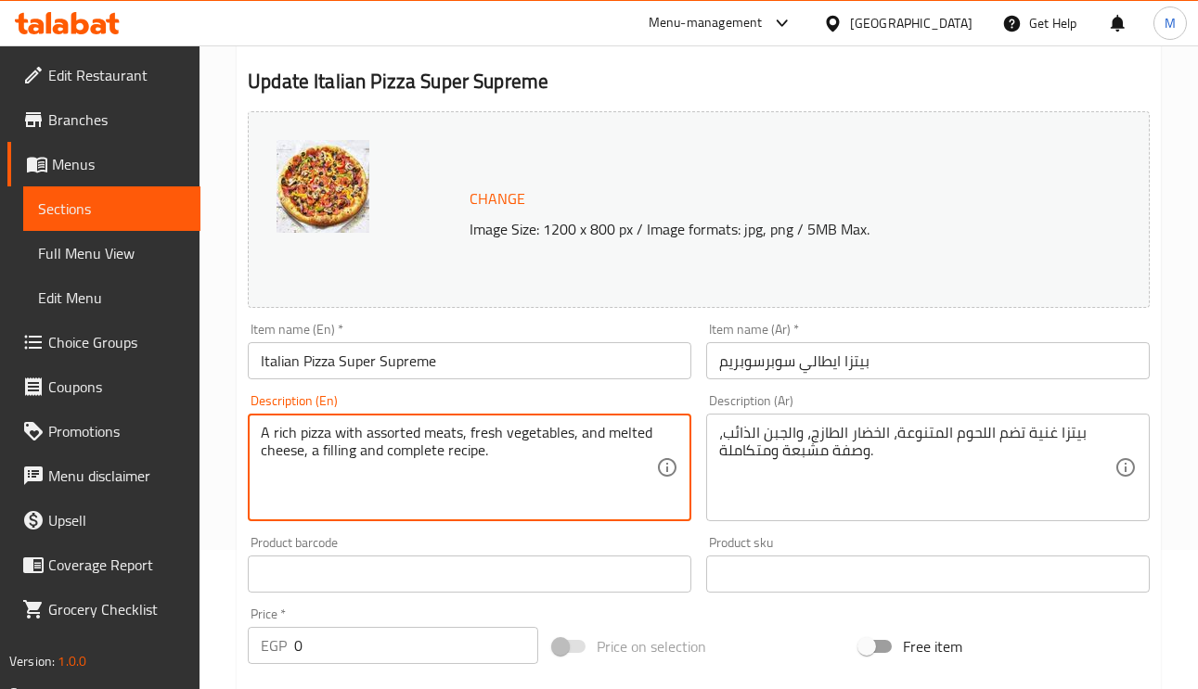
paste textarea "Includes"
click at [399, 433] on textarea "A rich pizza Includes with assorted meats, fresh vegetables, and melted cheese,…" at bounding box center [458, 468] width 395 height 88
type textarea "A rich pizza Includes assorted meats, fresh vegetables, and melted cheese, a fi…"
click at [916, 368] on input "بيتزا ايطالي سوبرسوبريم" at bounding box center [927, 360] width 443 height 37
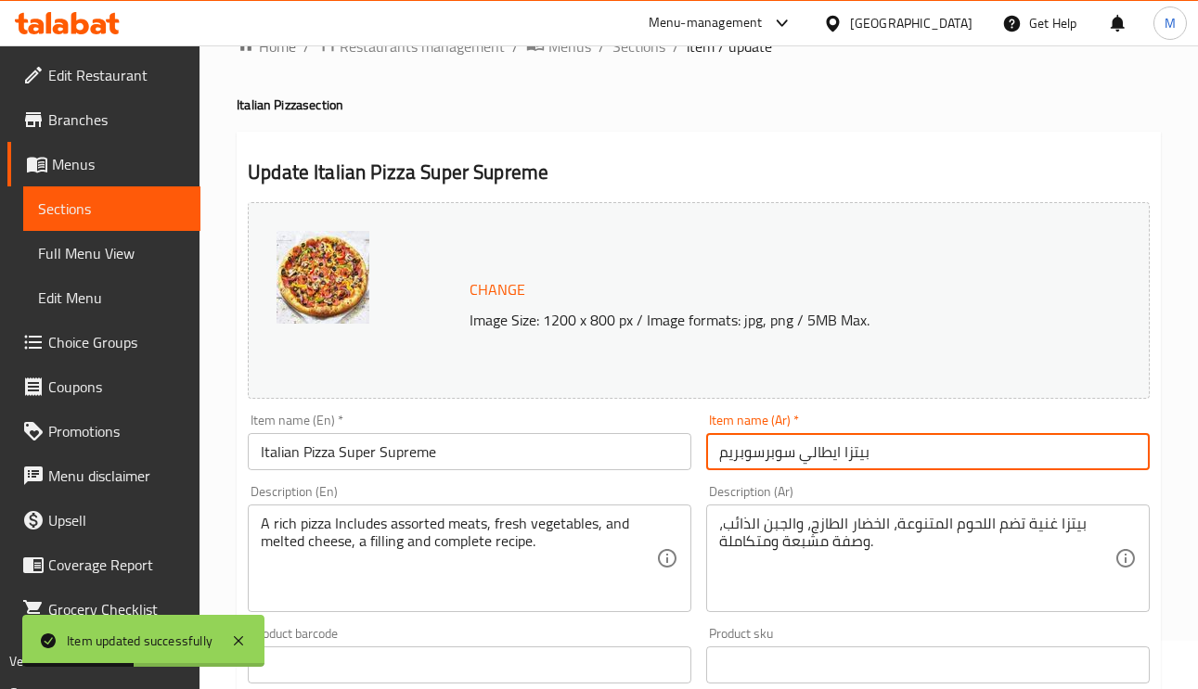
scroll to position [0, 0]
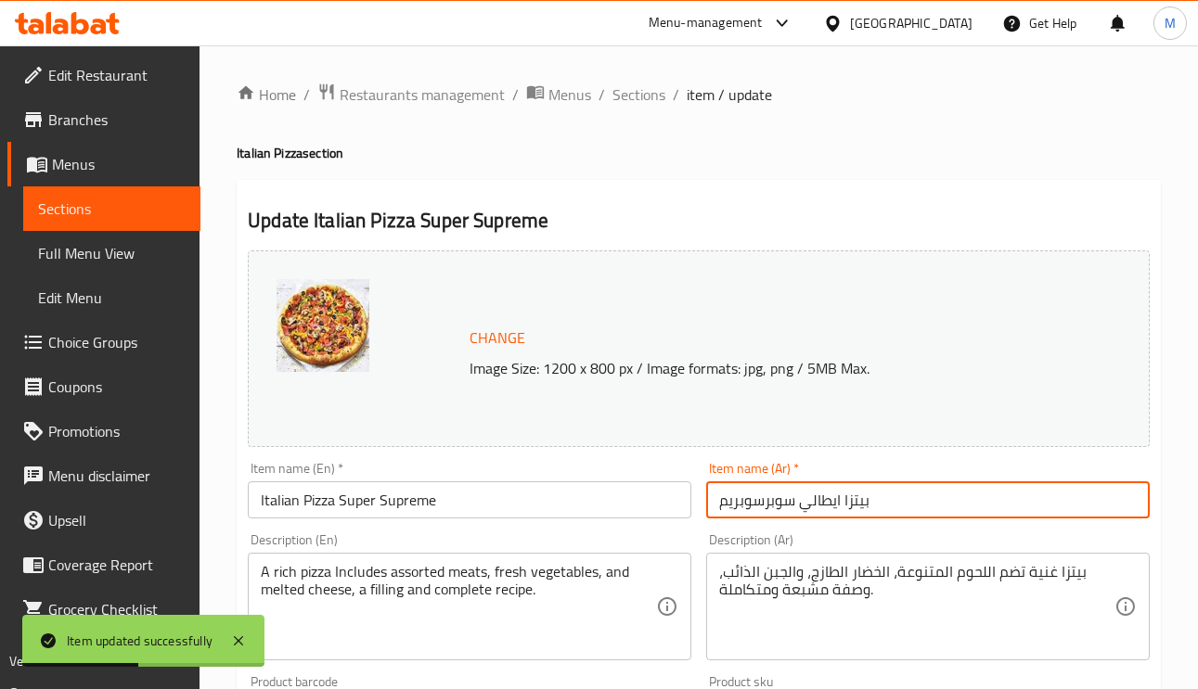
drag, startPoint x: 638, startPoint y: 92, endPoint x: 667, endPoint y: 193, distance: 105.1
click at [638, 92] on span "Sections" at bounding box center [638, 94] width 53 height 22
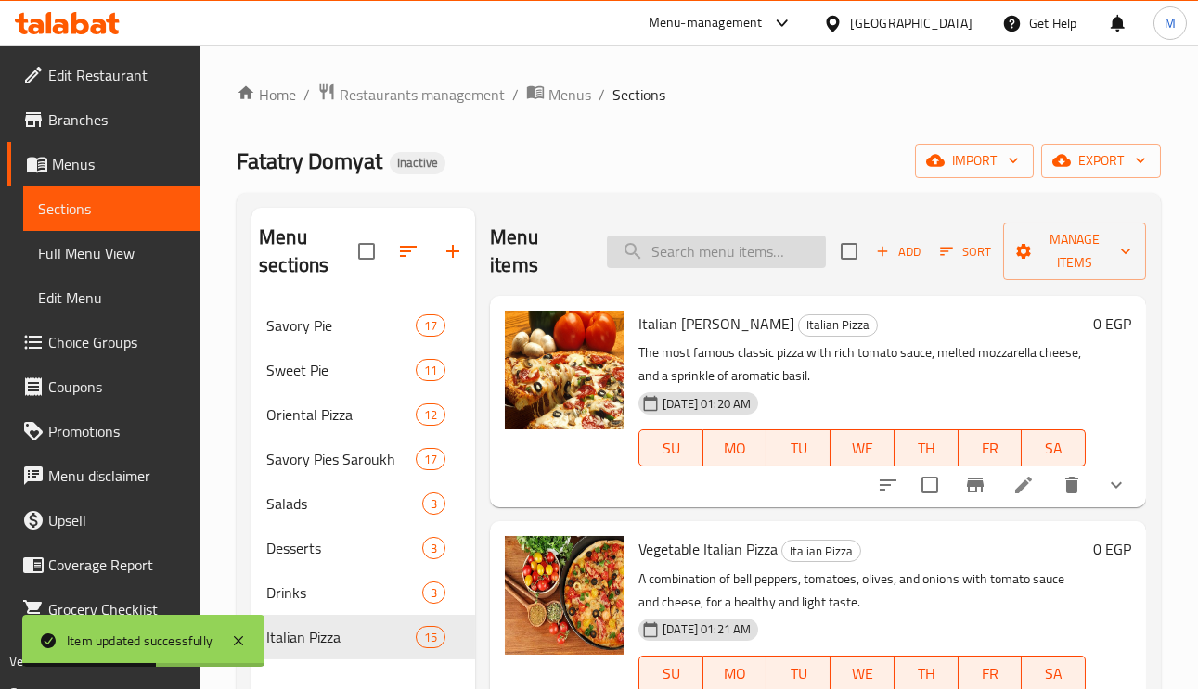
click at [675, 244] on input "search" at bounding box center [716, 252] width 219 height 32
paste input "Chicken Ranch Italian Pizza"
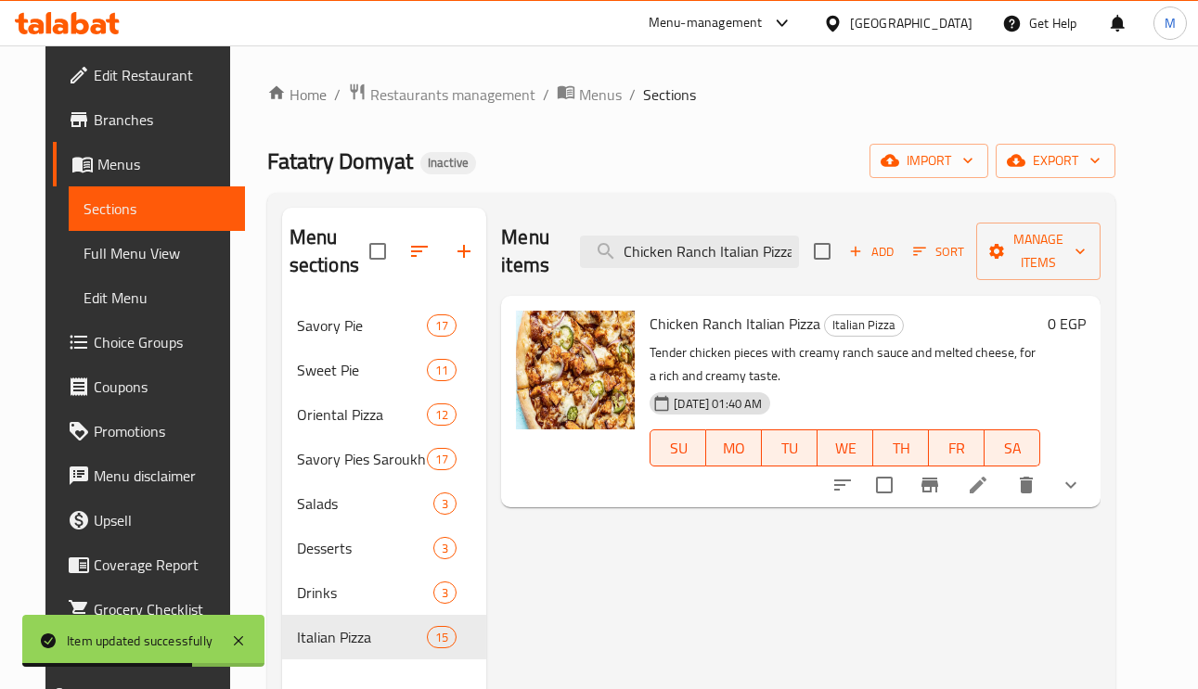
type input "Chicken Ranch Italian Pizza"
click at [651, 382] on p "Tender chicken pieces with creamy ranch sauce and melted cheese, for a rich and…" at bounding box center [844, 364] width 391 height 46
click at [651, 379] on p "Tender chicken pieces with creamy ranch sauce and melted cheese, for a rich and…" at bounding box center [844, 364] width 391 height 46
copy p "creamy"
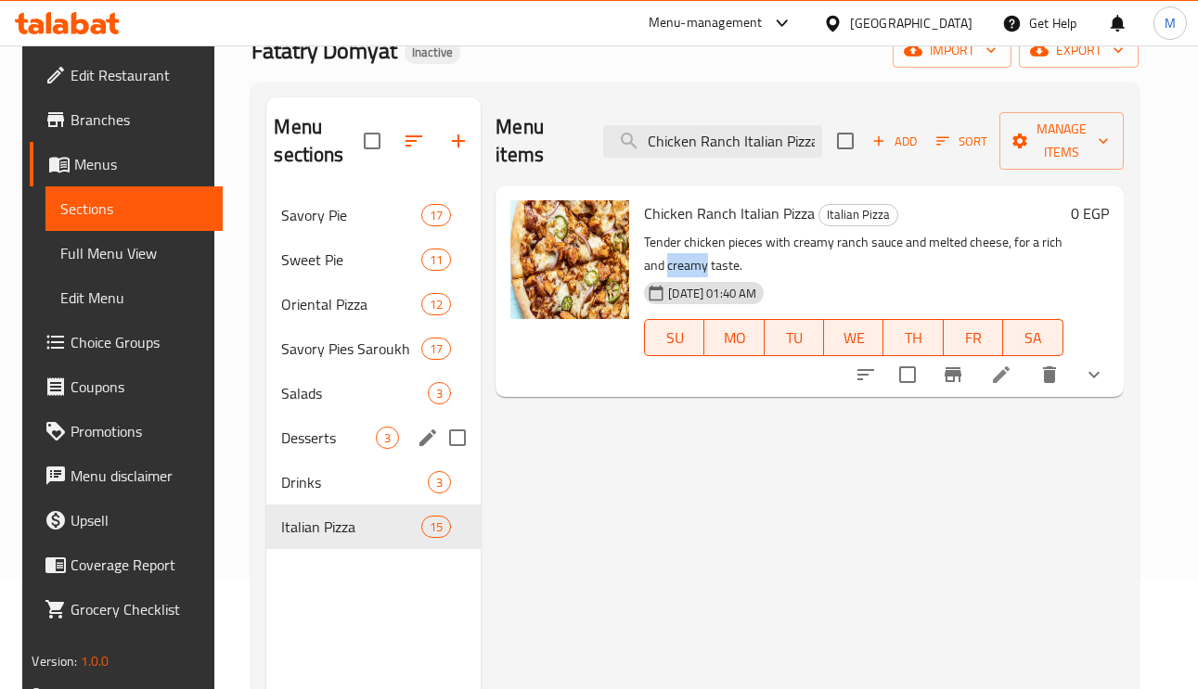
scroll to position [262, 0]
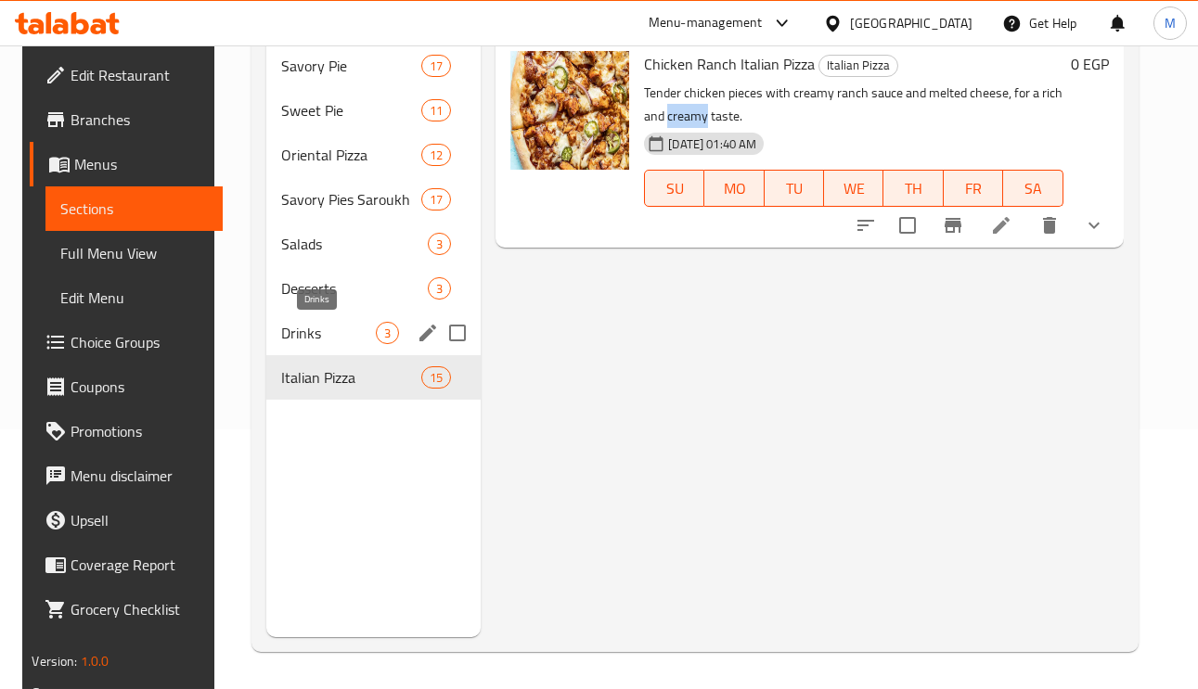
drag, startPoint x: 296, startPoint y: 338, endPoint x: 288, endPoint y: 351, distance: 15.4
click at [296, 338] on span "Drinks" at bounding box center [328, 333] width 95 height 22
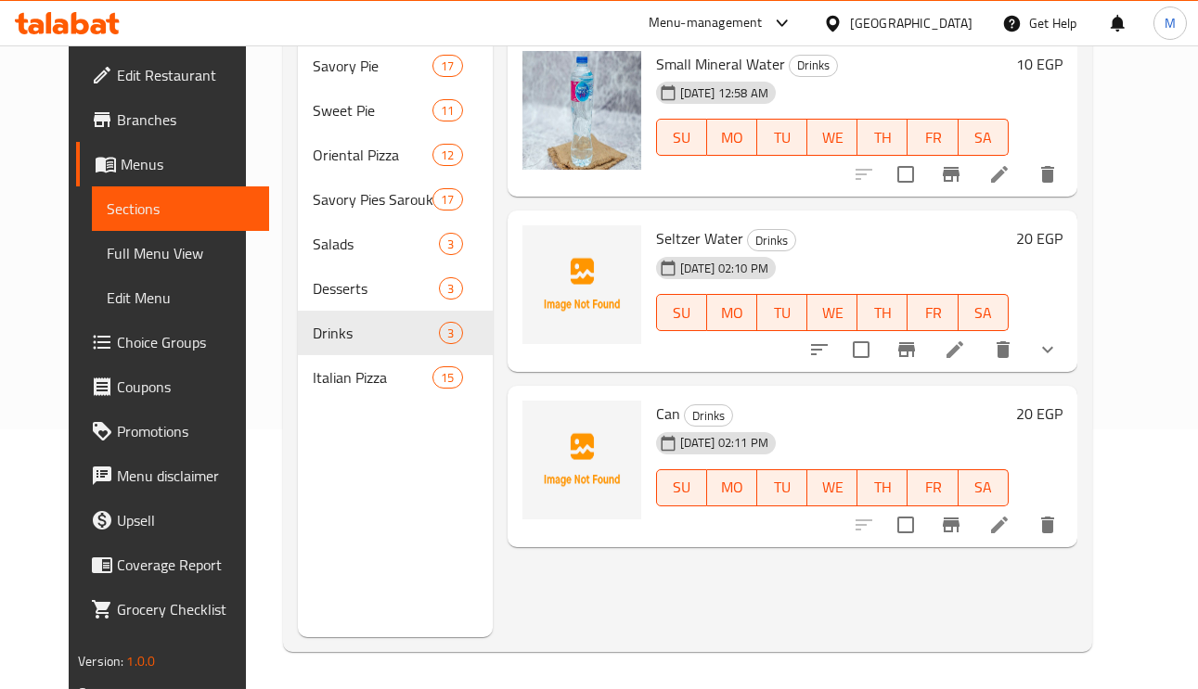
click at [672, 232] on span "Seltzer Water" at bounding box center [699, 239] width 87 height 28
copy span "Seltzer"
click at [672, 232] on span "Seltzer Water" at bounding box center [699, 239] width 87 height 28
copy h6 "Seltzer Water"
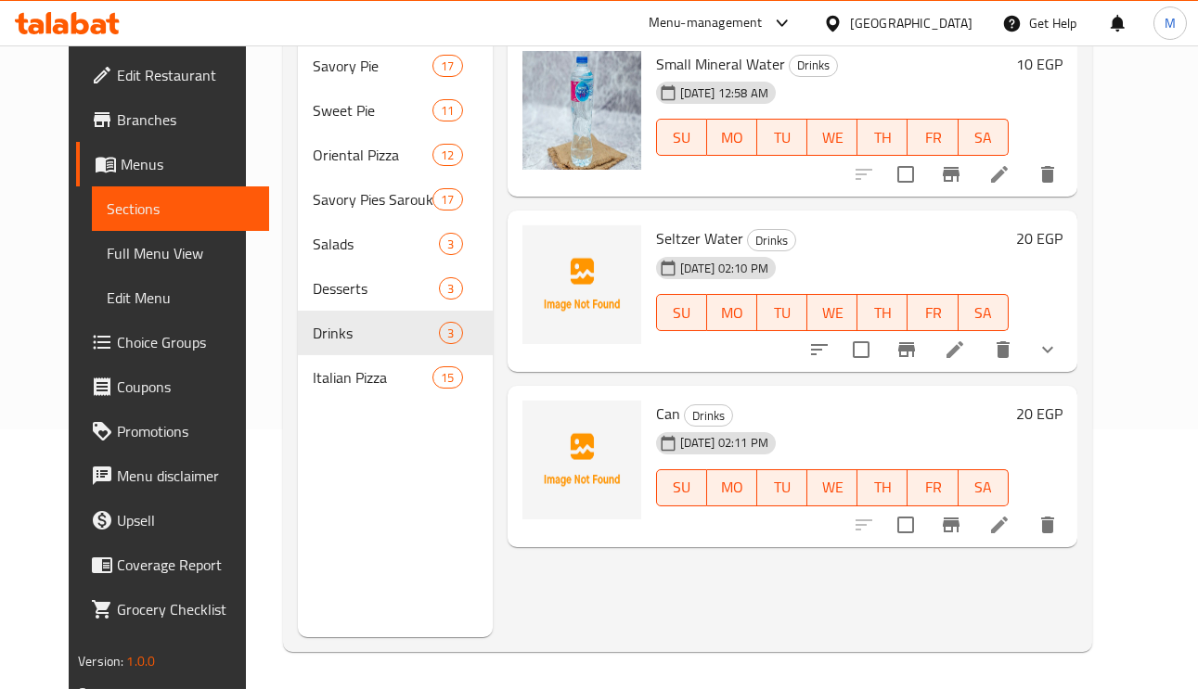
click at [656, 408] on span "Can" at bounding box center [668, 414] width 24 height 28
copy h6 "Can"
click at [656, 408] on span "Can" at bounding box center [668, 414] width 24 height 28
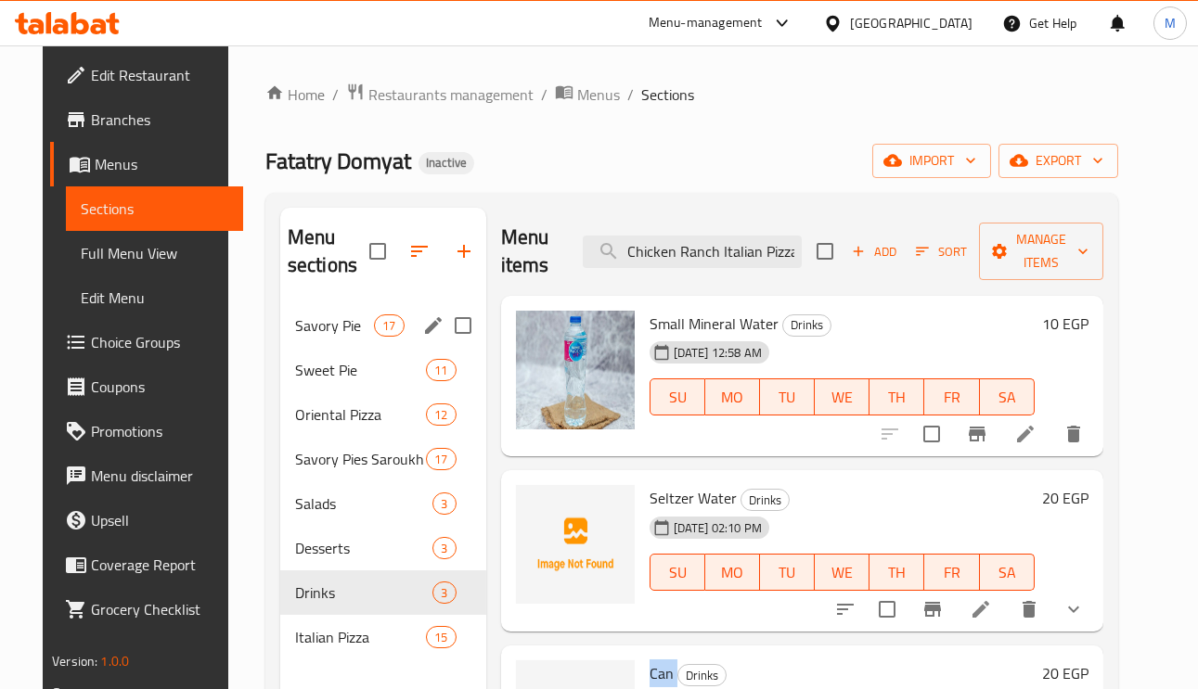
click at [309, 324] on span "Savory Pie" at bounding box center [334, 325] width 79 height 22
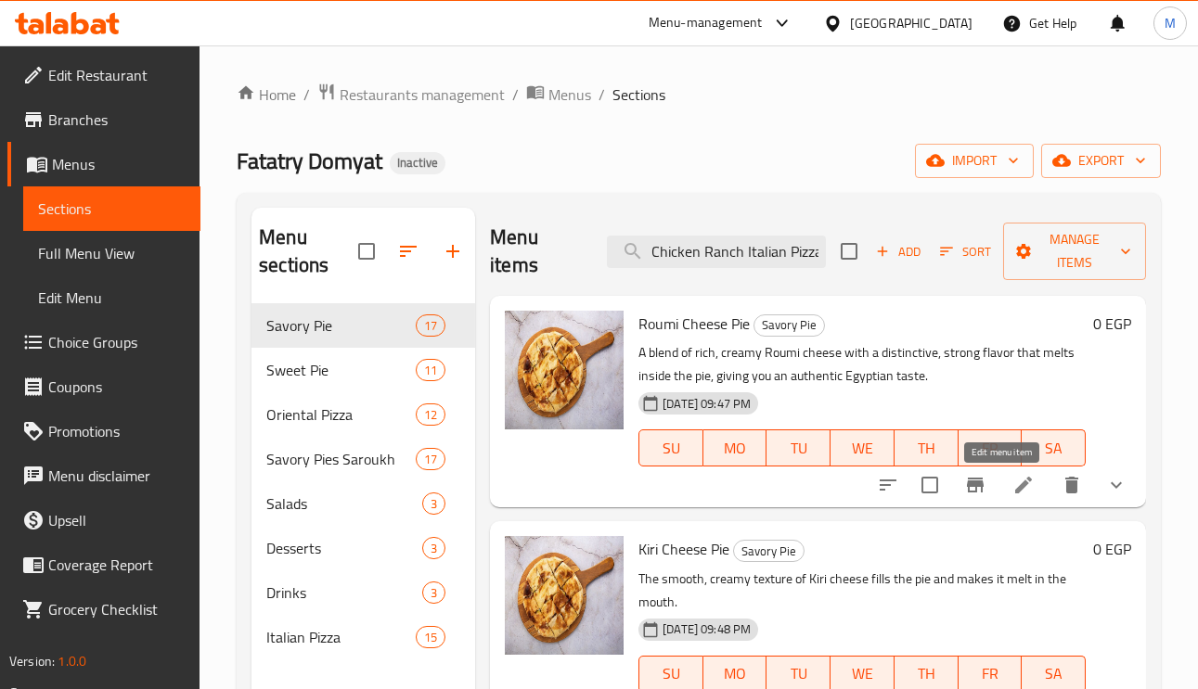
click at [1015, 480] on icon at bounding box center [1023, 485] width 17 height 17
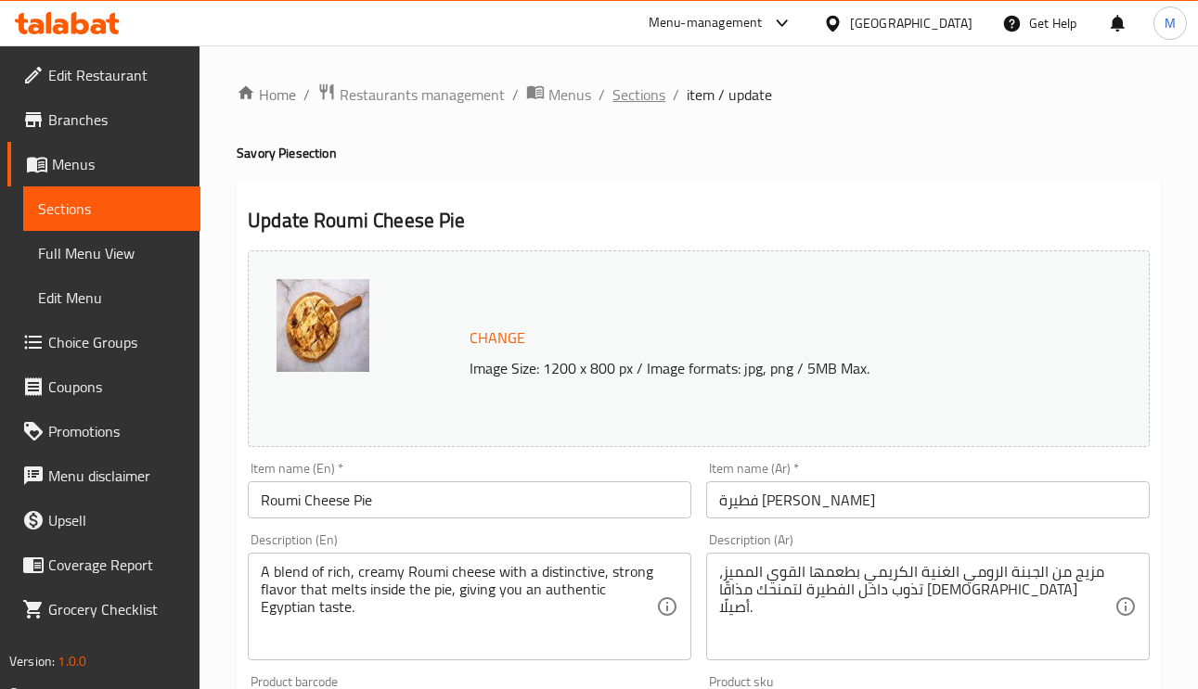
click at [644, 101] on span "Sections" at bounding box center [638, 94] width 53 height 22
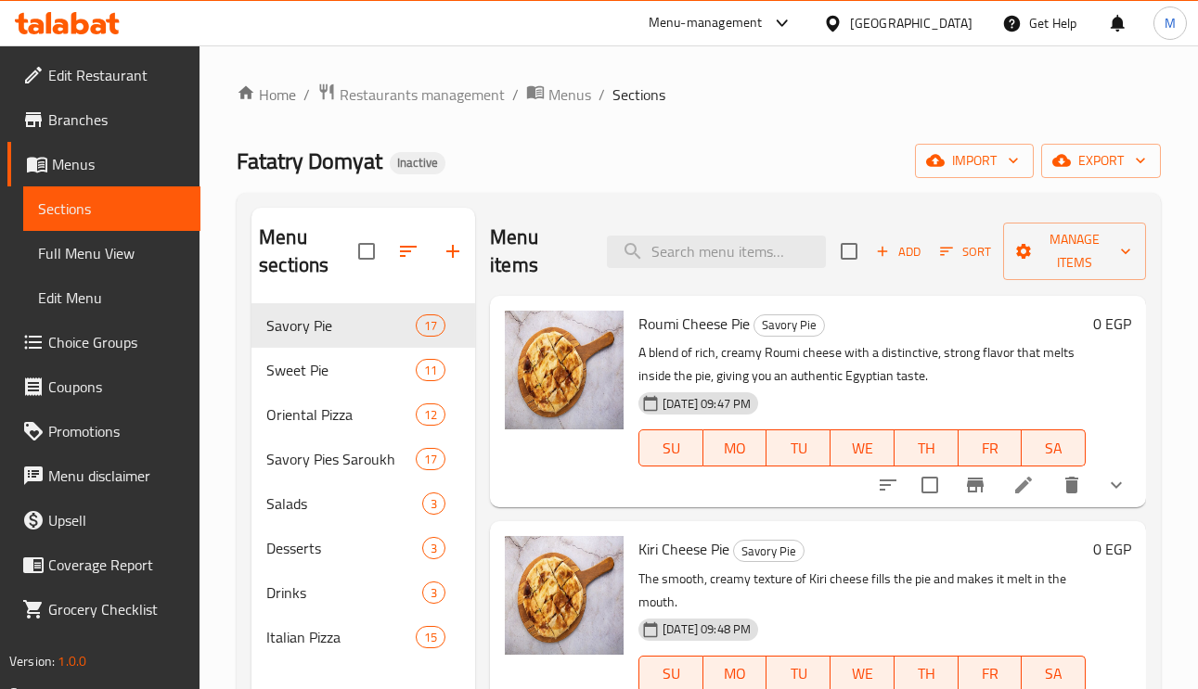
click at [709, 326] on span "Roumi Cheese Pie" at bounding box center [693, 324] width 111 height 28
copy span "Cheese"
click at [709, 326] on span "Roumi Cheese Pie" at bounding box center [693, 324] width 111 height 28
copy h6 "Roumi Cheese Pie"
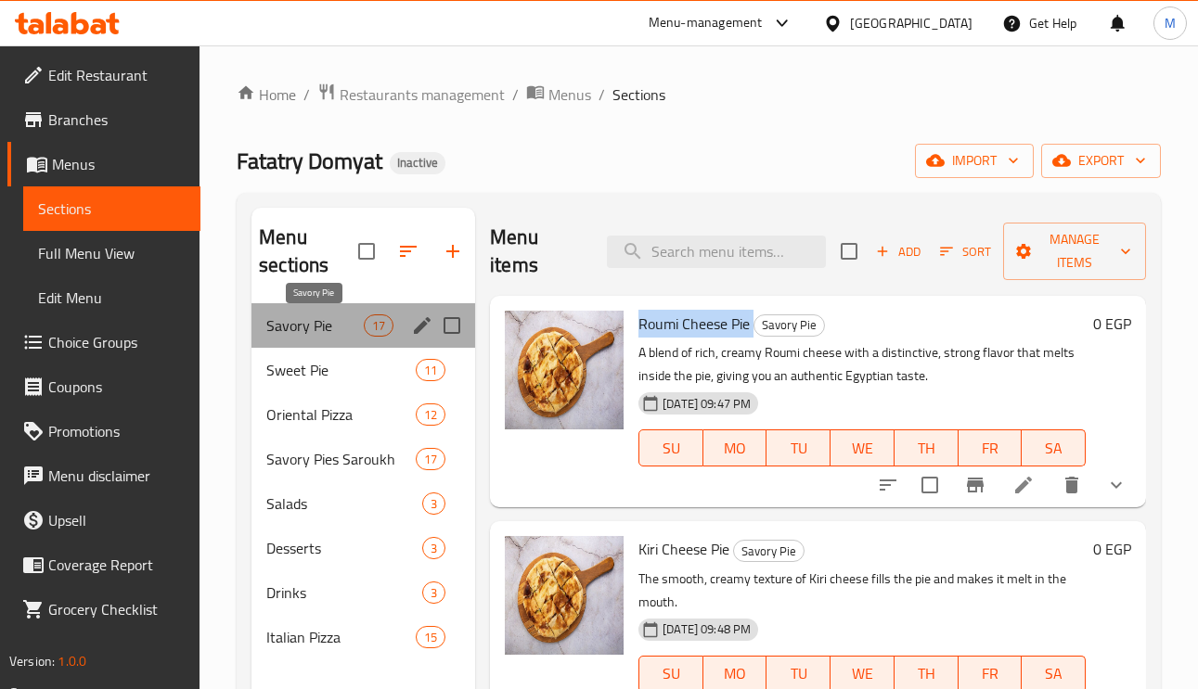
click at [354, 326] on span "Savory Pie" at bounding box center [314, 325] width 97 height 22
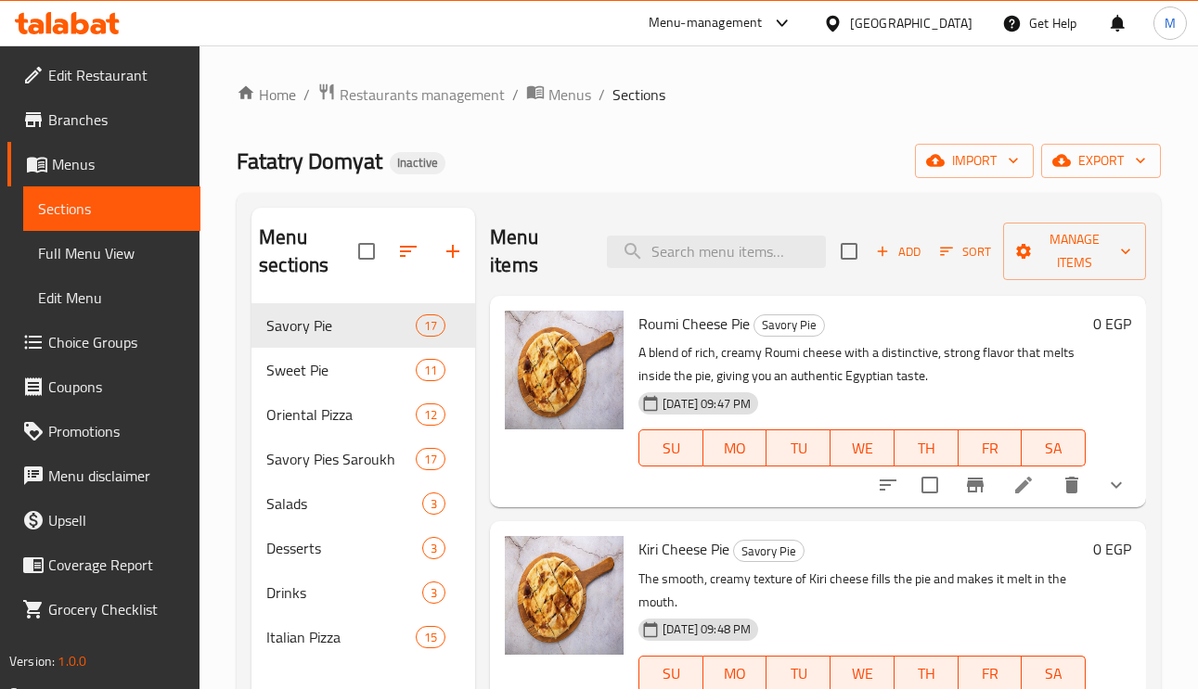
click at [941, 30] on div "[GEOGRAPHIC_DATA]" at bounding box center [911, 23] width 122 height 20
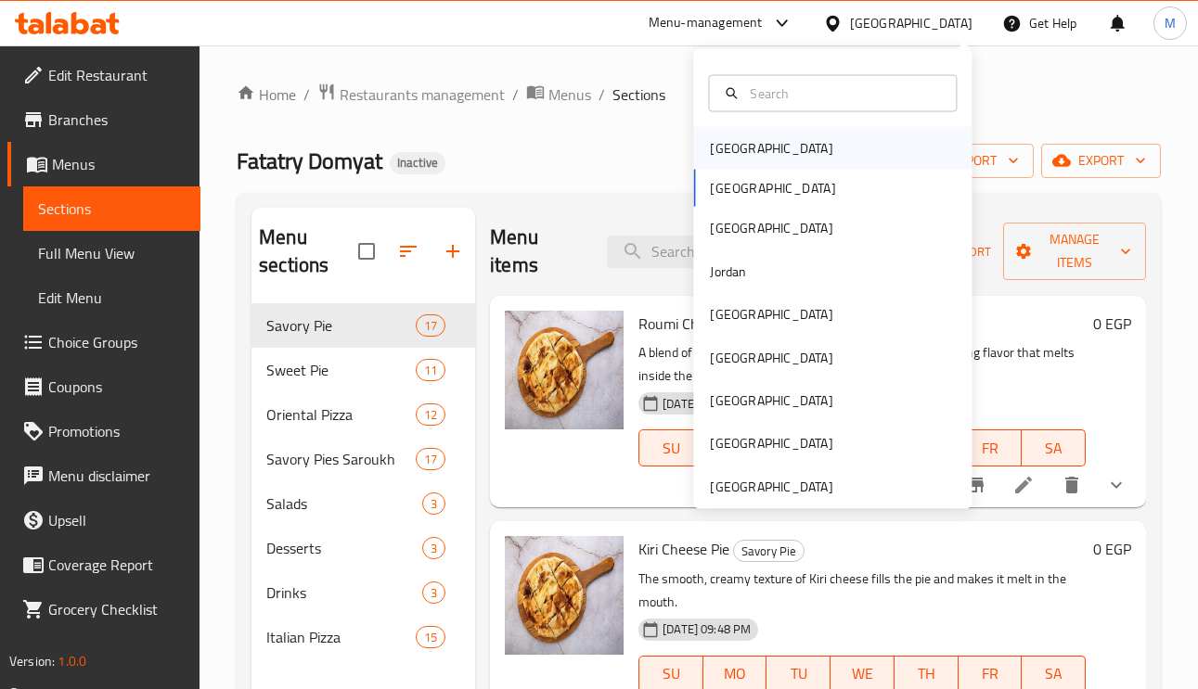
click at [728, 147] on div "[GEOGRAPHIC_DATA]" at bounding box center [771, 148] width 122 height 20
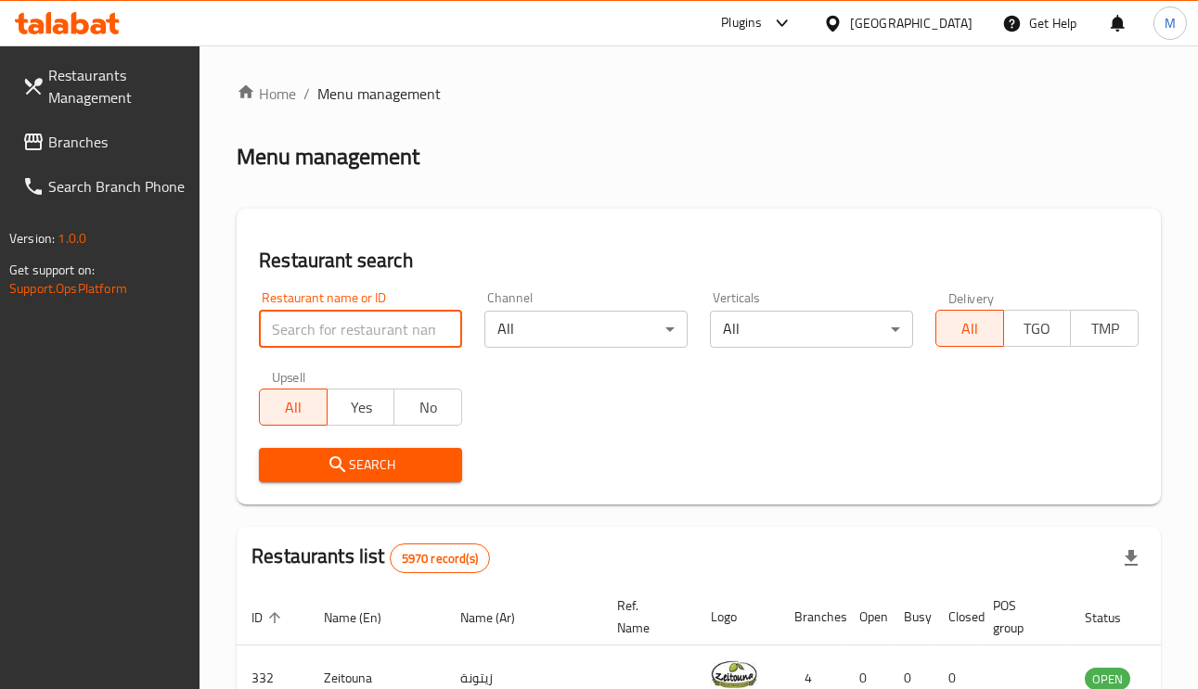
click at [318, 346] on div "Restaurant name or ID Restaurant name or ID" at bounding box center [360, 319] width 225 height 79
paste input "Goenchin Restaurant"
type input "Goenchin Restaurant"
click button "Search" at bounding box center [360, 465] width 203 height 34
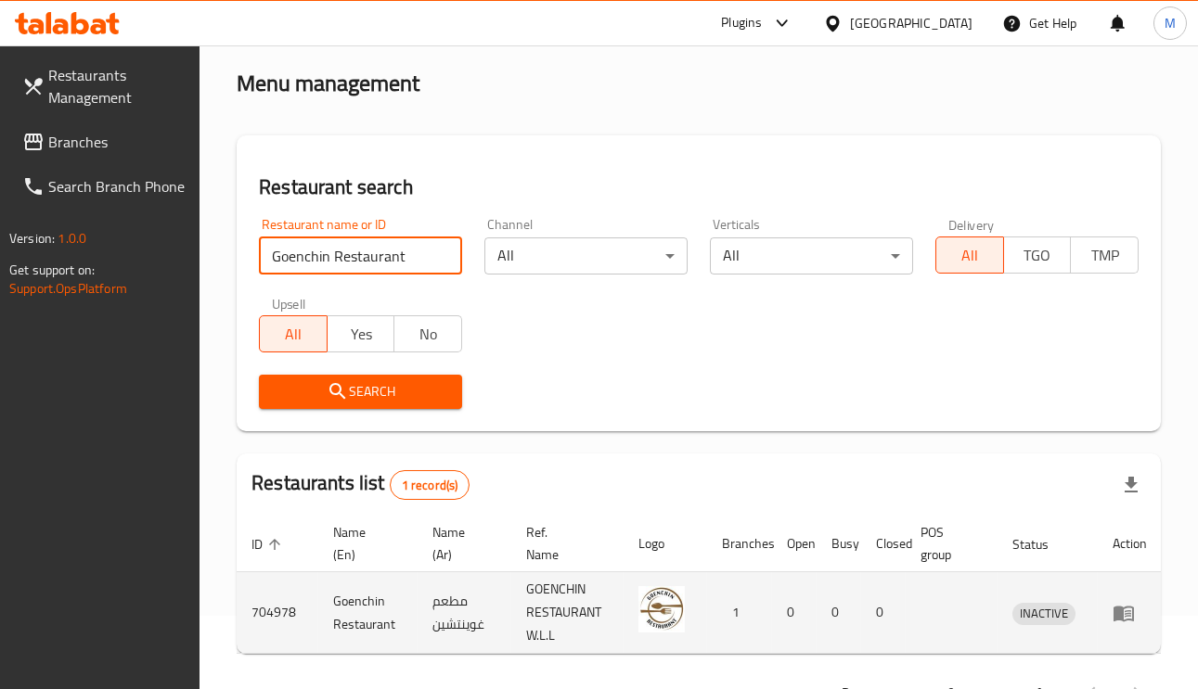
scroll to position [137, 0]
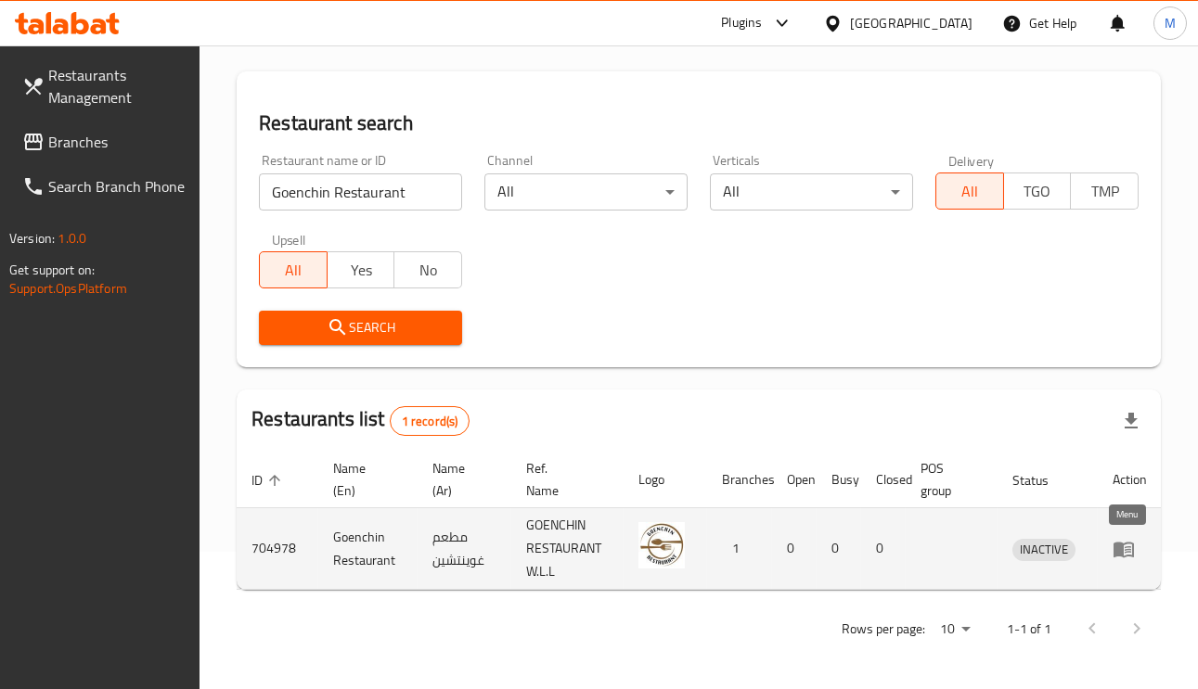
drag, startPoint x: 1135, startPoint y: 545, endPoint x: 1131, endPoint y: 556, distance: 11.7
click at [1131, 556] on icon "enhanced table" at bounding box center [1123, 549] width 22 height 22
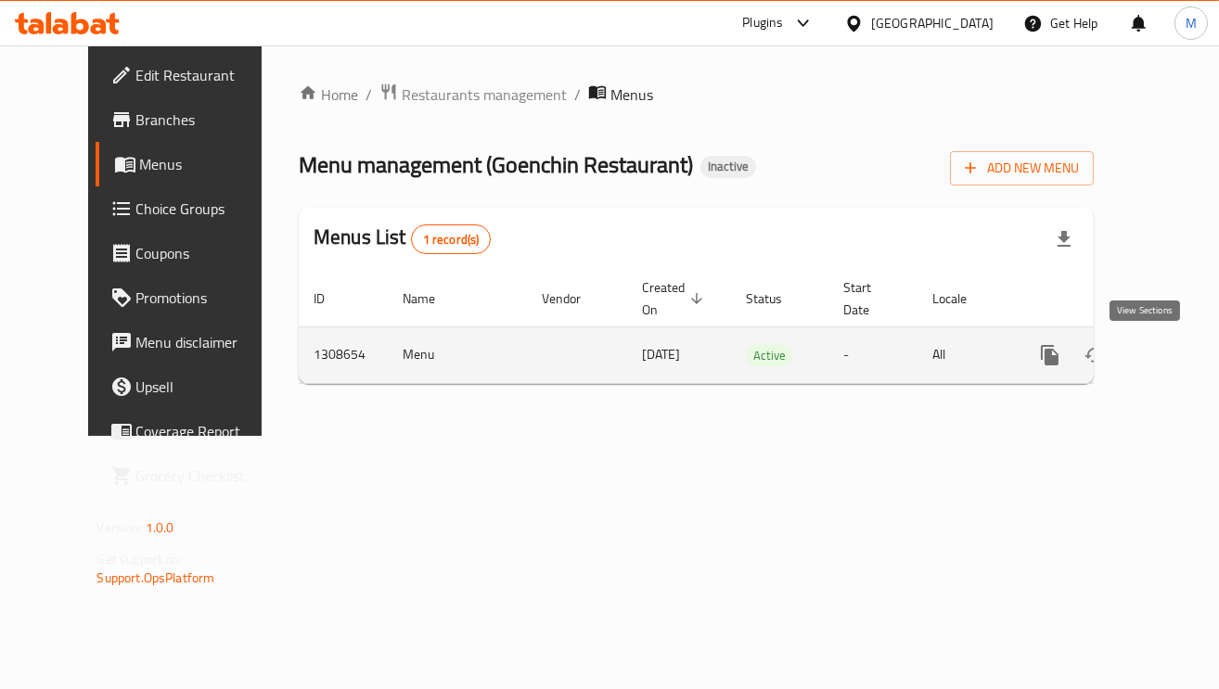
click at [1161, 341] on link "enhanced table" at bounding box center [1183, 355] width 45 height 45
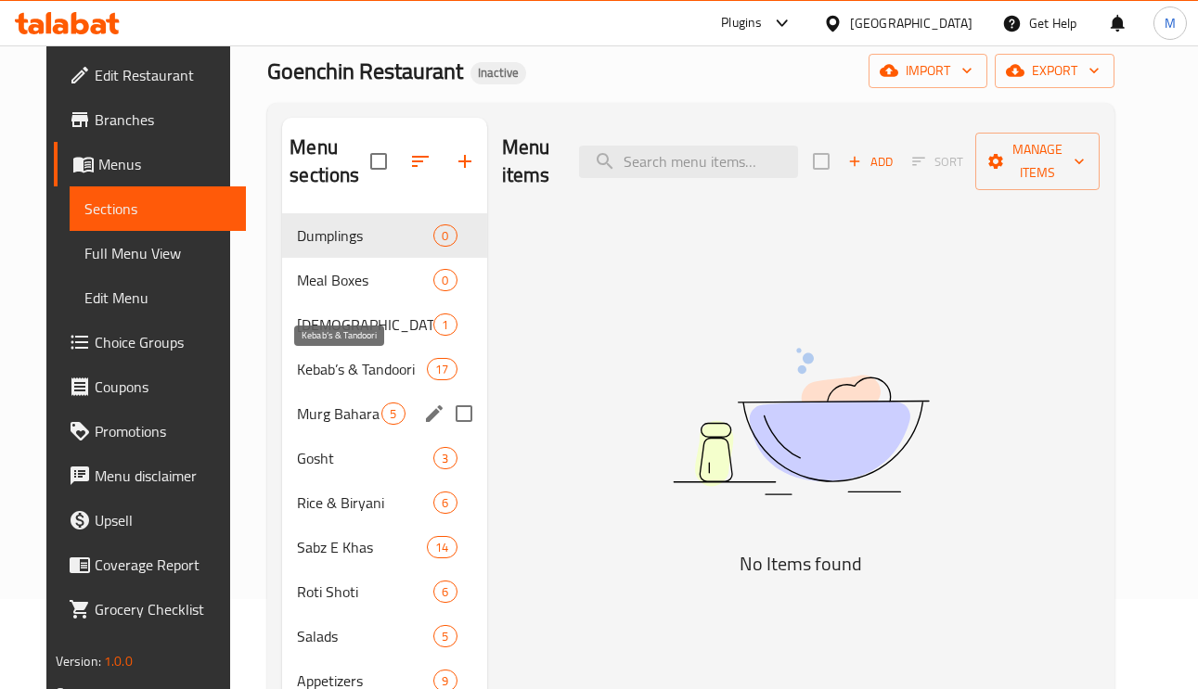
scroll to position [139, 0]
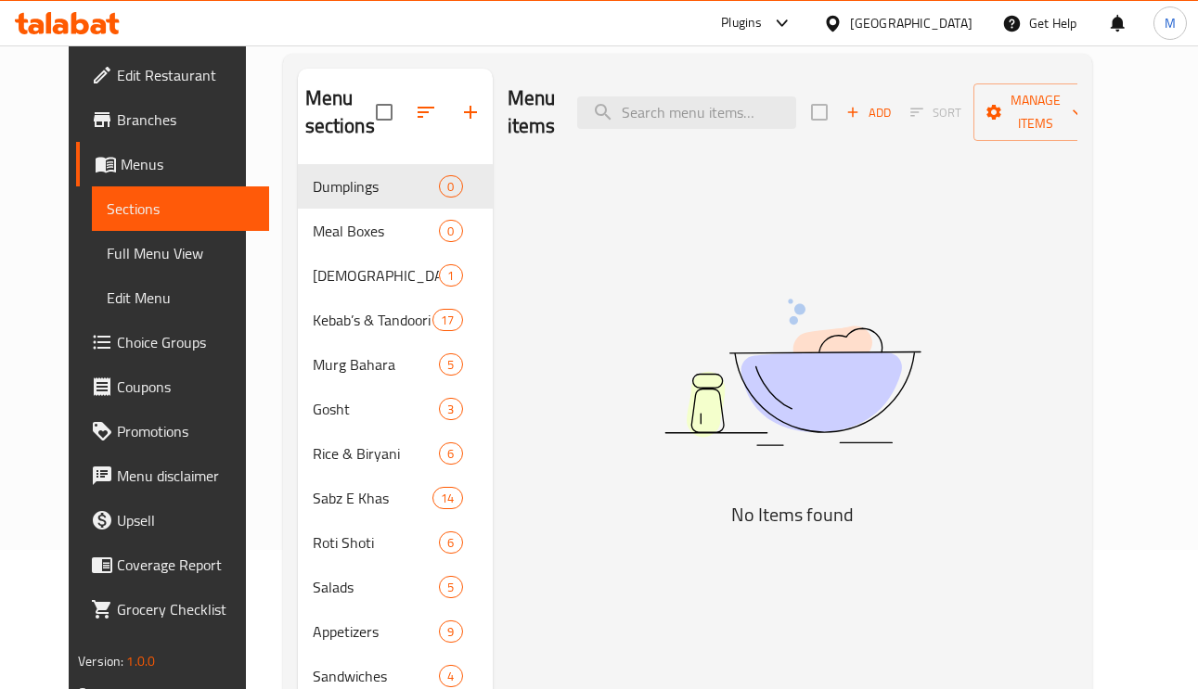
drag, startPoint x: 1106, startPoint y: 290, endPoint x: 859, endPoint y: 105, distance: 308.7
click at [1077, 289] on div "Menu items Add Sort Manage items No Items found" at bounding box center [785, 566] width 584 height 994
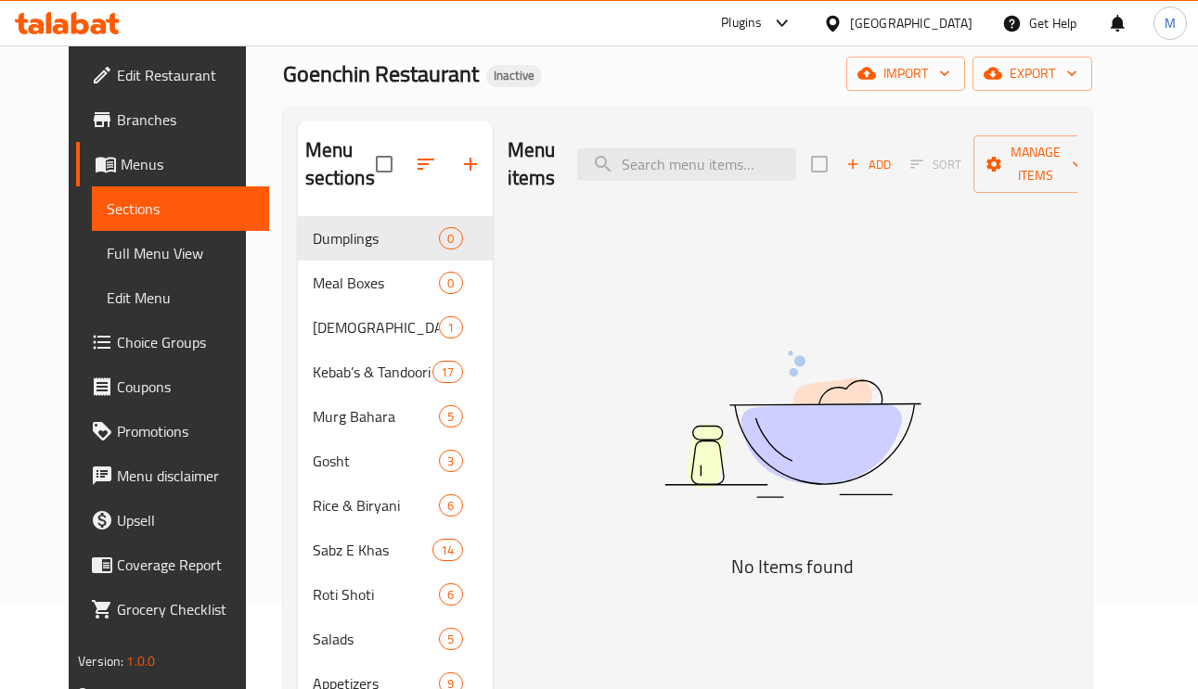
scroll to position [0, 0]
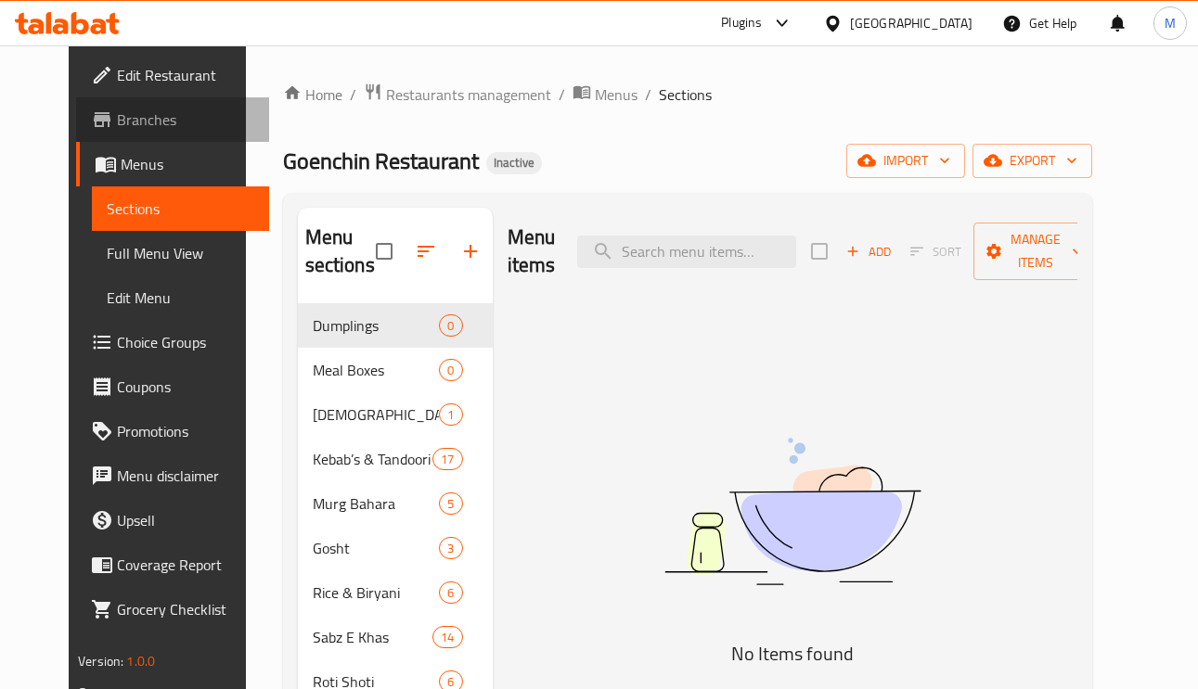
click at [128, 118] on span "Branches" at bounding box center [185, 120] width 137 height 22
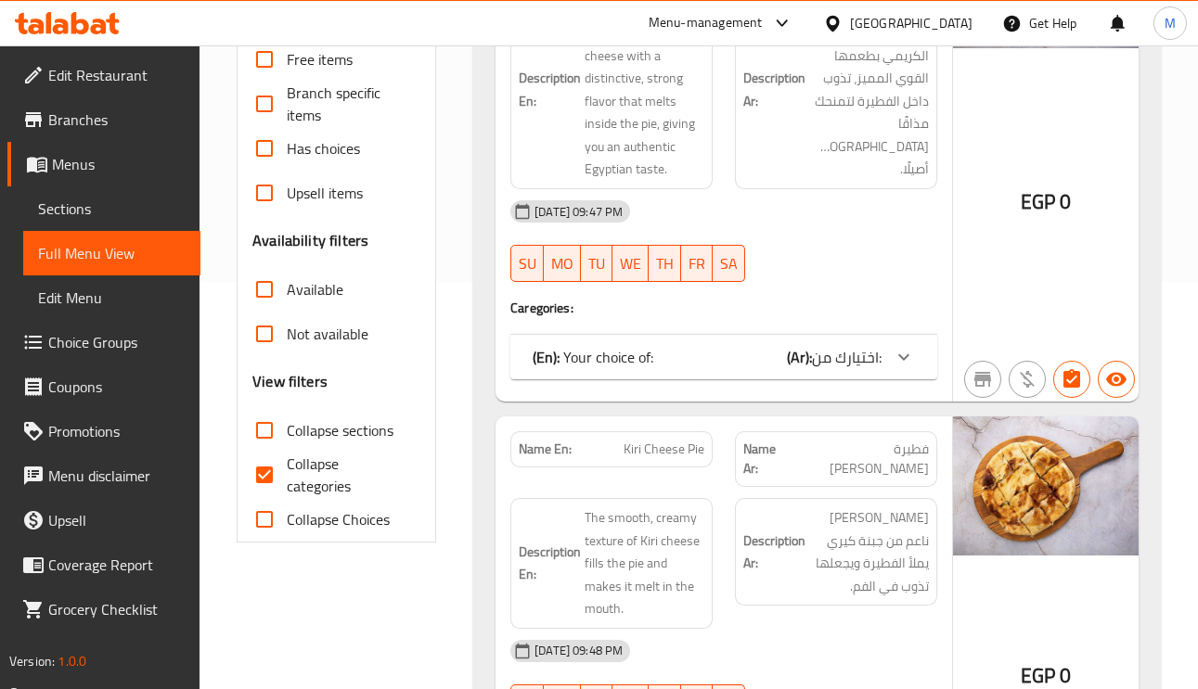
scroll to position [557, 0]
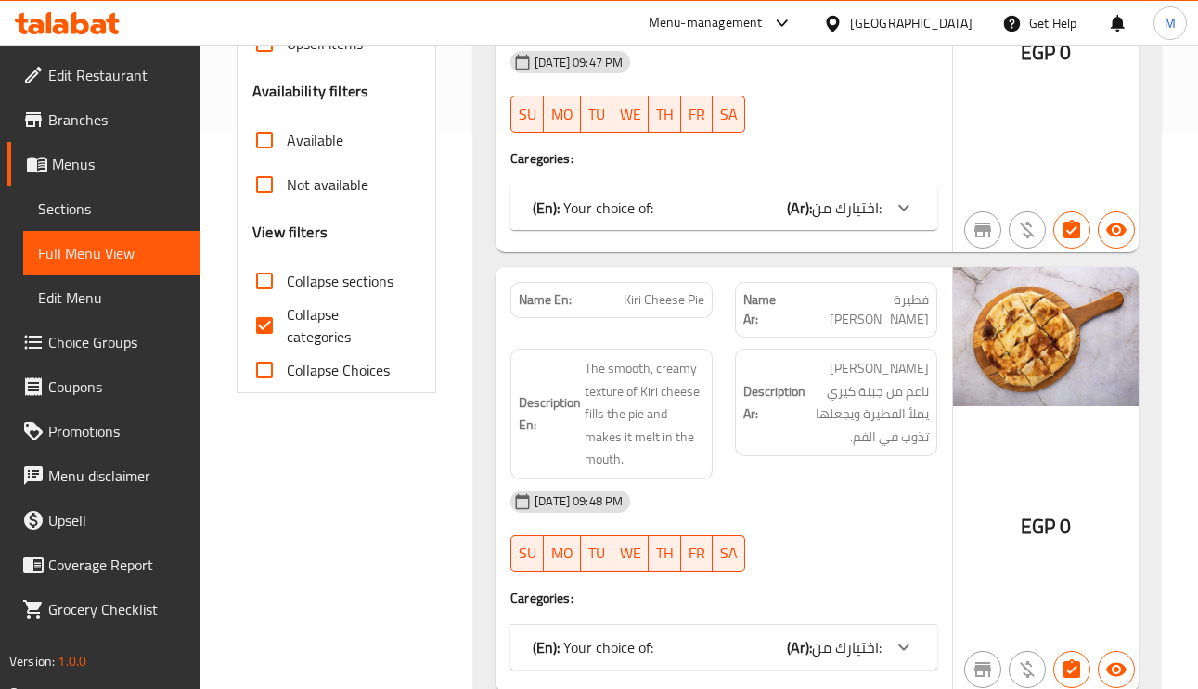
drag, startPoint x: 264, startPoint y: 333, endPoint x: 487, endPoint y: 180, distance: 270.2
click at [264, 332] on input "Collapse categories" at bounding box center [264, 325] width 45 height 45
checkbox input "false"
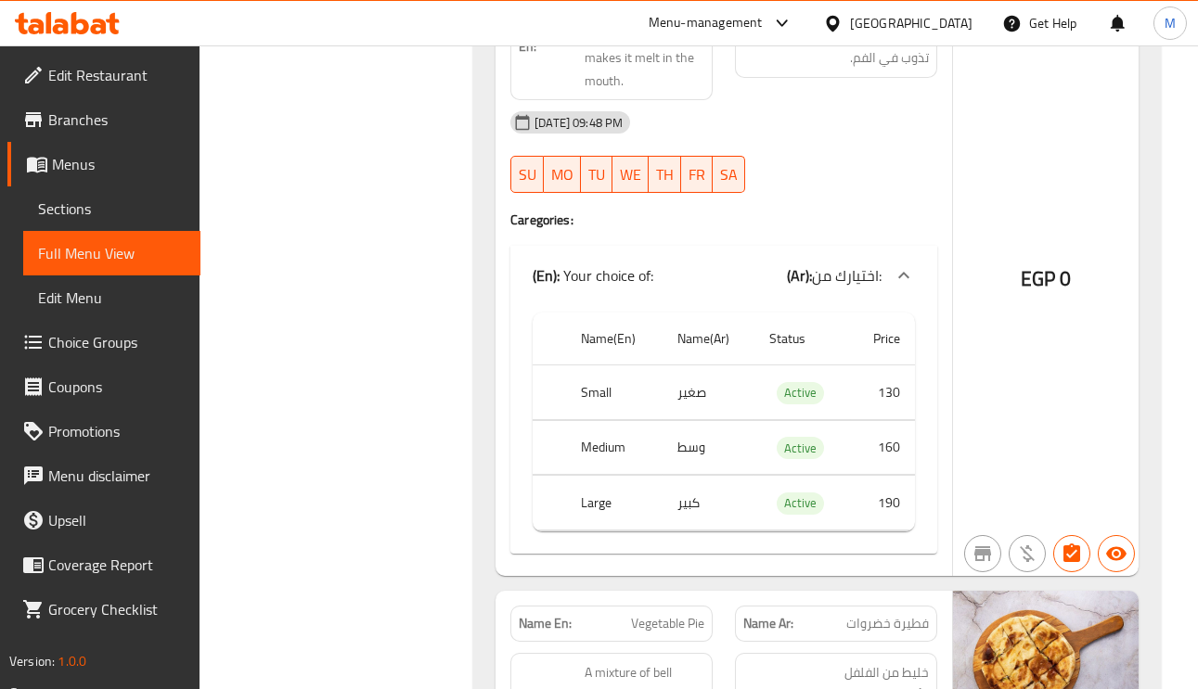
scroll to position [0, 0]
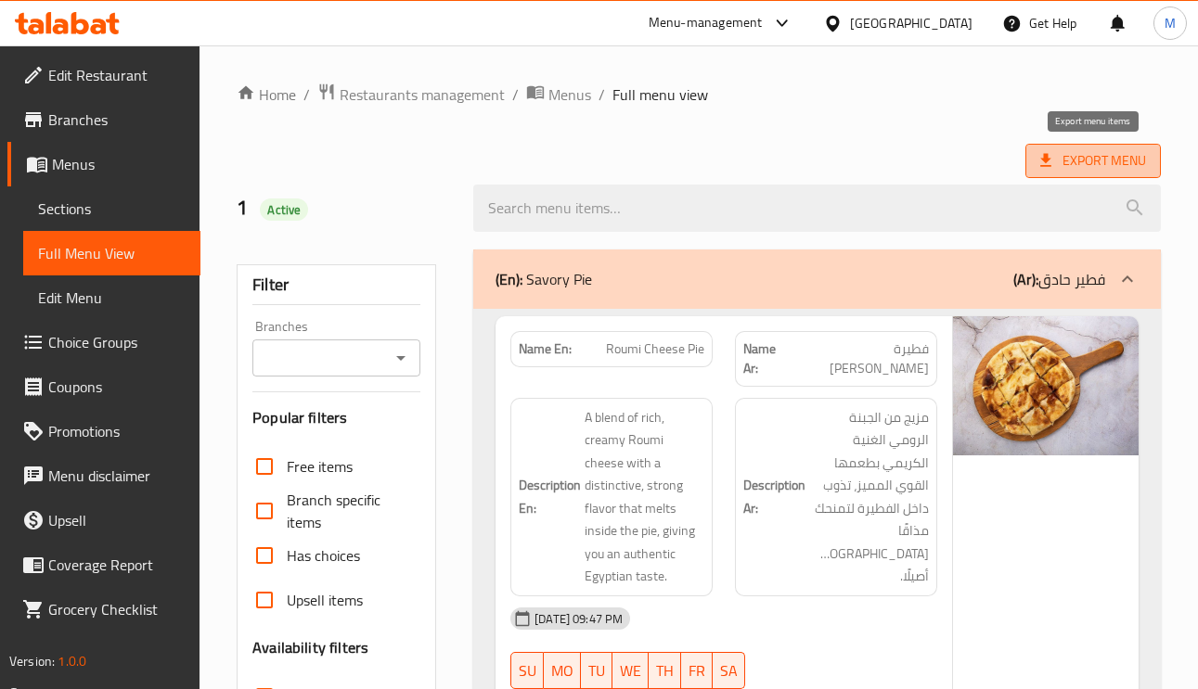
click at [1124, 149] on span "Export Menu" at bounding box center [1093, 160] width 106 height 23
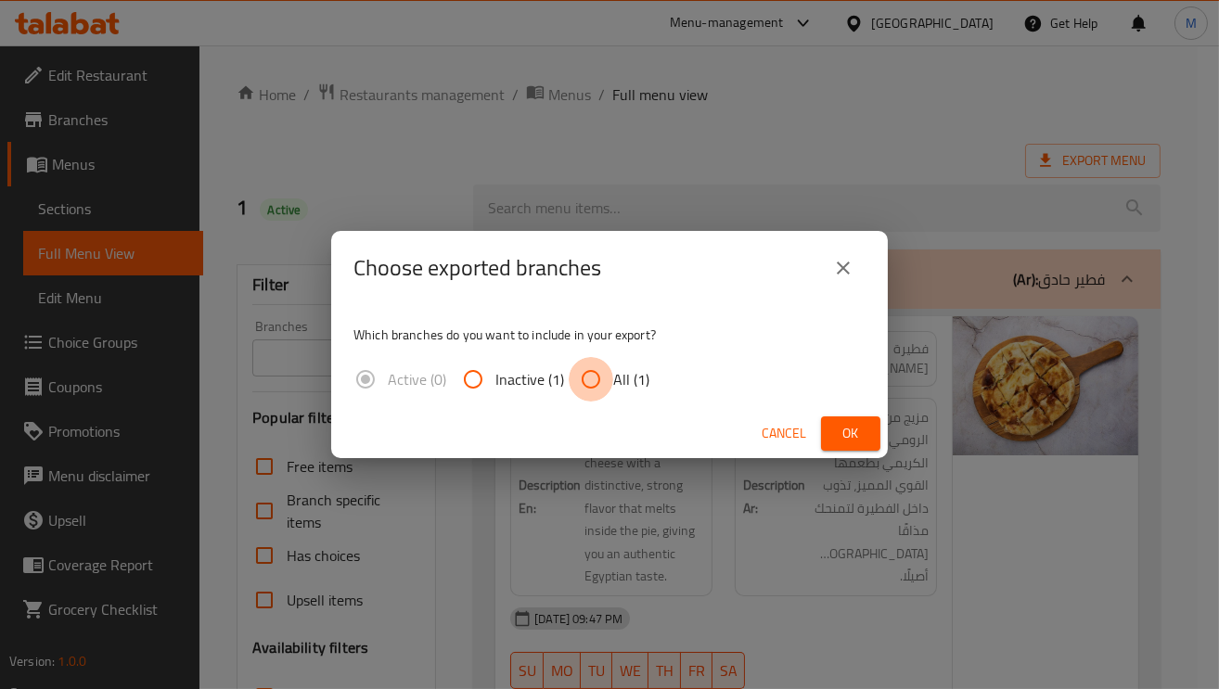
click at [576, 367] on input "All (1)" at bounding box center [591, 379] width 45 height 45
radio input "true"
click at [849, 422] on span "Ok" at bounding box center [851, 433] width 30 height 23
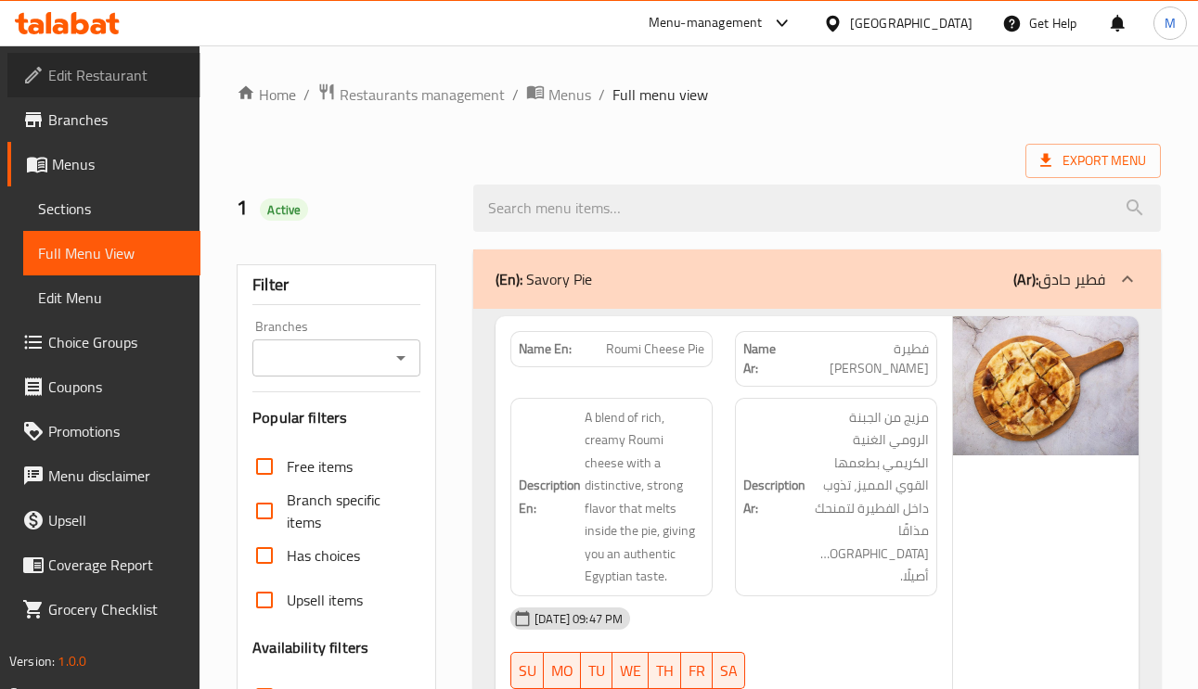
drag, startPoint x: 119, startPoint y: 69, endPoint x: 68, endPoint y: 68, distance: 51.0
drag, startPoint x: 68, startPoint y: 68, endPoint x: 18, endPoint y: 67, distance: 50.1
click at [18, 67] on link "Edit Restaurant" at bounding box center [103, 75] width 193 height 45
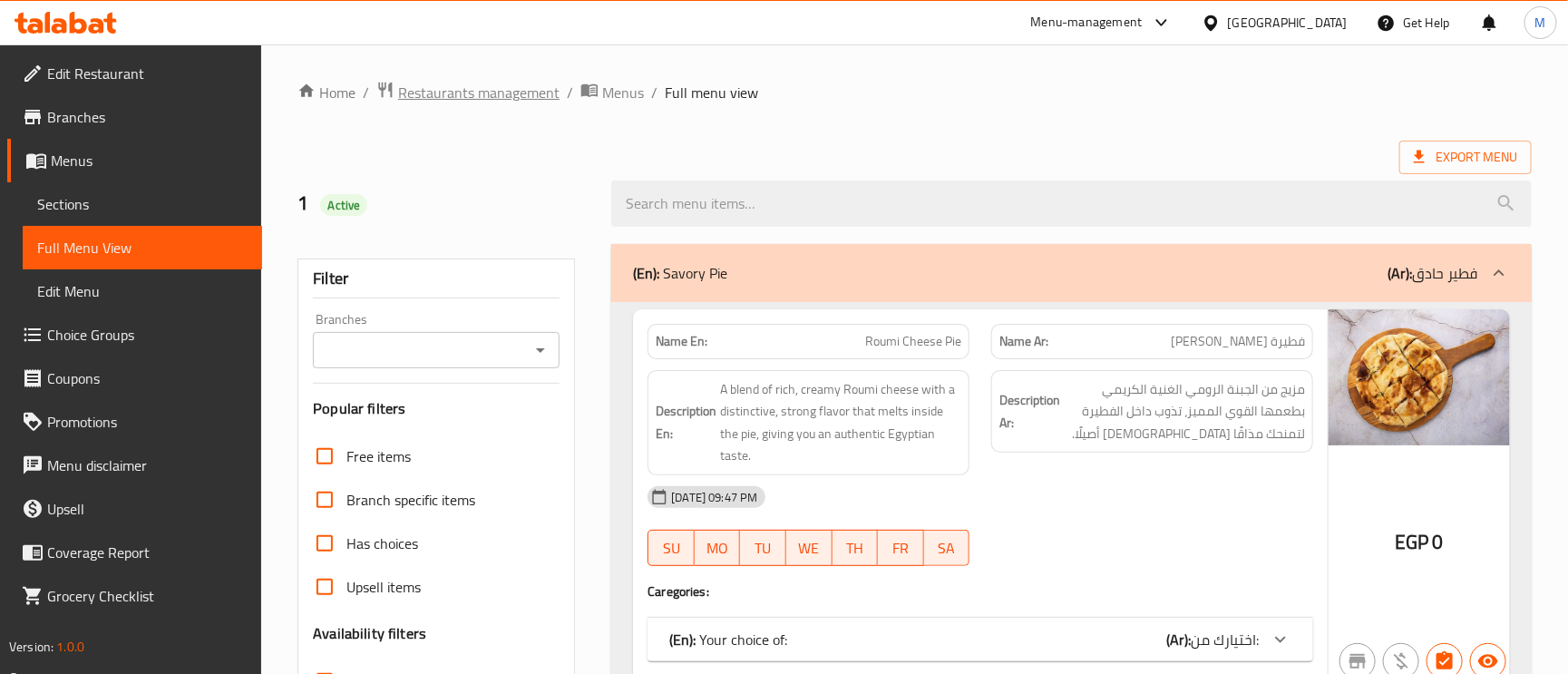
click at [454, 86] on span "Restaurants management" at bounding box center [478, 92] width 161 height 22
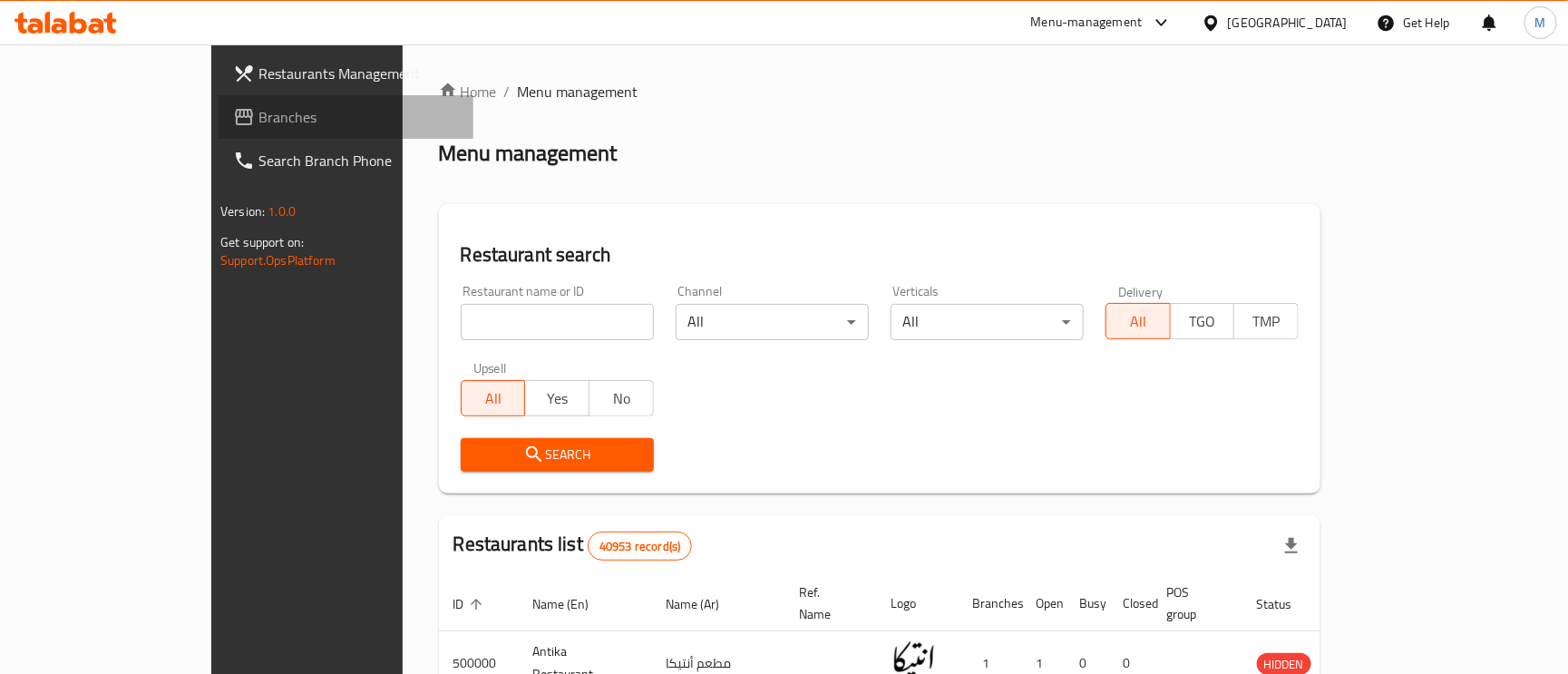
click at [258, 126] on span "Branches" at bounding box center [358, 117] width 200 height 22
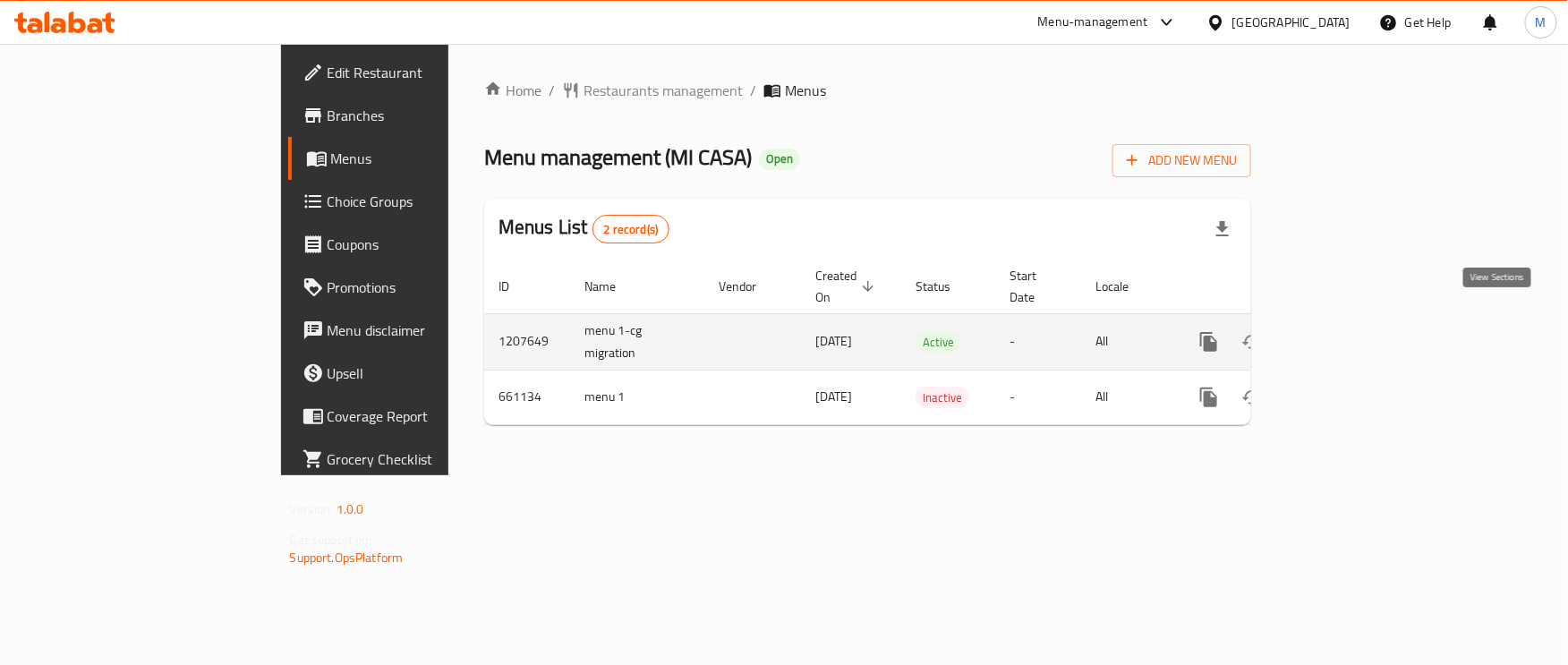
click at [1349, 331] on icon "enhanced table" at bounding box center [1338, 342] width 21 height 21
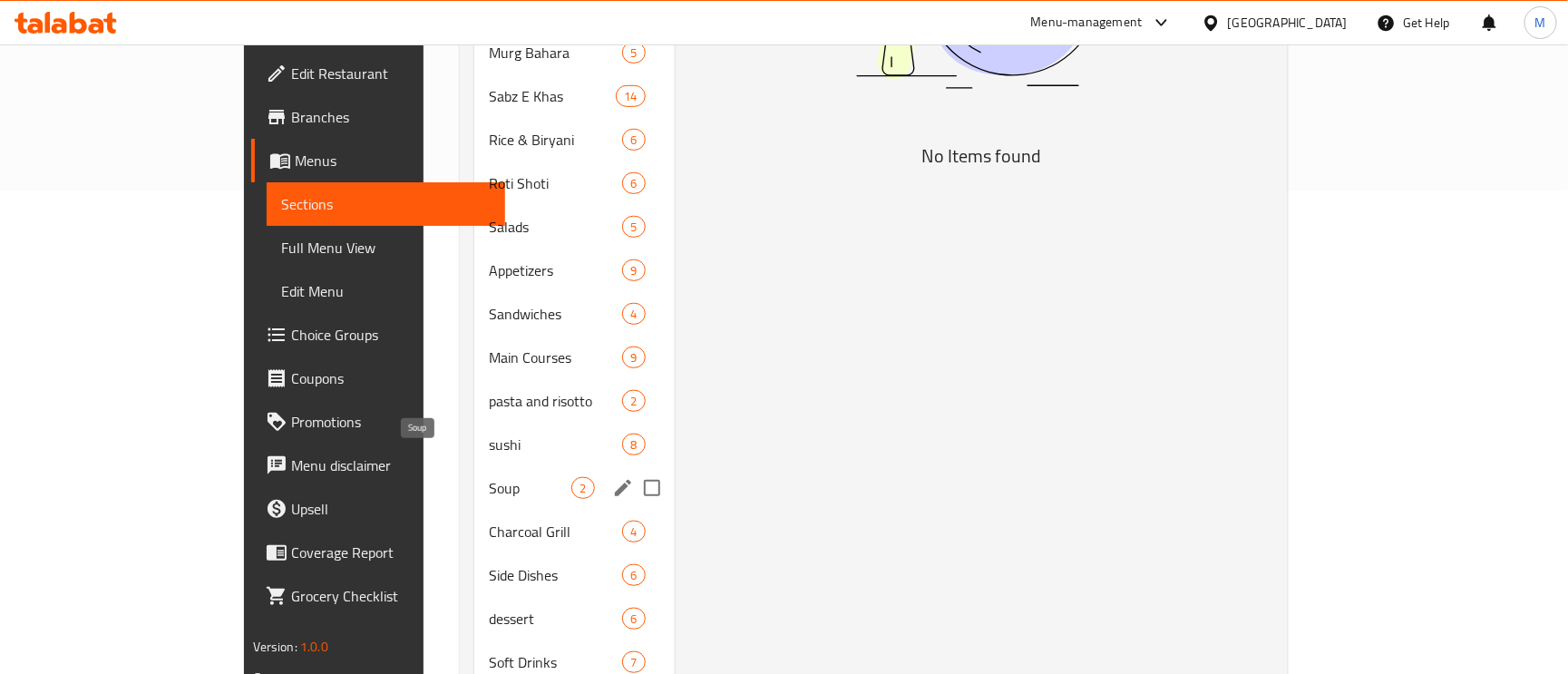
scroll to position [524, 0]
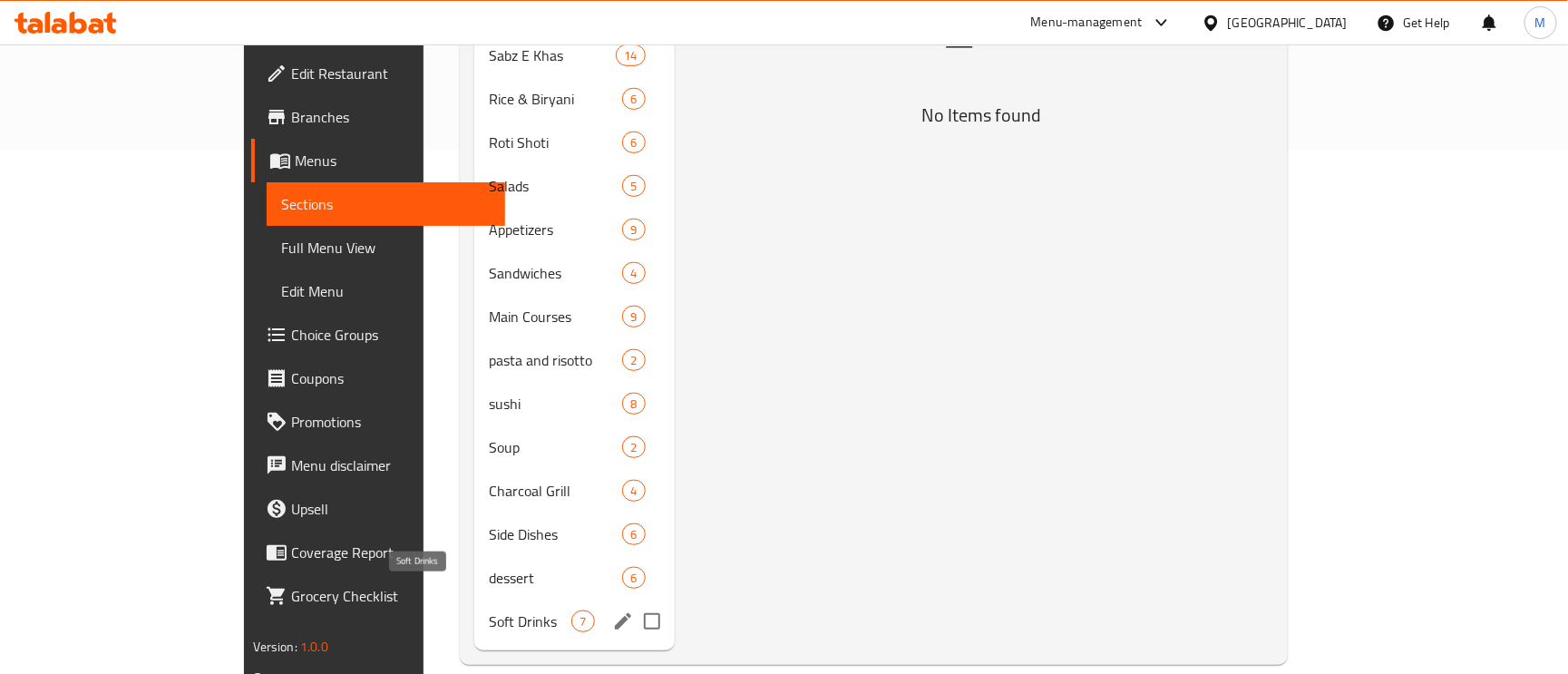
click at [489, 610] on span "Soft Drinks" at bounding box center [530, 621] width 82 height 22
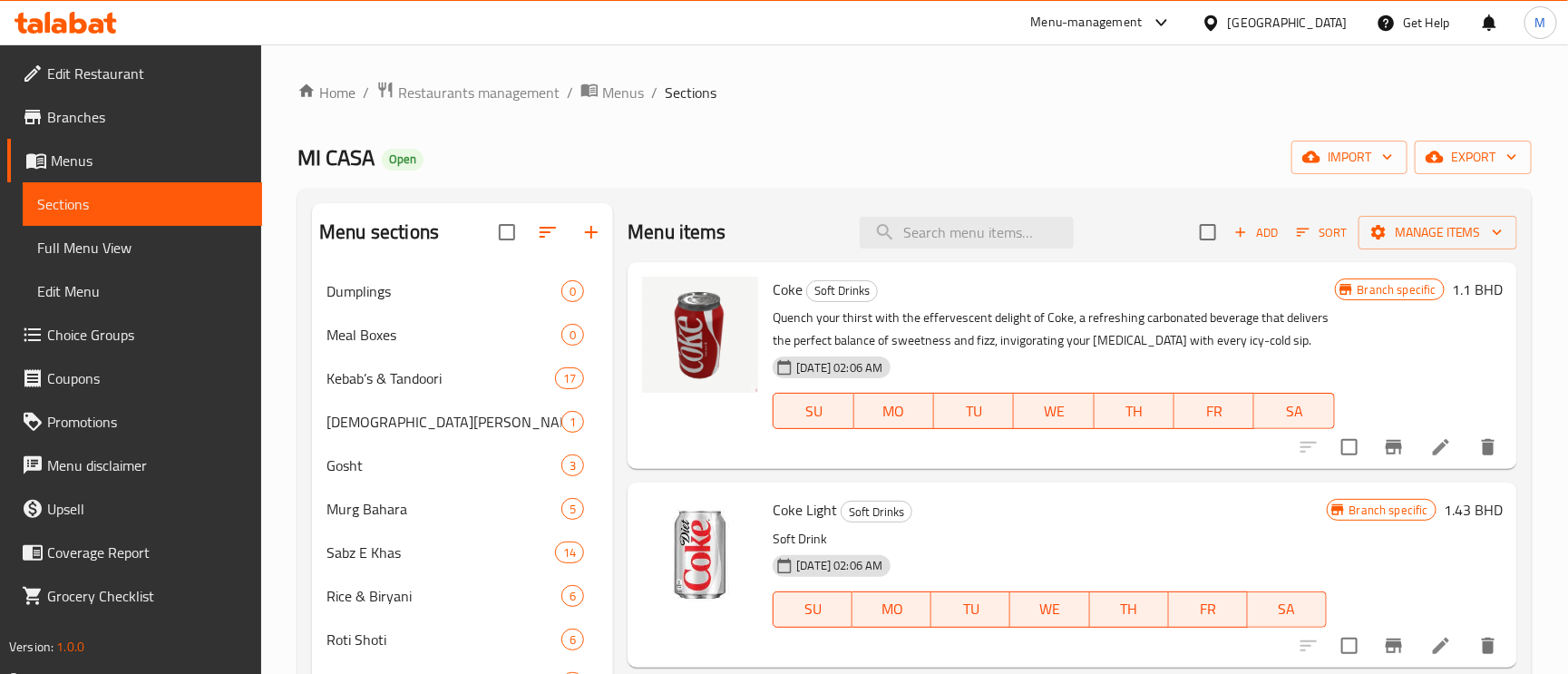
drag, startPoint x: 628, startPoint y: 92, endPoint x: 632, endPoint y: 108, distance: 16.5
click at [628, 91] on span "Menus" at bounding box center [623, 92] width 42 height 22
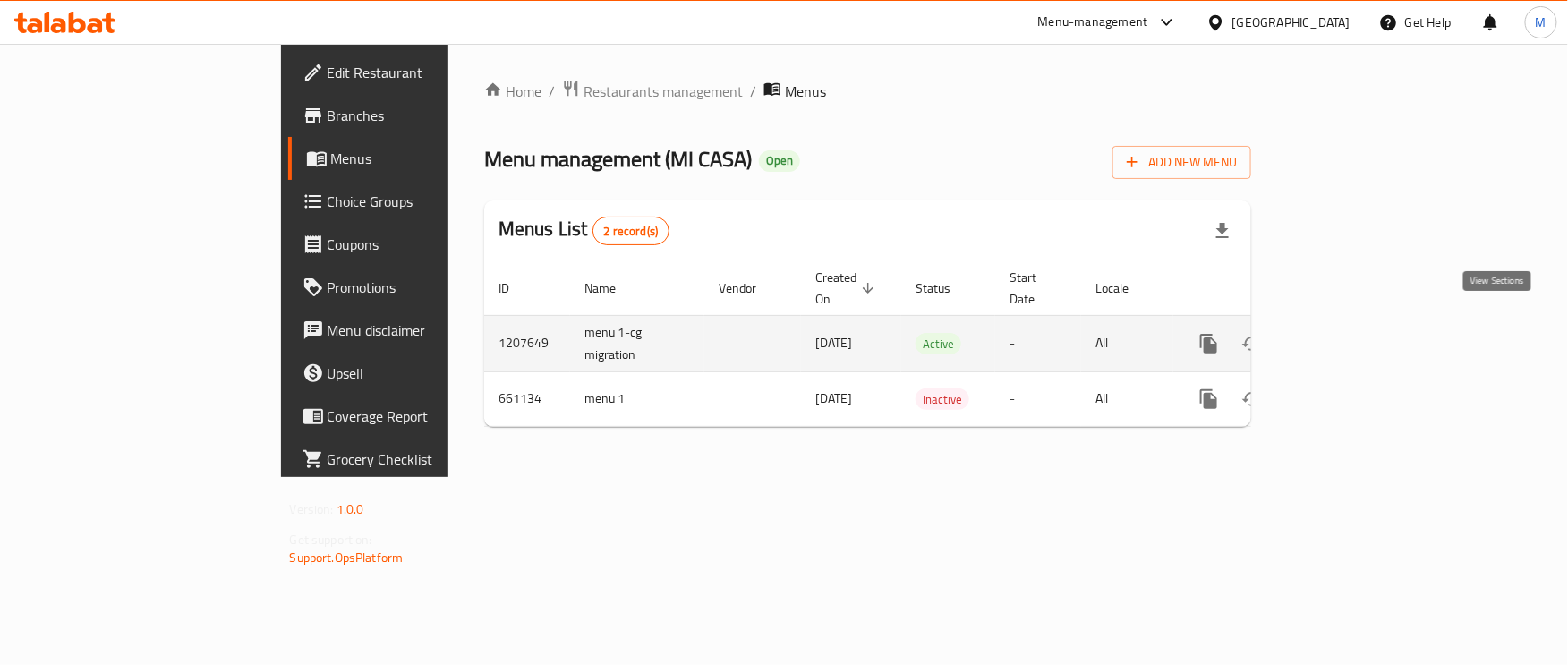
click at [1349, 333] on icon "enhanced table" at bounding box center [1338, 344] width 21 height 21
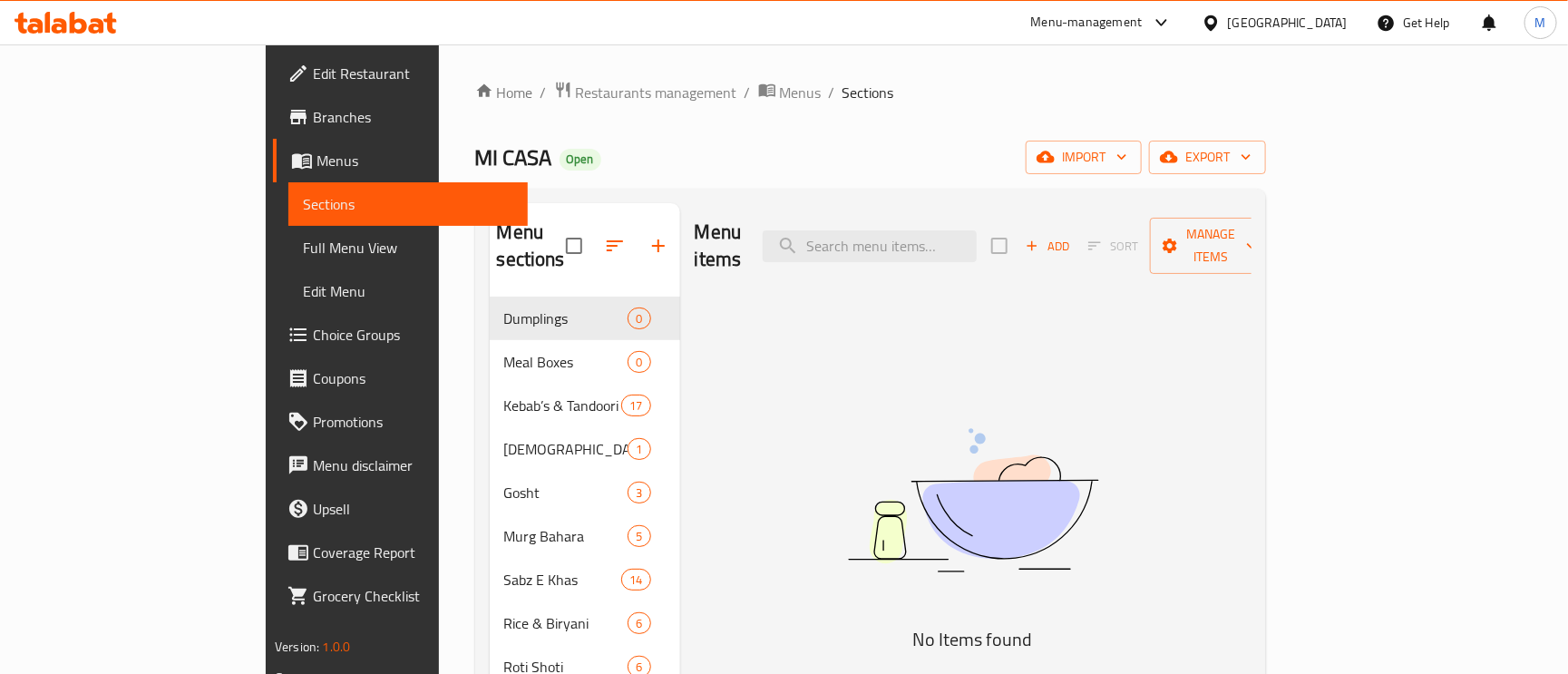
click at [1266, 140] on div "Home / Restaurants management / Menus / Sections MI CASA Open import export Men…" at bounding box center [870, 636] width 791 height 1109
click at [1251, 156] on span "export" at bounding box center [1207, 157] width 88 height 22
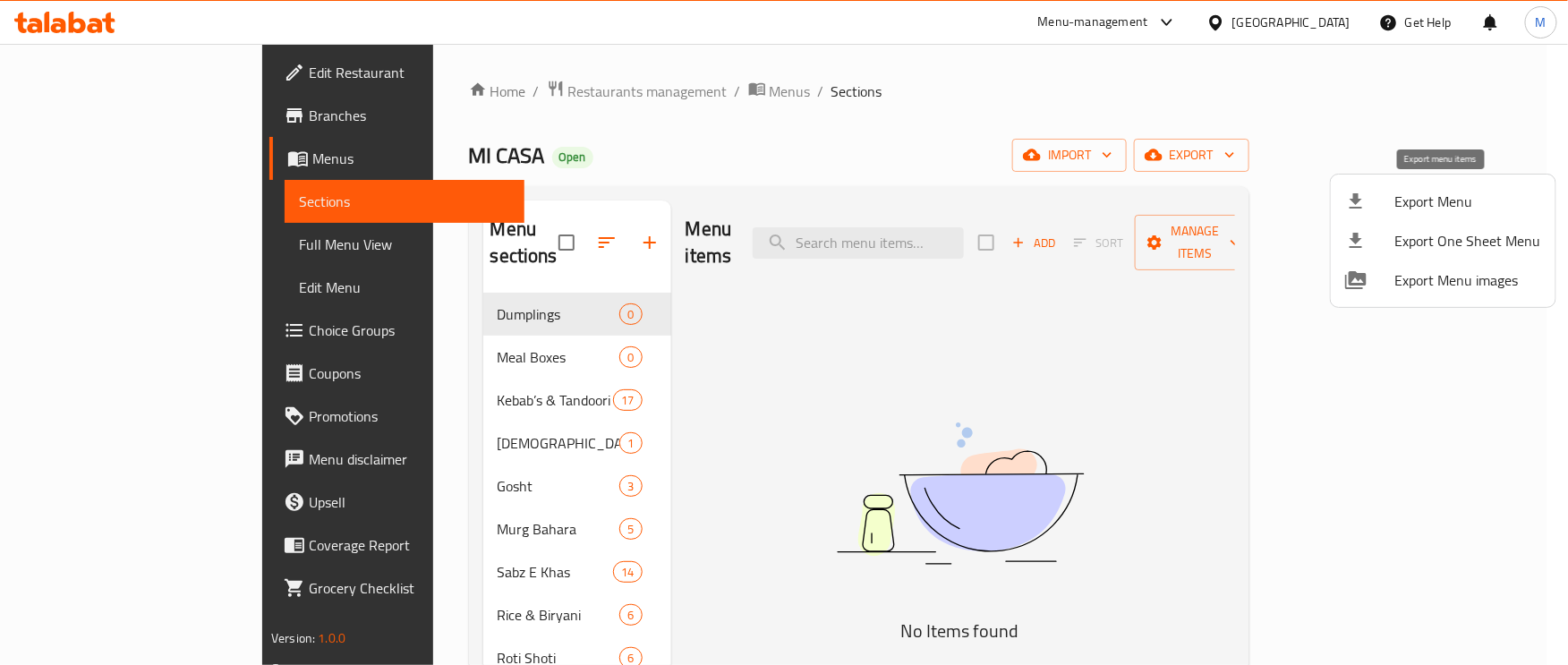
click at [1376, 205] on div at bounding box center [1370, 202] width 50 height 21
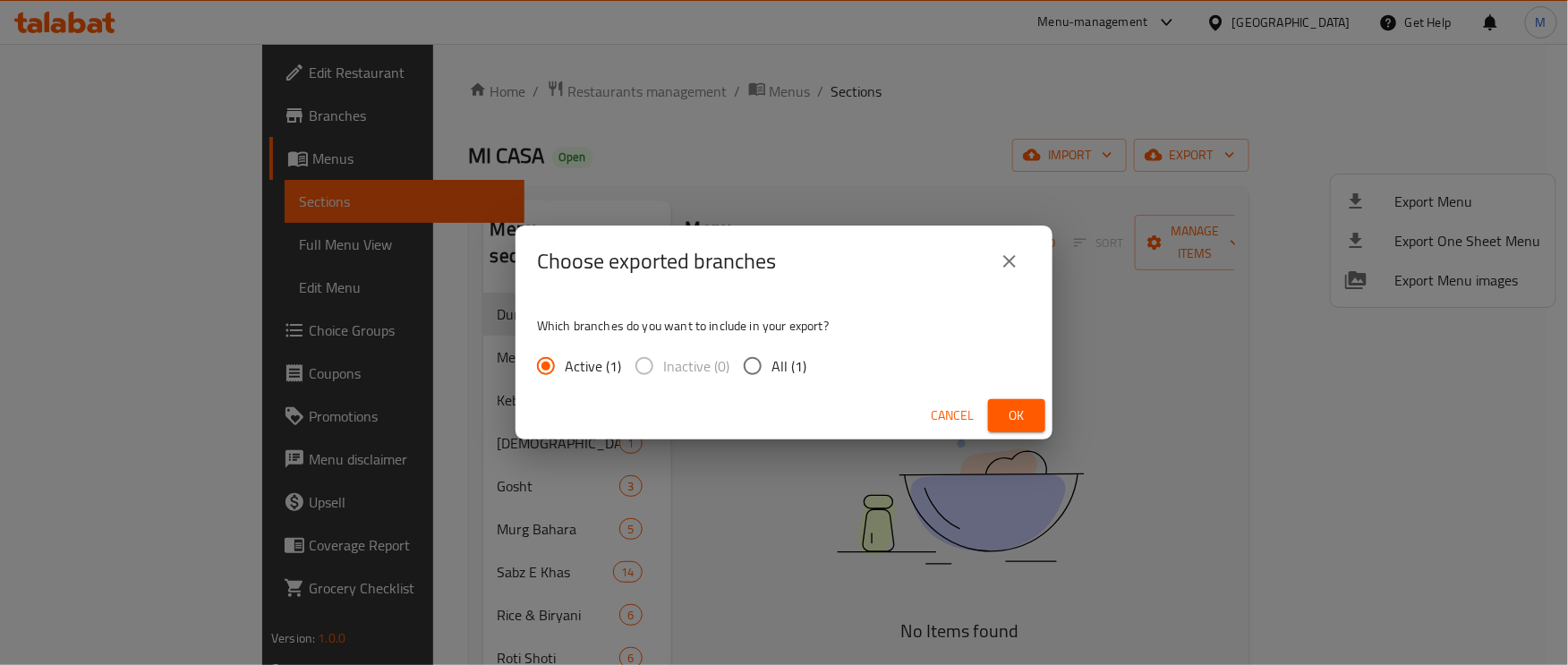
drag, startPoint x: 765, startPoint y: 364, endPoint x: 700, endPoint y: 452, distance: 109.4
drag, startPoint x: 700, startPoint y: 452, endPoint x: 646, endPoint y: 400, distance: 75.0
click at [646, 400] on div "Cancel Ok" at bounding box center [784, 415] width 537 height 47
click at [754, 371] on input "All (1)" at bounding box center [753, 366] width 38 height 38
radio input "true"
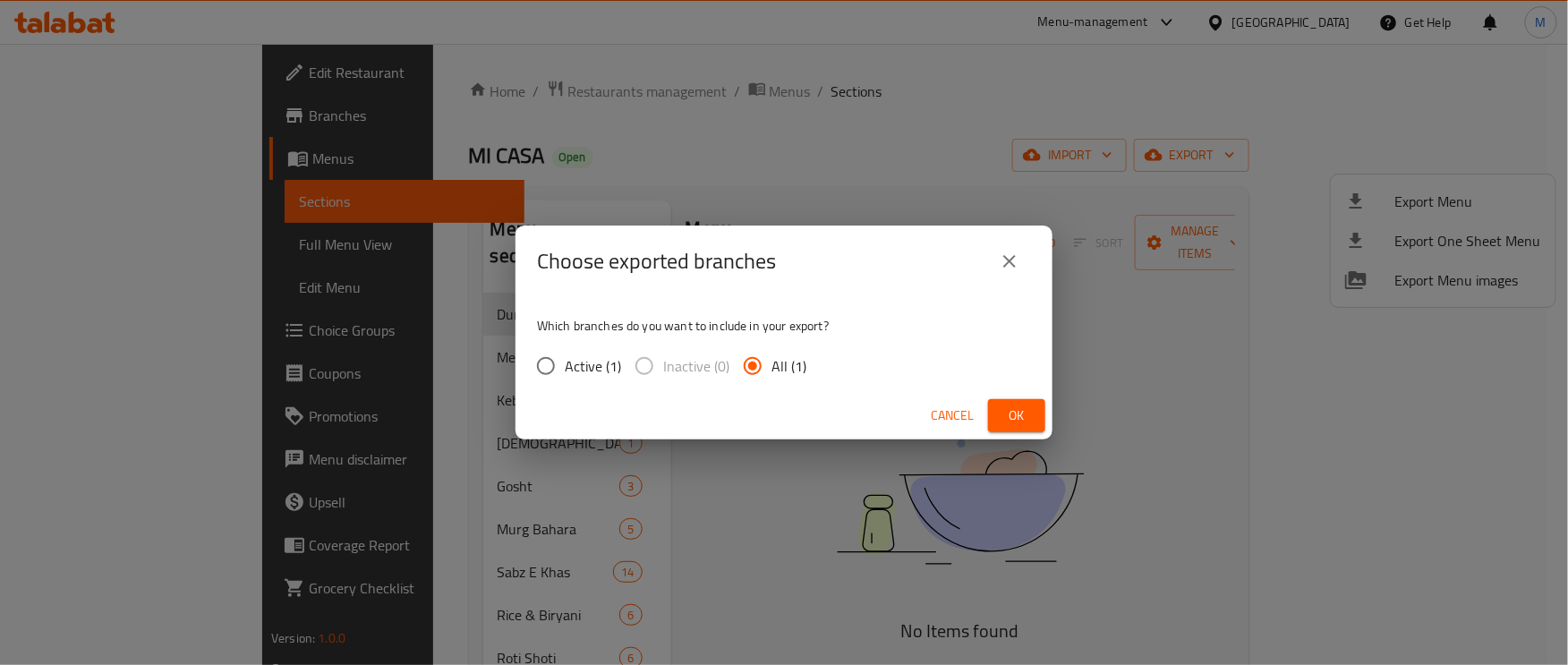
click at [1015, 415] on span "Ok" at bounding box center [1017, 415] width 29 height 22
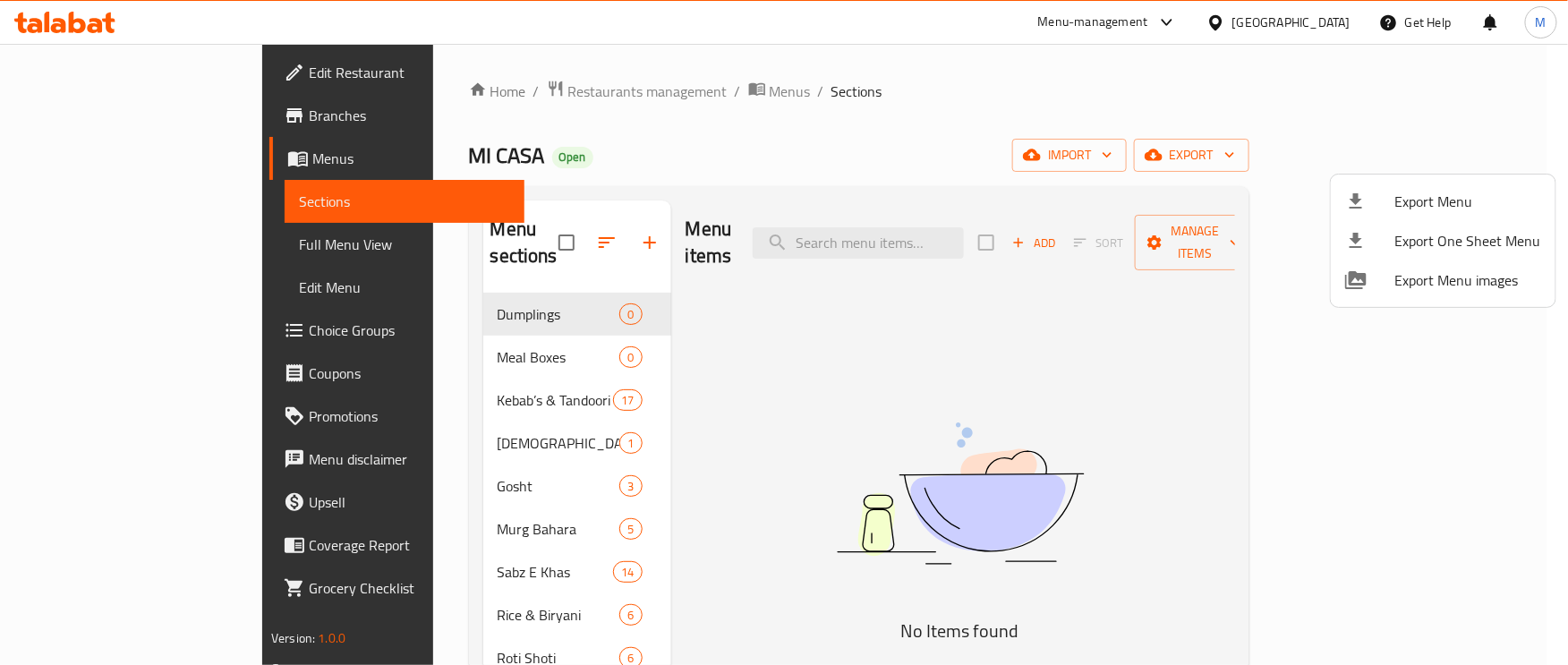
click at [110, 240] on div at bounding box center [784, 332] width 1568 height 665
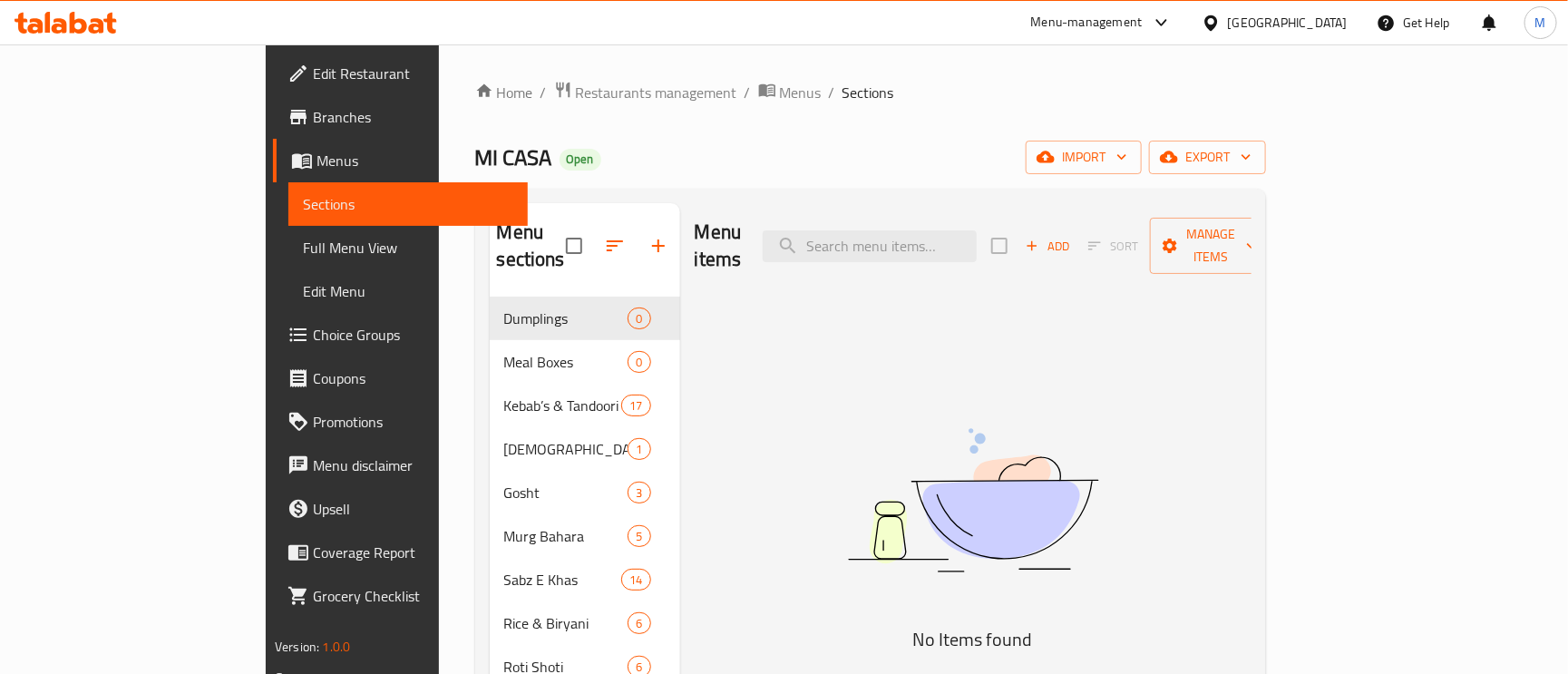
click at [303, 245] on span "Full Menu View" at bounding box center [408, 247] width 210 height 22
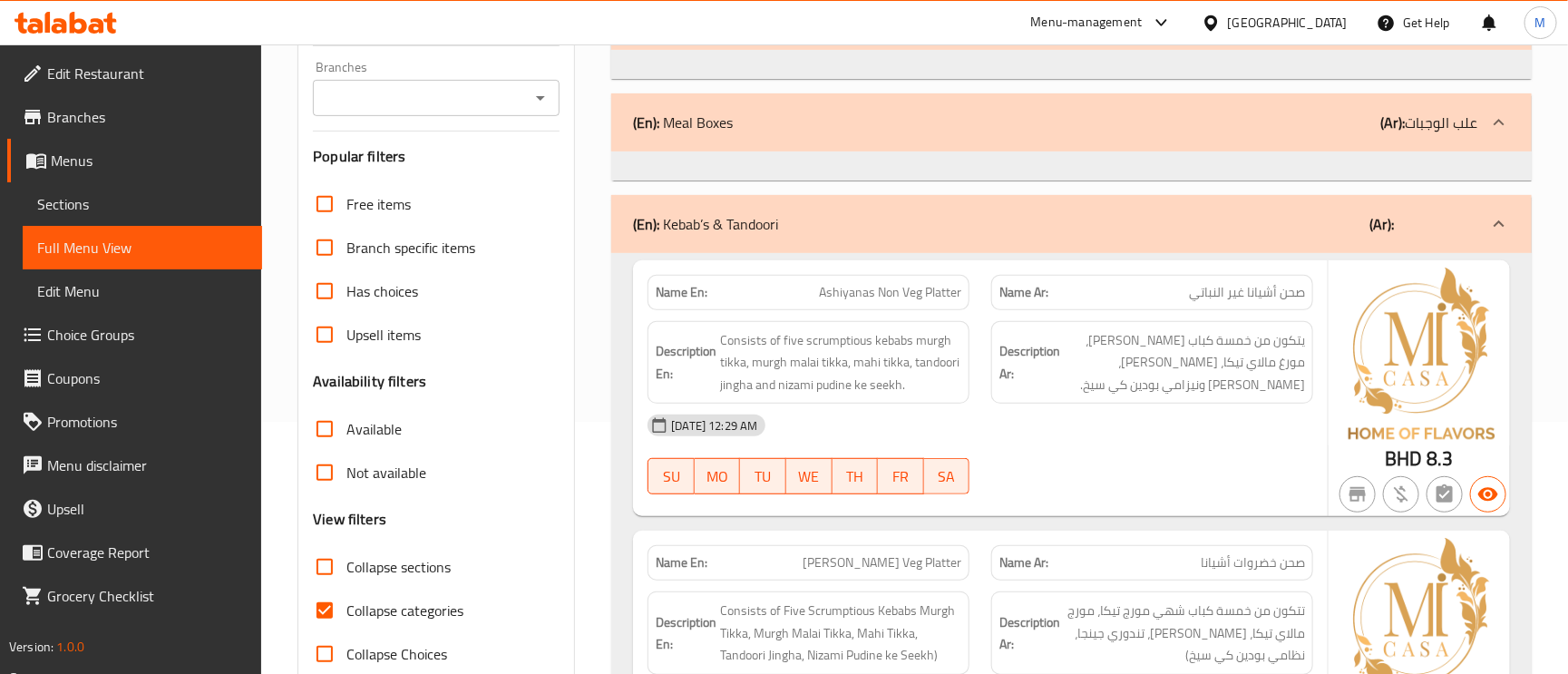
scroll to position [272, 0]
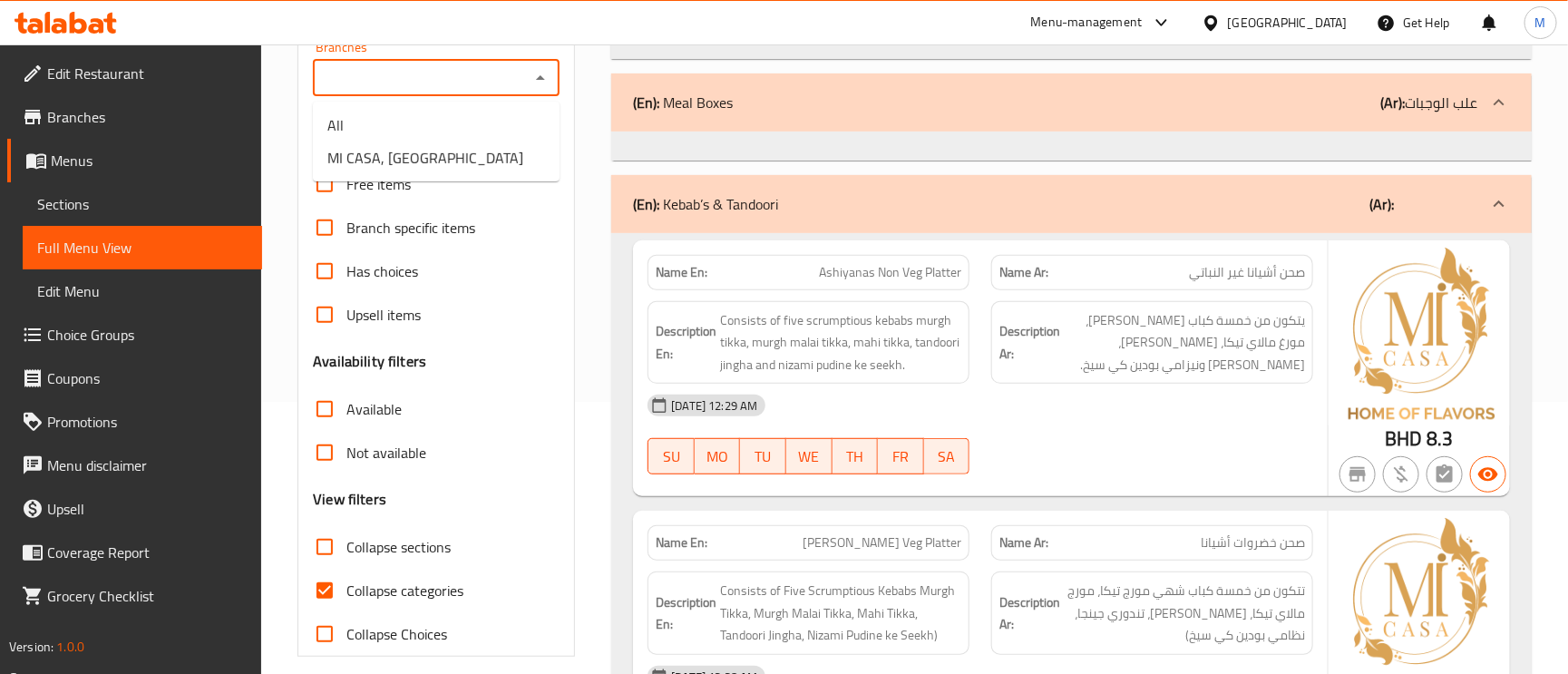
click at [410, 79] on input "Branches" at bounding box center [421, 78] width 206 height 25
drag, startPoint x: 434, startPoint y: 161, endPoint x: 384, endPoint y: 165, distance: 50.2
click at [384, 165] on span "MI CASA, Qudaibiya" at bounding box center [425, 157] width 196 height 22
type input "MI CASA, Qudaibiya"
click at [317, 455] on input "Not available" at bounding box center [325, 453] width 44 height 44
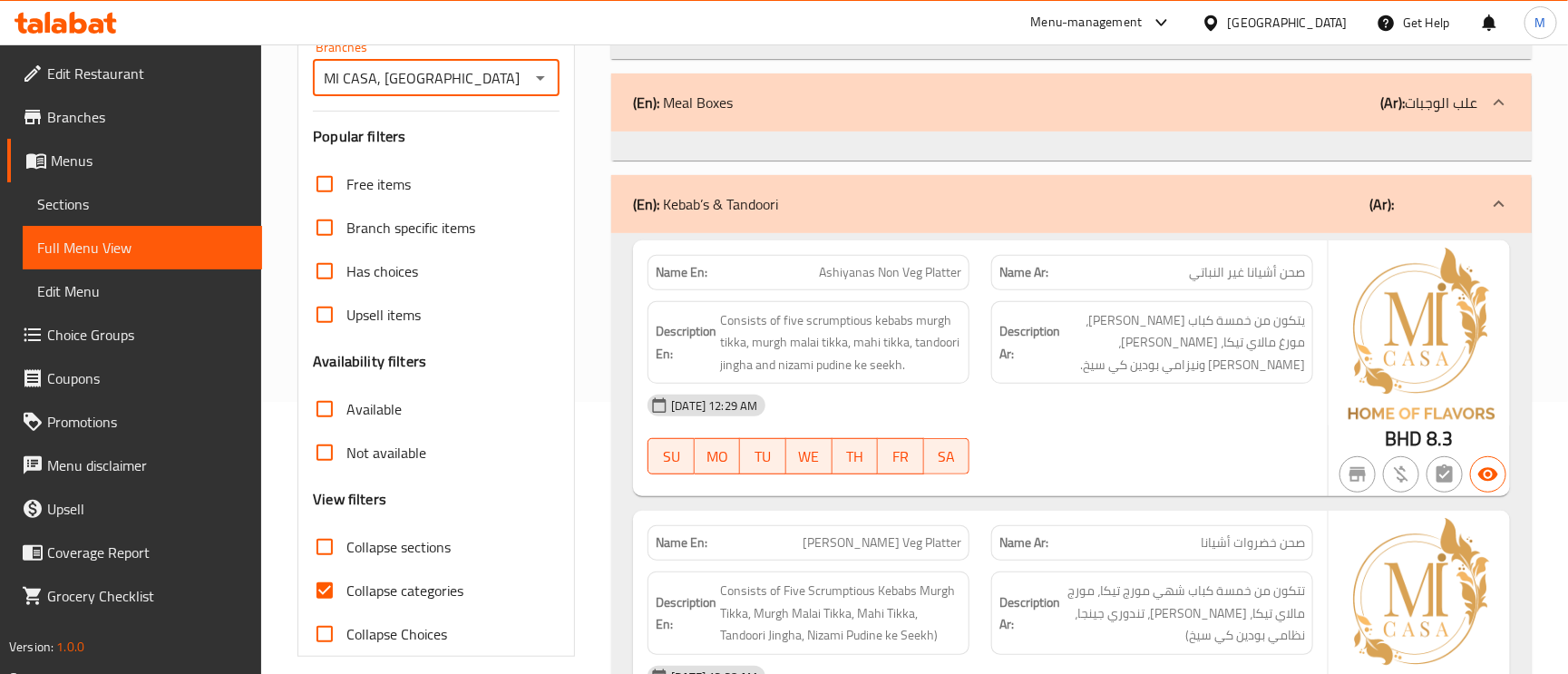
checkbox input "true"
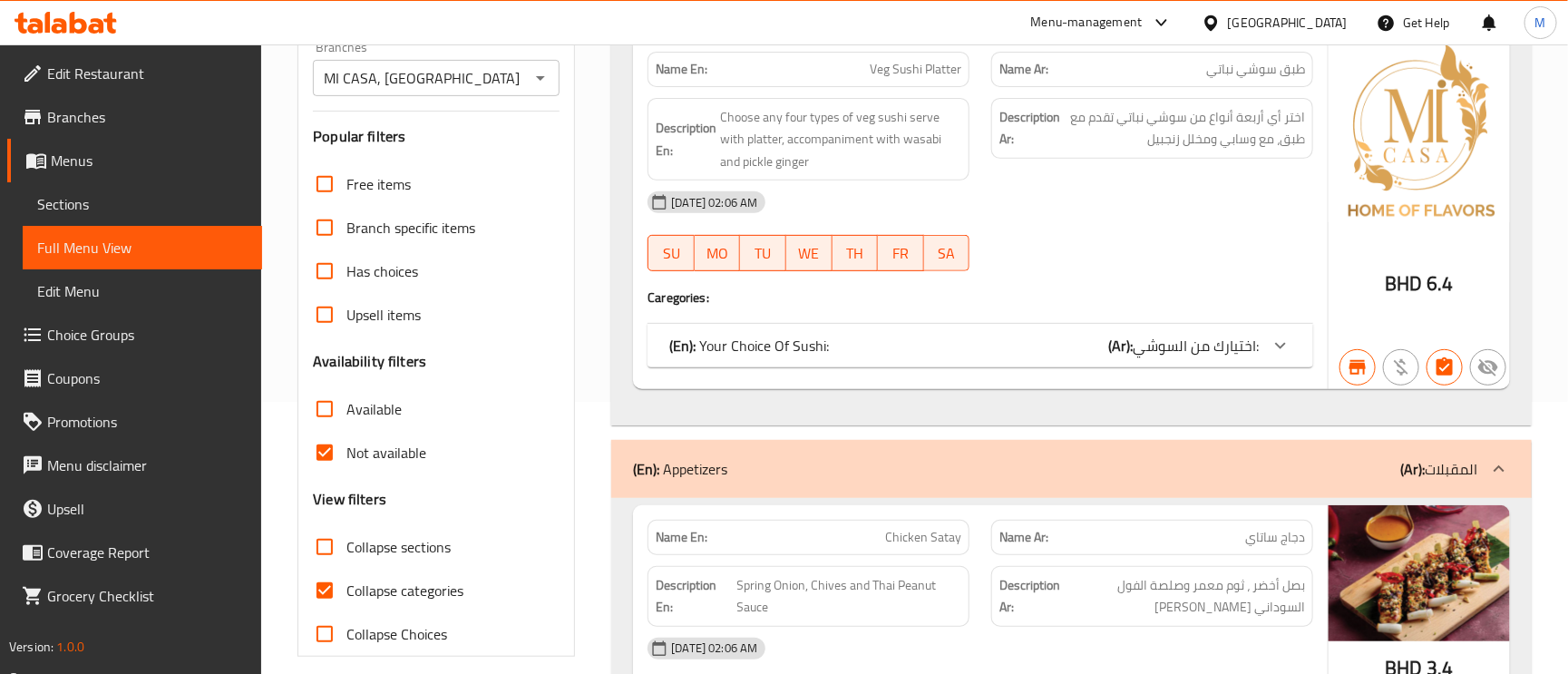
click at [328, 587] on input "Collapse categories" at bounding box center [325, 591] width 44 height 44
checkbox input "false"
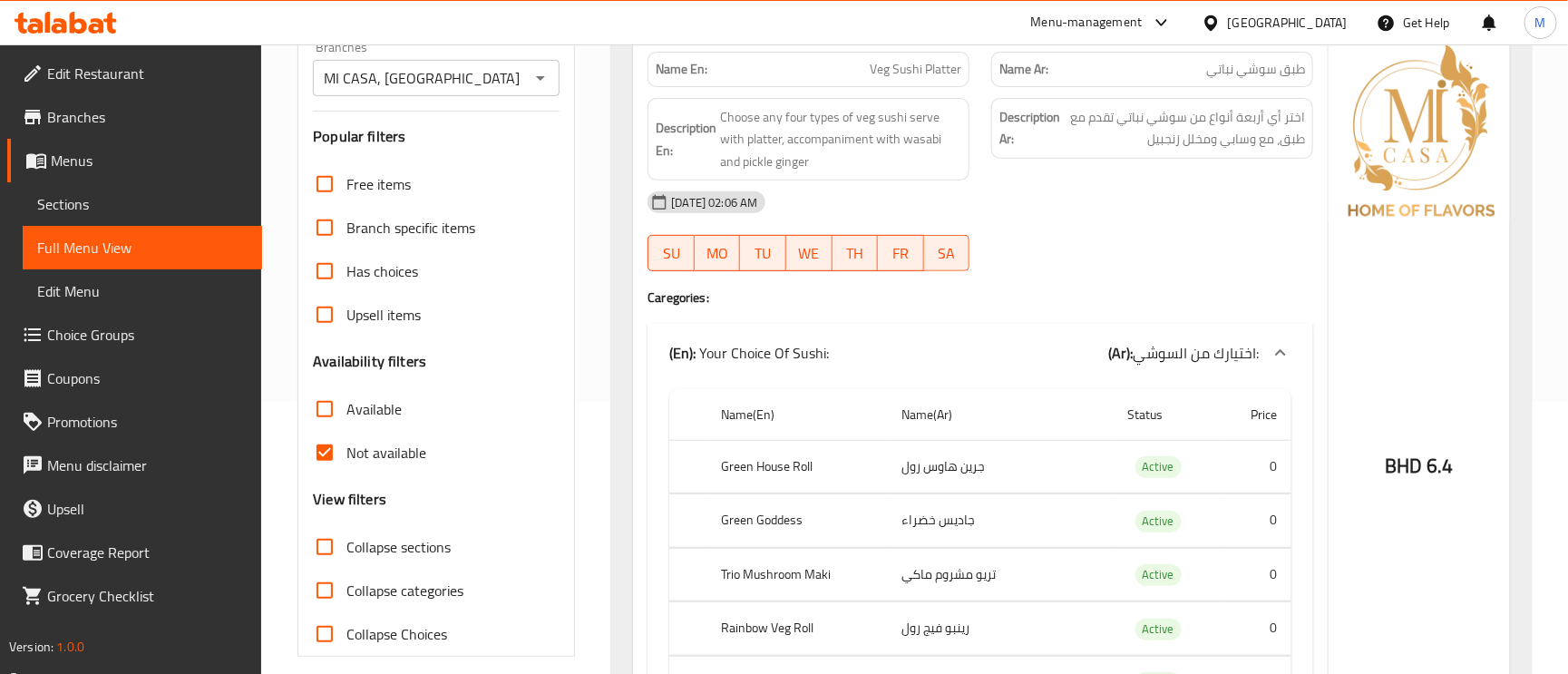
click at [320, 545] on input "Collapse sections" at bounding box center [325, 547] width 44 height 44
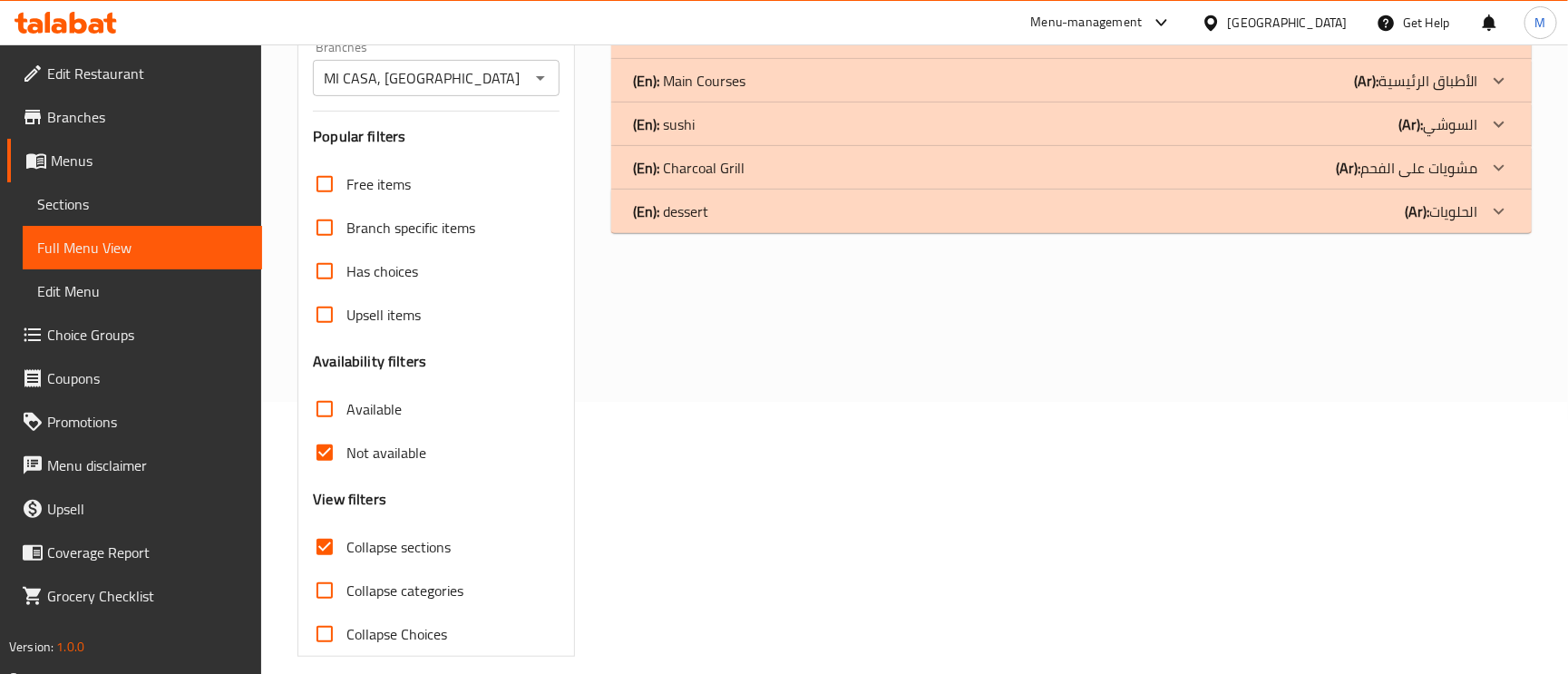
drag, startPoint x: 328, startPoint y: 553, endPoint x: 341, endPoint y: 554, distance: 13.0
click at [328, 553] on input "Collapse sections" at bounding box center [325, 547] width 44 height 44
checkbox input "false"
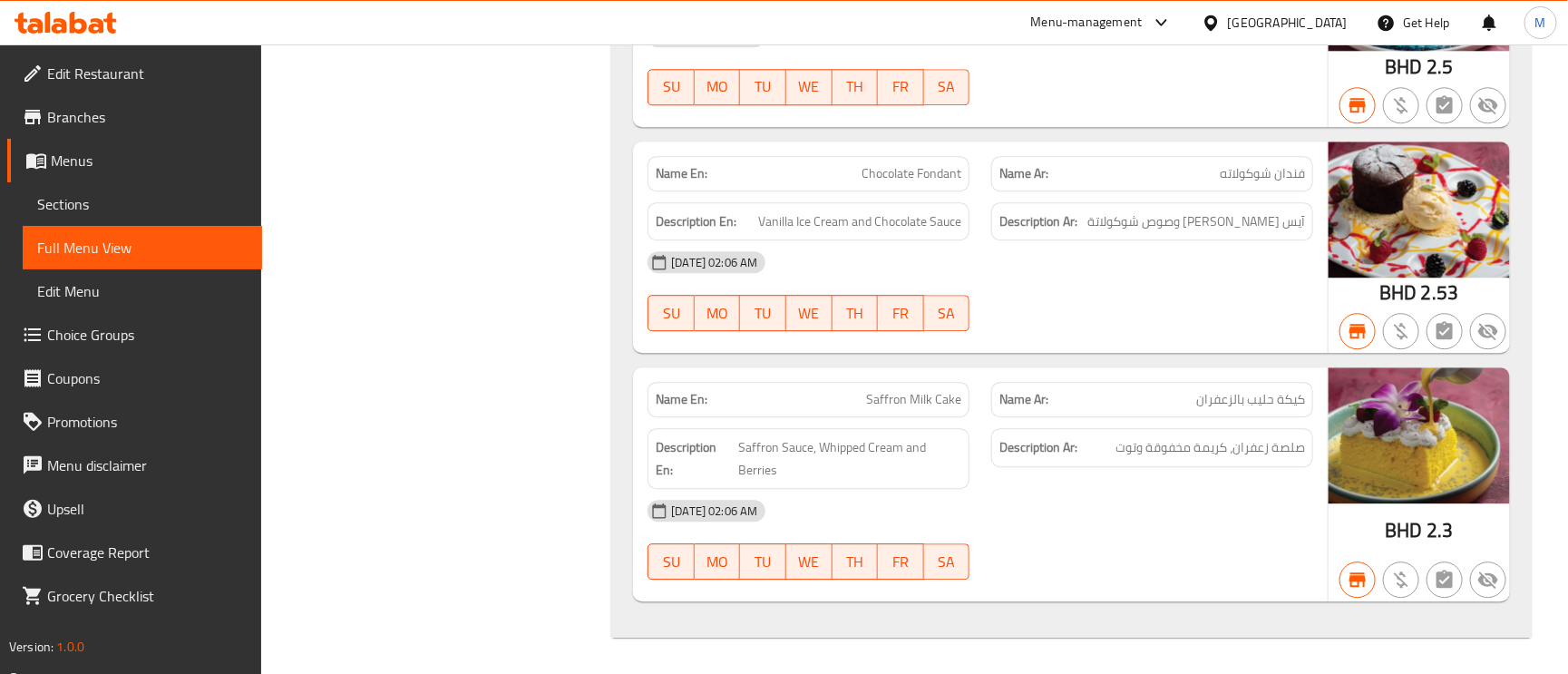
scroll to position [5448, 0]
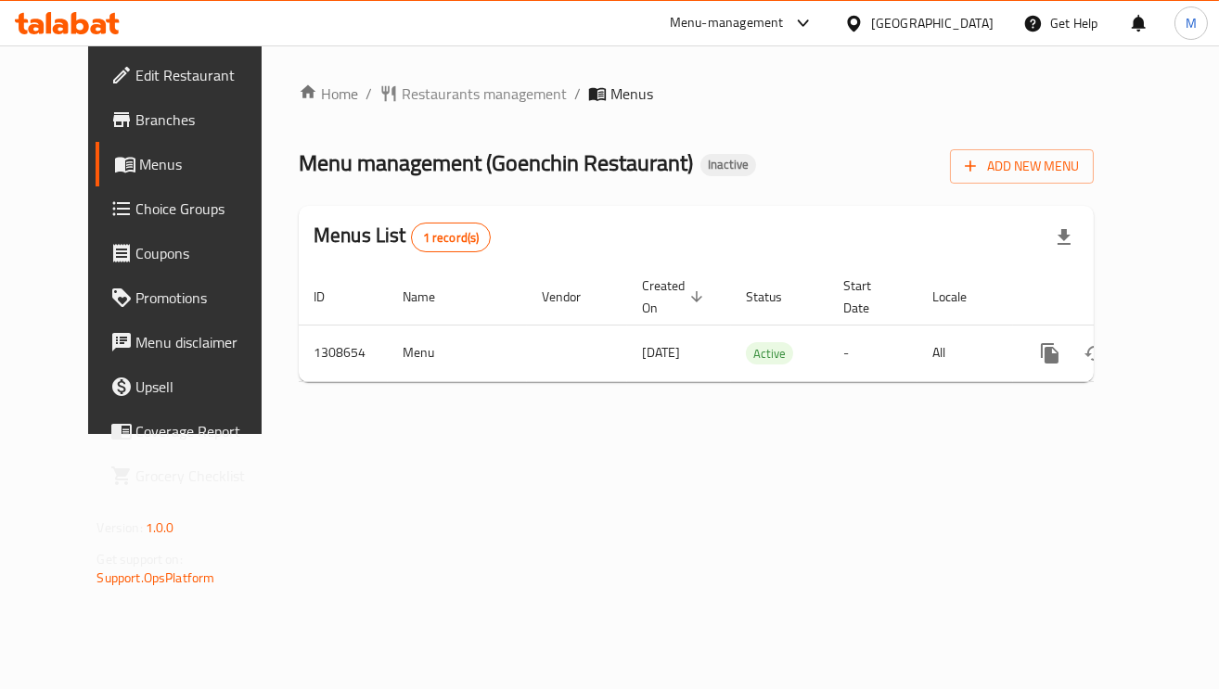
click at [405, 434] on div "Home / Restaurants management / Menus Menu management ( Goenchin Restaurant ) I…" at bounding box center [696, 239] width 869 height 389
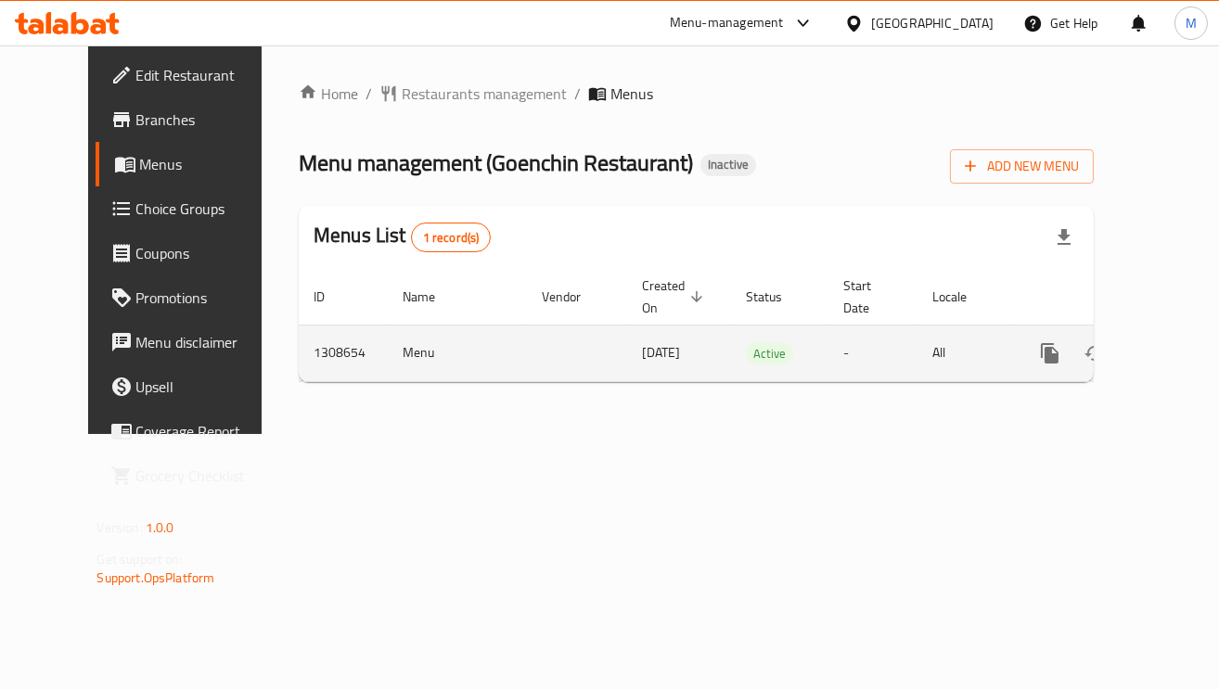
click at [1173, 351] on icon "enhanced table" at bounding box center [1184, 353] width 22 height 22
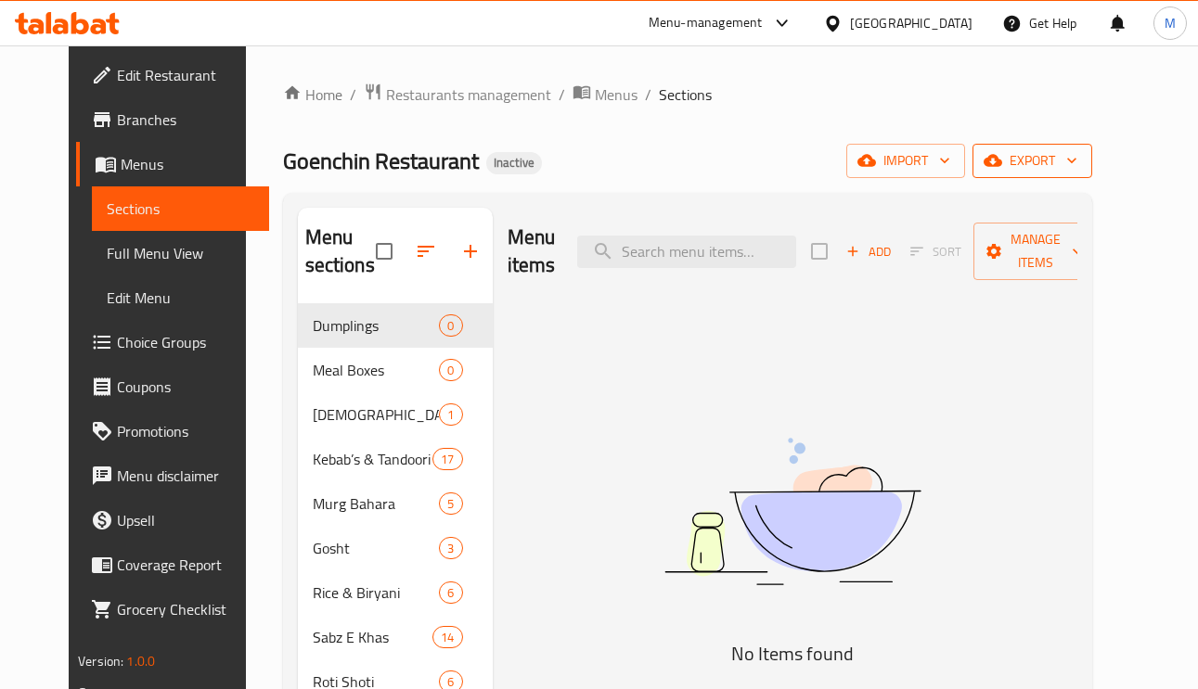
click at [1077, 164] on span "export" at bounding box center [1032, 160] width 90 height 23
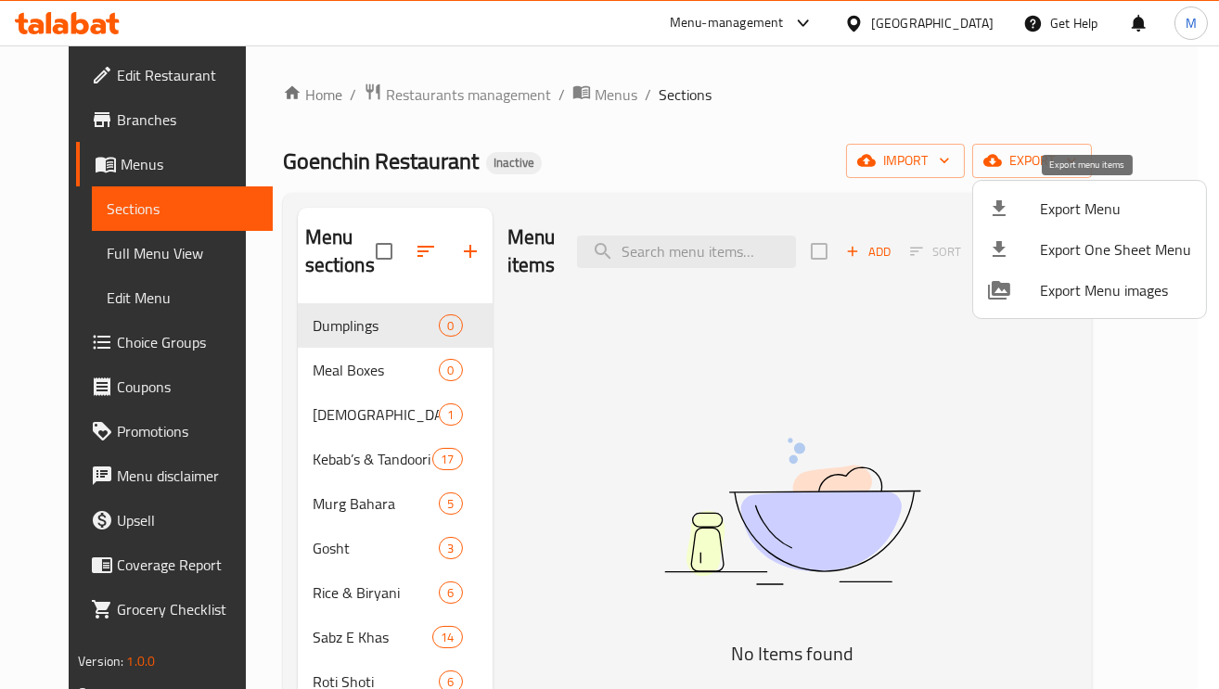
click at [1072, 207] on span "Export Menu" at bounding box center [1115, 209] width 151 height 22
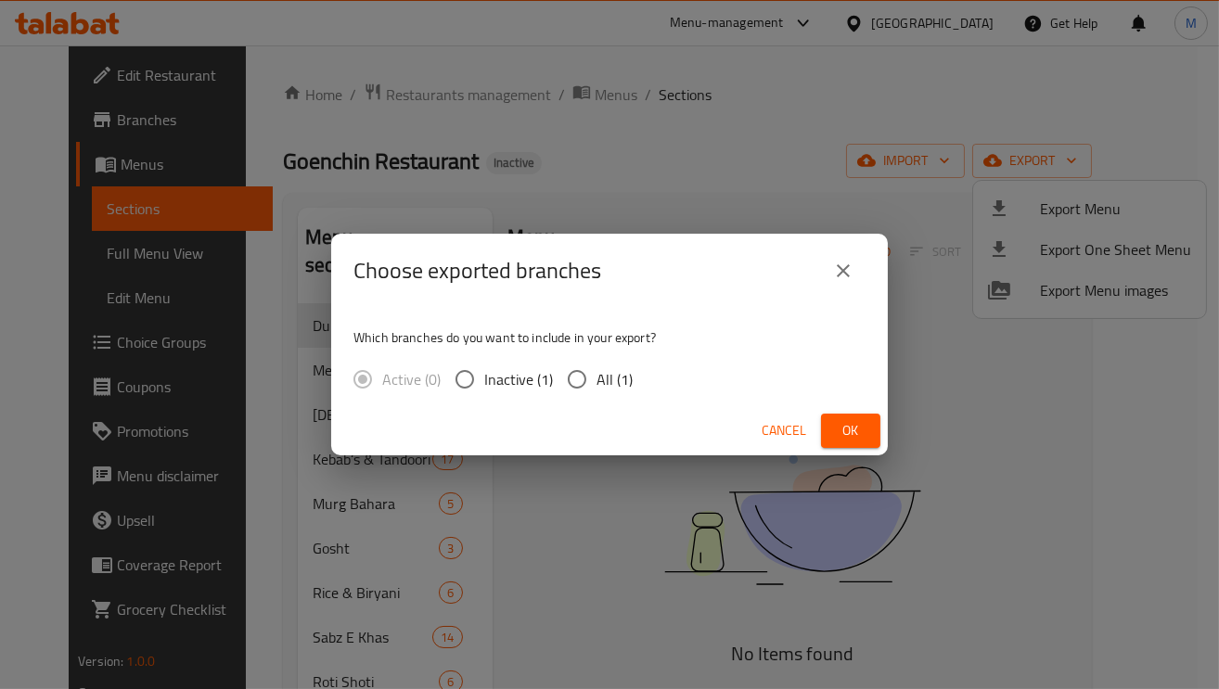
click at [592, 383] on input "All (1)" at bounding box center [577, 379] width 39 height 39
radio input "true"
click at [841, 410] on div "Cancel Ok" at bounding box center [609, 430] width 557 height 49
click at [841, 423] on span "Ok" at bounding box center [851, 430] width 30 height 23
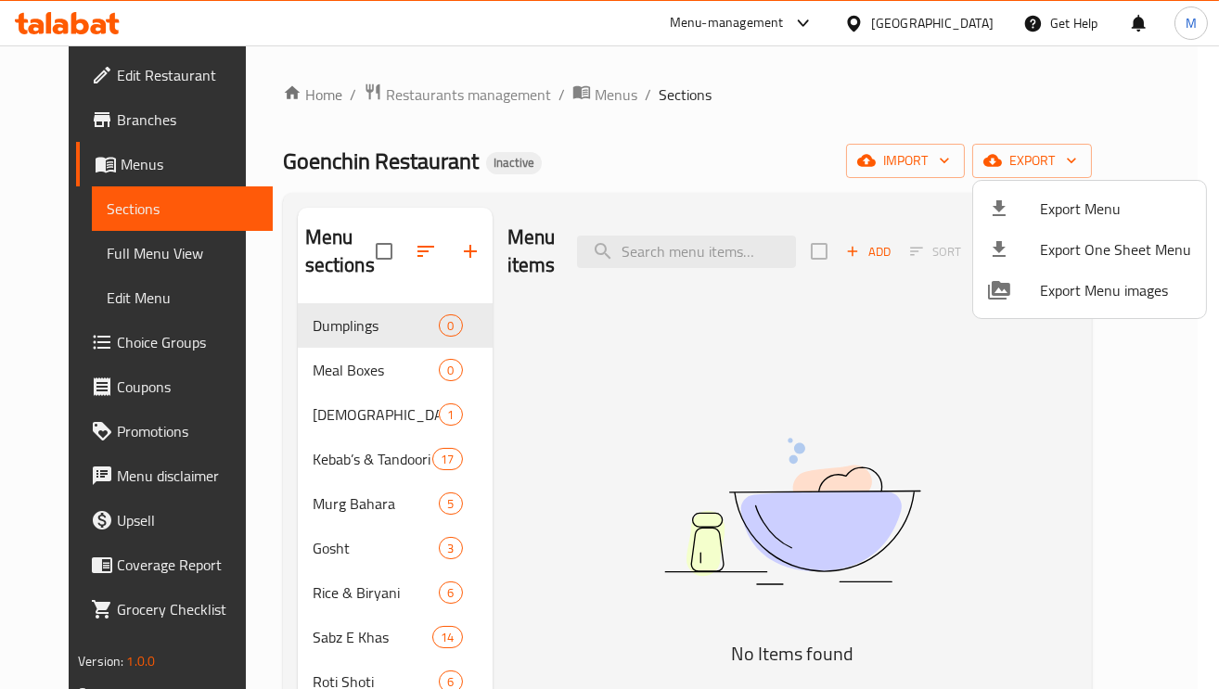
click at [142, 244] on div at bounding box center [609, 344] width 1219 height 689
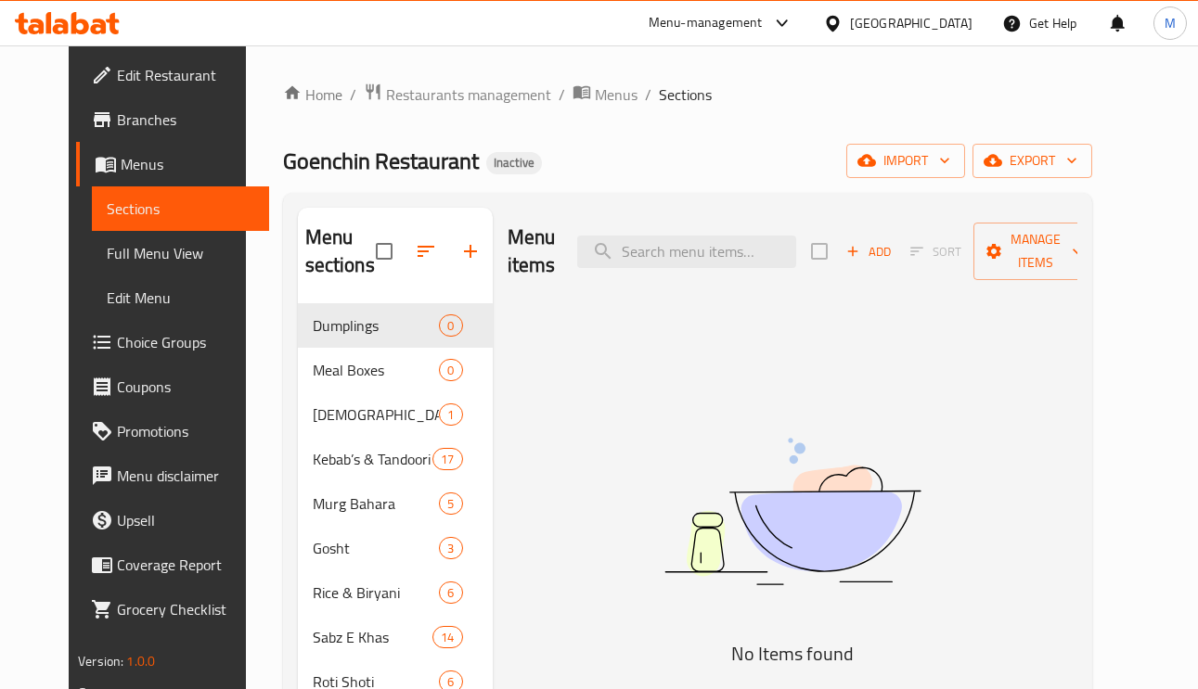
click at [142, 251] on span "Full Menu View" at bounding box center [181, 253] width 148 height 22
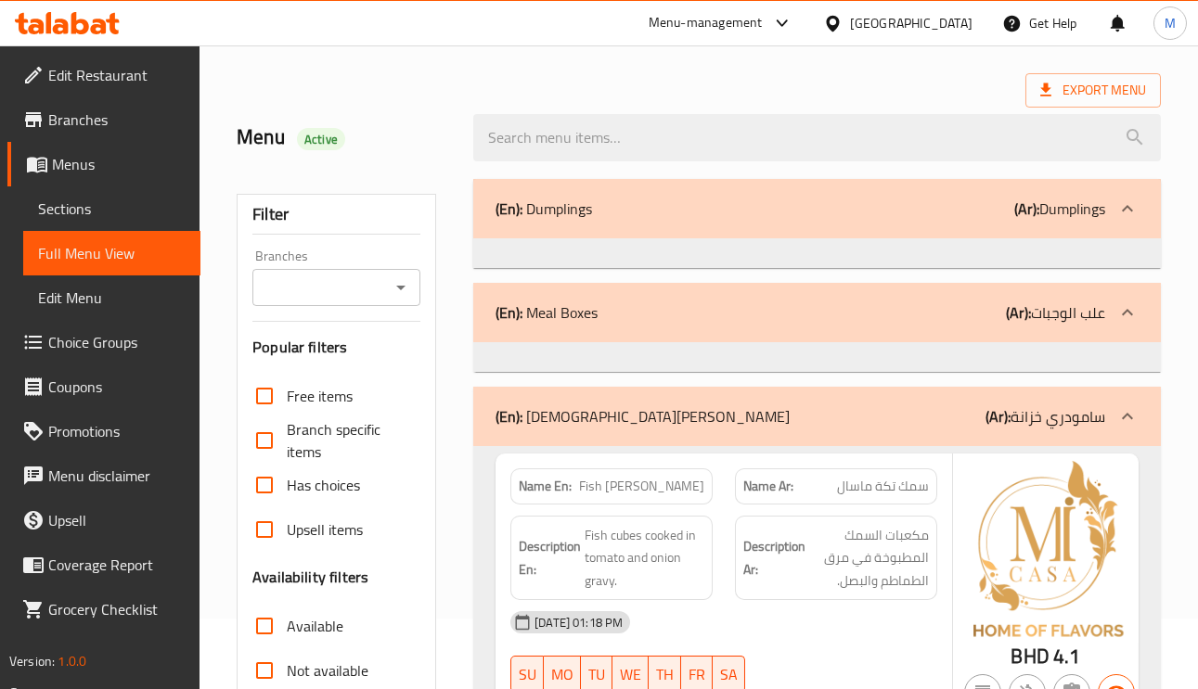
scroll to position [139, 0]
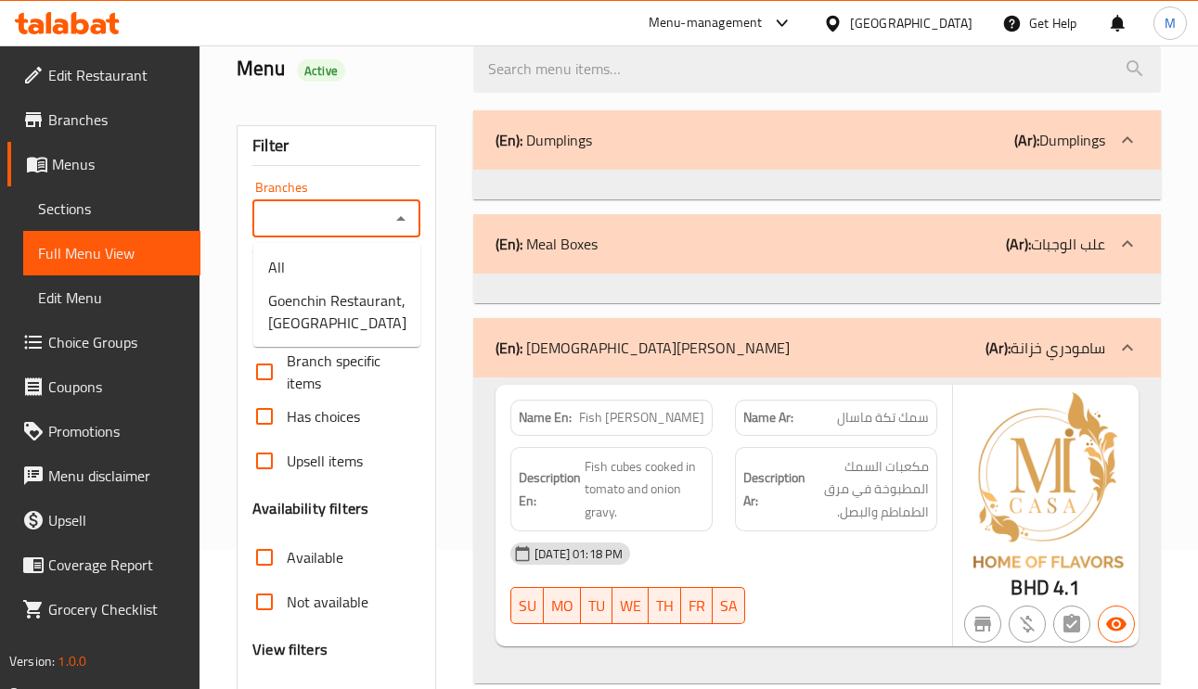
drag, startPoint x: 364, startPoint y: 220, endPoint x: 372, endPoint y: 237, distance: 19.5
click at [365, 220] on input "Branches" at bounding box center [321, 219] width 126 height 26
click at [370, 309] on span "Goenchin Restaurant, [GEOGRAPHIC_DATA]" at bounding box center [337, 311] width 138 height 45
type input "Goenchin Restaurant, [GEOGRAPHIC_DATA]"
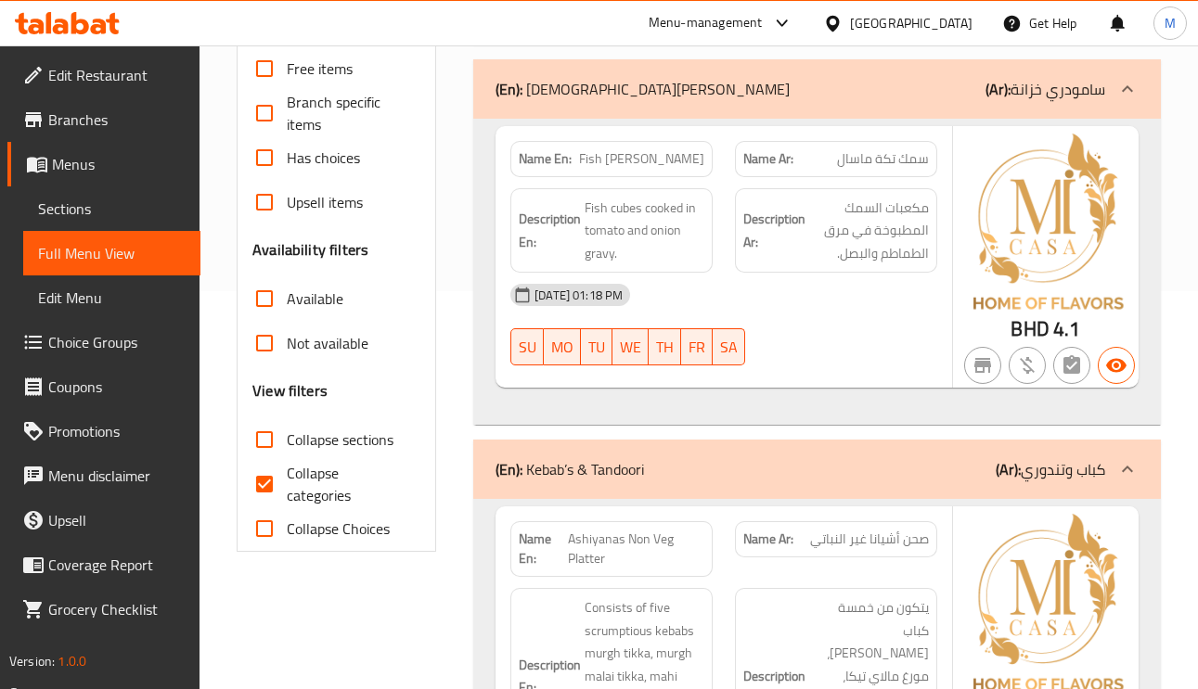
scroll to position [417, 0]
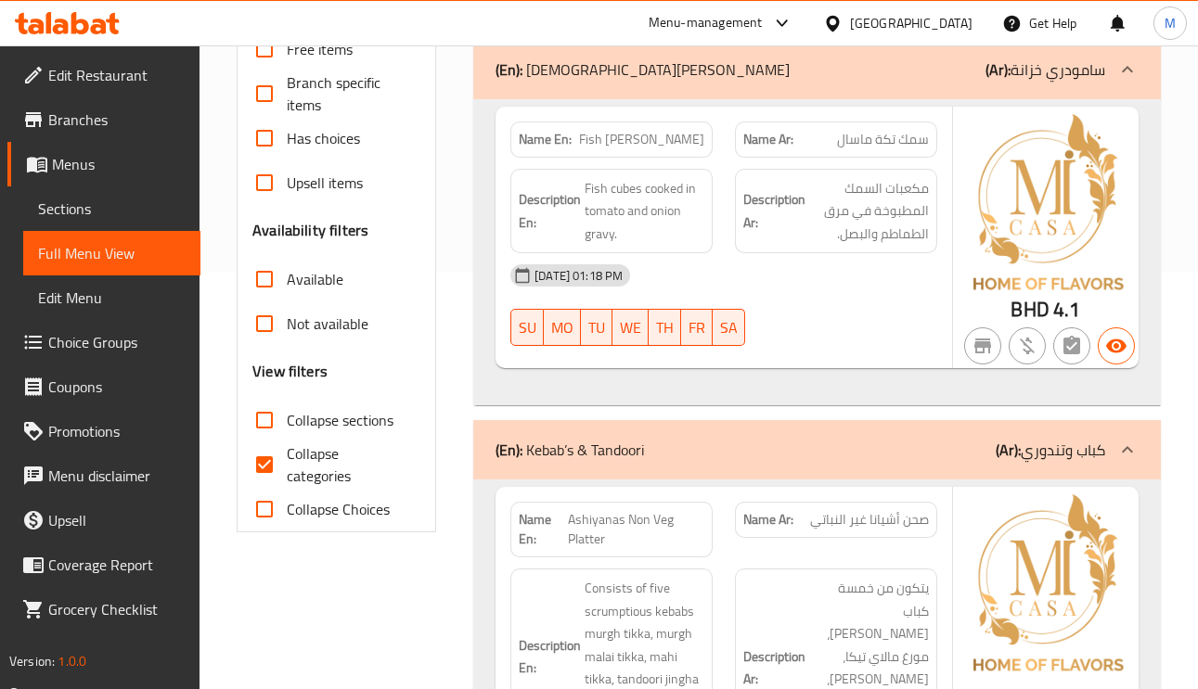
click at [264, 325] on input "Not available" at bounding box center [264, 324] width 45 height 45
checkbox input "true"
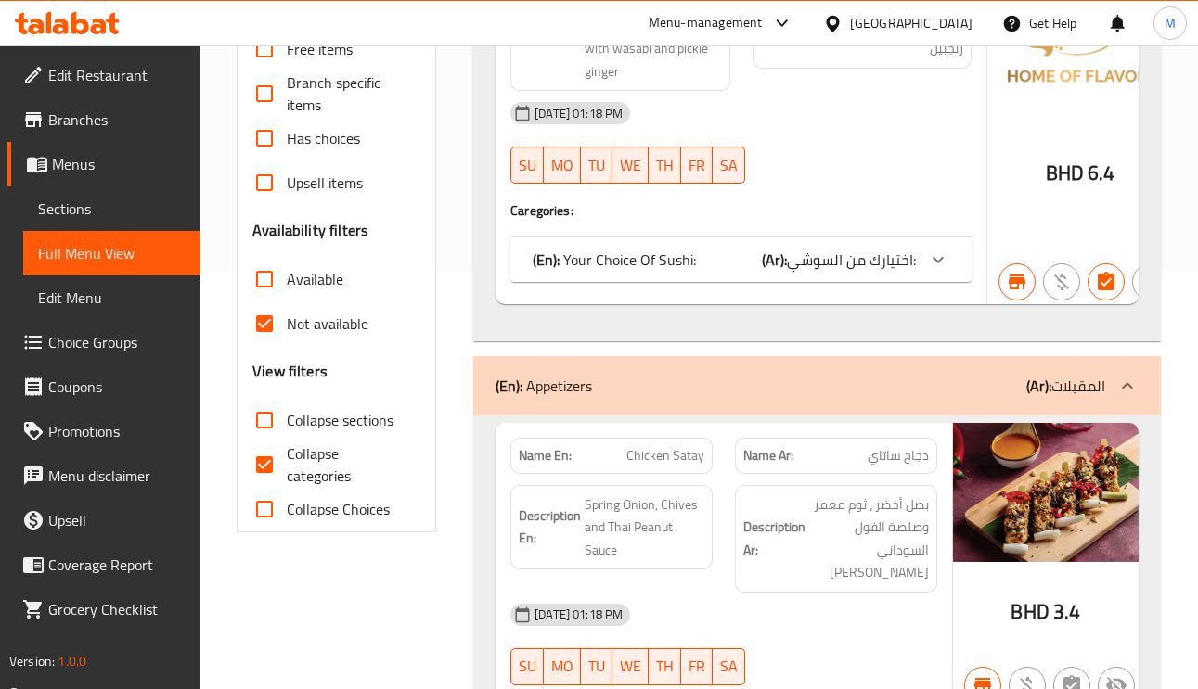
click at [264, 468] on input "Collapse categories" at bounding box center [264, 465] width 45 height 45
checkbox input "false"
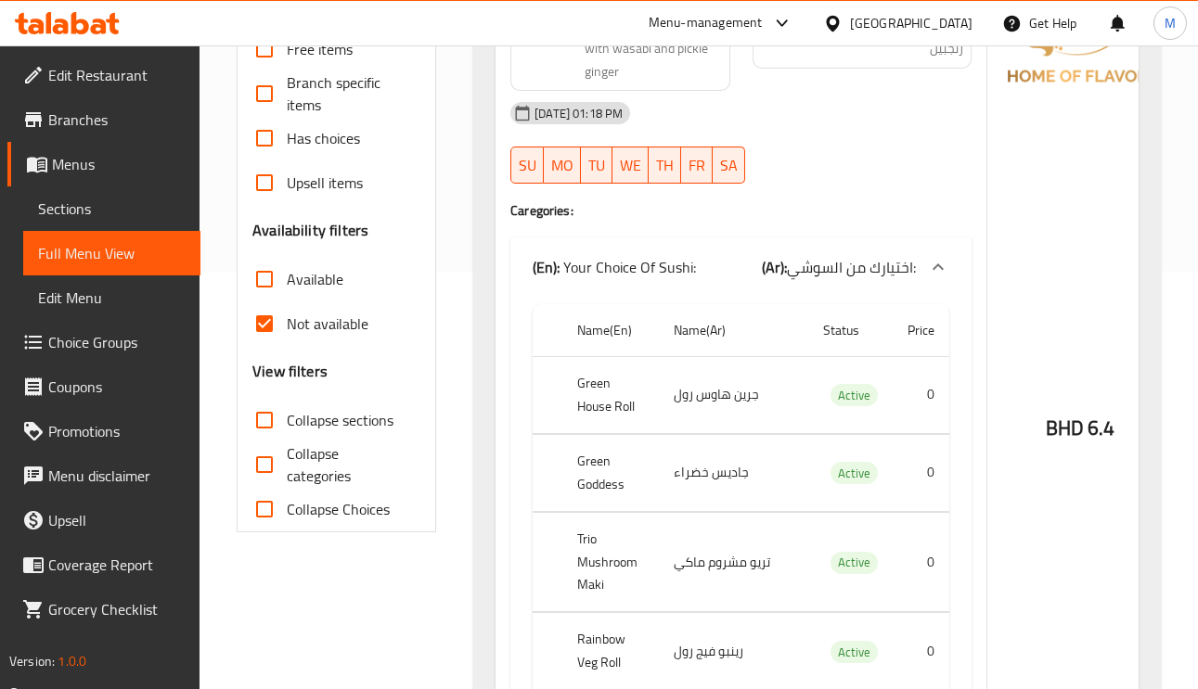
click at [266, 421] on input "Collapse sections" at bounding box center [264, 420] width 45 height 45
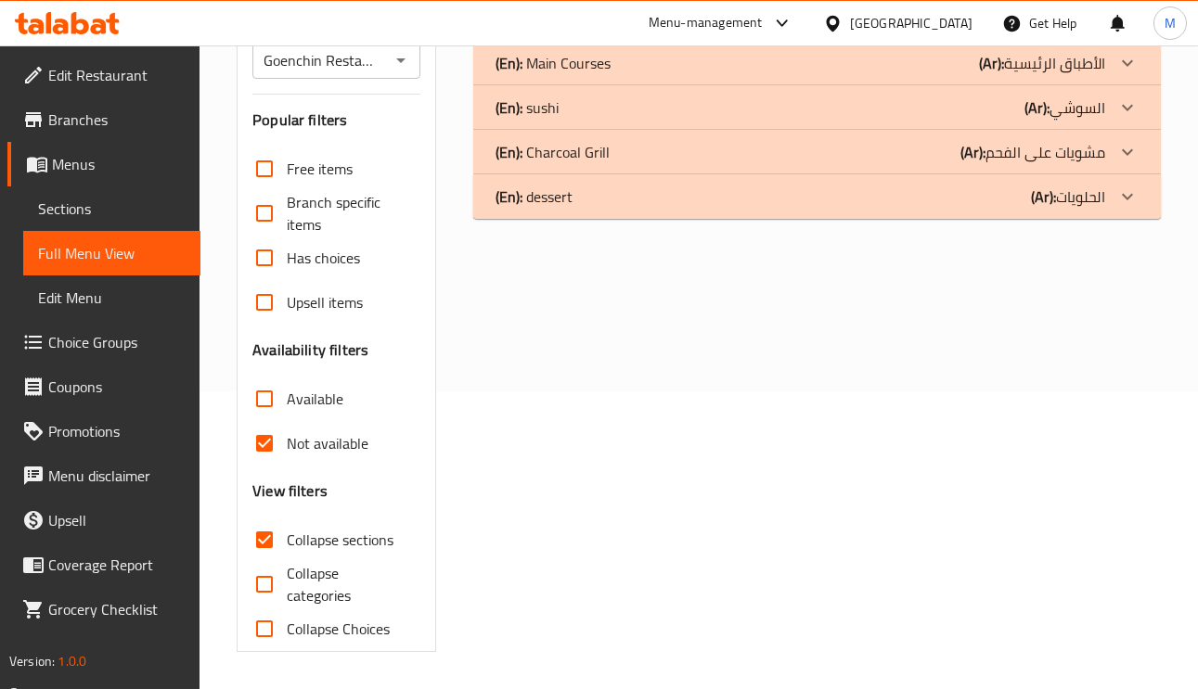
scroll to position [160, 0]
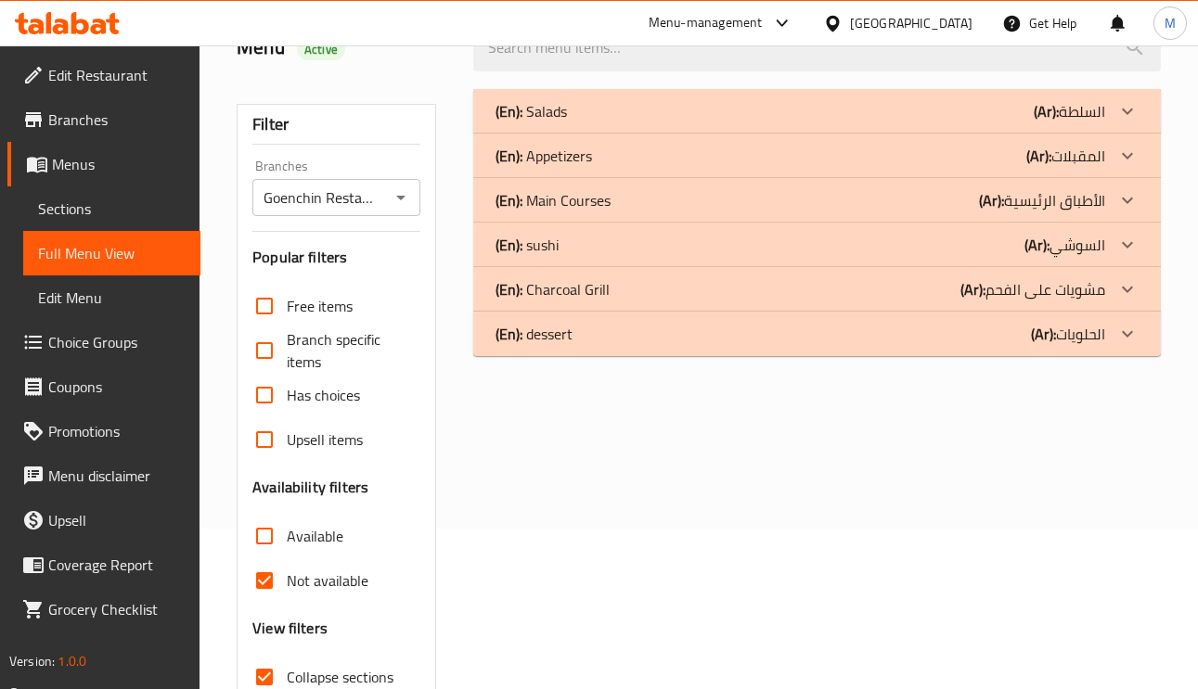
click at [267, 674] on input "Collapse sections" at bounding box center [264, 677] width 45 height 45
checkbox input "false"
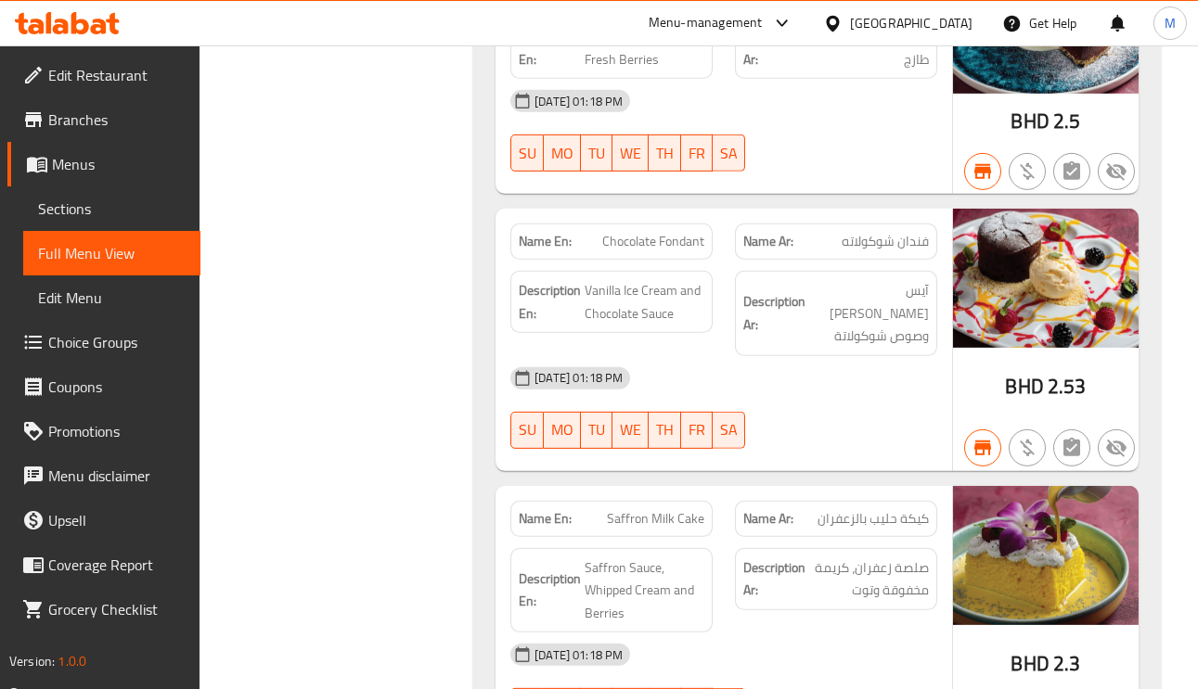
scroll to position [6343, 0]
